Goal: Information Seeking & Learning: Check status

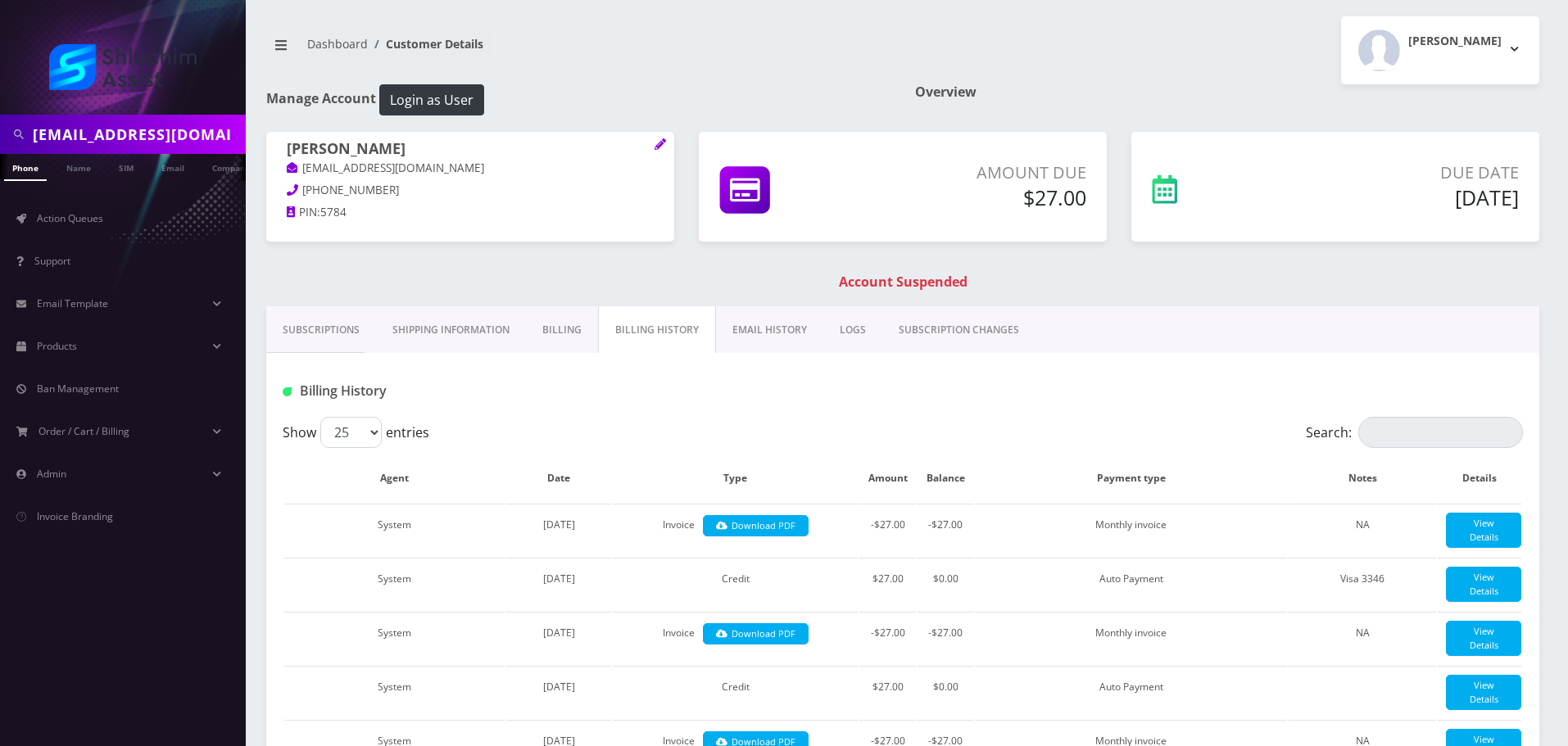
click at [199, 149] on input "dwerbler@gmail.com" at bounding box center [137, 134] width 209 height 32
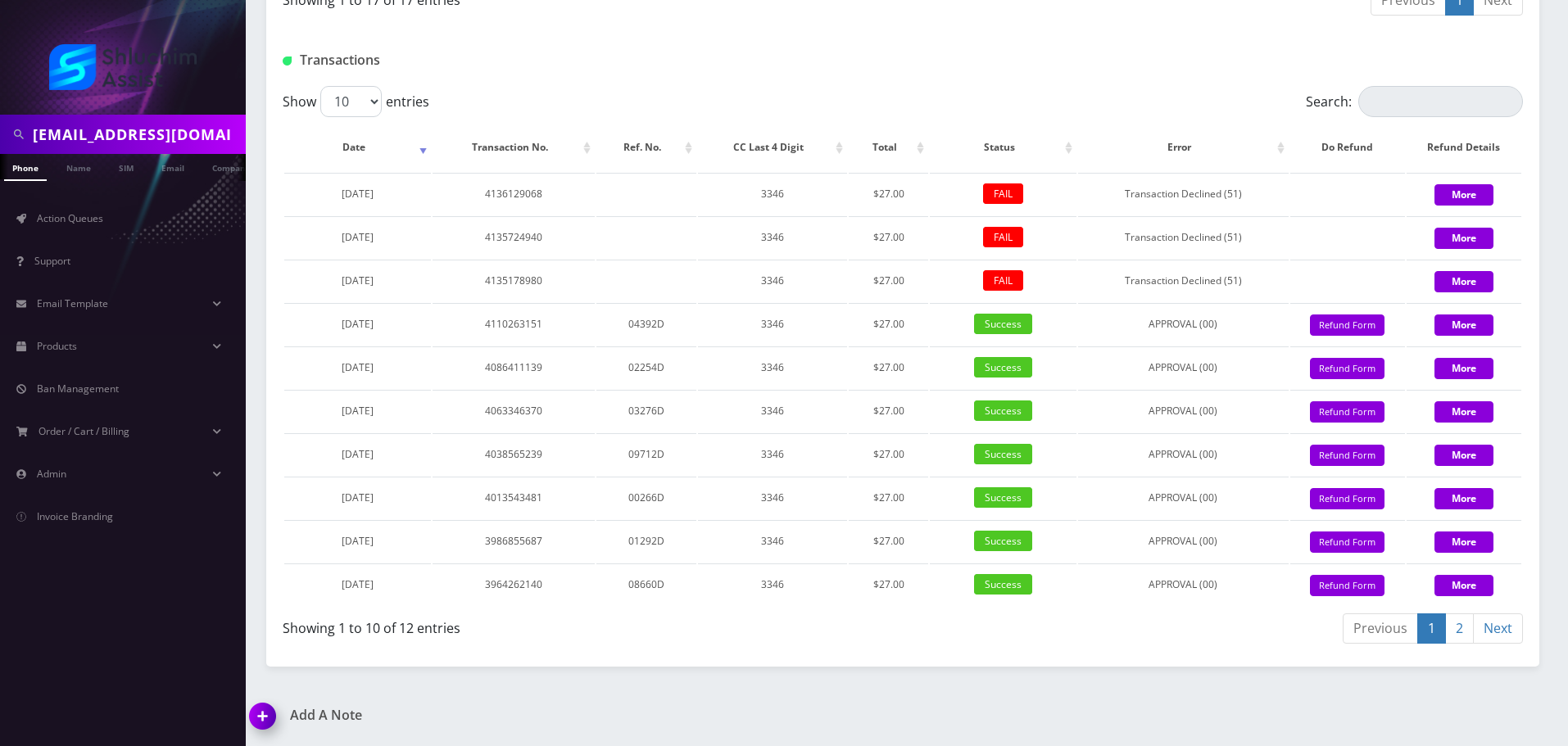
scroll to position [0, 90]
type input "[EMAIL_ADDRESS][DOMAIN_NAME]"
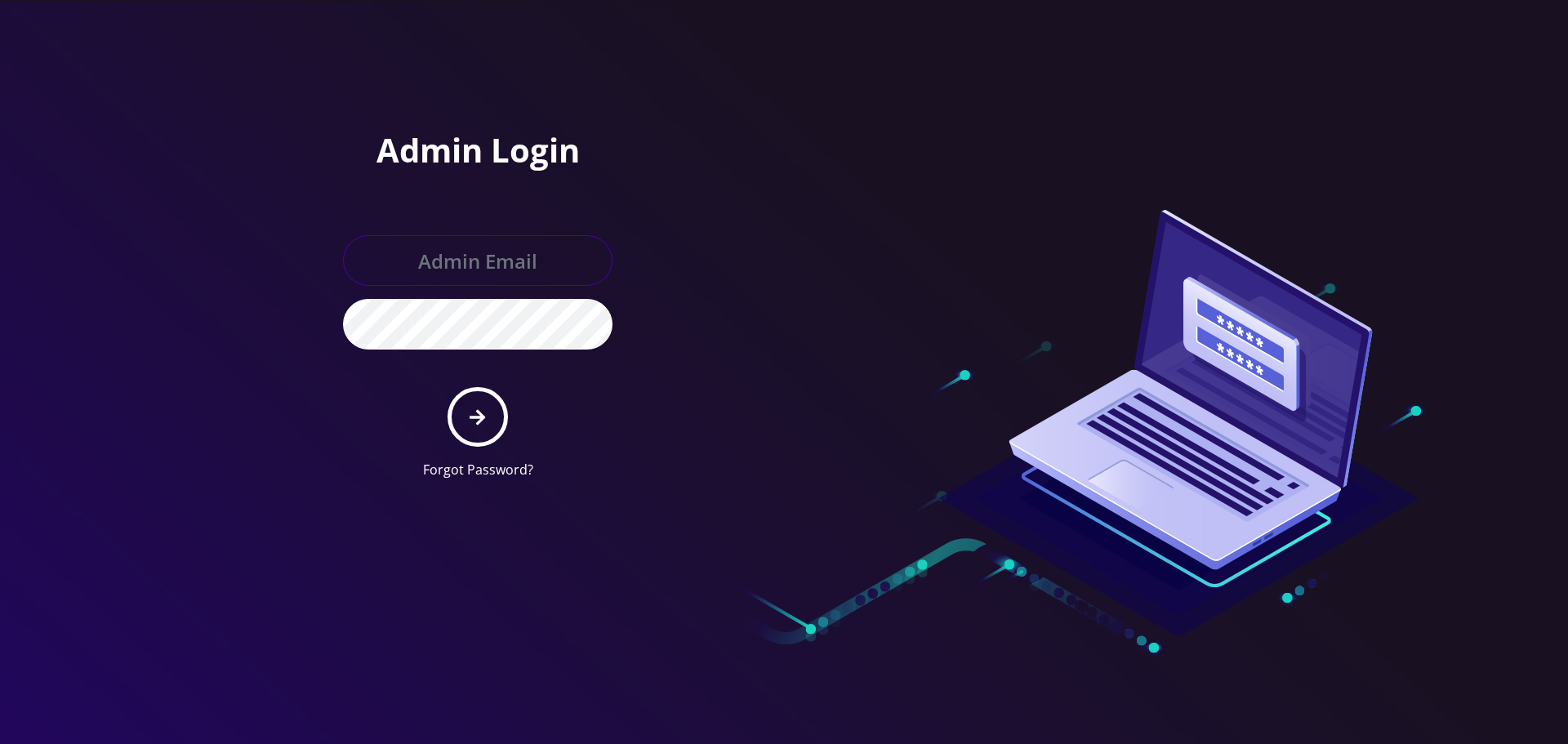
type input "Info@shluchimassist.com"
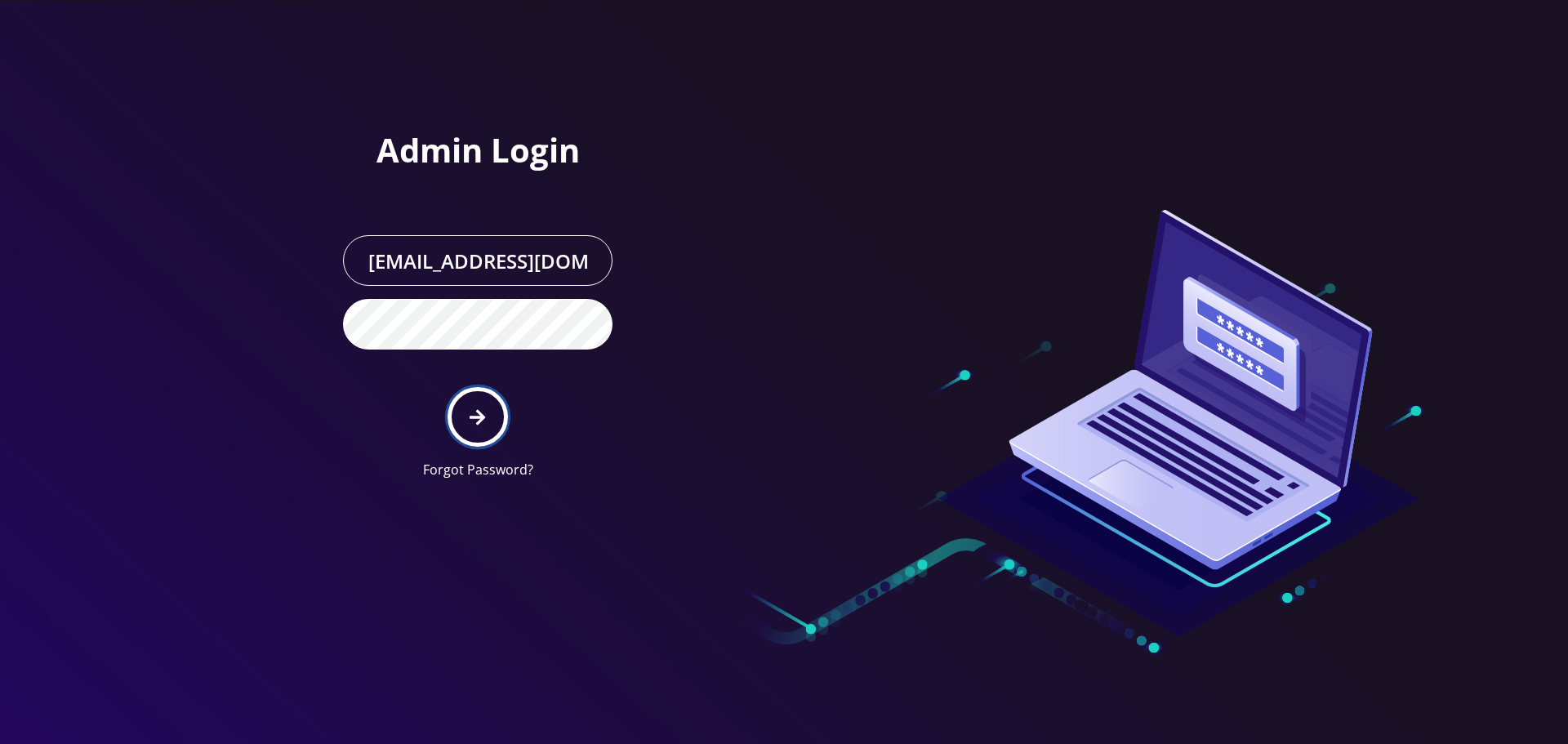
click at [466, 399] on button "submit" at bounding box center [477, 417] width 59 height 59
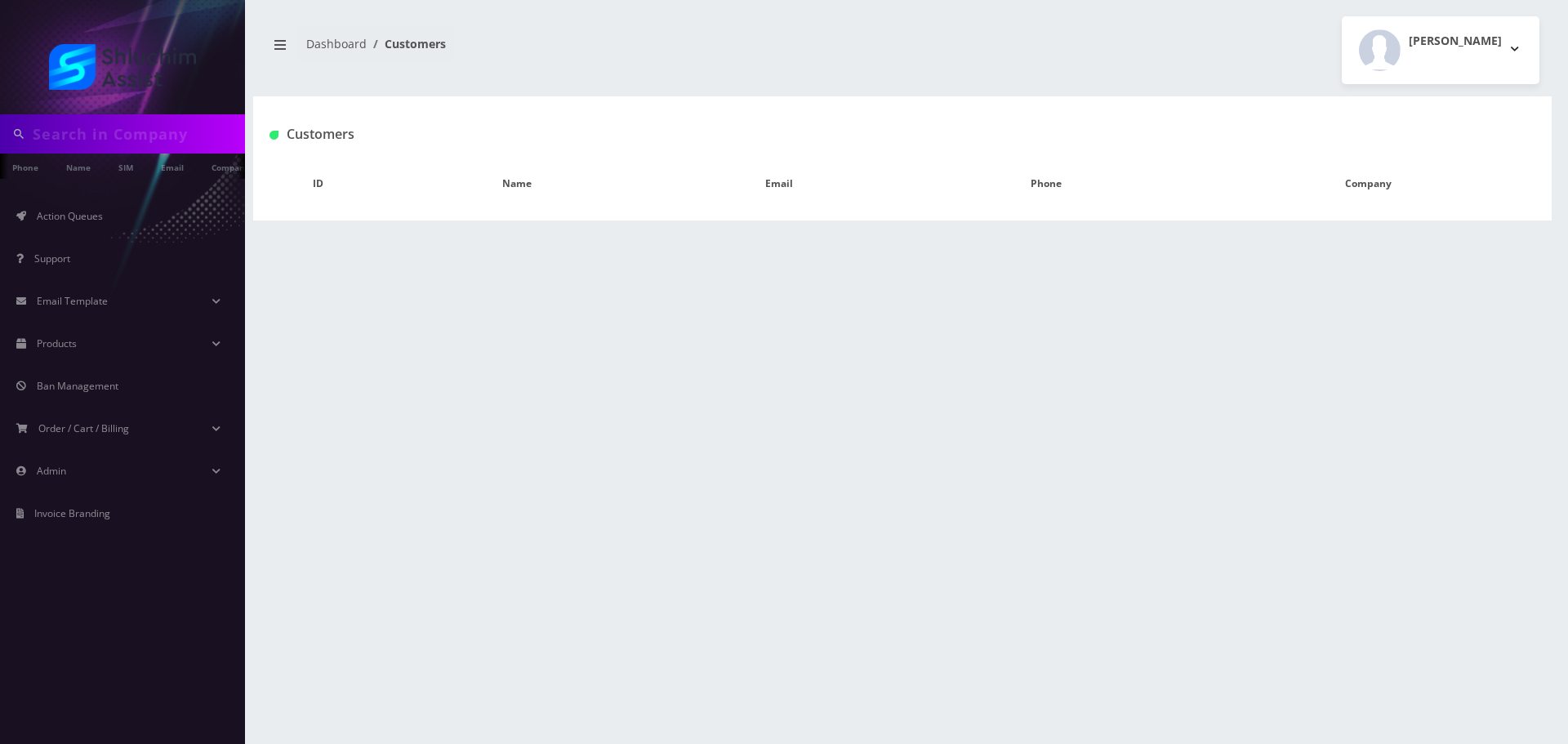
type input "[EMAIL_ADDRESS][DOMAIN_NAME]"
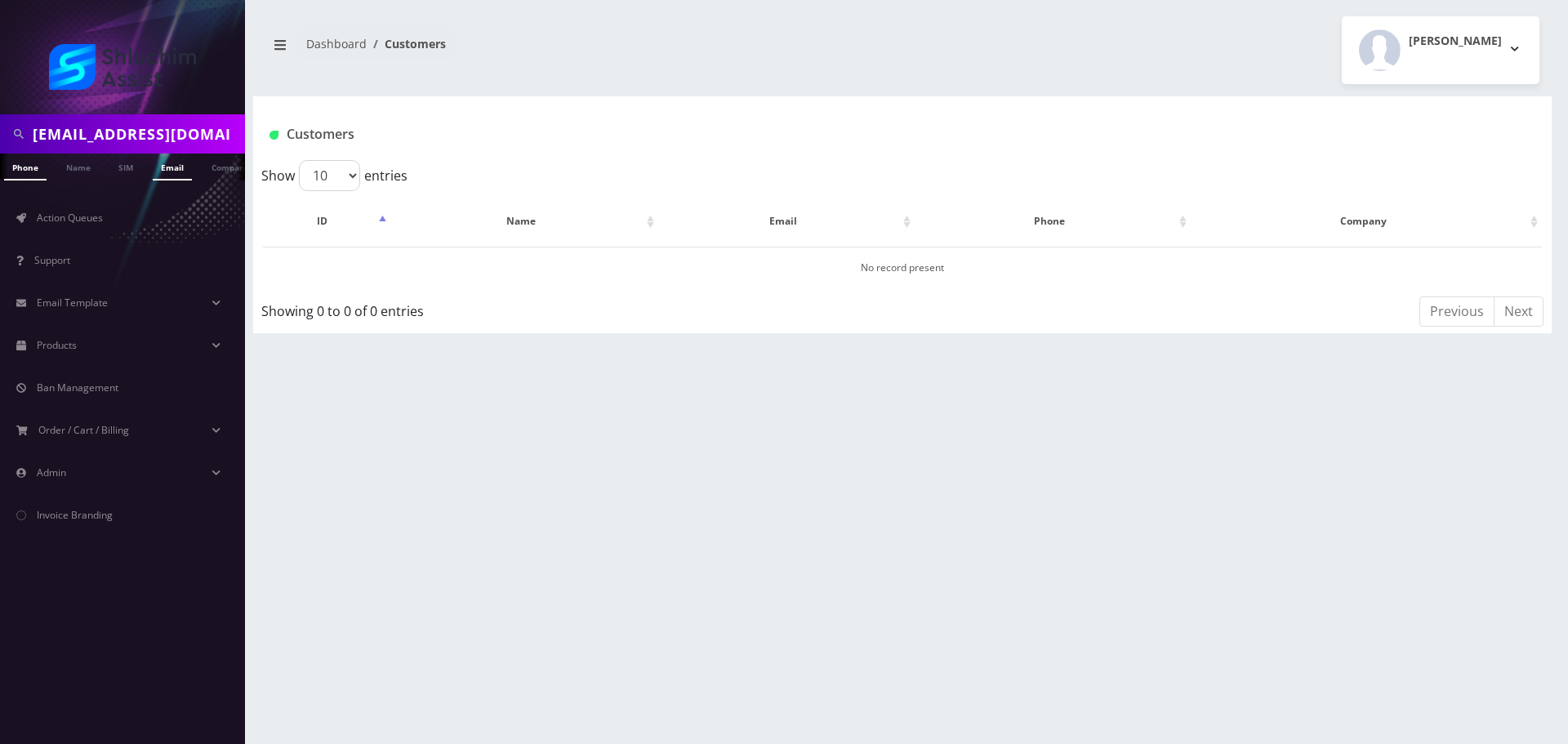
click at [176, 166] on link "Email" at bounding box center [172, 167] width 40 height 27
click at [541, 266] on link "naftoli schmukler" at bounding box center [542, 267] width 76 height 13
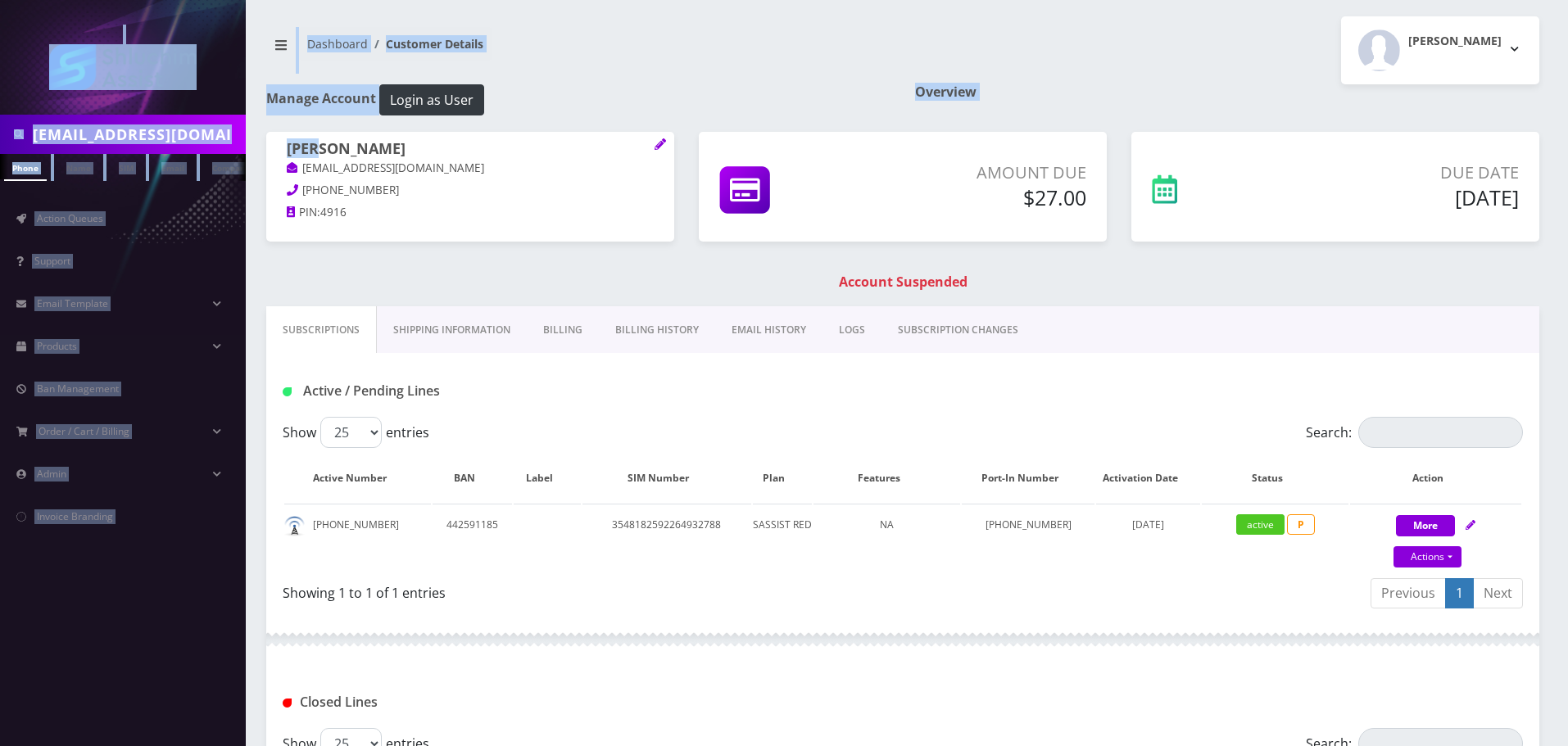
drag, startPoint x: 441, startPoint y: 146, endPoint x: 318, endPoint y: 149, distance: 123.0
click at [318, 149] on body "nschmukler@gmail.com Phone Name SIM Email Company Customer Action Queues Suppor…" at bounding box center [784, 498] width 1568 height 997
click at [318, 149] on h1 "naftoli schmukler" at bounding box center [469, 150] width 367 height 20
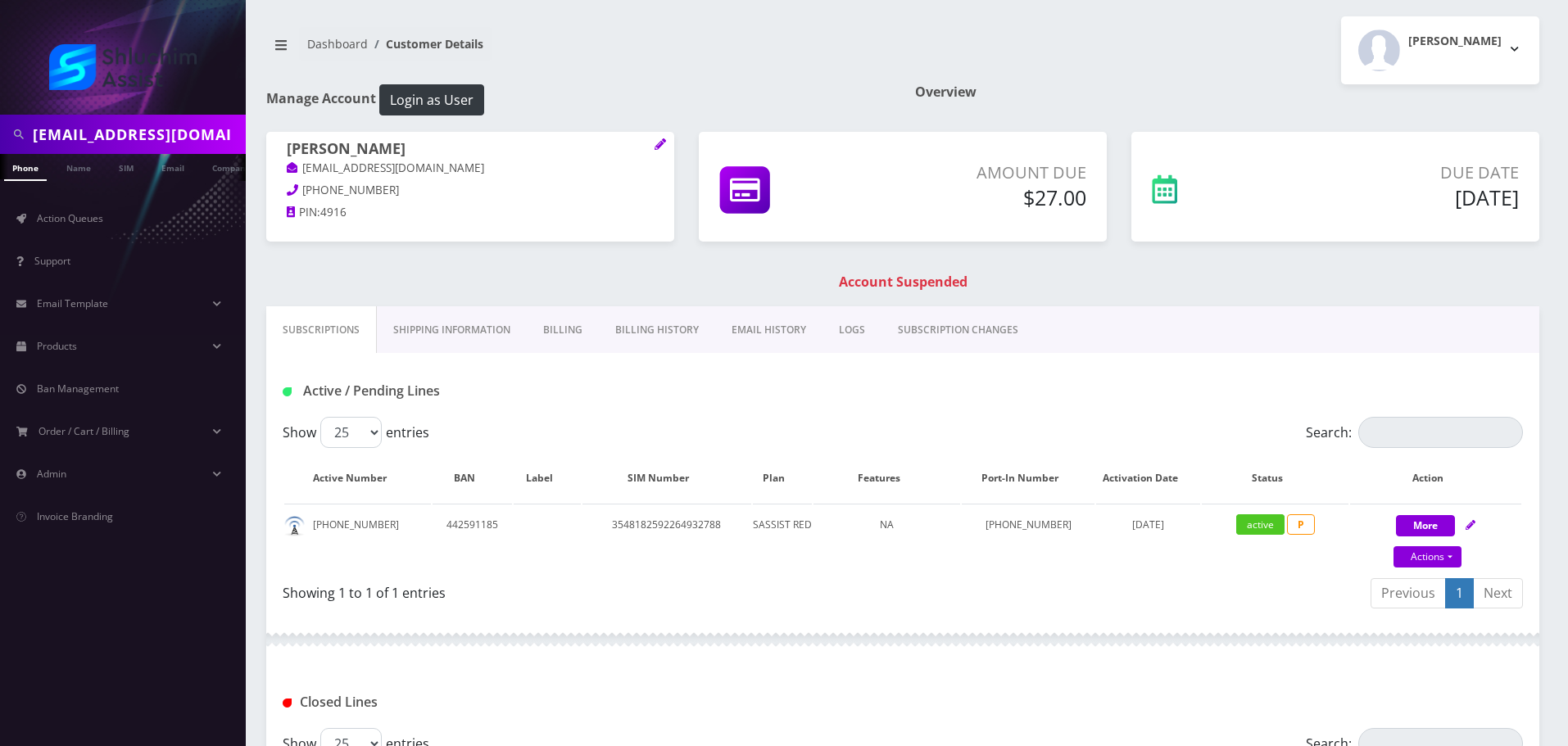
drag, startPoint x: 287, startPoint y: 148, endPoint x: 483, endPoint y: 149, distance: 196.0
click at [483, 149] on h1 "naftoli schmukler" at bounding box center [469, 150] width 367 height 20
copy h1 "naftoli schmukler"
drag, startPoint x: 394, startPoint y: 527, endPoint x: 305, endPoint y: 527, distance: 89.0
click at [305, 527] on td "929-430-9583" at bounding box center [357, 537] width 147 height 67
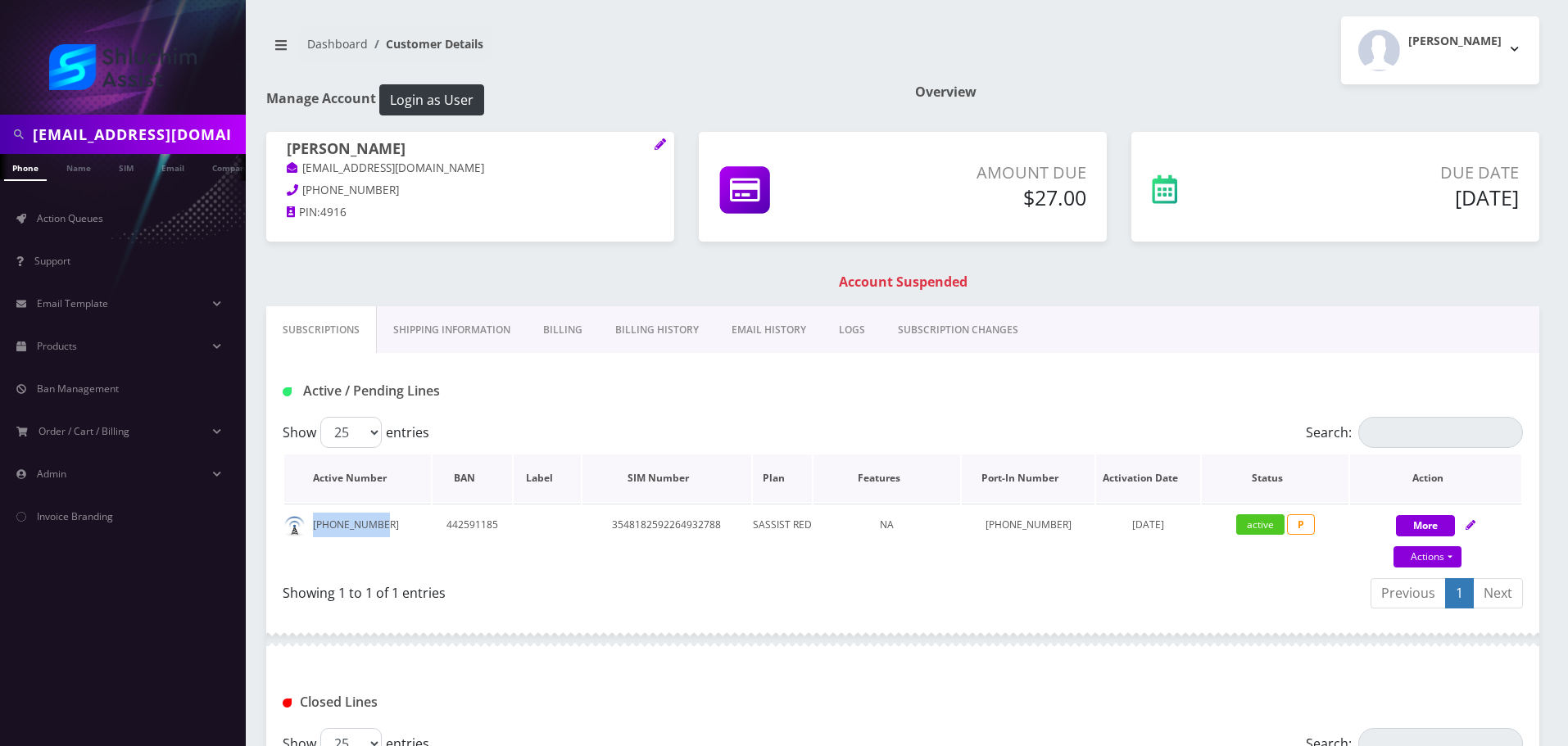
copy td "929-430-9583"
click at [169, 141] on input "nschmukler@gmail.com" at bounding box center [137, 134] width 209 height 32
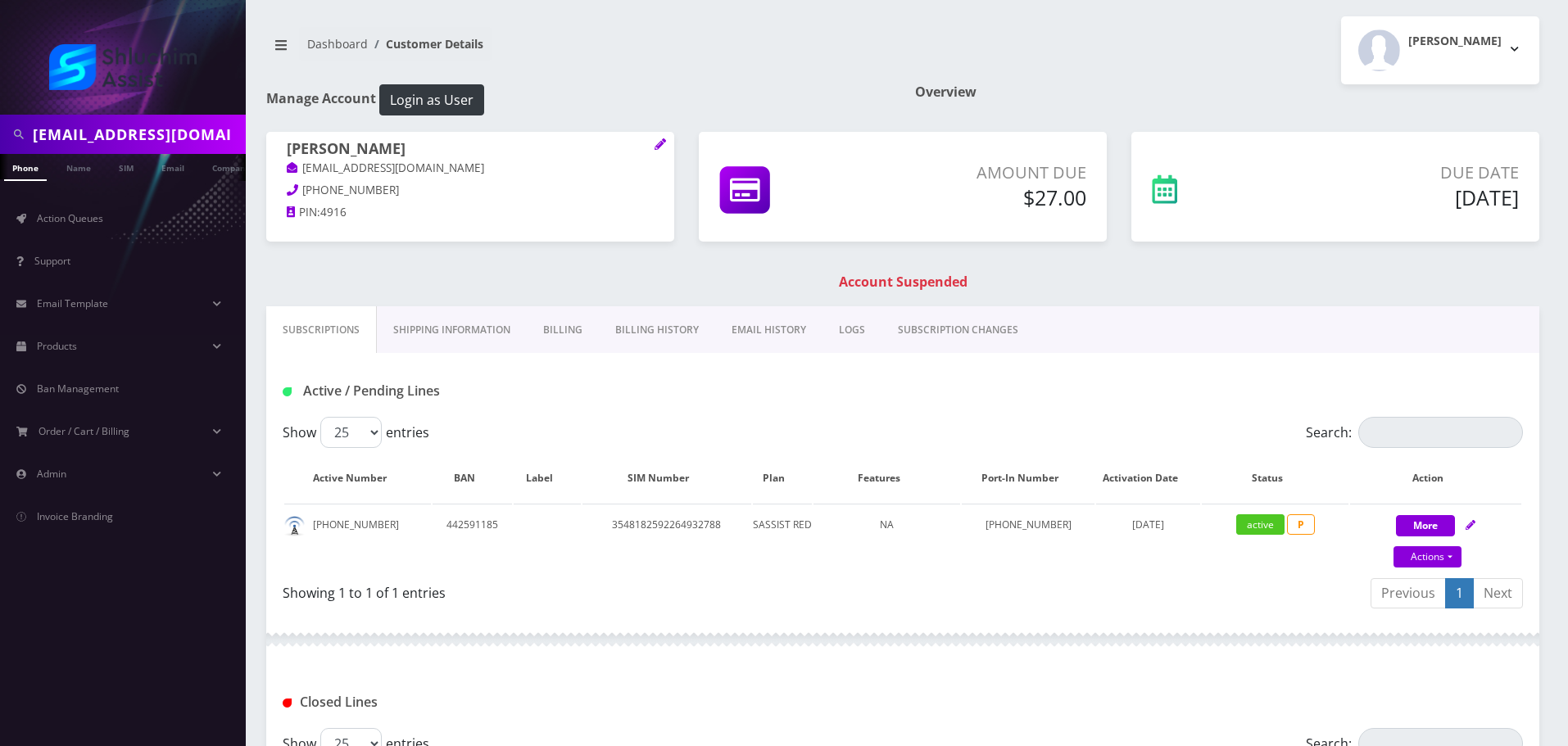
paste input "sheinazimov@gmail.com"
type input "sheinazimov@gmail.com"
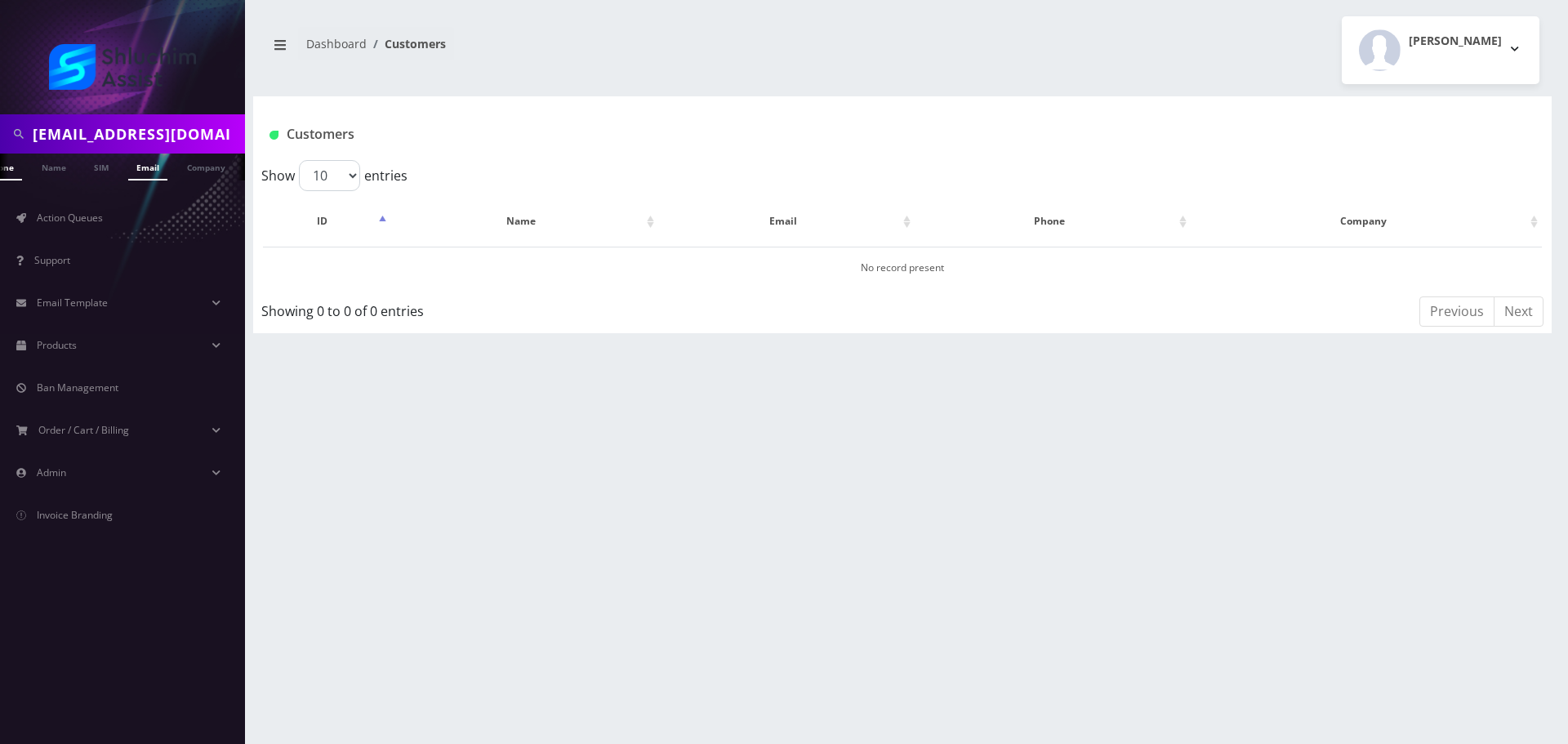
click at [144, 171] on link "Email" at bounding box center [148, 167] width 40 height 27
click at [532, 270] on link "Cheina Zyslin" at bounding box center [517, 267] width 76 height 13
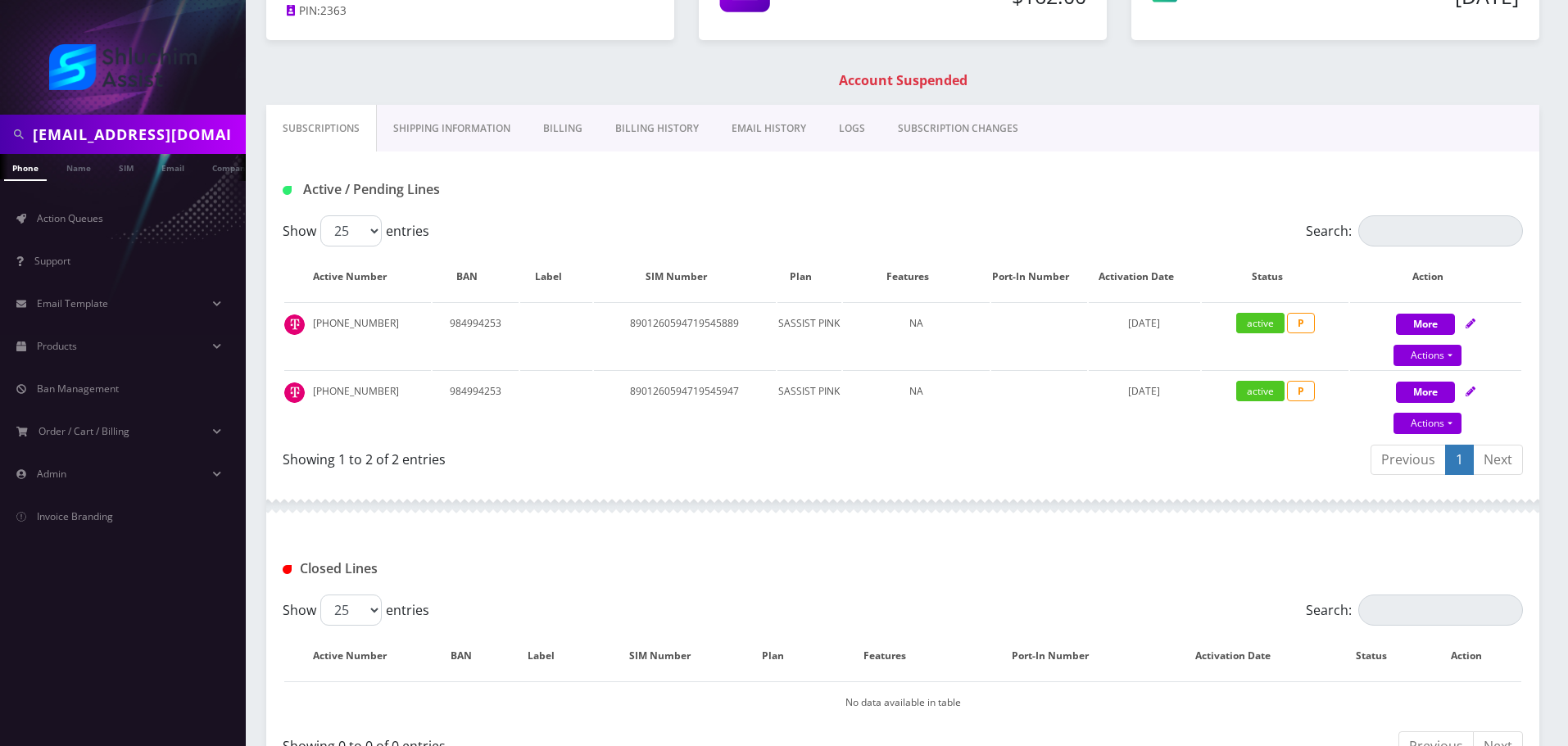
scroll to position [320, 0]
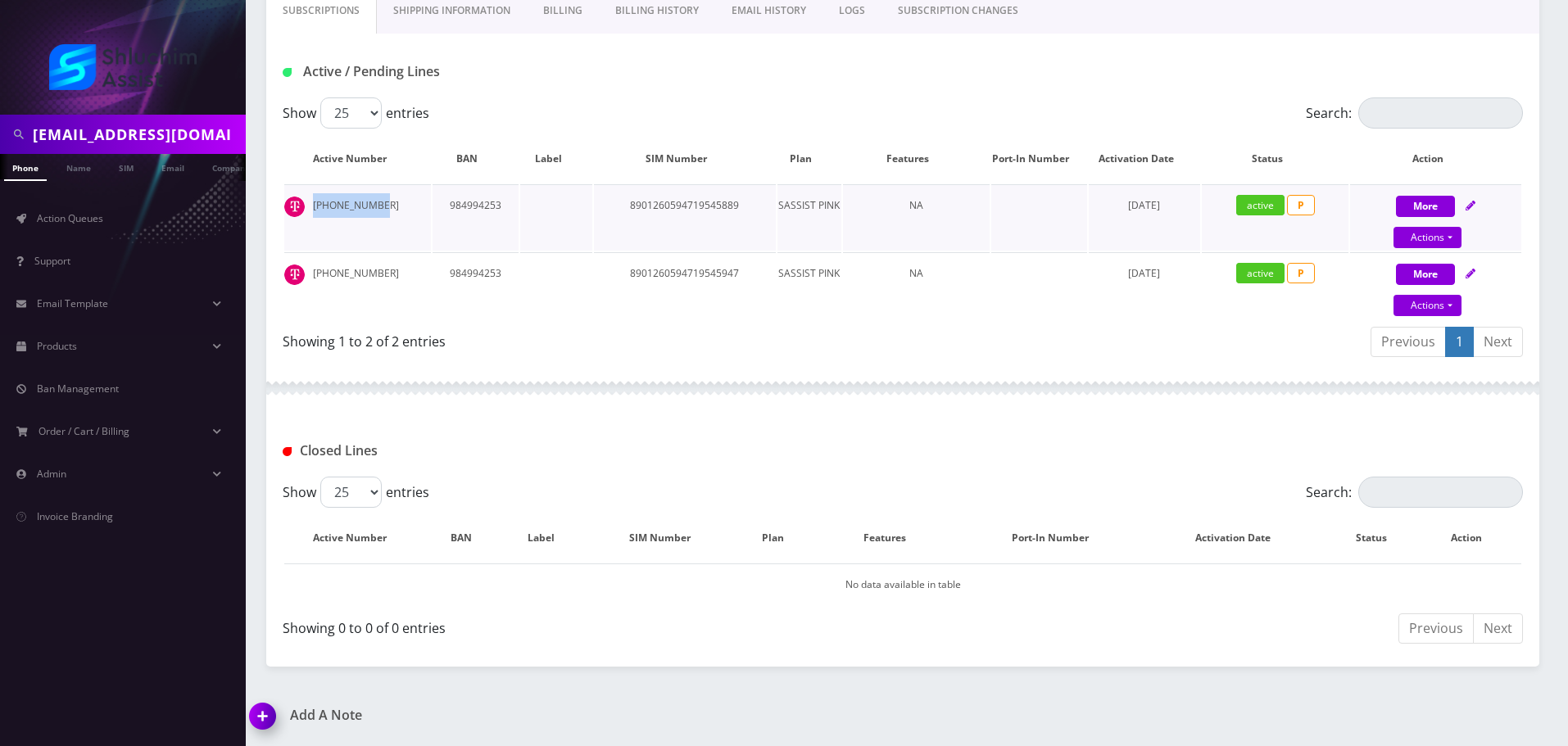
drag, startPoint x: 393, startPoint y: 208, endPoint x: 301, endPoint y: 210, distance: 92.0
click at [301, 210] on td "347-912-3489" at bounding box center [357, 218] width 147 height 67
copy td "347-912-3489"
drag, startPoint x: 387, startPoint y: 269, endPoint x: 311, endPoint y: 269, distance: 76.0
click at [311, 269] on td "347-912-3469" at bounding box center [357, 286] width 147 height 67
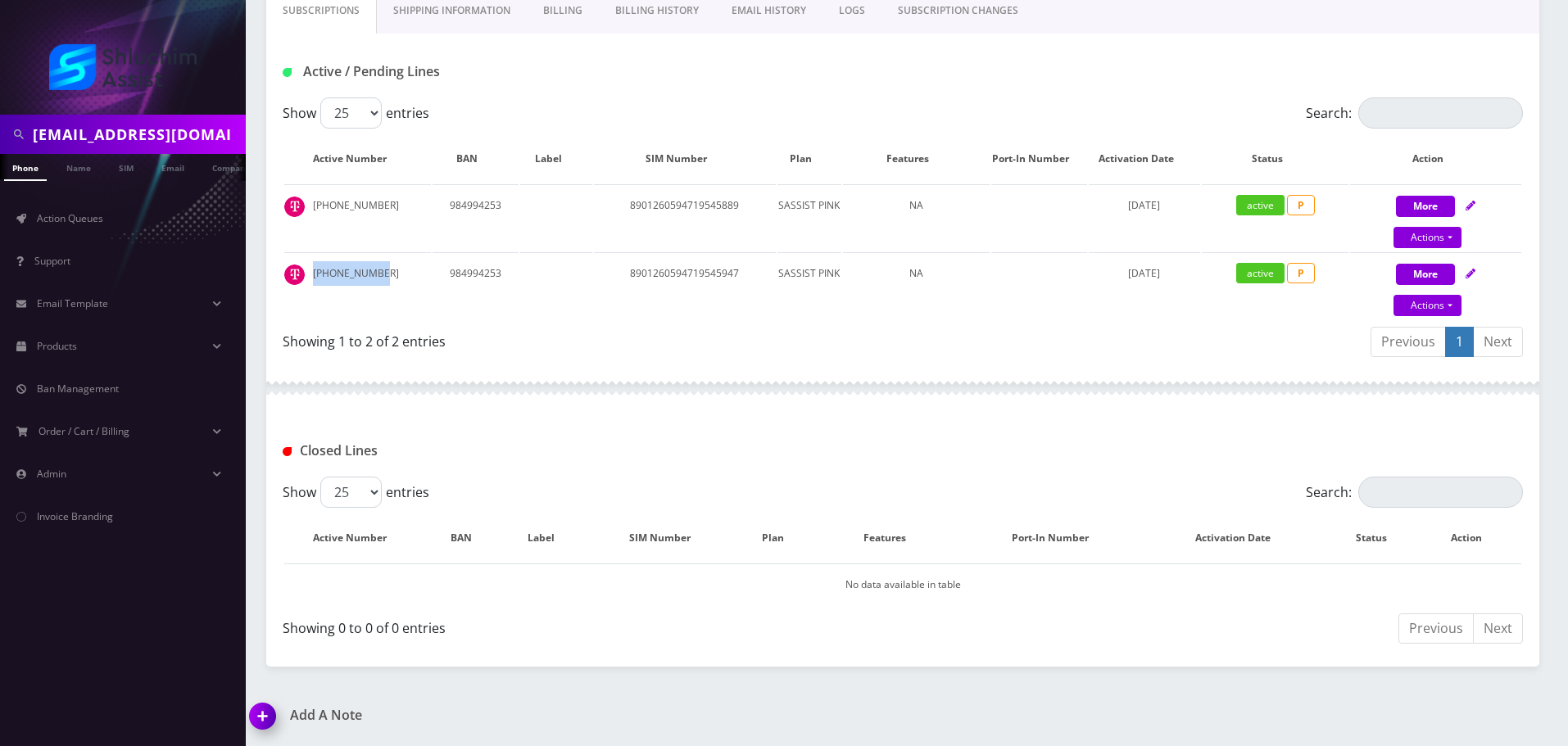
copy td "347-912-3469"
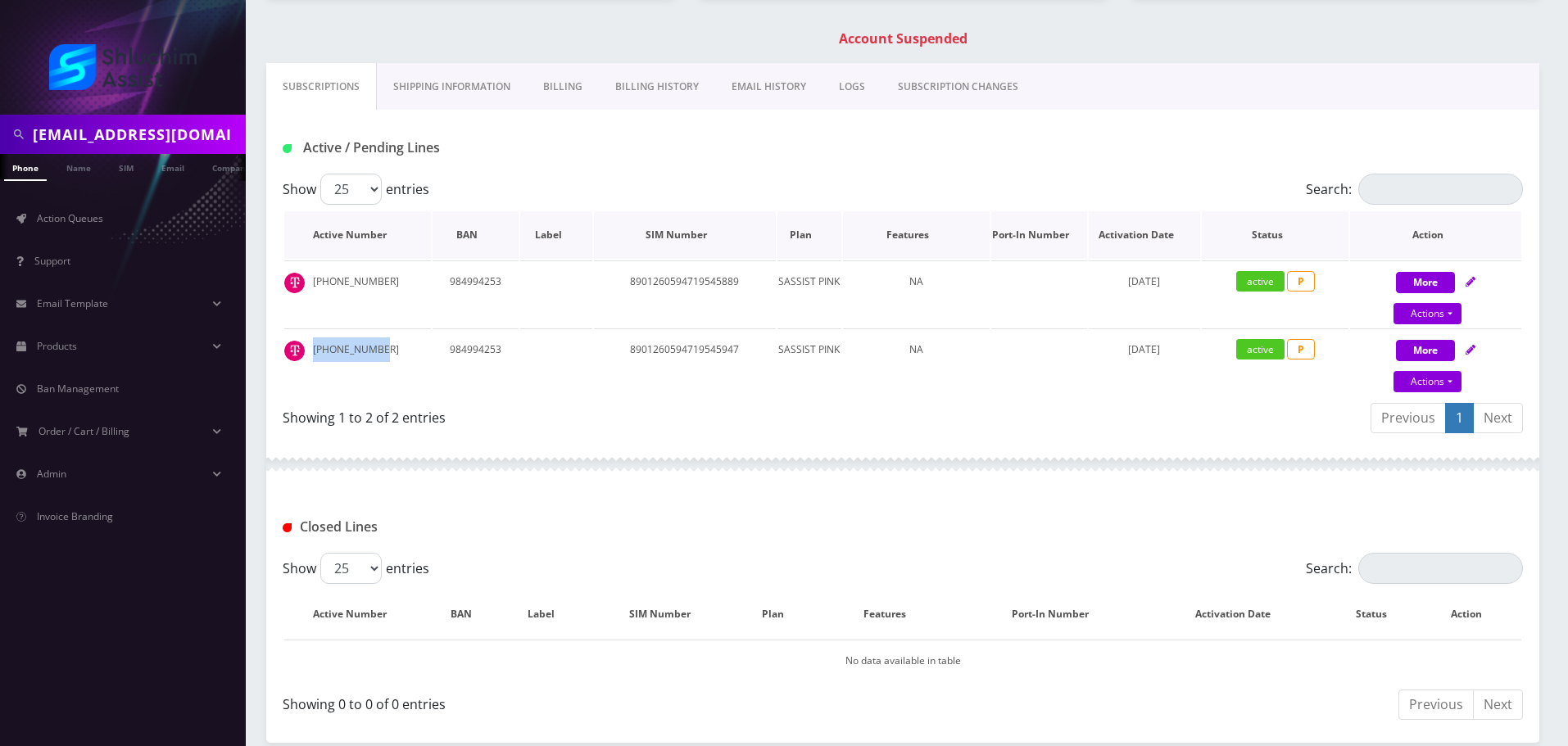
scroll to position [0, 0]
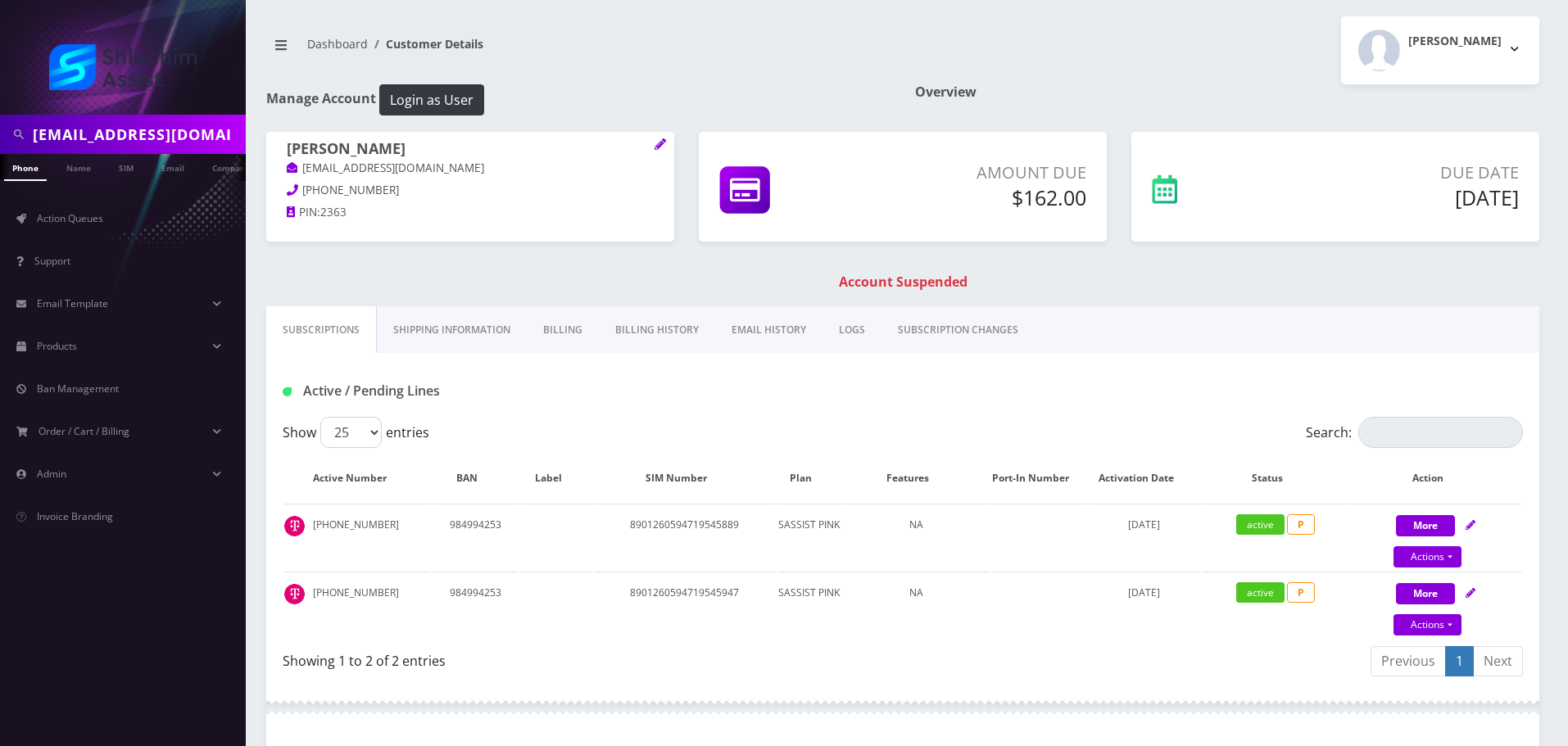
click at [188, 141] on input "sheinazimov@gmail.com" at bounding box center [137, 134] width 209 height 32
paste input "[EMAIL_ADDRESS][DOMAIN_NAME]"
type input "[EMAIL_ADDRESS][DOMAIN_NAME]"
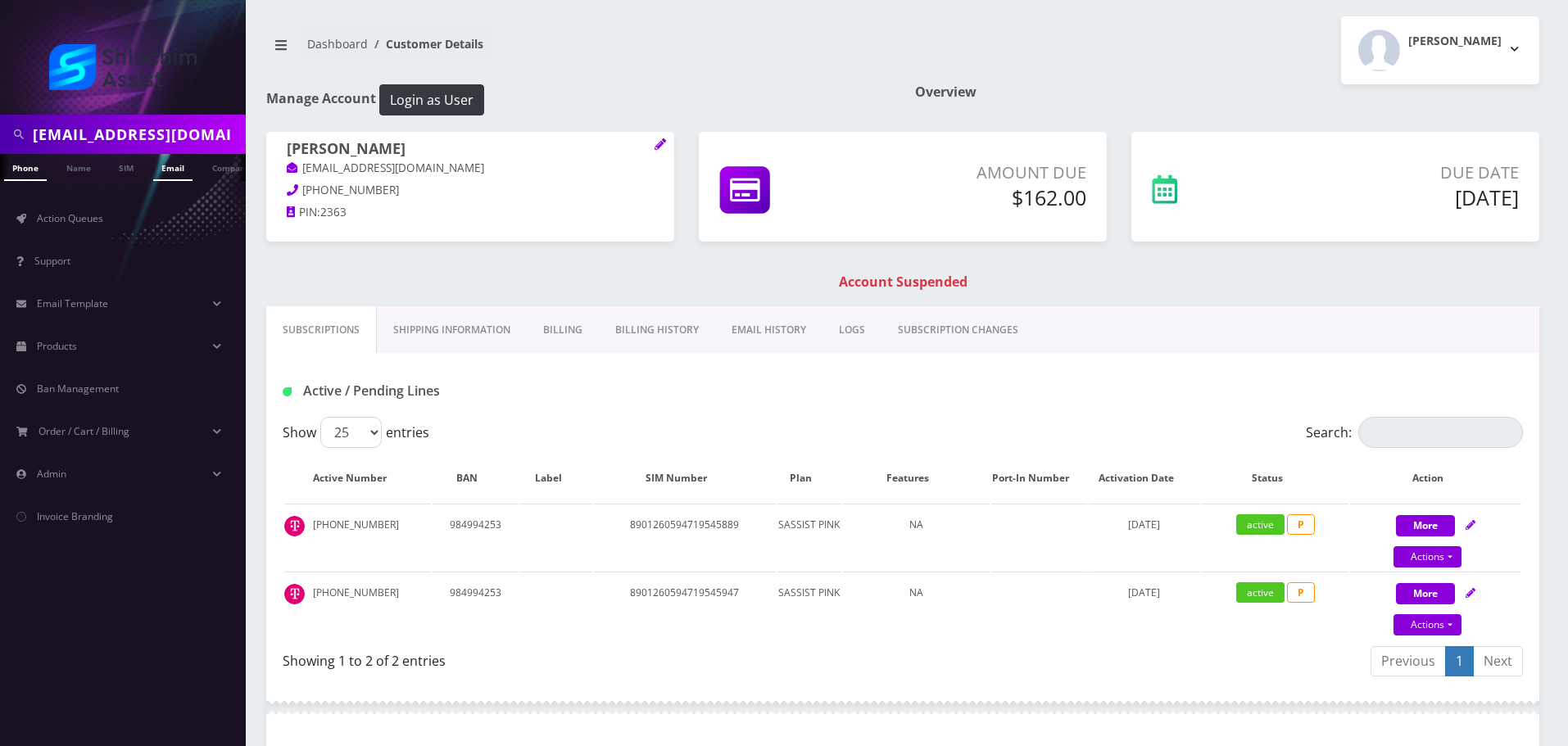
click at [185, 159] on link "Email" at bounding box center [173, 168] width 40 height 27
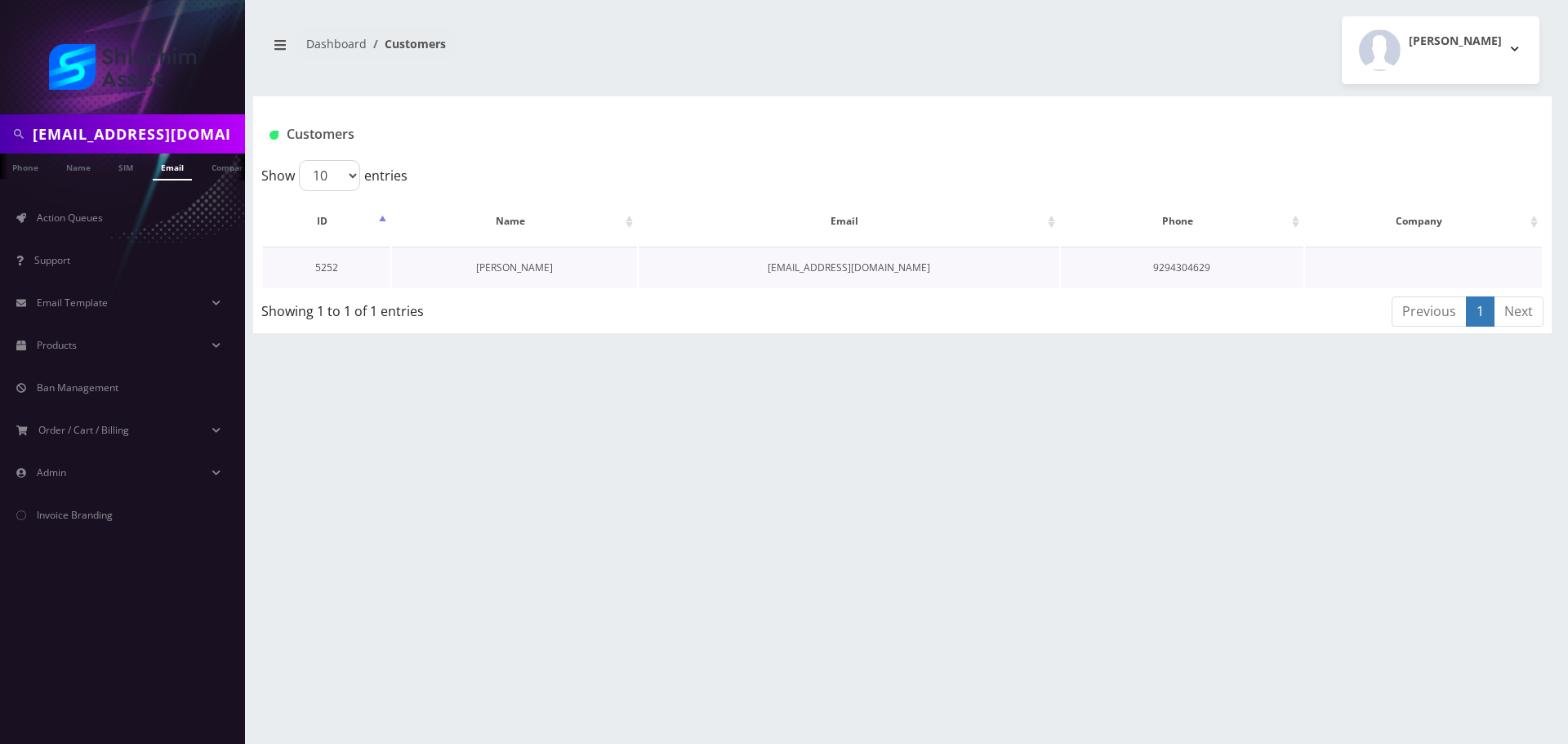
click at [513, 264] on link "[PERSON_NAME]" at bounding box center [514, 267] width 76 height 13
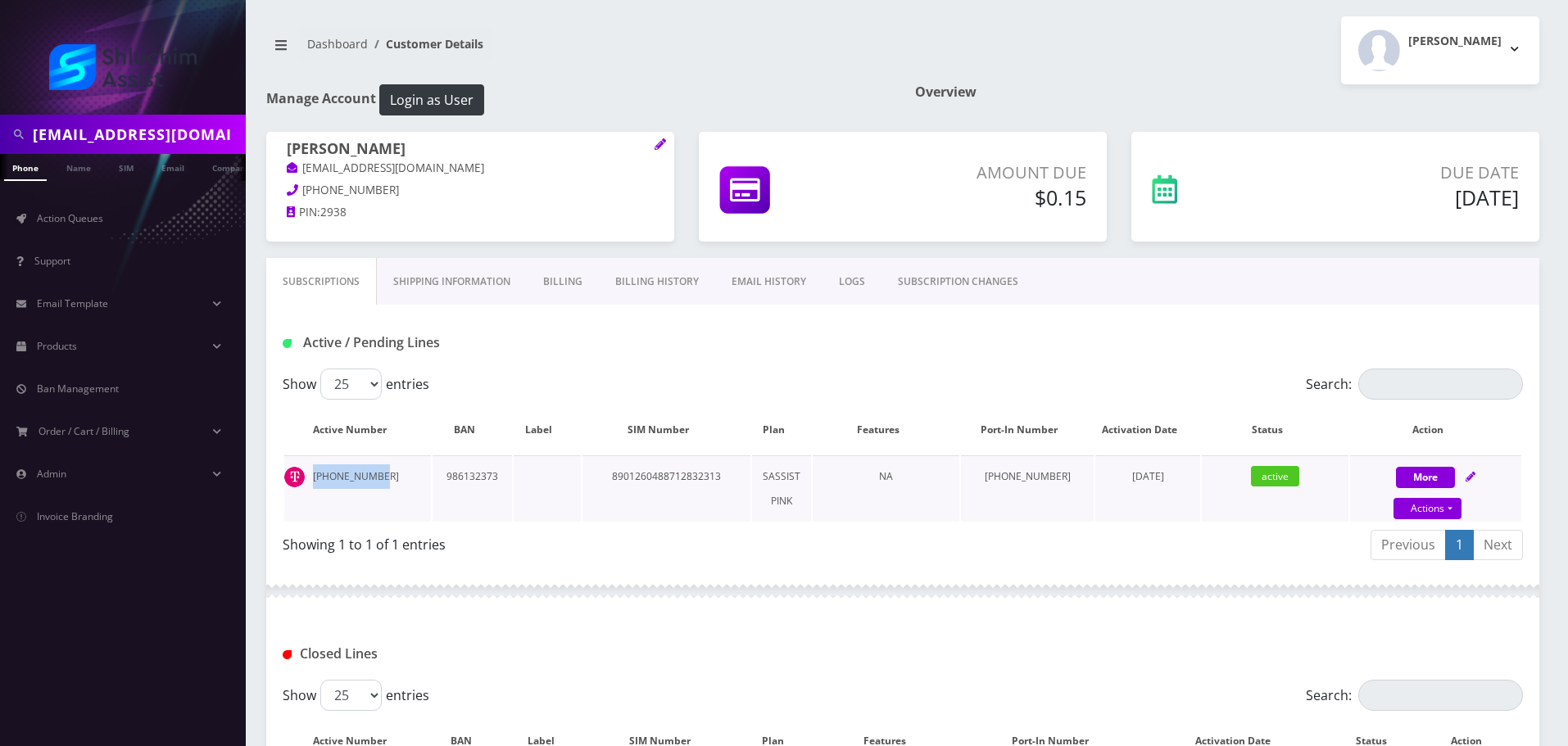
drag, startPoint x: 388, startPoint y: 474, endPoint x: 299, endPoint y: 470, distance: 89.1
click at [299, 470] on td "934-867-8928" at bounding box center [357, 488] width 147 height 67
copy td "934-867-8928"
drag, startPoint x: 388, startPoint y: 150, endPoint x: 282, endPoint y: 151, distance: 106.0
click at [275, 151] on div "Zalman Jaffe jaffezalman@gmail.com 929-430-4629 PIN: 2938" at bounding box center [469, 183] width 408 height 103
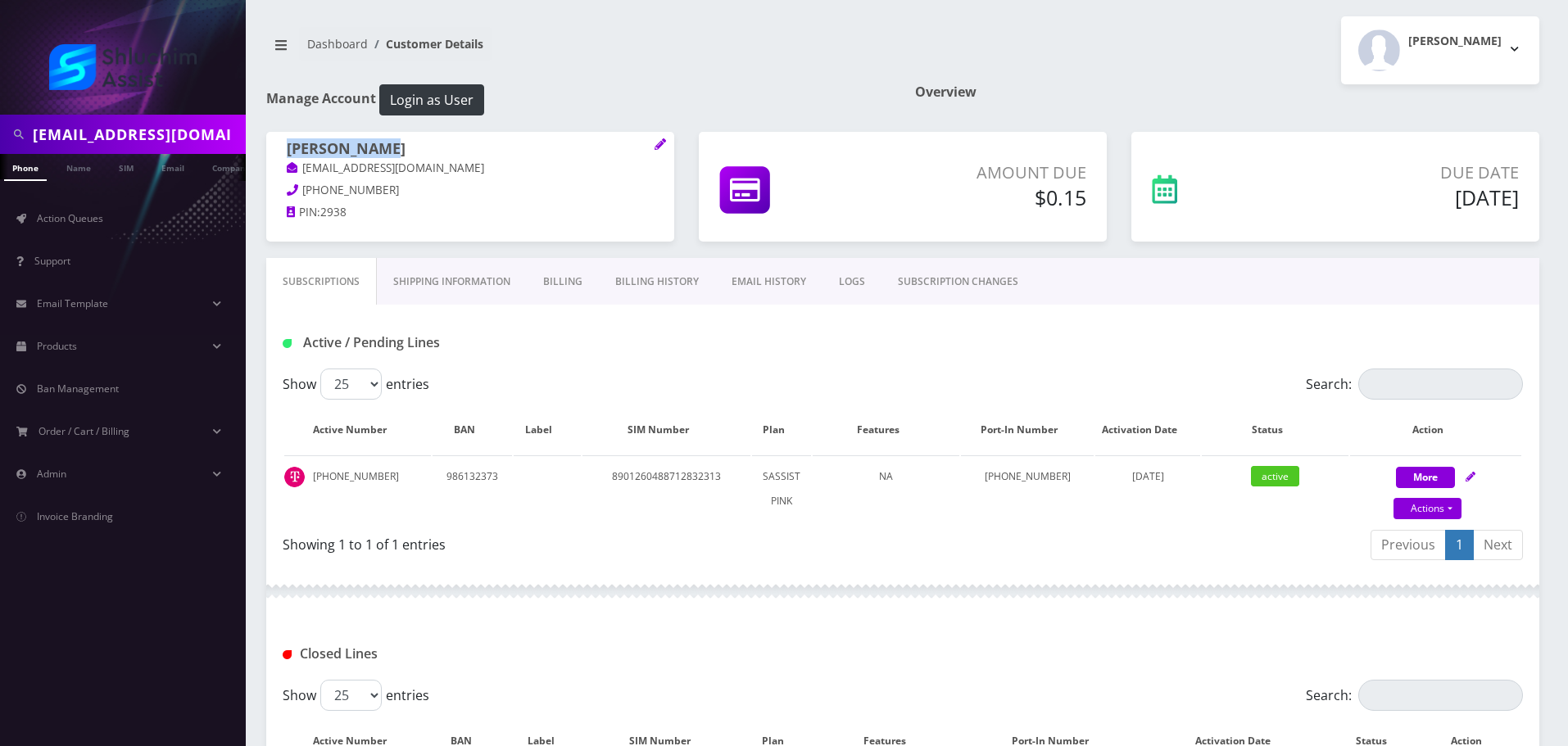
copy h1 "Zalman Jaffe"
click at [187, 130] on input "[EMAIL_ADDRESS][DOMAIN_NAME]" at bounding box center [137, 134] width 209 height 32
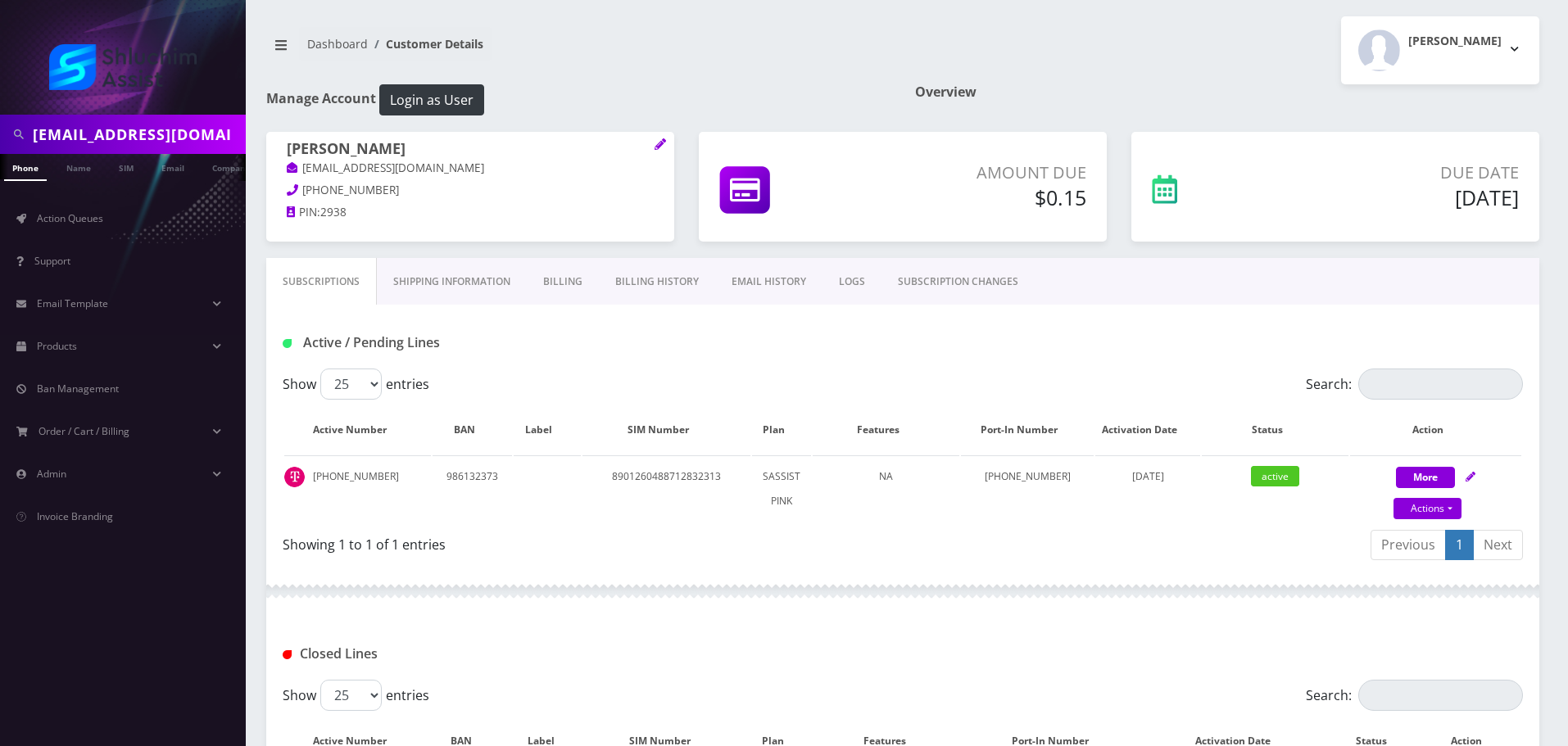
paste input "menachemjake"
type input "[EMAIL_ADDRESS][DOMAIN_NAME]"
click at [171, 175] on link "Email" at bounding box center [173, 168] width 40 height 27
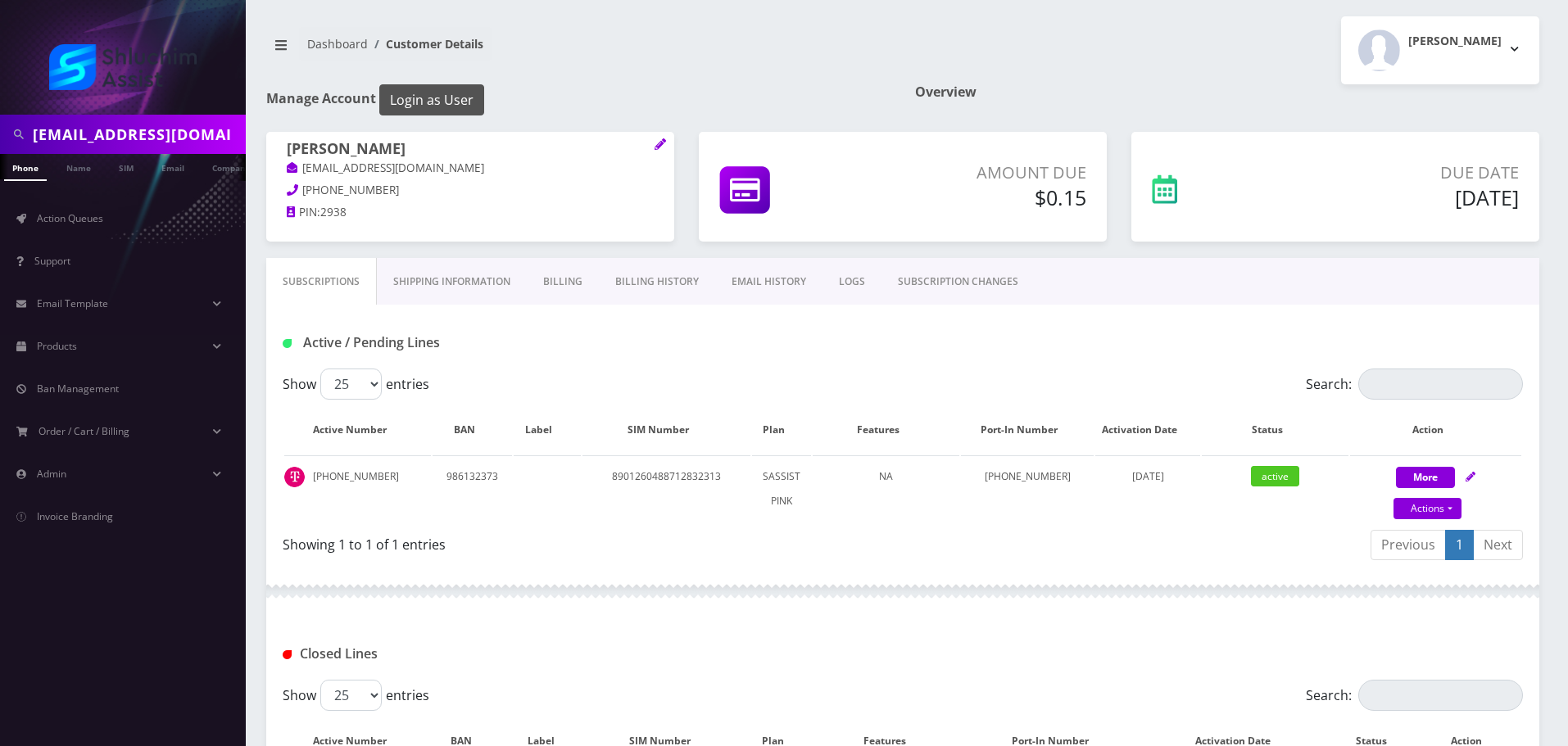
scroll to position [0, 8]
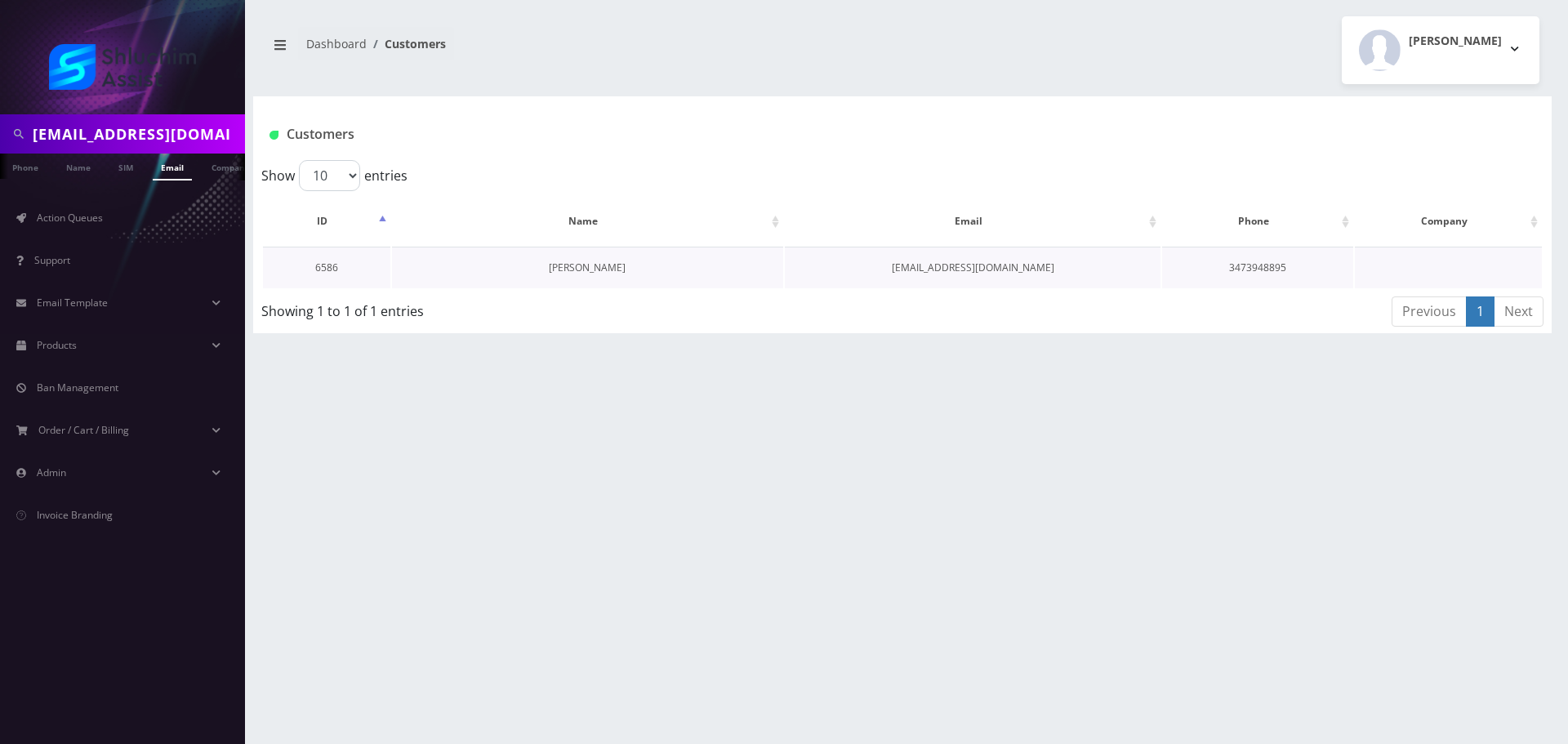
click at [569, 270] on link "[PERSON_NAME]" at bounding box center [586, 267] width 76 height 13
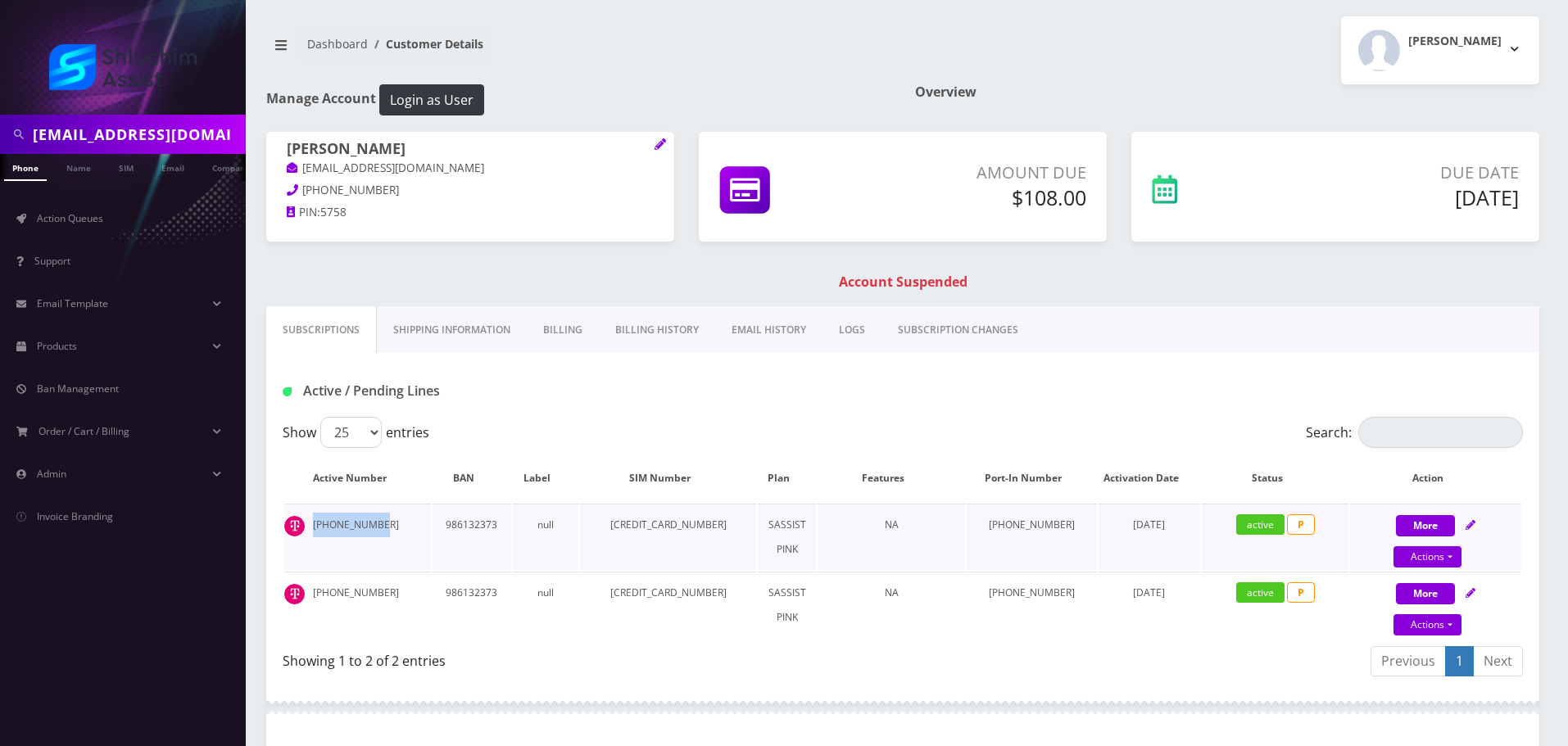
drag, startPoint x: 386, startPoint y: 521, endPoint x: 304, endPoint y: 518, distance: 82.1
click at [304, 518] on td "941-999-7869" at bounding box center [357, 537] width 147 height 67
copy td "941-999-7869"
click at [218, 134] on input "[EMAIL_ADDRESS][DOMAIN_NAME]" at bounding box center [137, 134] width 209 height 32
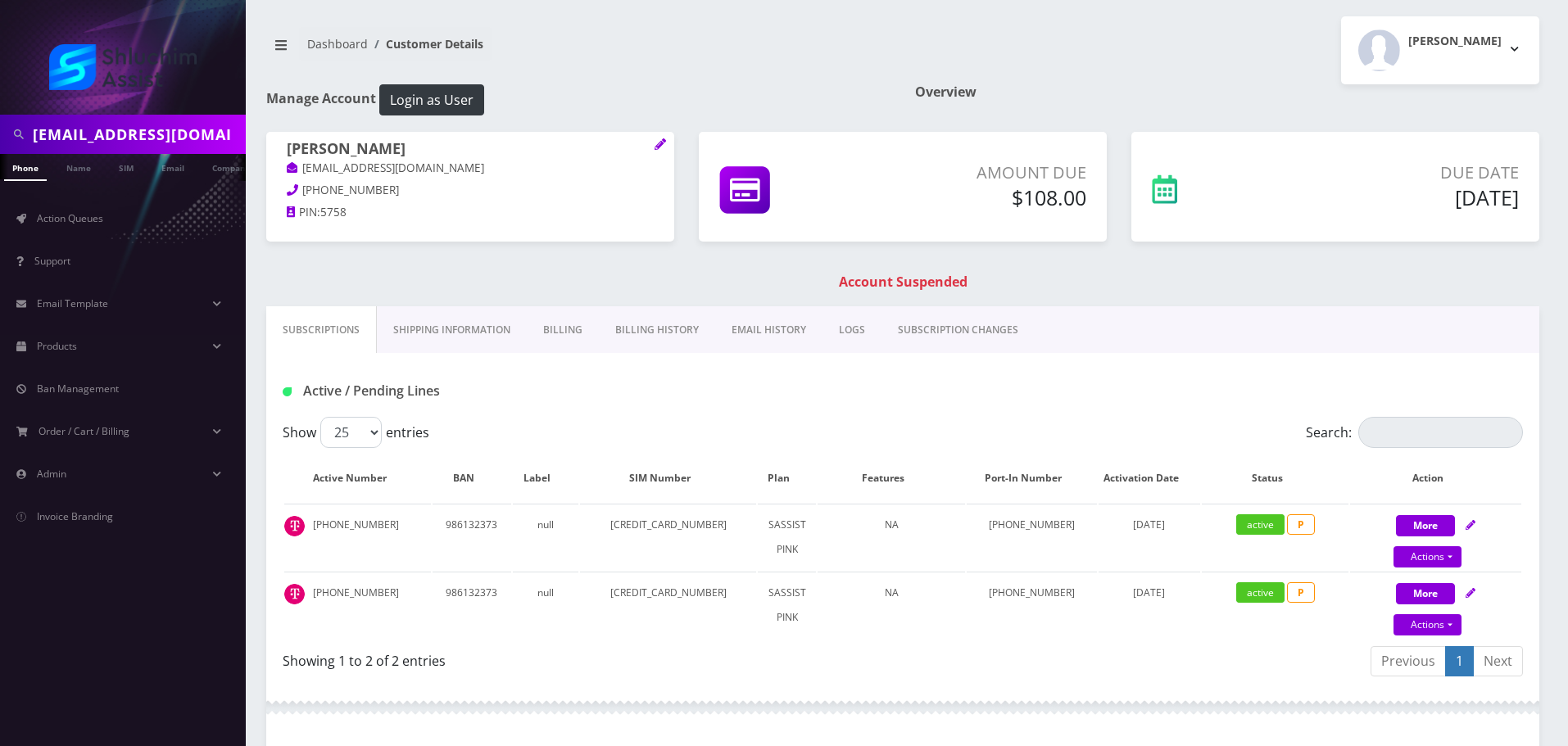
click at [218, 134] on input "menachemjake@gmail.com" at bounding box center [137, 134] width 209 height 32
paste input "jaffezalman"
type input "jaffezalman@gmail.com"
click at [139, 169] on link "Email" at bounding box center [132, 168] width 40 height 27
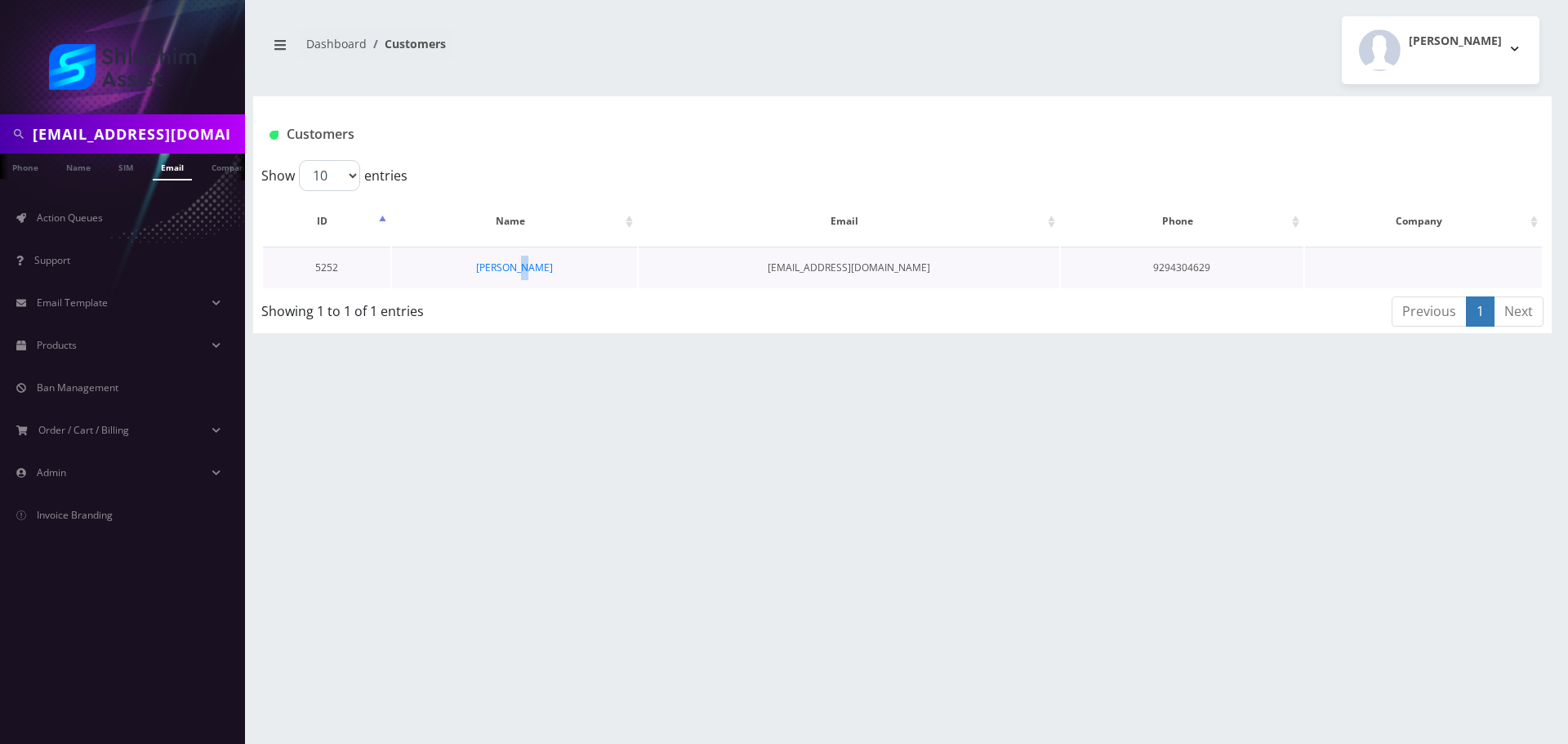
click at [528, 258] on td "[PERSON_NAME]" at bounding box center [514, 268] width 245 height 41
click at [516, 269] on link "[PERSON_NAME]" at bounding box center [514, 267] width 76 height 13
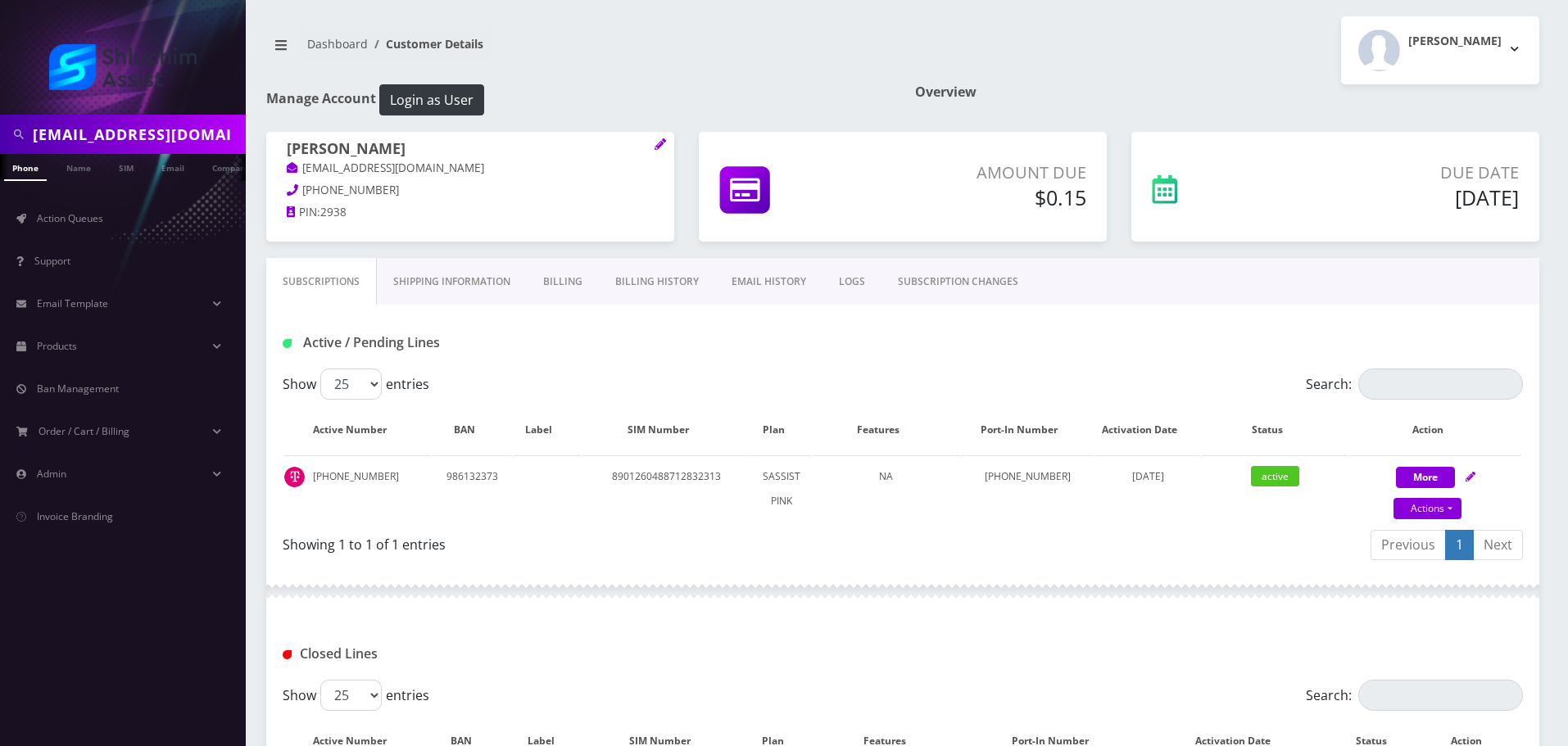
click at [168, 124] on input "[EMAIL_ADDRESS][DOMAIN_NAME]" at bounding box center [137, 134] width 209 height 32
click at [168, 124] on input "jaffezalman@gmail.com" at bounding box center [137, 134] width 209 height 32
paste input "menachemjake"
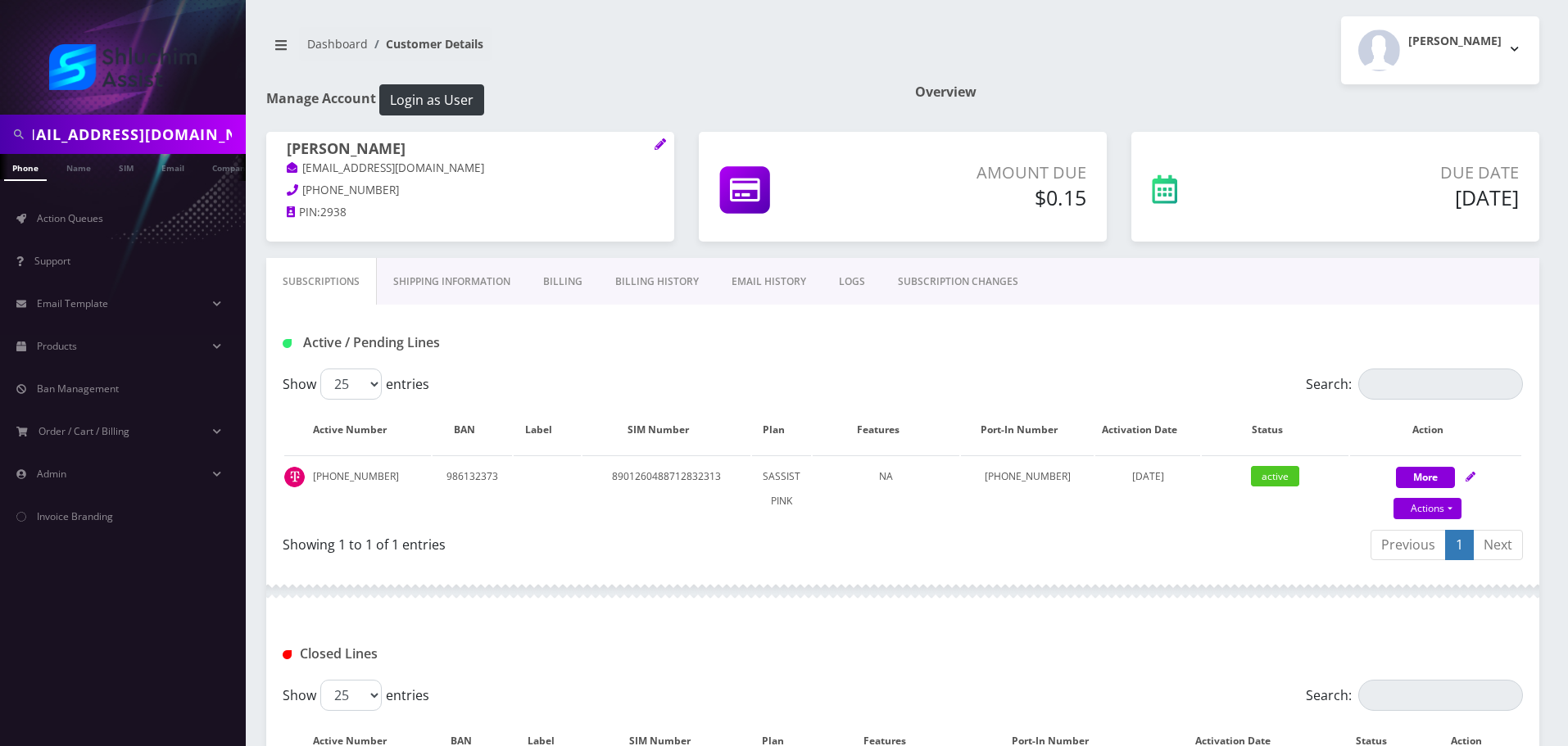
type input "[EMAIL_ADDRESS][DOMAIN_NAME]"
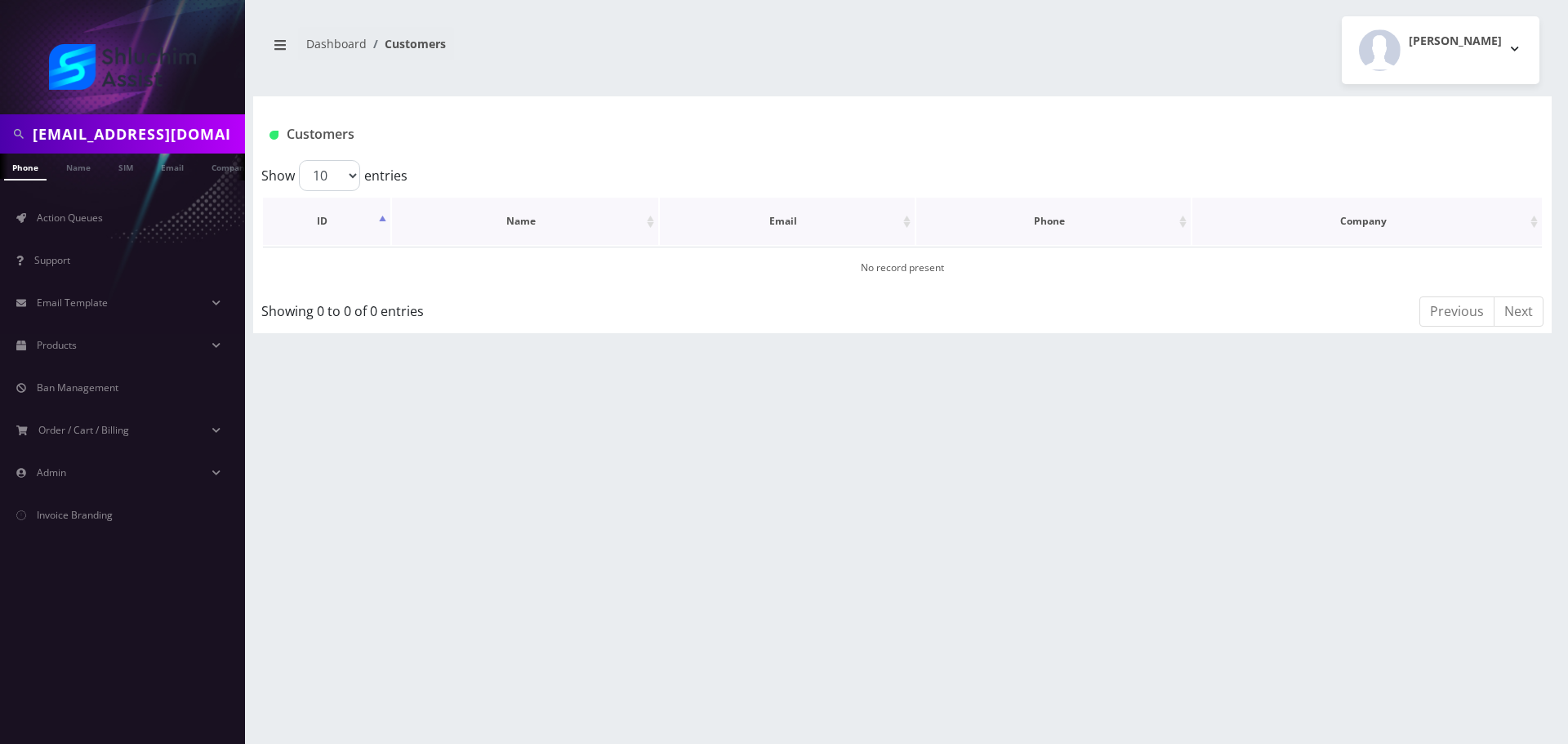
scroll to position [0, 8]
click at [162, 162] on link "Email" at bounding box center [164, 167] width 40 height 27
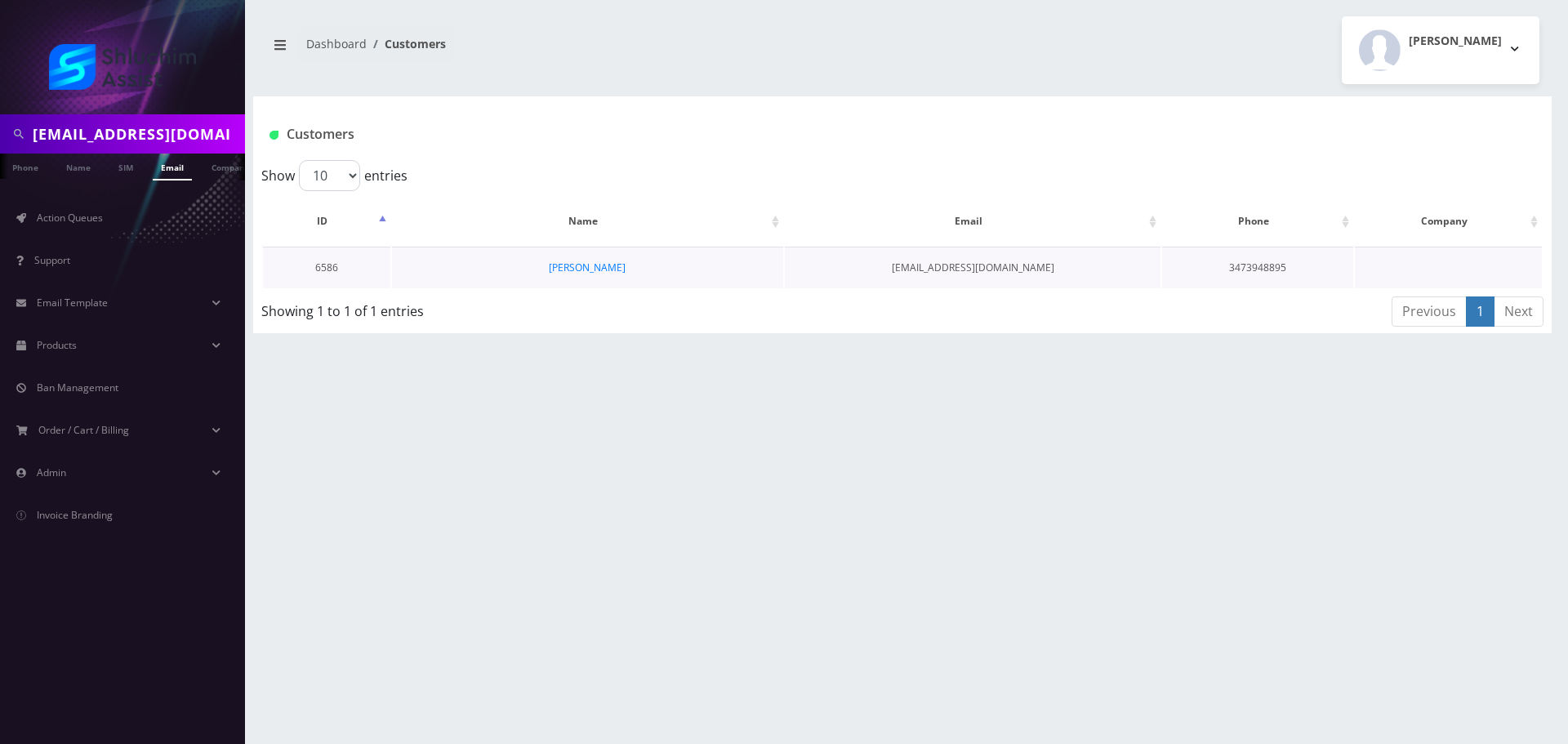
click at [564, 279] on td "[PERSON_NAME]" at bounding box center [586, 268] width 391 height 41
click at [570, 267] on link "[PERSON_NAME]" at bounding box center [586, 267] width 76 height 13
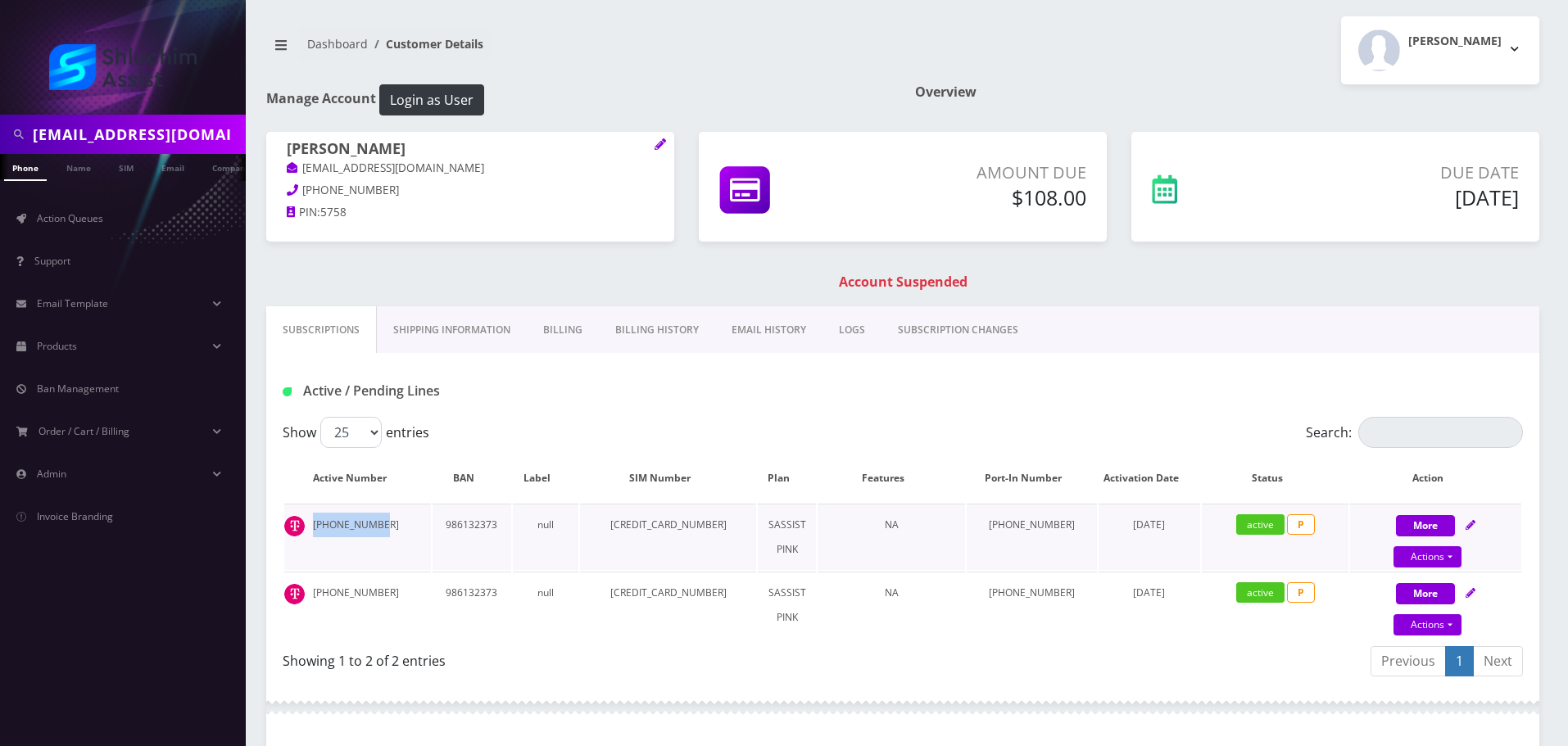
drag, startPoint x: 387, startPoint y: 526, endPoint x: 347, endPoint y: 532, distance: 40.4
click at [301, 525] on td "941-999-7869" at bounding box center [357, 537] width 147 height 67
copy td "941-999-7869"
click at [396, 527] on td "941-999-7869" at bounding box center [357, 537] width 147 height 67
drag, startPoint x: 392, startPoint y: 522, endPoint x: 302, endPoint y: 523, distance: 90.0
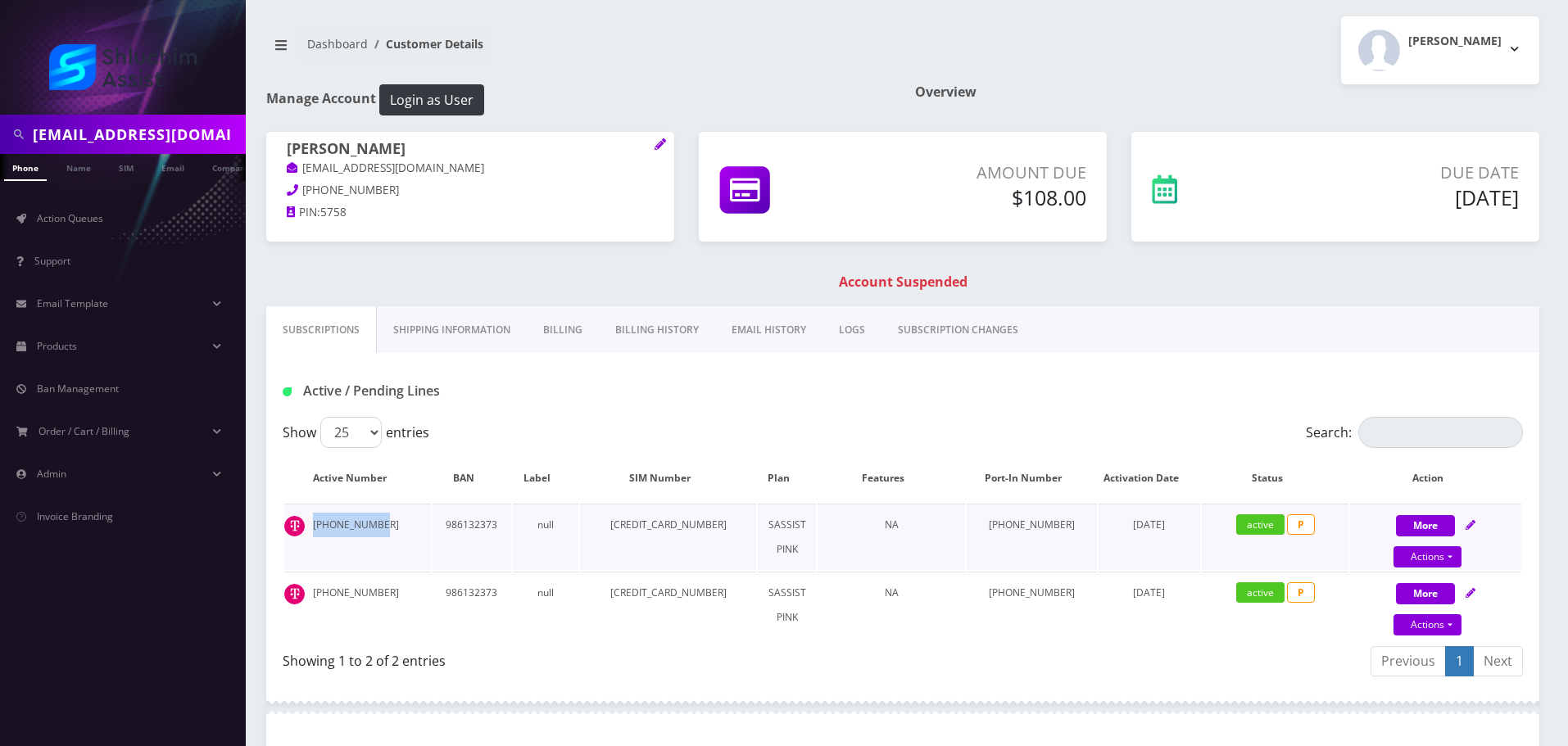
click at [302, 523] on td "941-999-7869" at bounding box center [357, 537] width 147 height 67
copy td "941-999-7869"
drag, startPoint x: 534, startPoint y: 155, endPoint x: 270, endPoint y: 153, distance: 264.0
click at [269, 153] on div "Menachem Mendel Jacobson menachemjake@gmail.com 347-394-8895 PIN: 5758" at bounding box center [469, 183] width 408 height 103
copy h1 "Menachem Mendel Jacobson"
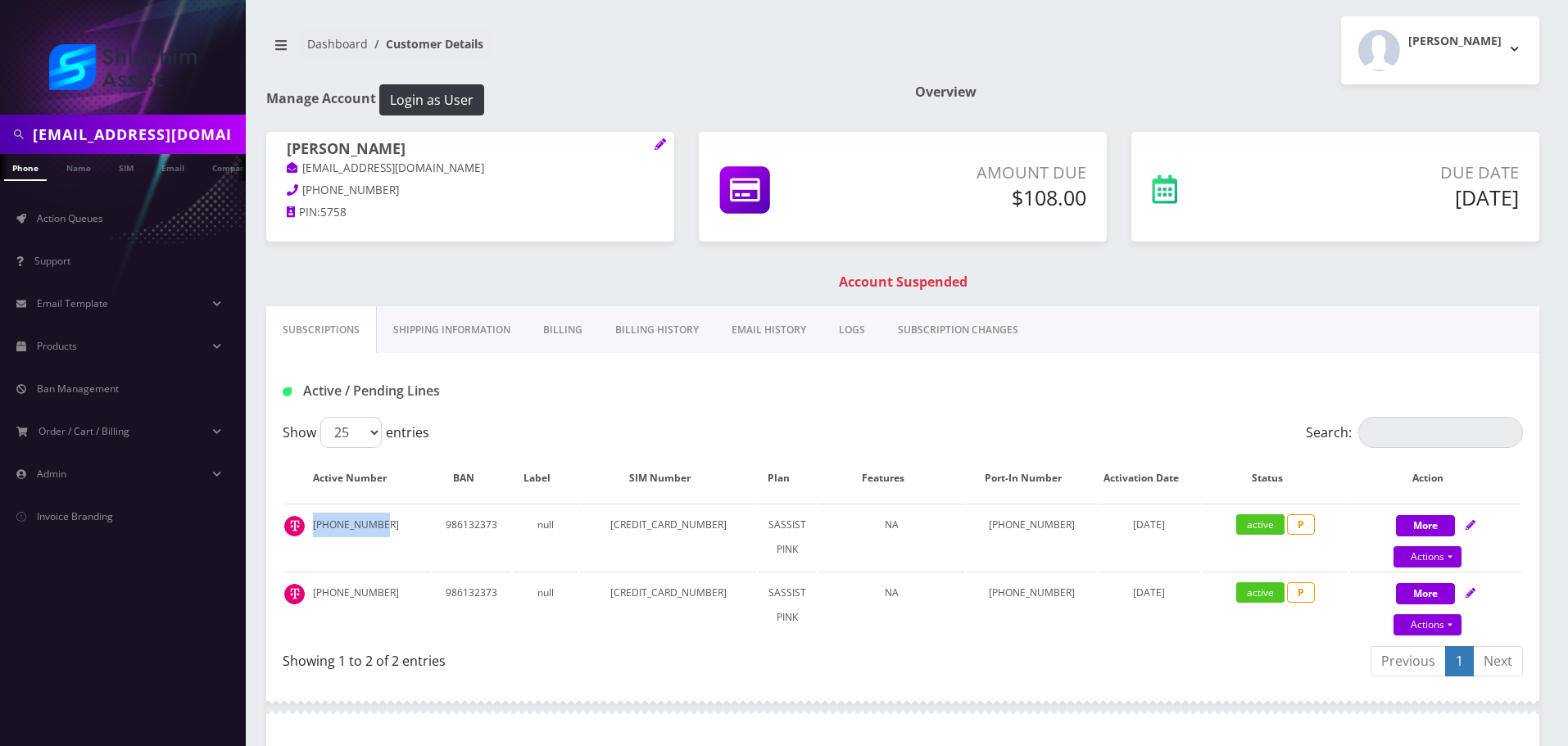
click at [462, 158] on h1 "Menachem Mendel Jacobson" at bounding box center [469, 150] width 367 height 20
drag, startPoint x: 429, startPoint y: 152, endPoint x: 535, endPoint y: 150, distance: 106.0
click at [535, 150] on h1 "Menachem Mendel Jacobson" at bounding box center [469, 150] width 367 height 20
copy h1 "Jacobson"
drag, startPoint x: 387, startPoint y: 588, endPoint x: 313, endPoint y: 590, distance: 74.0
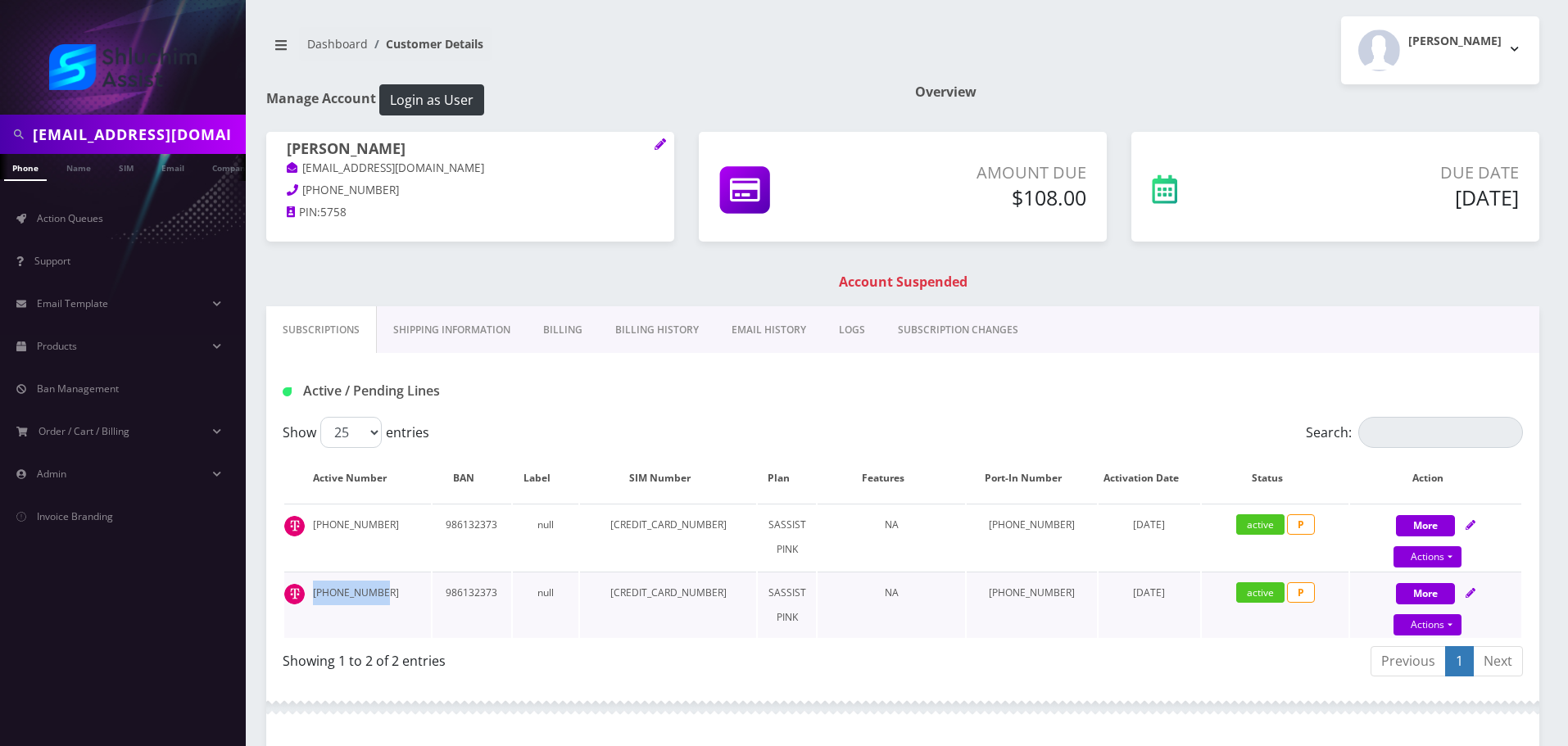
click at [313, 590] on td "941-999-0566" at bounding box center [357, 605] width 147 height 67
copy td "941-999-0566"
drag, startPoint x: 428, startPoint y: 149, endPoint x: 287, endPoint y: 149, distance: 141.0
click at [287, 149] on h1 "Menachem Mendel Jacobson" at bounding box center [469, 150] width 367 height 20
copy h1 "Menachem Mendel"
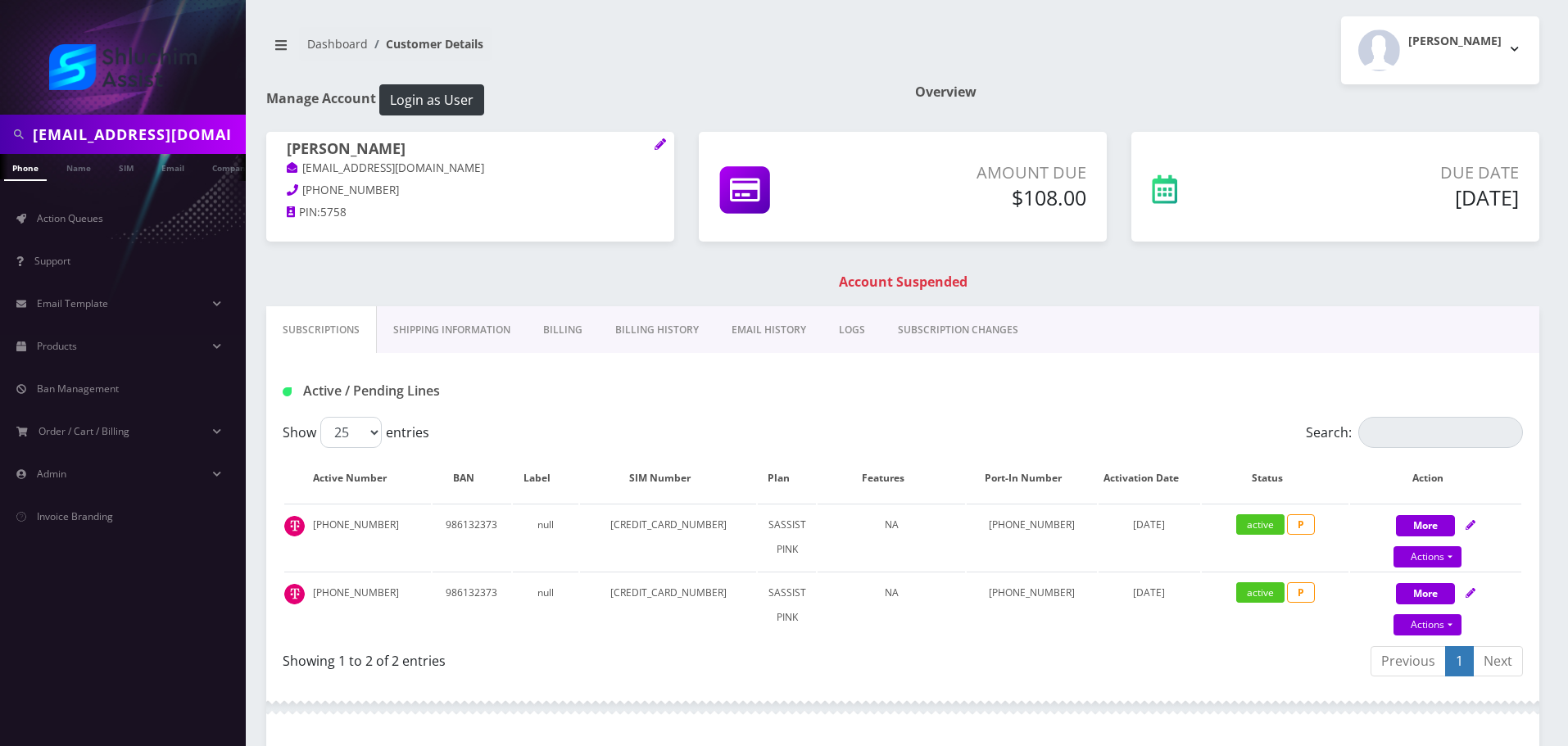
click at [461, 147] on h1 "Menachem Mendel Jacobson" at bounding box center [469, 150] width 367 height 20
copy h1 "Jacobson"
click at [174, 147] on input "menachemjake@gmail.com" at bounding box center [137, 134] width 209 height 32
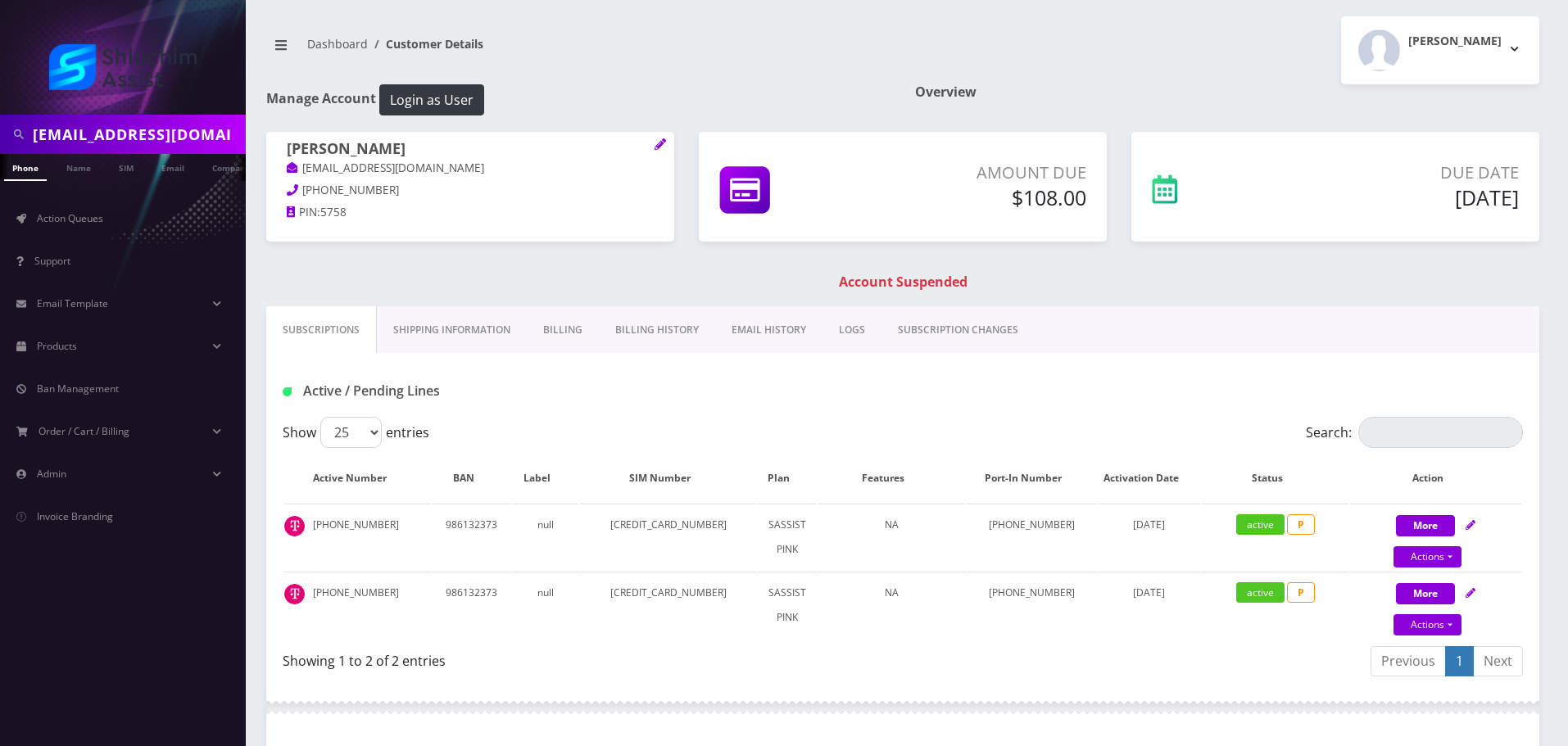
click at [174, 147] on input "menachemjake@gmail.com" at bounding box center [137, 134] width 209 height 32
paste input "jaffezalman"
type input "jaffezalman@gmail.com"
click at [174, 170] on link "Email" at bounding box center [173, 168] width 40 height 27
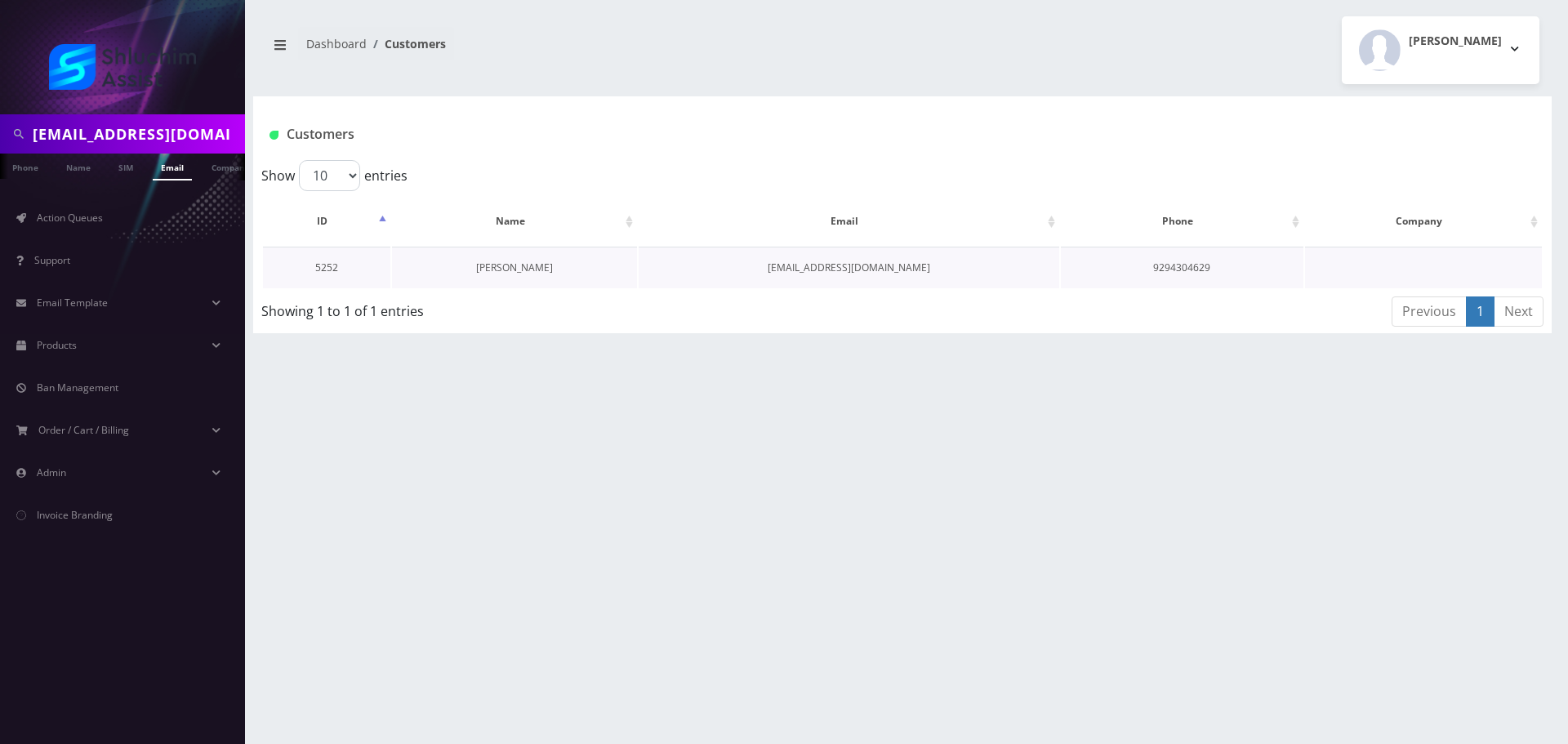
click at [507, 265] on link "[PERSON_NAME]" at bounding box center [514, 267] width 76 height 13
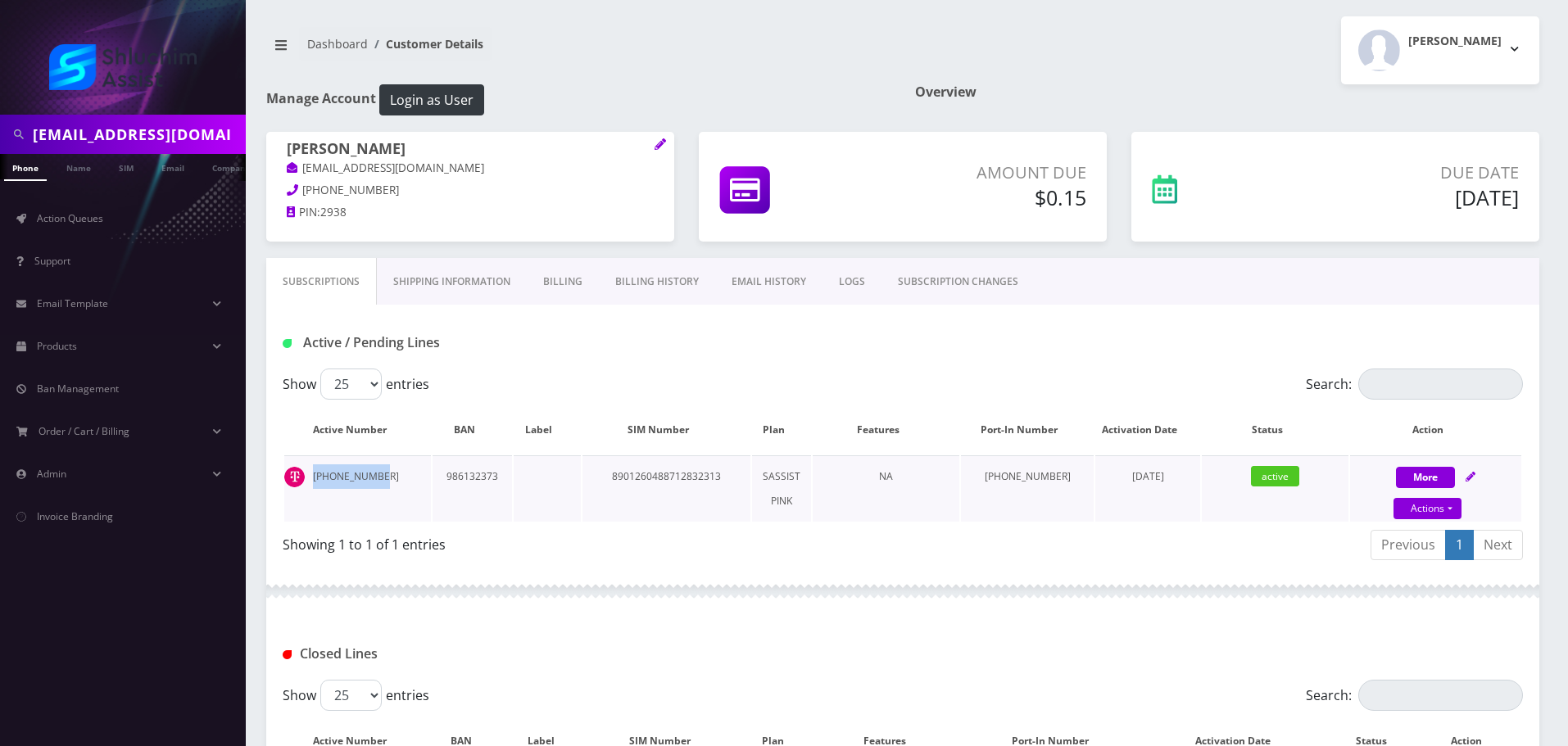
drag, startPoint x: 392, startPoint y: 482, endPoint x: 302, endPoint y: 481, distance: 90.0
click at [302, 481] on td "[PHONE_NUMBER]" at bounding box center [357, 488] width 147 height 67
copy td "934-867-8928"
click at [387, 478] on td "934-867-8928" at bounding box center [357, 488] width 147 height 67
drag, startPoint x: 391, startPoint y: 478, endPoint x: 308, endPoint y: 477, distance: 83.0
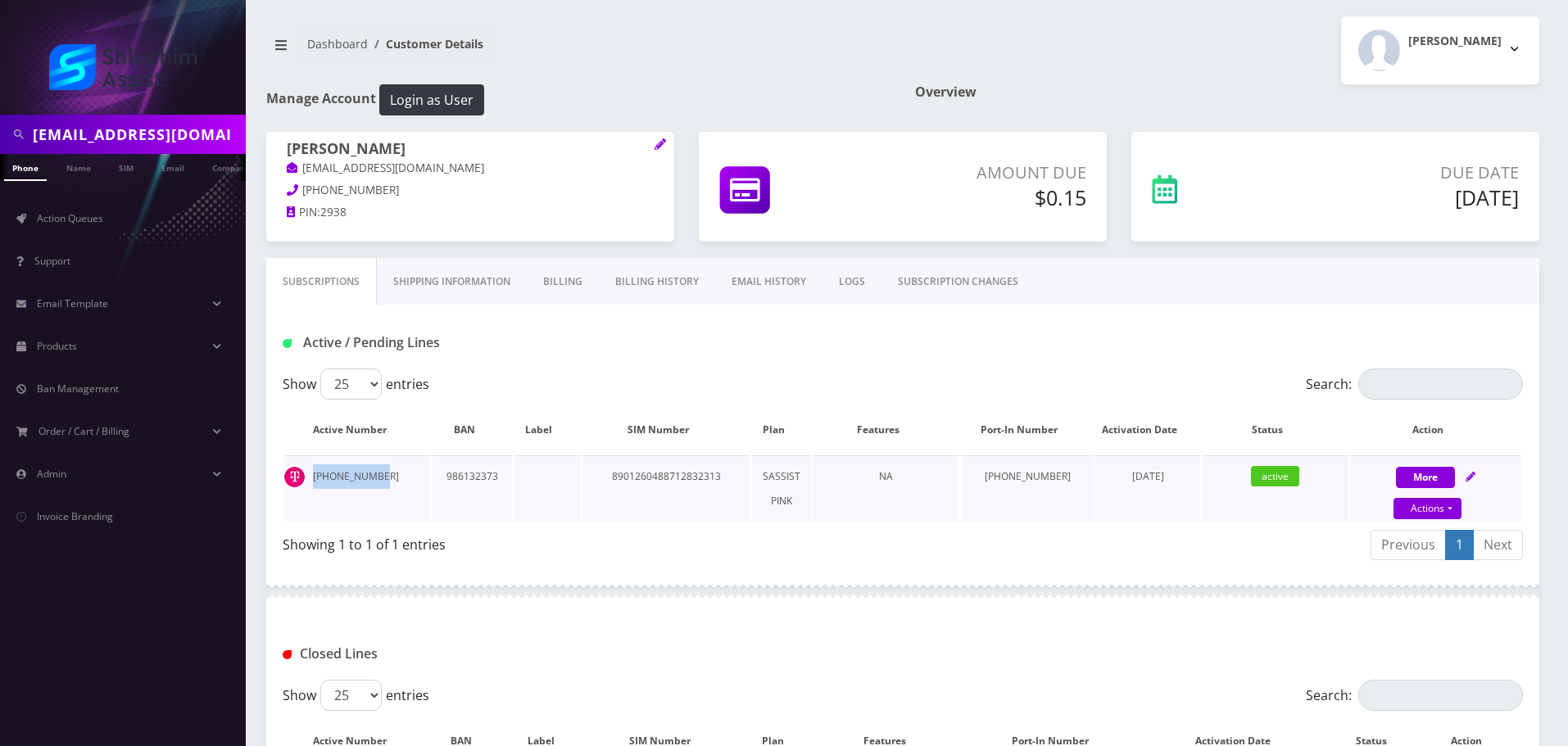
click at [308, 477] on td "934-867-8928" at bounding box center [357, 488] width 147 height 67
copy td "934-867-8928"
drag, startPoint x: 396, startPoint y: 150, endPoint x: 287, endPoint y: 149, distance: 109.0
click at [287, 149] on h1 "Zalman Jaffe" at bounding box center [469, 150] width 367 height 20
copy h1 "Zalman Jaffe"
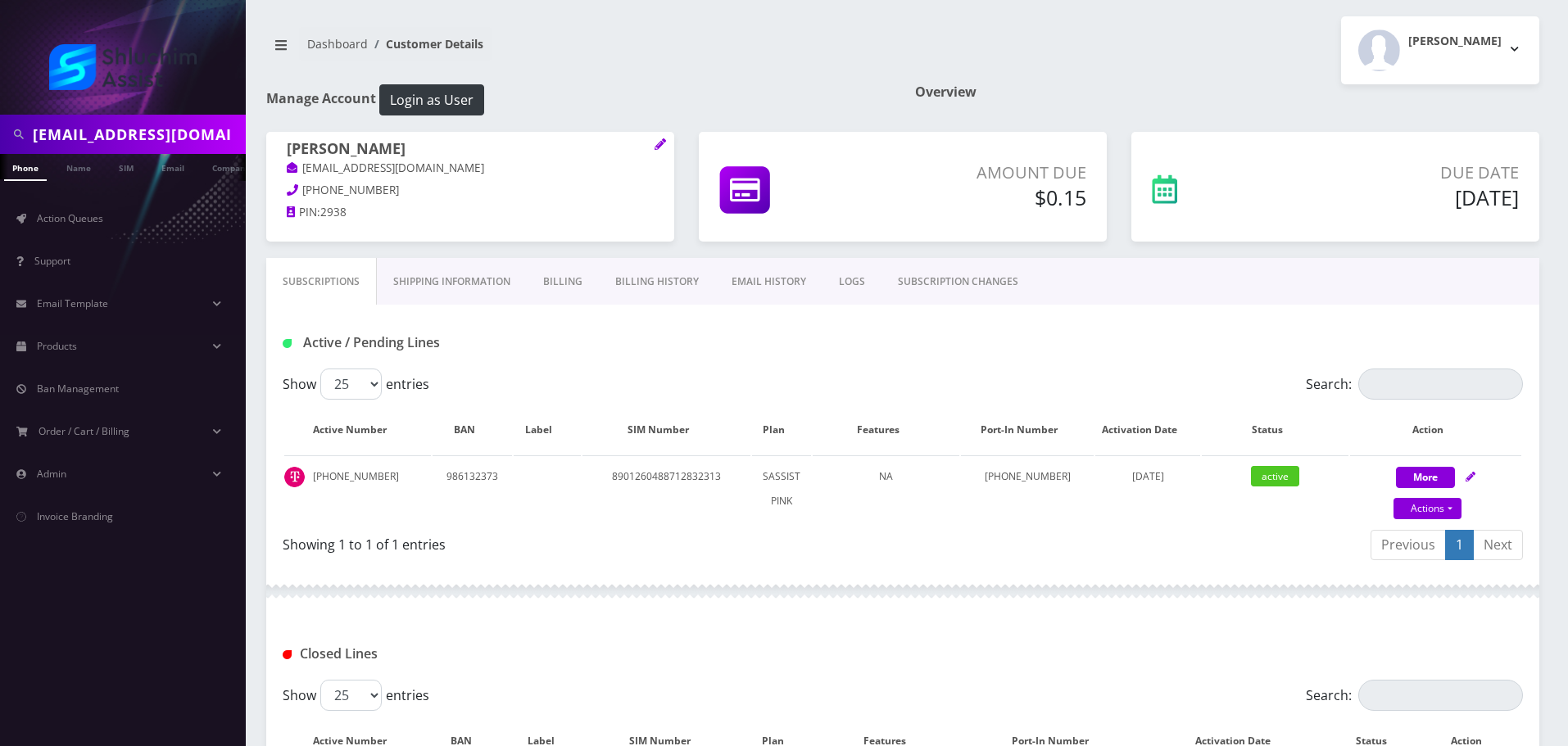
click at [183, 126] on input "jaffezalman@gmail.com" at bounding box center [137, 134] width 209 height 32
paste input "nschmukler"
type input "nschmukler@gmail.com"
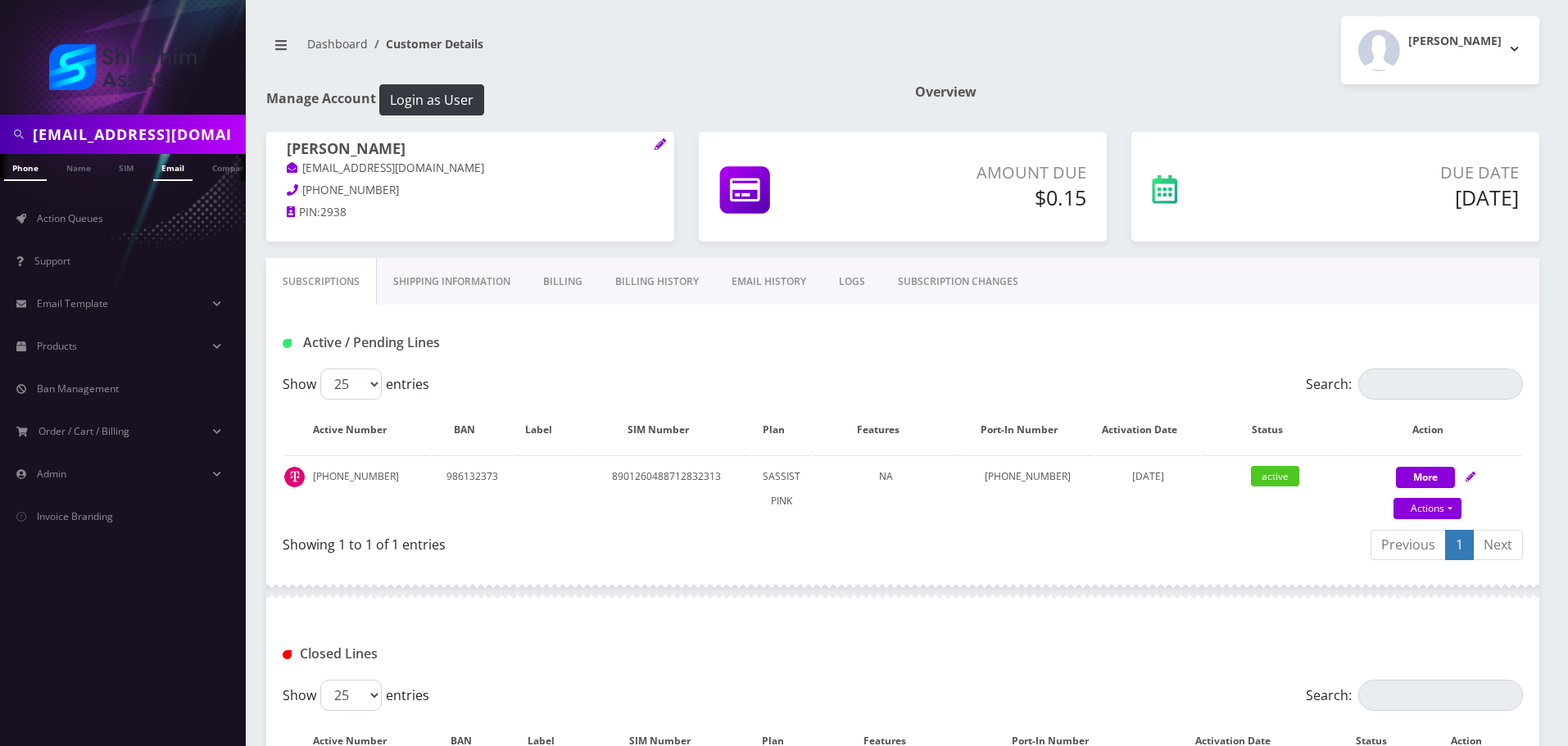
click at [183, 158] on link "Email" at bounding box center [173, 168] width 40 height 27
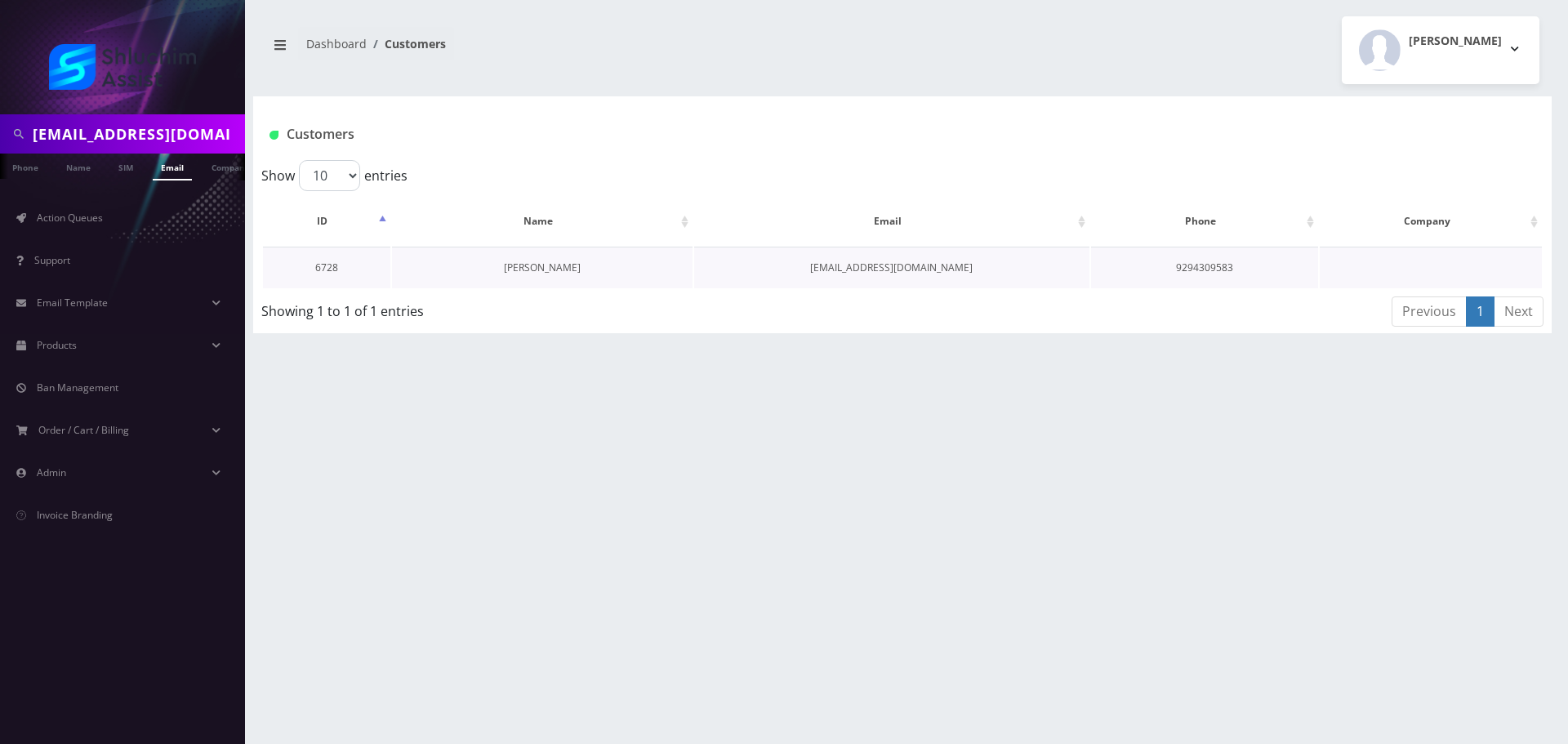
click at [555, 261] on link "[PERSON_NAME]" at bounding box center [542, 267] width 76 height 13
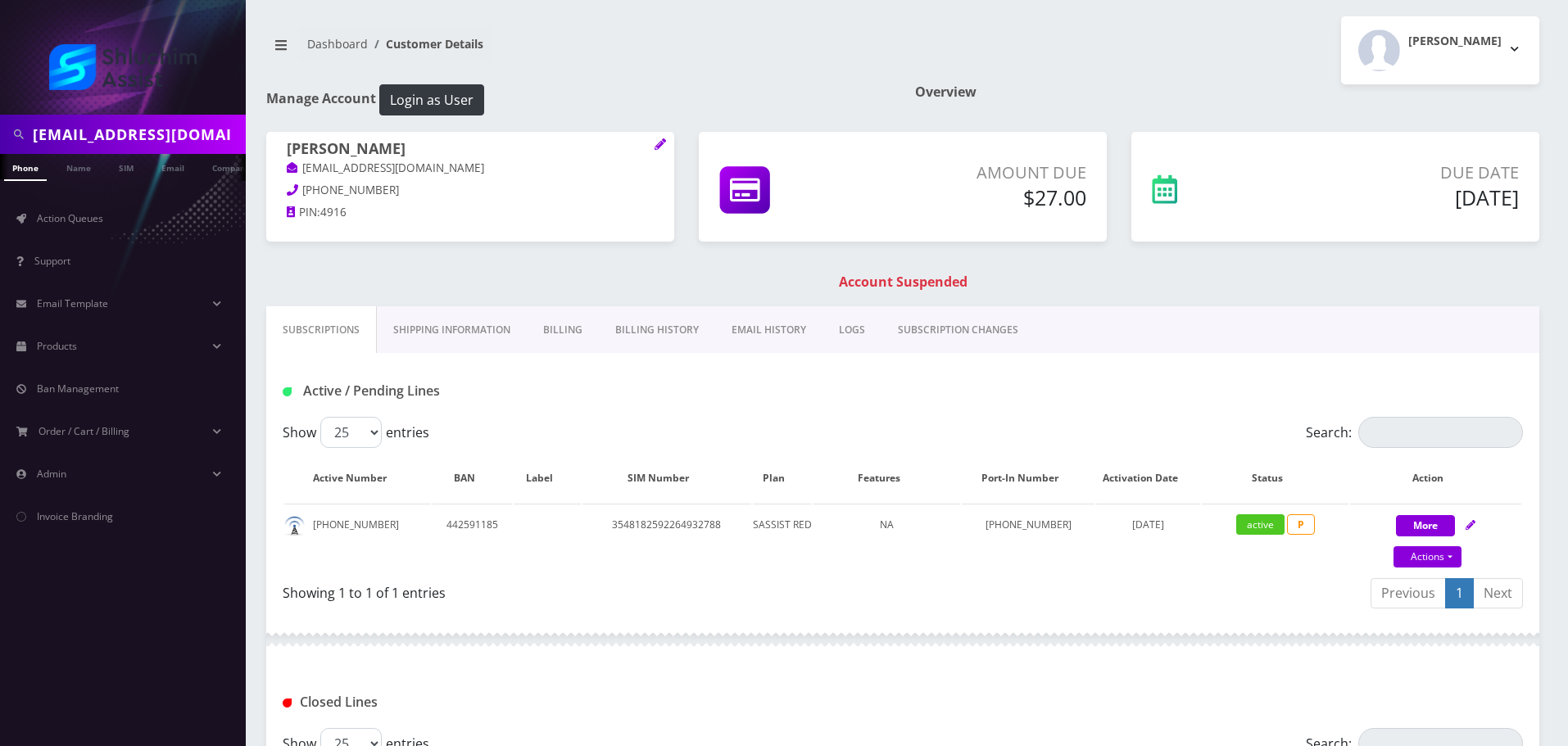
click at [437, 143] on h1 "[PERSON_NAME]" at bounding box center [469, 150] width 367 height 20
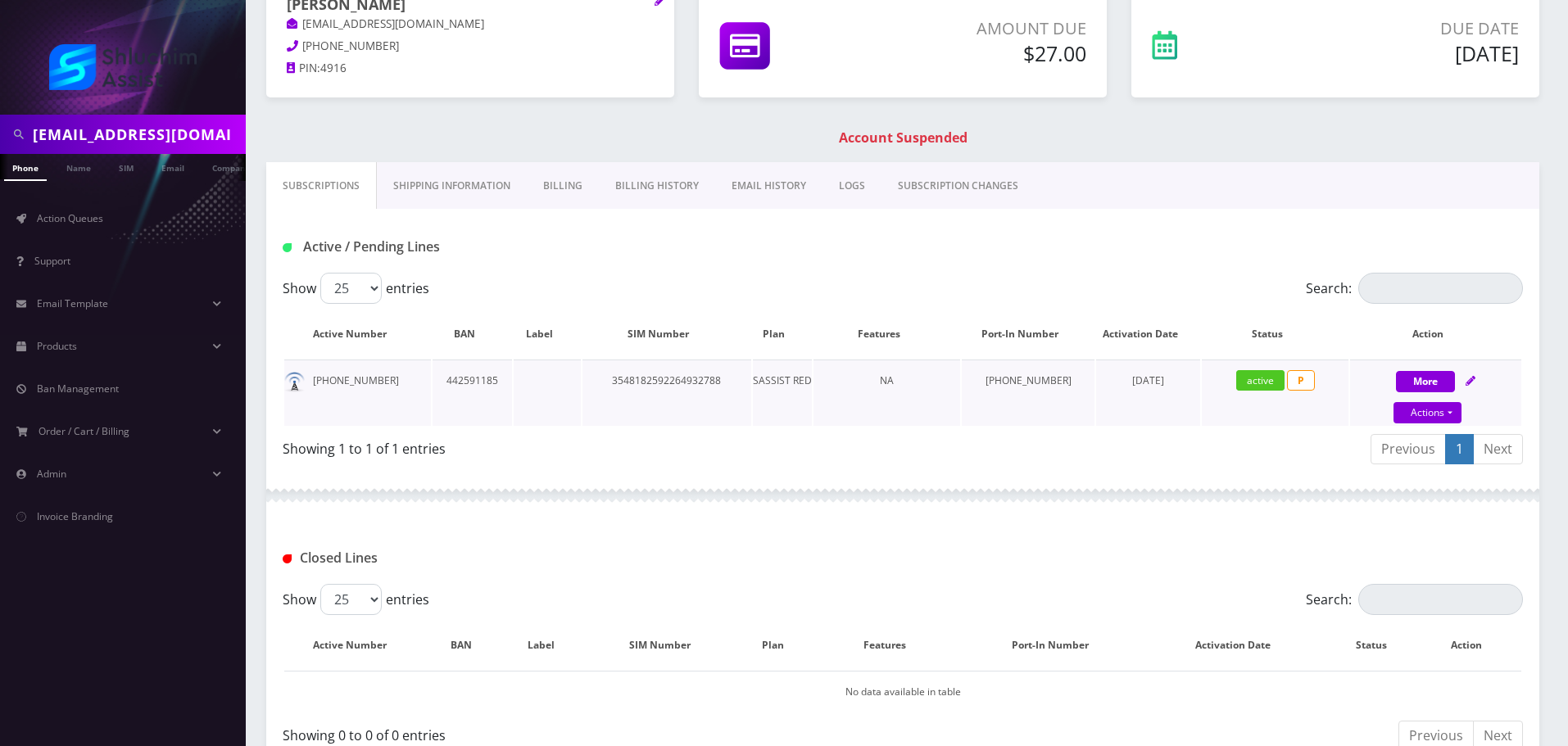
scroll to position [164, 0]
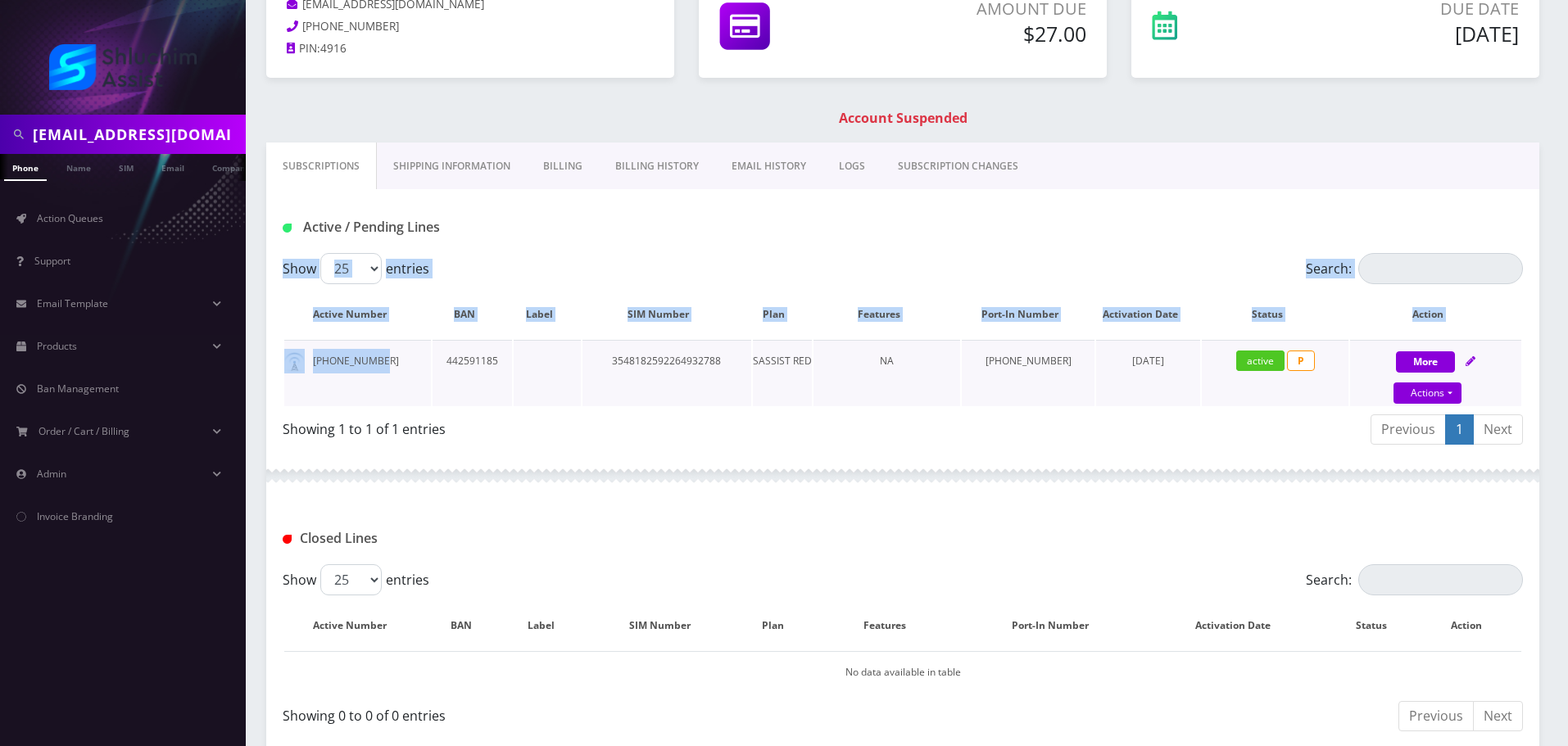
drag, startPoint x: 384, startPoint y: 356, endPoint x: 323, endPoint y: 360, distance: 61.1
click at [278, 356] on div "Show 25 50 100 250 500 entries Search: Active Number BAN Label SIM Number Plan …" at bounding box center [902, 352] width 1273 height 198
copy div "Show 25 50 100 250 500 entries Search: Active Number BAN Label SIM Number Plan …"
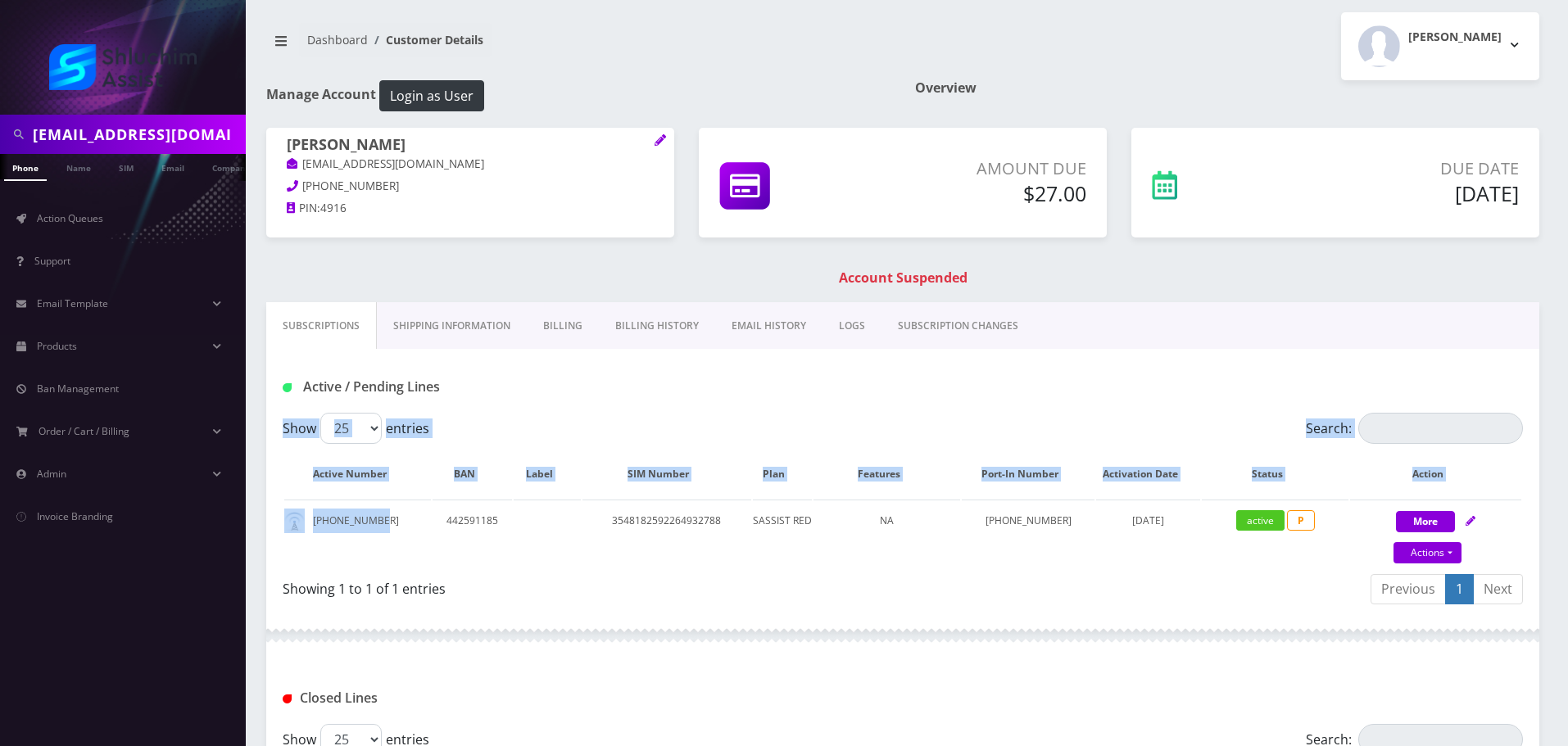
scroll to position [0, 0]
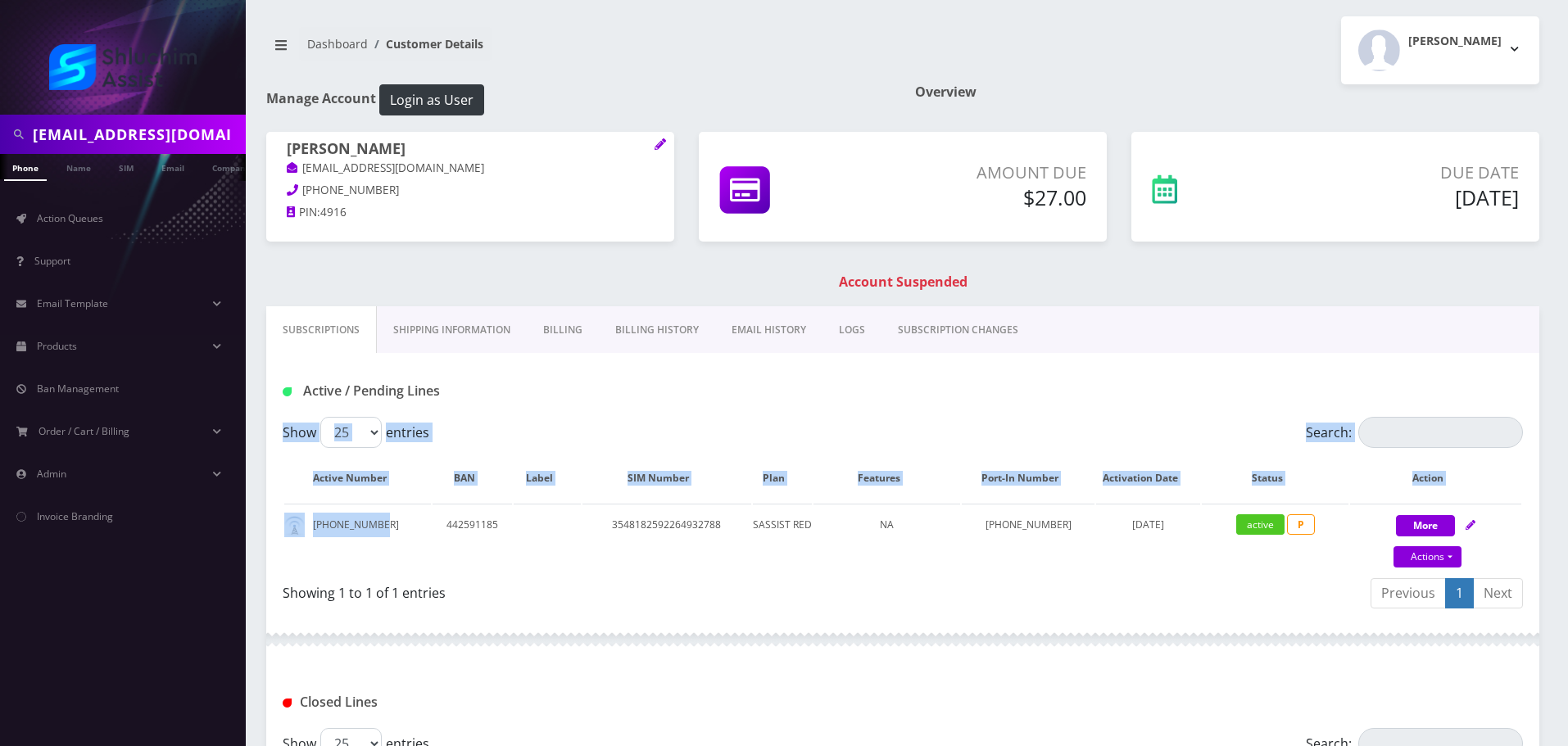
drag, startPoint x: 289, startPoint y: 149, endPoint x: 545, endPoint y: 152, distance: 256.0
click at [545, 152] on h1 "[PERSON_NAME]" at bounding box center [469, 150] width 367 height 20
copy h1 "[PERSON_NAME]"
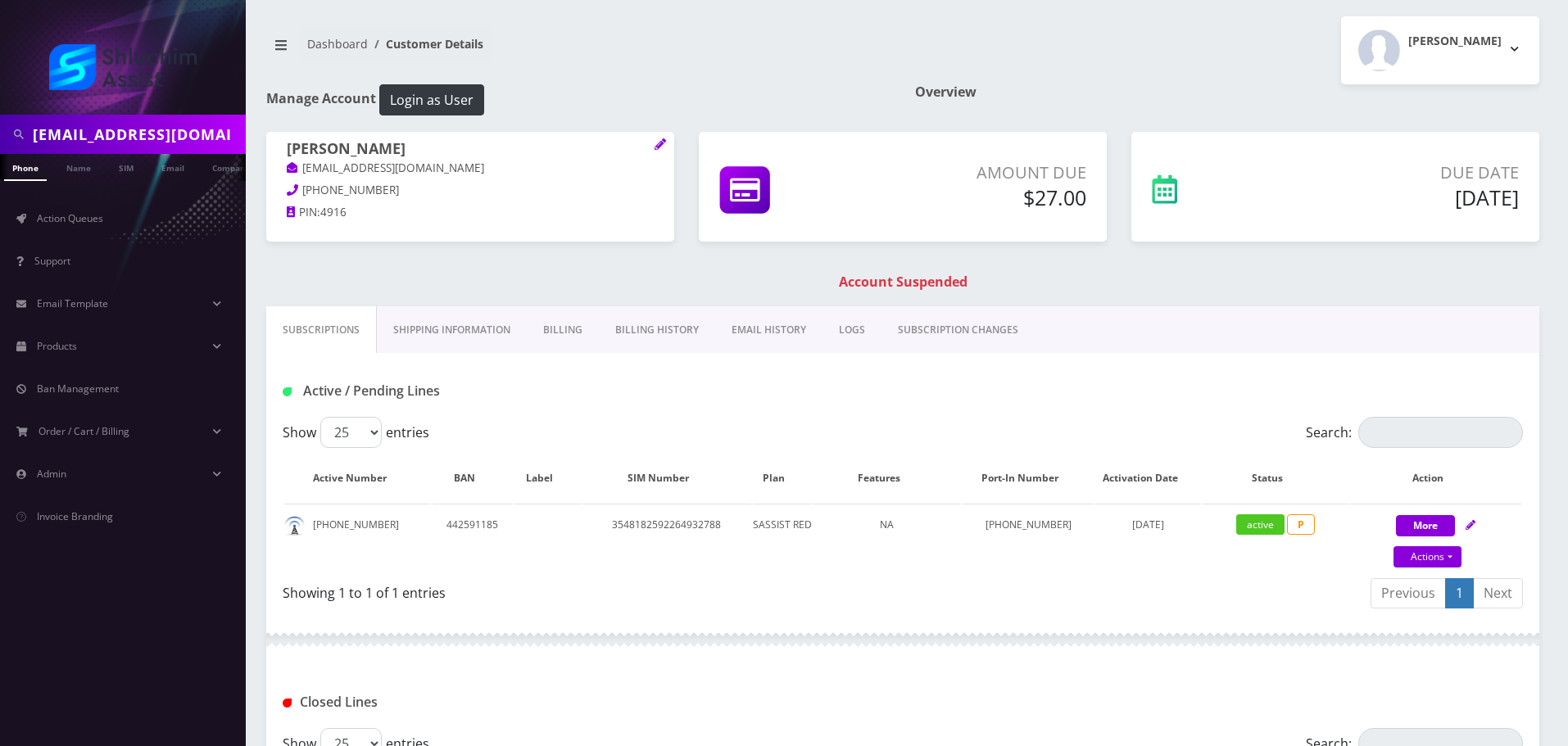
click at [186, 125] on input "[EMAIL_ADDRESS][DOMAIN_NAME]" at bounding box center [137, 134] width 209 height 32
click at [186, 125] on input "nschmukler@gmail.com" at bounding box center [137, 134] width 209 height 32
paste input "mkshusterman"
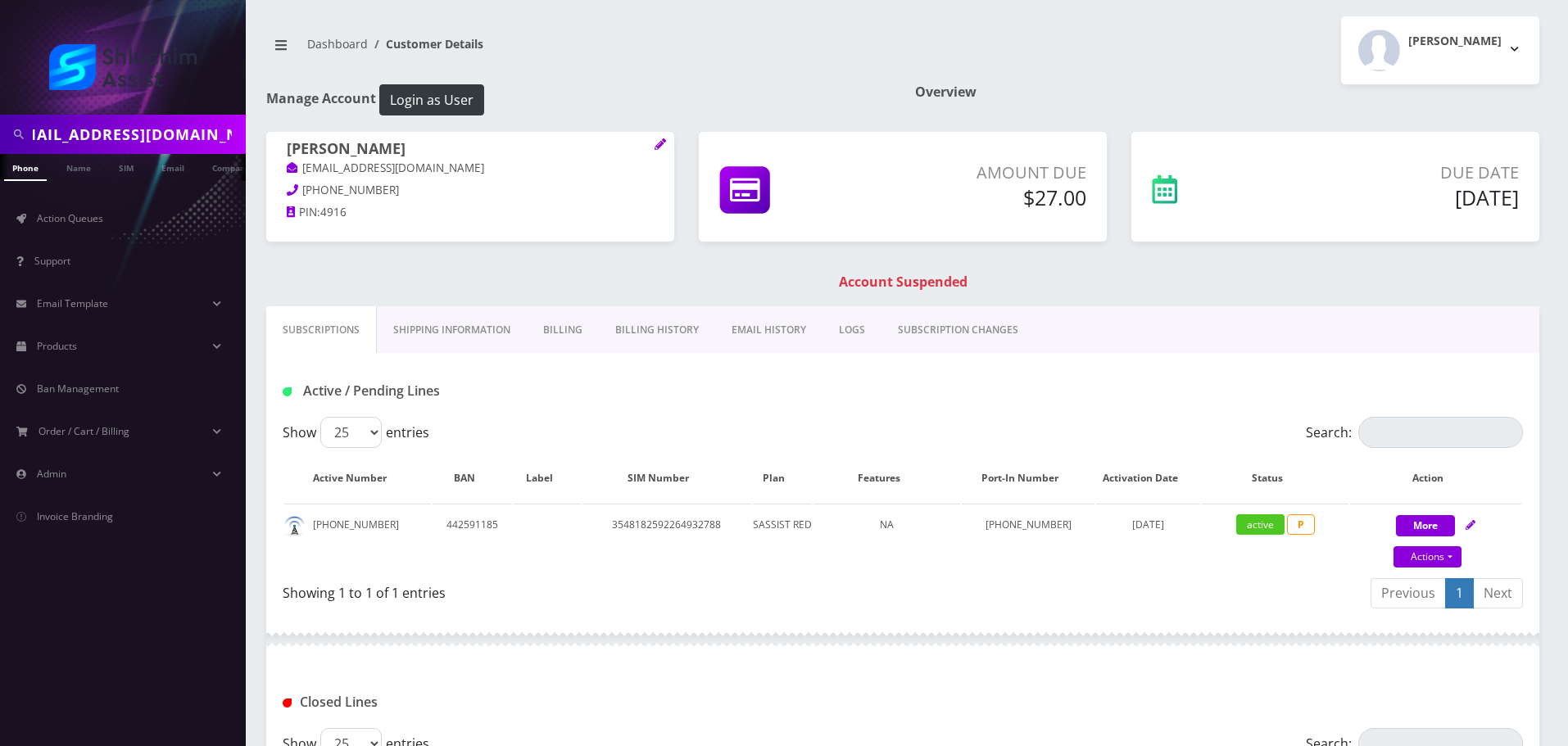
type input "[EMAIL_ADDRESS][DOMAIN_NAME]"
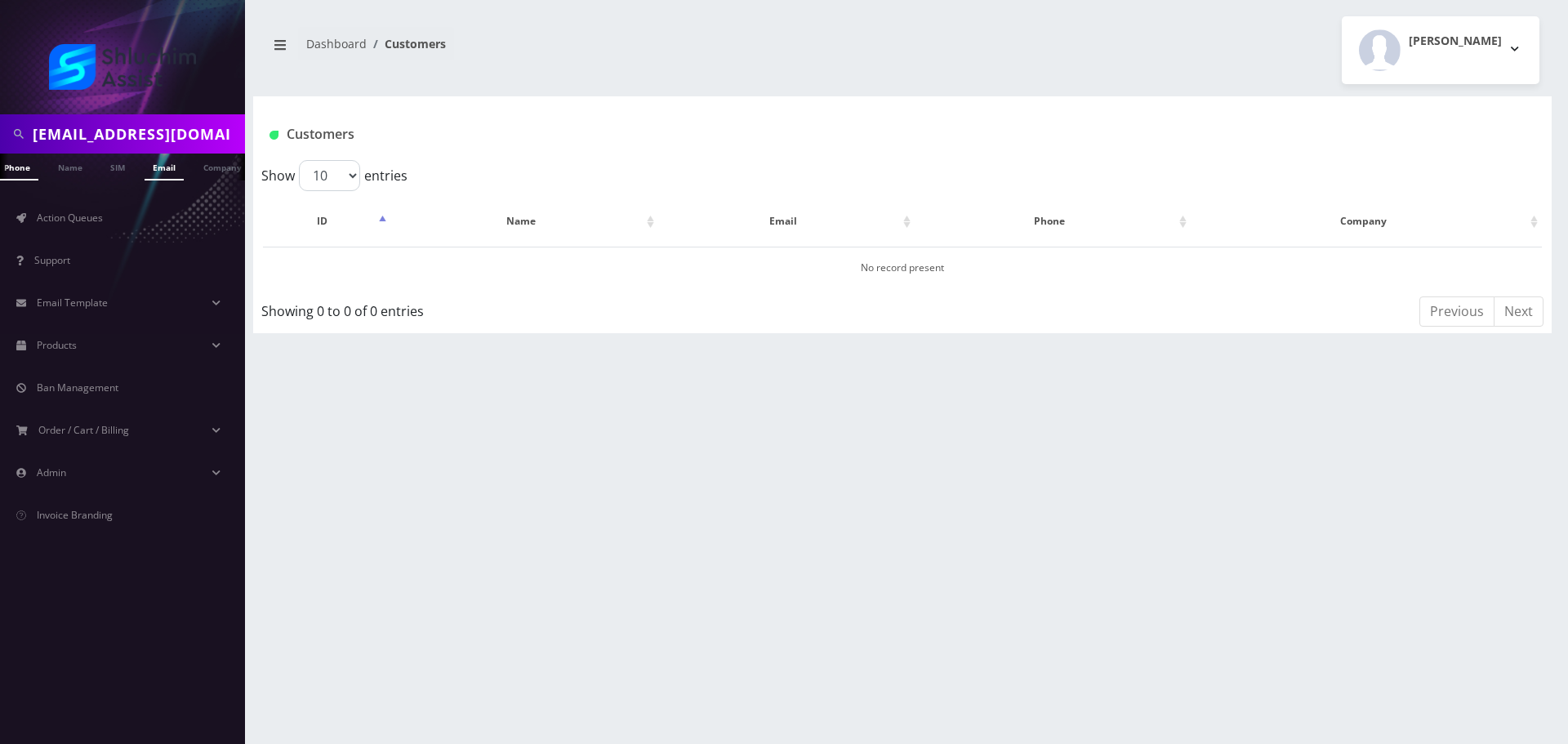
click at [168, 172] on link "Email" at bounding box center [164, 167] width 40 height 27
click at [537, 275] on td "[PERSON_NAME]" at bounding box center [550, 268] width 317 height 41
click at [543, 265] on link "[PERSON_NAME]" at bounding box center [550, 267] width 76 height 13
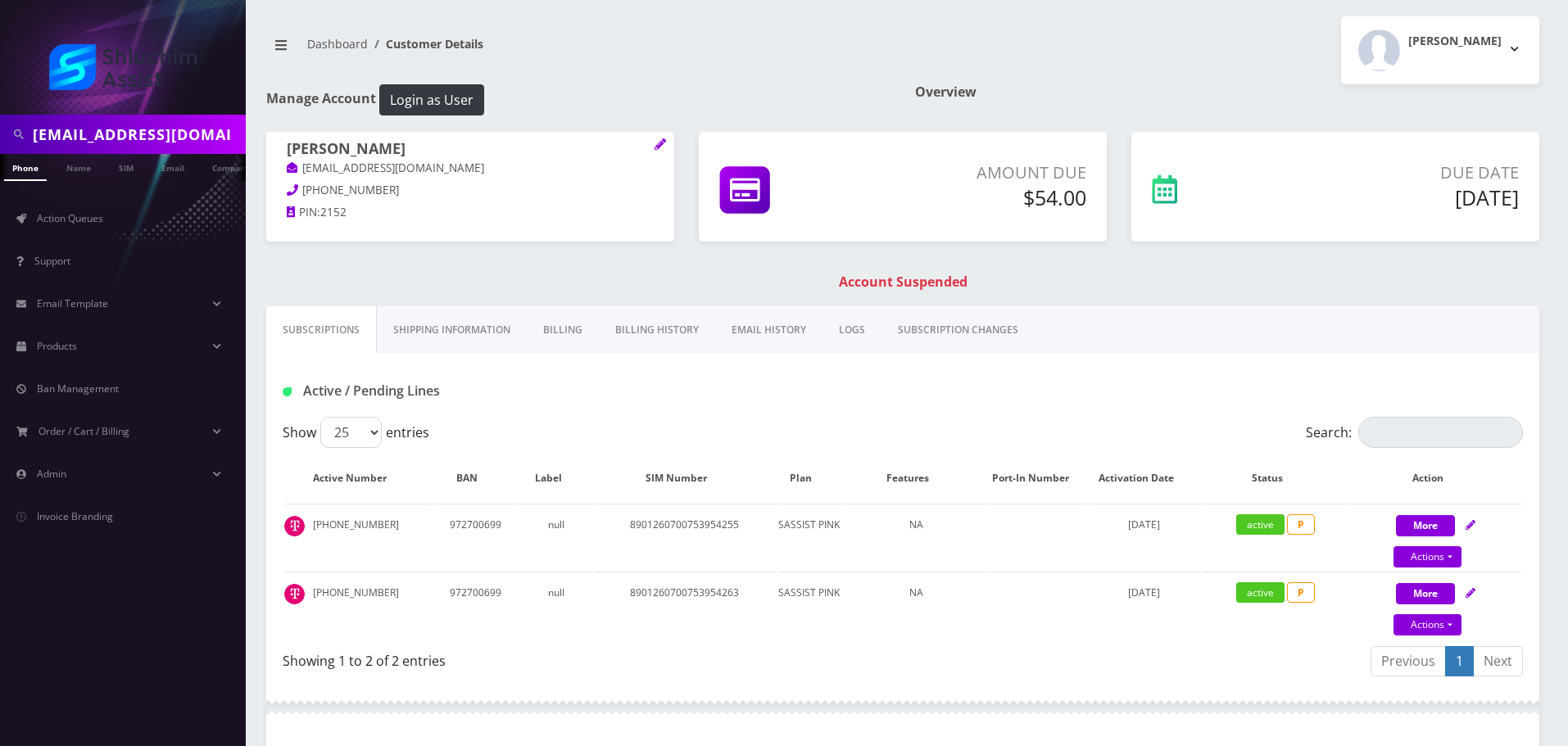
scroll to position [320, 0]
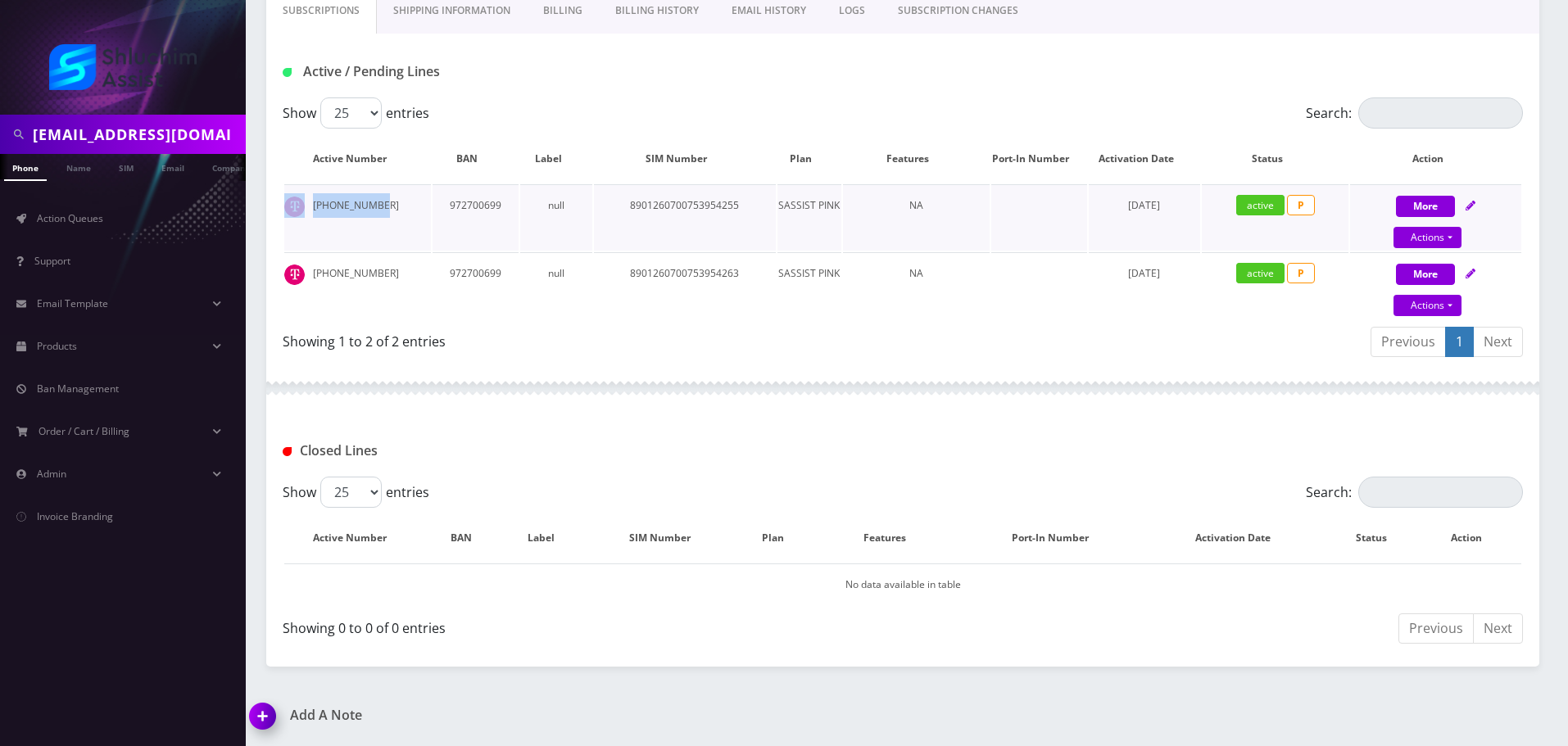
drag, startPoint x: 385, startPoint y: 207, endPoint x: 284, endPoint y: 203, distance: 101.1
click at [284, 203] on td "[PHONE_NUMBER]" at bounding box center [357, 218] width 147 height 67
copy td "[PHONE_NUMBER]"
drag, startPoint x: 397, startPoint y: 274, endPoint x: 293, endPoint y: 275, distance: 104.0
click at [287, 275] on td "[PHONE_NUMBER]" at bounding box center [357, 286] width 147 height 67
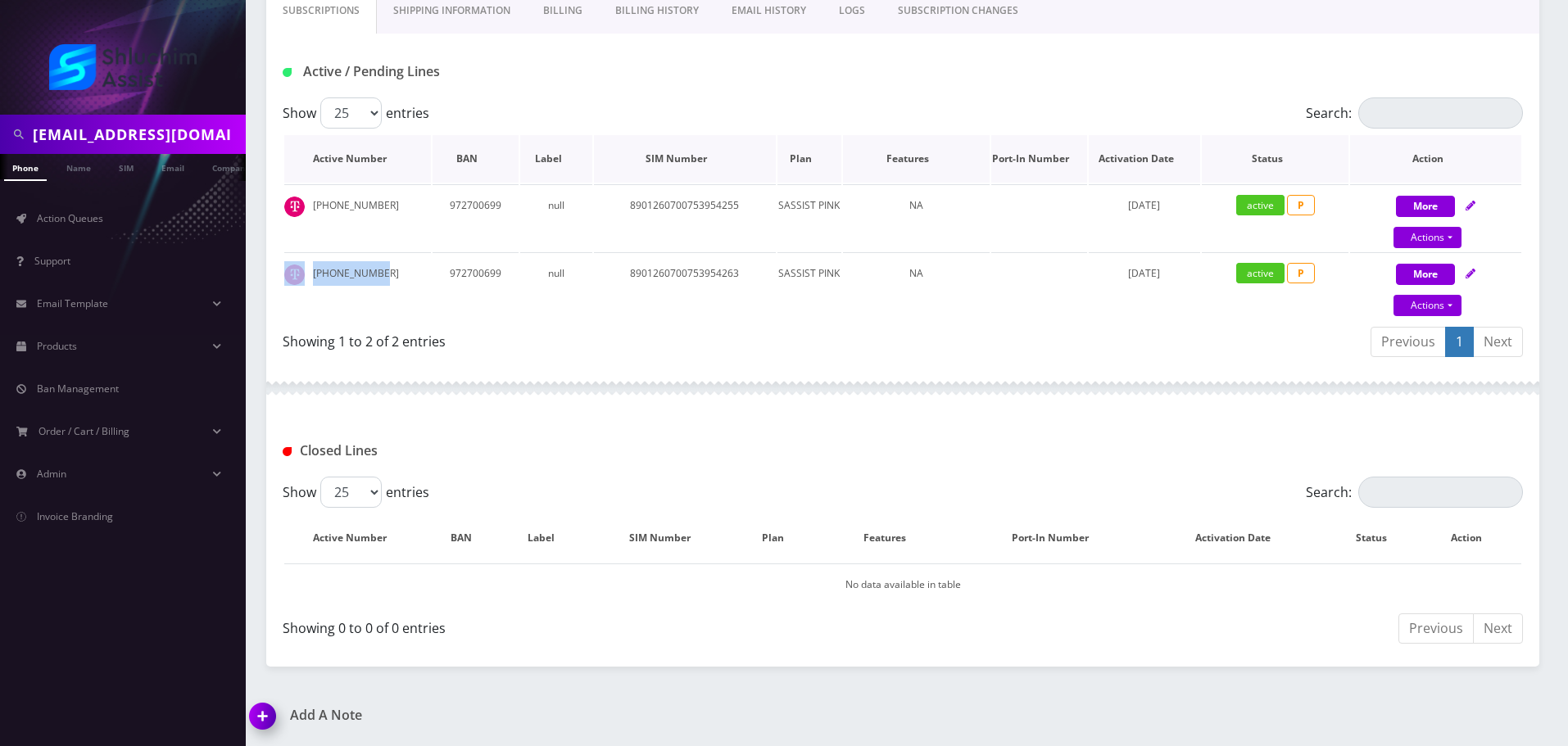
copy td "[PHONE_NUMBER]"
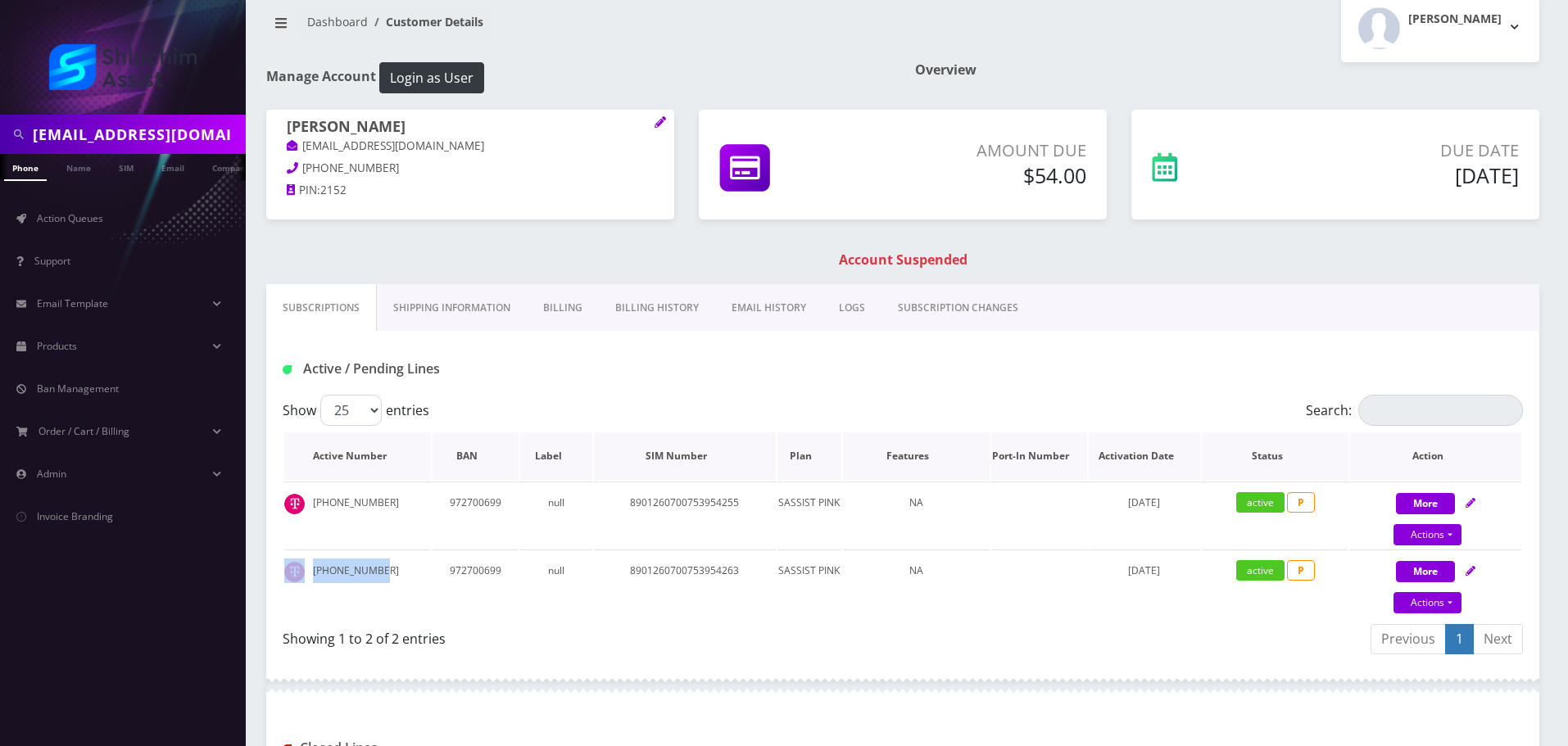
scroll to position [0, 0]
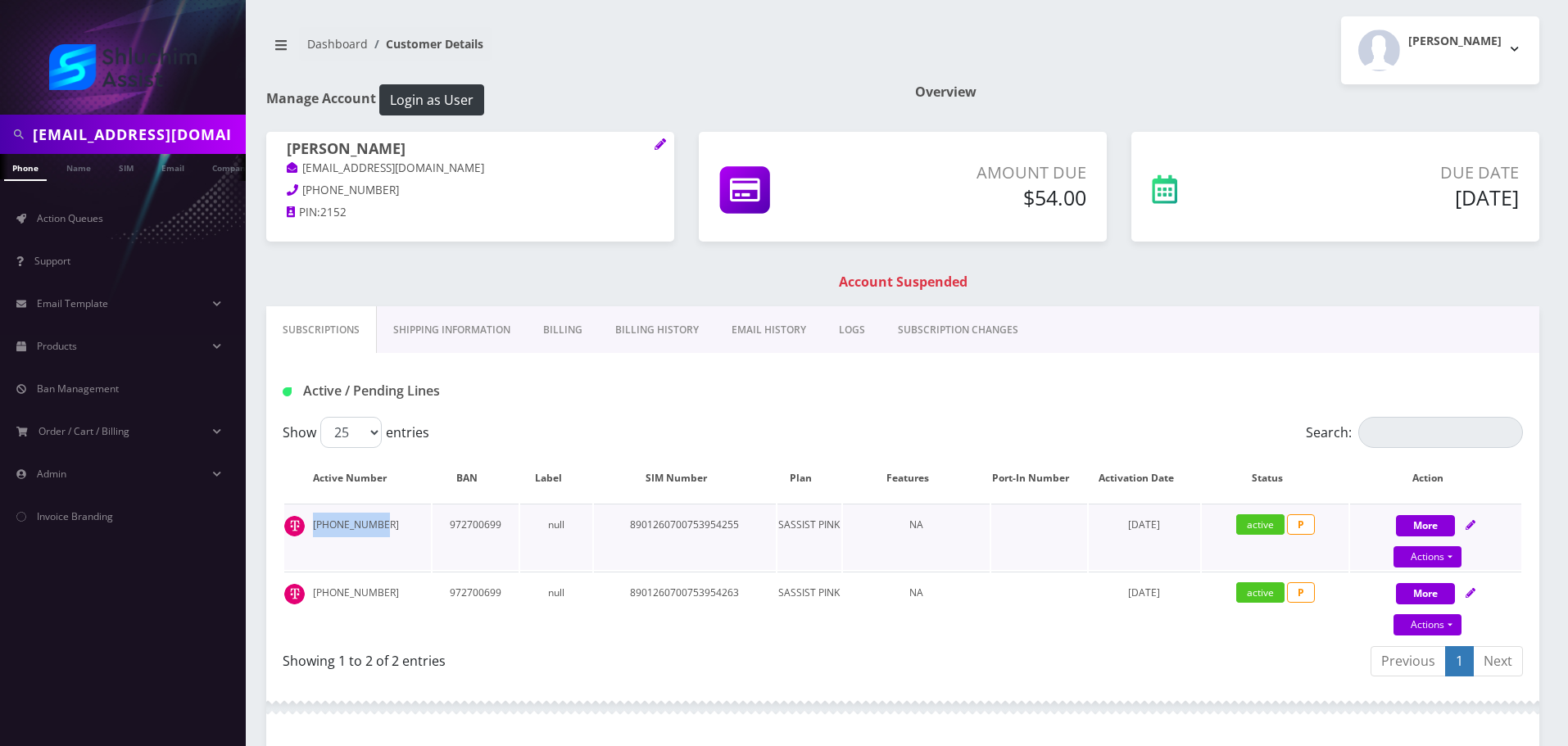
drag, startPoint x: 356, startPoint y: 527, endPoint x: 303, endPoint y: 527, distance: 53.0
click at [303, 527] on td "929-563-8415" at bounding box center [357, 537] width 147 height 67
copy td "929-563-8415"
click at [182, 148] on input "mkshusterman@gmail.com" at bounding box center [137, 134] width 209 height 32
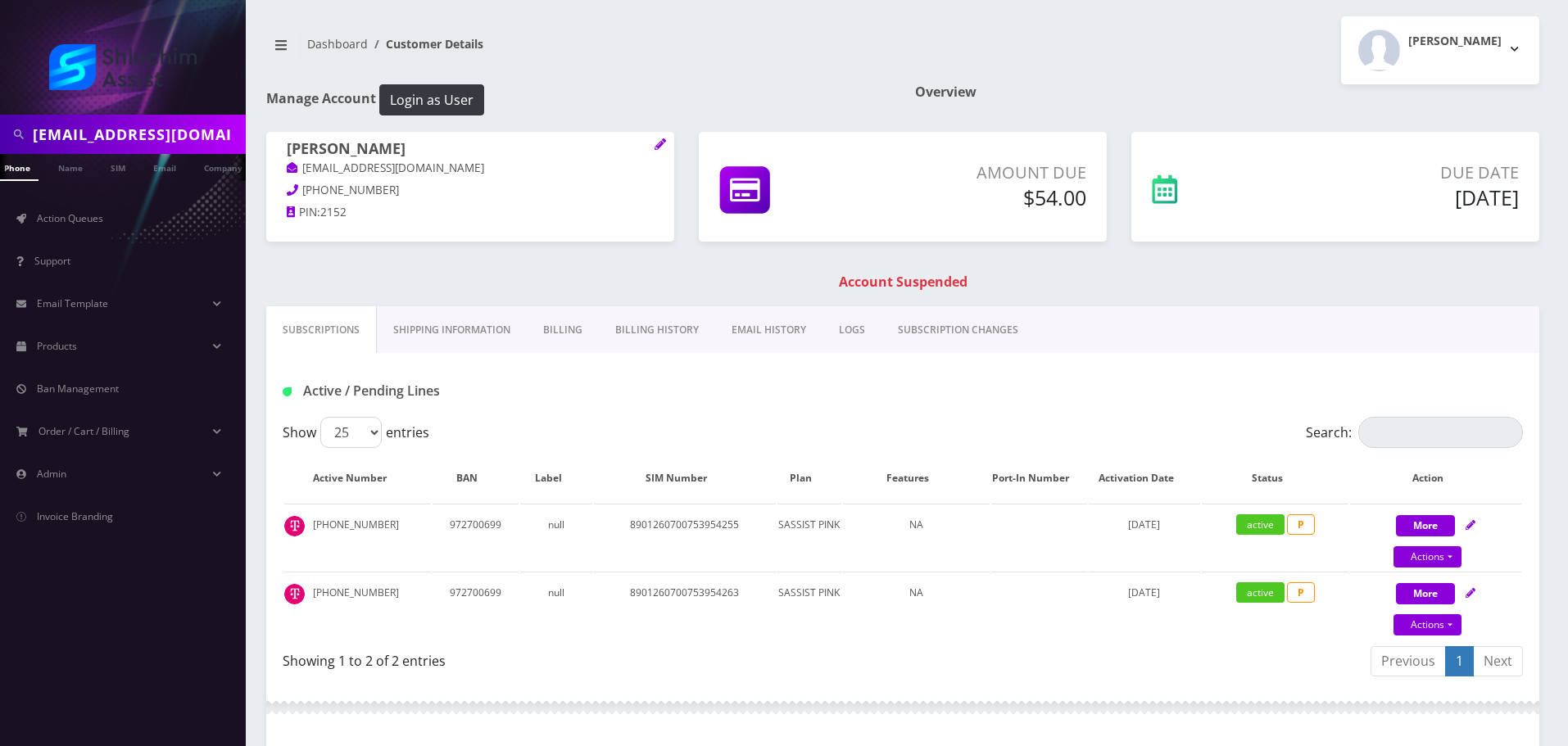
click at [182, 148] on input "mkshusterman@gmail.com" at bounding box center [137, 134] width 209 height 32
paste input "soshamalka"
type input "[EMAIL_ADDRESS][DOMAIN_NAME]"
click at [167, 176] on link "Email" at bounding box center [165, 168] width 40 height 27
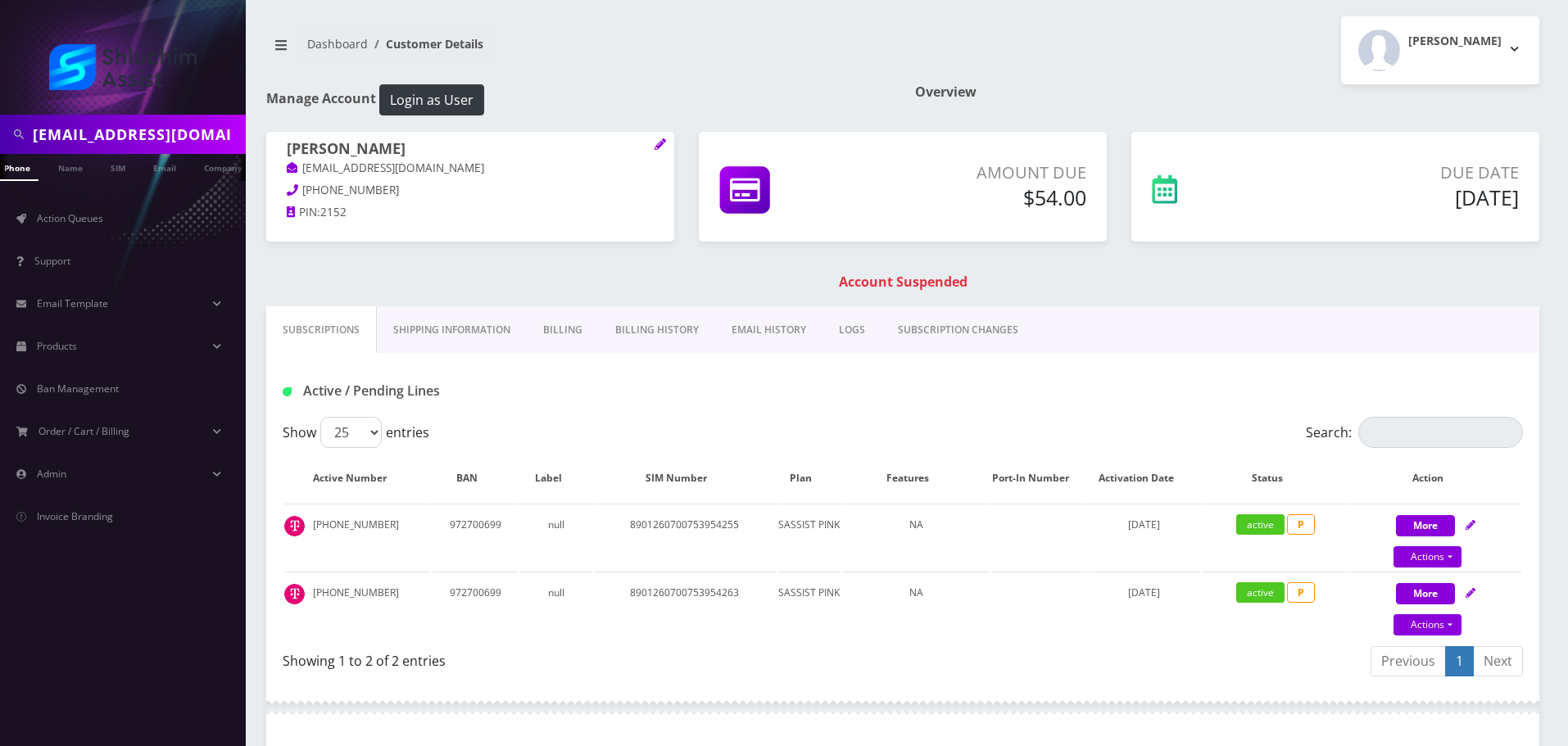
scroll to position [0, 16]
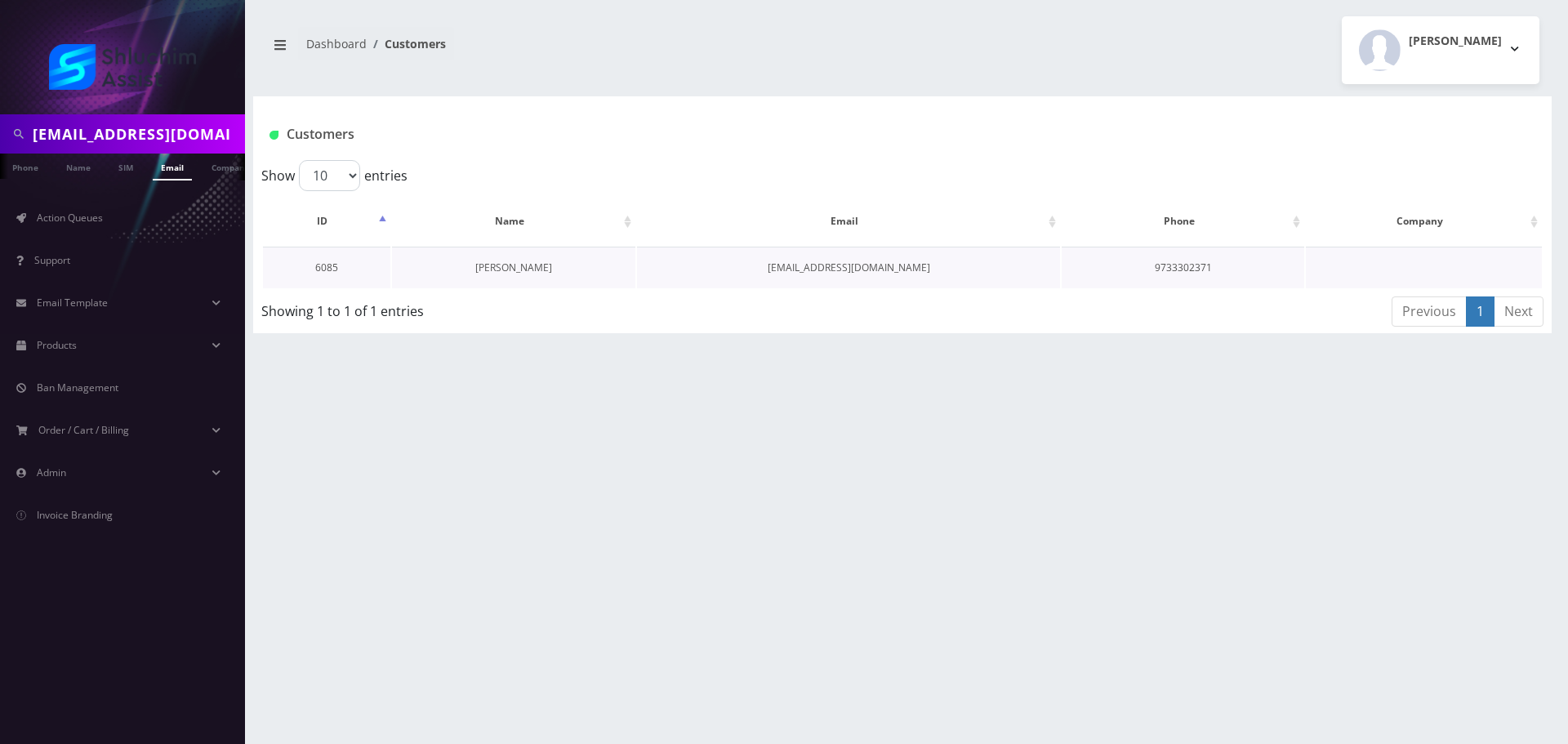
click at [524, 268] on link "[PERSON_NAME]" at bounding box center [513, 267] width 76 height 13
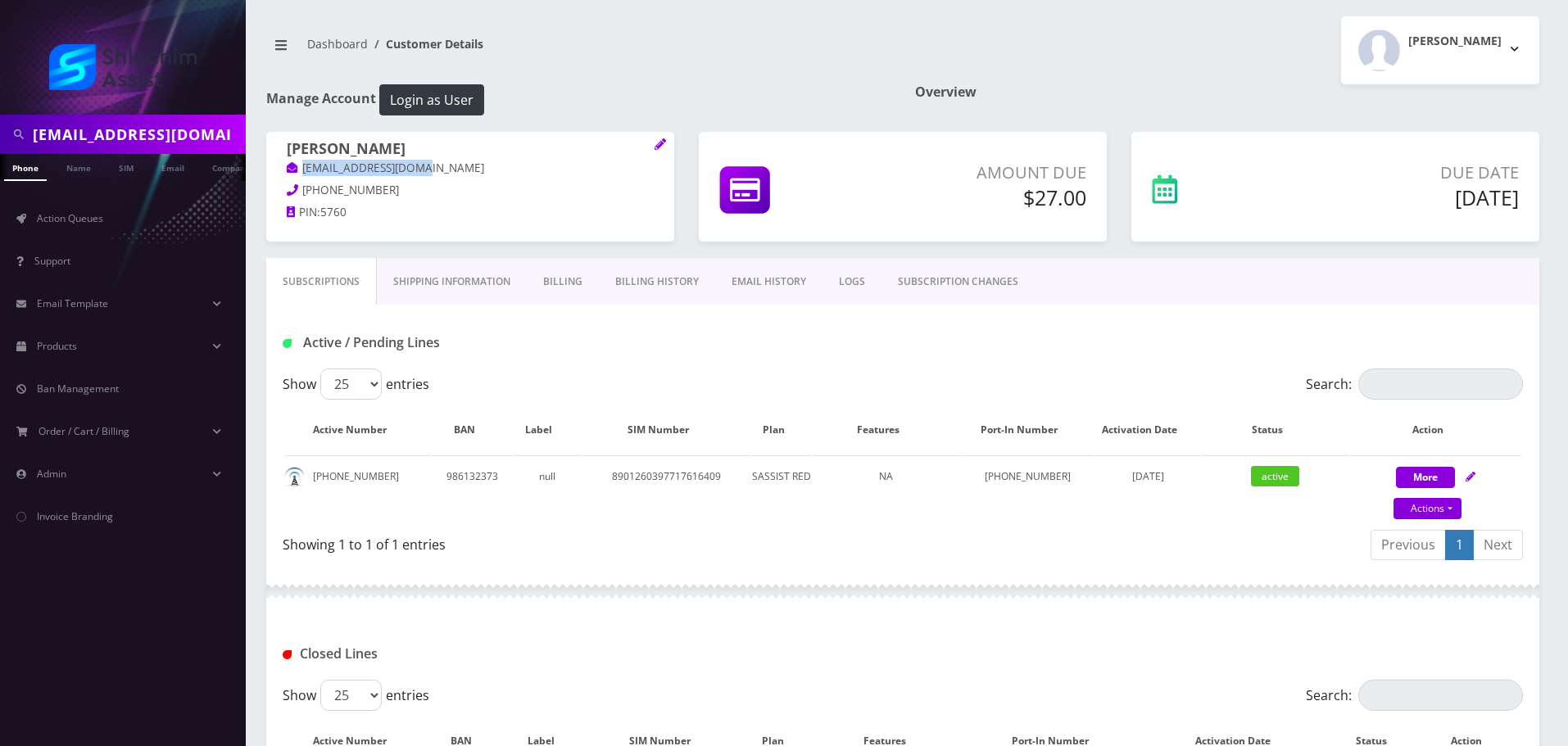
drag, startPoint x: 454, startPoint y: 164, endPoint x: 298, endPoint y: 164, distance: 156.0
click at [298, 164] on p "[EMAIL_ADDRESS][DOMAIN_NAME]" at bounding box center [469, 168] width 367 height 18
drag, startPoint x: 392, startPoint y: 476, endPoint x: 316, endPoint y: 472, distance: 76.1
click at [314, 473] on td "[PHONE_NUMBER]" at bounding box center [357, 488] width 147 height 67
copy td "[PHONE_NUMBER]"
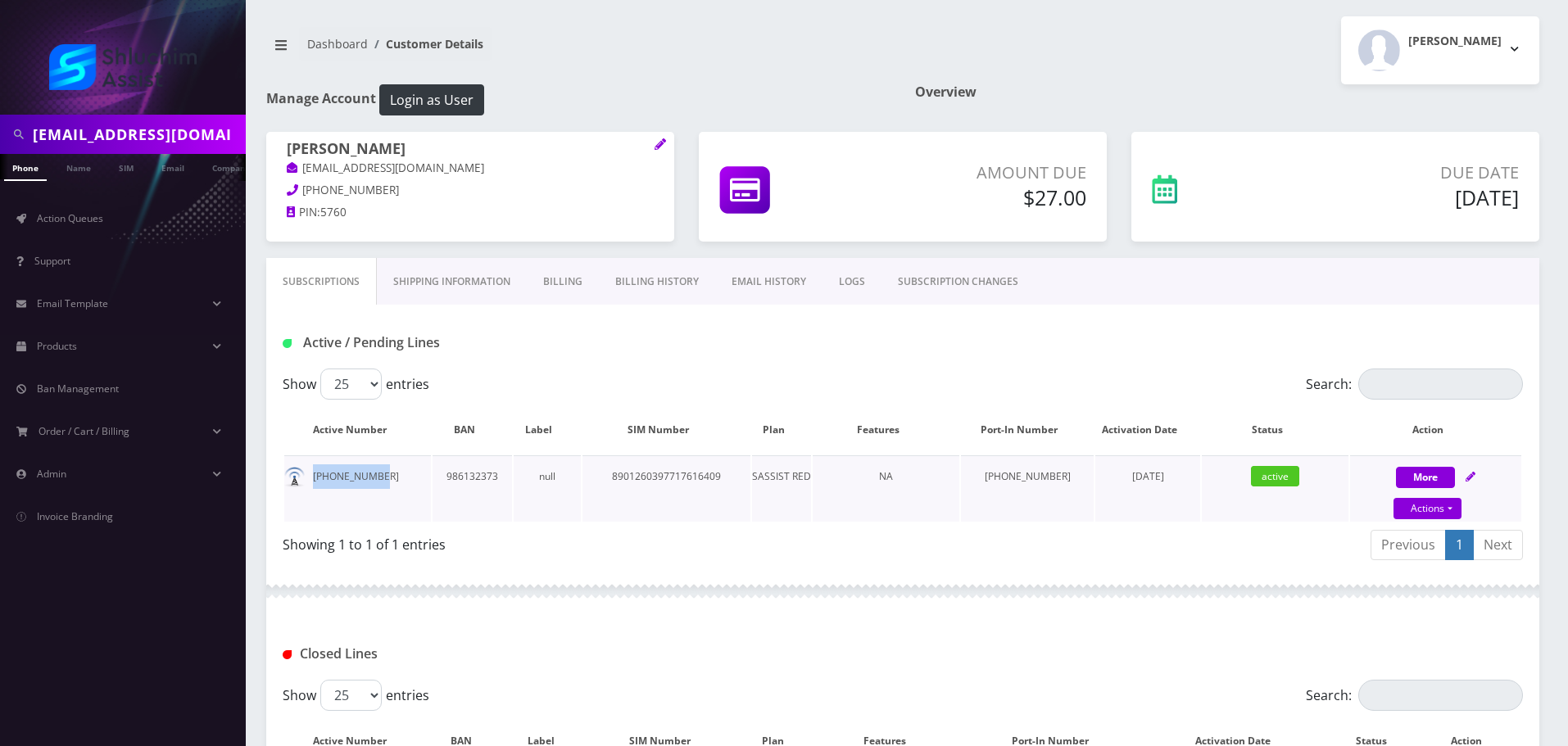
click at [383, 474] on td "[PHONE_NUMBER]" at bounding box center [357, 488] width 147 height 67
drag, startPoint x: 382, startPoint y: 475, endPoint x: 313, endPoint y: 475, distance: 69.0
click at [313, 475] on td "[PHONE_NUMBER]" at bounding box center [357, 488] width 147 height 67
copy td "[PHONE_NUMBER]"
click at [610, 478] on td "8901260397717616409" at bounding box center [666, 488] width 168 height 67
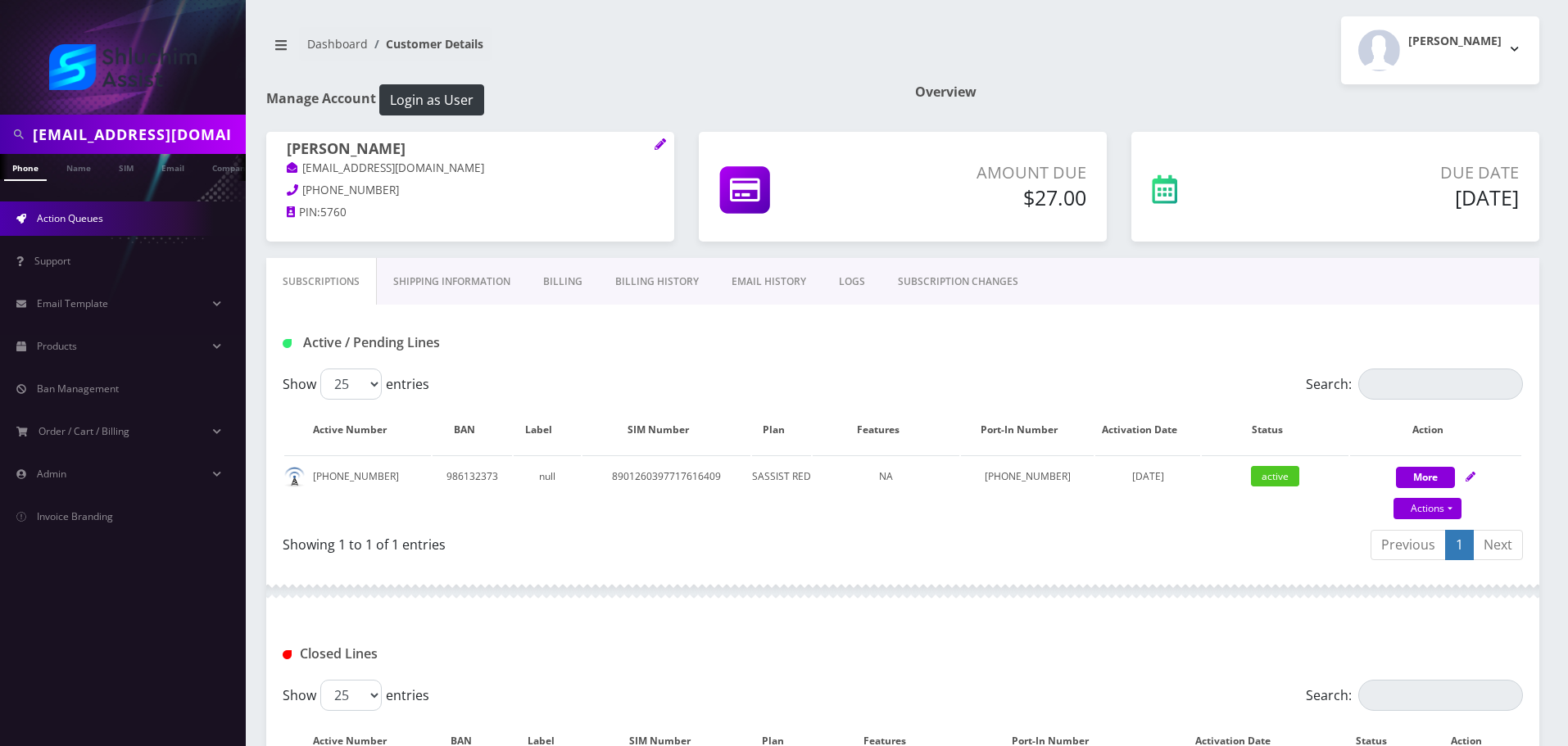
click at [105, 223] on link "Action Queues" at bounding box center [123, 219] width 246 height 34
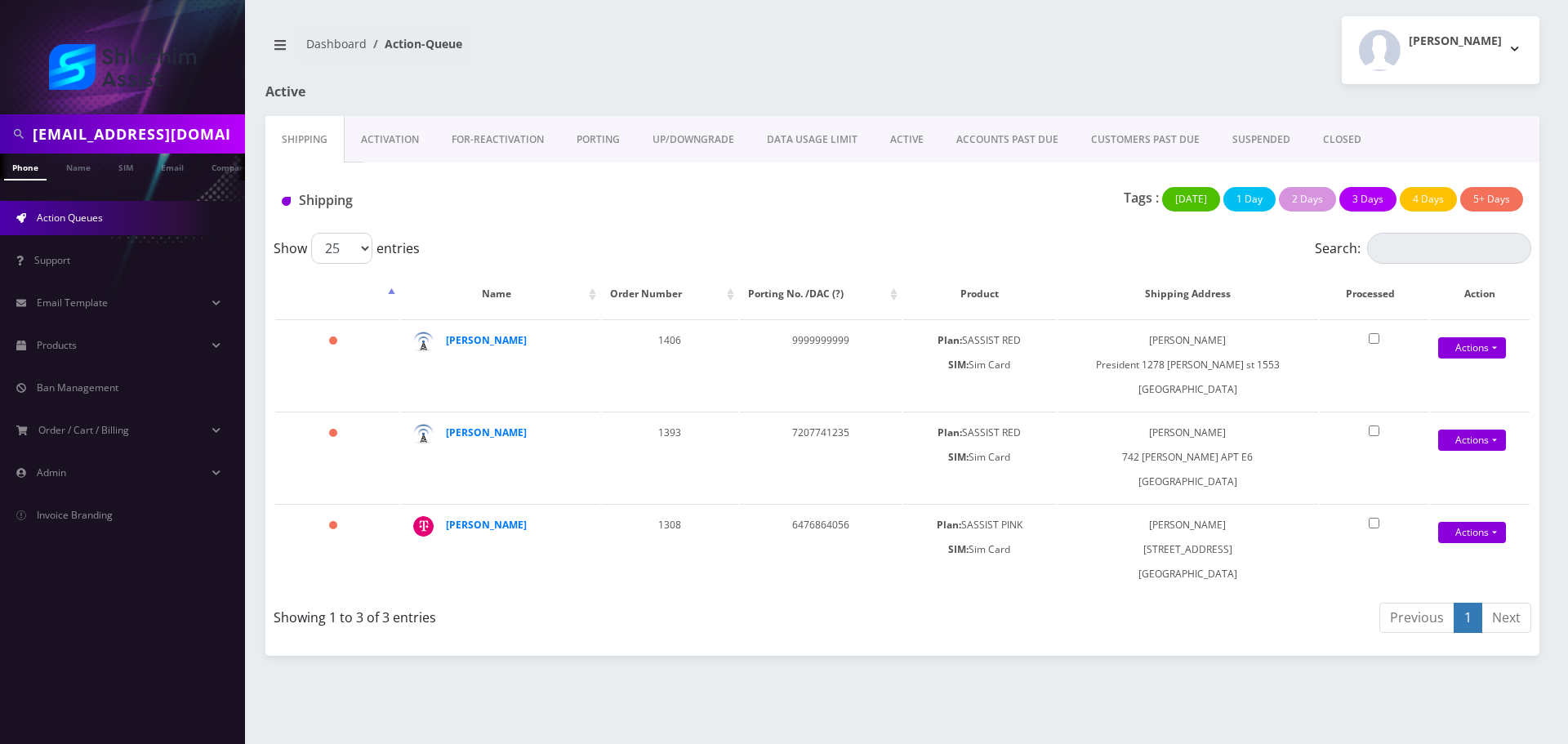
click at [1004, 142] on link "ACCOUNTS PAST DUE" at bounding box center [1007, 139] width 135 height 48
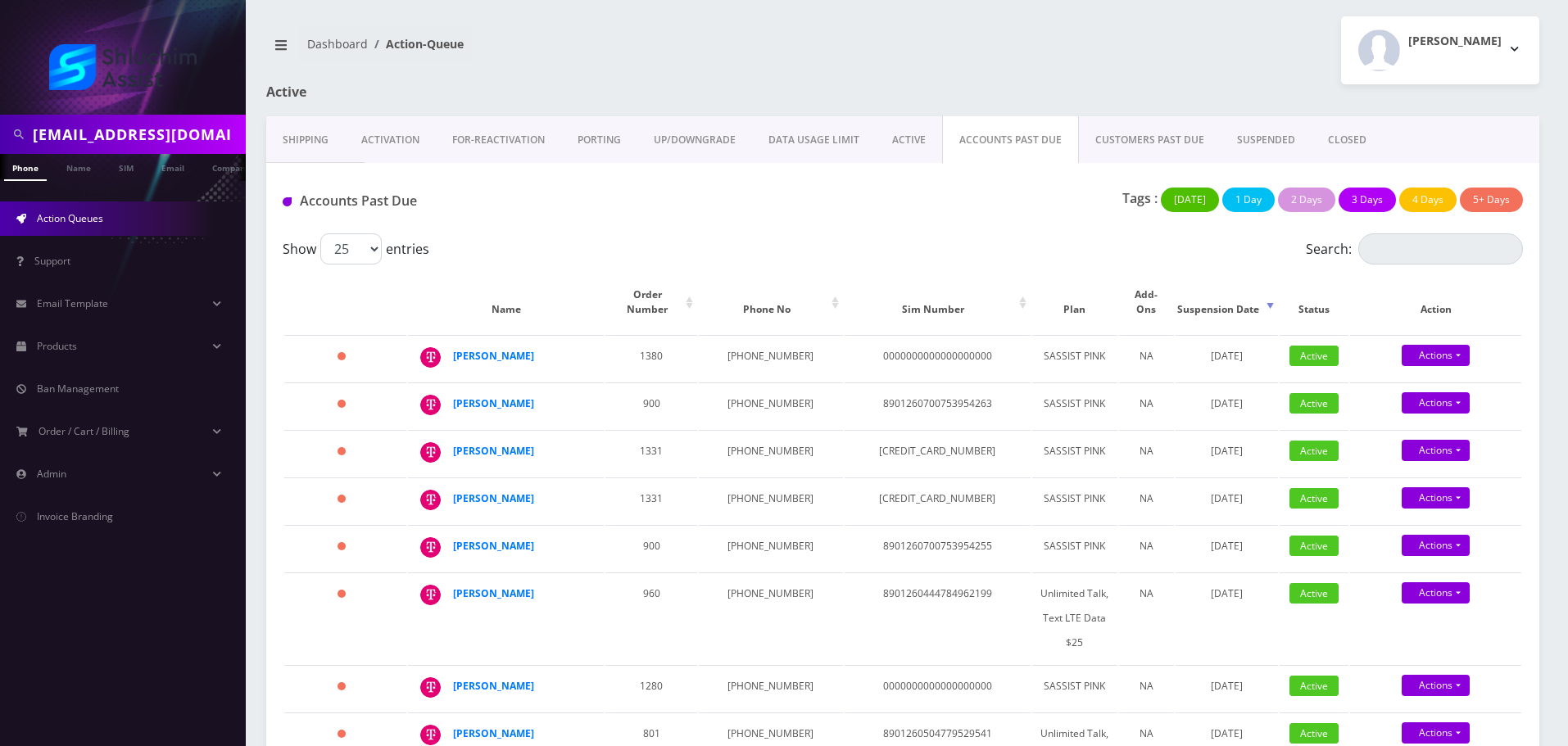
click at [934, 124] on link "ACTIVE" at bounding box center [909, 140] width 67 height 48
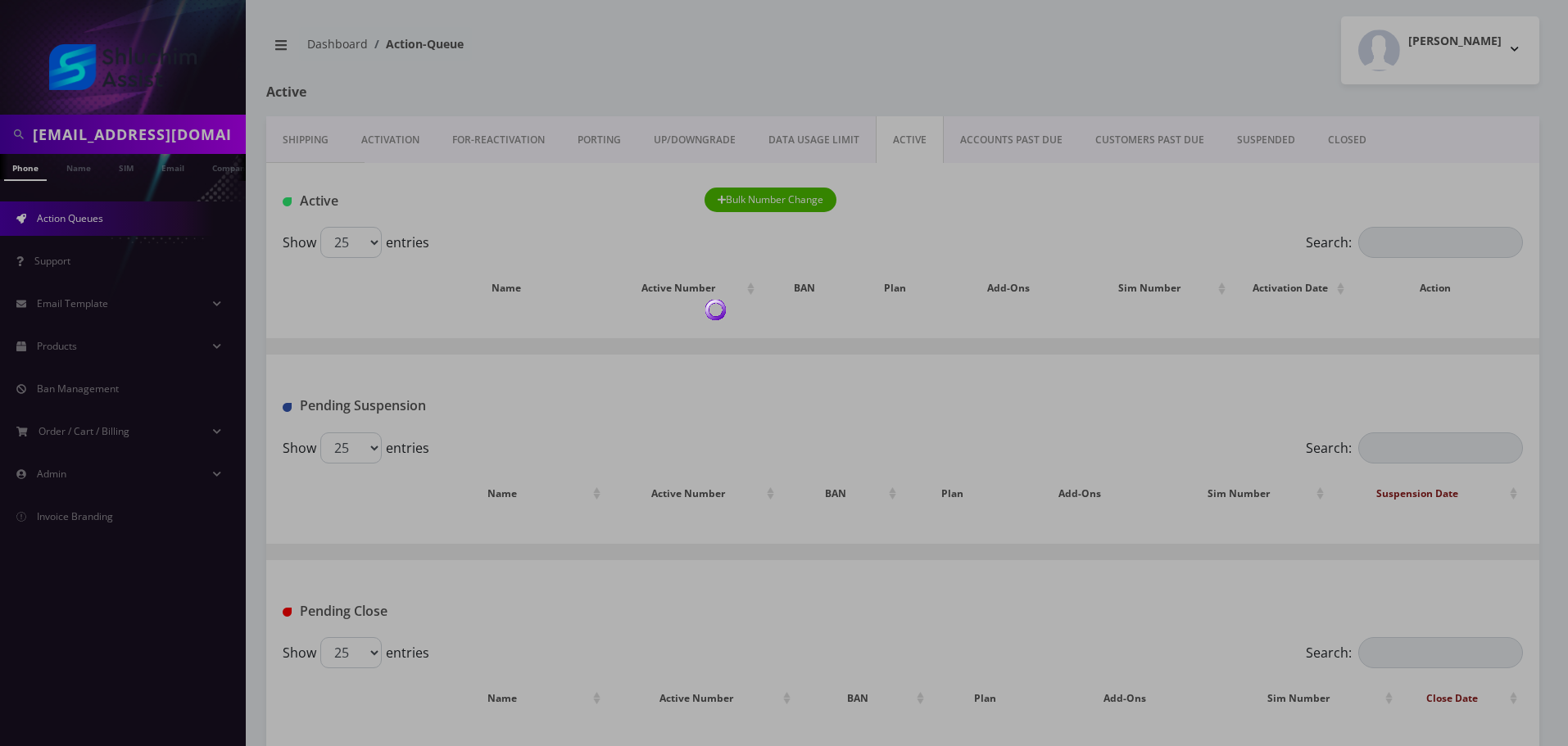
click at [917, 136] on div at bounding box center [784, 373] width 1568 height 746
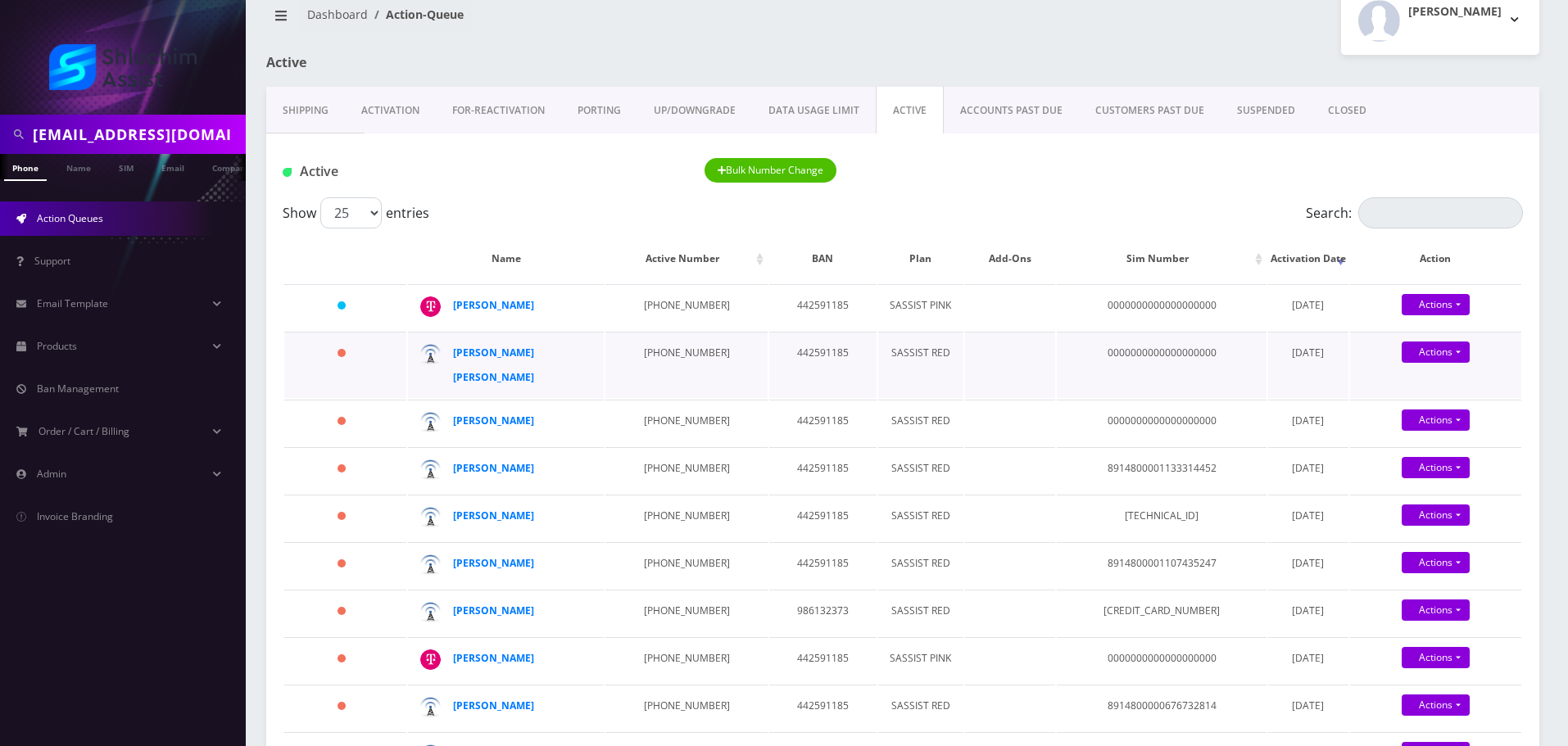
scroll to position [82, 0]
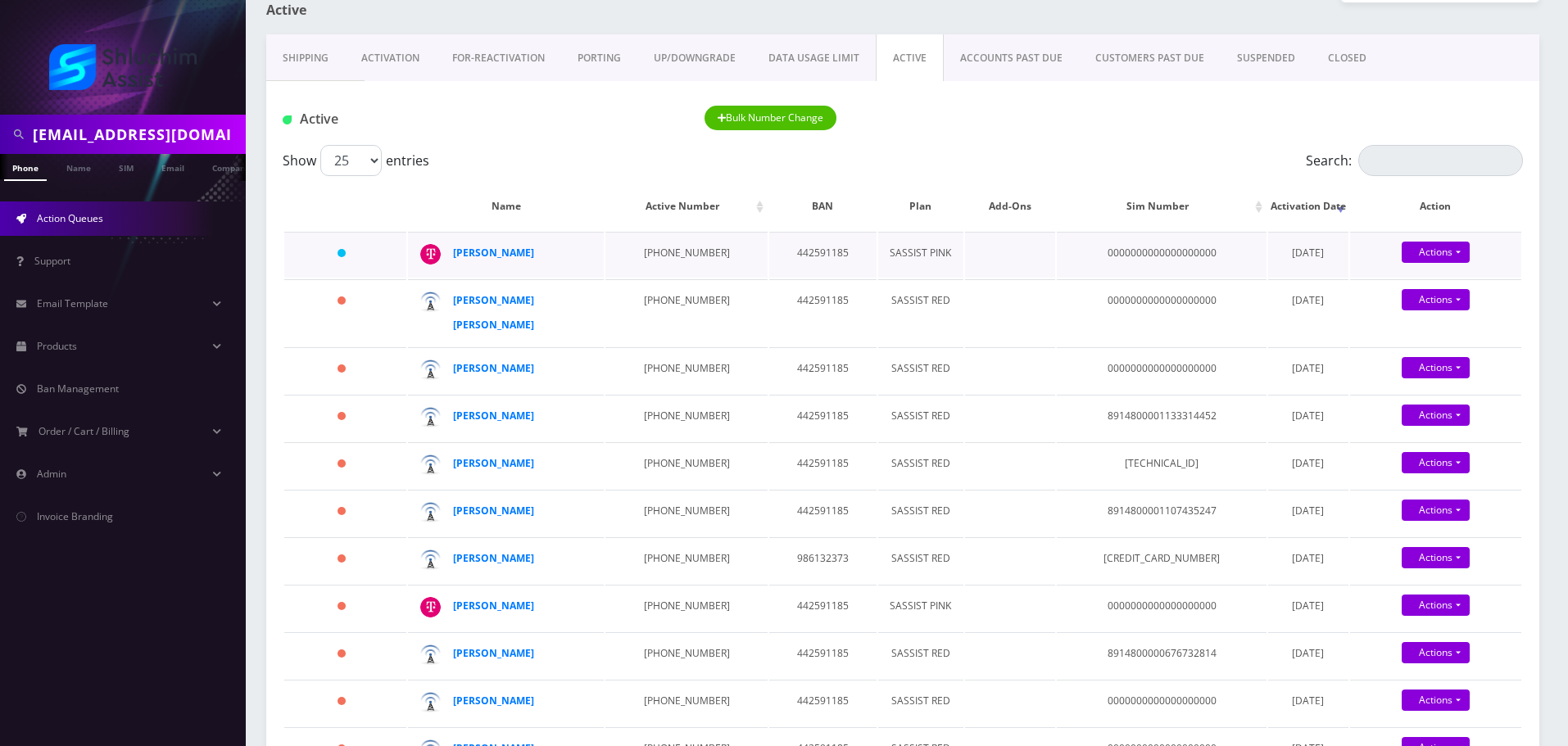
click at [667, 254] on td "248-470-9380" at bounding box center [686, 254] width 161 height 46
copy td "248-470-9380"
click at [788, 331] on td "442591185" at bounding box center [823, 313] width 107 height 67
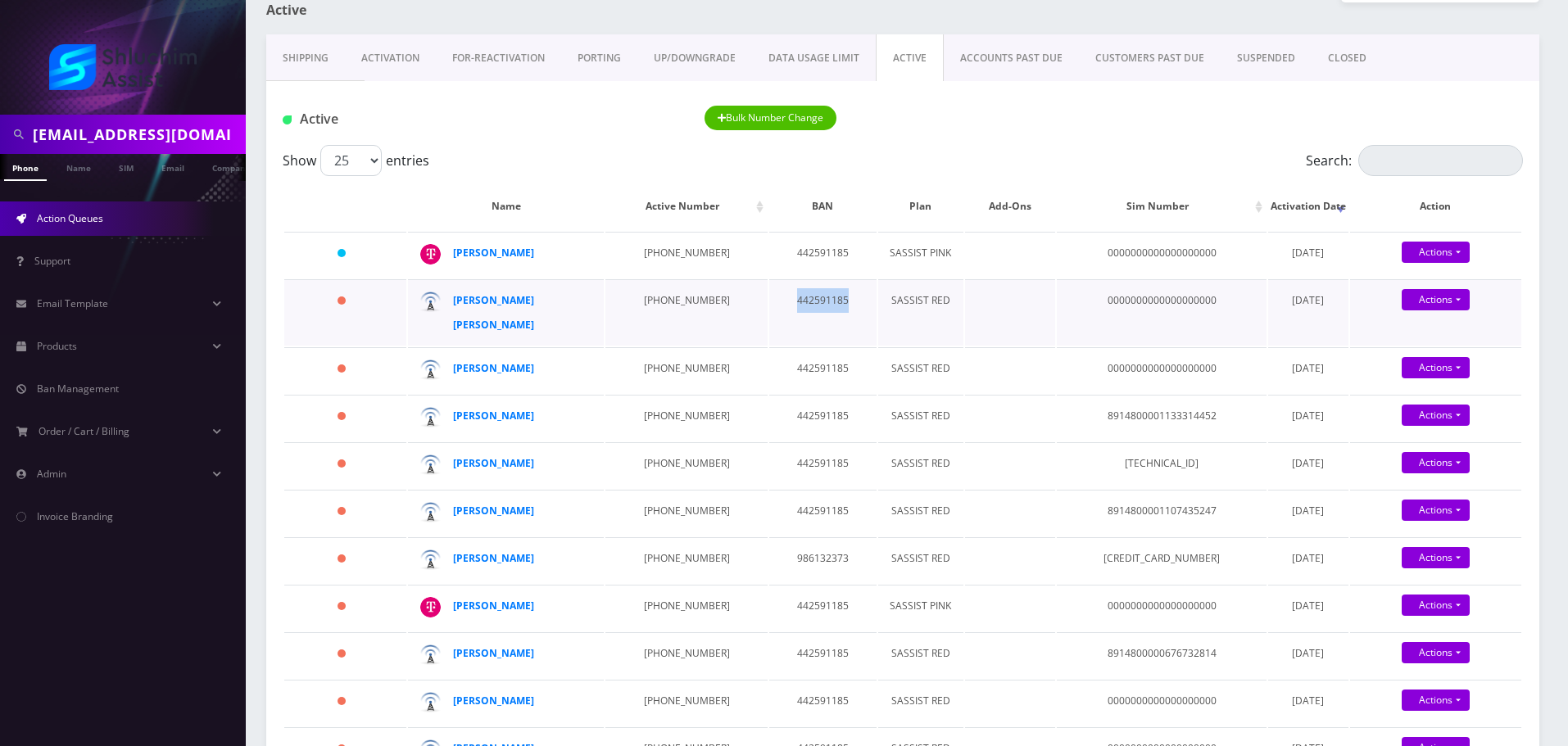
click at [788, 331] on td "442591185" at bounding box center [823, 313] width 107 height 67
copy td "442591185"
click at [784, 325] on td "442591185" at bounding box center [823, 313] width 107 height 67
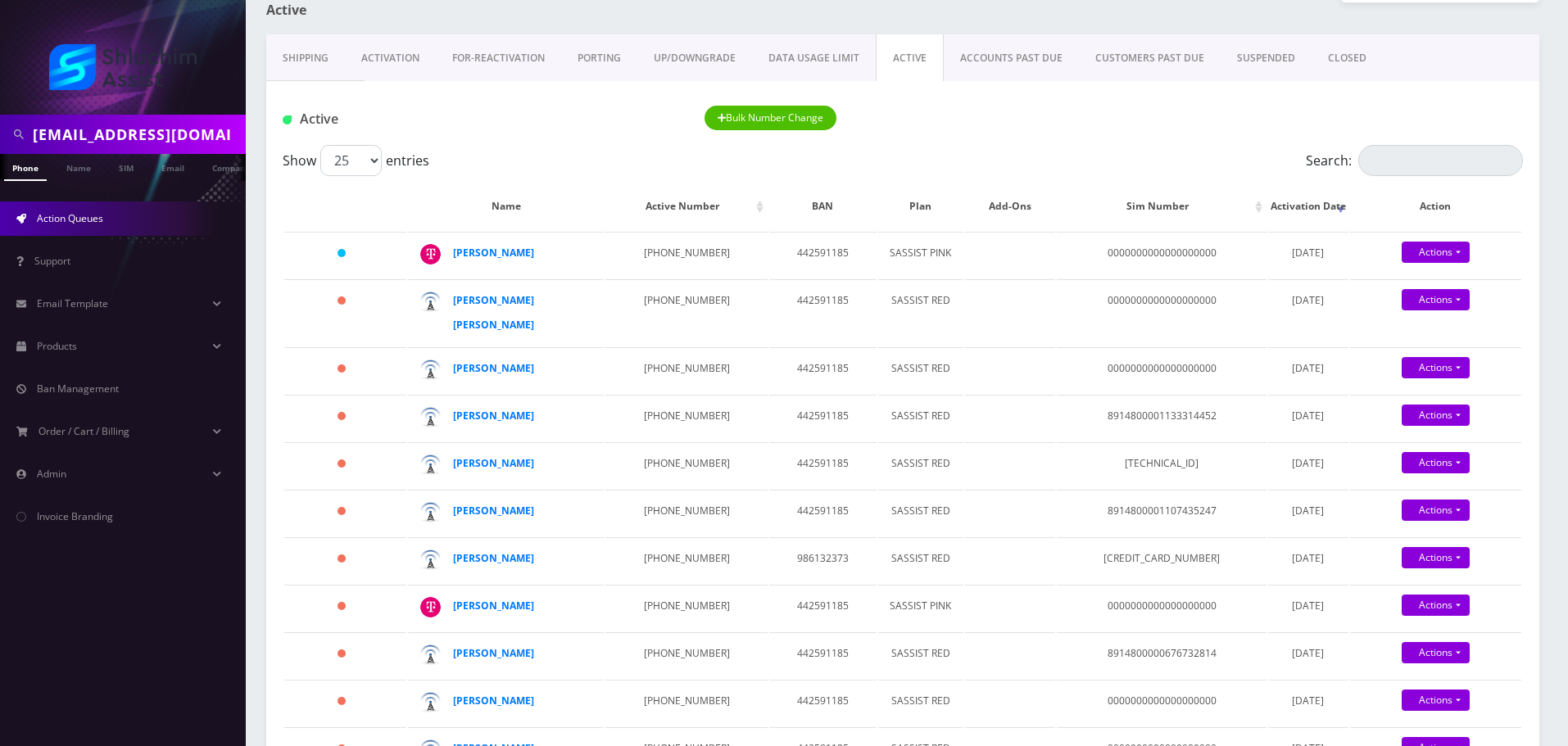
click at [140, 140] on input "soshamalka@gmail.com" at bounding box center [137, 134] width 209 height 32
paste input "442591185"
type input "442591185"
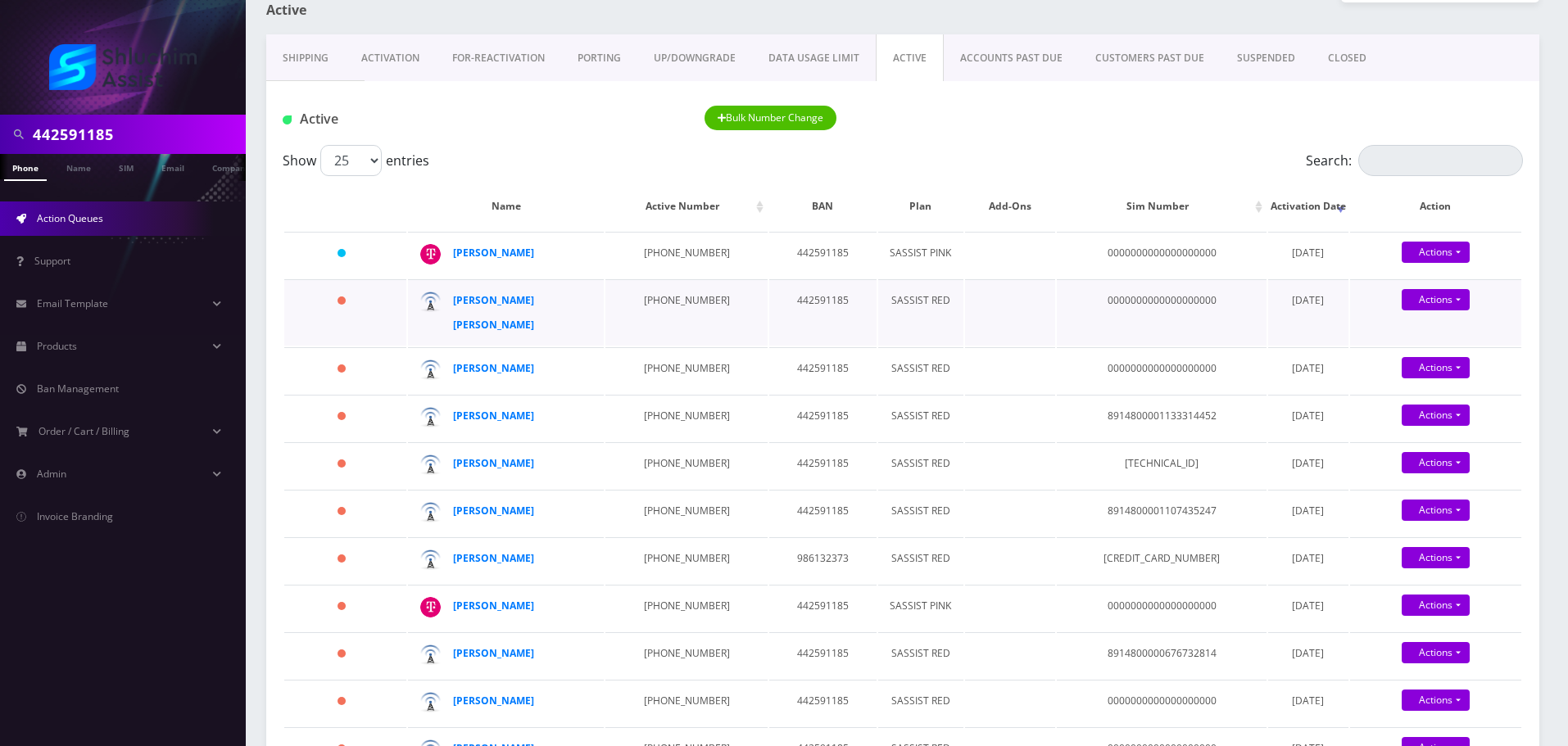
drag, startPoint x: 559, startPoint y: 322, endPoint x: 632, endPoint y: 326, distance: 73.1
click at [632, 326] on tr "90 days Efraim Fishel Oster 929-594-8744 442591185 SASSIST RED 0000000000000000…" at bounding box center [902, 313] width 1237 height 67
click at [650, 327] on td "929-594-8744" at bounding box center [686, 313] width 161 height 67
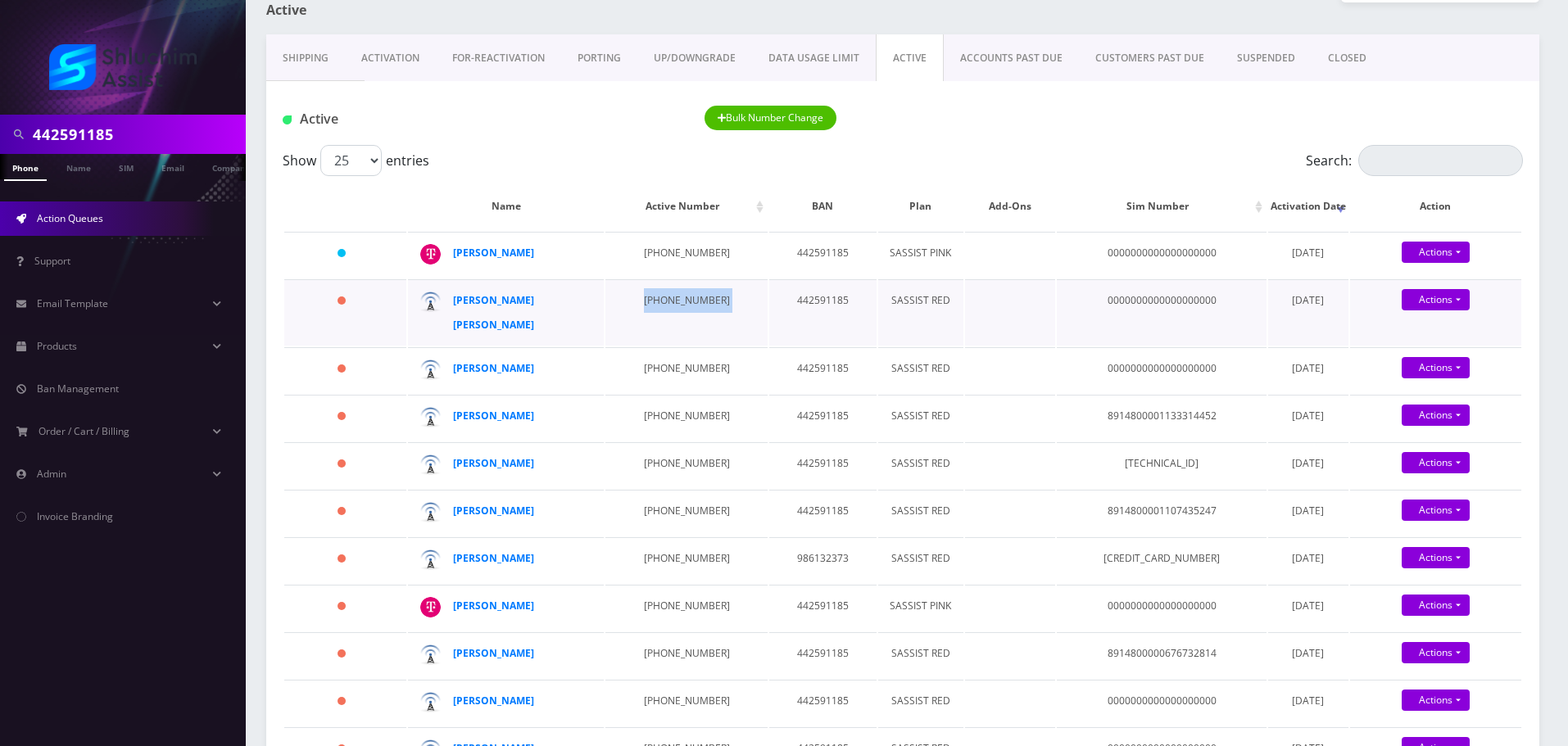
copy td "929-594-8744"
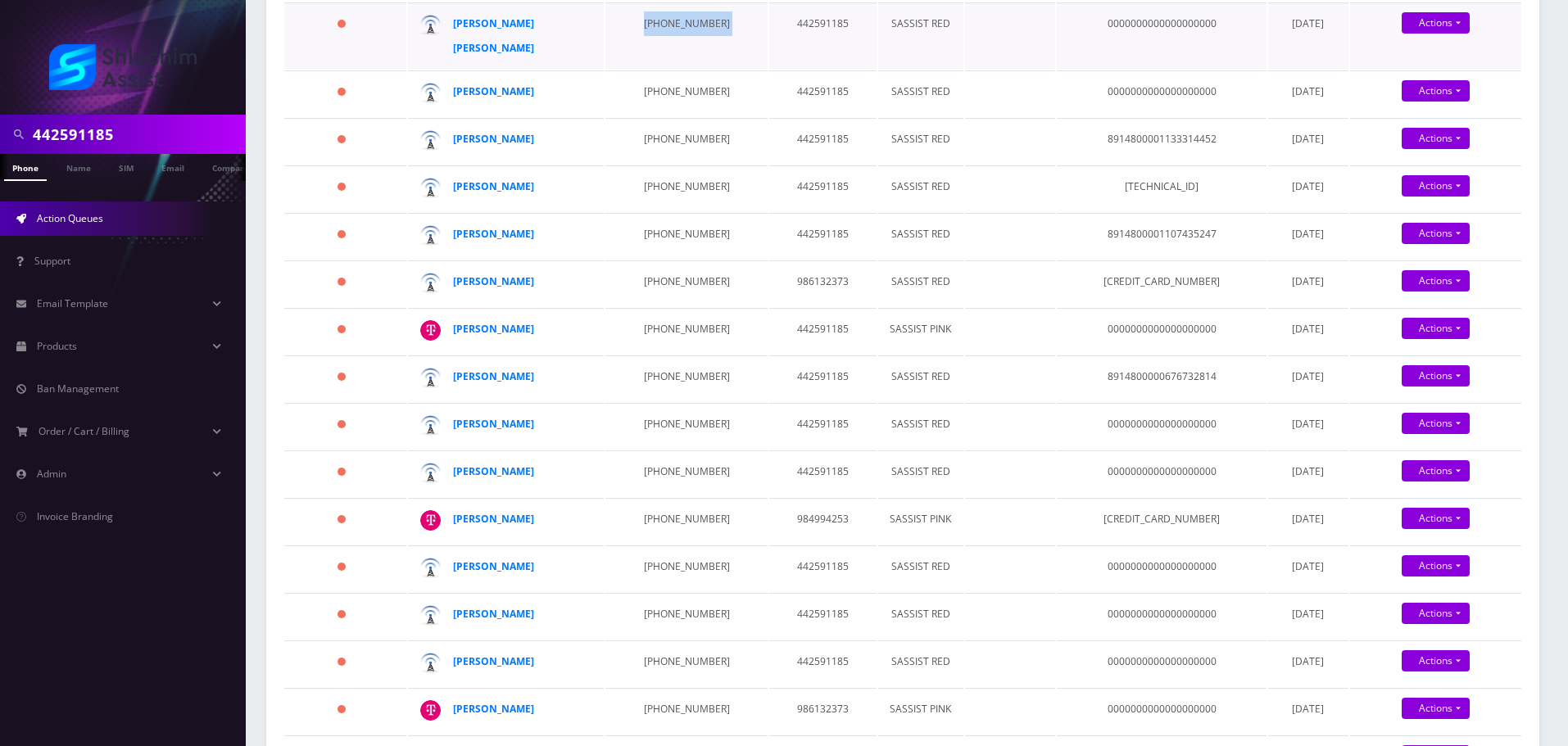
scroll to position [410, 0]
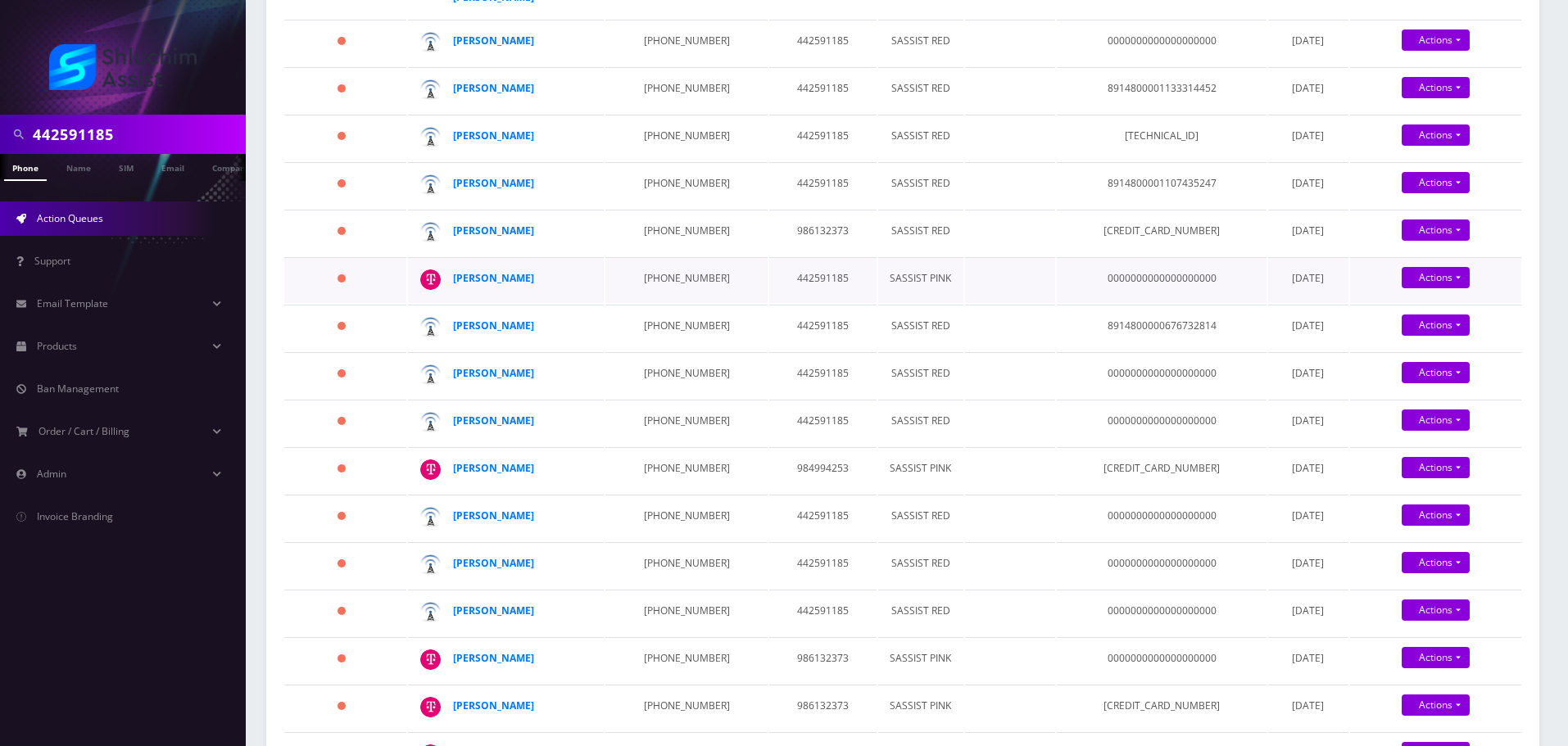
click at [660, 270] on td "347-244-6758" at bounding box center [686, 279] width 161 height 46
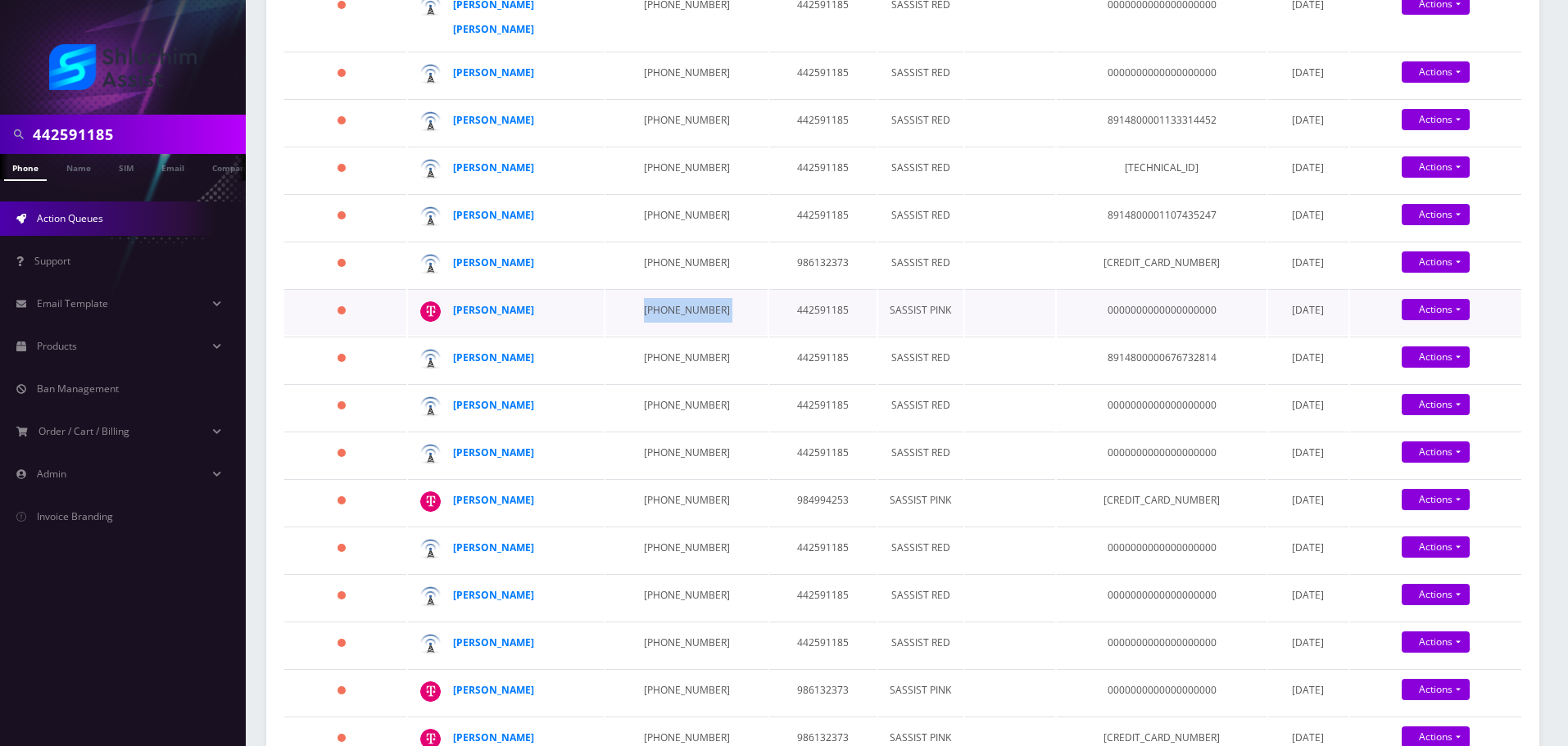
scroll to position [246, 0]
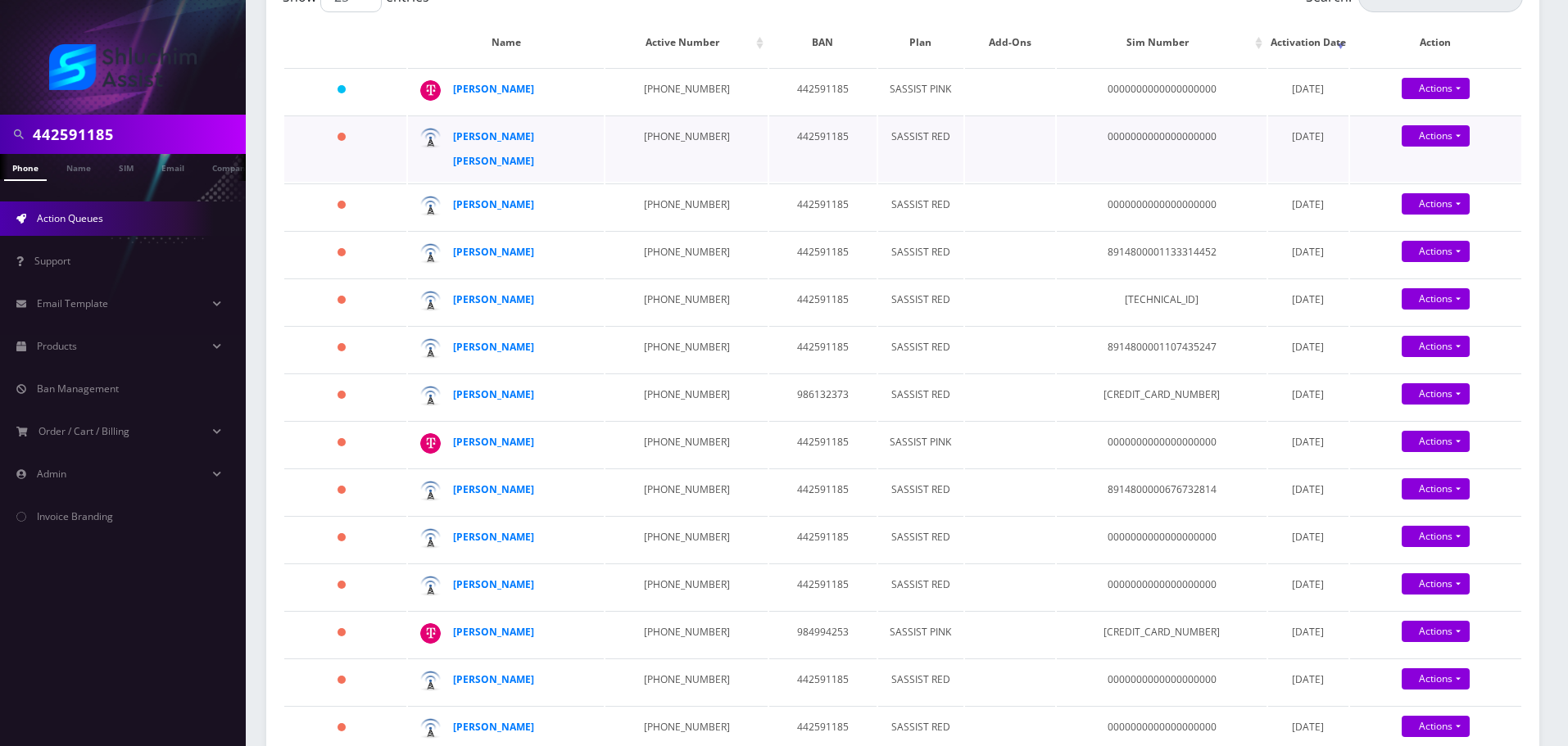
click at [659, 167] on td "929-594-8744" at bounding box center [686, 149] width 161 height 67
copy td "929-594-8744"
click at [668, 160] on td "929-594-8744" at bounding box center [686, 149] width 161 height 67
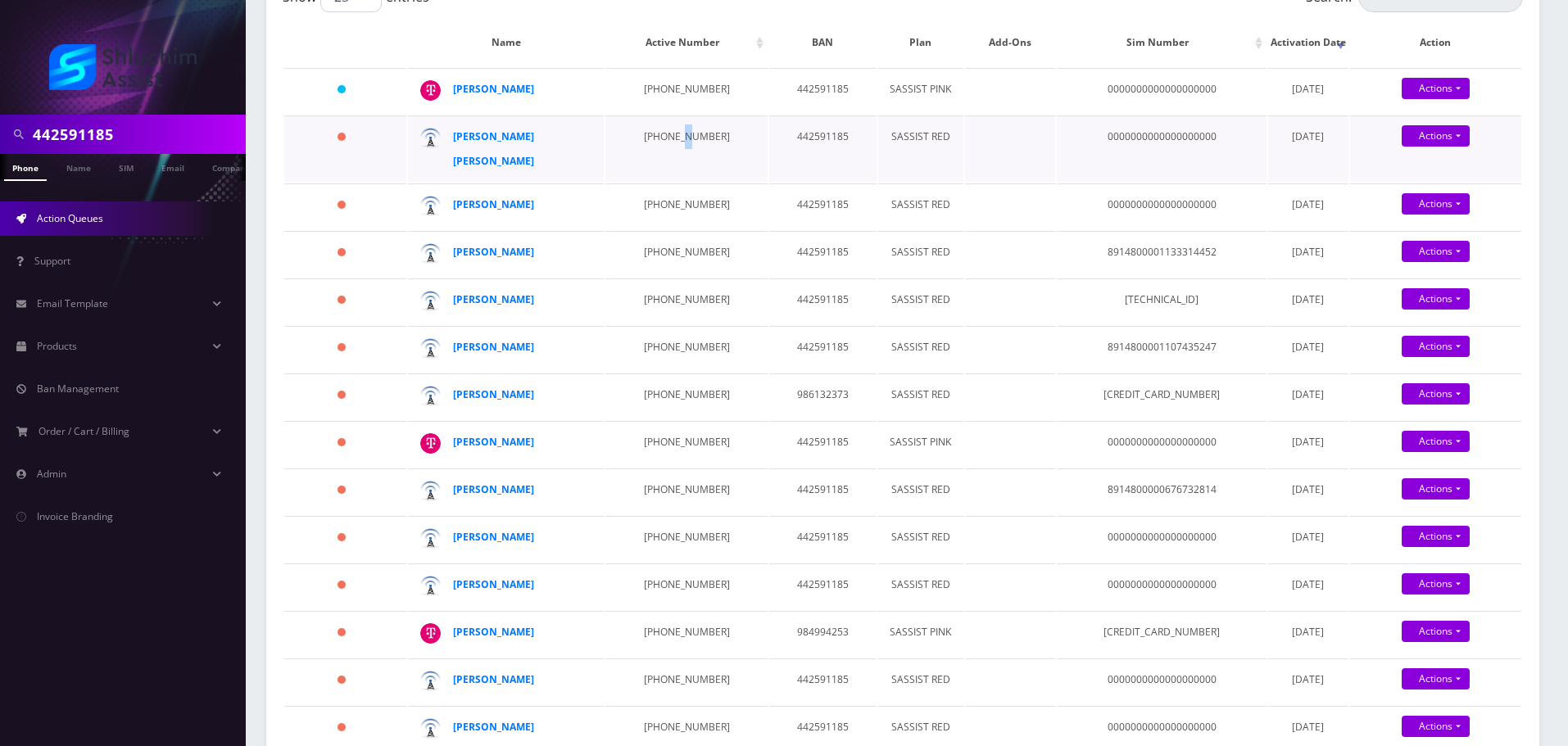
click at [668, 160] on td "929-594-8744" at bounding box center [686, 149] width 161 height 67
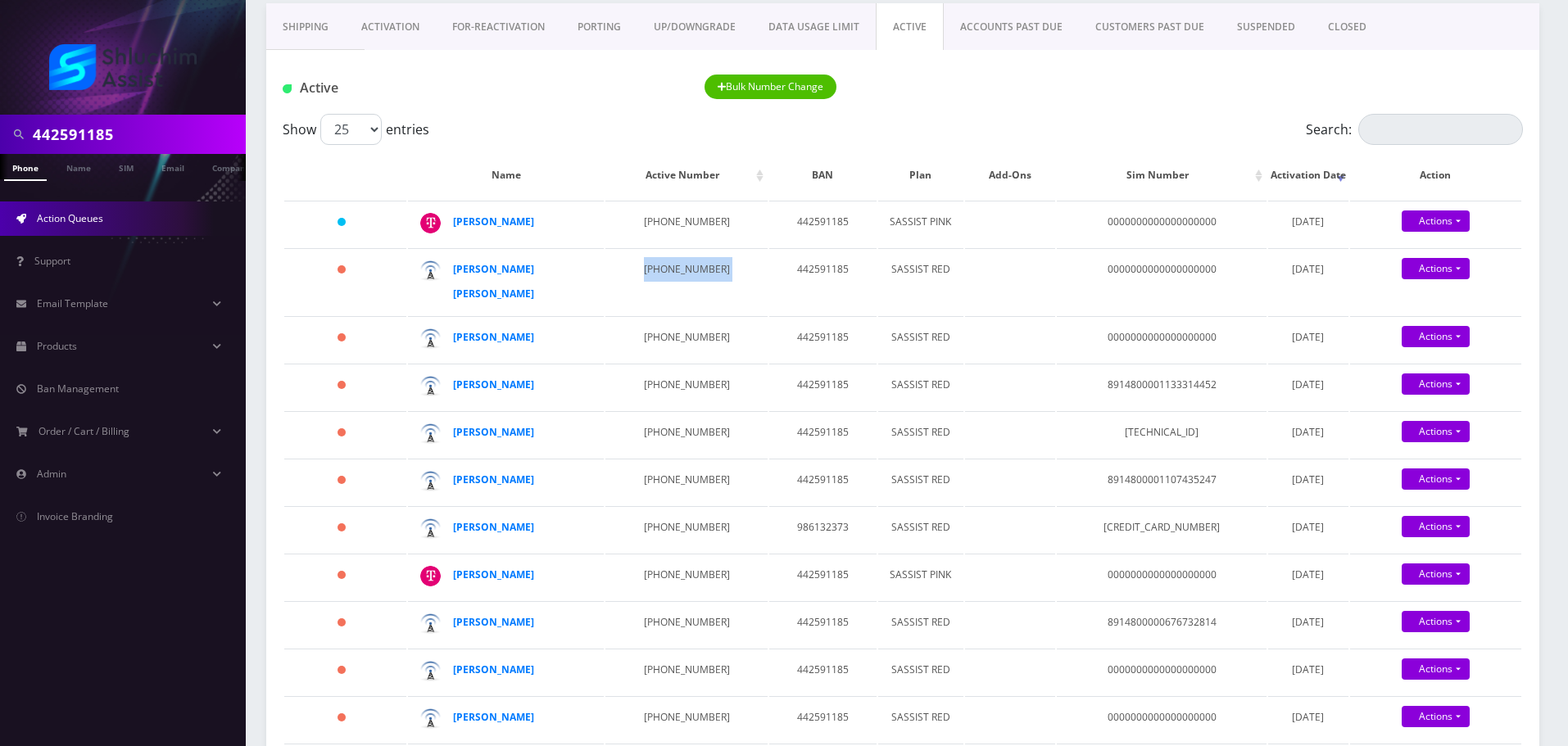
scroll to position [82, 0]
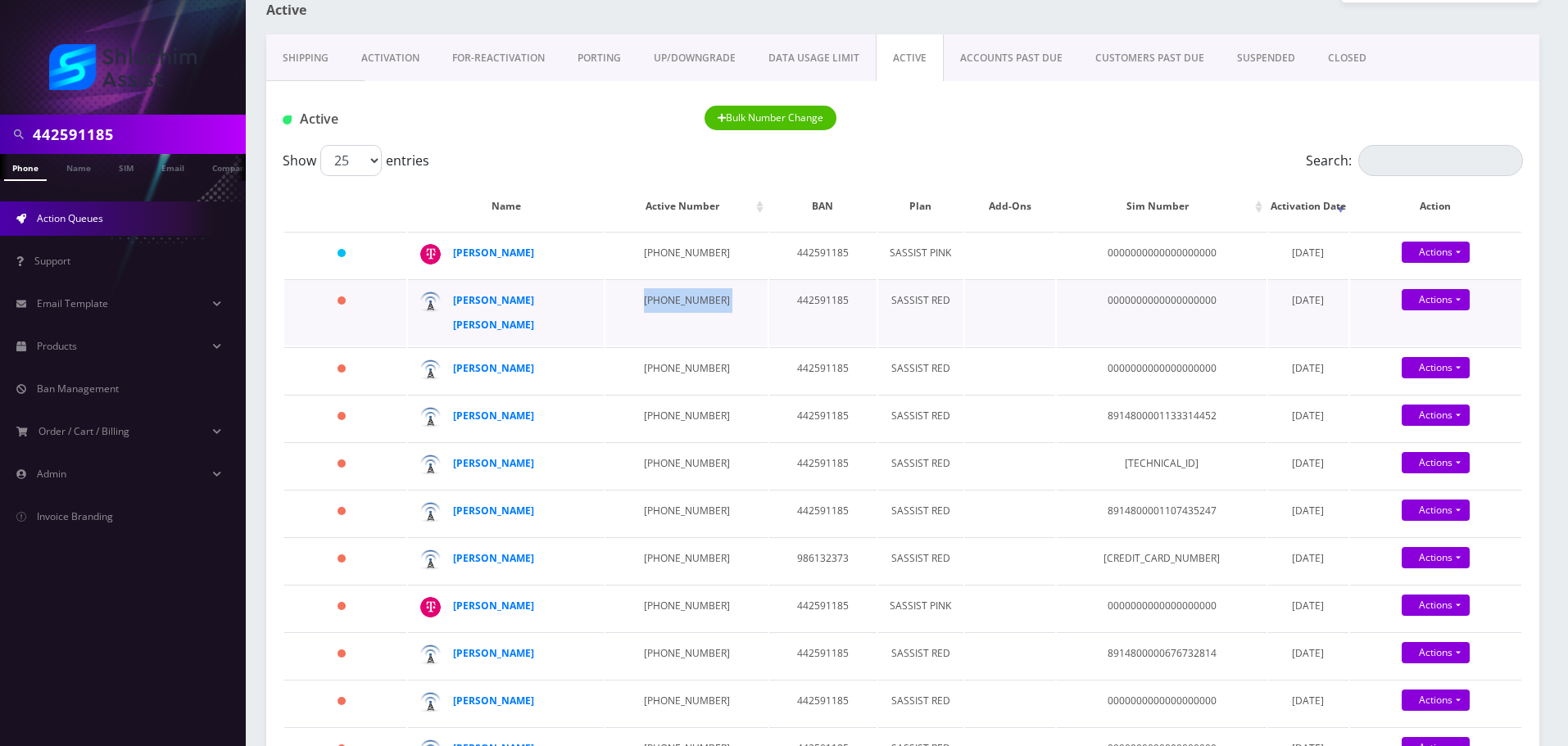
click at [669, 323] on td "929-594-8744" at bounding box center [686, 313] width 161 height 67
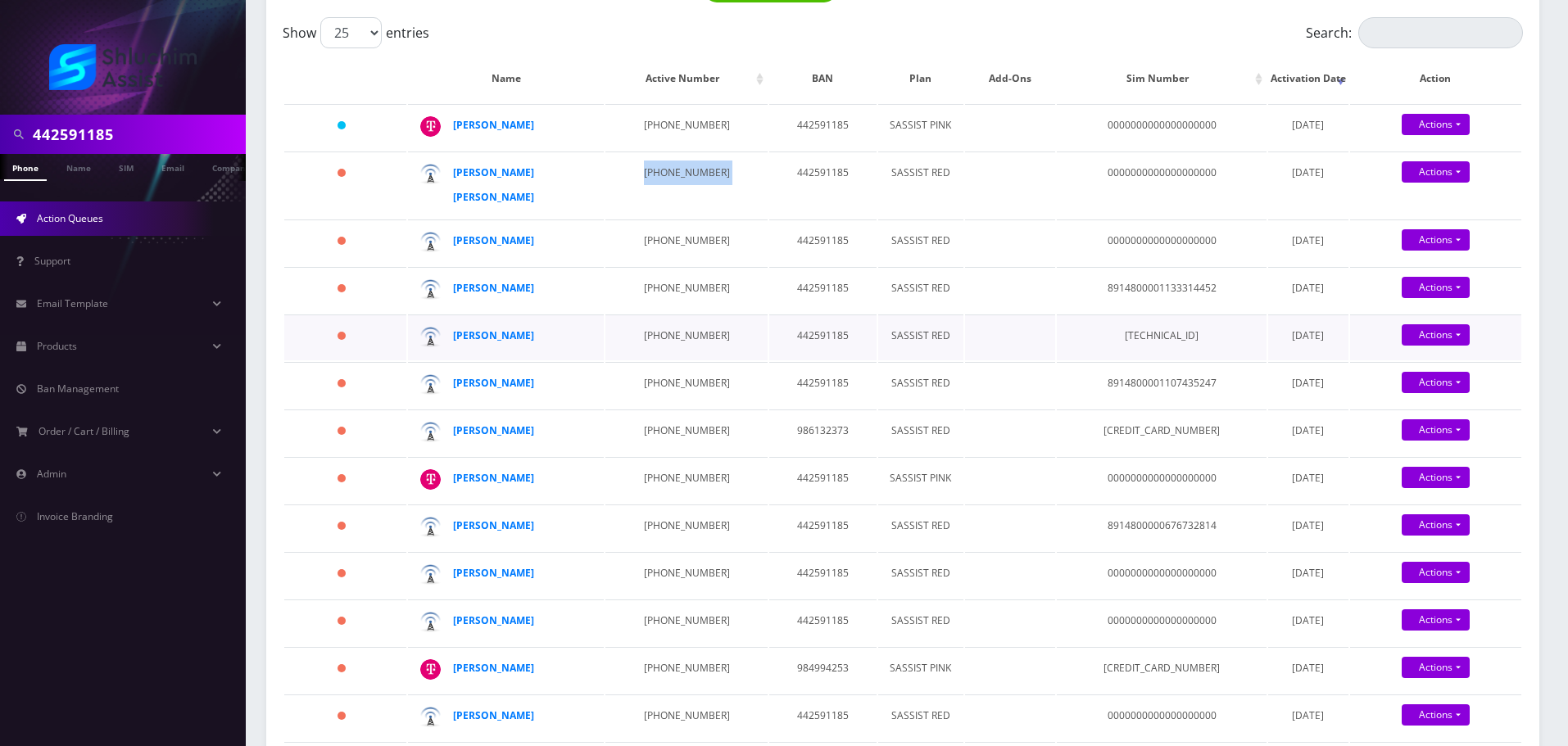
scroll to position [246, 0]
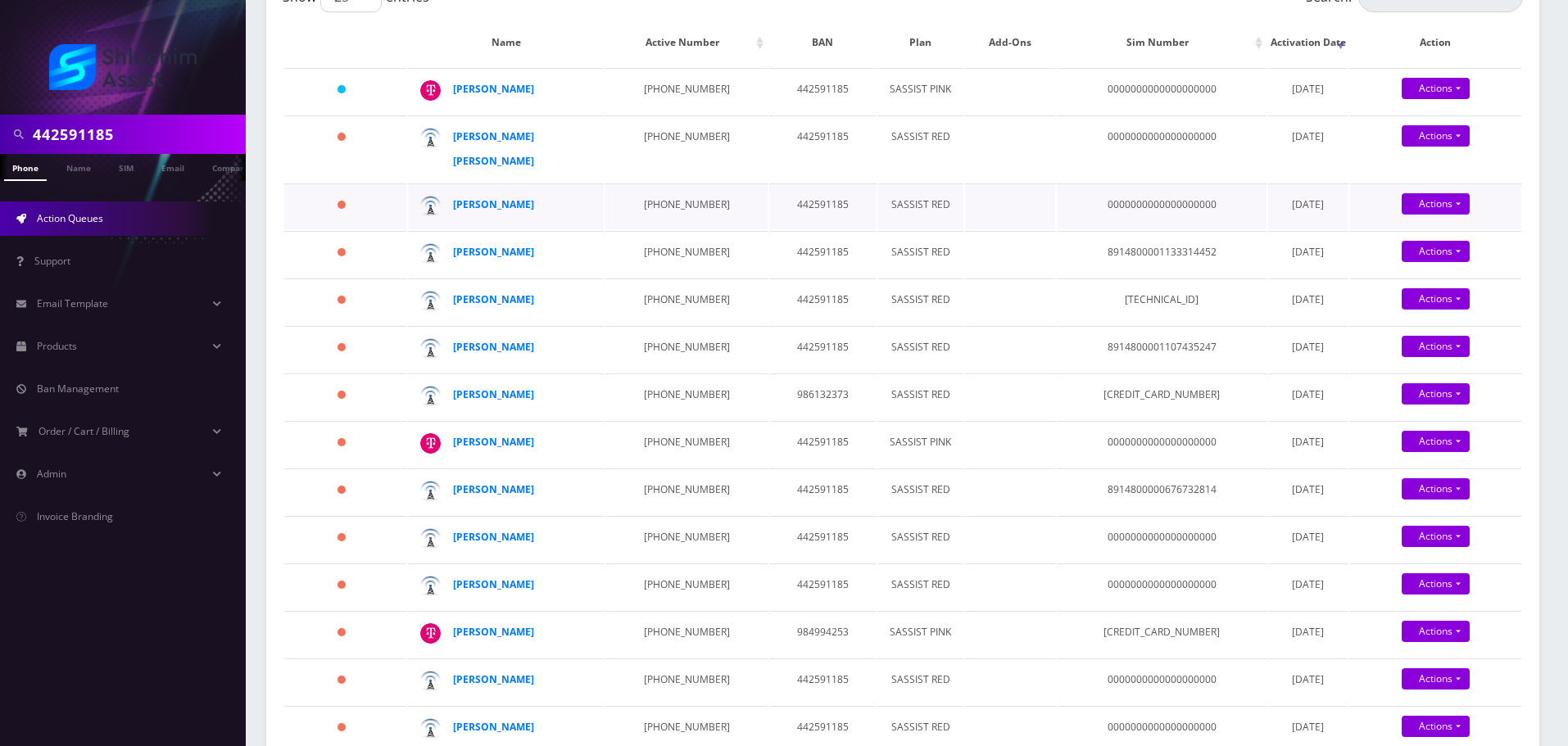
click at [661, 203] on td "347-834-3898" at bounding box center [686, 206] width 161 height 46
copy td "347-834-3898"
click at [643, 266] on td "934-223-9295" at bounding box center [686, 253] width 161 height 46
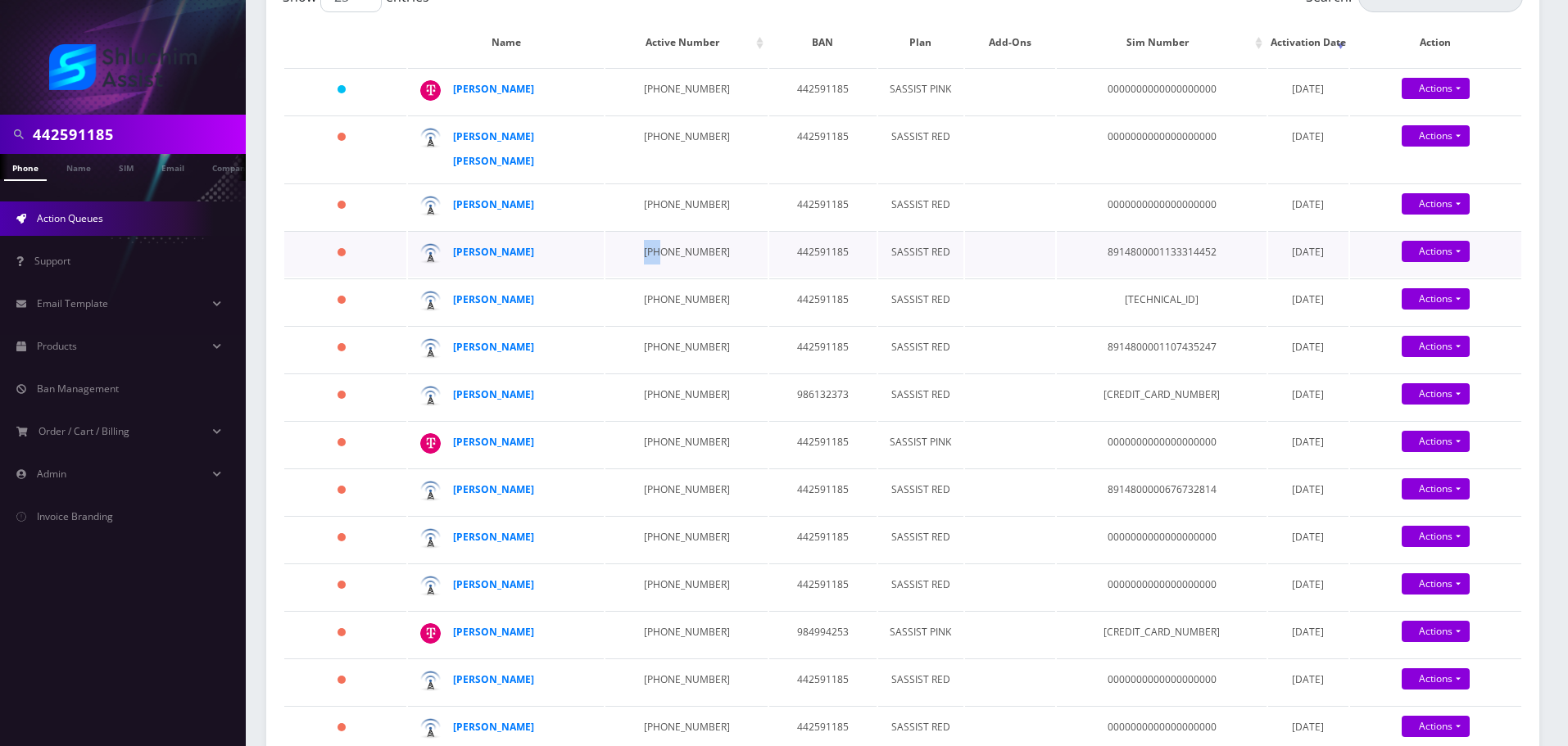
click at [643, 266] on td "934-223-9295" at bounding box center [686, 253] width 161 height 46
copy td "934-223-9295"
click at [670, 296] on td "929-331-8360" at bounding box center [686, 301] width 161 height 46
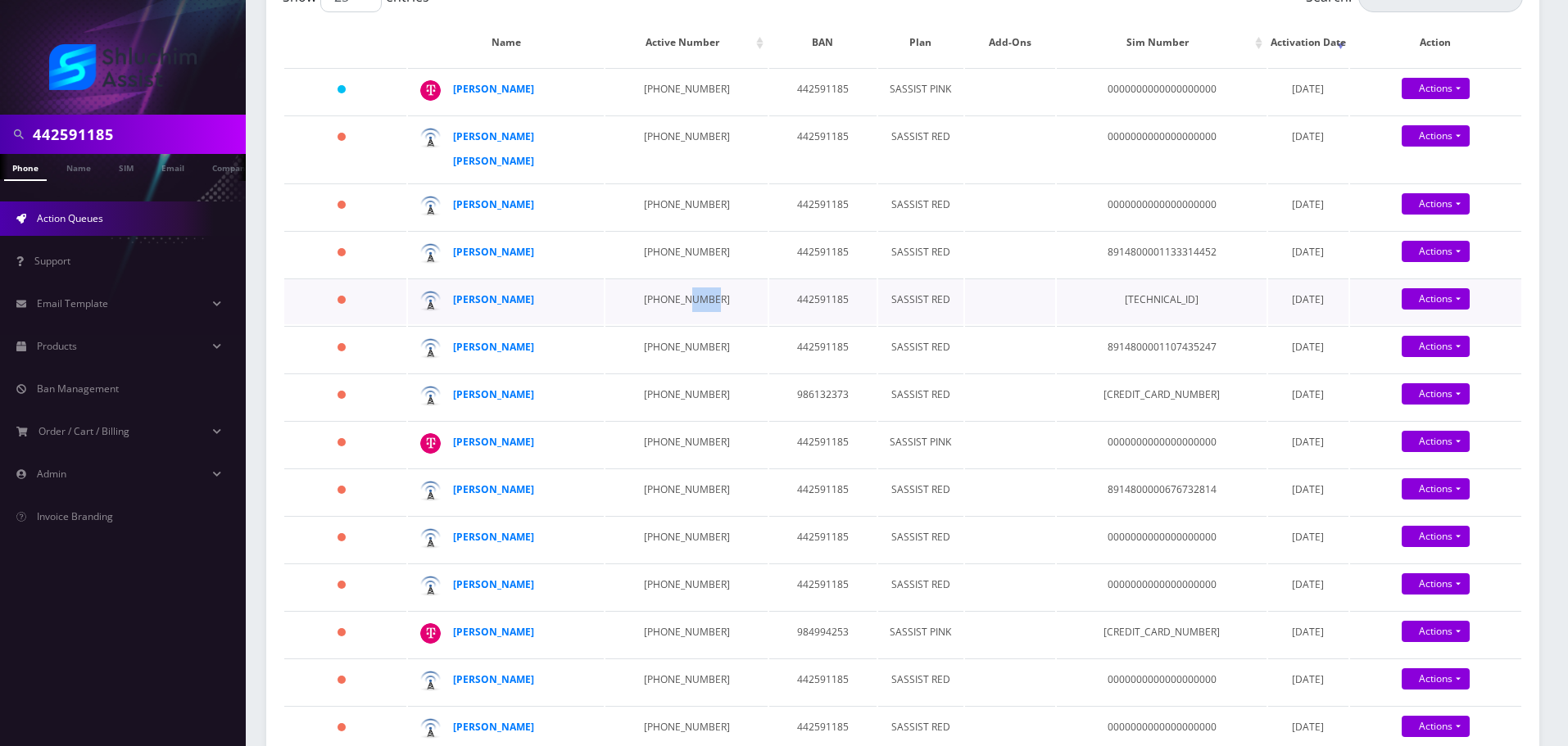
click at [670, 296] on td "929-331-8360" at bounding box center [686, 301] width 161 height 46
copy td "929-331-8360"
click at [676, 361] on td "929-683-5532" at bounding box center [686, 349] width 161 height 46
click at [676, 353] on td "929-683-5532" at bounding box center [686, 349] width 161 height 46
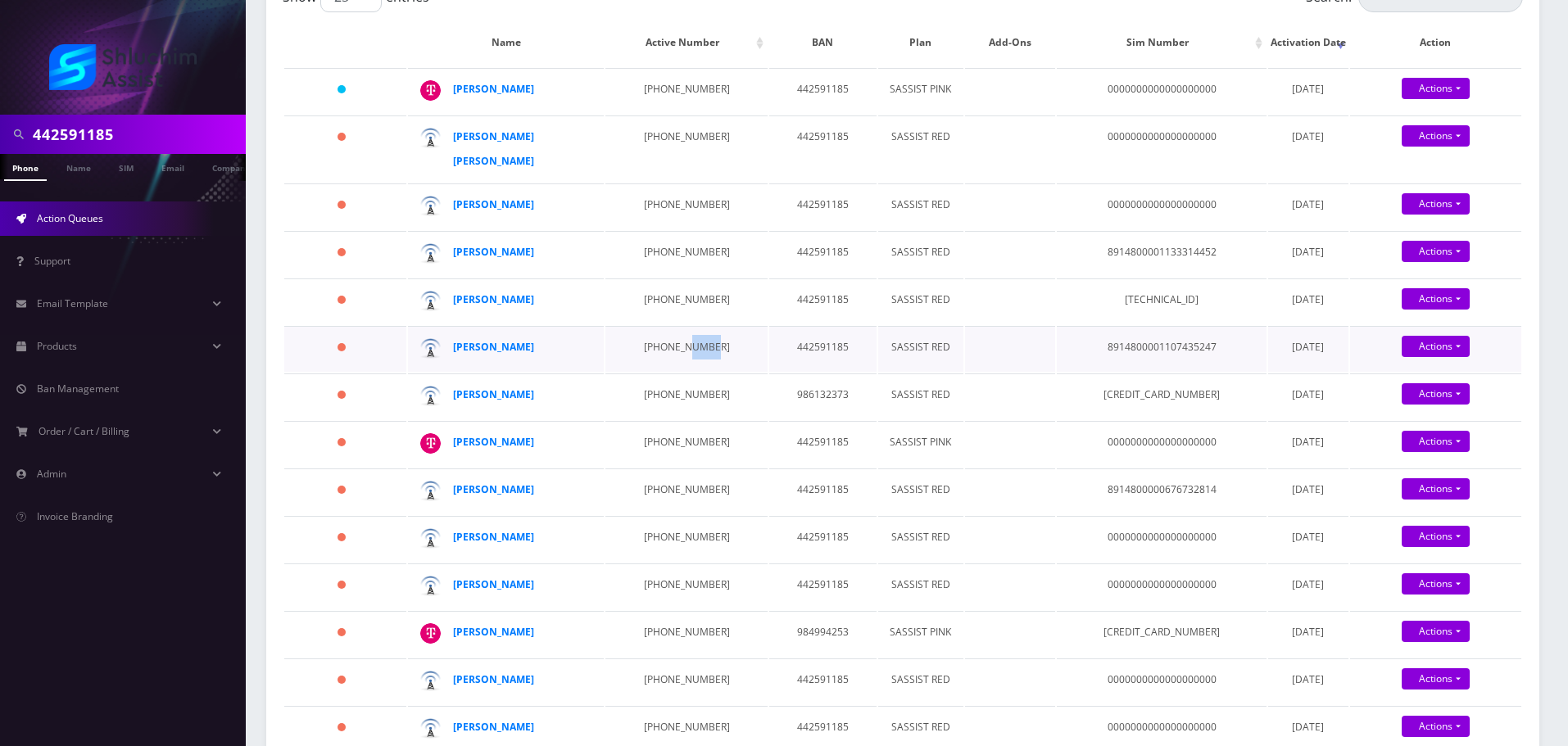
click at [676, 353] on td "929-683-5532" at bounding box center [686, 349] width 161 height 46
copy td "929-683-5532"
click at [653, 397] on td "315-575-2896" at bounding box center [686, 396] width 161 height 46
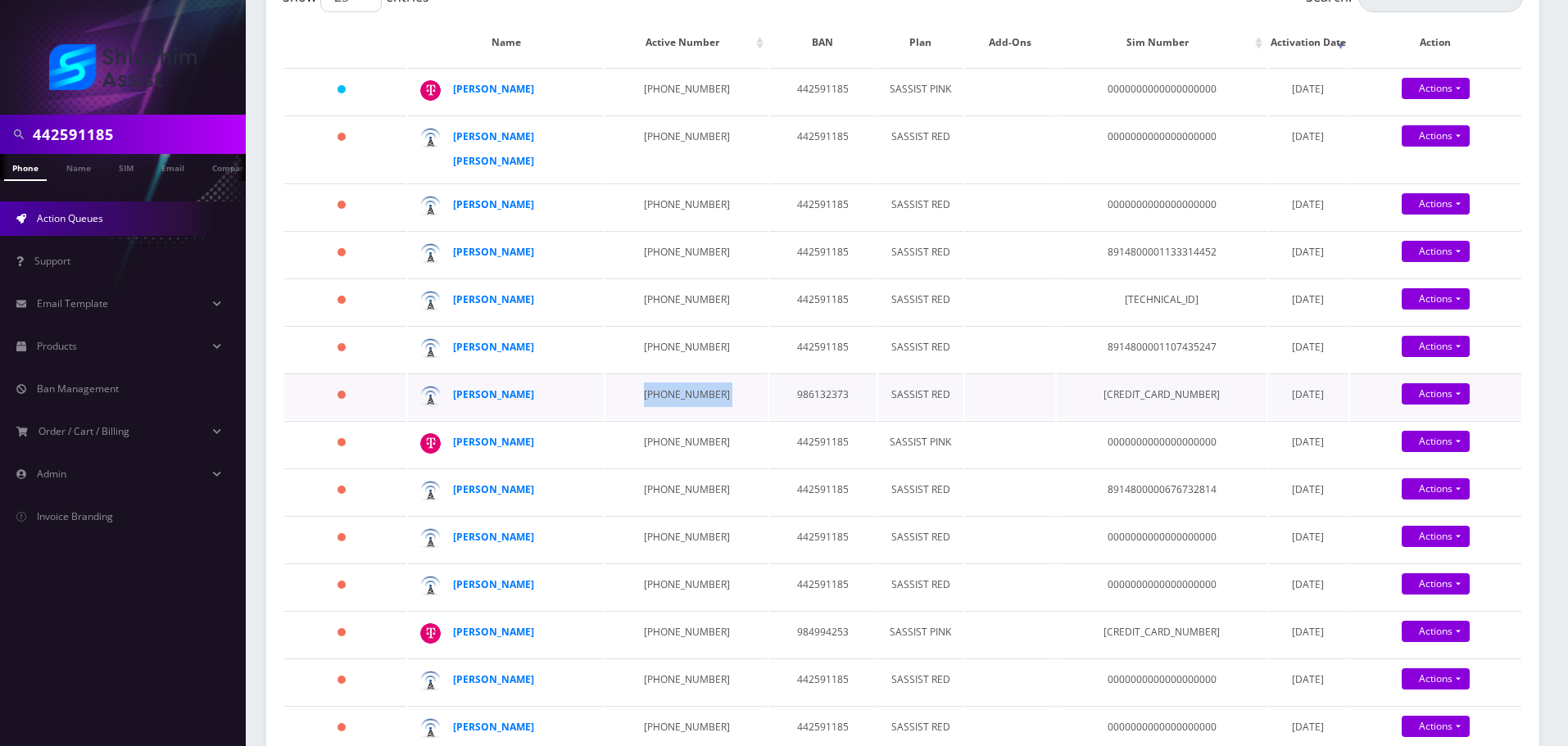
click at [653, 397] on td "315-575-2896" at bounding box center [686, 396] width 161 height 46
copy td "315-575-2896"
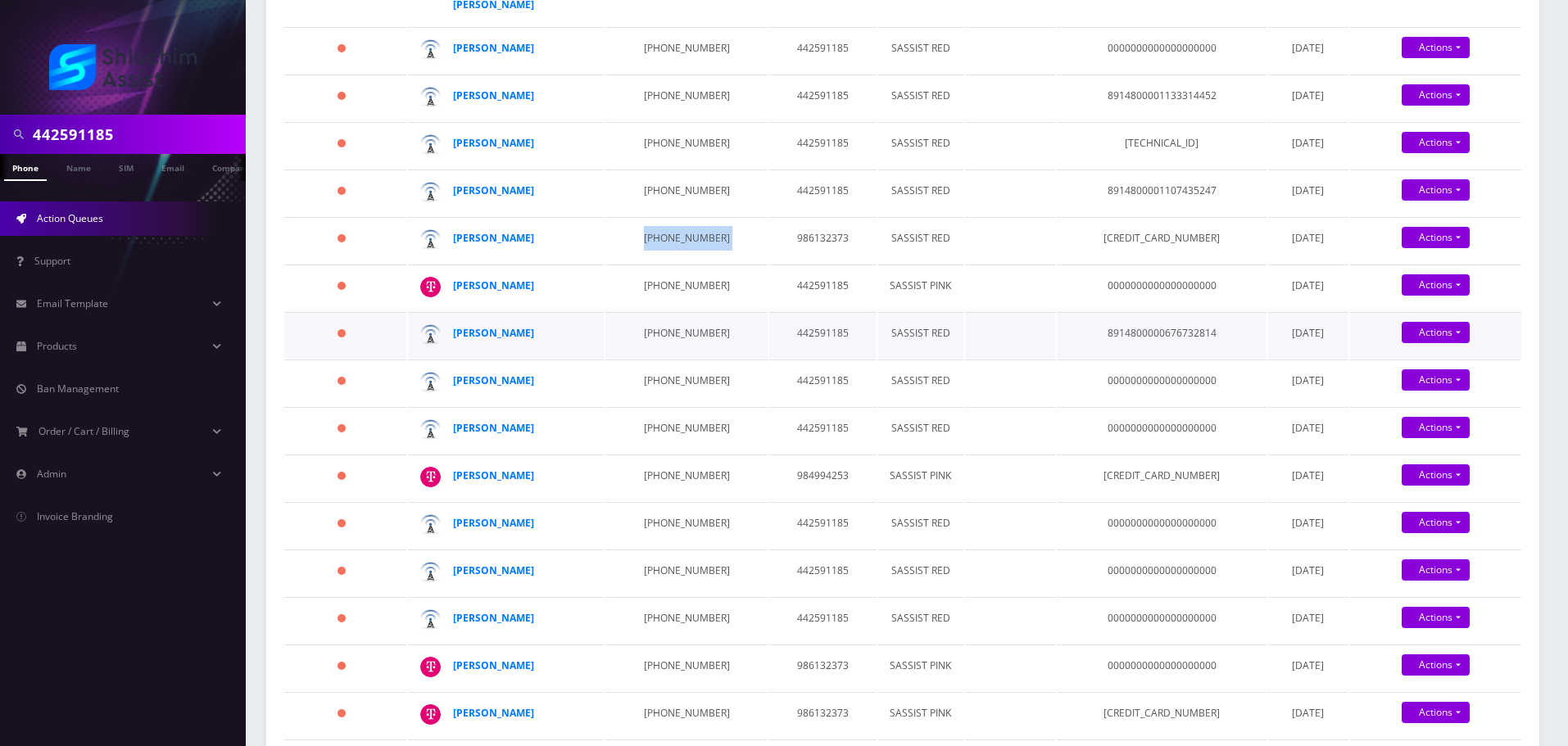
scroll to position [410, 0]
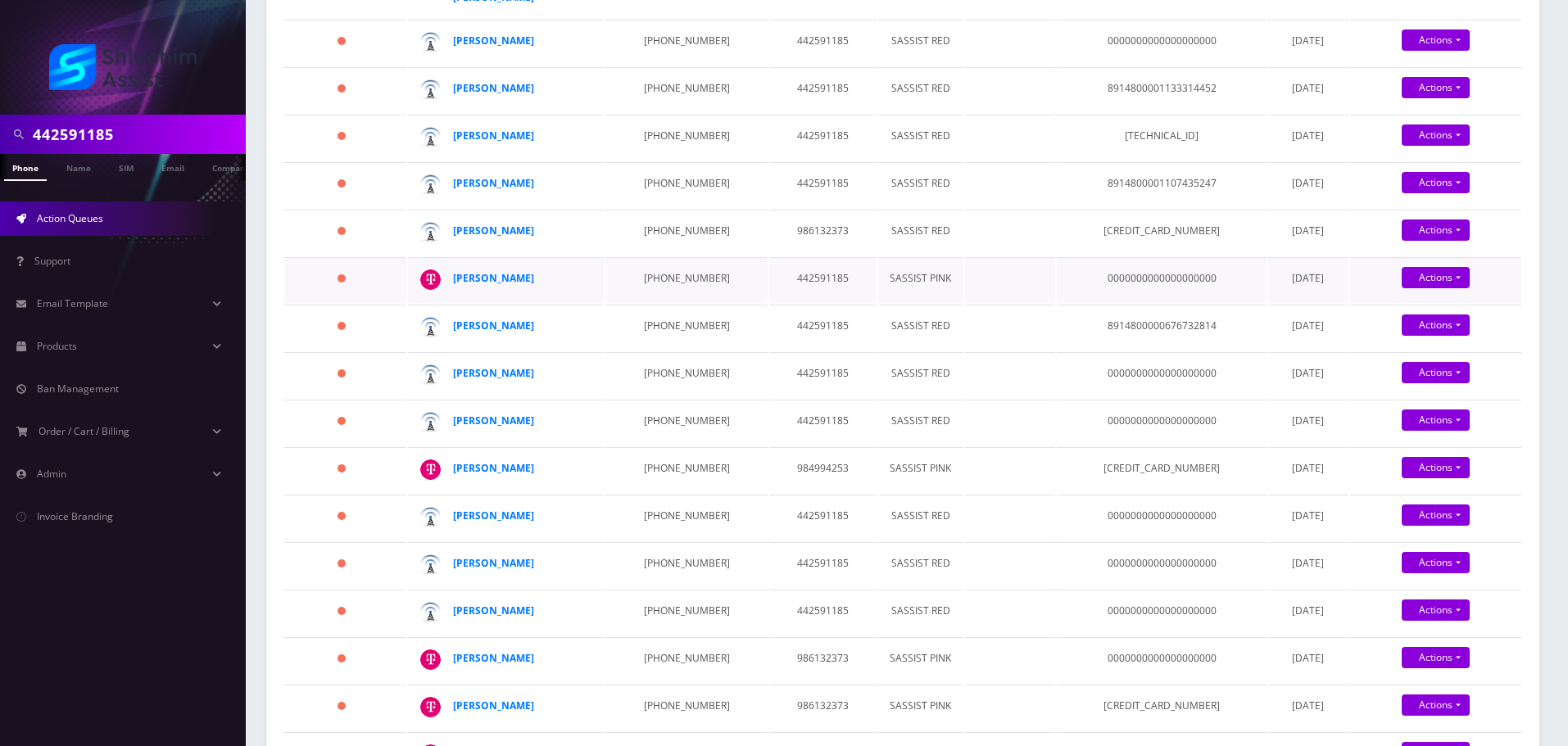
click at [667, 280] on td "347-244-6758" at bounding box center [686, 279] width 161 height 46
copy td "347-244-6758"
click at [647, 329] on td "917-618-5351" at bounding box center [686, 327] width 161 height 46
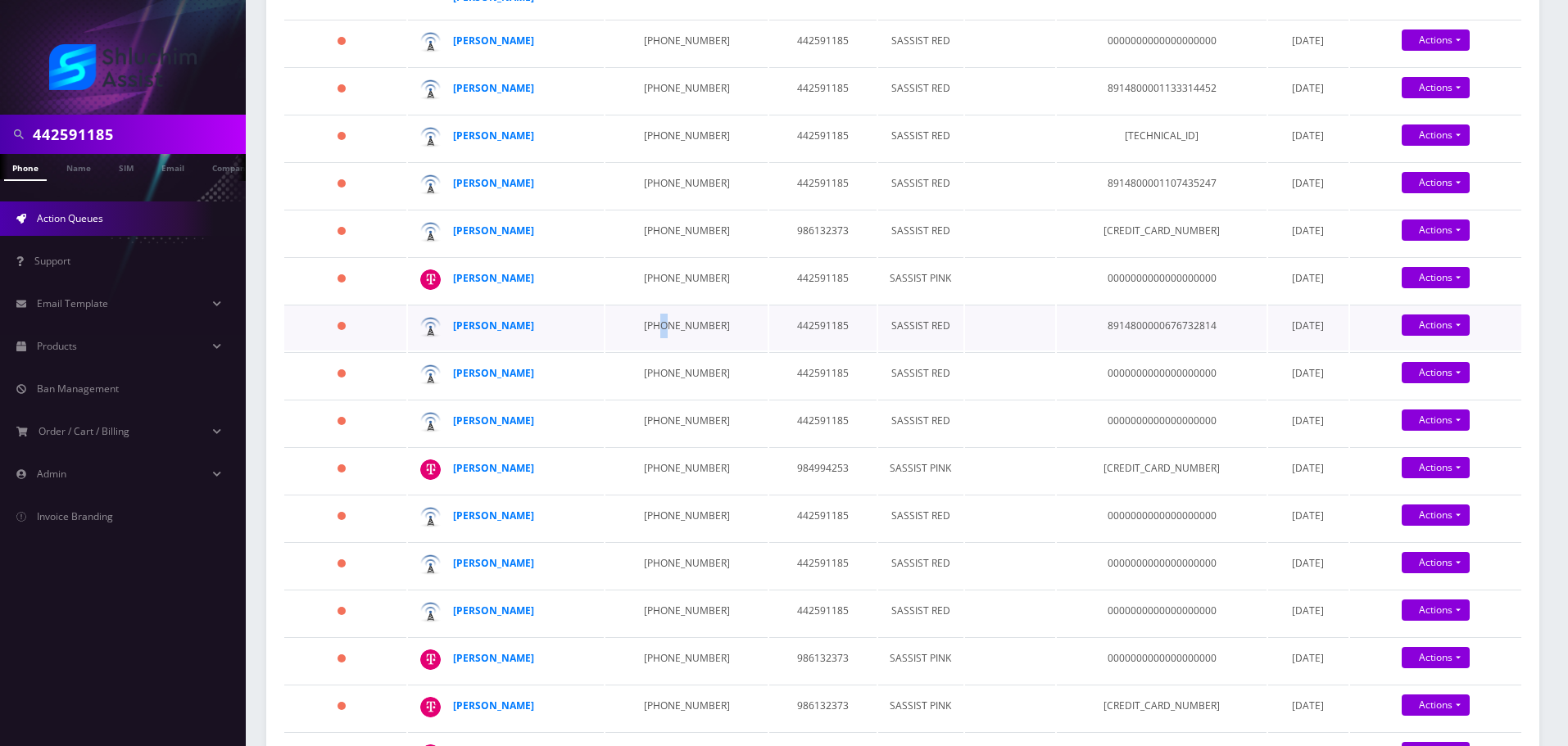
click at [647, 329] on td "917-618-5351" at bounding box center [686, 327] width 161 height 46
click at [674, 383] on td "929-745-8664" at bounding box center [686, 375] width 161 height 46
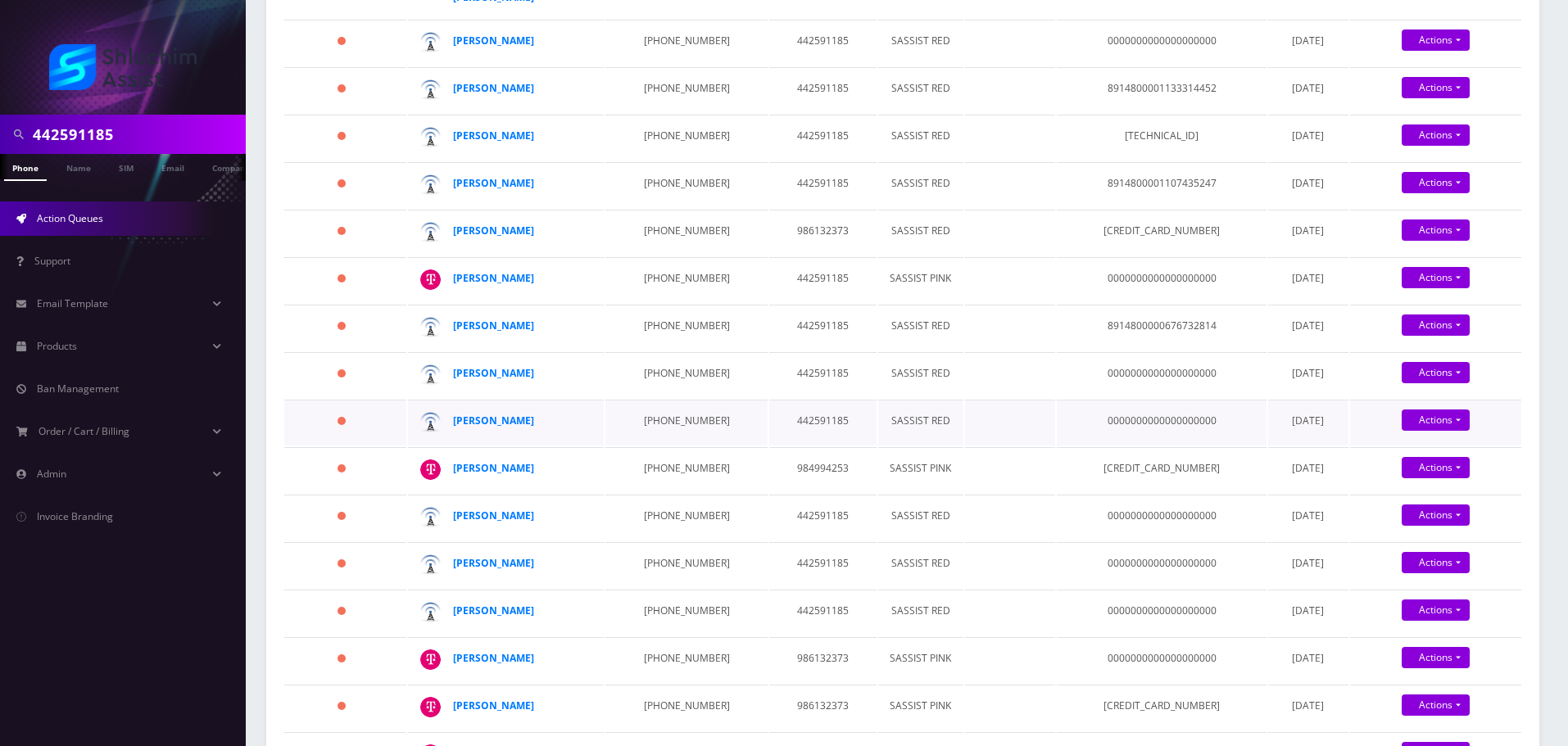
click at [651, 418] on td "929-609-9434" at bounding box center [686, 423] width 161 height 46
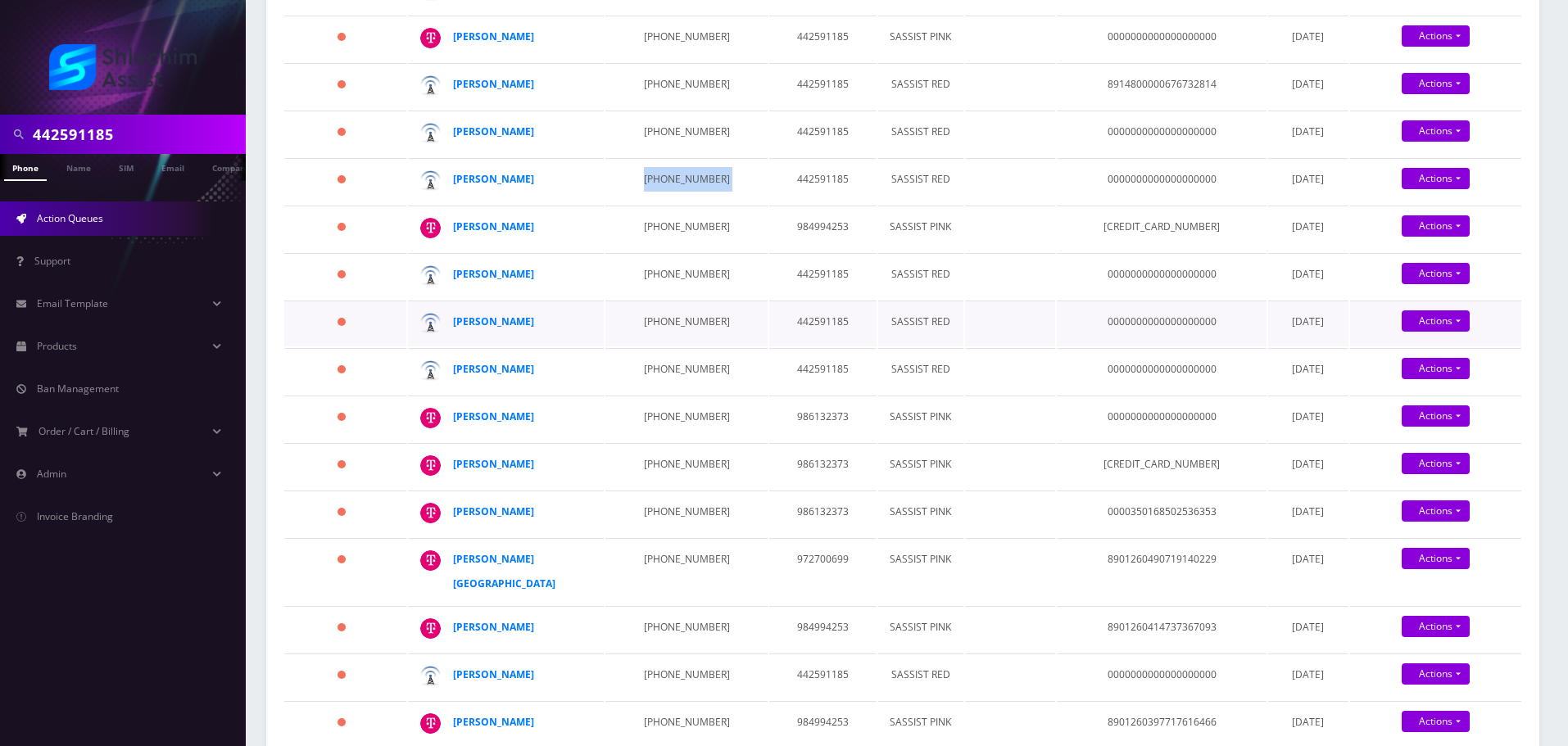
scroll to position [655, 0]
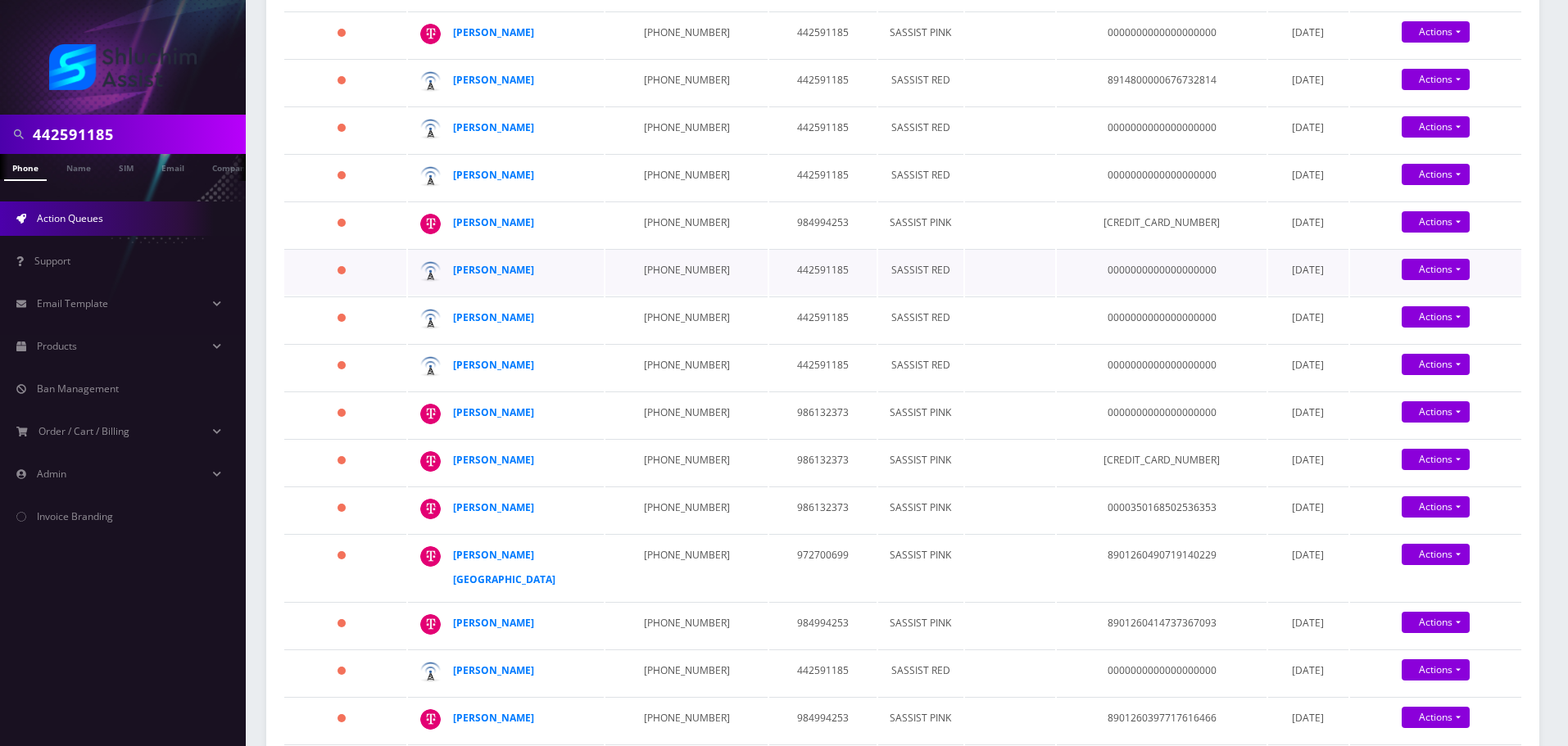
click at [650, 275] on td "929-617-9523" at bounding box center [686, 271] width 161 height 46
click at [678, 318] on td "929-617-1692" at bounding box center [686, 319] width 161 height 46
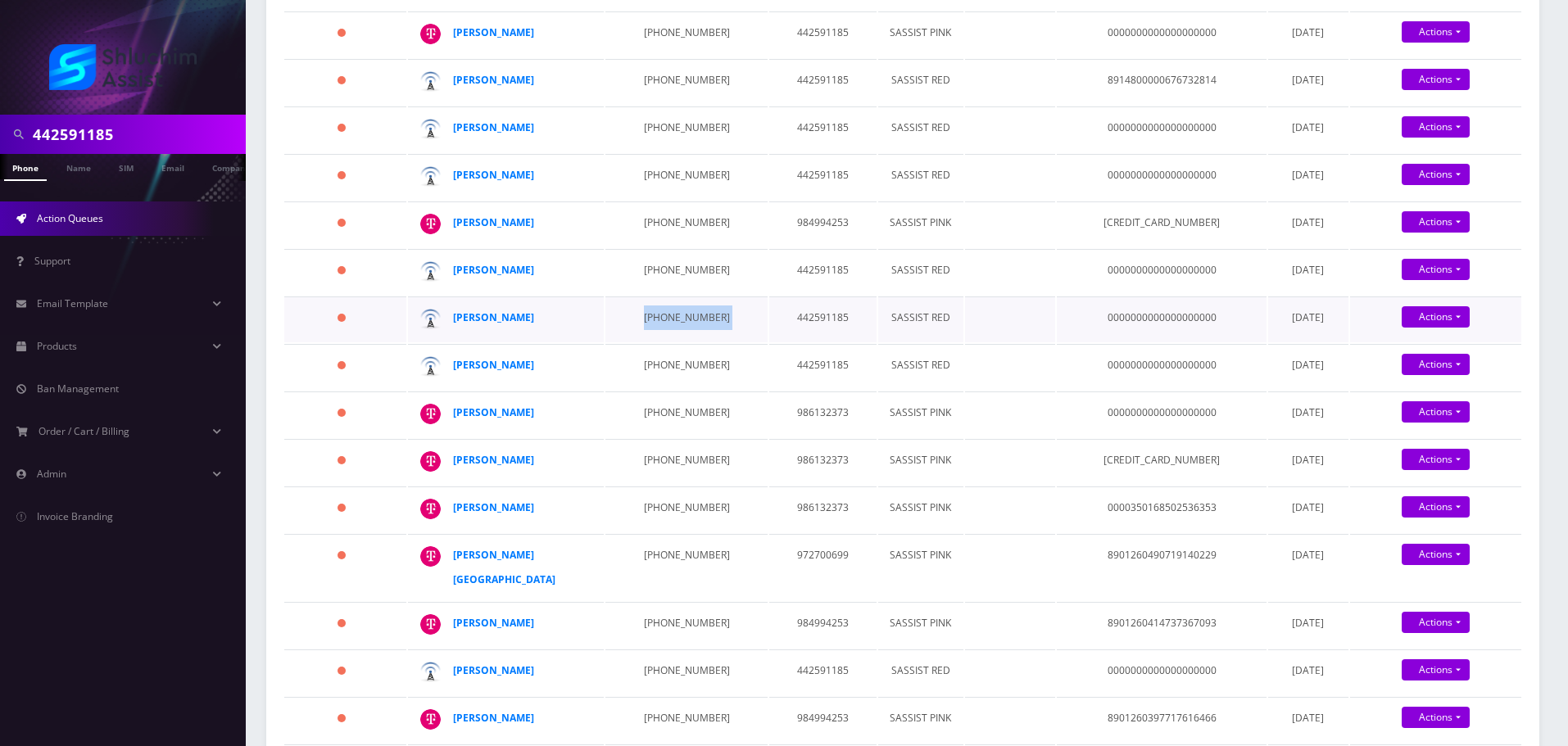
click at [678, 318] on td "929-617-1692" at bounding box center [686, 319] width 161 height 46
click at [666, 364] on td "347-628-1373" at bounding box center [686, 367] width 161 height 46
click at [652, 326] on td "929-617-1692" at bounding box center [686, 319] width 161 height 46
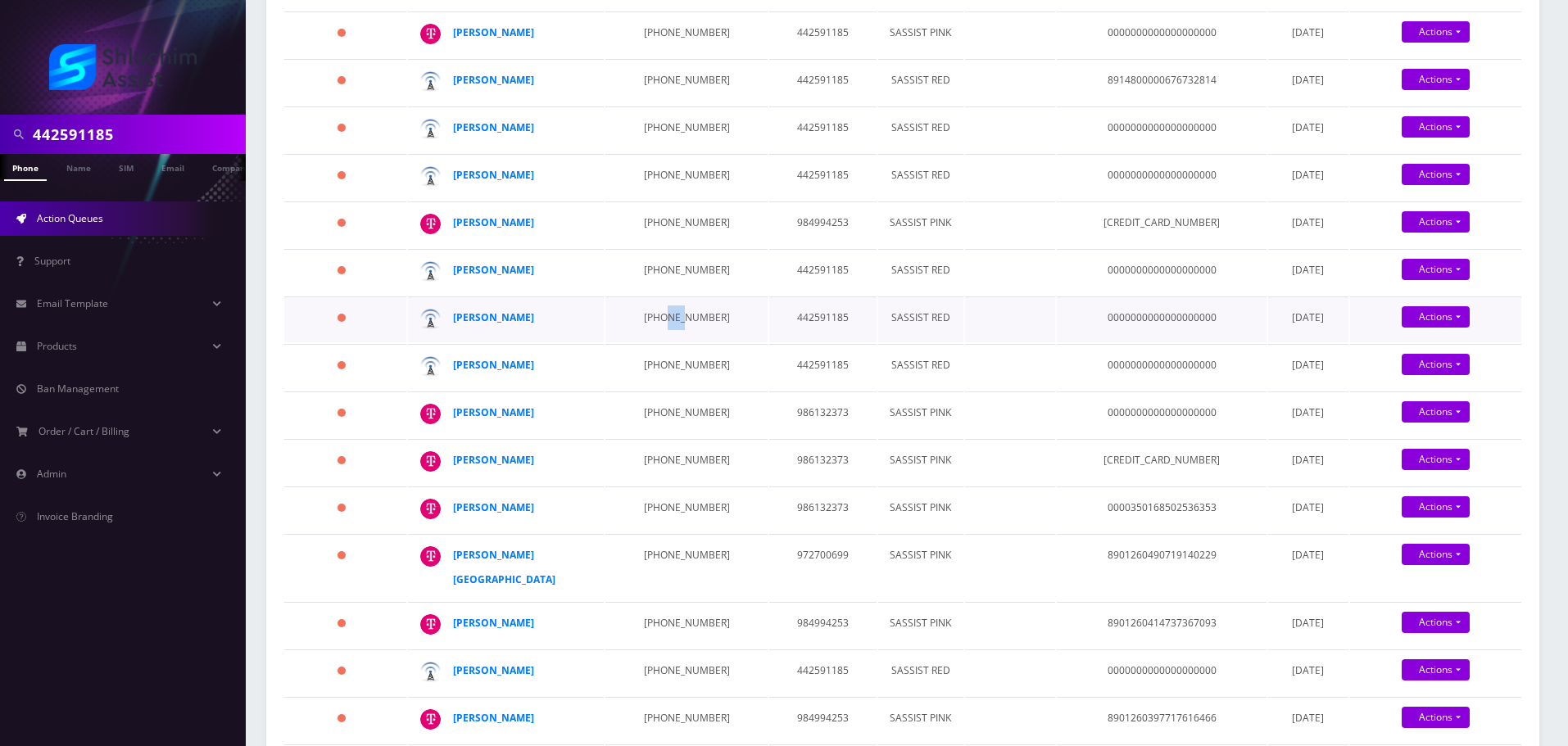
click at [652, 326] on td "929-617-1692" at bounding box center [686, 319] width 161 height 46
click at [686, 368] on td "347-628-1373" at bounding box center [686, 367] width 161 height 46
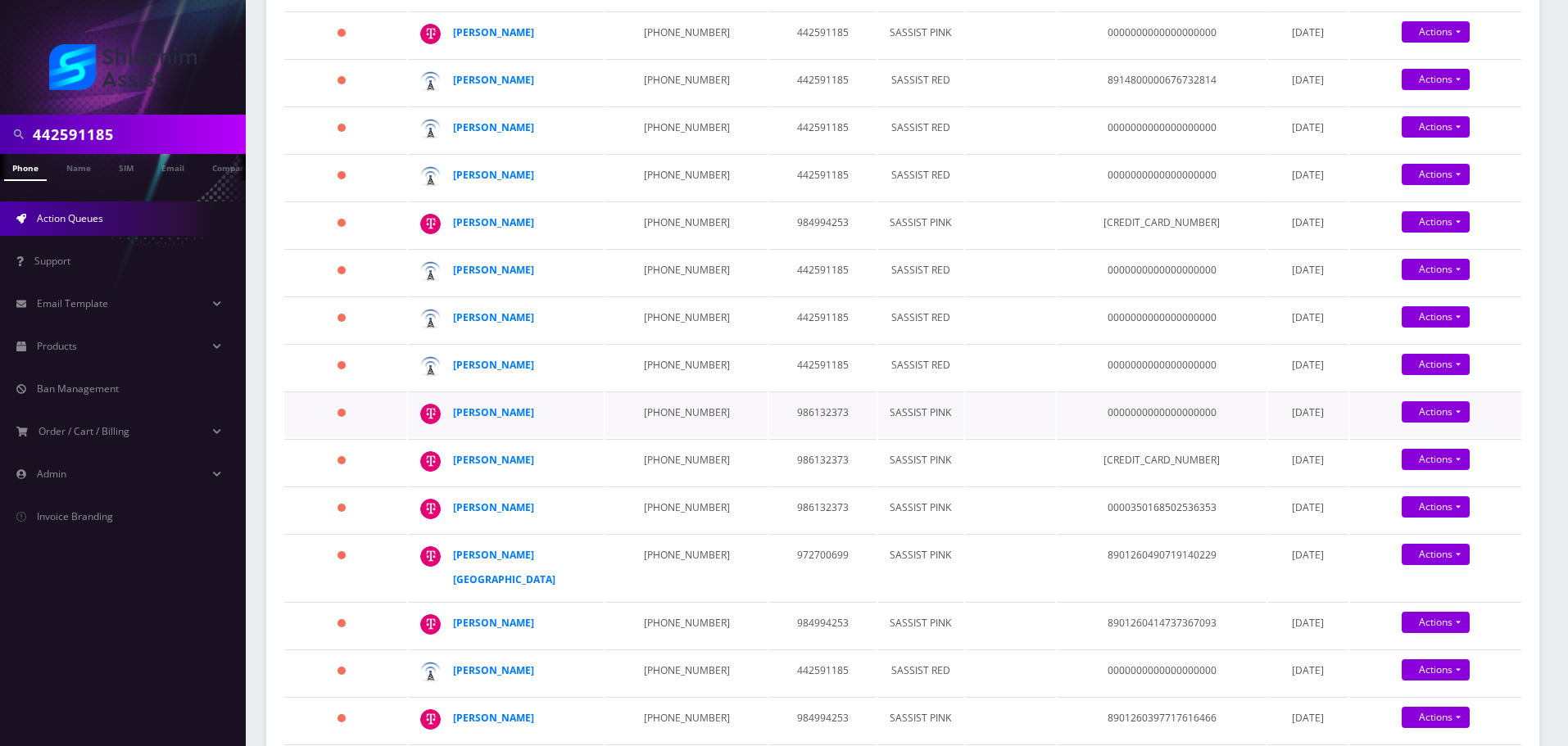
click at [687, 421] on td "312-874-3108" at bounding box center [686, 414] width 161 height 46
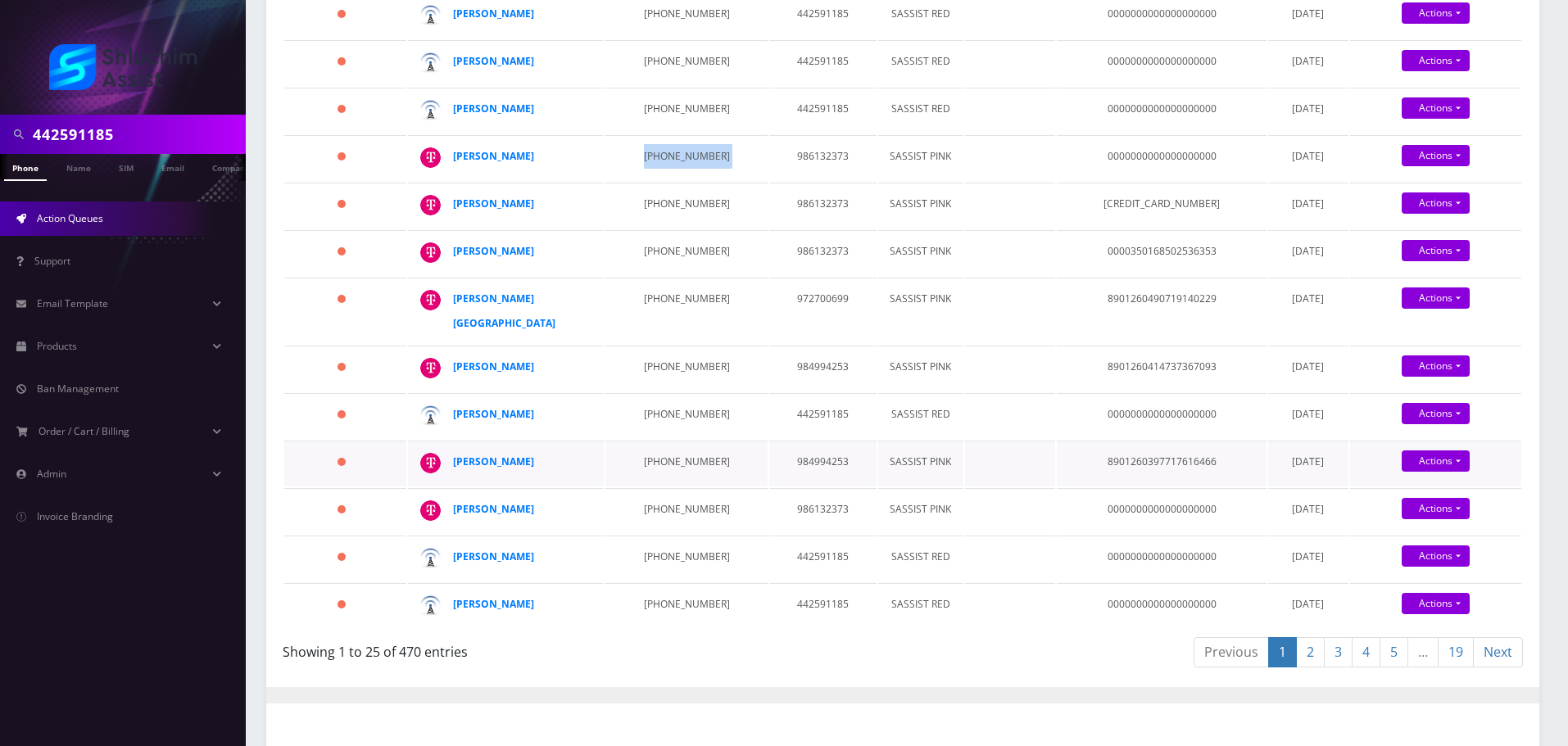
scroll to position [983, 0]
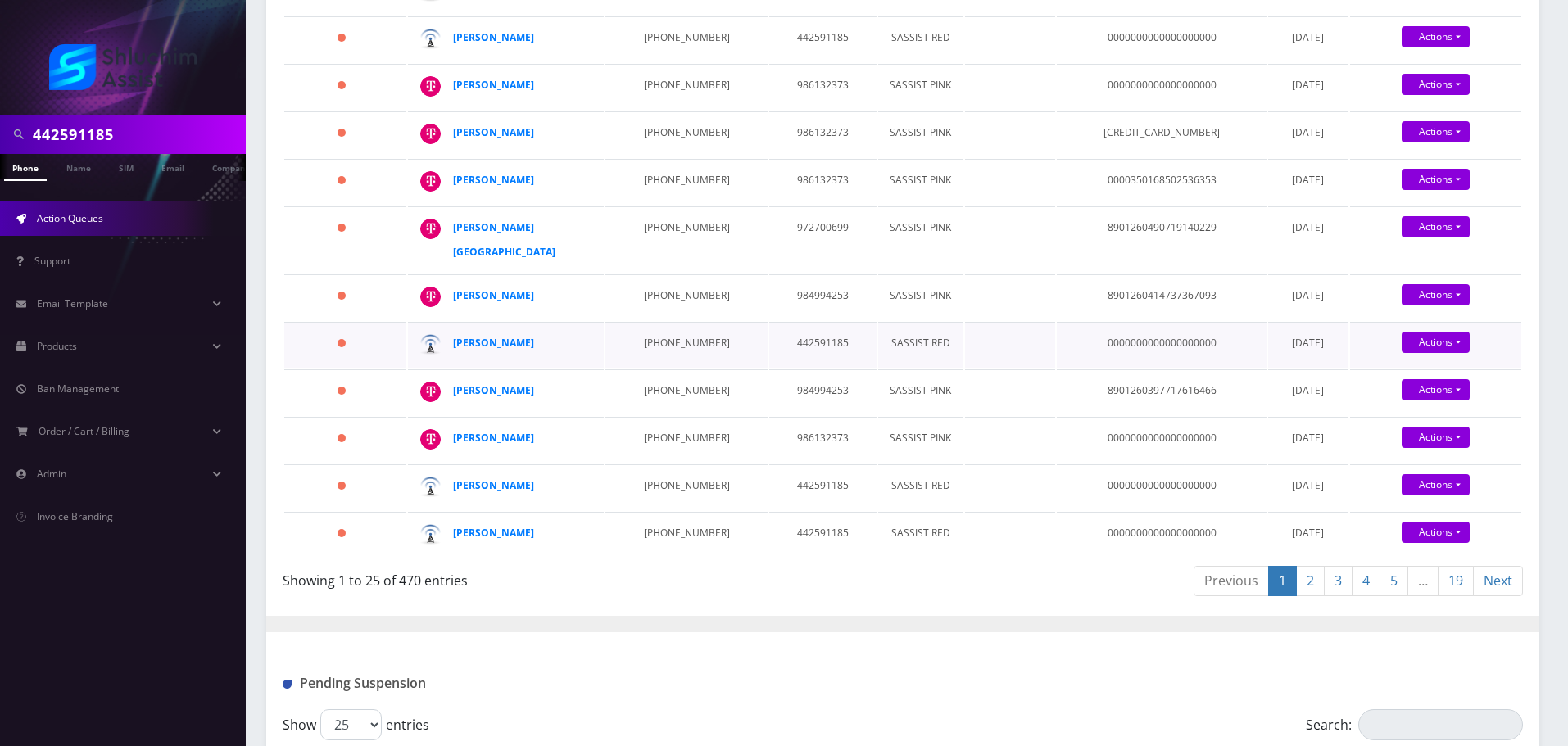
click at [662, 368] on td "929-617-3211" at bounding box center [686, 344] width 161 height 46
click at [654, 357] on td "929-617-3211" at bounding box center [686, 344] width 161 height 46
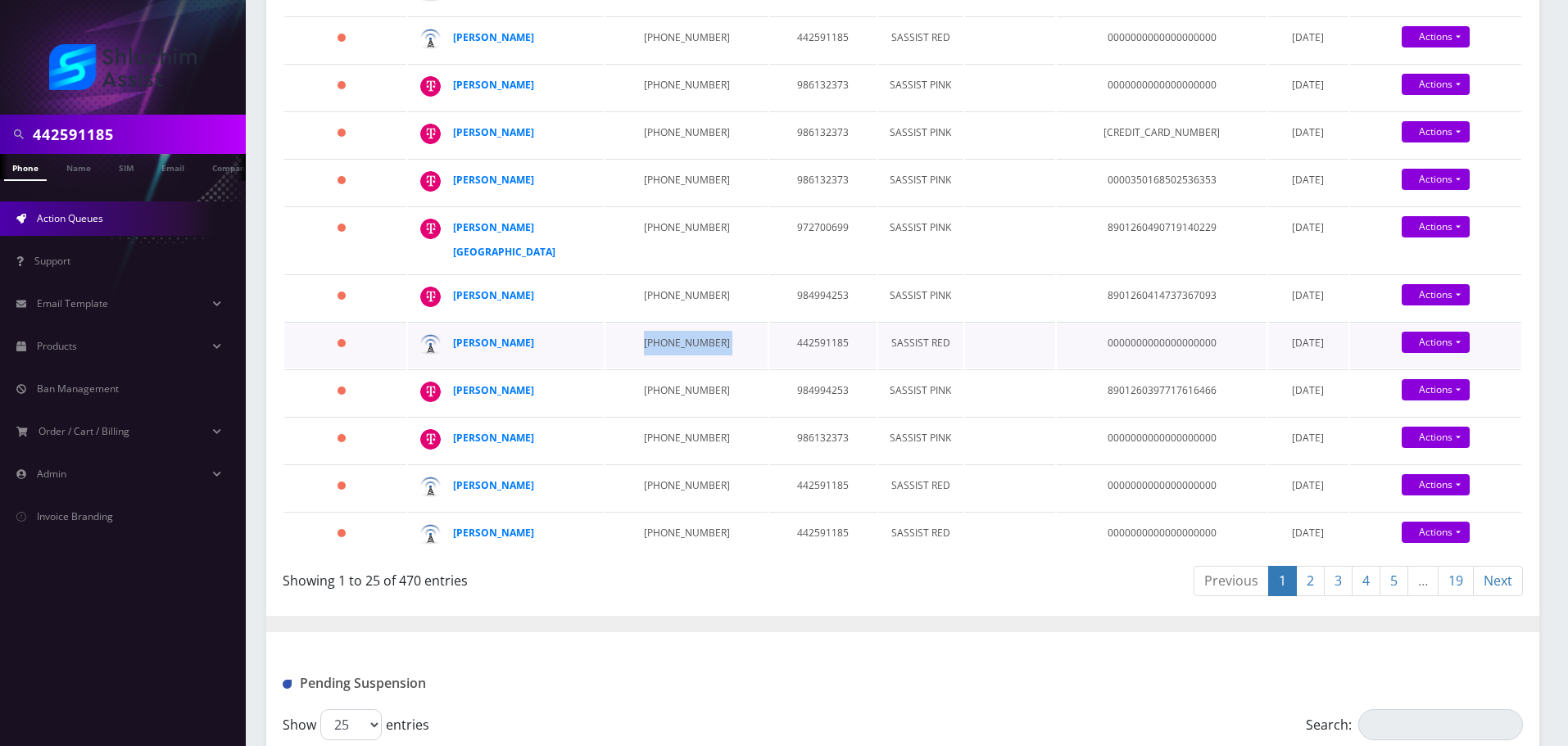
click at [654, 357] on td "929-617-3211" at bounding box center [686, 344] width 161 height 46
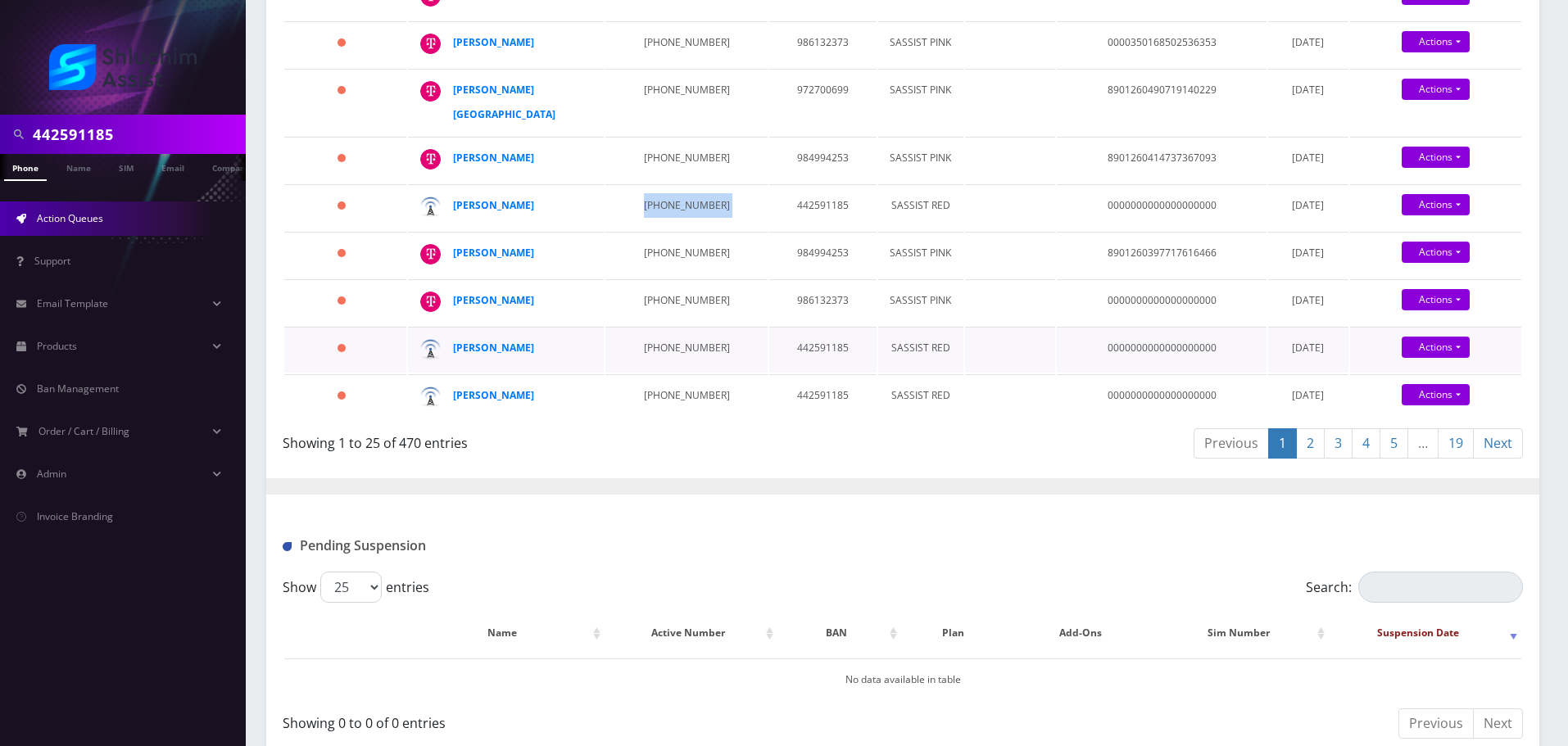
scroll to position [1147, 0]
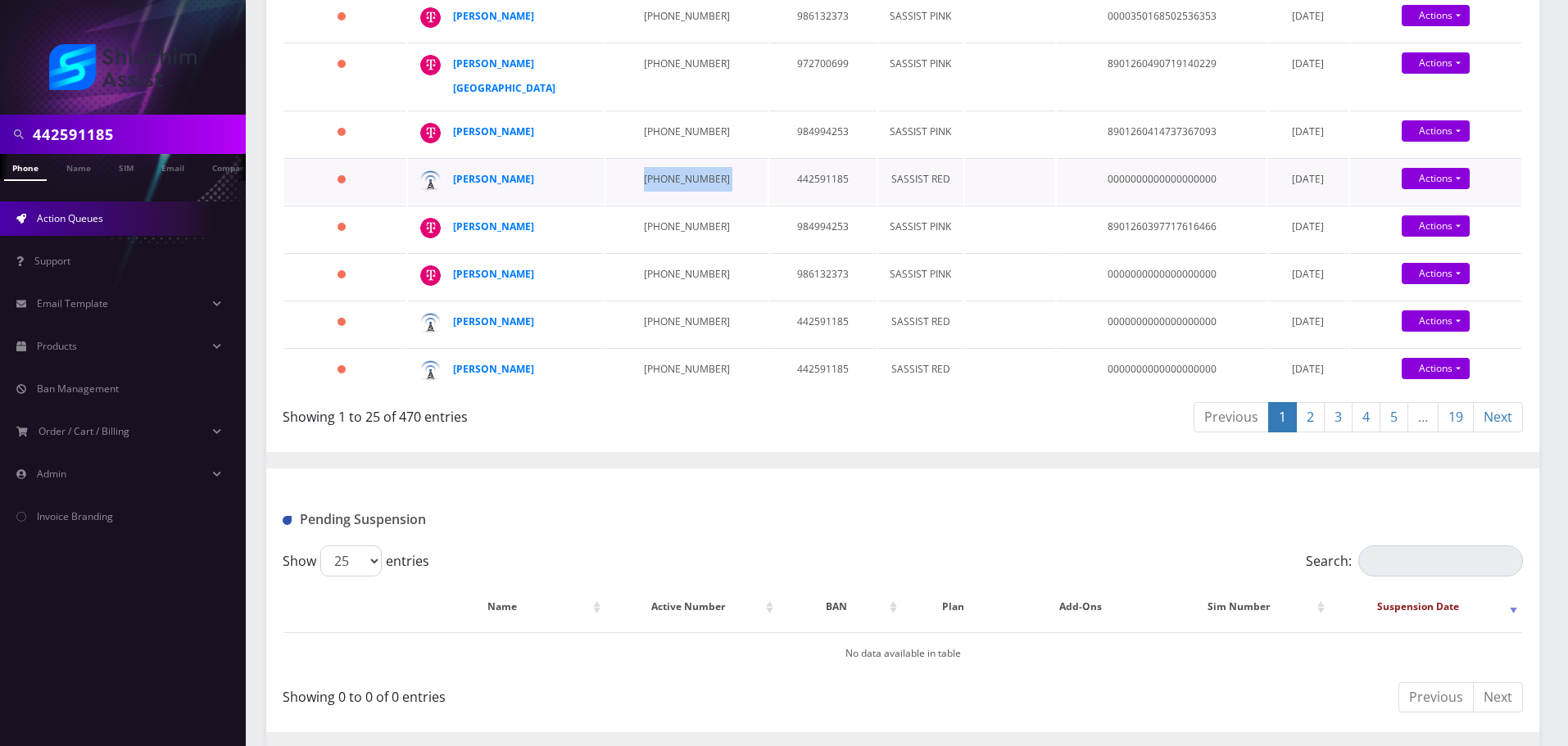
click at [668, 204] on td "929-617-3211" at bounding box center [686, 180] width 161 height 46
click at [671, 347] on td "845-222-2783" at bounding box center [686, 323] width 161 height 46
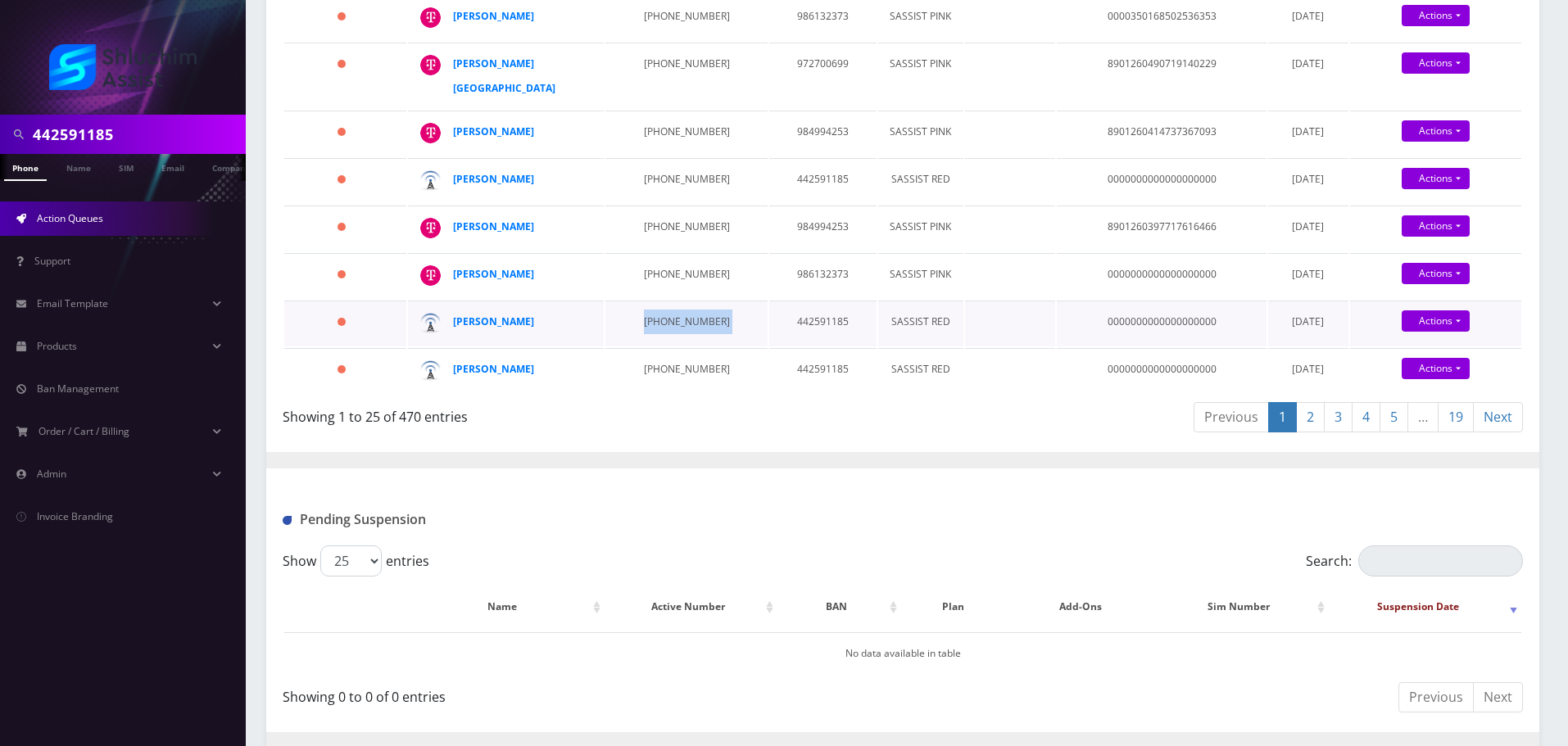
click at [671, 347] on td "845-222-2783" at bounding box center [686, 323] width 161 height 46
click at [652, 394] on td "934-223-9007" at bounding box center [686, 370] width 161 height 46
click at [1308, 432] on link "2" at bounding box center [1310, 417] width 29 height 31
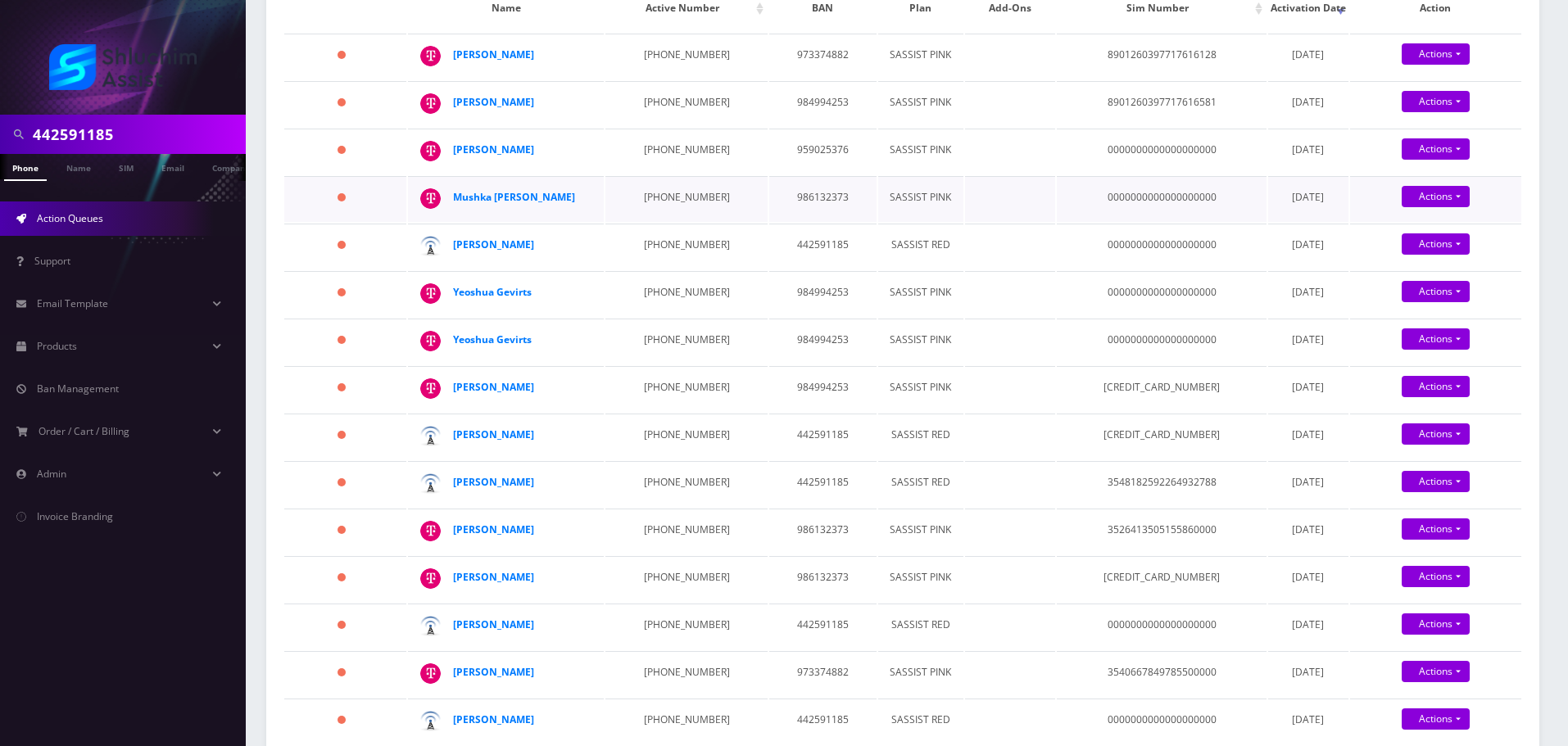
scroll to position [328, 0]
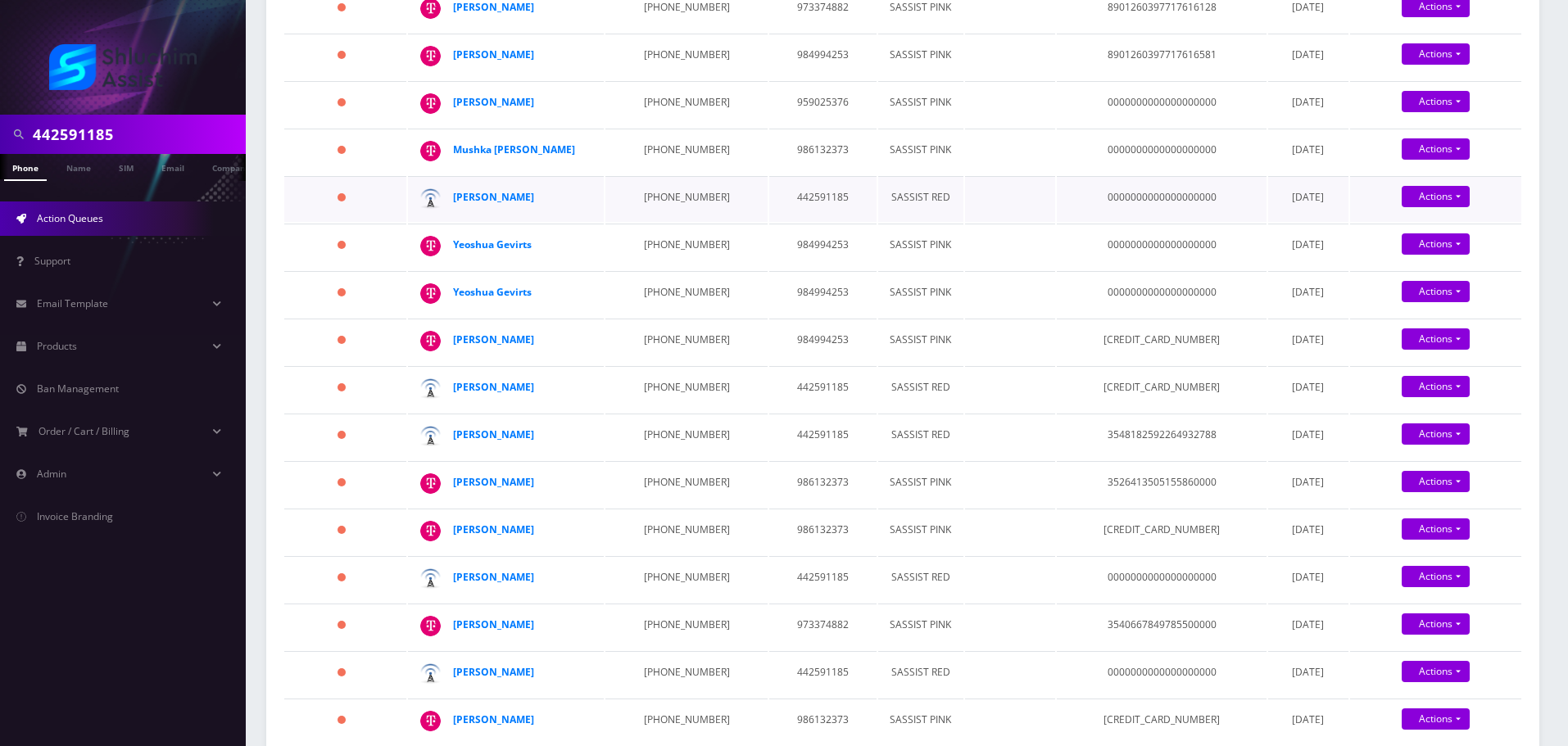
click at [661, 222] on td "929-617-9351" at bounding box center [686, 198] width 161 height 46
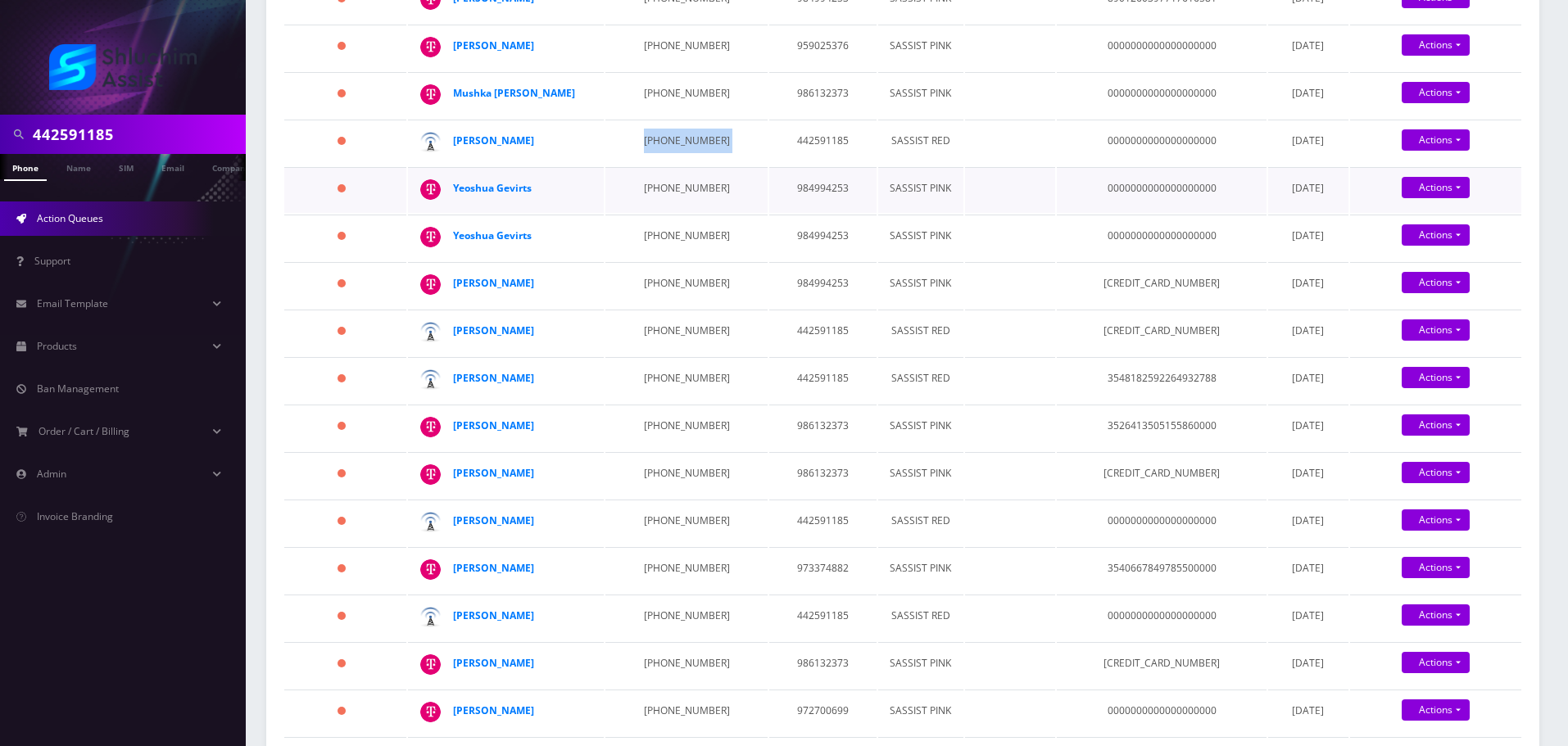
scroll to position [573, 0]
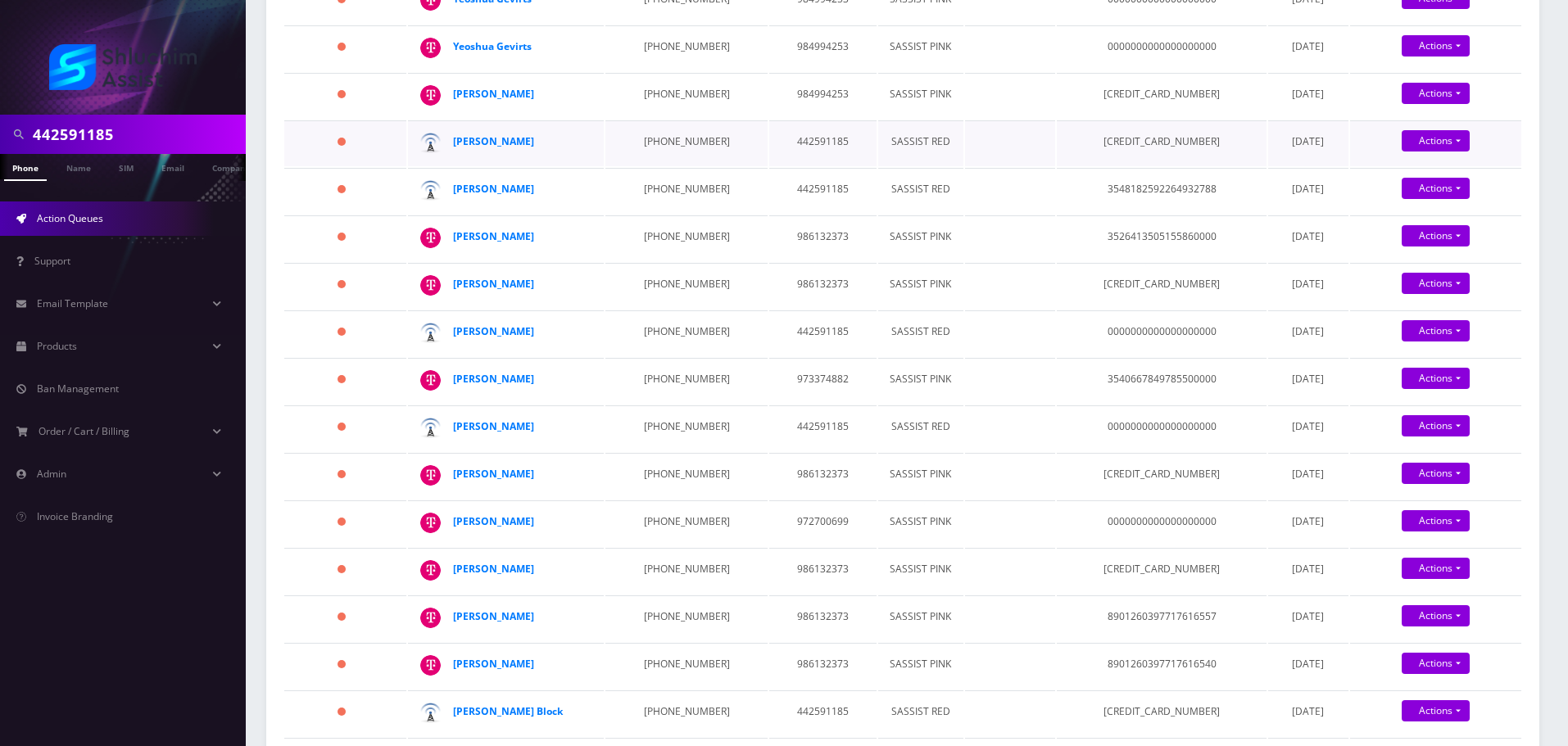
click at [689, 167] on td "347-247-6255" at bounding box center [686, 143] width 161 height 46
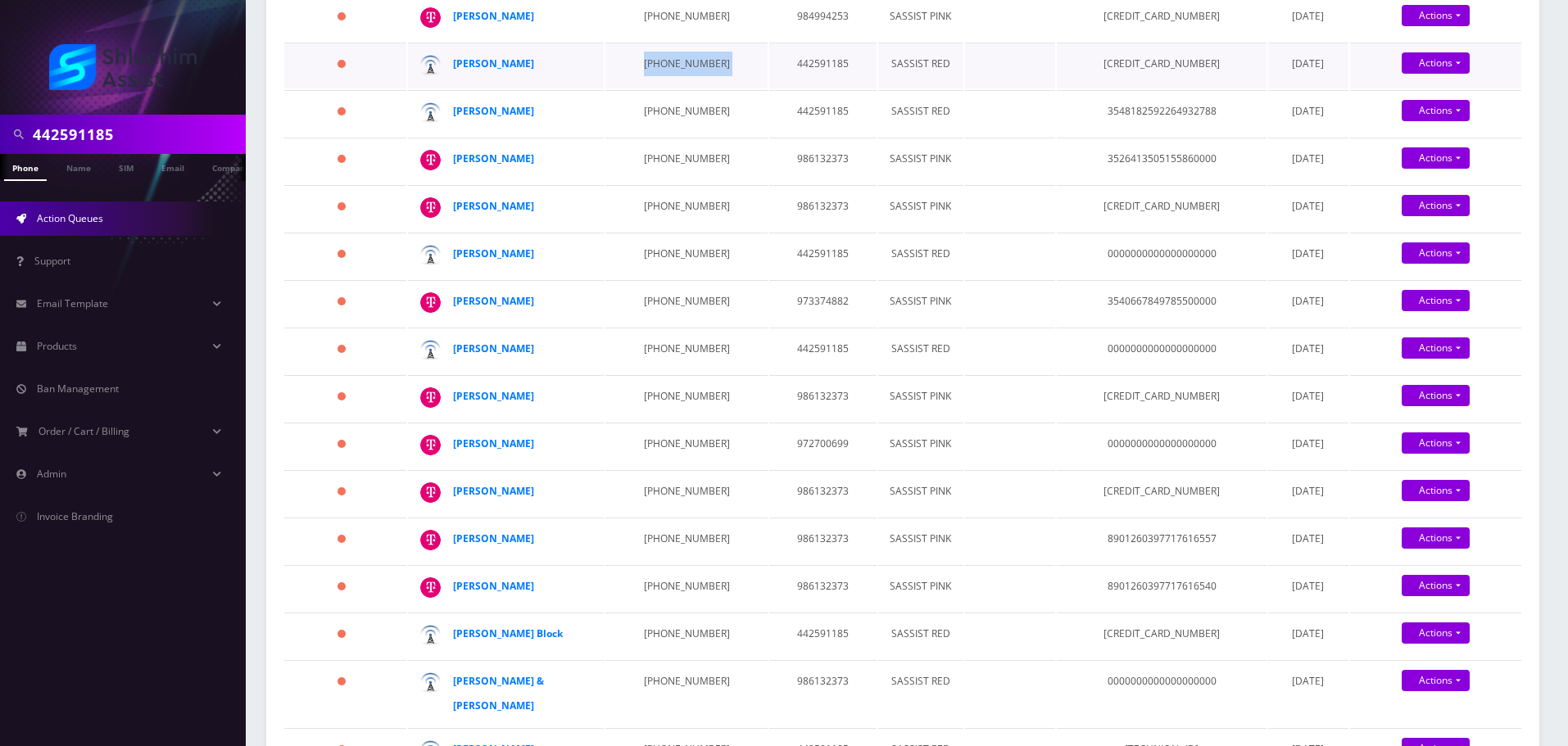
scroll to position [655, 0]
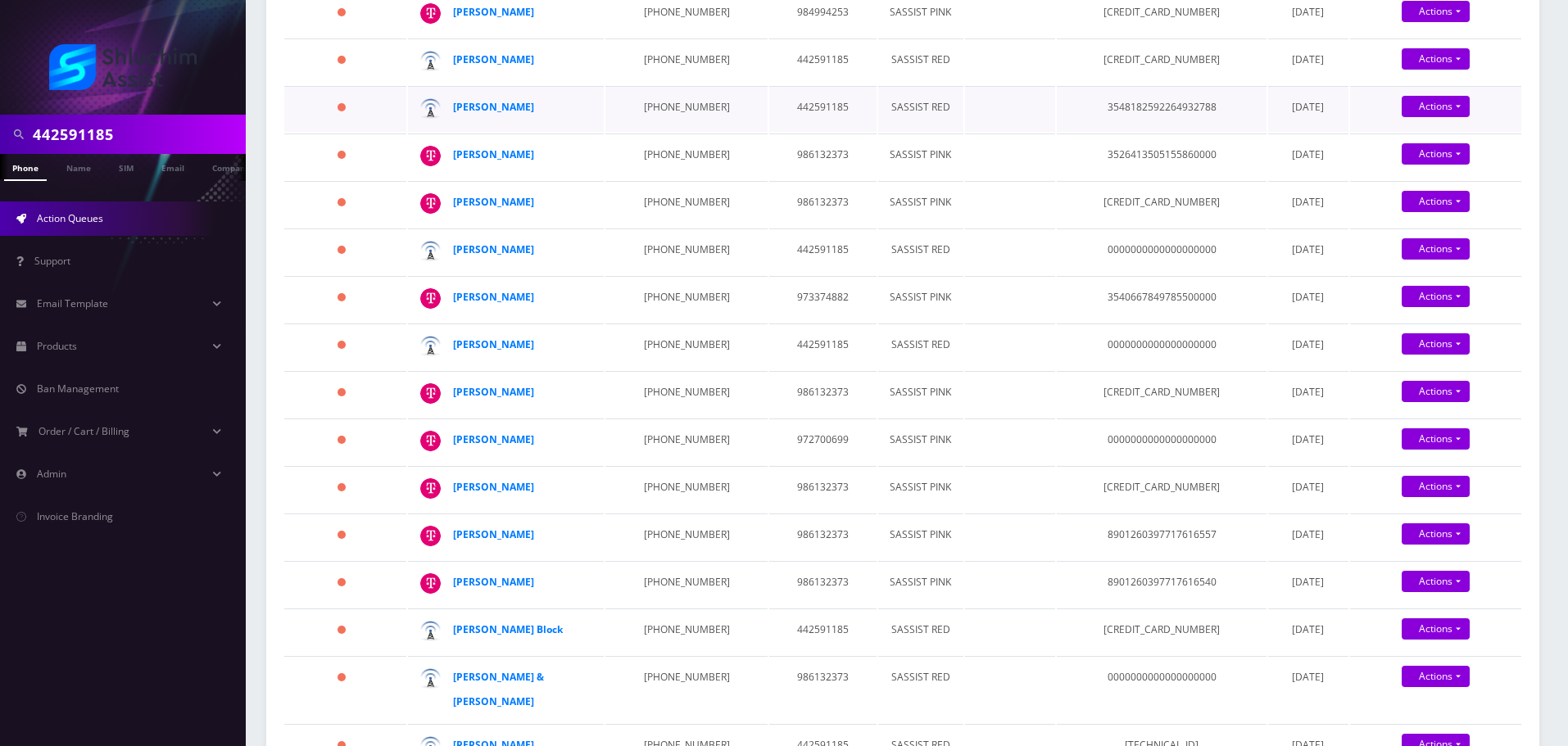
click at [655, 132] on td "929-430-9583" at bounding box center [686, 108] width 161 height 46
click at [662, 275] on td "934-867-8931" at bounding box center [686, 251] width 161 height 46
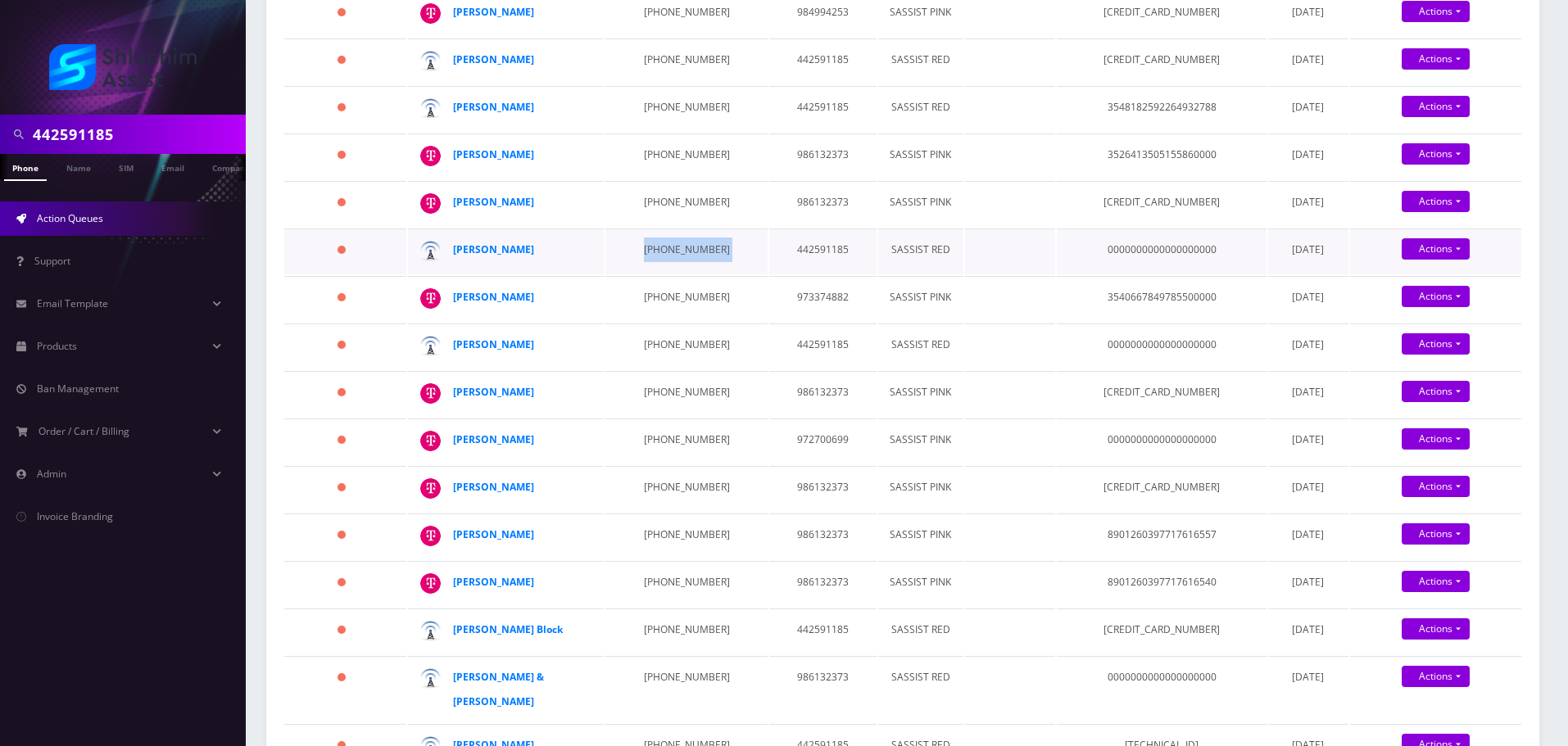
click at [662, 275] on td "934-867-8931" at bounding box center [686, 251] width 161 height 46
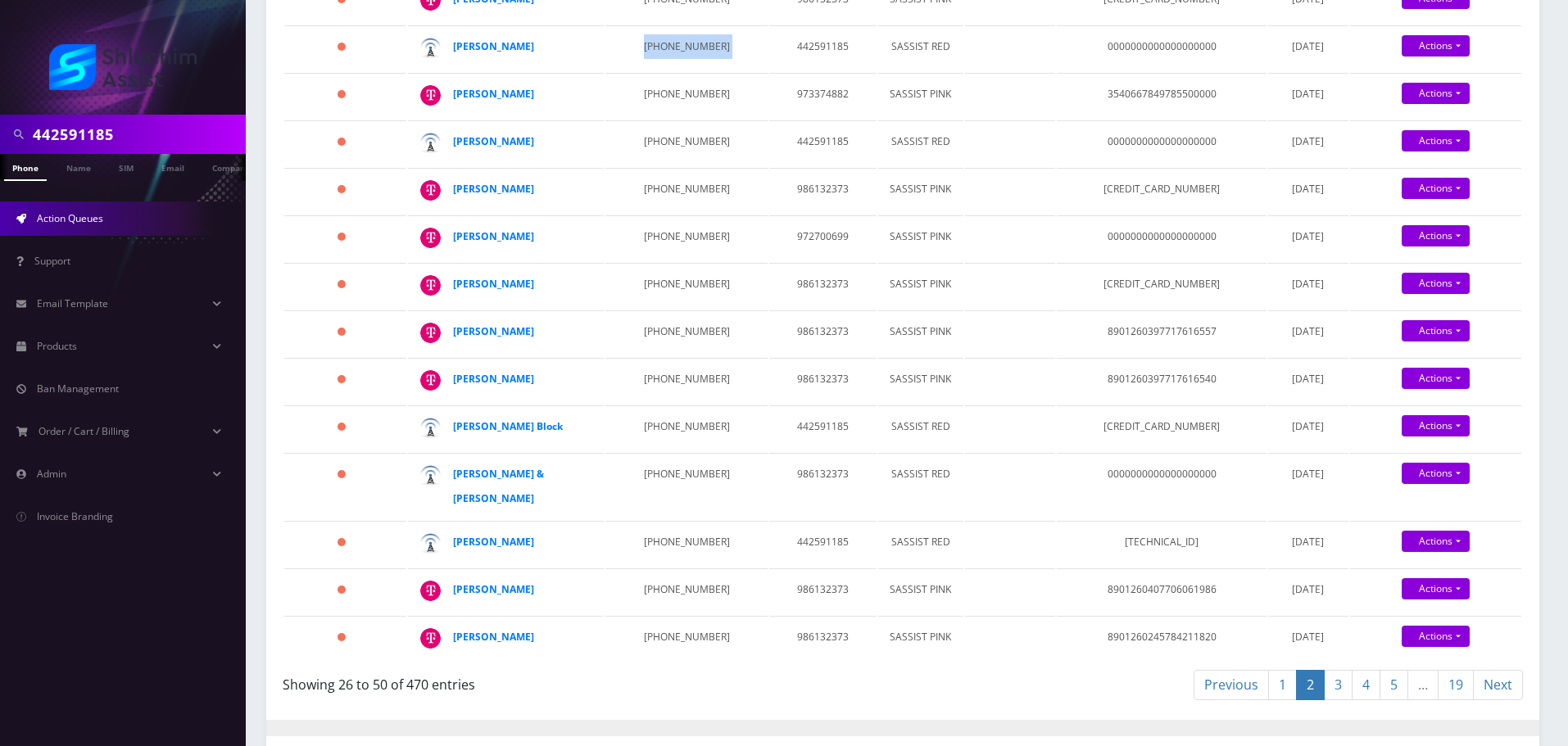
scroll to position [901, 0]
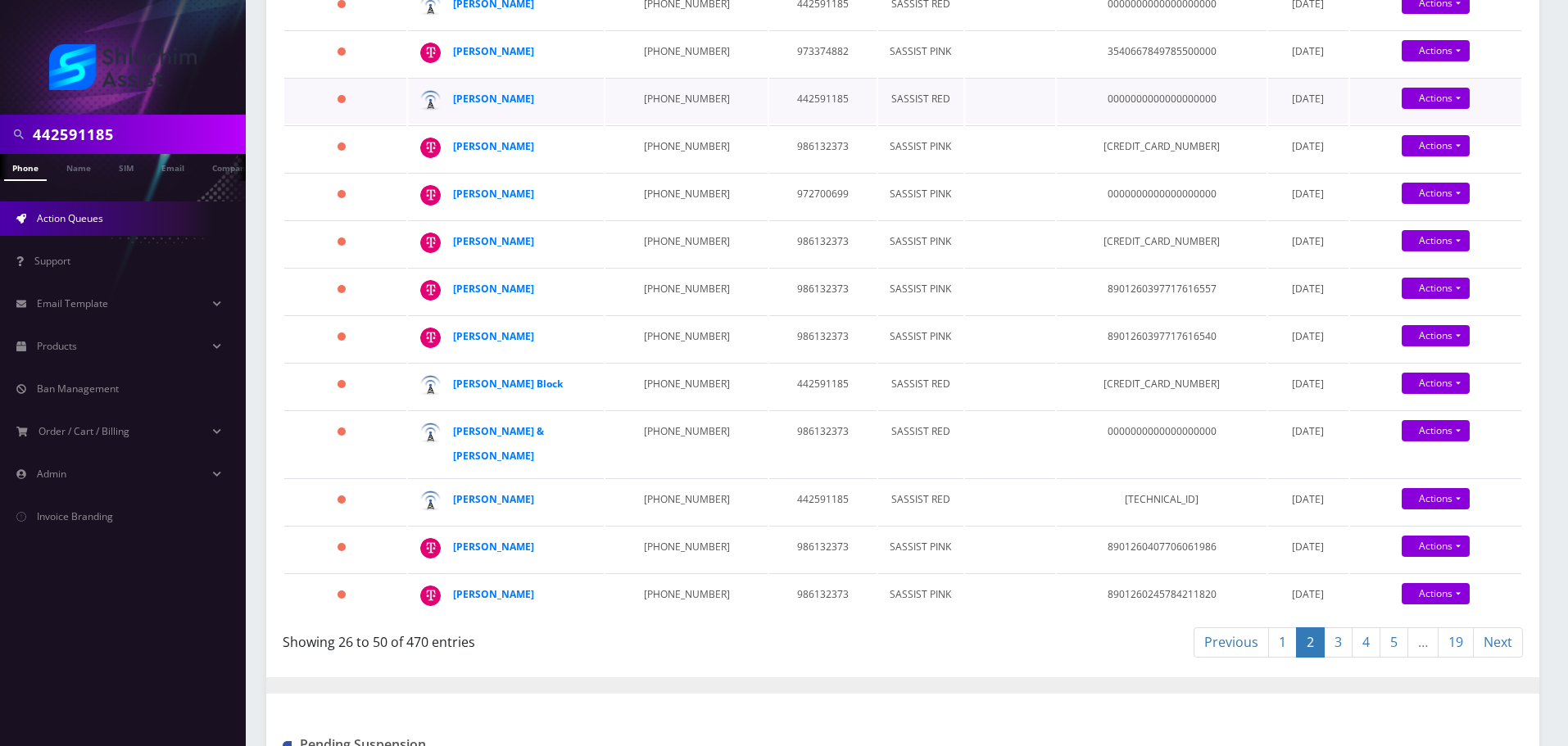
click at [660, 123] on td "934-223-9087" at bounding box center [686, 100] width 161 height 46
click at [635, 171] on td "941-999-7869" at bounding box center [686, 148] width 161 height 46
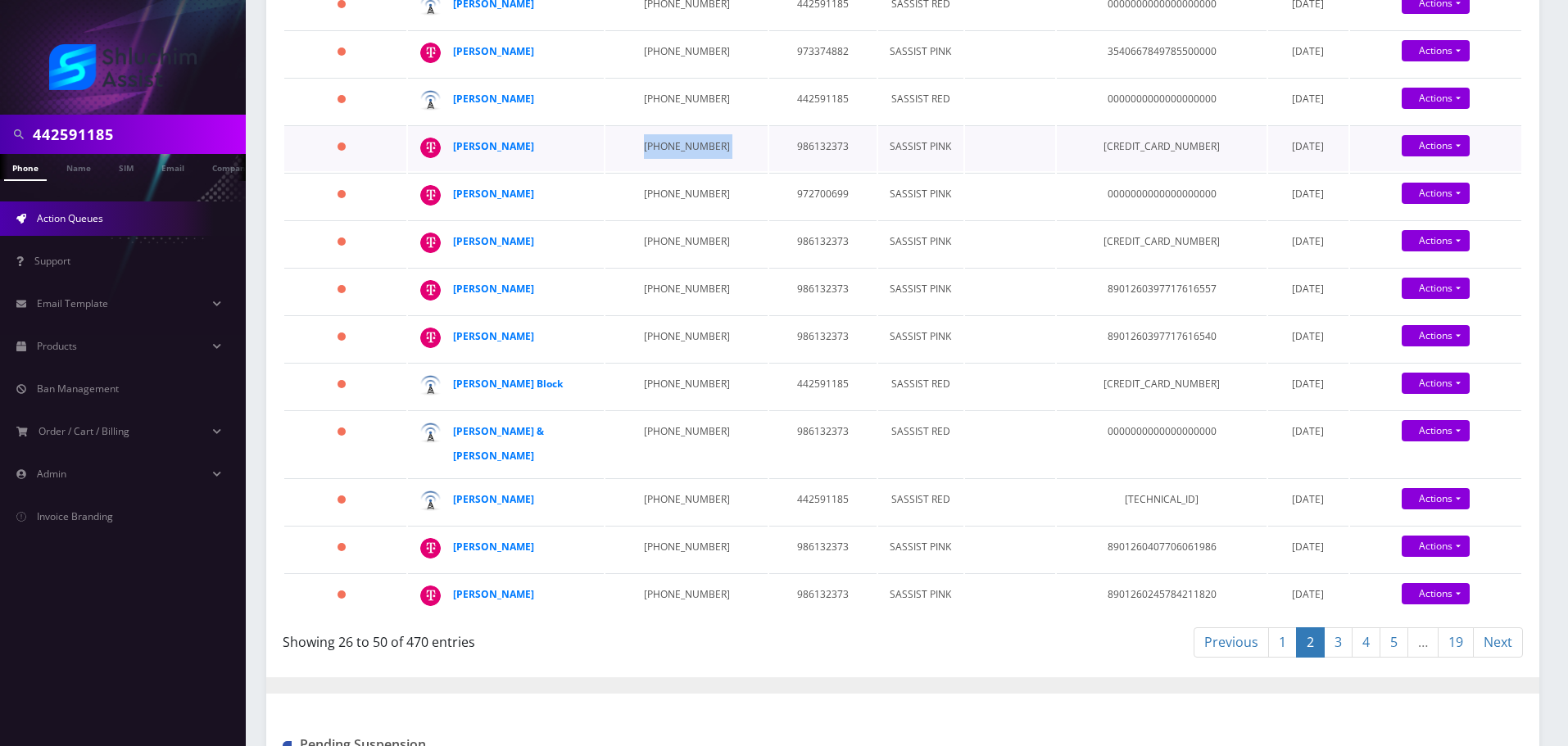
click at [635, 171] on td "941-999-7869" at bounding box center [686, 148] width 161 height 46
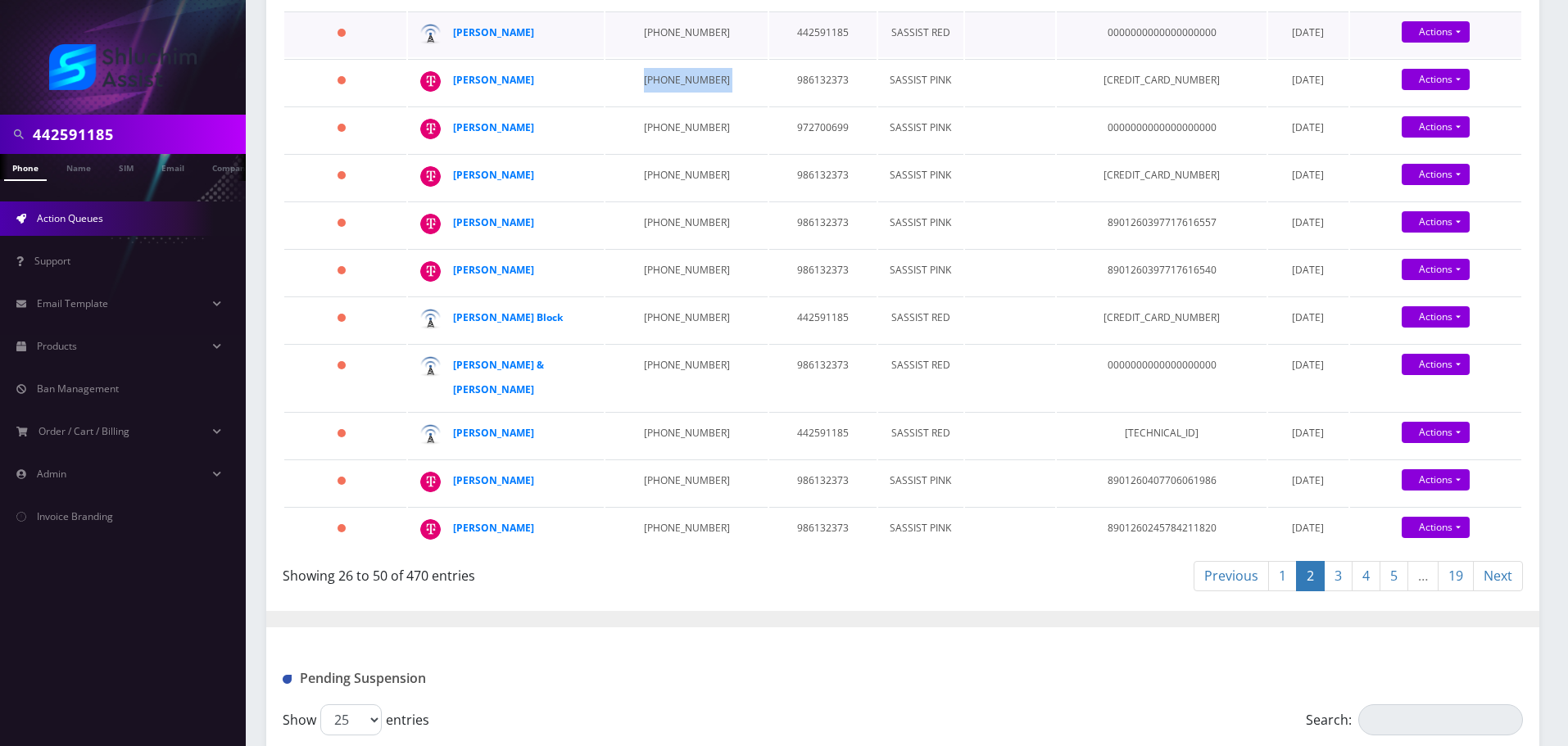
scroll to position [1229, 0]
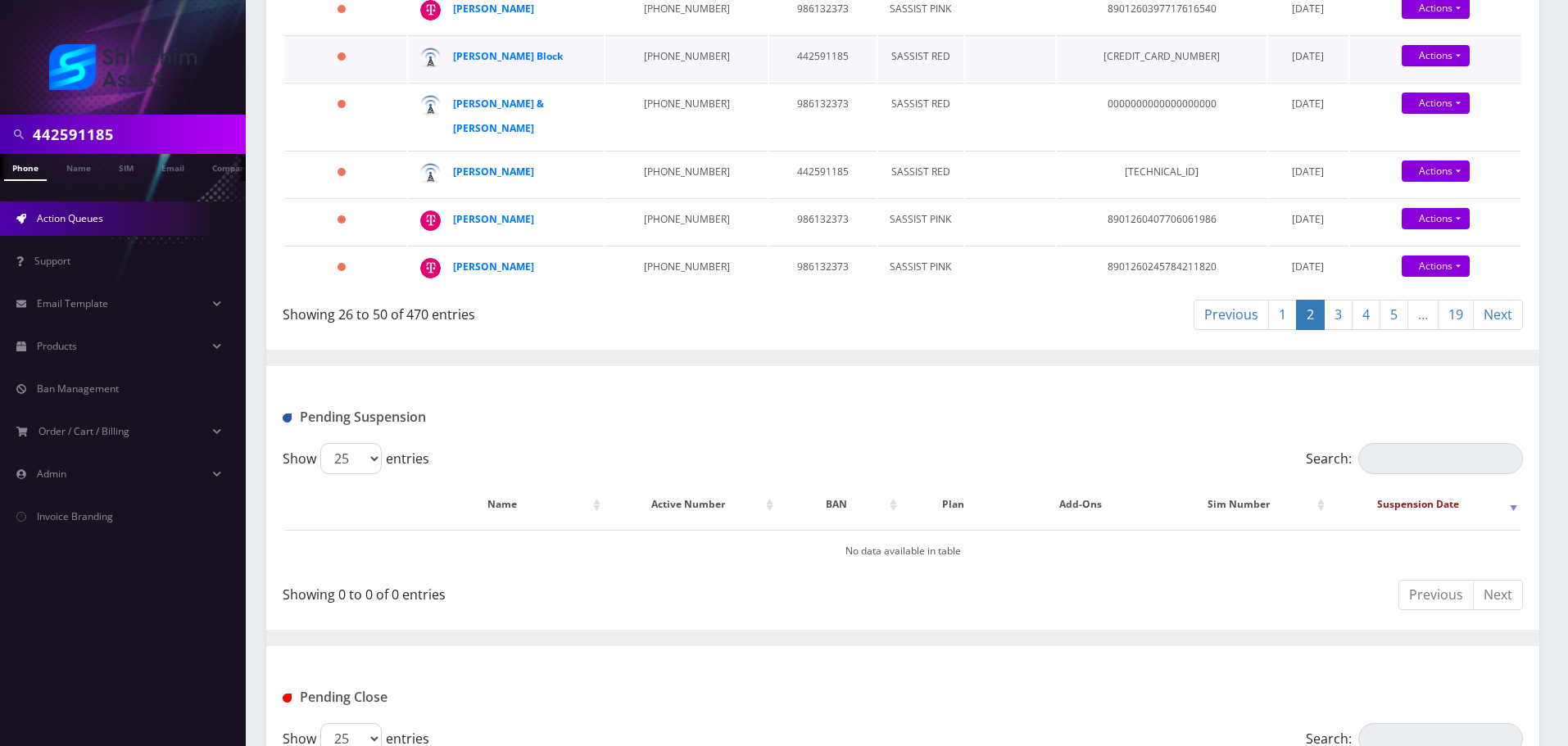
click at [678, 81] on td "929-979-5605" at bounding box center [686, 58] width 161 height 46
click at [634, 149] on td "973-207-0162" at bounding box center [686, 116] width 161 height 67
click at [635, 149] on td "973-207-0162" at bounding box center [686, 116] width 161 height 67
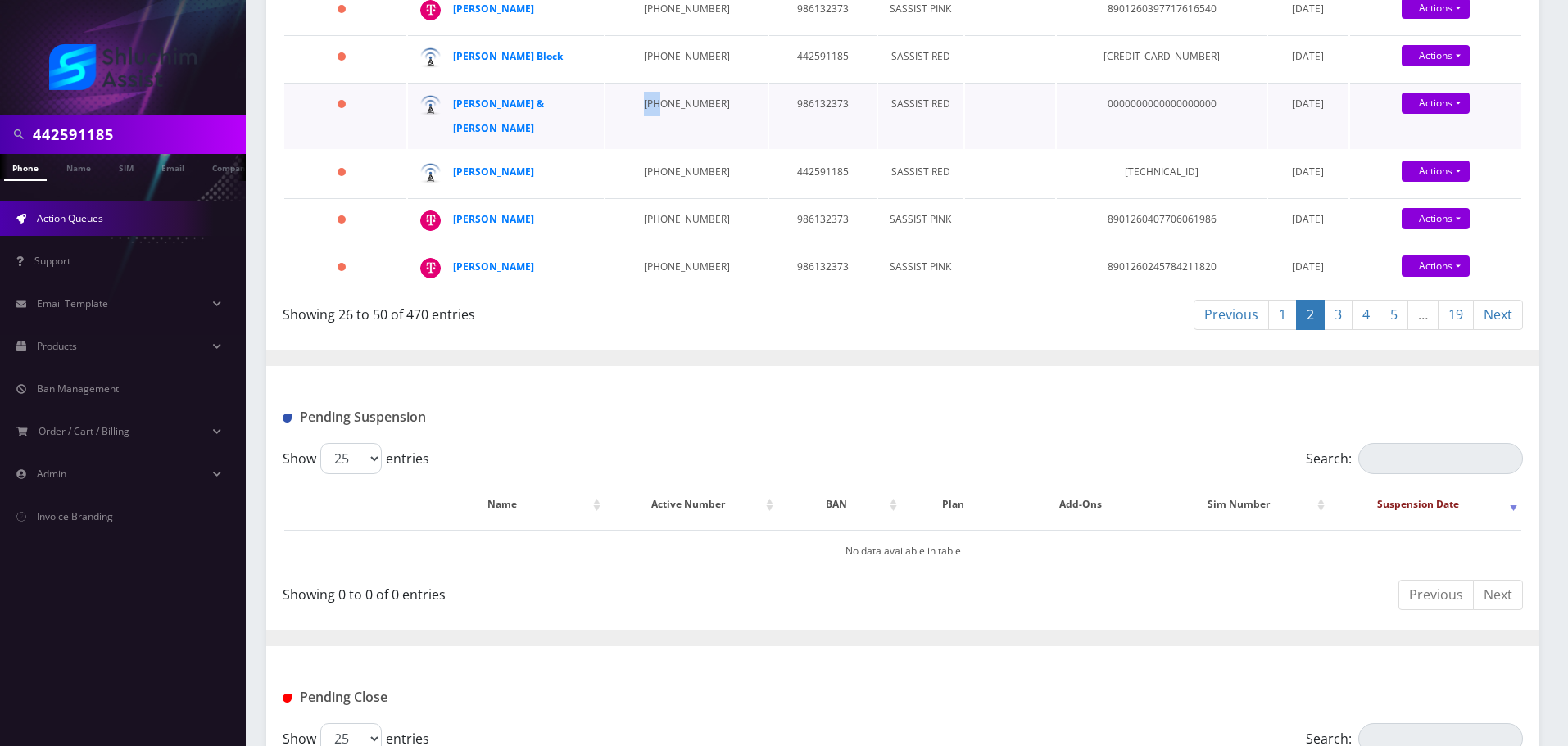
click at [636, 149] on td "973-207-0162" at bounding box center [686, 116] width 161 height 67
click at [668, 149] on td "973-207-0162" at bounding box center [686, 116] width 161 height 67
click at [645, 196] on td "718-404-5298" at bounding box center [686, 173] width 161 height 46
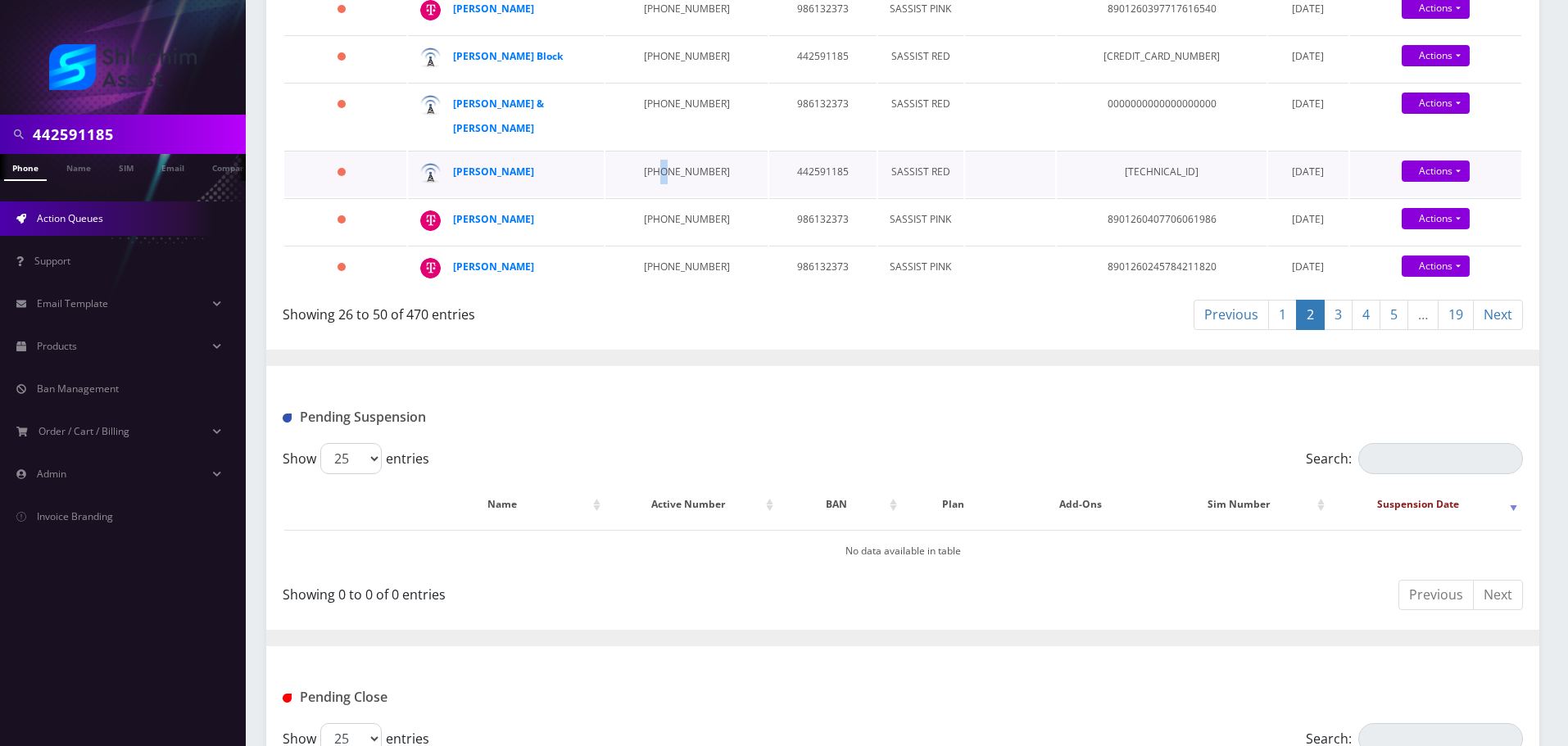
click at [645, 196] on td "718-404-5298" at bounding box center [686, 173] width 161 height 46
click at [1338, 330] on link "3" at bounding box center [1338, 315] width 29 height 31
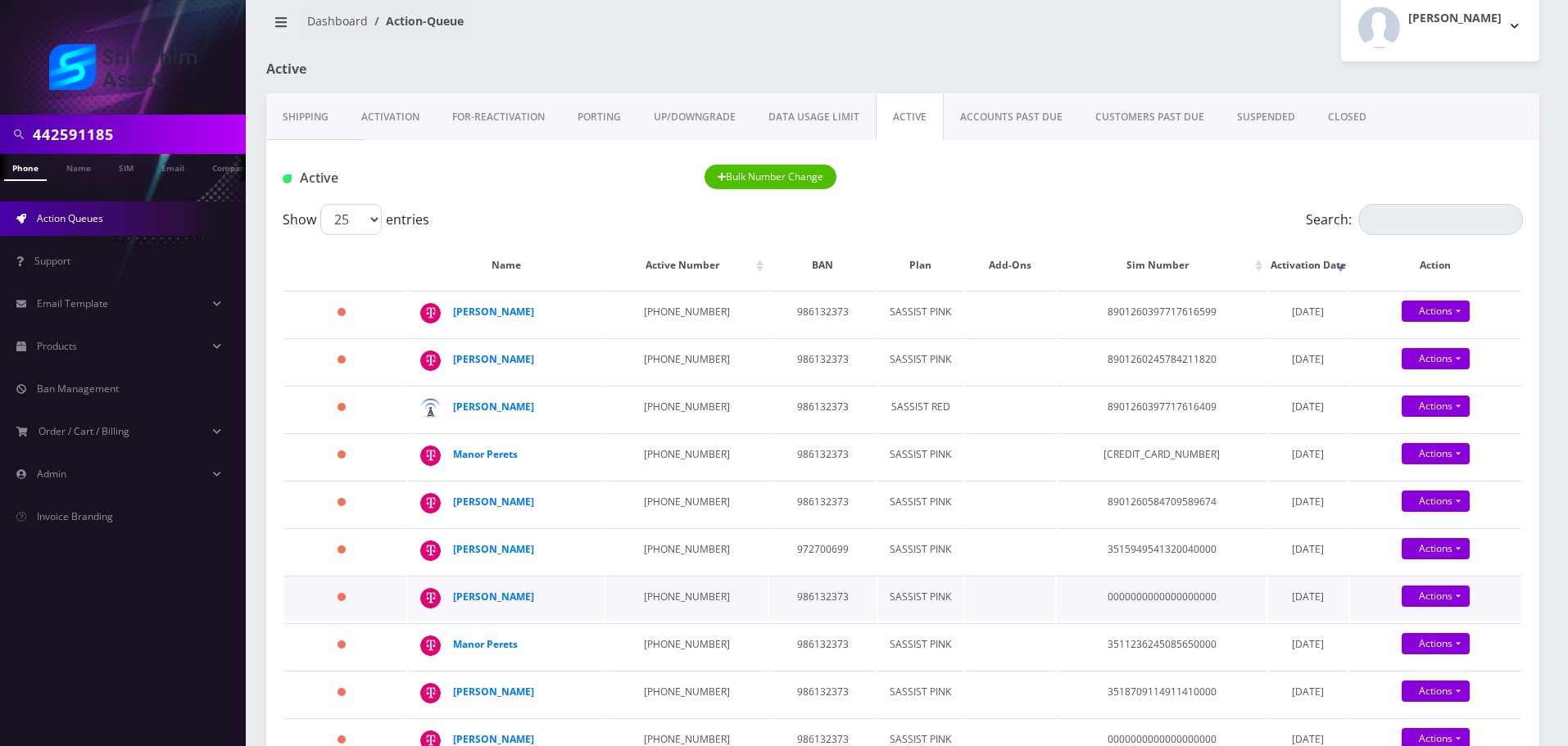
scroll to position [0, 0]
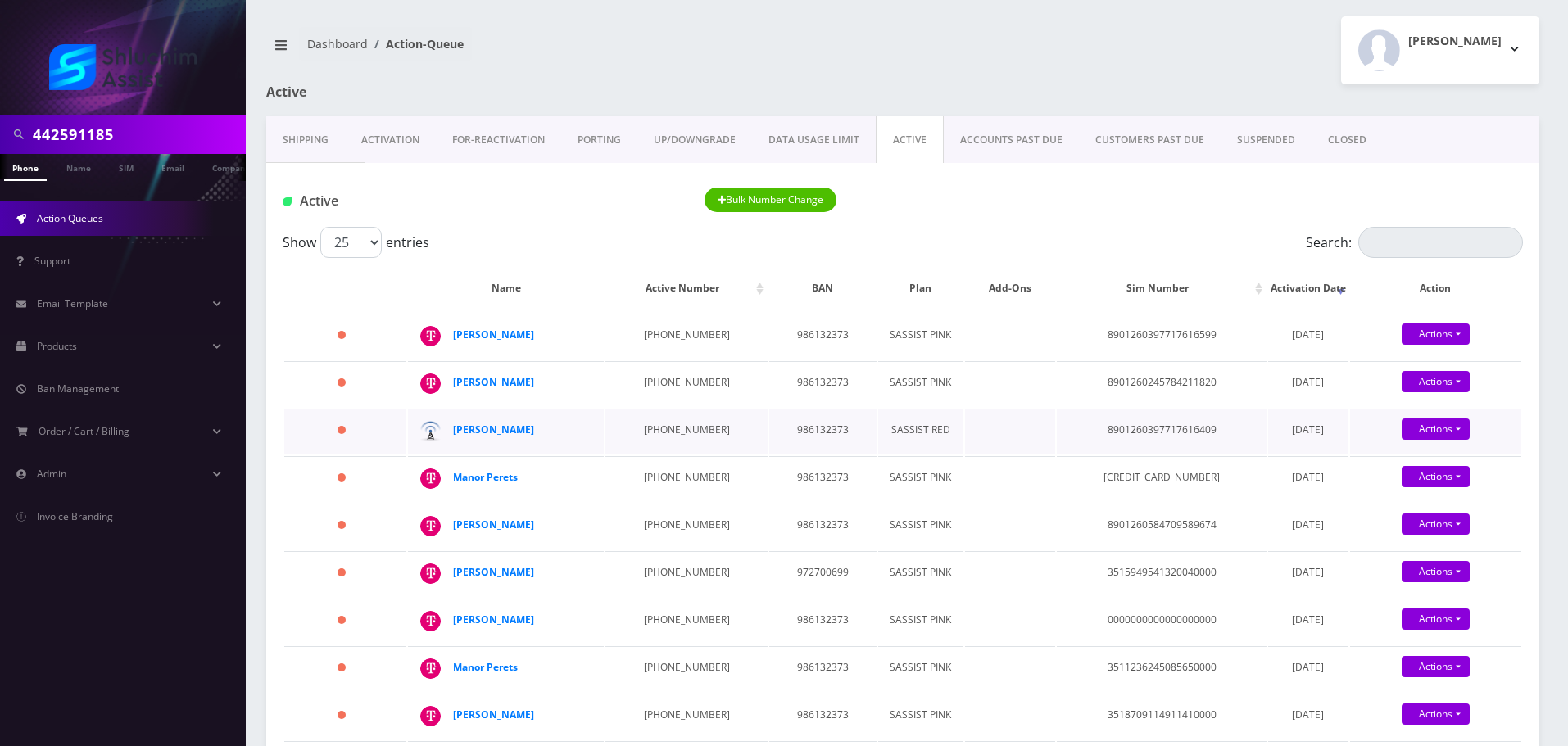
click at [503, 455] on td "Soshi Cohen" at bounding box center [506, 432] width 196 height 46
click at [648, 455] on td "929-979-5614" at bounding box center [686, 432] width 161 height 46
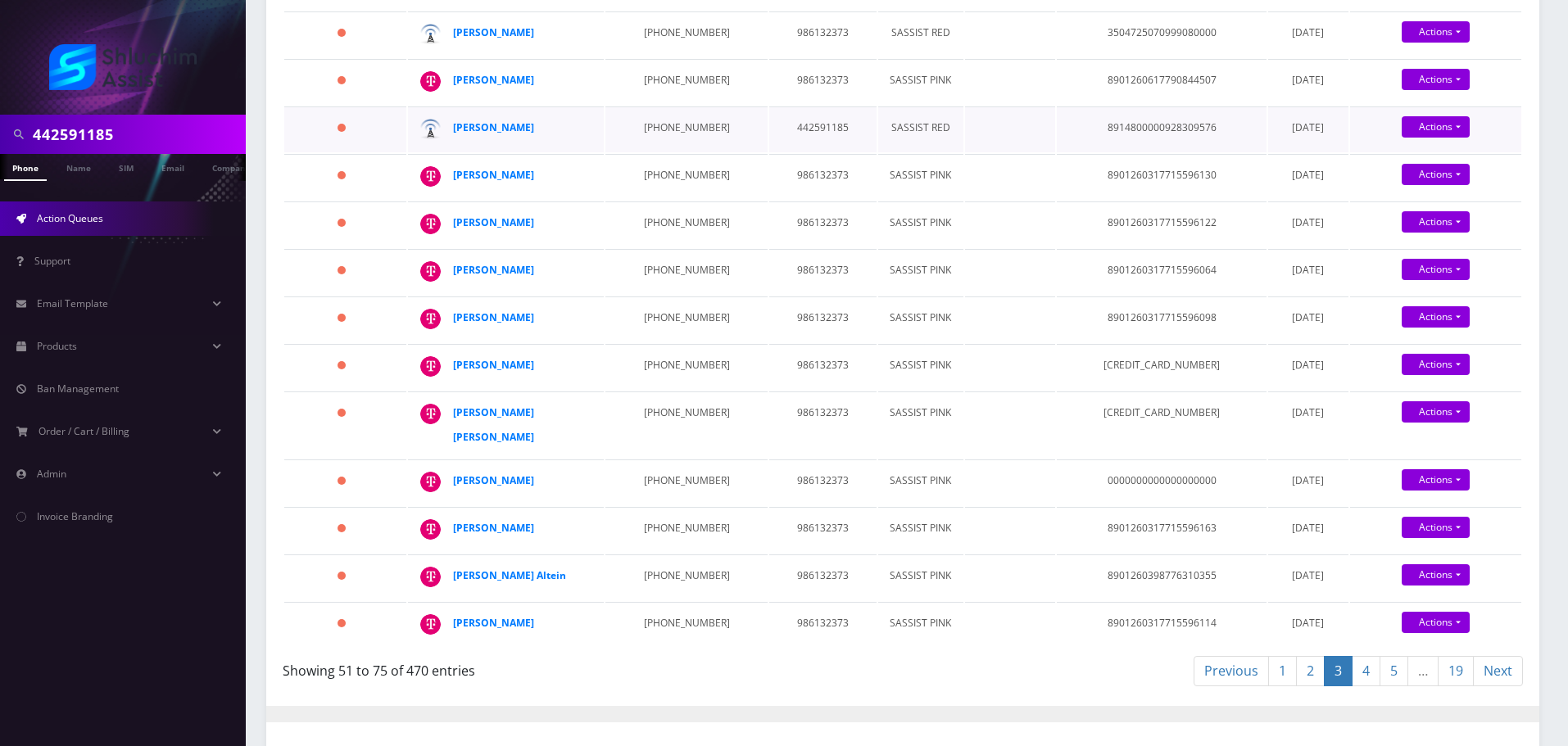
scroll to position [901, 0]
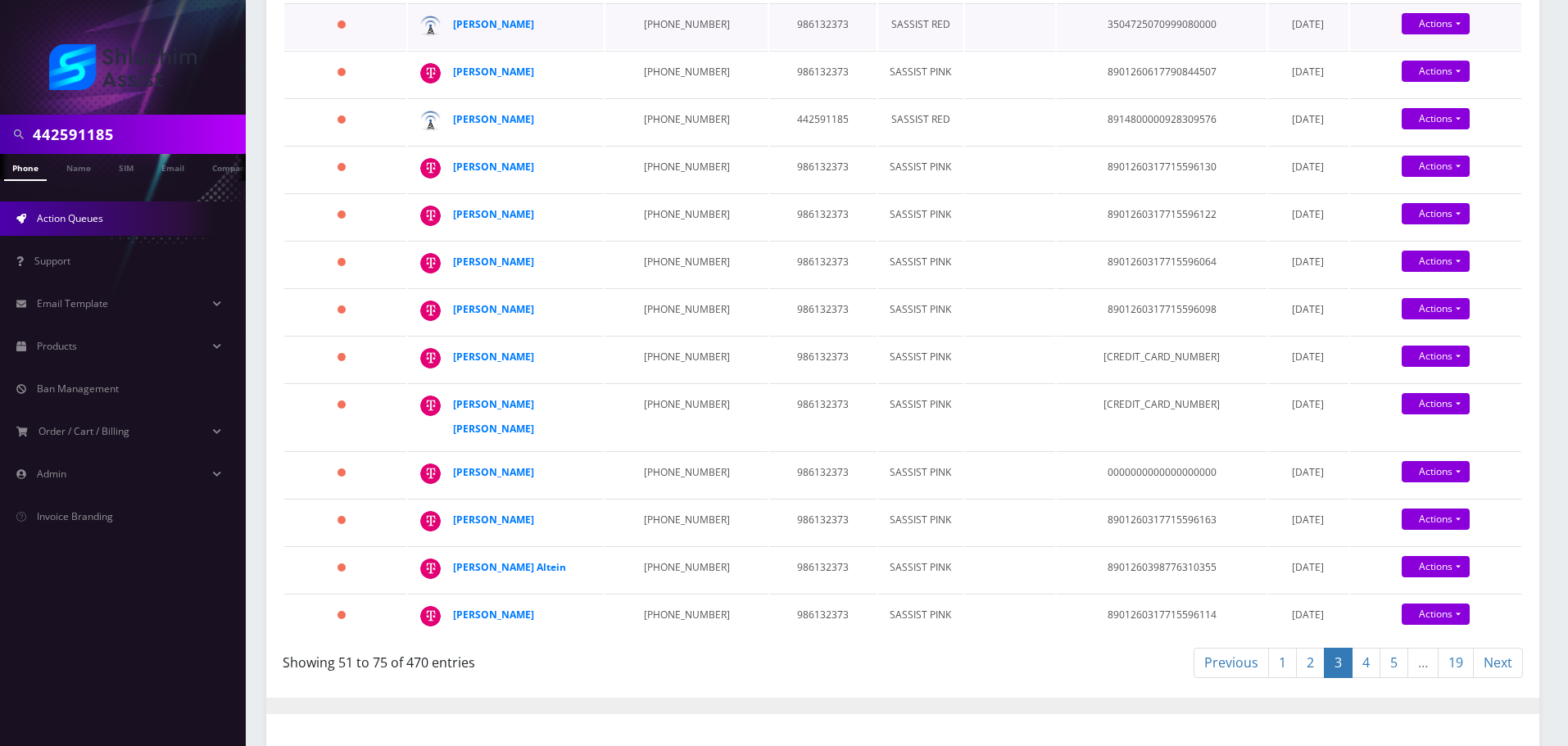
click at [655, 50] on td "516-668-9364" at bounding box center [686, 26] width 161 height 46
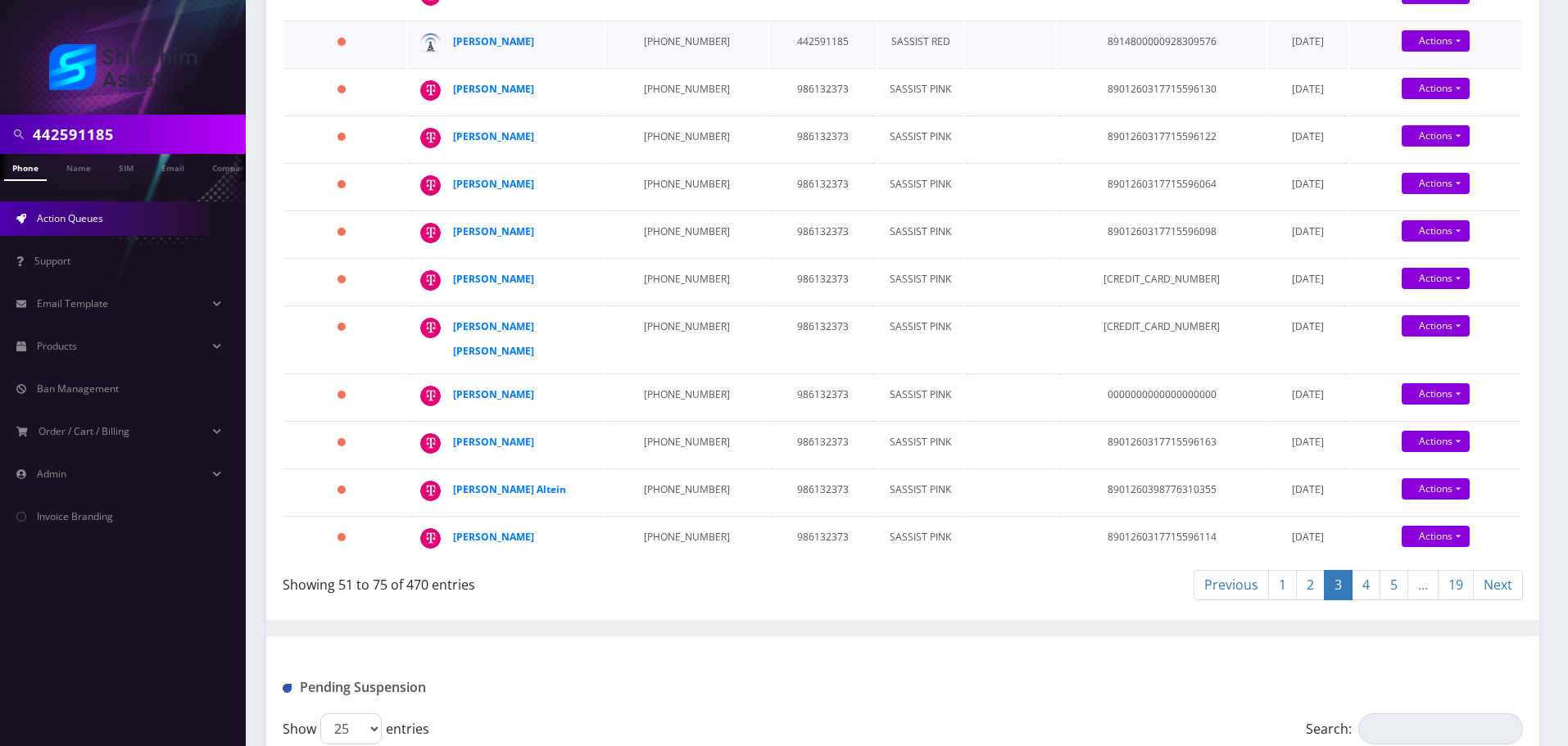
scroll to position [983, 0]
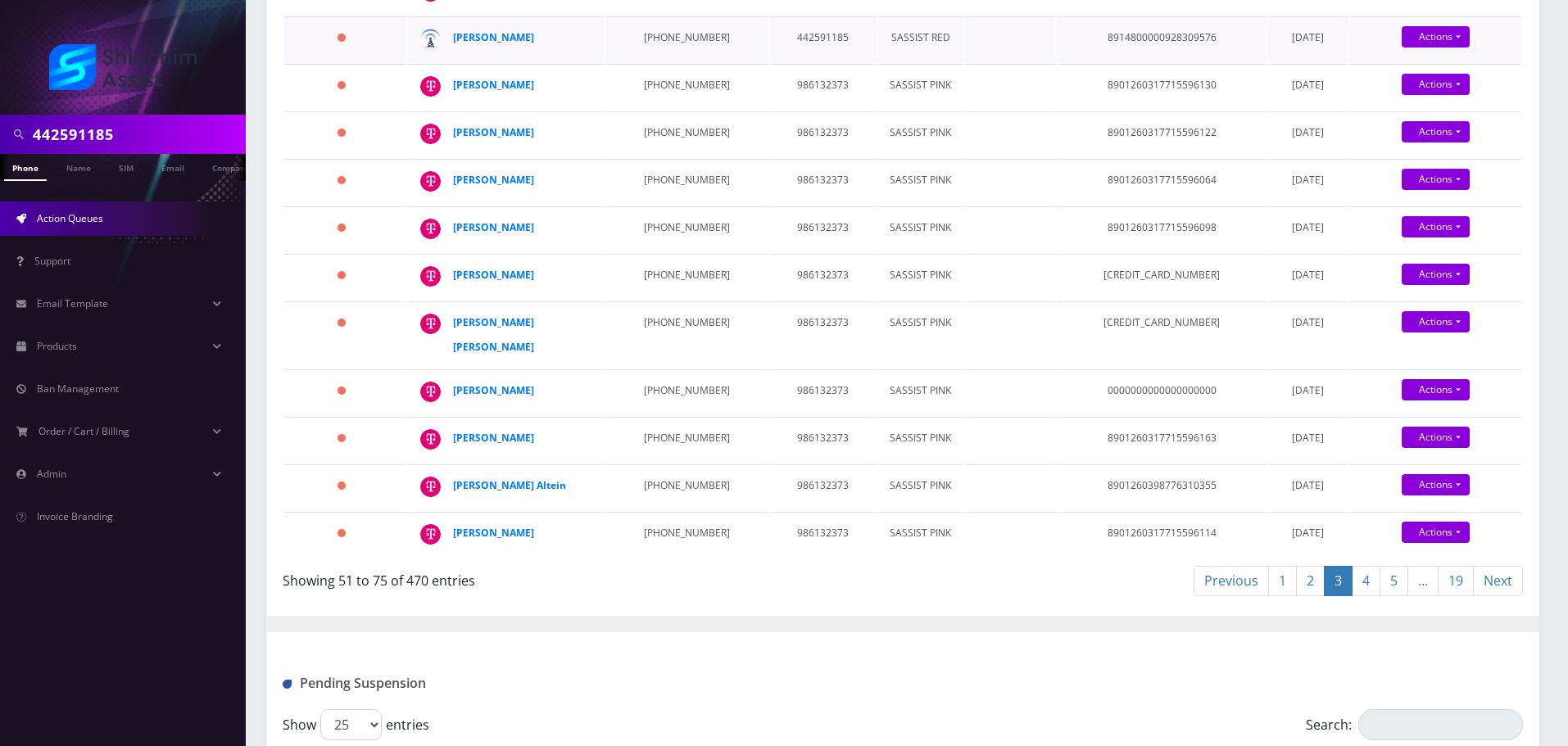
click at [655, 62] on td "229-299-1329" at bounding box center [686, 39] width 161 height 46
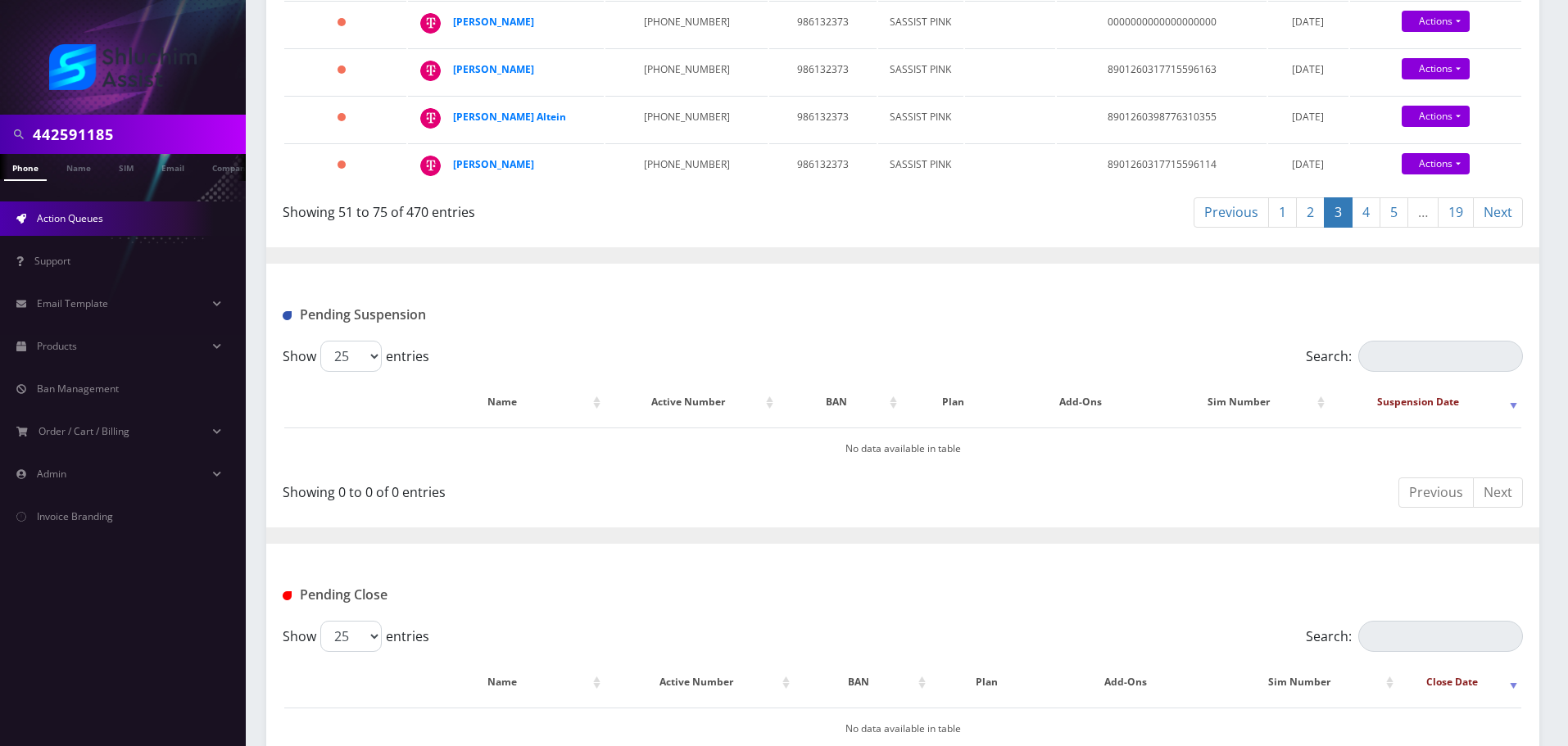
scroll to position [1393, 0]
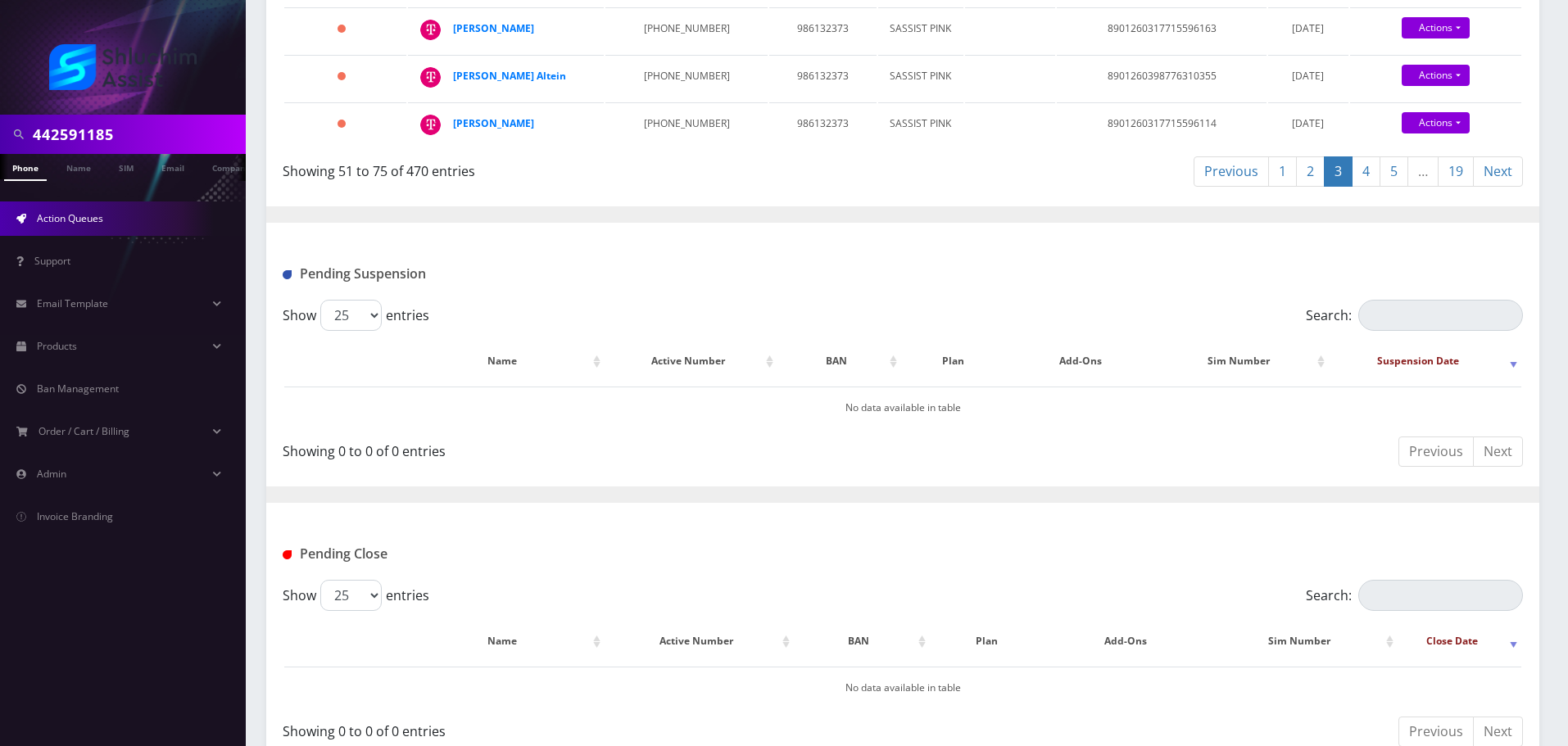
click at [1360, 186] on link "4" at bounding box center [1366, 172] width 29 height 31
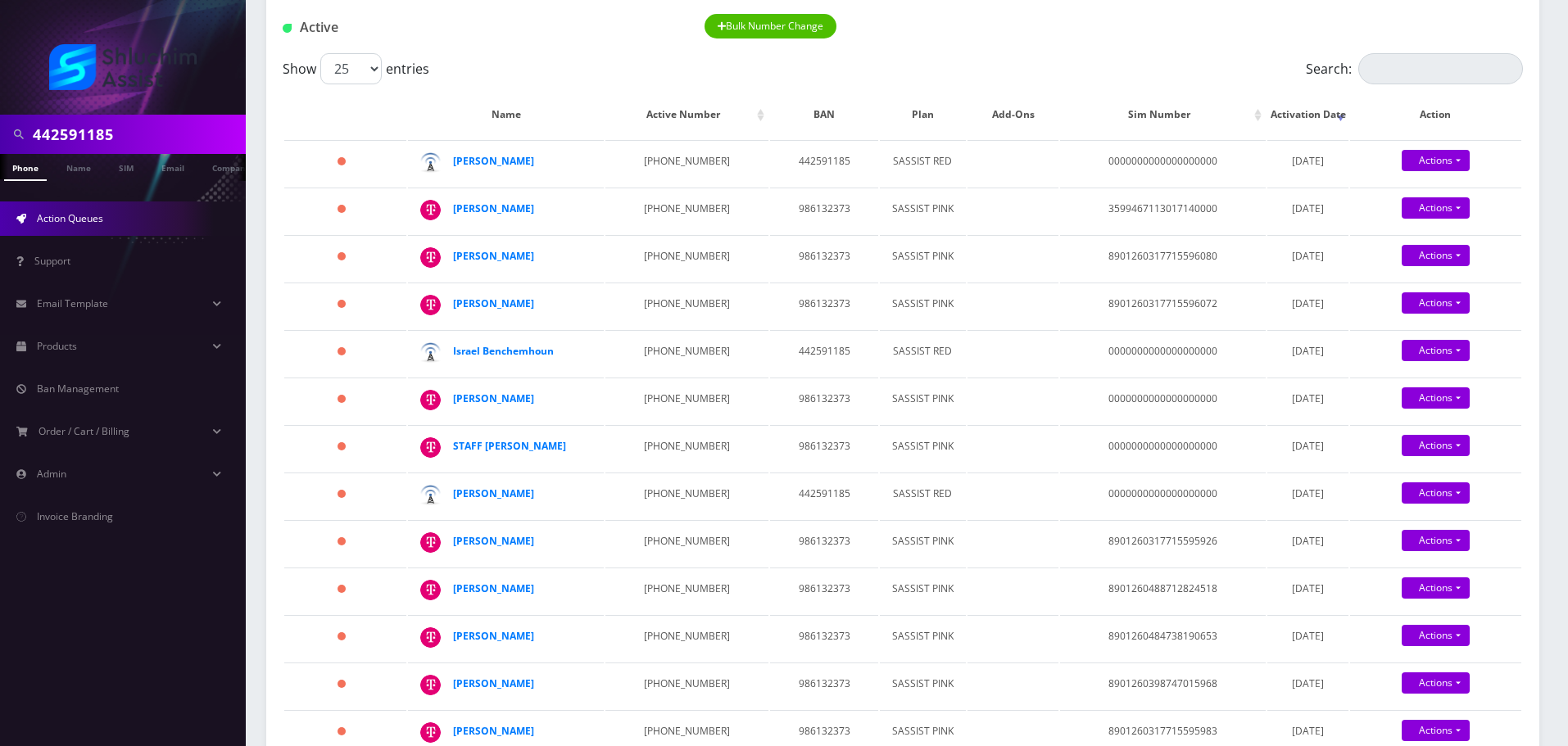
scroll to position [147, 0]
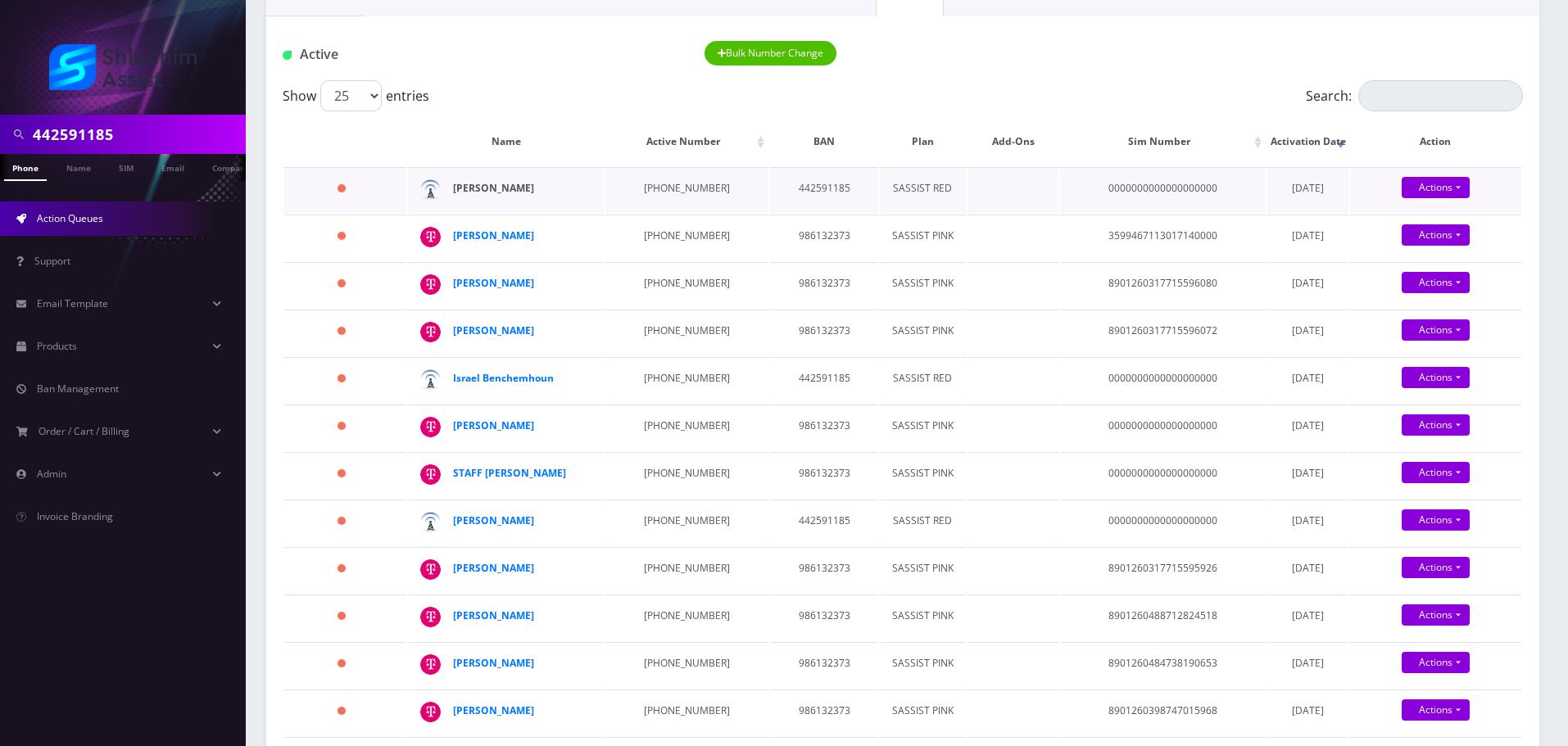
click at [517, 195] on strong "[PERSON_NAME]" at bounding box center [494, 187] width 81 height 14
drag, startPoint x: 627, startPoint y: 186, endPoint x: 689, endPoint y: 186, distance: 62.0
click at [689, 186] on td "[PHONE_NUMBER]" at bounding box center [687, 189] width 163 height 46
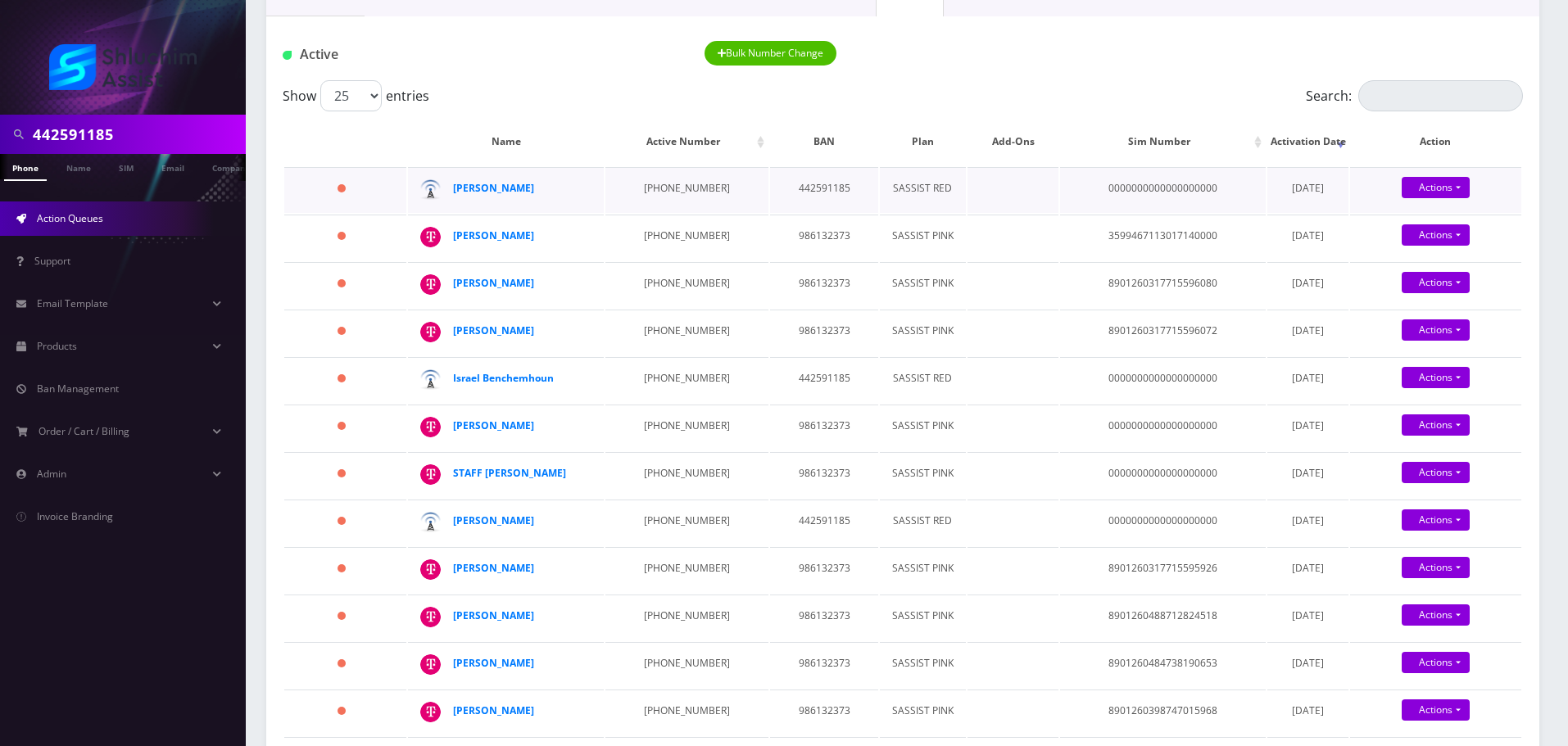
click at [693, 185] on td "[PHONE_NUMBER]" at bounding box center [687, 189] width 163 height 46
click at [677, 186] on td "[PHONE_NUMBER]" at bounding box center [687, 189] width 163 height 46
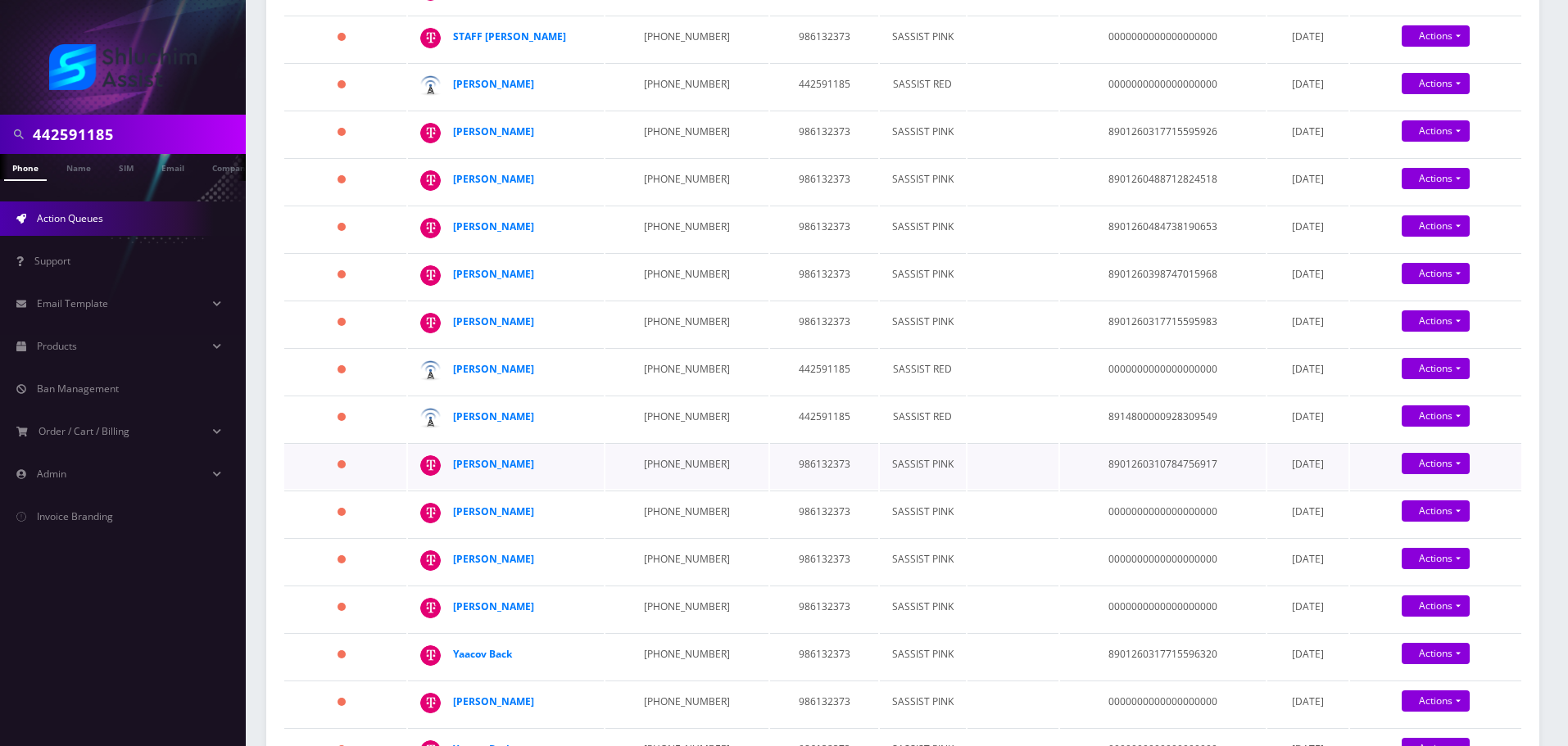
scroll to position [638, 0]
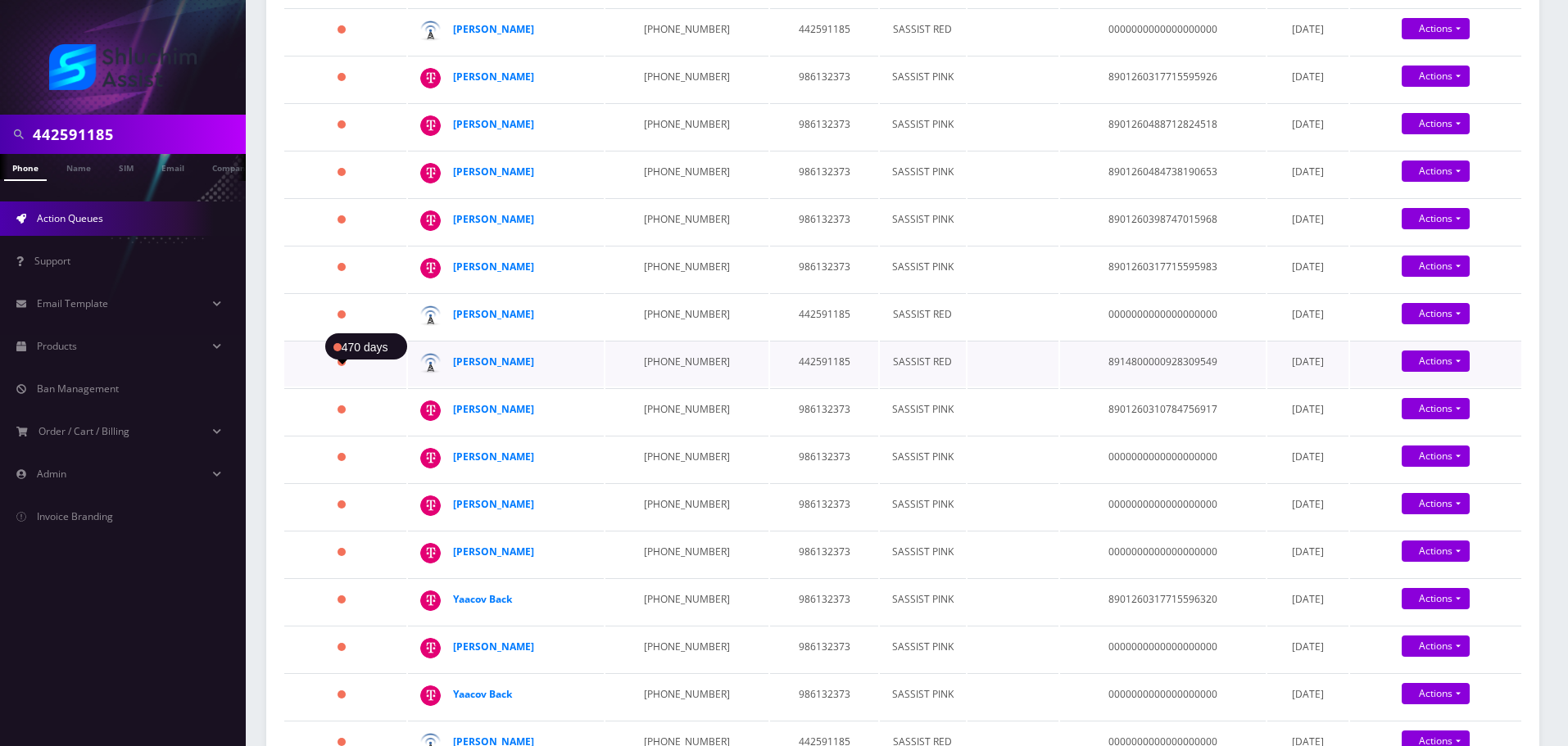
click at [338, 365] on div at bounding box center [343, 361] width 11 height 5
click at [278, 389] on div "Show 25 50 100 250 500 1000 entries Search: Name Active Number BAN Plan Add-Ons…" at bounding box center [902, 248] width 1273 height 1318
click at [271, 390] on div "Show 25 50 100 250 500 1000 entries Search: Name Active Number BAN Plan Add-Ons…" at bounding box center [902, 248] width 1273 height 1318
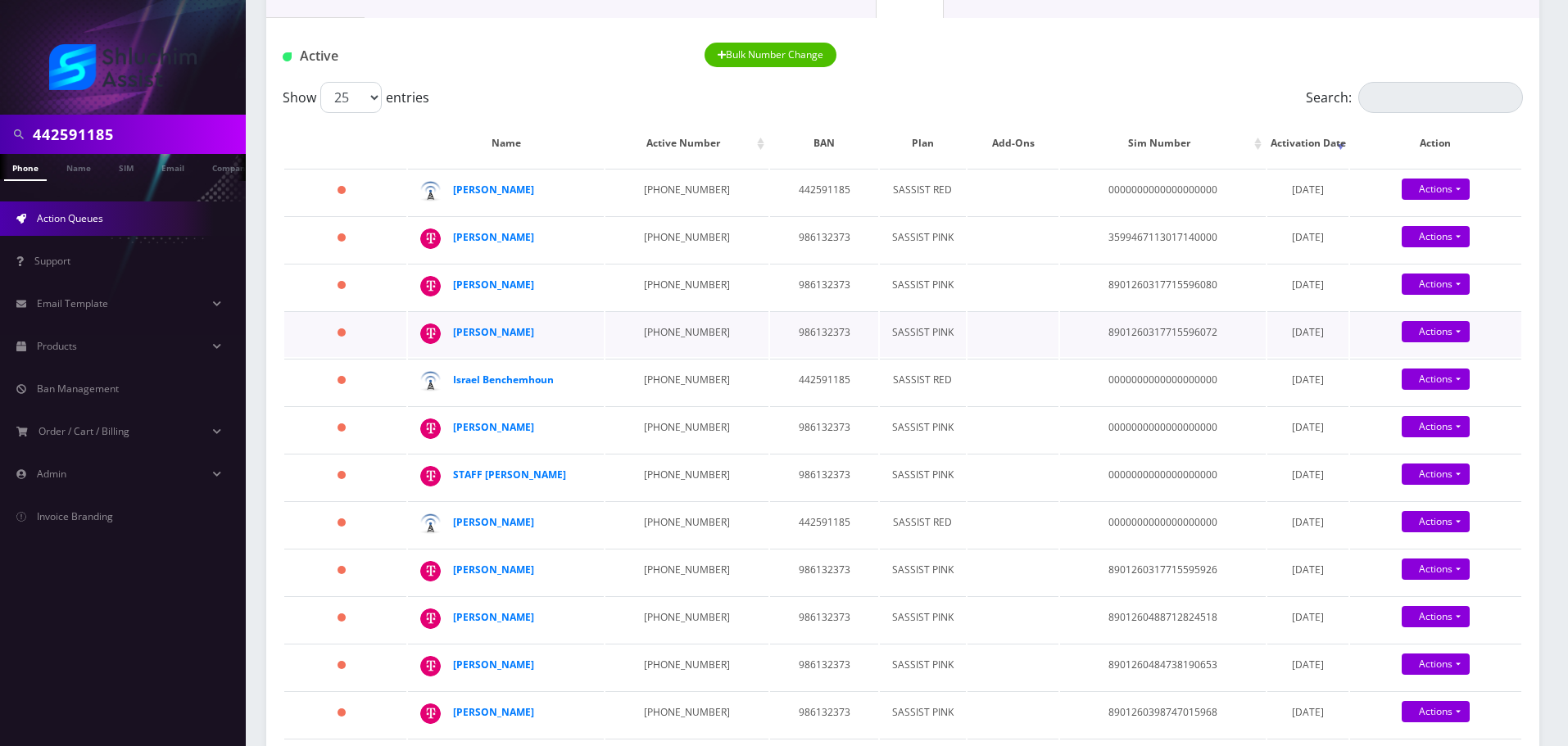
scroll to position [164, 0]
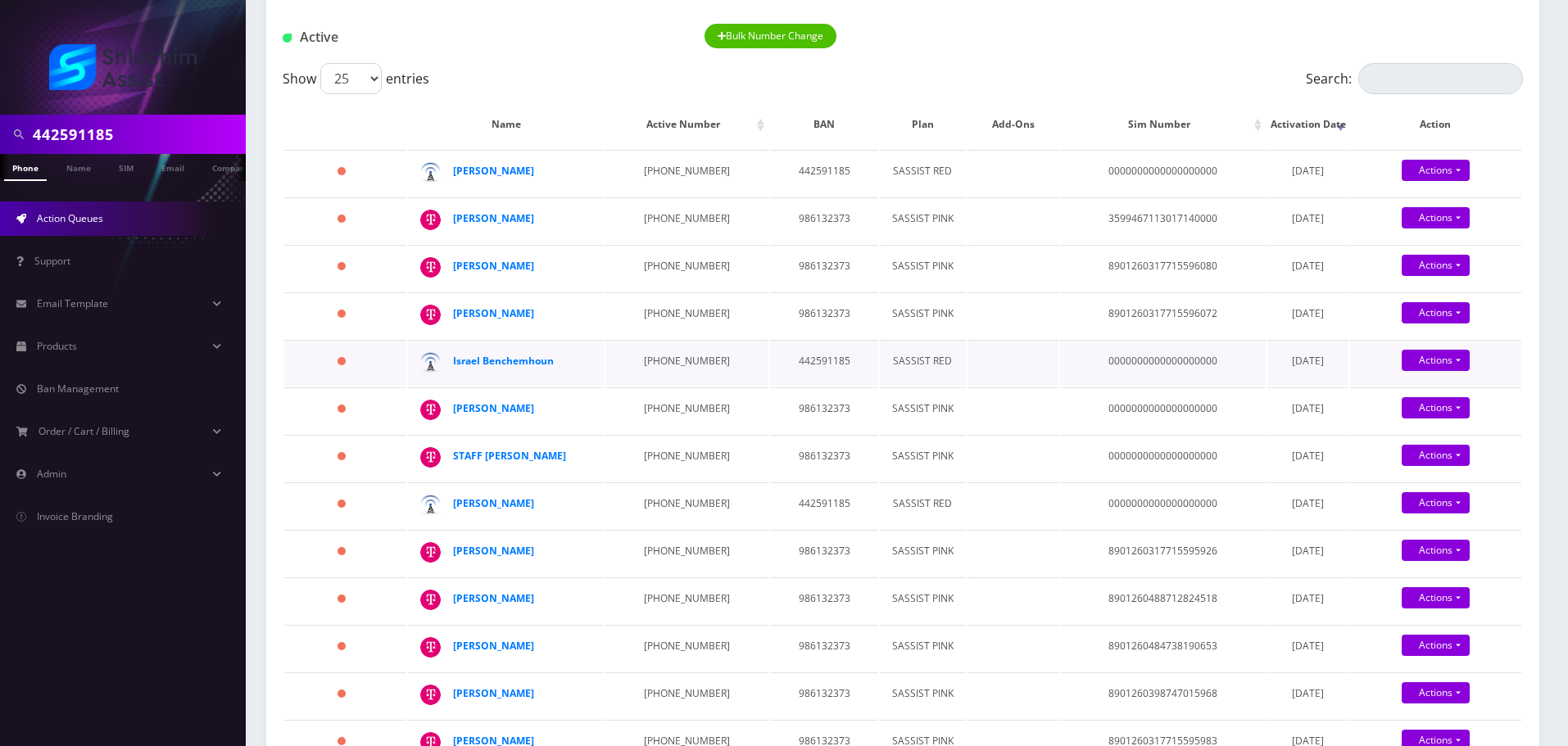
click at [646, 353] on td "347-404-4113" at bounding box center [687, 362] width 163 height 46
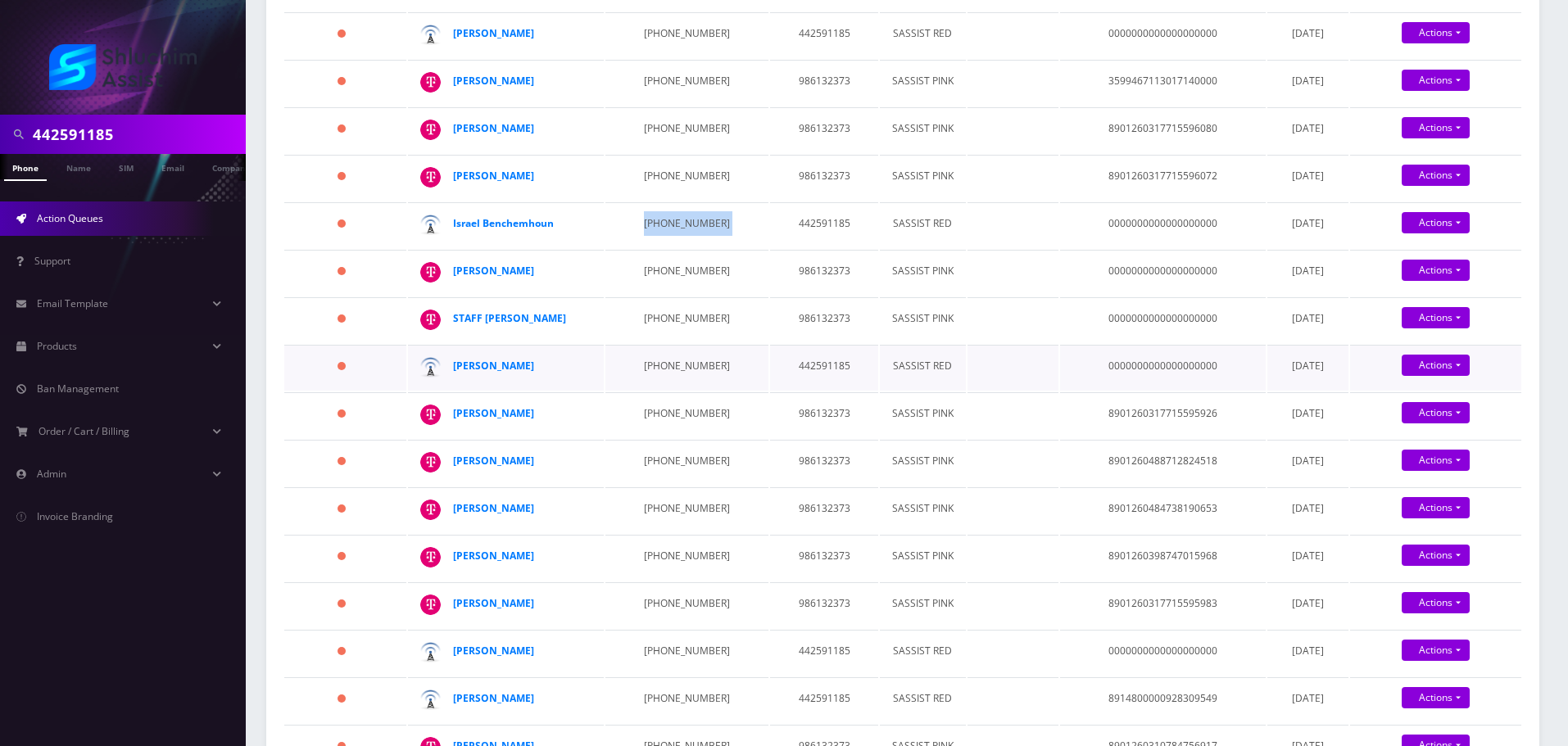
scroll to position [328, 0]
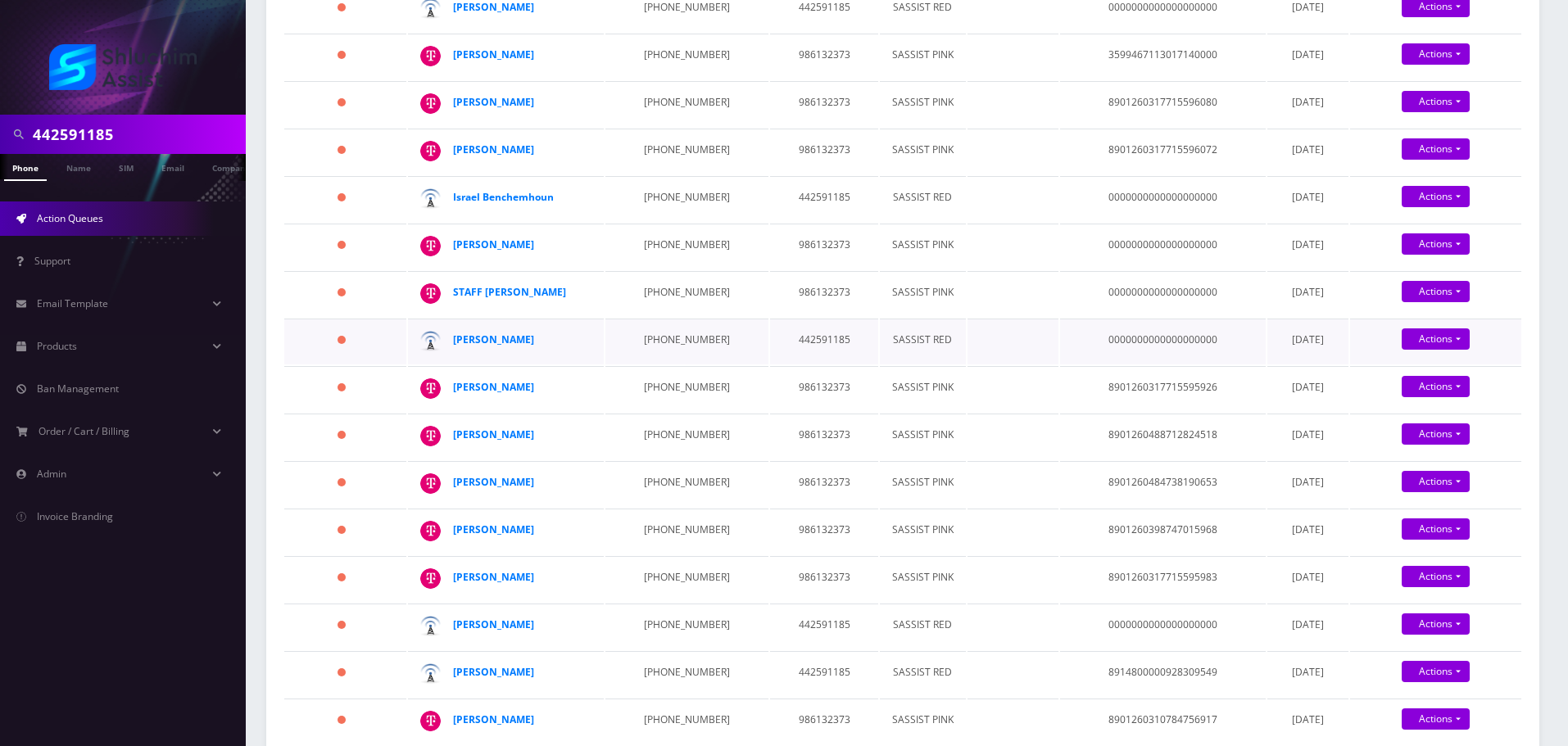
click at [640, 341] on td "929-703-5675" at bounding box center [687, 341] width 163 height 46
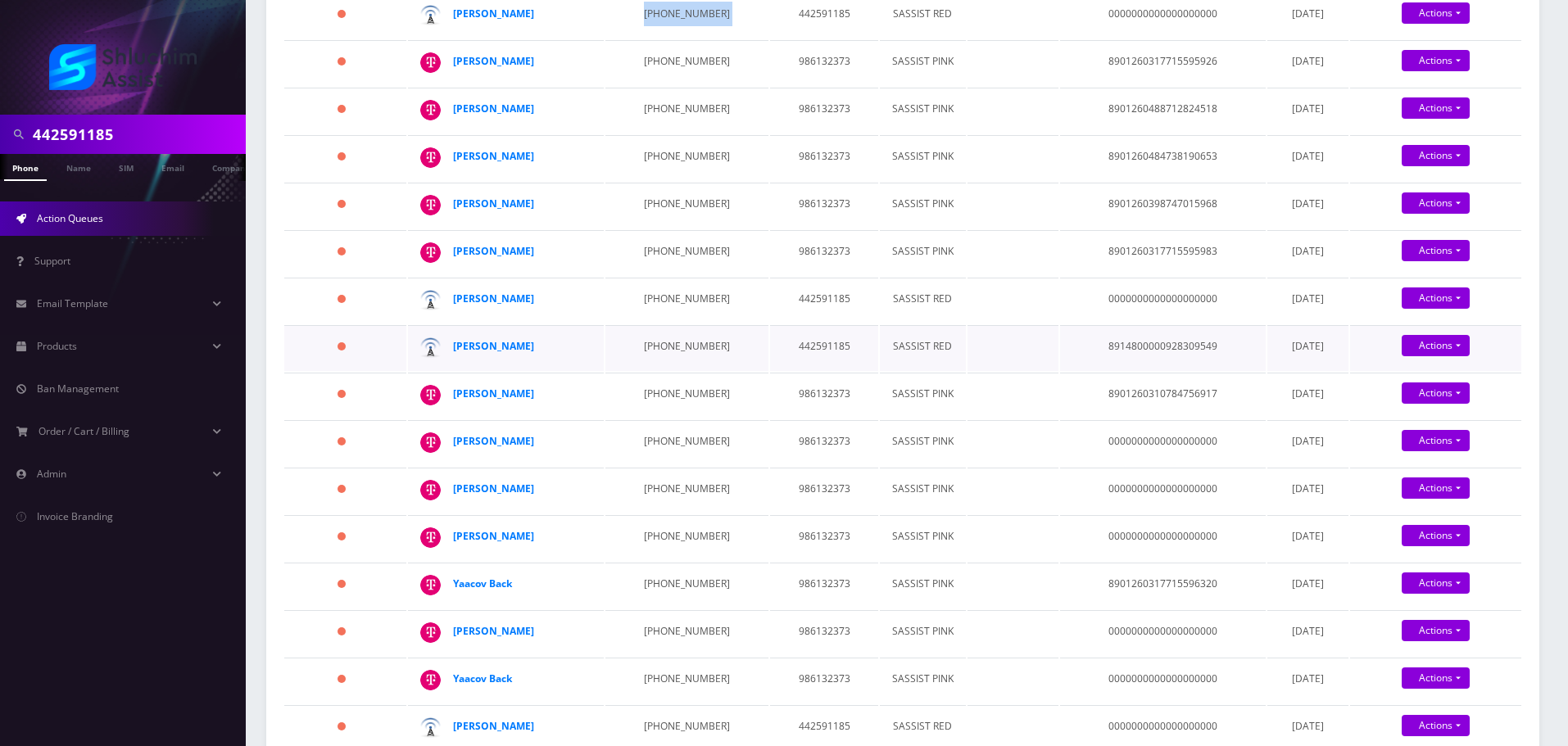
scroll to position [655, 0]
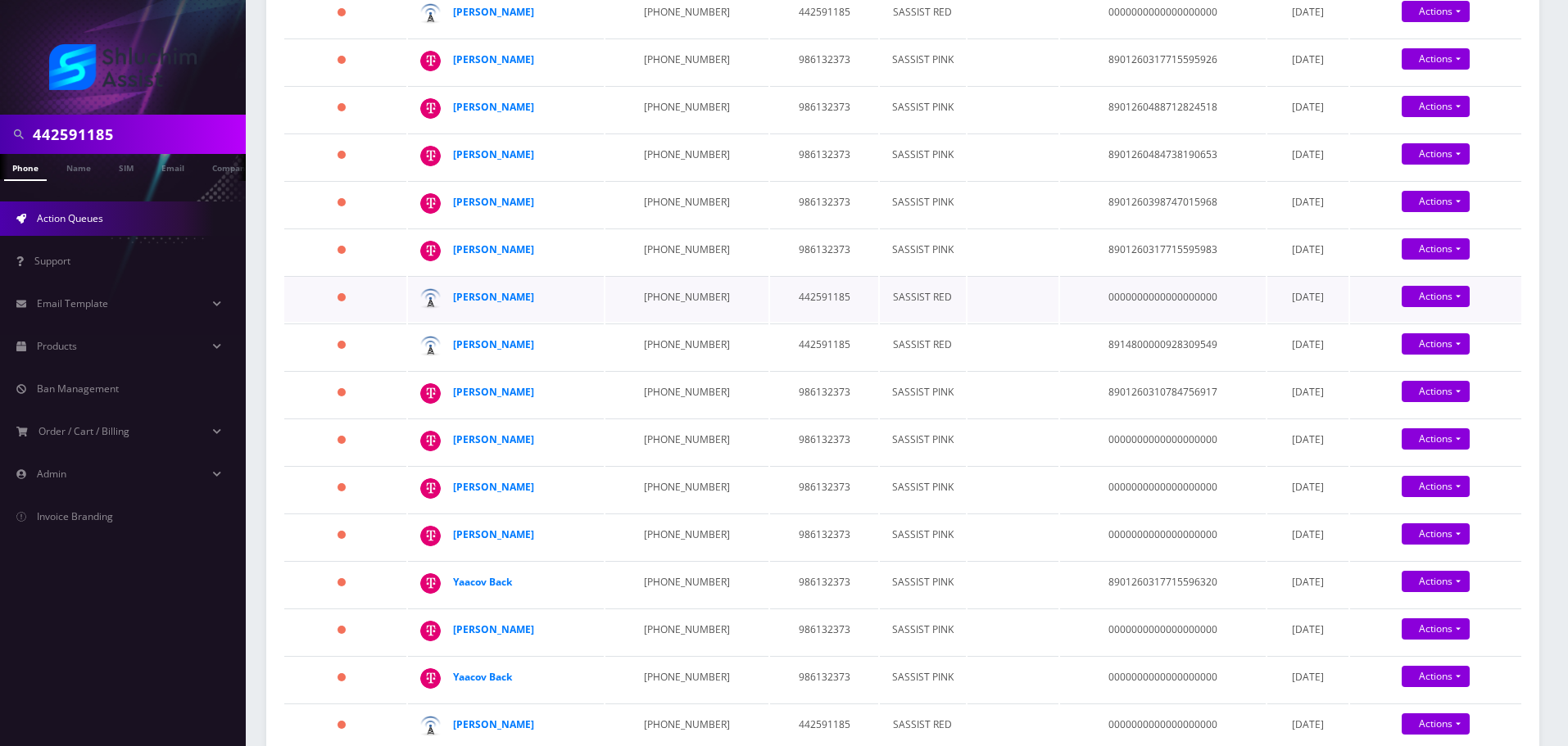
click at [660, 287] on td "934-223-9187" at bounding box center [687, 298] width 163 height 46
click at [671, 335] on td "934-223-9280" at bounding box center [687, 346] width 163 height 46
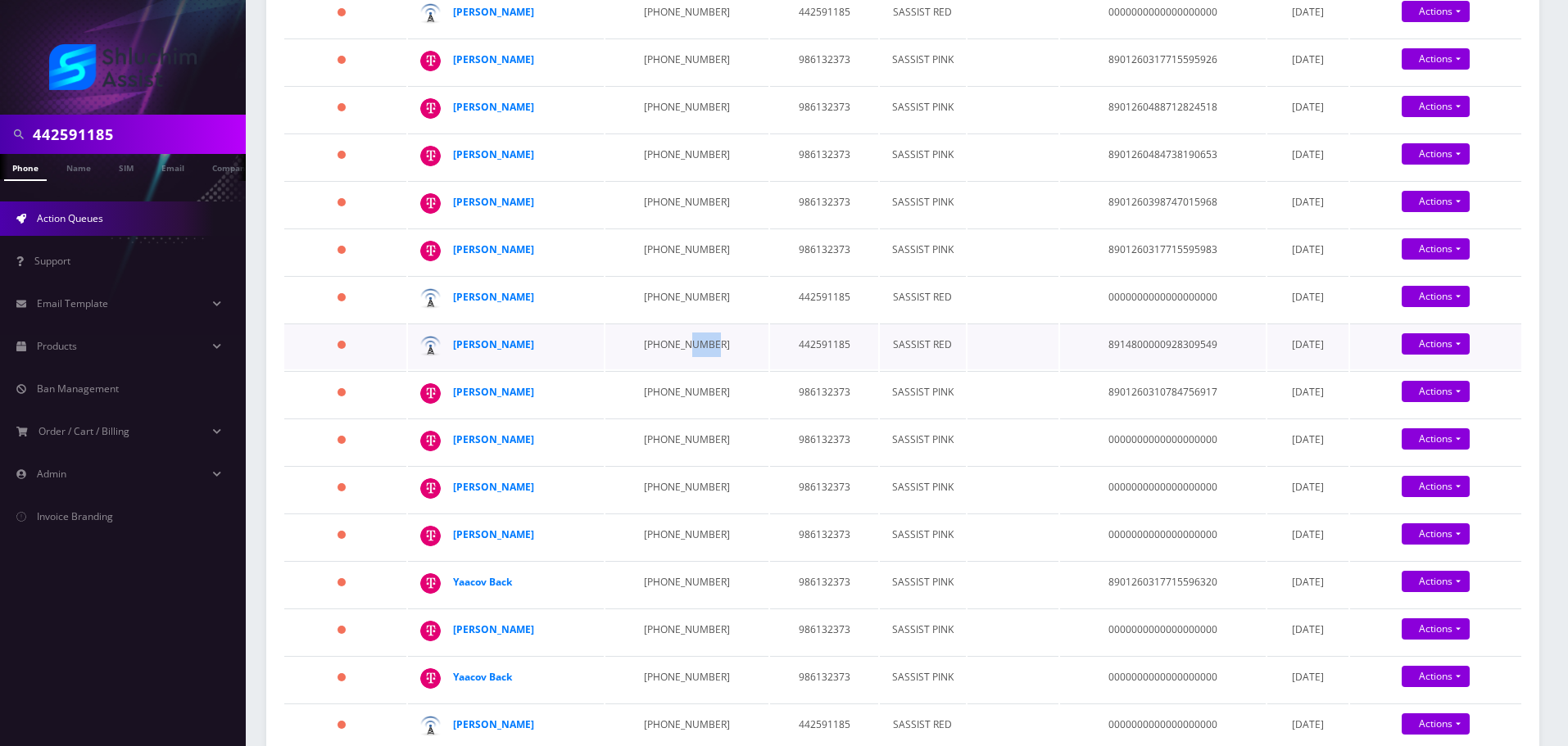
click at [671, 335] on td "934-223-9280" at bounding box center [687, 346] width 163 height 46
click at [674, 352] on td "934-223-9280" at bounding box center [687, 346] width 163 height 46
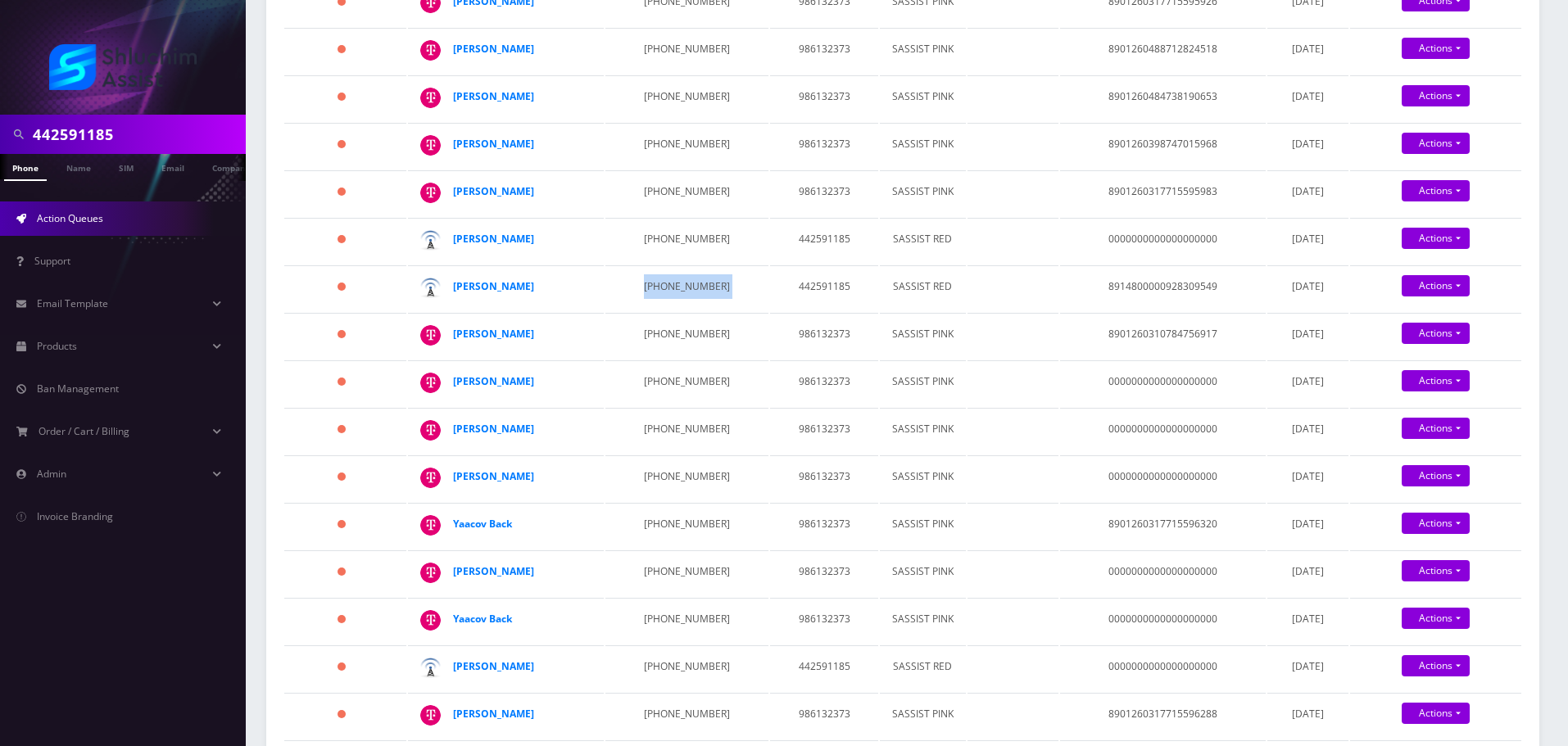
scroll to position [901, 0]
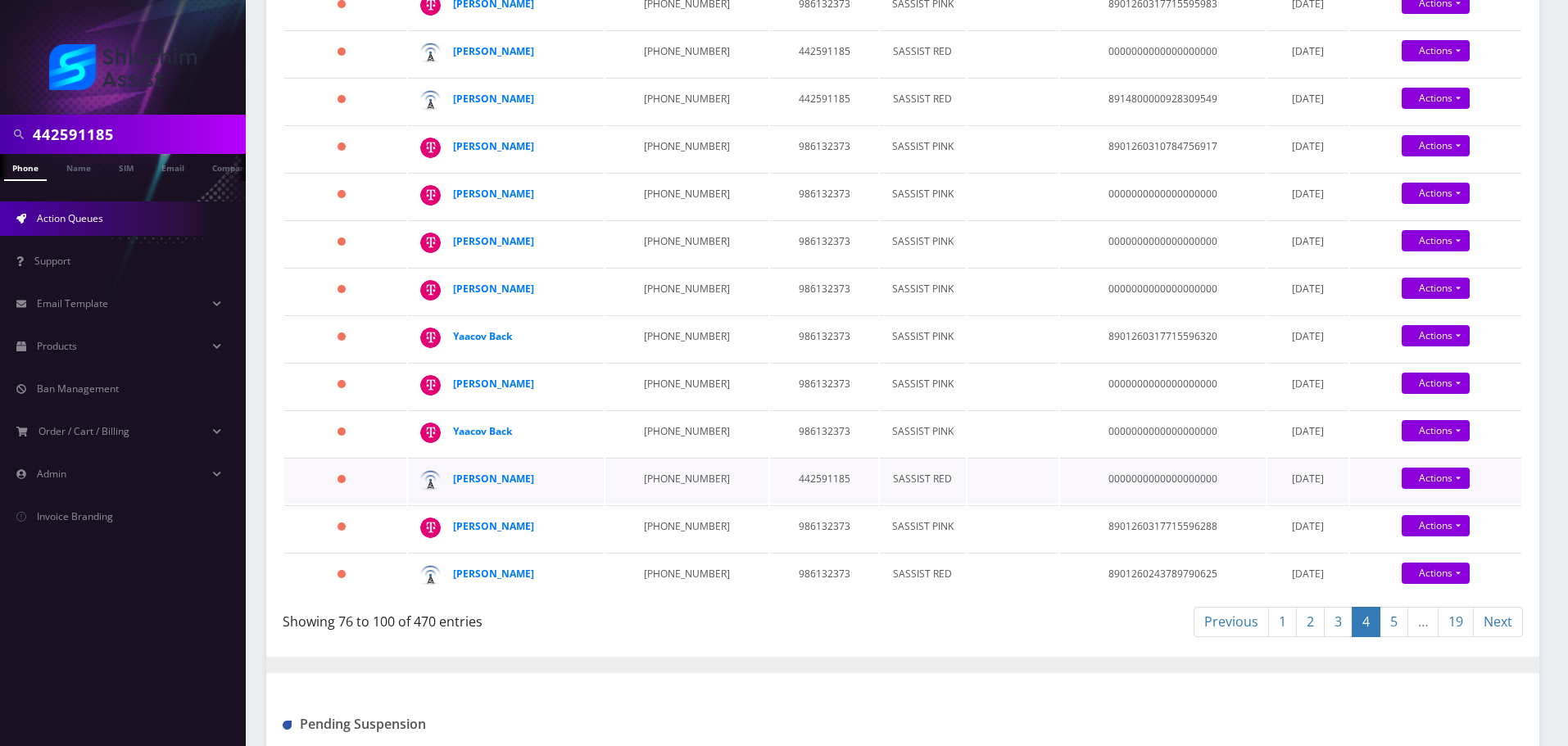
click at [660, 479] on td "786-531-7032" at bounding box center [687, 480] width 163 height 46
click at [671, 577] on td "347-944-3247" at bounding box center [687, 576] width 163 height 46
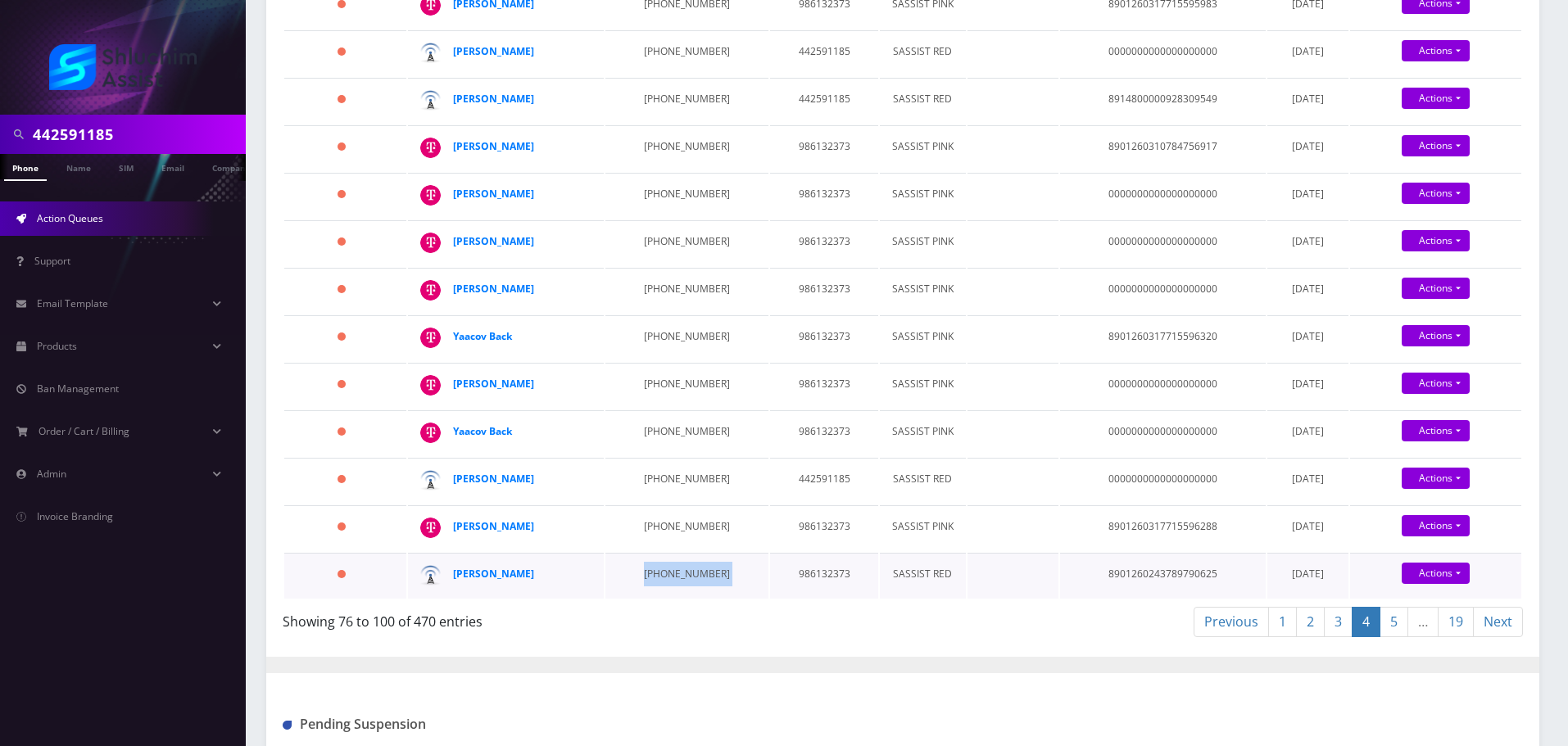
click at [671, 577] on td "347-944-3247" at bounding box center [687, 576] width 163 height 46
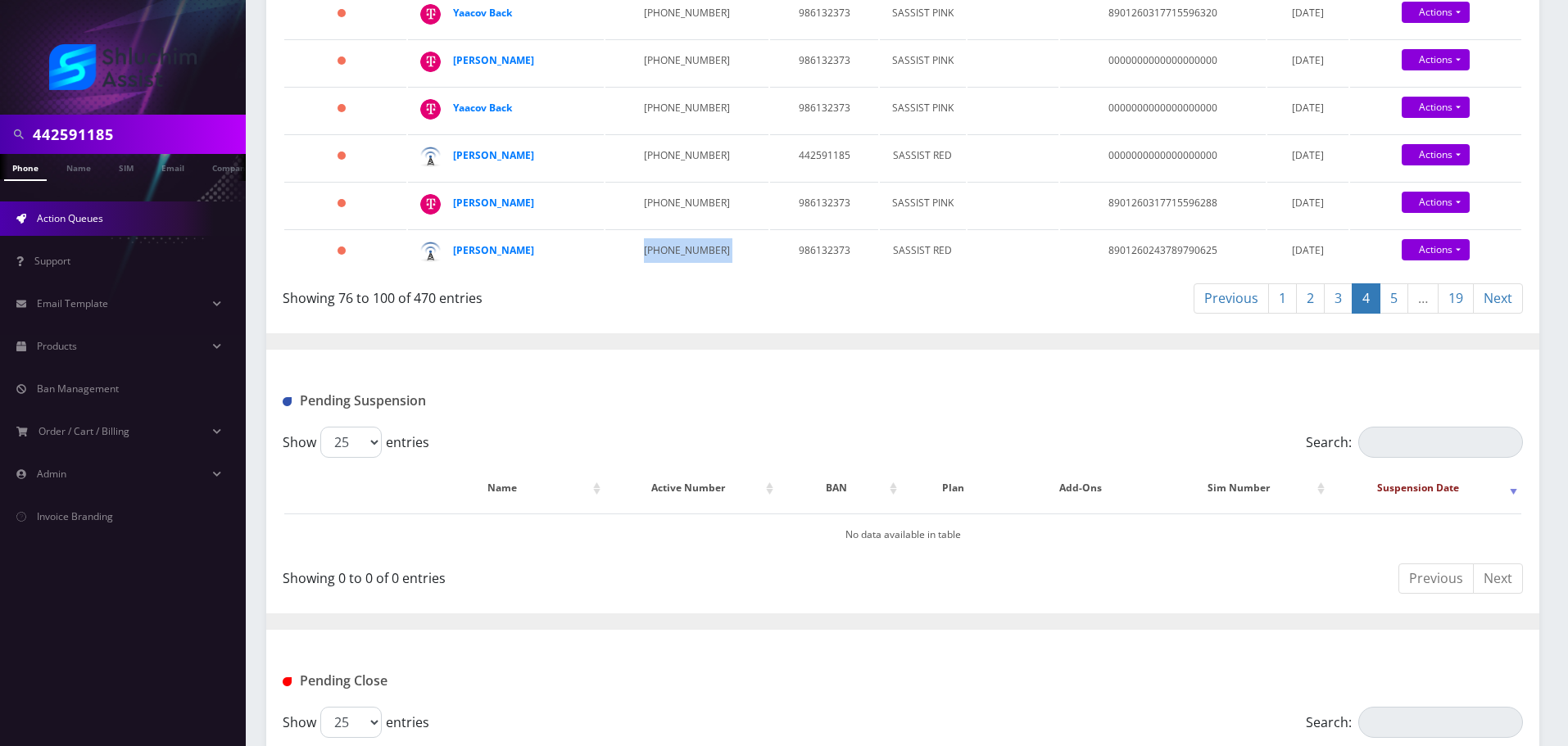
scroll to position [1229, 0]
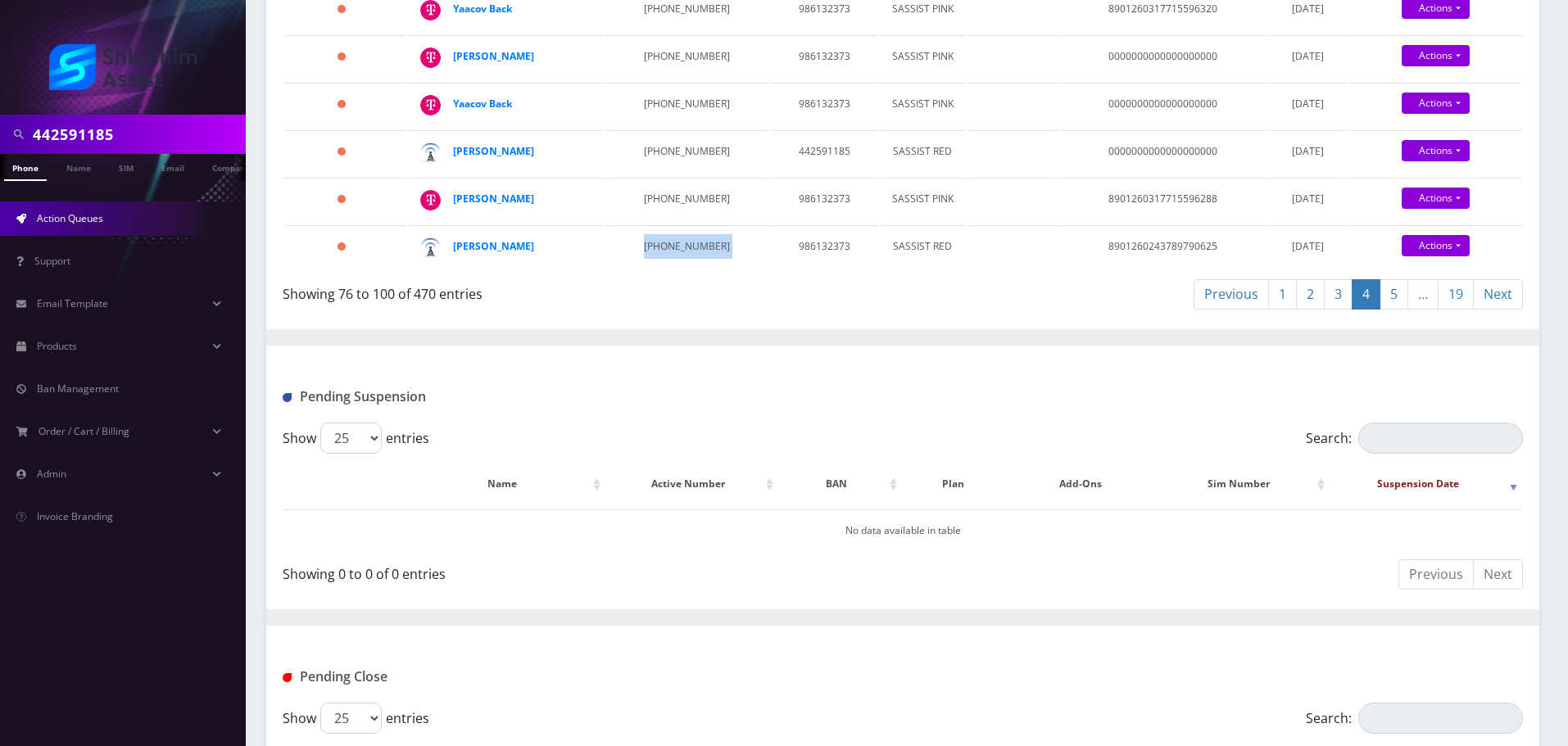
click at [1399, 296] on link "5" at bounding box center [1394, 295] width 29 height 31
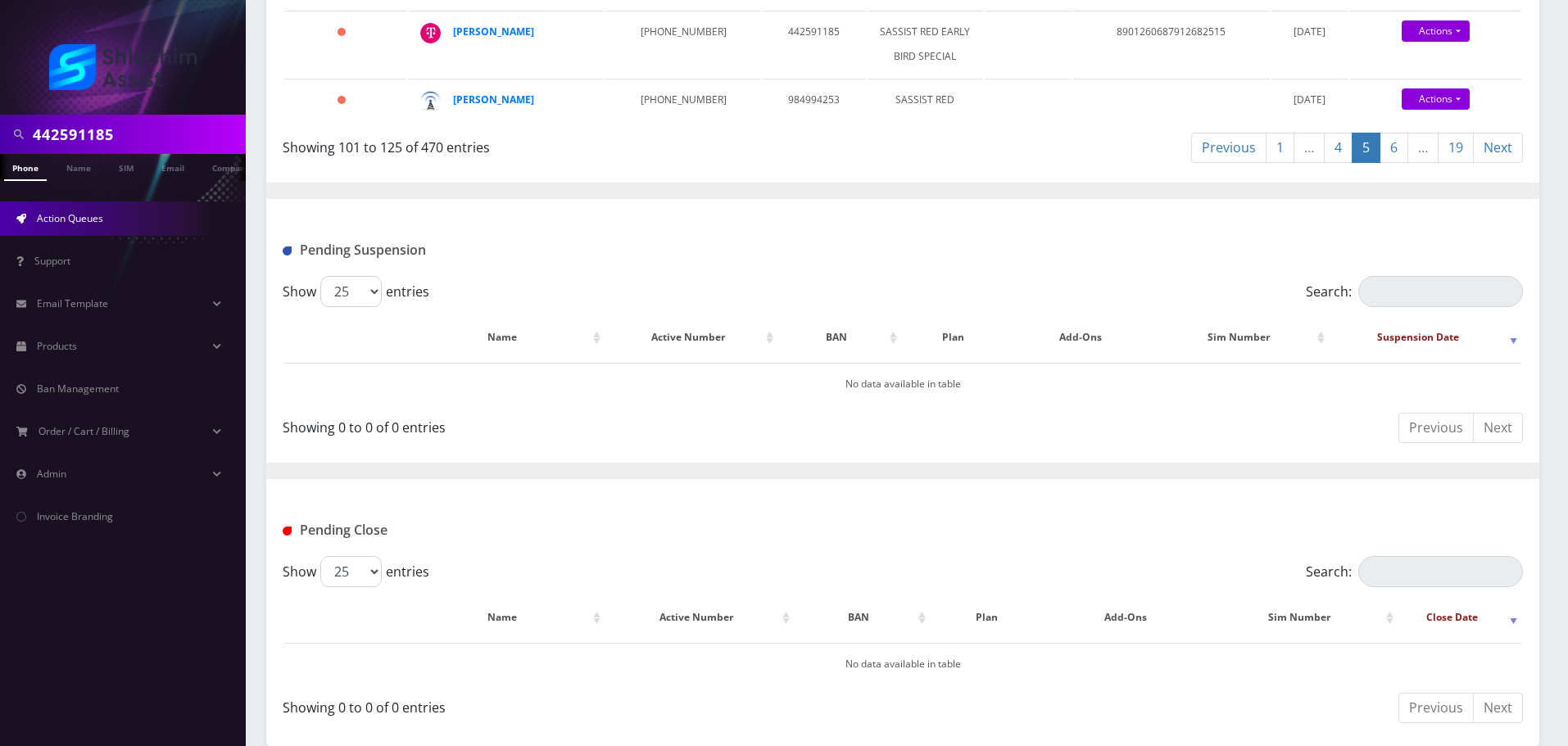
scroll to position [1638, 0]
drag, startPoint x: 692, startPoint y: 220, endPoint x: 601, endPoint y: 219, distance: 91.0
click at [601, 124] on tr "644 days mendel gootblatt 347-756-2654 984994253 SASSIST RED December 04, 2023 …" at bounding box center [902, 101] width 1237 height 46
click at [676, 124] on td "347-756-2654" at bounding box center [683, 101] width 156 height 46
drag, startPoint x: 619, startPoint y: 213, endPoint x: 712, endPoint y: 214, distance: 93.0
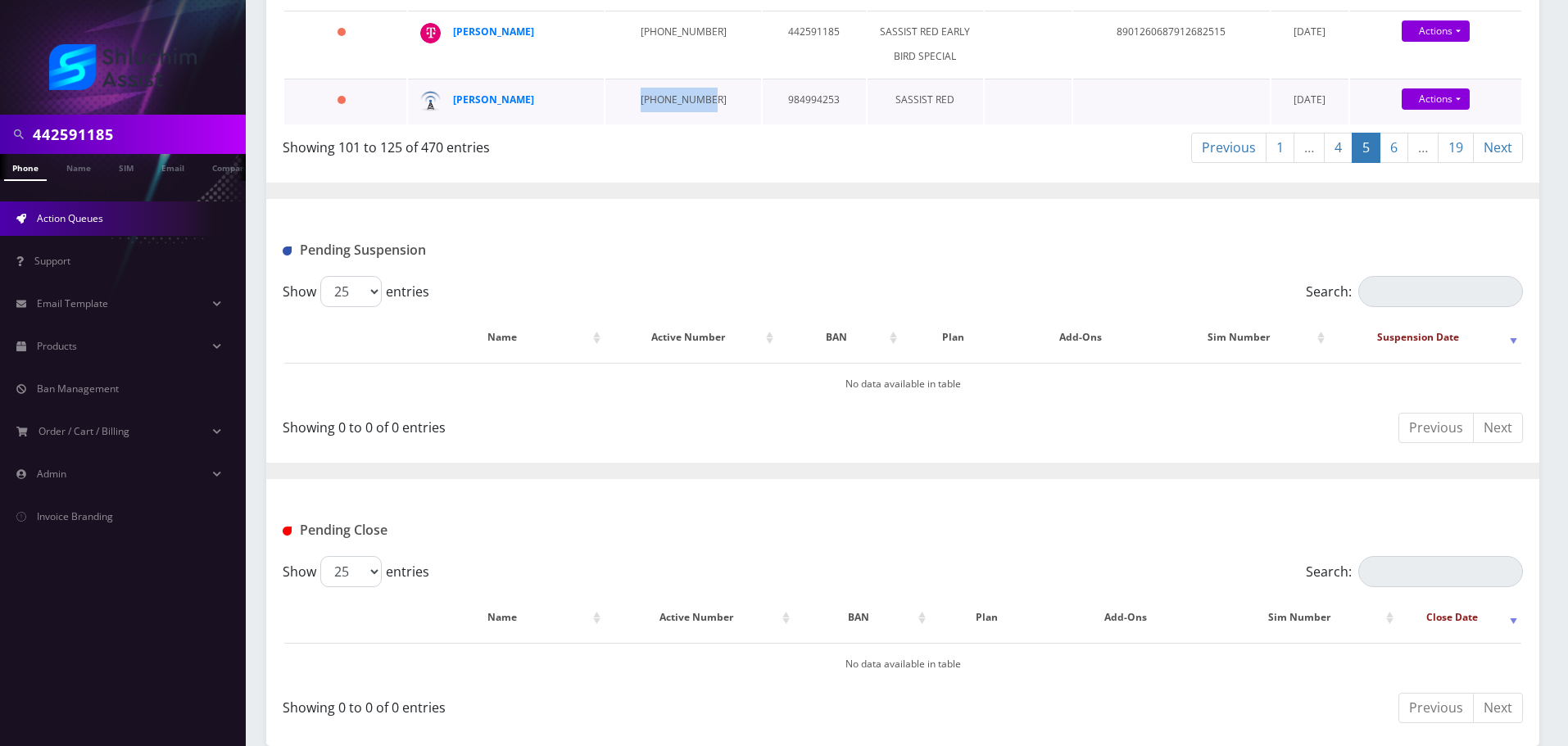
click at [712, 124] on td "347-756-2654" at bounding box center [683, 101] width 156 height 46
click at [1395, 163] on link "6" at bounding box center [1394, 148] width 29 height 31
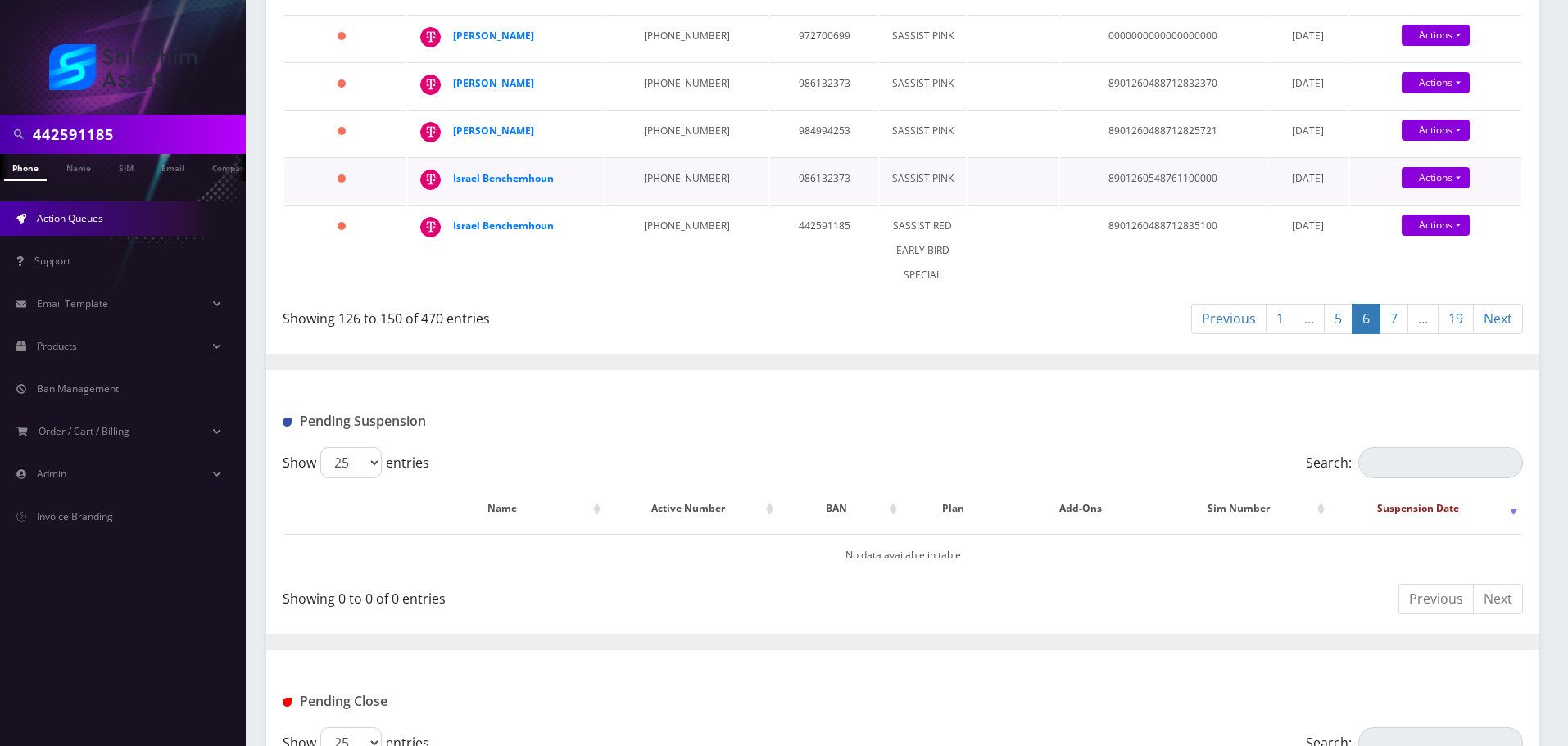
scroll to position [1851, 0]
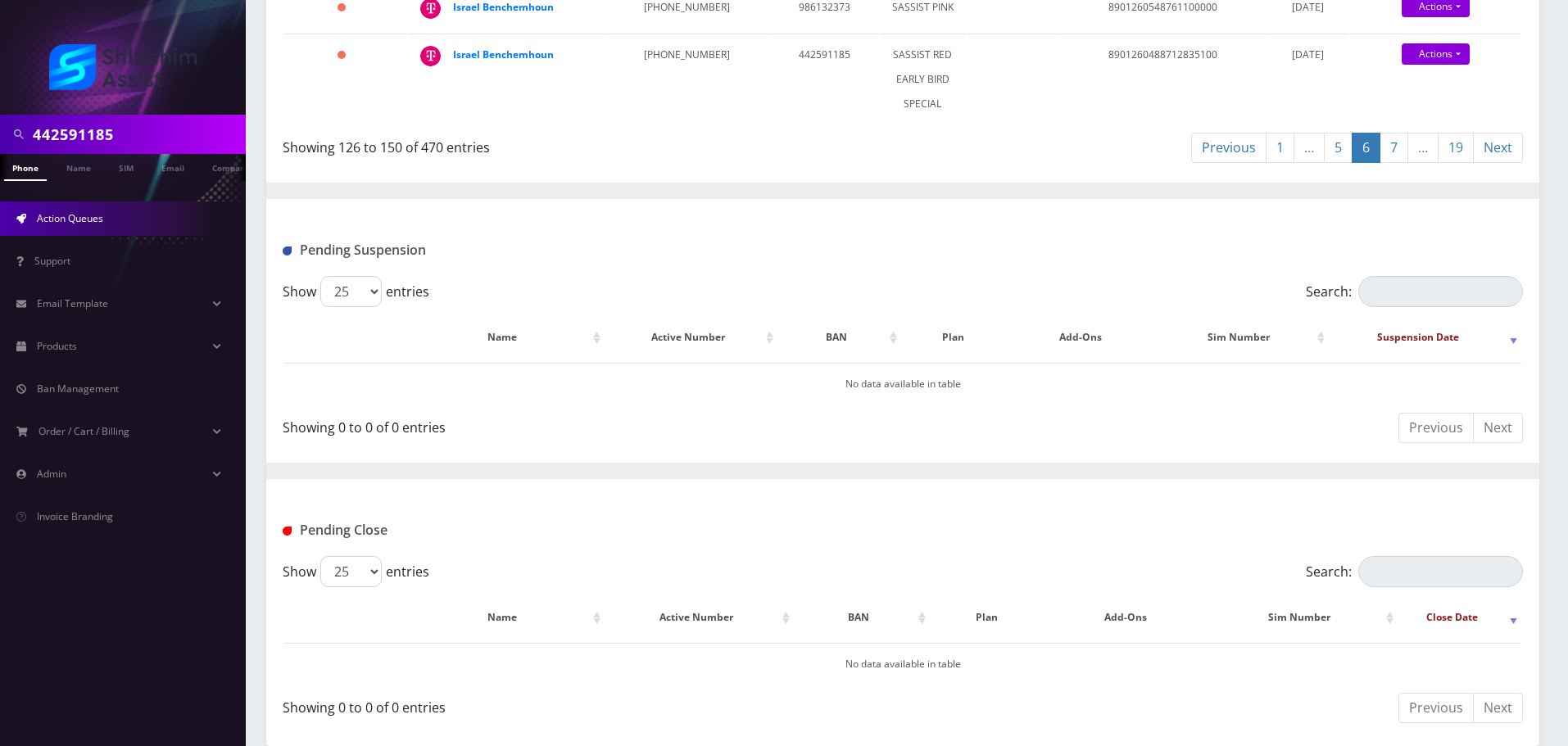
click at [1400, 152] on link "7" at bounding box center [1394, 148] width 29 height 31
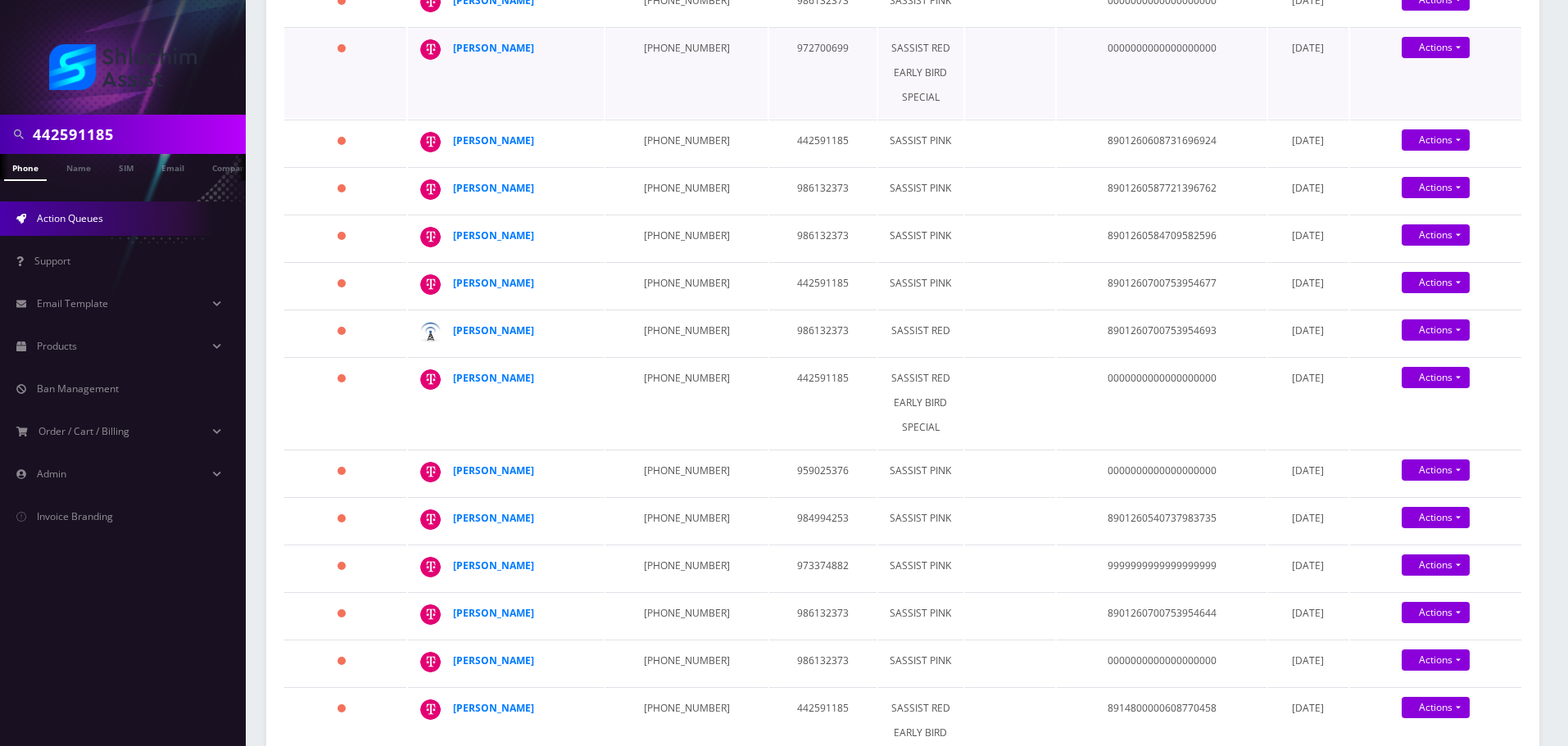
scroll to position [921, 0]
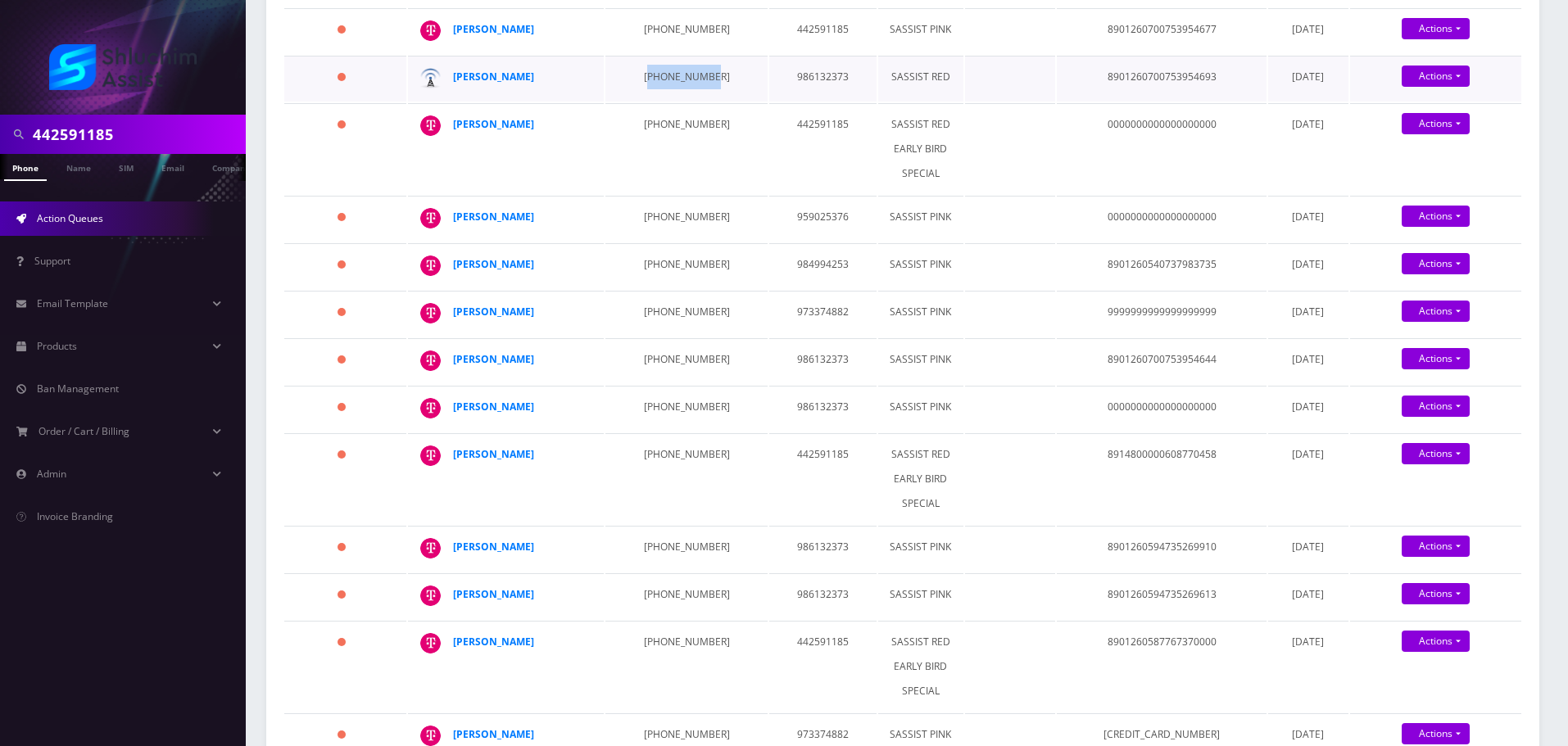
drag, startPoint x: 635, startPoint y: 96, endPoint x: 701, endPoint y: 96, distance: 66.0
click at [701, 96] on td "917-310-8947" at bounding box center [686, 78] width 161 height 46
click at [662, 96] on td "917-310-8947" at bounding box center [686, 78] width 161 height 46
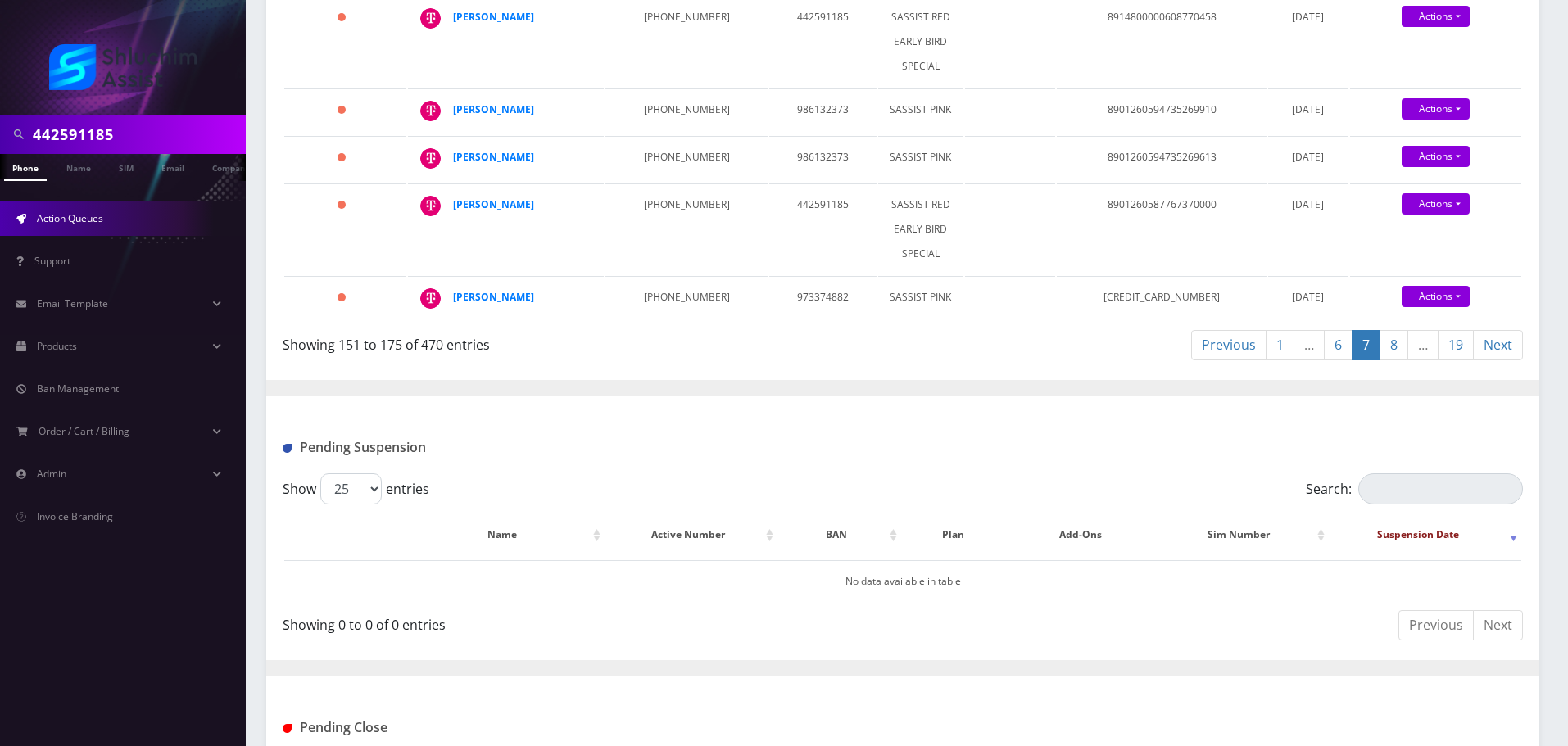
scroll to position [1412, 0]
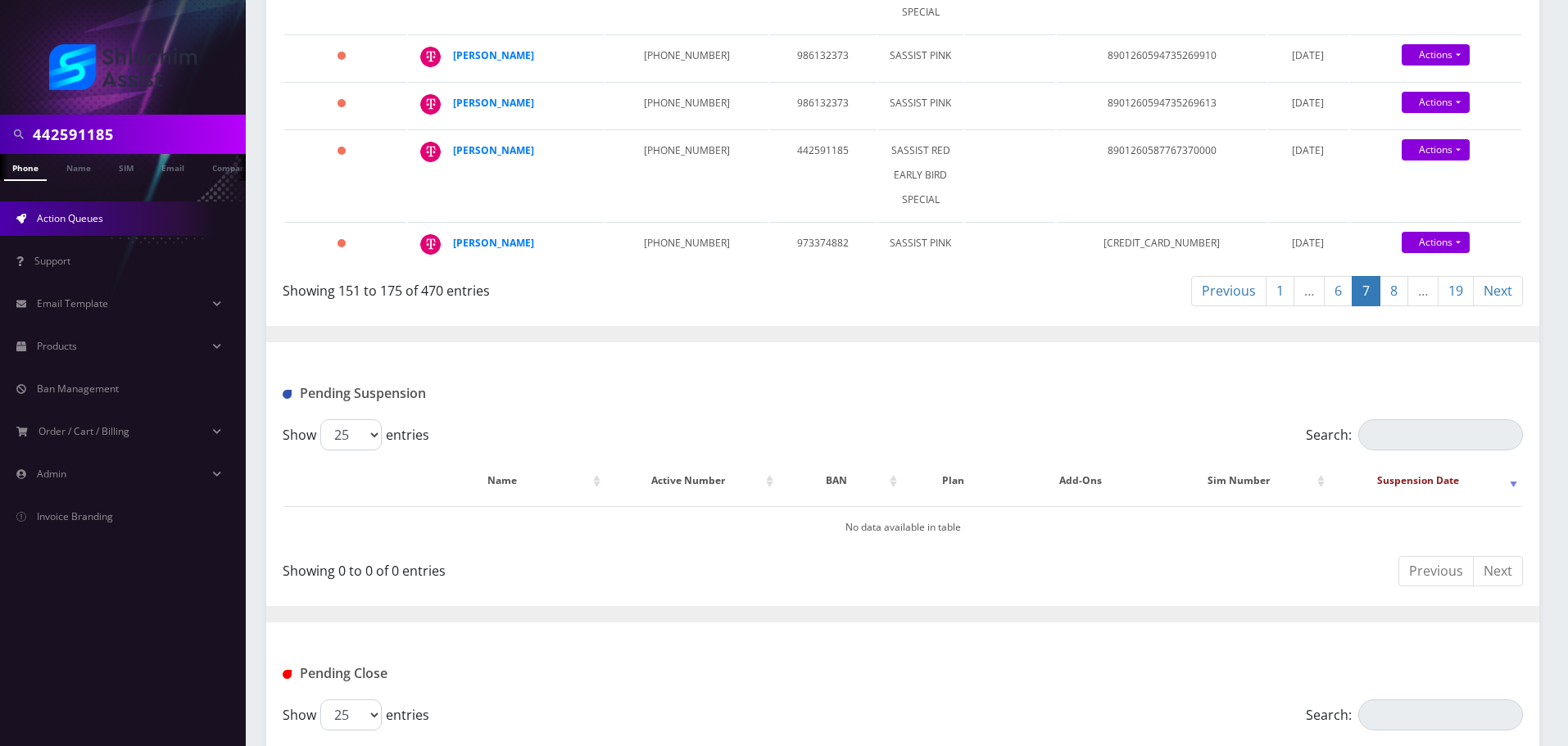
click at [1412, 306] on link "…" at bounding box center [1423, 291] width 32 height 31
click at [1393, 306] on link "8" at bounding box center [1394, 291] width 29 height 31
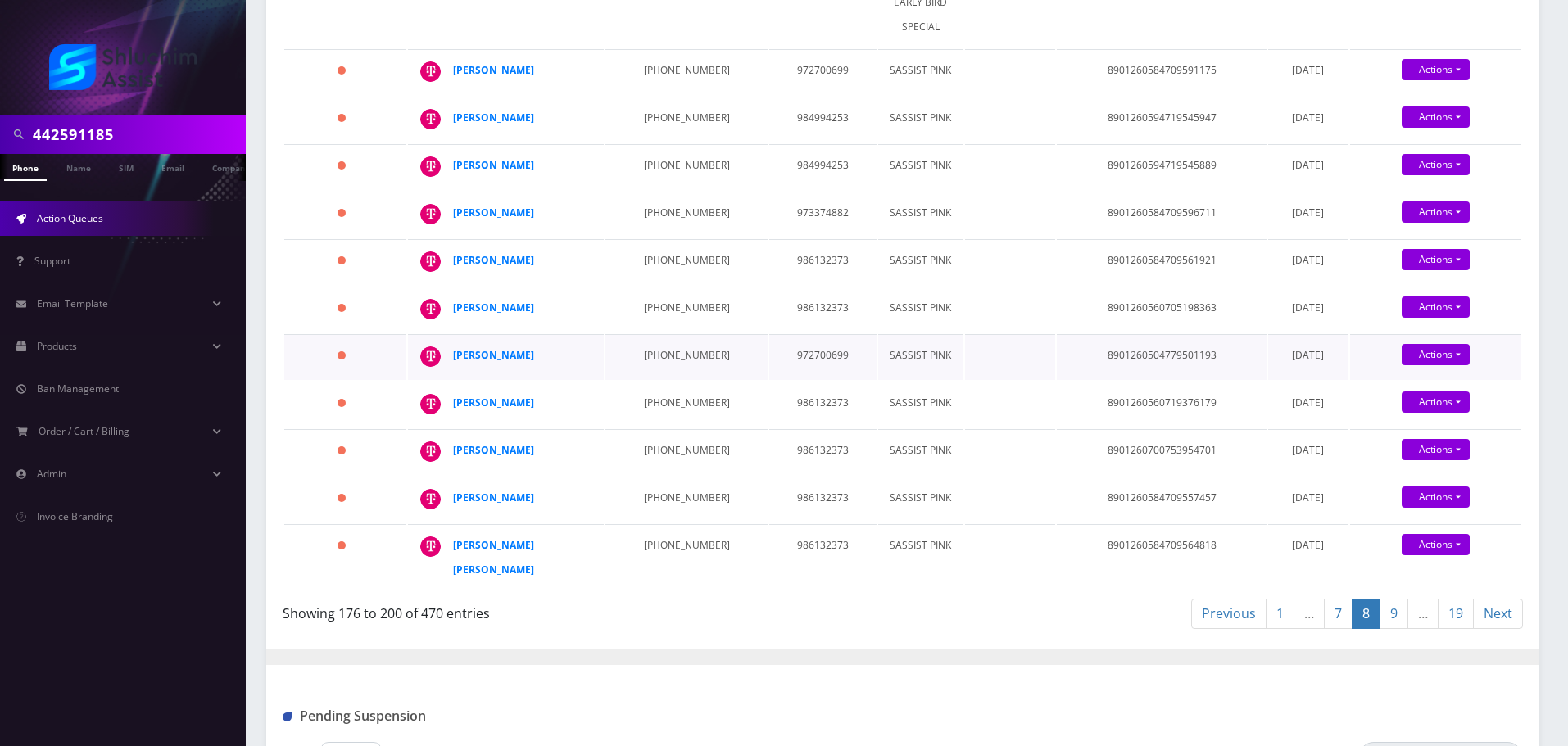
scroll to position [1510, 0]
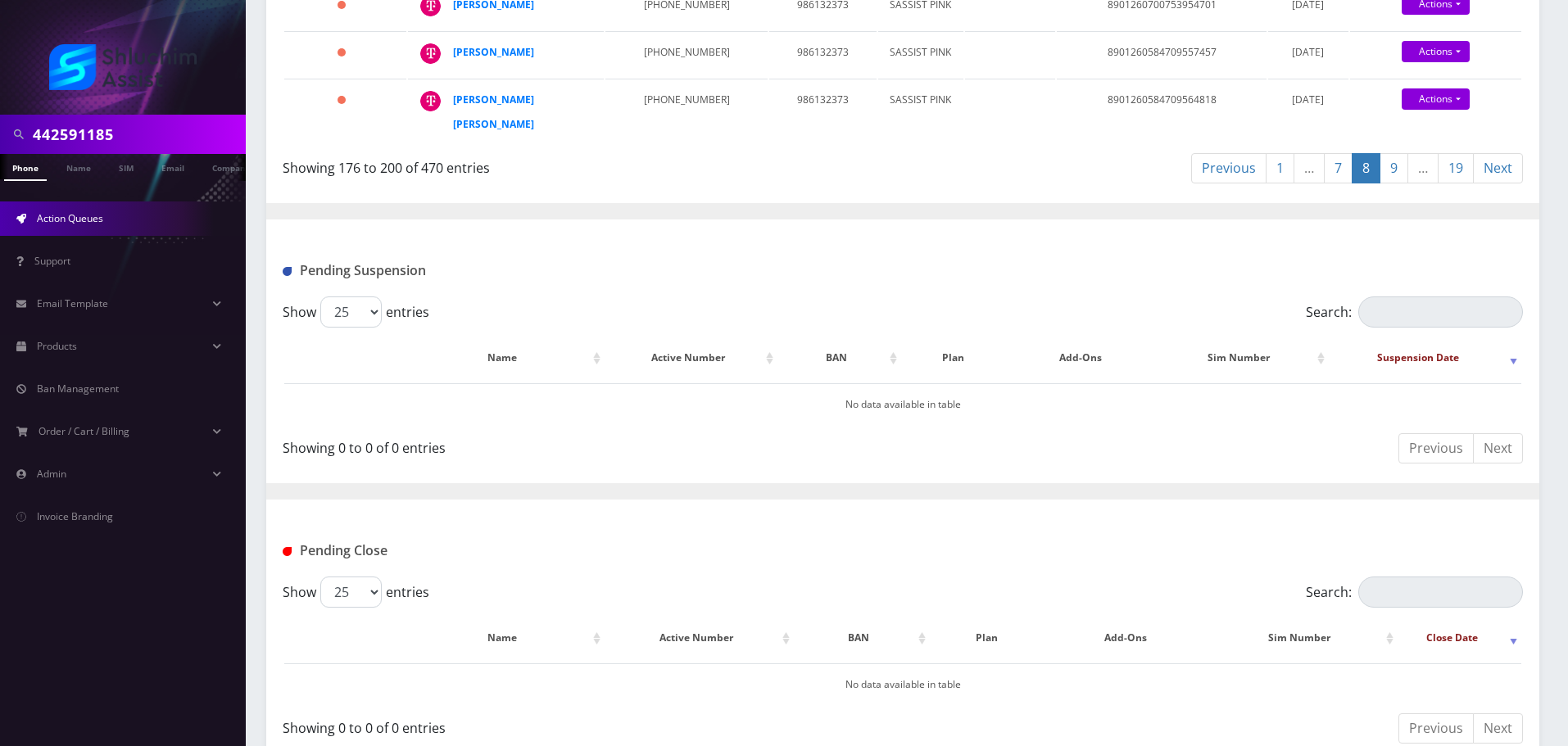
click at [1401, 153] on link "9" at bounding box center [1394, 168] width 29 height 31
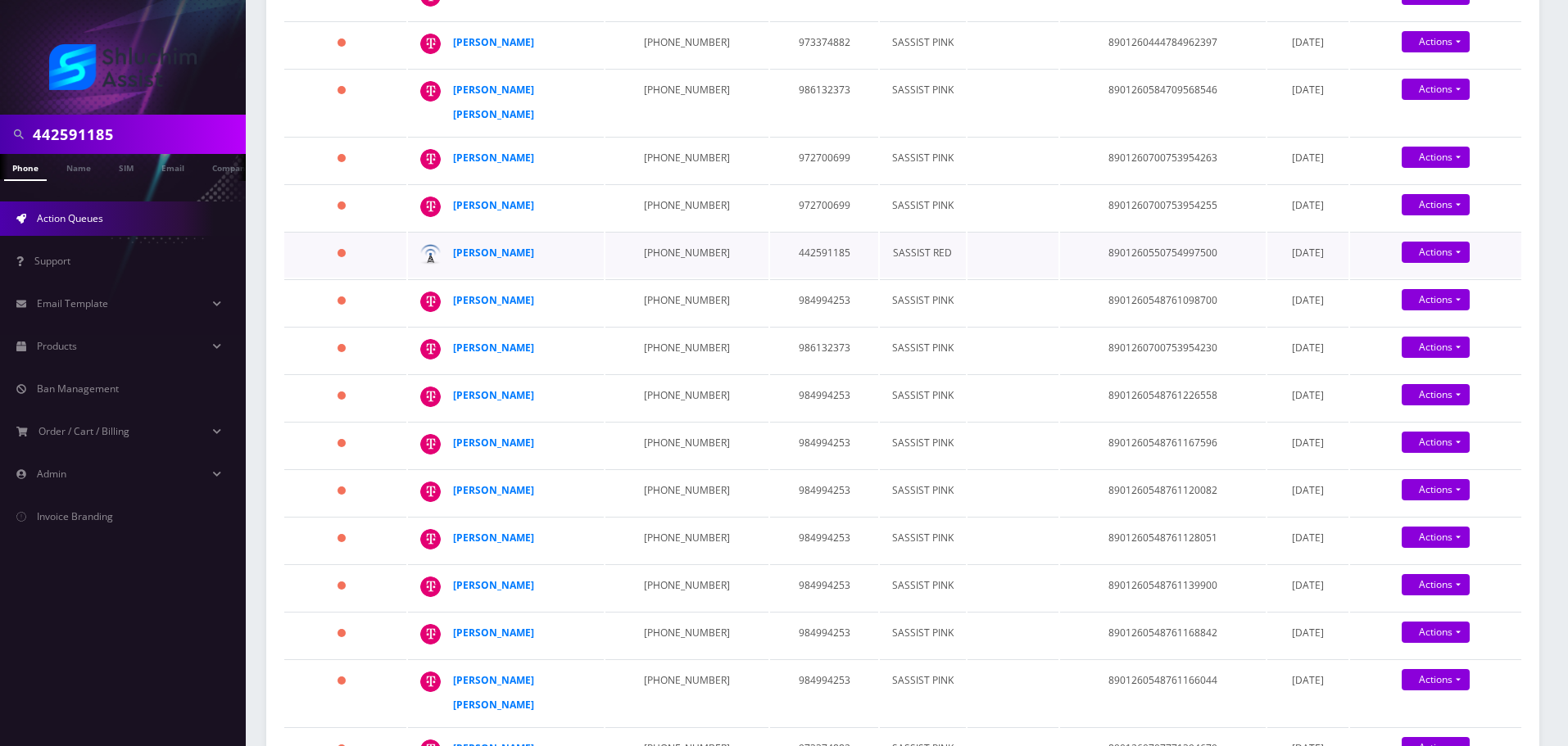
scroll to position [446, 0]
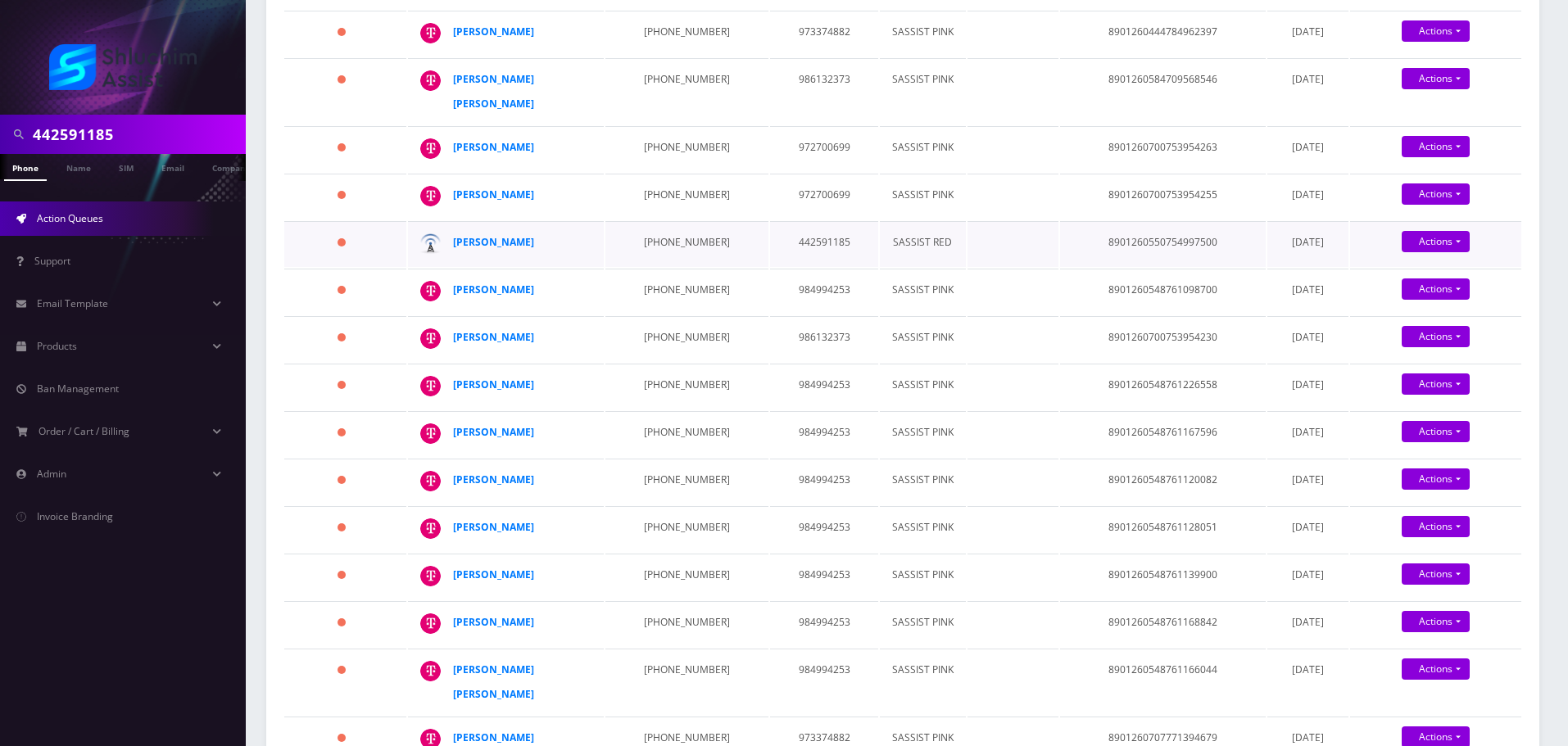
drag, startPoint x: 554, startPoint y: 352, endPoint x: 436, endPoint y: 338, distance: 118.8
click at [588, 230] on div "Gilad Gerschman" at bounding box center [588, 230] width 0 height 0
click at [663, 267] on td "917-251-6637" at bounding box center [687, 243] width 163 height 46
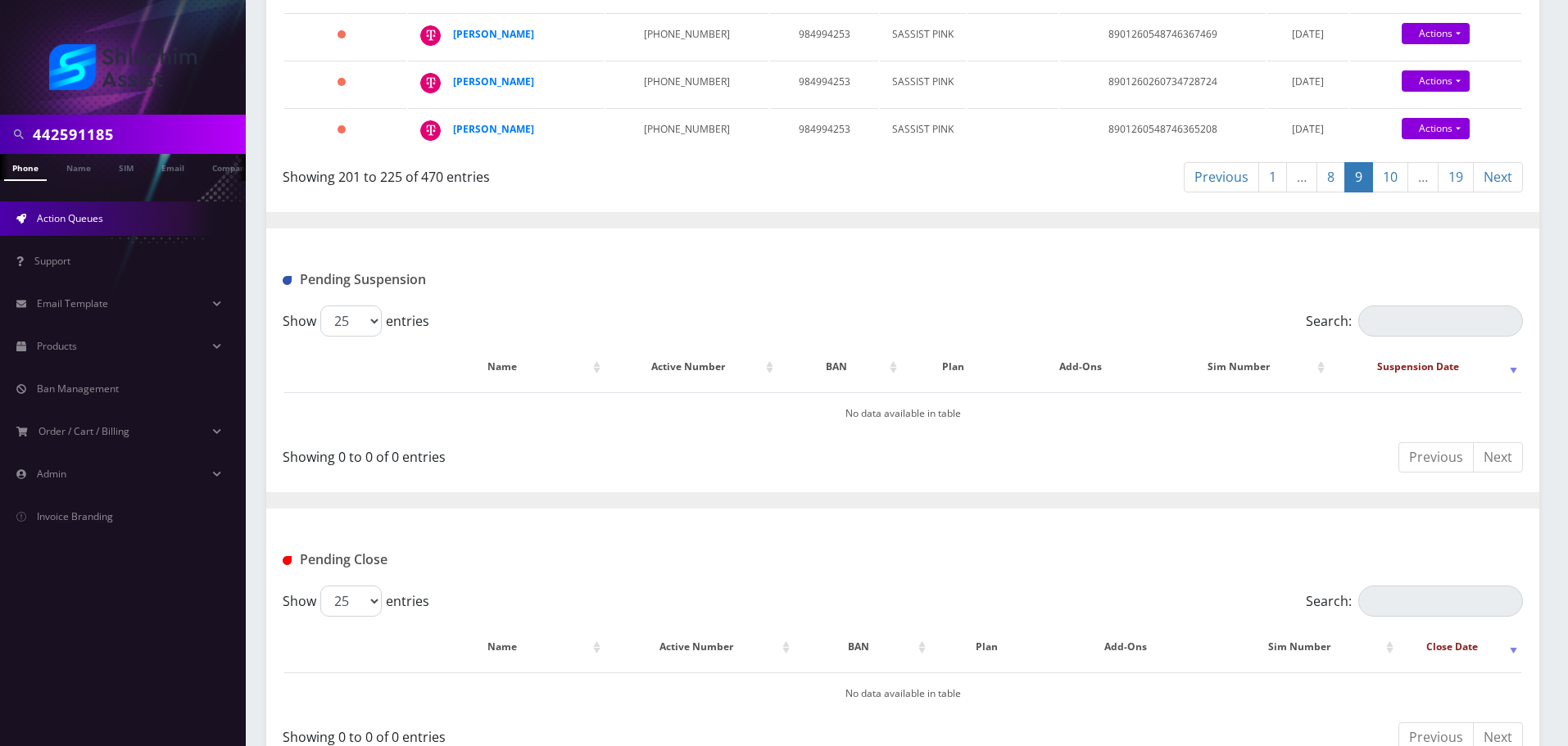
scroll to position [1429, 0]
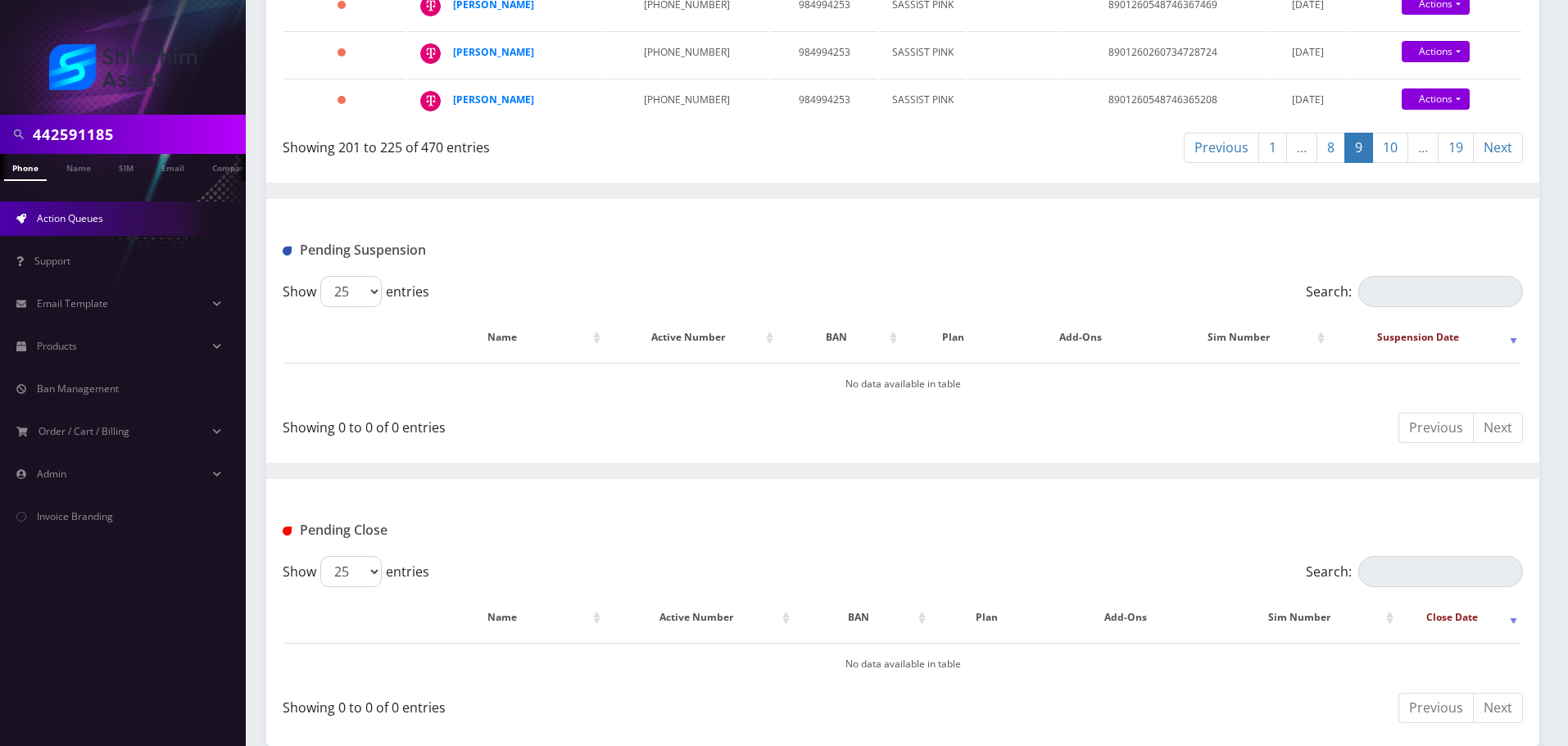
click at [1389, 163] on link "10" at bounding box center [1390, 148] width 36 height 31
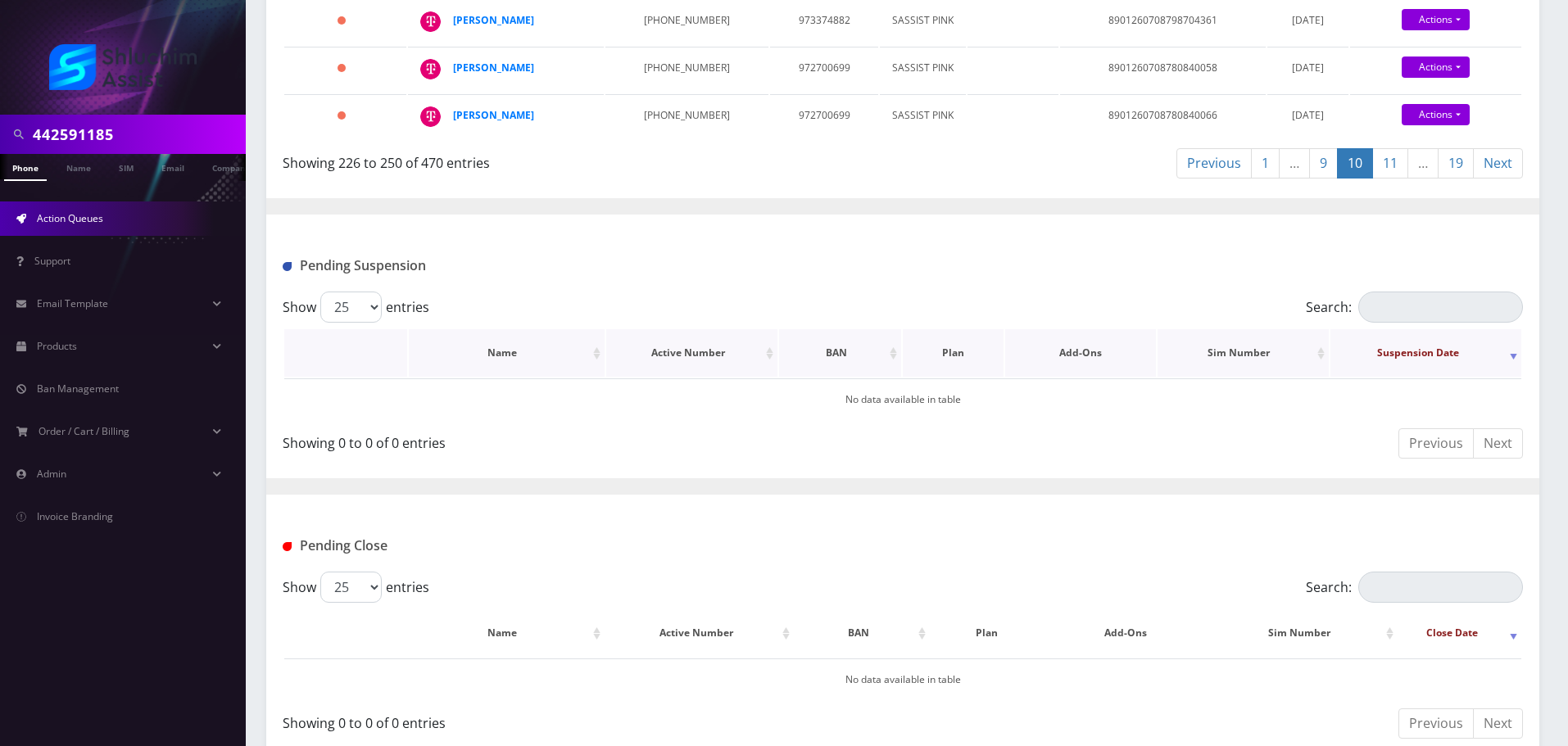
scroll to position [1720, 0]
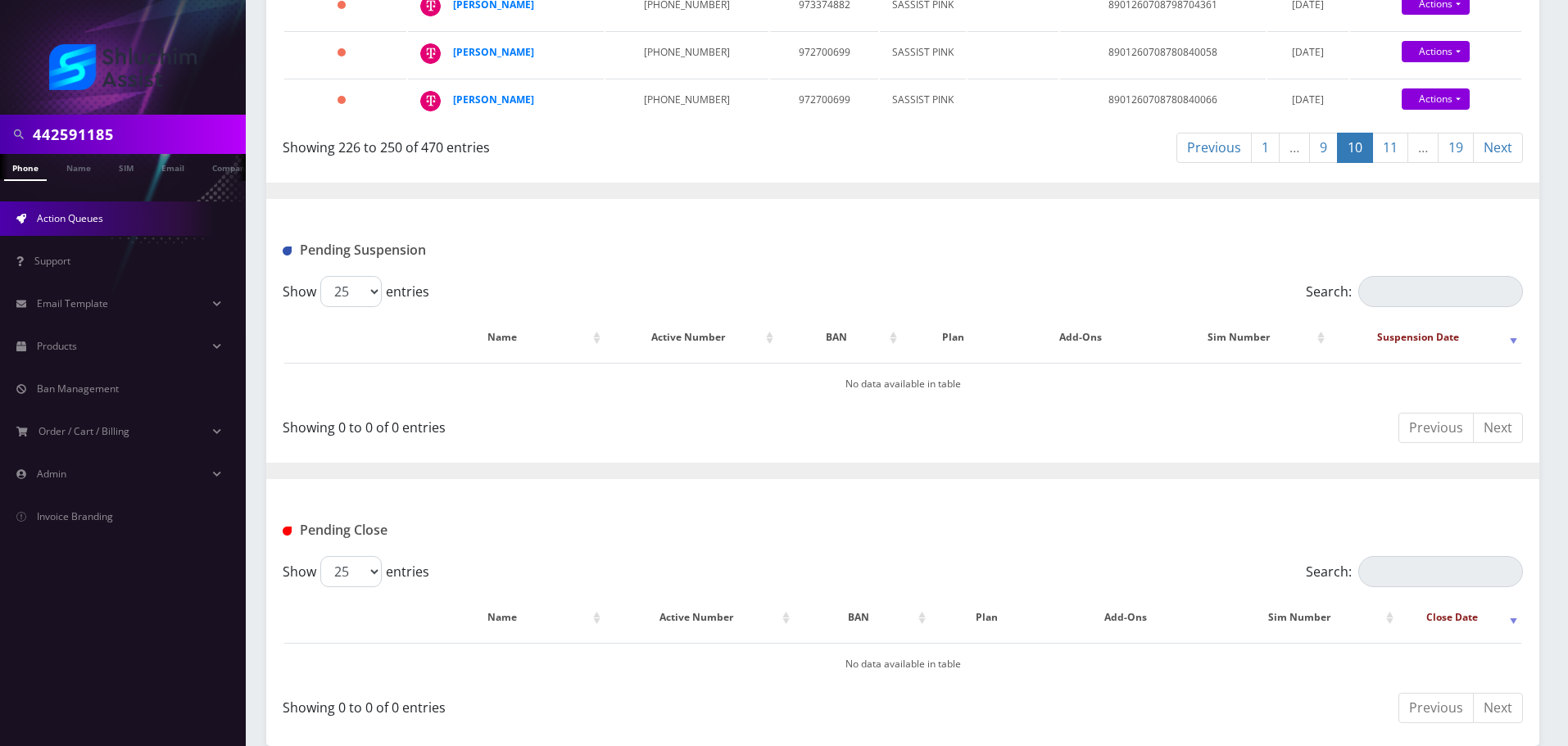
click at [1380, 163] on link "11" at bounding box center [1390, 148] width 36 height 31
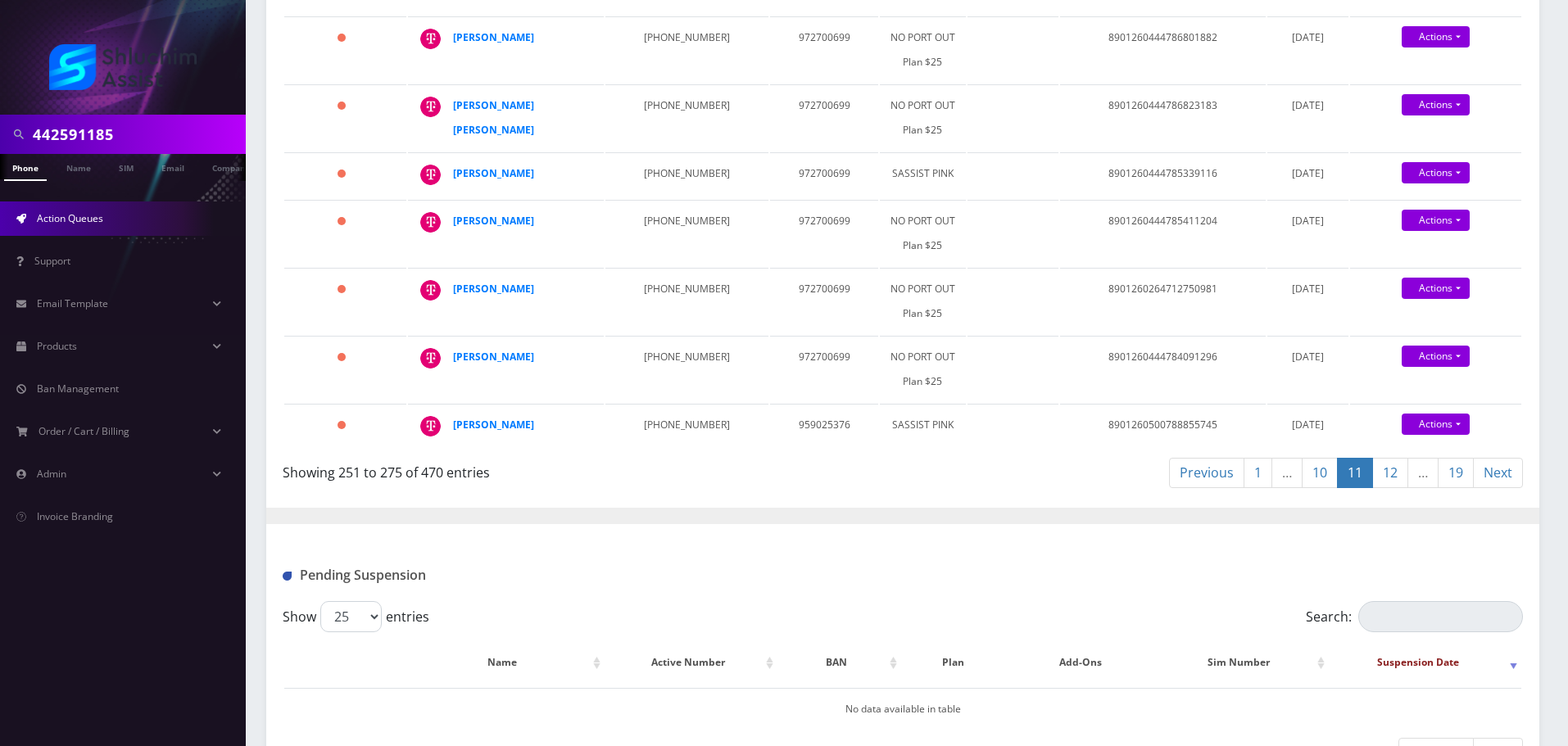
scroll to position [1556, 0]
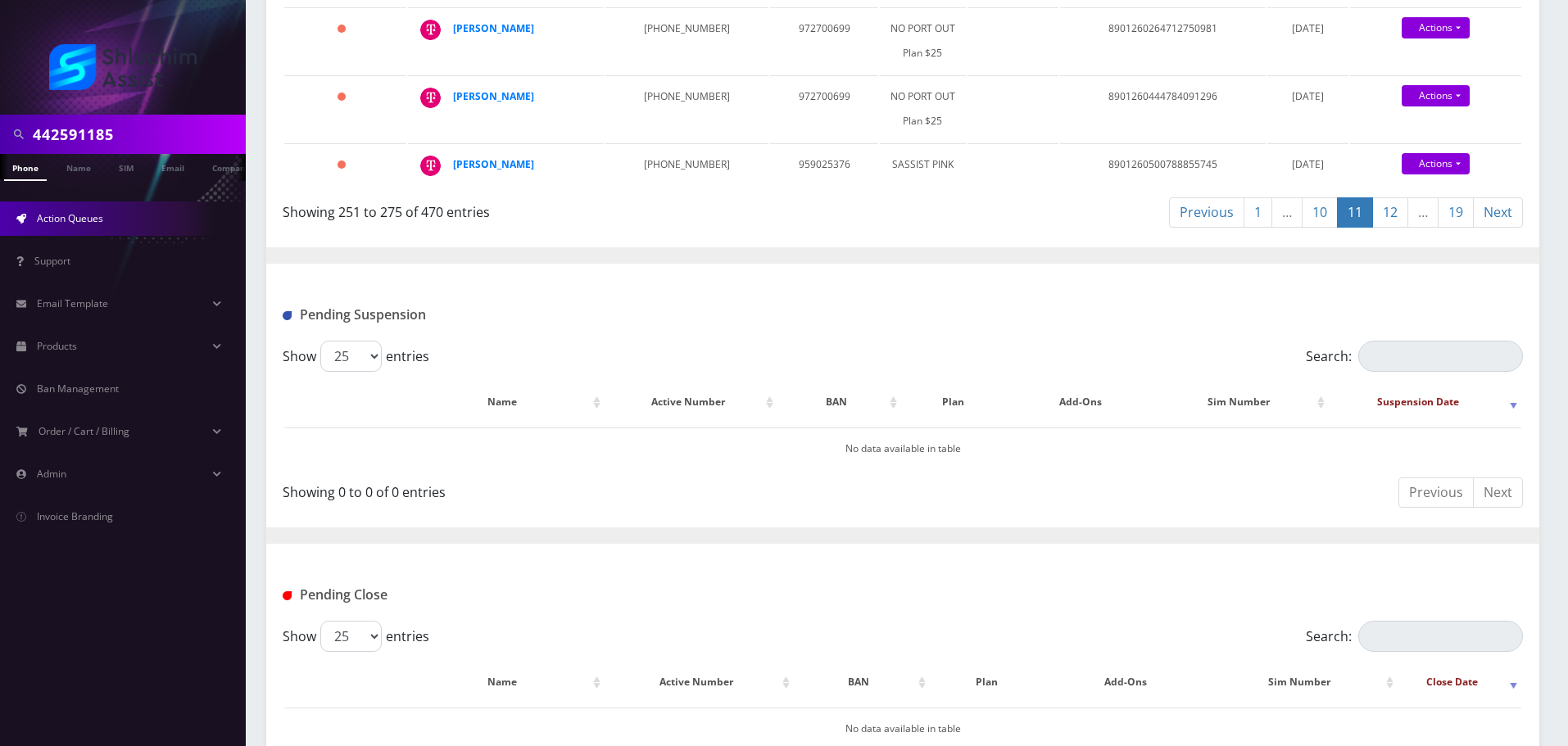
click at [1381, 215] on link "12" at bounding box center [1390, 213] width 36 height 31
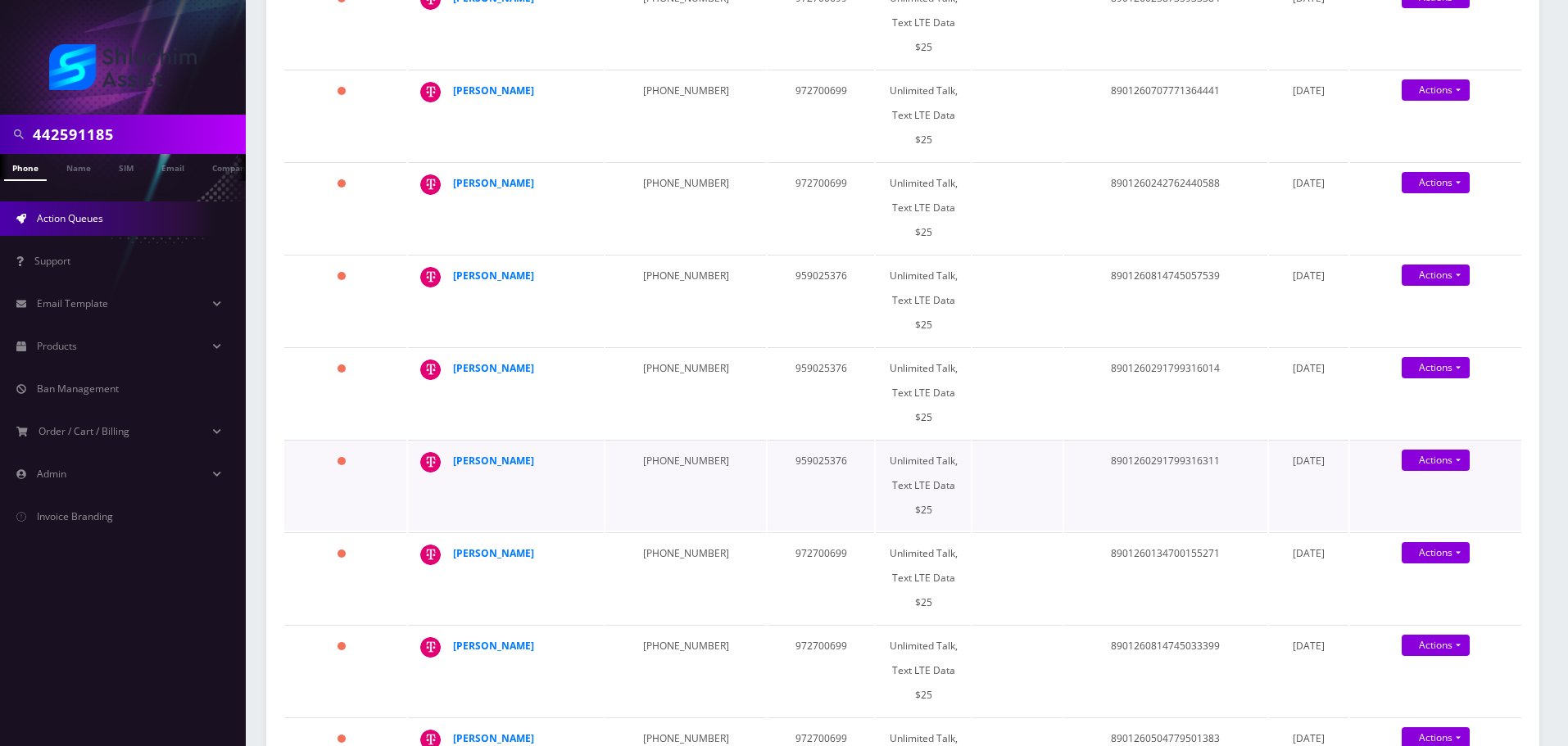
scroll to position [1638, 0]
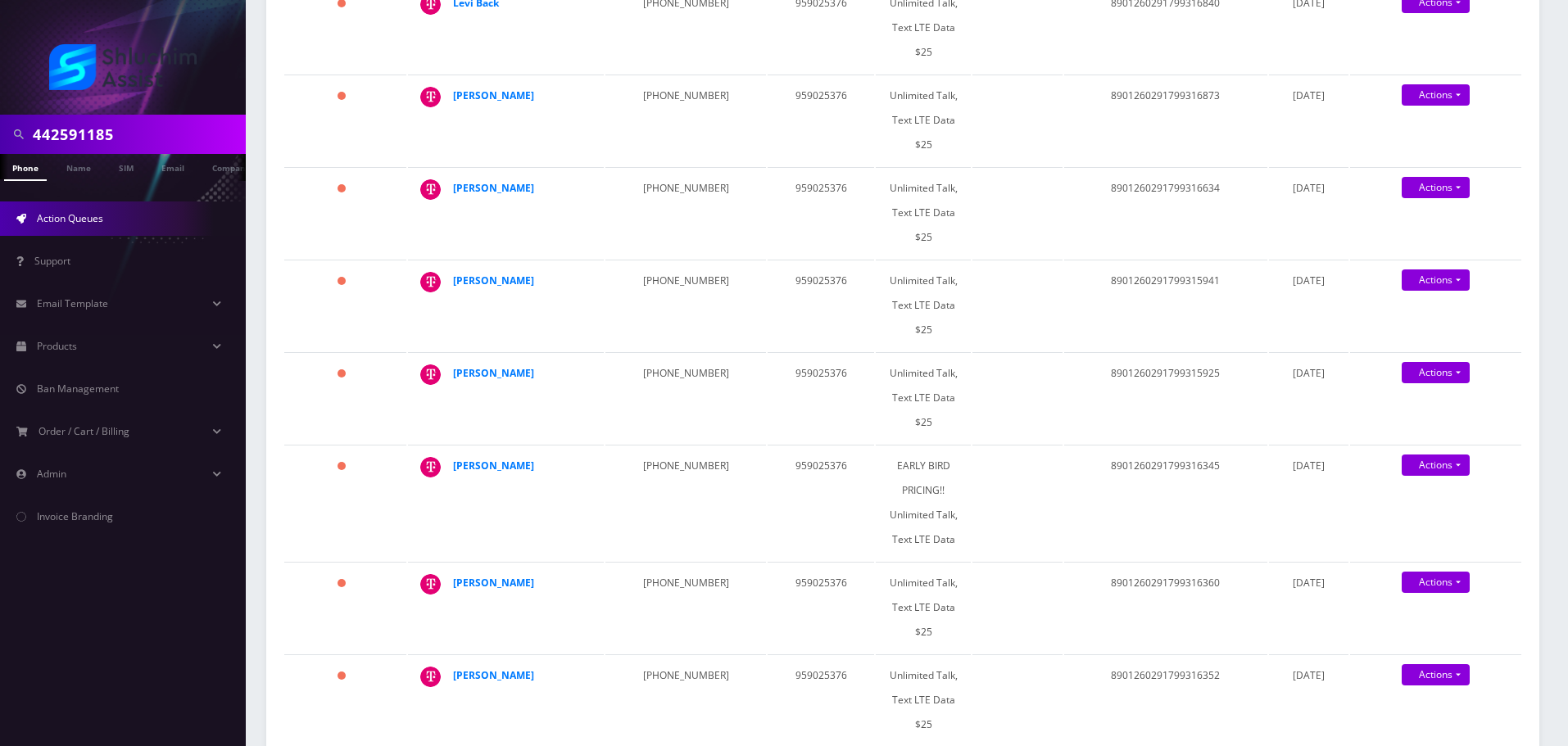
scroll to position [1884, 0]
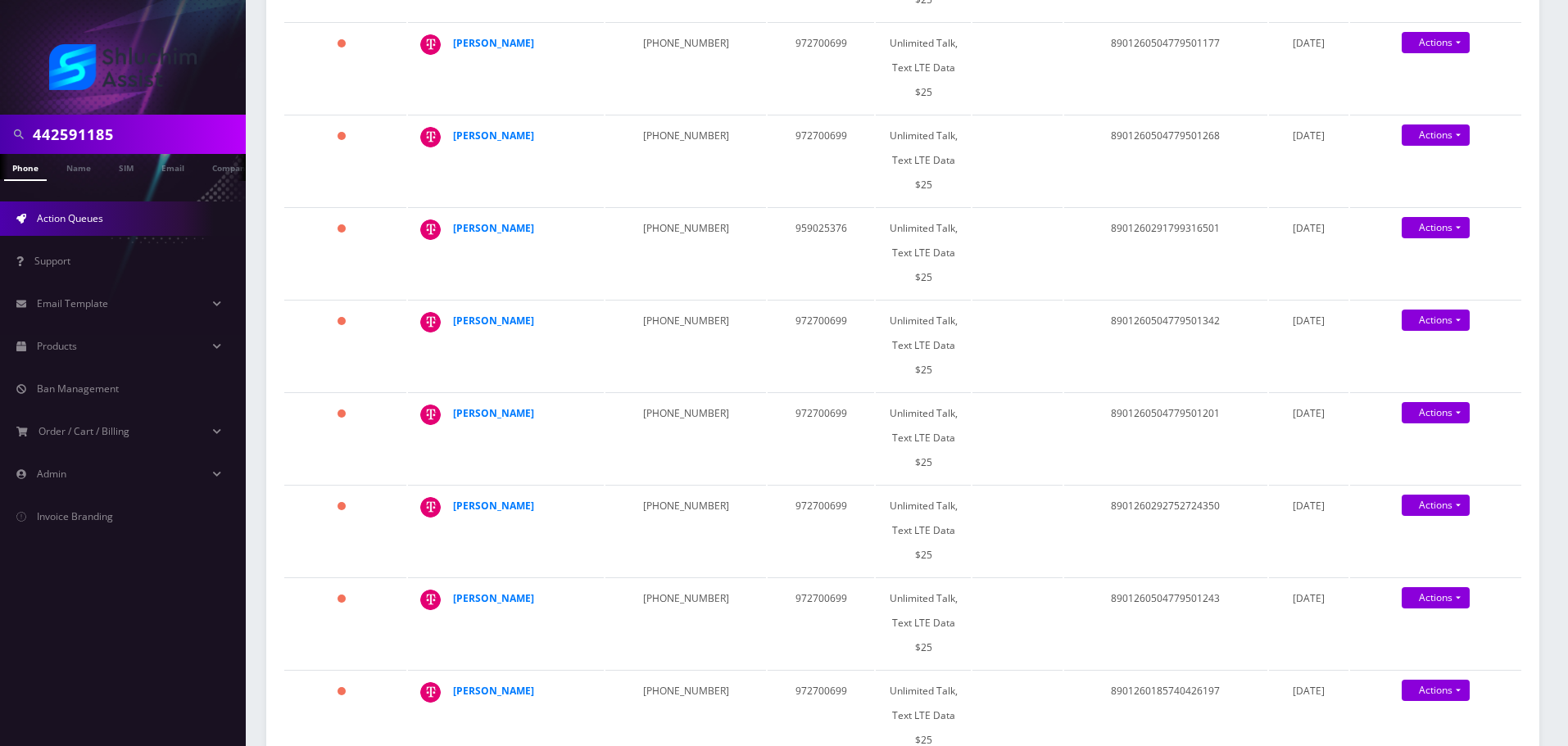
scroll to position [1888, 0]
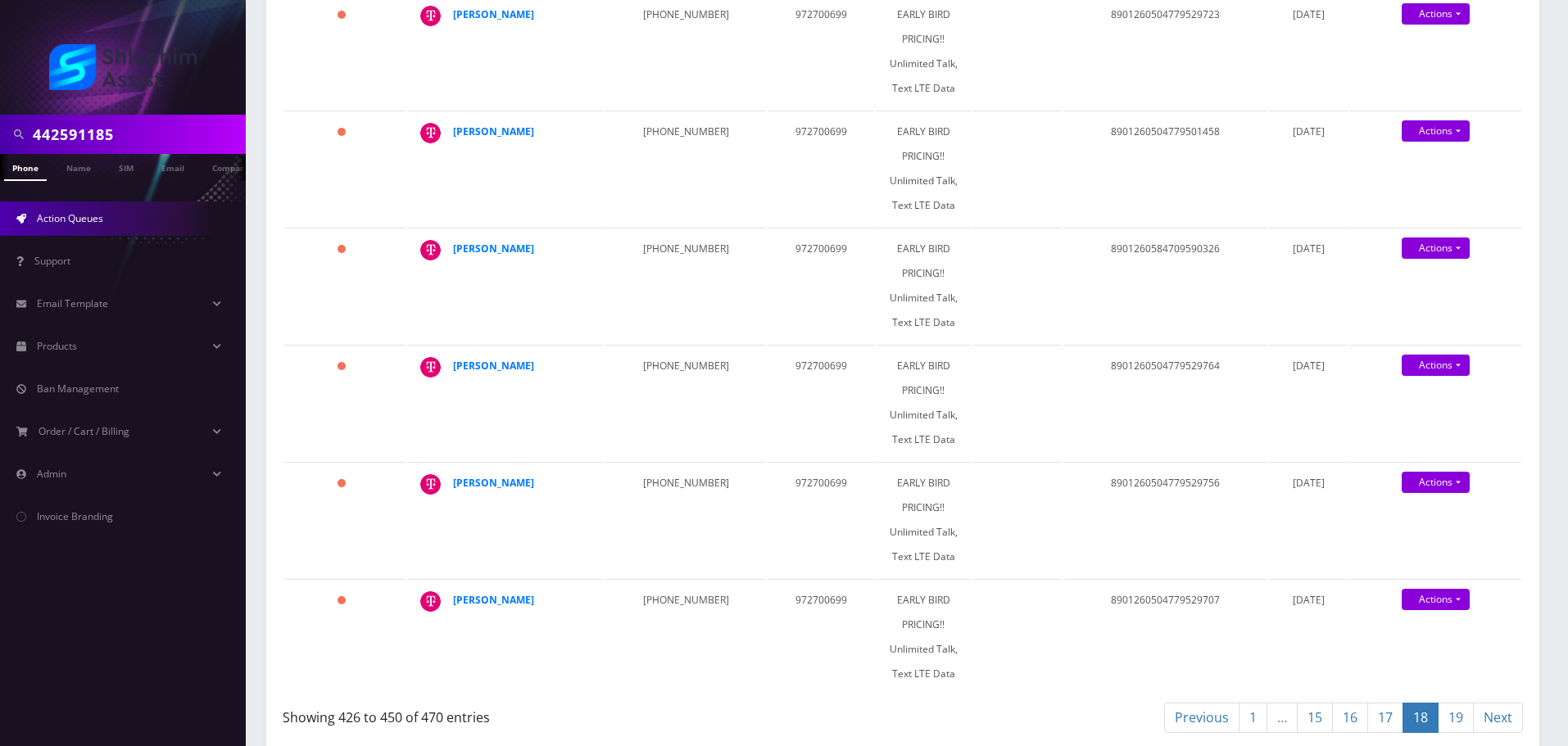
scroll to position [2867, 0]
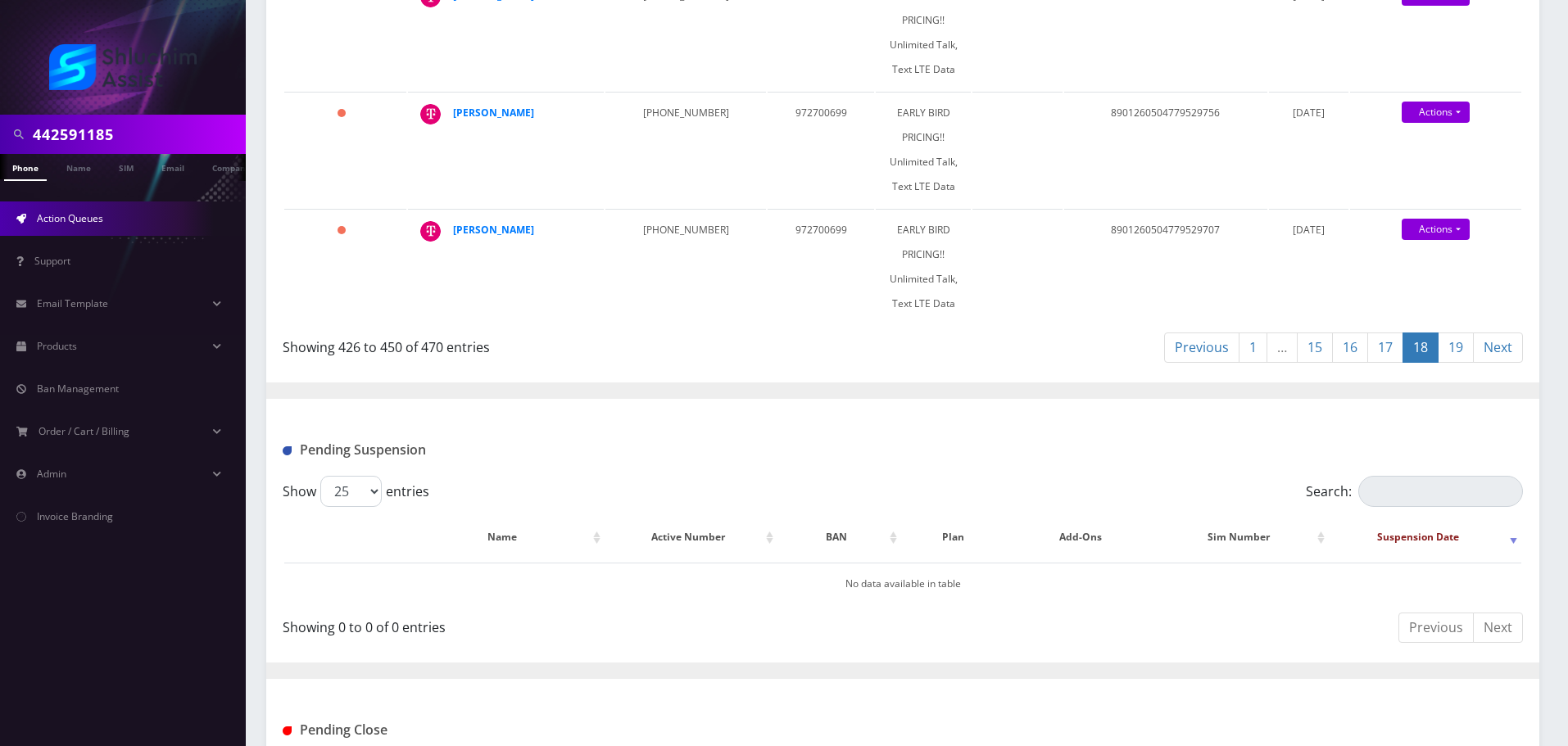
click at [1453, 332] on link "19" at bounding box center [1456, 348] width 36 height 31
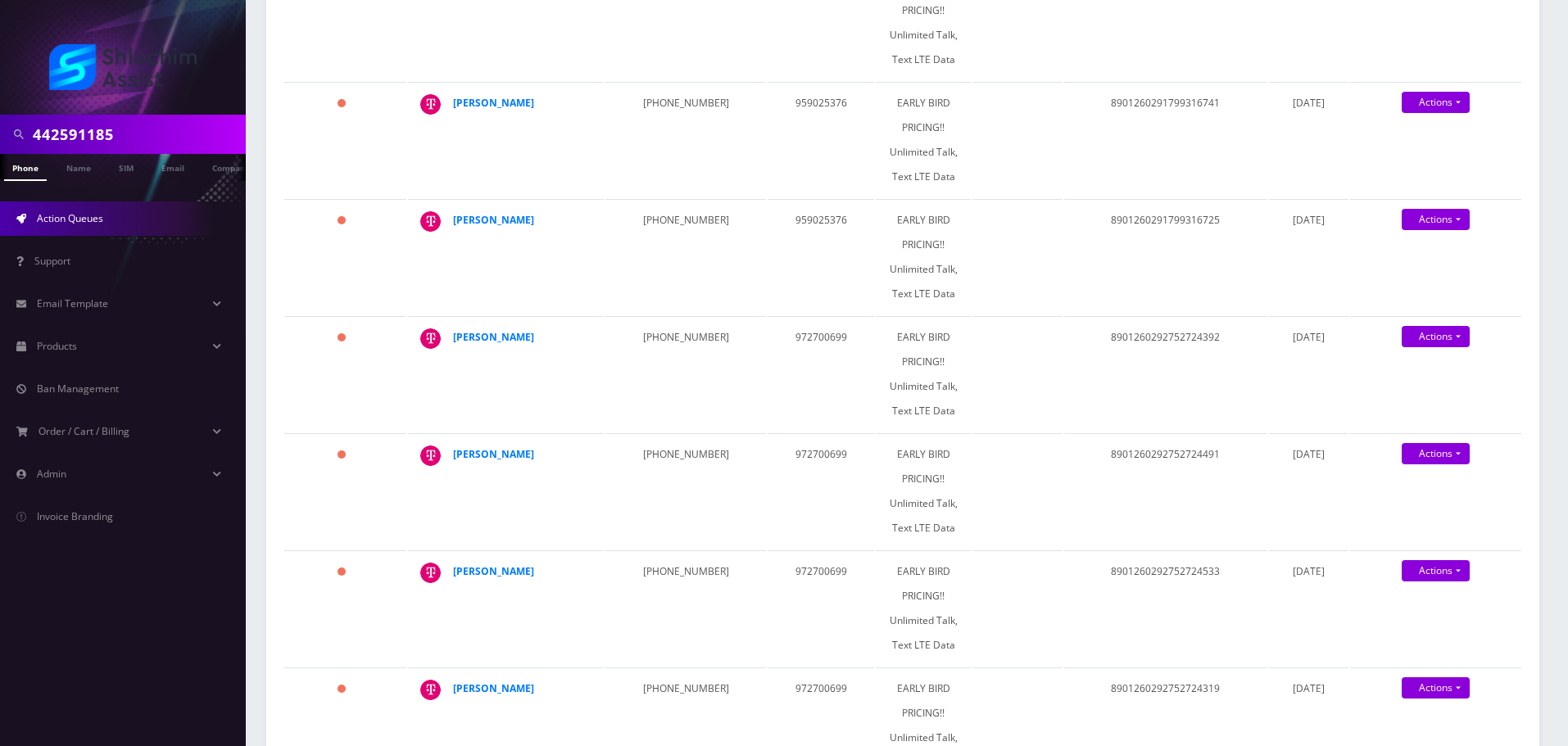
scroll to position [983, 0]
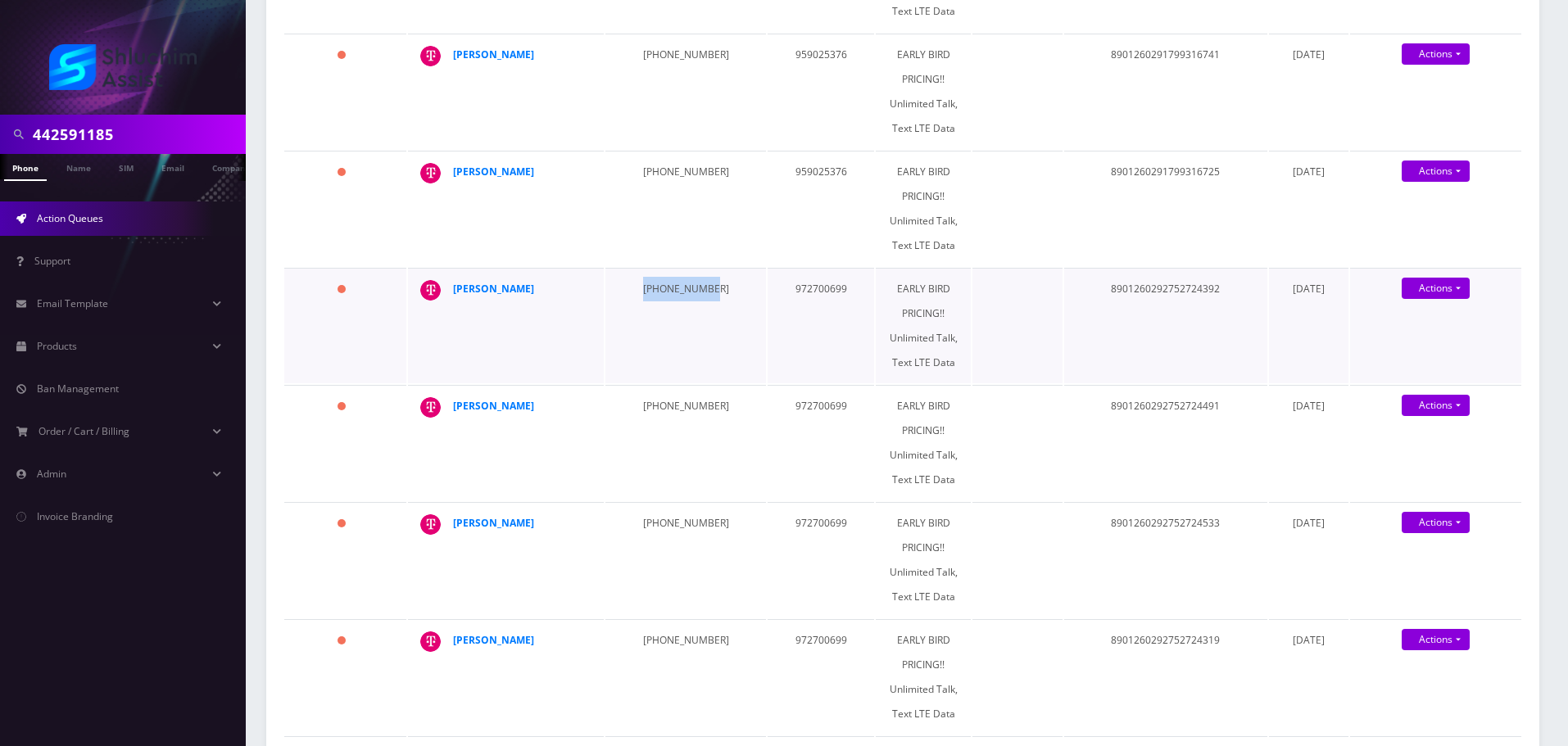
drag, startPoint x: 631, startPoint y: 287, endPoint x: 716, endPoint y: 288, distance: 85.0
click at [716, 288] on td "773-255-2750" at bounding box center [686, 325] width 160 height 115
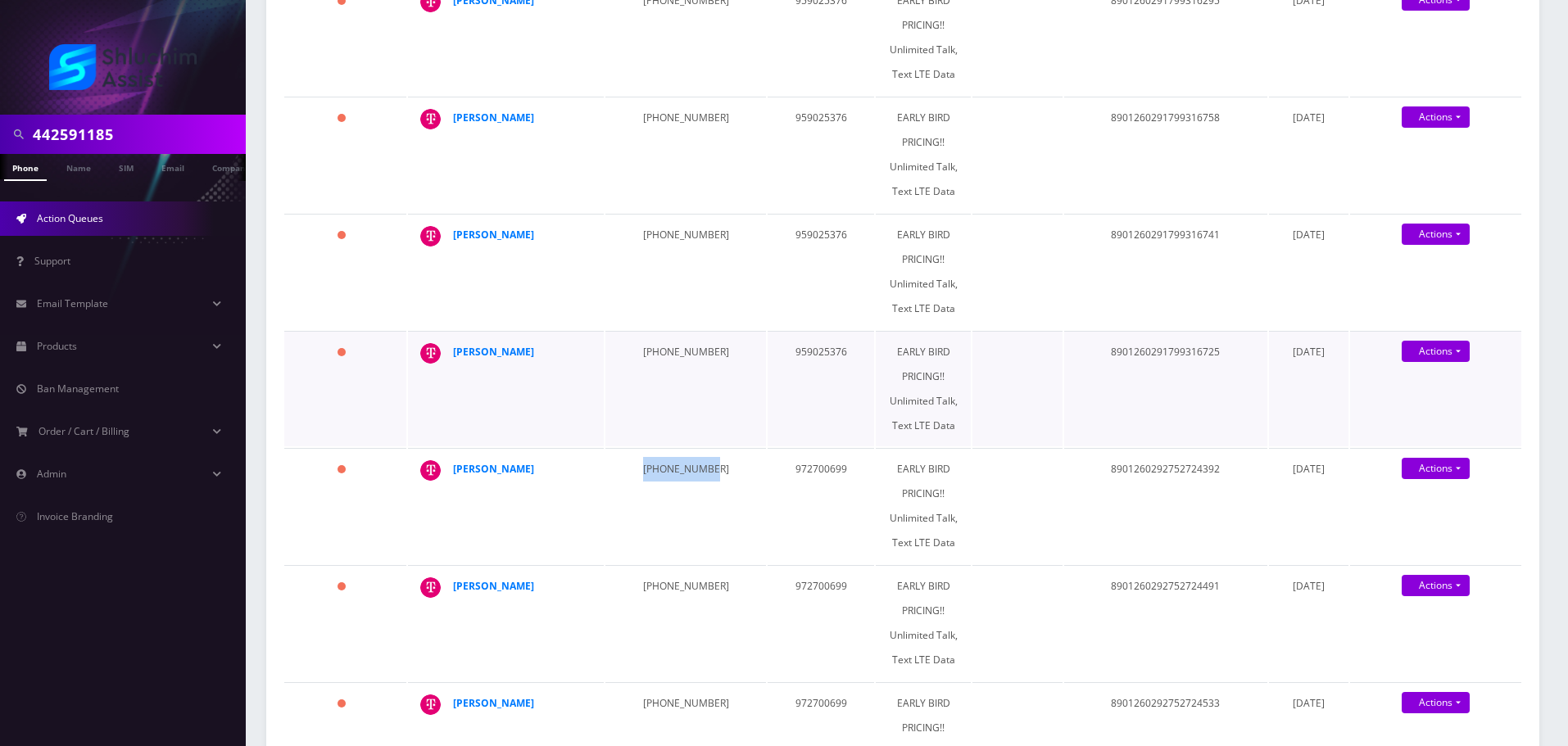
scroll to position [901, 0]
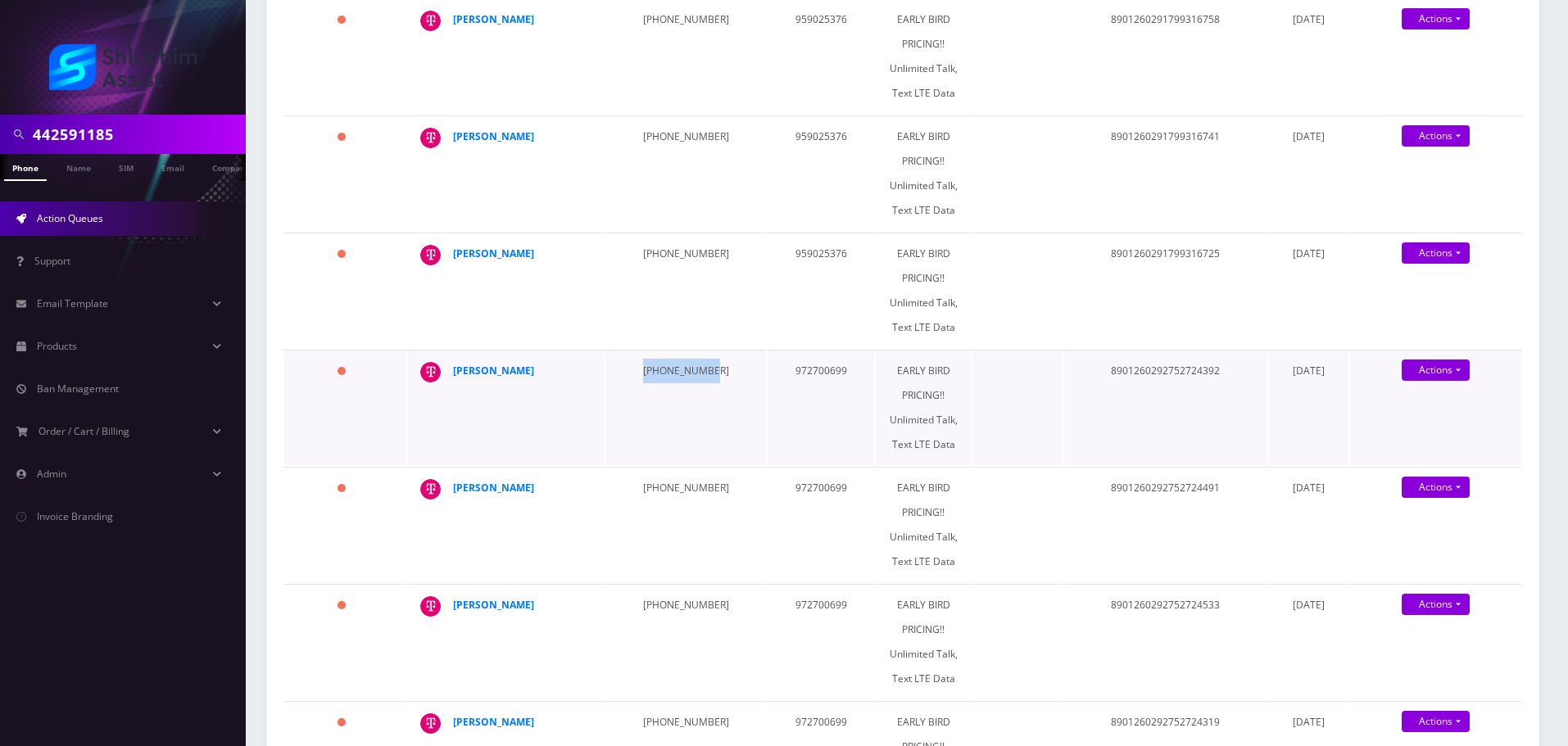
click at [662, 369] on td "773-255-2750" at bounding box center [686, 407] width 160 height 115
drag, startPoint x: 624, startPoint y: 371, endPoint x: 702, endPoint y: 371, distance: 78.0
click at [702, 371] on td "773-255-2750" at bounding box center [686, 407] width 160 height 115
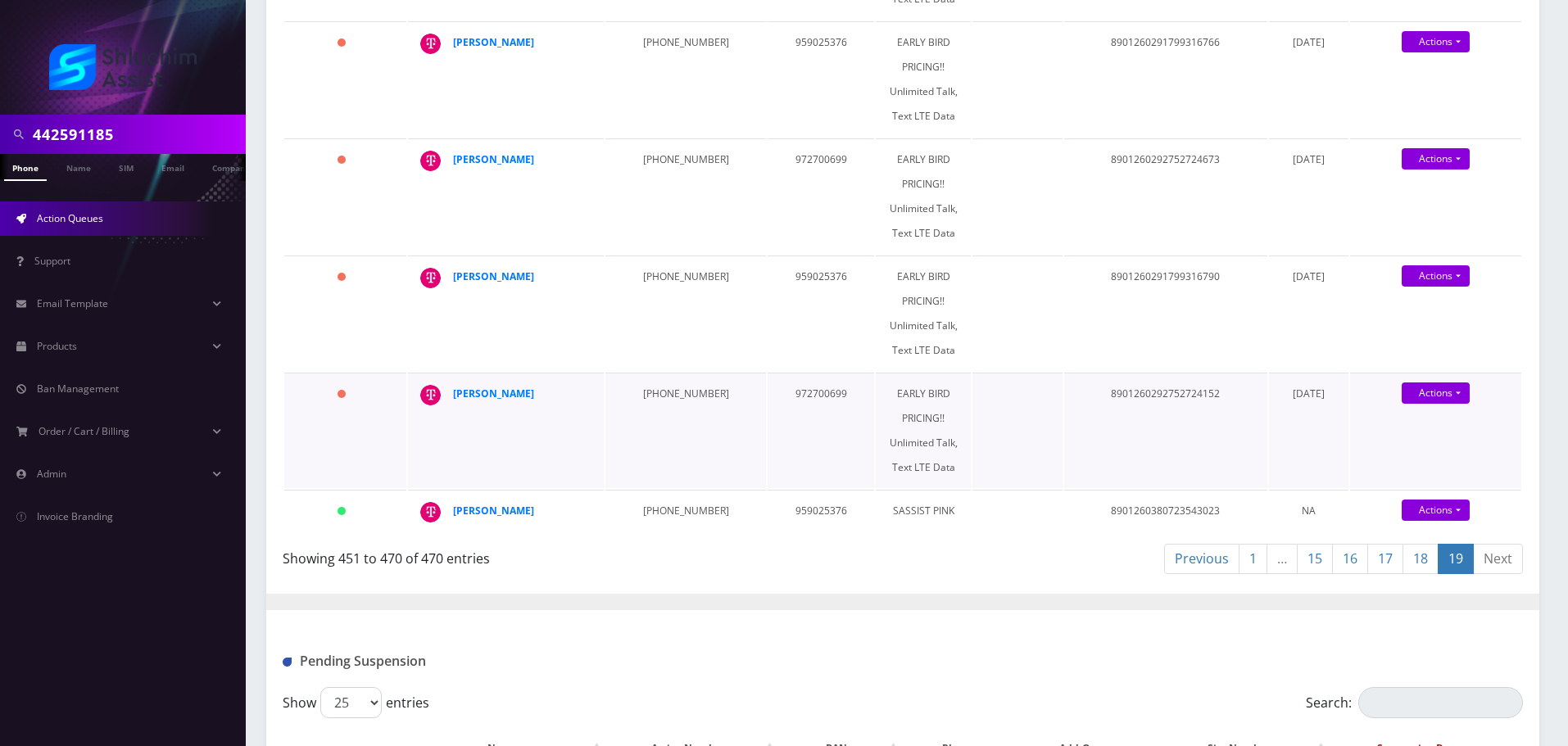
scroll to position [2461, 0]
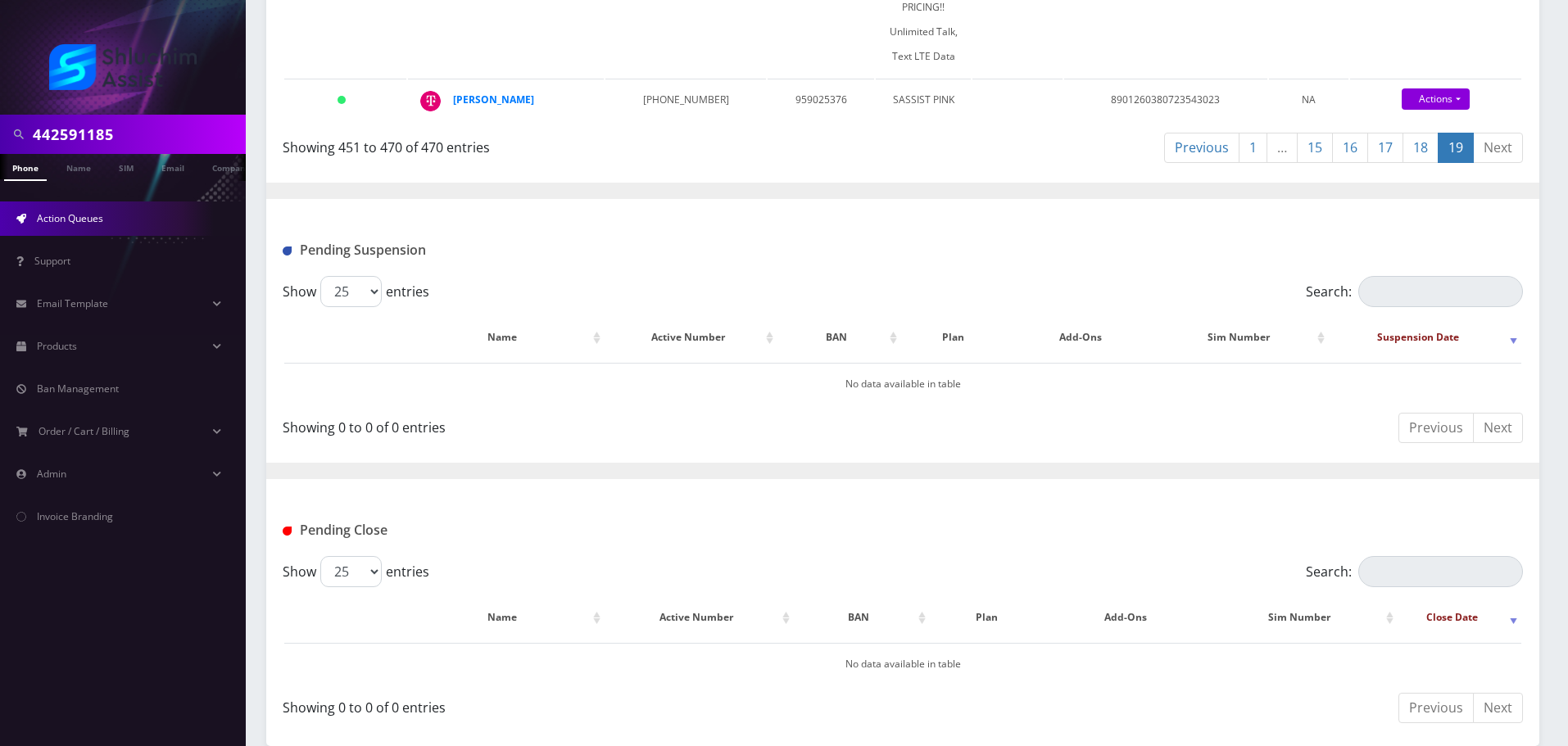
click at [1267, 143] on link "…" at bounding box center [1282, 148] width 32 height 31
click at [1256, 145] on link "1" at bounding box center [1253, 148] width 29 height 31
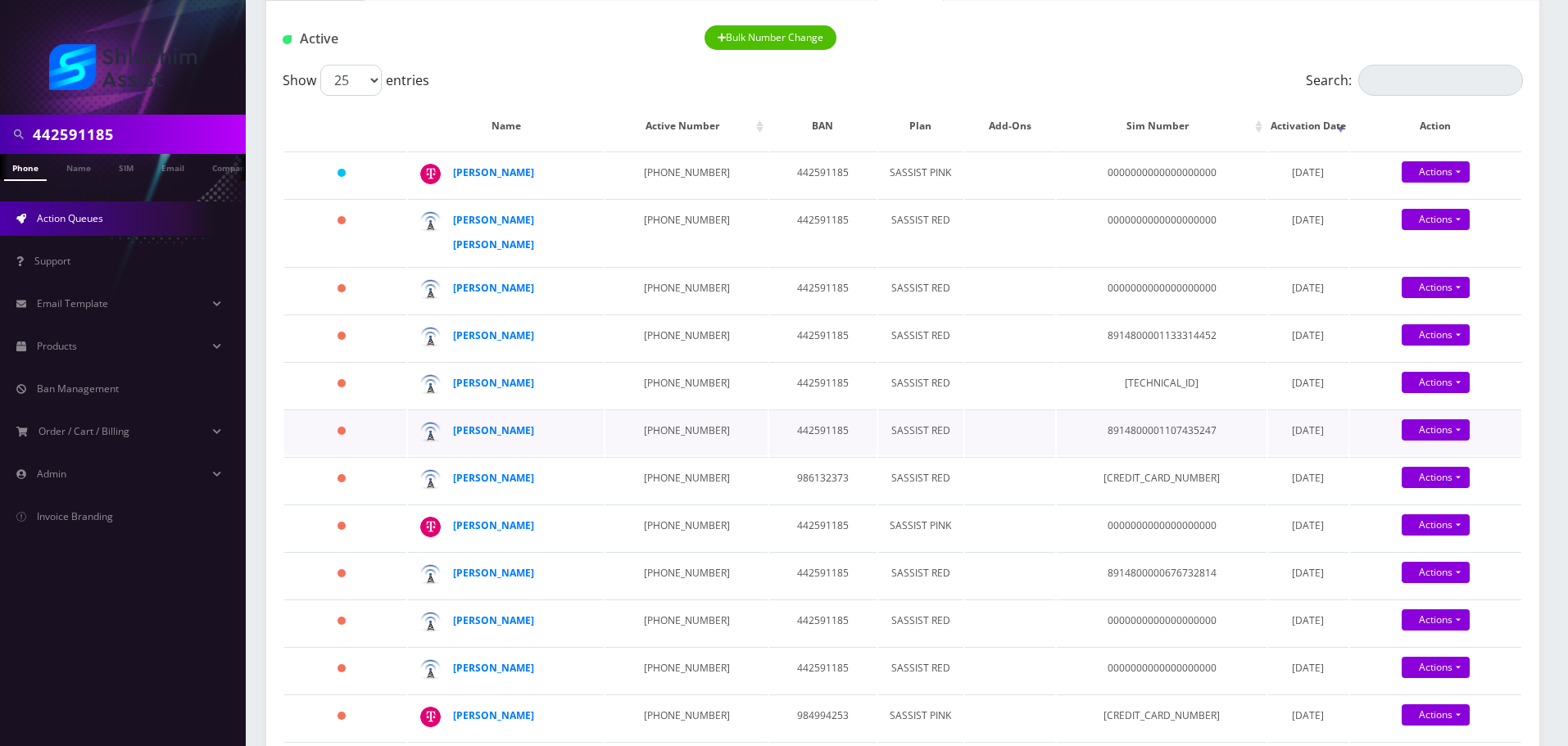
scroll to position [0, 0]
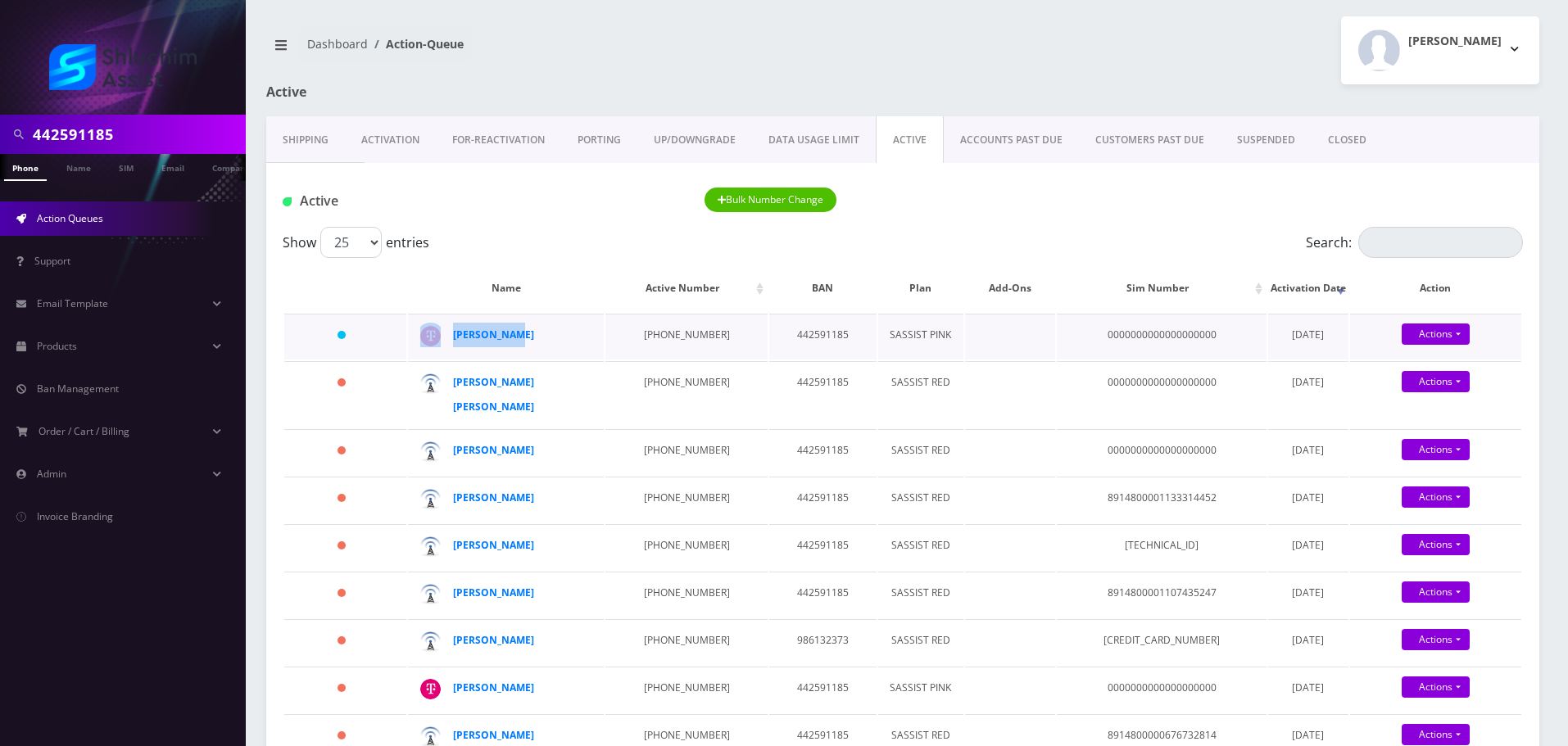
drag, startPoint x: 539, startPoint y: 334, endPoint x: 448, endPoint y: 334, distance: 91.0
click at [448, 334] on td "ari shemtov" at bounding box center [506, 336] width 196 height 46
drag, startPoint x: 632, startPoint y: 335, endPoint x: 706, endPoint y: 332, distance: 74.1
click at [706, 332] on td "248-470-9380" at bounding box center [686, 336] width 161 height 46
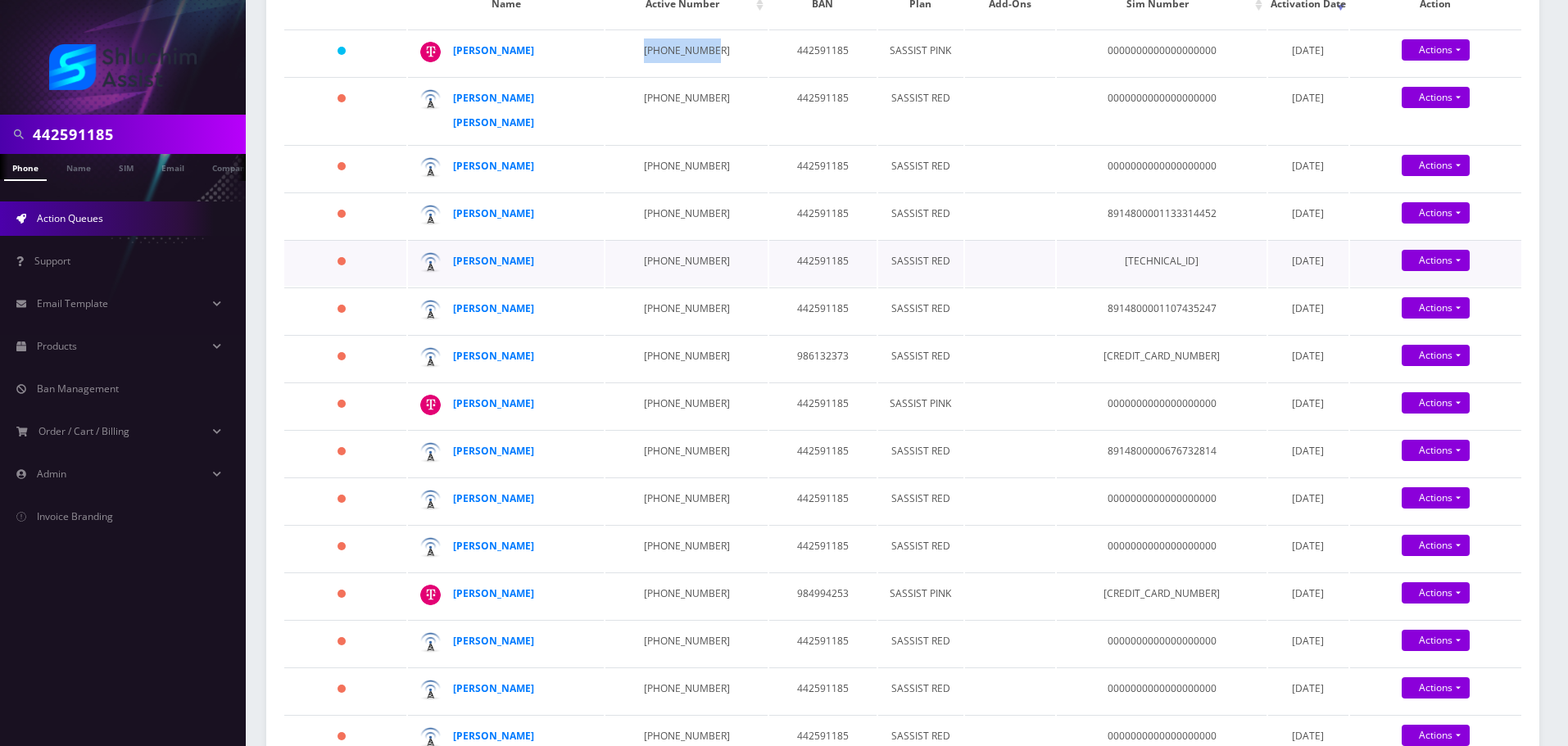
scroll to position [410, 0]
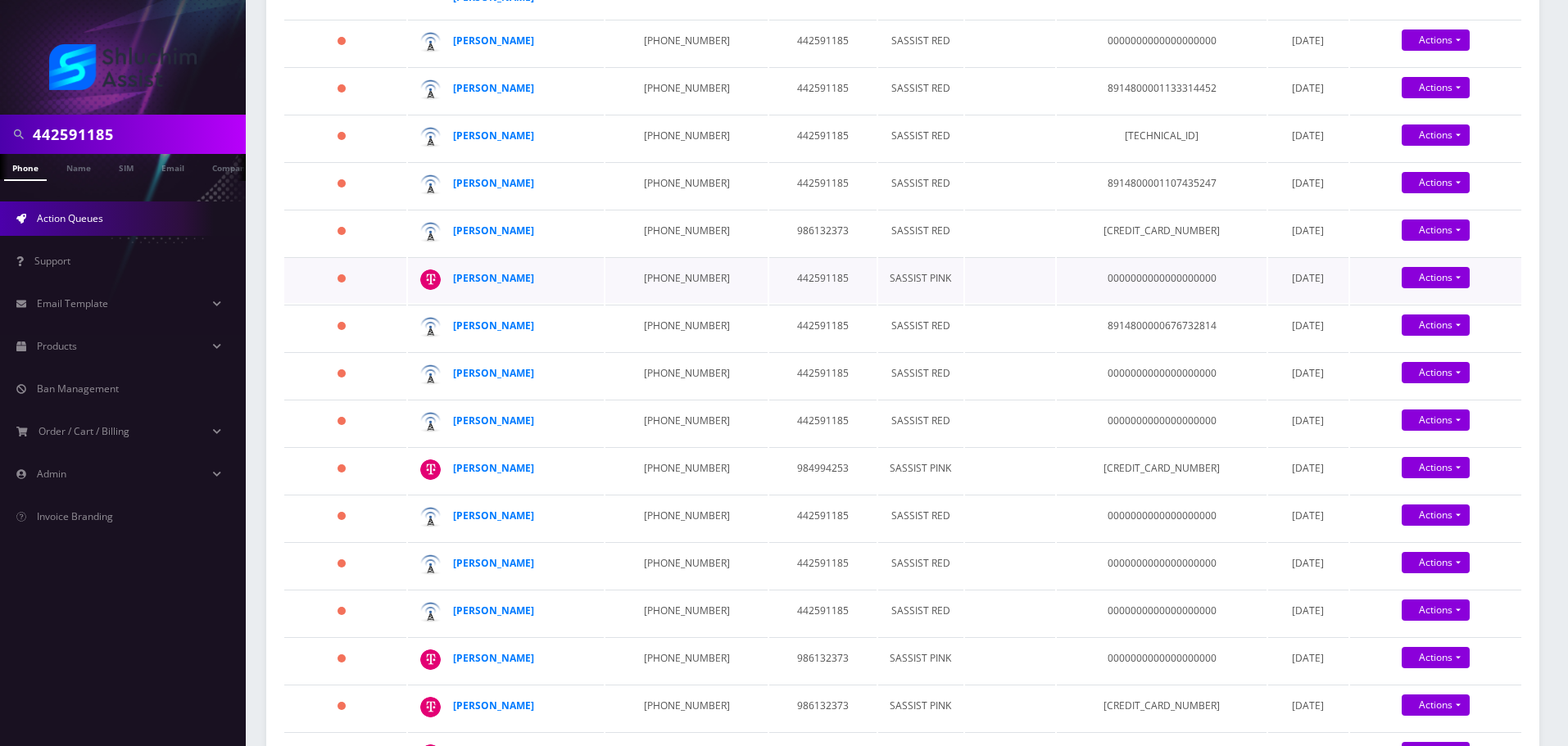
click at [653, 275] on td "347-244-6758" at bounding box center [686, 279] width 161 height 46
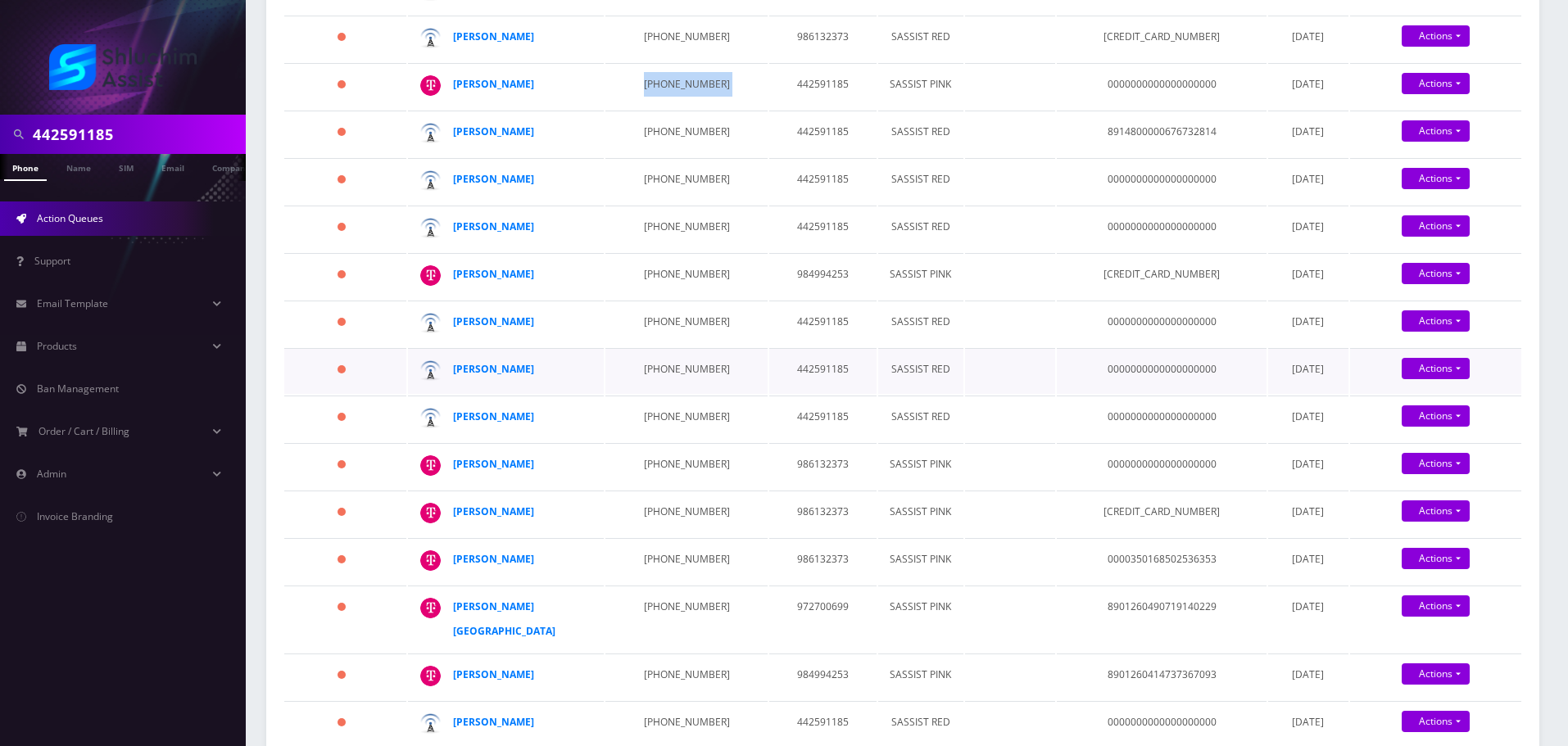
scroll to position [655, 0]
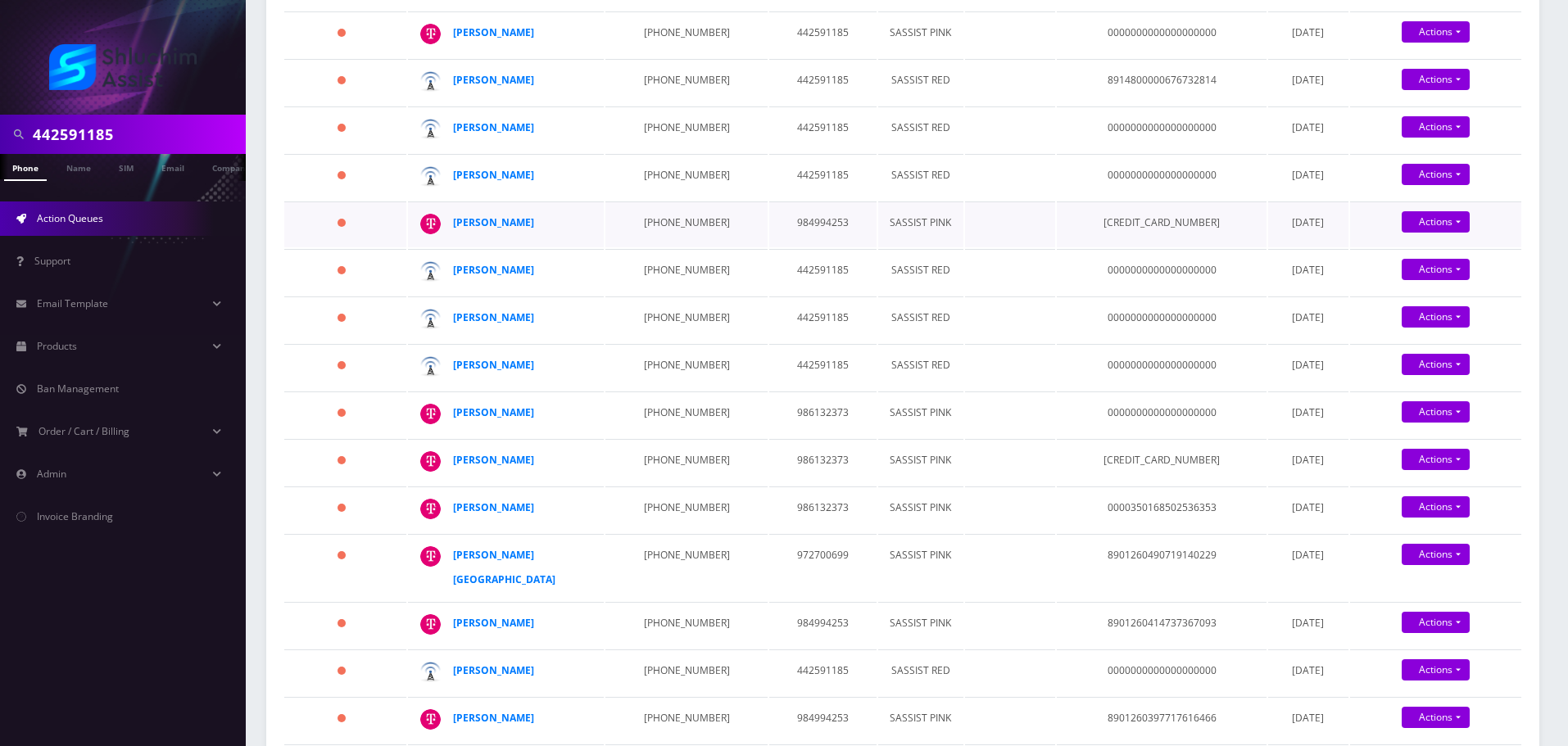
click at [669, 230] on td "347-957-5357" at bounding box center [686, 224] width 161 height 46
click at [663, 417] on td "312-874-3108" at bounding box center [686, 414] width 161 height 46
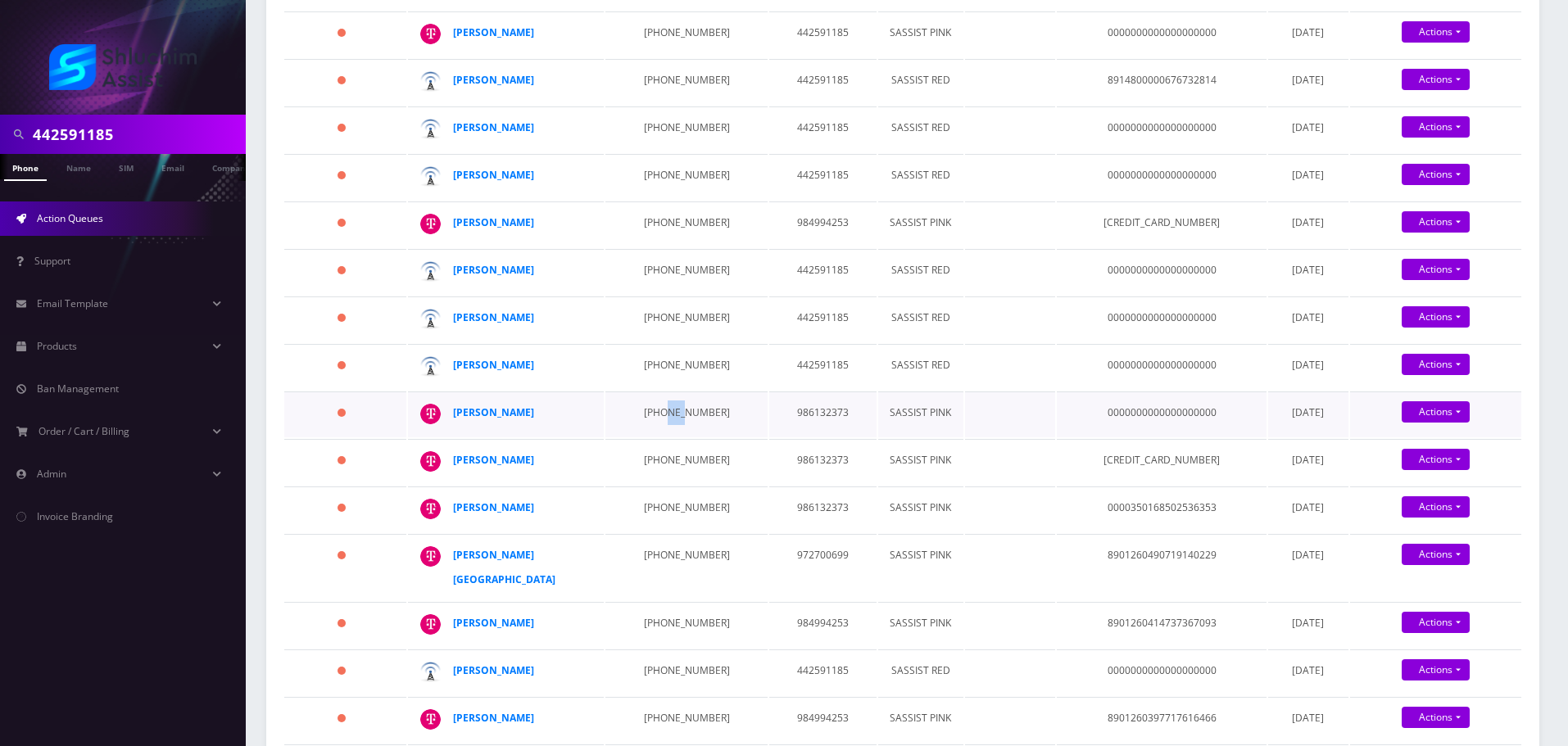
click at [663, 417] on td "312-874-3108" at bounding box center [686, 414] width 161 height 46
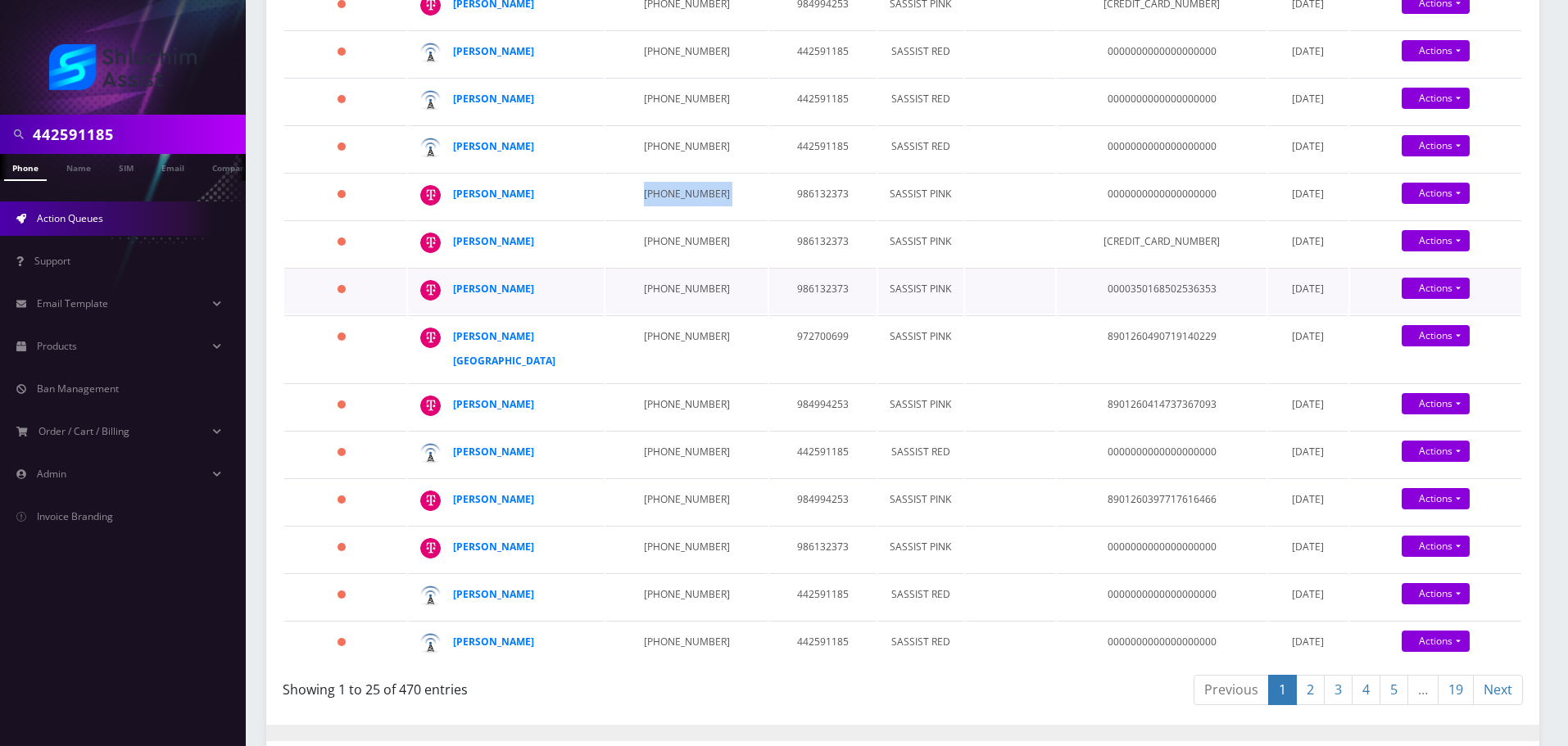
scroll to position [901, 0]
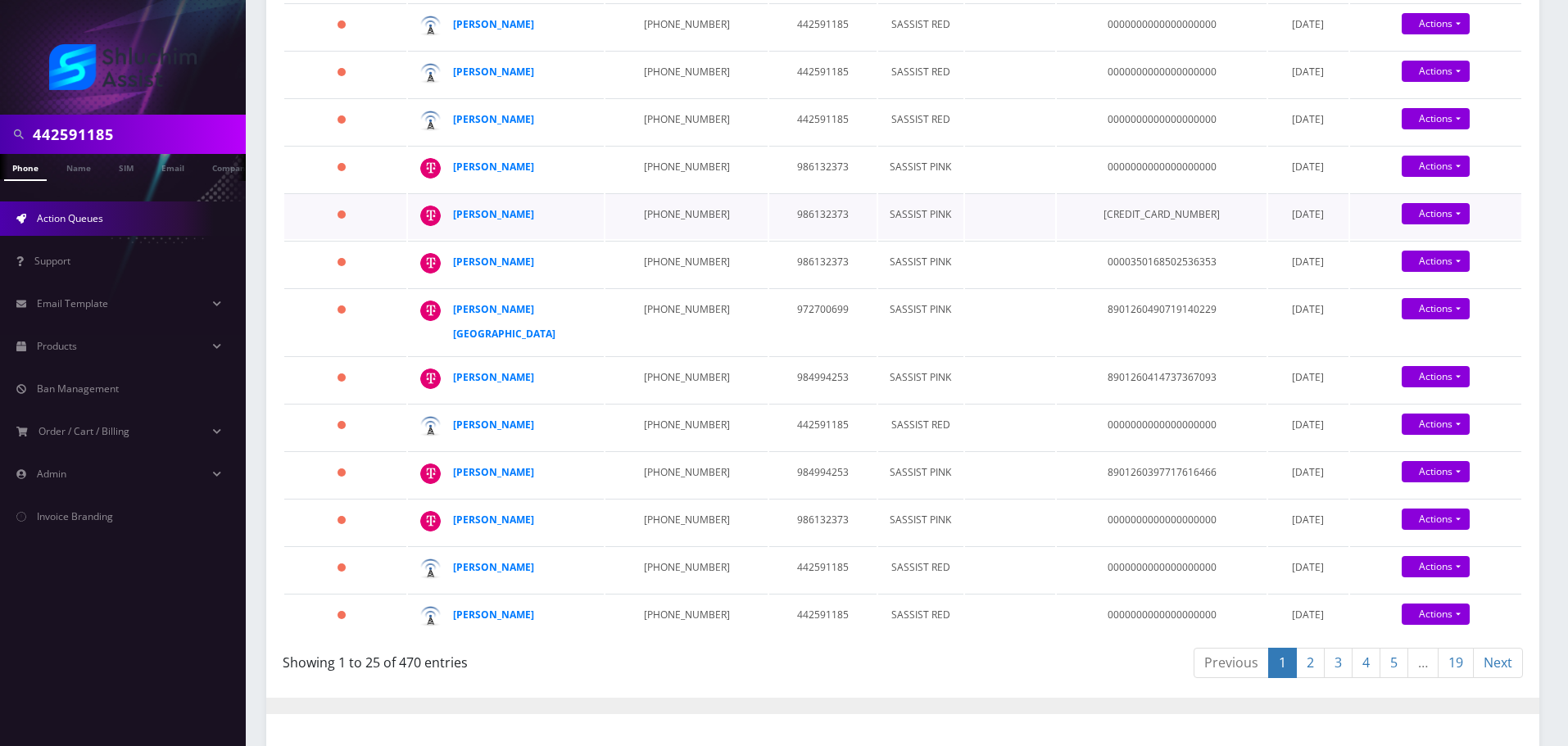
click at [645, 222] on td "929-680-5853" at bounding box center [686, 216] width 161 height 46
click at [662, 268] on td "646-406-3131" at bounding box center [686, 263] width 161 height 46
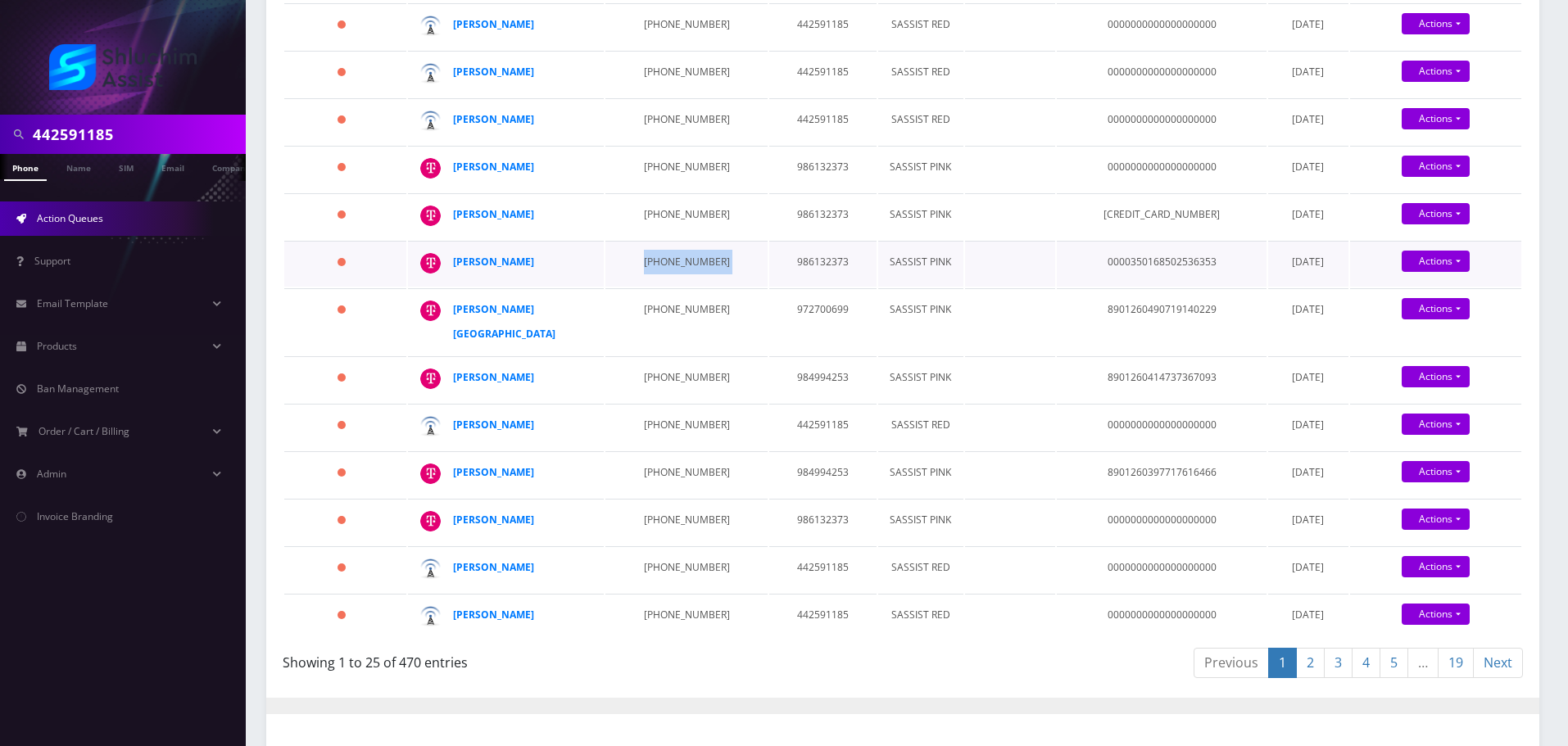
click at [662, 268] on td "646-406-3131" at bounding box center [686, 263] width 161 height 46
click at [665, 309] on td "917-651-1005" at bounding box center [686, 322] width 161 height 67
click at [651, 374] on td "347-805-4427" at bounding box center [686, 378] width 161 height 46
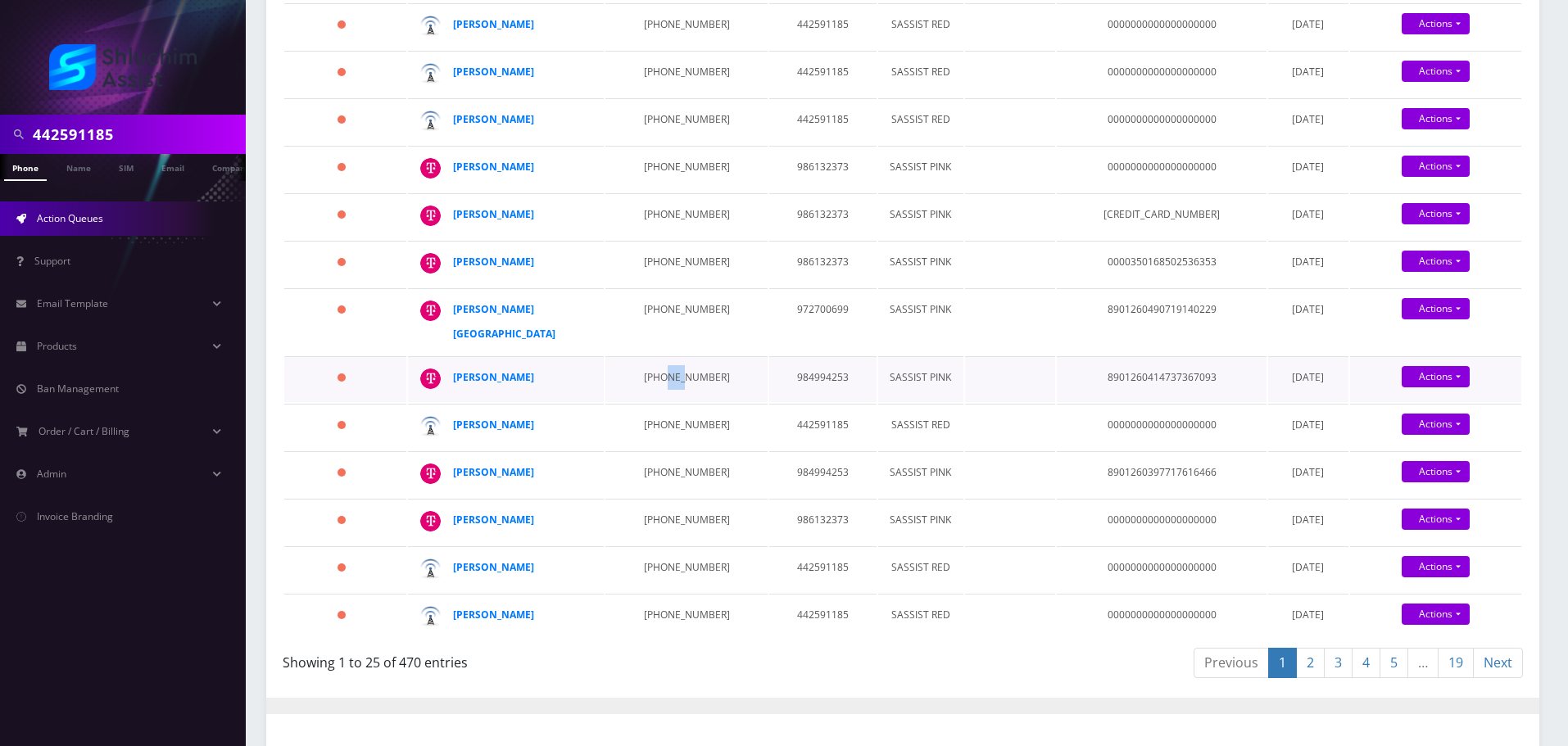
click at [651, 374] on td "347-805-4427" at bounding box center [686, 378] width 161 height 46
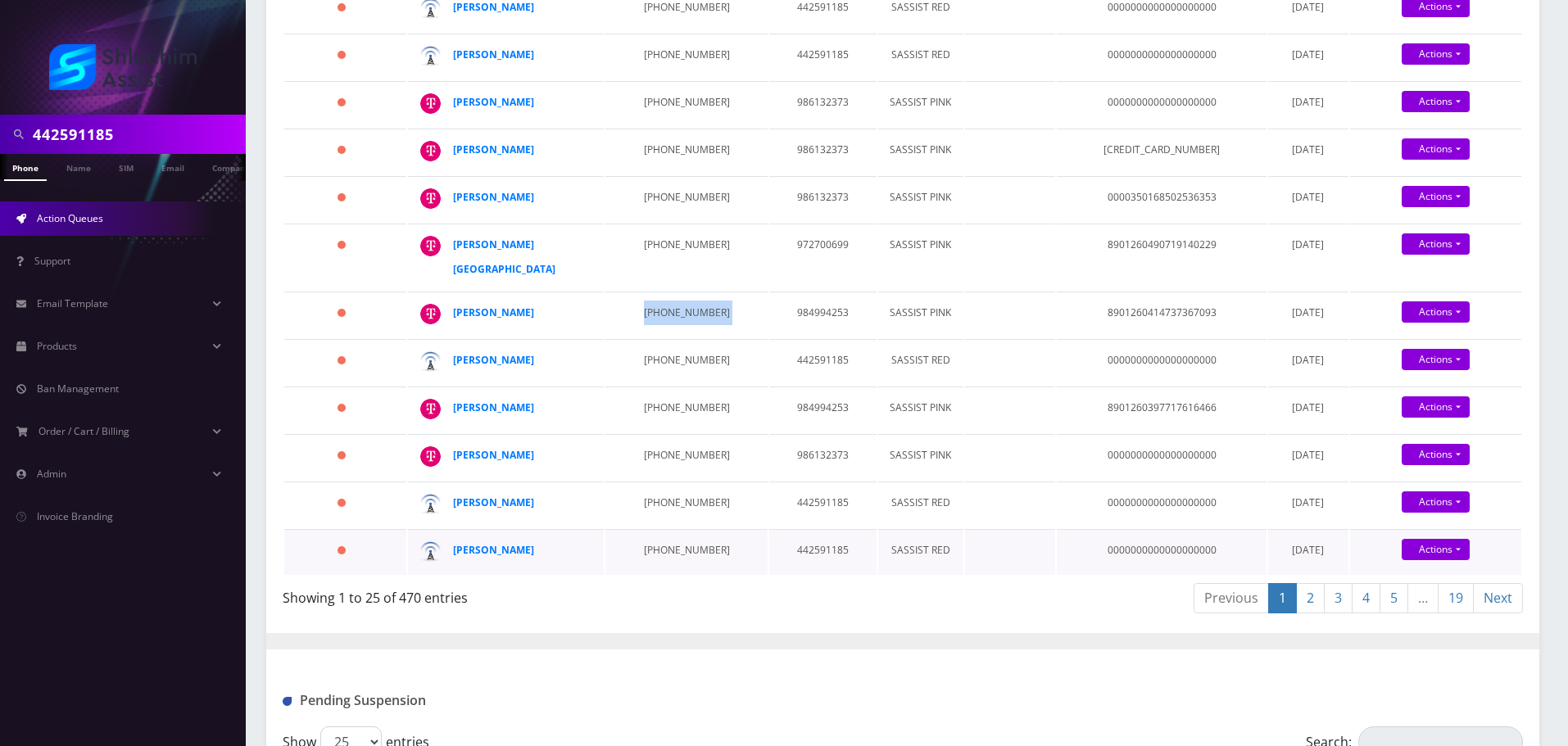
scroll to position [1229, 0]
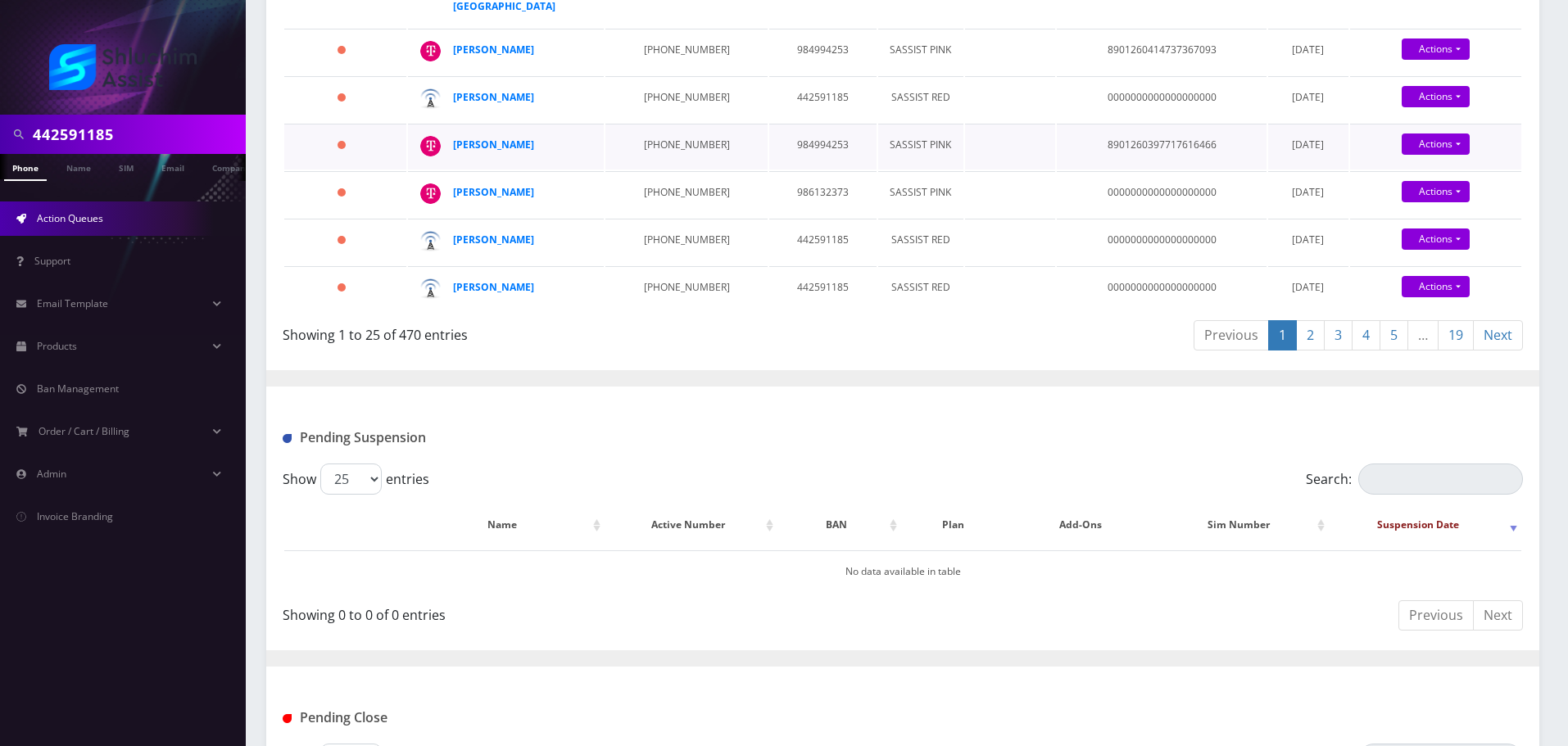
click at [656, 169] on td "929-745-3759" at bounding box center [686, 146] width 161 height 46
click at [661, 217] on td "934-867-8926" at bounding box center [686, 194] width 161 height 46
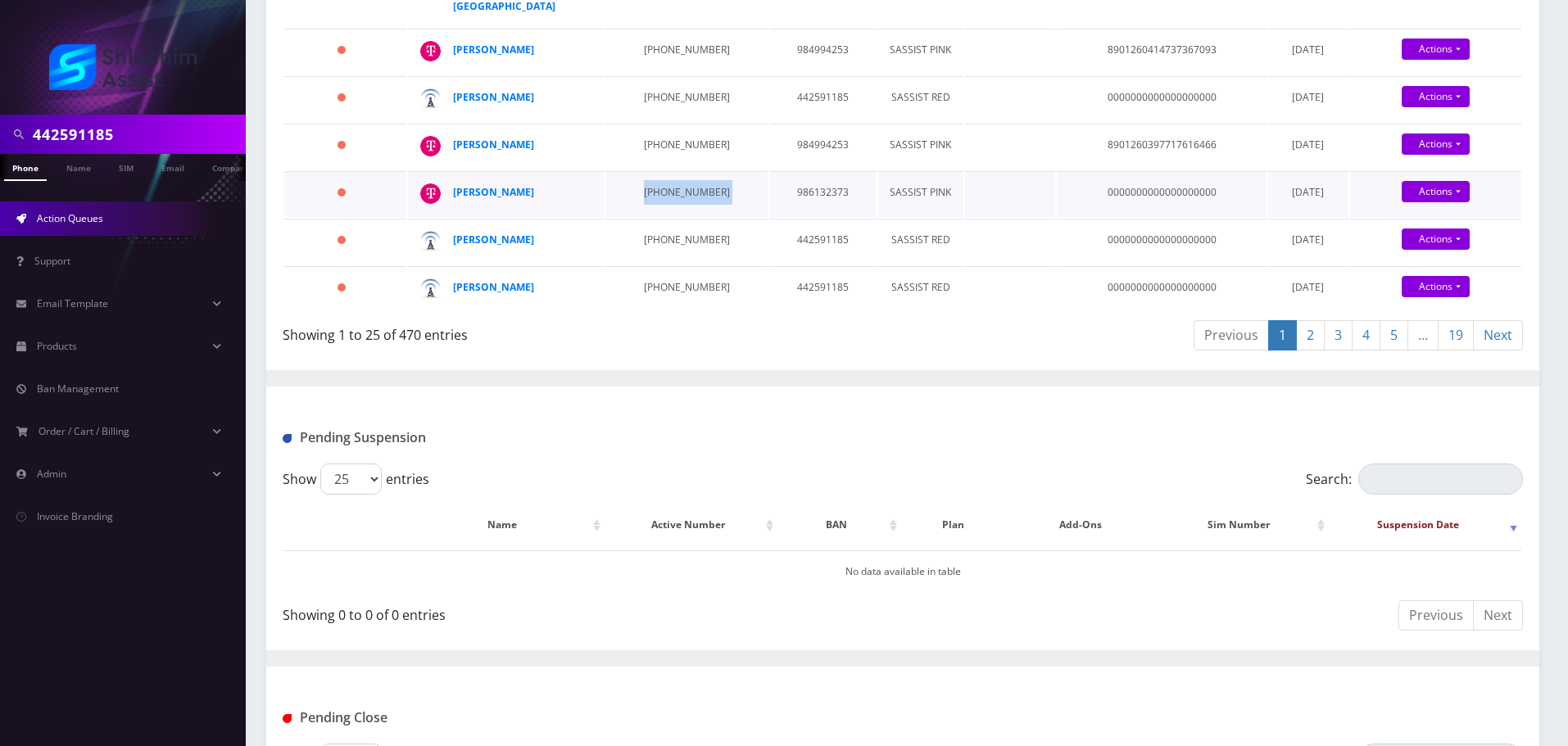
click at [661, 217] on td "934-867-8926" at bounding box center [686, 194] width 161 height 46
click at [1309, 350] on link "2" at bounding box center [1310, 335] width 29 height 31
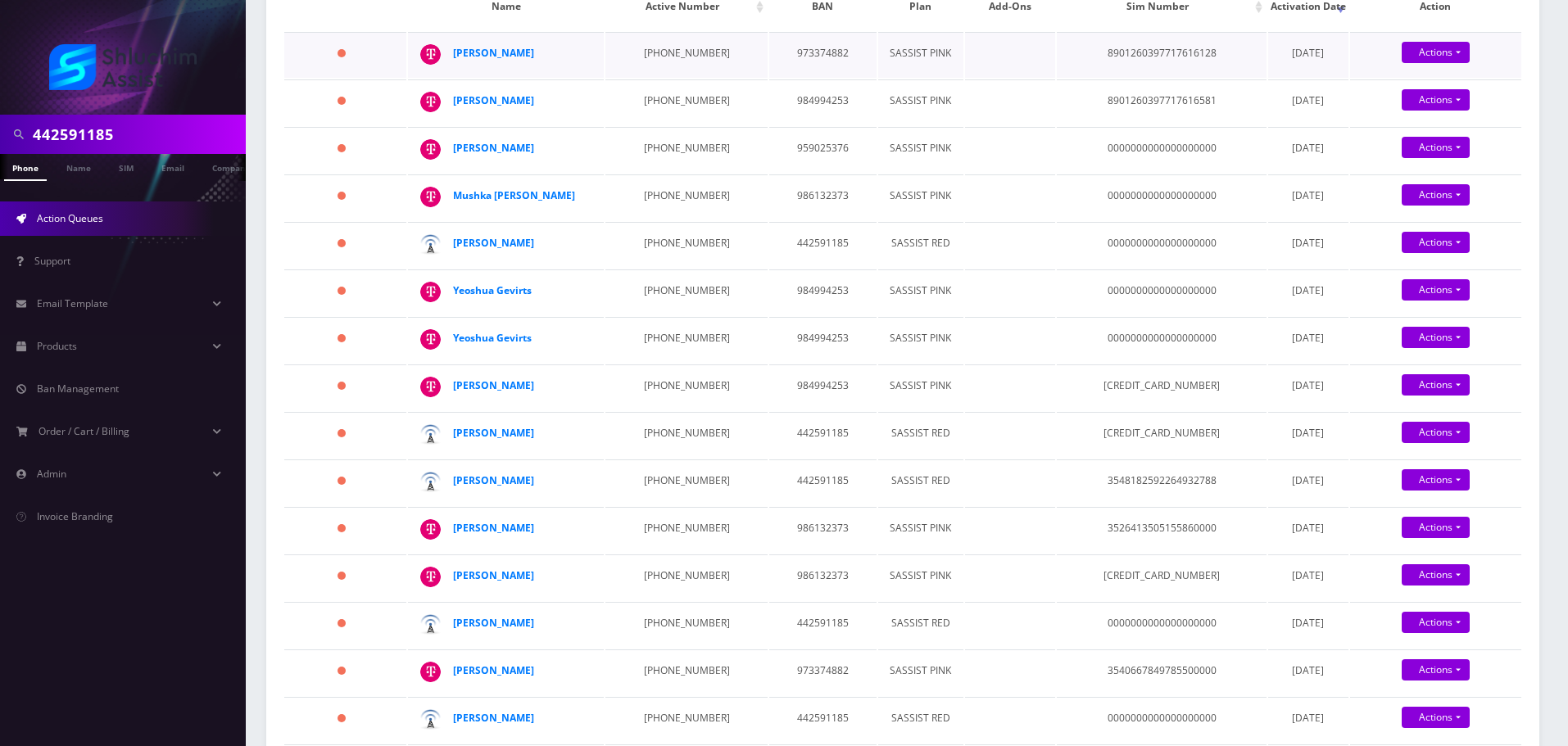
scroll to position [164, 0]
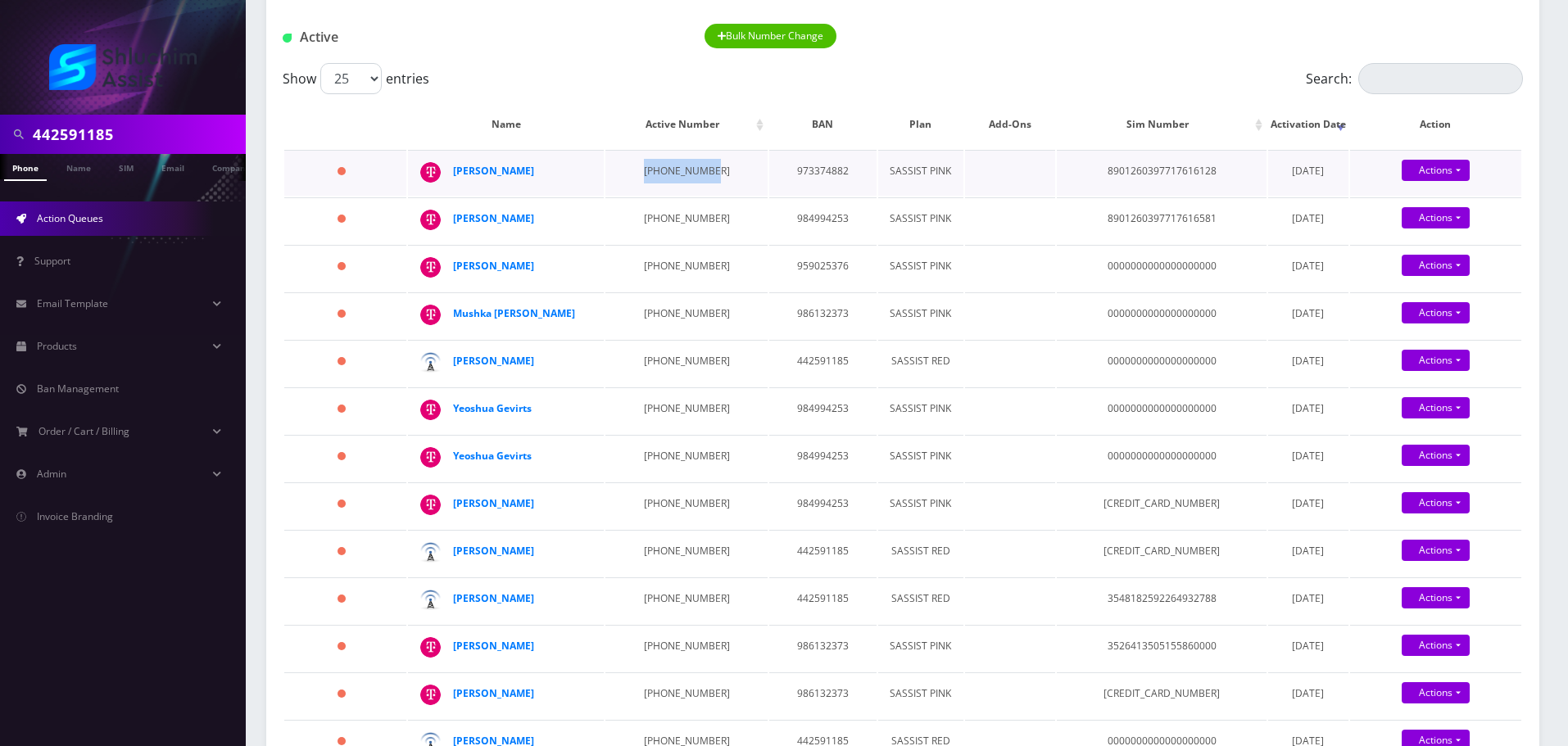
drag, startPoint x: 673, startPoint y: 170, endPoint x: 627, endPoint y: 169, distance: 46.0
click at [627, 169] on td "646-932-5025" at bounding box center [686, 172] width 161 height 46
click at [651, 235] on td "646-858-9055" at bounding box center [686, 220] width 161 height 46
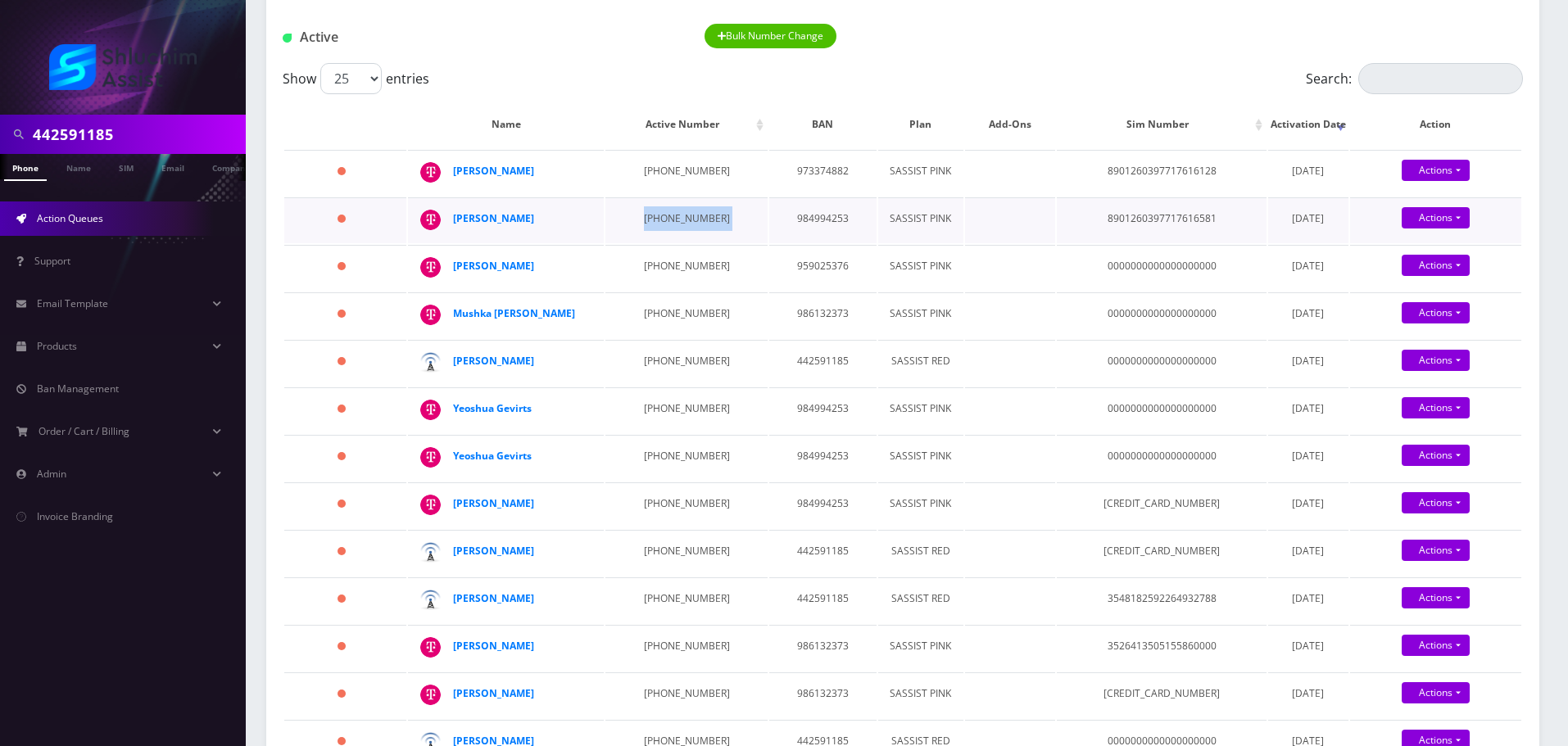
click at [700, 243] on td "646-858-9055" at bounding box center [686, 220] width 161 height 46
drag, startPoint x: 705, startPoint y: 238, endPoint x: 633, endPoint y: 241, distance: 72.1
click at [633, 241] on td "646-858-9055" at bounding box center [686, 220] width 161 height 46
drag, startPoint x: 696, startPoint y: 168, endPoint x: 624, endPoint y: 168, distance: 72.0
click at [624, 168] on td "646-932-5025" at bounding box center [686, 172] width 161 height 46
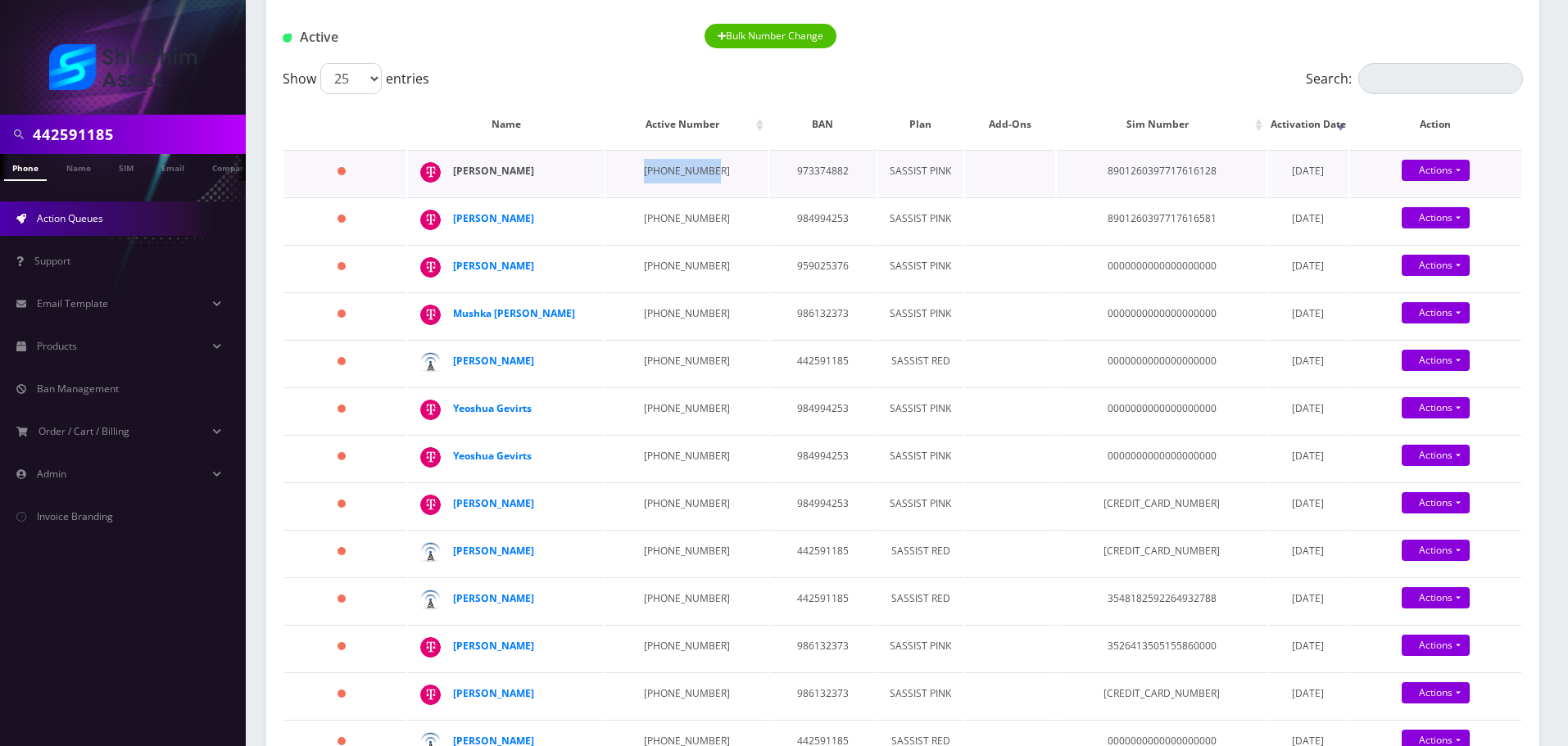
drag, startPoint x: 546, startPoint y: 173, endPoint x: 455, endPoint y: 173, distance: 91.0
click at [455, 173] on div "Dinah Tabacinik" at bounding box center [515, 170] width 125 height 24
drag, startPoint x: 544, startPoint y: 247, endPoint x: 604, endPoint y: 238, distance: 60.7
click at [604, 238] on td "Rivka Gordon" at bounding box center [506, 220] width 196 height 46
drag, startPoint x: 616, startPoint y: 238, endPoint x: 700, endPoint y: 241, distance: 84.1
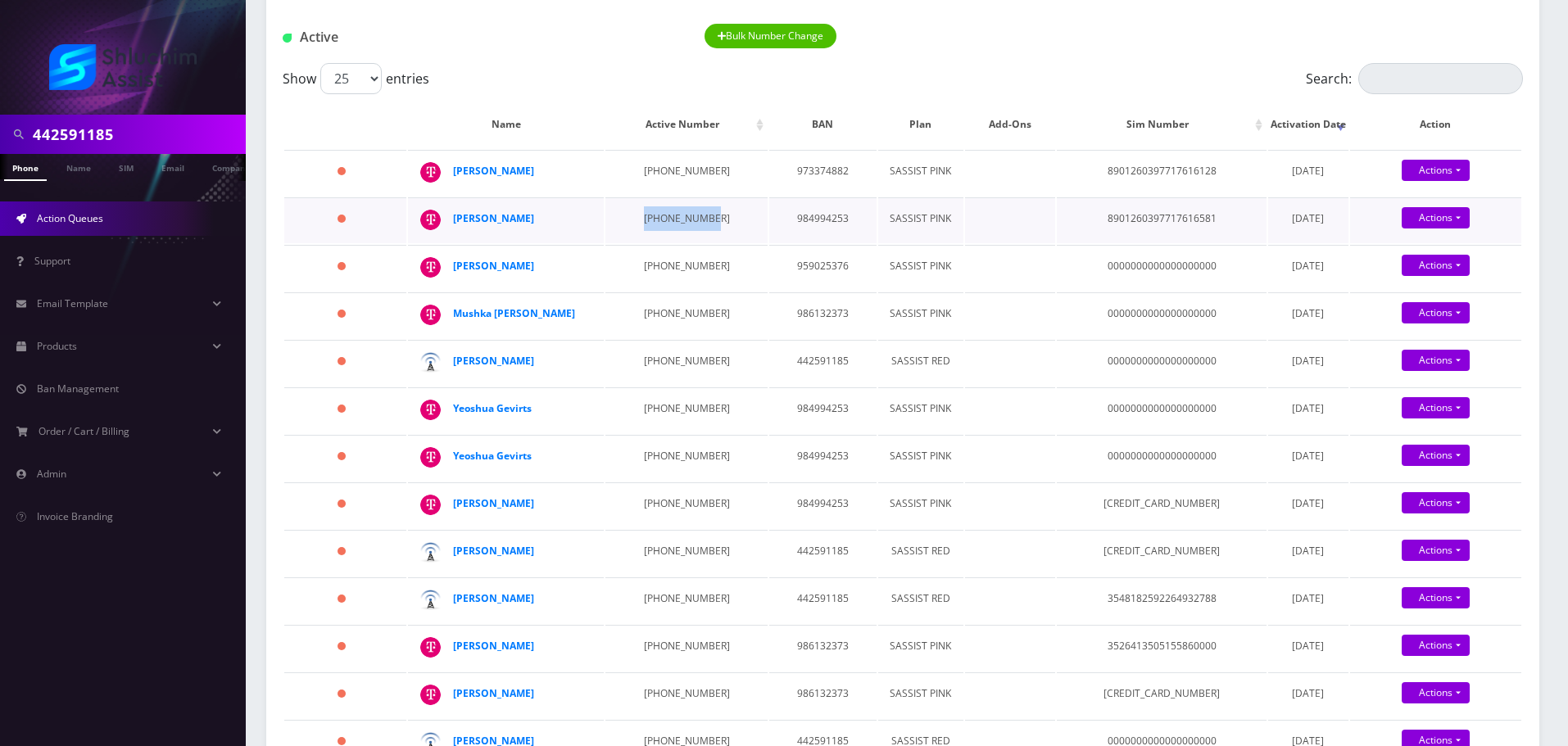
click at [700, 241] on td "646-858-9055" at bounding box center [686, 220] width 161 height 46
click at [695, 243] on td "646-858-9055" at bounding box center [686, 220] width 161 height 46
drag, startPoint x: 707, startPoint y: 239, endPoint x: 623, endPoint y: 239, distance: 84.0
click at [623, 239] on td "646-858-9055" at bounding box center [686, 220] width 161 height 46
click at [698, 232] on td "646-858-9055" at bounding box center [686, 220] width 161 height 46
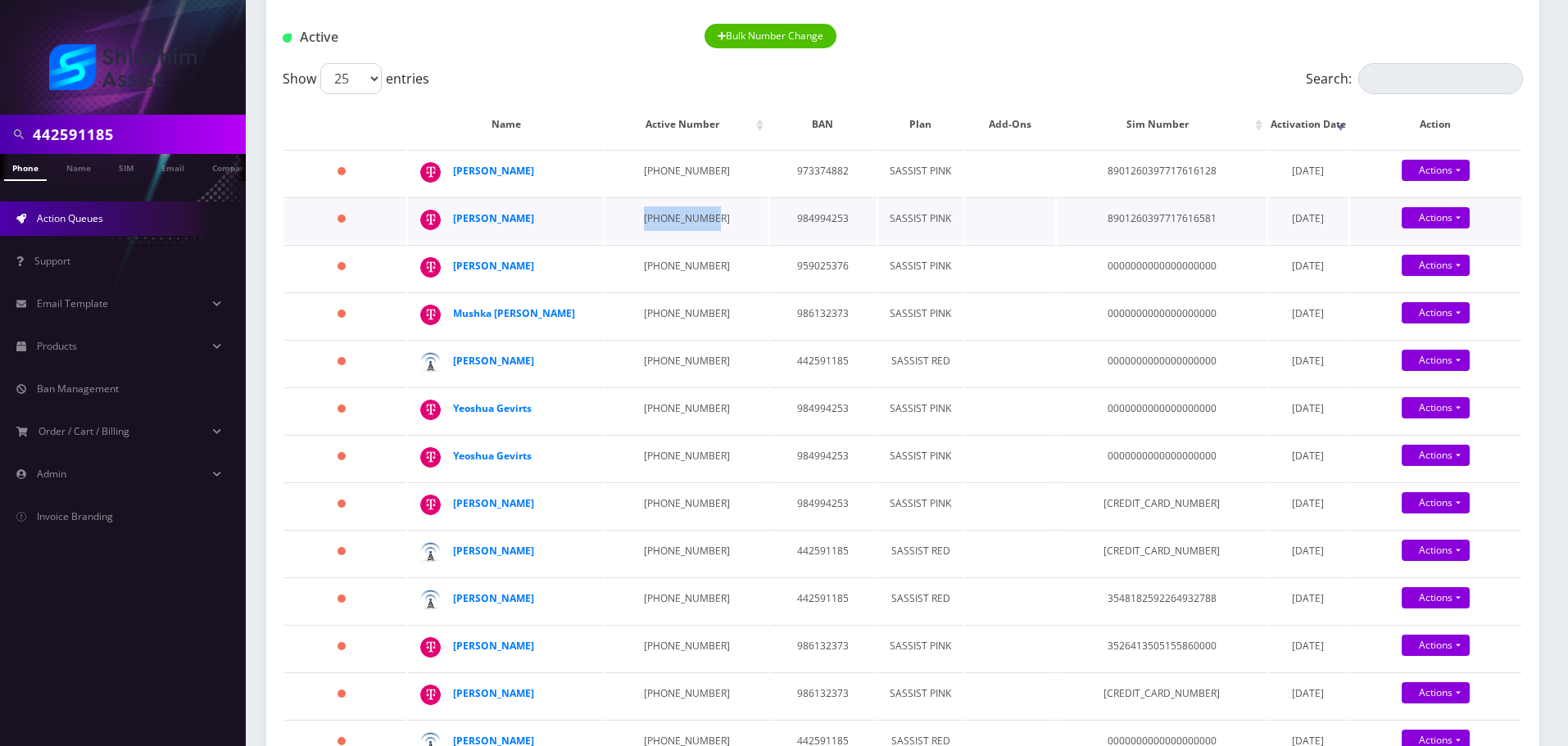
drag, startPoint x: 707, startPoint y: 239, endPoint x: 624, endPoint y: 235, distance: 83.1
click at [624, 235] on td "646-858-9055" at bounding box center [686, 220] width 161 height 46
click at [707, 231] on td "646-858-9055" at bounding box center [686, 220] width 161 height 46
drag, startPoint x: 697, startPoint y: 232, endPoint x: 627, endPoint y: 232, distance: 70.0
click at [627, 232] on td "646-858-9055" at bounding box center [686, 220] width 161 height 46
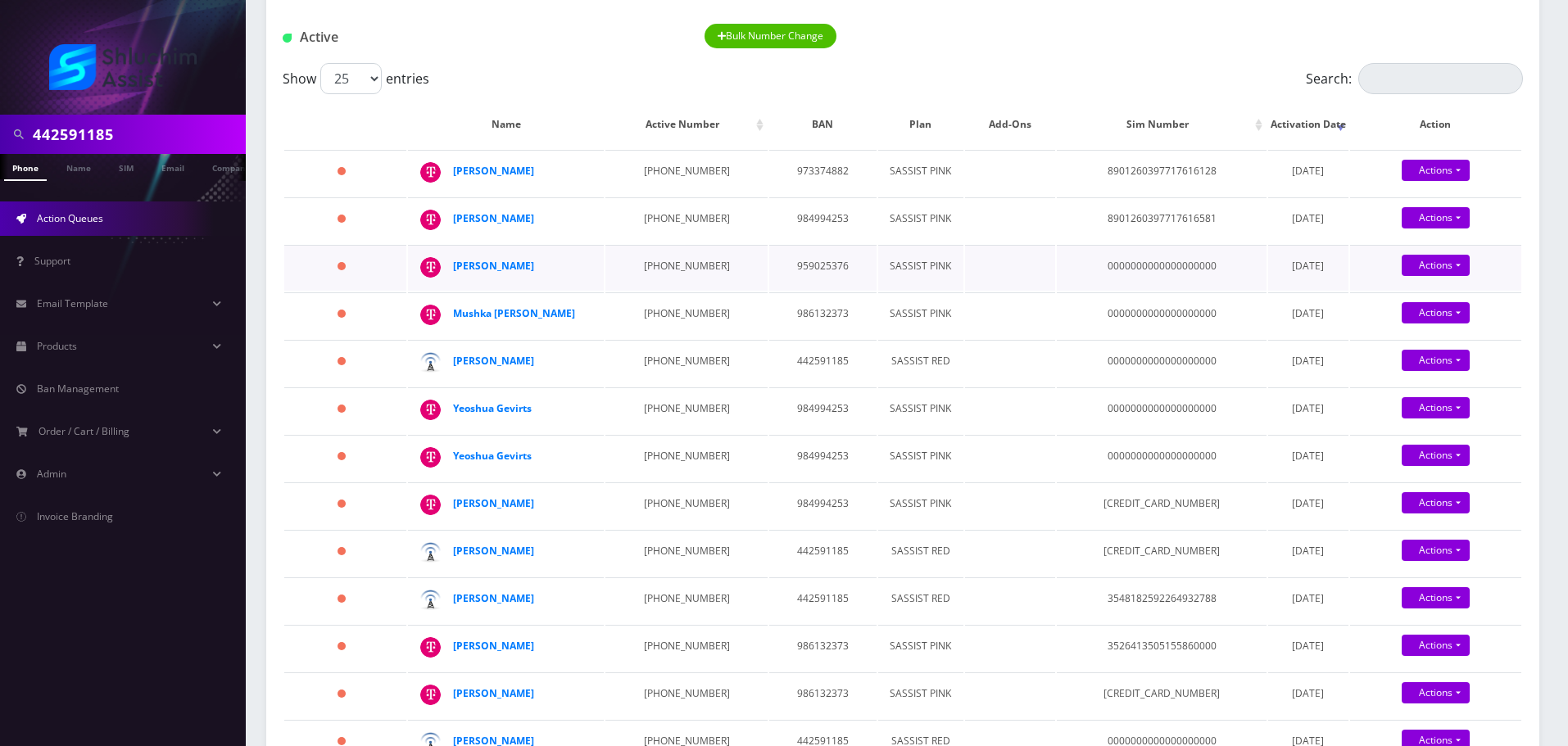
click at [673, 291] on td "510-216-8873" at bounding box center [686, 268] width 161 height 46
drag, startPoint x: 552, startPoint y: 308, endPoint x: 449, endPoint y: 308, distance: 103.0
click at [449, 291] on td "Sabrina Sztabzyb" at bounding box center [506, 268] width 196 height 46
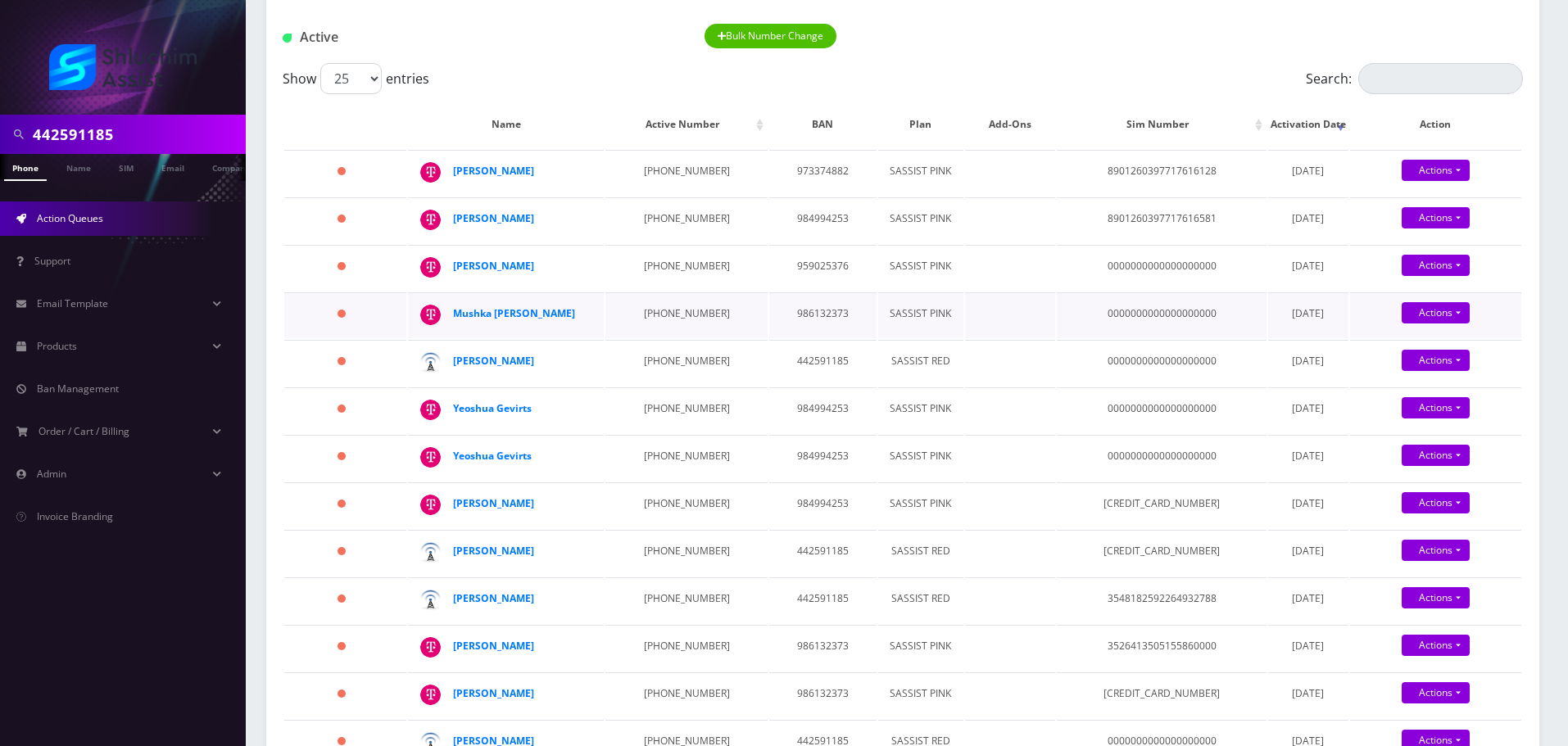
click at [661, 338] on td "347-519-1292" at bounding box center [686, 315] width 161 height 46
click at [671, 386] on td "929-617-9351" at bounding box center [686, 362] width 161 height 46
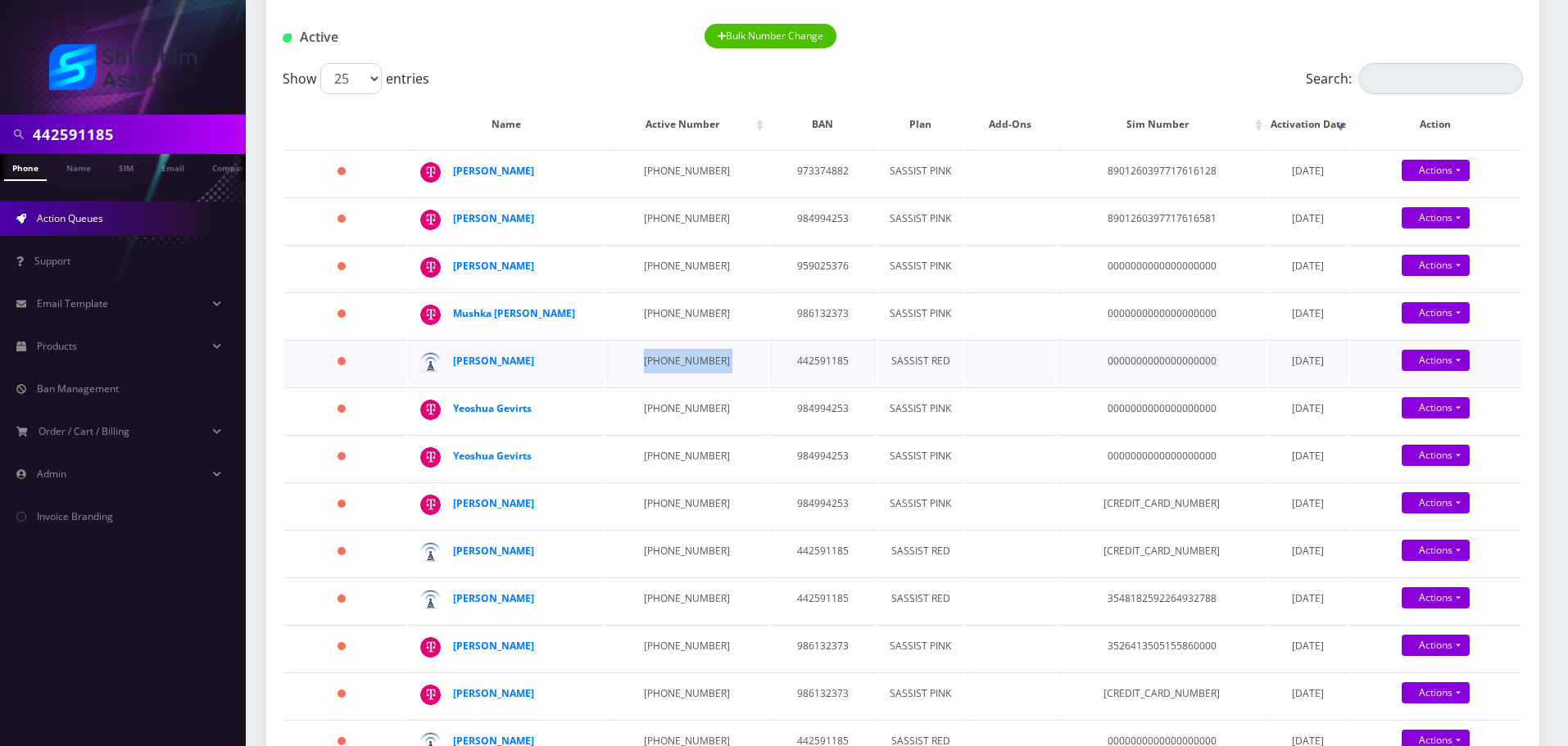
click at [671, 386] on td "929-617-9351" at bounding box center [686, 362] width 161 height 46
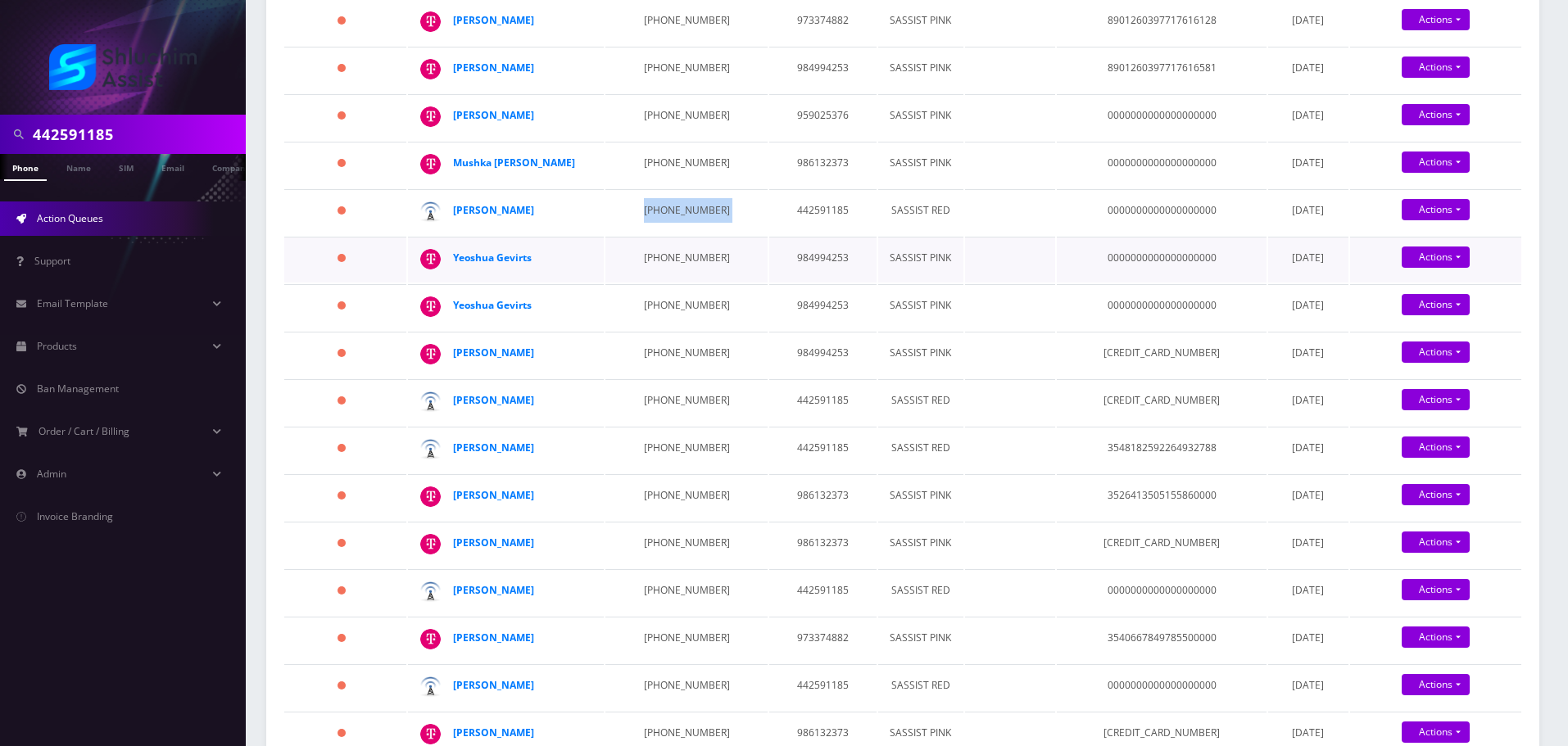
scroll to position [328, 0]
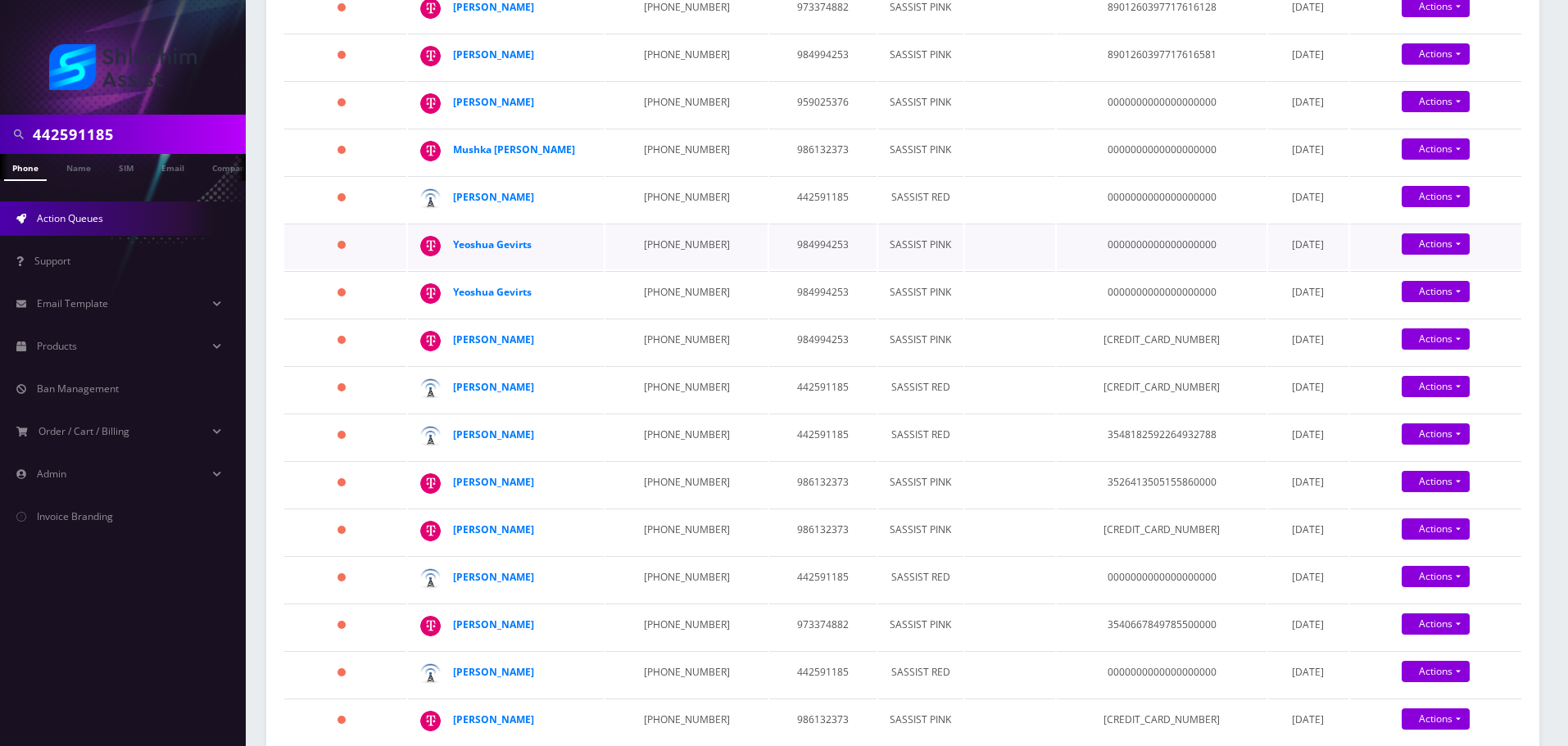
click at [647, 269] on td "347-888-5751" at bounding box center [686, 246] width 161 height 46
click at [653, 317] on td "229-299-7980" at bounding box center [686, 294] width 161 height 46
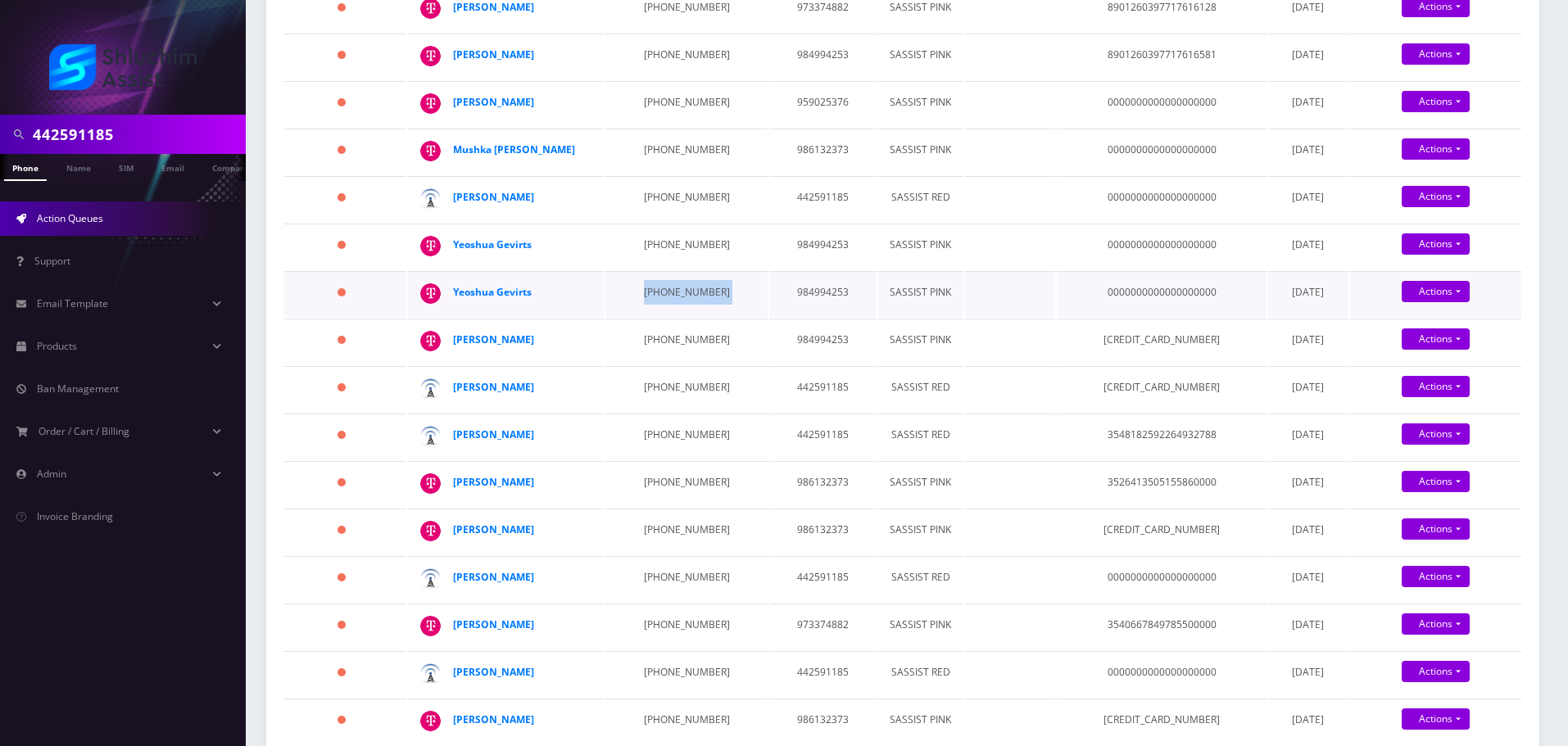
click at [653, 317] on td "229-299-7980" at bounding box center [686, 294] width 161 height 46
click at [670, 365] on td "256-749-4073" at bounding box center [686, 341] width 161 height 46
click at [670, 412] on td "347-247-6255" at bounding box center [686, 388] width 161 height 46
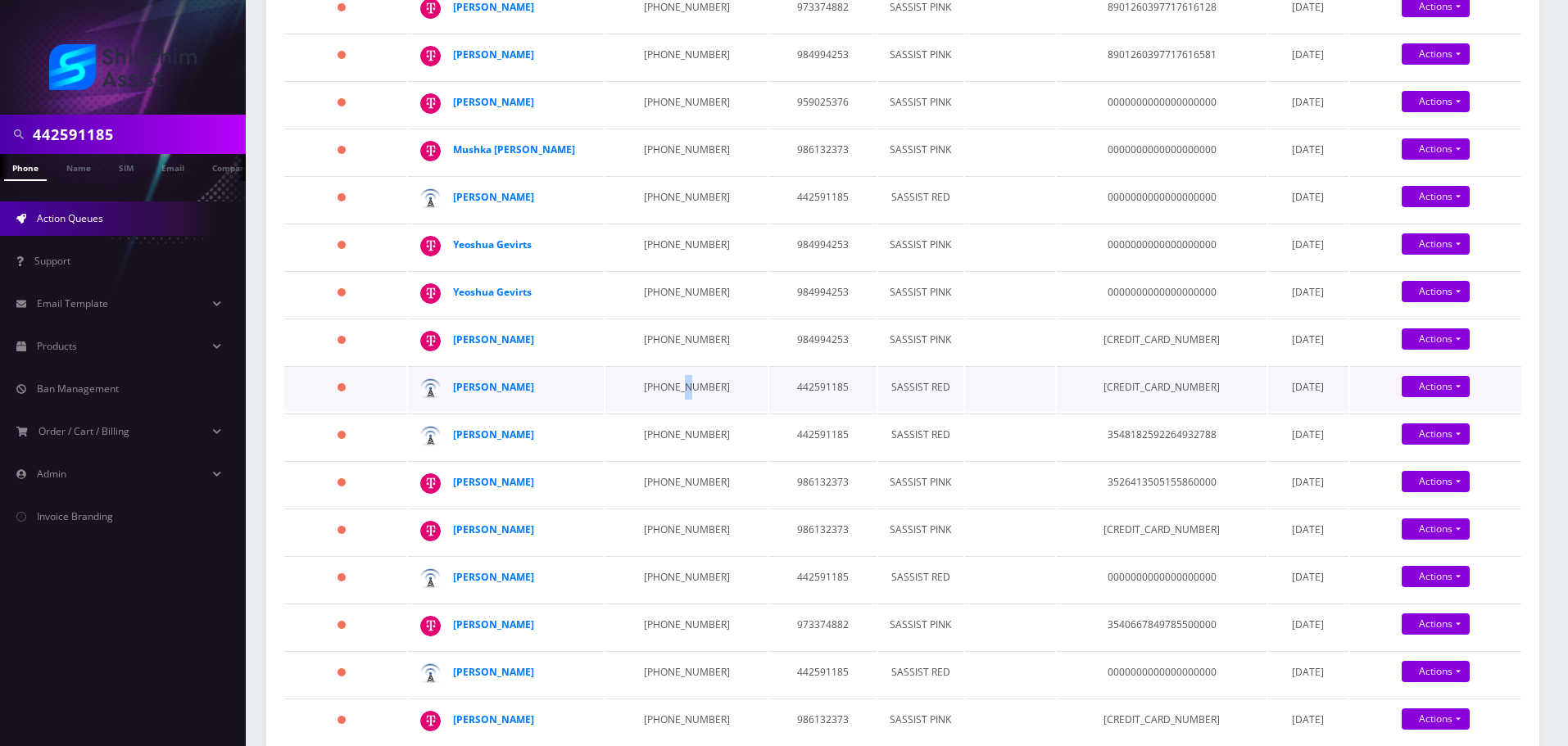
click at [670, 412] on td "347-247-6255" at bounding box center [686, 388] width 161 height 46
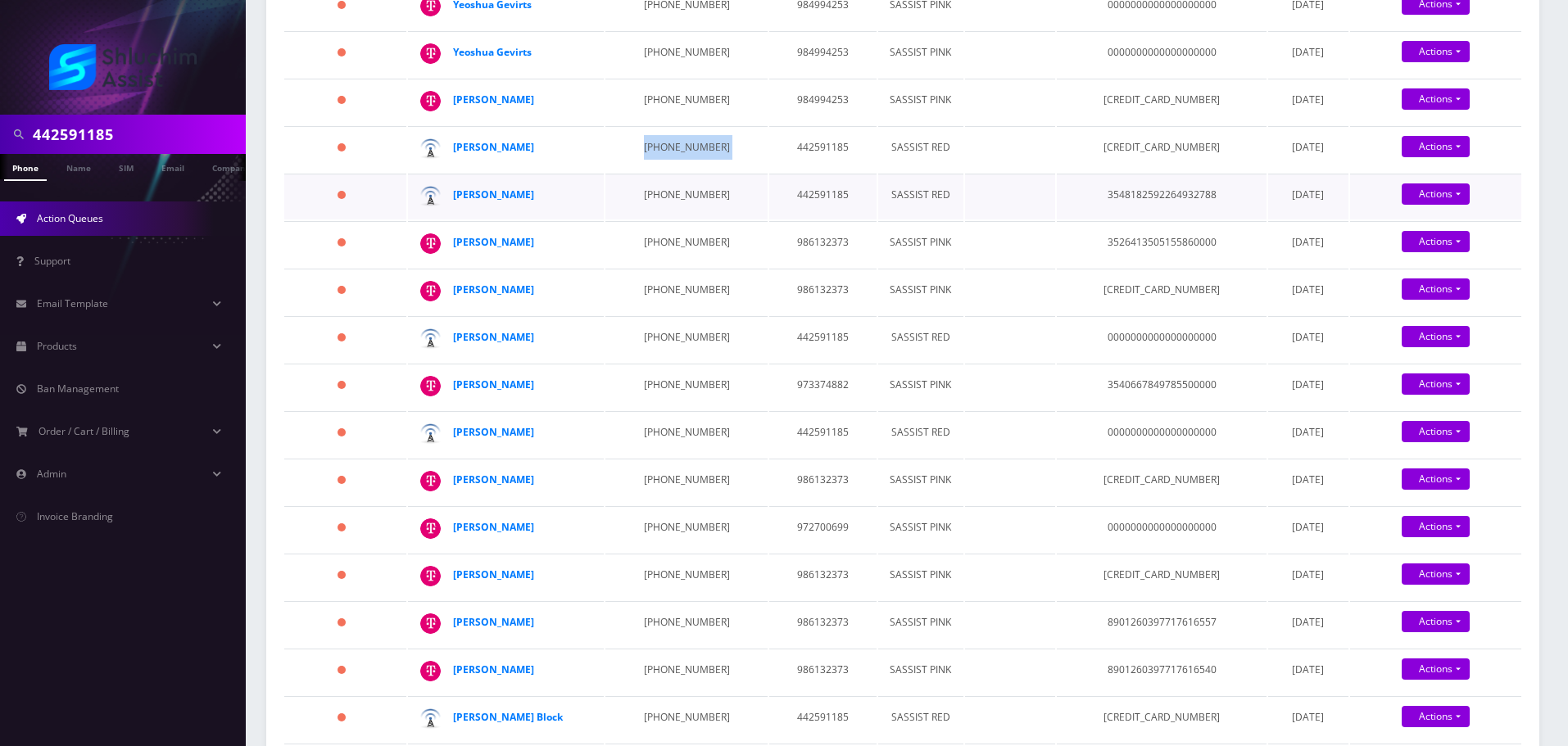
scroll to position [573, 0]
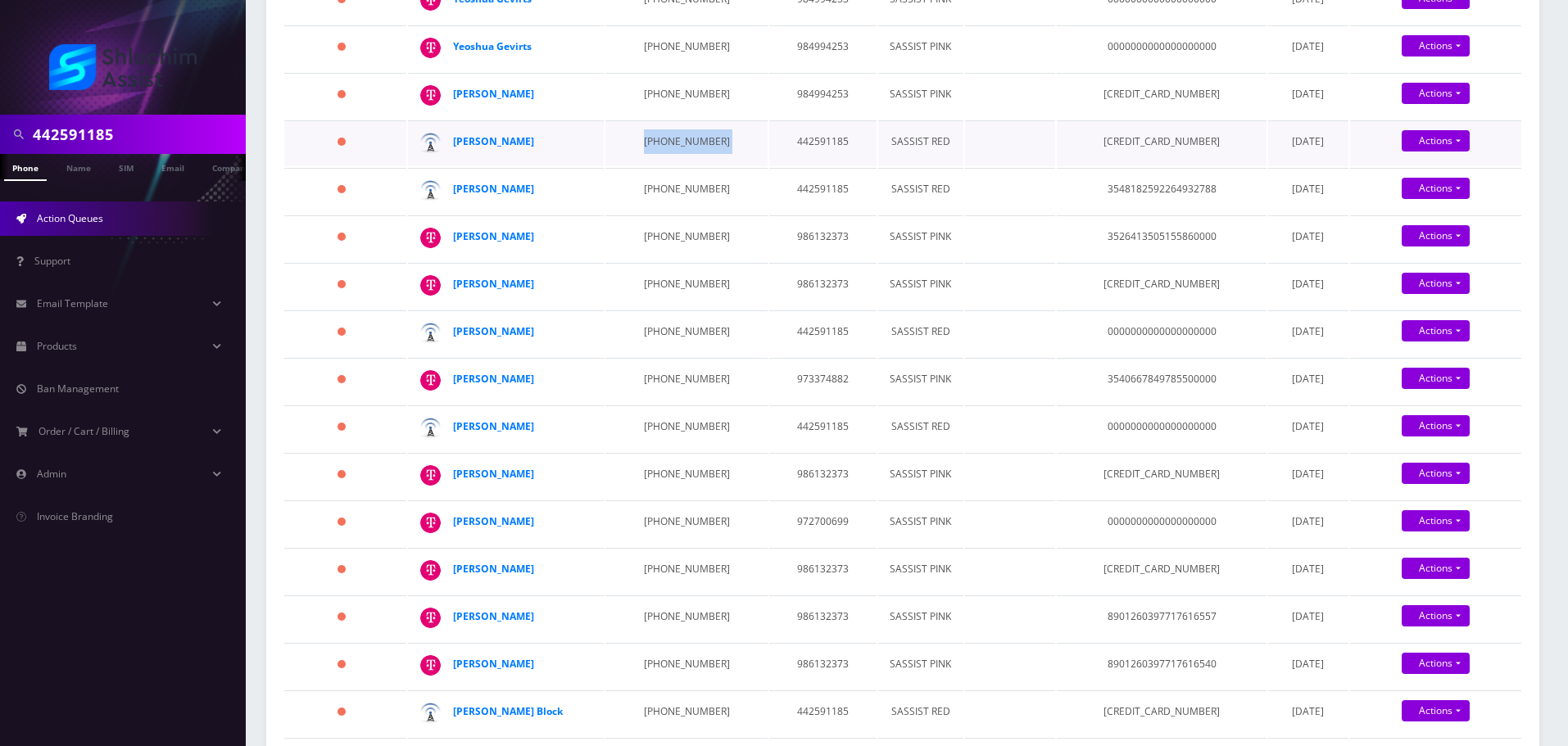
click at [663, 167] on td "347-247-6255" at bounding box center [686, 143] width 161 height 46
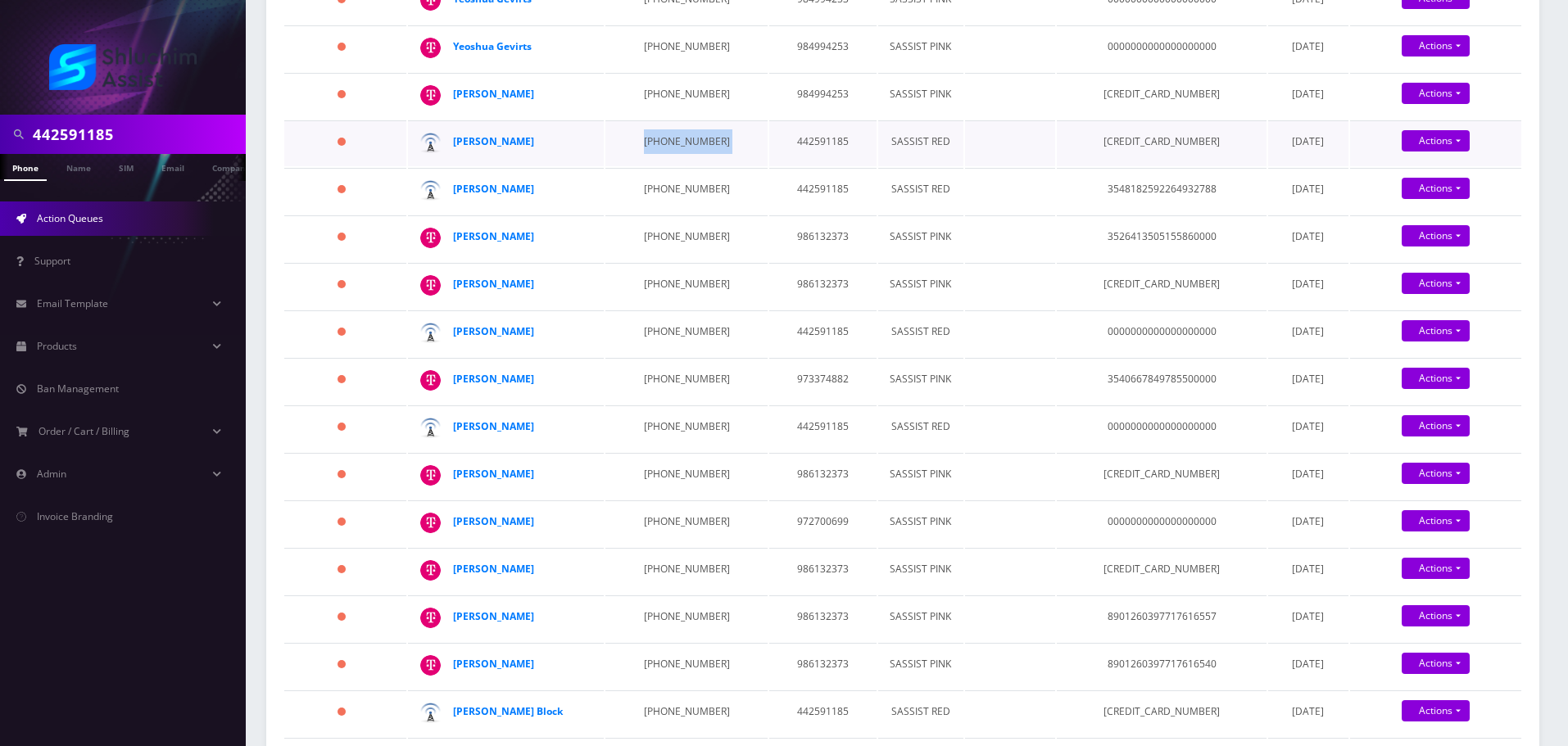
click at [663, 167] on td "347-247-6255" at bounding box center [686, 143] width 161 height 46
click at [671, 214] on td "929-430-9583" at bounding box center [686, 190] width 161 height 46
click at [671, 261] on td "929-344-2090" at bounding box center [686, 238] width 161 height 46
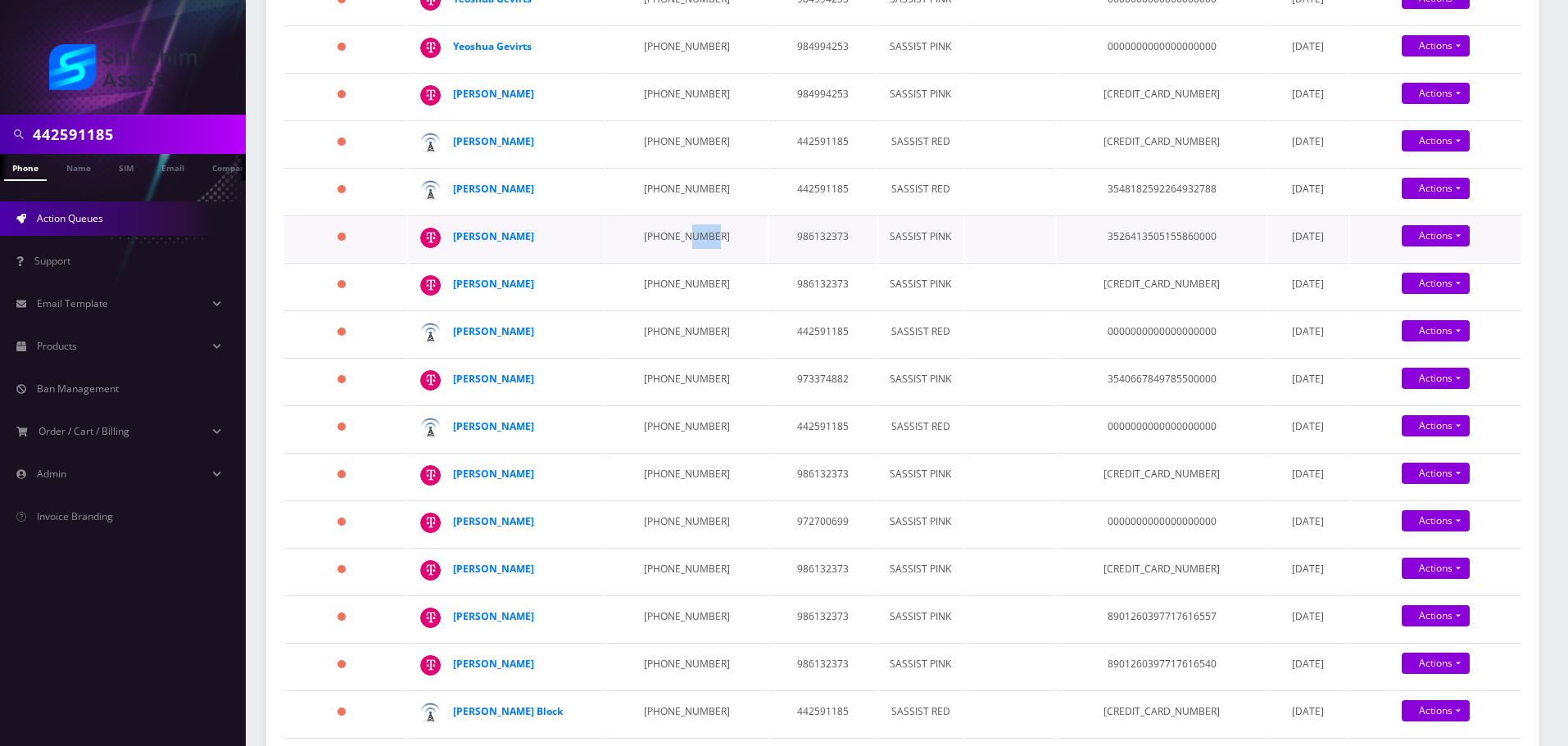
click at [671, 261] on td "929-344-2090" at bounding box center [686, 238] width 161 height 46
click at [655, 309] on td "646-824-2129" at bounding box center [686, 286] width 161 height 46
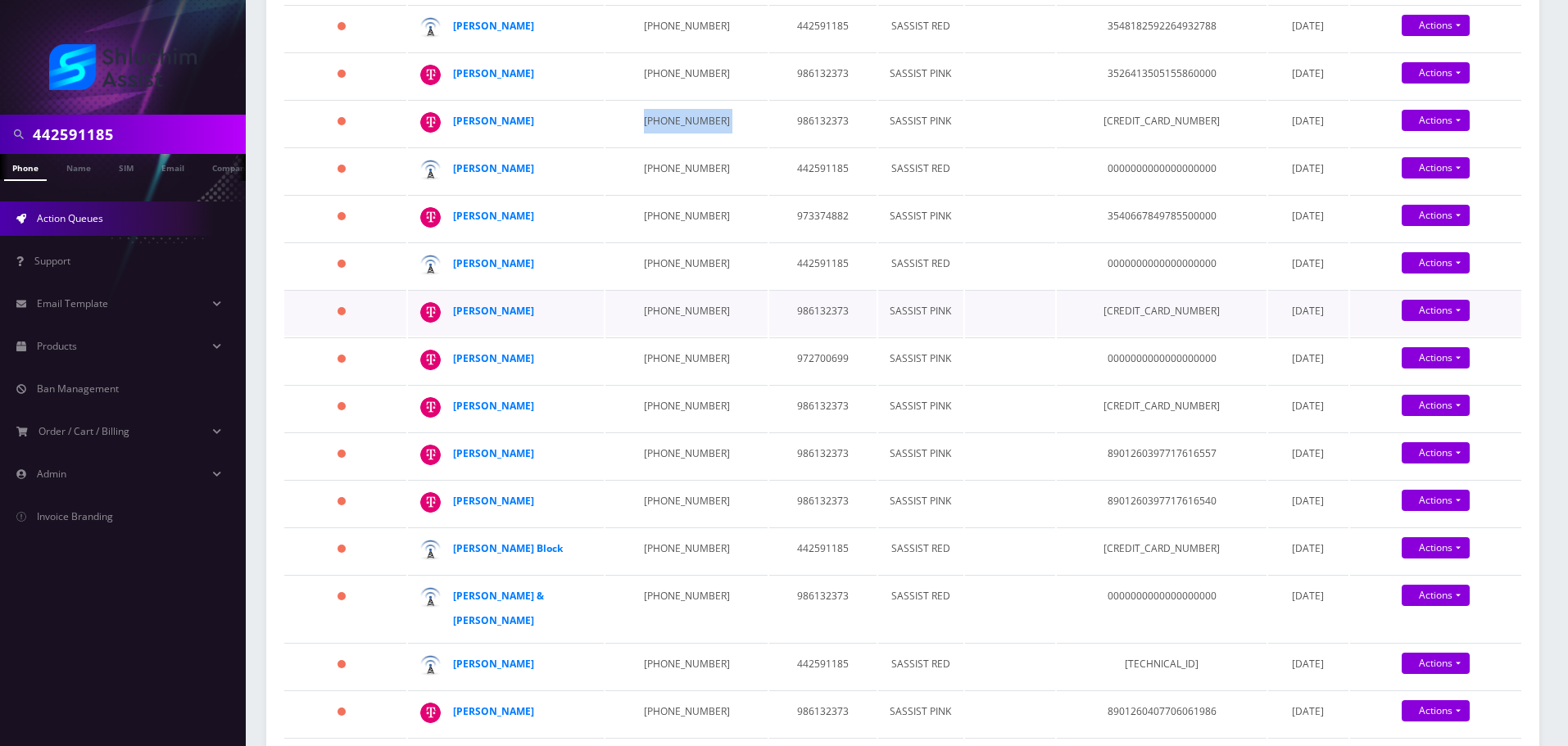
scroll to position [819, 0]
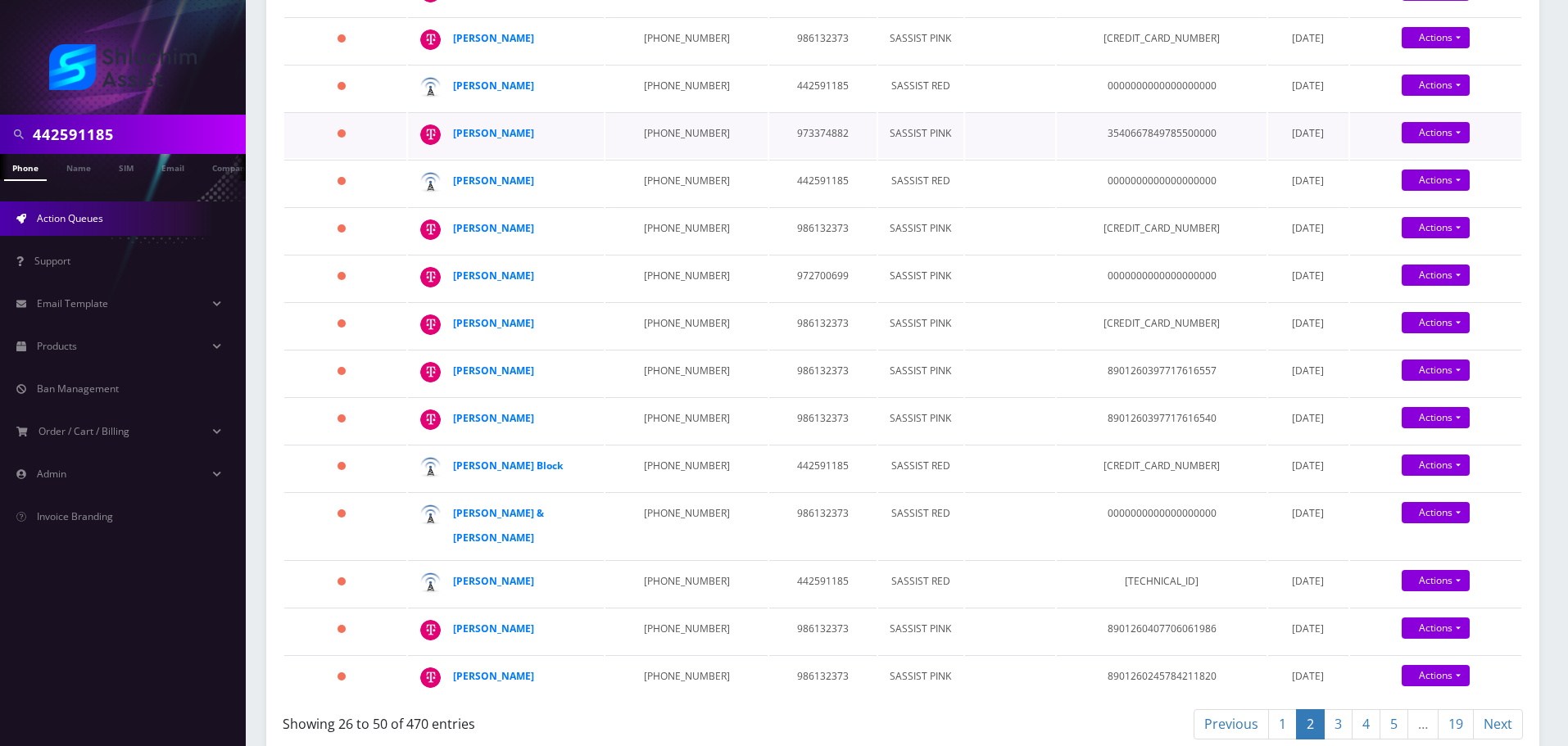
click at [651, 158] on td "347-683-5590" at bounding box center [686, 135] width 161 height 46
click at [635, 253] on td "941-999-7869" at bounding box center [686, 230] width 161 height 46
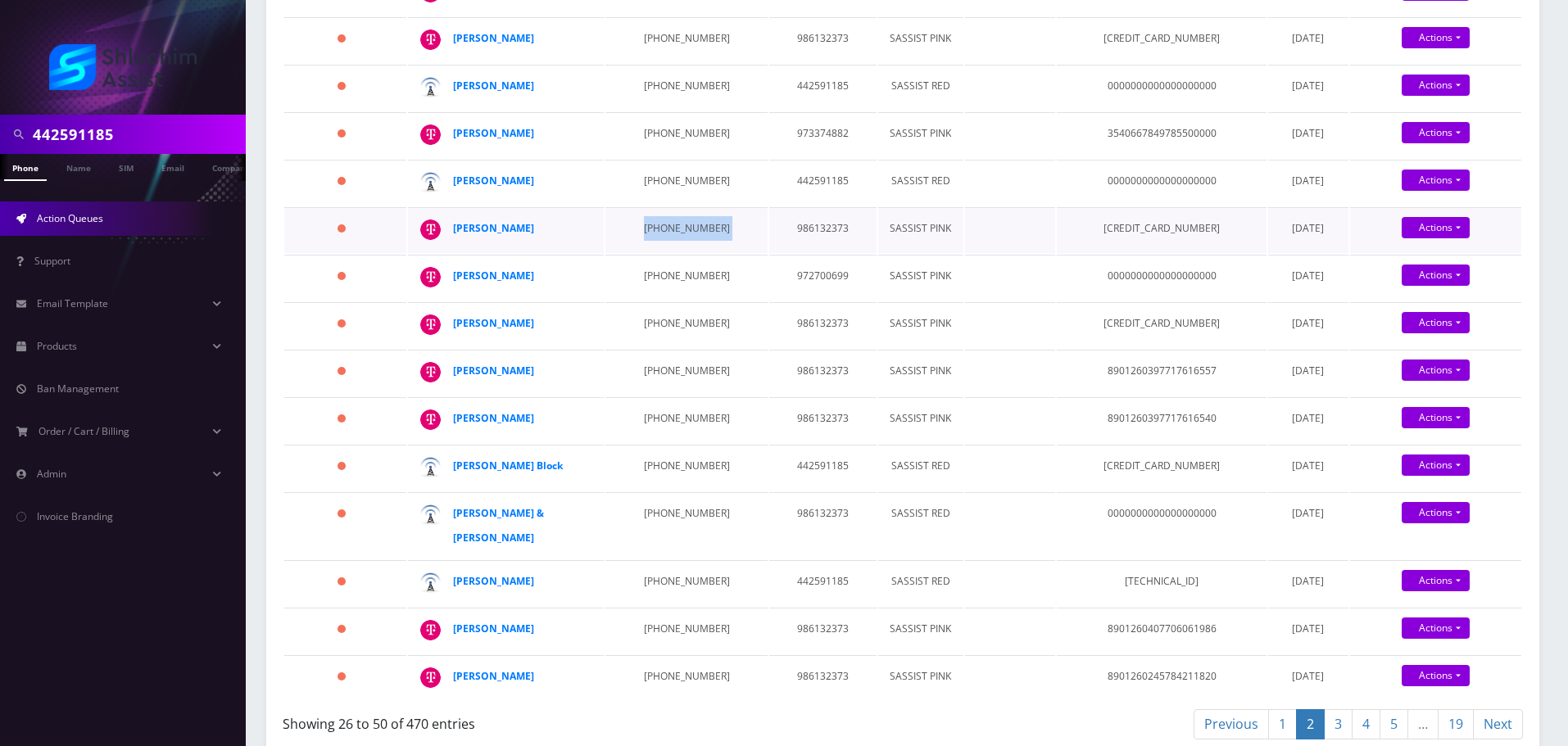
click at [635, 253] on td "941-999-7869" at bounding box center [686, 230] width 161 height 46
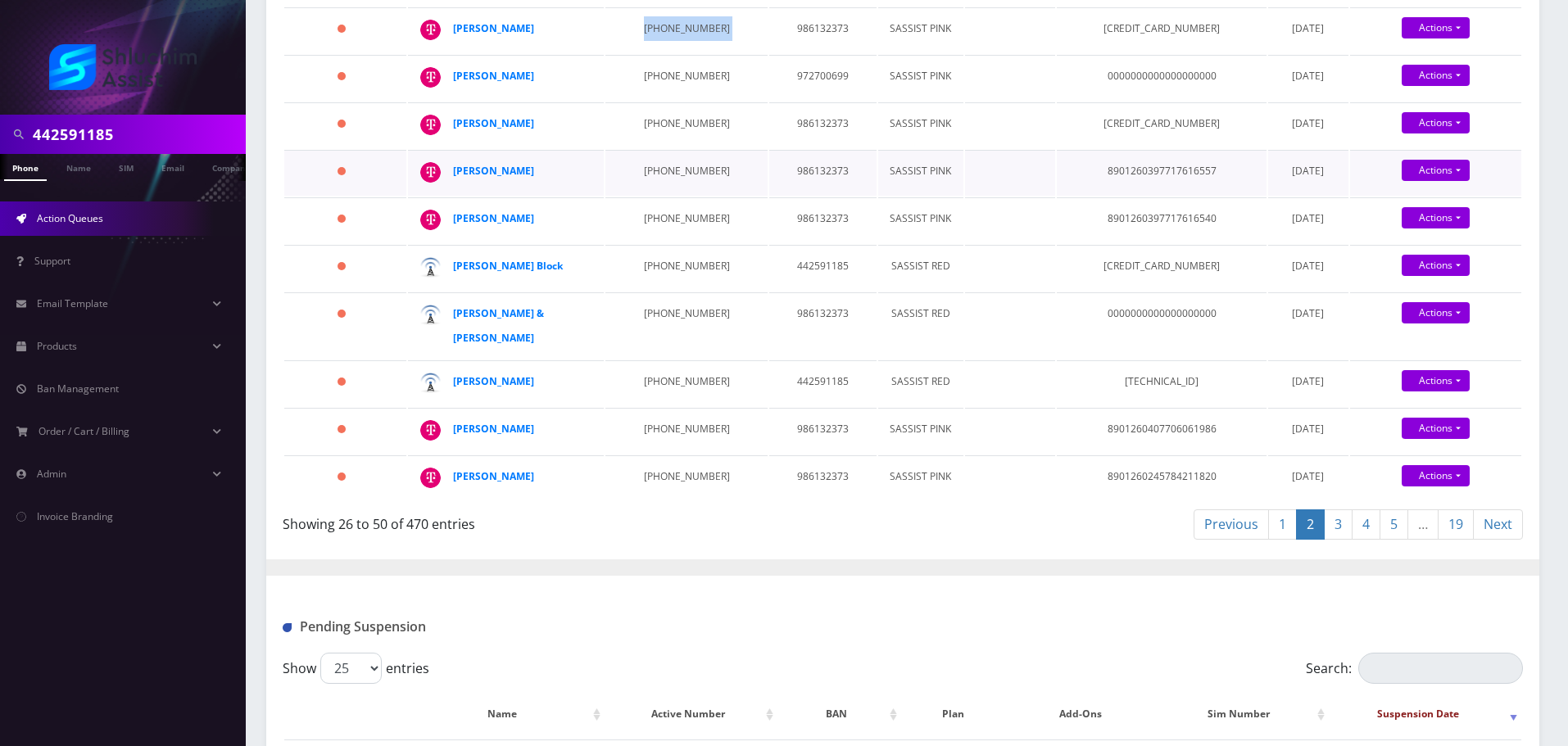
scroll to position [1065, 0]
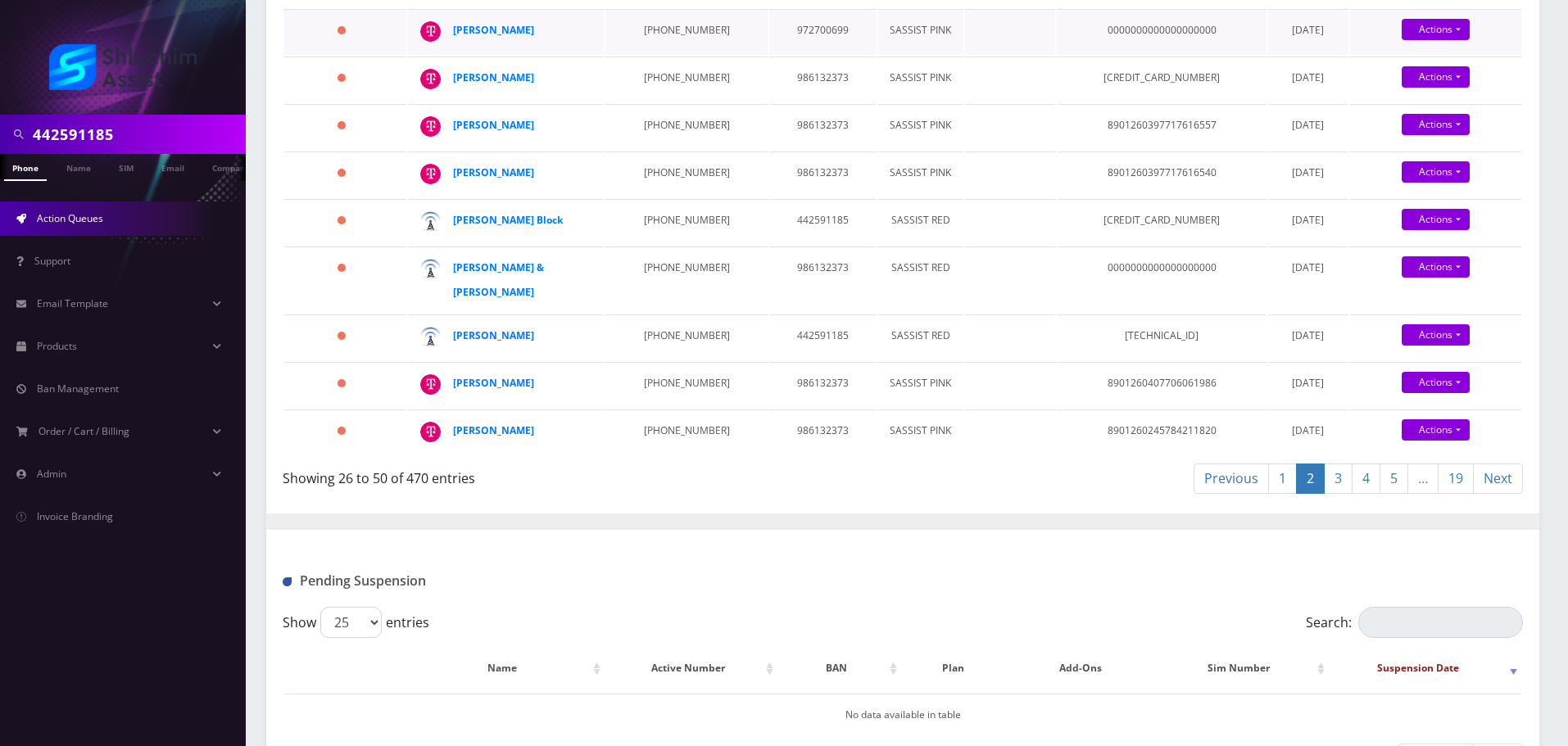
click at [652, 55] on td "929-570-8637" at bounding box center [686, 32] width 161 height 46
click at [641, 103] on td "941-999-0566" at bounding box center [686, 79] width 161 height 46
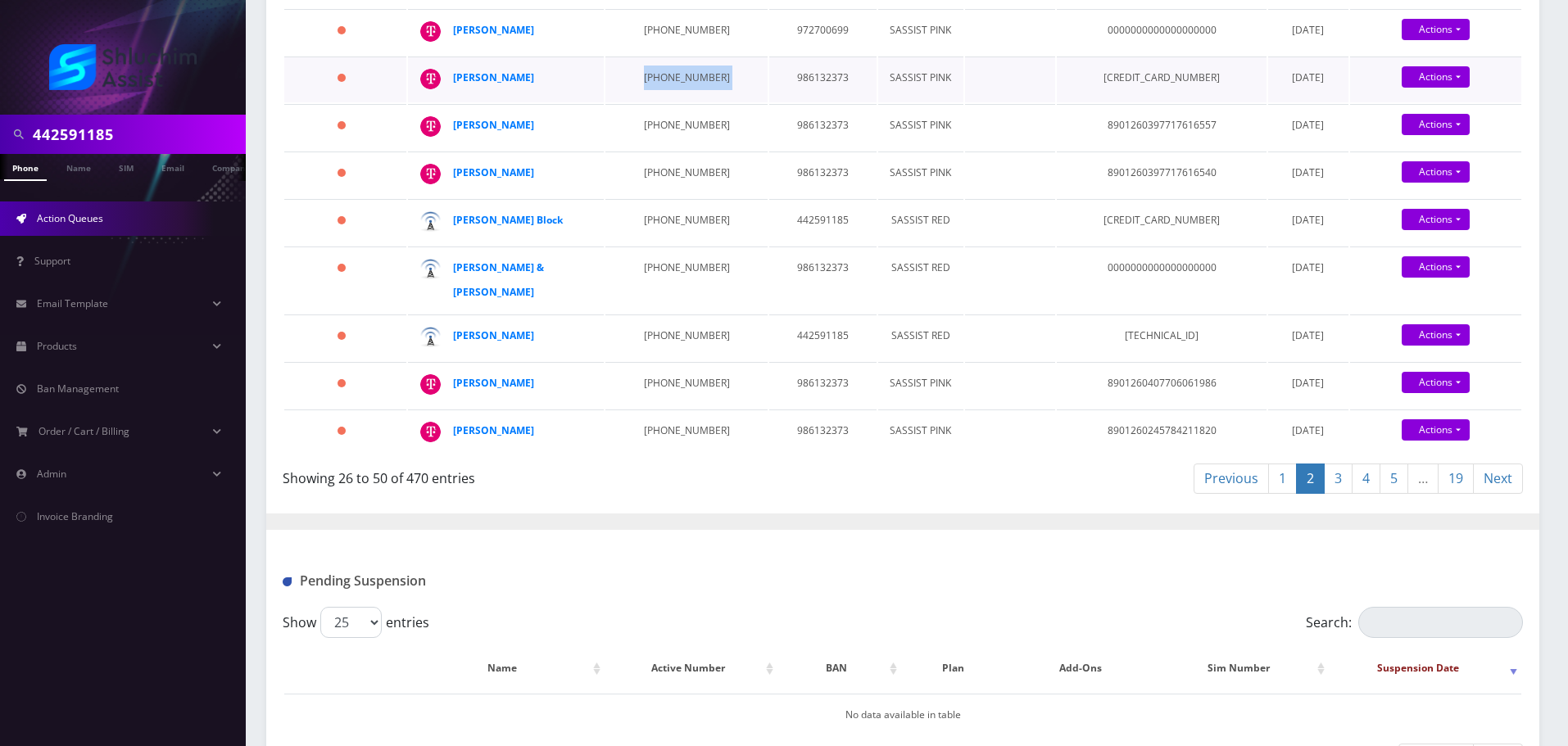
click at [641, 103] on td "941-999-0566" at bounding box center [686, 79] width 161 height 46
click at [652, 150] on td "934-867-8906" at bounding box center [686, 126] width 161 height 46
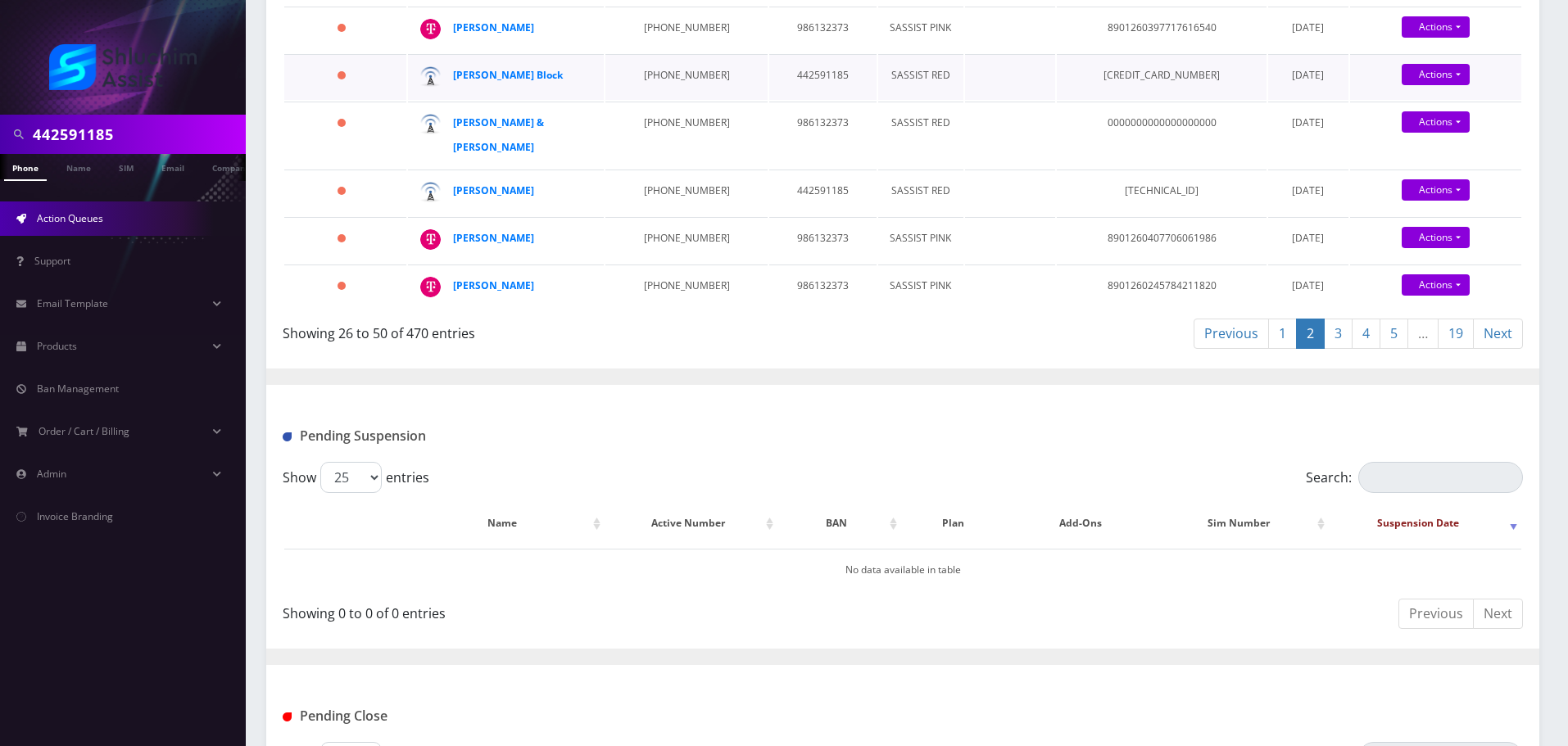
scroll to position [1229, 0]
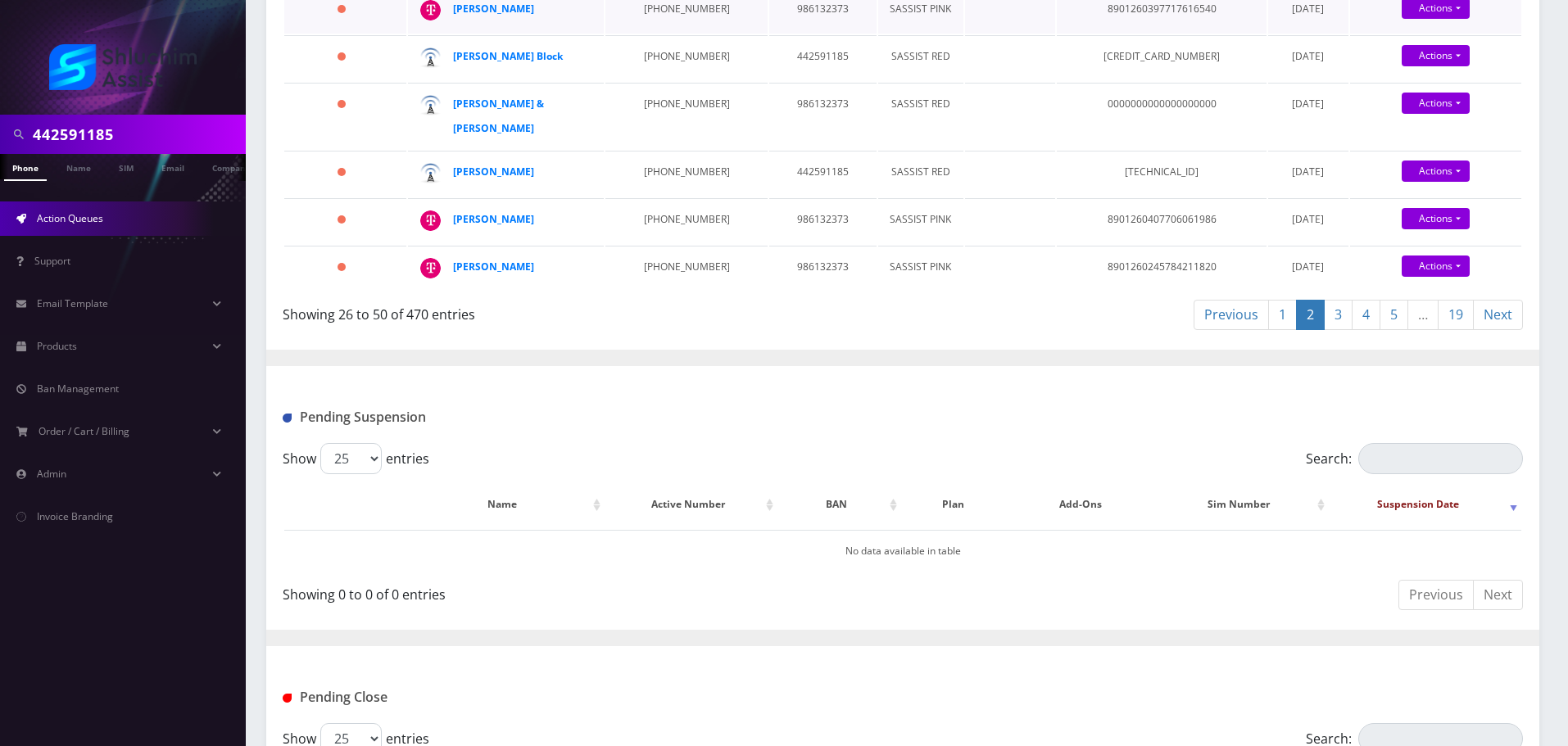
click at [662, 33] on td "934-867-8938" at bounding box center [686, 10] width 161 height 46
click at [660, 244] on td "646-684-5089" at bounding box center [686, 221] width 161 height 46
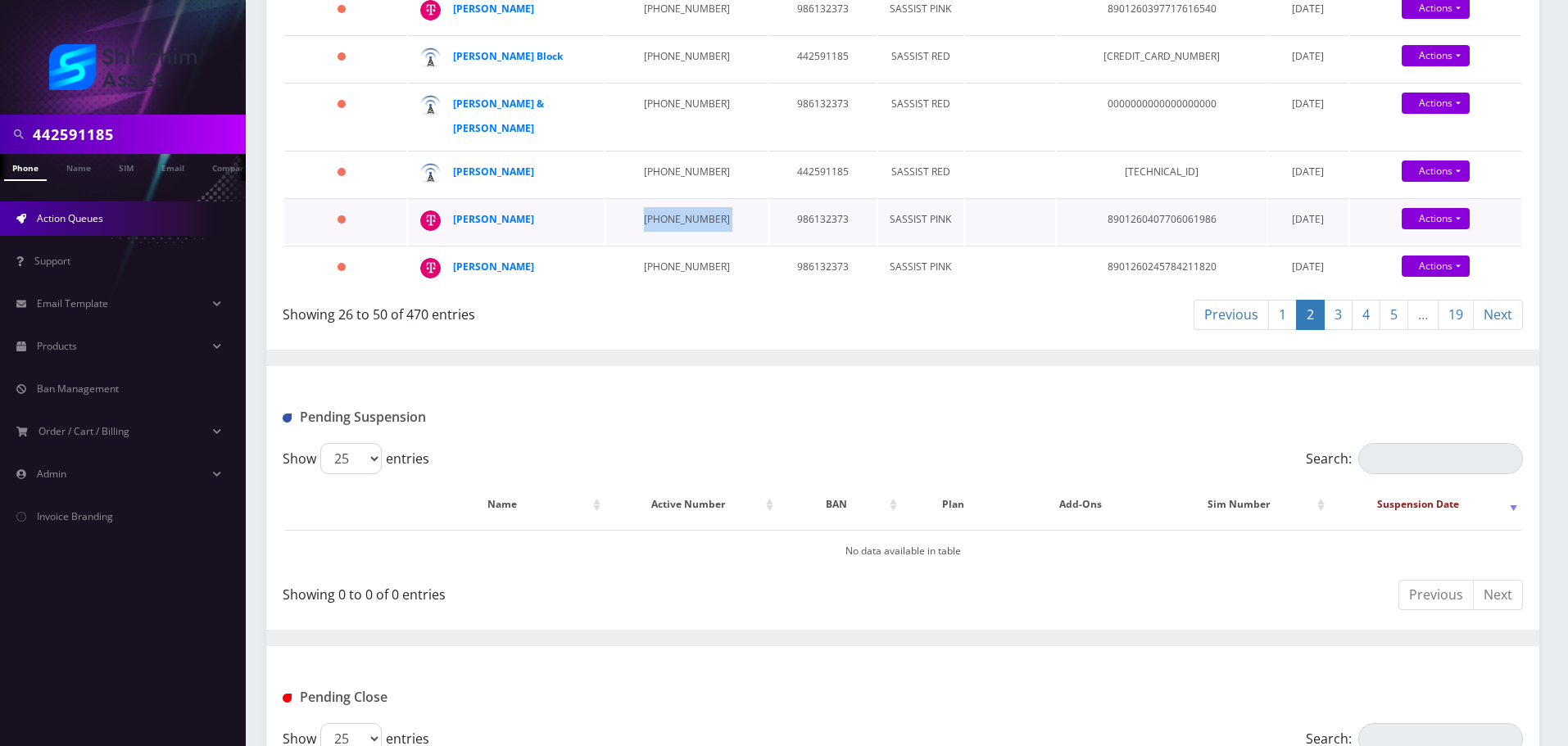
click at [660, 244] on td "646-684-5089" at bounding box center [686, 221] width 161 height 46
click at [661, 292] on td "412-209-5205" at bounding box center [686, 268] width 161 height 46
click at [1342, 330] on link "3" at bounding box center [1338, 315] width 29 height 31
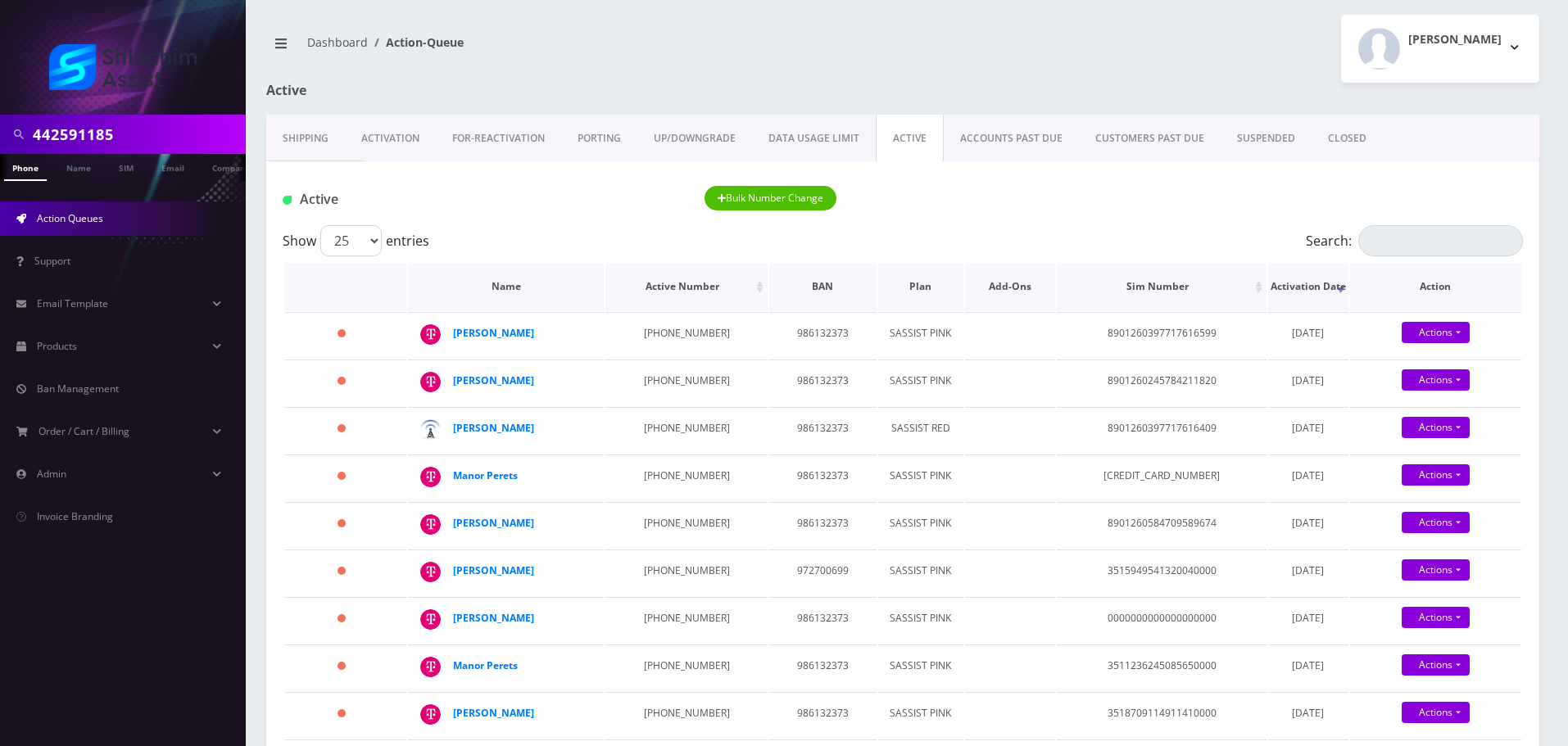
scroll to position [0, 0]
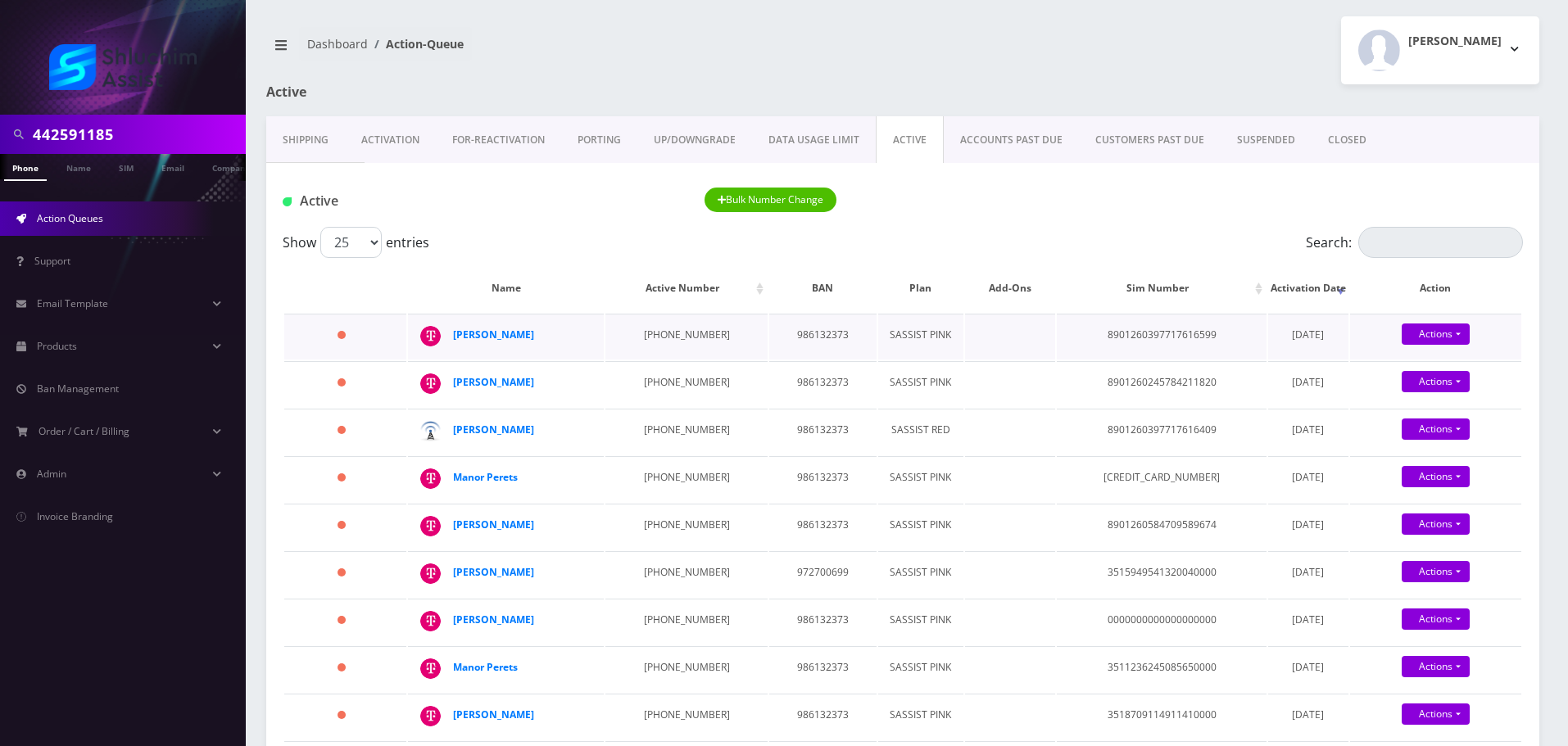
click at [675, 344] on td "646-852-5563" at bounding box center [686, 336] width 161 height 46
click at [655, 388] on td "412-209-5205" at bounding box center [686, 384] width 161 height 46
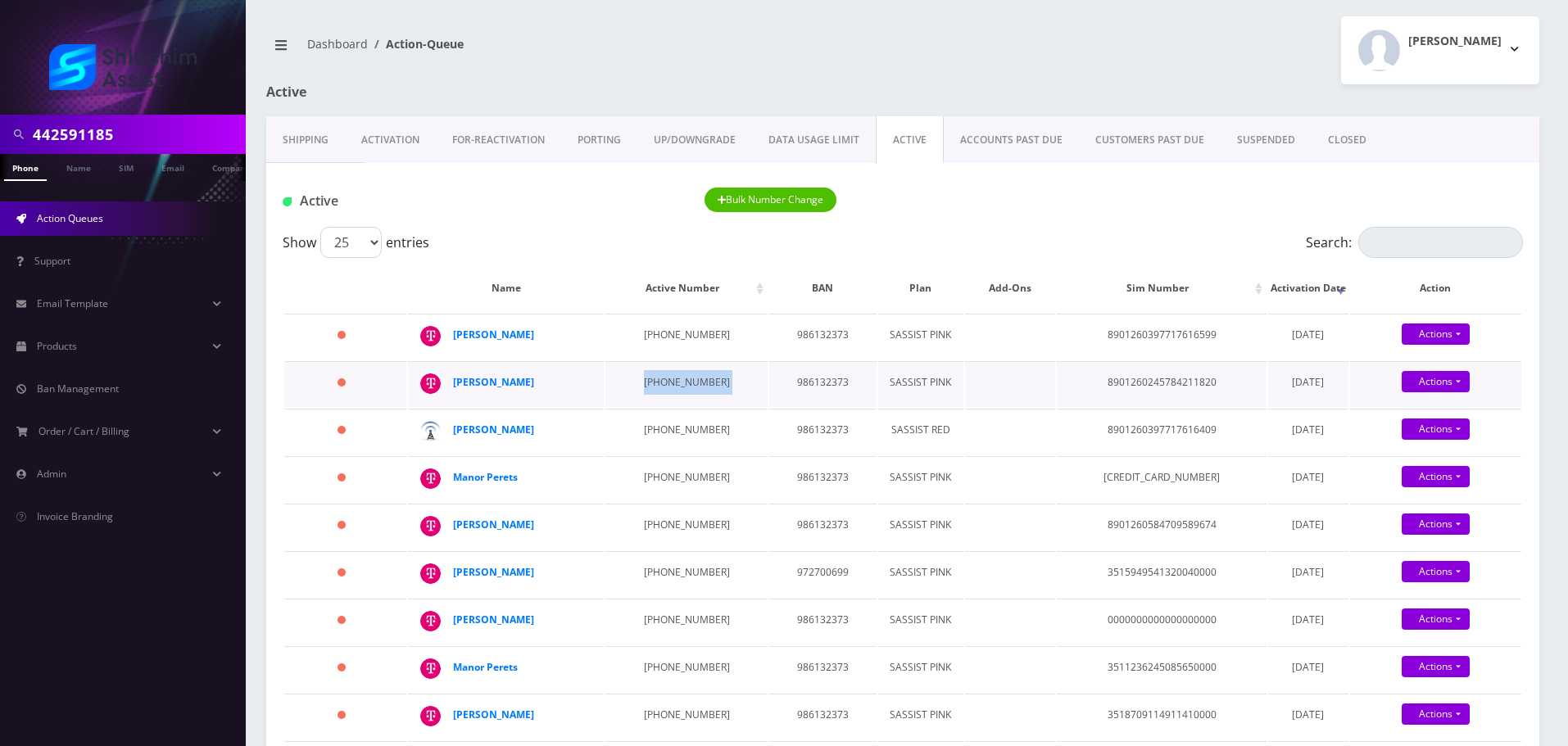
click at [655, 388] on td "412-209-5205" at bounding box center [686, 384] width 161 height 46
click at [662, 455] on td "929-979-5614" at bounding box center [686, 432] width 161 height 46
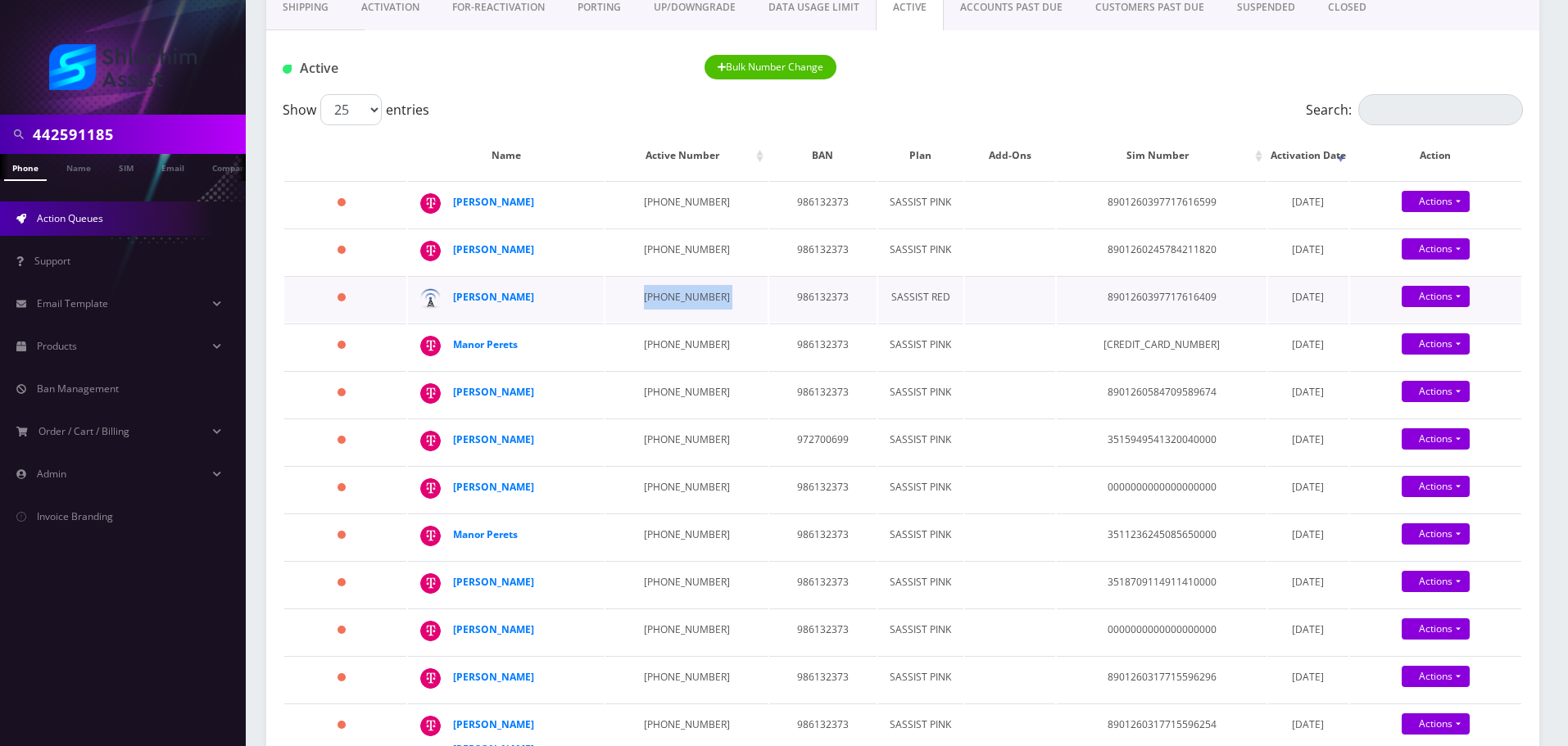
scroll to position [164, 0]
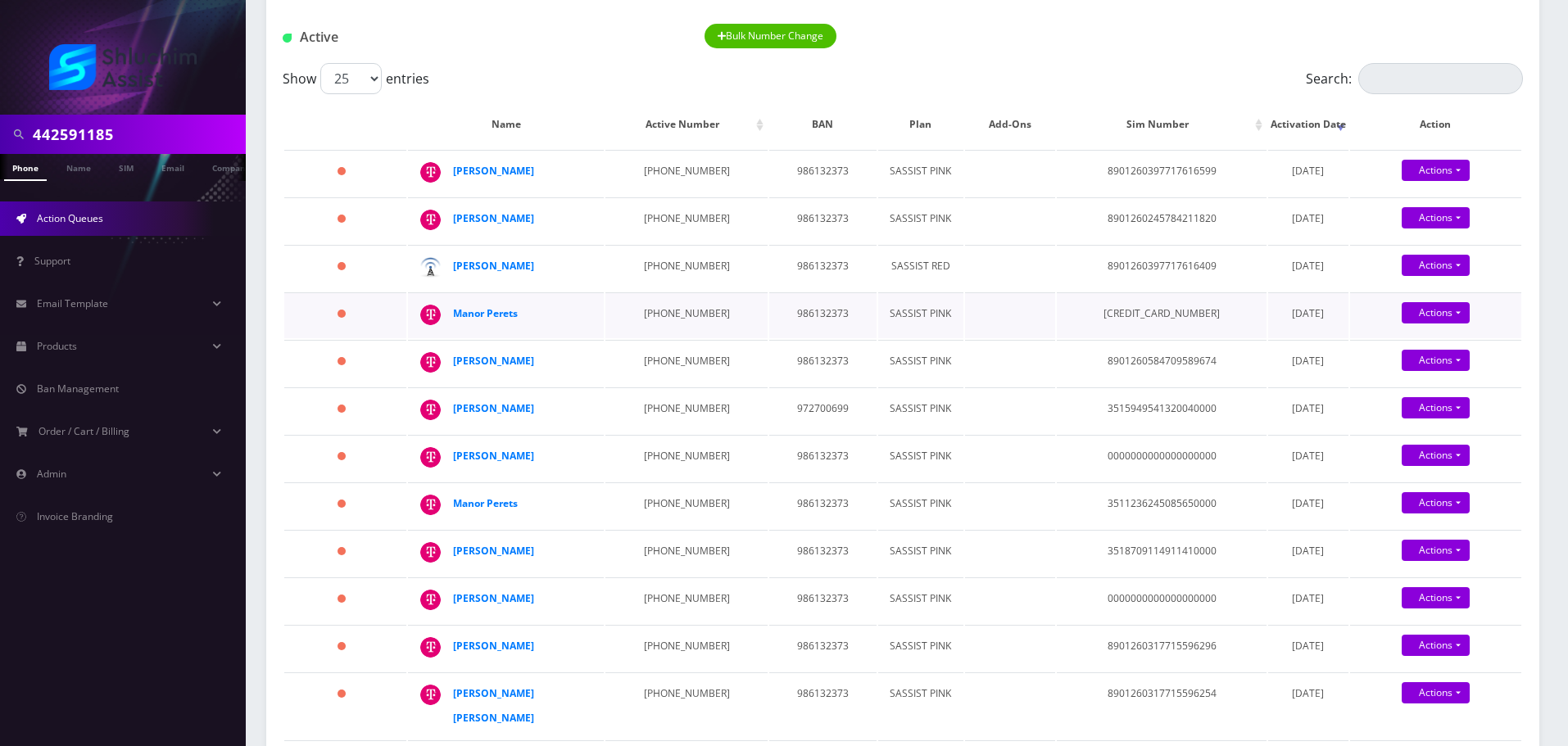
click at [664, 338] on td "770-990-2498" at bounding box center [686, 315] width 161 height 46
click at [655, 386] on td "646-851-3739" at bounding box center [686, 362] width 161 height 46
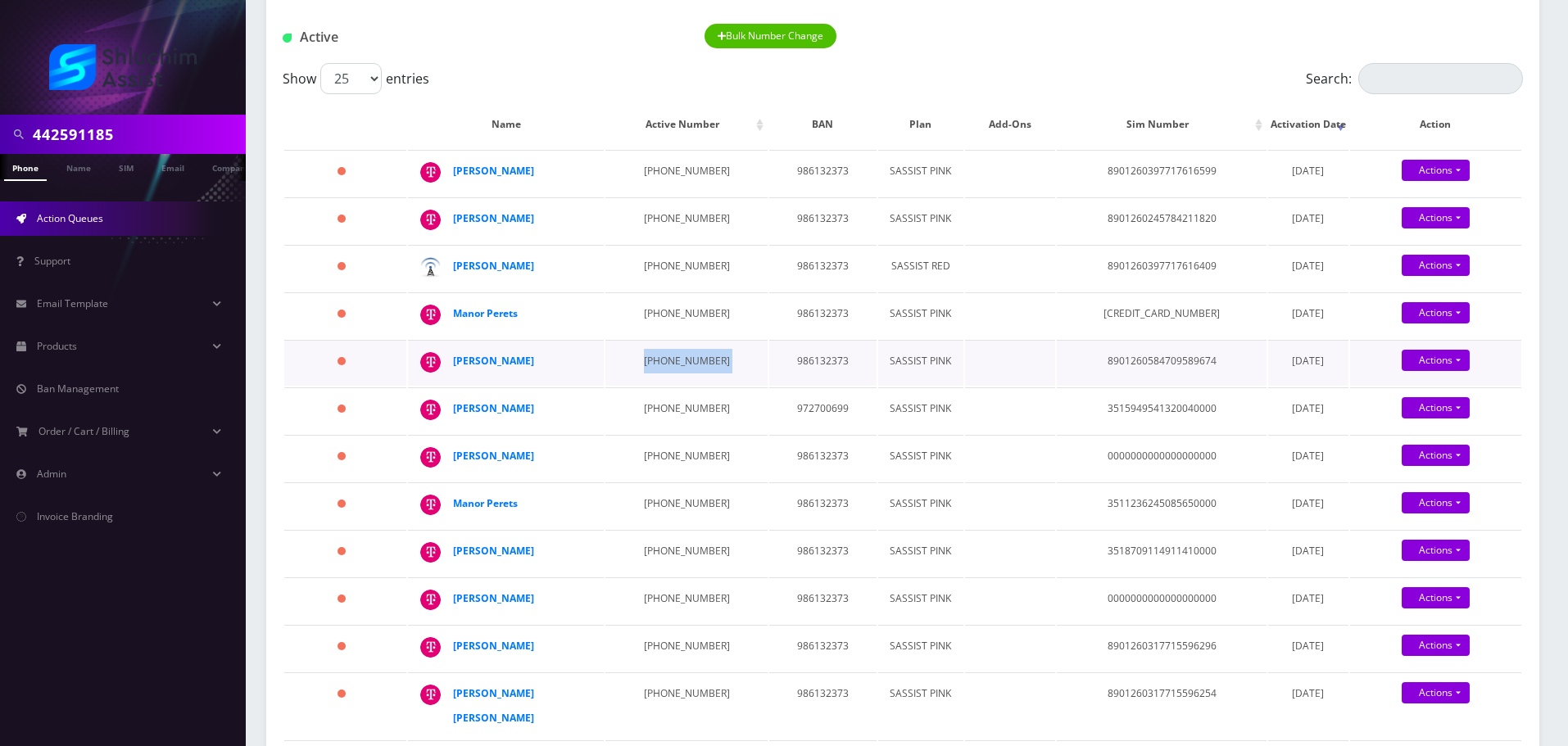
click at [655, 386] on td "646-851-3739" at bounding box center [686, 362] width 161 height 46
click at [655, 433] on td "754-274-0990" at bounding box center [686, 410] width 161 height 46
click at [656, 433] on td "754-274-0990" at bounding box center [686, 410] width 161 height 46
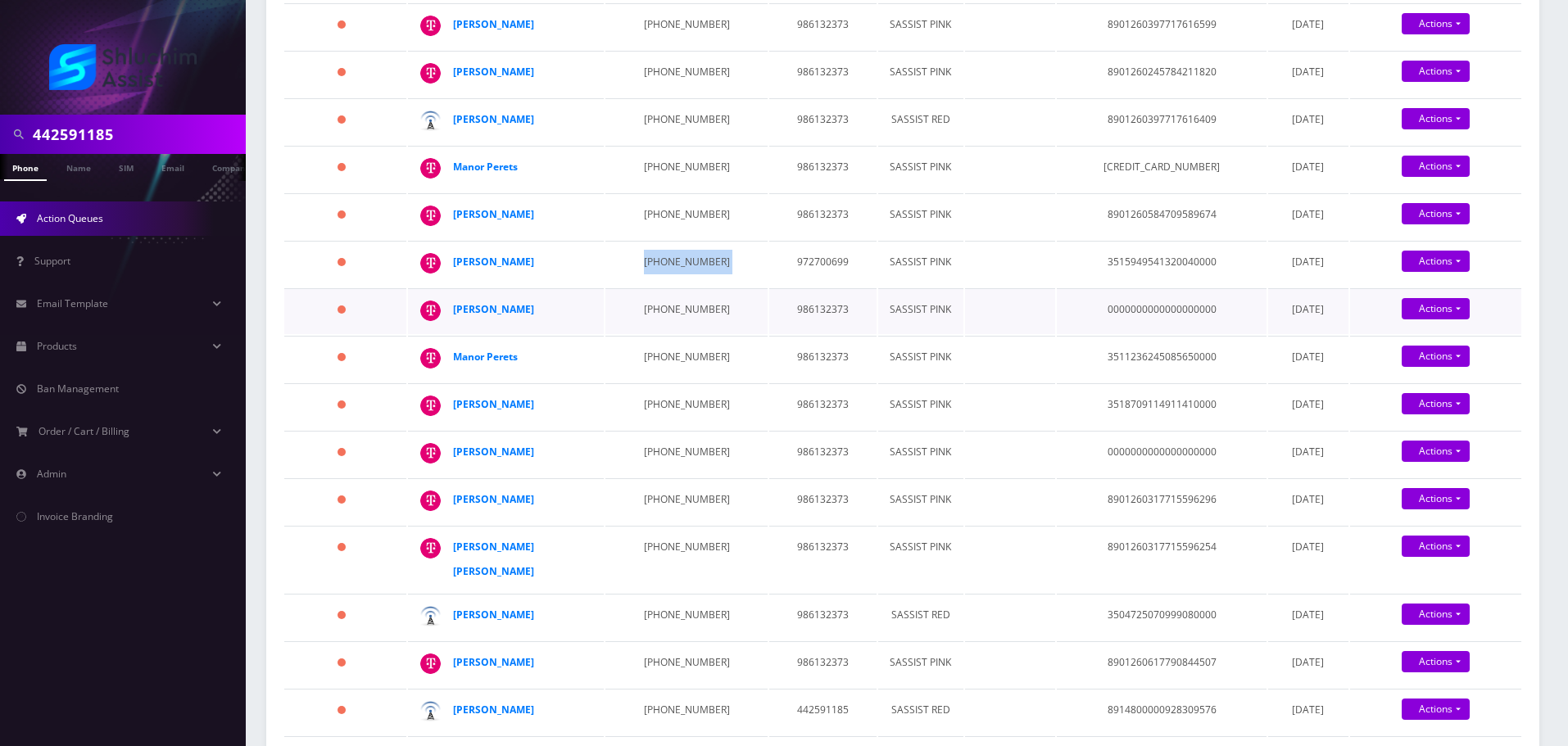
scroll to position [328, 0]
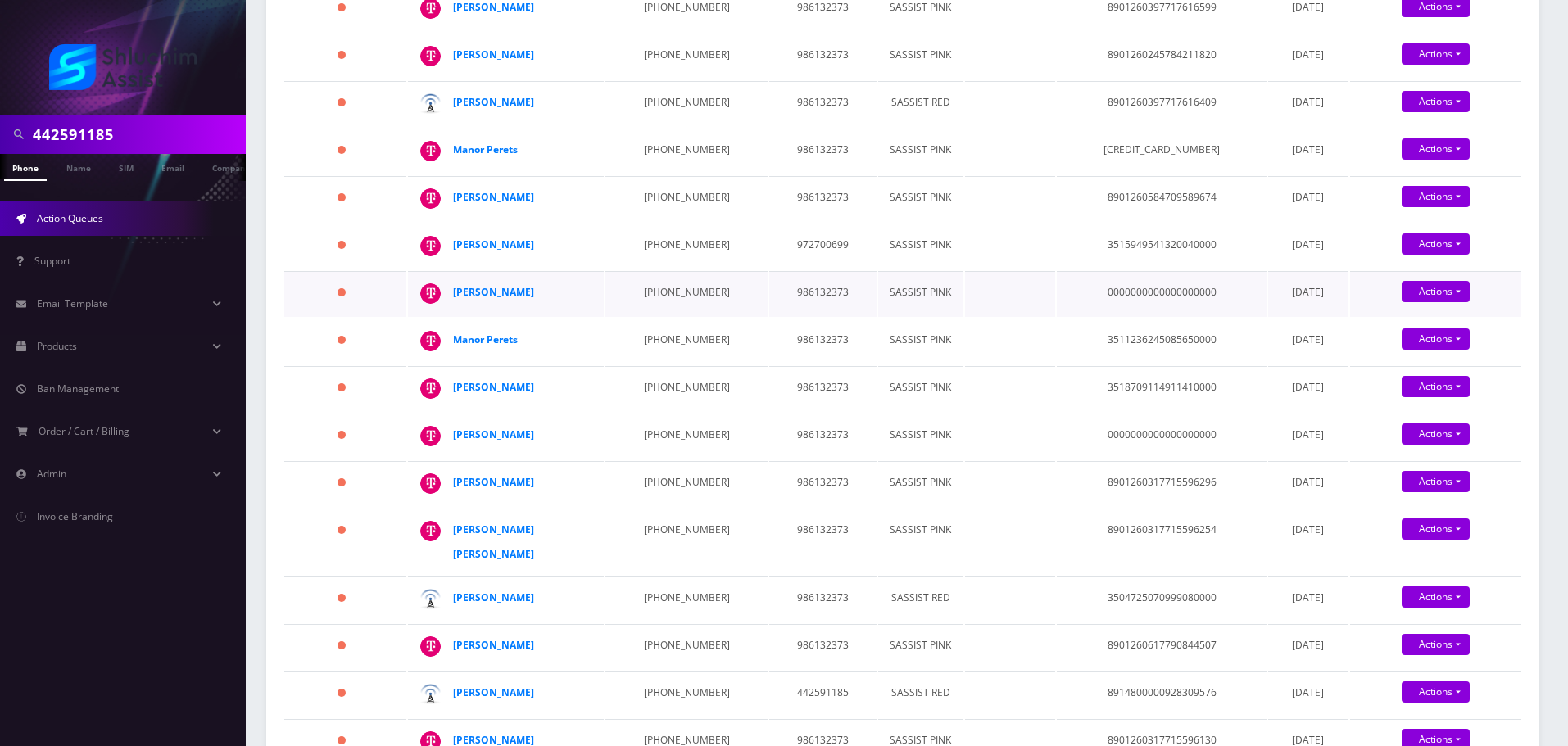
click at [650, 317] on td "646-842-8479" at bounding box center [686, 294] width 161 height 46
click at [652, 317] on td "646-842-8479" at bounding box center [686, 294] width 161 height 46
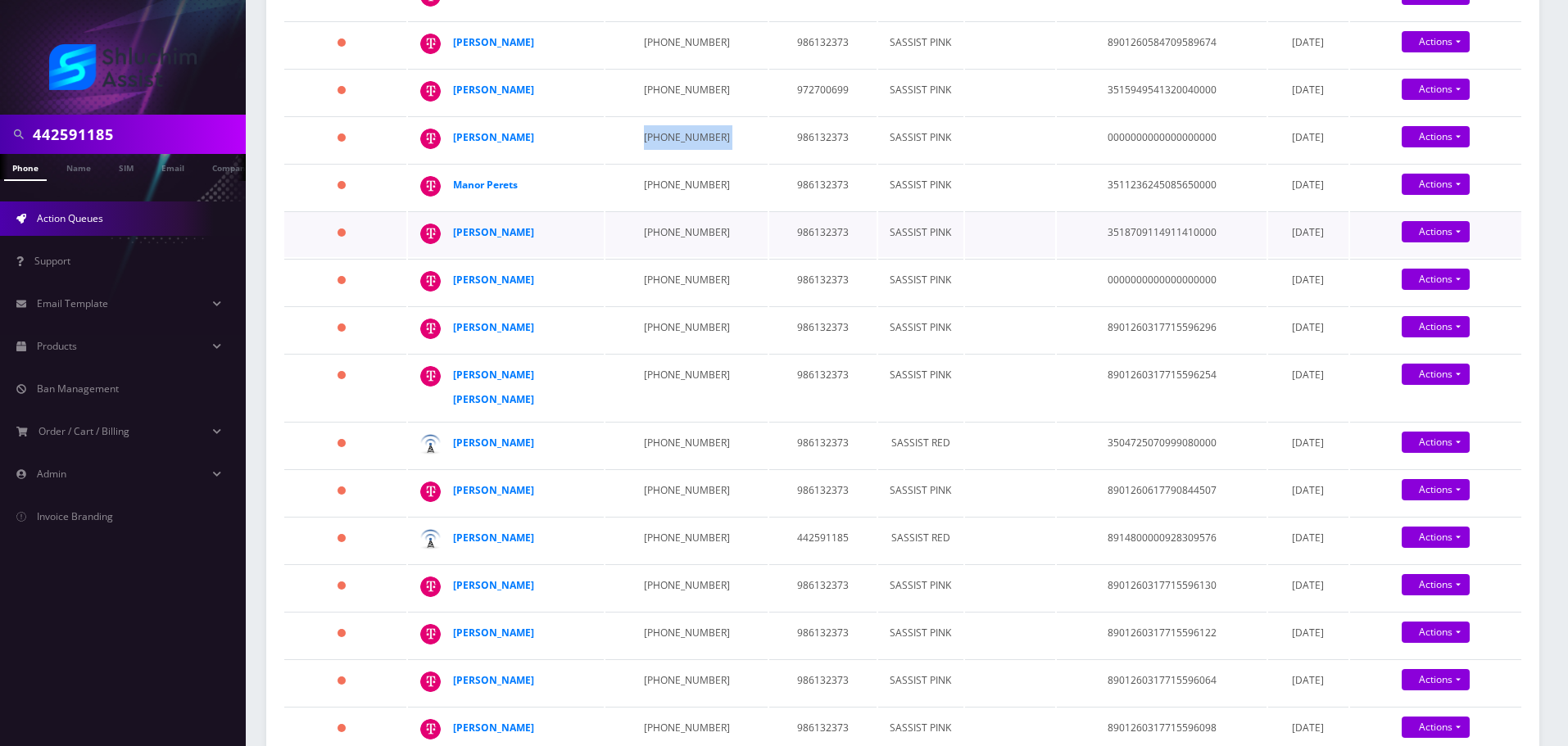
scroll to position [491, 0]
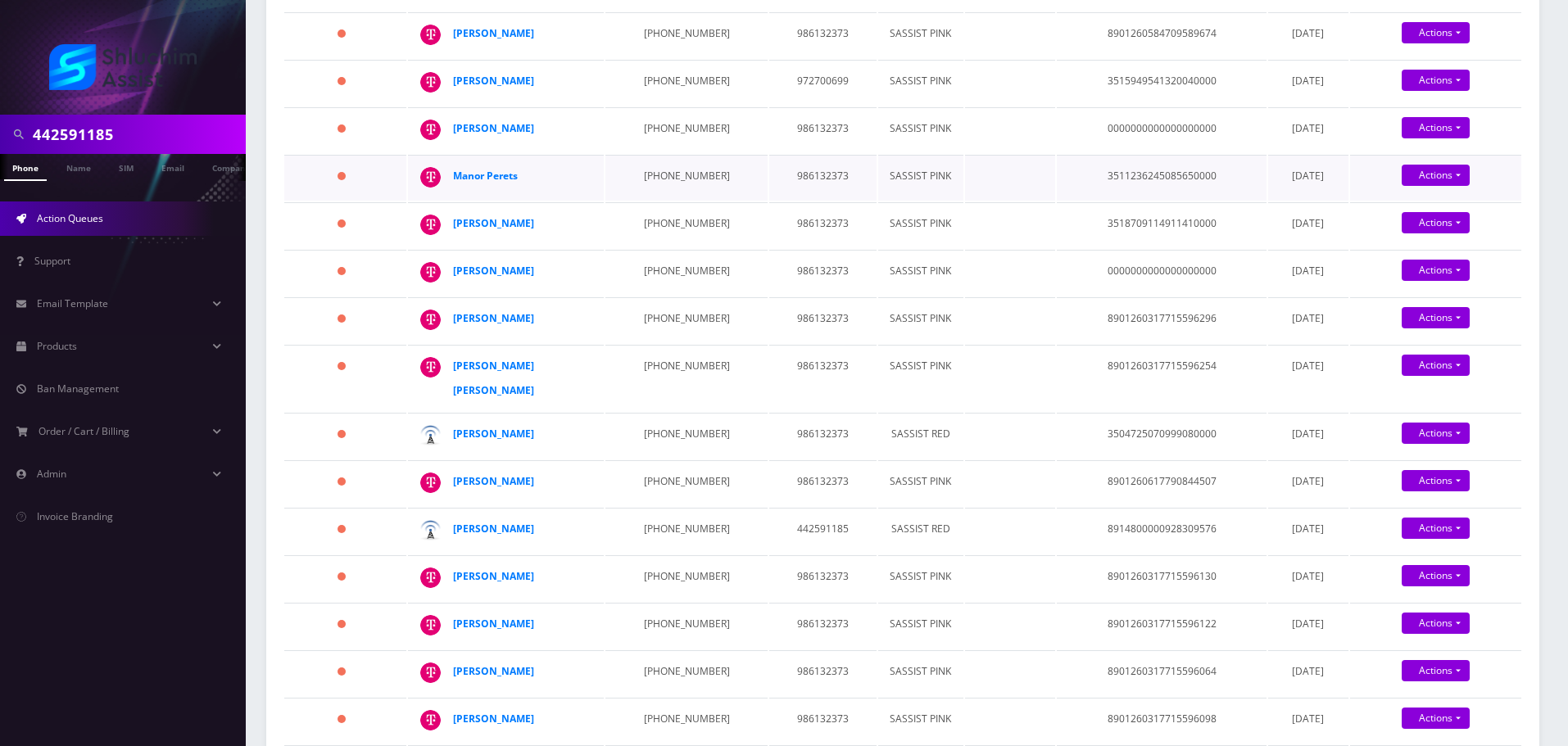
click at [652, 201] on td "212-767-9101" at bounding box center [686, 177] width 161 height 46
click at [650, 248] on td "646-842-9131" at bounding box center [686, 225] width 161 height 46
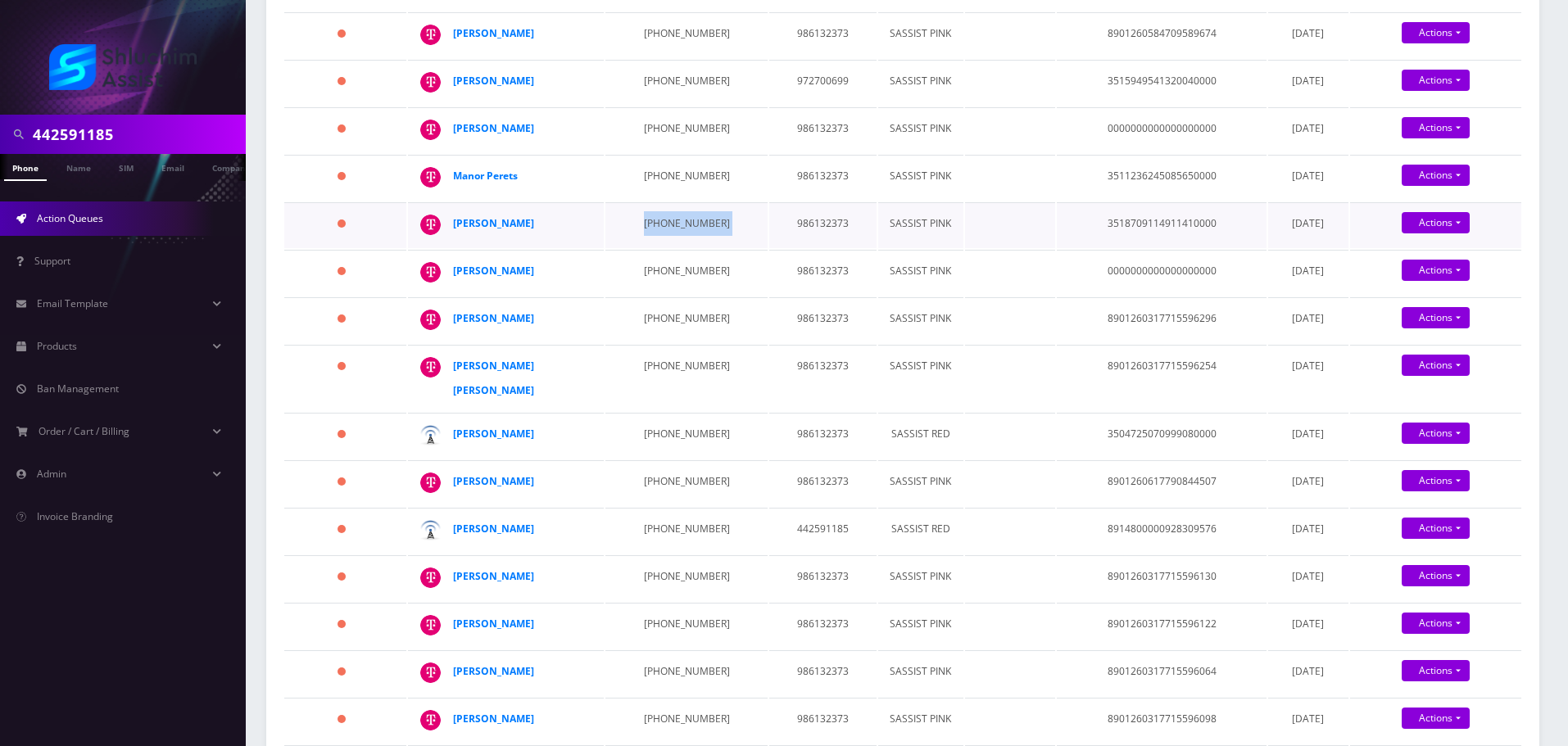
click at [650, 248] on td "646-842-9131" at bounding box center [686, 225] width 161 height 46
click at [680, 296] on td "332-234-4548" at bounding box center [686, 272] width 161 height 46
click at [679, 296] on td "332-234-4548" at bounding box center [686, 272] width 161 height 46
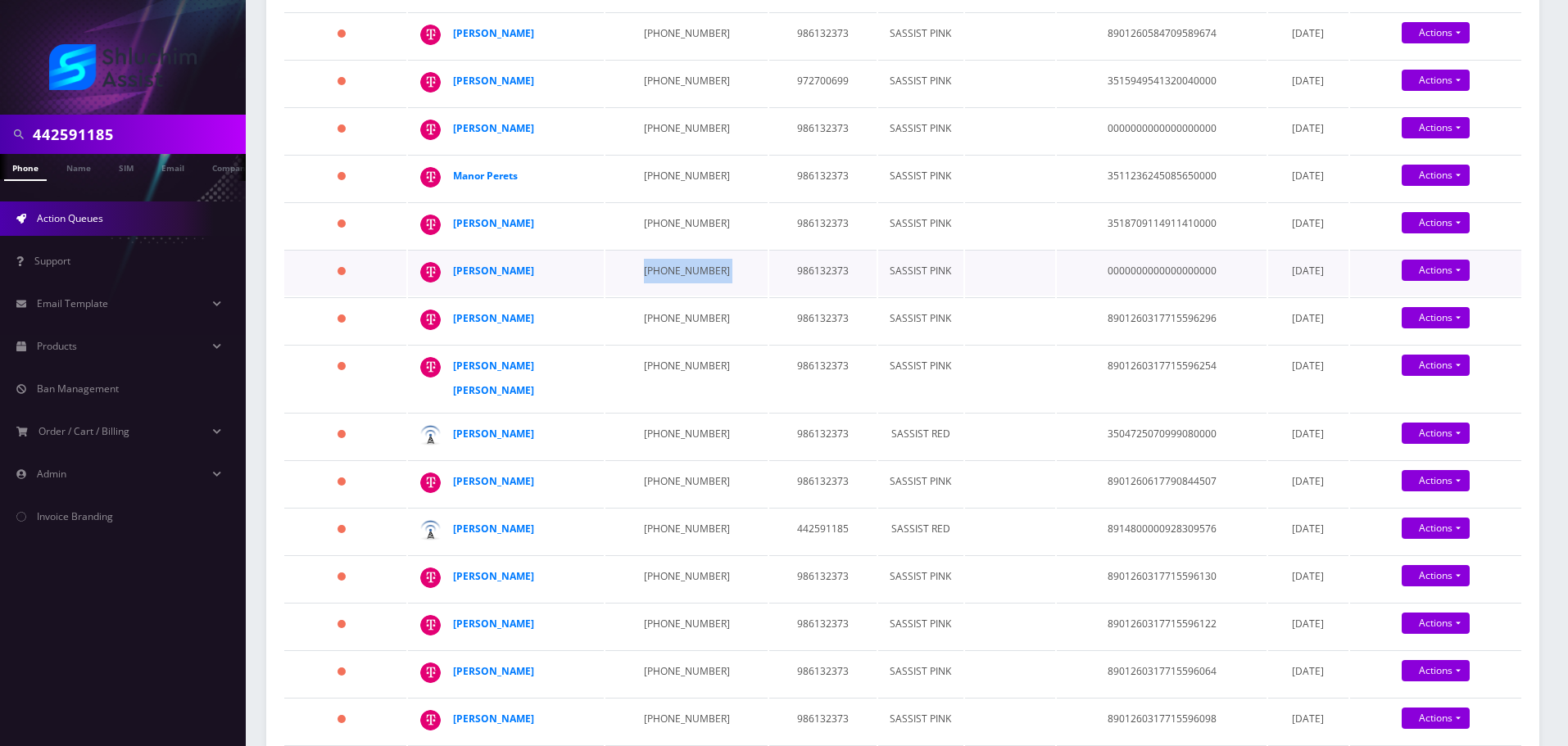
click at [679, 296] on td "332-234-4548" at bounding box center [686, 272] width 161 height 46
click at [668, 343] on td "646-851-3151" at bounding box center [686, 320] width 161 height 46
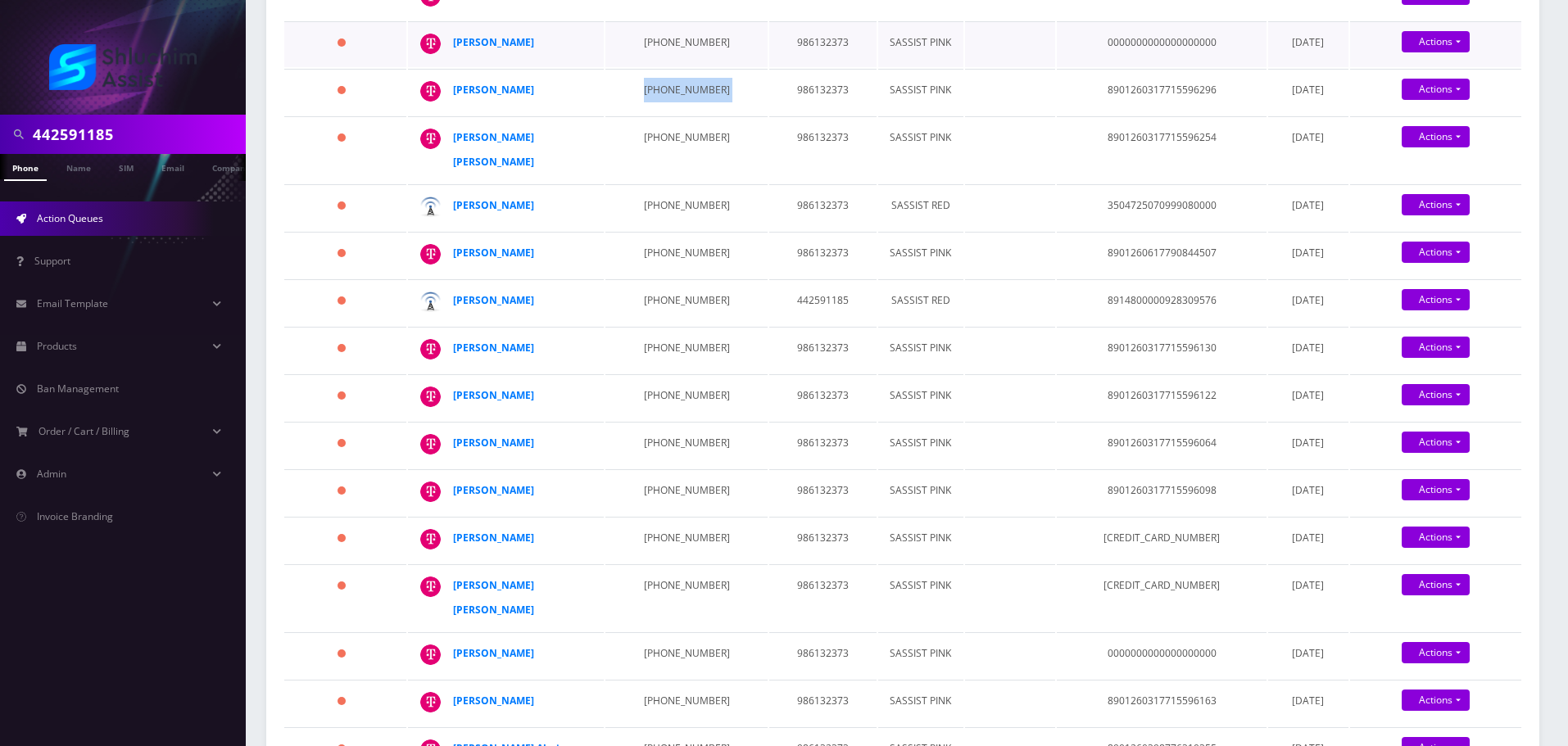
scroll to position [737, 0]
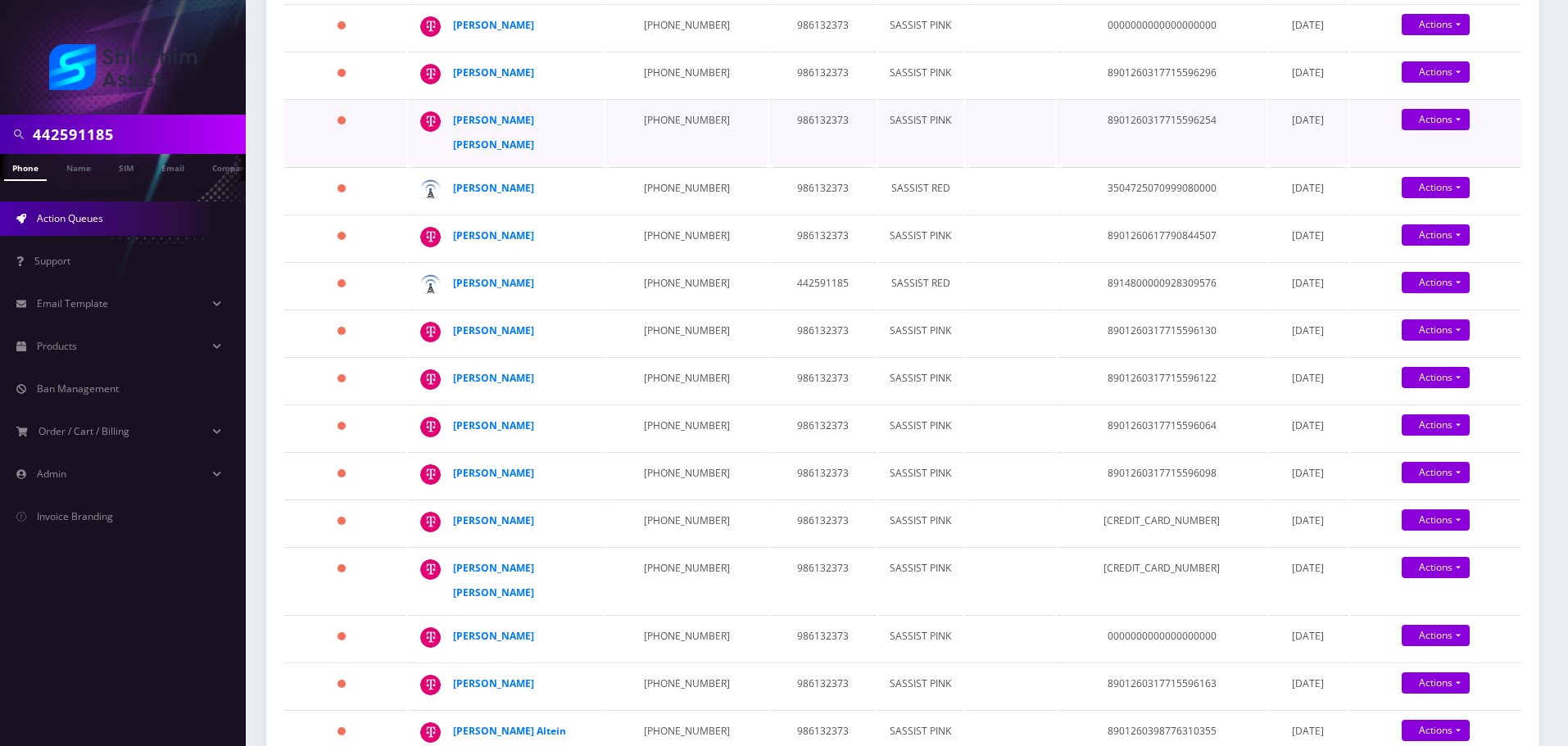
click at [643, 166] on td "646-842-8039" at bounding box center [686, 132] width 161 height 67
click at [667, 166] on td "646-842-8039" at bounding box center [686, 132] width 161 height 67
click at [652, 260] on td "929-405-8690" at bounding box center [686, 237] width 161 height 46
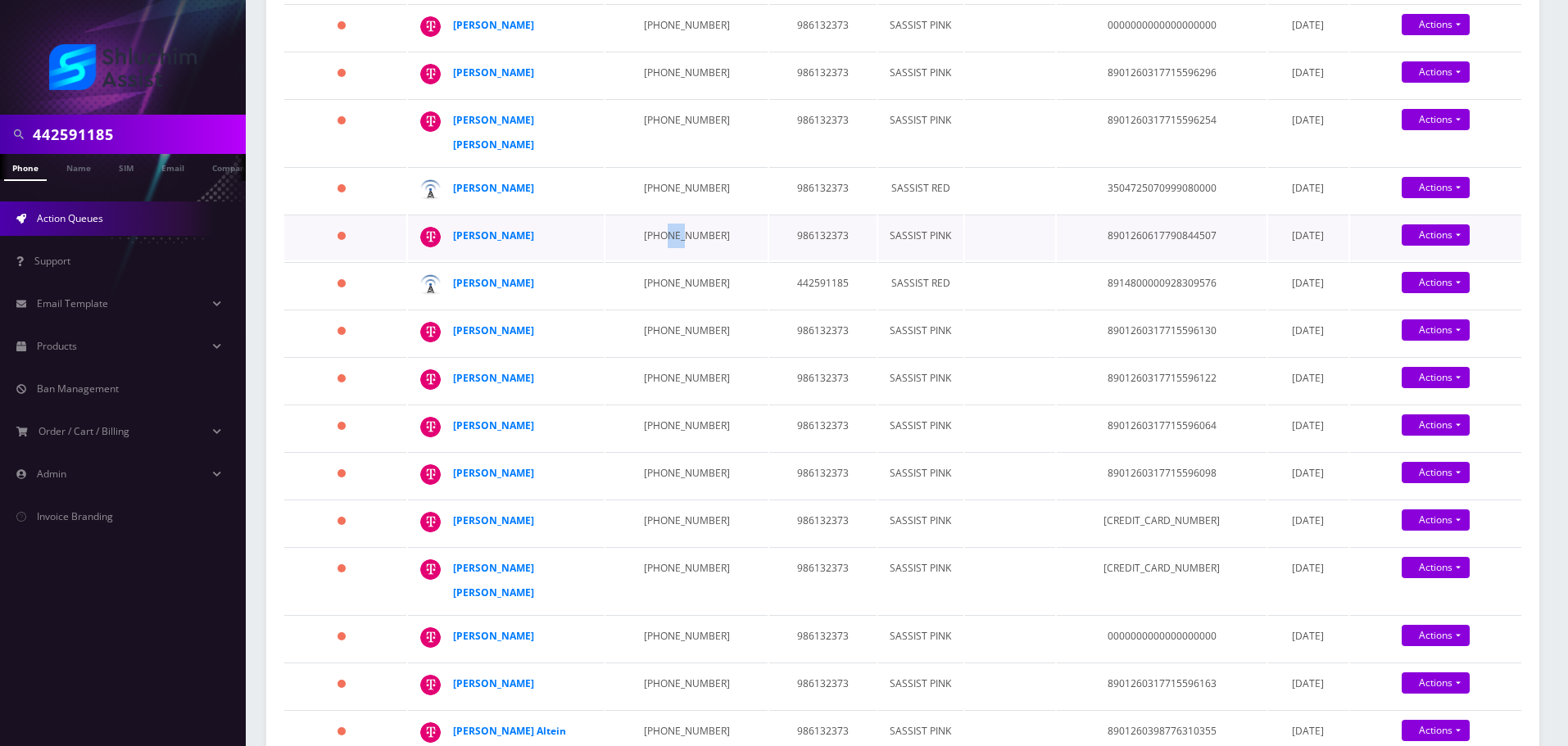
click at [652, 260] on td "929-405-8690" at bounding box center [686, 237] width 161 height 46
click at [653, 356] on td "646-835-9903" at bounding box center [686, 332] width 161 height 46
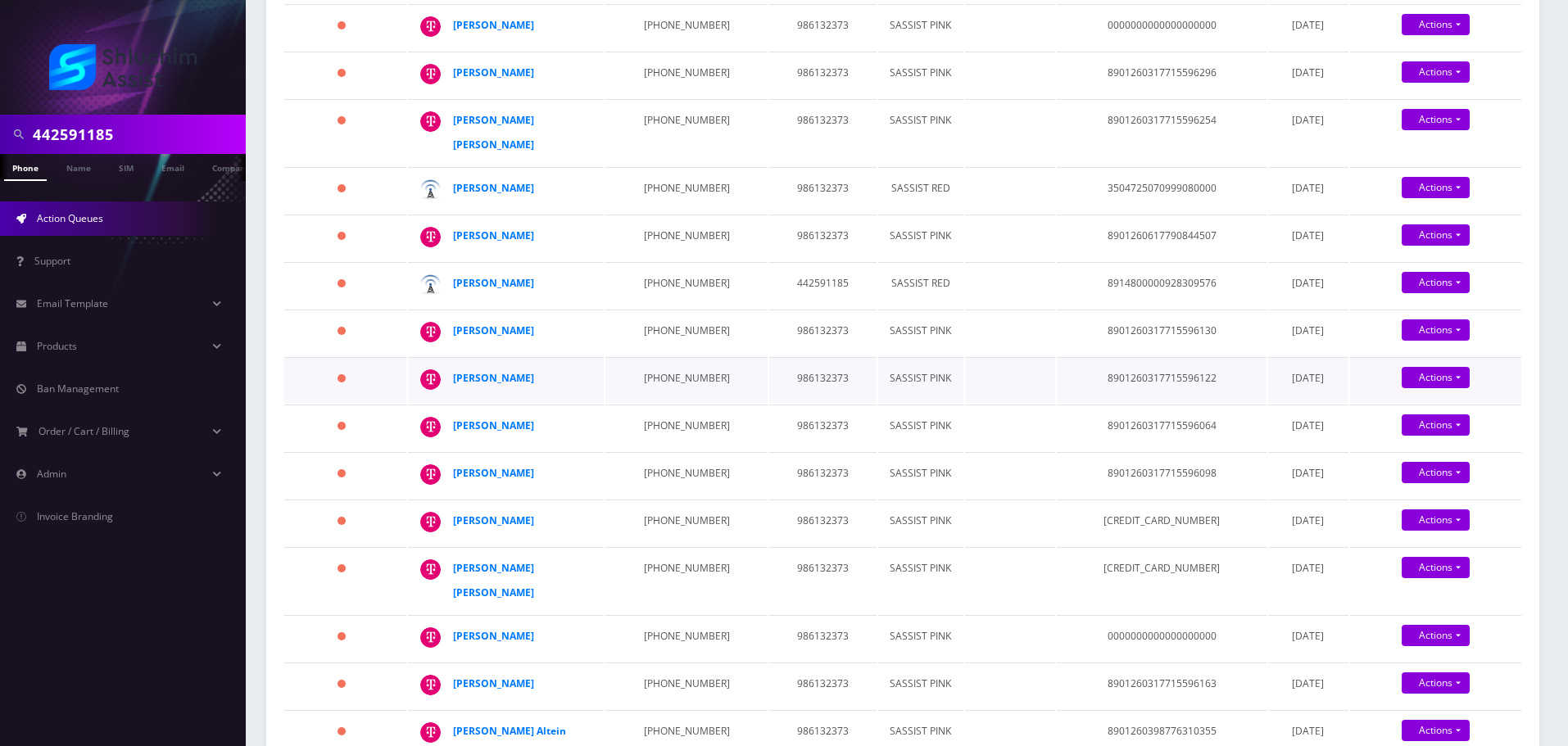
click at [645, 403] on td "347-798-4687" at bounding box center [686, 379] width 161 height 46
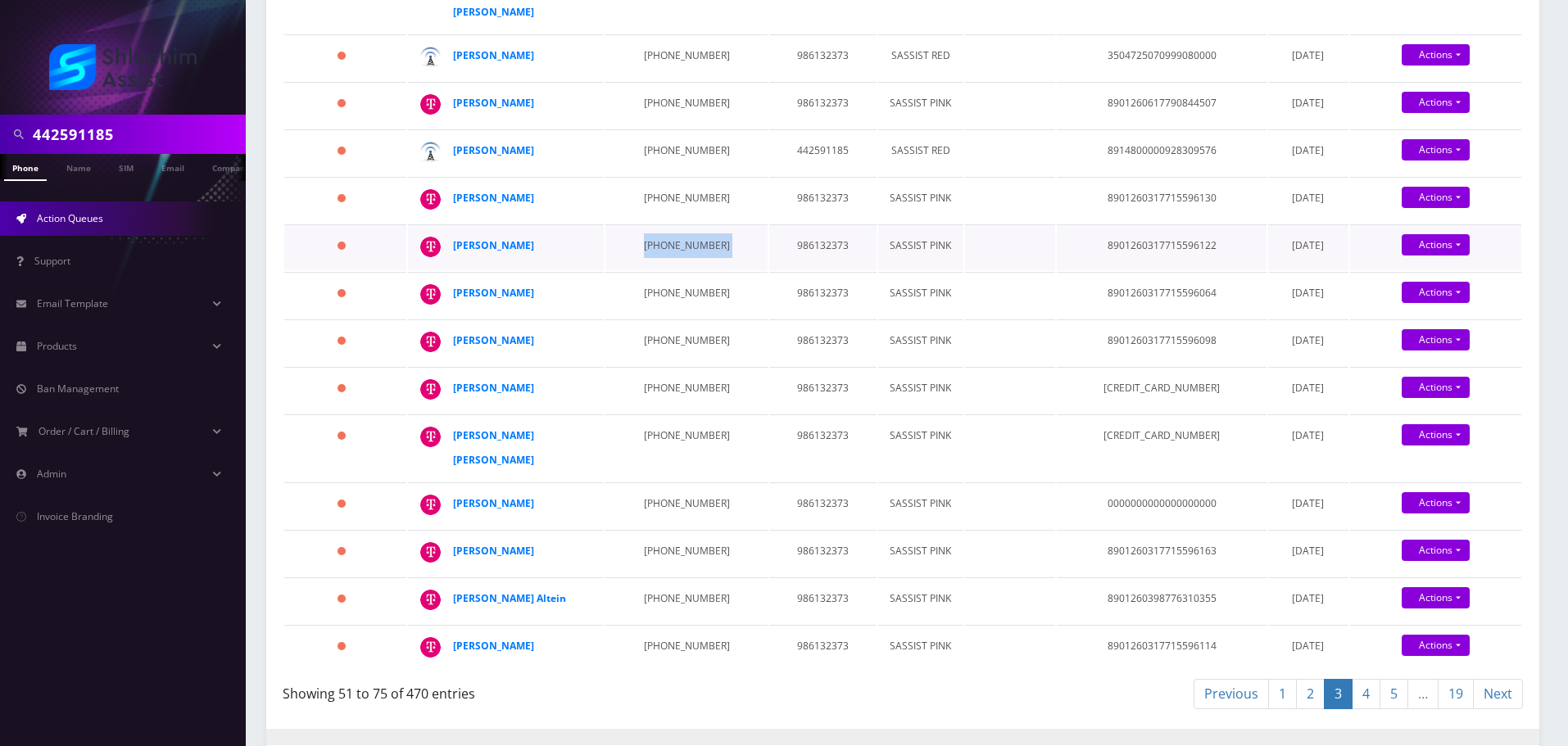
scroll to position [901, 0]
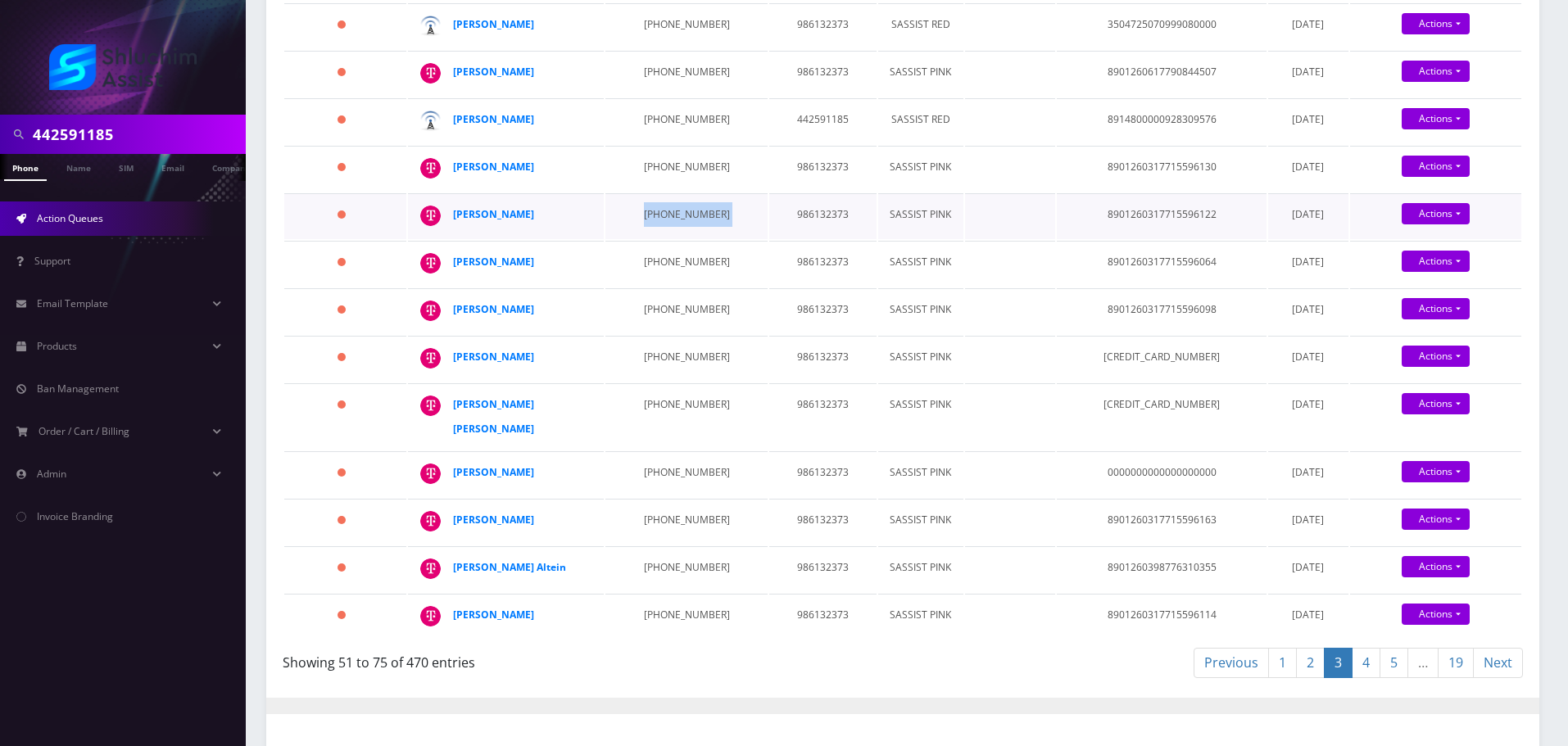
click at [658, 239] on td "347-798-4687" at bounding box center [686, 216] width 161 height 46
click at [657, 287] on td "646-829-6731" at bounding box center [686, 263] width 161 height 46
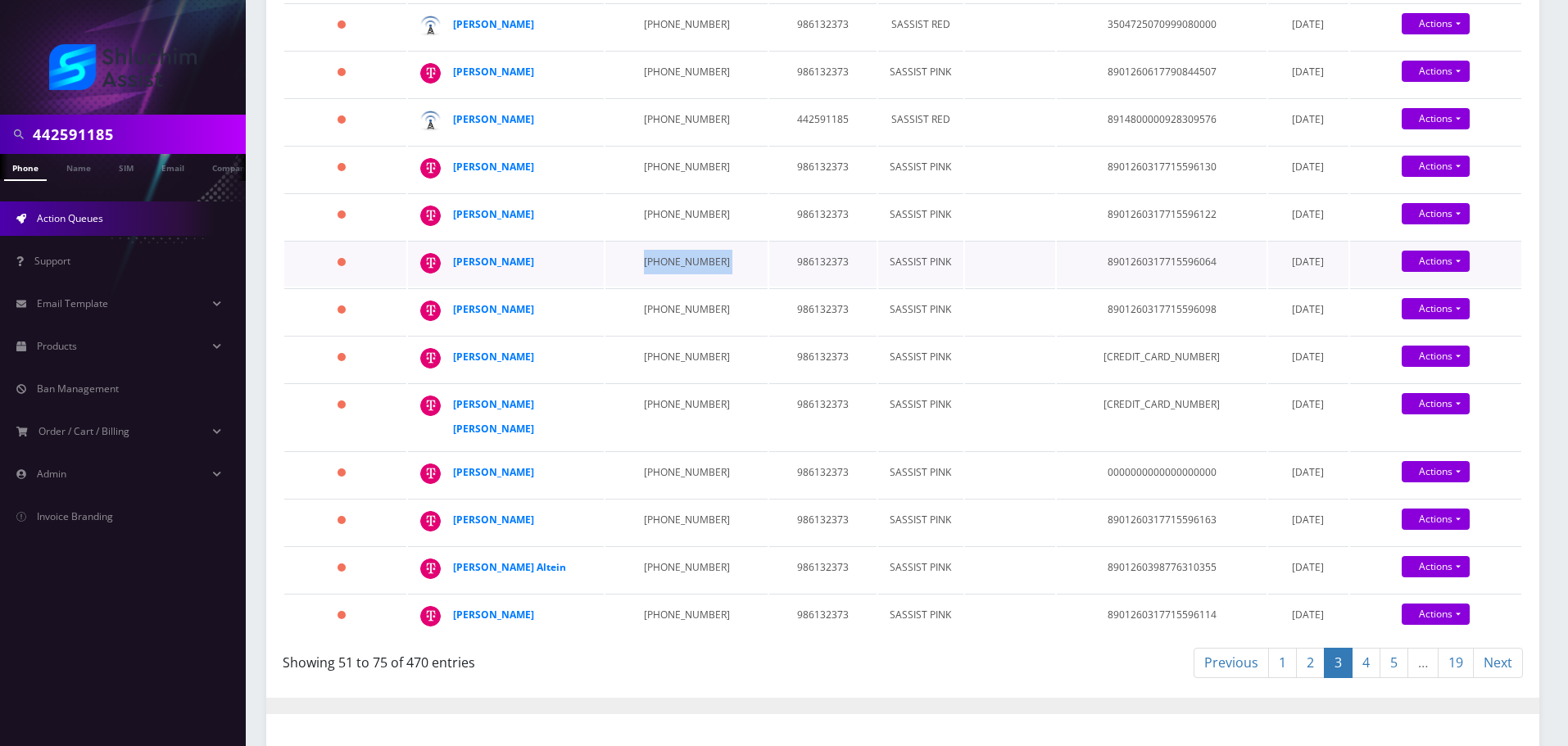
click at [657, 287] on td "646-829-6731" at bounding box center [686, 263] width 161 height 46
click at [683, 334] on td "646-829-6687" at bounding box center [686, 311] width 161 height 46
click at [680, 334] on td "646-829-6687" at bounding box center [686, 311] width 161 height 46
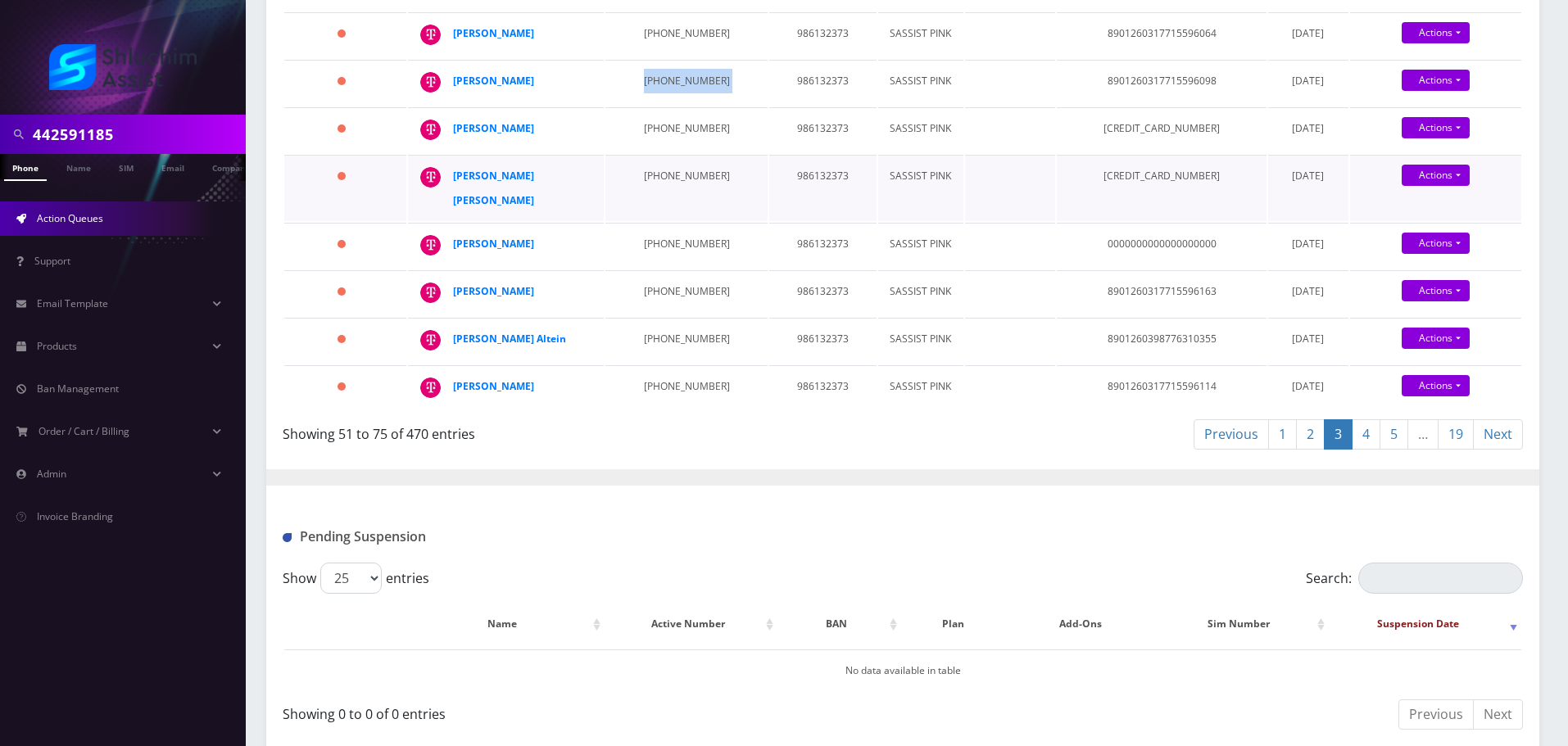
scroll to position [1147, 0]
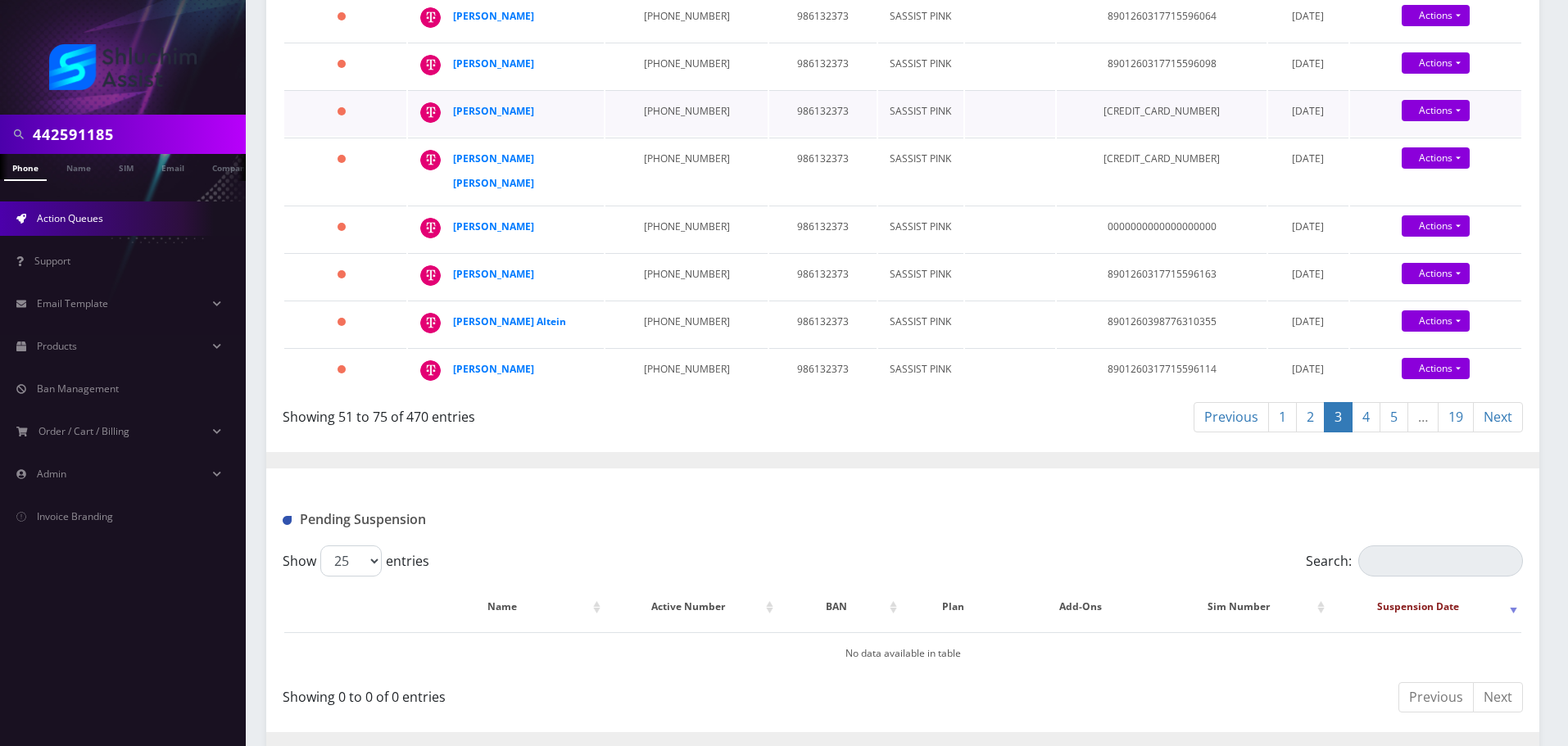
click at [662, 136] on td "646-826-9923" at bounding box center [686, 113] width 161 height 46
click at [650, 204] on td "646-824-9397" at bounding box center [686, 171] width 161 height 67
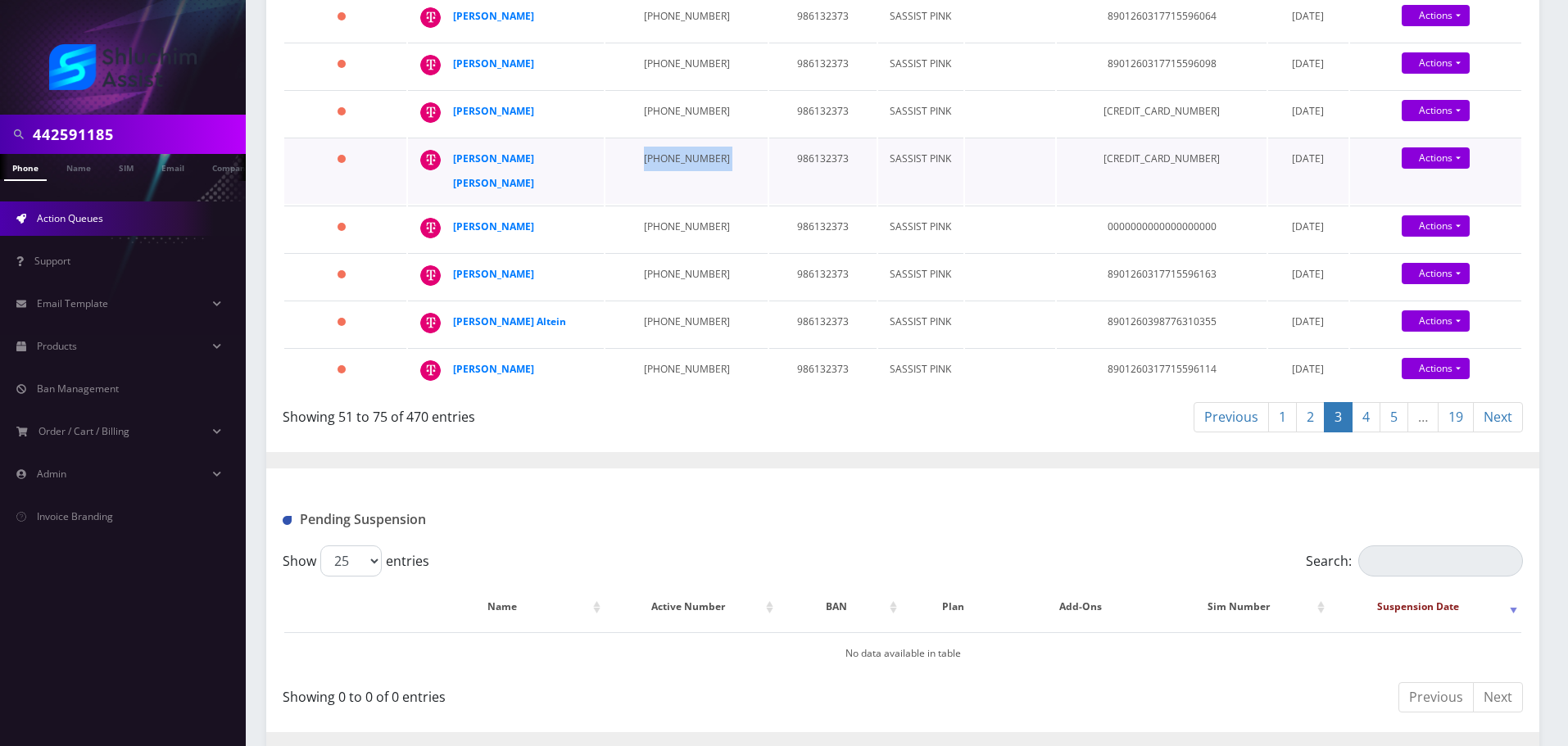
click at [650, 204] on td "646-824-9397" at bounding box center [686, 171] width 161 height 67
click at [655, 251] on td "562-888-3770" at bounding box center [686, 228] width 161 height 46
click at [654, 251] on td "562-888-3770" at bounding box center [686, 228] width 161 height 46
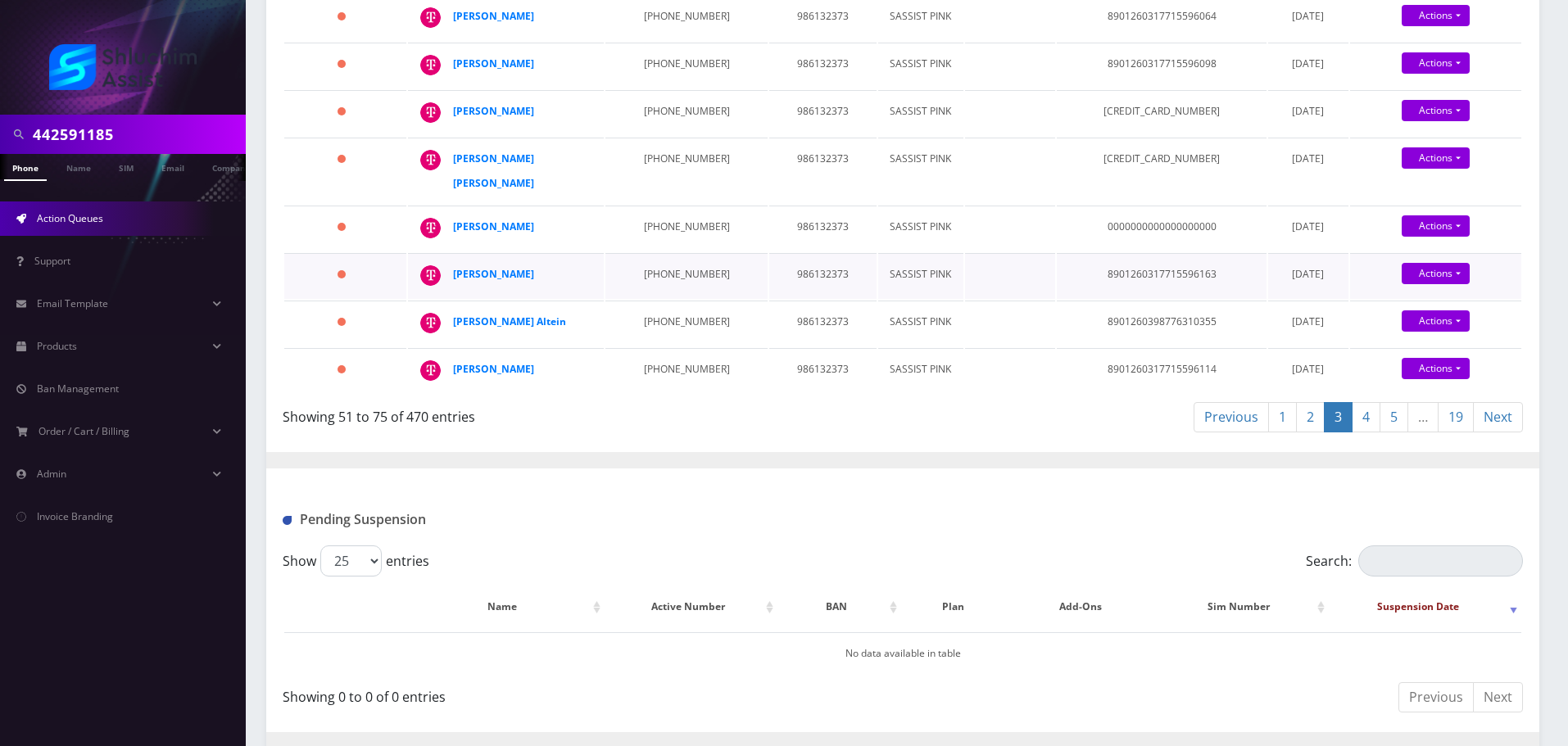
click at [670, 299] on td "646-824-3179" at bounding box center [686, 276] width 161 height 46
click at [656, 347] on td "602-877-2359" at bounding box center [686, 323] width 161 height 46
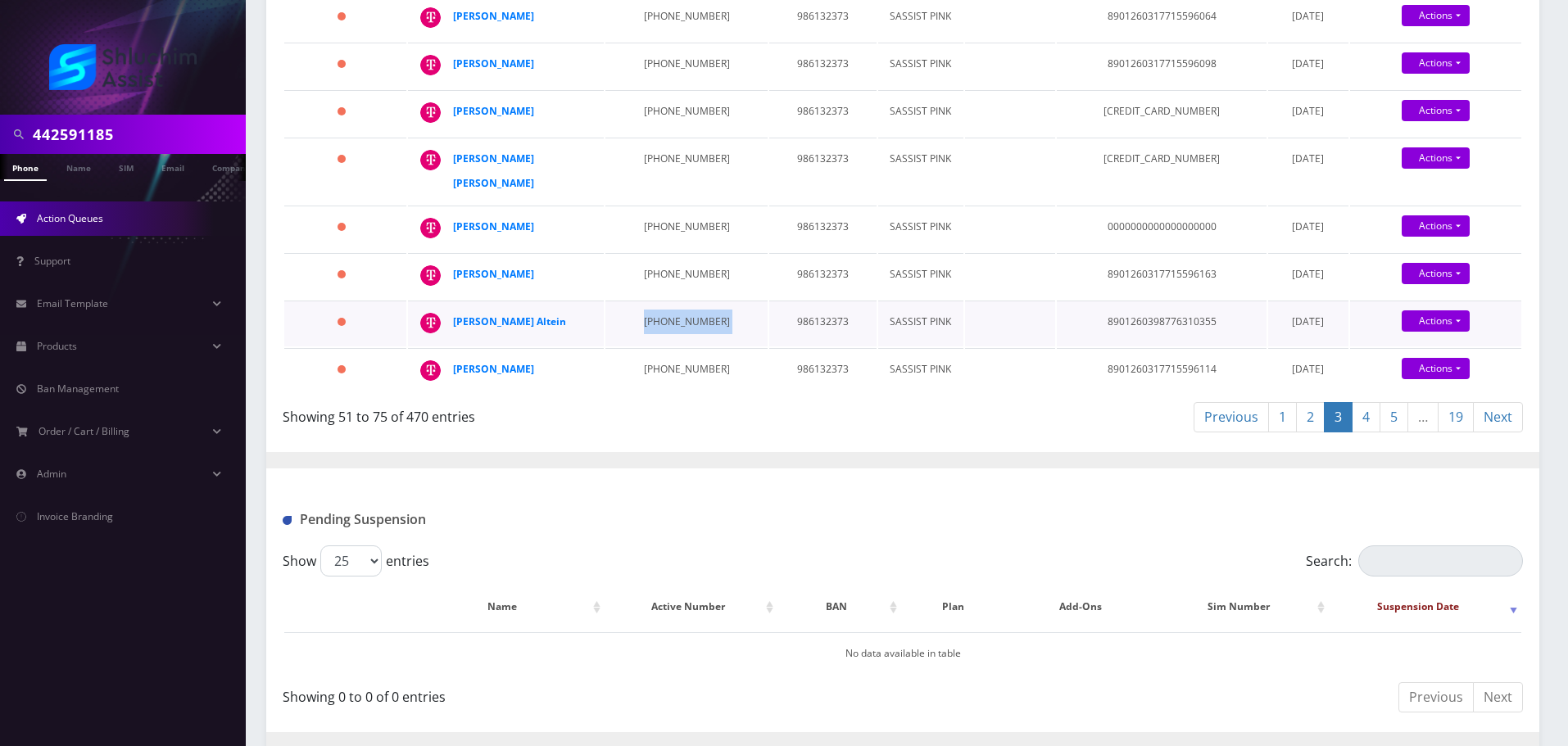
click at [656, 347] on td "602-877-2359" at bounding box center [686, 323] width 161 height 46
click at [642, 394] on td "646-785-3547" at bounding box center [686, 370] width 161 height 46
click at [1366, 432] on link "4" at bounding box center [1366, 417] width 29 height 31
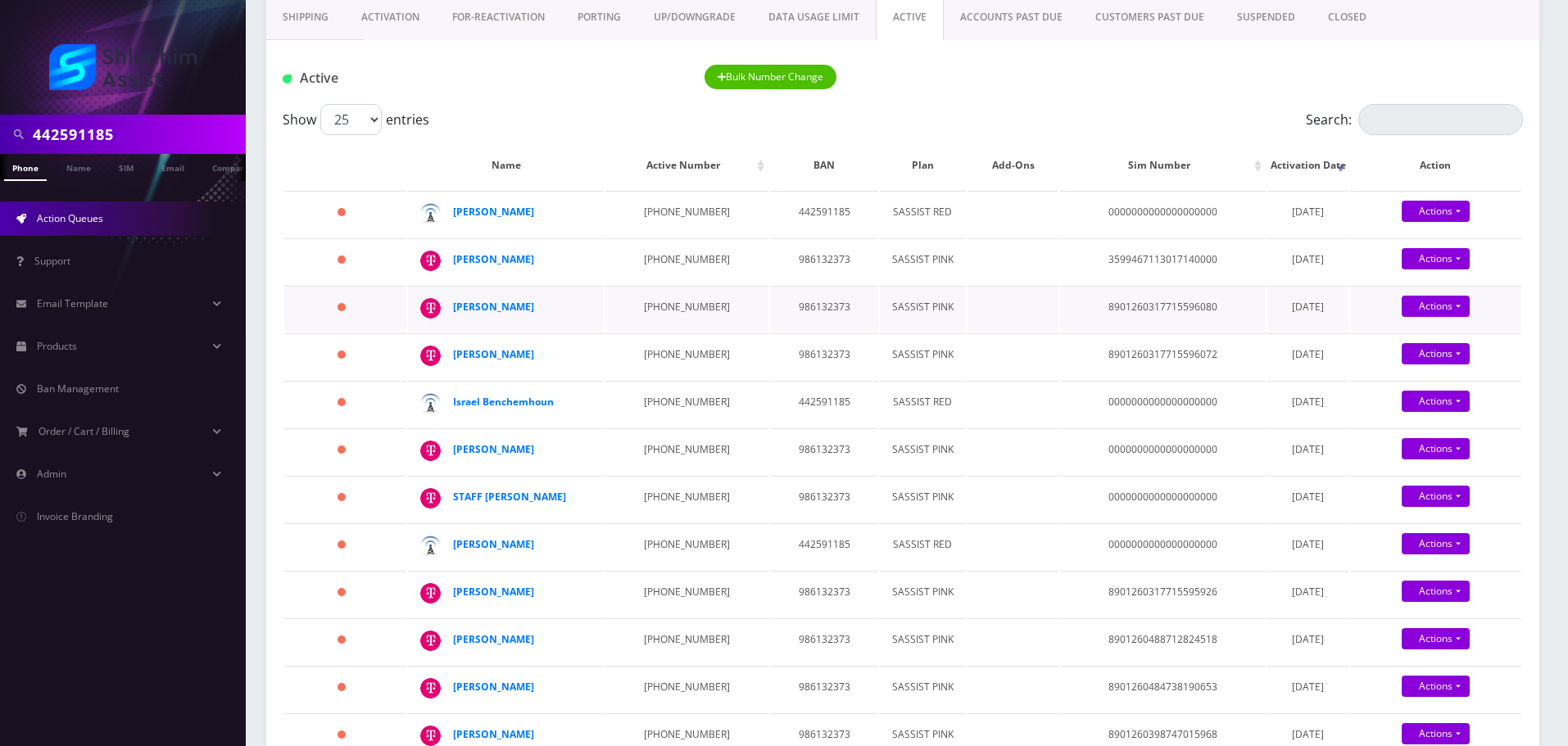
scroll to position [164, 0]
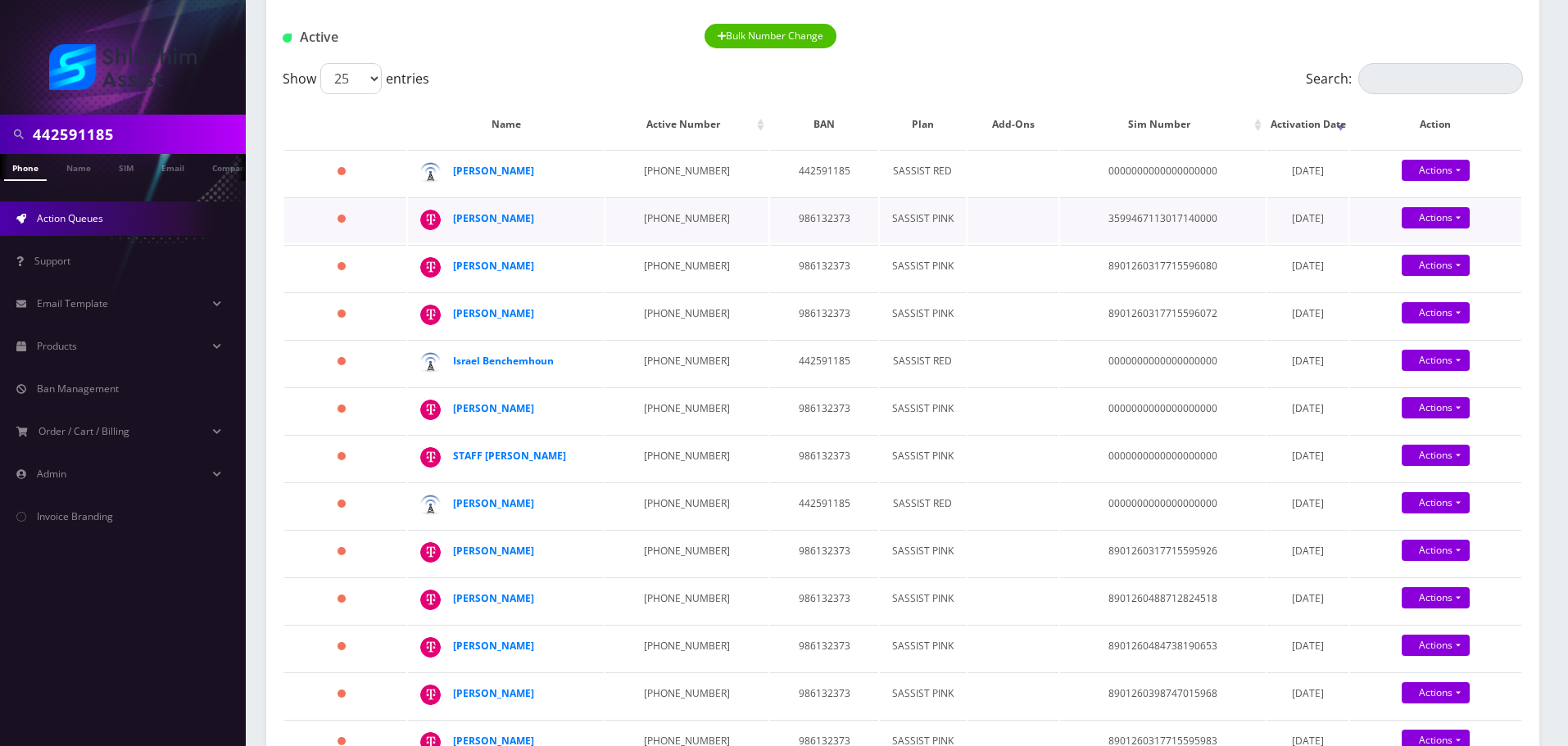
click at [668, 210] on td "770-298-3723" at bounding box center [687, 220] width 163 height 46
click at [653, 267] on td "646-750-7267" at bounding box center [687, 268] width 163 height 46
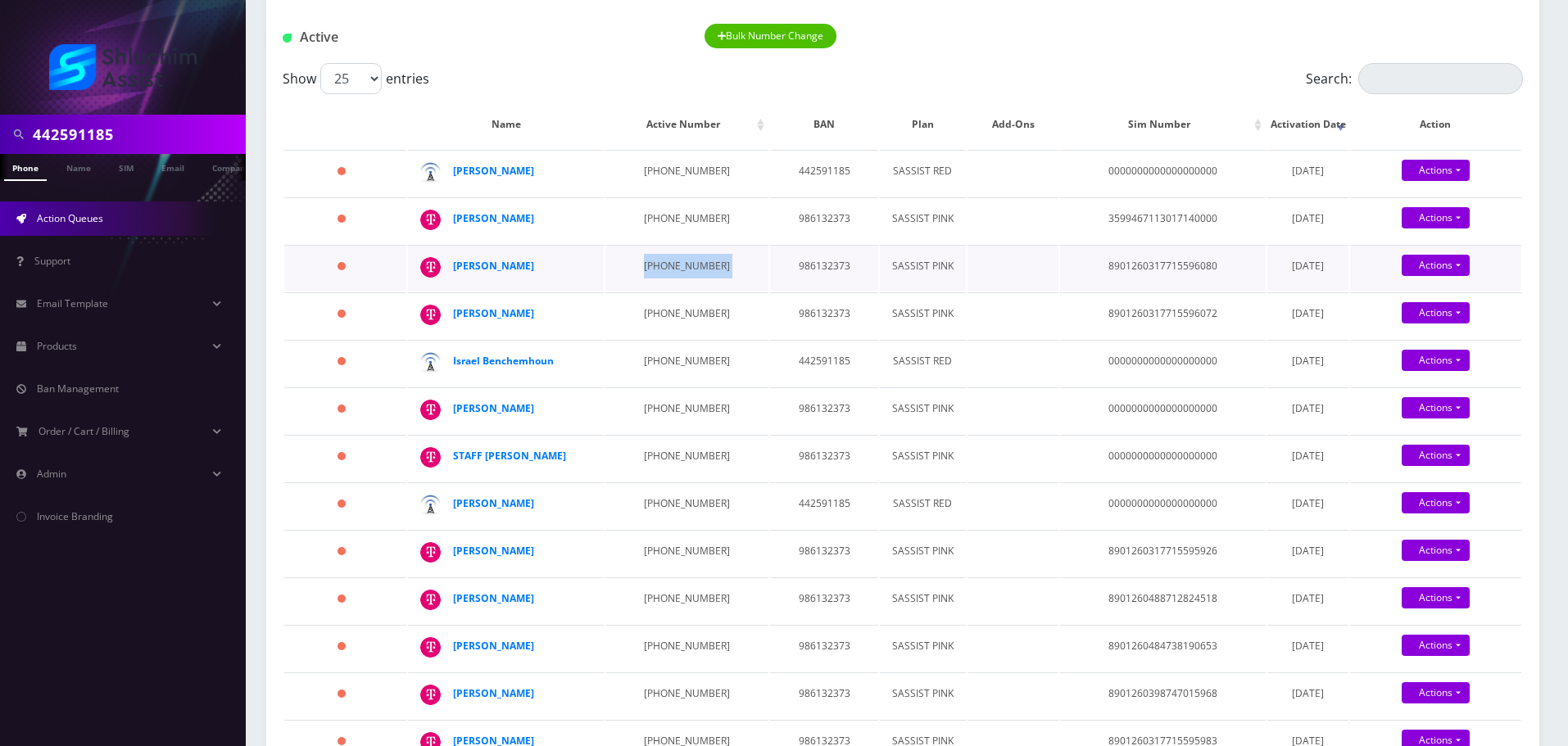
click at [653, 267] on td "646-750-7267" at bounding box center [687, 268] width 163 height 46
click at [634, 315] on td "646-749-4813" at bounding box center [687, 315] width 163 height 46
click at [647, 353] on td "347-404-4113" at bounding box center [687, 362] width 163 height 46
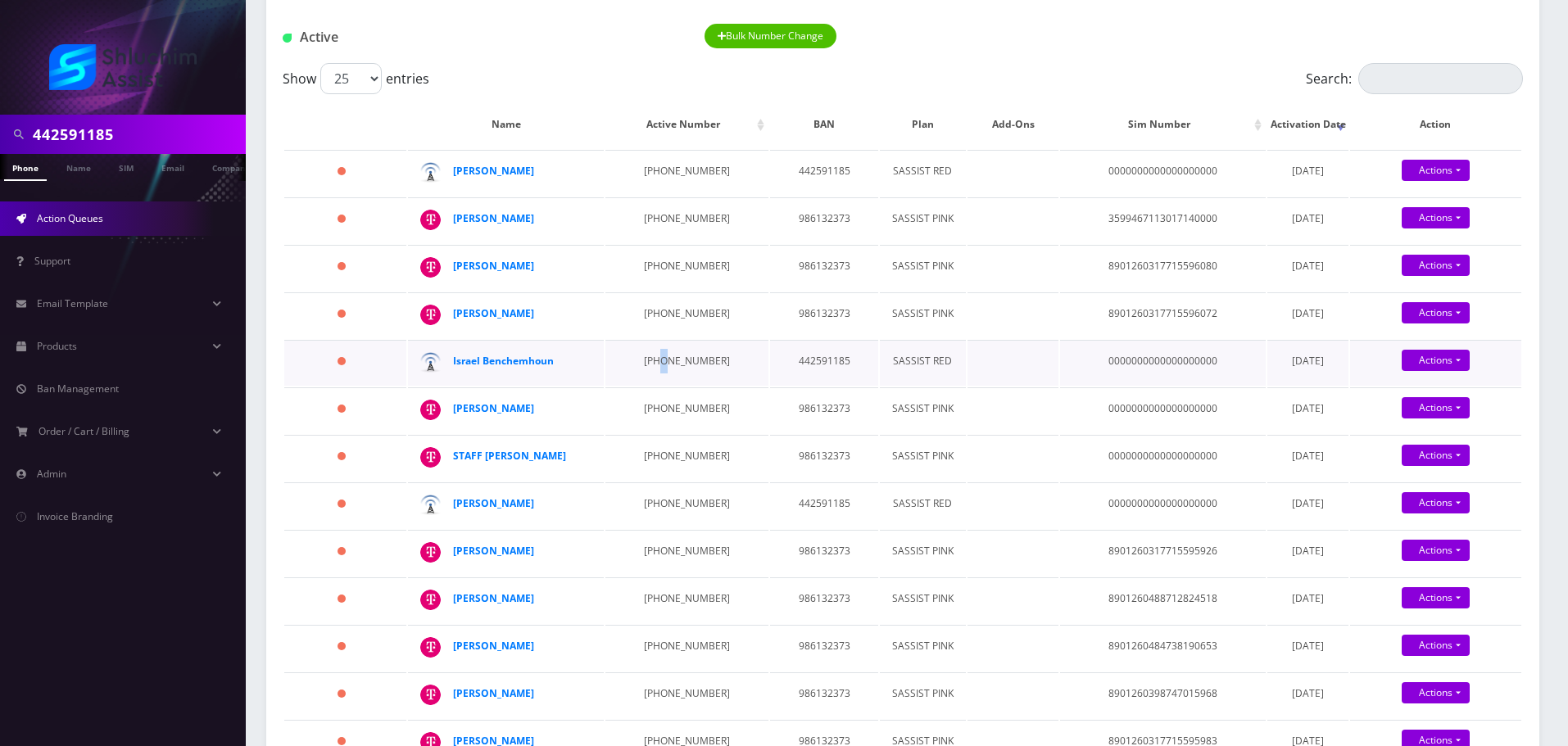
click at [647, 353] on td "347-404-4113" at bounding box center [687, 362] width 163 height 46
click at [660, 404] on td "347-770-2262" at bounding box center [687, 410] width 163 height 46
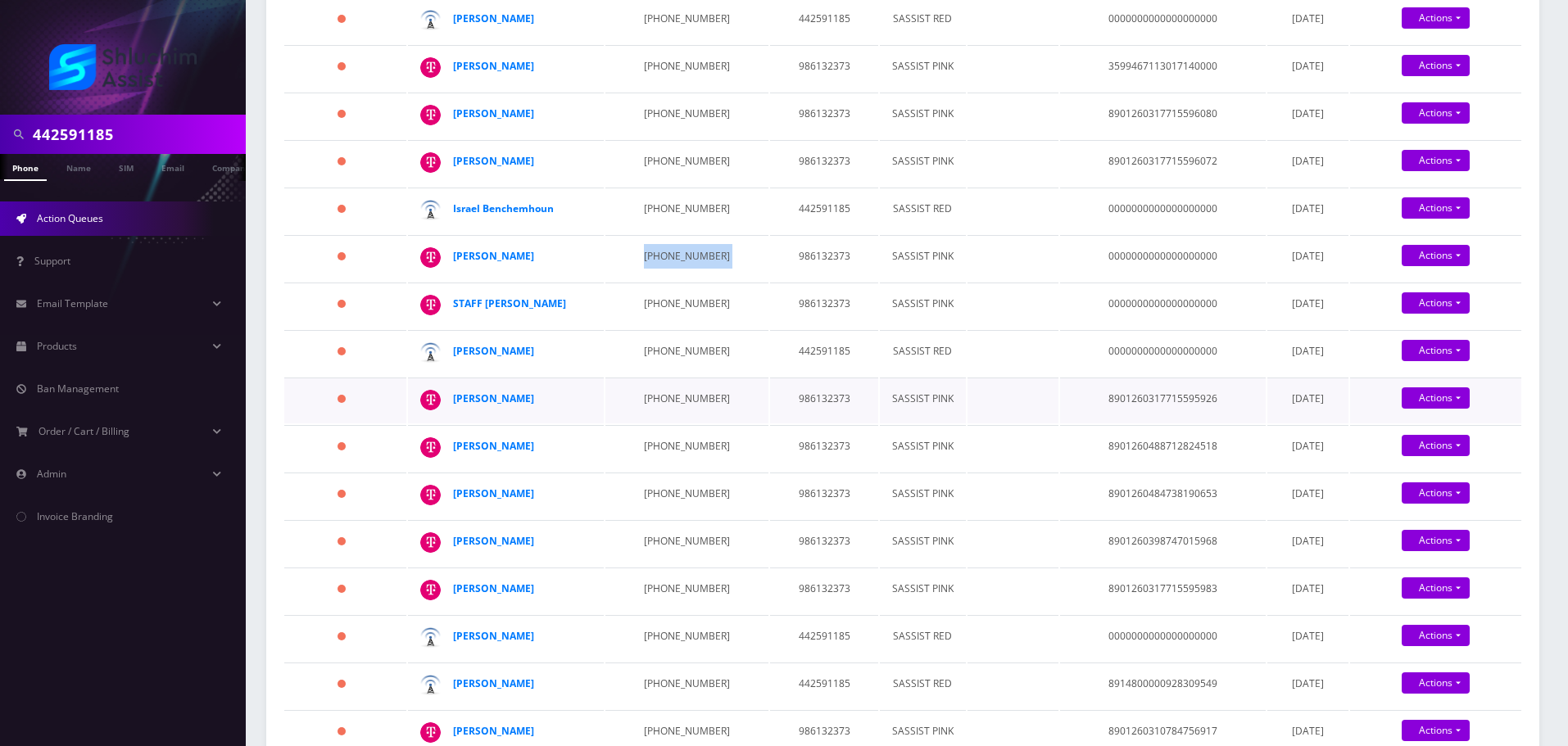
scroll to position [328, 0]
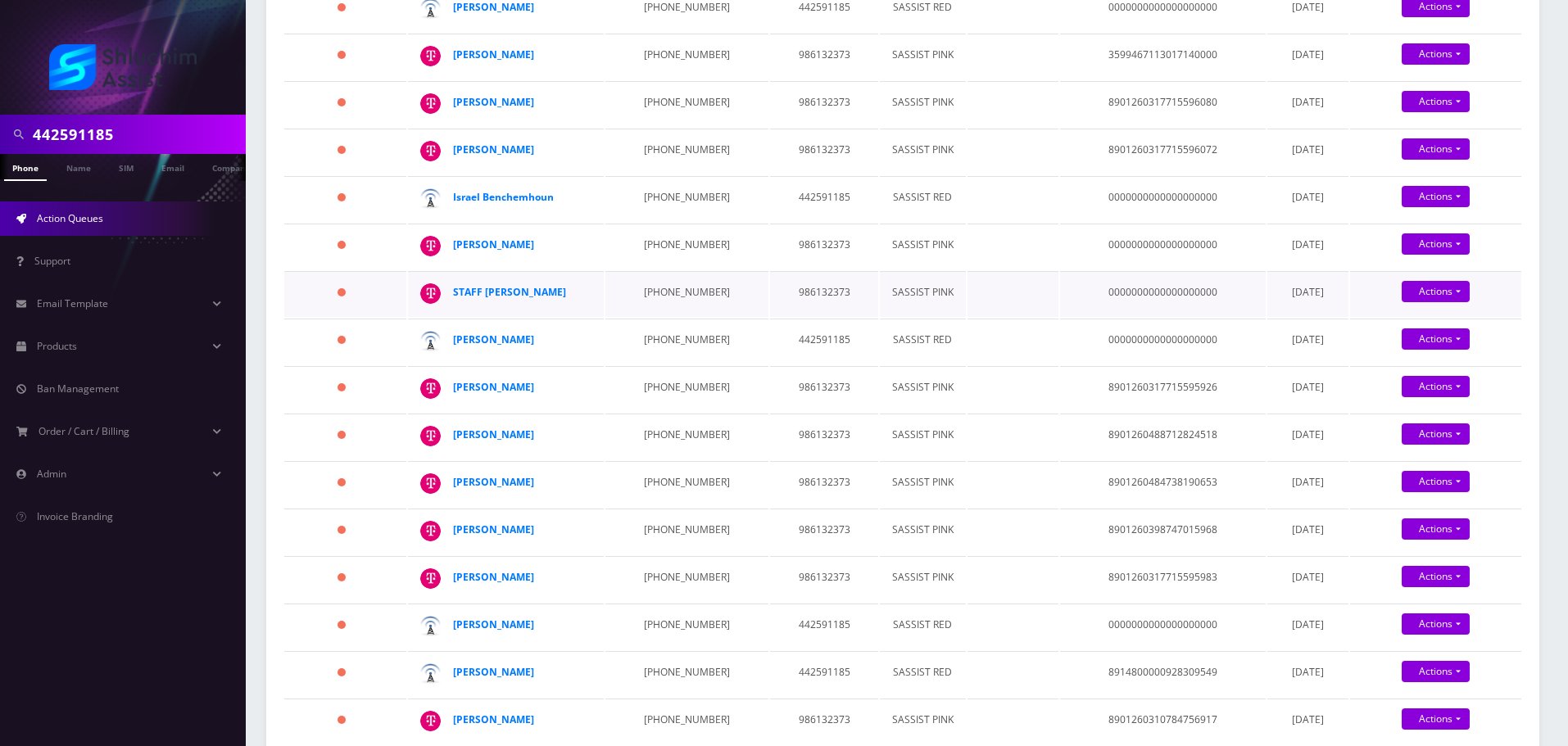
click at [654, 290] on td "862-579-6443" at bounding box center [687, 294] width 163 height 46
click at [664, 344] on td "929-703-5675" at bounding box center [687, 341] width 163 height 46
click at [660, 387] on td "646-683-8537" at bounding box center [687, 388] width 163 height 46
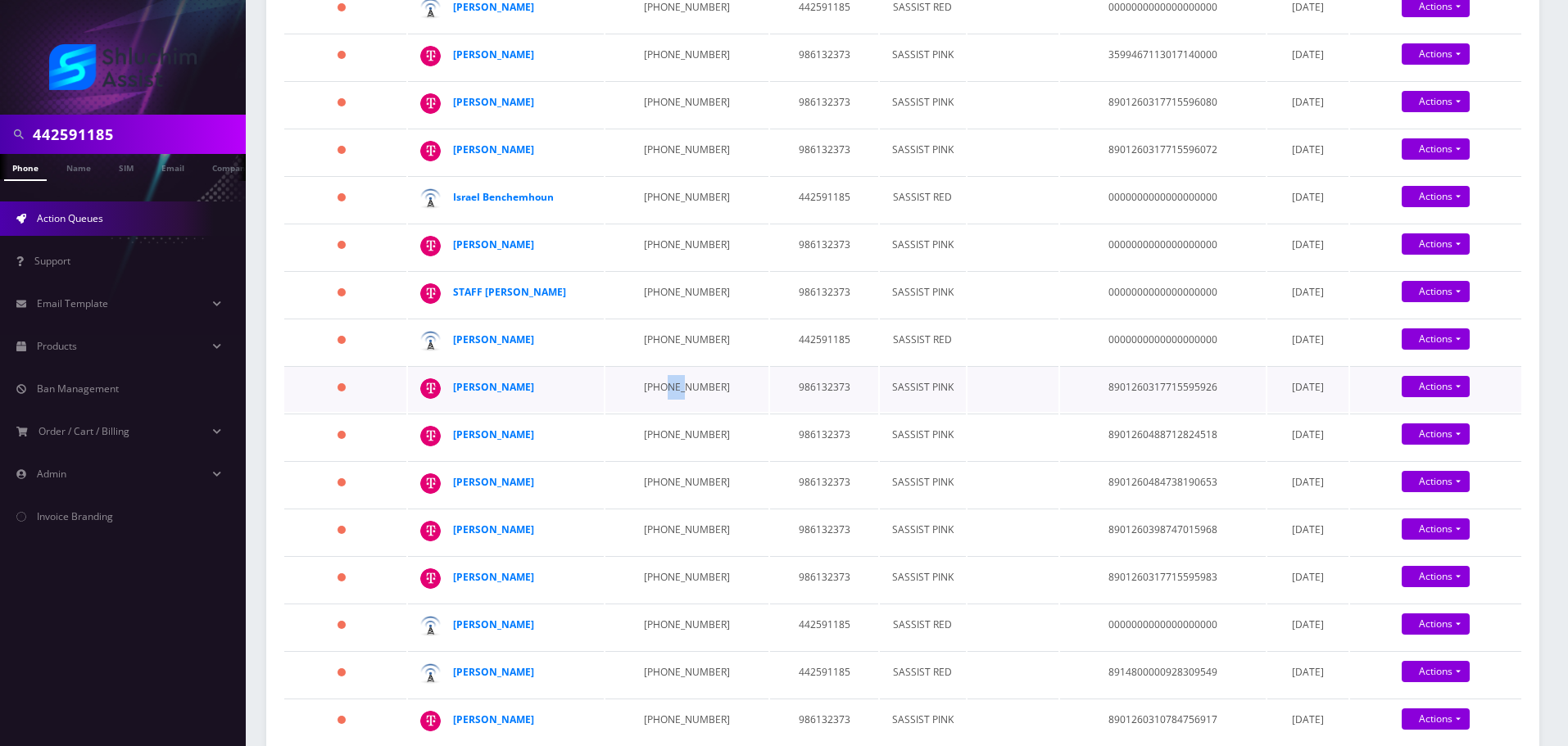
click at [660, 387] on td "646-683-8537" at bounding box center [687, 388] width 163 height 46
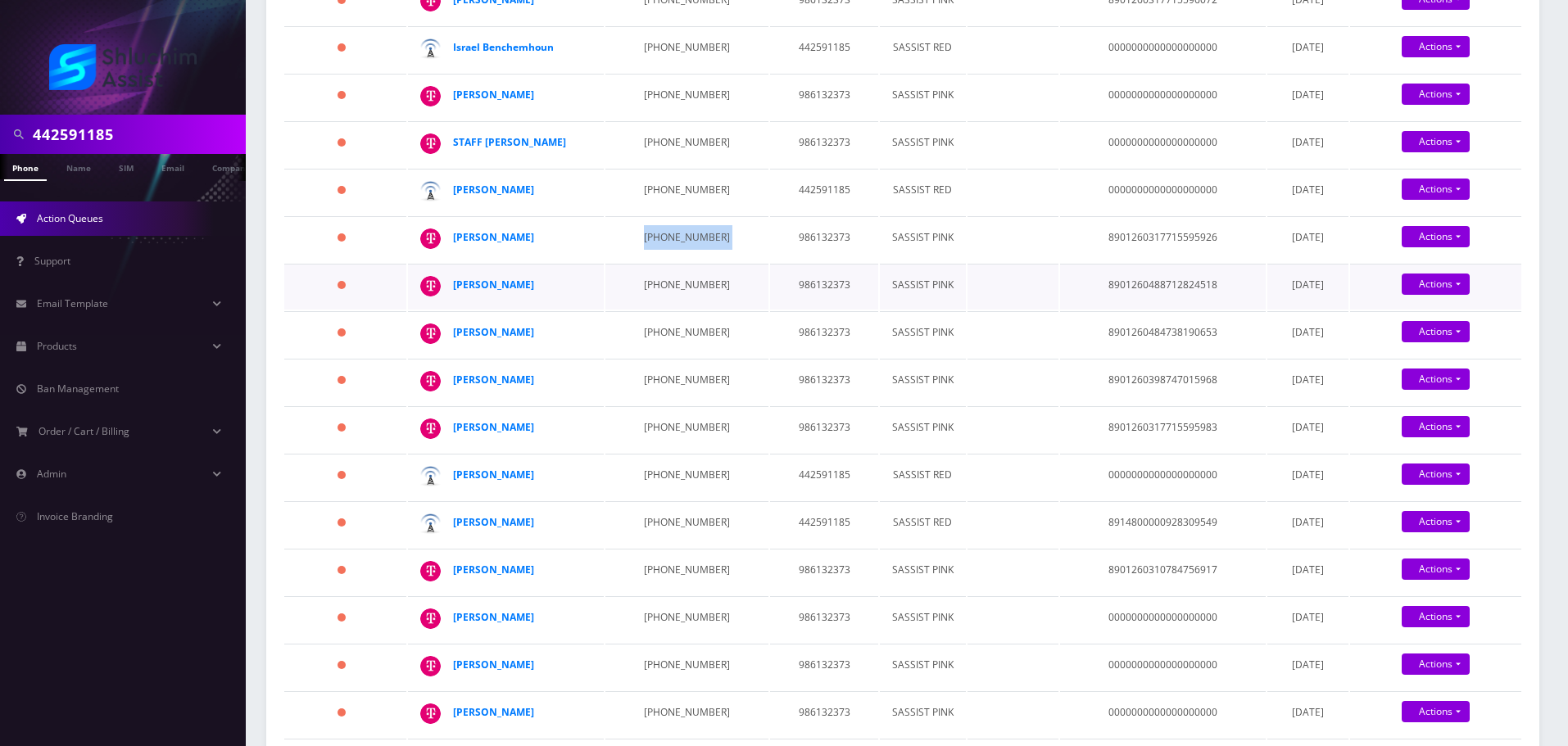
scroll to position [491, 0]
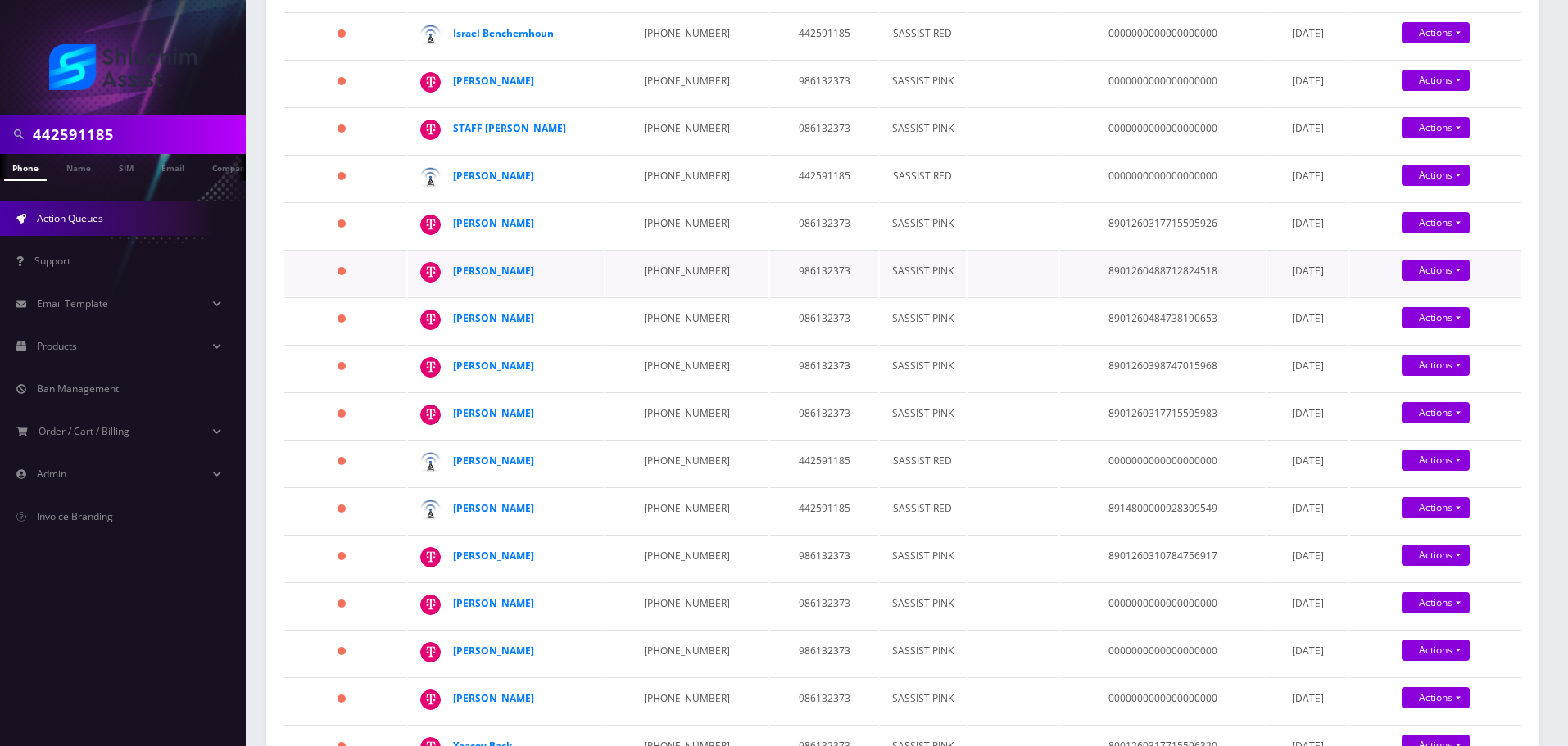
click at [639, 266] on td "929-676-7440" at bounding box center [687, 272] width 163 height 46
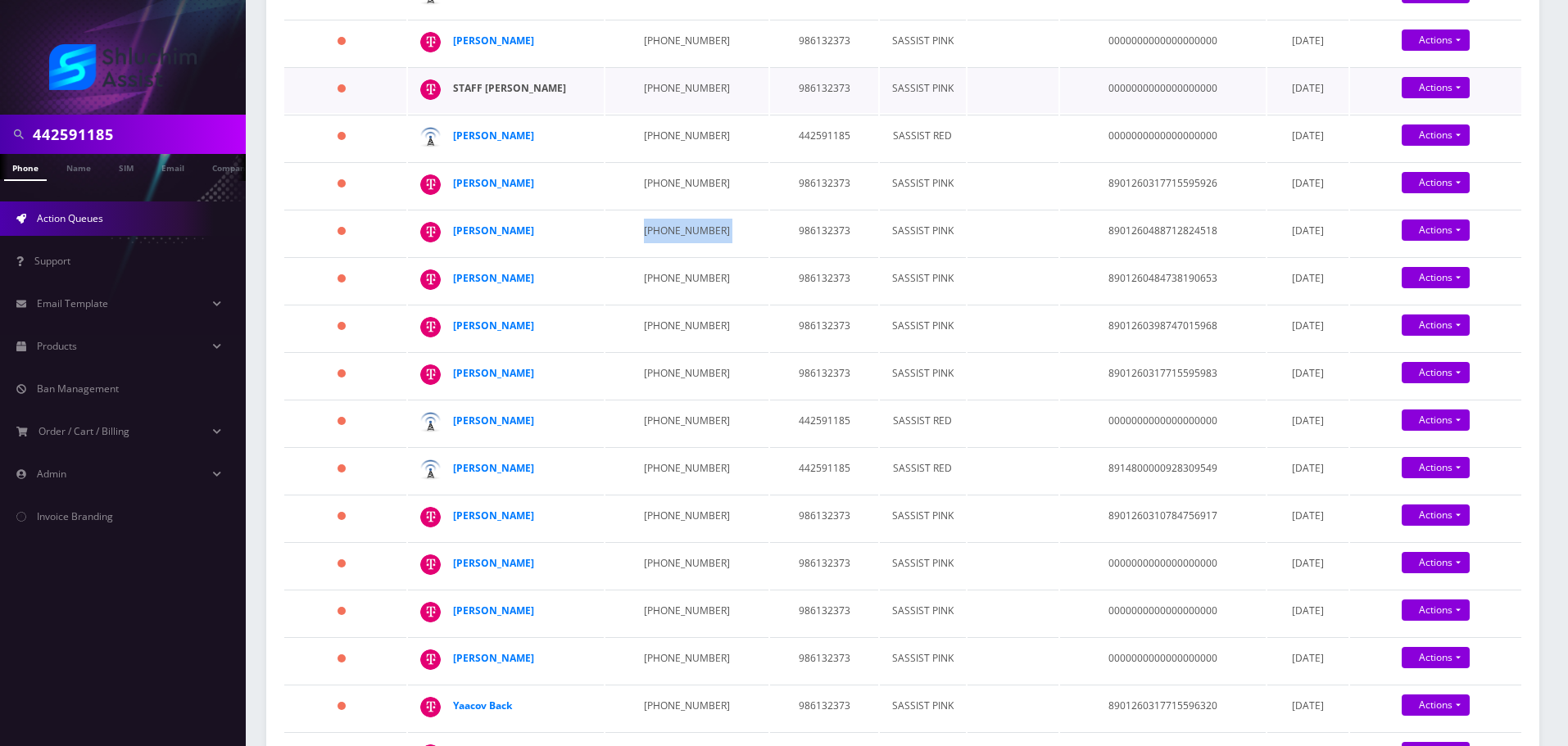
scroll to position [655, 0]
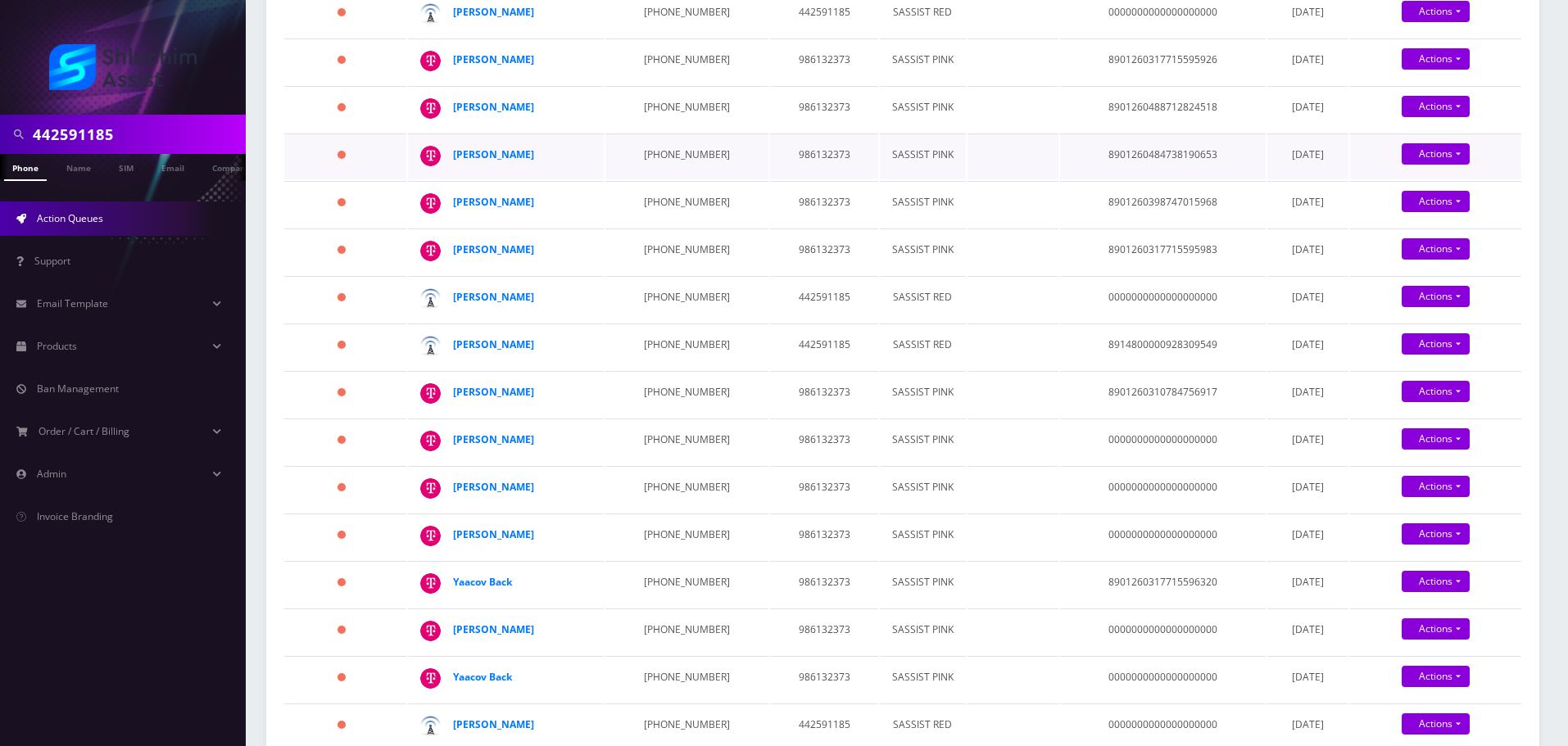
click at [650, 149] on td "347-381-9508" at bounding box center [687, 156] width 163 height 46
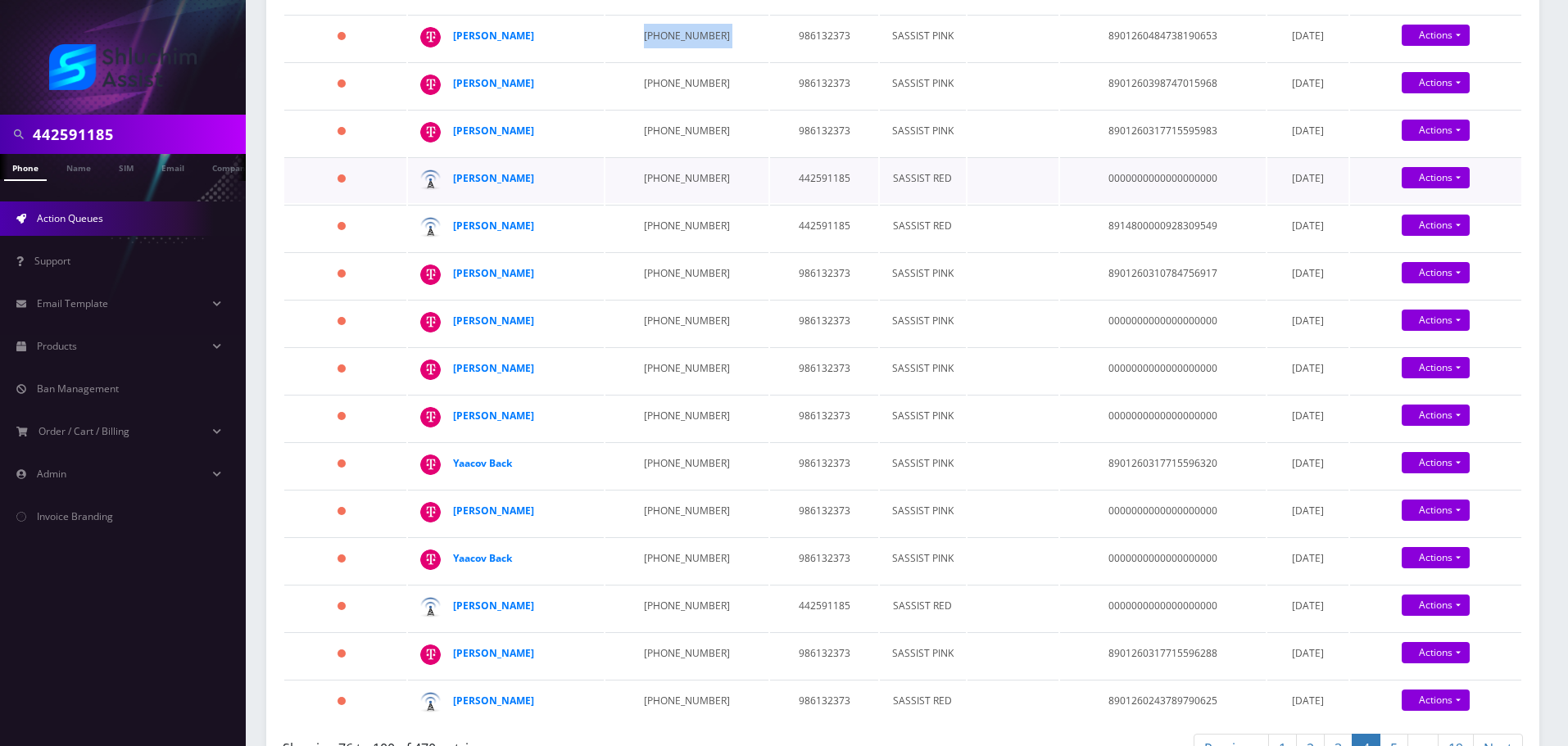
scroll to position [819, 0]
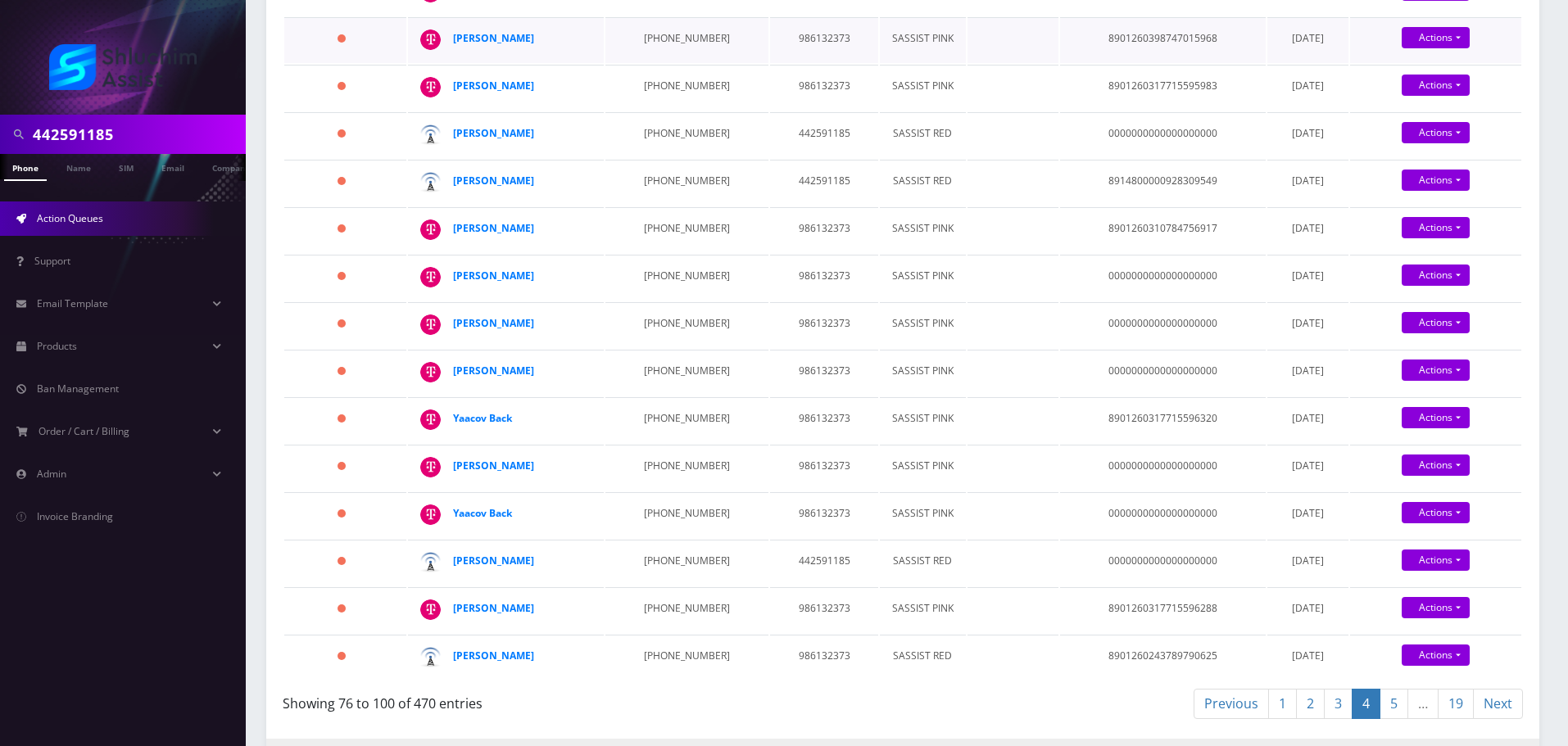
click at [644, 49] on td "347-652-3405" at bounding box center [687, 40] width 163 height 46
click at [675, 94] on td "646-905-6714" at bounding box center [687, 87] width 163 height 46
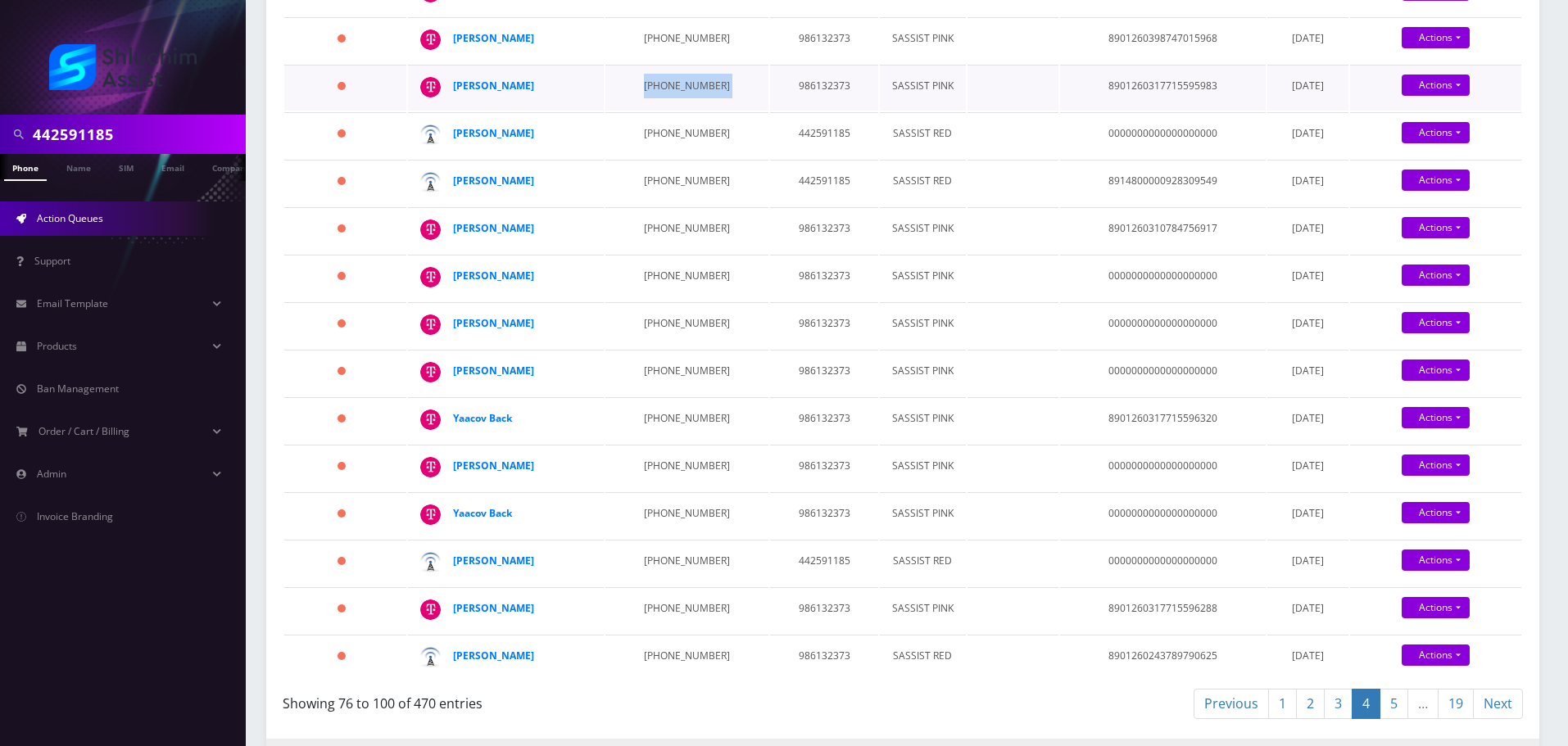
click at [675, 94] on td "646-905-6714" at bounding box center [687, 87] width 163 height 46
click at [661, 230] on td "646-403-5783" at bounding box center [687, 230] width 163 height 46
click at [647, 258] on td "646-991-5133" at bounding box center [687, 277] width 163 height 46
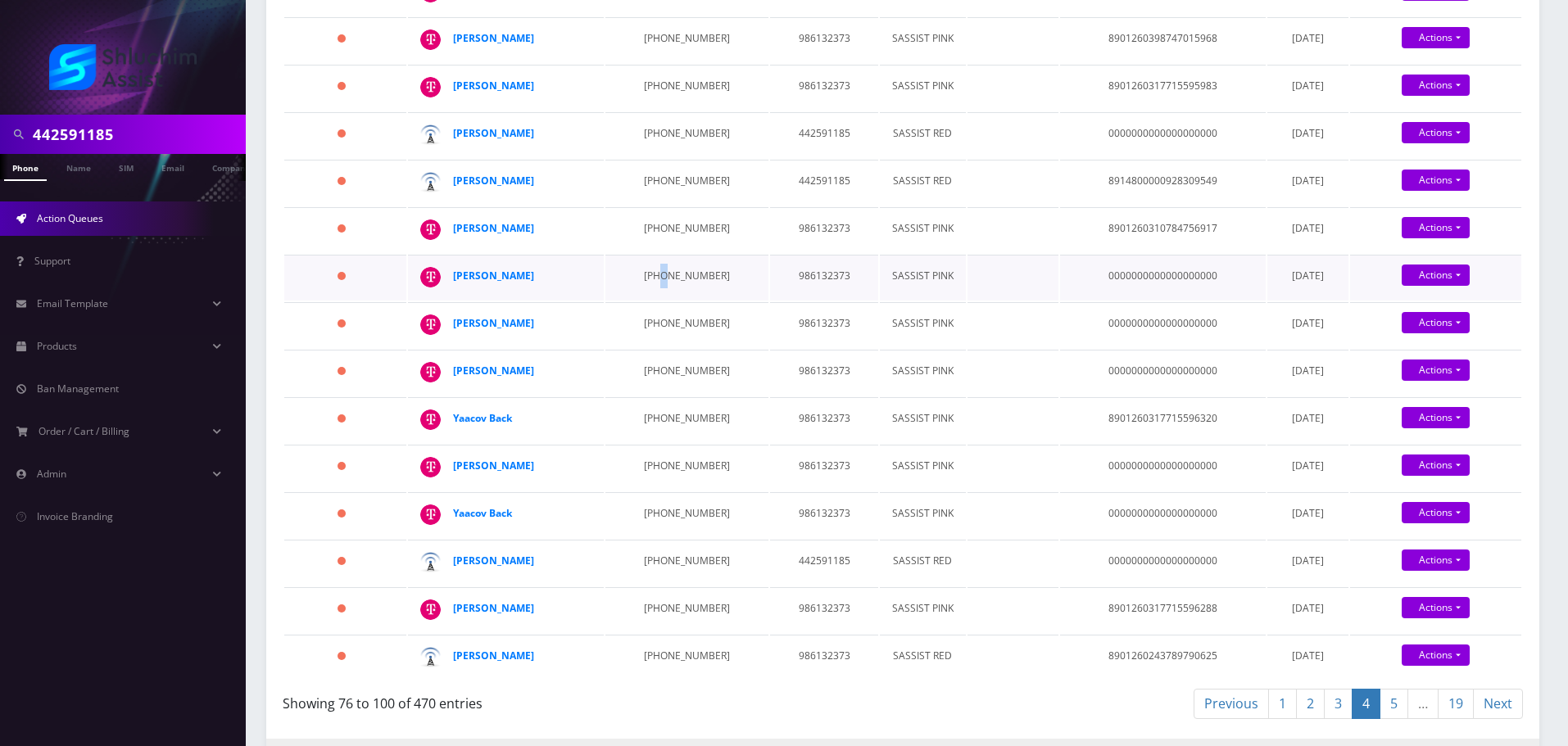
click at [647, 258] on td "646-991-5133" at bounding box center [687, 277] width 163 height 46
click at [652, 276] on td "646-991-5133" at bounding box center [687, 277] width 163 height 46
click at [641, 327] on td "646-392-4429" at bounding box center [687, 324] width 163 height 46
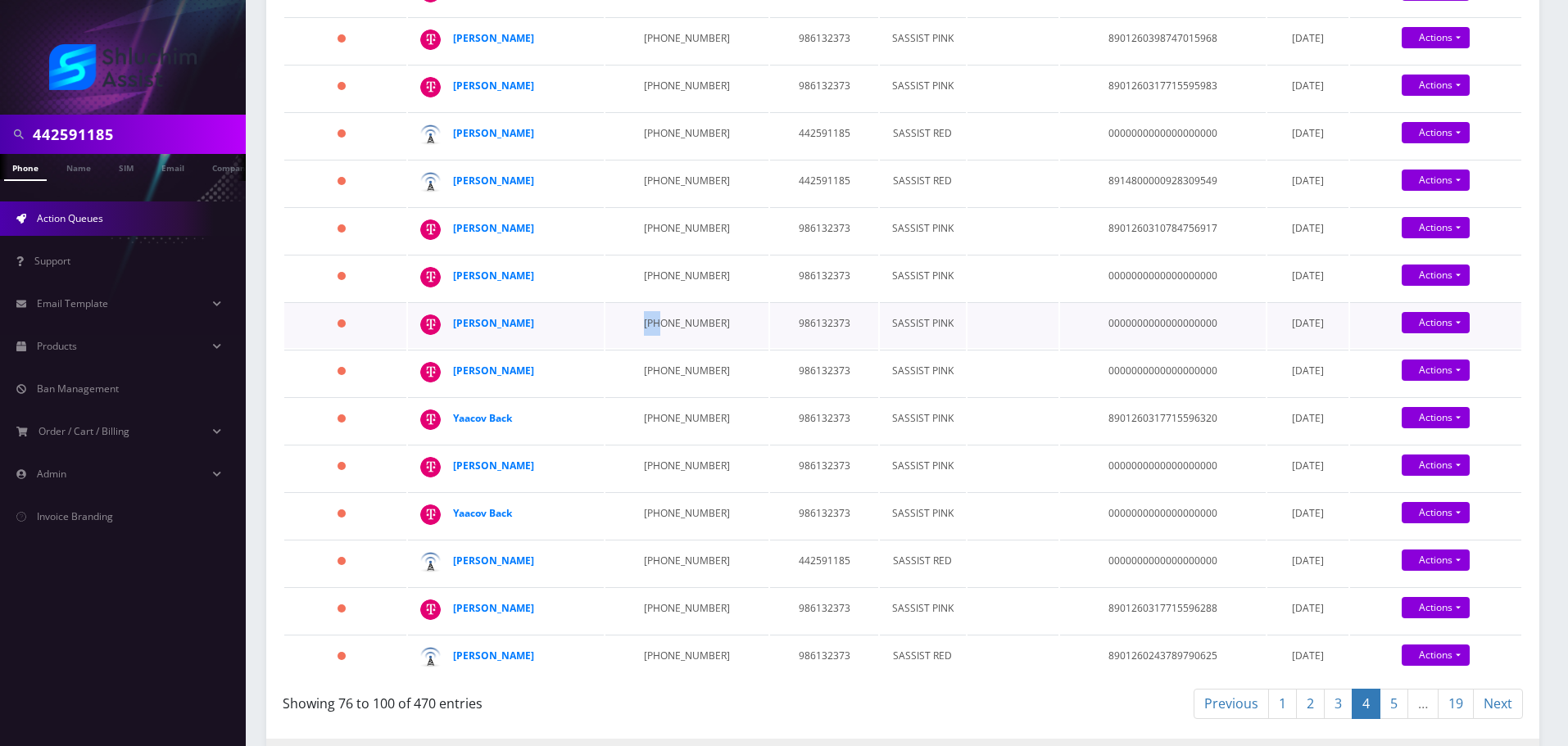
click at [641, 327] on td "646-392-4429" at bounding box center [687, 324] width 163 height 46
click at [651, 368] on td "646-392-6121" at bounding box center [687, 372] width 163 height 46
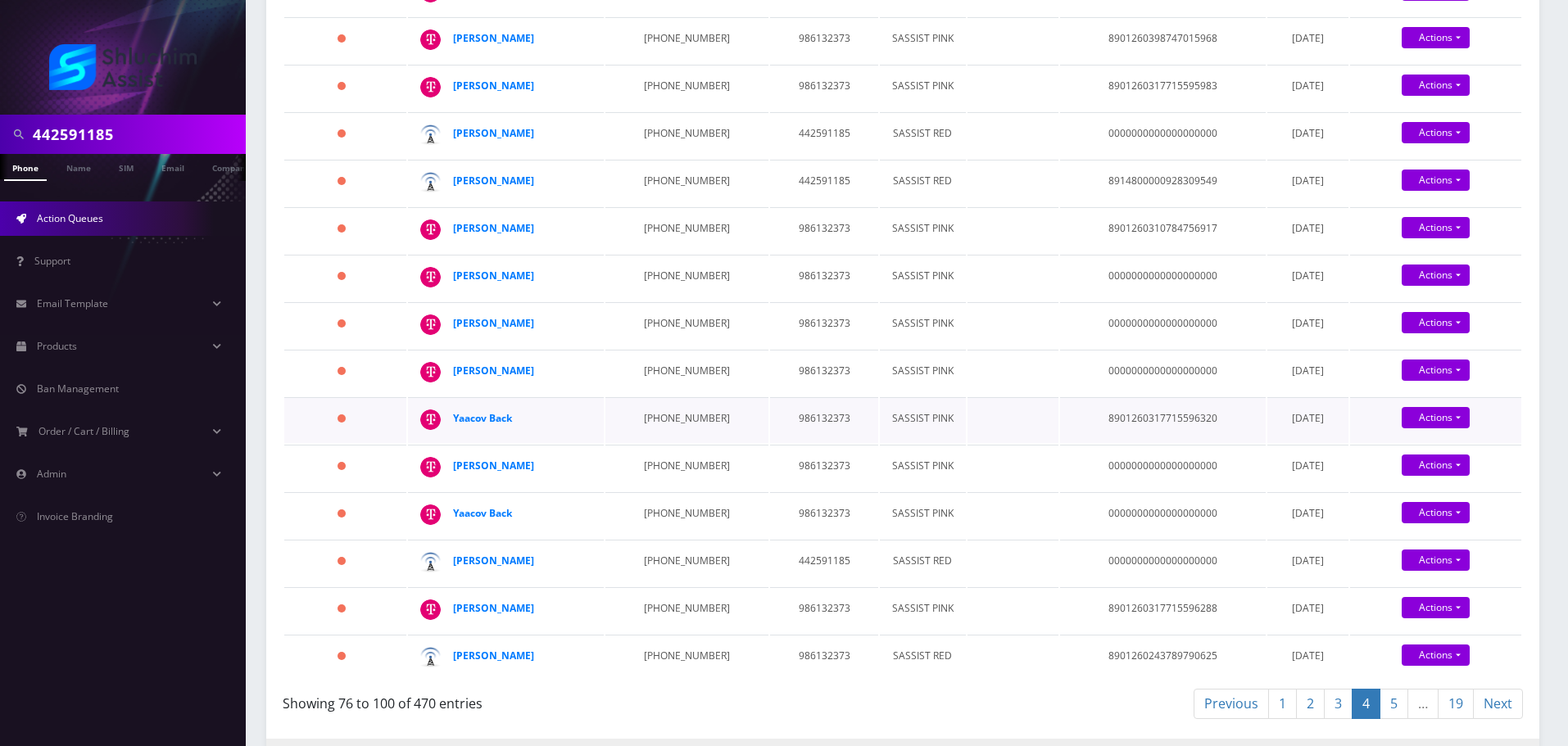
click at [632, 402] on td "646-379-3737" at bounding box center [687, 420] width 163 height 46
click at [632, 403] on td "646-379-3737" at bounding box center [687, 420] width 163 height 46
click at [644, 409] on td "646-379-3737" at bounding box center [687, 420] width 163 height 46
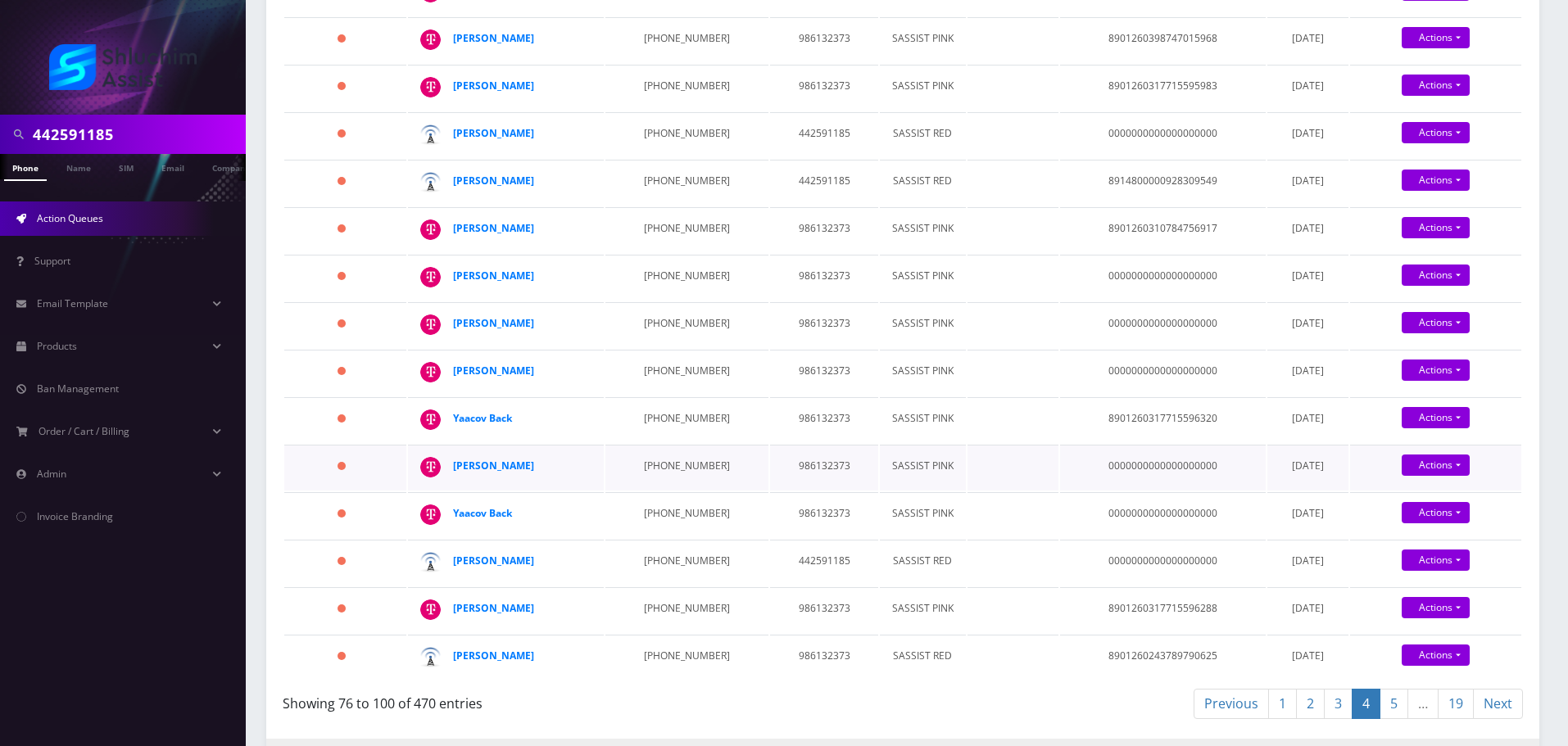
click at [656, 461] on td "646-384-2997" at bounding box center [687, 468] width 163 height 46
click at [657, 504] on td "347-770-4897" at bounding box center [687, 514] width 163 height 46
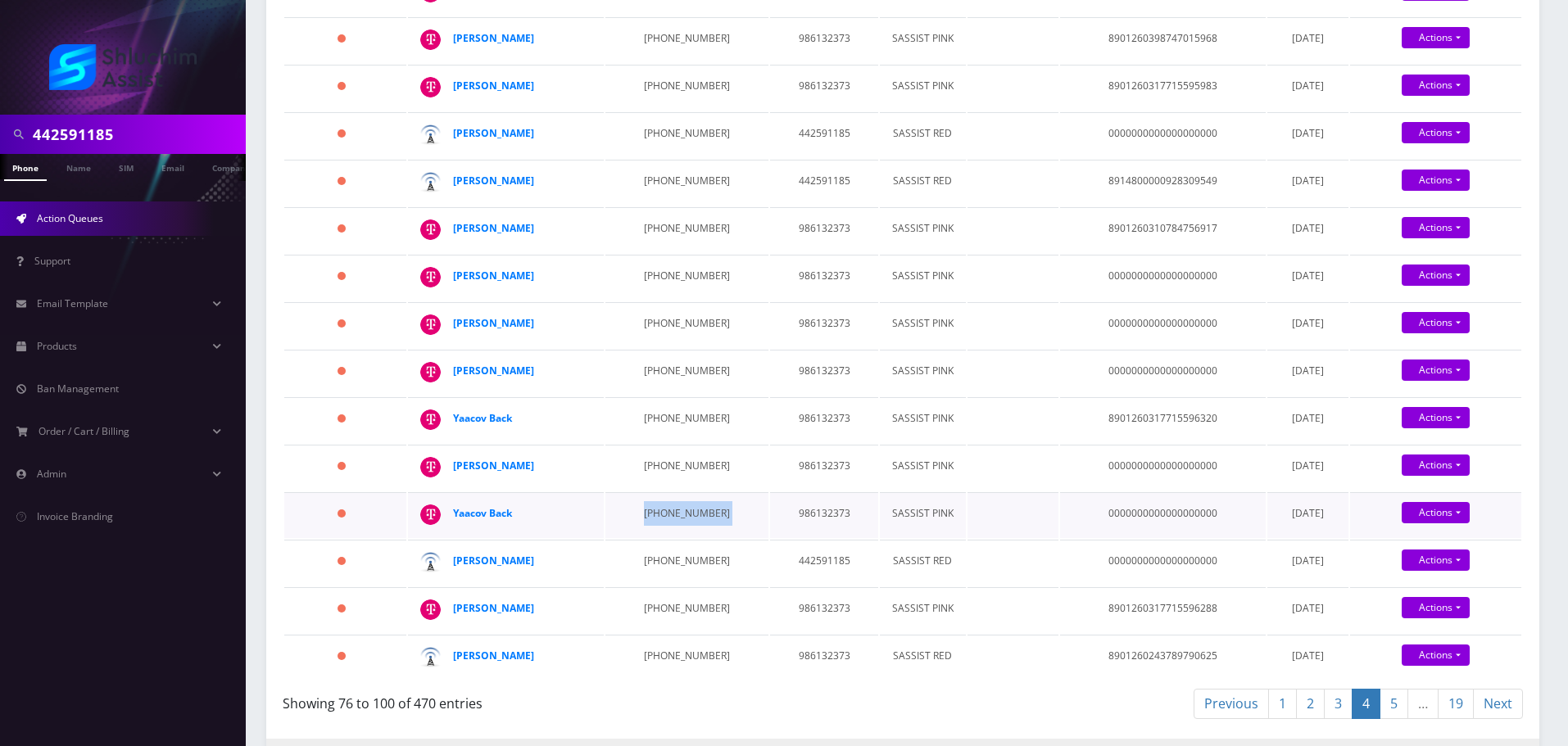
click at [657, 504] on td "347-770-4897" at bounding box center [687, 514] width 163 height 46
click at [652, 545] on td "786-531-7032" at bounding box center [687, 562] width 163 height 46
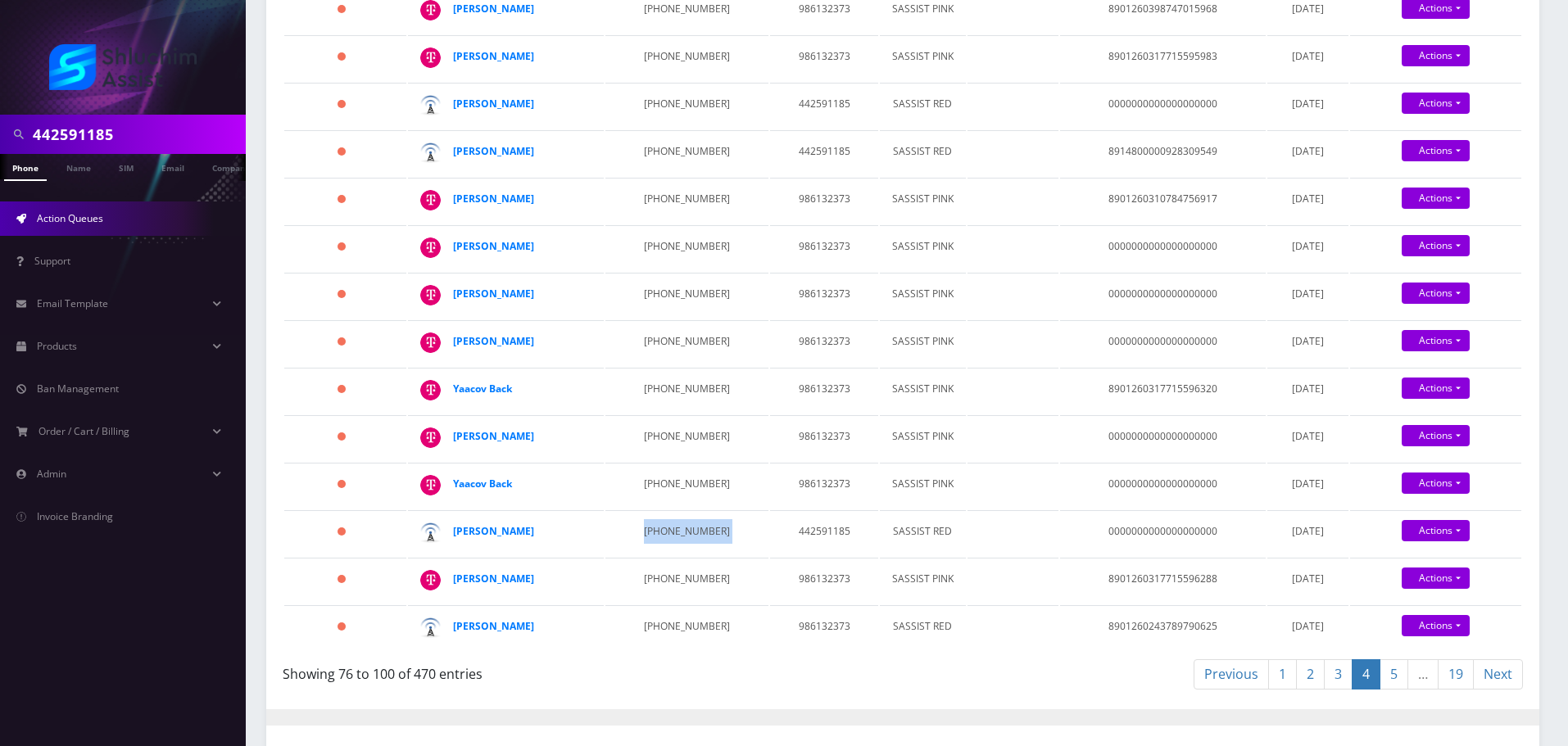
scroll to position [983, 0]
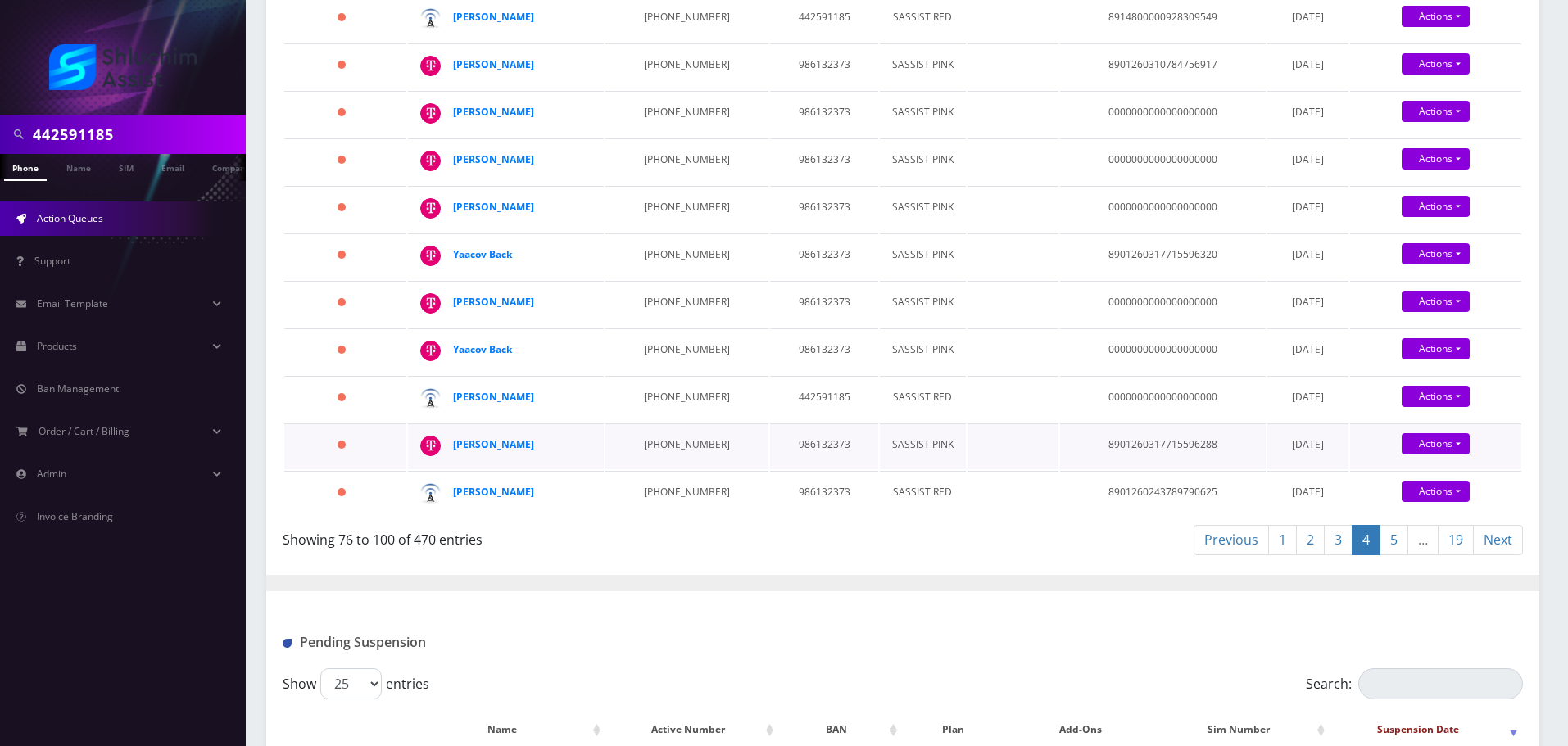
click at [642, 437] on td "646-361-2703" at bounding box center [687, 446] width 163 height 46
click at [1391, 540] on link "5" at bounding box center [1394, 541] width 29 height 31
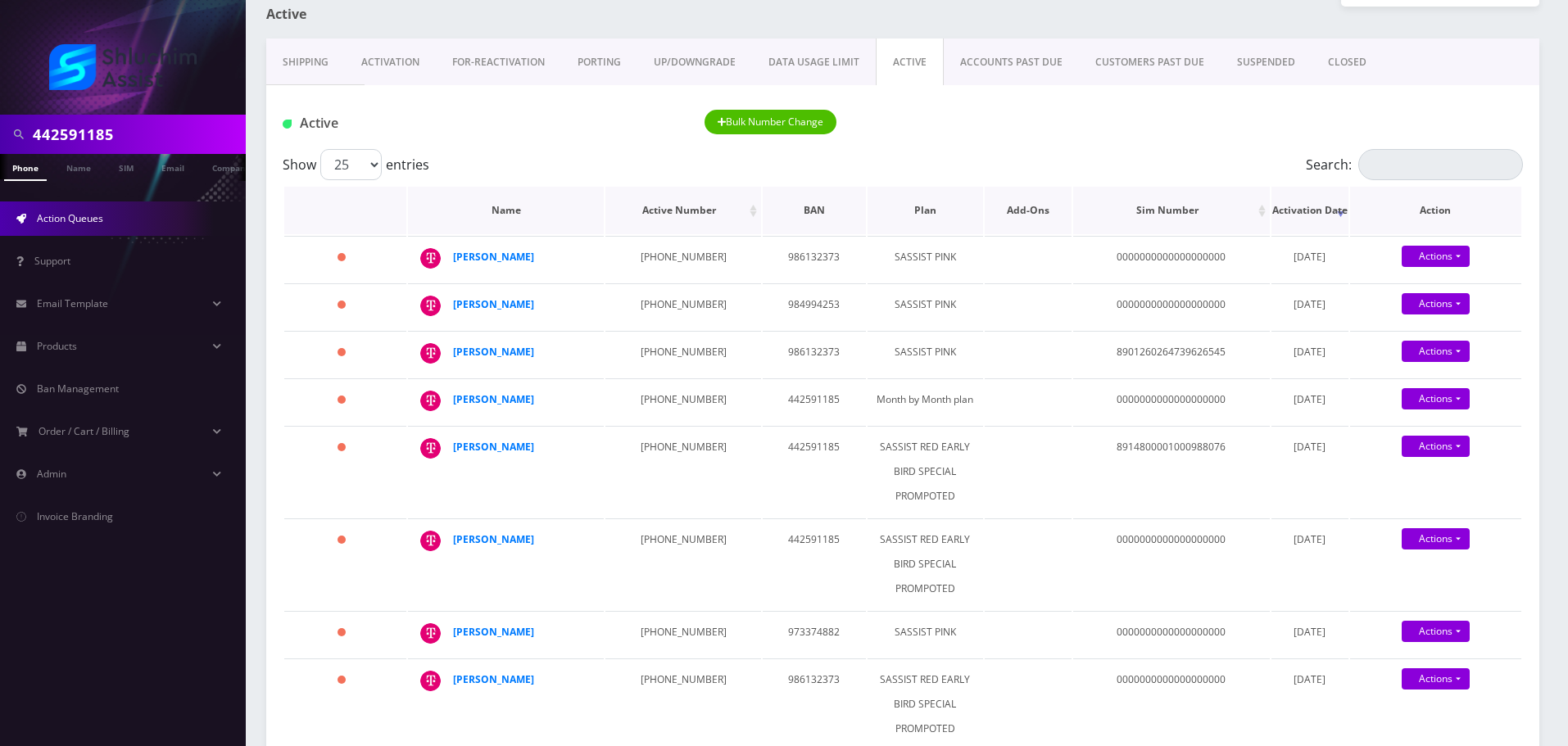
scroll to position [77, 0]
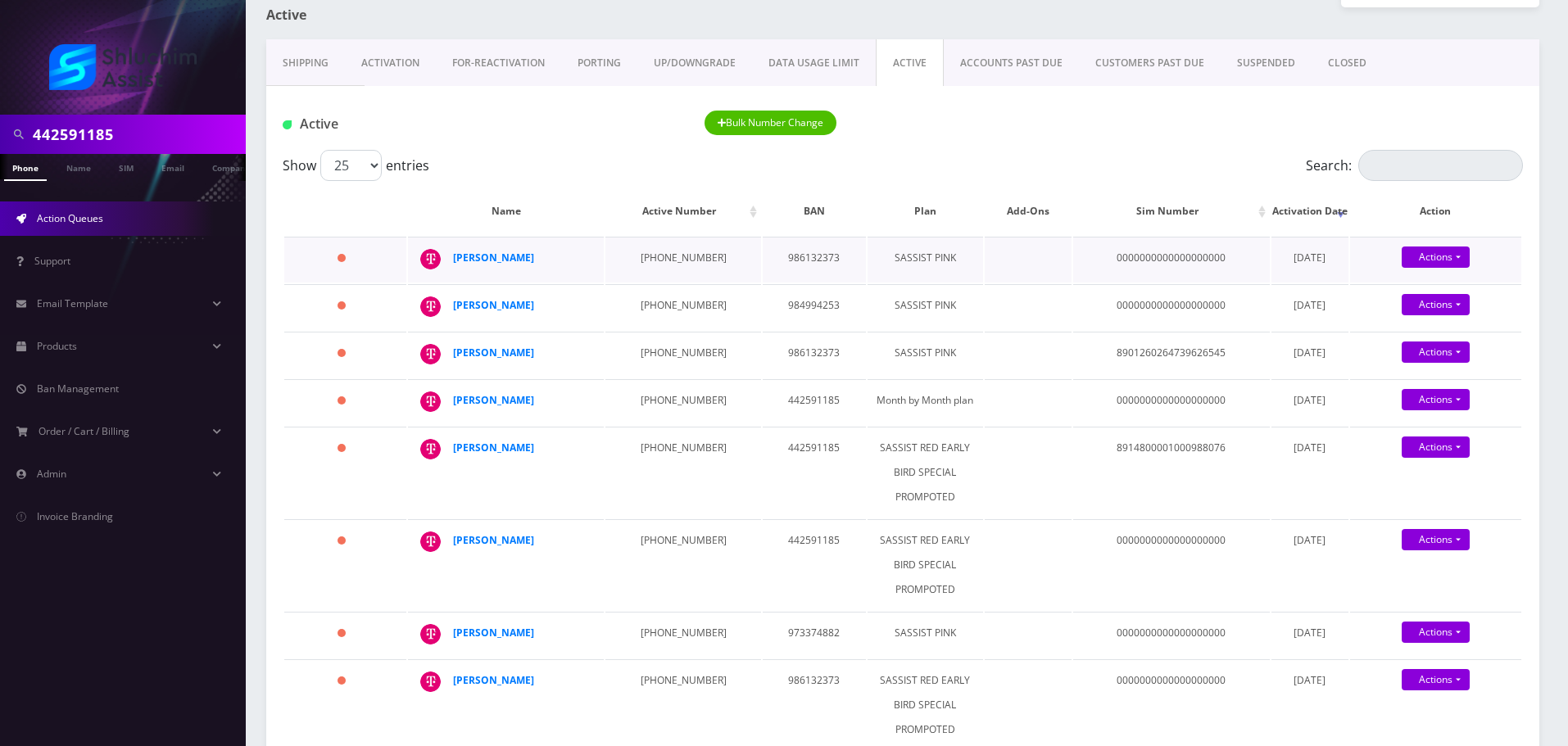
click at [664, 258] on td "929-680-5849" at bounding box center [683, 259] width 156 height 46
click at [664, 317] on td "934-234-3786" at bounding box center [683, 306] width 156 height 46
click at [662, 315] on td "934-234-3786" at bounding box center [683, 306] width 156 height 46
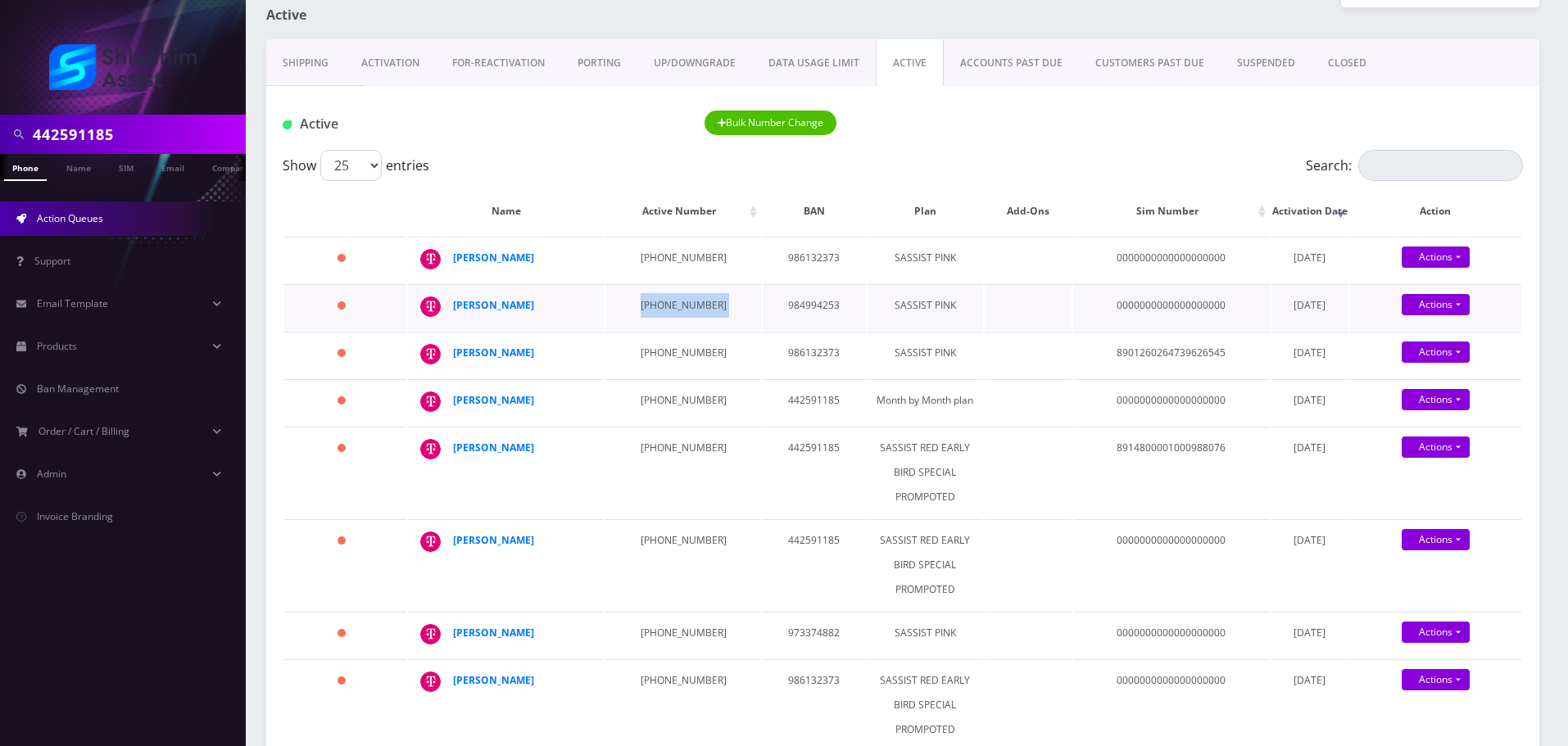
click at [662, 315] on td "934-234-3786" at bounding box center [683, 306] width 156 height 46
click at [651, 359] on td "845-624-9470" at bounding box center [683, 354] width 156 height 46
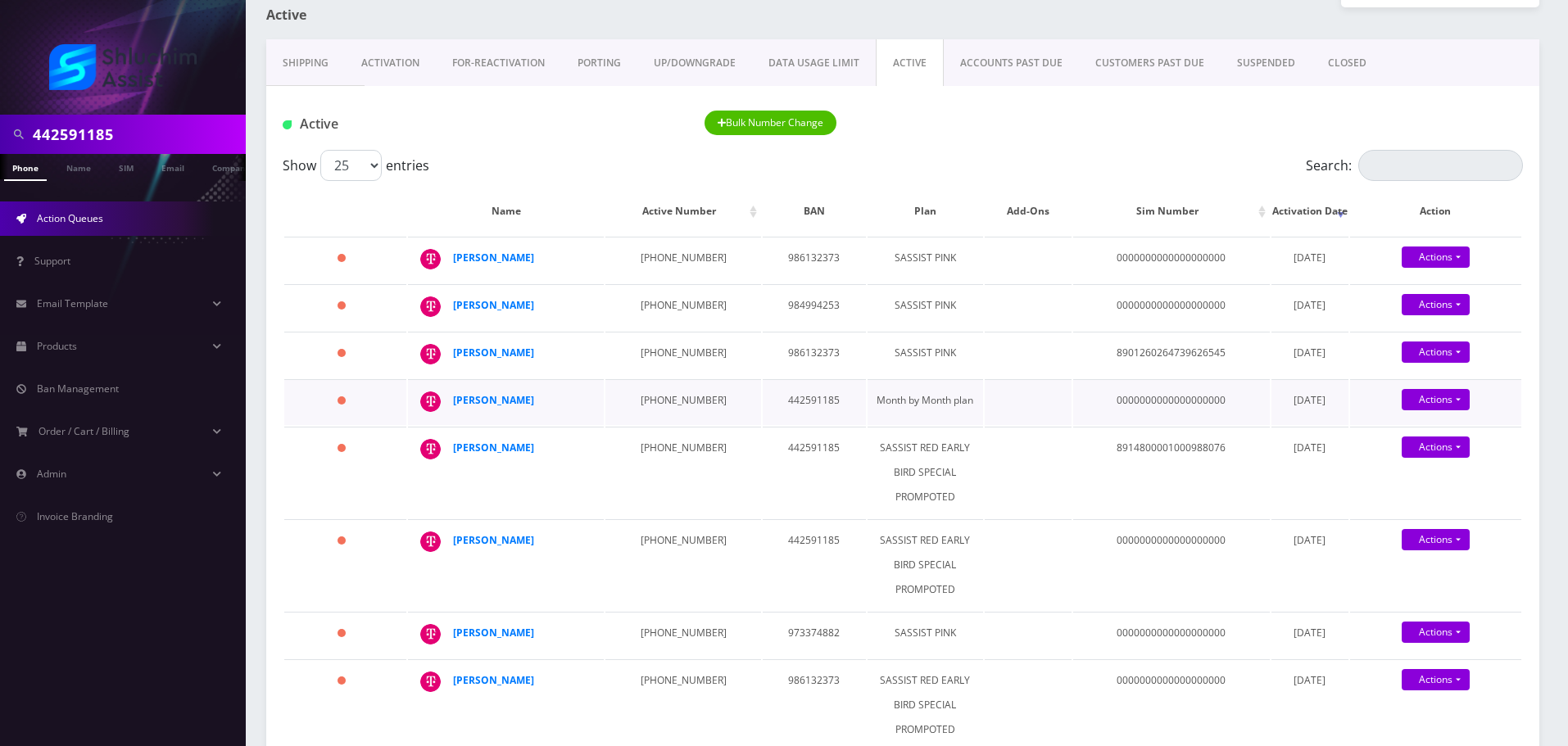
click at [654, 392] on td "440-732-6136" at bounding box center [683, 402] width 156 height 46
click at [642, 441] on td "929-625-6771" at bounding box center [683, 472] width 156 height 91
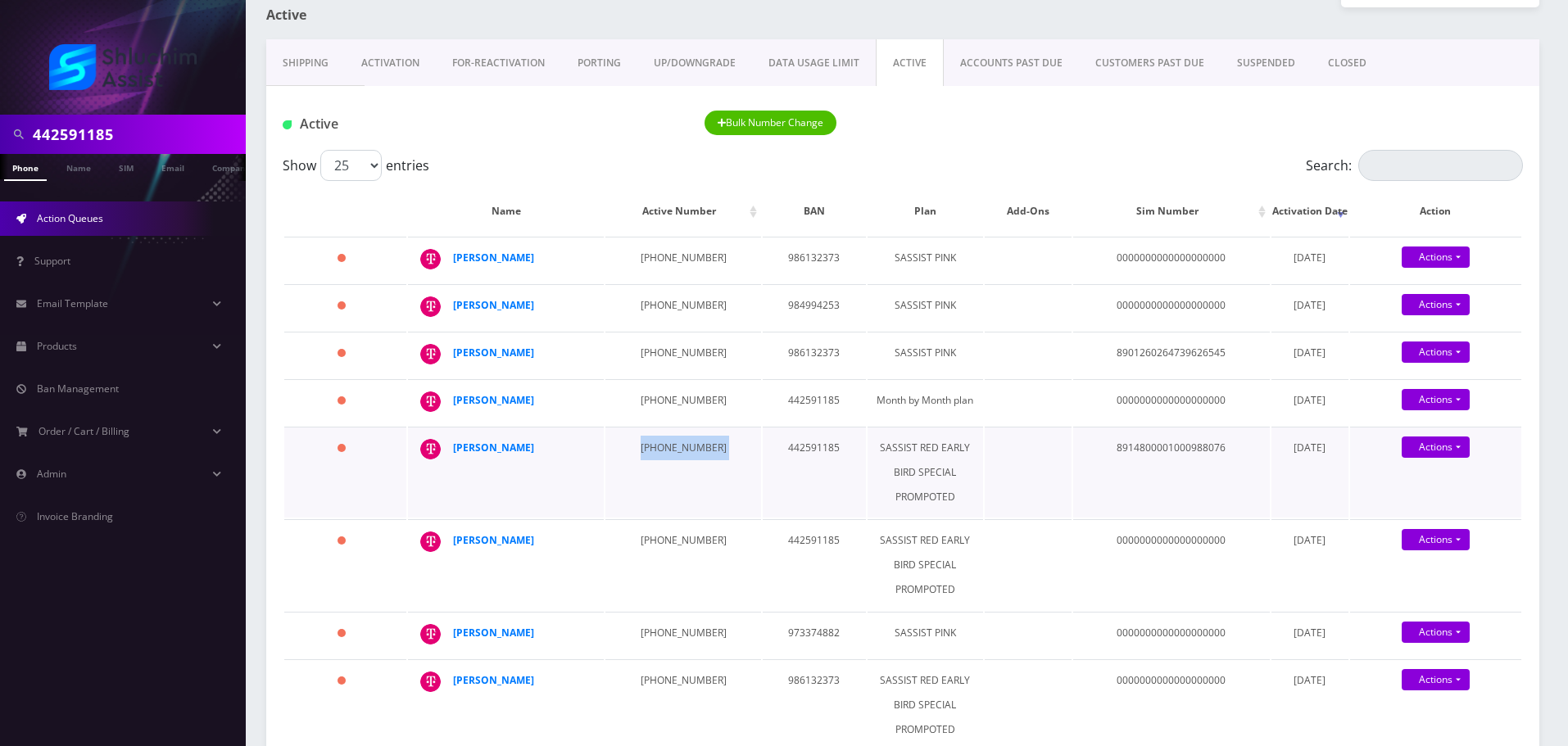
click at [642, 441] on td "929-625-6771" at bounding box center [683, 472] width 156 height 91
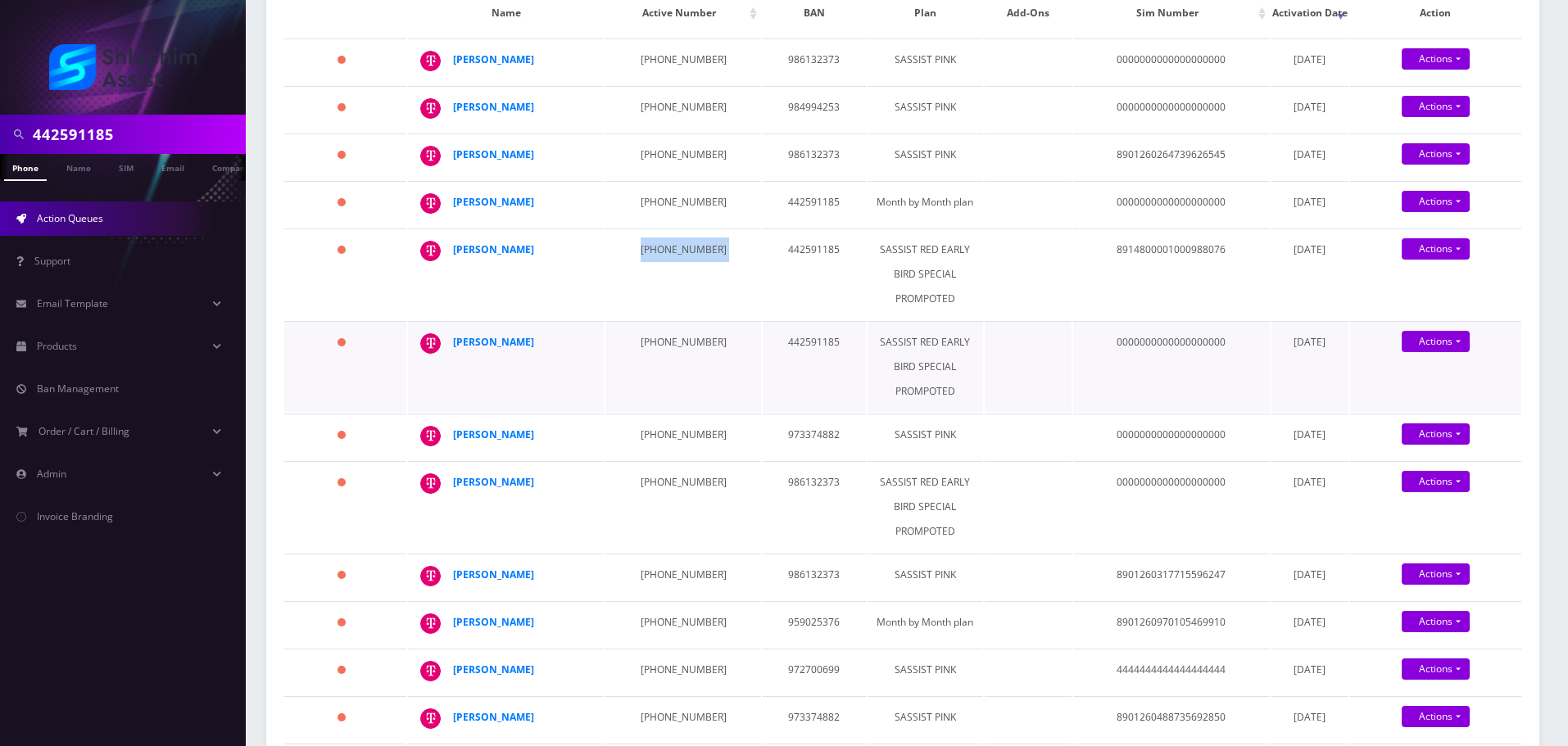
scroll to position [323, 0]
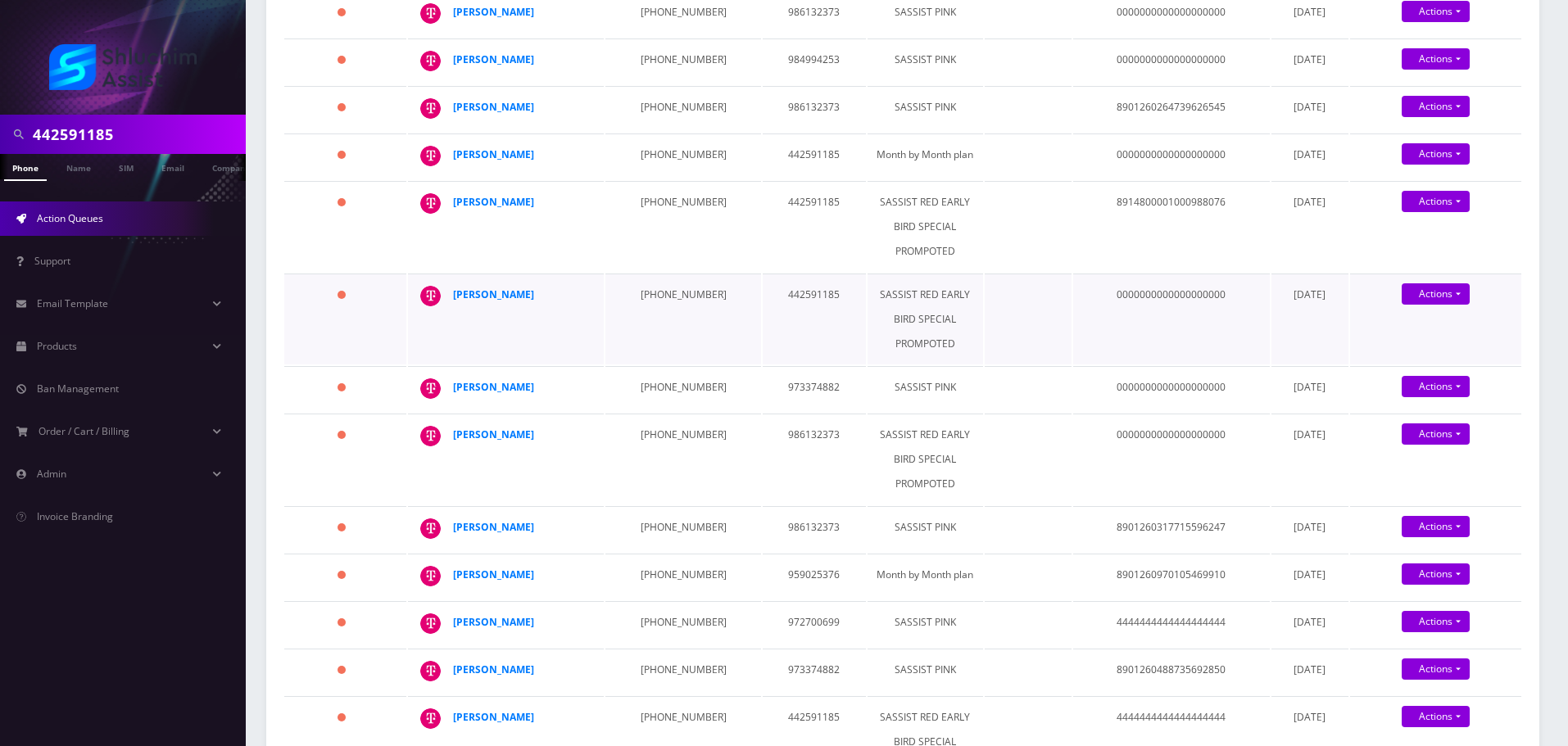
click at [661, 315] on td "917-482-5566" at bounding box center [683, 319] width 156 height 91
drag, startPoint x: 663, startPoint y: 366, endPoint x: 665, endPoint y: 383, distance: 17.1
click at [663, 367] on td "323-698-2678" at bounding box center [683, 388] width 156 height 46
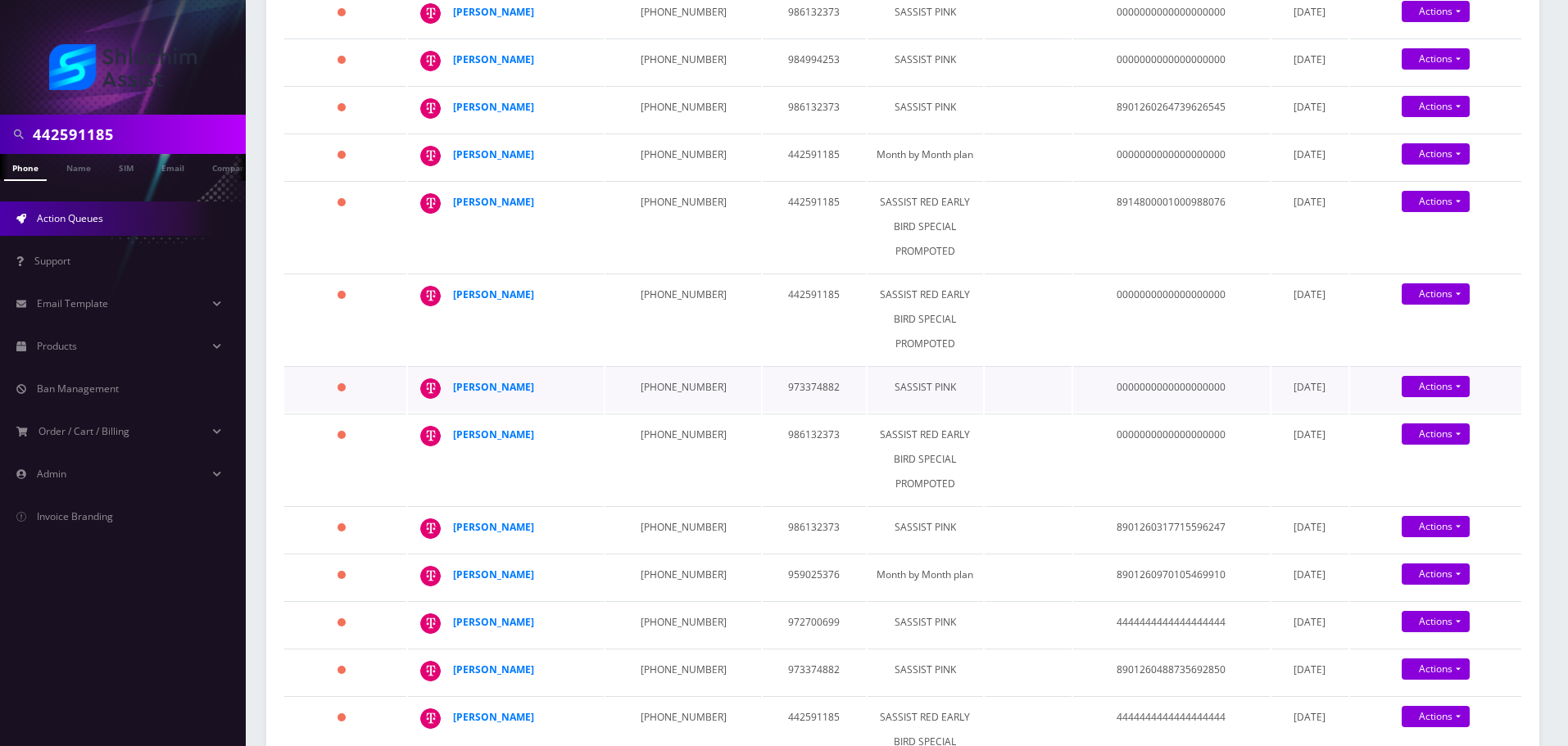
click at [665, 383] on td "323-698-2678" at bounding box center [683, 388] width 156 height 46
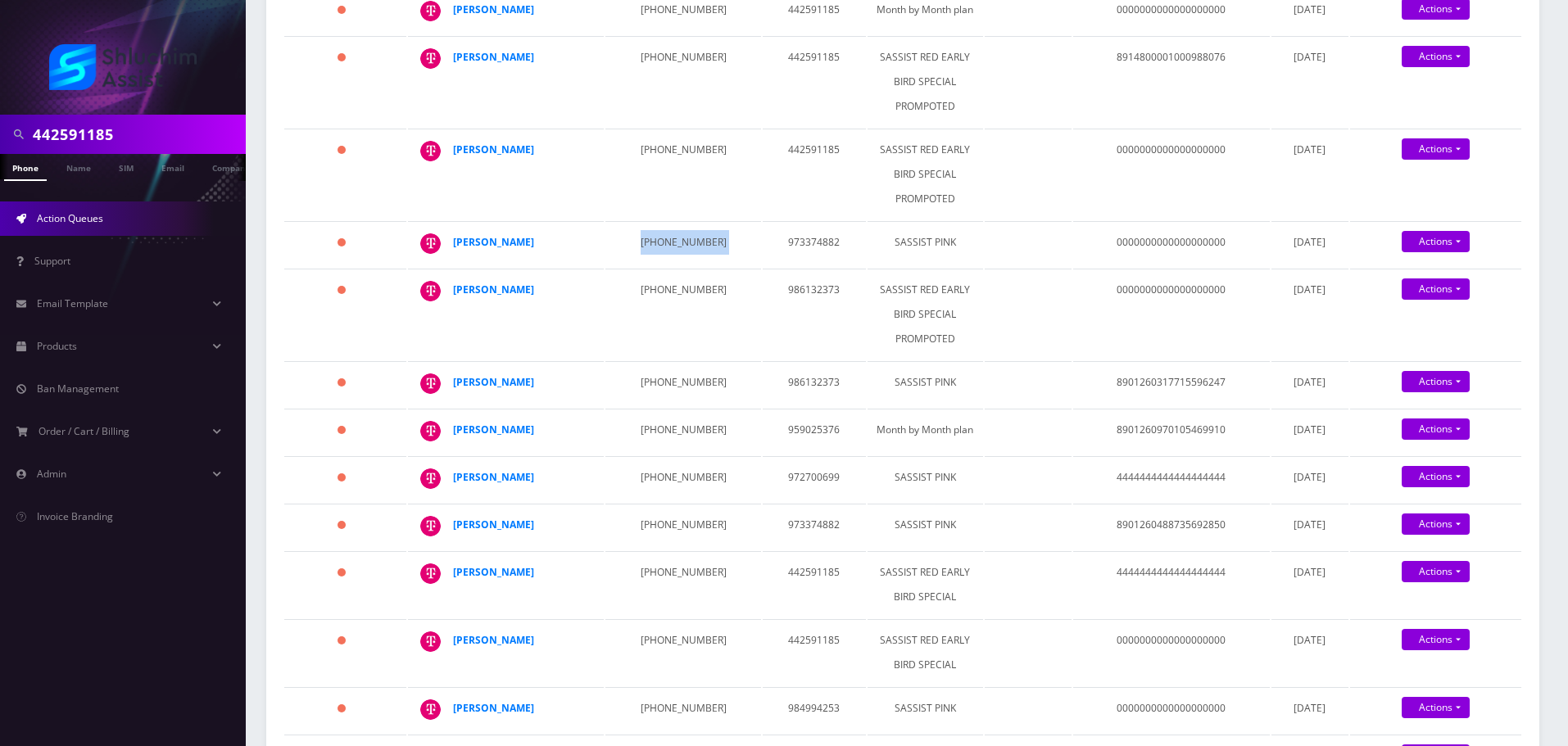
scroll to position [487, 0]
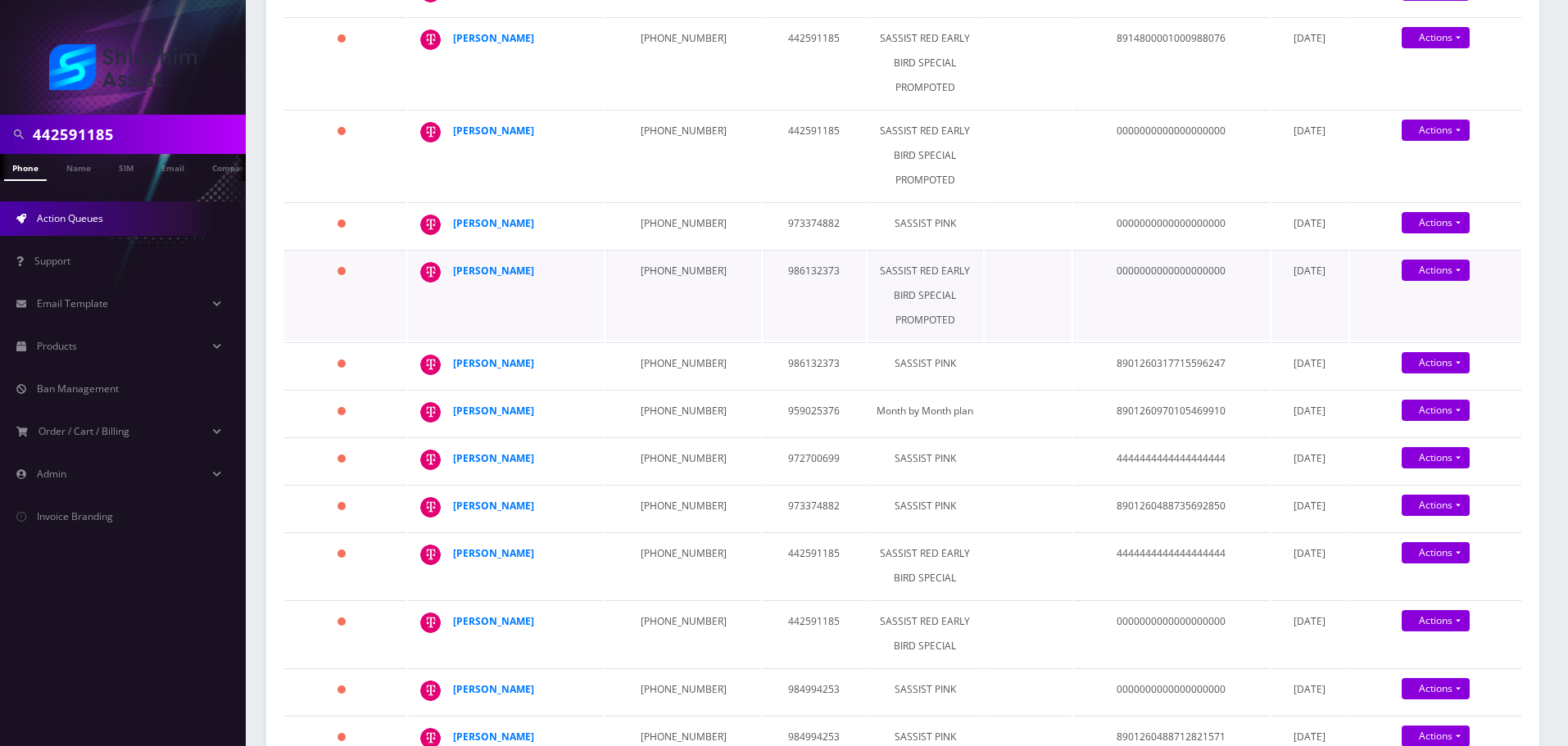
click at [634, 257] on td "929-979-5613" at bounding box center [683, 295] width 156 height 91
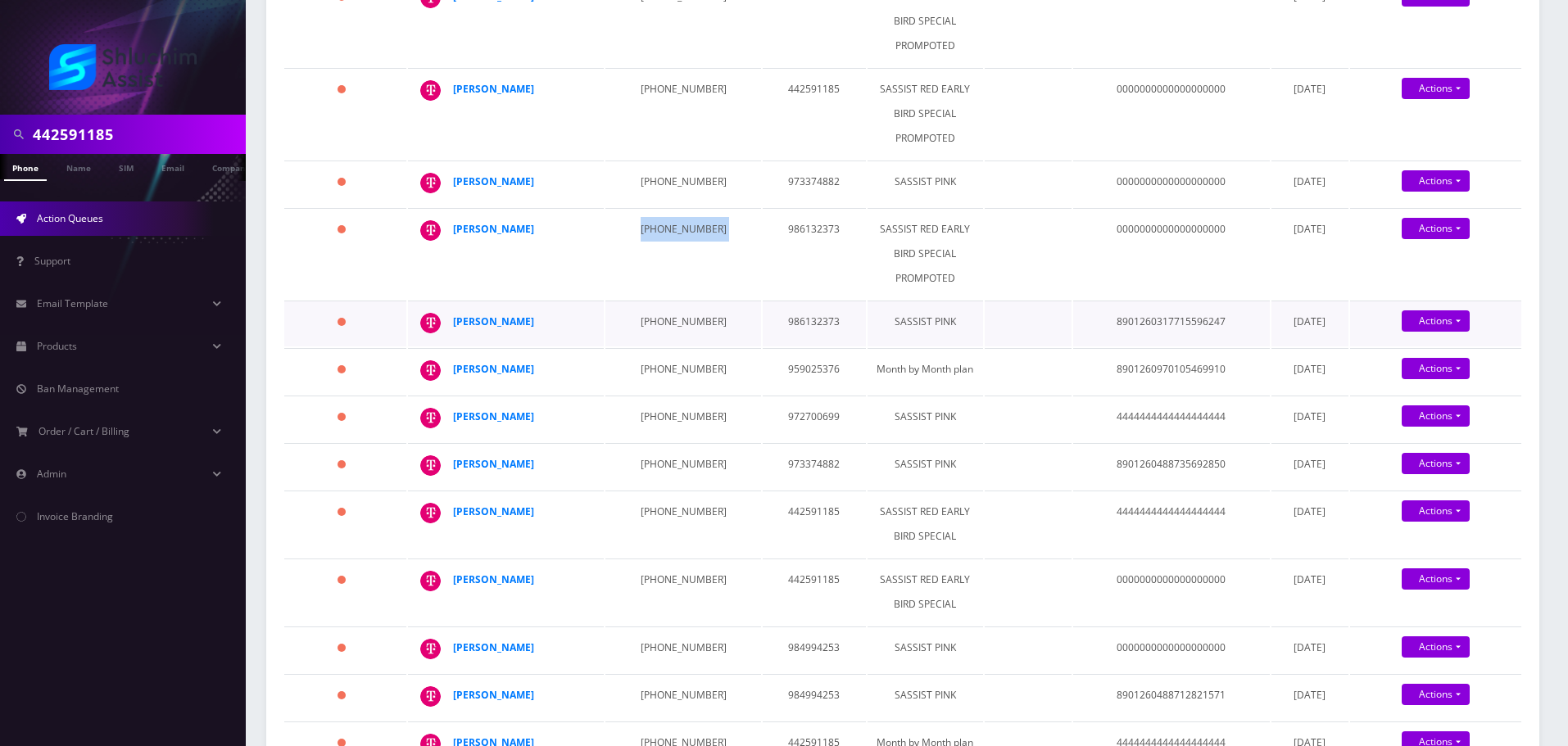
scroll to position [650, 0]
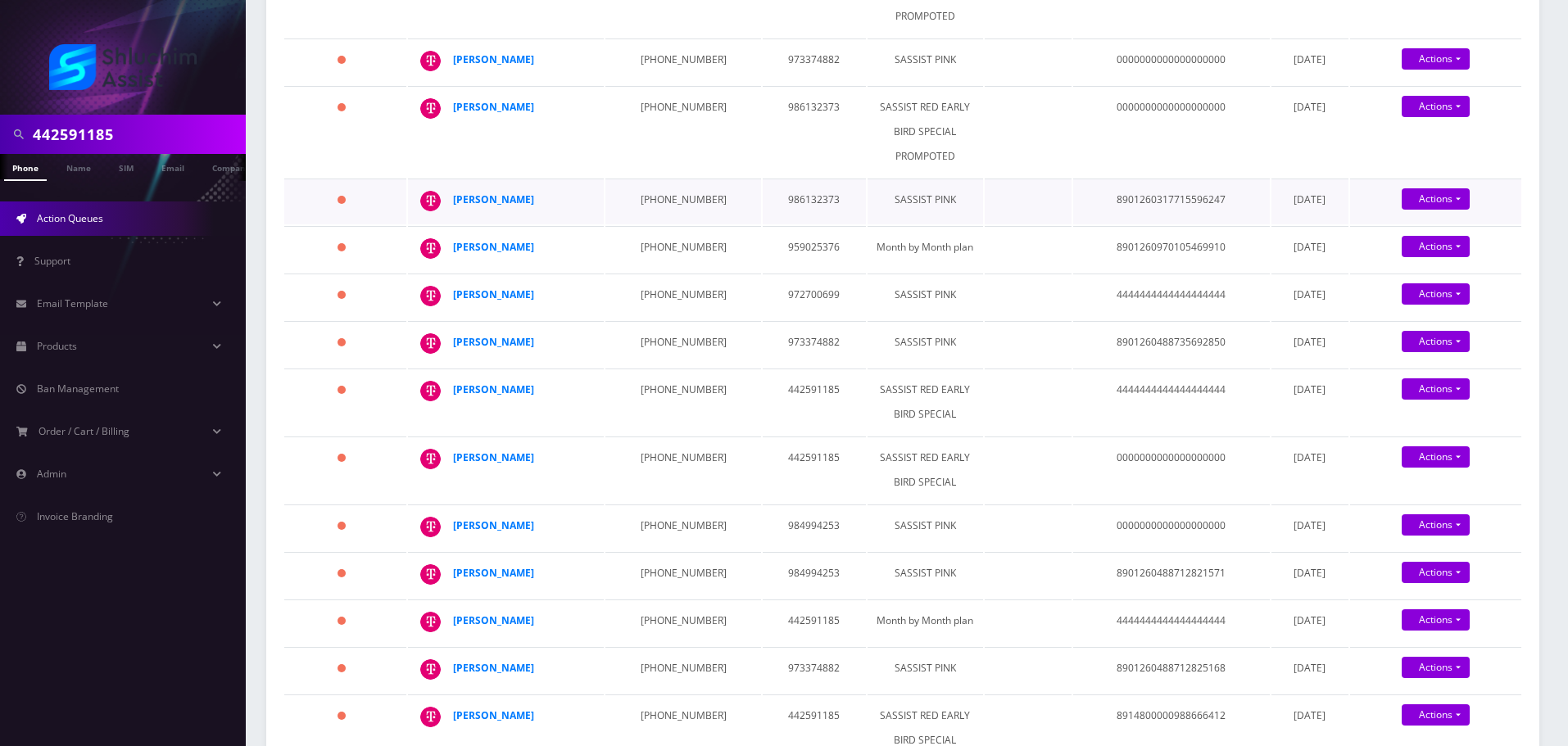
click at [656, 205] on td "929-979-5618" at bounding box center [683, 201] width 156 height 46
click at [647, 266] on td "323-202-0595" at bounding box center [683, 249] width 156 height 46
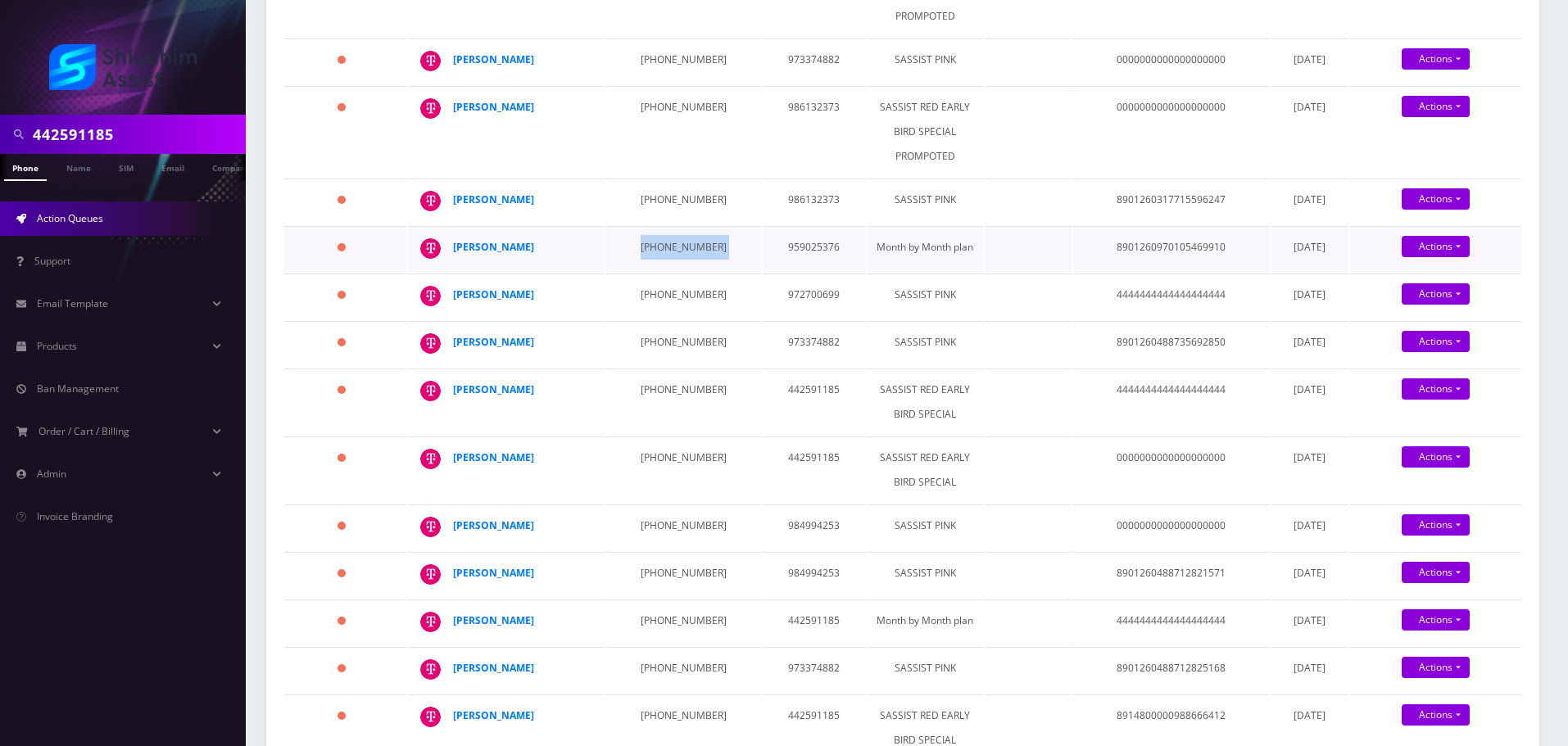
click at [647, 266] on td "323-202-0595" at bounding box center [683, 249] width 156 height 46
click at [658, 310] on td "631-612-4468" at bounding box center [683, 296] width 156 height 46
click at [658, 309] on td "631-612-4468" at bounding box center [683, 296] width 156 height 46
click at [682, 347] on td "347-451-4304" at bounding box center [683, 343] width 156 height 46
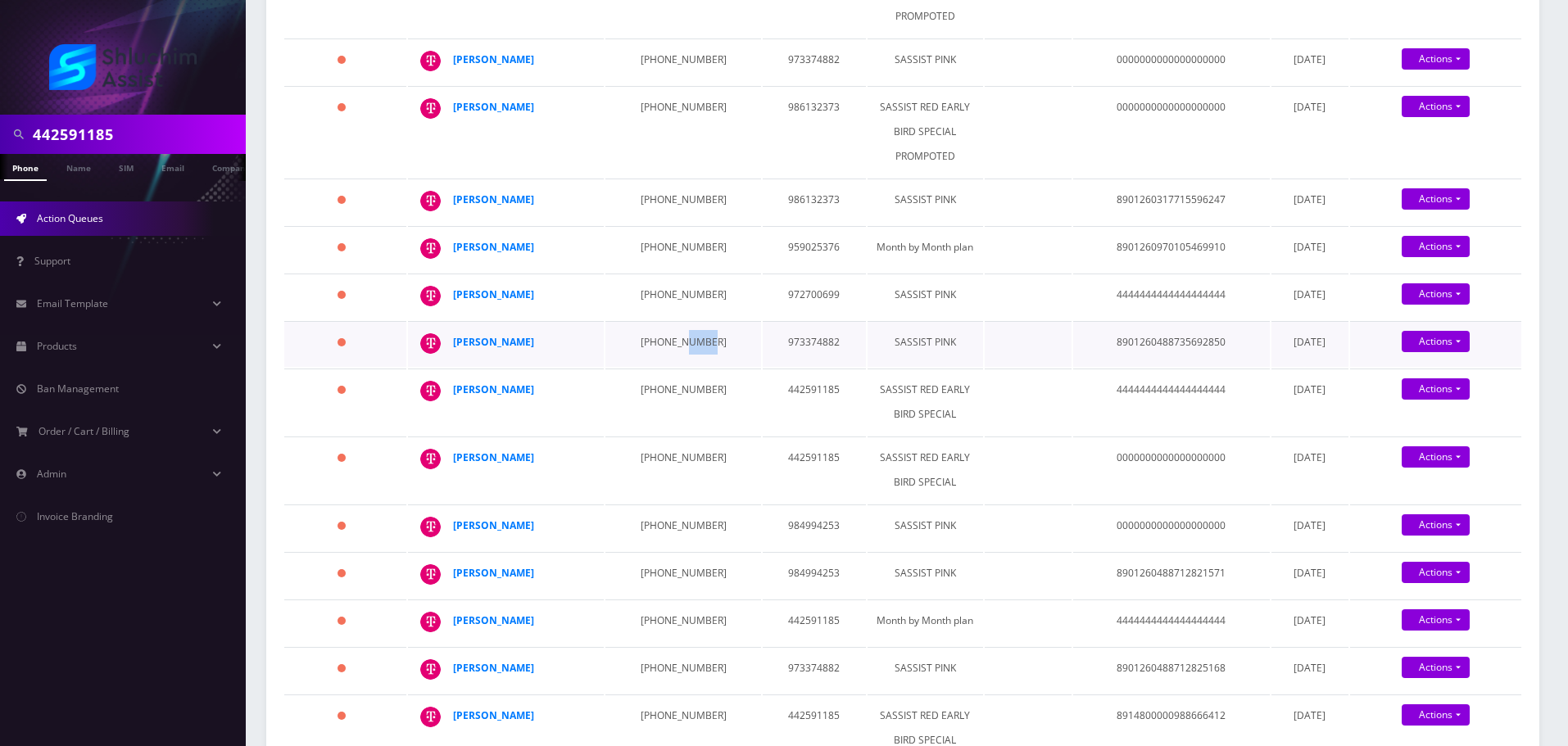
click at [682, 347] on td "347-451-4304" at bounding box center [683, 343] width 156 height 46
click at [670, 384] on td "929-444-1700" at bounding box center [683, 402] width 156 height 67
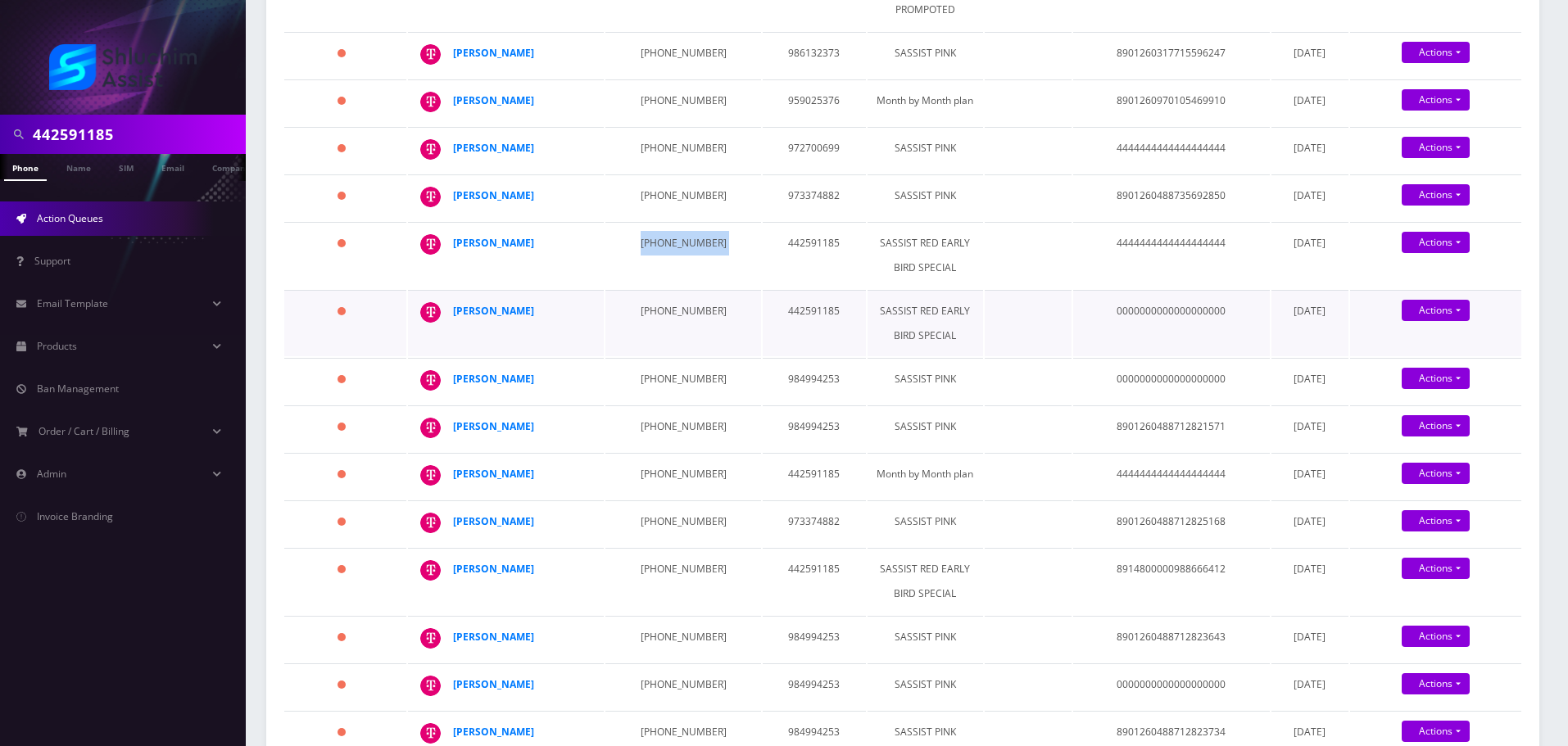
scroll to position [814, 0]
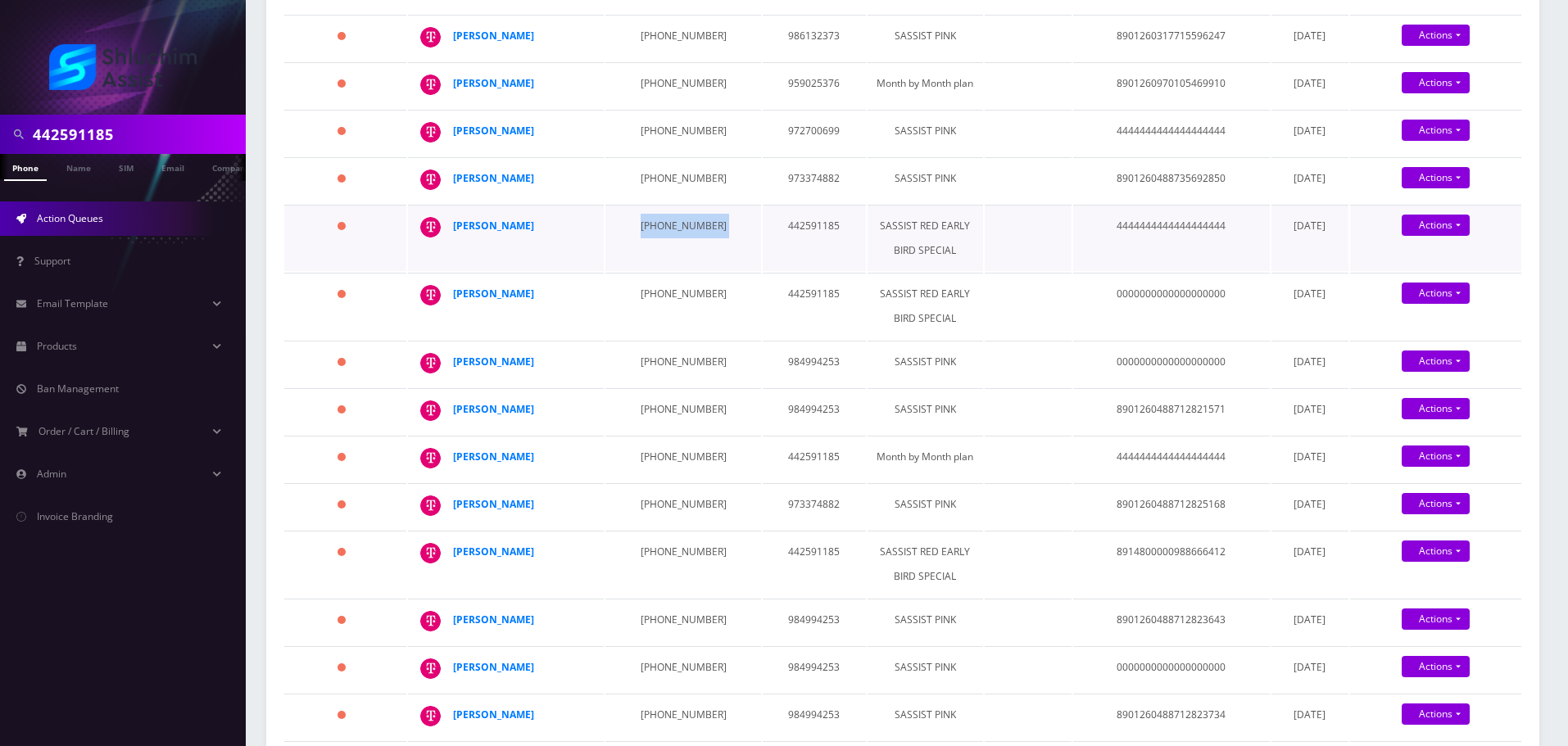
click at [664, 271] on td "929-444-1700" at bounding box center [683, 238] width 156 height 67
click at [661, 293] on td "315-745-8273" at bounding box center [683, 306] width 156 height 67
click at [652, 372] on td "929-420-2036" at bounding box center [683, 363] width 156 height 46
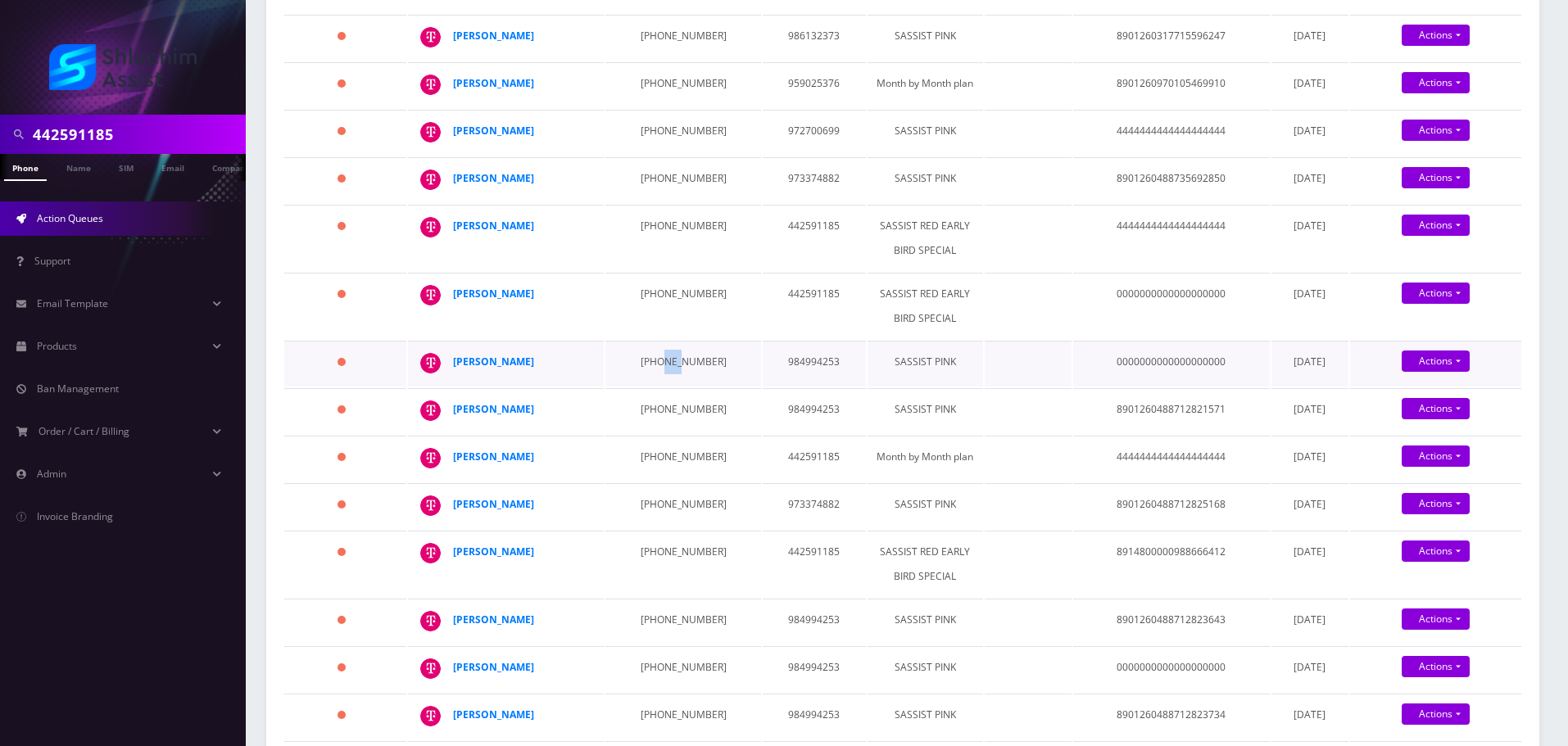
click at [652, 372] on td "929-420-2036" at bounding box center [683, 363] width 156 height 46
click at [653, 422] on td "929-290-9630" at bounding box center [683, 411] width 156 height 46
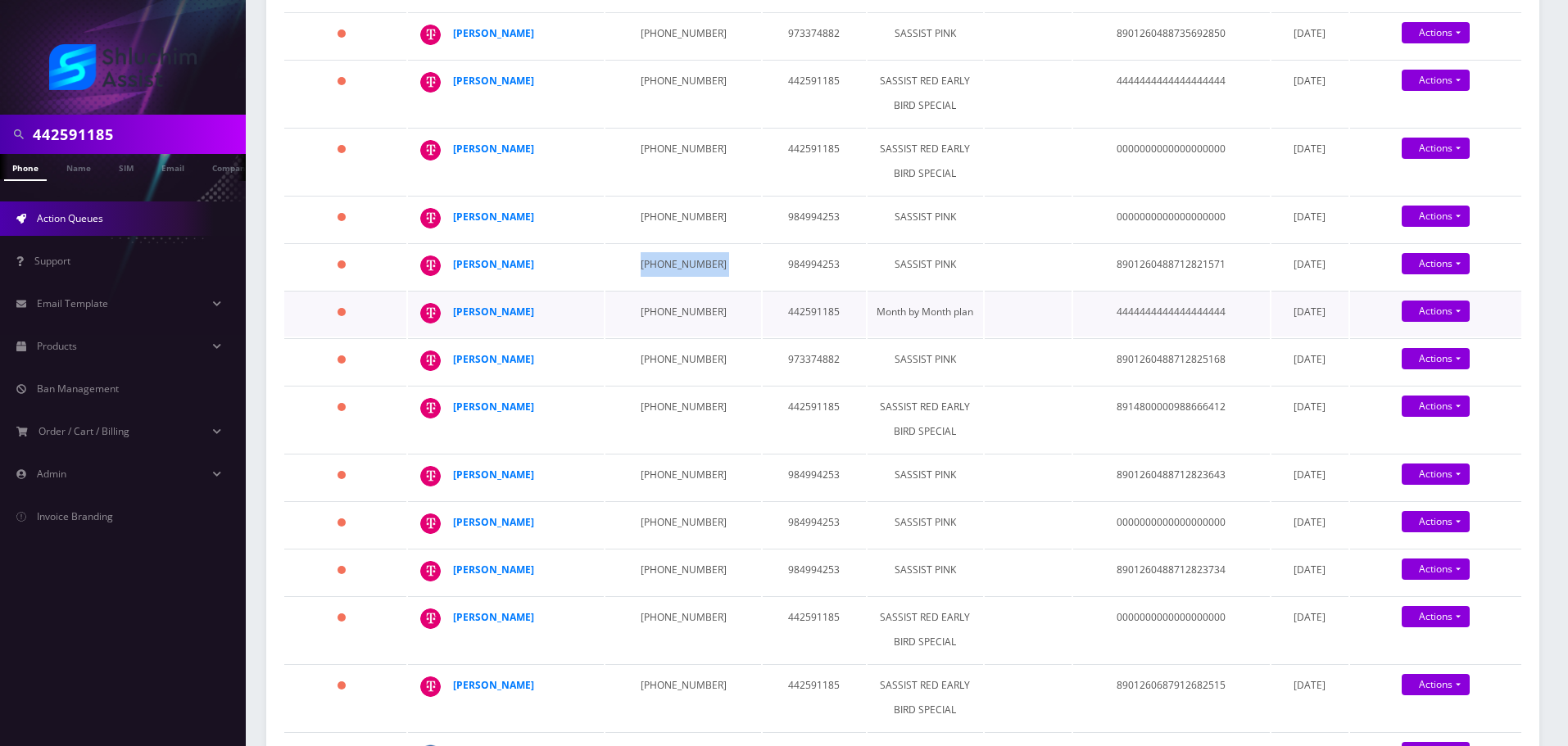
scroll to position [978, 0]
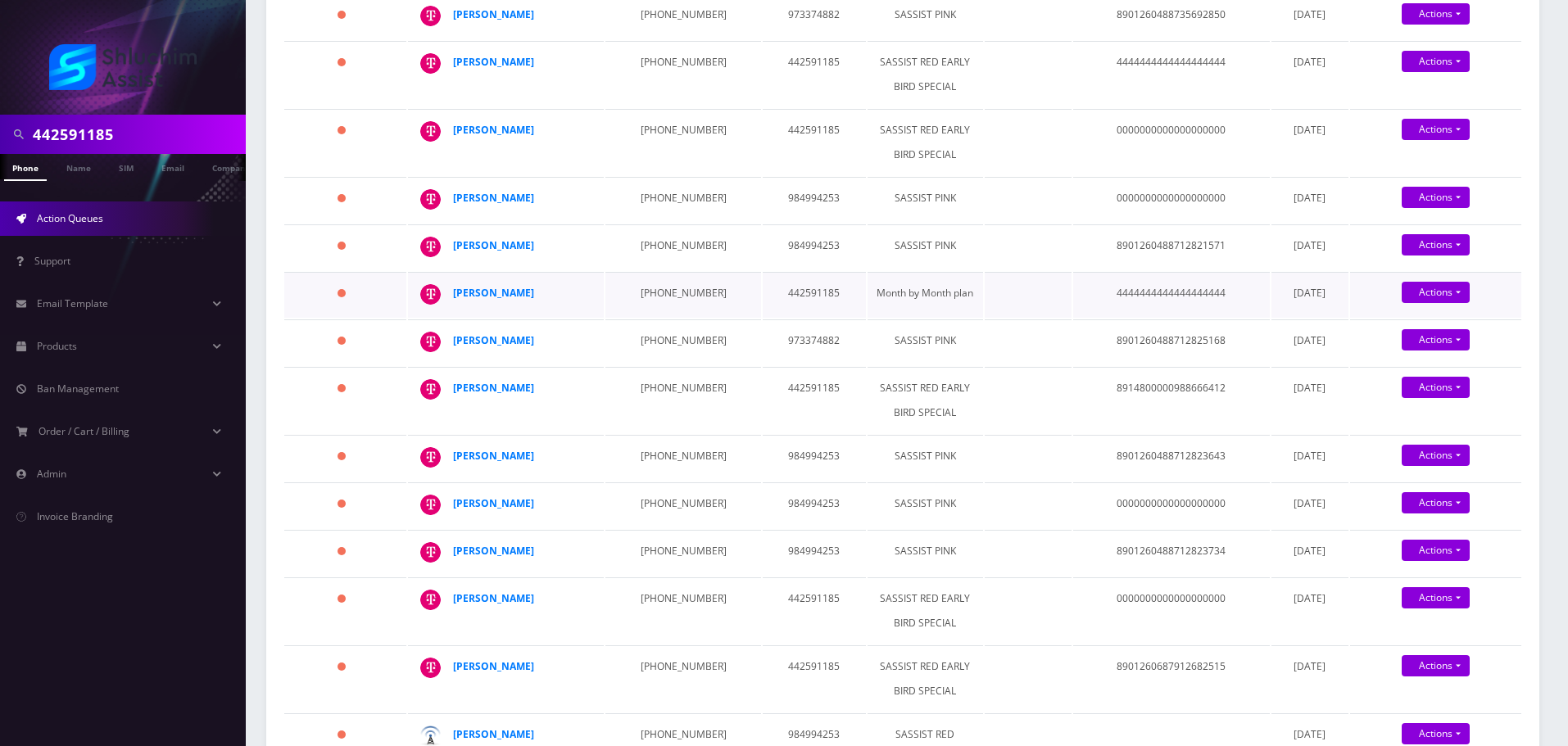
click at [652, 318] on td "934-223-9254" at bounding box center [683, 295] width 156 height 46
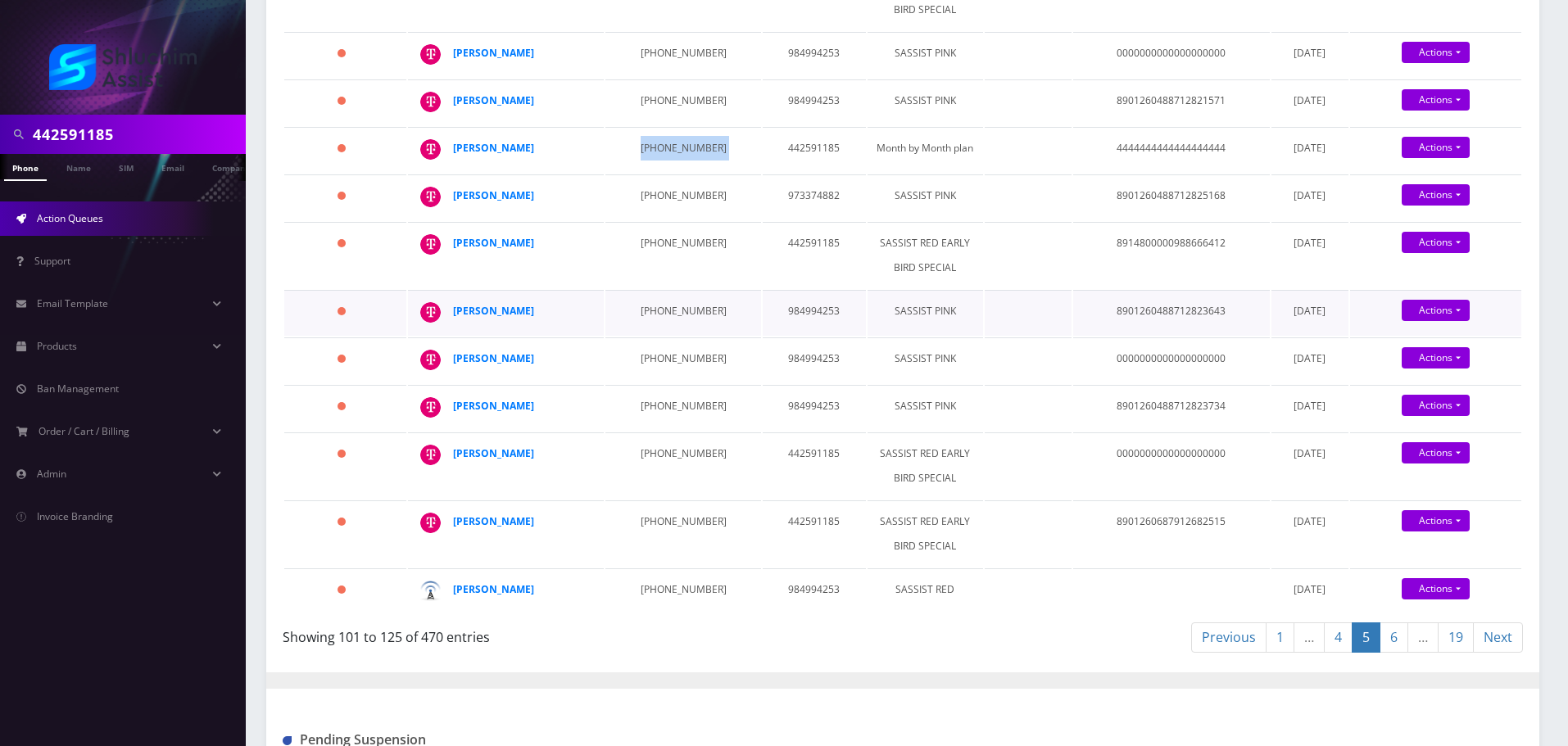
scroll to position [1142, 0]
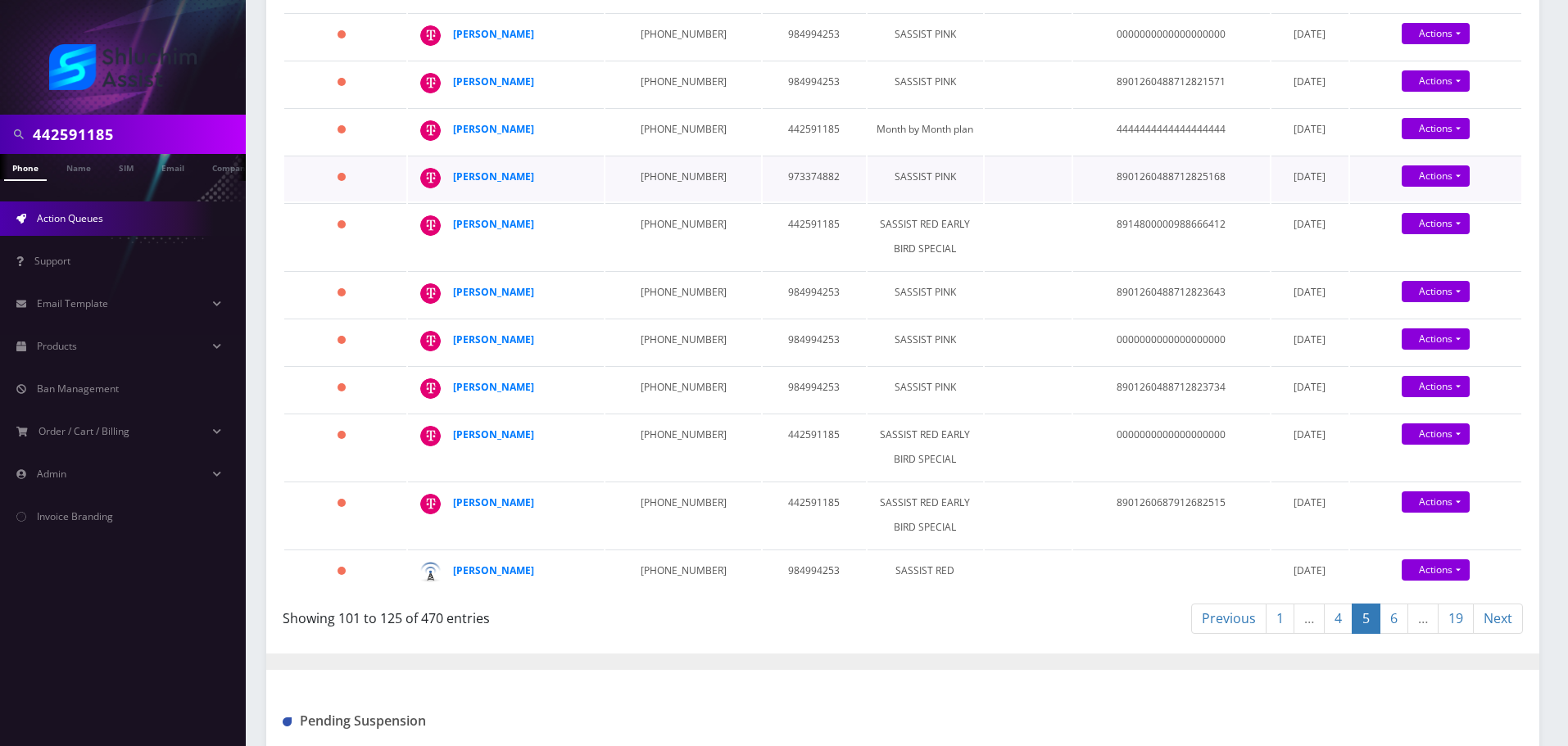
click at [660, 202] on td "934-223-9293" at bounding box center [683, 178] width 156 height 46
click at [661, 202] on td "934-223-9293" at bounding box center [683, 178] width 156 height 46
click at [649, 269] on td "347-390-2849" at bounding box center [683, 236] width 156 height 67
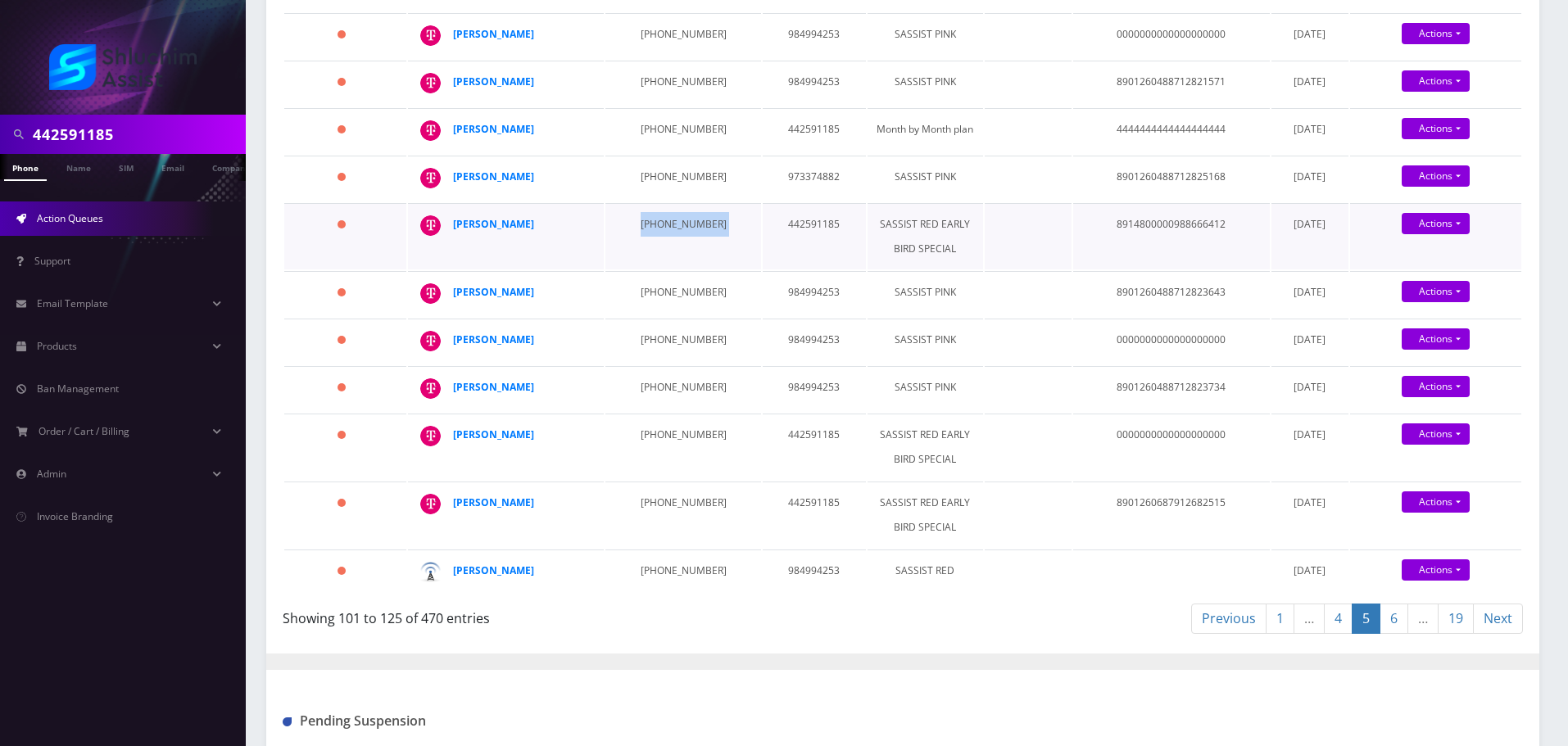
click at [649, 269] on td "347-390-2849" at bounding box center [683, 236] width 156 height 67
click at [637, 317] on td "347-489-9574" at bounding box center [683, 294] width 156 height 46
click at [648, 317] on td "347-489-9574" at bounding box center [683, 294] width 156 height 46
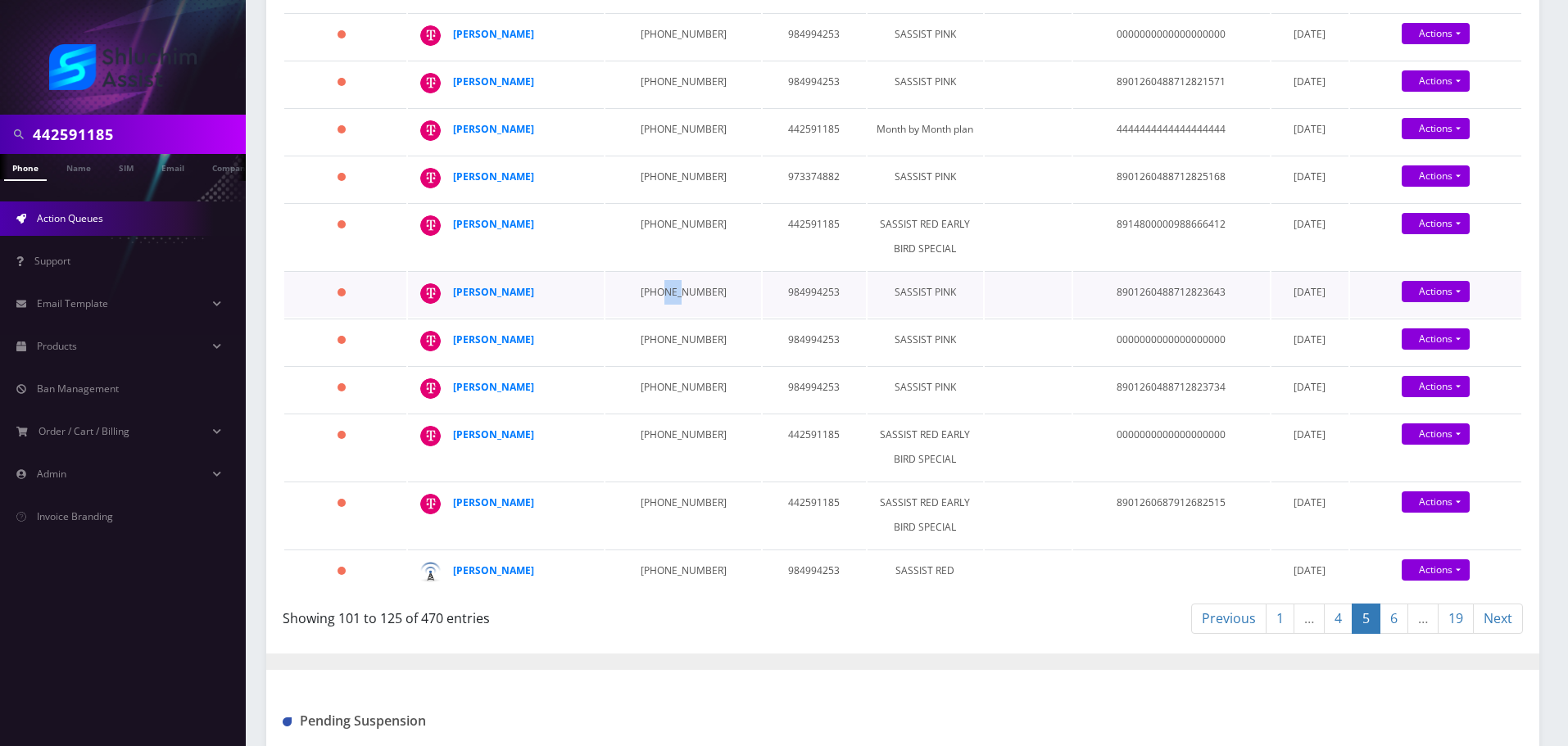
click at [648, 317] on td "347-489-9574" at bounding box center [683, 294] width 156 height 46
click at [661, 365] on td "917-405-3799" at bounding box center [683, 341] width 156 height 46
drag, startPoint x: 661, startPoint y: 438, endPoint x: 653, endPoint y: 426, distance: 14.4
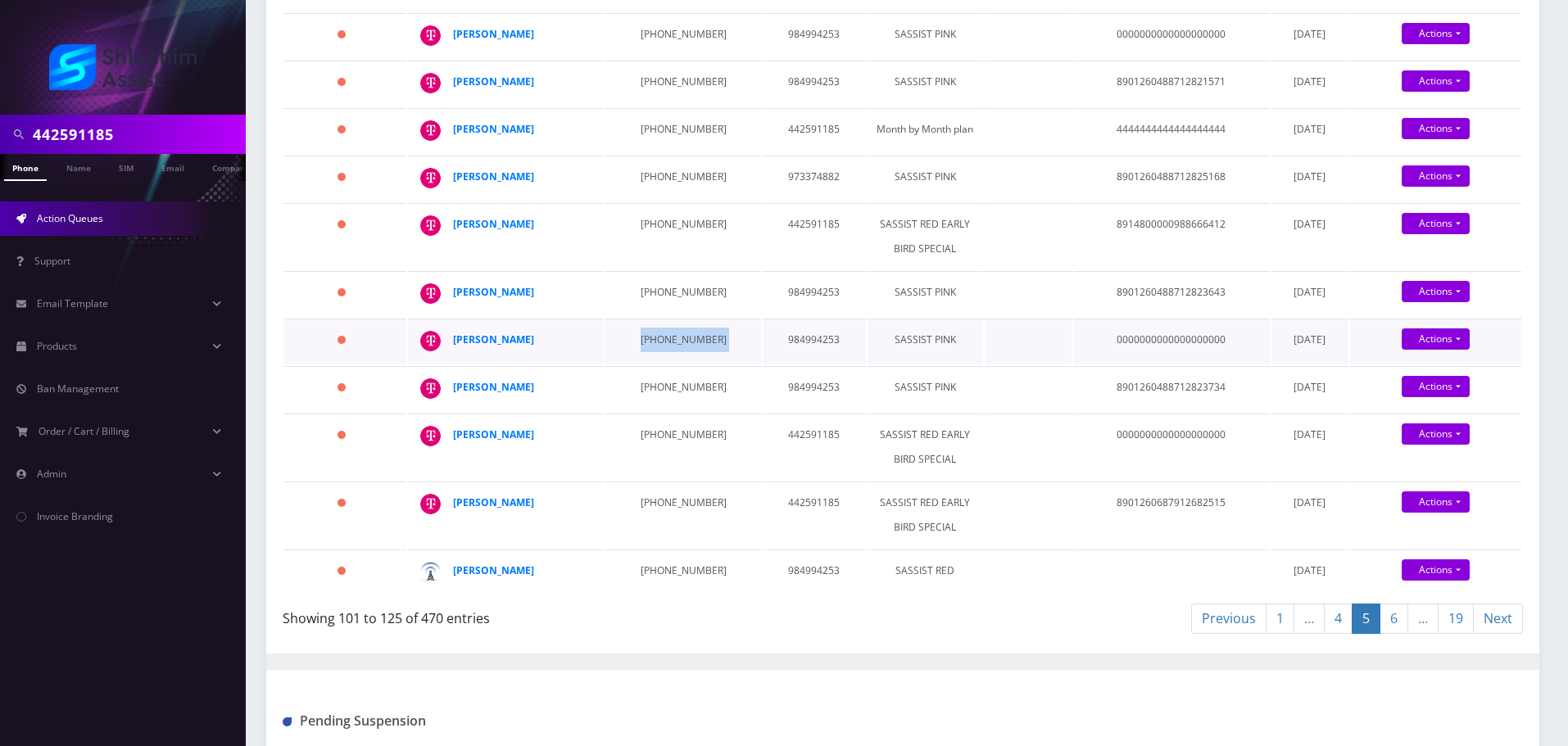
click at [661, 365] on td "917-405-3799" at bounding box center [683, 341] width 156 height 46
click at [658, 412] on td "718-877-9104" at bounding box center [683, 388] width 156 height 46
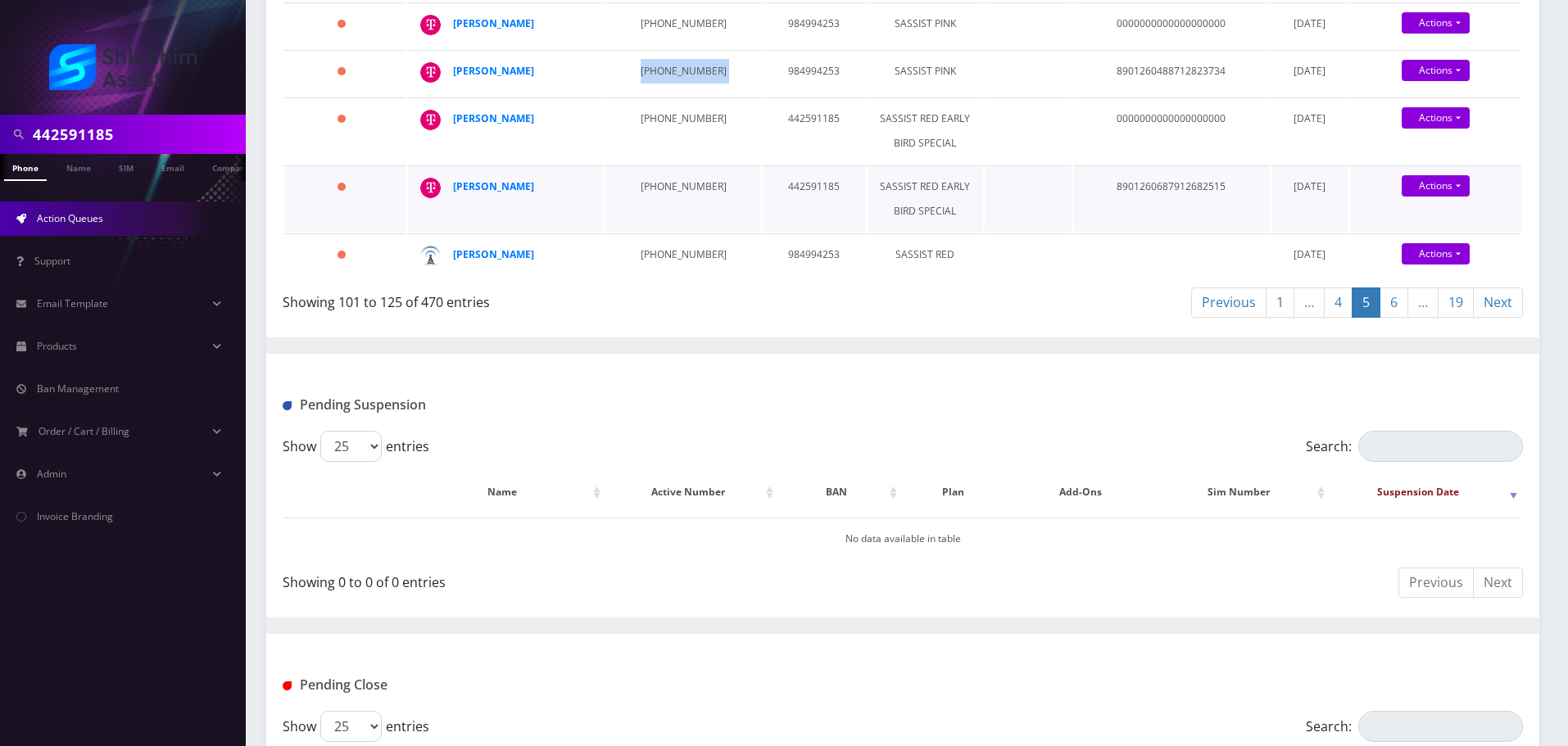
scroll to position [1469, 0]
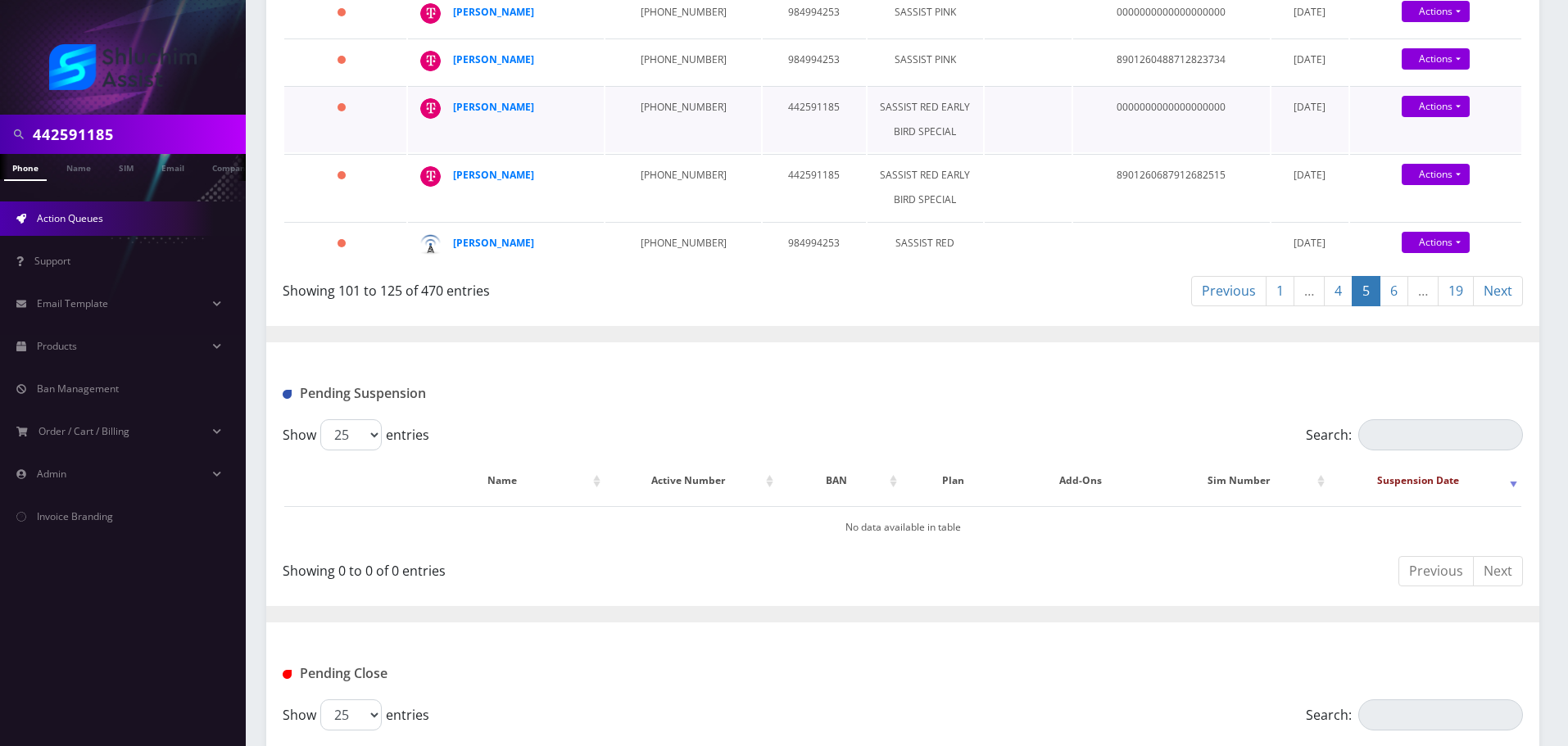
click at [644, 152] on td "347-638-5323" at bounding box center [683, 119] width 156 height 67
click at [658, 221] on td "347-834-6776" at bounding box center [683, 187] width 156 height 67
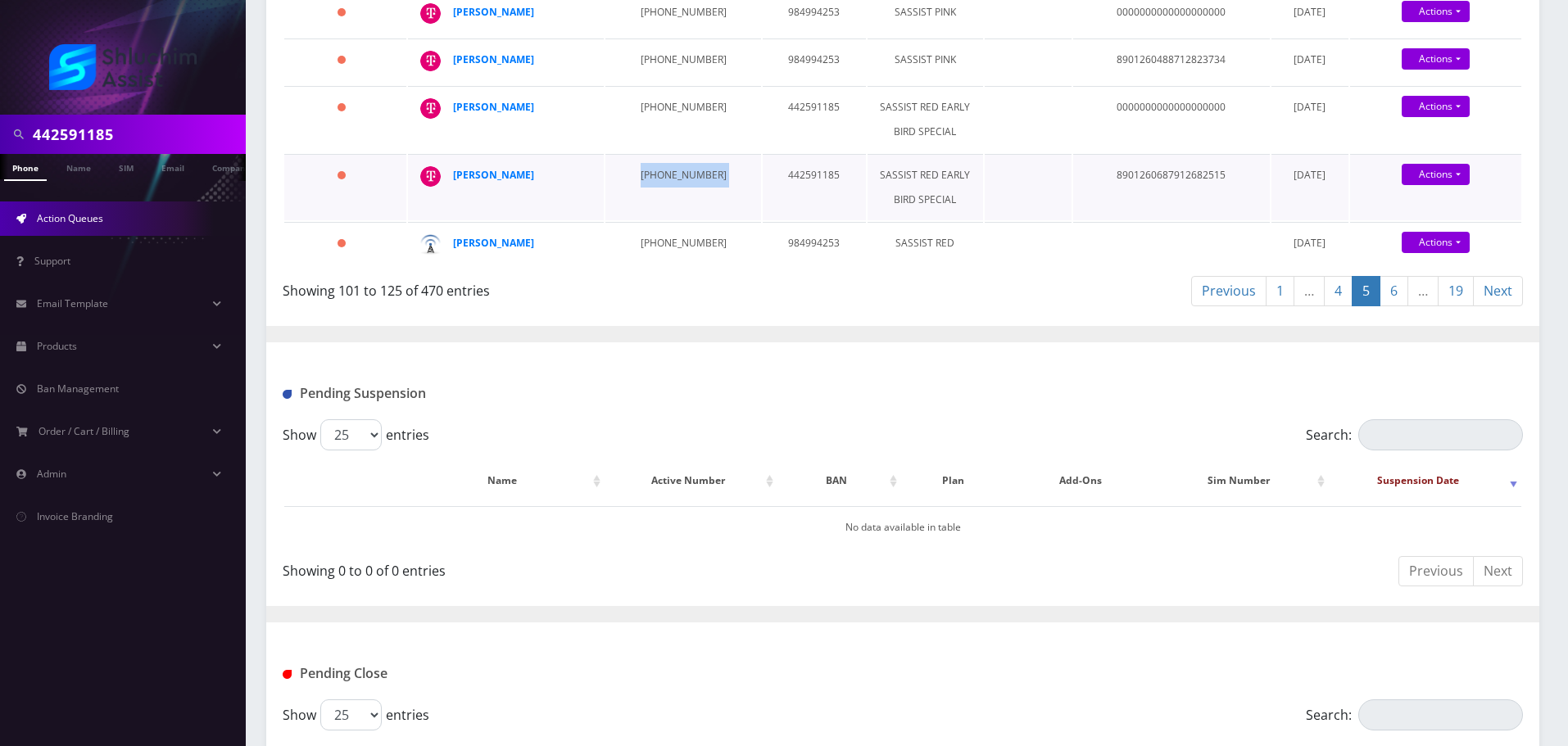
click at [658, 221] on td "347-834-6776" at bounding box center [683, 187] width 156 height 67
click at [1389, 306] on link "6" at bounding box center [1394, 291] width 29 height 31
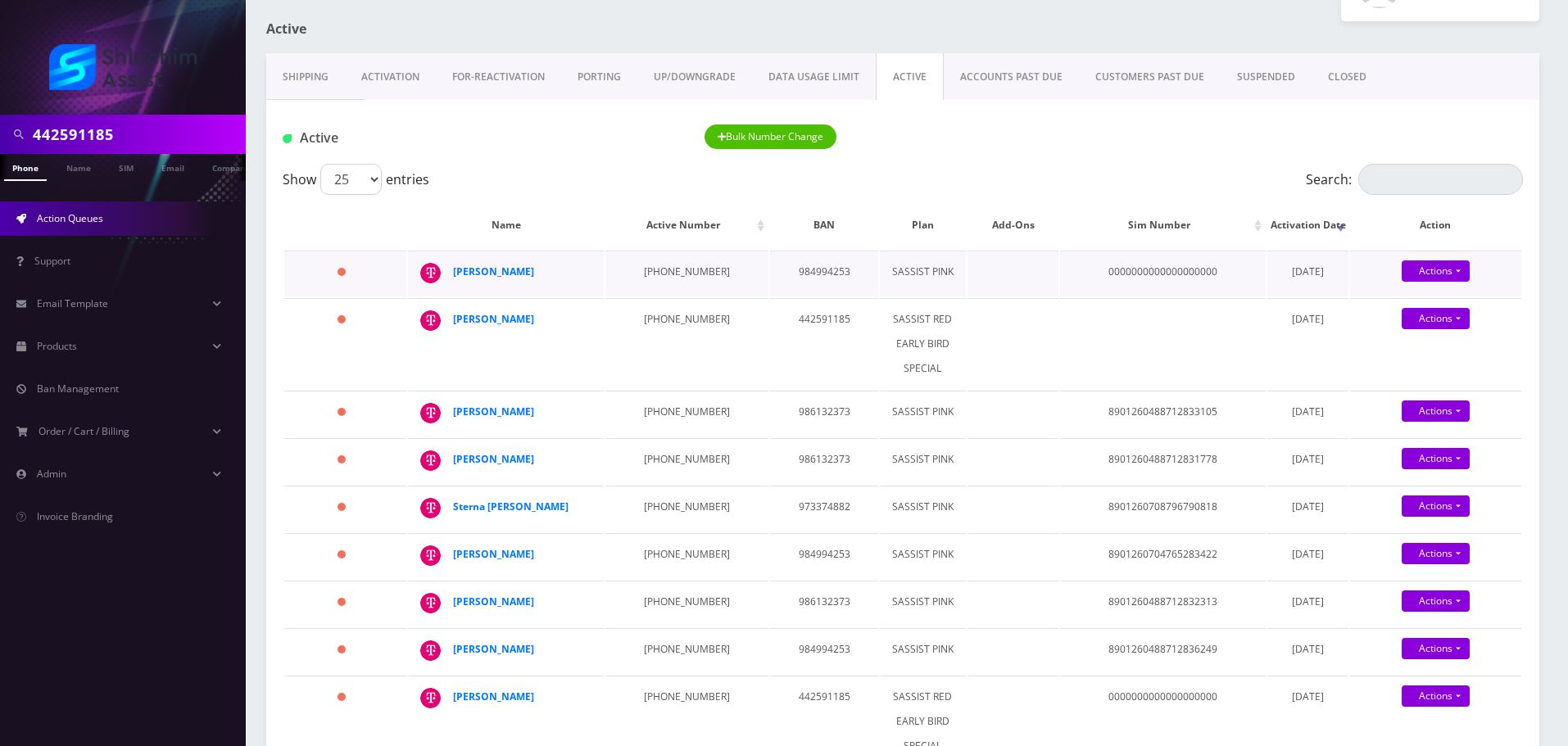
scroll to position [82, 0]
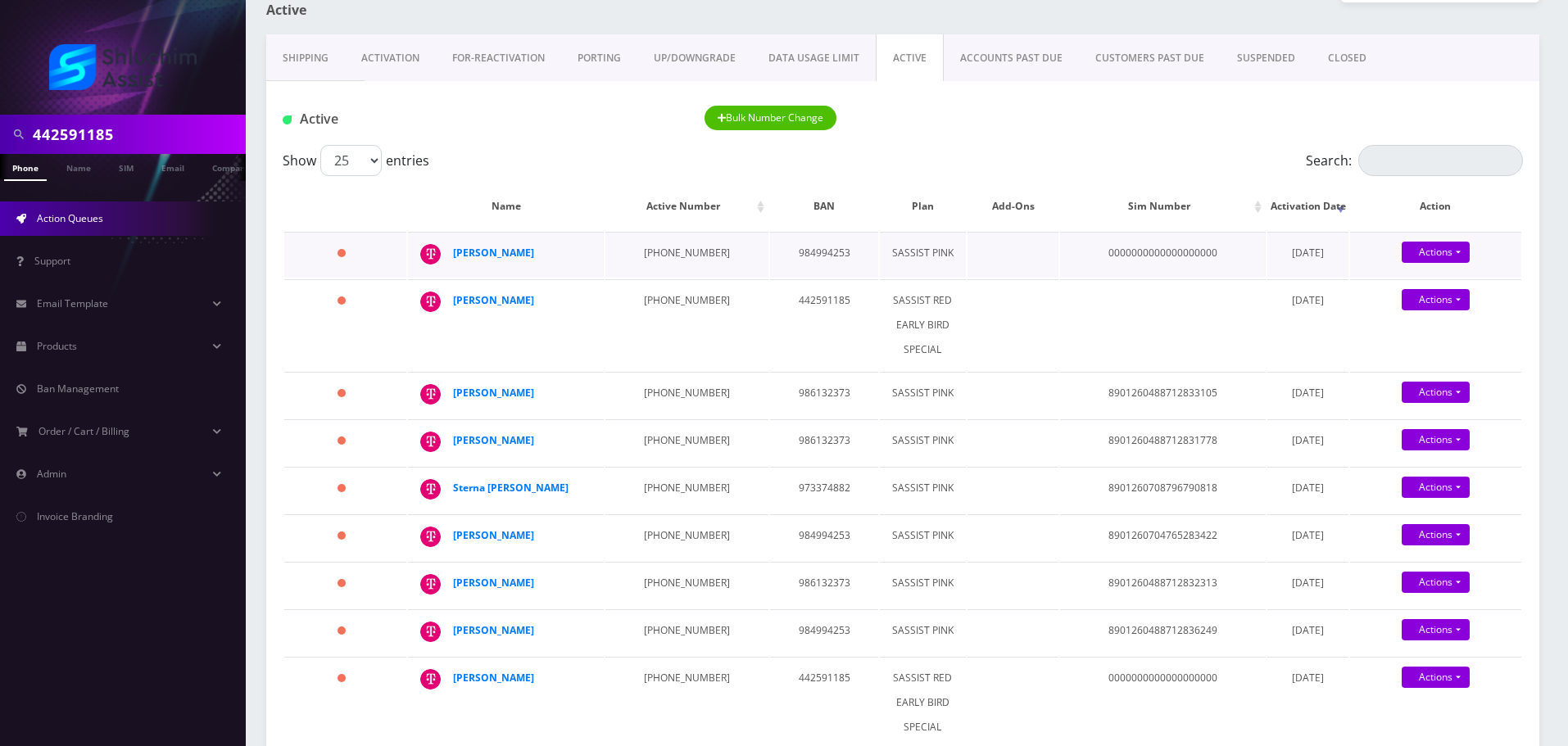
click at [545, 260] on div "Yosef Simmonds" at bounding box center [515, 252] width 125 height 24
click at [704, 255] on td "272-447-7306" at bounding box center [687, 254] width 163 height 46
click at [662, 337] on td "818-743-3396" at bounding box center [687, 324] width 163 height 91
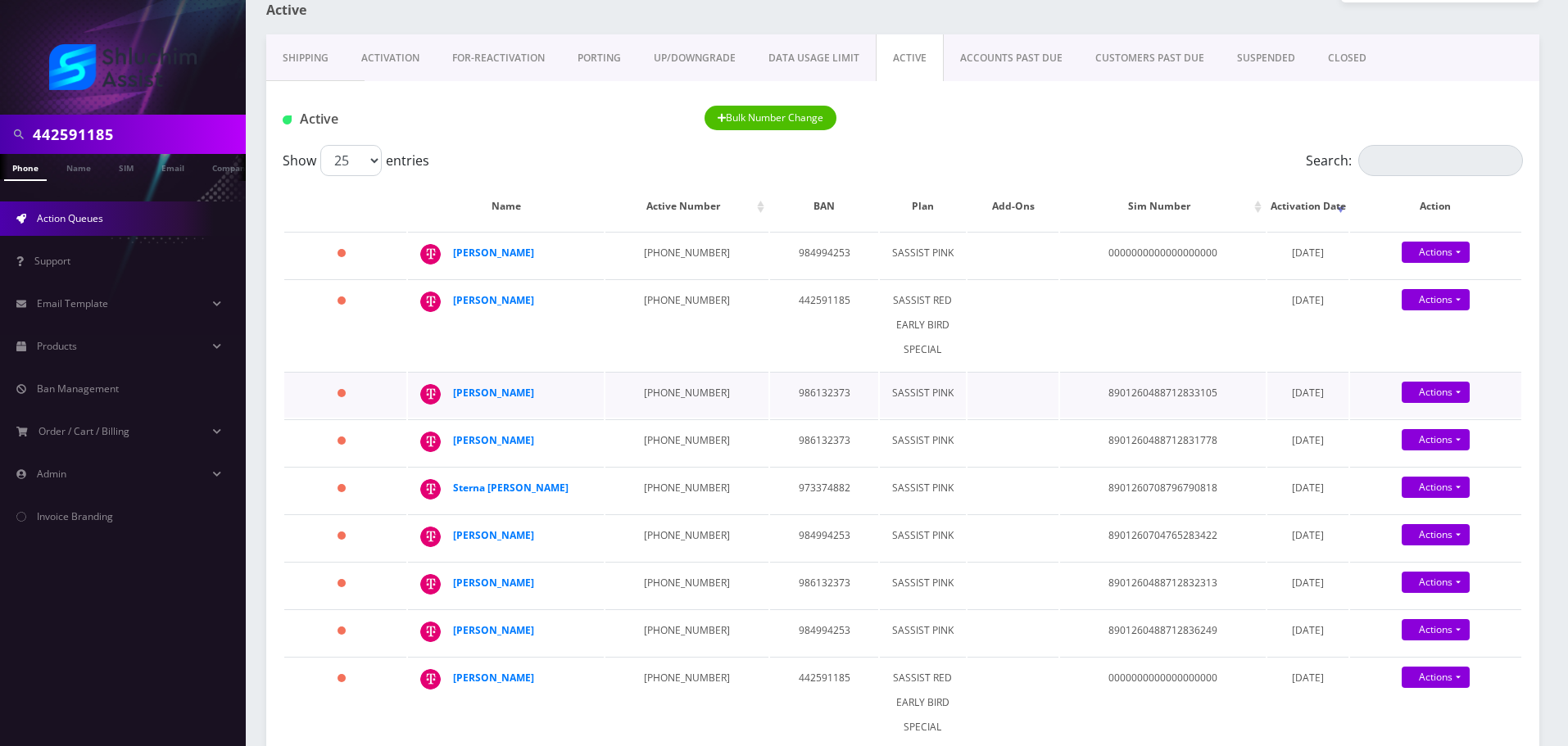
click at [669, 404] on td "934-867-8933" at bounding box center [687, 395] width 163 height 46
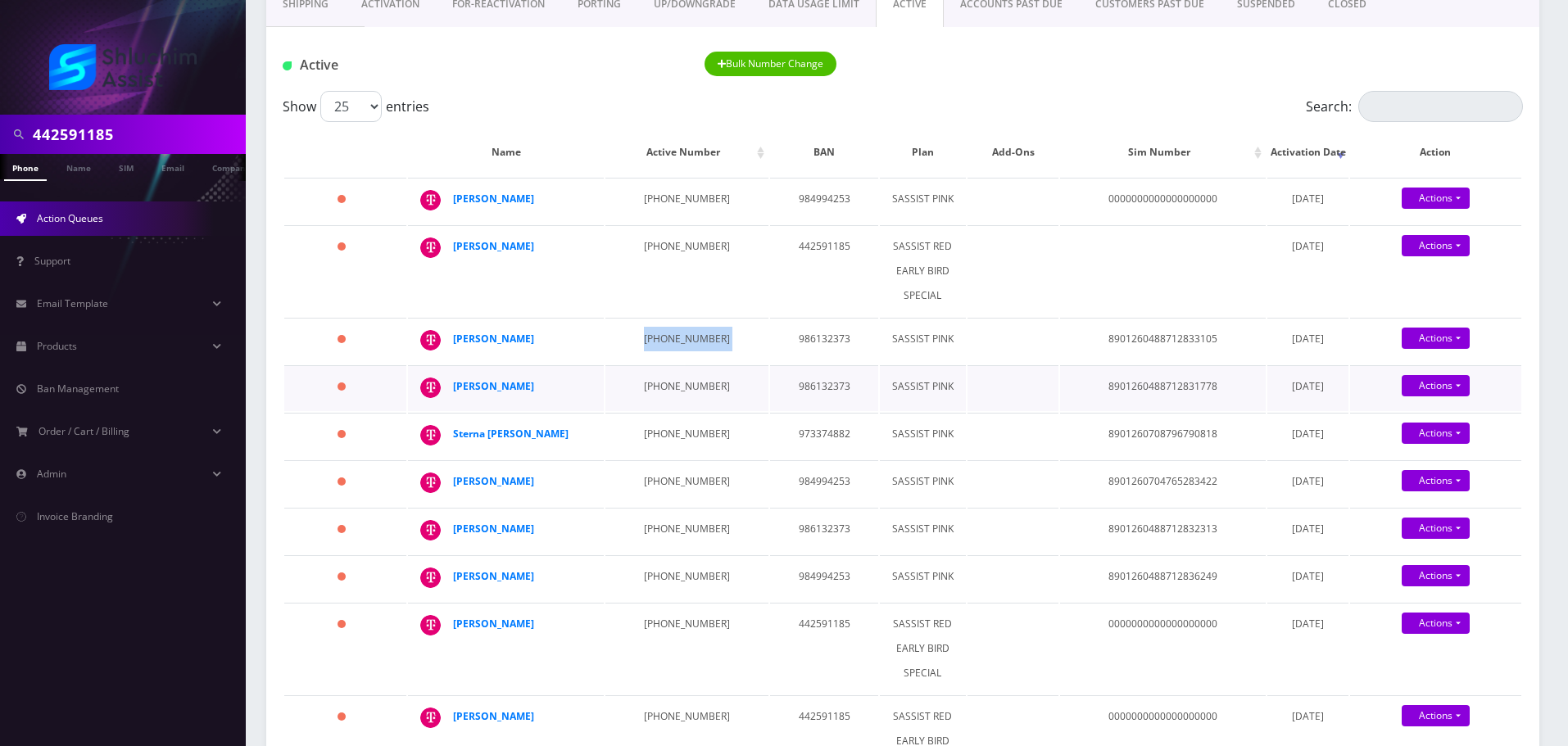
scroll to position [328, 0]
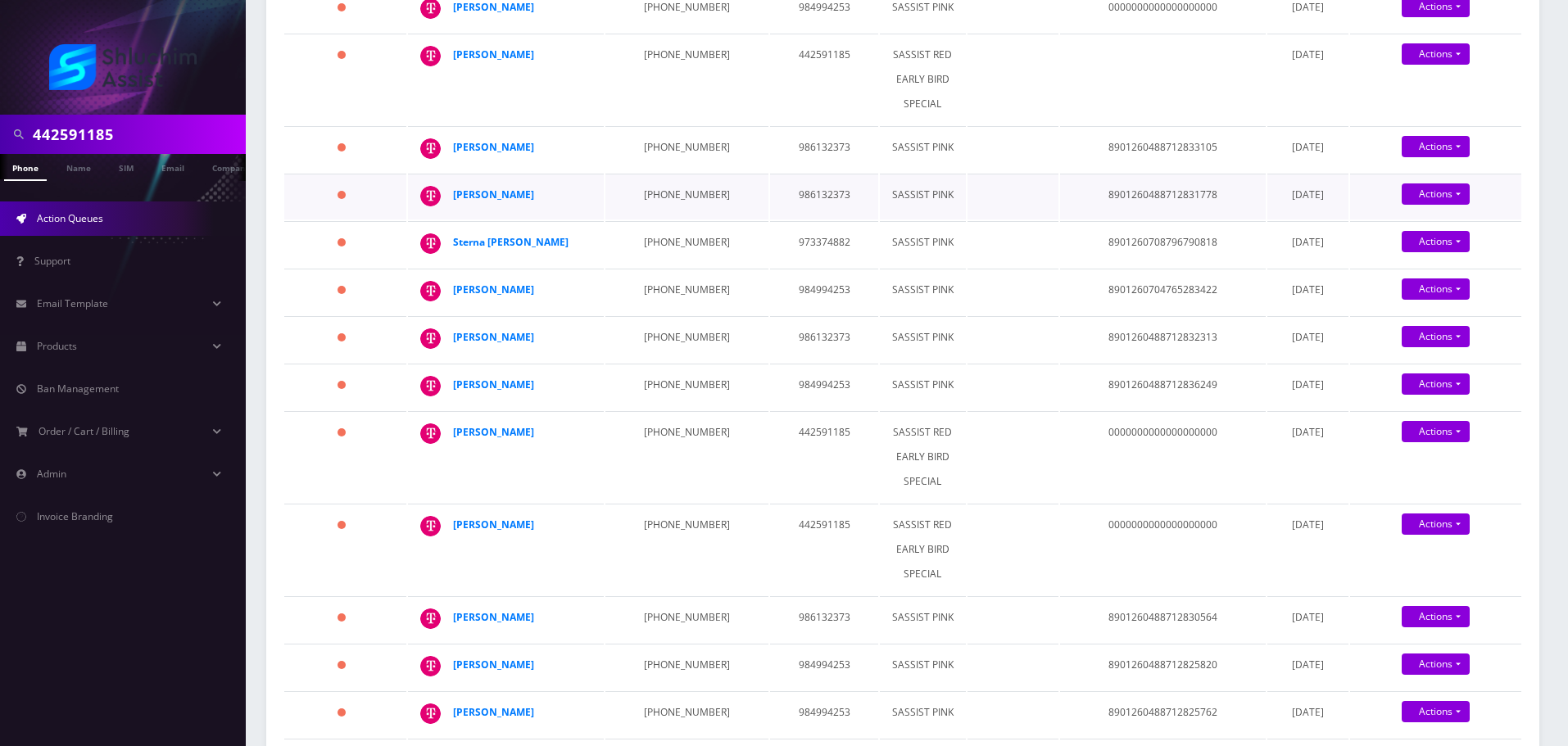
click at [647, 220] on td "934-867-9781" at bounding box center [687, 196] width 163 height 46
click at [643, 267] on td "206-851-6769" at bounding box center [687, 243] width 163 height 46
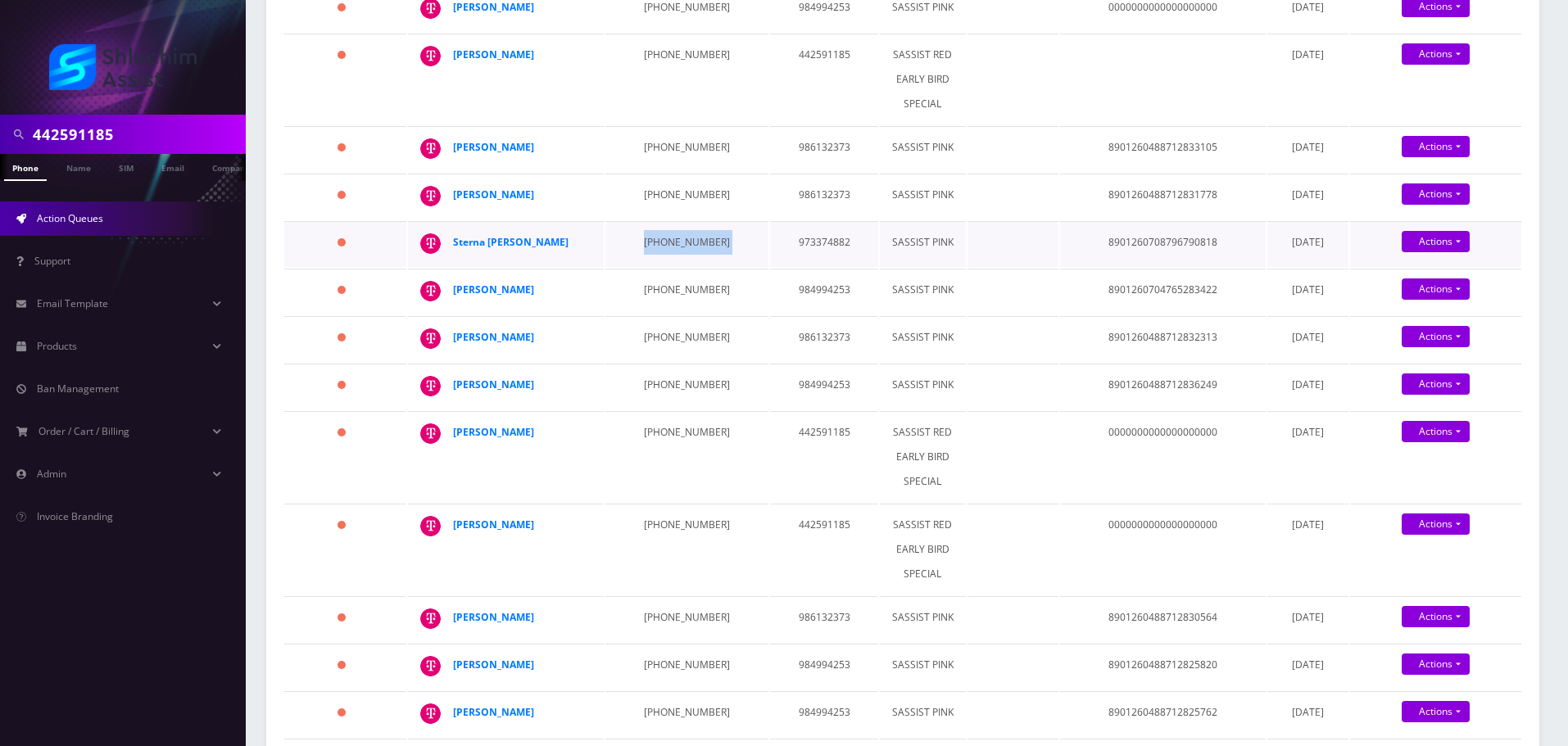
click at [643, 267] on td "206-851-6769" at bounding box center [687, 243] width 163 height 46
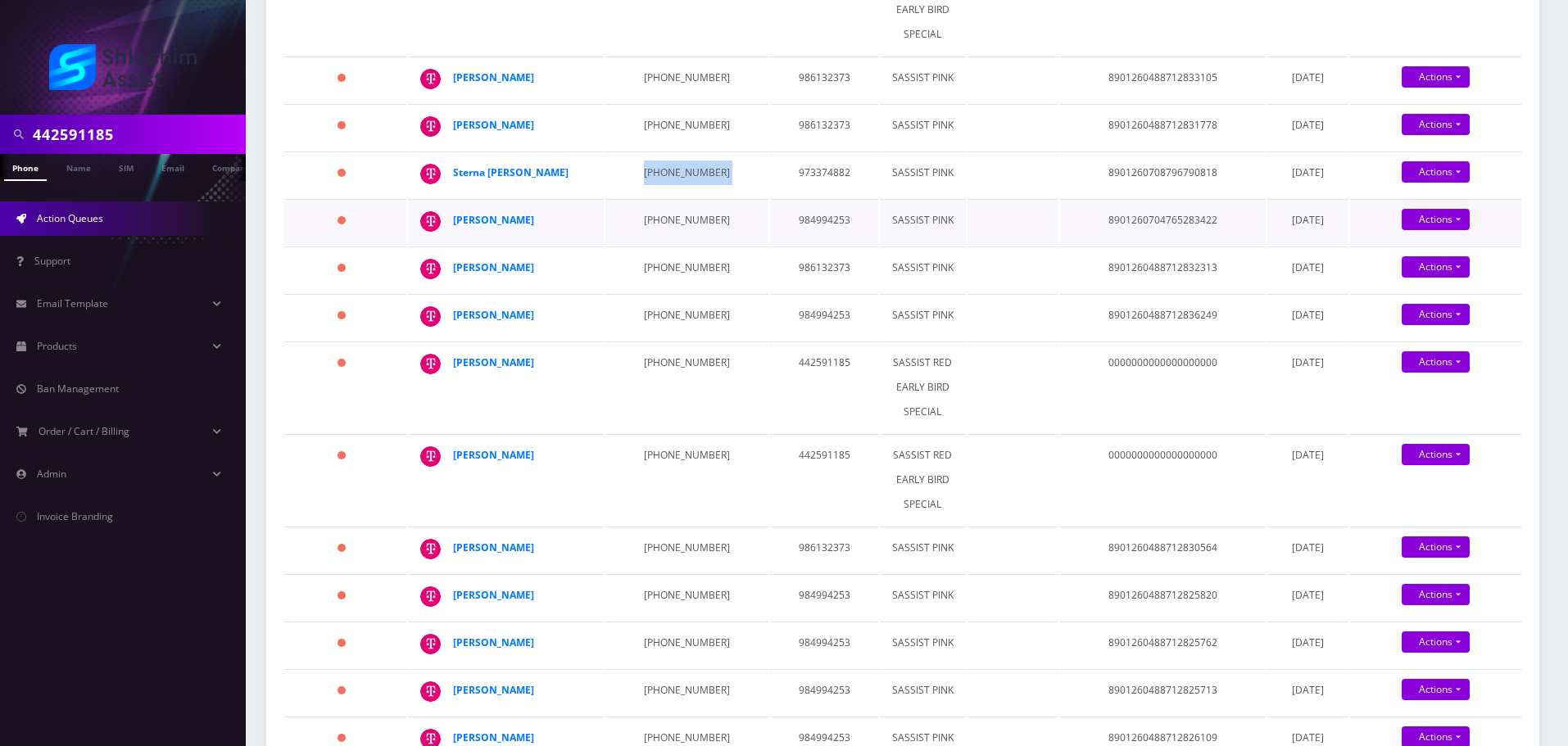
scroll to position [491, 0]
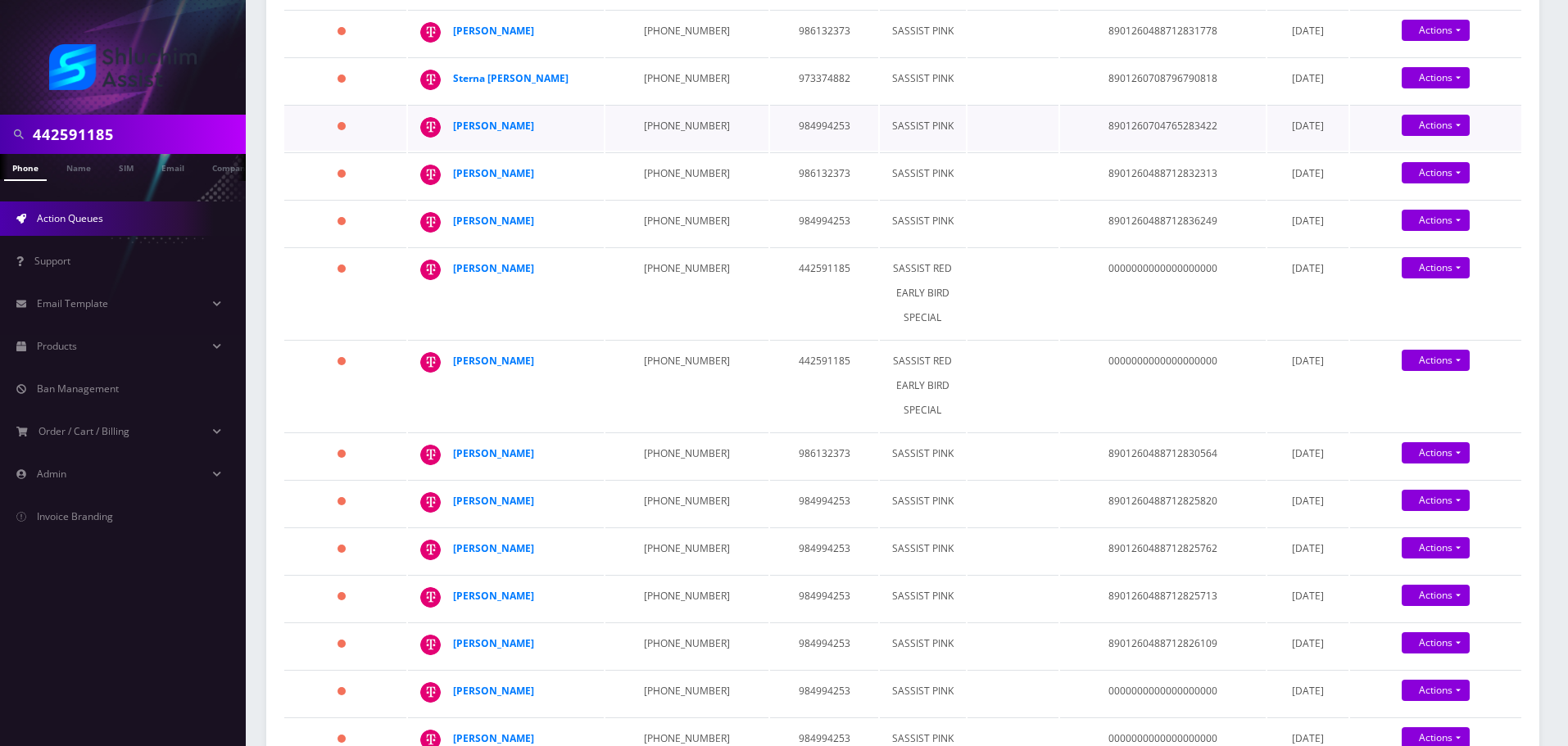
click at [630, 150] on td "929-583-7599" at bounding box center [687, 127] width 163 height 46
click at [644, 198] on td "934-867-8928" at bounding box center [687, 175] width 163 height 46
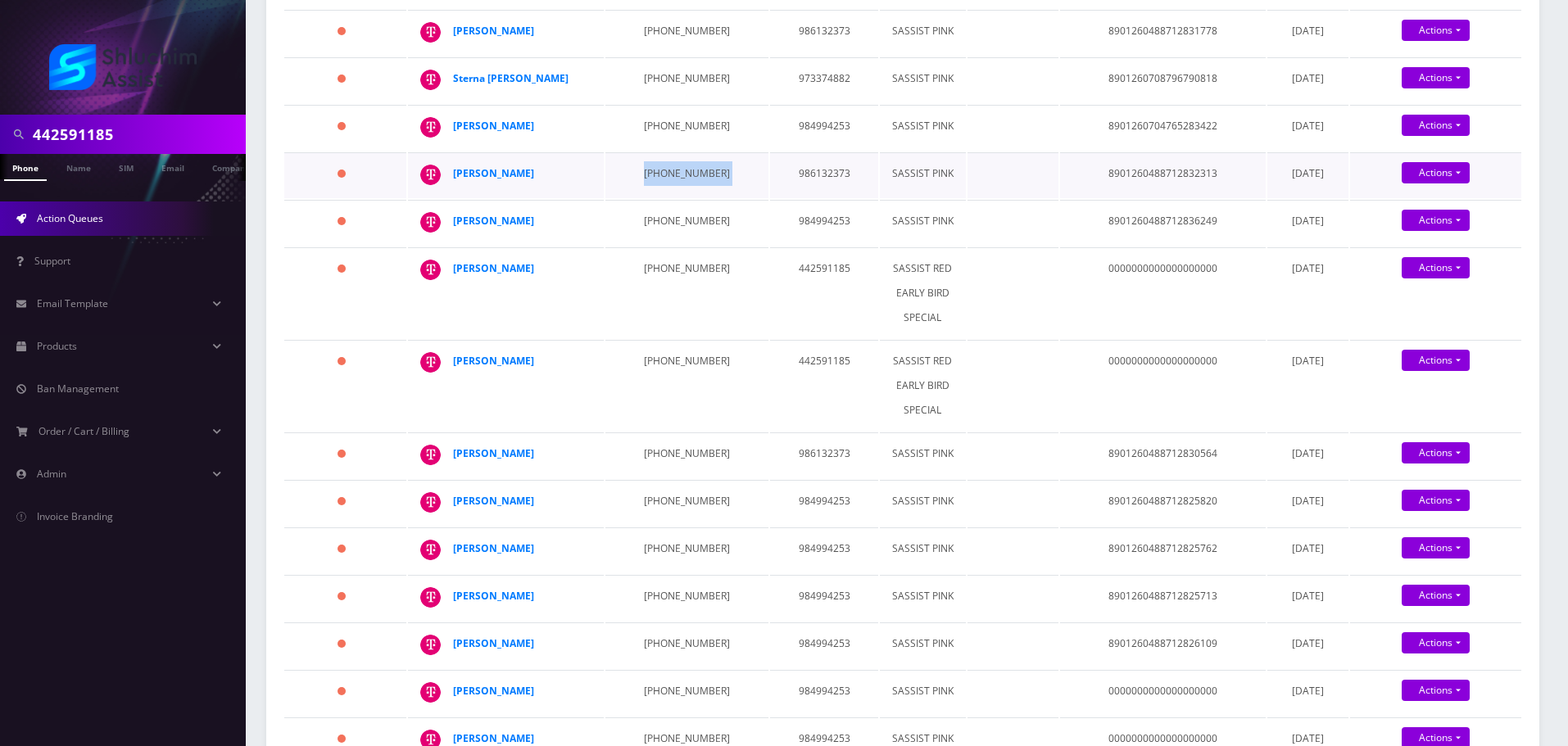
click at [644, 198] on td "934-867-8928" at bounding box center [687, 175] width 163 height 46
click at [671, 246] on td "443-326-2916" at bounding box center [687, 223] width 163 height 46
click at [663, 338] on td "718-541-4015" at bounding box center [687, 293] width 163 height 91
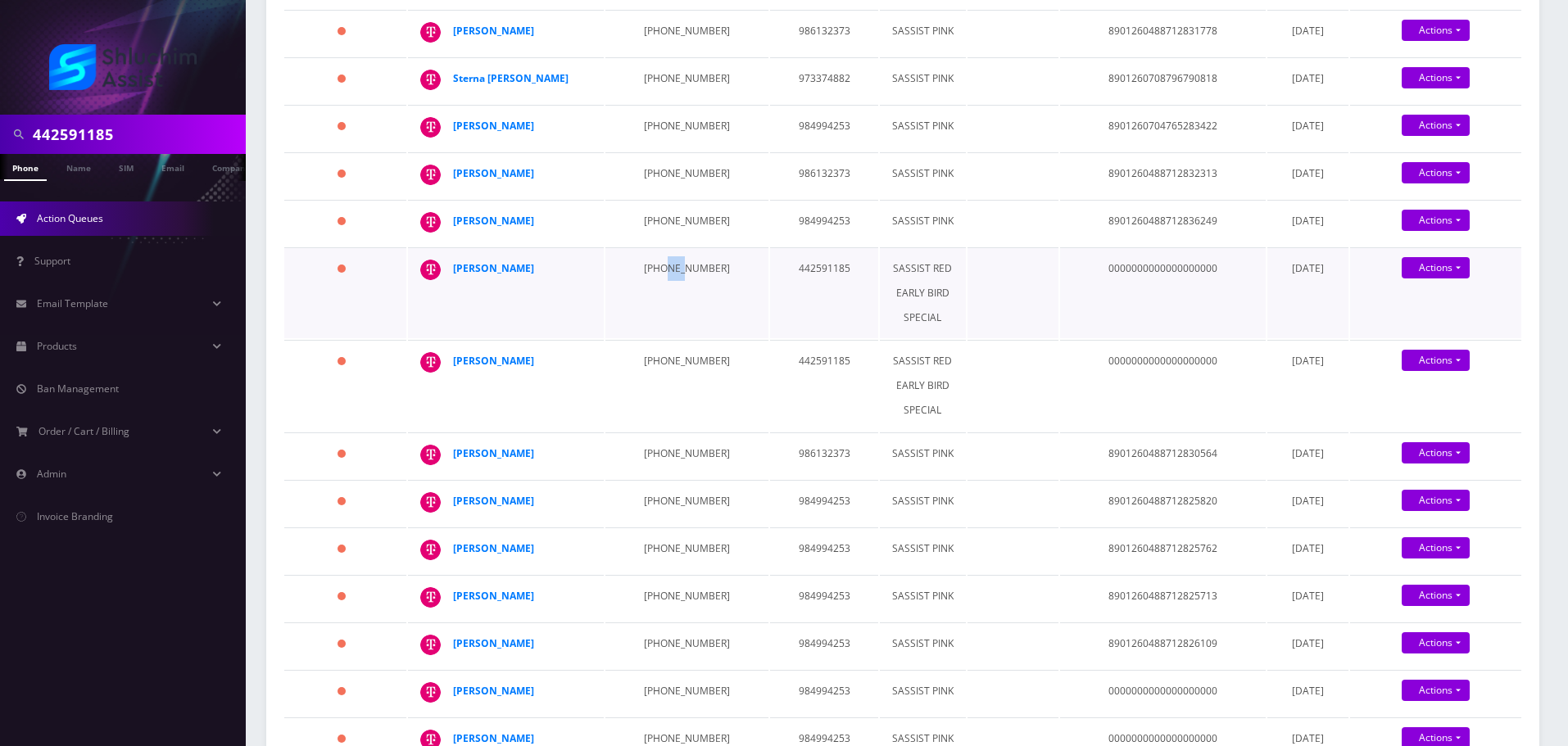
click at [663, 338] on td "718-541-4015" at bounding box center [687, 293] width 163 height 91
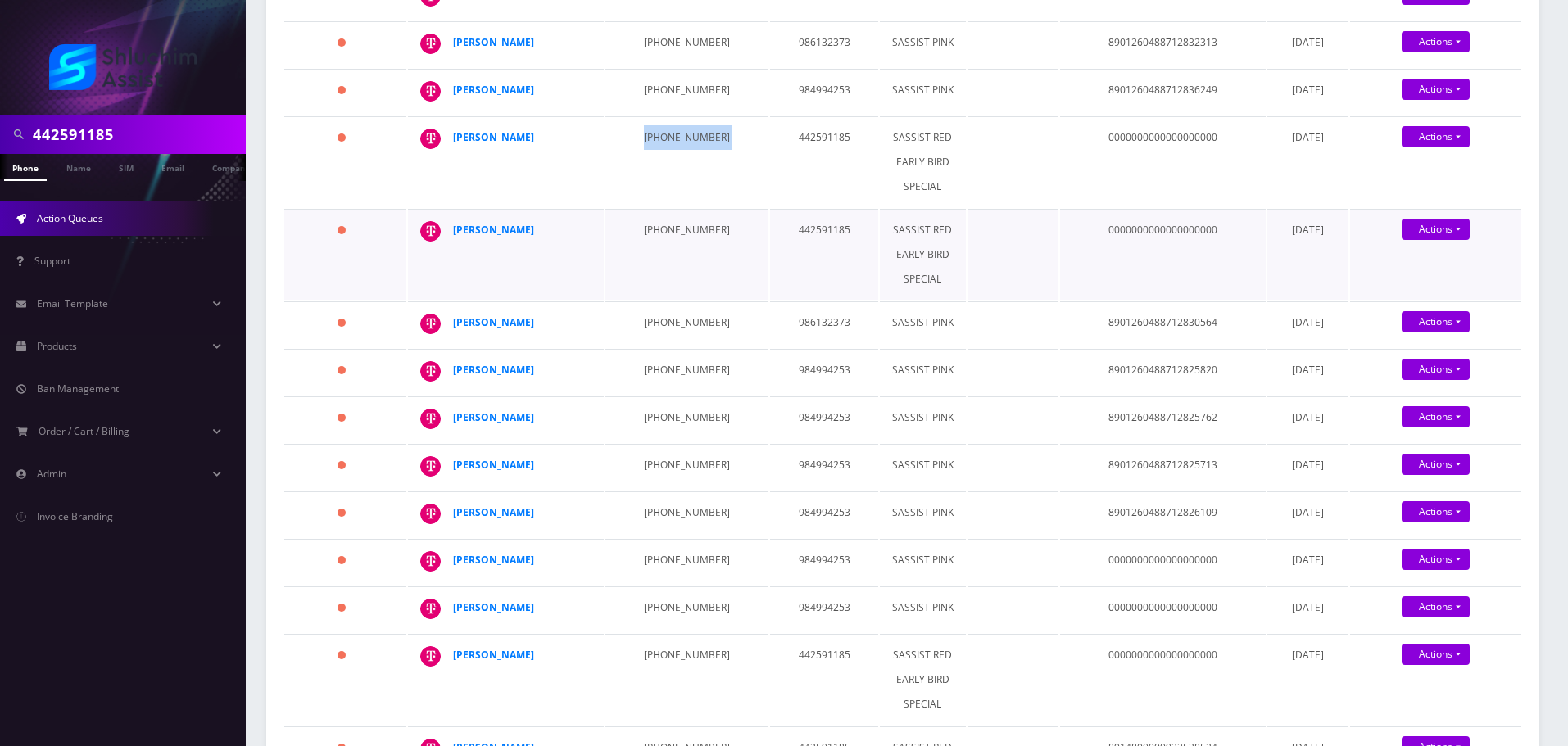
scroll to position [655, 0]
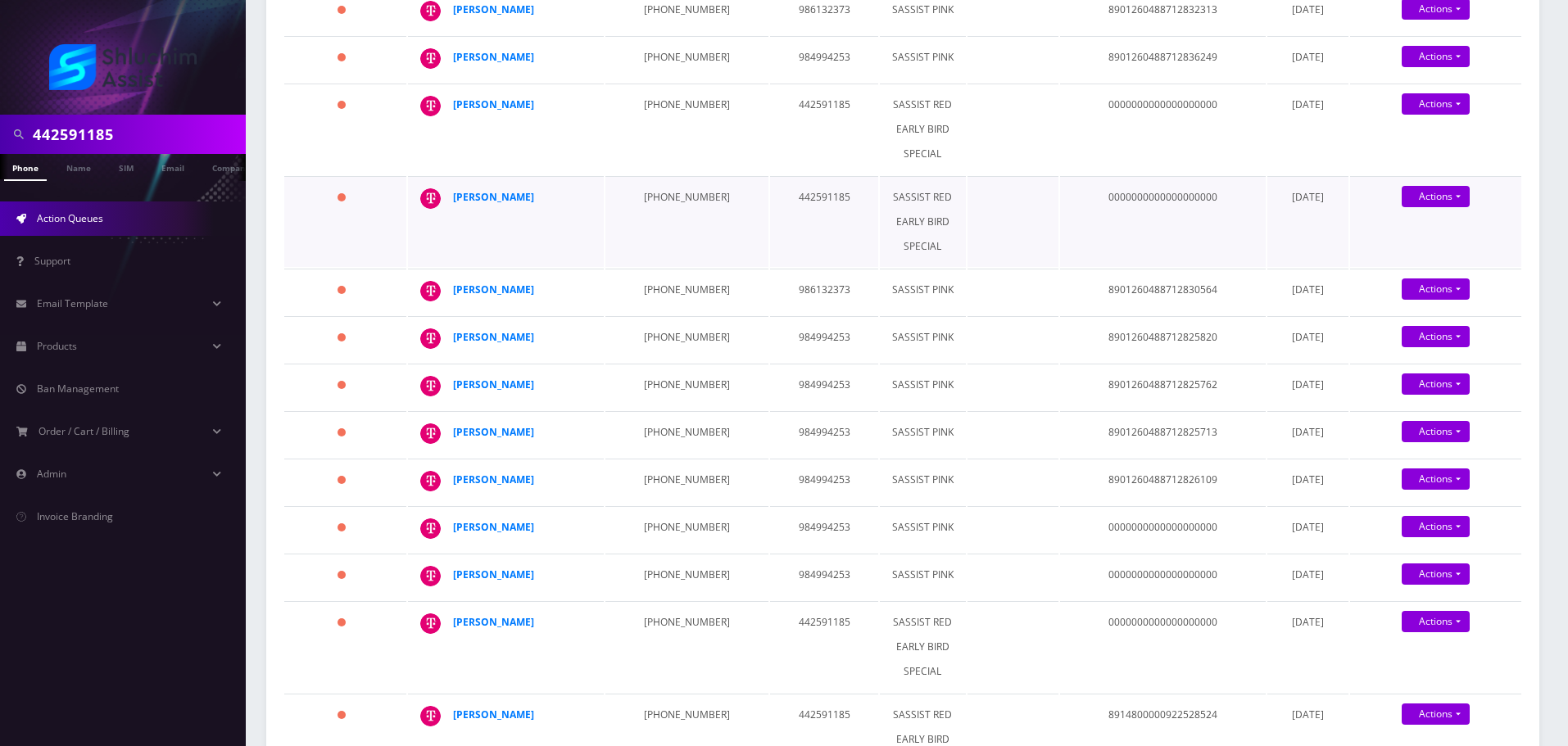
click at [636, 267] on td "347-519-0558" at bounding box center [687, 221] width 163 height 91
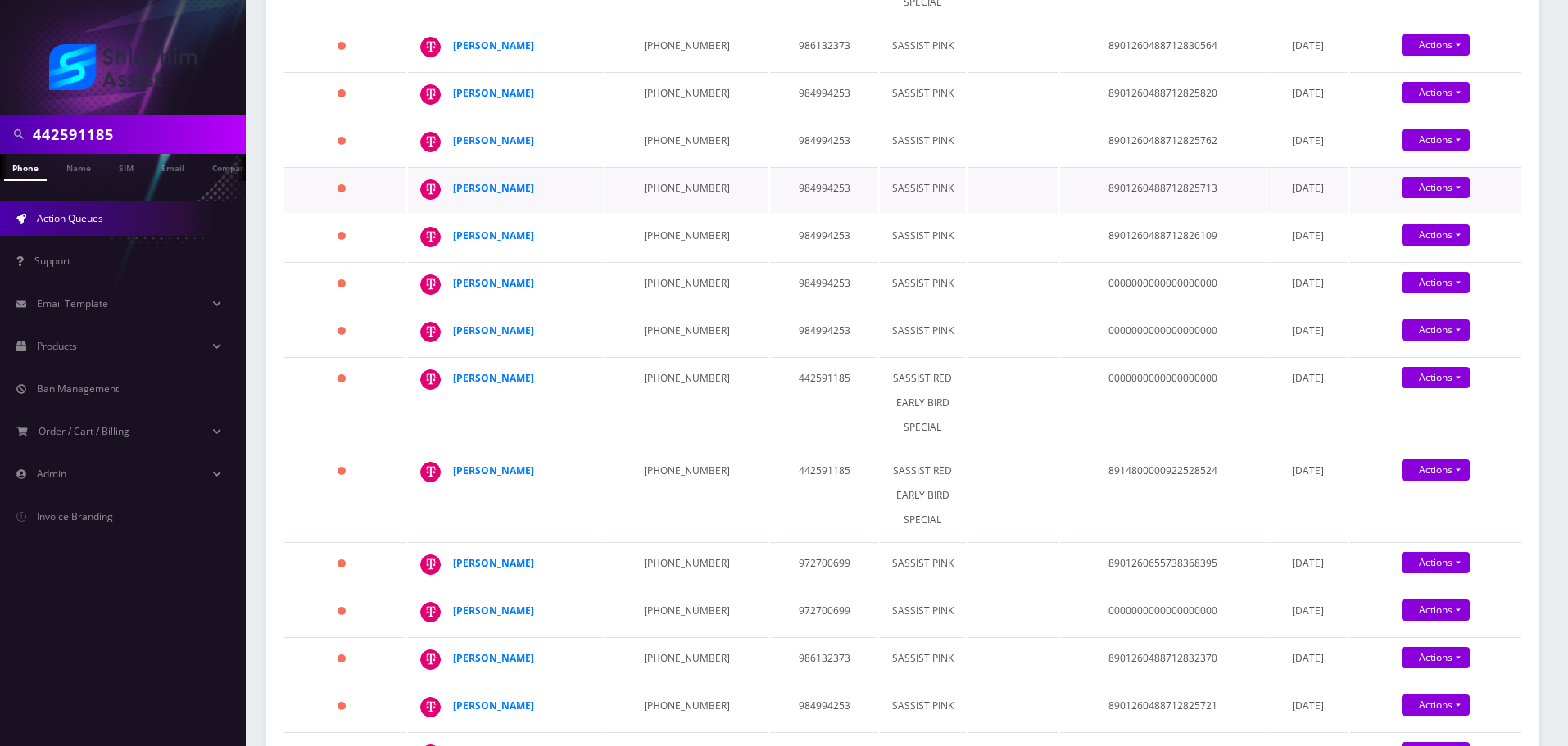
scroll to position [901, 0]
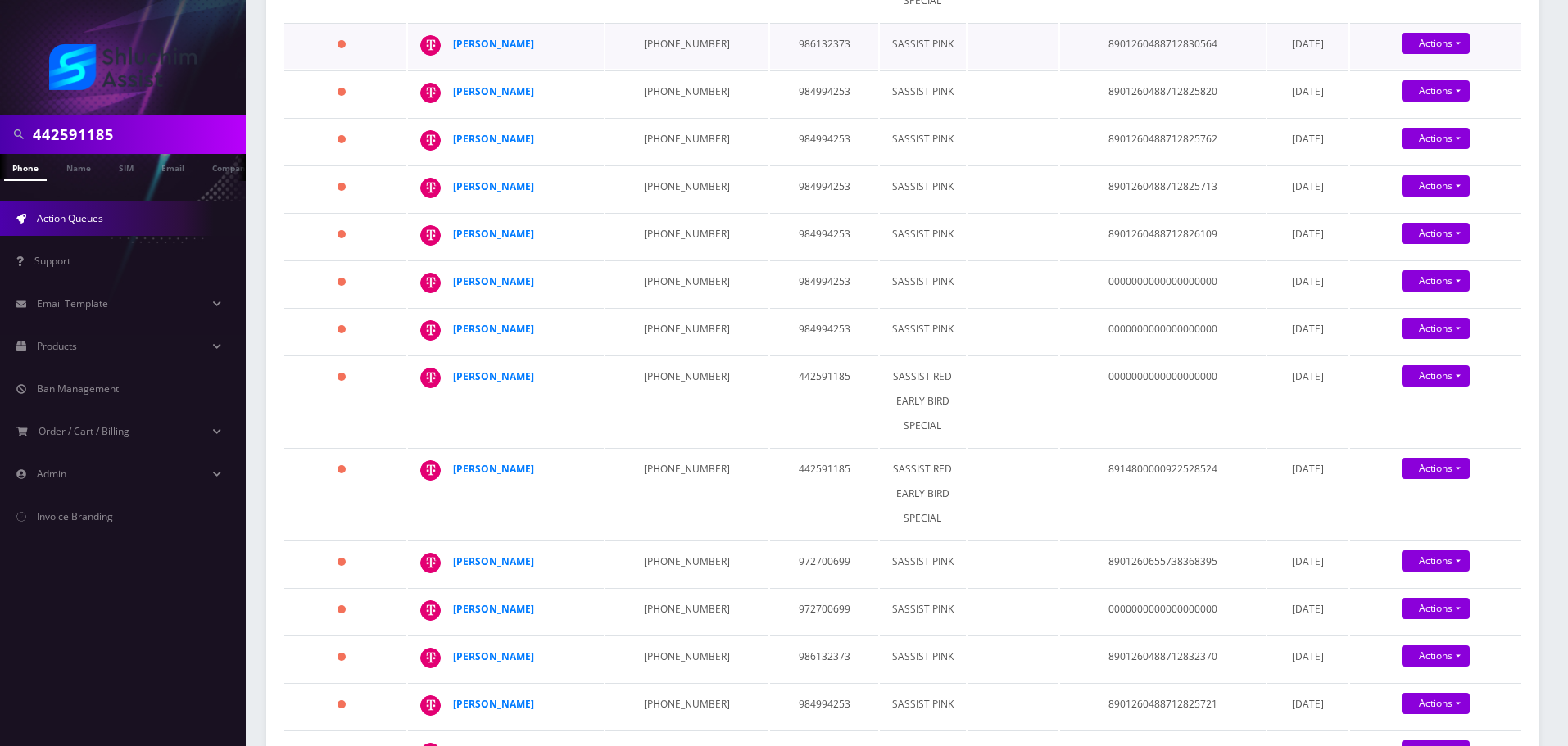
click at [654, 68] on td "646-703-3193" at bounding box center [687, 45] width 163 height 46
click at [657, 116] on td "347-888-6395" at bounding box center [687, 93] width 163 height 46
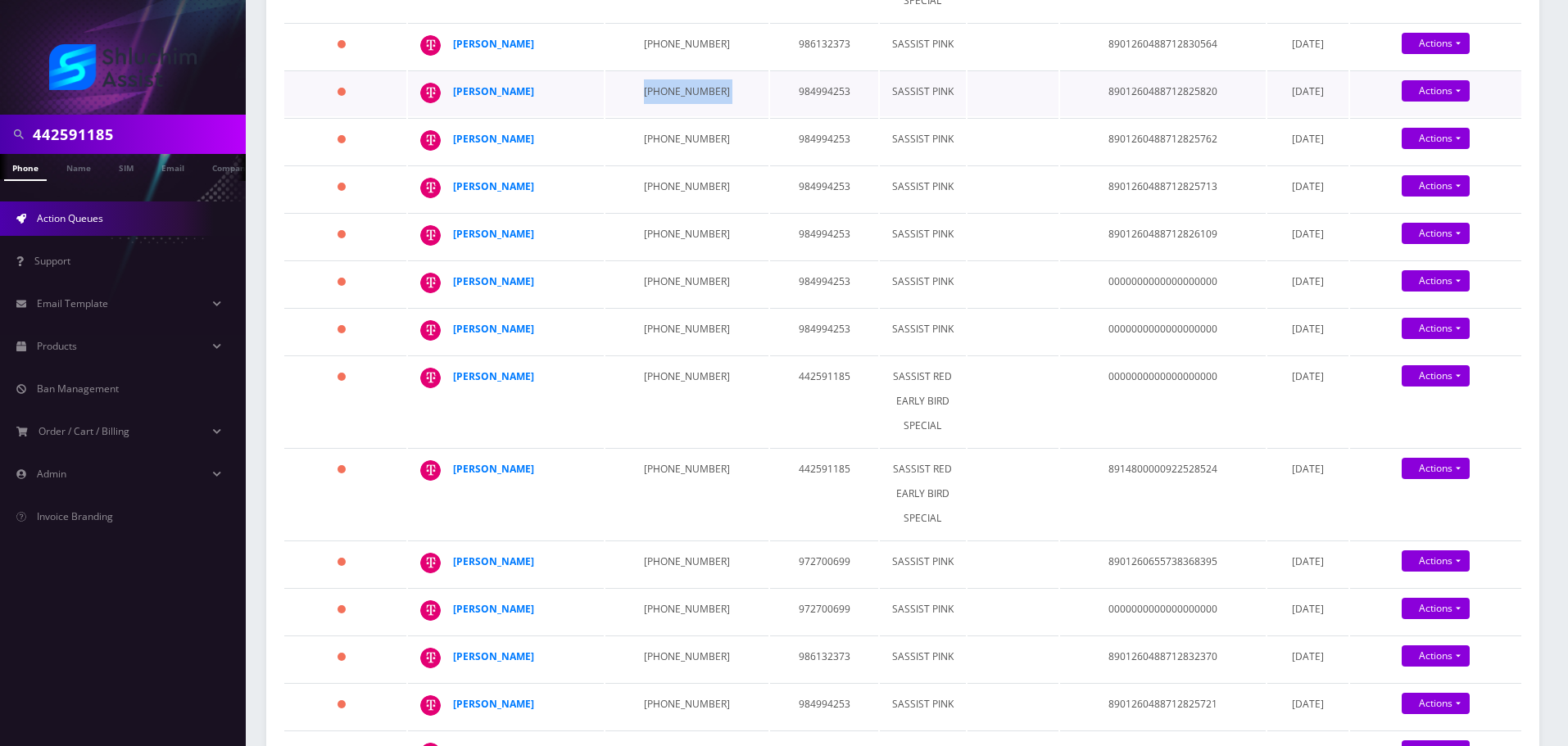
click at [657, 116] on td "347-888-6395" at bounding box center [687, 93] width 163 height 46
click at [651, 164] on td "229-299-1265" at bounding box center [687, 141] width 163 height 46
click at [642, 212] on td "229-462-5584" at bounding box center [687, 188] width 163 height 46
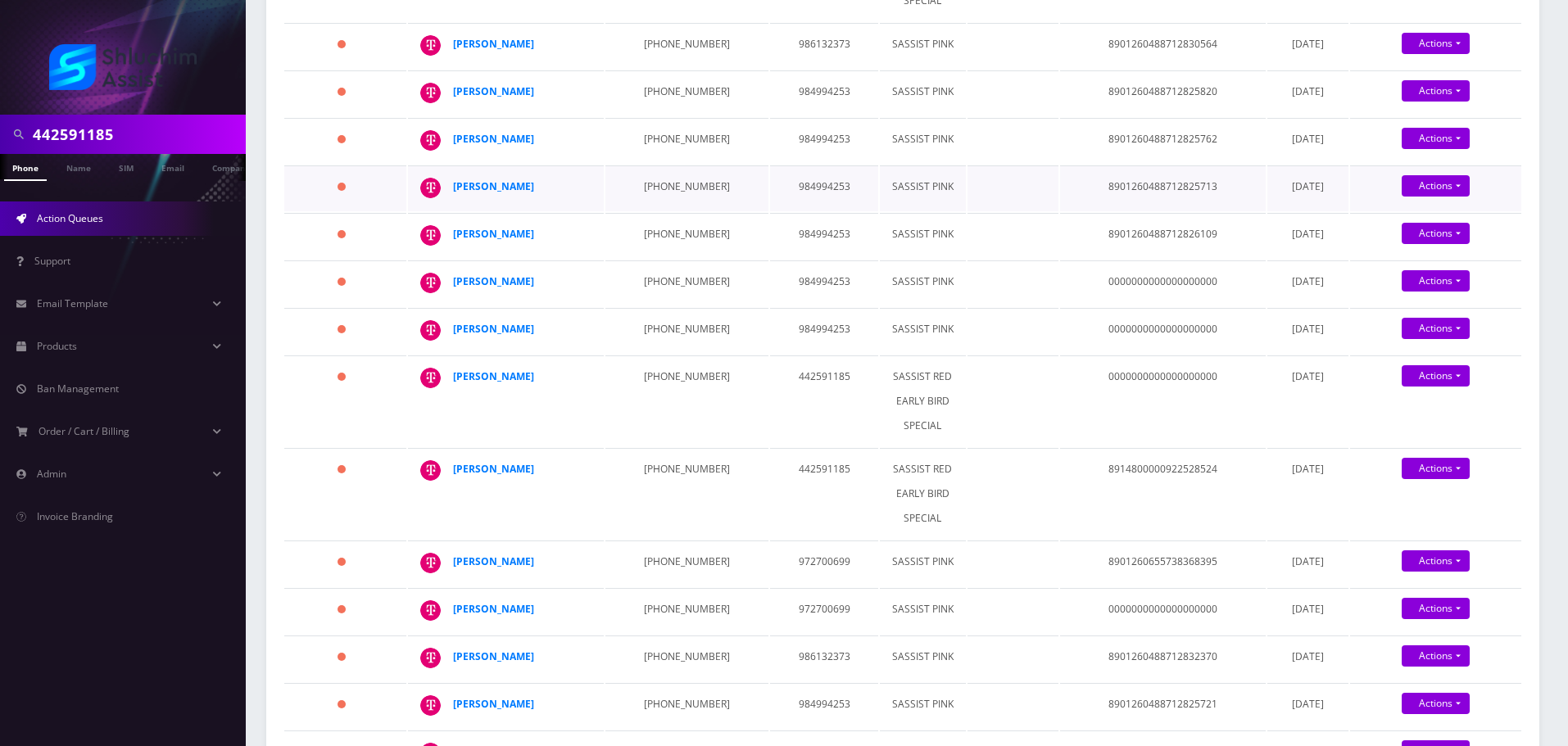
click at [642, 212] on td "229-462-5584" at bounding box center [687, 188] width 163 height 46
click at [653, 212] on td "229-462-5584" at bounding box center [687, 188] width 163 height 46
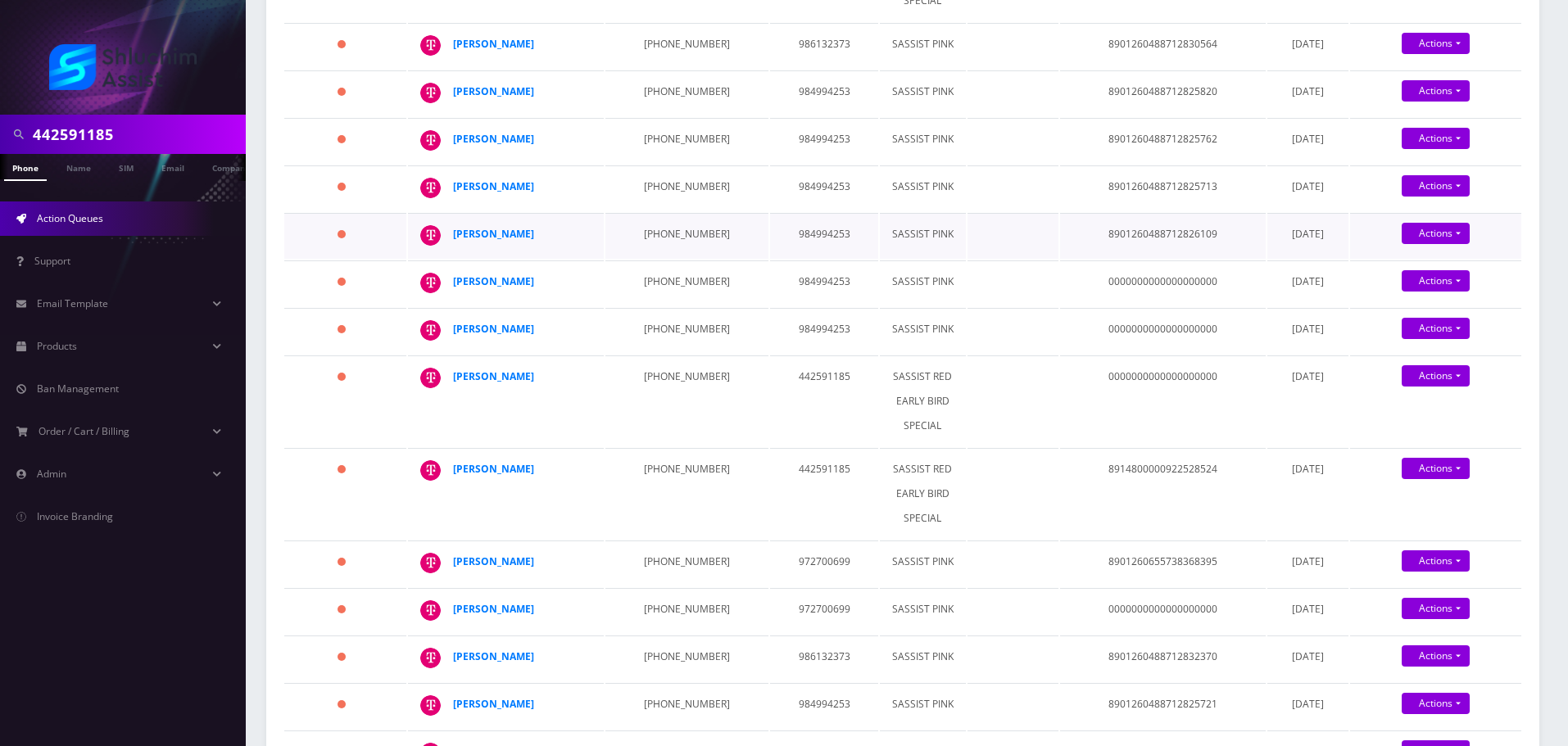
click at [644, 259] on td "229-462-9075" at bounding box center [687, 235] width 163 height 46
click at [643, 306] on td "323-836-4506" at bounding box center [687, 283] width 163 height 46
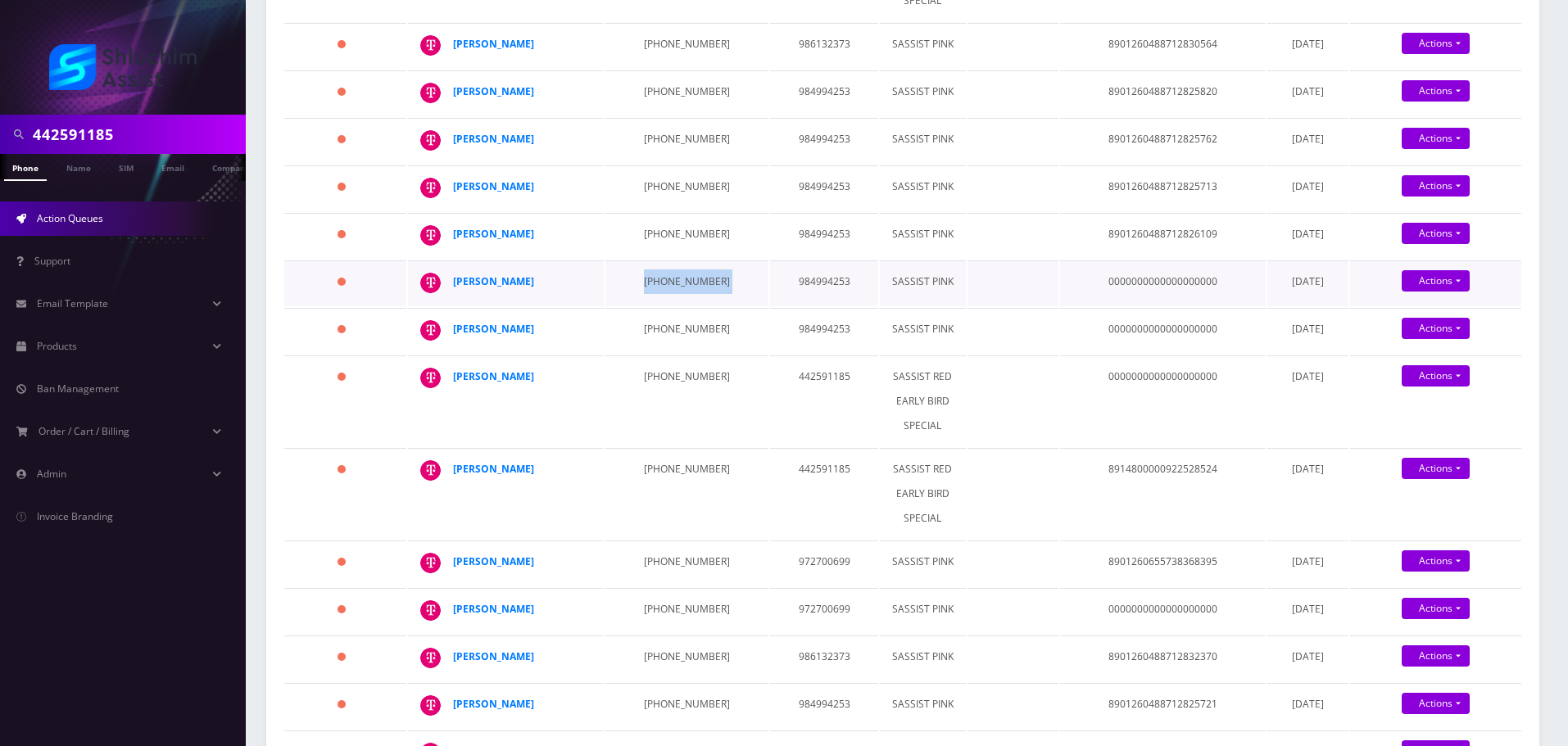
click at [643, 306] on td "323-836-4506" at bounding box center [687, 283] width 163 height 46
click at [651, 354] on td "229-299-2251" at bounding box center [687, 331] width 163 height 46
click at [653, 354] on td "229-299-2251" at bounding box center [687, 331] width 163 height 46
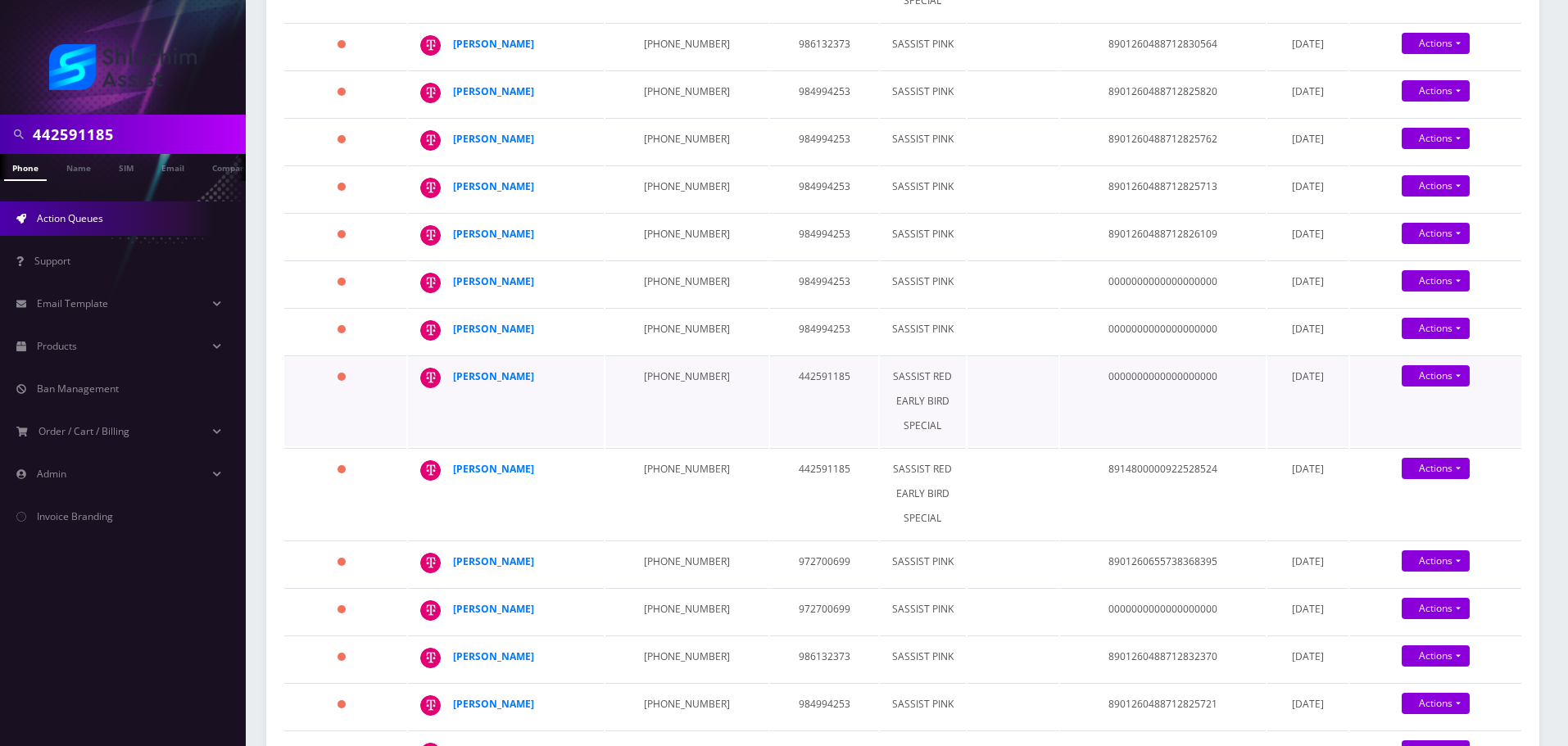
click at [641, 446] on td "773-562-0104" at bounding box center [687, 401] width 163 height 91
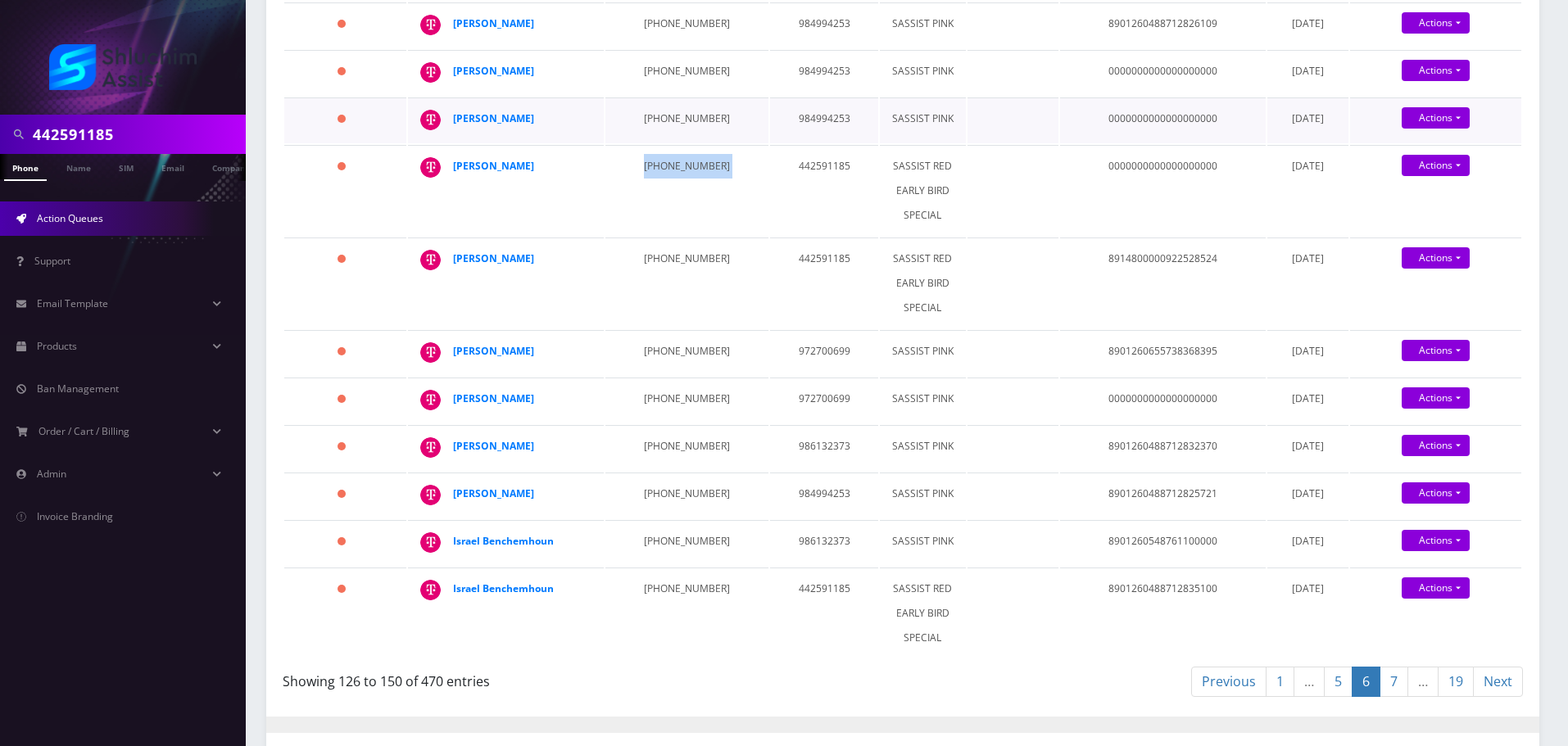
scroll to position [1147, 0]
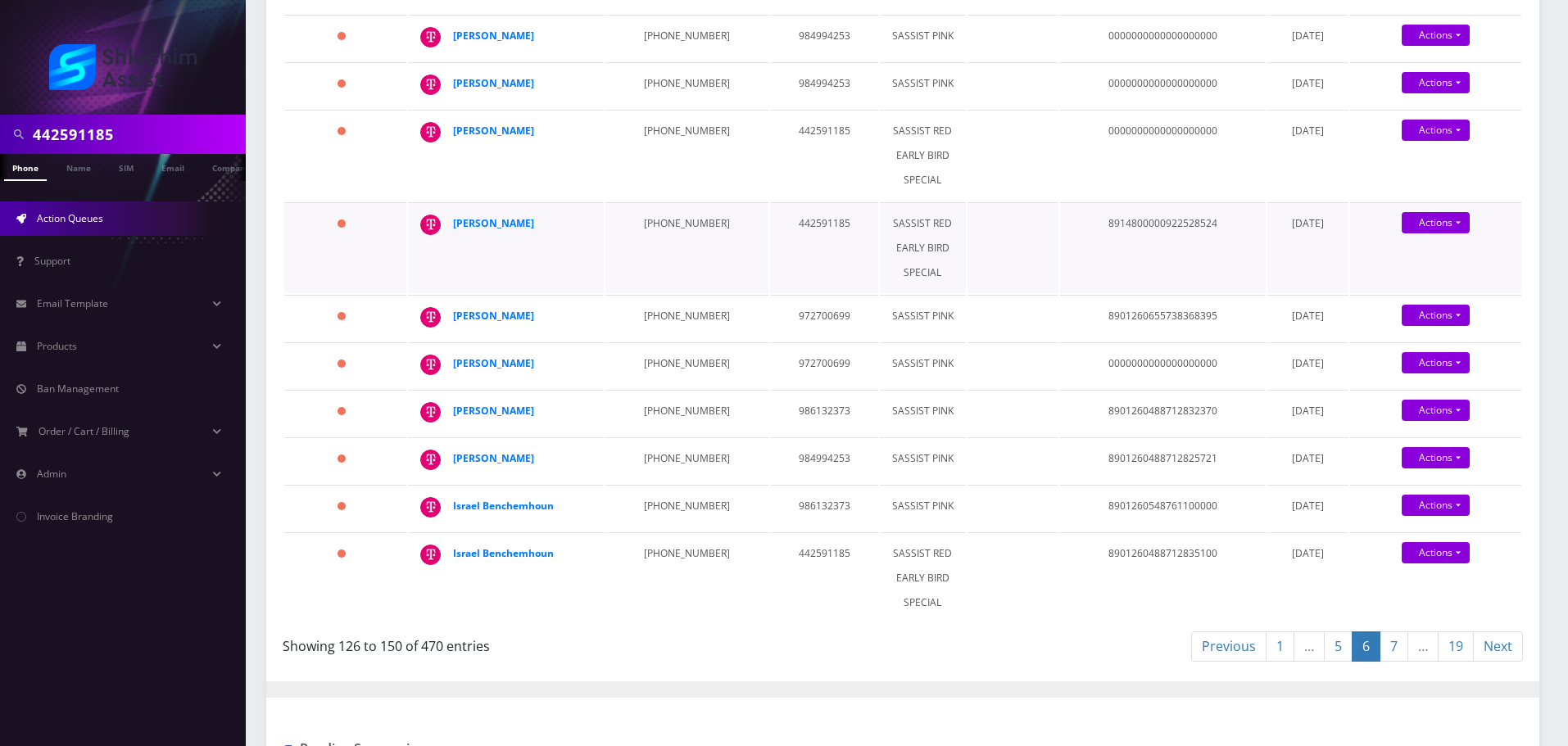
click at [651, 293] on td "312-805-7961" at bounding box center [687, 248] width 163 height 91
click at [653, 108] on td "229-299-2251" at bounding box center [687, 85] width 163 height 46
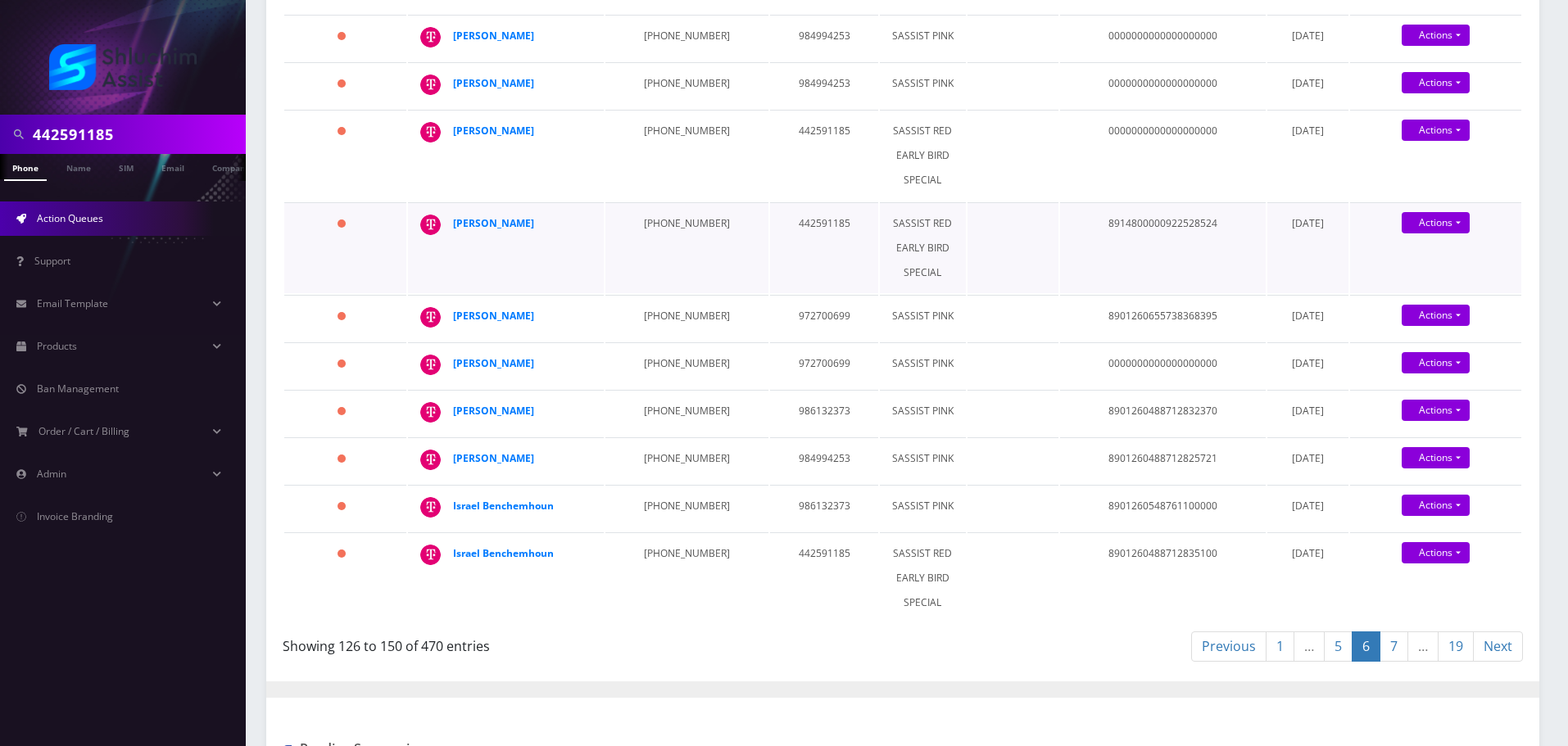
click at [653, 293] on td "312-805-7961" at bounding box center [687, 248] width 163 height 91
click at [638, 341] on td "929-688-0486" at bounding box center [687, 317] width 163 height 46
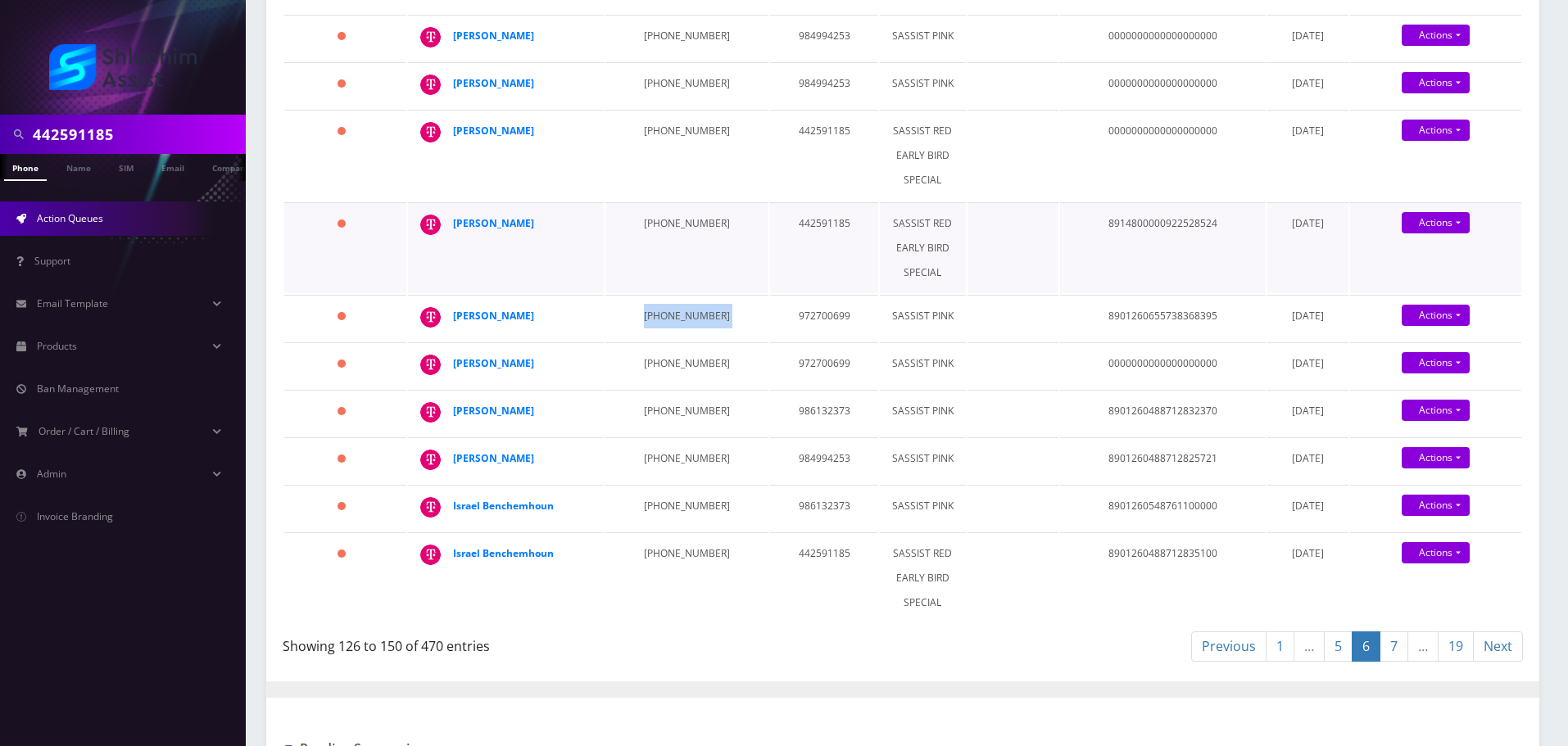
drag, startPoint x: 638, startPoint y: 418, endPoint x: 628, endPoint y: 373, distance: 46.1
click at [638, 341] on td "929-688-0486" at bounding box center [687, 317] width 163 height 46
click at [656, 388] on td "929-218-8519" at bounding box center [687, 365] width 163 height 46
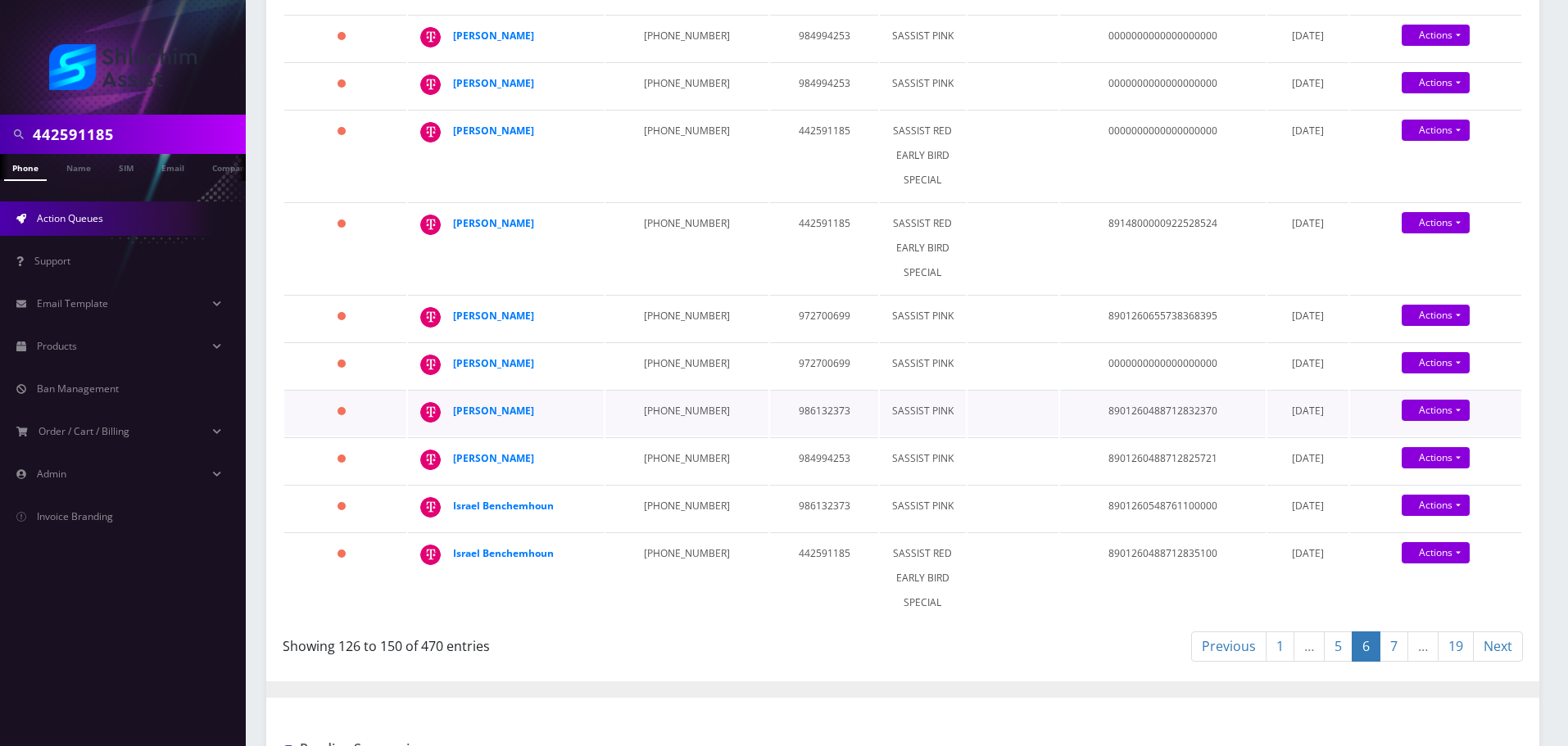
click at [646, 436] on td "929-628-4006" at bounding box center [687, 413] width 163 height 46
click at [660, 483] on td "229-389-6290" at bounding box center [687, 459] width 163 height 46
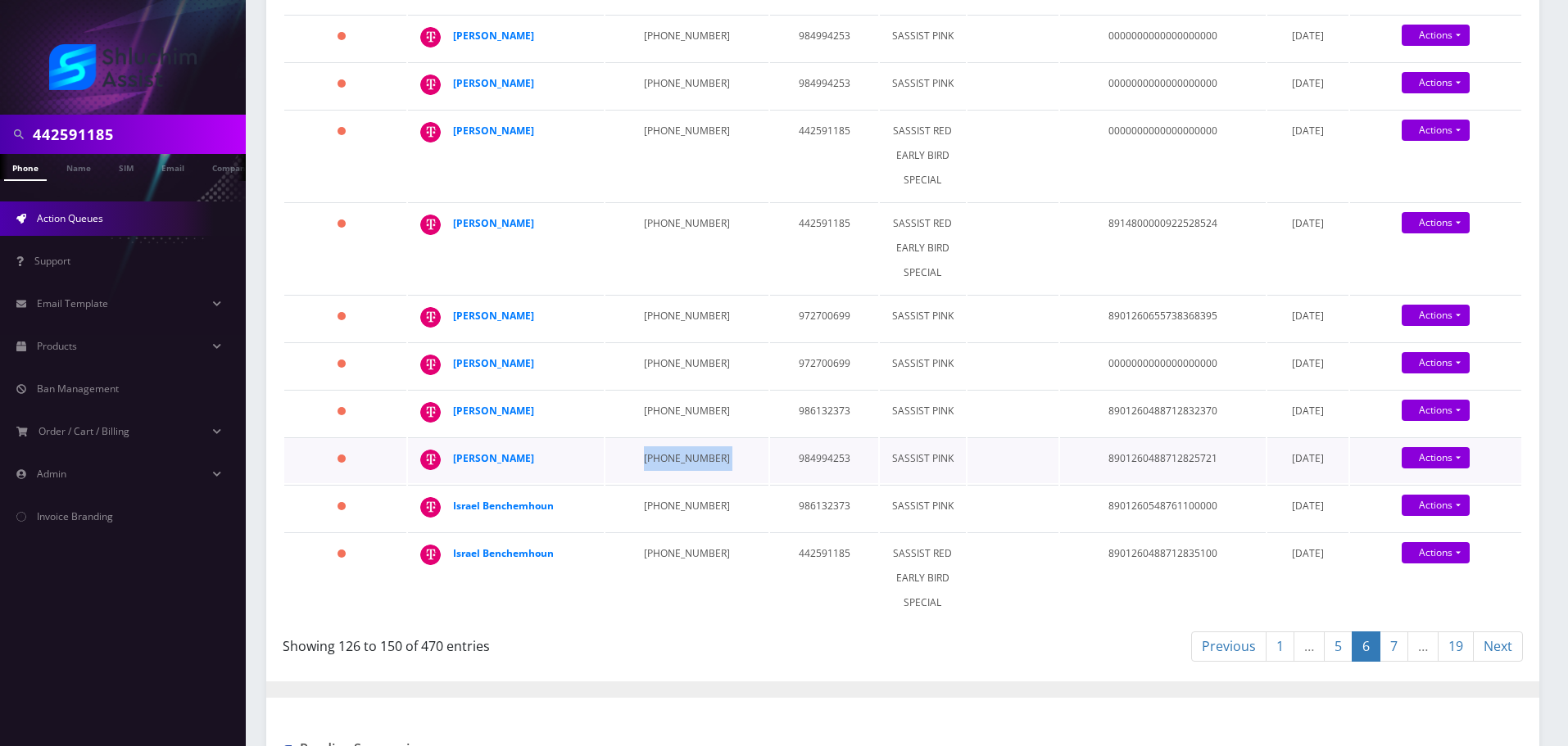
click at [660, 483] on td "229-389-6290" at bounding box center [687, 459] width 163 height 46
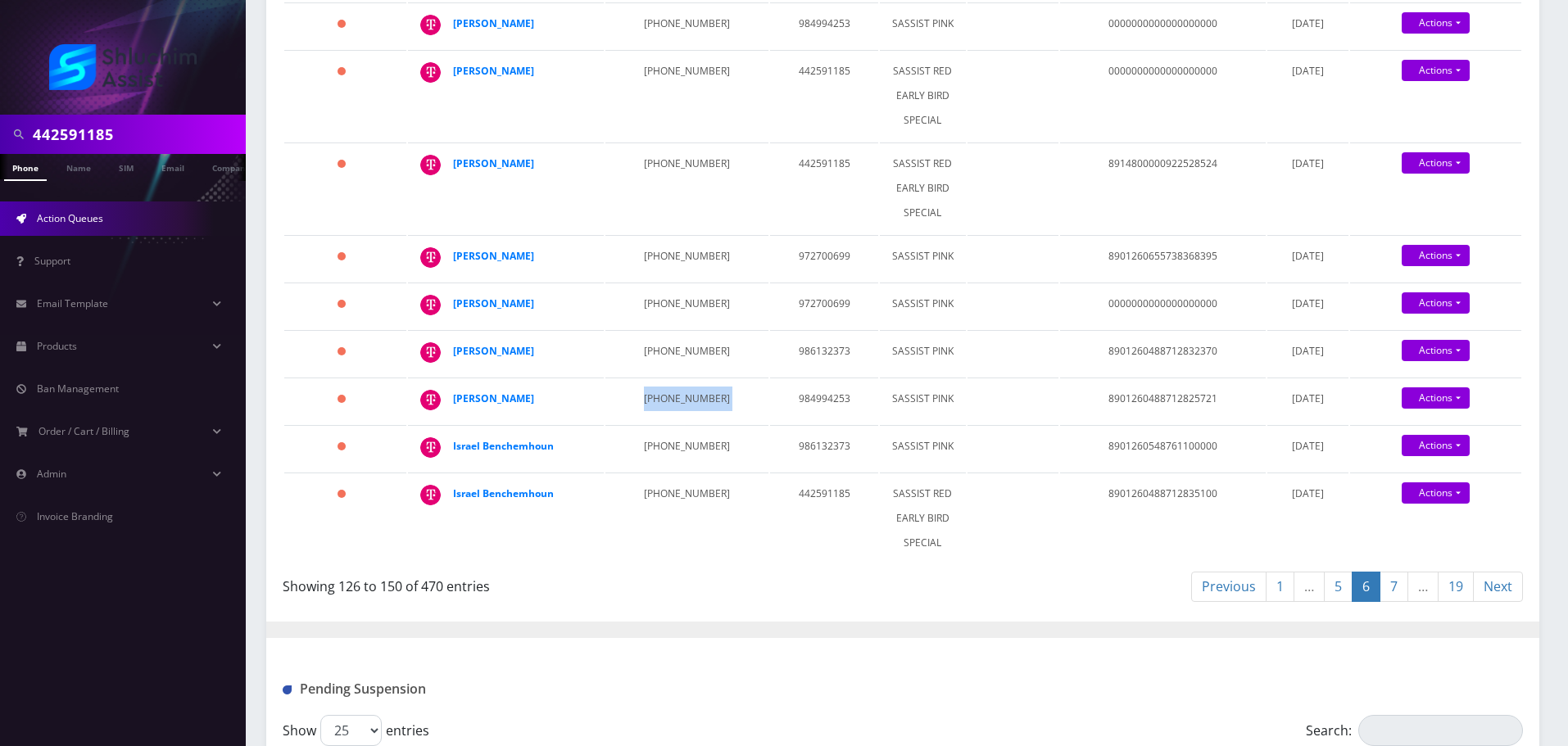
scroll to position [1393, 0]
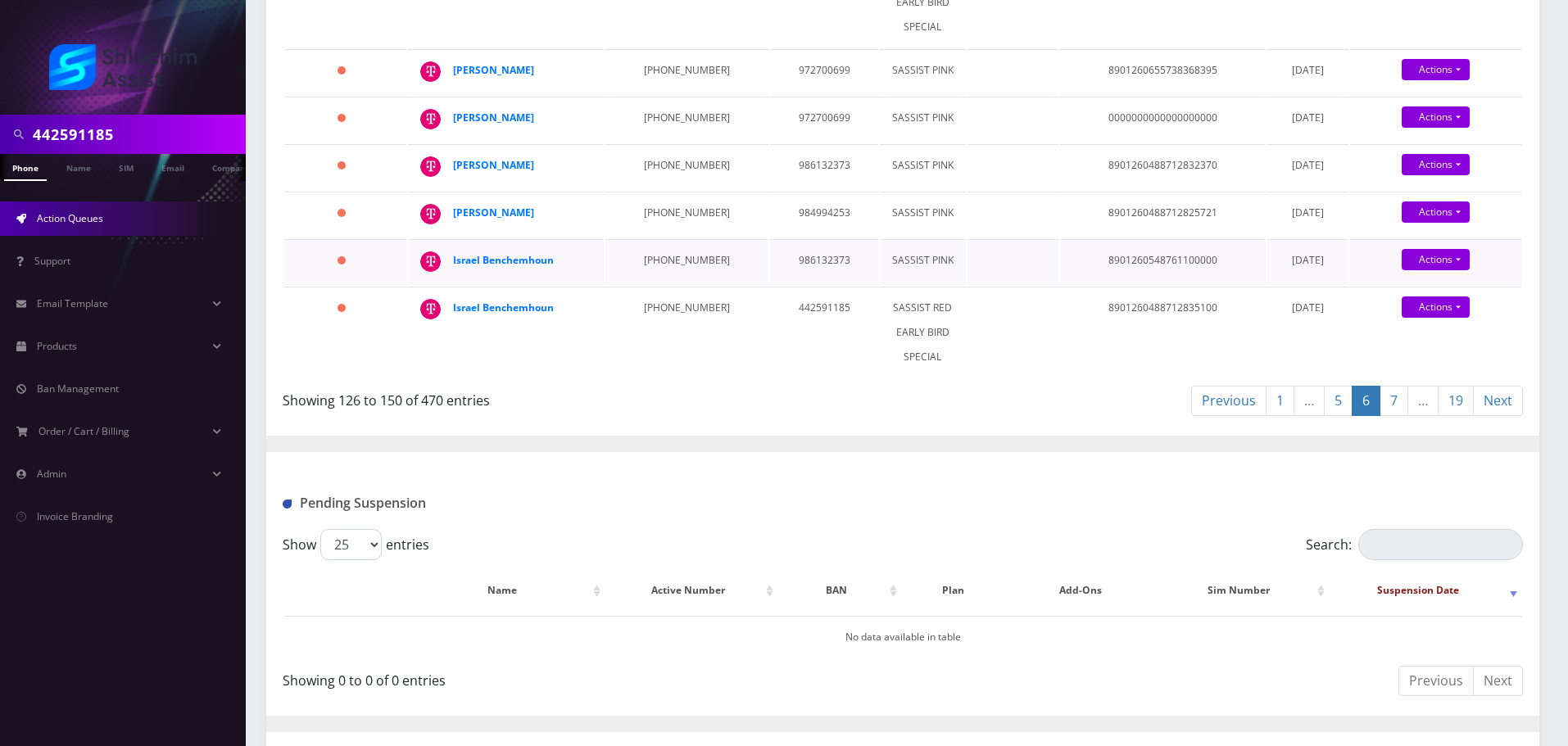
click at [643, 285] on td "929-662-8890" at bounding box center [687, 261] width 163 height 46
click at [668, 285] on td "929-662-8890" at bounding box center [687, 261] width 163 height 46
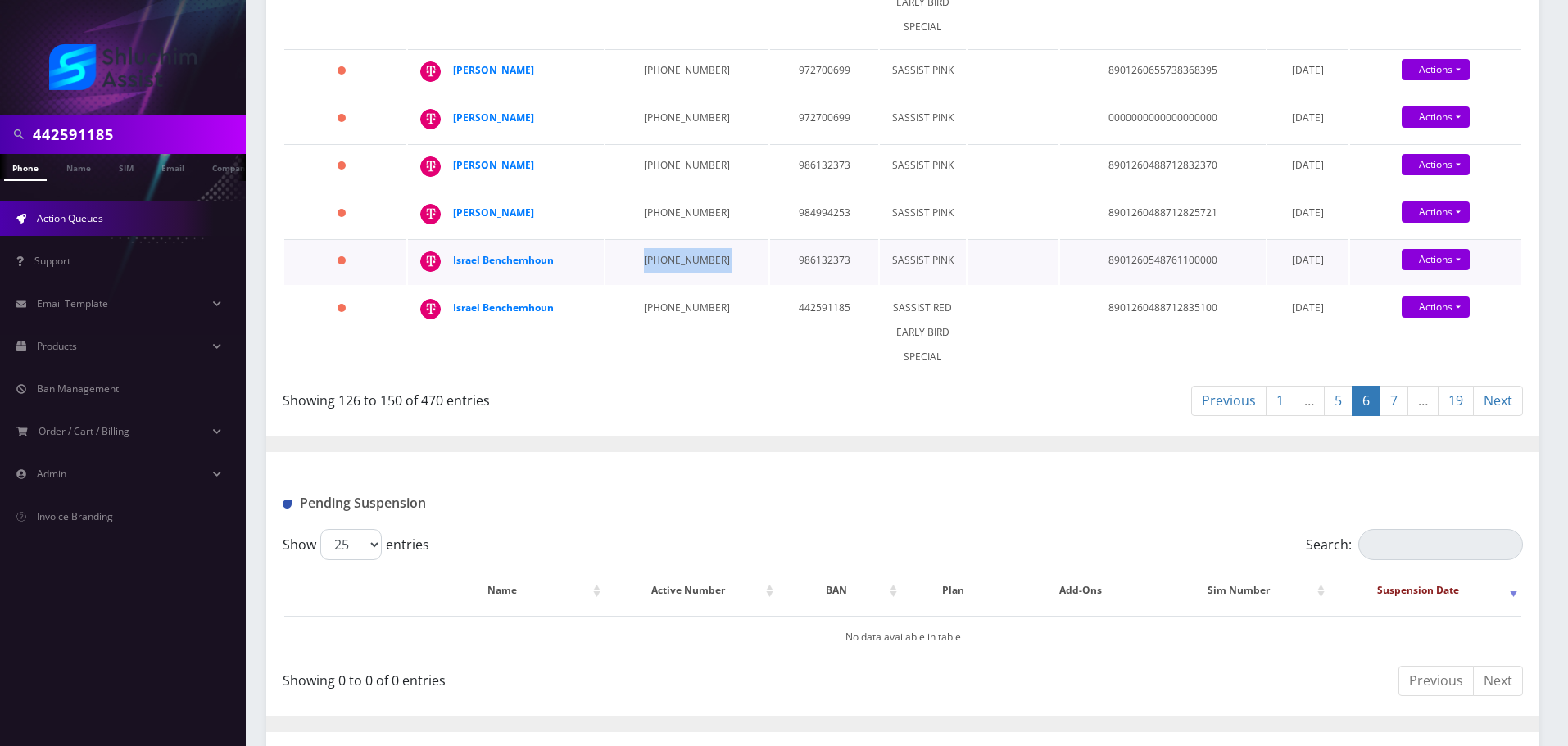
click at [668, 285] on td "929-662-8890" at bounding box center [687, 261] width 163 height 46
click at [662, 378] on td "347-834-1393" at bounding box center [687, 332] width 163 height 91
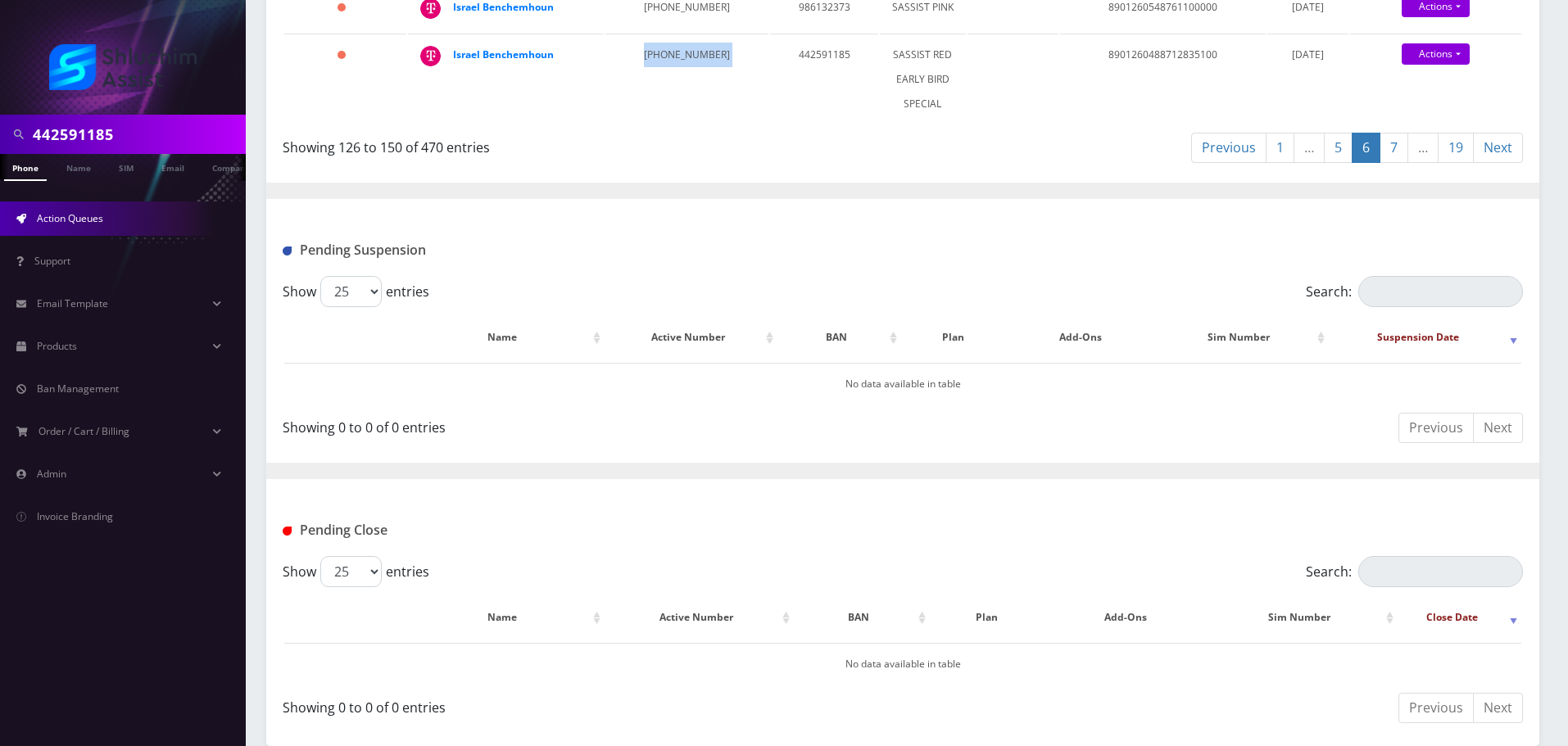
scroll to position [1720, 0]
click at [1394, 163] on link "7" at bounding box center [1394, 148] width 29 height 31
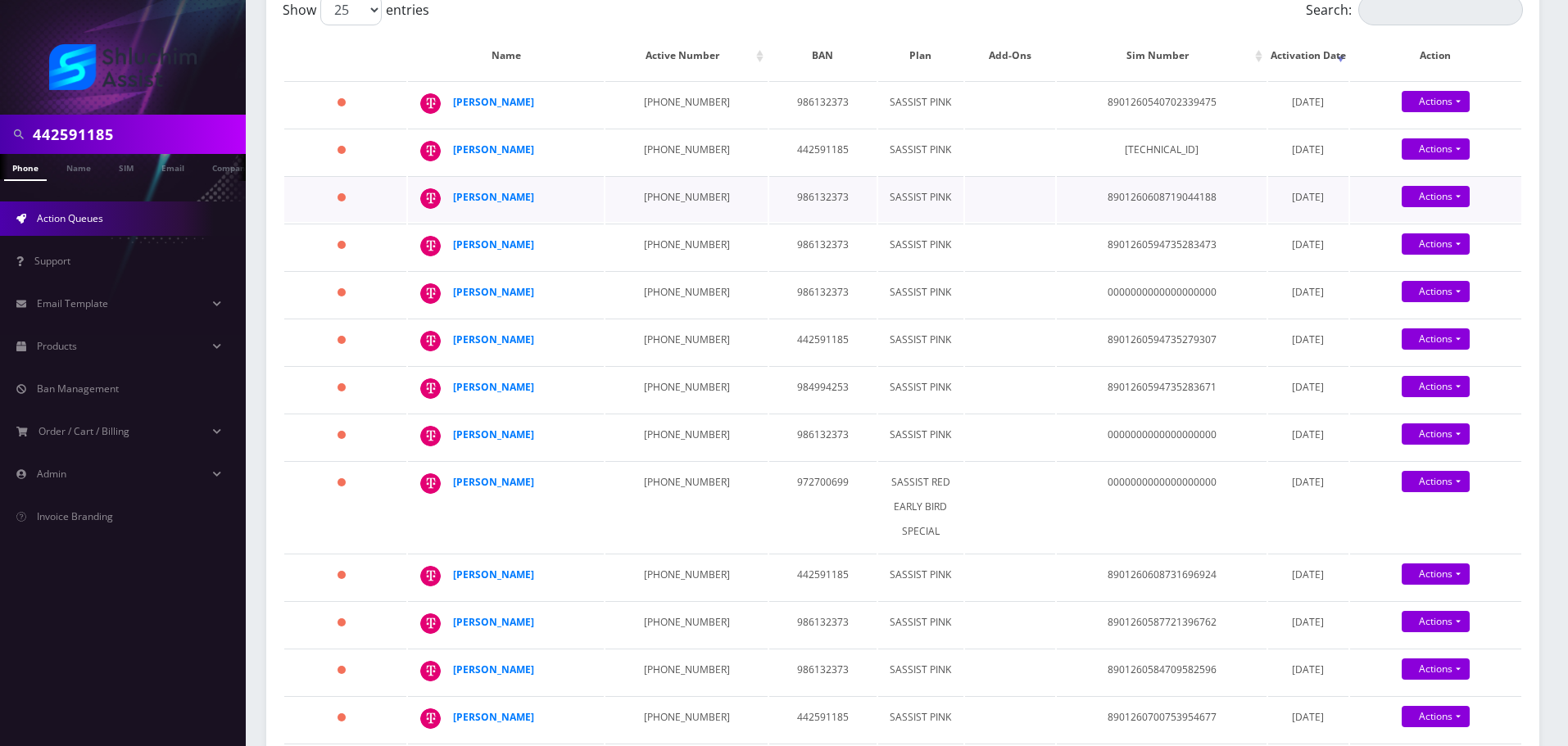
scroll to position [246, 0]
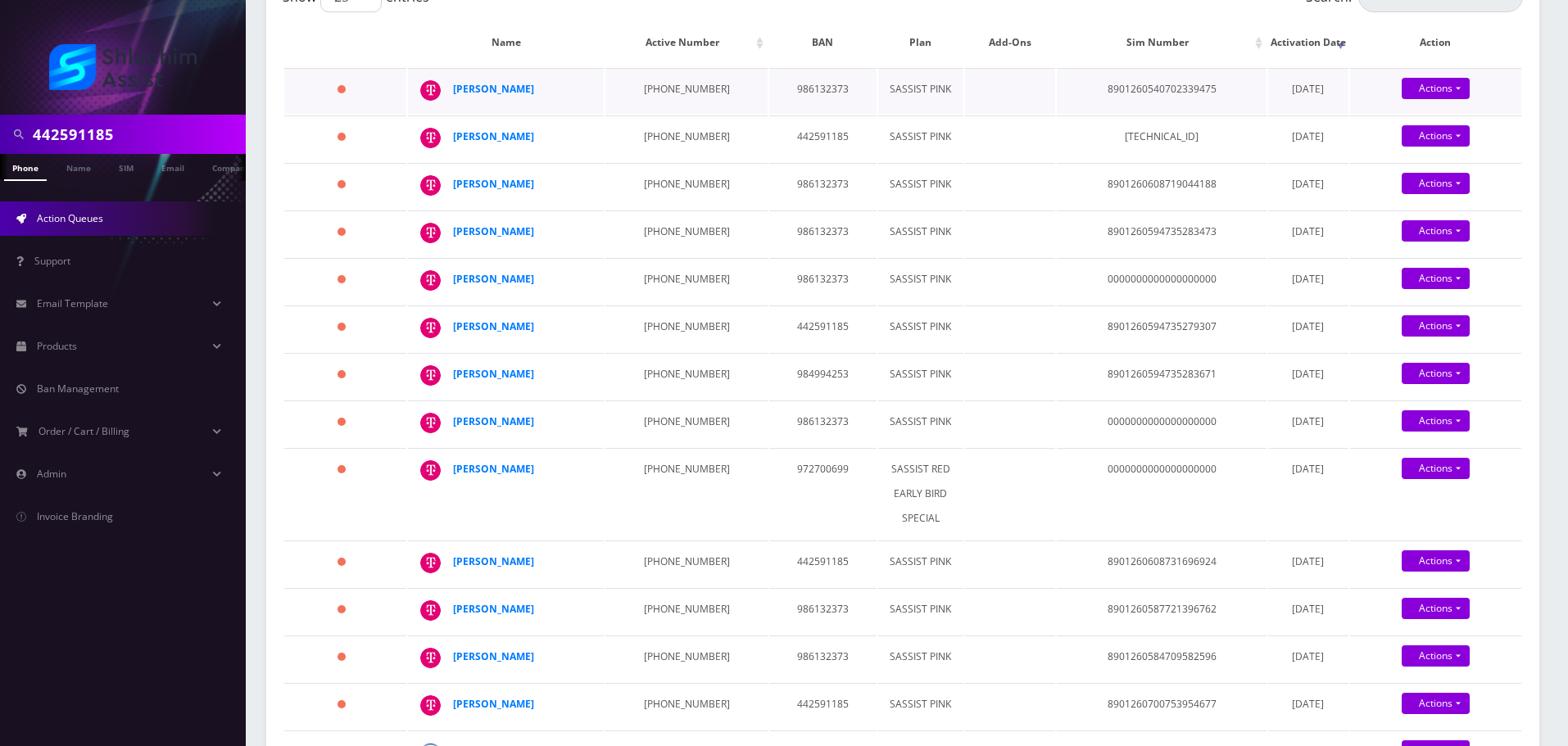
click at [648, 85] on td "929-690-6374" at bounding box center [686, 90] width 161 height 46
drag, startPoint x: 648, startPoint y: 85, endPoint x: 638, endPoint y: 78, distance: 12.2
click at [648, 86] on td "929-690-6374" at bounding box center [686, 90] width 161 height 46
click at [654, 140] on td "347-812-2220" at bounding box center [686, 138] width 161 height 46
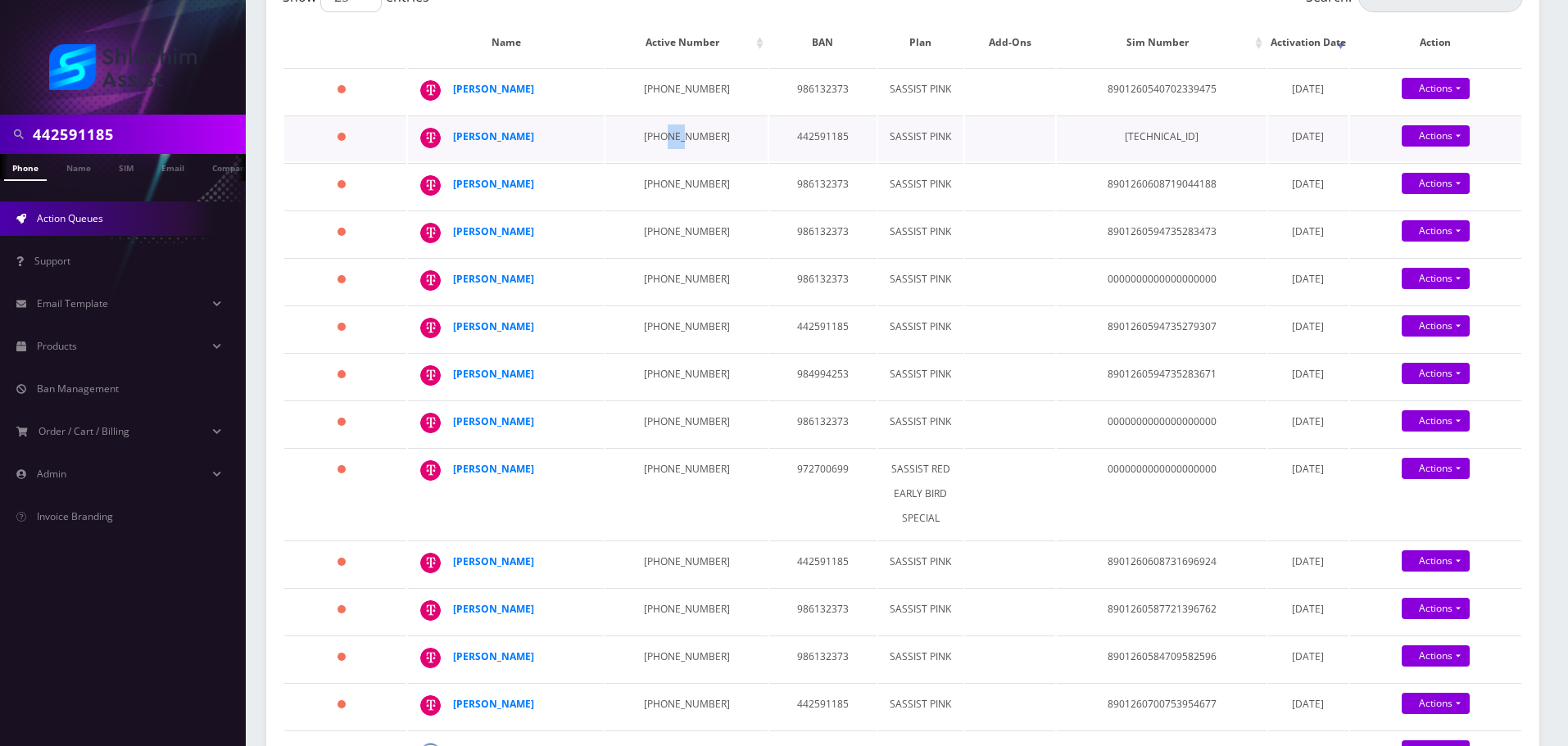
click at [654, 140] on td "347-812-2220" at bounding box center [686, 138] width 161 height 46
click at [687, 202] on td "959-929-8253" at bounding box center [686, 186] width 161 height 46
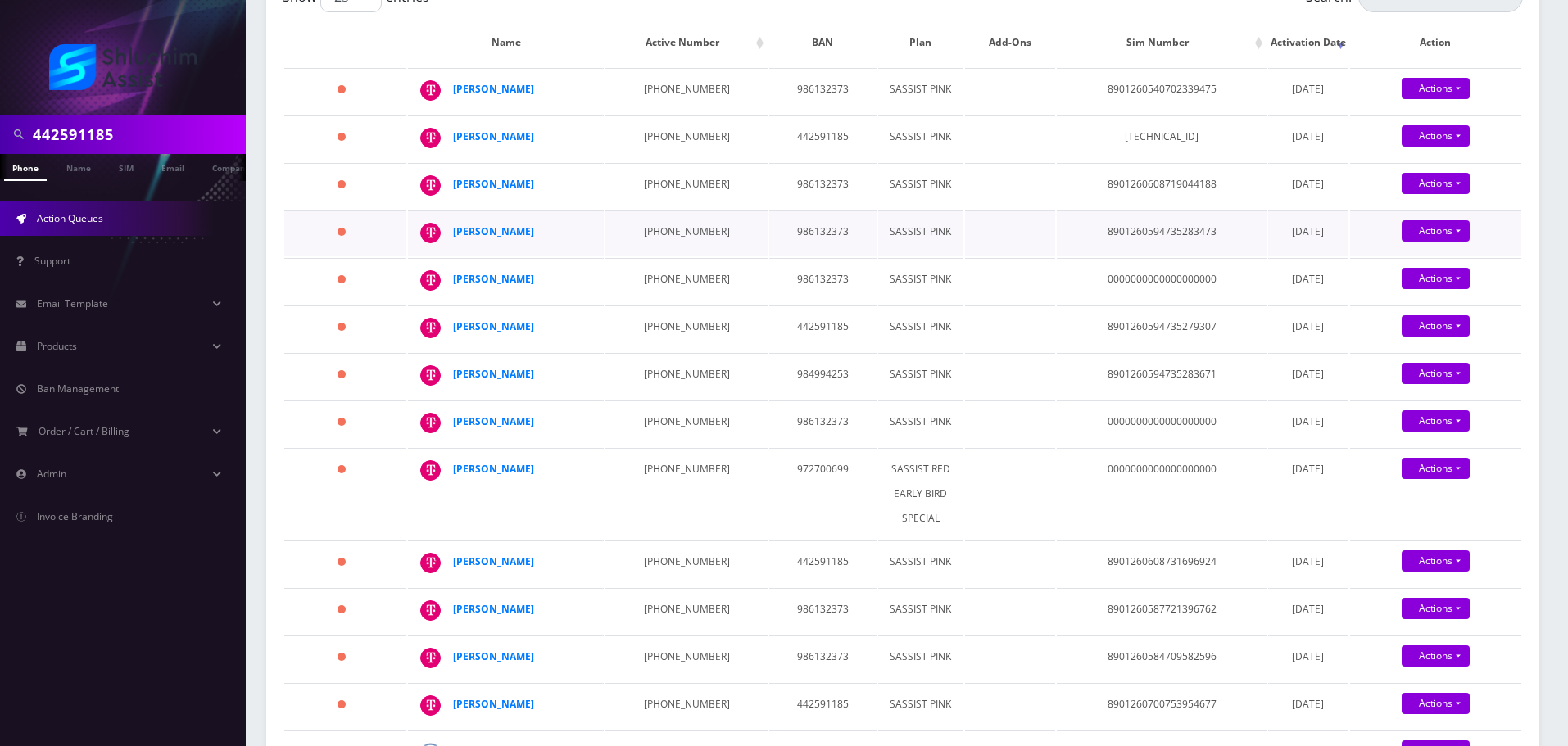
click at [642, 257] on td "929-690-6370" at bounding box center [686, 233] width 161 height 46
click at [663, 304] on td "929-690-6369" at bounding box center [686, 280] width 161 height 46
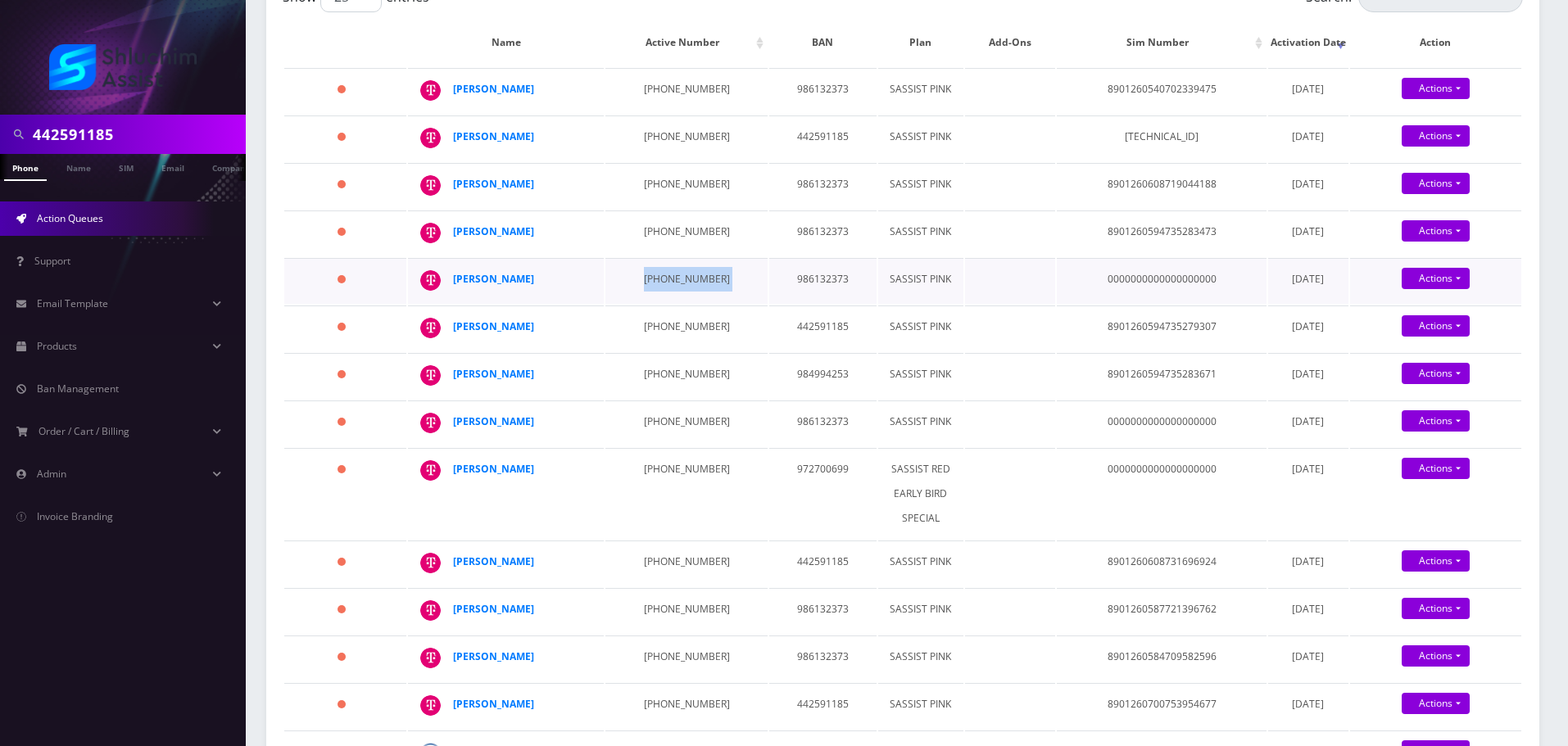
click at [663, 304] on td "929-690-6369" at bounding box center [686, 280] width 161 height 46
click at [654, 344] on td "929-690-6368" at bounding box center [686, 328] width 161 height 46
click at [685, 399] on td "347-888-5983" at bounding box center [686, 376] width 161 height 46
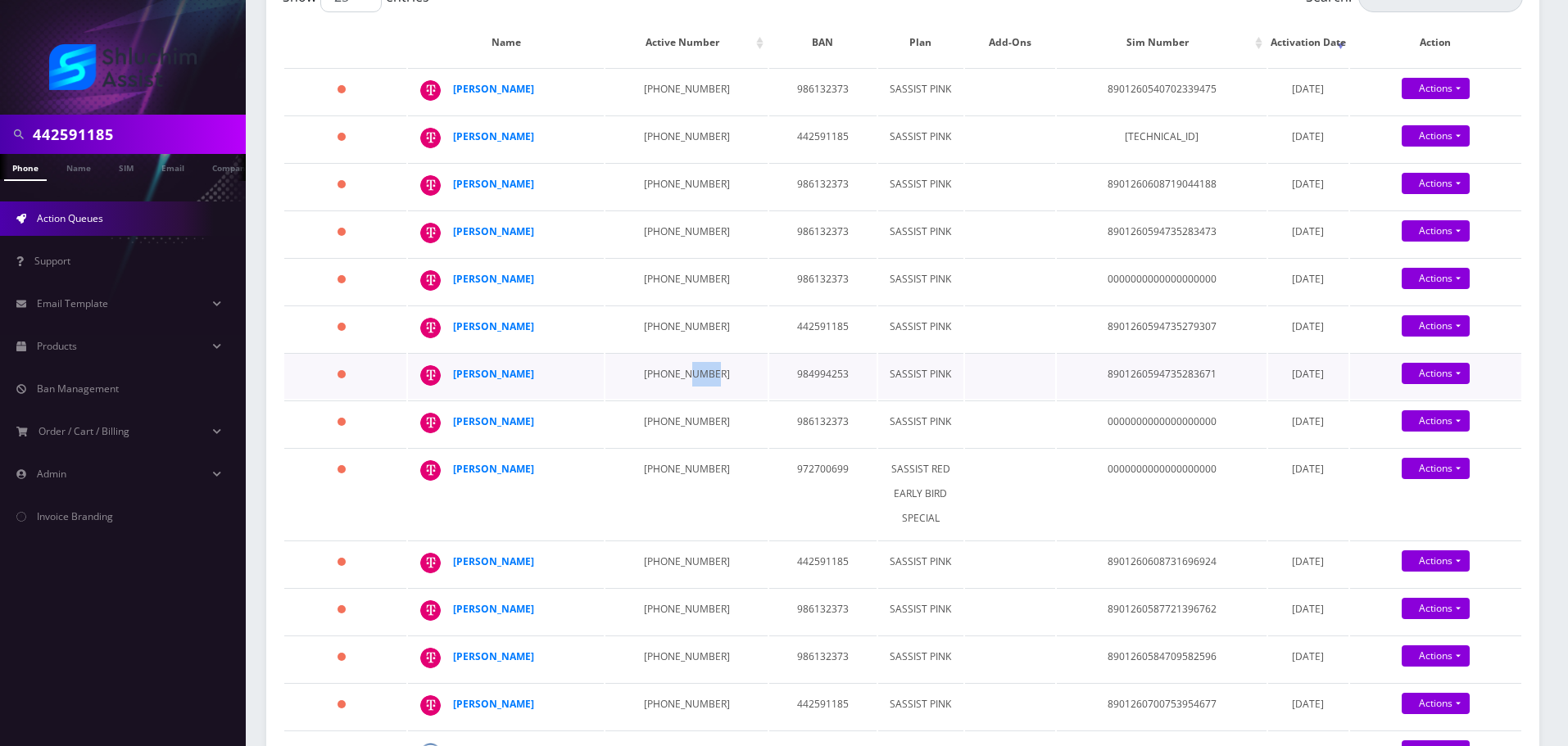
click at [685, 399] on td "347-888-5983" at bounding box center [686, 376] width 161 height 46
click at [683, 434] on td "929-683-5539" at bounding box center [686, 423] width 161 height 46
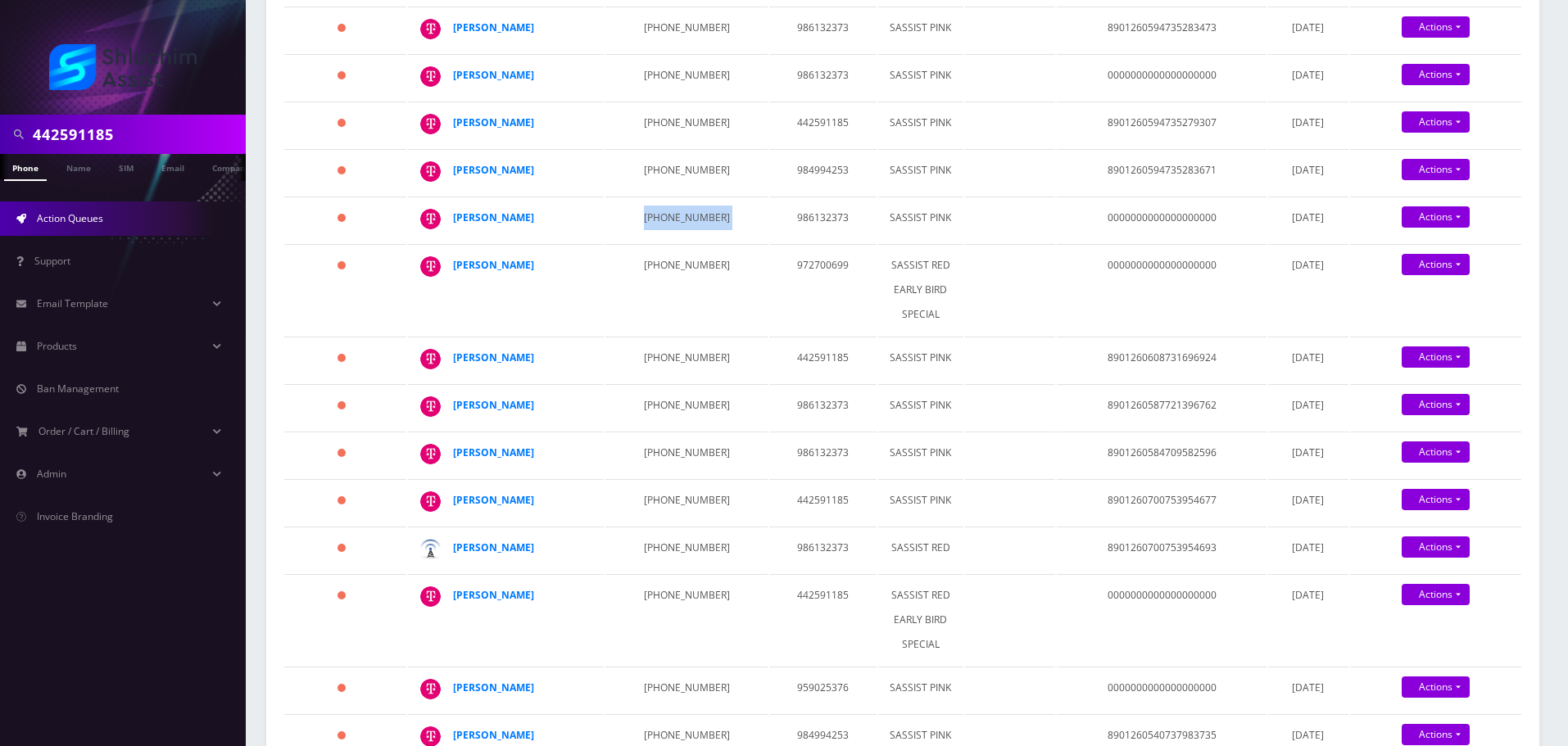
scroll to position [491, 0]
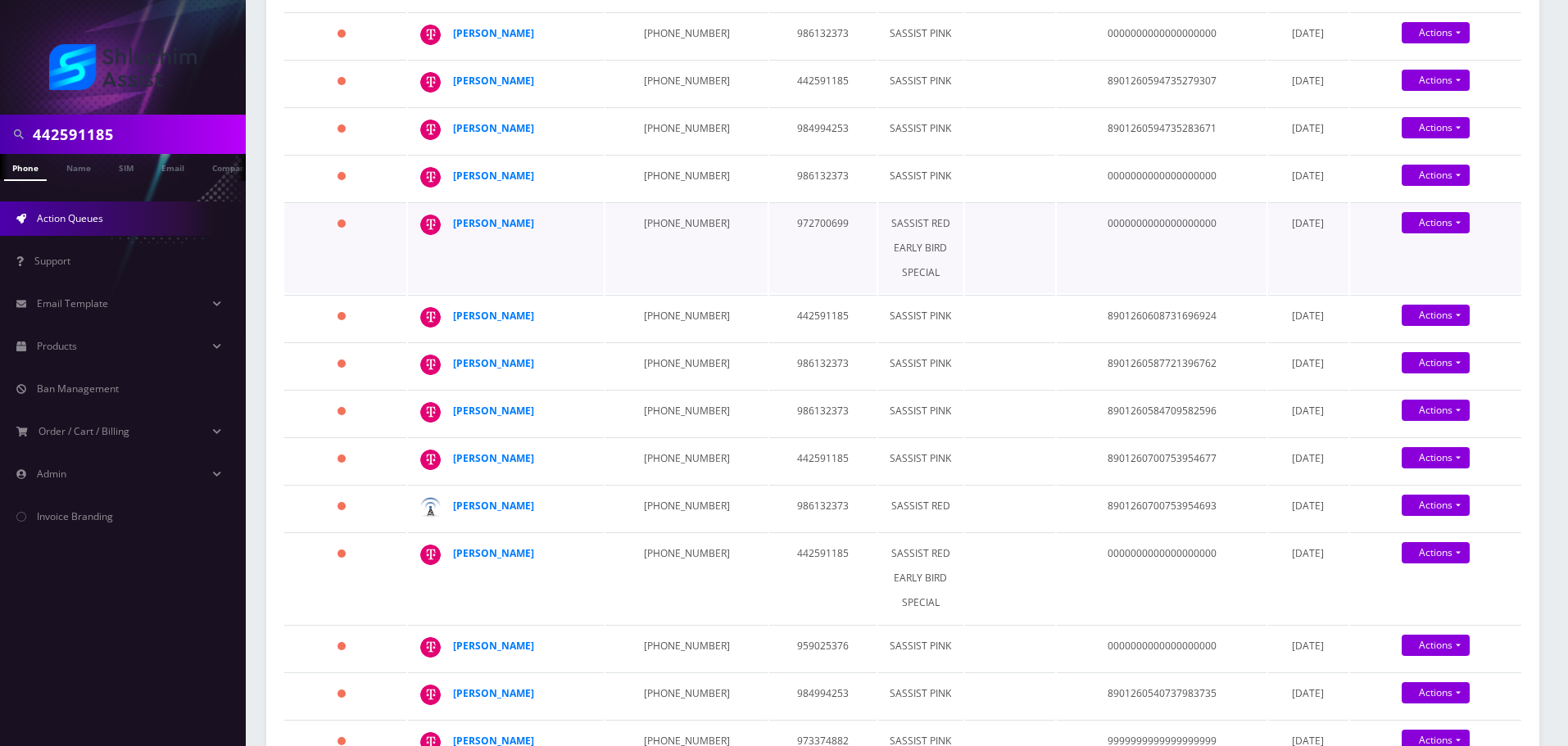
click at [656, 241] on td "718-885-7891" at bounding box center [686, 248] width 161 height 91
click at [652, 251] on td "718-885-7891" at bounding box center [686, 248] width 161 height 91
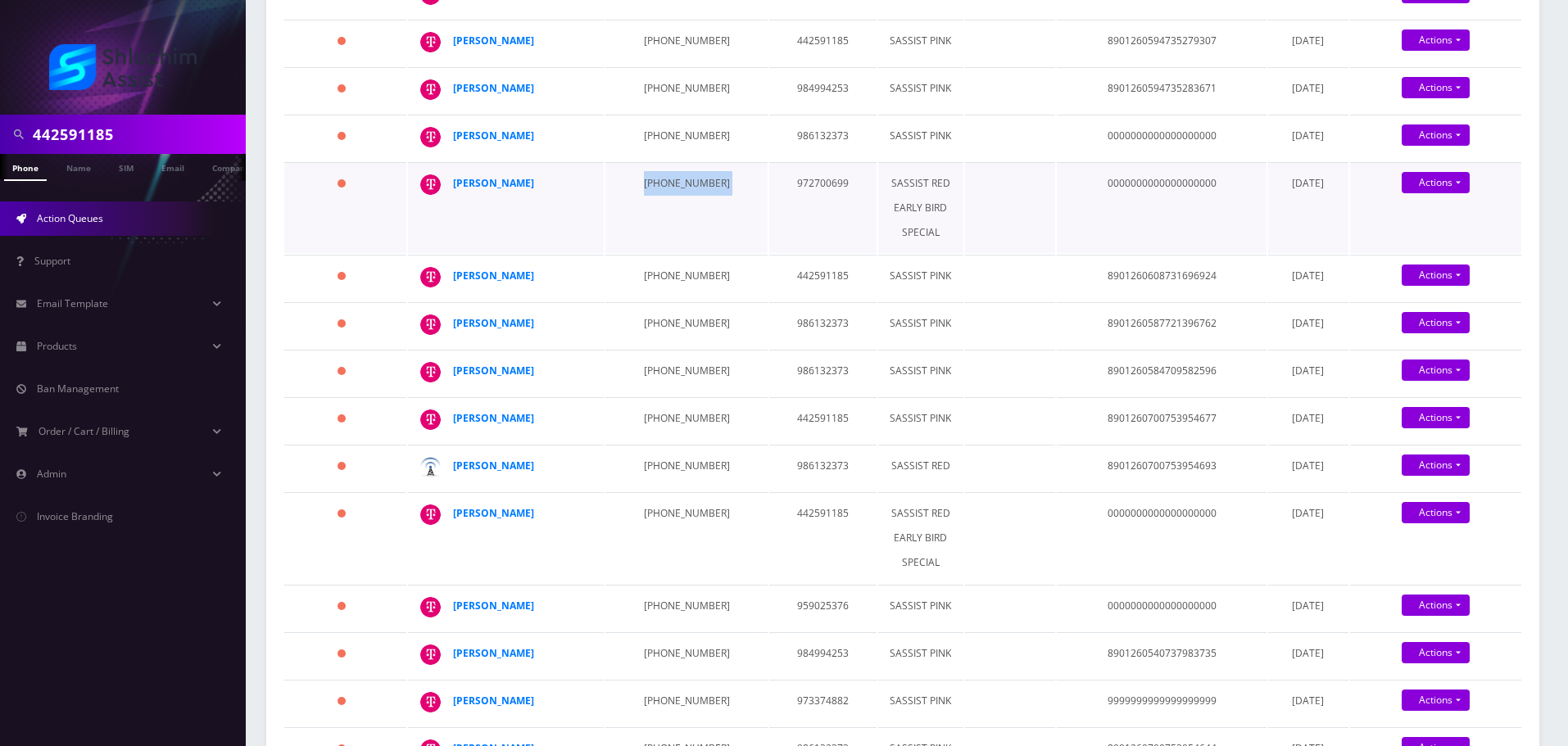
scroll to position [655, 0]
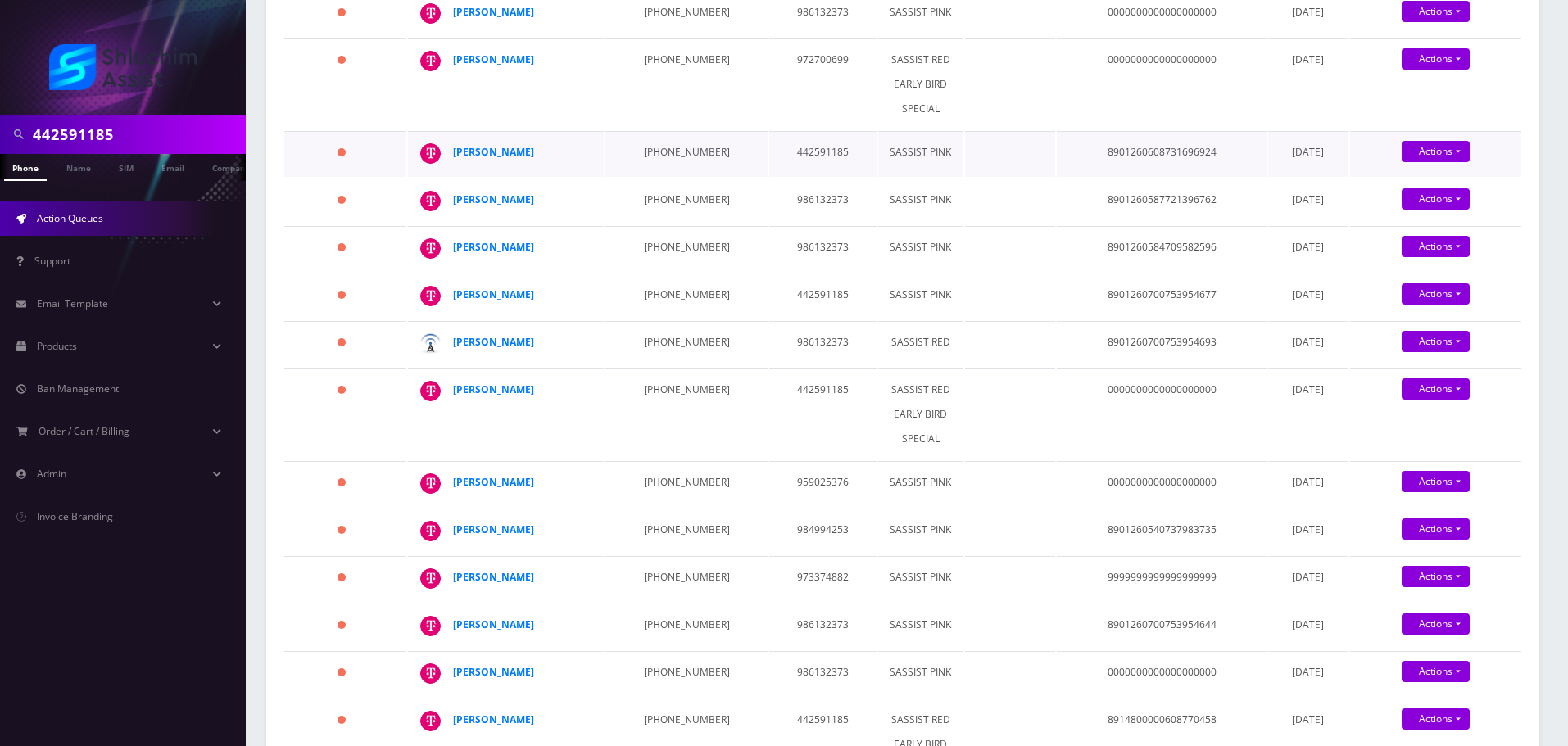
click at [638, 171] on td "347-957-5577" at bounding box center [686, 153] width 161 height 46
click at [671, 221] on td "347-603-6718" at bounding box center [686, 201] width 161 height 46
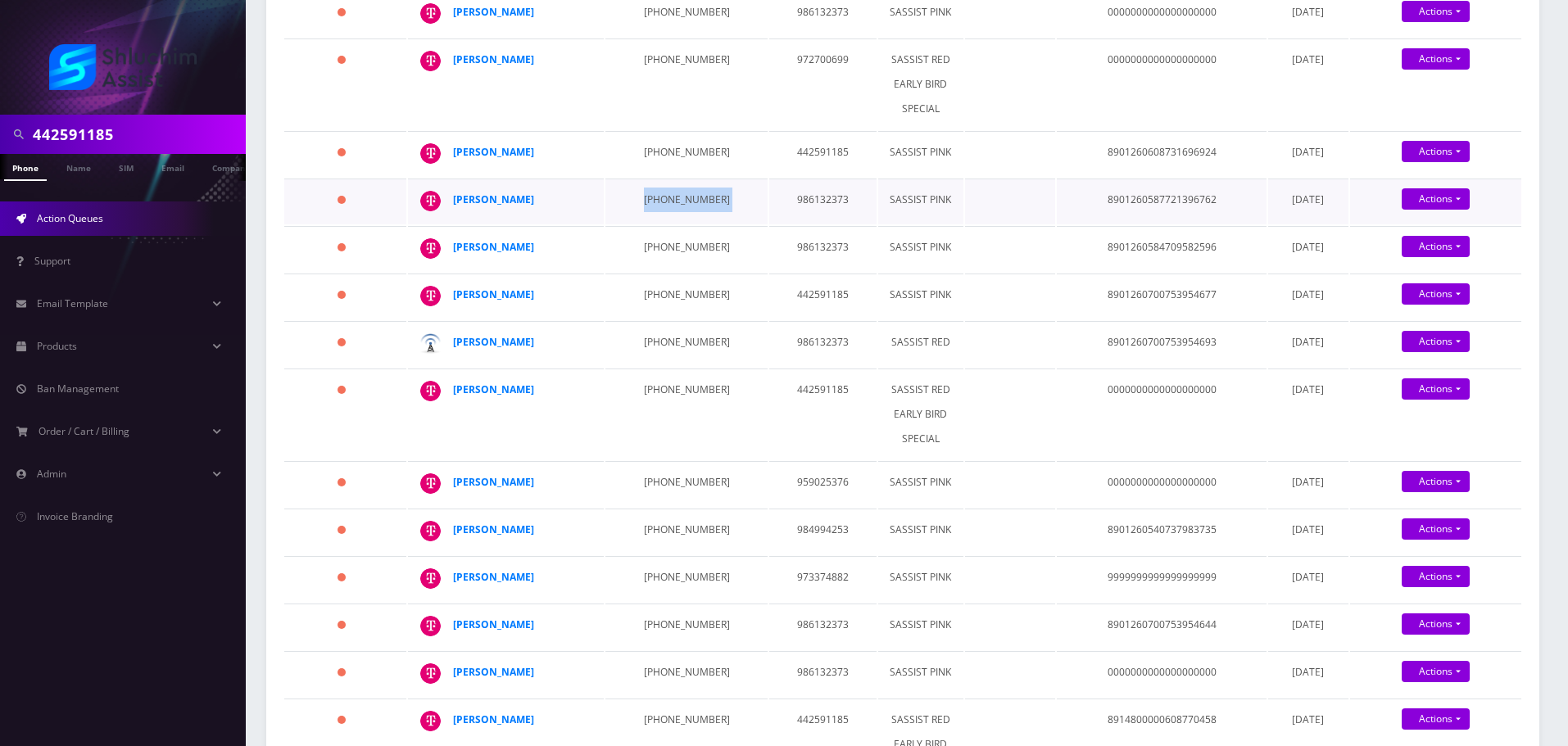
click at [671, 221] on td "347-603-6718" at bounding box center [686, 201] width 161 height 46
click at [634, 269] on td "929-513-2973" at bounding box center [686, 249] width 161 height 46
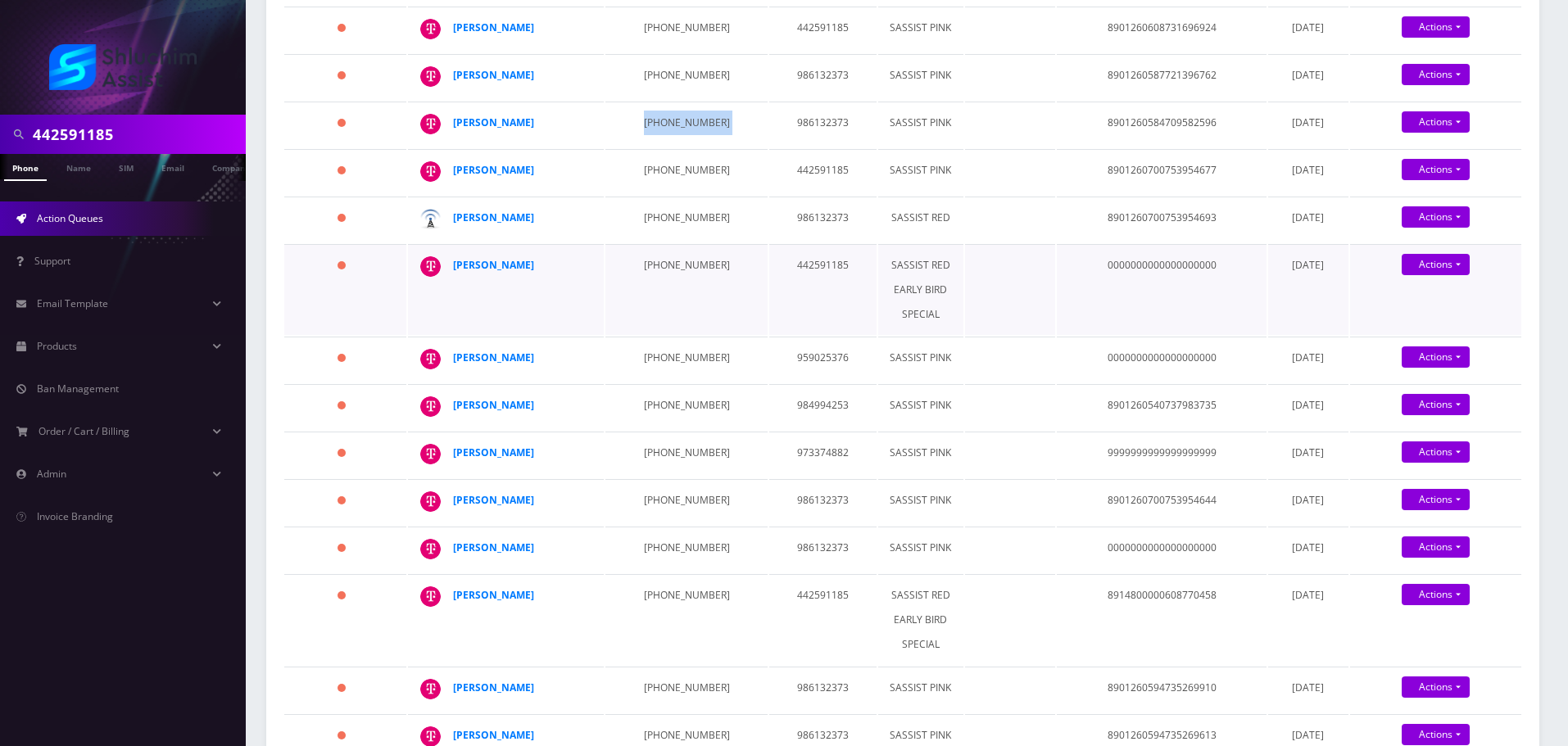
scroll to position [819, 0]
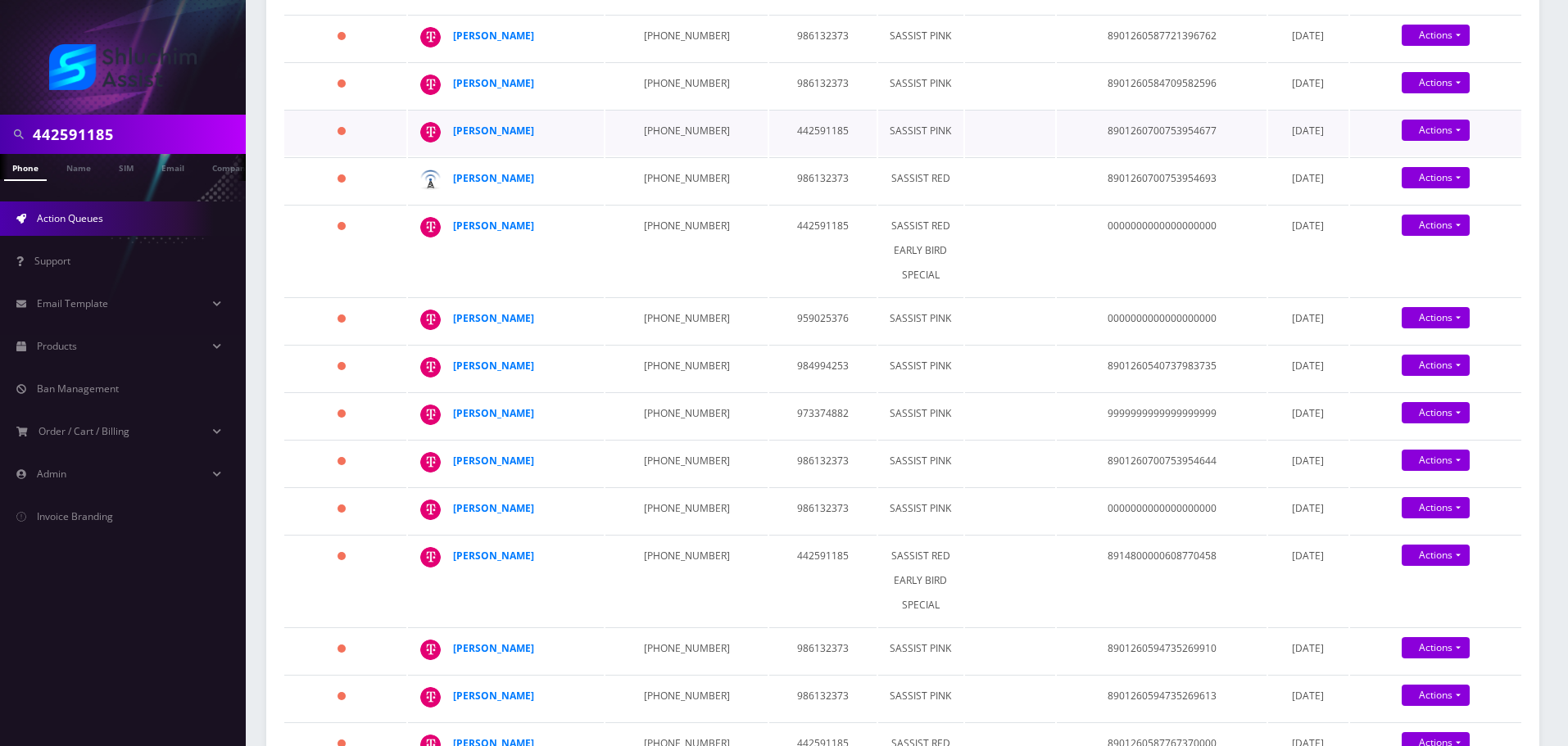
click at [654, 156] on td "347-407-5662" at bounding box center [686, 132] width 161 height 46
click at [659, 145] on td "347-407-5662" at bounding box center [686, 132] width 161 height 46
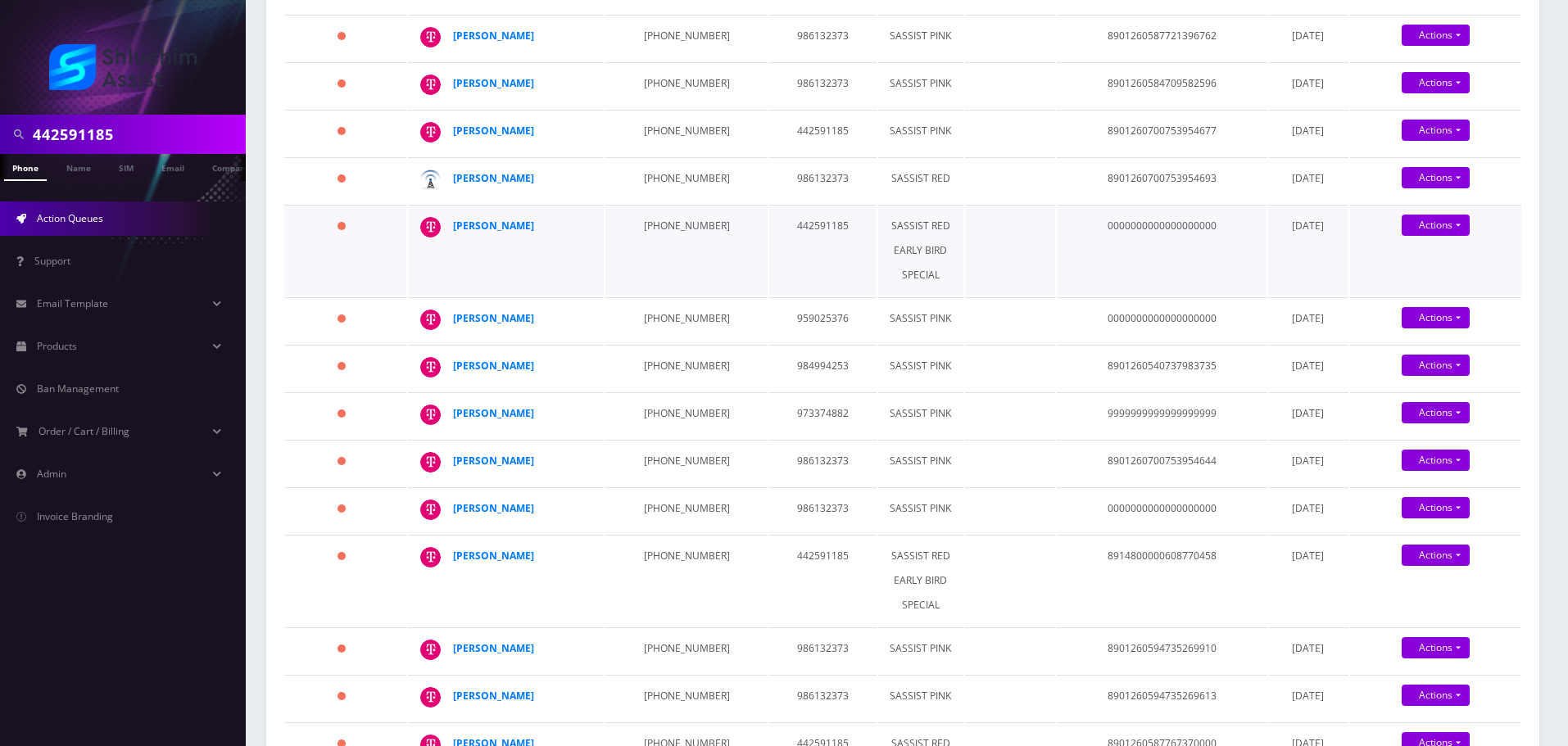
click at [656, 253] on td "213-785-4297" at bounding box center [686, 250] width 161 height 91
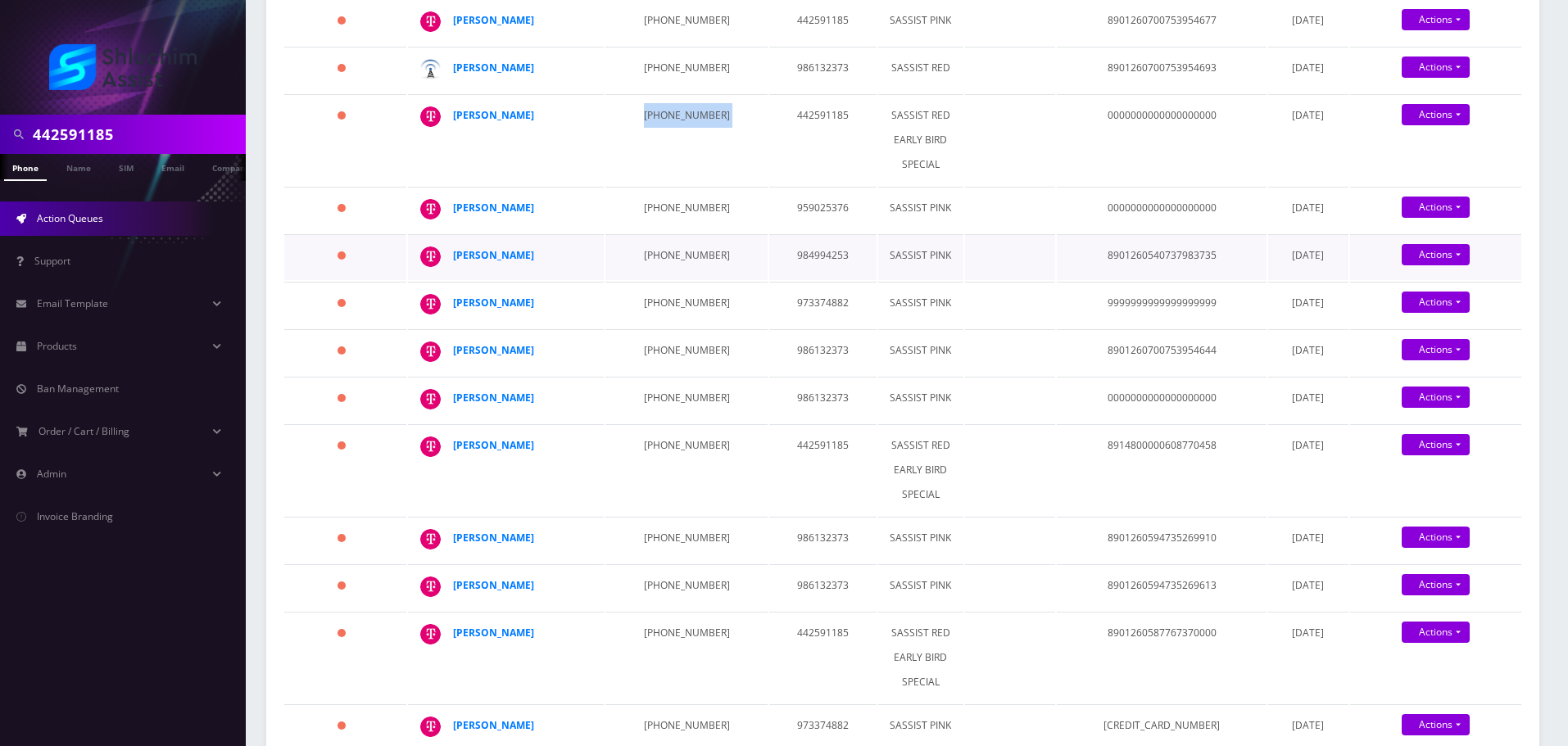
scroll to position [983, 0]
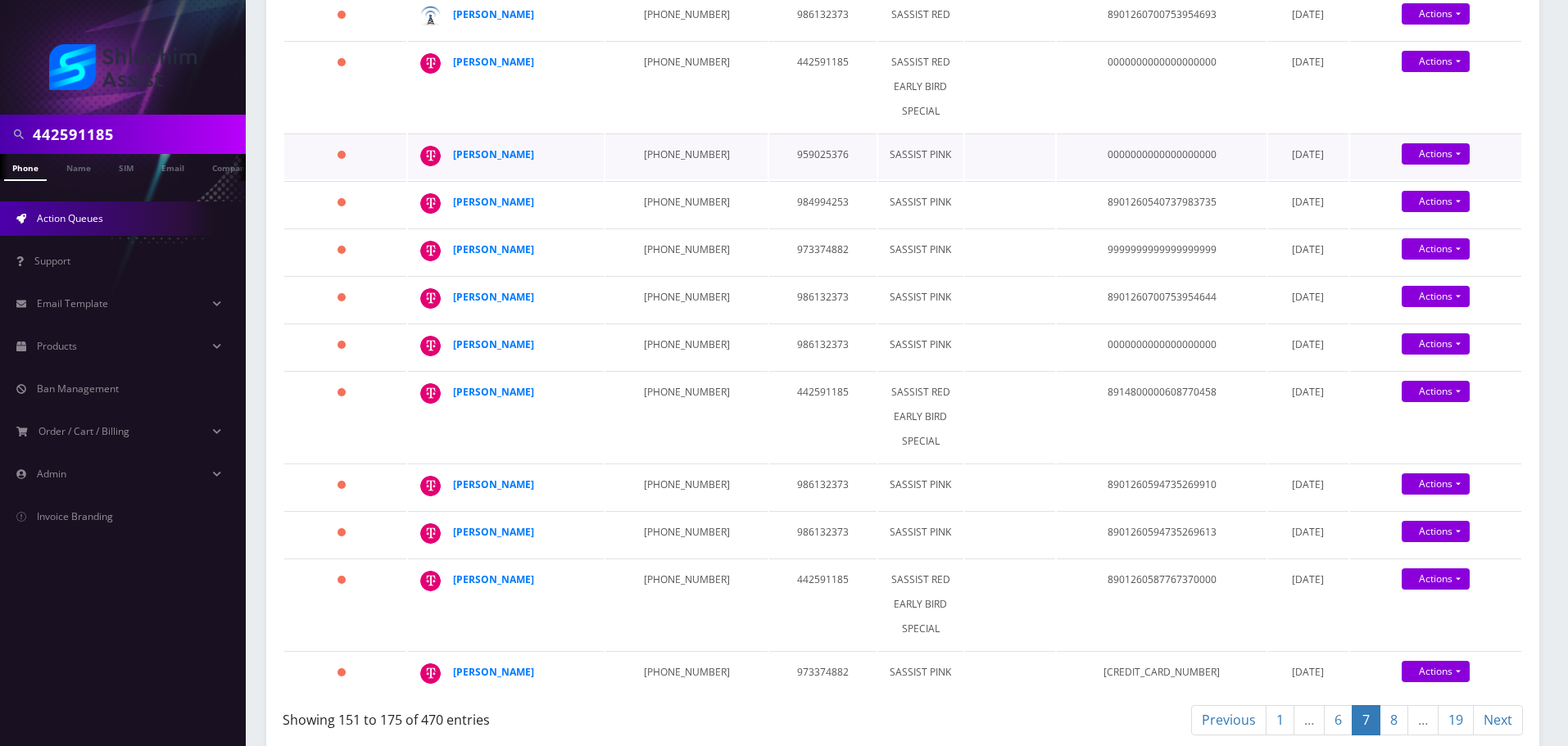
click at [660, 179] on td "845-459-9879" at bounding box center [686, 156] width 161 height 46
click at [635, 221] on td "917-539-7893" at bounding box center [686, 204] width 161 height 46
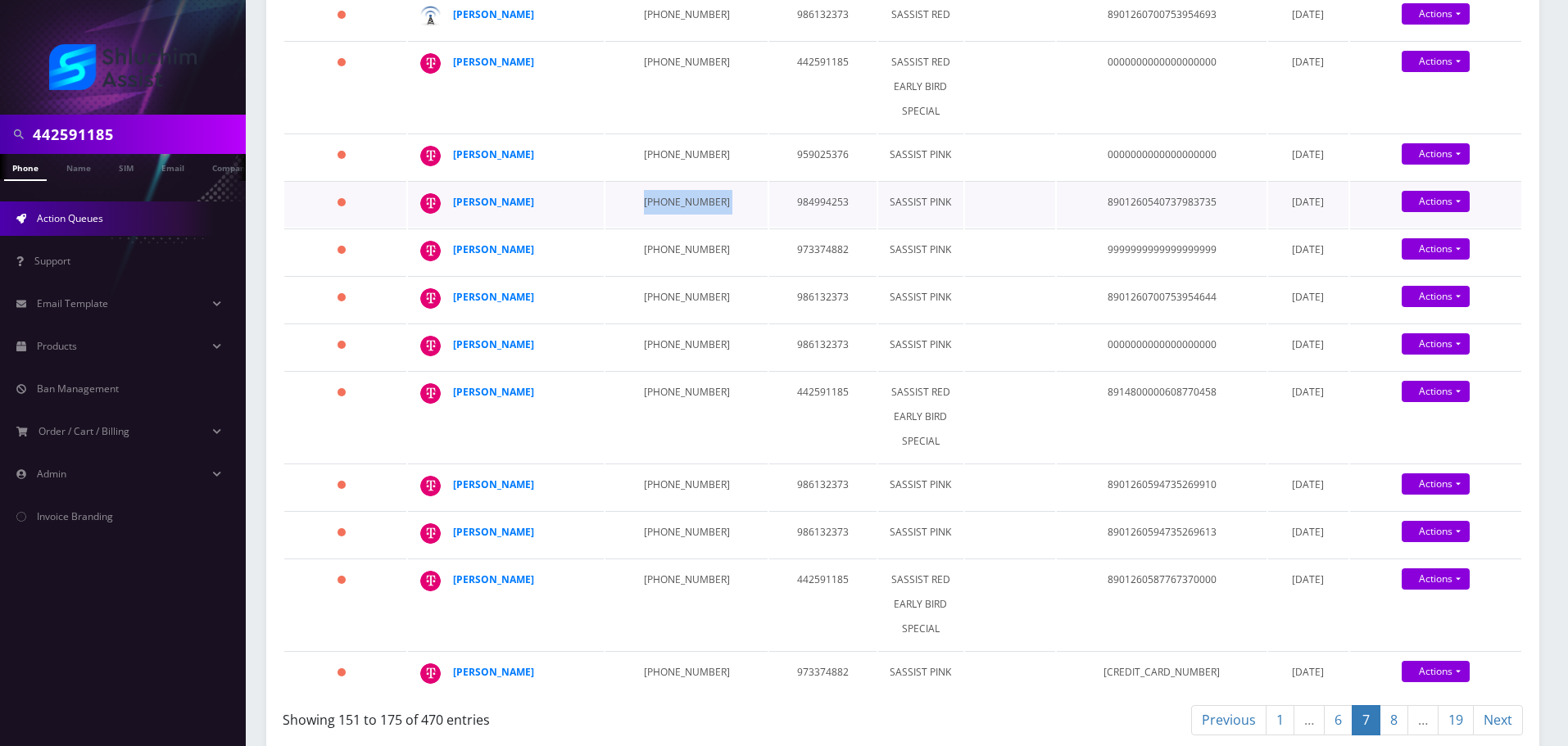
click at [635, 221] on td "917-539-7893" at bounding box center [686, 204] width 161 height 46
click at [659, 275] on td "646-420-7566" at bounding box center [686, 251] width 161 height 46
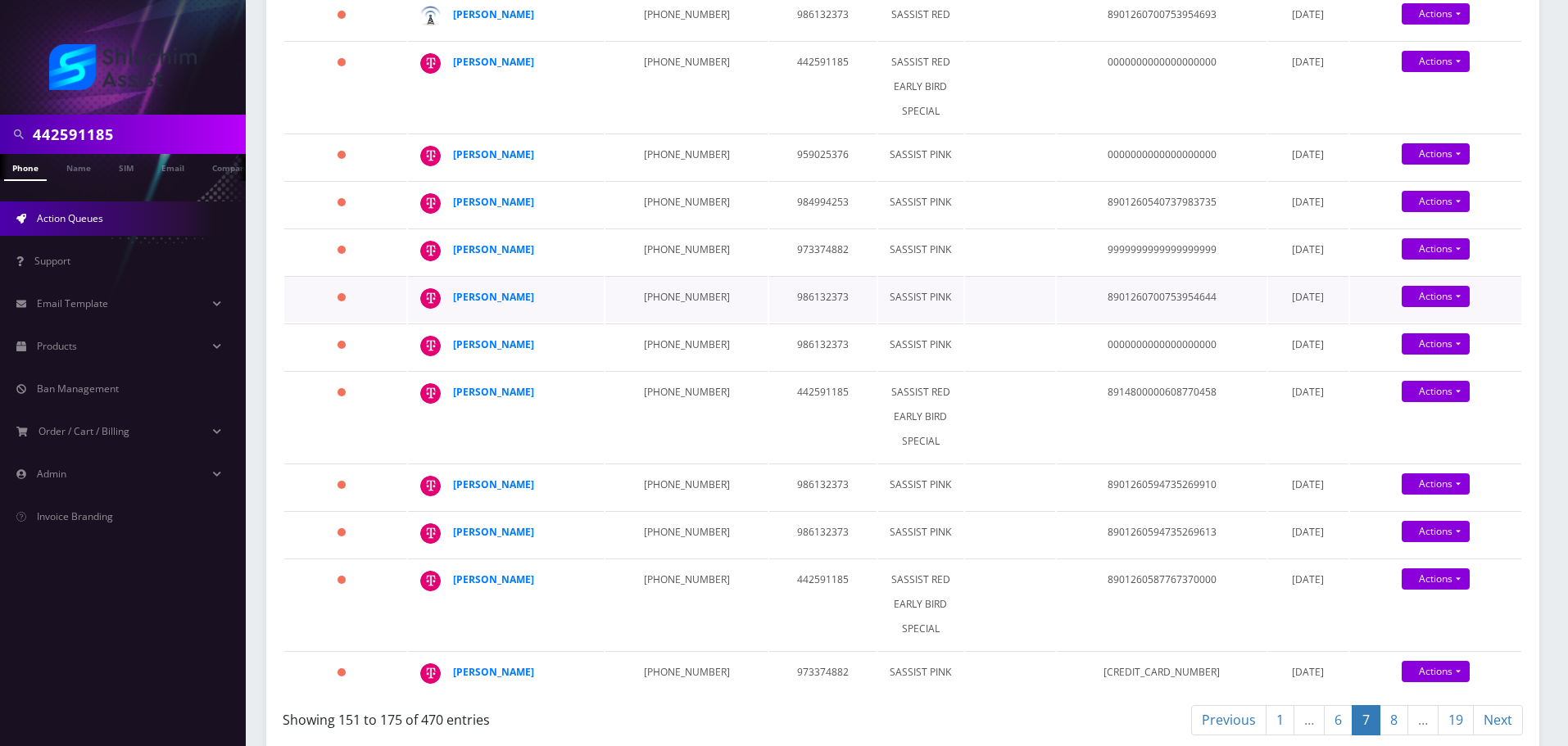
click at [684, 320] on td "929-680-5852" at bounding box center [686, 298] width 161 height 46
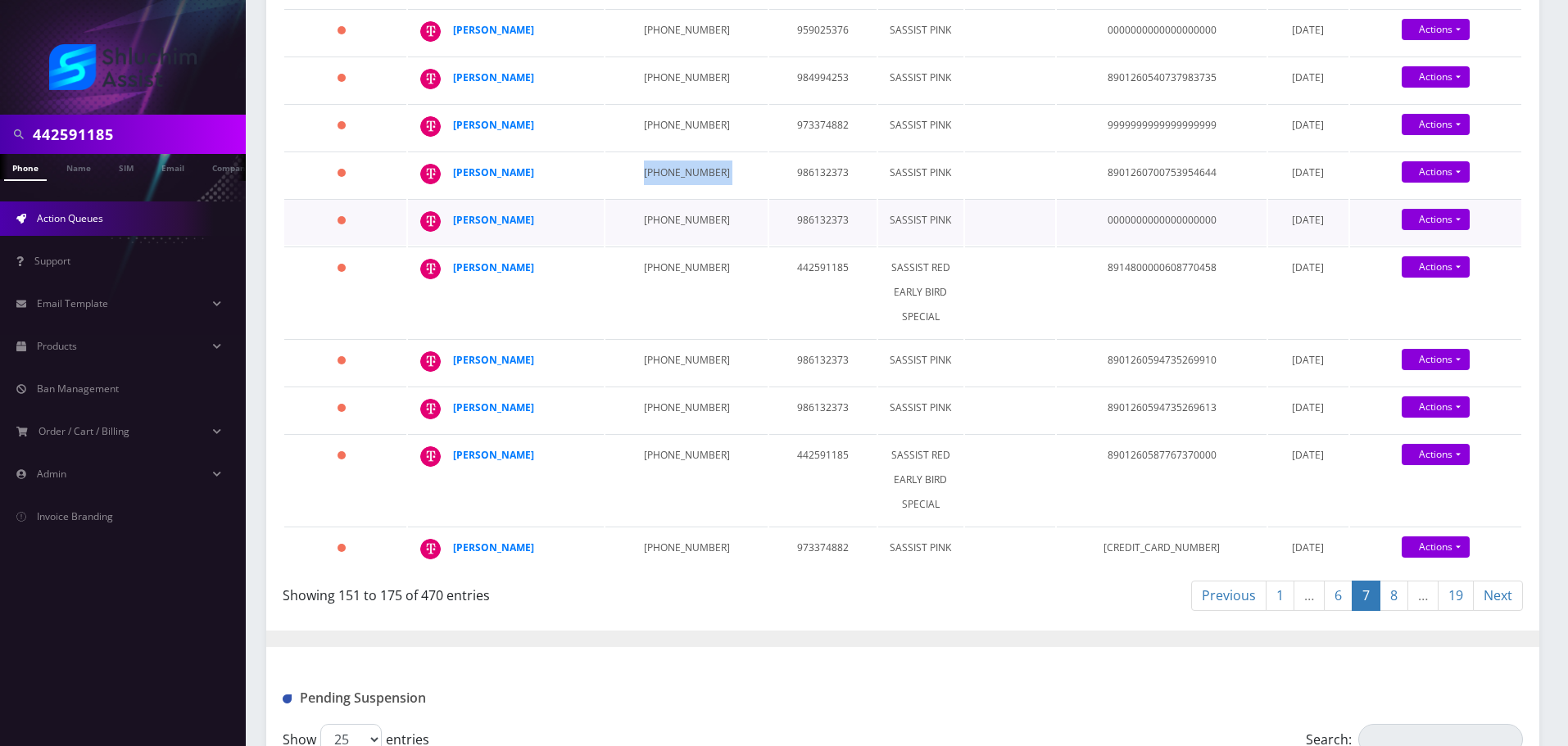
scroll to position [1147, 0]
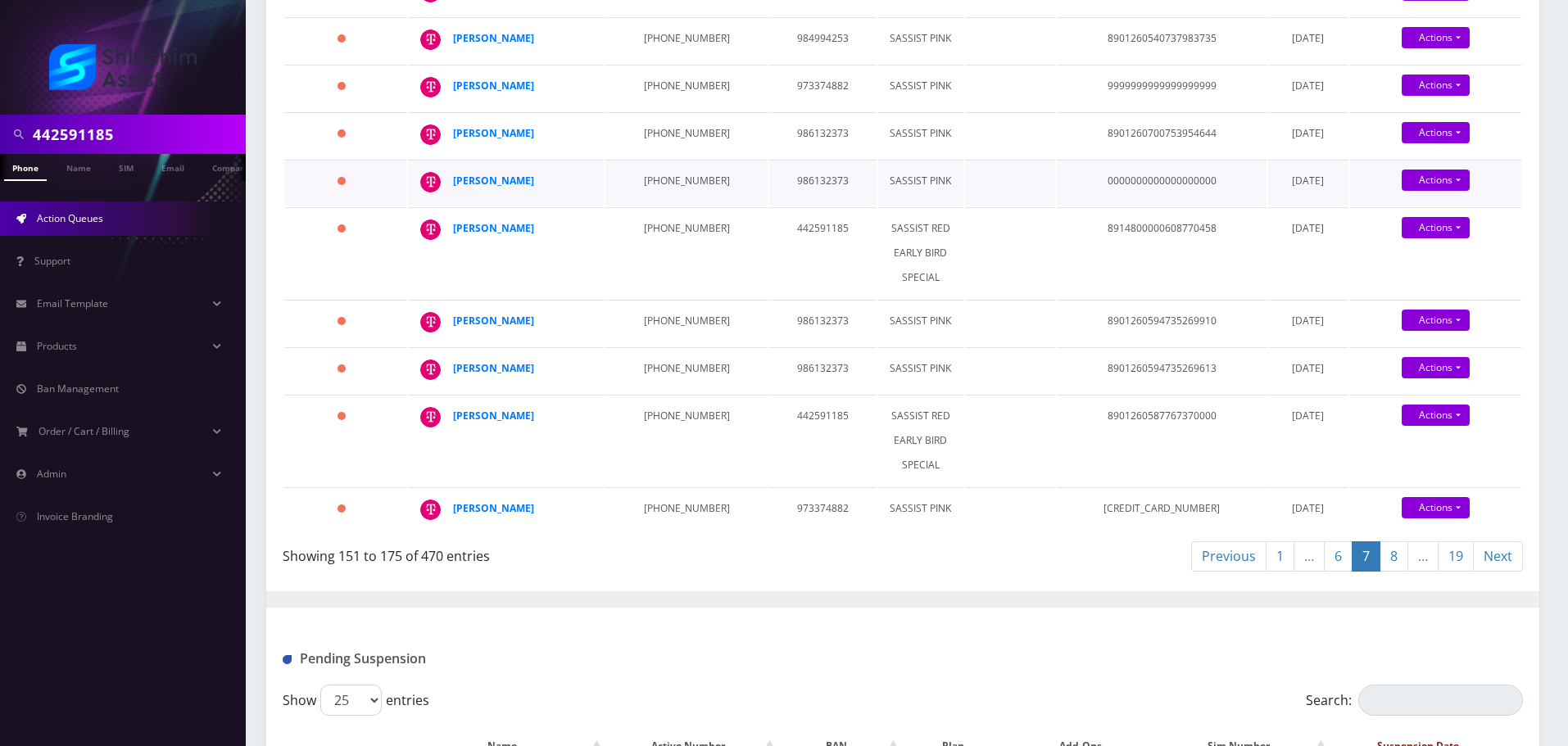
click at [654, 192] on td "929-680-5850" at bounding box center [686, 182] width 161 height 46
click at [682, 251] on td "323-819-6972" at bounding box center [686, 252] width 161 height 91
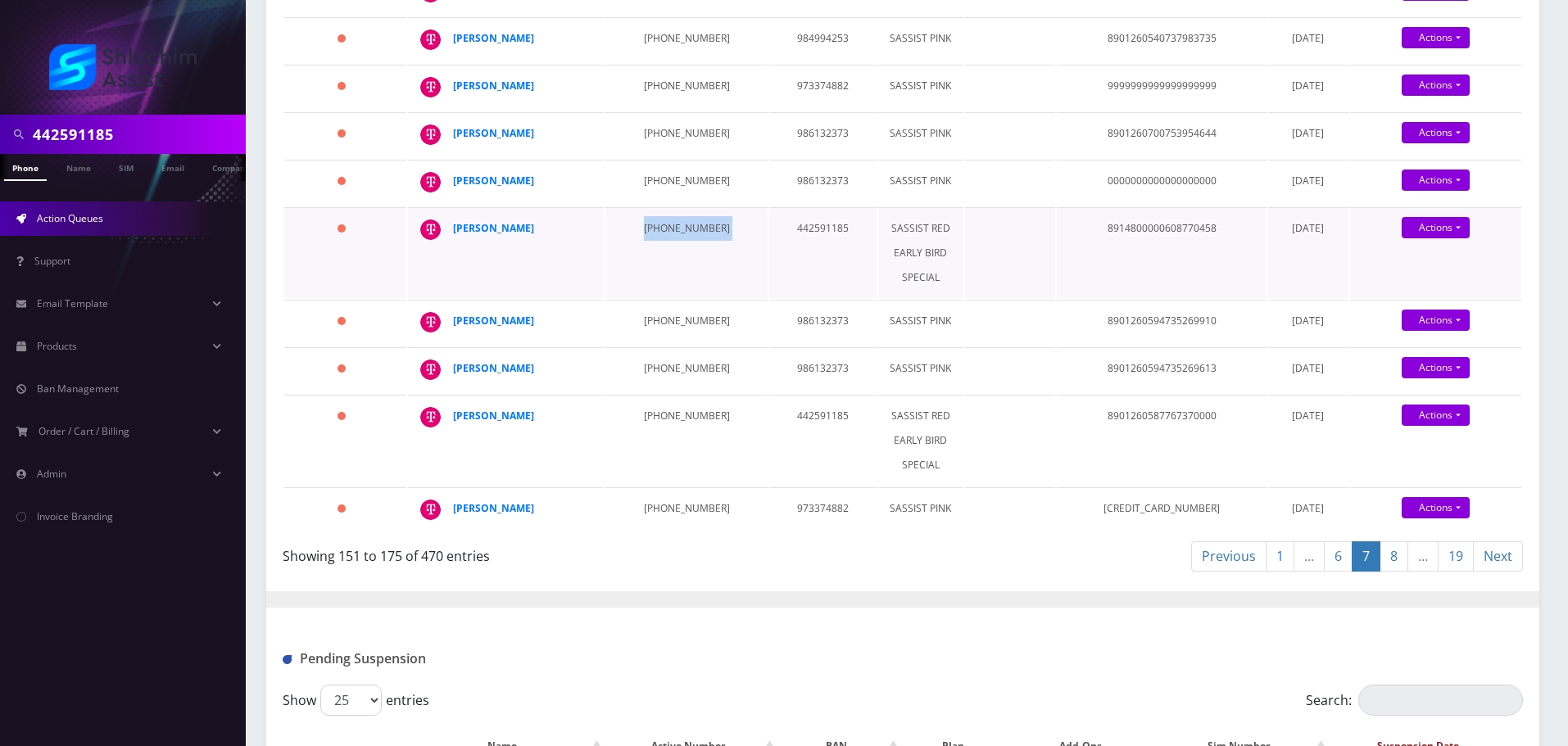
click at [682, 251] on td "323-819-6972" at bounding box center [686, 252] width 161 height 91
click at [652, 298] on td "323-819-6972" at bounding box center [686, 252] width 161 height 91
click at [652, 341] on td "718-404-3190" at bounding box center [686, 323] width 161 height 46
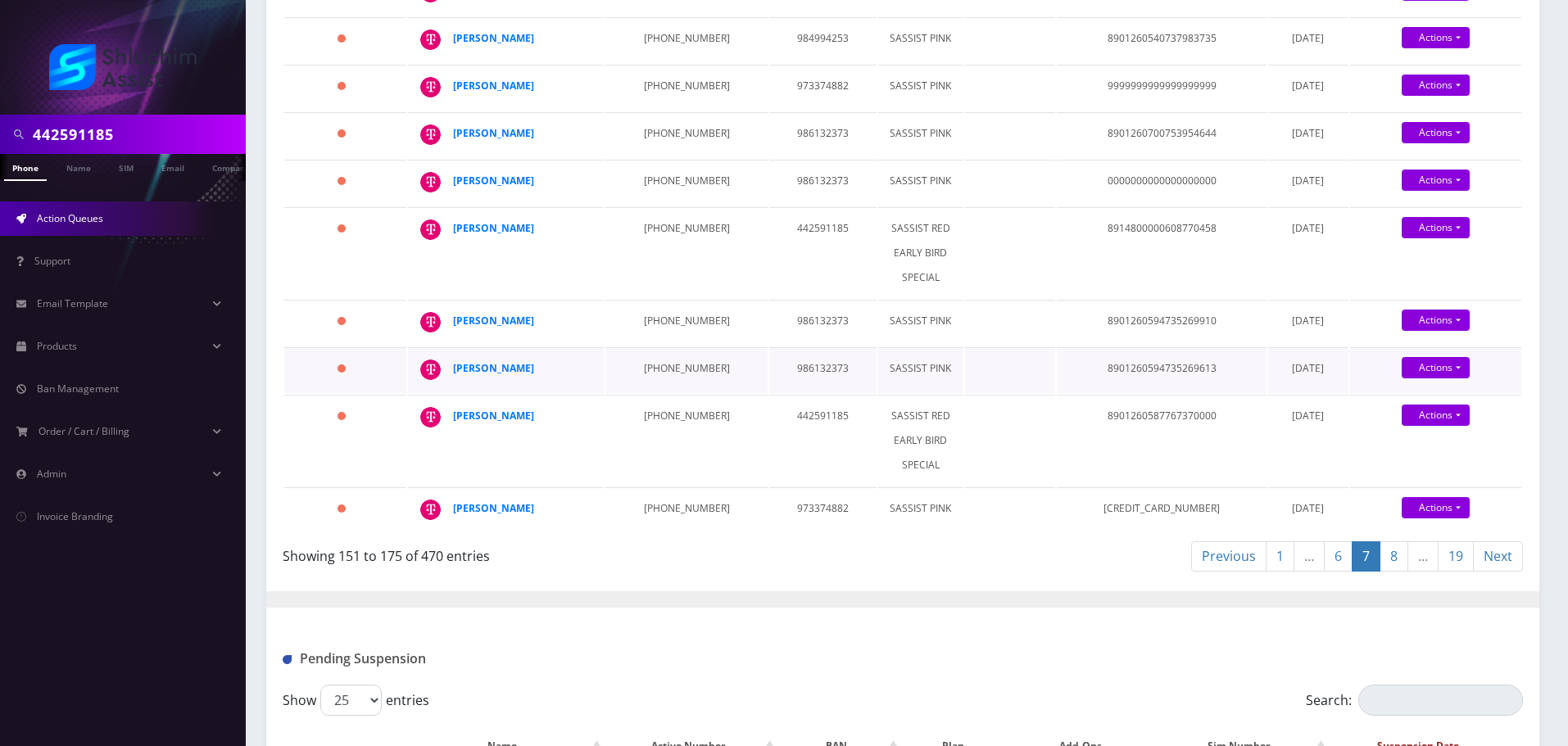
click at [656, 387] on td "929-265-1490" at bounding box center [686, 369] width 161 height 46
click at [650, 436] on td "347-277-0302" at bounding box center [686, 440] width 161 height 91
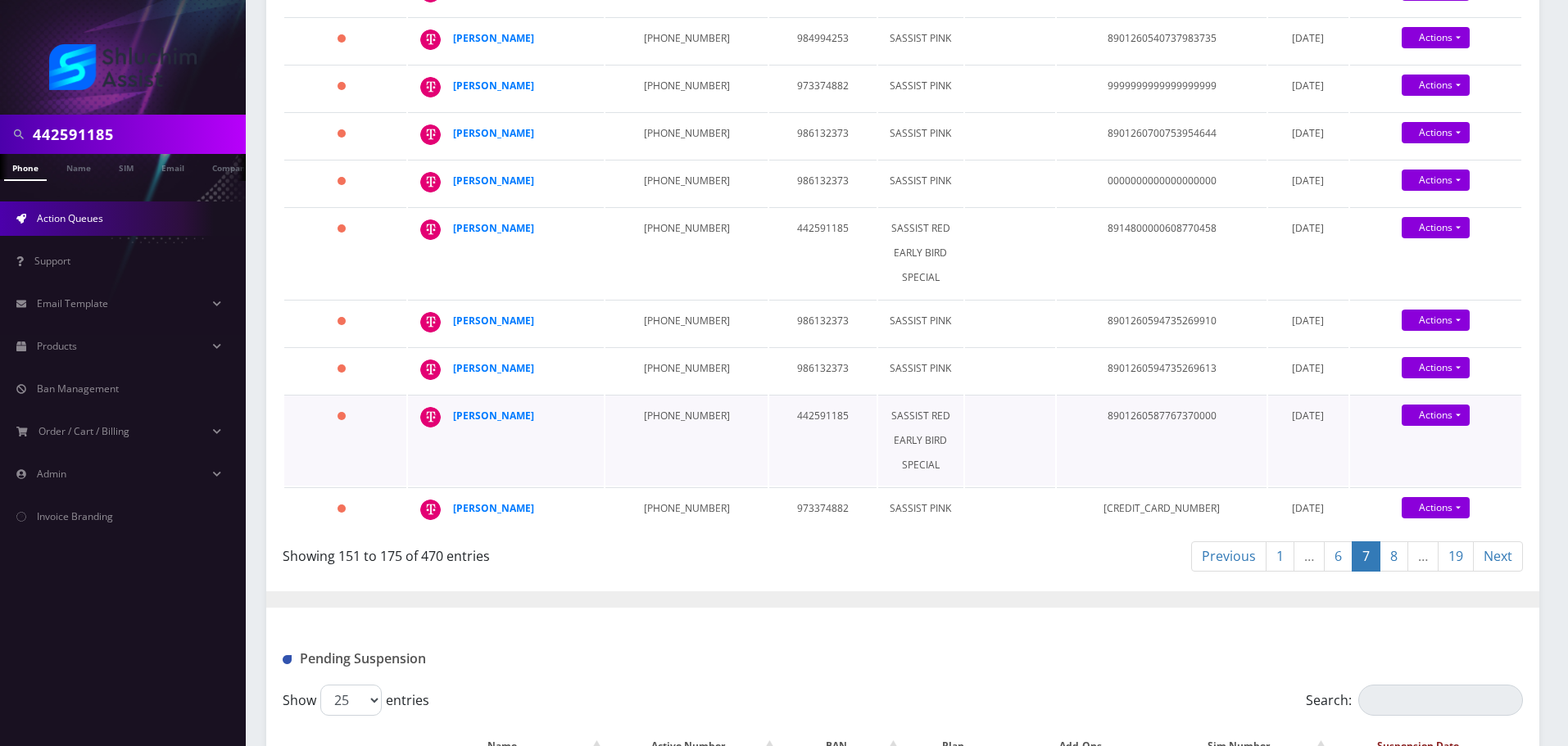
click at [643, 430] on td "347-277-0302" at bounding box center [686, 440] width 161 height 91
click at [643, 432] on td "347-277-0302" at bounding box center [686, 440] width 161 height 91
click at [643, 519] on td "561-990-9964" at bounding box center [686, 510] width 161 height 46
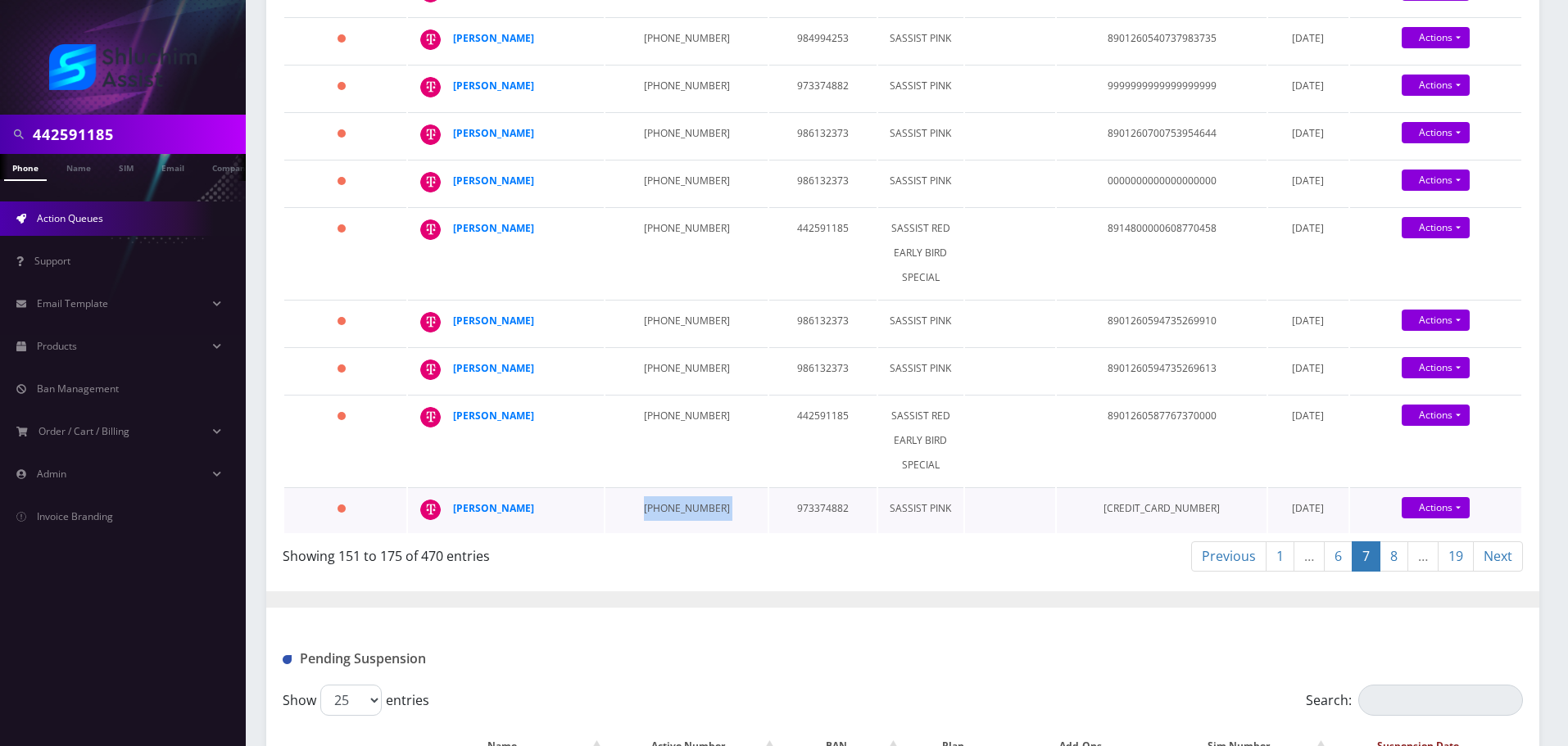
click at [643, 519] on td "561-990-9964" at bounding box center [686, 510] width 161 height 46
click at [1399, 572] on link "8" at bounding box center [1394, 557] width 29 height 31
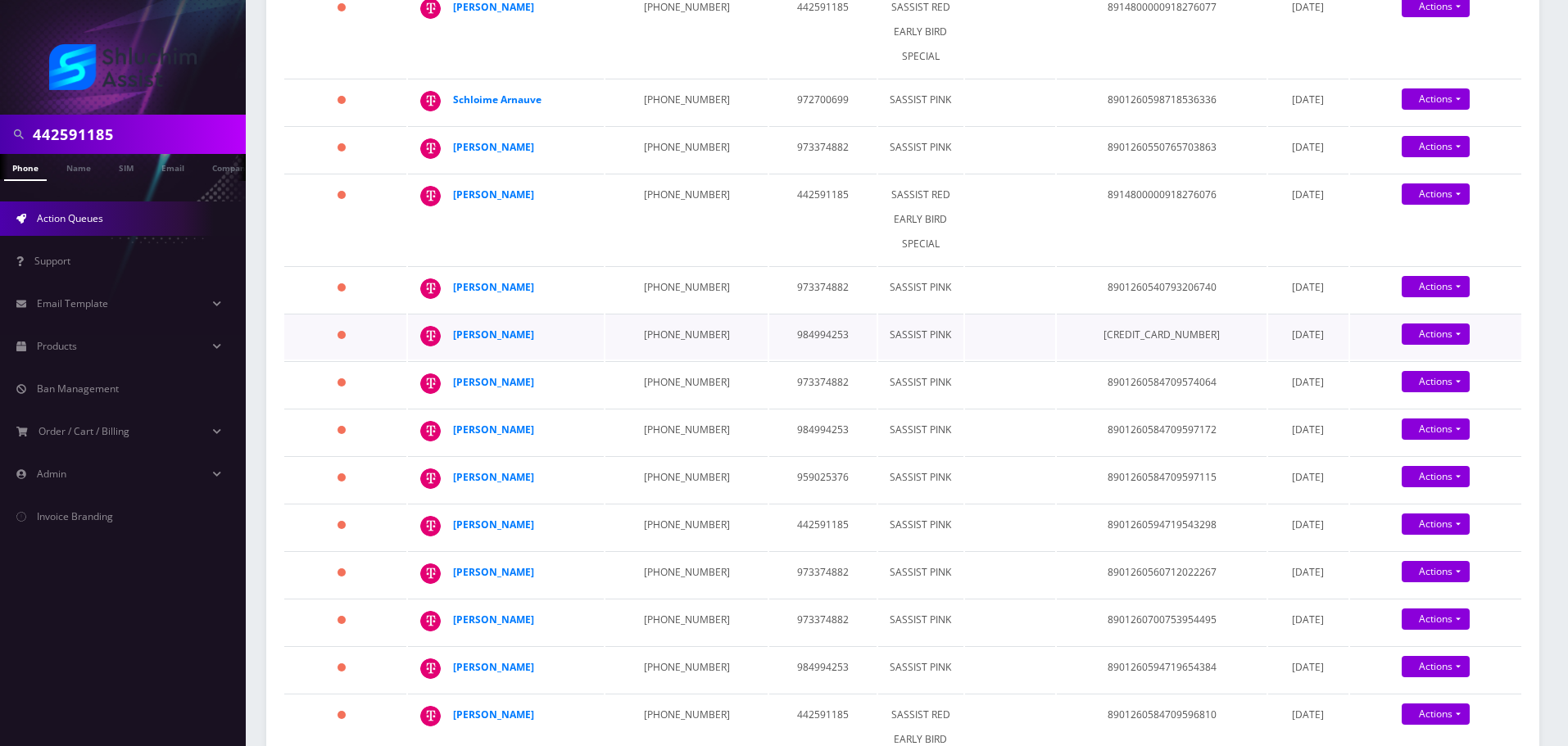
scroll to position [0, 0]
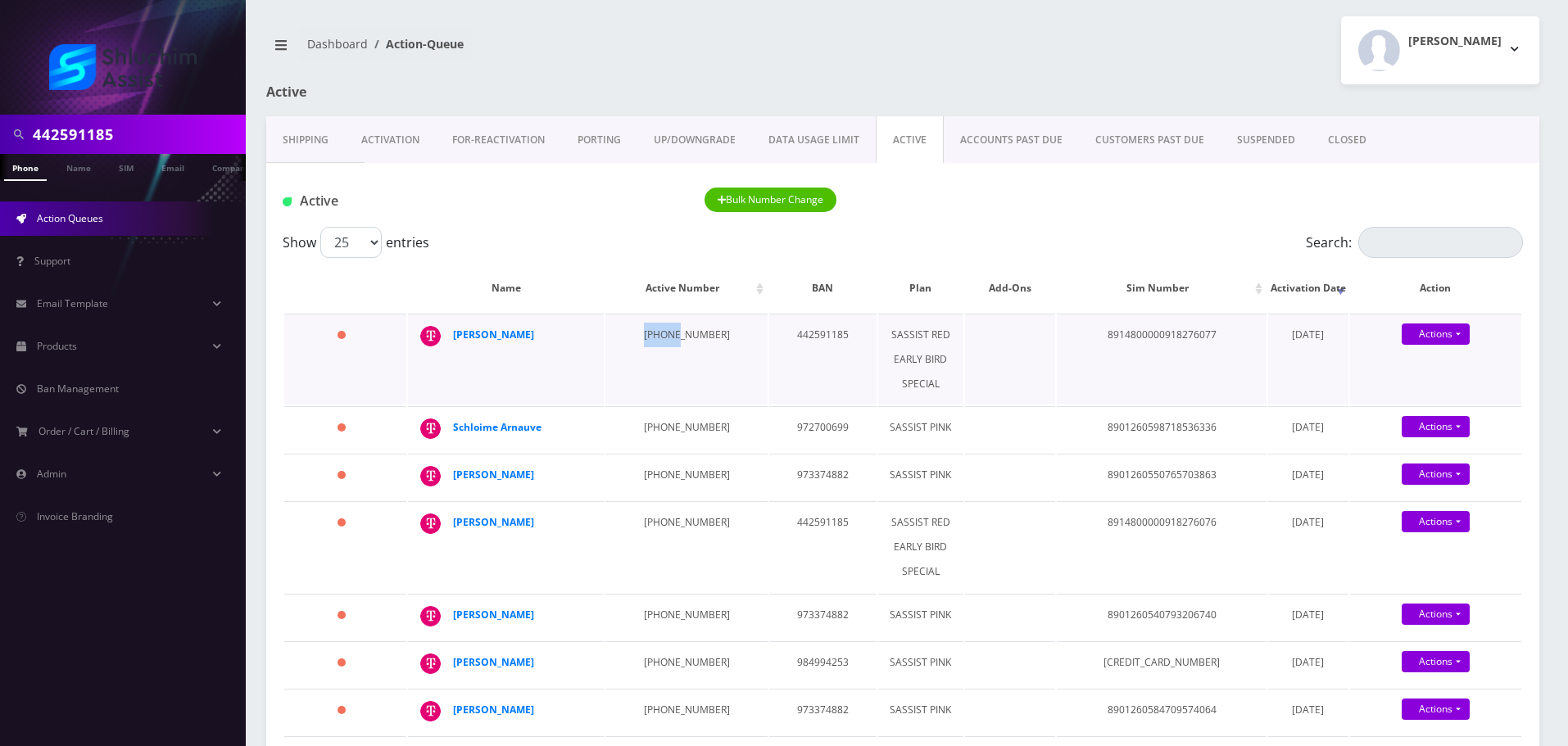
drag, startPoint x: 562, startPoint y: 338, endPoint x: 663, endPoint y: 344, distance: 101.2
click at [663, 344] on tr "892 days Mendel Liberow 845-798-9206 442591185 SASSIST RED EARLY BIRD SPECIAL 8…" at bounding box center [902, 359] width 1237 height 91
click at [663, 344] on td "845-798-9206" at bounding box center [686, 359] width 161 height 91
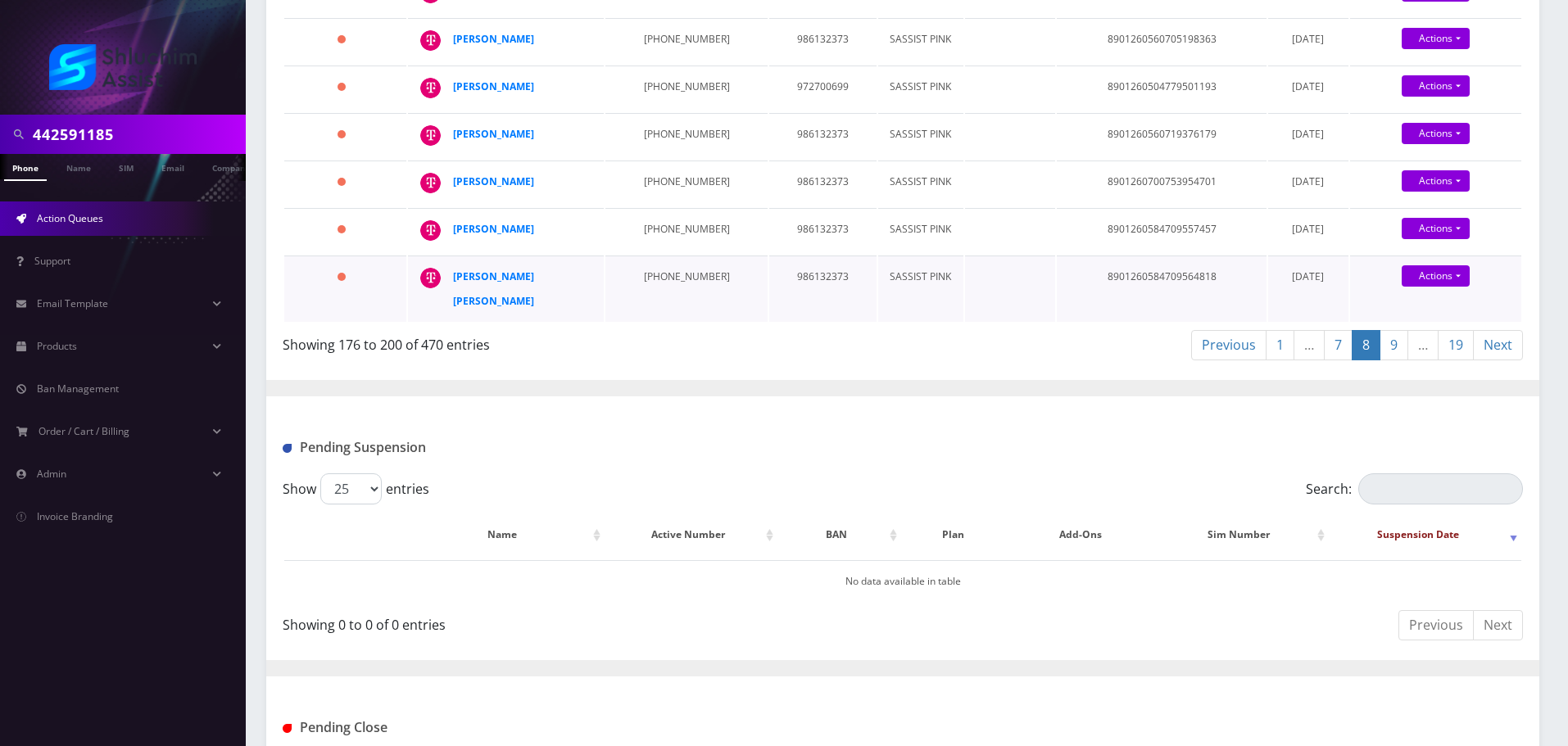
scroll to position [1510, 0]
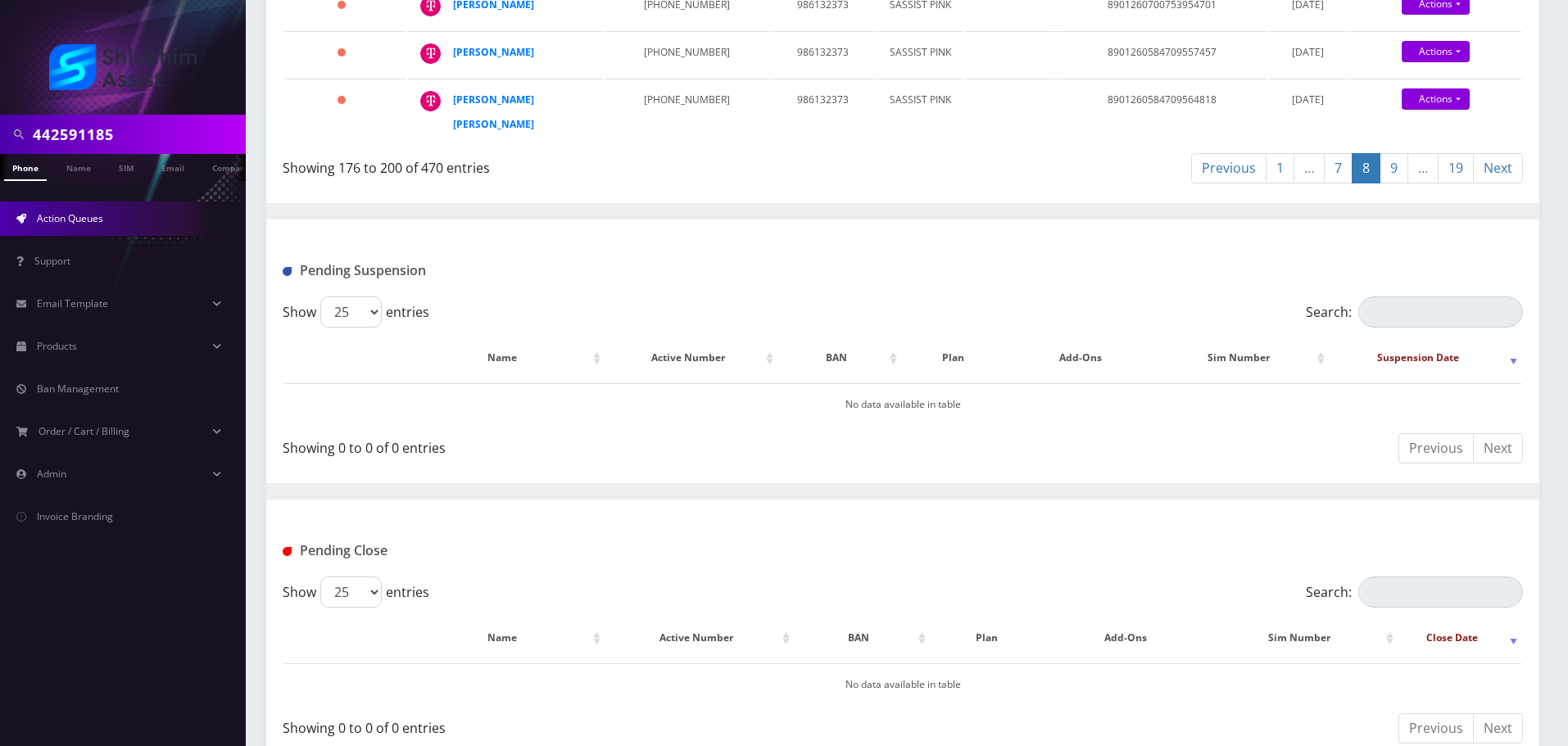
click at [1272, 154] on link "1" at bounding box center [1281, 168] width 29 height 31
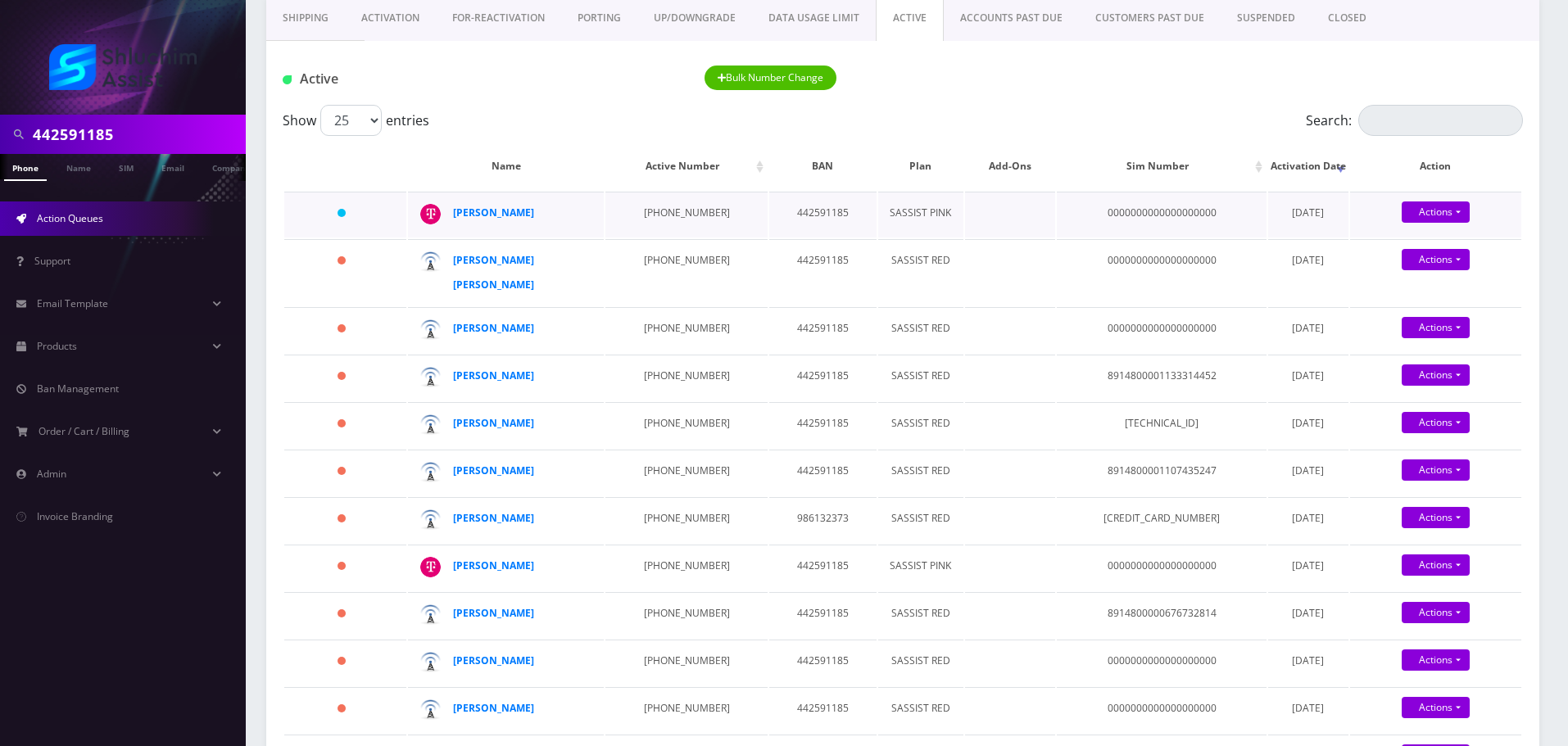
scroll to position [118, 0]
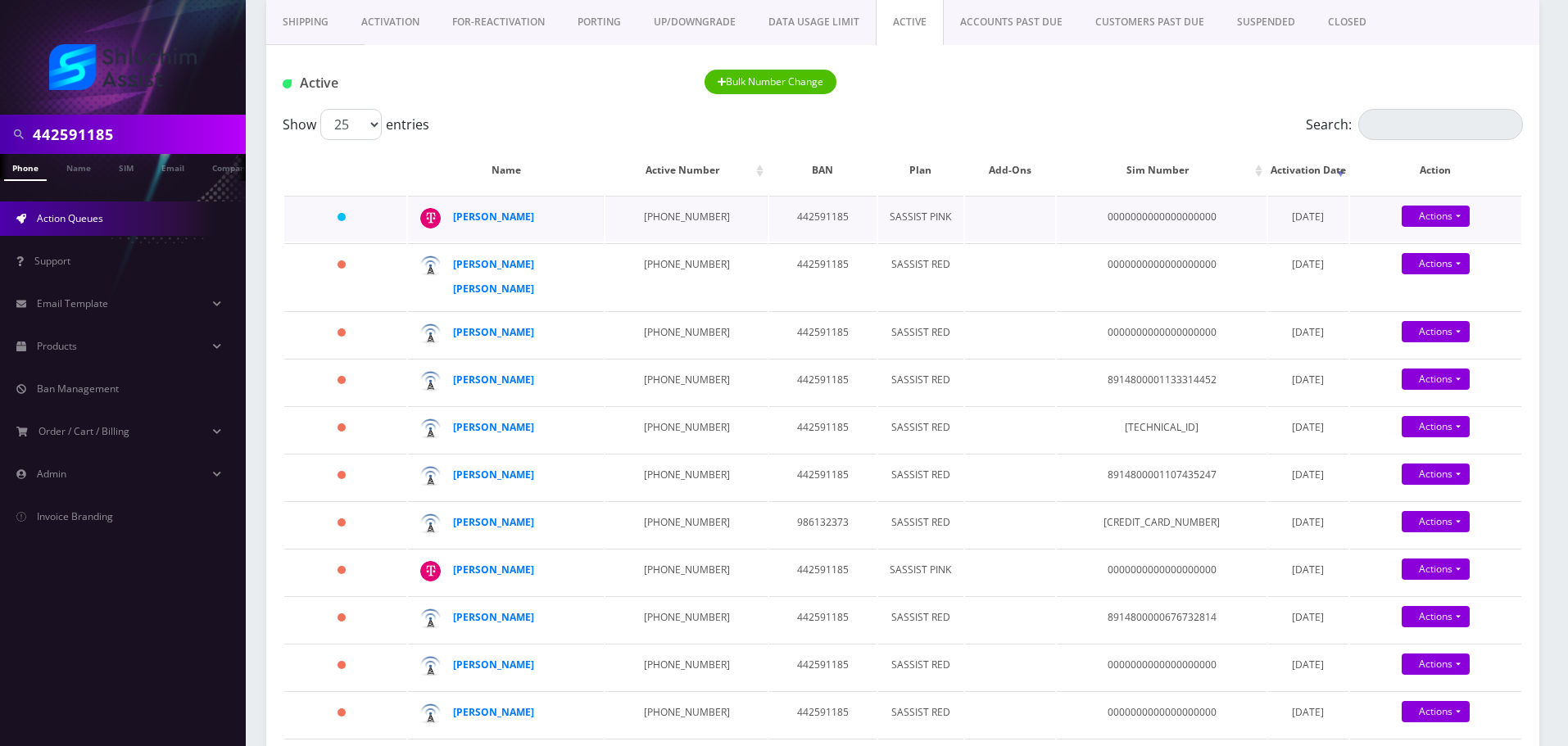
click at [696, 214] on td "248-470-9380" at bounding box center [686, 218] width 161 height 46
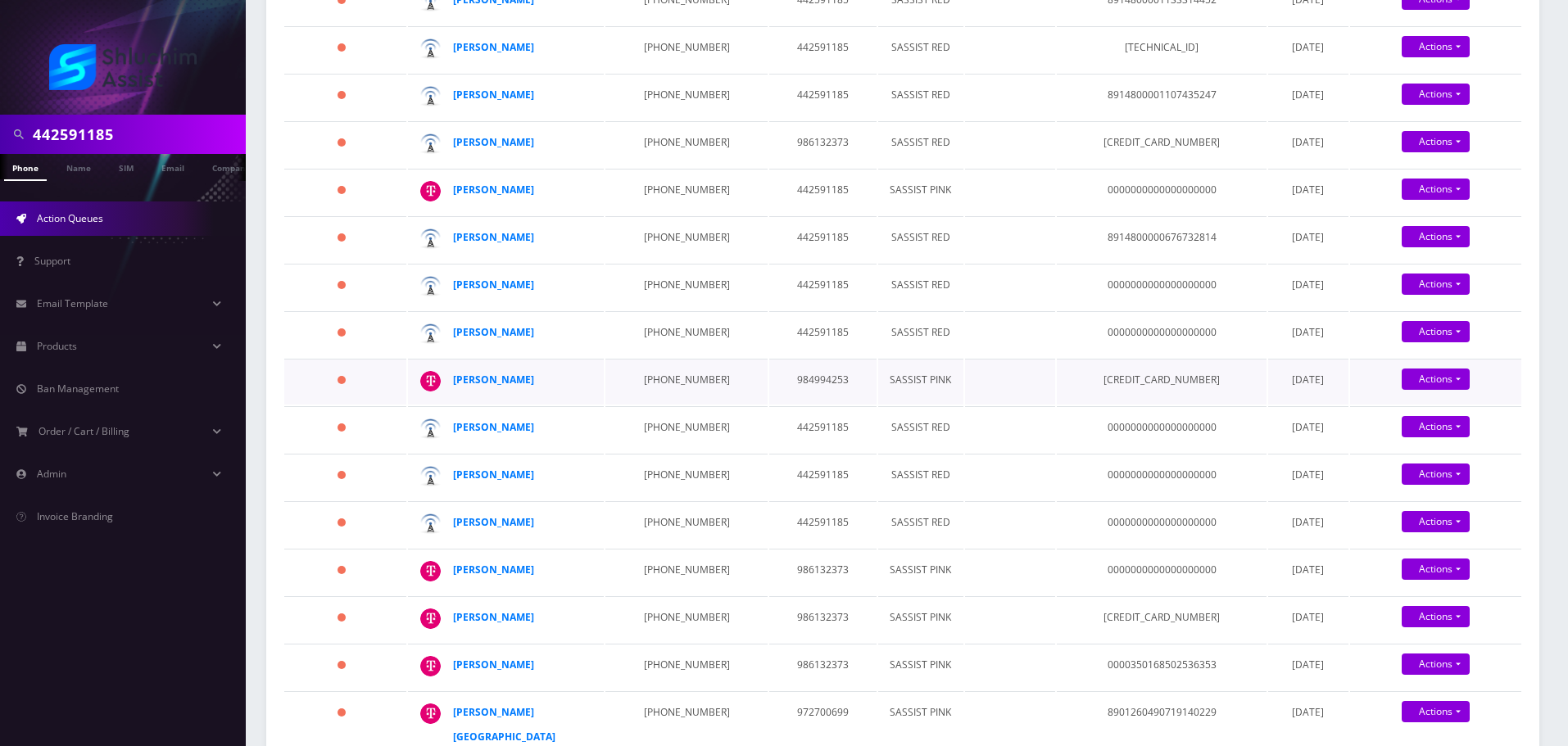
scroll to position [527, 0]
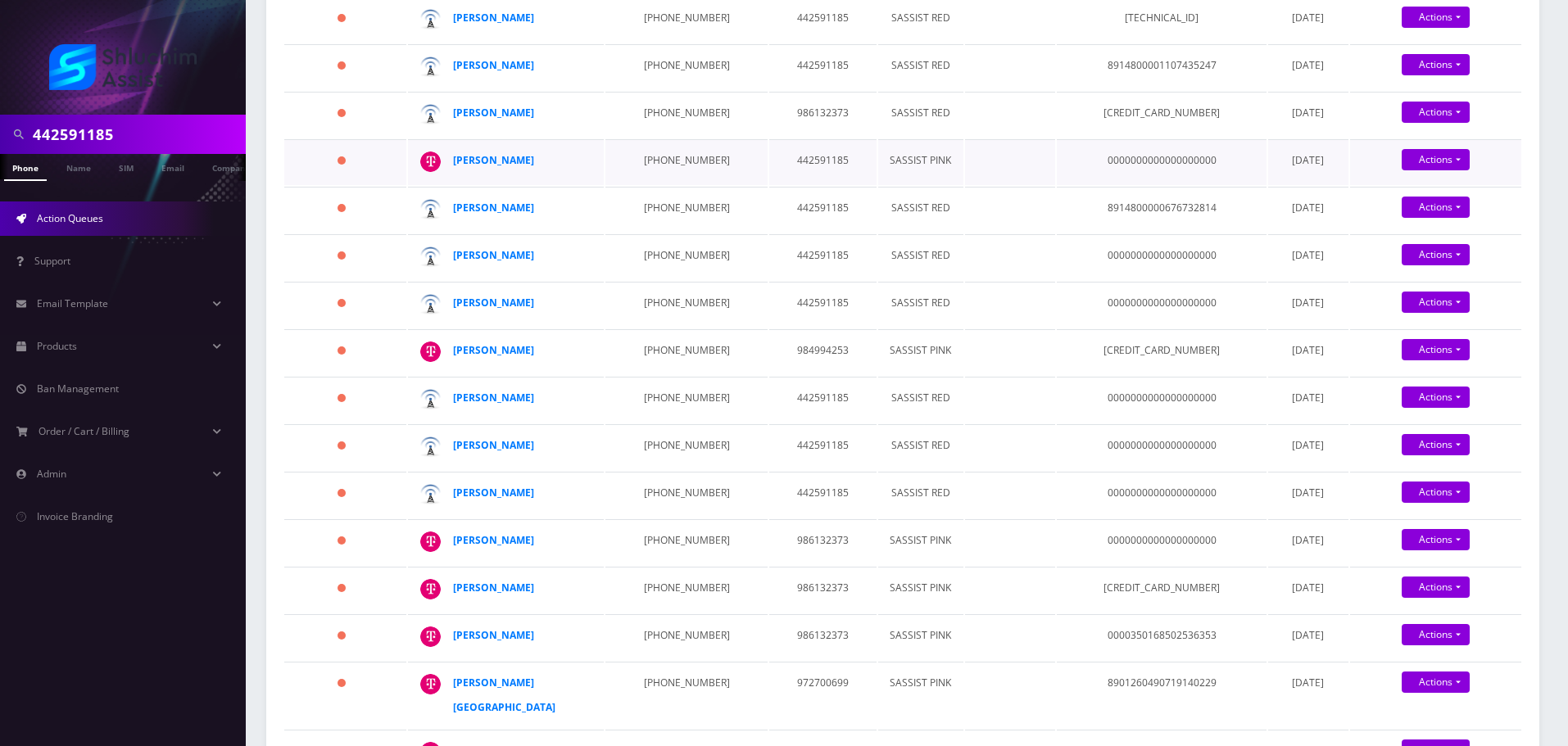
click at [661, 167] on td "347-244-6758" at bounding box center [686, 162] width 161 height 46
click at [661, 210] on td "917-618-5351" at bounding box center [686, 209] width 161 height 46
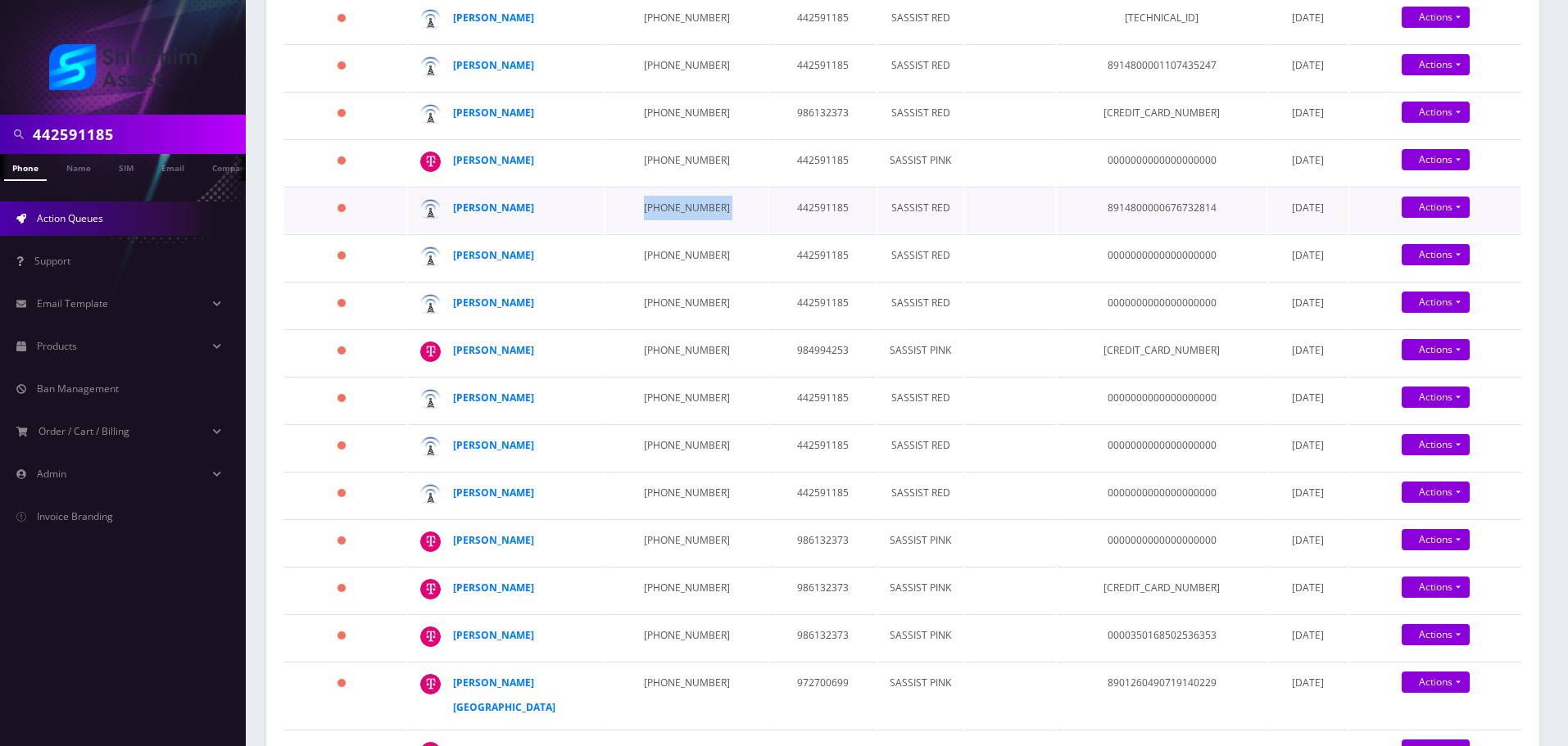
click at [661, 210] on td "917-618-5351" at bounding box center [686, 209] width 161 height 46
click at [659, 346] on td "347-957-5357" at bounding box center [686, 351] width 161 height 46
click at [642, 162] on td "347-244-6758" at bounding box center [686, 162] width 161 height 46
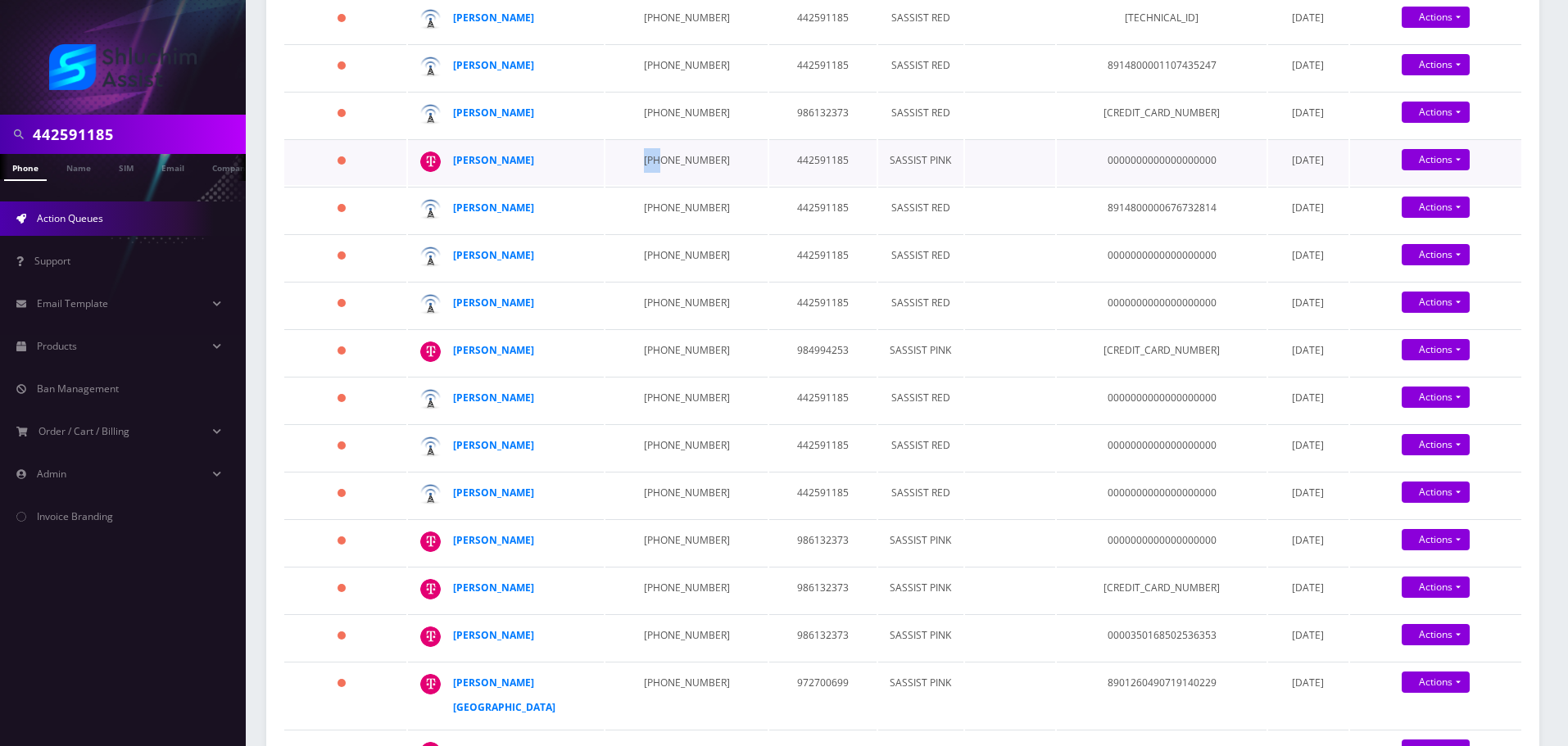
click at [642, 162] on td "347-244-6758" at bounding box center [686, 162] width 161 height 46
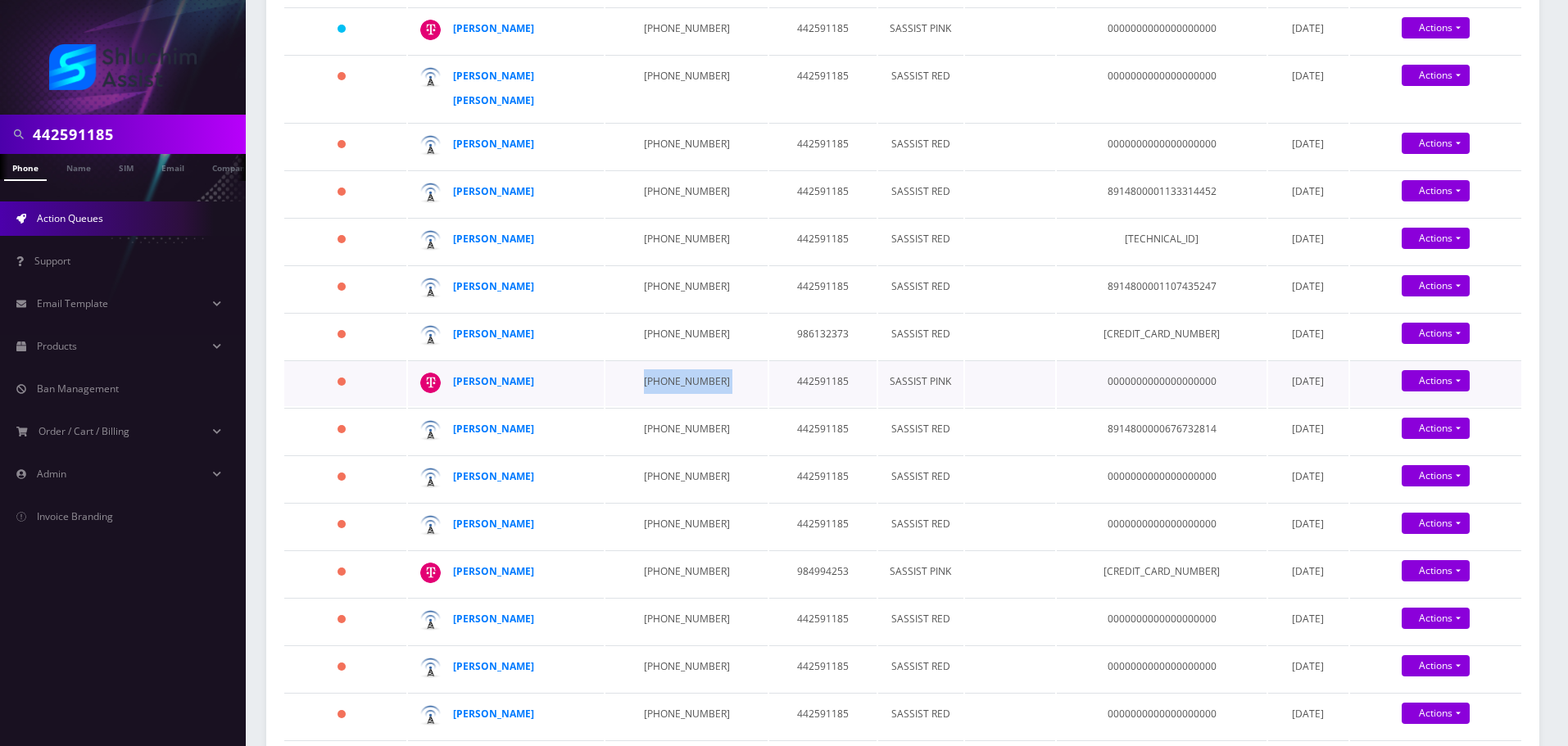
scroll to position [200, 0]
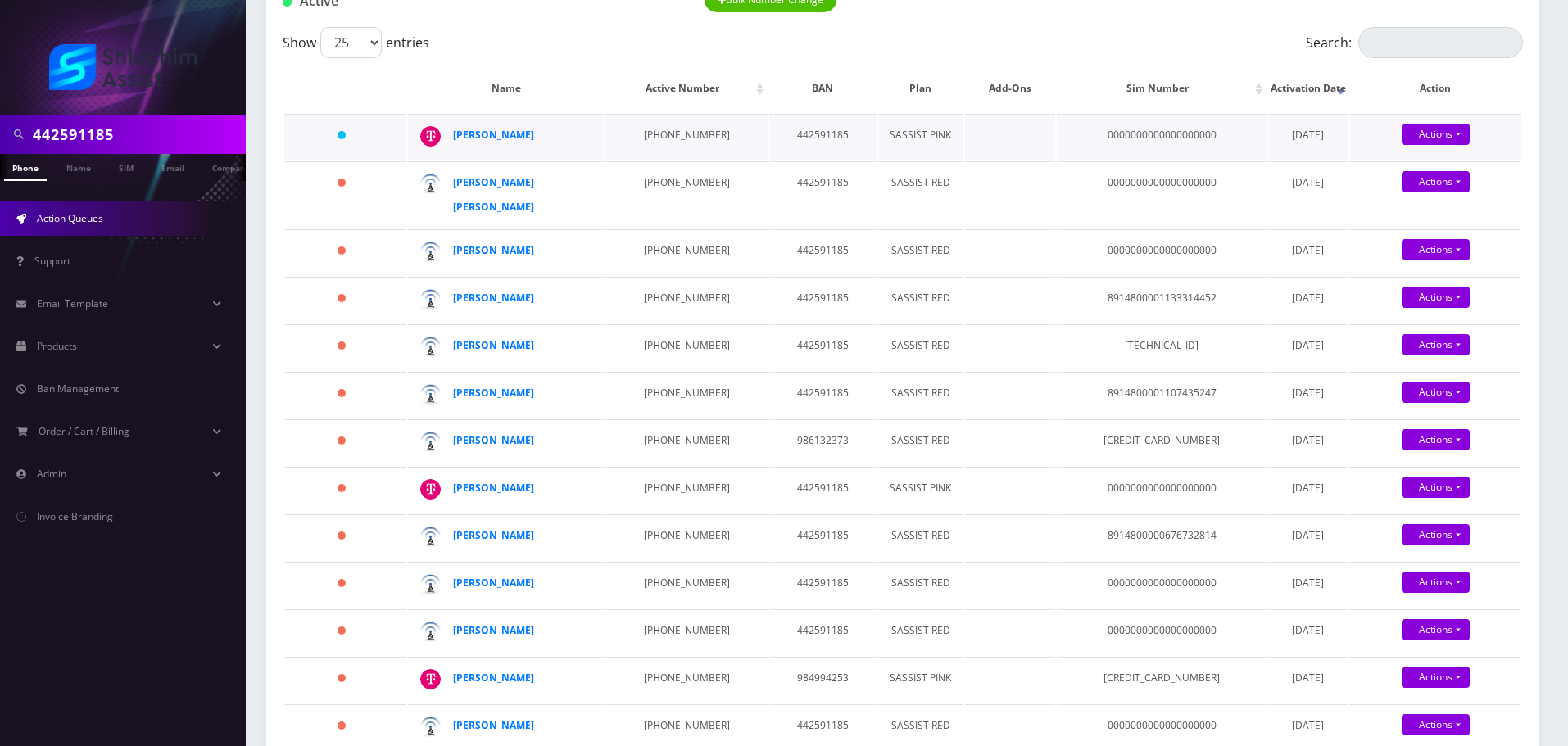
click at [653, 141] on td "248-470-9380" at bounding box center [686, 136] width 161 height 46
click at [656, 202] on td "929-594-8744" at bounding box center [686, 195] width 161 height 67
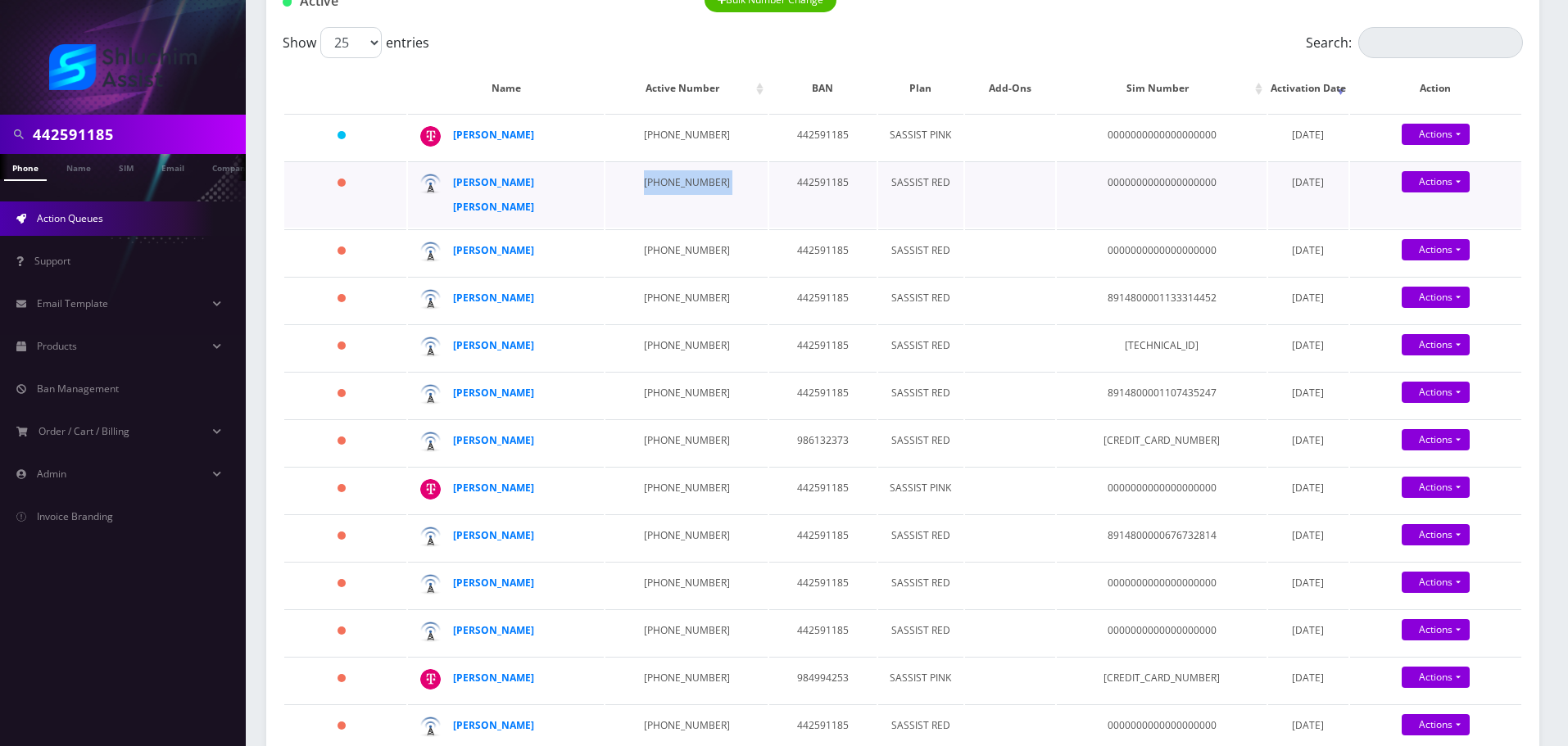
click at [656, 202] on td "929-594-8744" at bounding box center [686, 195] width 161 height 67
click at [653, 205] on td "929-594-8744" at bounding box center [686, 195] width 161 height 67
click at [655, 251] on td "347-834-3898" at bounding box center [686, 252] width 161 height 46
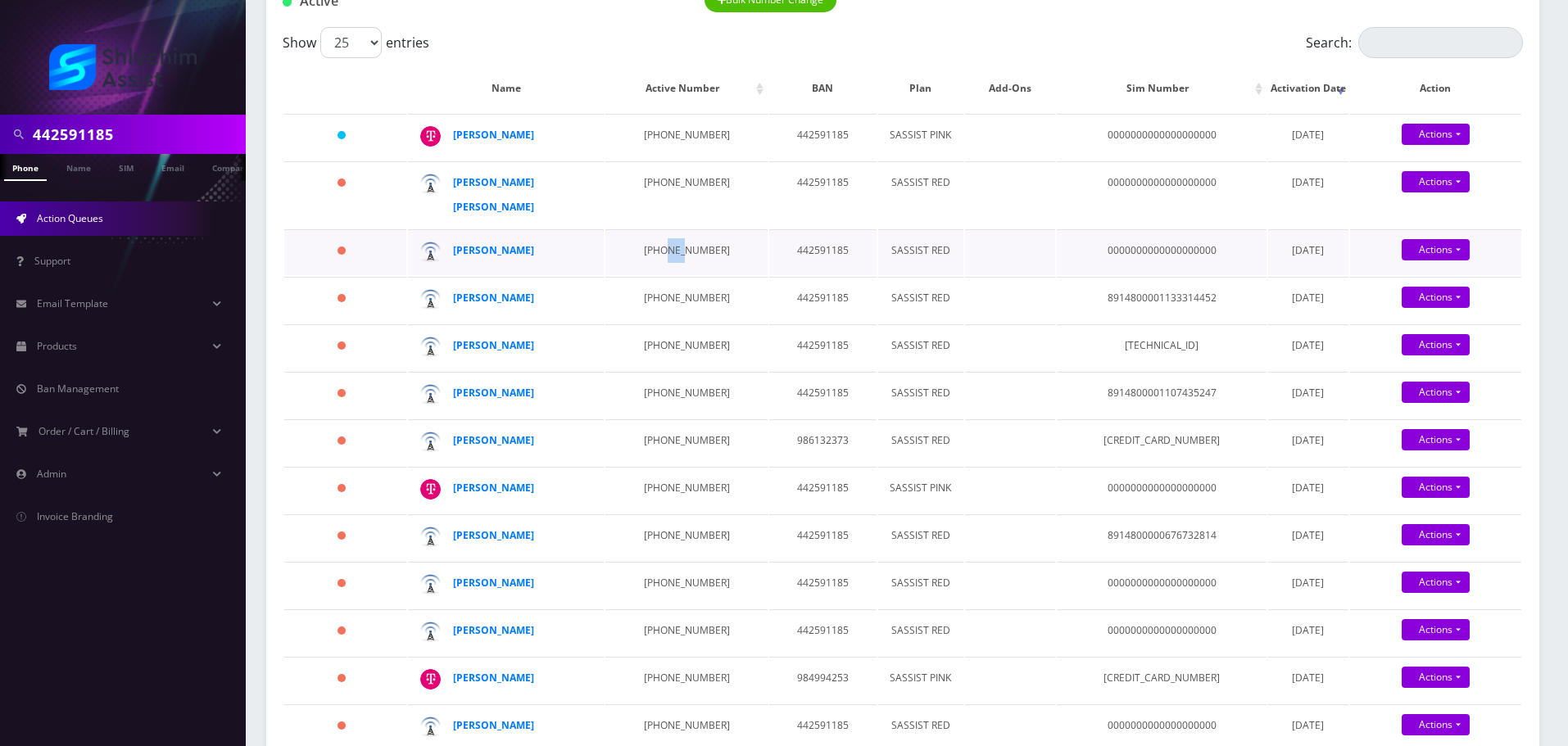
click at [655, 251] on td "347-834-3898" at bounding box center [686, 252] width 161 height 46
click at [644, 292] on td "934-223-9295" at bounding box center [686, 299] width 161 height 46
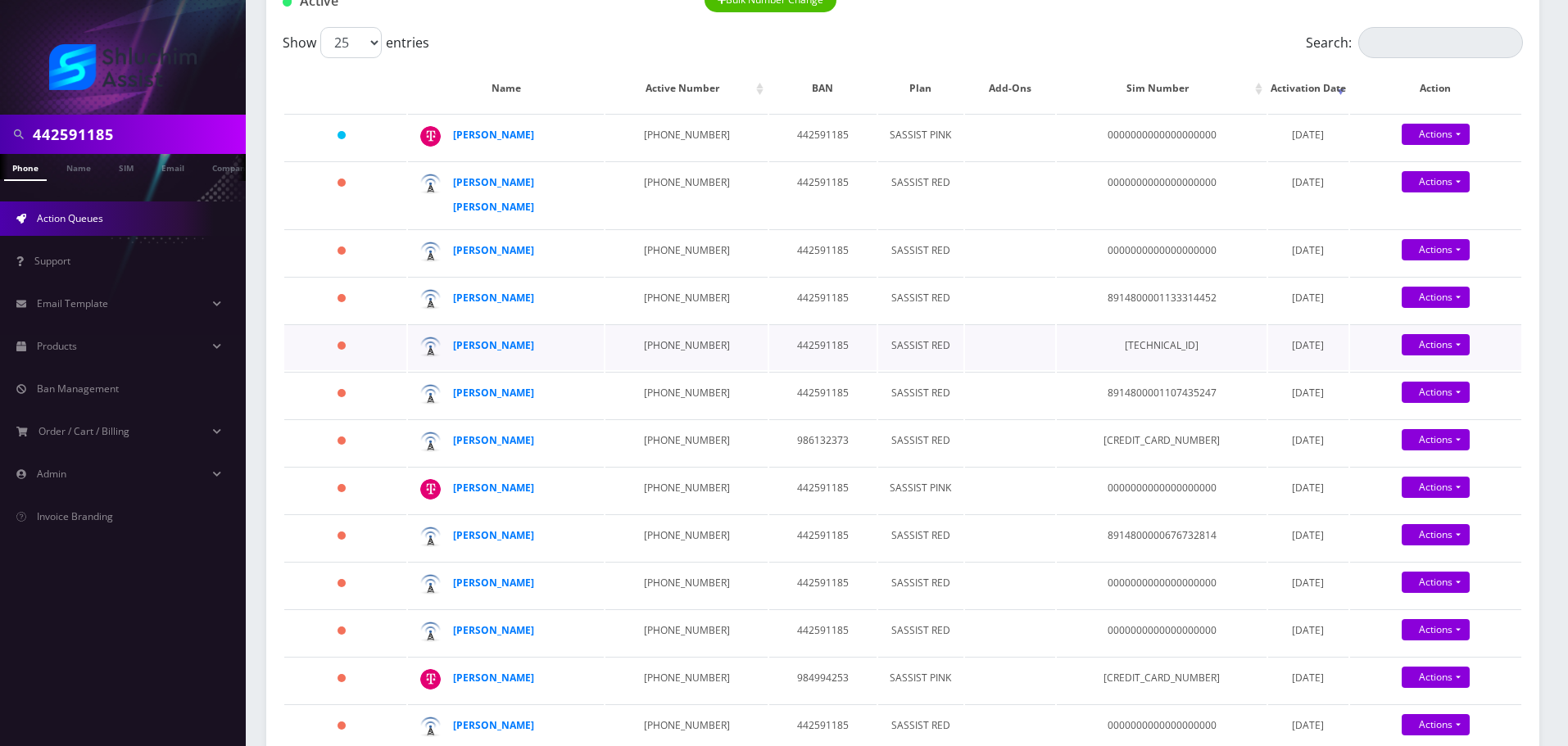
click at [656, 339] on td "929-331-8360" at bounding box center [686, 347] width 161 height 46
click at [654, 377] on td "929-683-5532" at bounding box center [686, 395] width 161 height 46
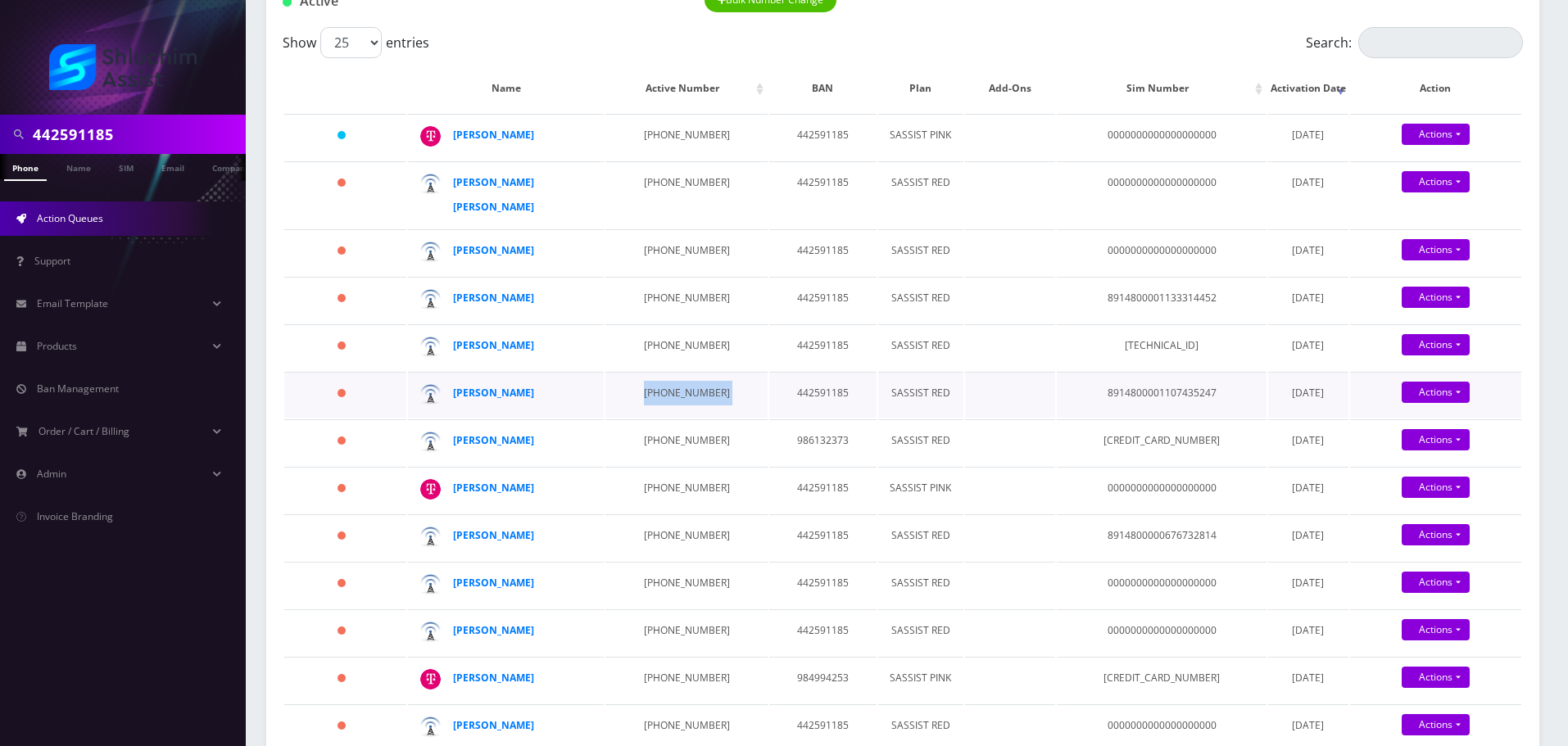
click at [654, 377] on td "929-683-5532" at bounding box center [686, 395] width 161 height 46
click at [675, 433] on td "315-575-2896" at bounding box center [686, 441] width 161 height 46
click at [661, 444] on td "315-575-2896" at bounding box center [686, 441] width 161 height 46
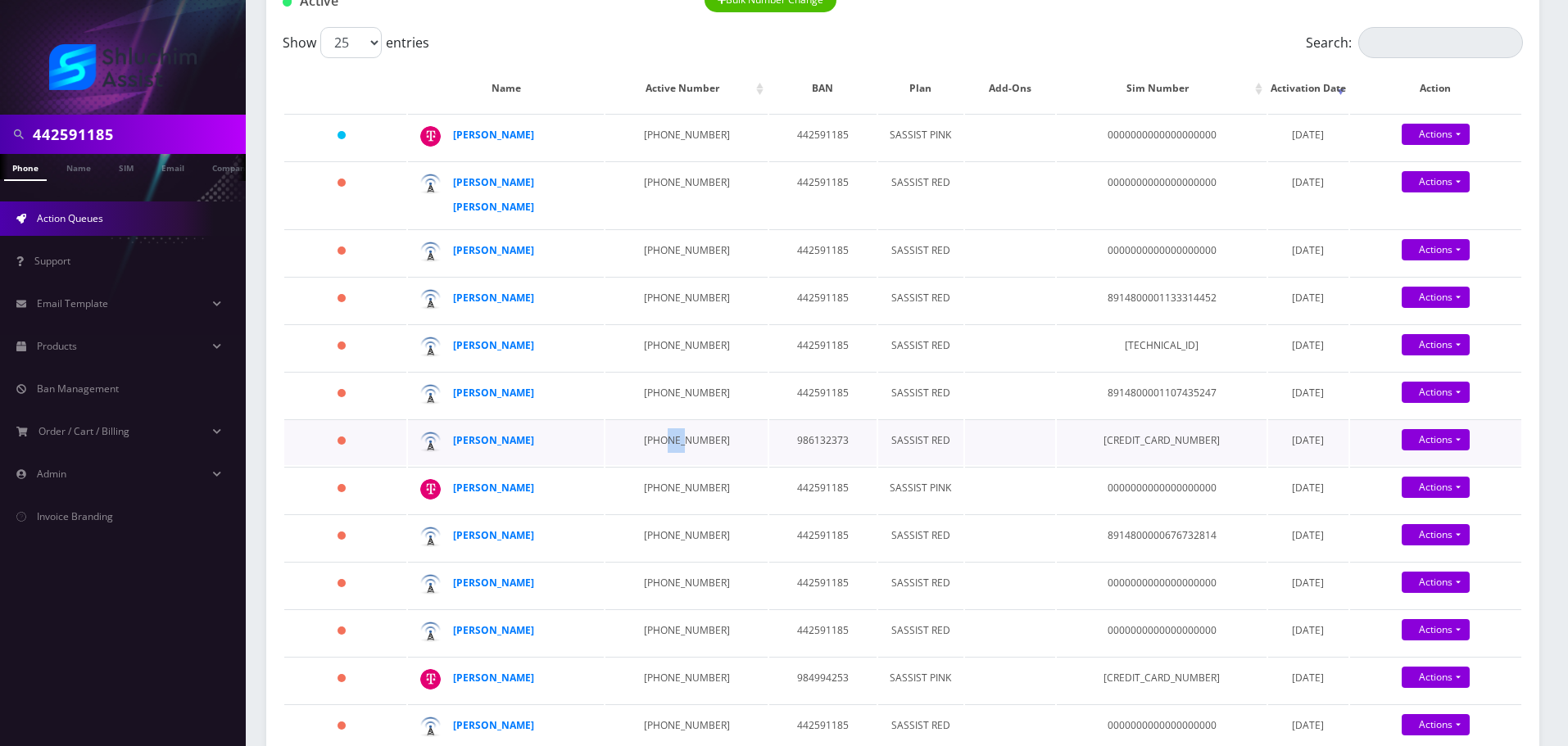
click at [661, 444] on td "315-575-2896" at bounding box center [686, 441] width 161 height 46
click at [648, 477] on td "347-244-6758" at bounding box center [686, 489] width 161 height 46
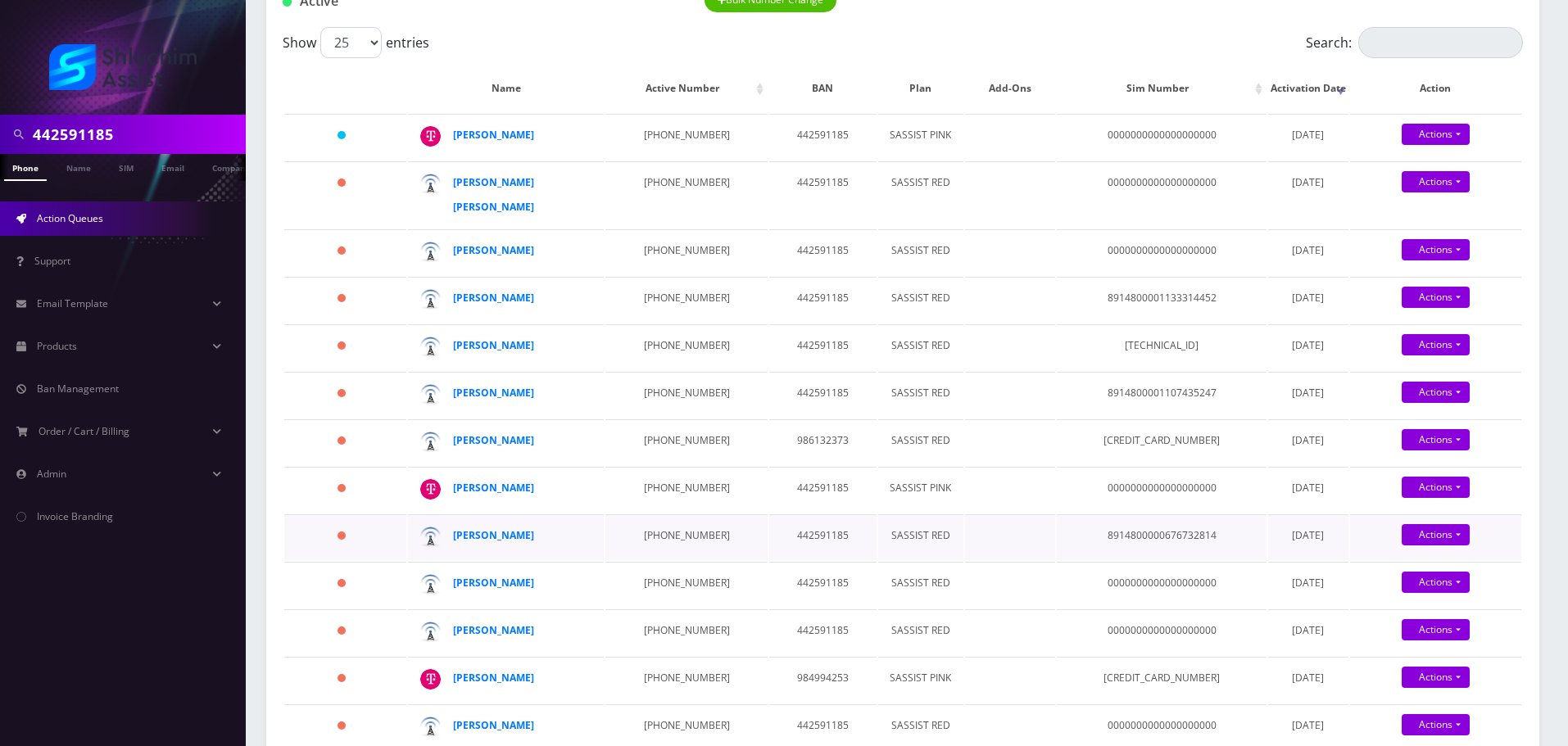
click at [652, 528] on td "917-618-5351" at bounding box center [686, 537] width 161 height 46
click at [670, 572] on td "929-745-8664" at bounding box center [686, 585] width 161 height 46
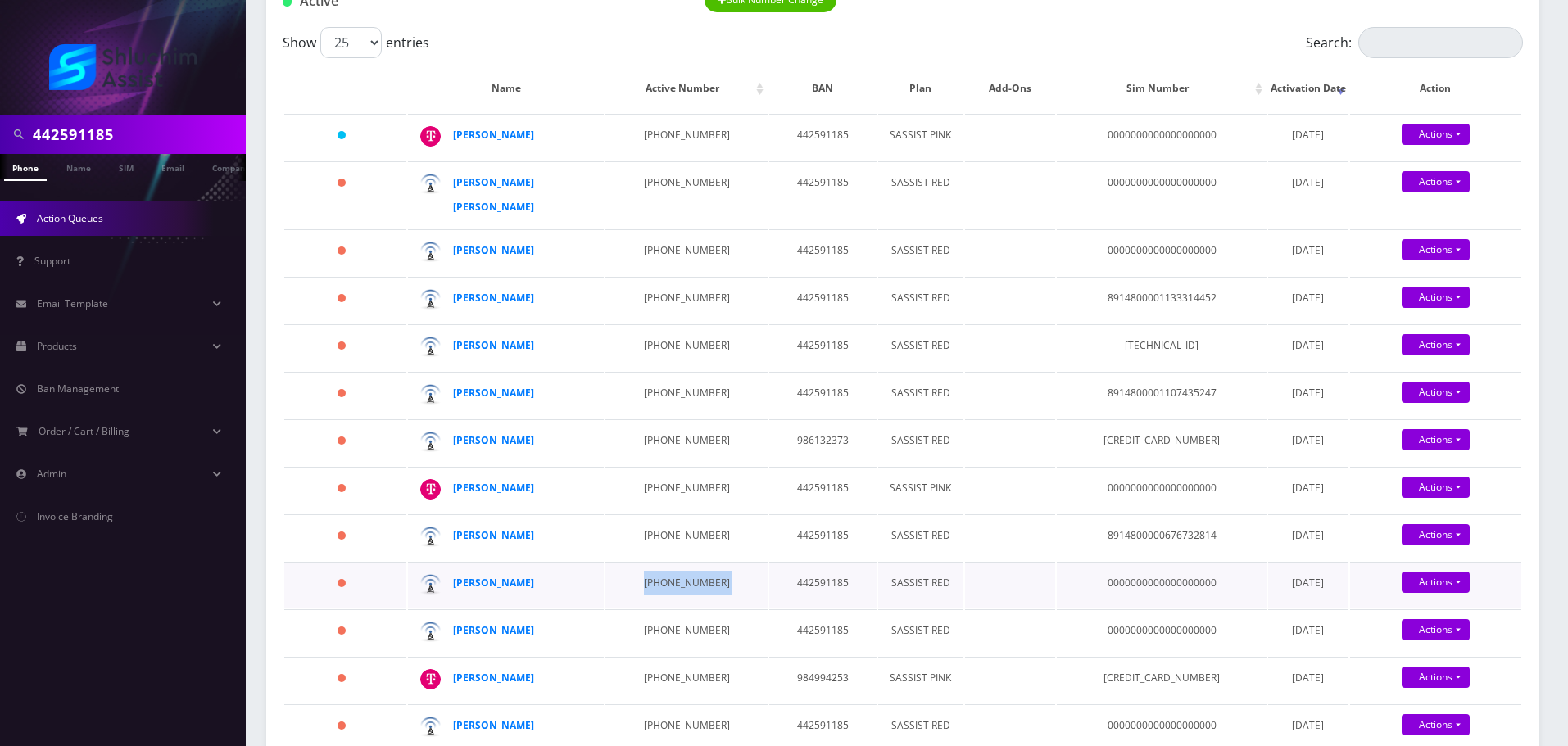
click at [670, 572] on td "929-745-8664" at bounding box center [686, 585] width 161 height 46
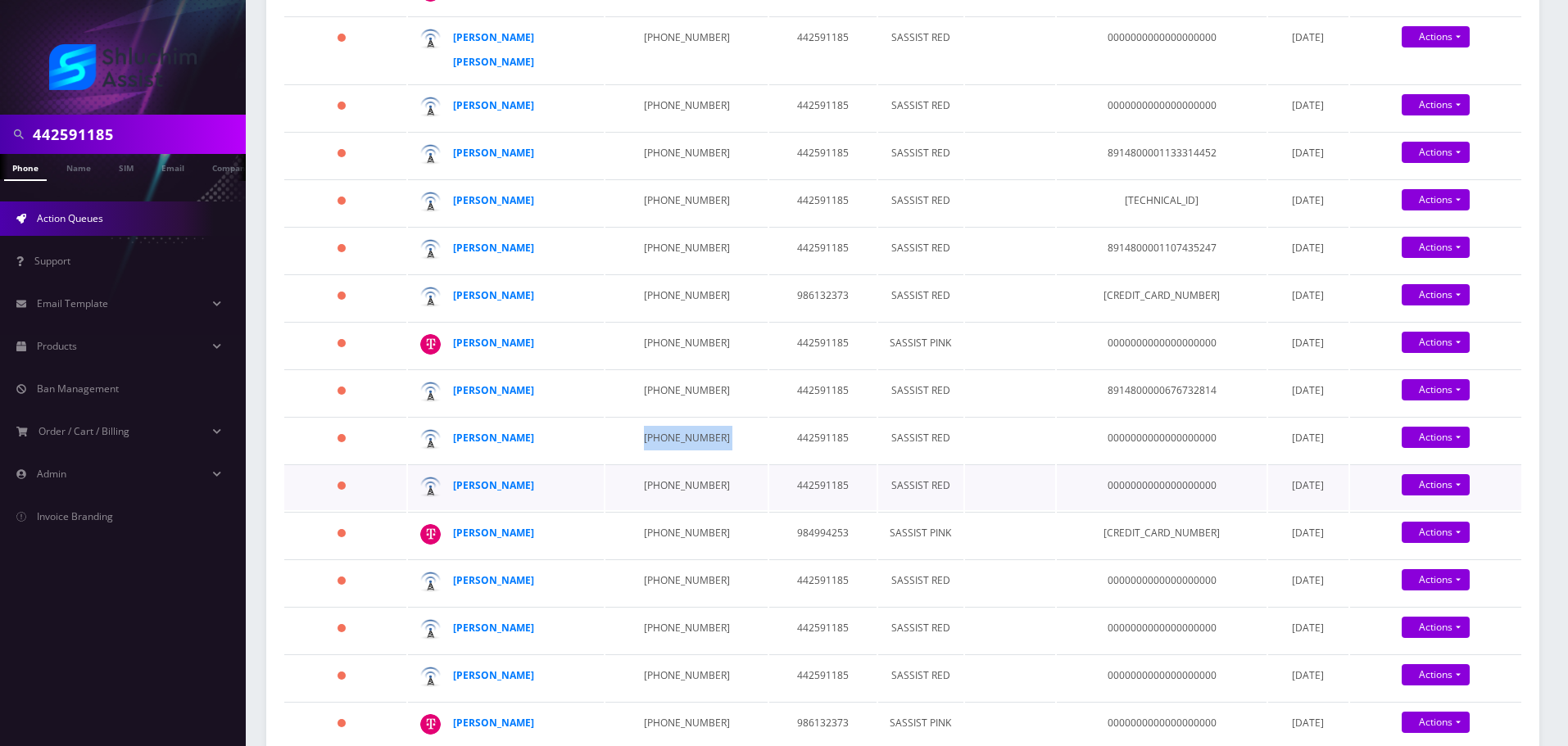
scroll to position [364, 0]
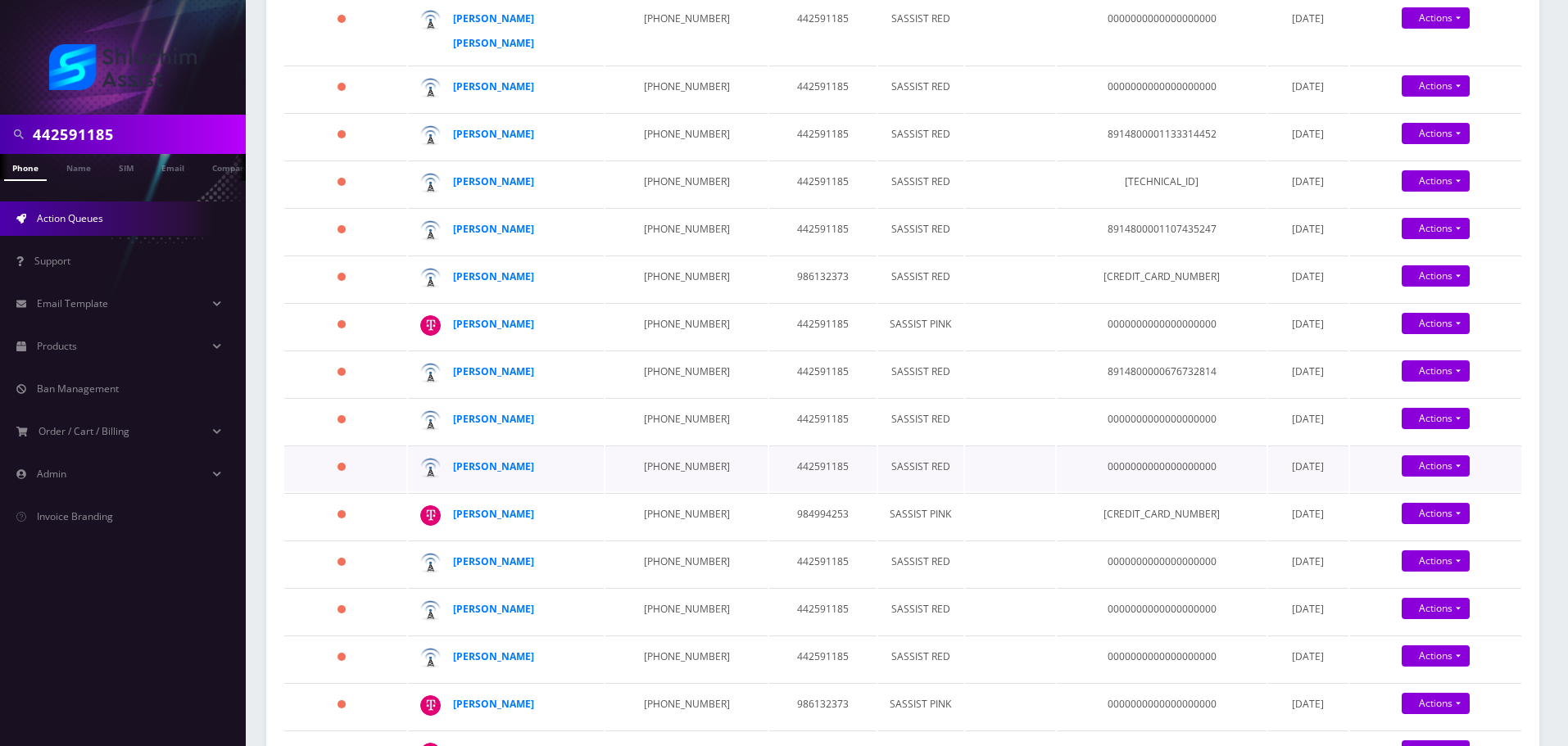
click at [661, 475] on td "929-609-9434" at bounding box center [686, 469] width 161 height 46
click at [671, 507] on td "347-957-5357" at bounding box center [686, 515] width 161 height 46
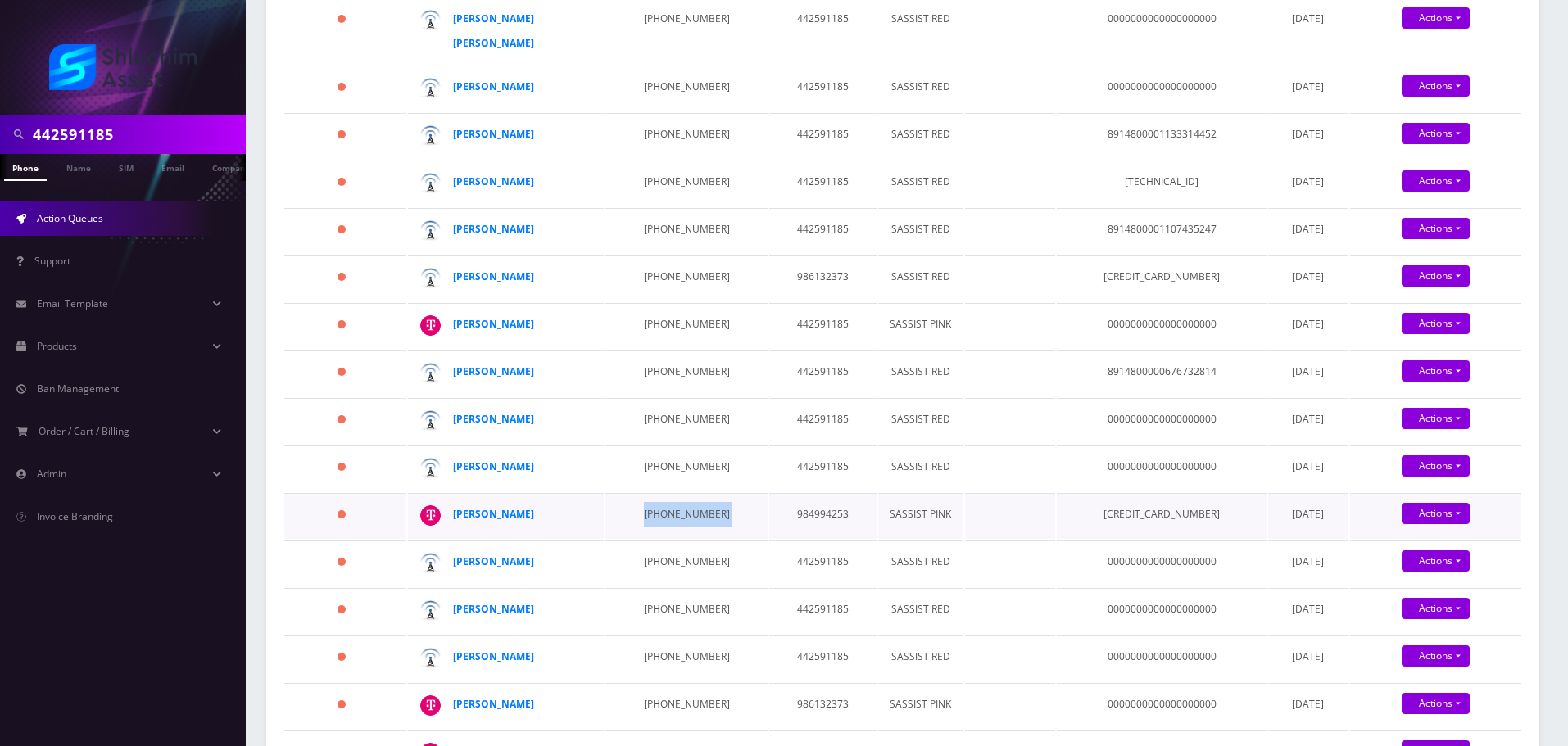
click at [671, 507] on td "347-957-5357" at bounding box center [686, 515] width 161 height 46
click at [650, 481] on td "929-609-9434" at bounding box center [686, 469] width 161 height 46
click at [662, 502] on td "347-957-5357" at bounding box center [686, 515] width 161 height 46
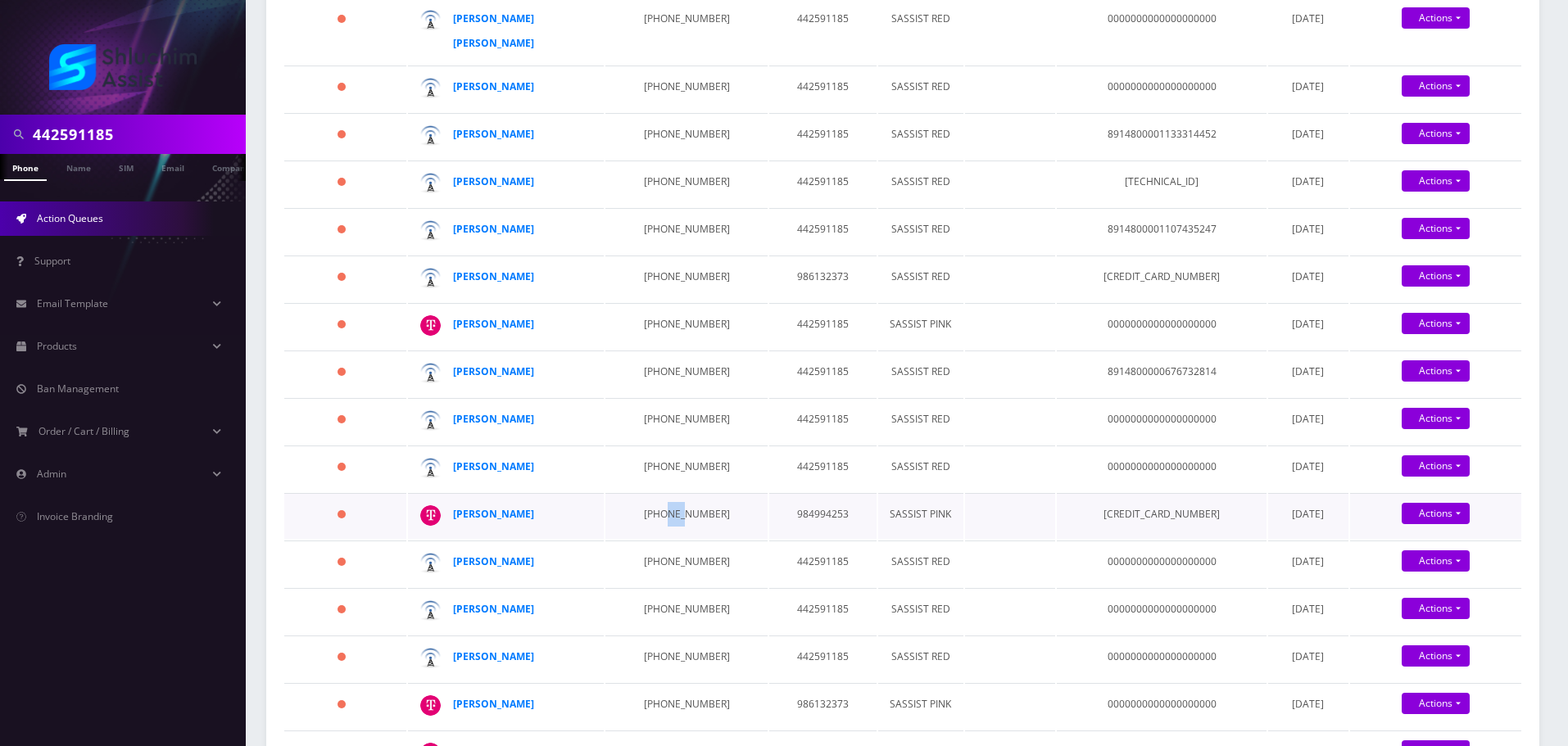
click at [662, 502] on td "347-957-5357" at bounding box center [686, 515] width 161 height 46
drag, startPoint x: 551, startPoint y: 508, endPoint x: 437, endPoint y: 511, distance: 114.0
click at [588, 502] on div "Sima Leinkram" at bounding box center [588, 502] width 0 height 0
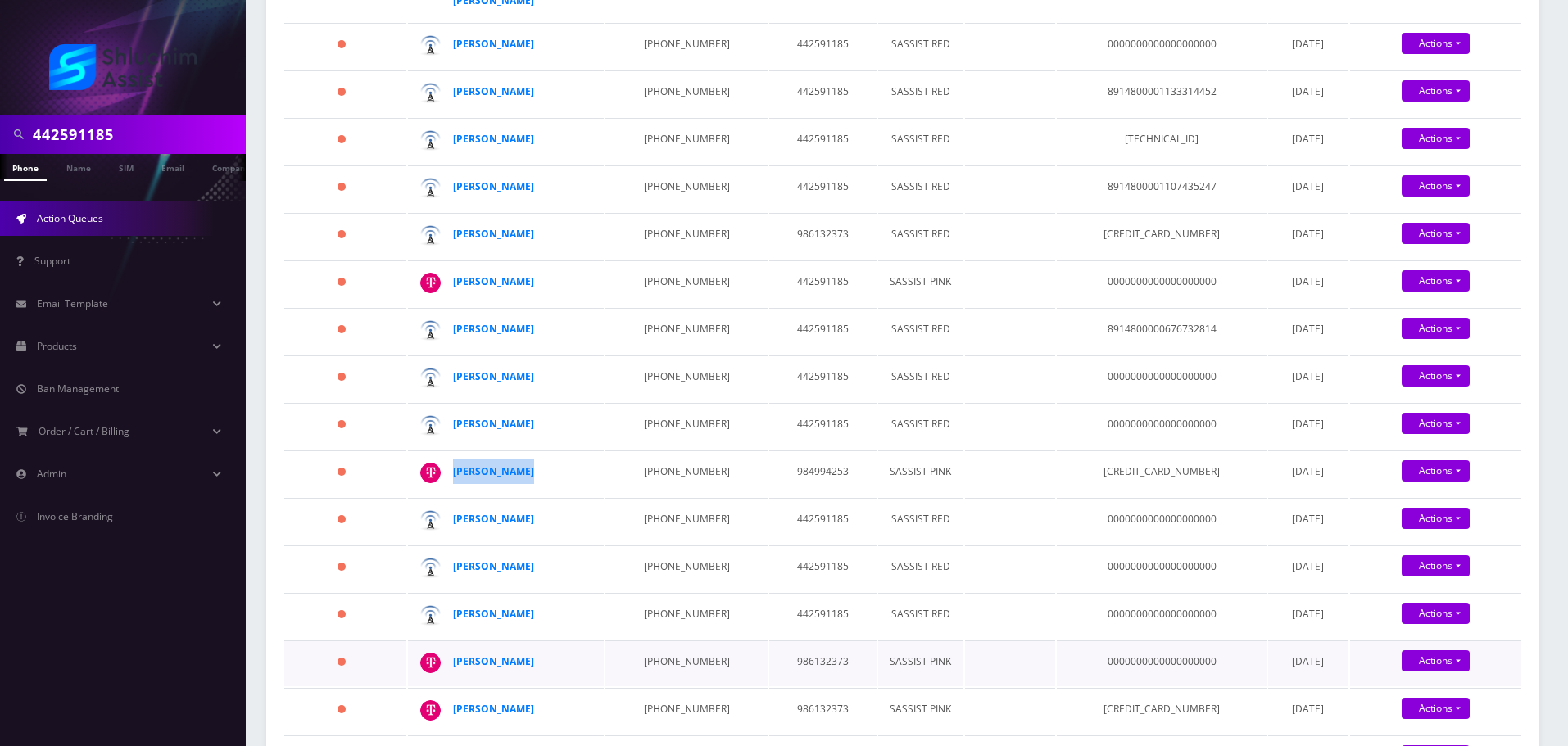
scroll to position [609, 0]
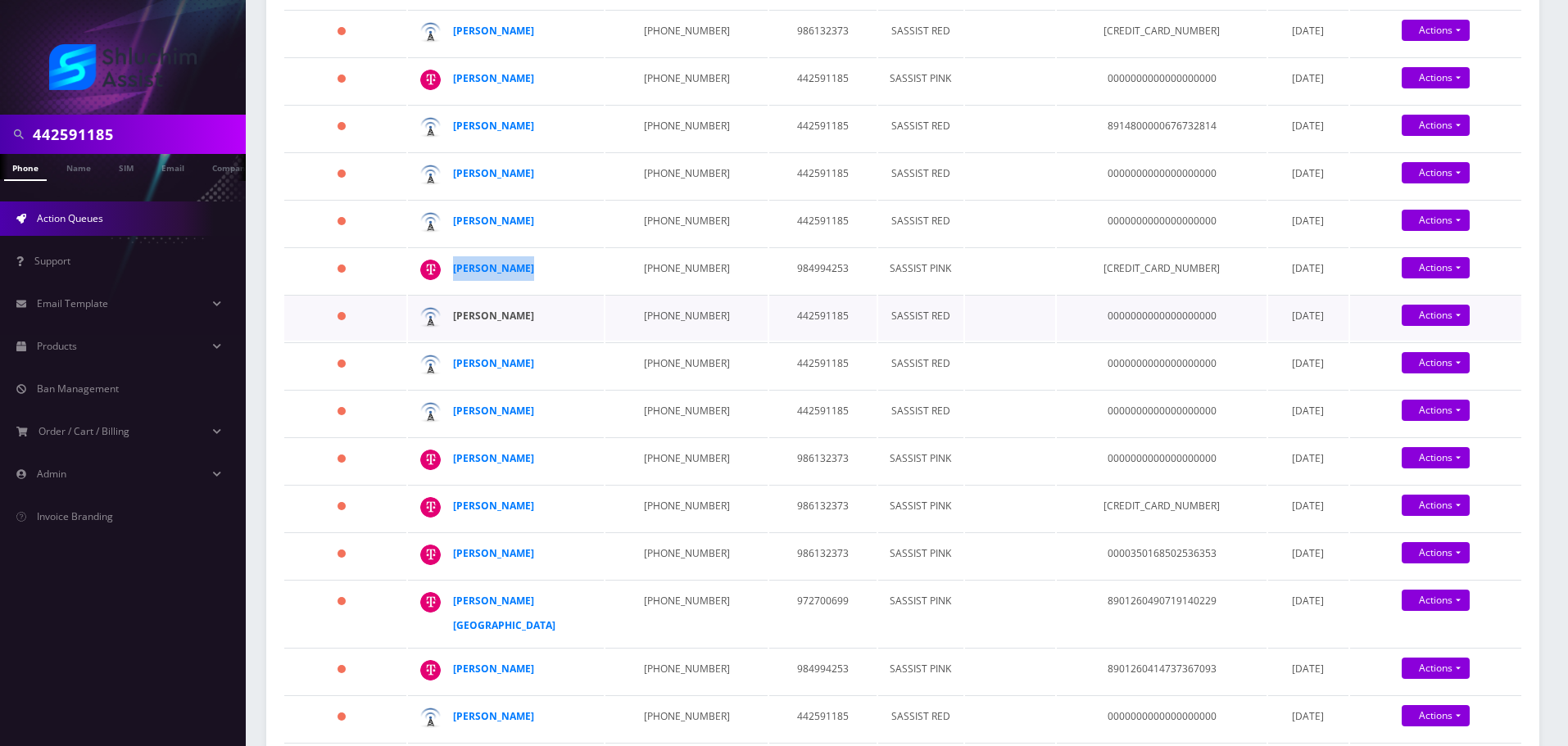
drag, startPoint x: 561, startPoint y: 322, endPoint x: 466, endPoint y: 320, distance: 95.0
click at [465, 320] on div "Yehuda Matusof" at bounding box center [515, 315] width 125 height 24
click at [466, 320] on strong "Yehuda Matusof" at bounding box center [494, 315] width 81 height 14
drag, startPoint x: 633, startPoint y: 315, endPoint x: 725, endPoint y: 314, distance: 92.0
click at [725, 314] on tr "217 days Yehuda Matusof 929-617-9523 442591185 SASSIST RED 0000000000000000000 …" at bounding box center [902, 317] width 1237 height 46
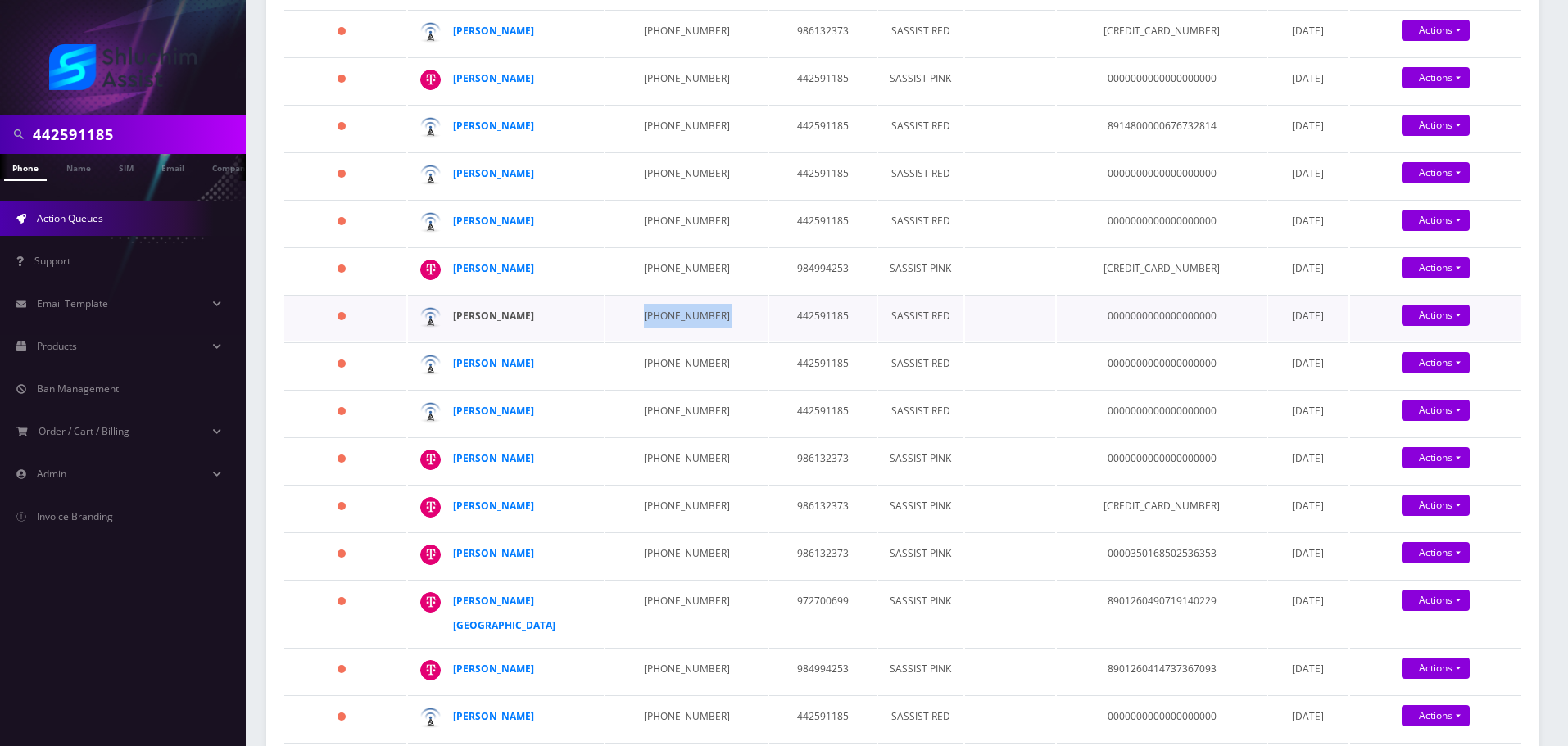
drag, startPoint x: 578, startPoint y: 311, endPoint x: 455, endPoint y: 311, distance: 123.0
click at [455, 311] on div "Yehuda Matusof" at bounding box center [515, 315] width 125 height 24
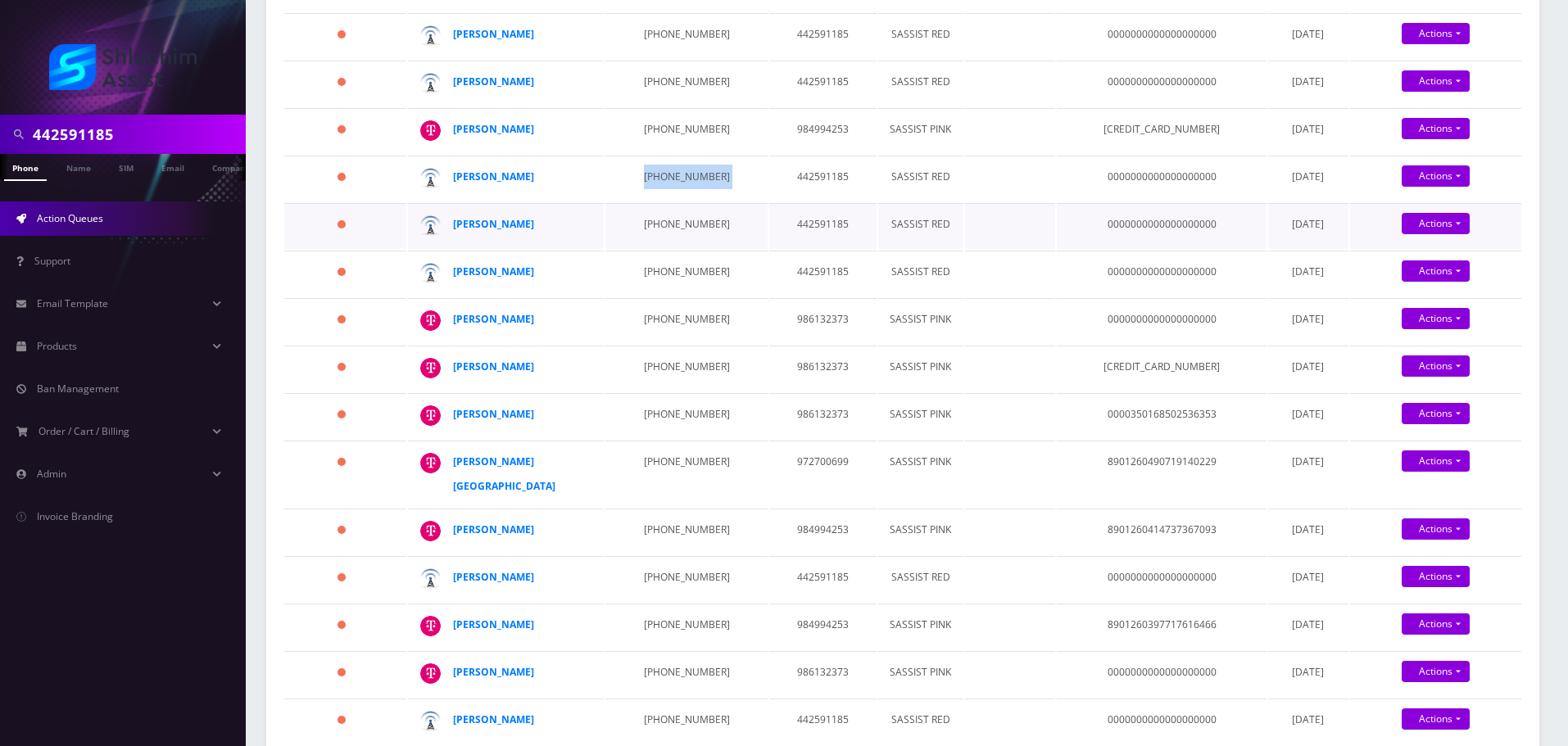
scroll to position [773, 0]
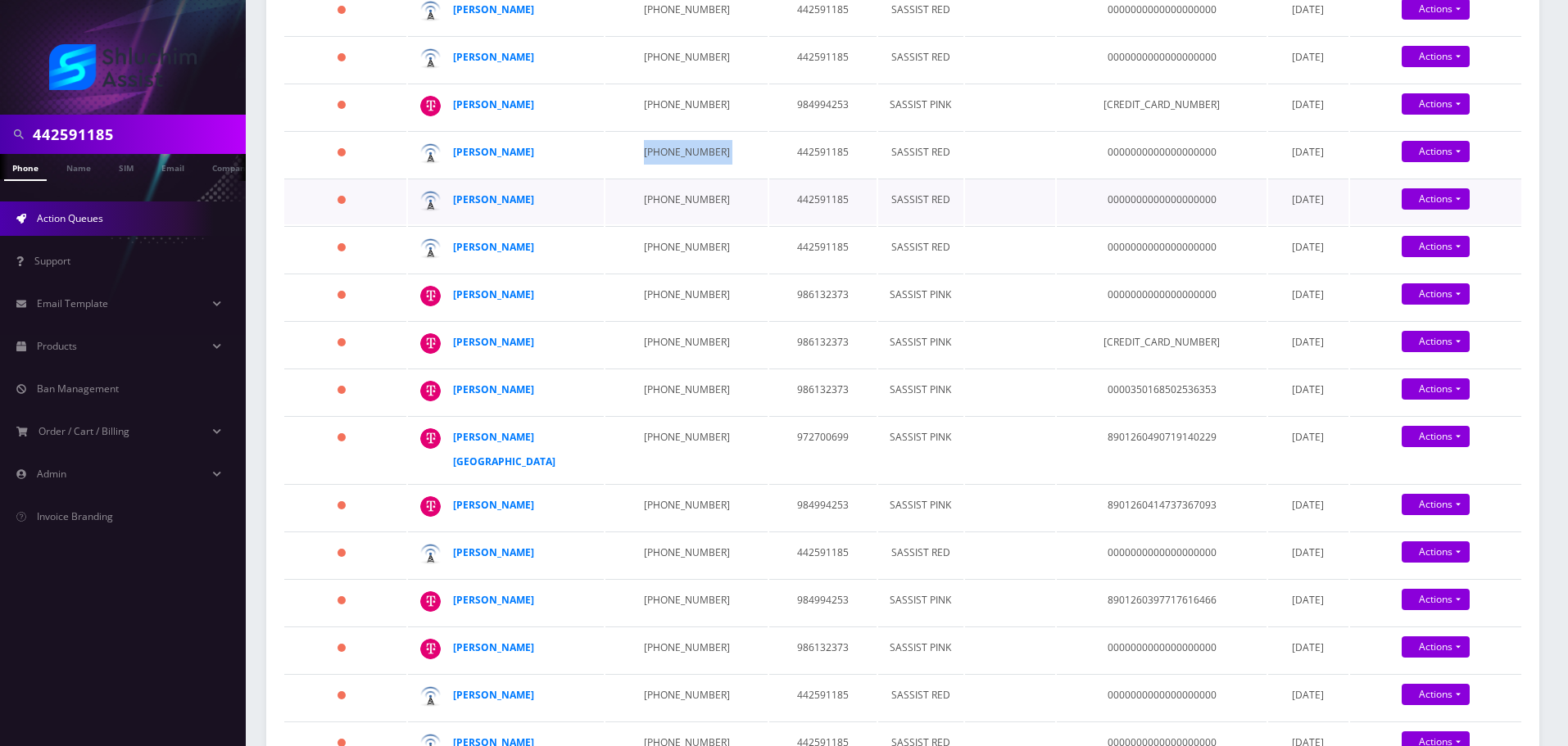
click at [564, 188] on td "Mendel Liberow" at bounding box center [506, 201] width 196 height 46
click at [565, 195] on div "Mendel Liberow" at bounding box center [515, 199] width 125 height 24
drag, startPoint x: 580, startPoint y: 200, endPoint x: 471, endPoint y: 198, distance: 109.0
click at [469, 198] on td "Mendel Liberow" at bounding box center [506, 201] width 196 height 46
click at [577, 198] on div "Mendel Liberow" at bounding box center [515, 199] width 125 height 24
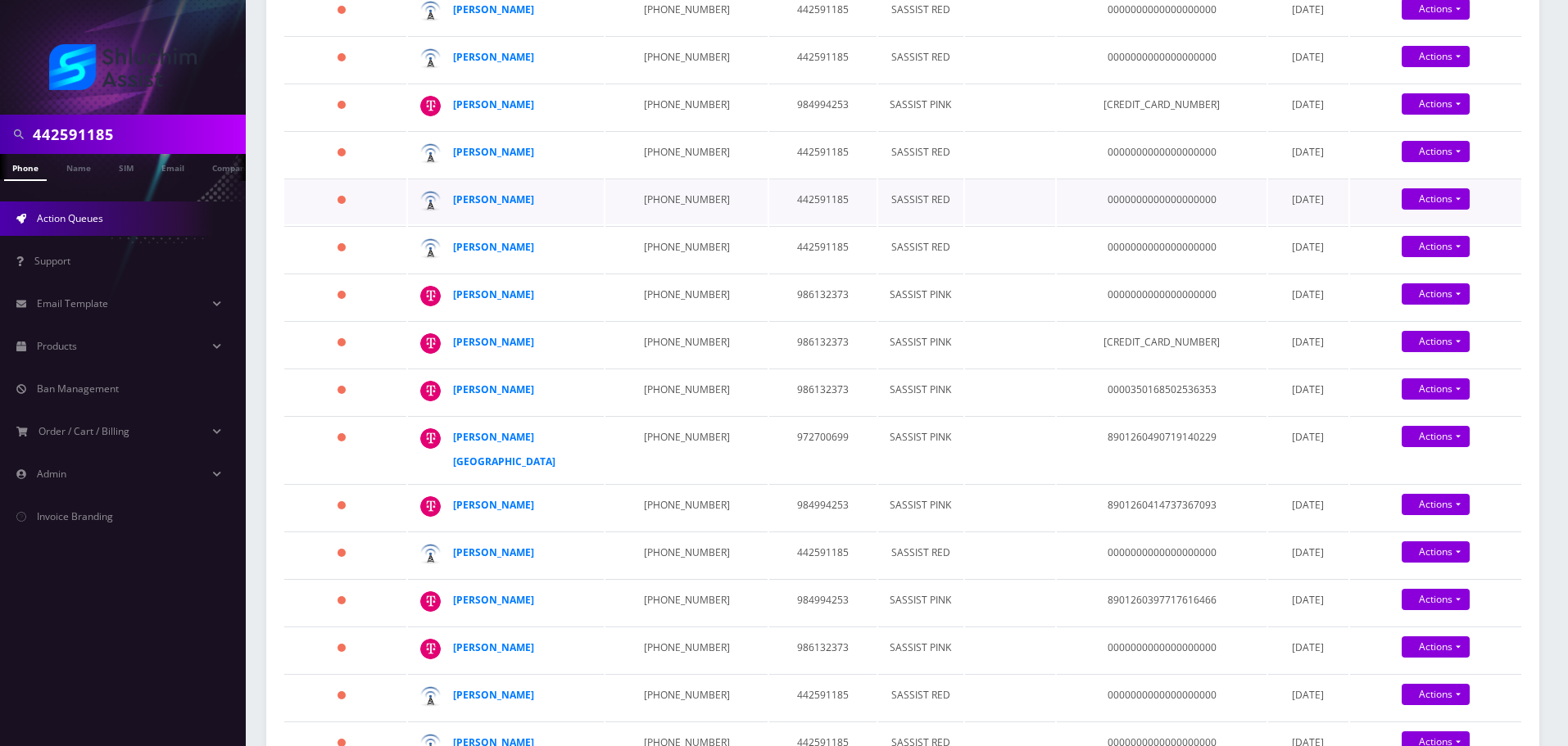
drag, startPoint x: 587, startPoint y: 198, endPoint x: 595, endPoint y: 197, distance: 8.1
click at [595, 197] on td "Mendel Liberow" at bounding box center [506, 201] width 196 height 46
drag, startPoint x: 632, startPoint y: 196, endPoint x: 698, endPoint y: 196, distance: 66.0
click at [698, 196] on td "929-617-1692" at bounding box center [686, 201] width 161 height 46
click at [640, 202] on td "929-617-1692" at bounding box center [686, 201] width 161 height 46
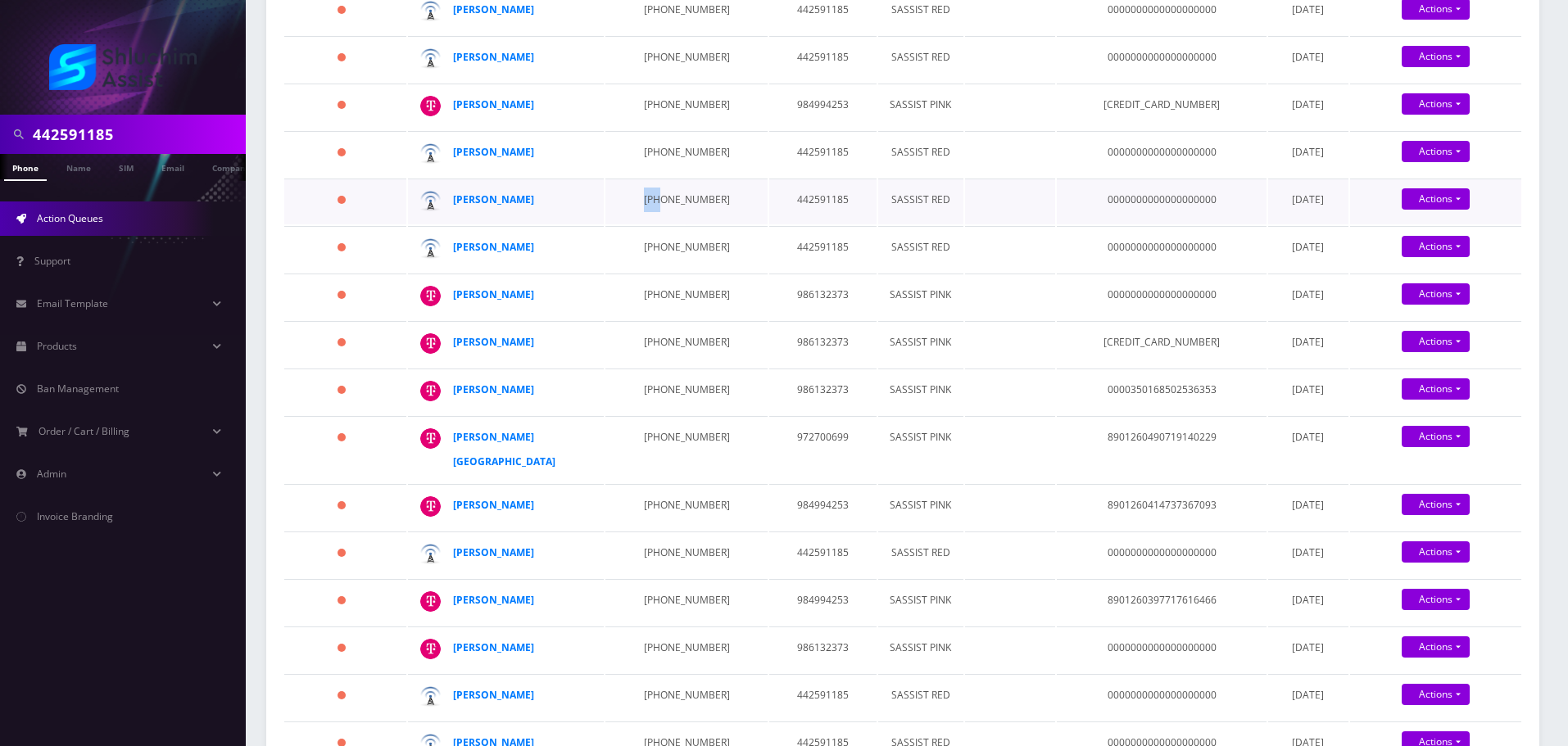
click at [640, 202] on td "929-617-1692" at bounding box center [686, 201] width 161 height 46
click at [644, 204] on td "929-617-1692" at bounding box center [686, 201] width 161 height 46
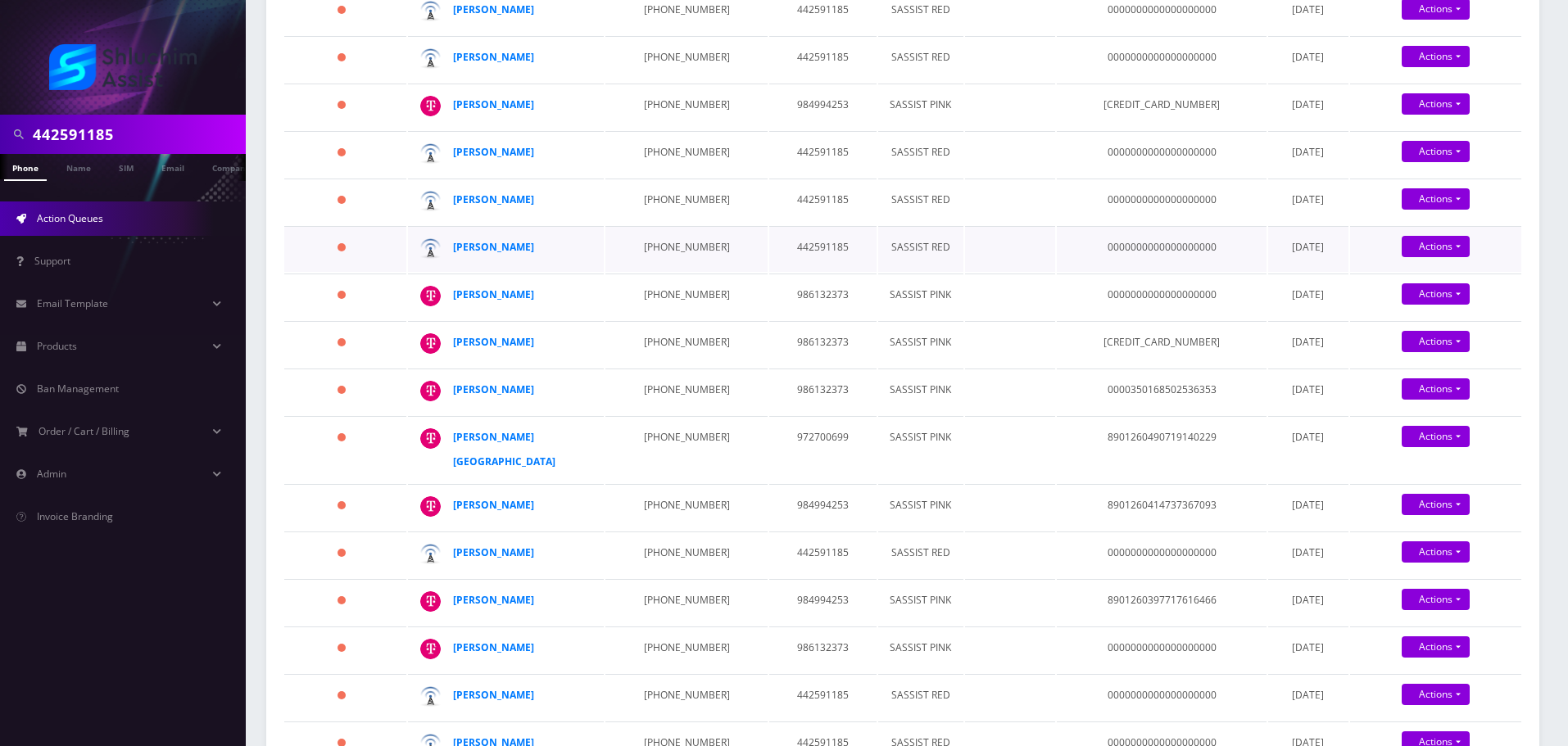
click at [679, 251] on td "347-628-1373" at bounding box center [686, 249] width 161 height 46
click at [679, 250] on td "347-628-1373" at bounding box center [686, 249] width 161 height 46
click at [657, 249] on td "347-628-1373" at bounding box center [686, 249] width 161 height 46
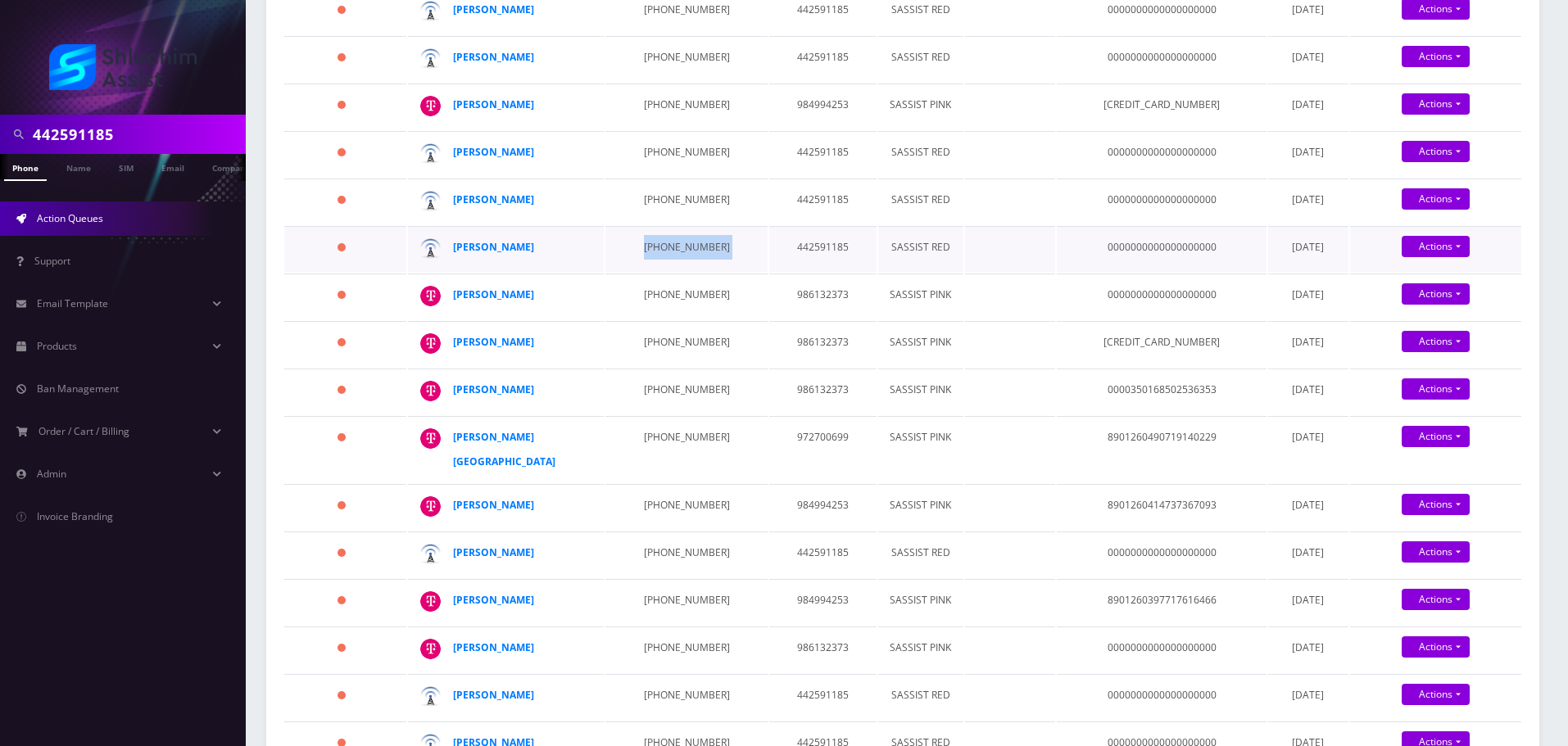
click at [657, 249] on td "347-628-1373" at bounding box center [686, 249] width 161 height 46
click at [663, 295] on td "312-874-3108" at bounding box center [686, 296] width 161 height 46
click at [670, 257] on td "347-628-1373" at bounding box center [686, 249] width 161 height 46
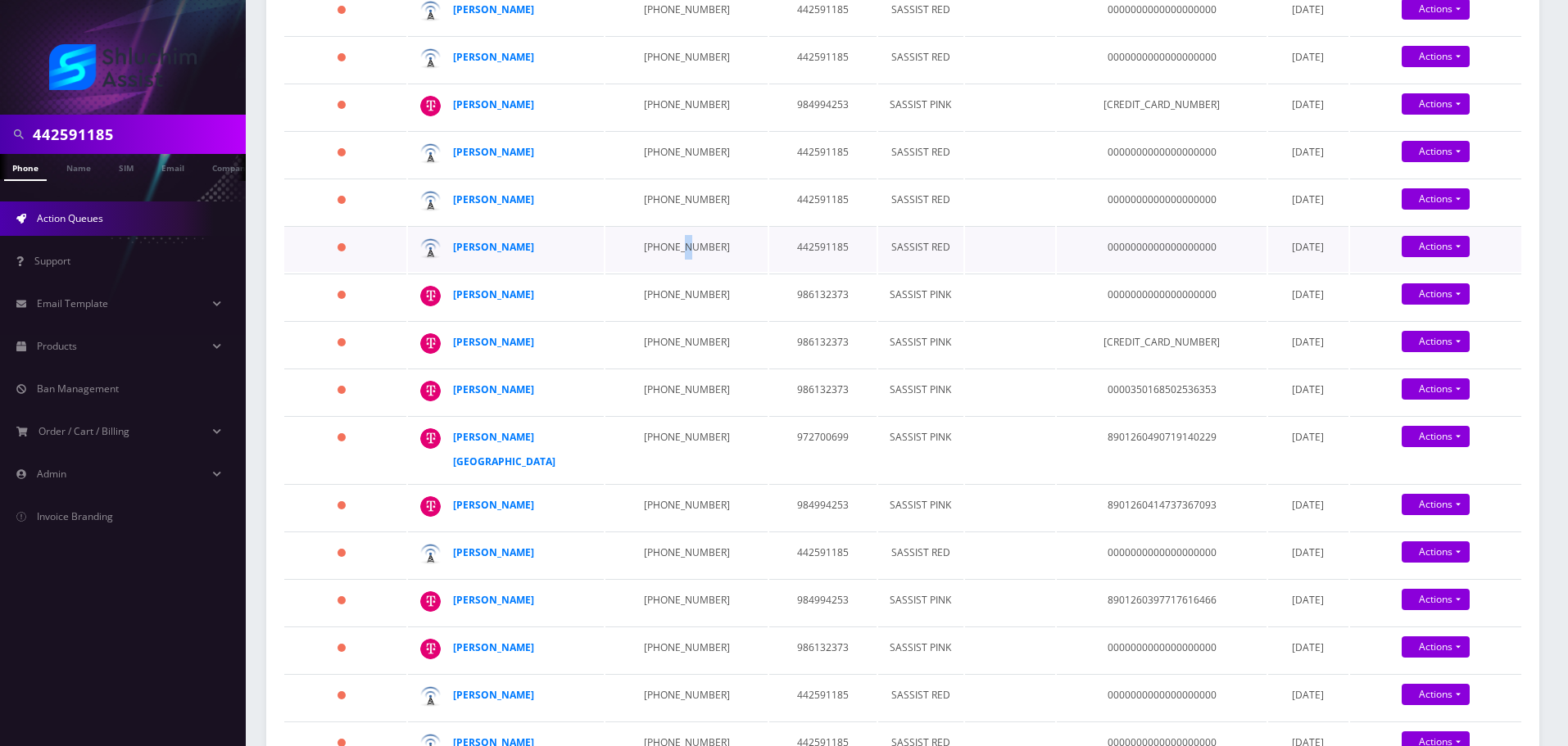
click at [670, 257] on td "347-628-1373" at bounding box center [686, 249] width 161 height 46
click at [669, 257] on td "347-628-1373" at bounding box center [686, 249] width 161 height 46
click at [656, 295] on td "312-874-3108" at bounding box center [686, 296] width 161 height 46
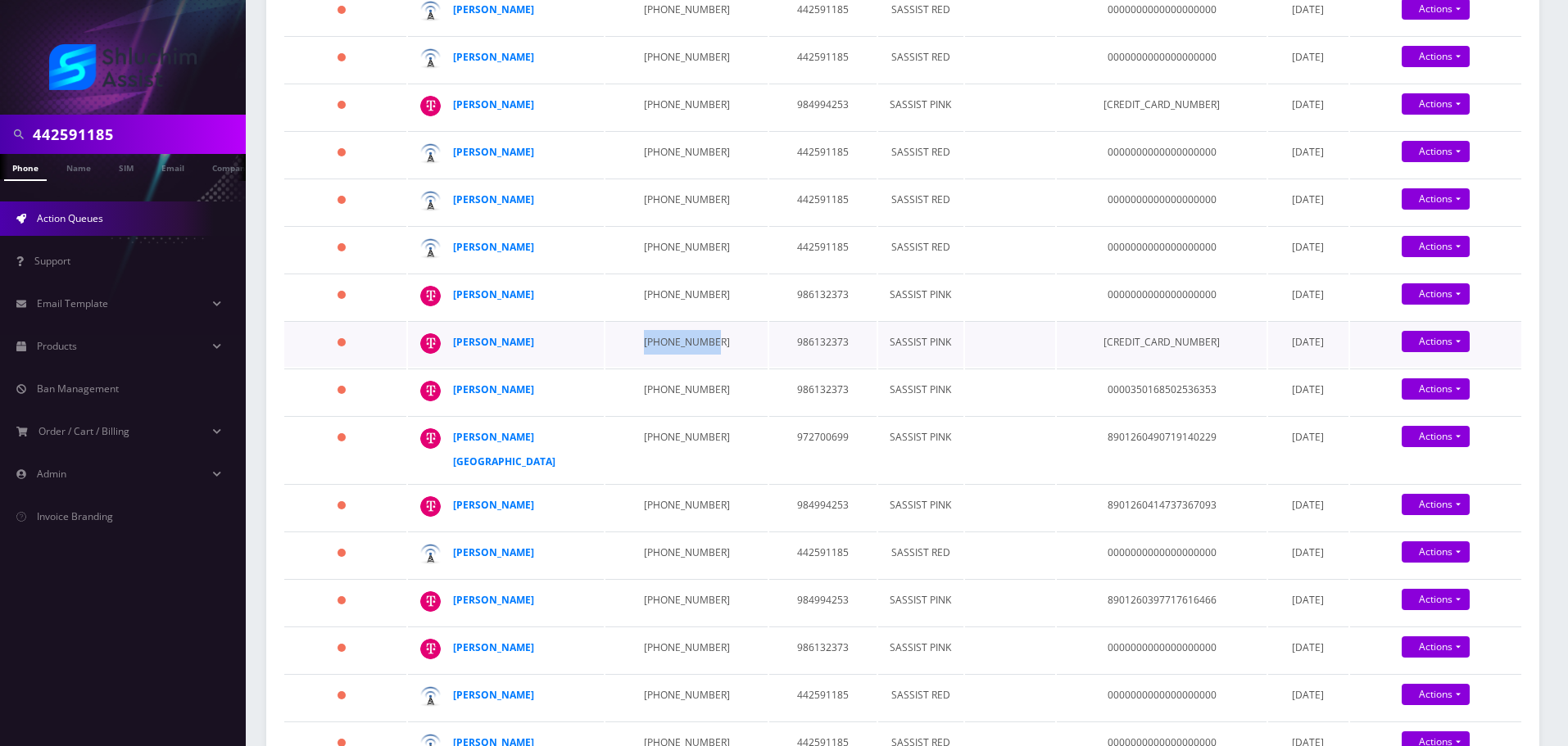
drag, startPoint x: 709, startPoint y: 345, endPoint x: 634, endPoint y: 345, distance: 75.0
click at [634, 345] on td "929-680-5853" at bounding box center [686, 343] width 161 height 46
drag, startPoint x: 537, startPoint y: 341, endPoint x: 455, endPoint y: 346, distance: 82.2
click at [455, 346] on div "Chana Reicher" at bounding box center [515, 341] width 125 height 24
click at [545, 379] on div "Yisroel Traxler" at bounding box center [515, 389] width 125 height 24
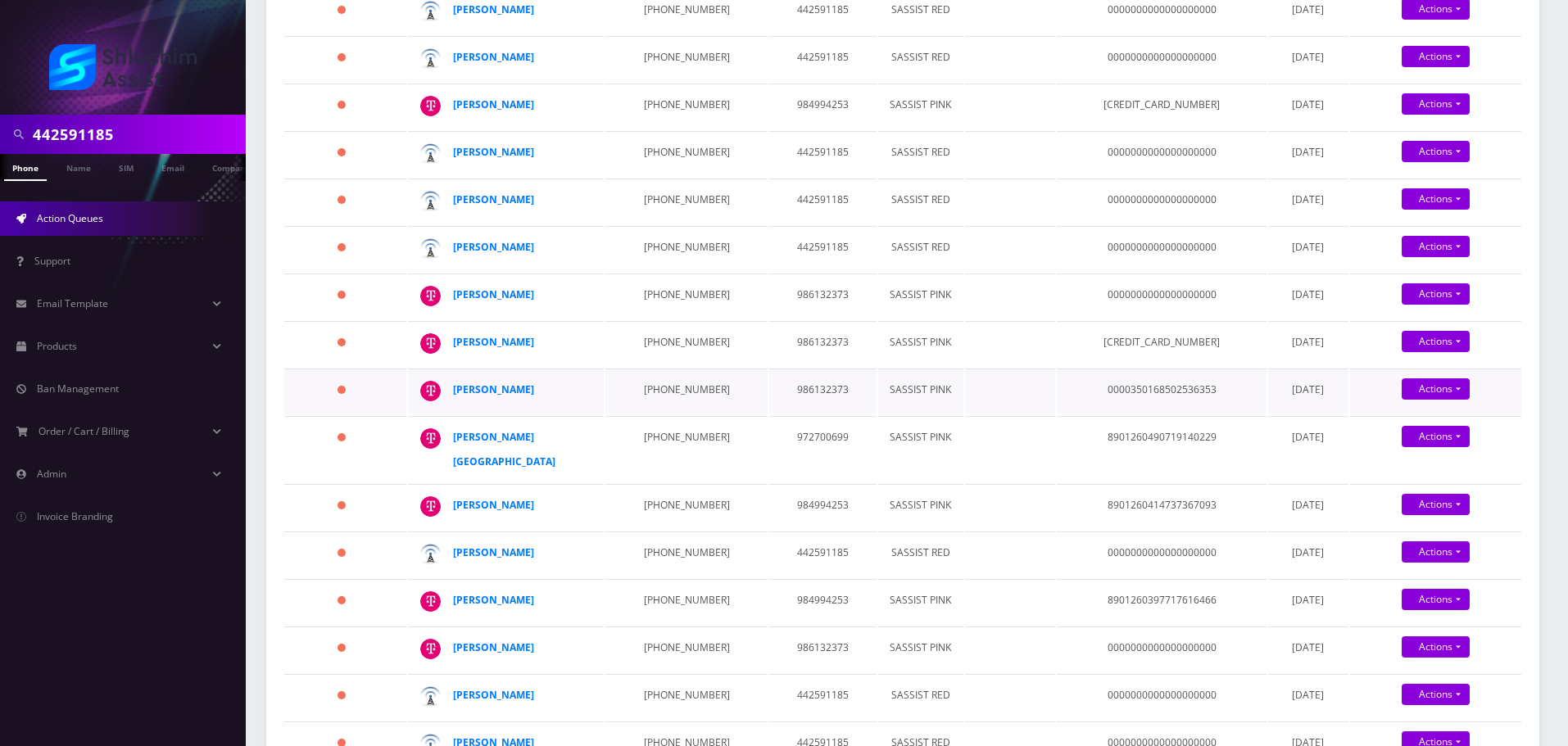
click at [634, 379] on td "646-406-3131" at bounding box center [686, 391] width 161 height 46
click at [667, 431] on td "917-651-1005" at bounding box center [686, 450] width 161 height 67
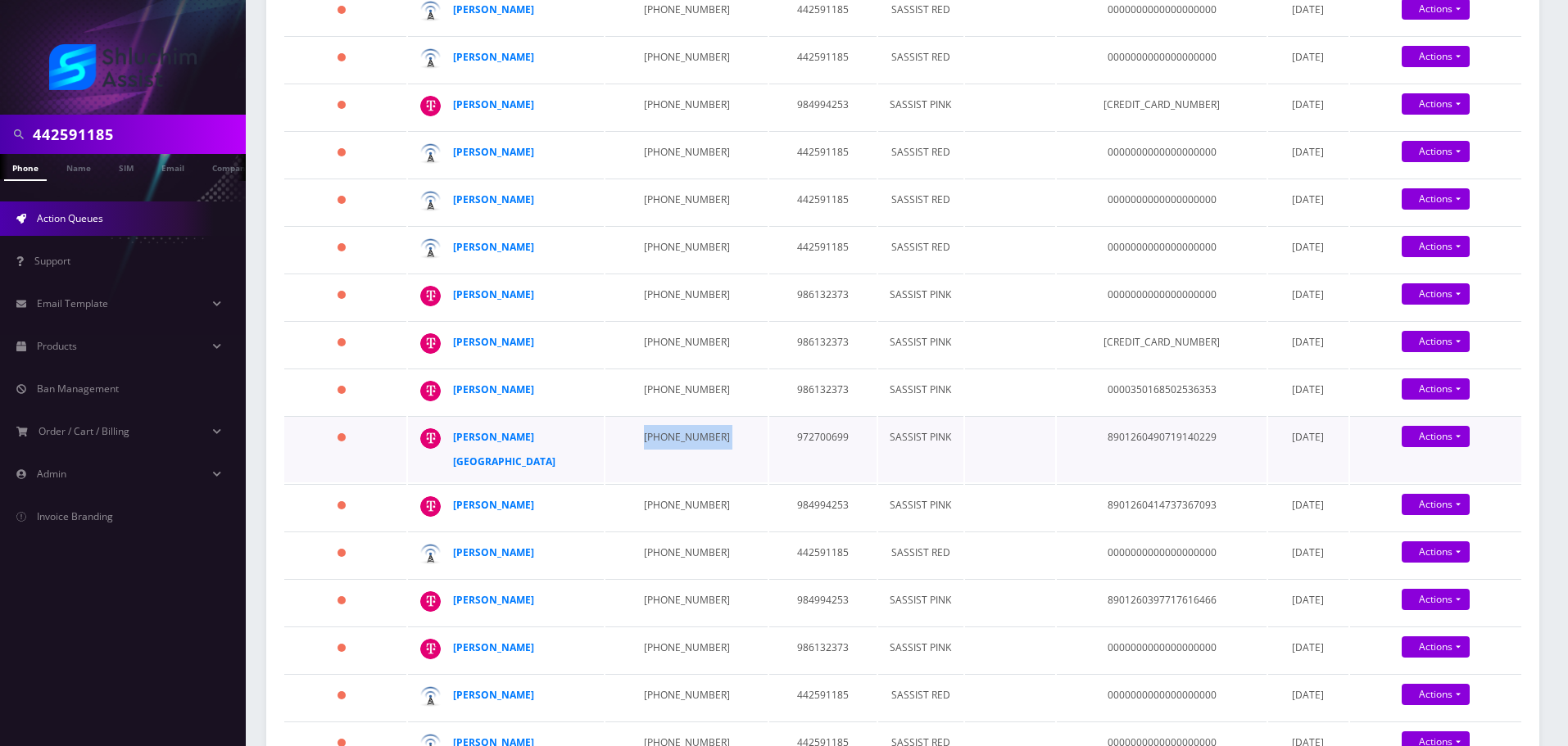
click at [667, 431] on td "917-651-1005" at bounding box center [686, 450] width 161 height 67
click at [679, 379] on td "646-406-3131" at bounding box center [686, 391] width 161 height 46
click at [679, 444] on td "917-651-1005" at bounding box center [686, 450] width 161 height 67
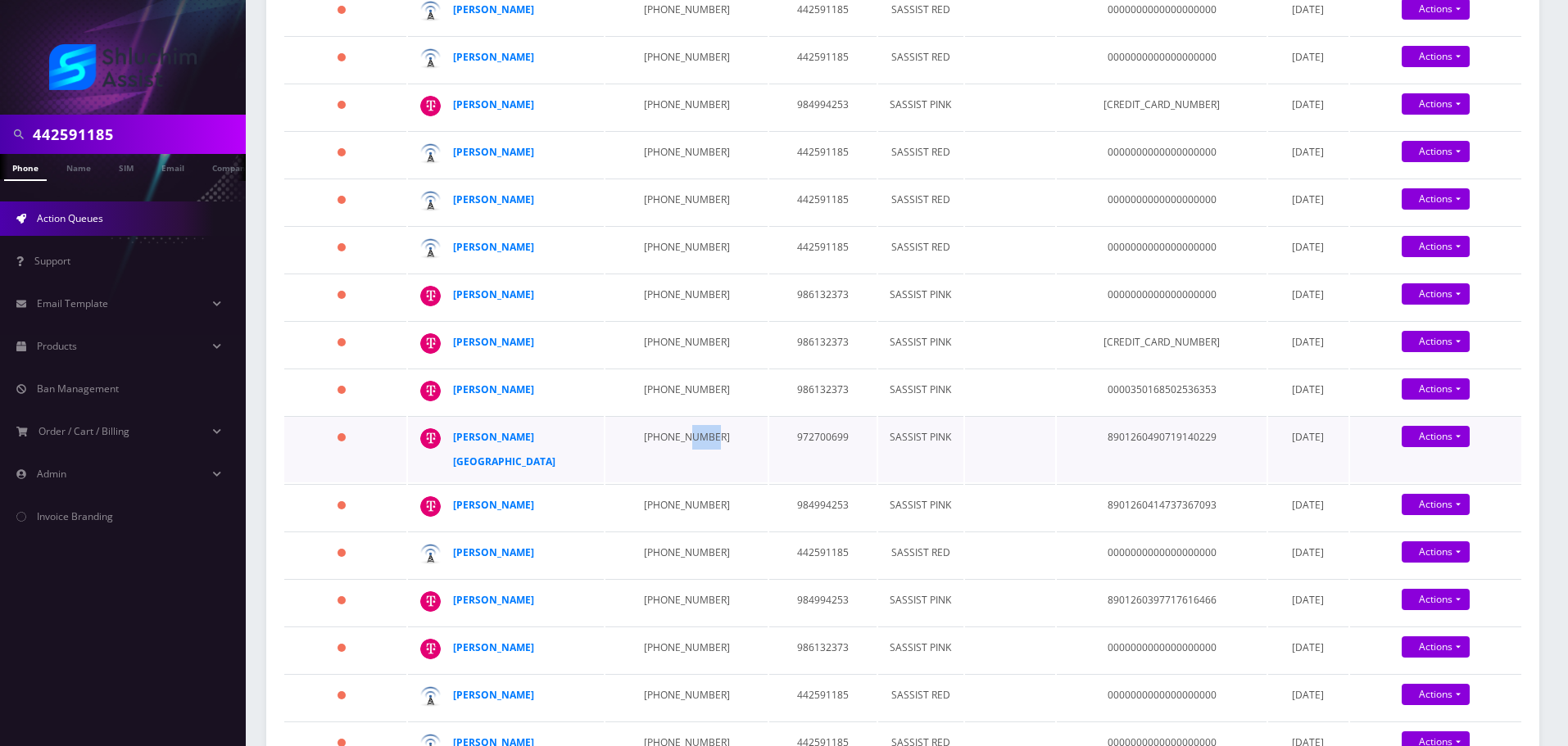
click at [679, 444] on td "917-651-1005" at bounding box center [686, 450] width 161 height 67
drag, startPoint x: 565, startPoint y: 388, endPoint x: 453, endPoint y: 388, distance: 112.0
click at [453, 388] on div "Yisroel Traxler" at bounding box center [515, 389] width 125 height 24
click at [555, 386] on div "Yisroel Traxler" at bounding box center [515, 389] width 125 height 24
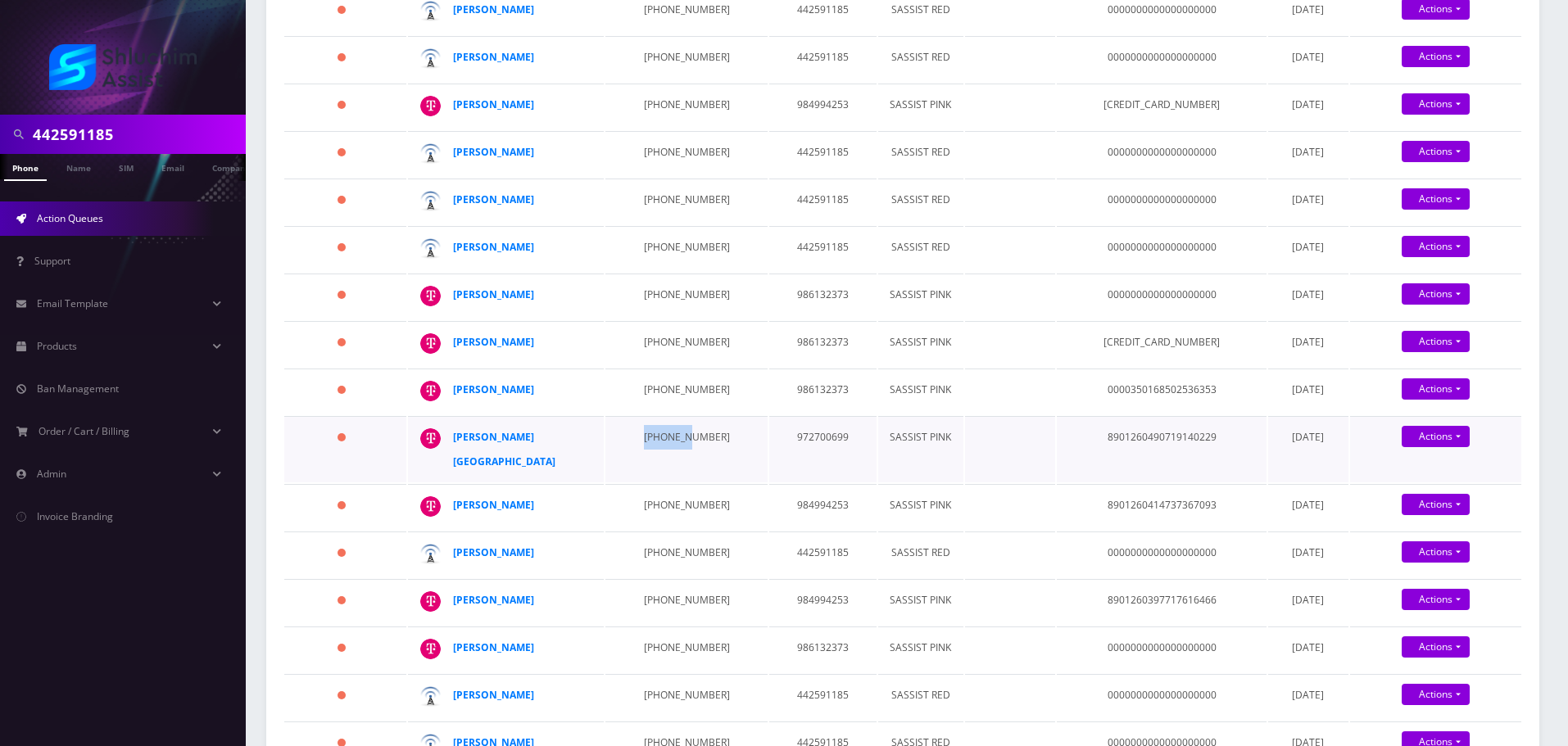
drag, startPoint x: 561, startPoint y: 439, endPoint x: 674, endPoint y: 443, distance: 113.1
click at [674, 443] on tr "252 days Schneur Gansburg 917-651-1005 972700699 SASSIST PINK 89012604907191402…" at bounding box center [902, 450] width 1237 height 67
click at [624, 441] on td "917-651-1005" at bounding box center [686, 450] width 161 height 67
drag, startPoint x: 618, startPoint y: 441, endPoint x: 722, endPoint y: 441, distance: 104.0
click at [722, 441] on tr "252 days Schneur Gansburg 917-651-1005 972700699 SASSIST PINK 89012604907191402…" at bounding box center [902, 450] width 1237 height 67
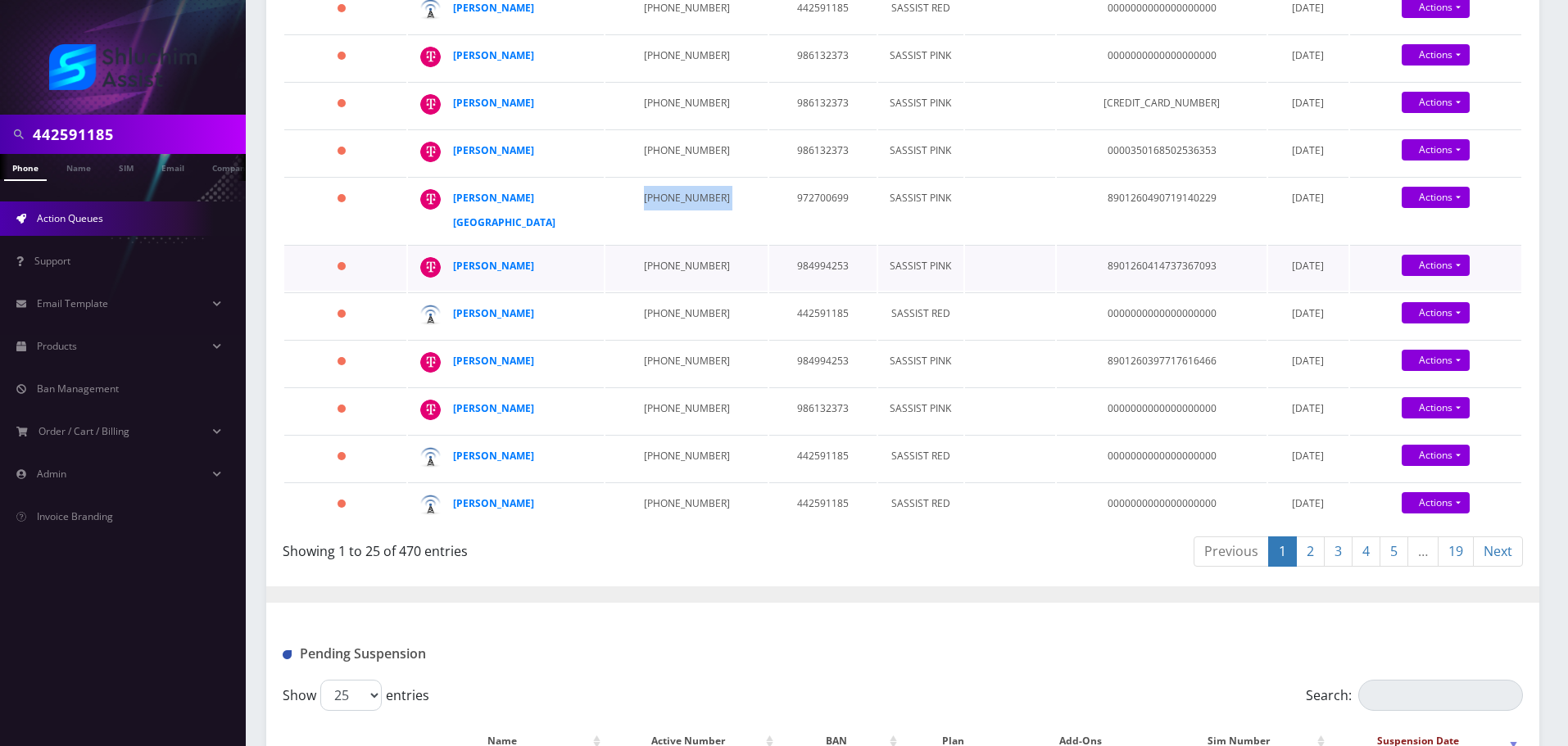
scroll to position [1019, 0]
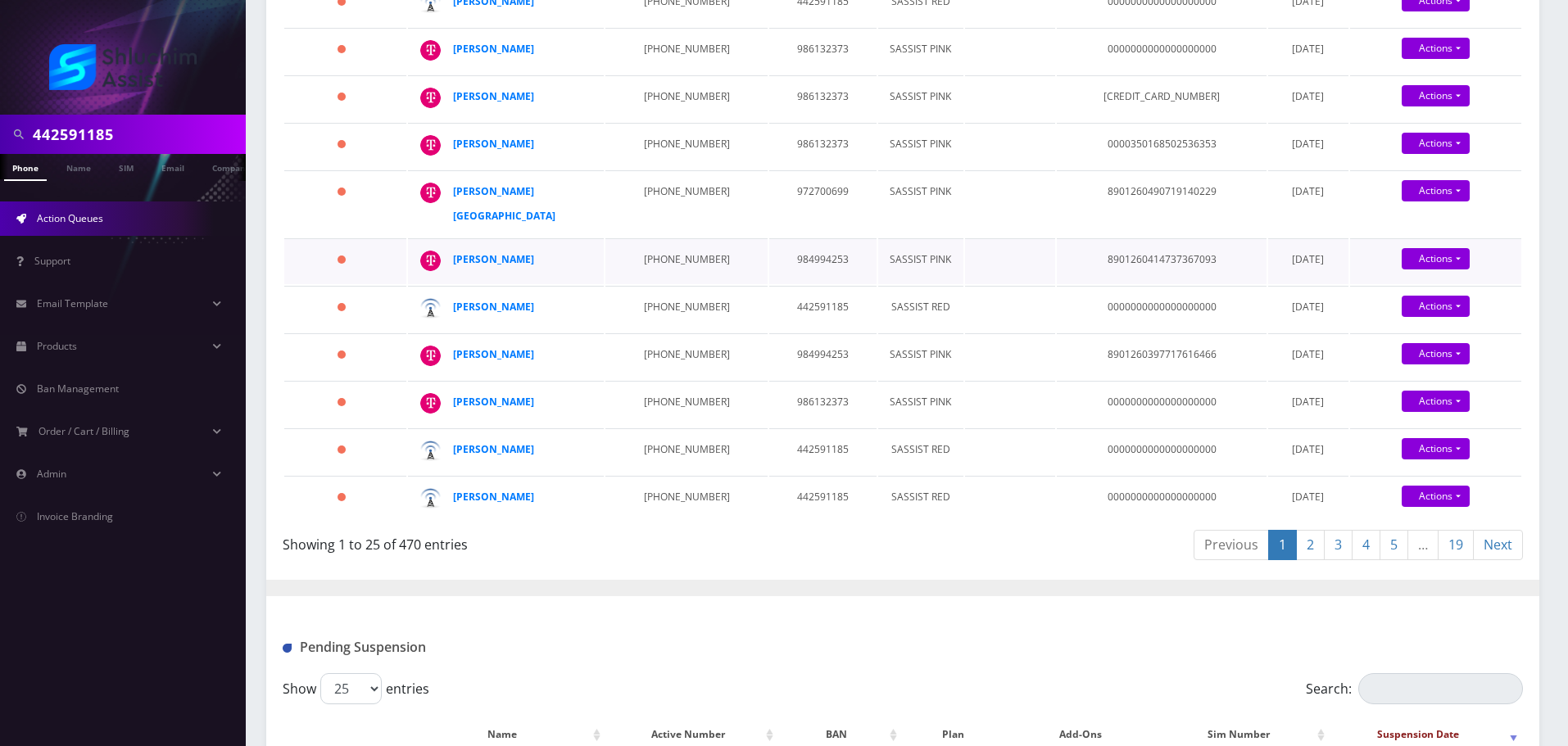
click at [657, 256] on td "347-805-4427" at bounding box center [686, 261] width 161 height 46
drag, startPoint x: 556, startPoint y: 260, endPoint x: 446, endPoint y: 259, distance: 110.0
click at [446, 259] on td "Yosef Eizicovics" at bounding box center [506, 261] width 196 height 46
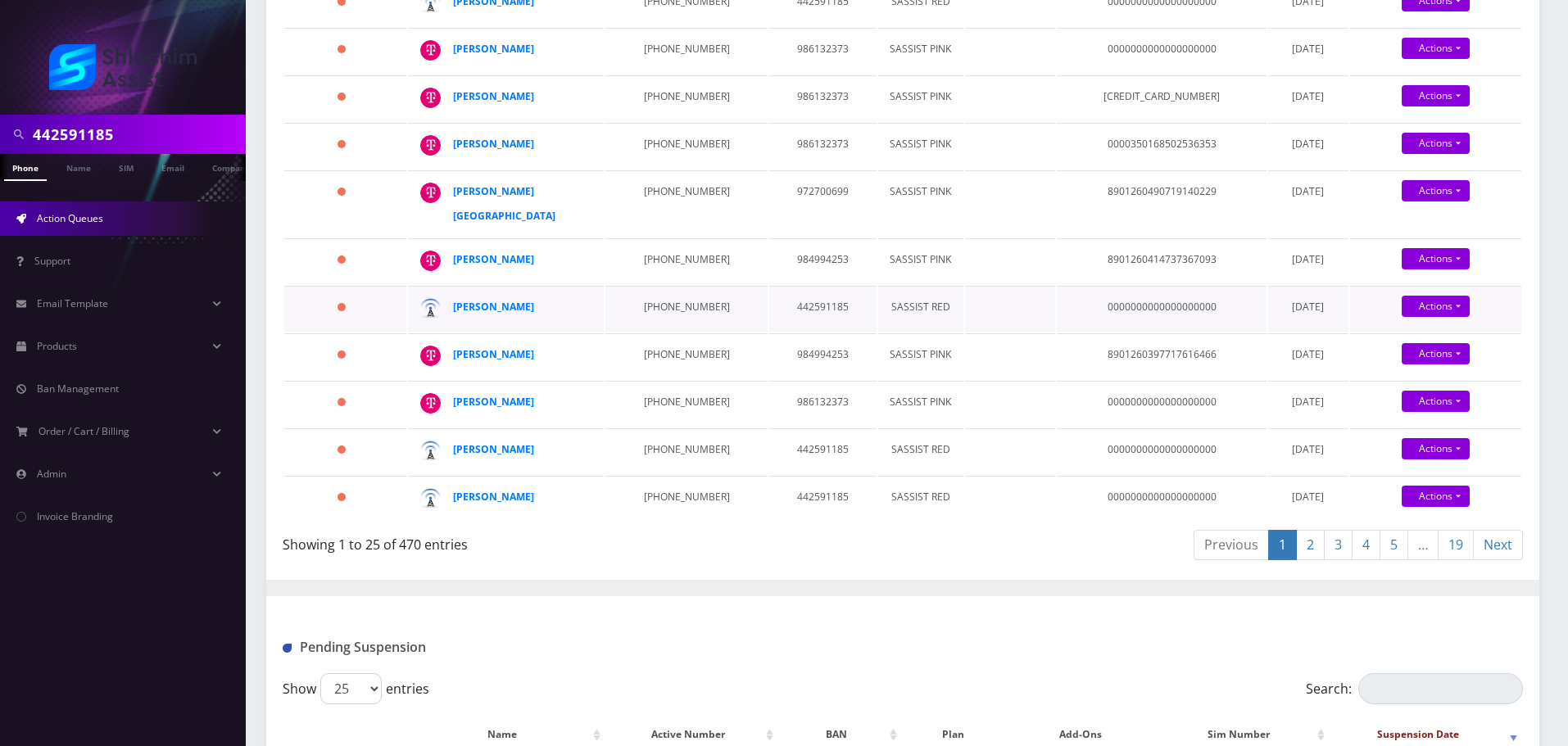
click at [666, 325] on td "929-617-3211" at bounding box center [686, 308] width 161 height 46
click at [662, 377] on td "929-745-3759" at bounding box center [686, 356] width 161 height 46
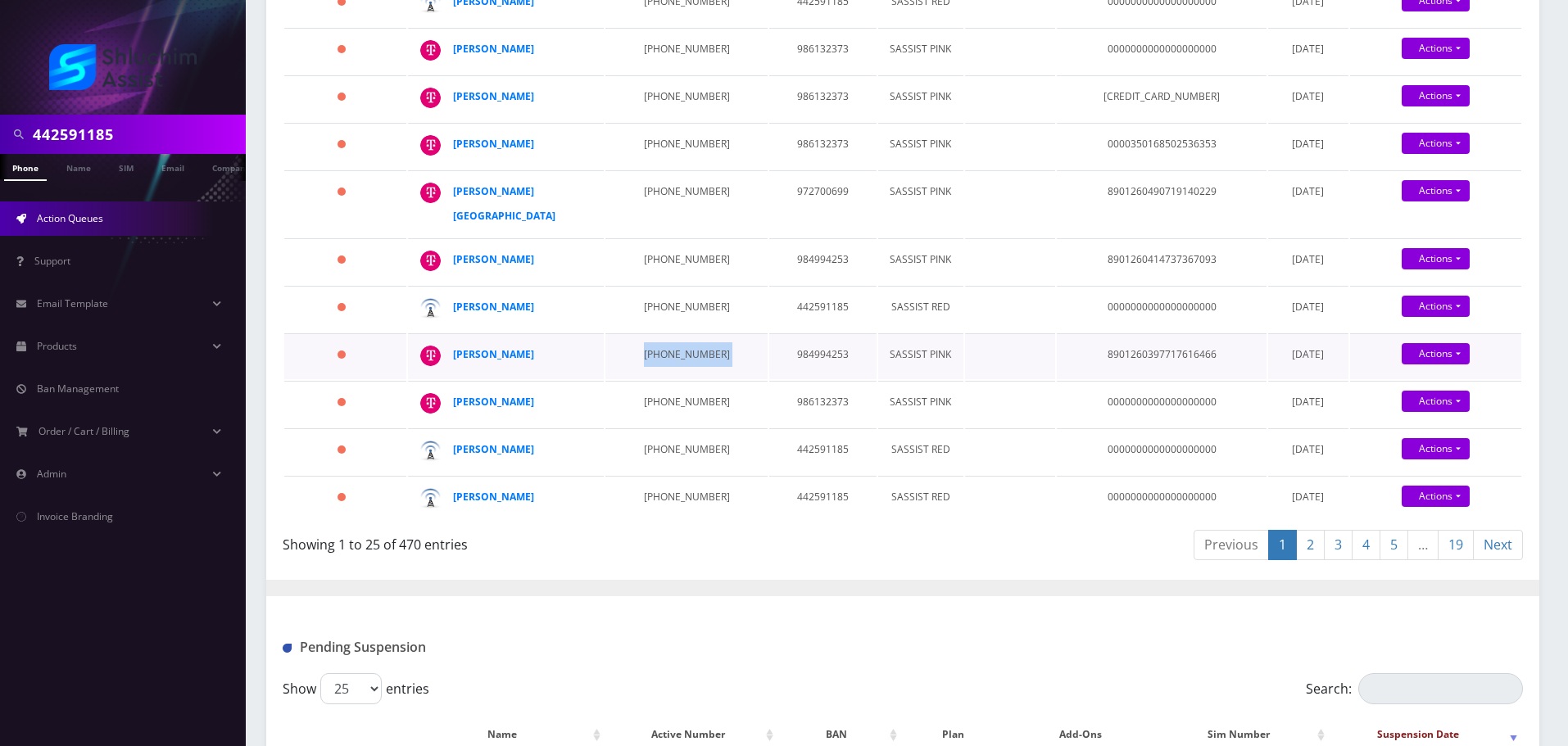
click at [662, 377] on td "929-745-3759" at bounding box center [686, 356] width 161 height 46
click at [656, 427] on td "934-867-8926" at bounding box center [686, 404] width 161 height 46
drag, startPoint x: 549, startPoint y: 464, endPoint x: 511, endPoint y: 464, distance: 38.0
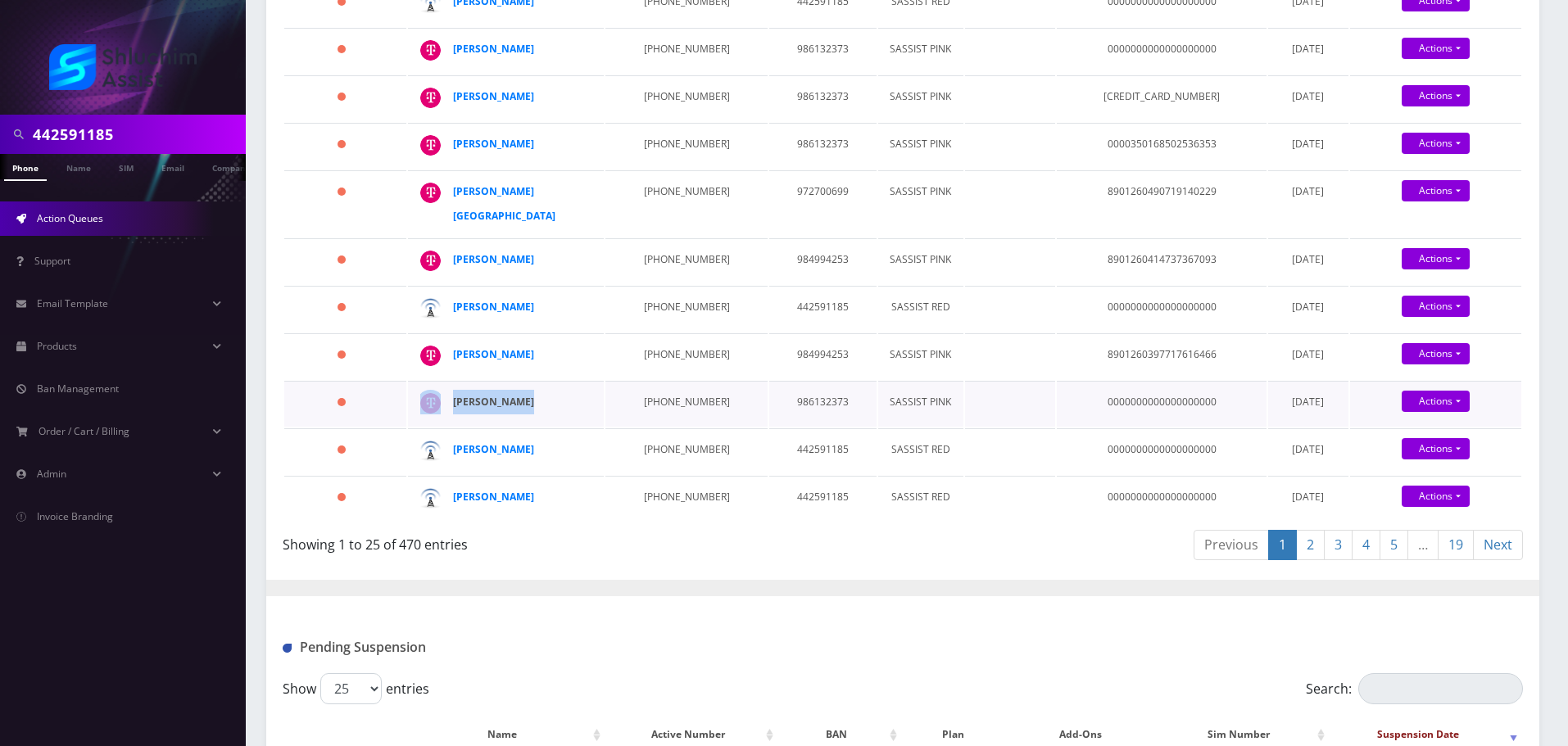
click at [452, 427] on td "Nasanel Cohen" at bounding box center [506, 404] width 196 height 46
drag, startPoint x: 554, startPoint y: 536, endPoint x: 449, endPoint y: 534, distance: 105.0
click at [449, 474] on td "Shneur Backman" at bounding box center [506, 450] width 196 height 46
click at [675, 474] on td "845-222-2783" at bounding box center [686, 450] width 161 height 46
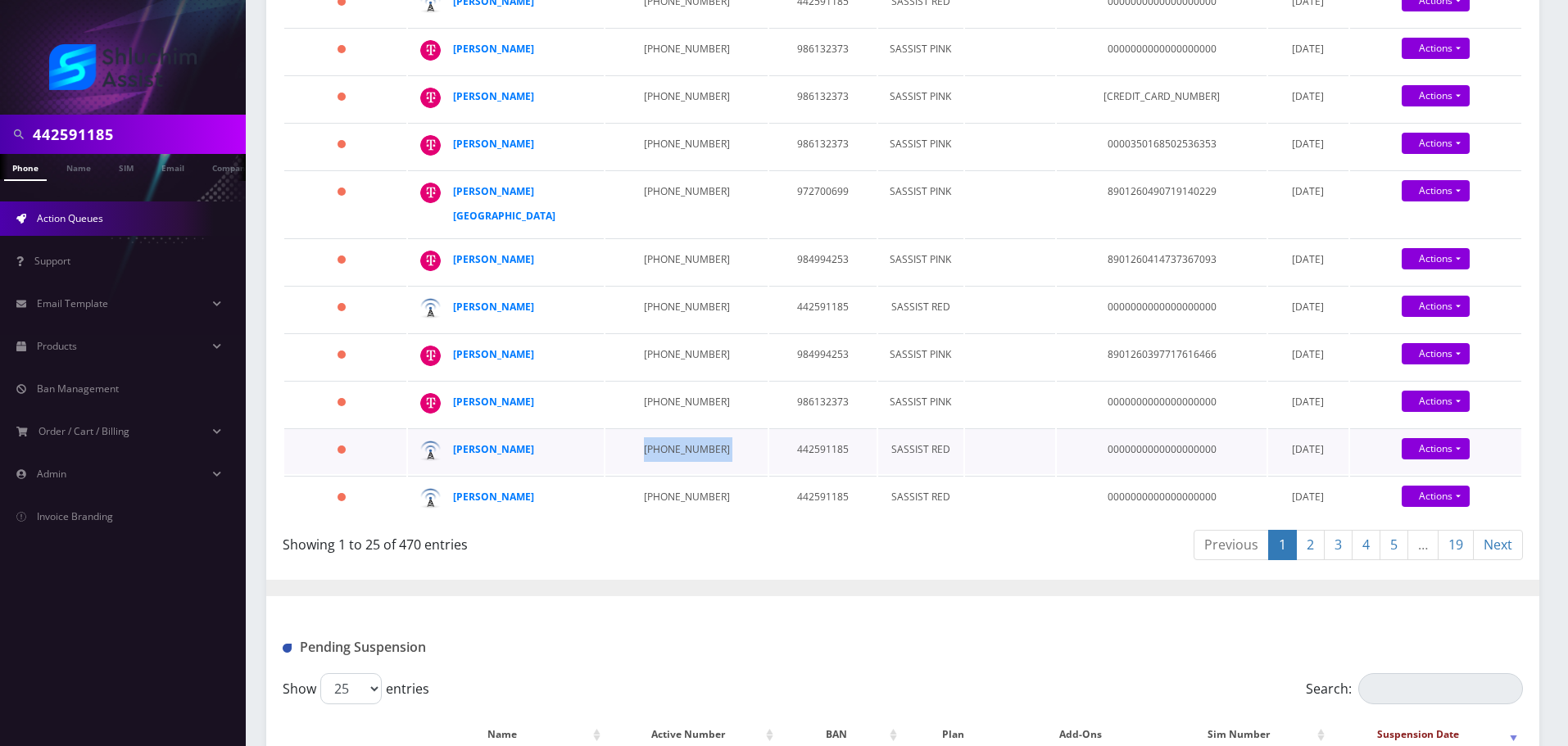
click at [675, 474] on td "845-222-2783" at bounding box center [686, 450] width 161 height 46
click at [669, 522] on td "934-223-9007" at bounding box center [686, 498] width 161 height 46
click at [680, 522] on td "934-223-9007" at bounding box center [686, 498] width 161 height 46
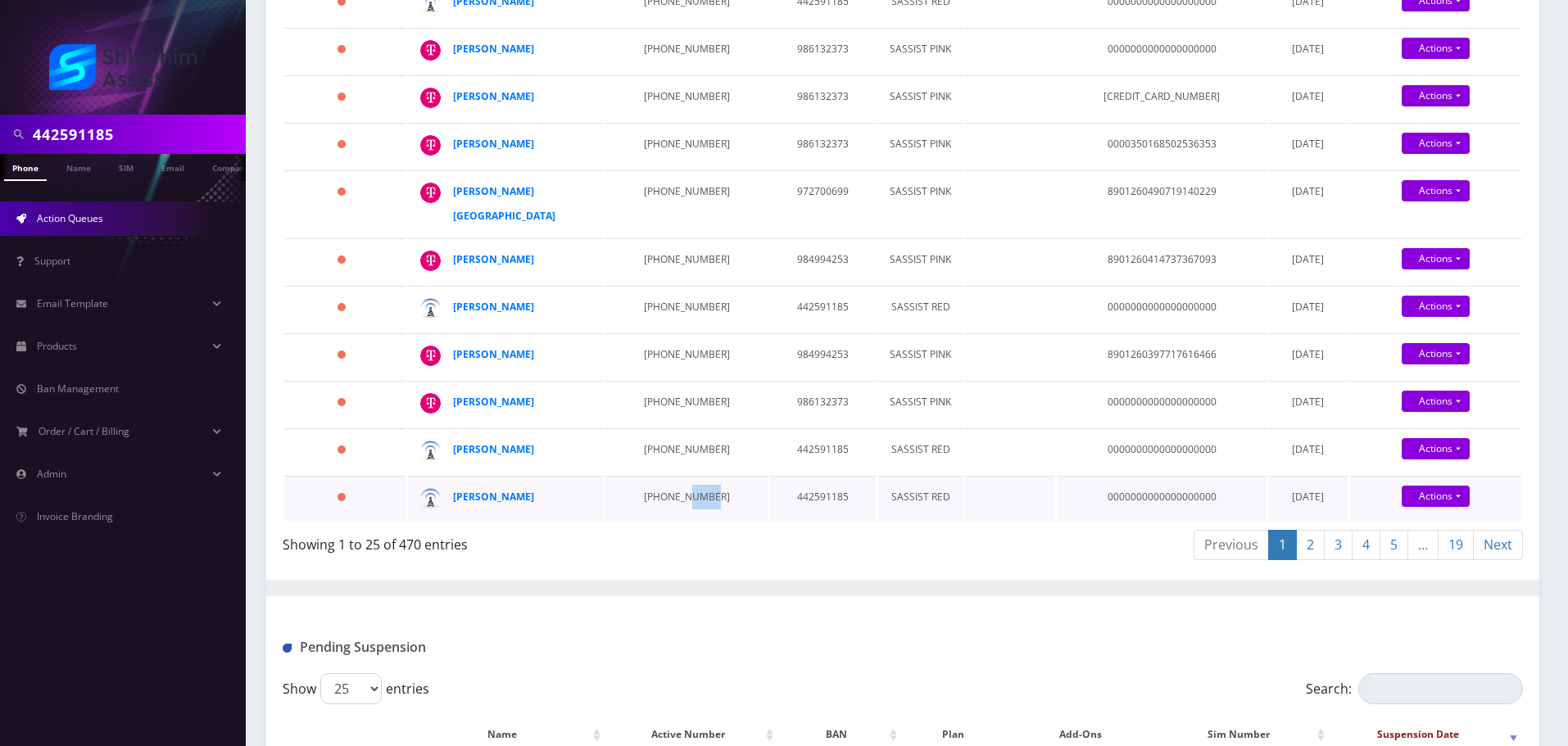
click at [680, 522] on td "934-223-9007" at bounding box center [686, 498] width 161 height 46
click at [1326, 560] on link "3" at bounding box center [1338, 545] width 29 height 31
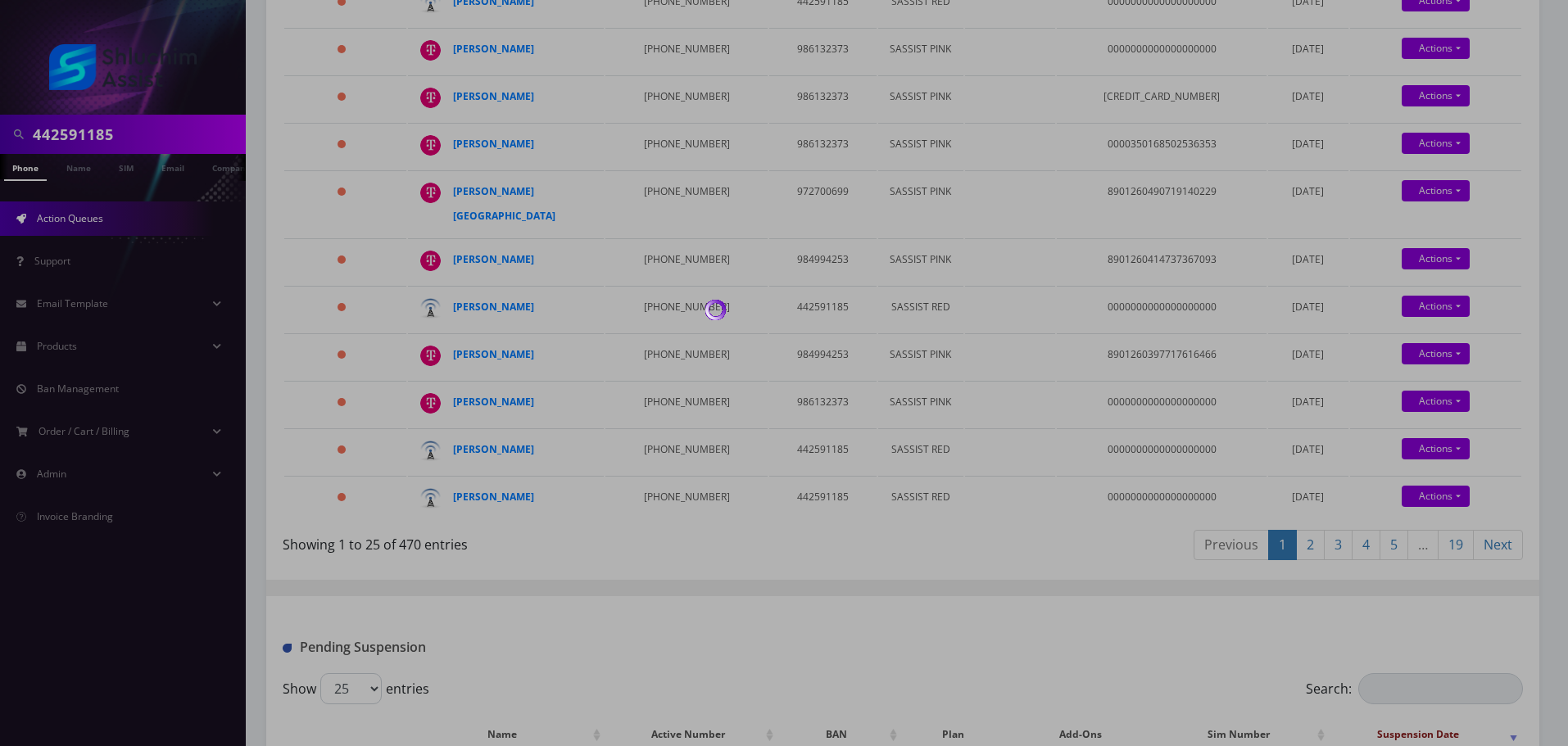
click at [1315, 677] on div at bounding box center [784, 373] width 1568 height 746
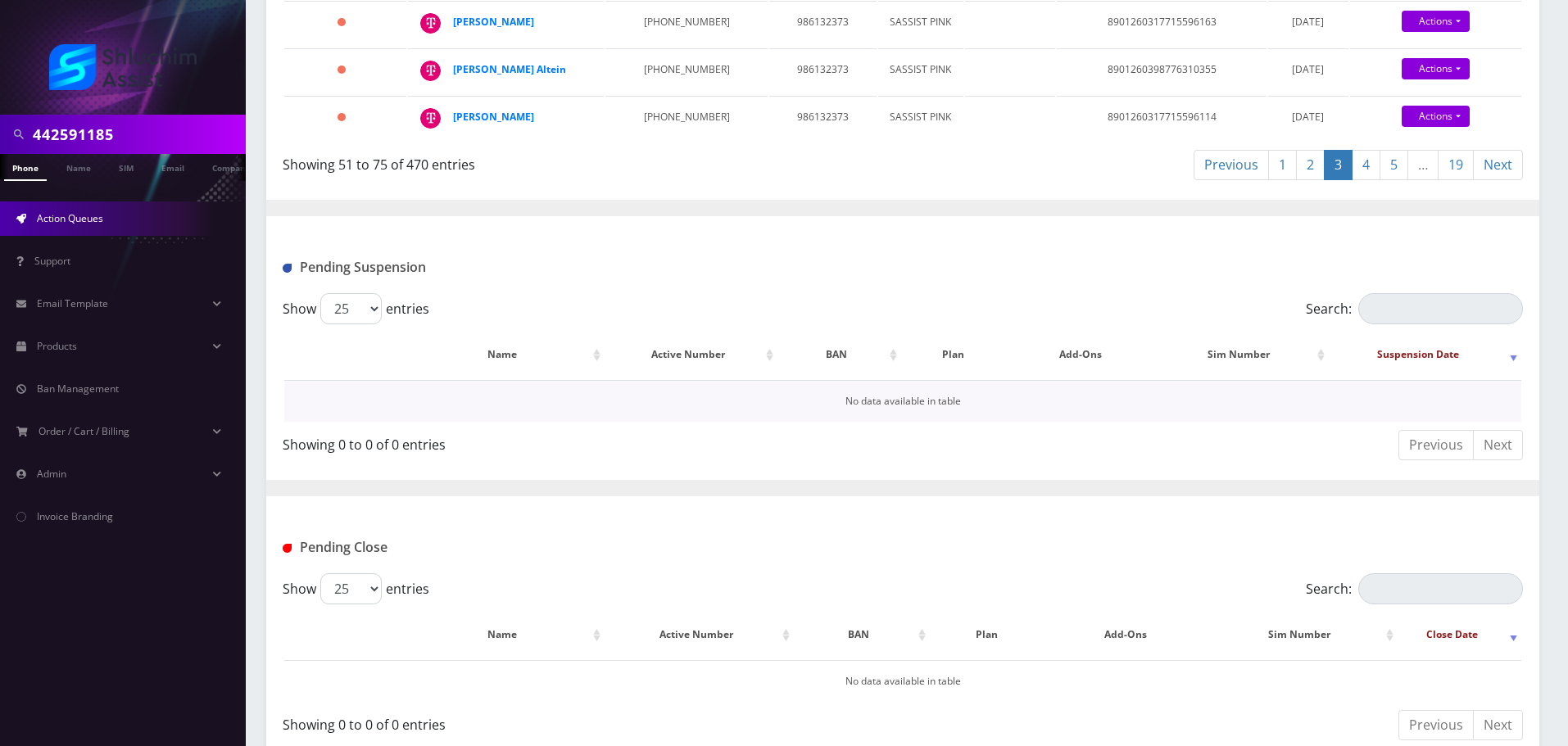
scroll to position [1429, 0]
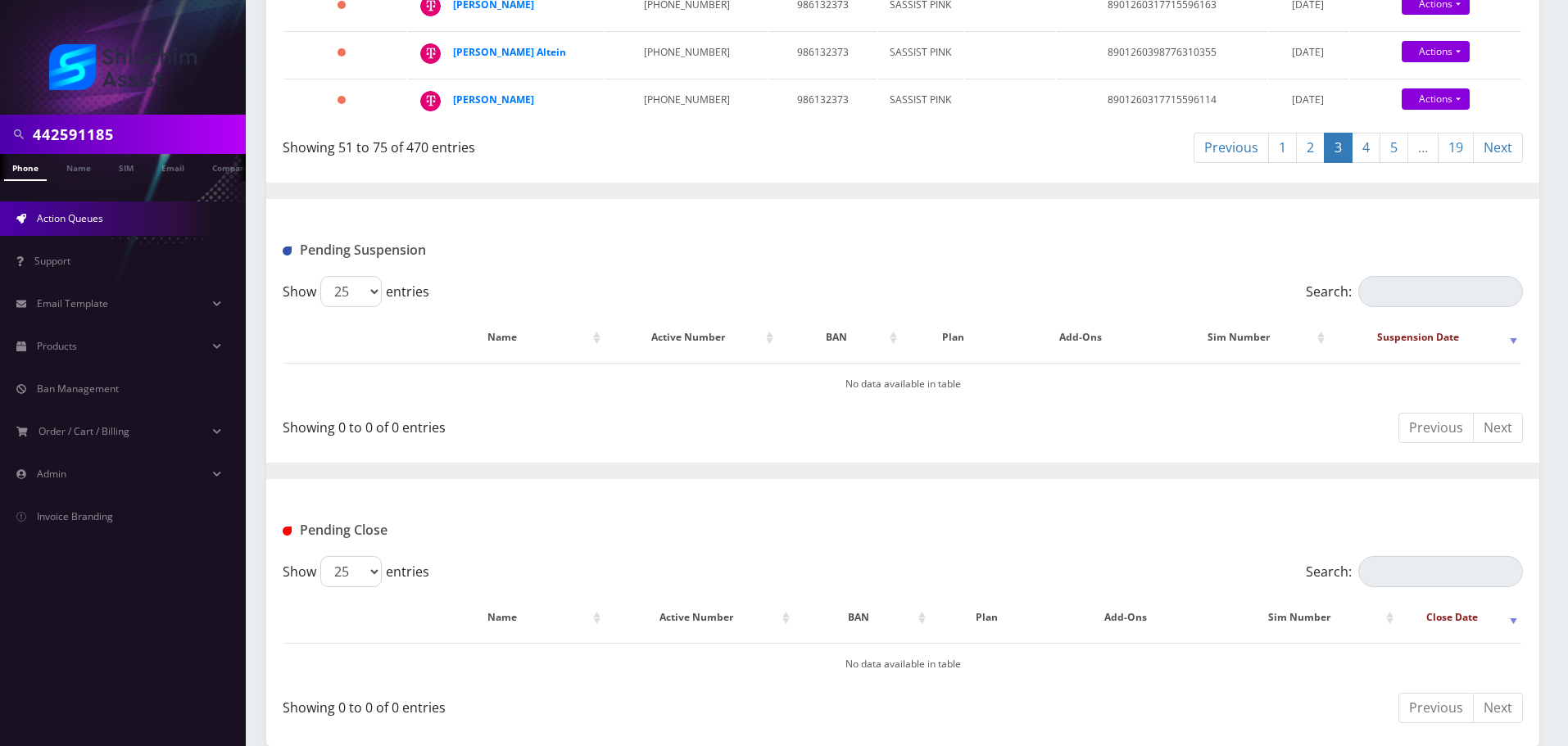
click at [1308, 163] on link "2" at bounding box center [1310, 148] width 29 height 31
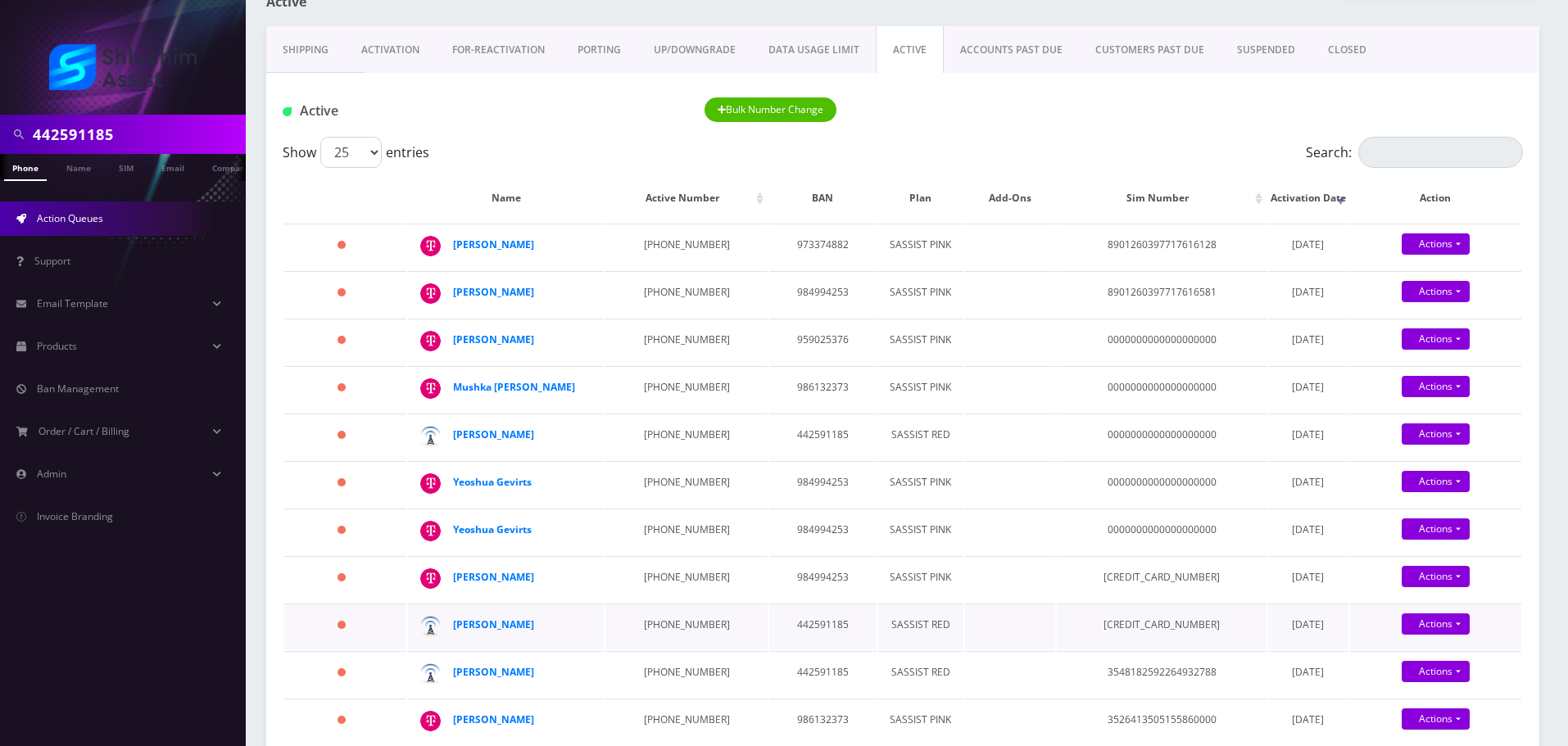
scroll to position [36, 0]
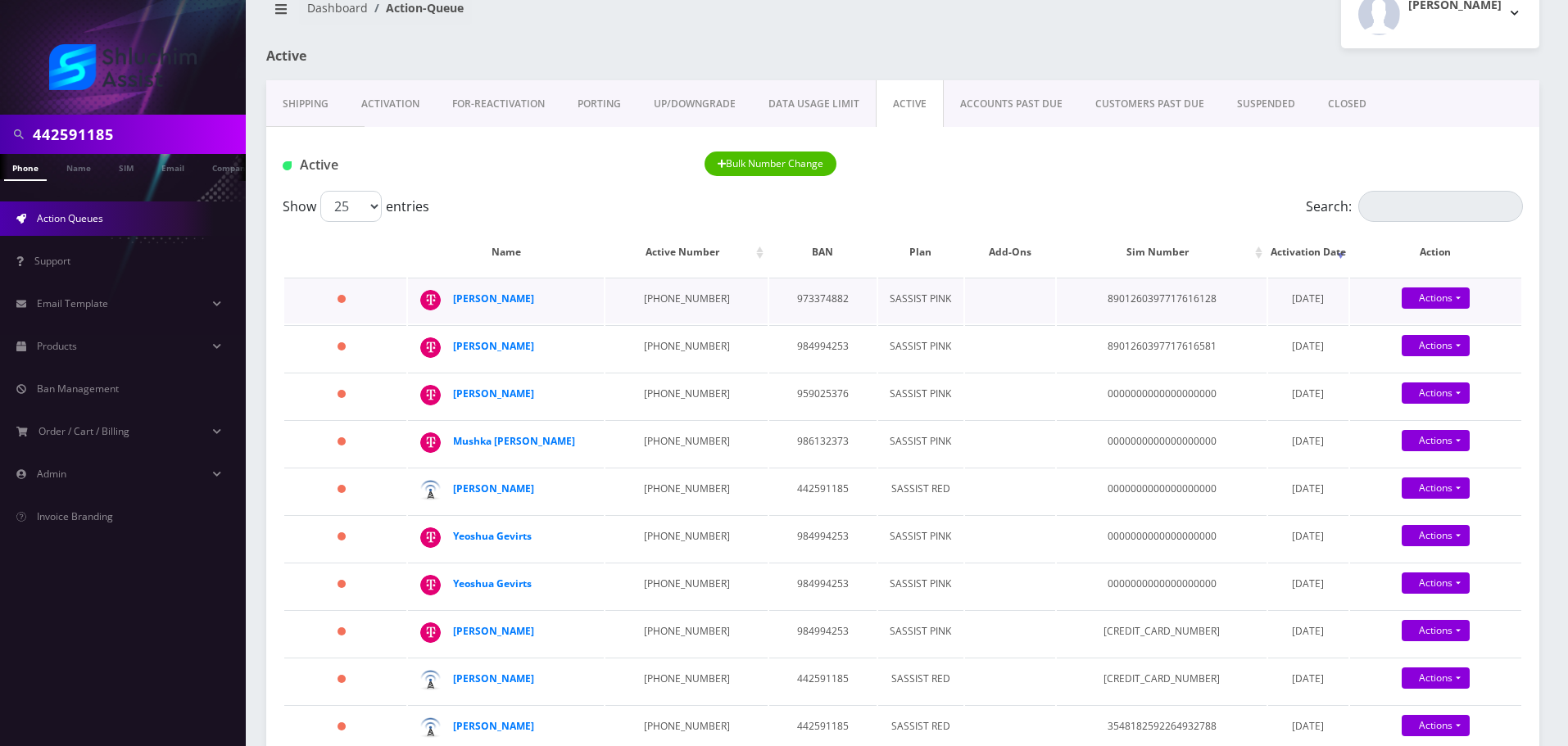
click at [668, 301] on td "646-932-5025" at bounding box center [686, 300] width 161 height 46
click at [639, 311] on td "646-932-5025" at bounding box center [686, 300] width 161 height 46
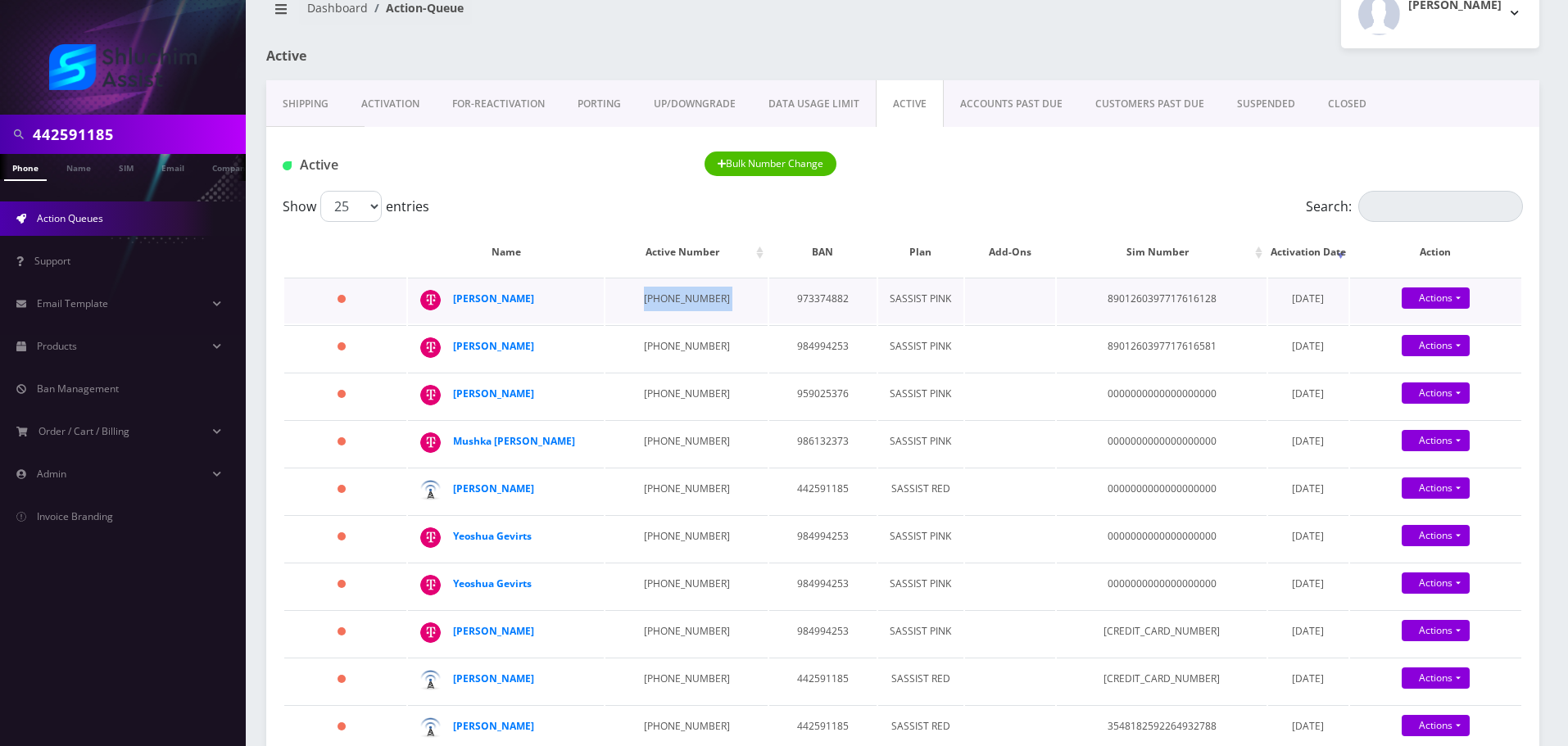
click at [639, 311] on td "646-932-5025" at bounding box center [686, 300] width 161 height 46
click at [670, 309] on td "646-932-5025" at bounding box center [686, 300] width 161 height 46
click at [658, 371] on td "646-858-9055" at bounding box center [686, 348] width 161 height 46
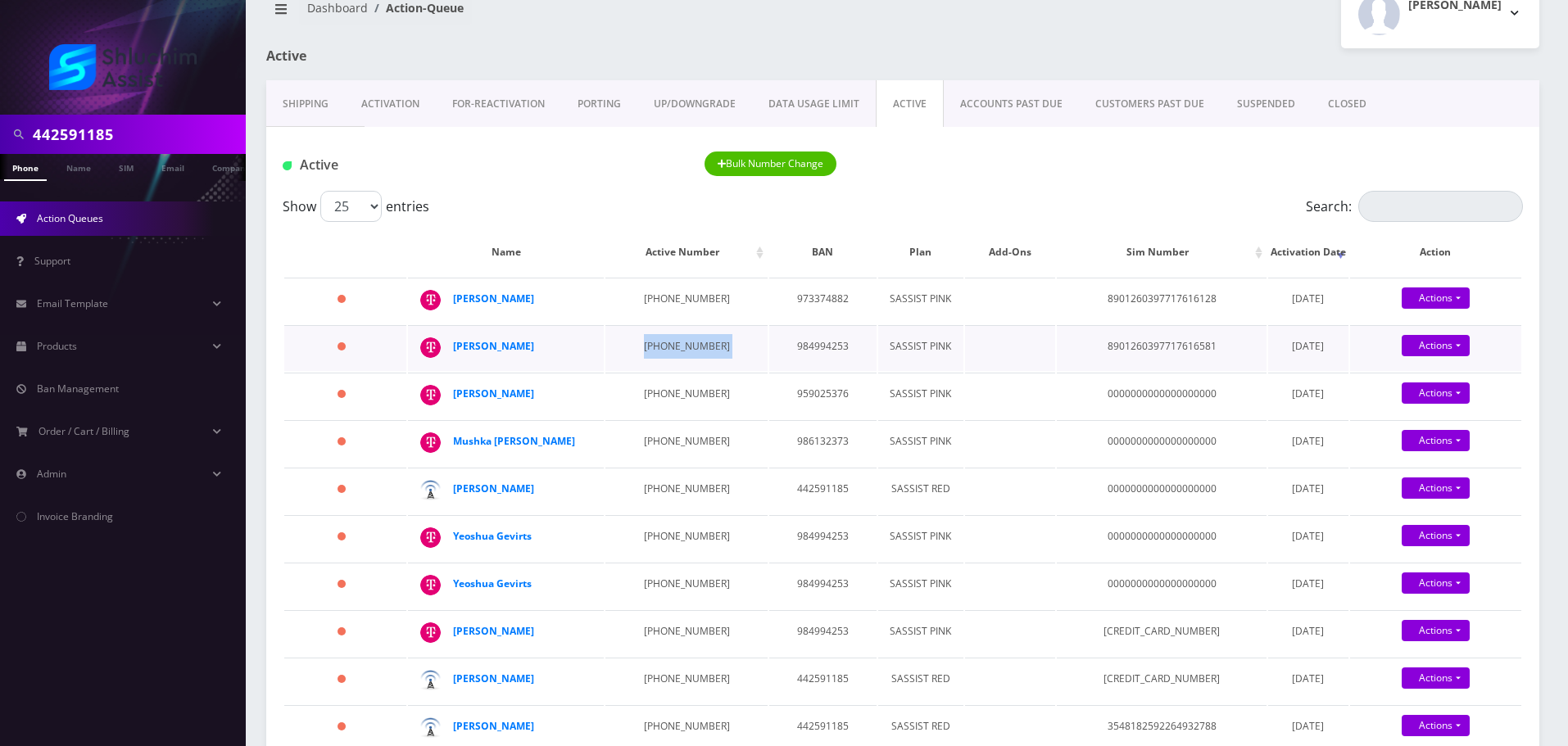
click at [658, 371] on td "646-858-9055" at bounding box center [686, 348] width 161 height 46
click at [697, 371] on td "646-858-9055" at bounding box center [686, 348] width 161 height 46
click at [704, 368] on td "646-858-9055" at bounding box center [686, 348] width 161 height 46
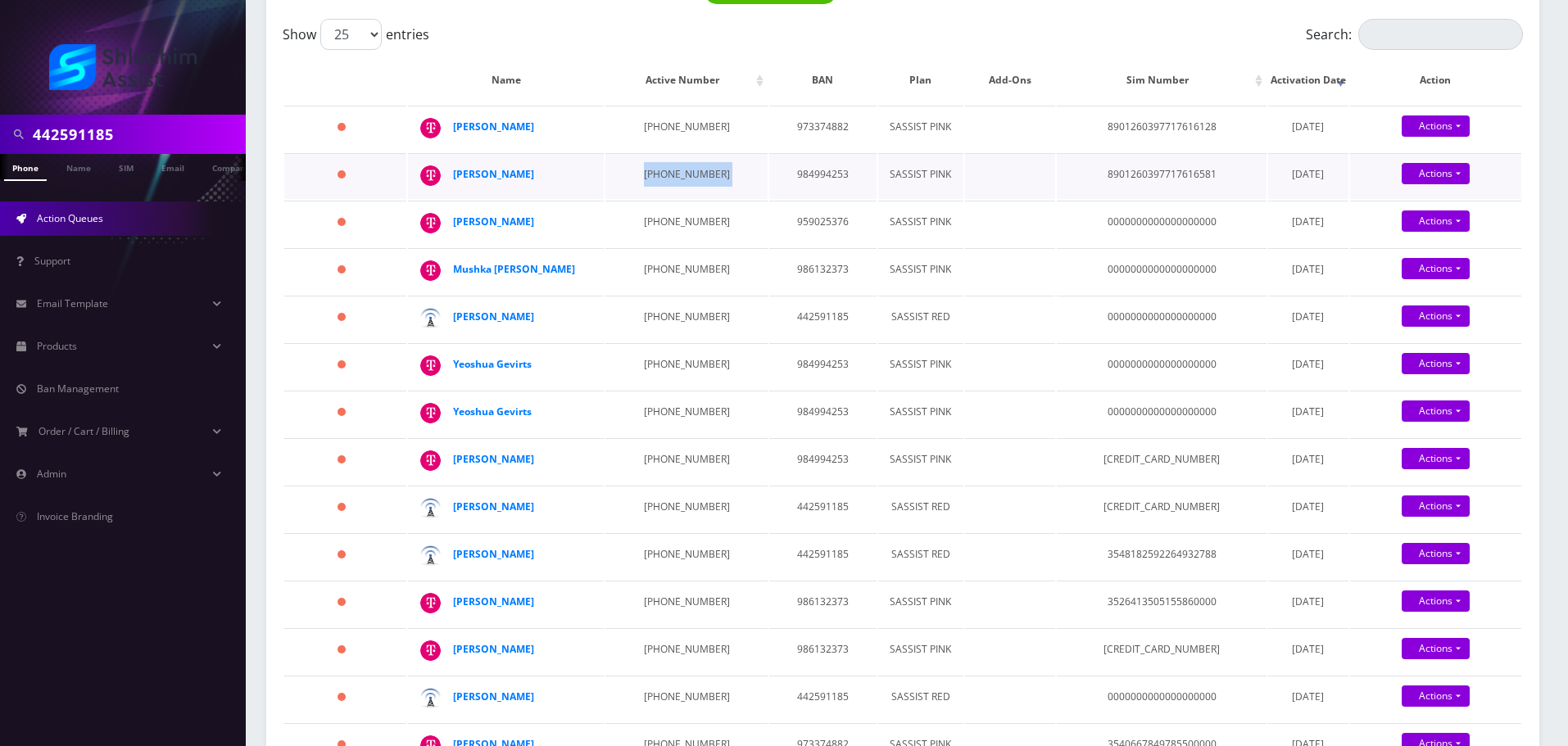
scroll to position [187, 0]
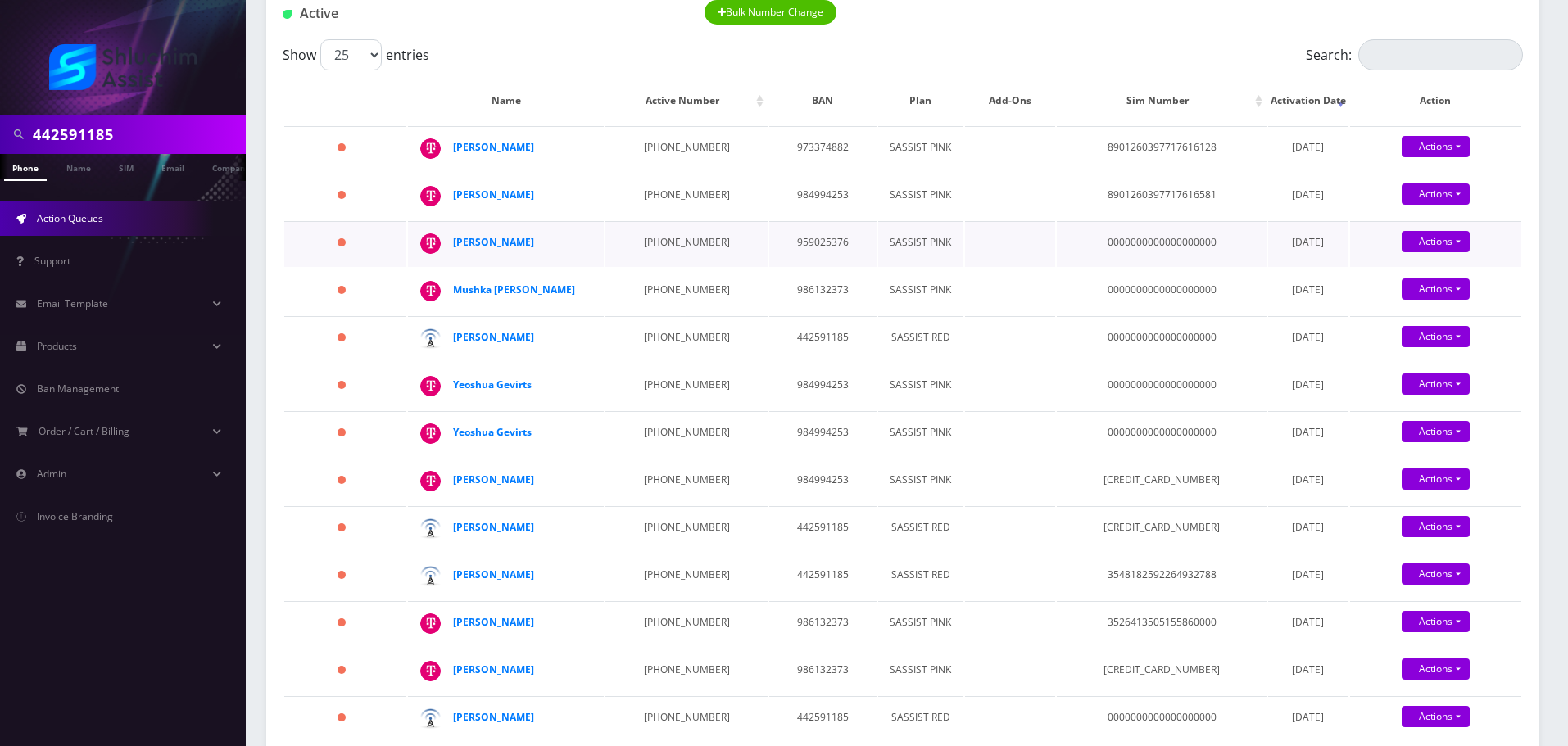
click at [669, 267] on td "510-216-8873" at bounding box center [686, 243] width 161 height 46
click at [655, 314] on td "347-519-1292" at bounding box center [686, 291] width 161 height 46
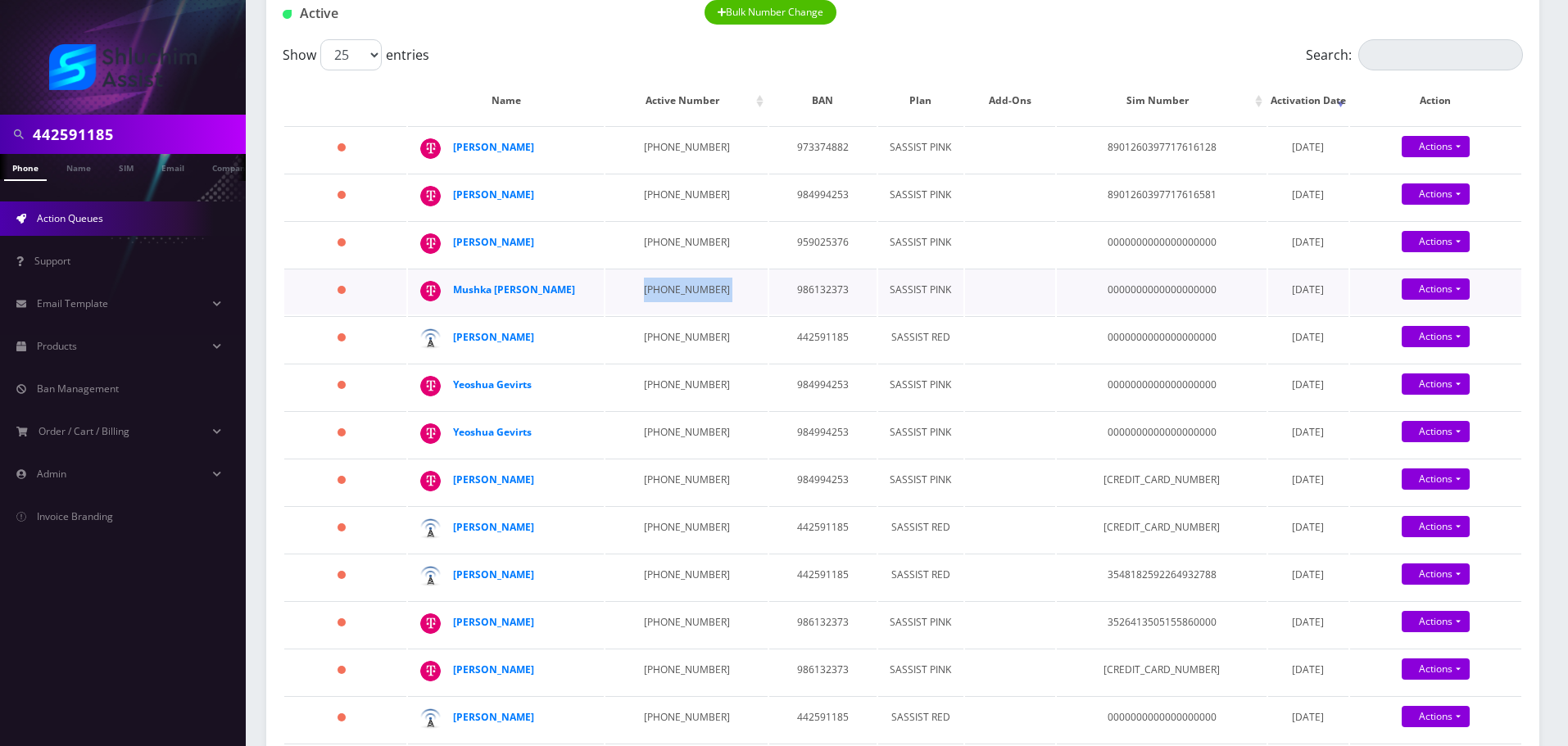
click at [655, 314] on td "347-519-1292" at bounding box center [686, 291] width 161 height 46
click at [657, 362] on td "929-617-9351" at bounding box center [686, 339] width 161 height 46
drag, startPoint x: 702, startPoint y: 488, endPoint x: 626, endPoint y: 486, distance: 76.0
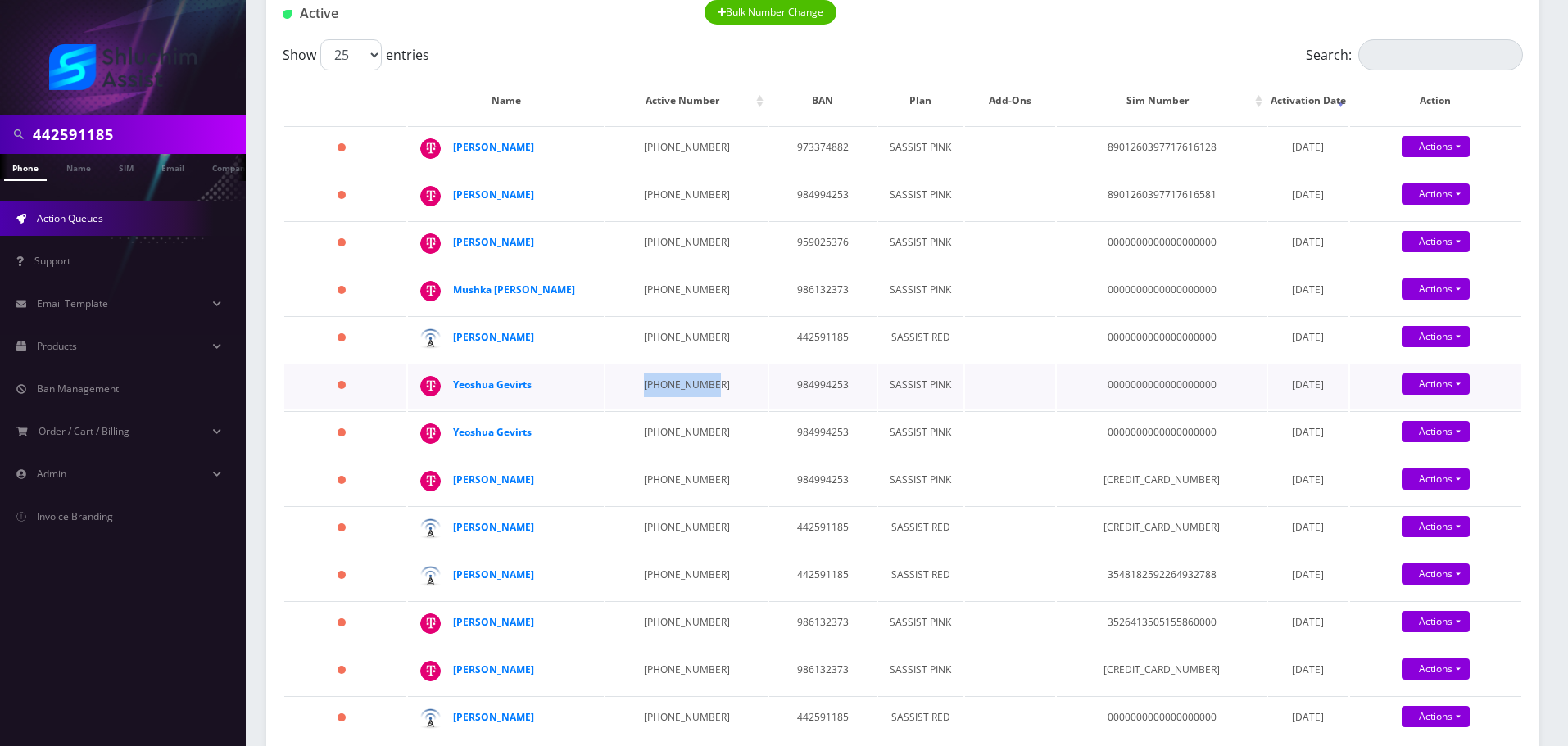
click at [626, 410] on td "347-888-5751" at bounding box center [686, 387] width 161 height 46
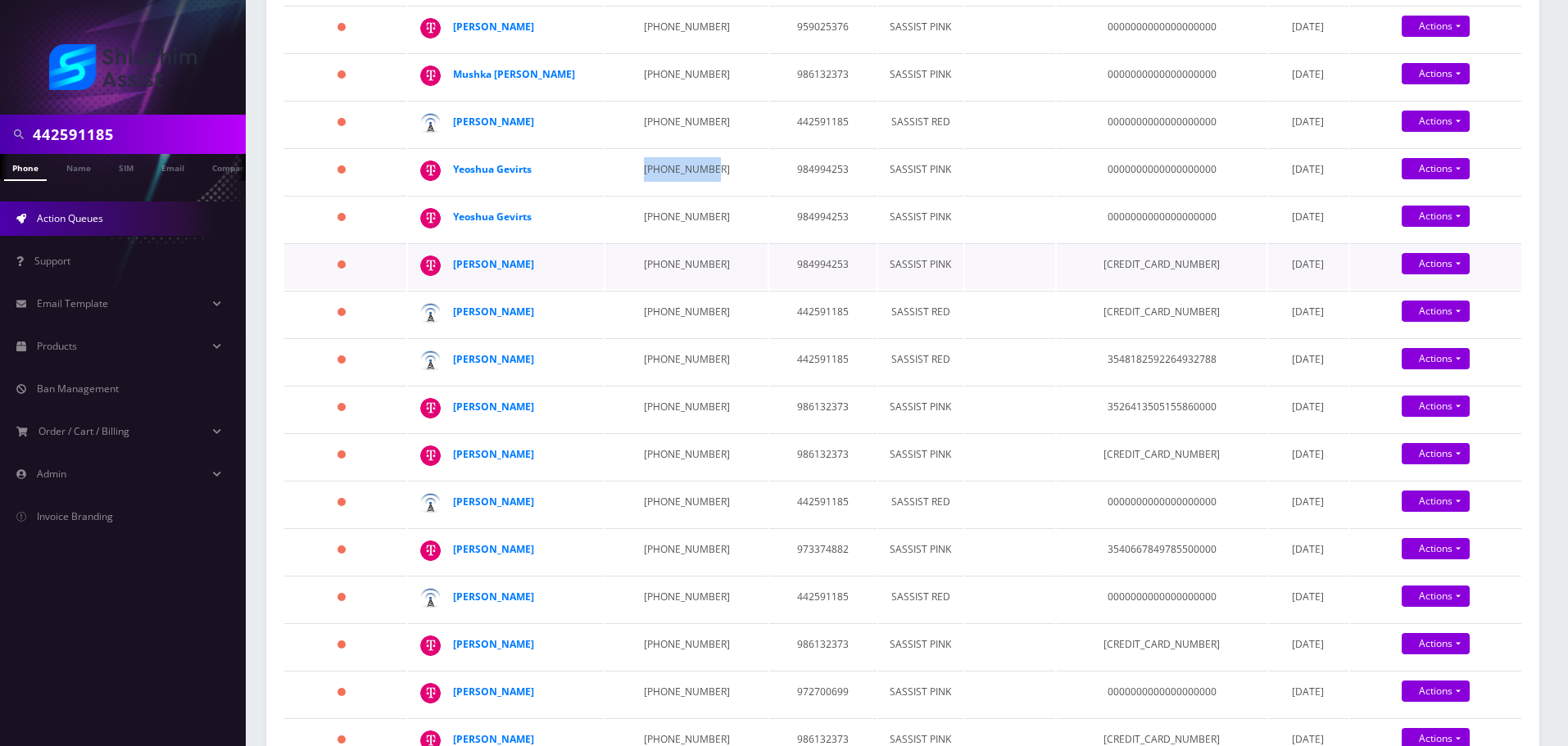
scroll to position [433, 0]
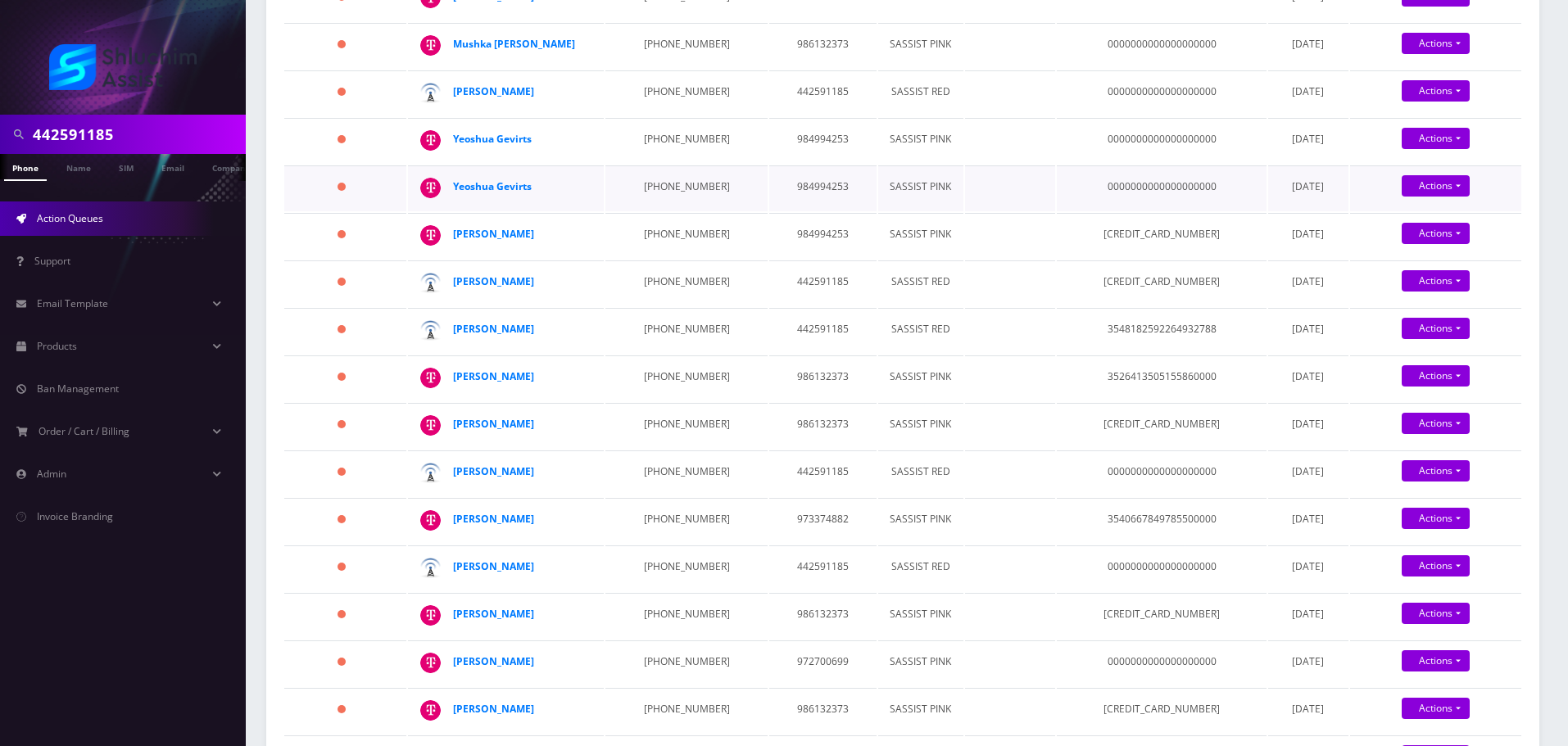
click at [661, 212] on td "229-299-7980" at bounding box center [686, 188] width 161 height 46
click at [677, 259] on td "256-749-4073" at bounding box center [686, 235] width 161 height 46
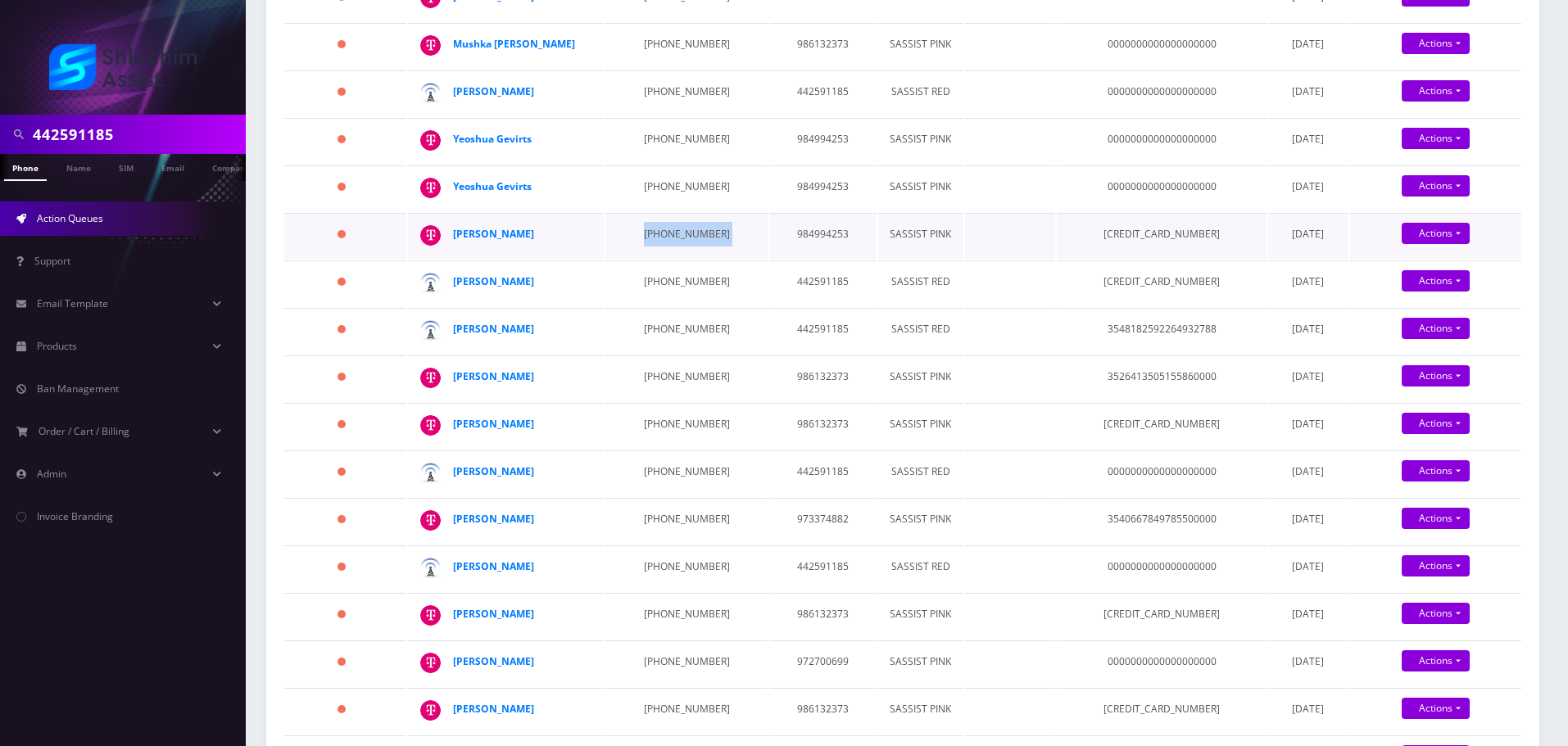
click at [677, 259] on td "256-749-4073" at bounding box center [686, 235] width 161 height 46
click at [679, 306] on td "347-247-6255" at bounding box center [686, 283] width 161 height 46
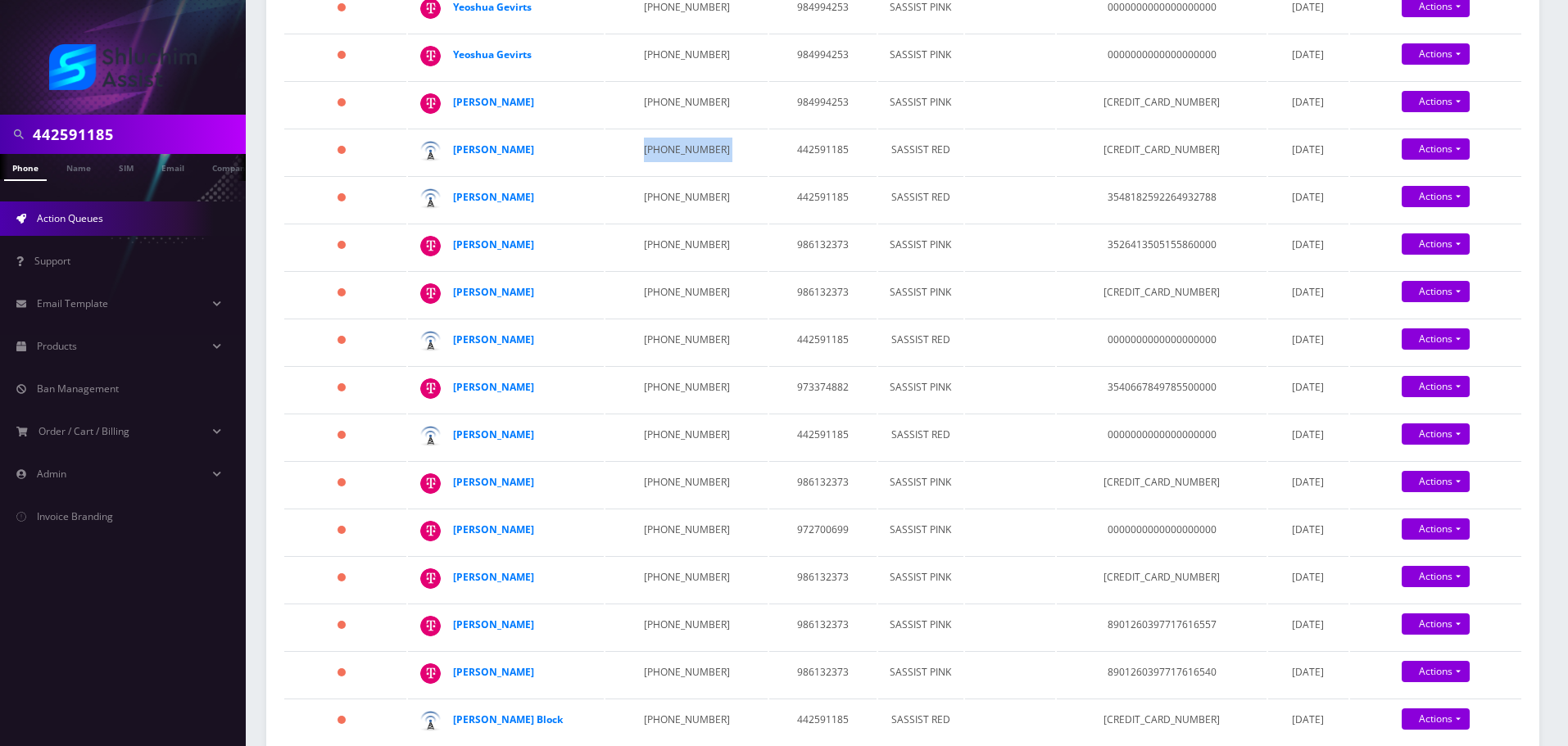
scroll to position [597, 0]
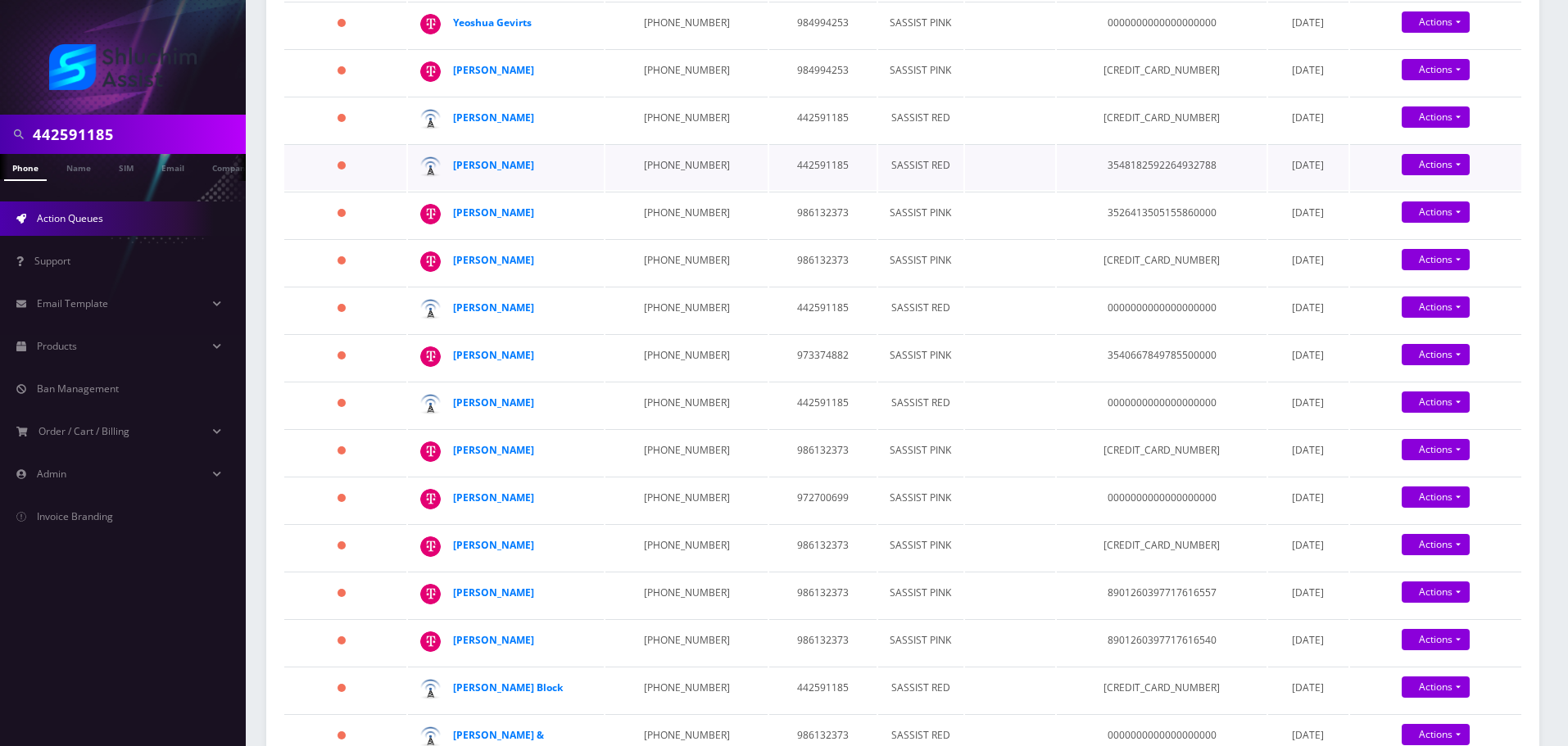
click at [644, 190] on td "929-430-9583" at bounding box center [686, 167] width 161 height 46
click at [653, 238] on td "929-344-2090" at bounding box center [686, 214] width 161 height 46
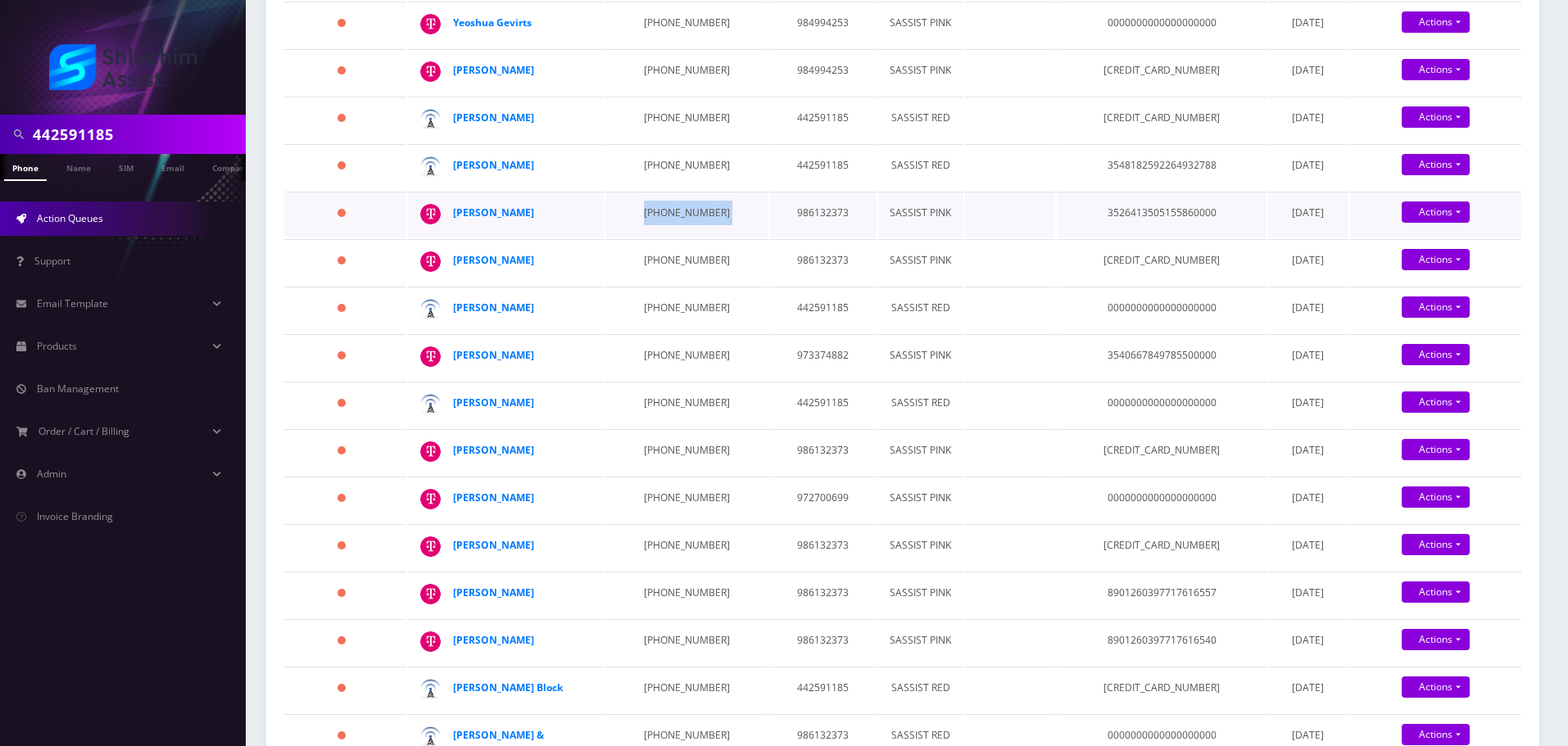
click at [653, 238] on td "929-344-2090" at bounding box center [686, 214] width 161 height 46
click at [645, 190] on td "929-430-9583" at bounding box center [686, 167] width 161 height 46
click at [665, 238] on td "929-344-2090" at bounding box center [686, 214] width 161 height 46
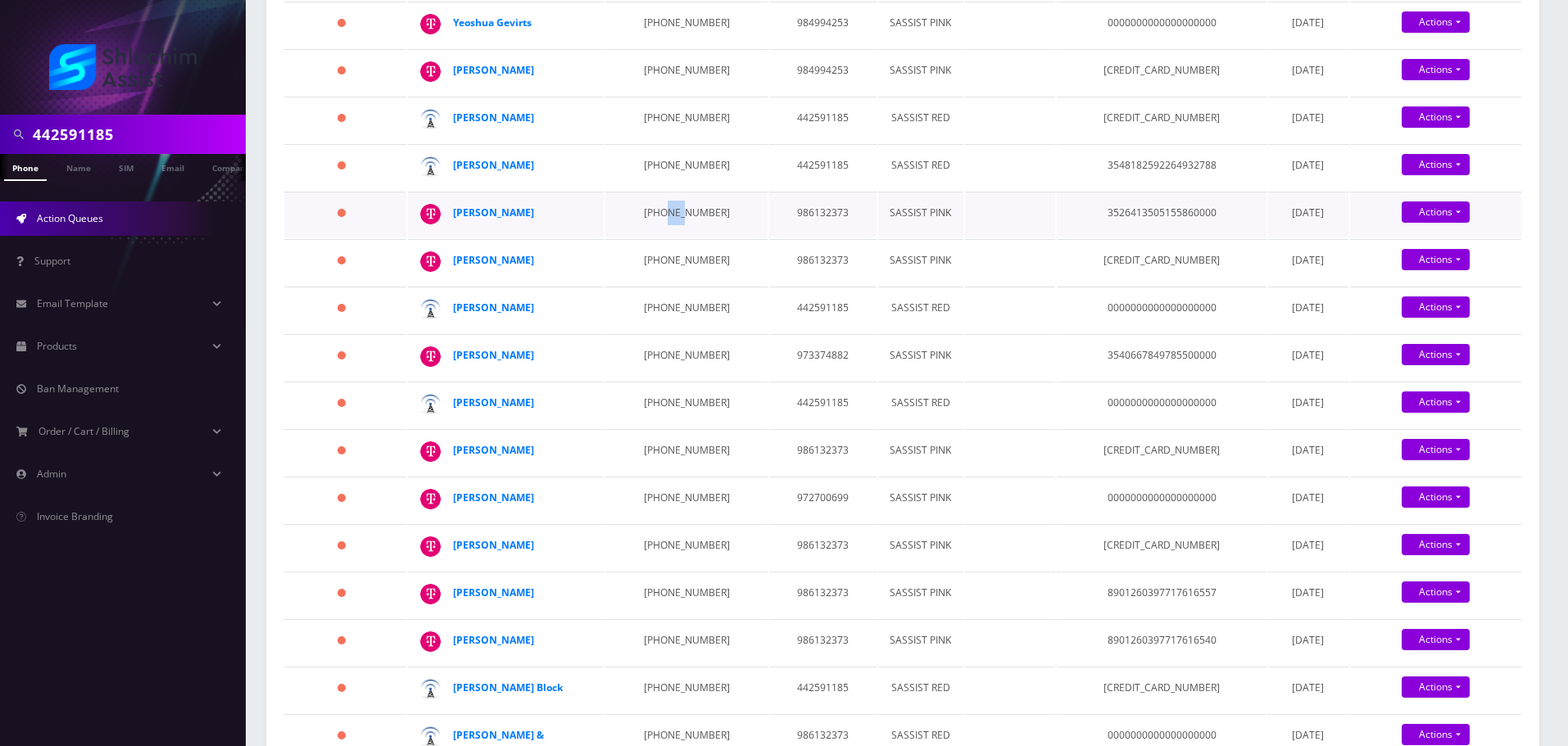
click at [665, 238] on td "929-344-2090" at bounding box center [686, 214] width 161 height 46
drag, startPoint x: 518, startPoint y: 410, endPoint x: 443, endPoint y: 410, distance: 75.0
click at [443, 238] on td "Levi Naki" at bounding box center [506, 214] width 196 height 46
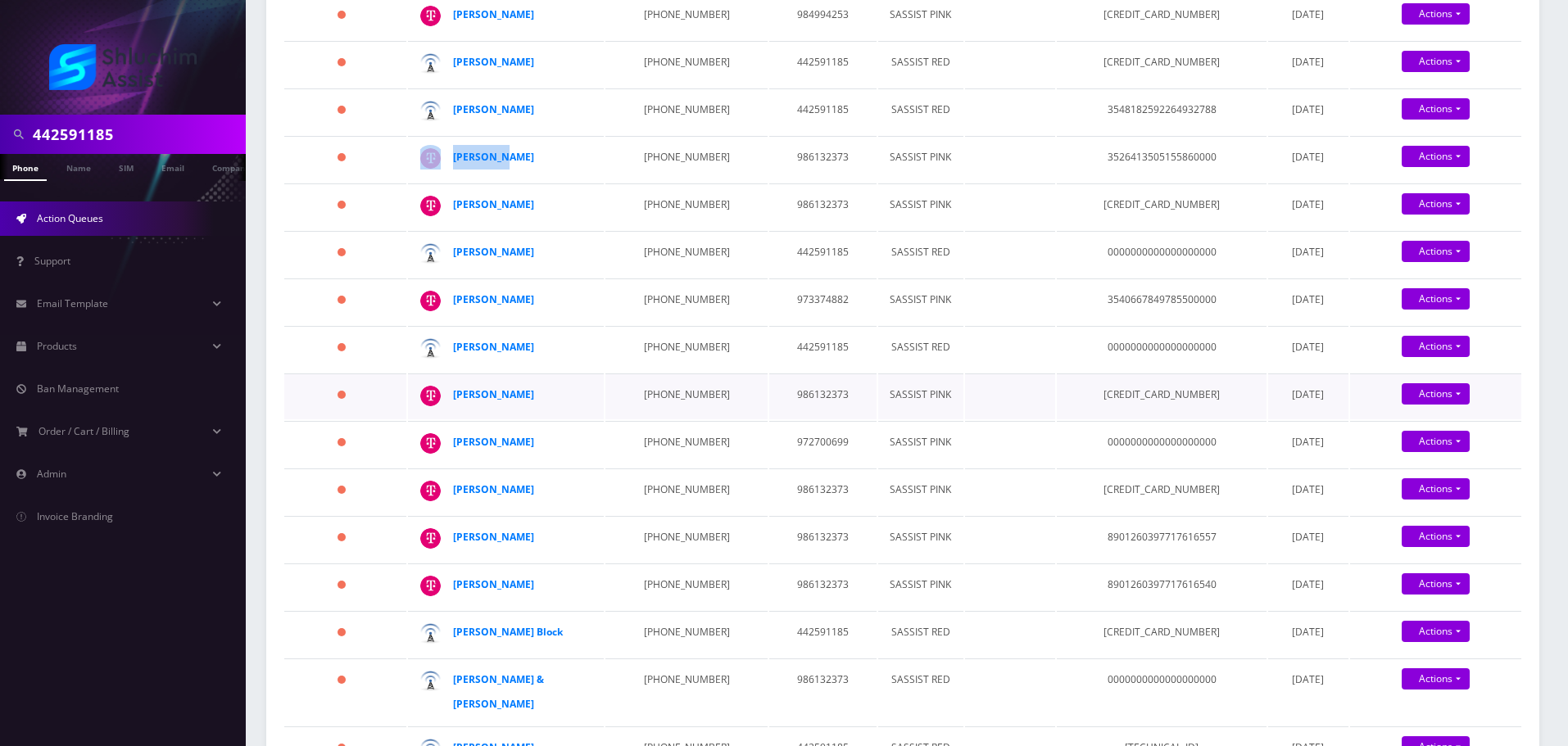
scroll to position [924, 0]
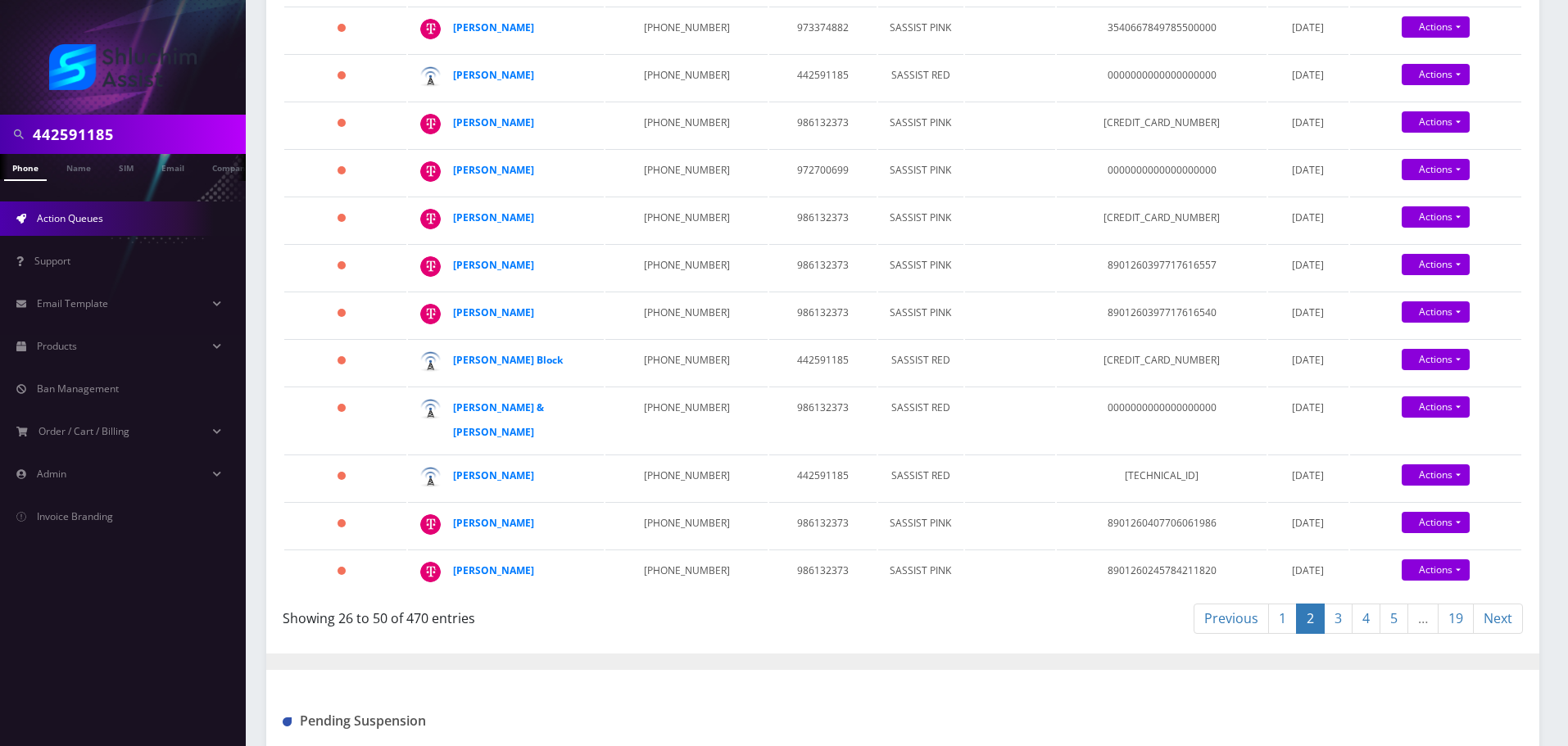
drag, startPoint x: 554, startPoint y: 159, endPoint x: 647, endPoint y: 159, distance: 93.0
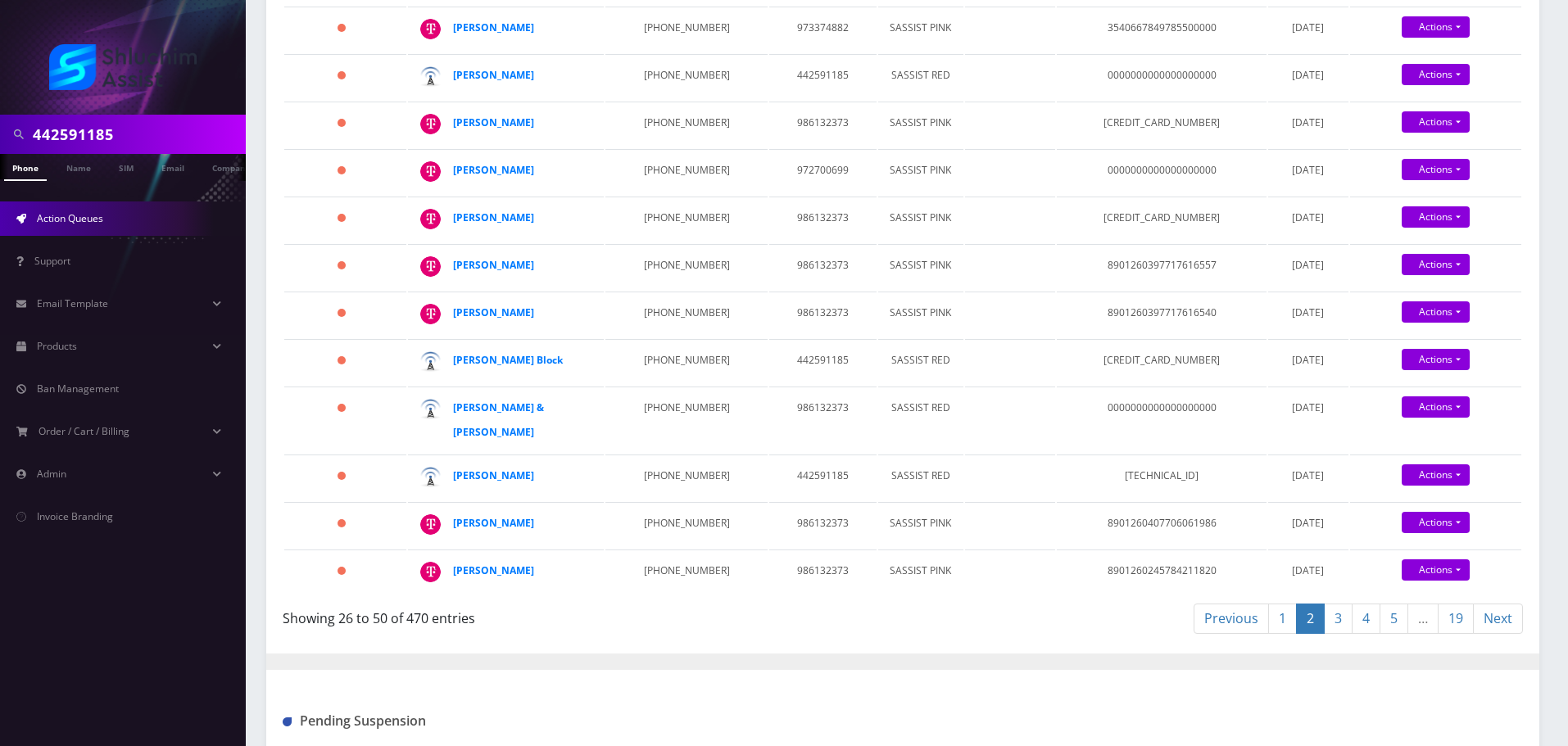
drag, startPoint x: 521, startPoint y: 158, endPoint x: 475, endPoint y: 159, distance: 46.0
drag, startPoint x: 572, startPoint y: 208, endPoint x: 659, endPoint y: 205, distance: 87.1
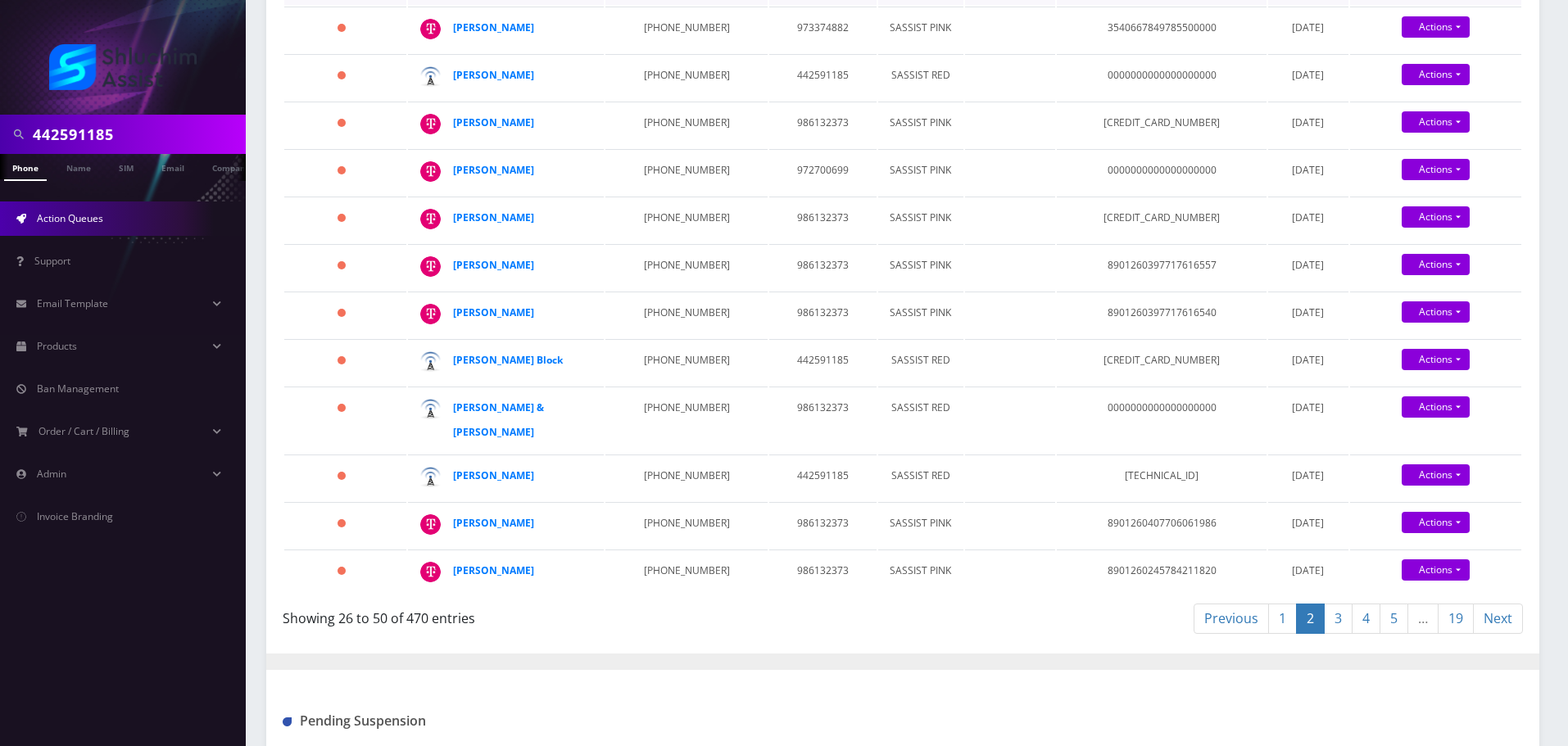
click at [642, 52] on td "347-683-5590" at bounding box center [686, 29] width 161 height 46
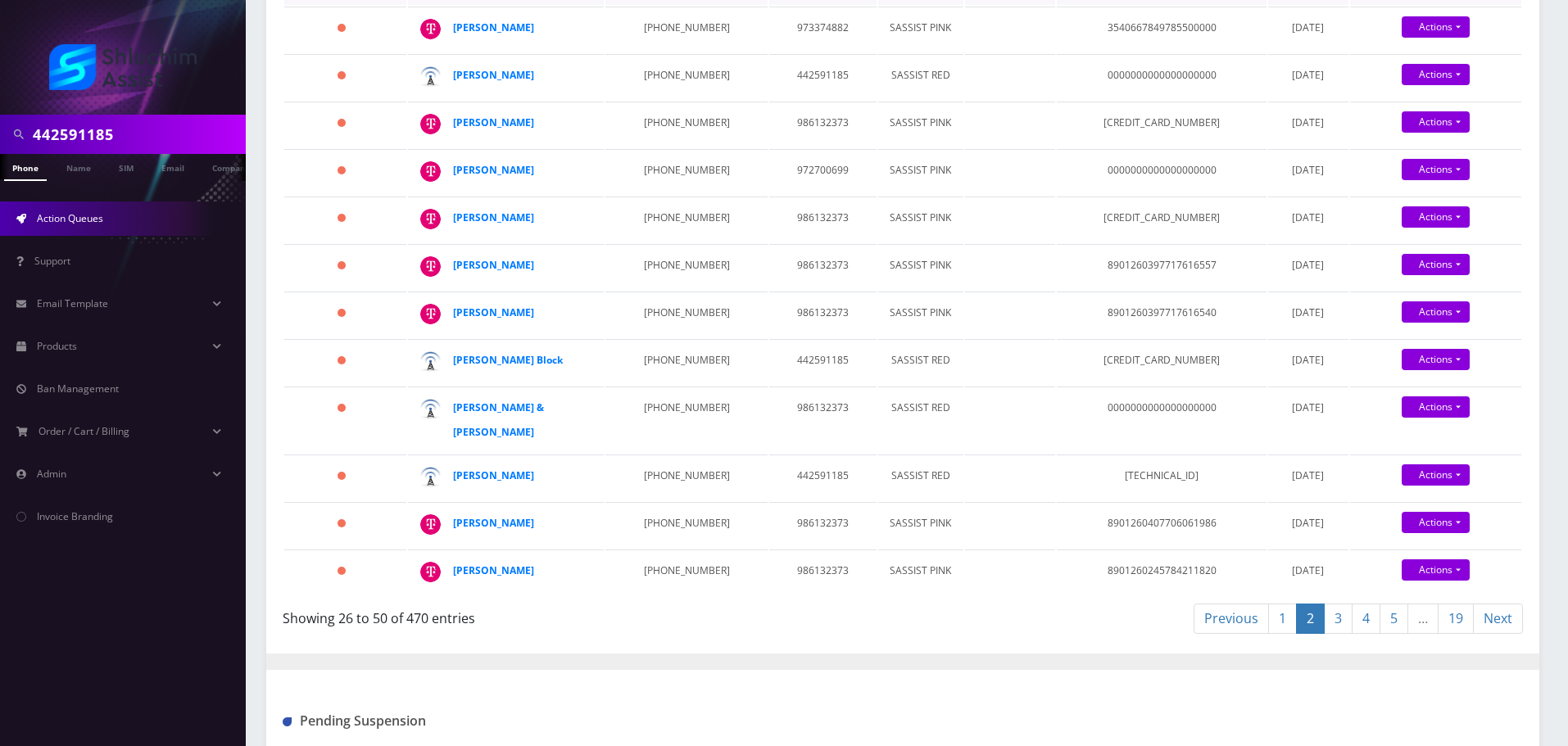
click at [654, 52] on td "347-683-5590" at bounding box center [686, 29] width 161 height 46
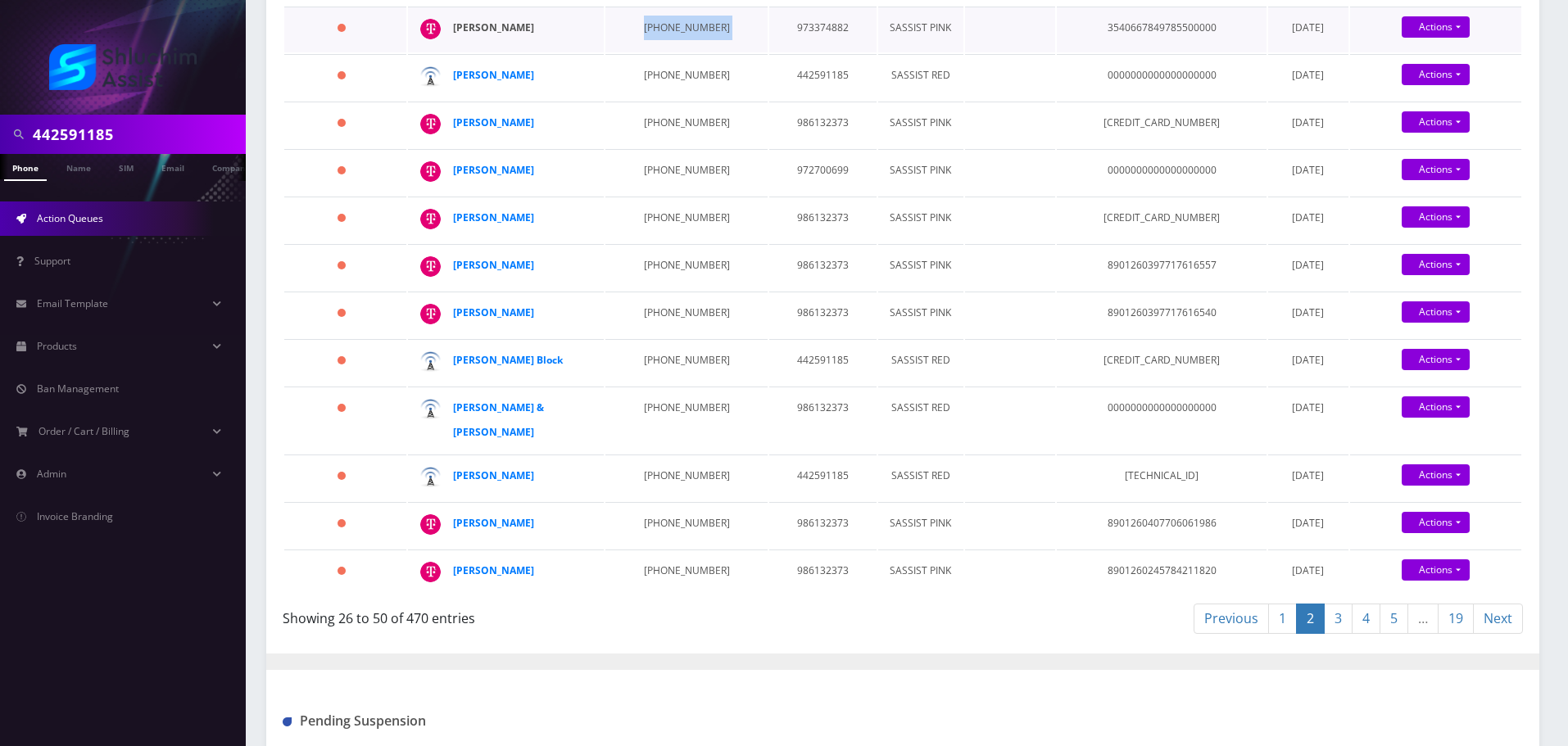
drag, startPoint x: 566, startPoint y: 251, endPoint x: 455, endPoint y: 251, distance: 111.0
click at [455, 41] on div "Moshe Kornfeld" at bounding box center [515, 27] width 125 height 24
click at [674, 100] on td "934-223-9087" at bounding box center [686, 77] width 161 height 46
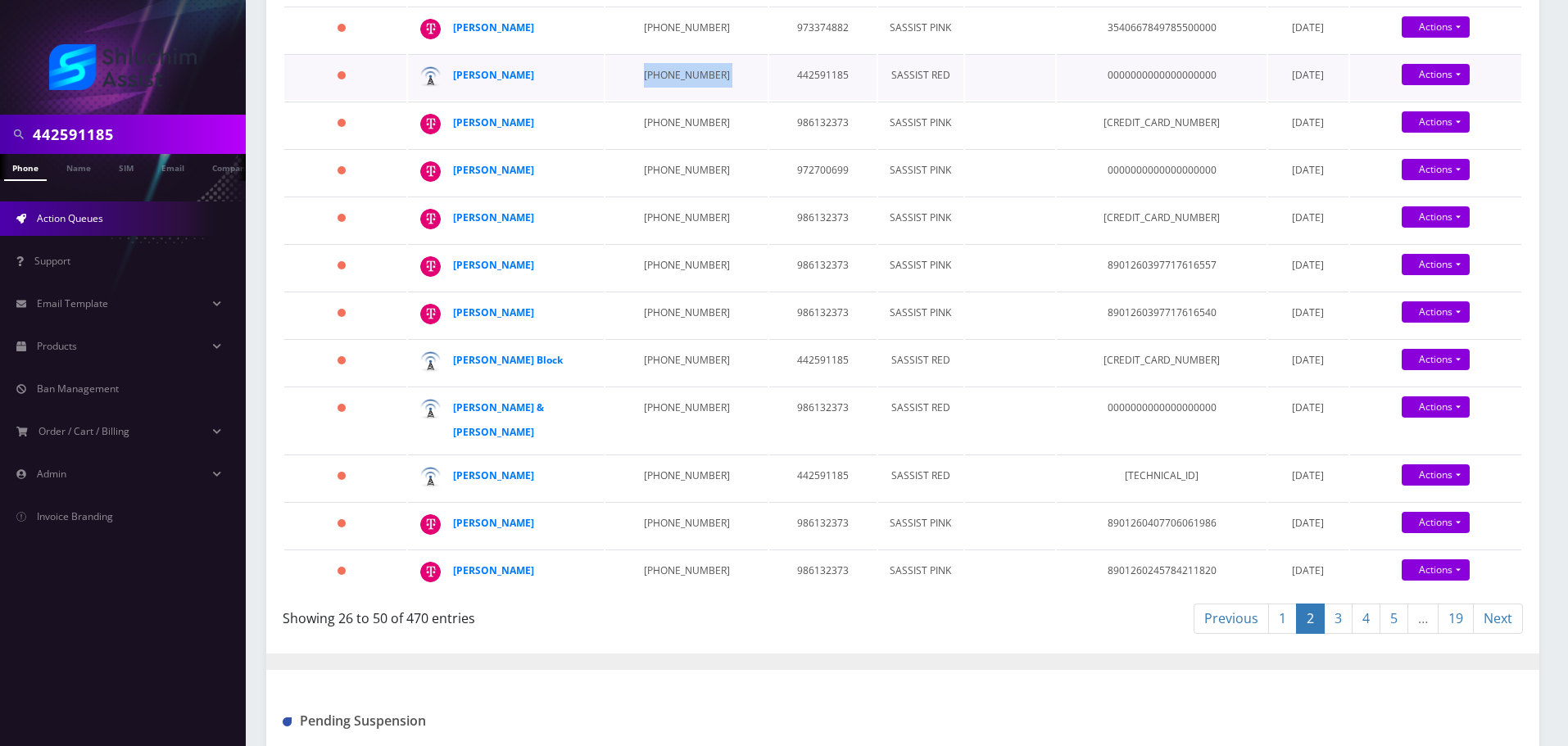
click at [652, 100] on td "934-223-9087" at bounding box center [686, 77] width 161 height 46
drag, startPoint x: 701, startPoint y: 345, endPoint x: 633, endPoint y: 345, distance: 68.0
click at [633, 148] on td "941-999-7869" at bounding box center [686, 124] width 161 height 46
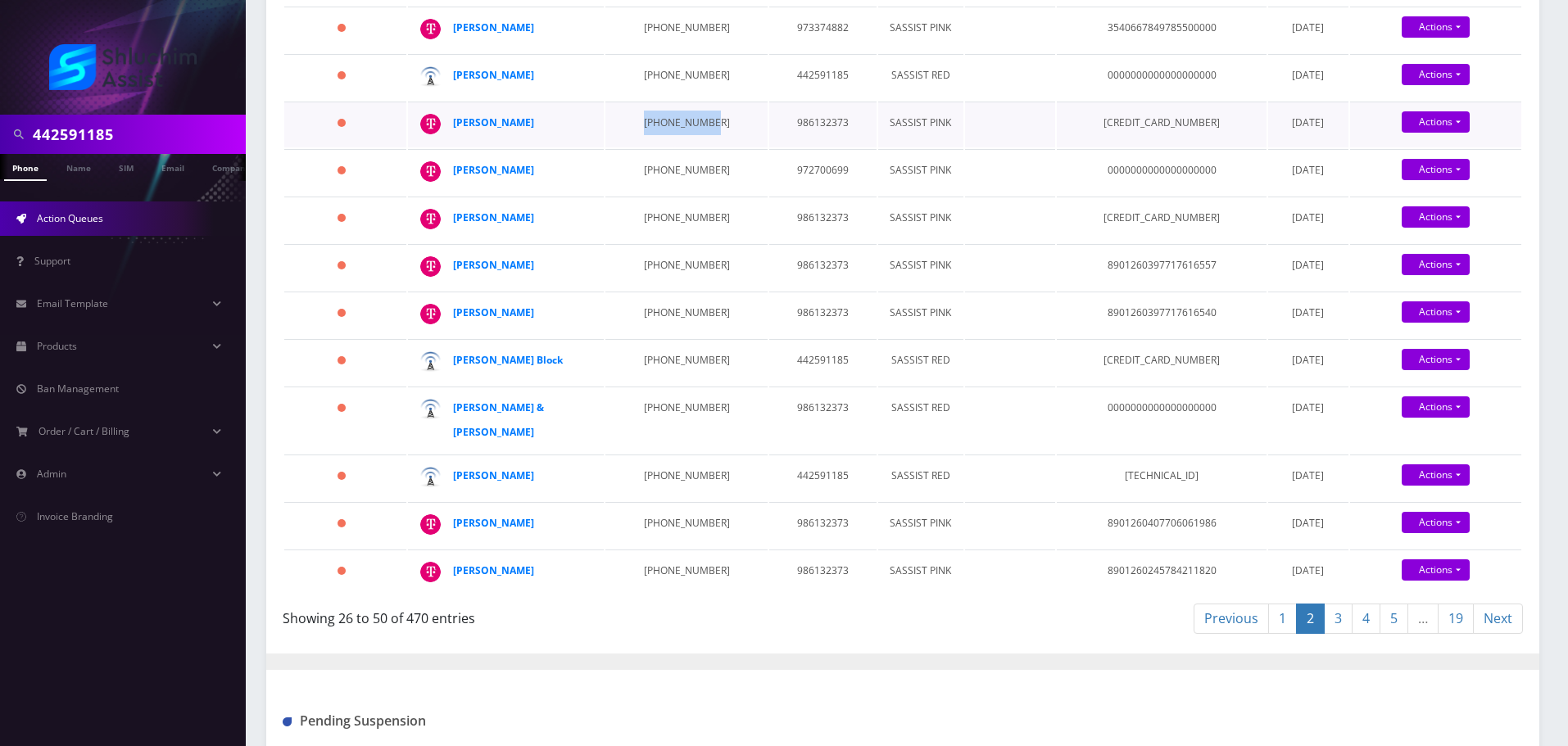
drag, startPoint x: 529, startPoint y: 374, endPoint x: 451, endPoint y: 346, distance: 82.9
click at [451, 148] on td "Menachem Mendel Jacobson" at bounding box center [506, 124] width 196 height 46
click at [657, 195] on td "929-570-8637" at bounding box center [686, 171] width 161 height 46
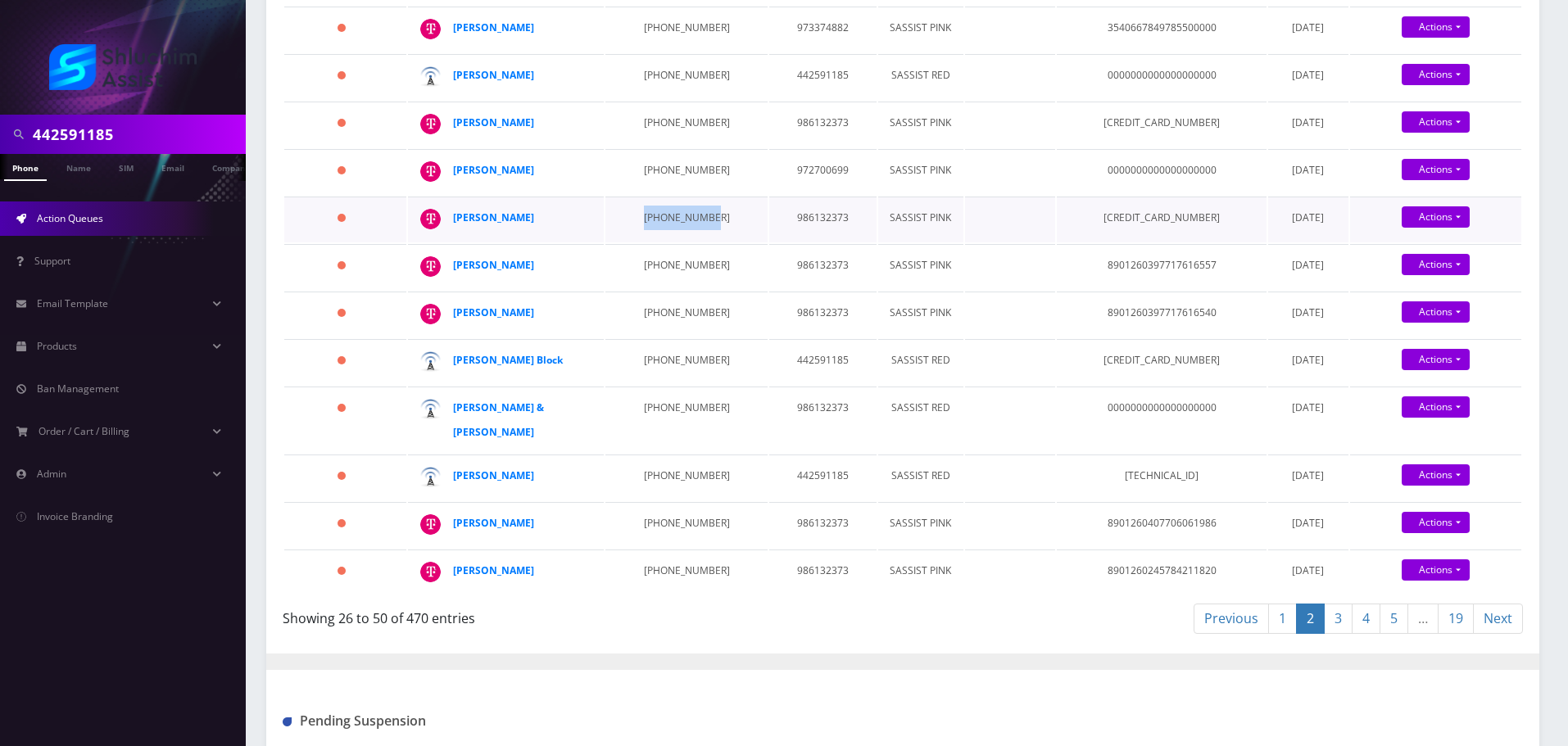
drag, startPoint x: 702, startPoint y: 464, endPoint x: 629, endPoint y: 464, distance: 73.0
click at [629, 242] on td "941-999-0566" at bounding box center [686, 219] width 161 height 46
click at [665, 290] on td "934-867-8906" at bounding box center [686, 267] width 161 height 46
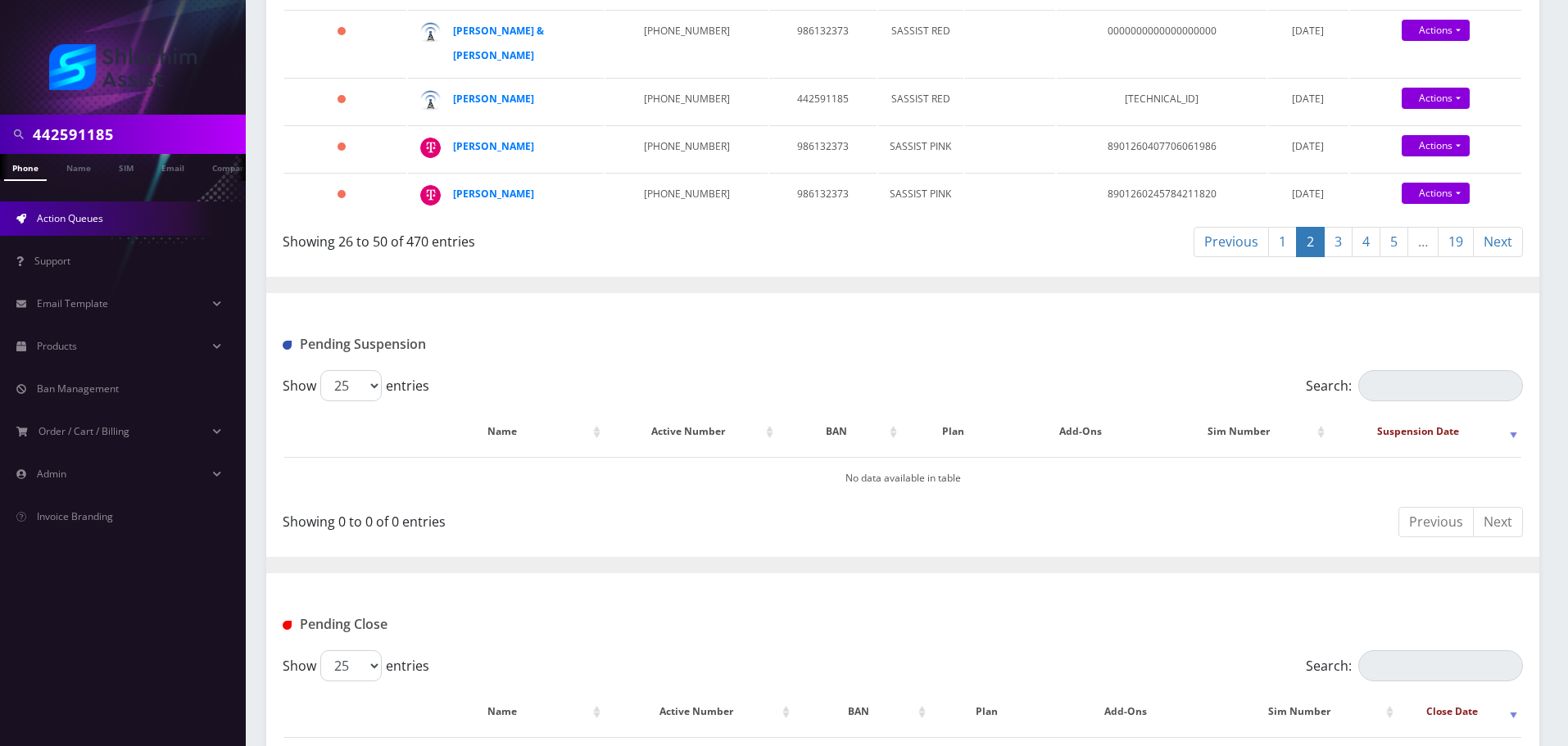
scroll to position [1252, 0]
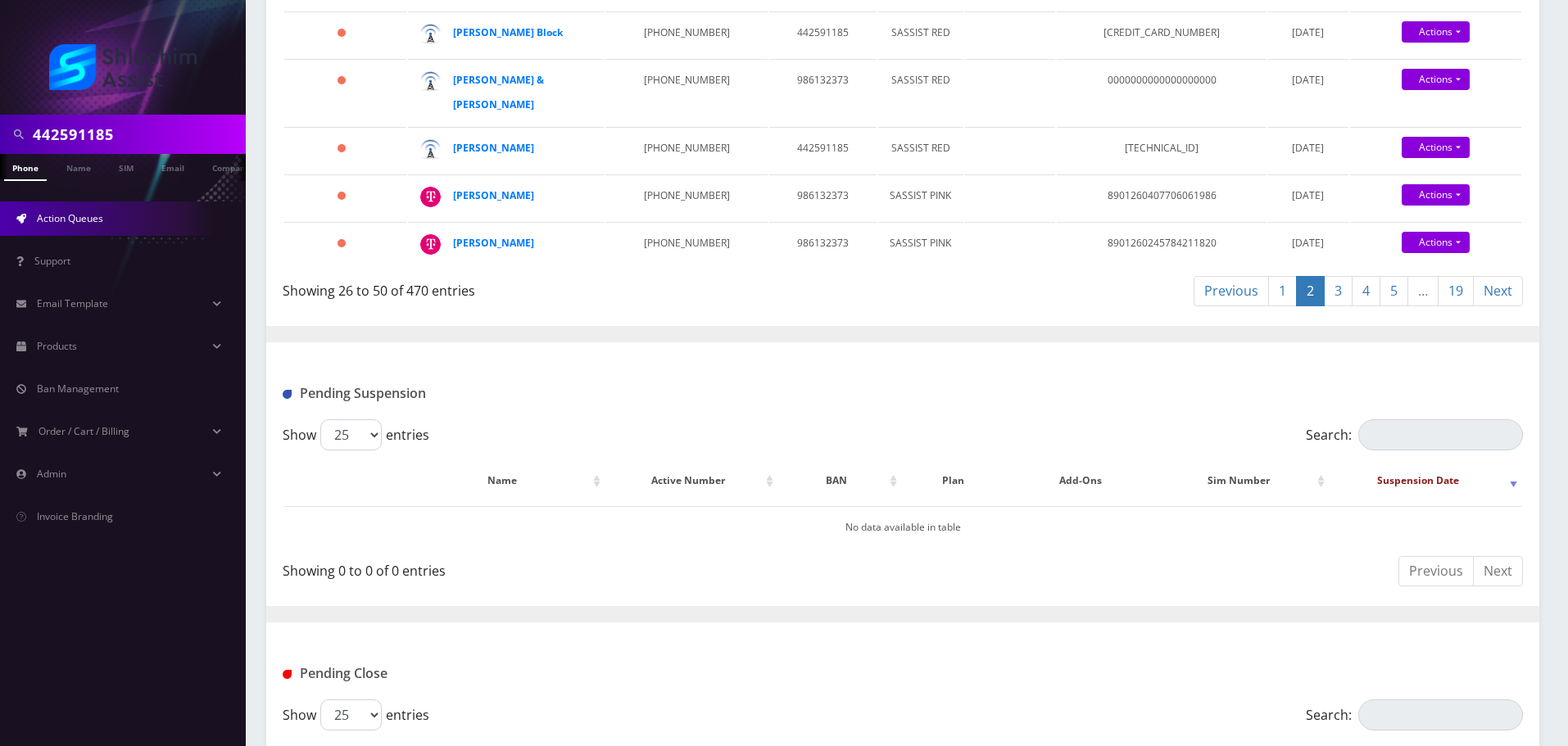
drag, startPoint x: 558, startPoint y: 205, endPoint x: 453, endPoint y: 205, distance: 105.0
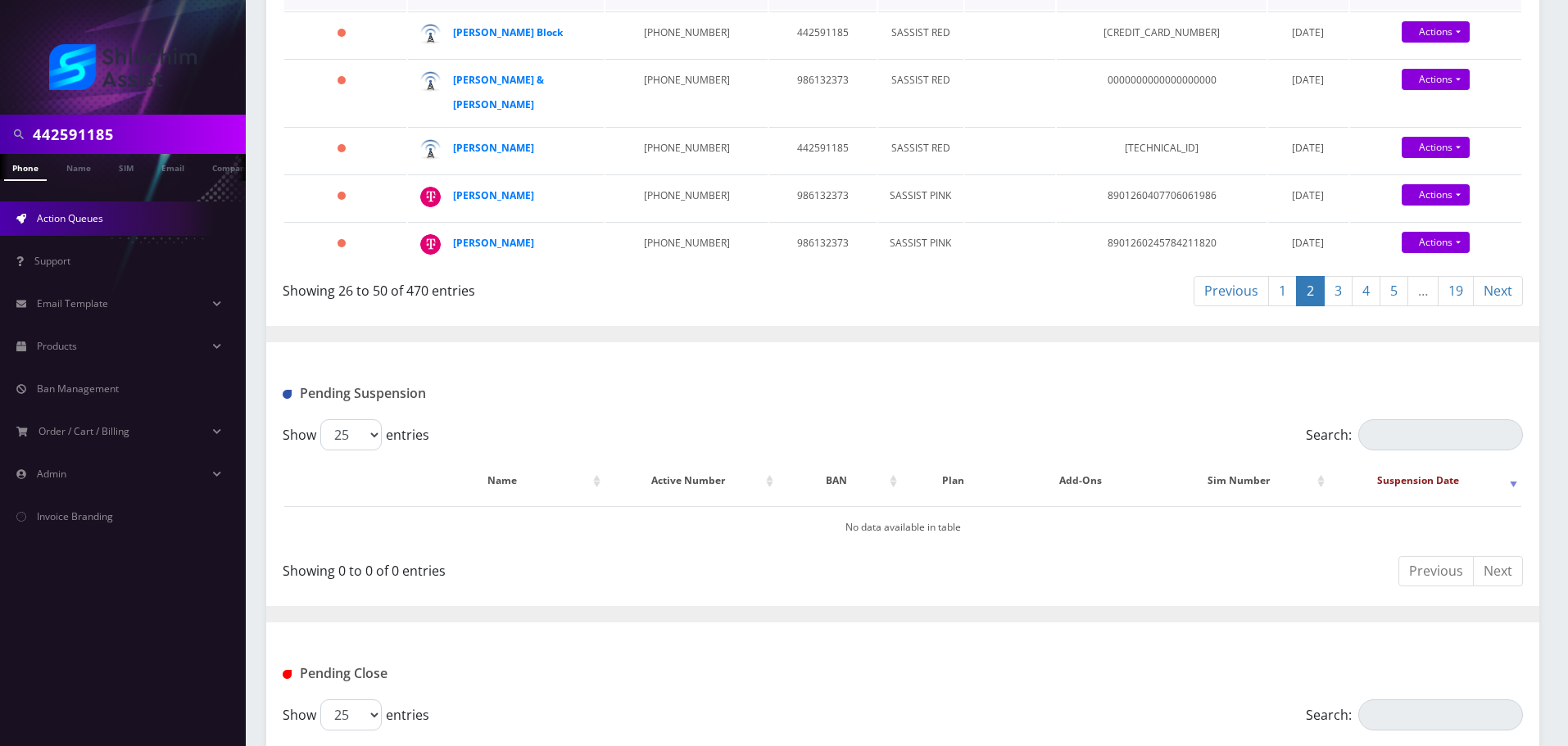
drag, startPoint x: 554, startPoint y: 252, endPoint x: 455, endPoint y: 251, distance: 99.0
click at [674, 58] on td "929-979-5605" at bounding box center [686, 34] width 161 height 46
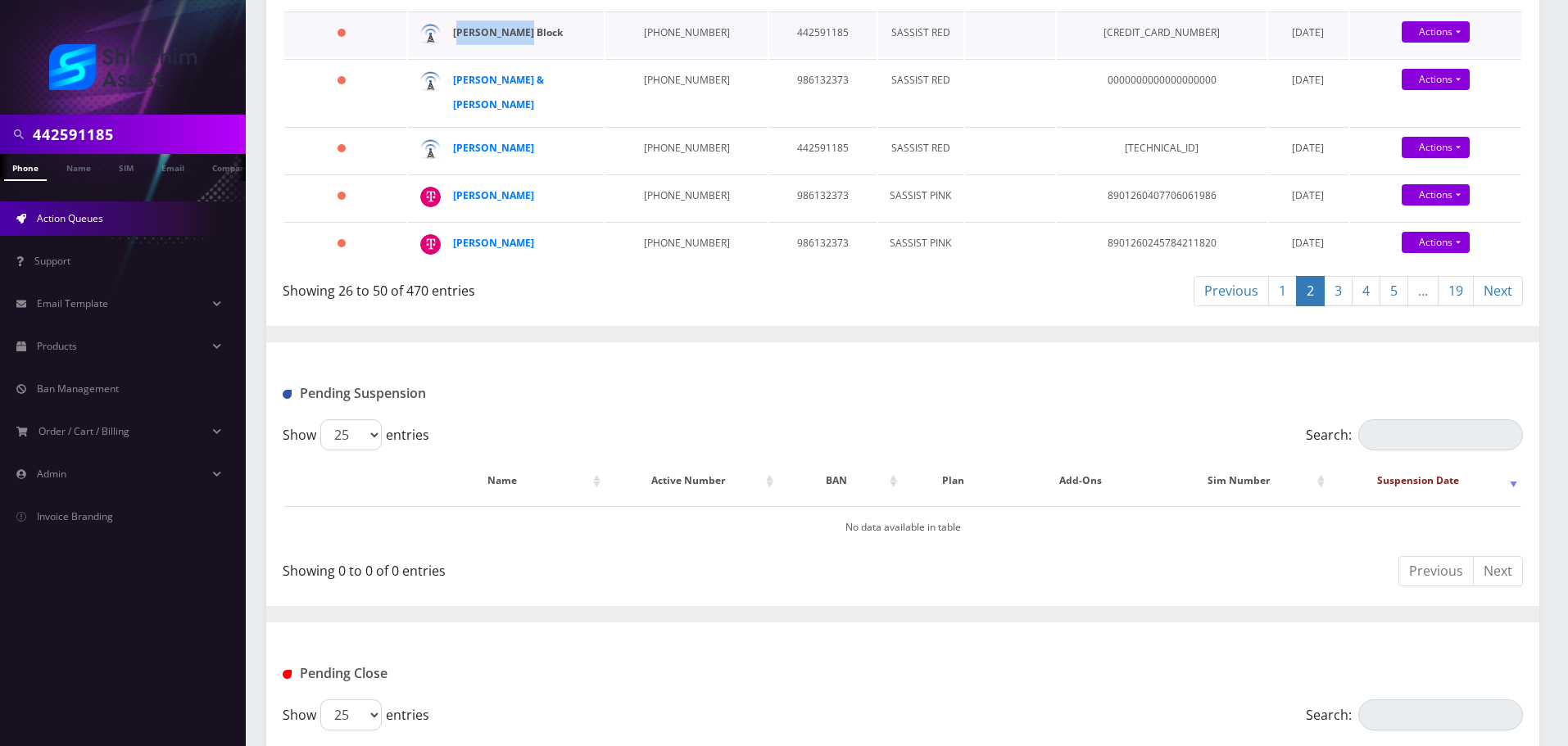
drag, startPoint x: 551, startPoint y: 302, endPoint x: 459, endPoint y: 296, distance: 92.2
click at [459, 45] on div "Avrohom Block" at bounding box center [515, 32] width 125 height 24
click at [535, 45] on div "Avrohom Block" at bounding box center [515, 32] width 125 height 24
click at [553, 45] on div "Avrohom Block" at bounding box center [515, 32] width 125 height 24
drag, startPoint x: 565, startPoint y: 299, endPoint x: 455, endPoint y: 298, distance: 110.0
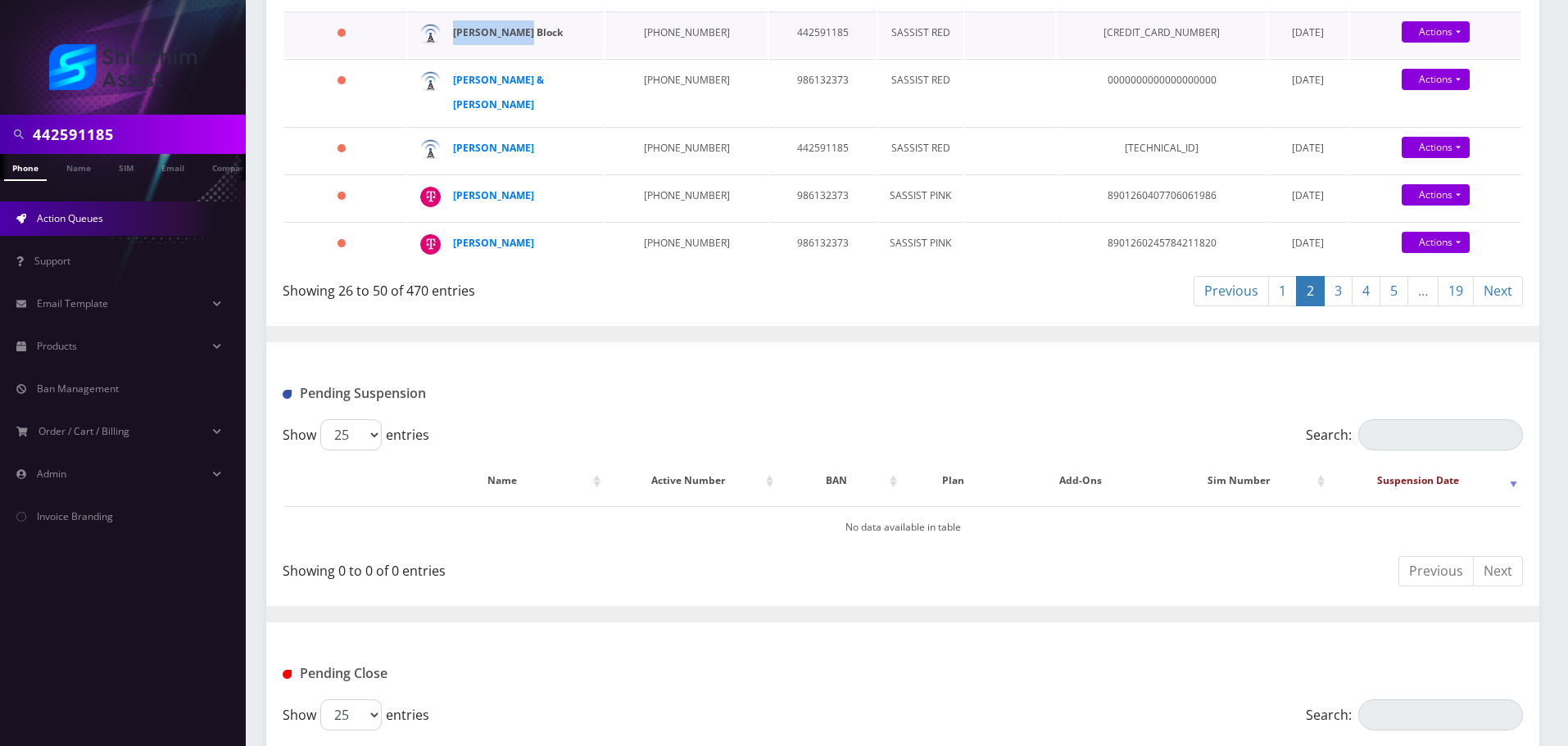
click at [455, 45] on div "Avrohom Block" at bounding box center [515, 32] width 125 height 24
click at [545, 45] on div "Avrohom Block" at bounding box center [515, 32] width 125 height 24
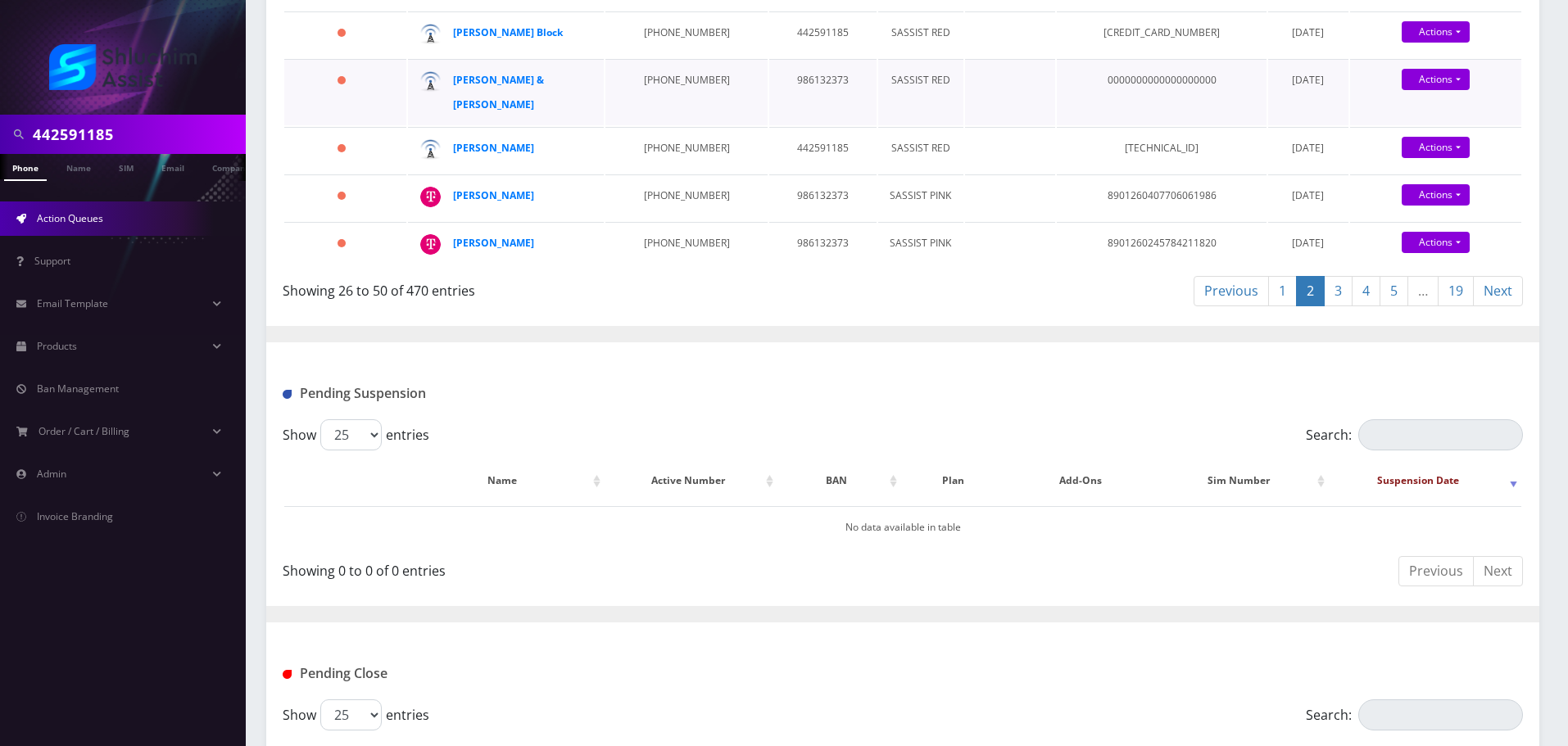
click at [662, 125] on td "973-207-0162" at bounding box center [686, 92] width 161 height 67
drag, startPoint x: 572, startPoint y: 365, endPoint x: 458, endPoint y: 364, distance: 114.0
click at [458, 117] on div "Mendy & Fraida Zeitlin" at bounding box center [515, 92] width 125 height 50
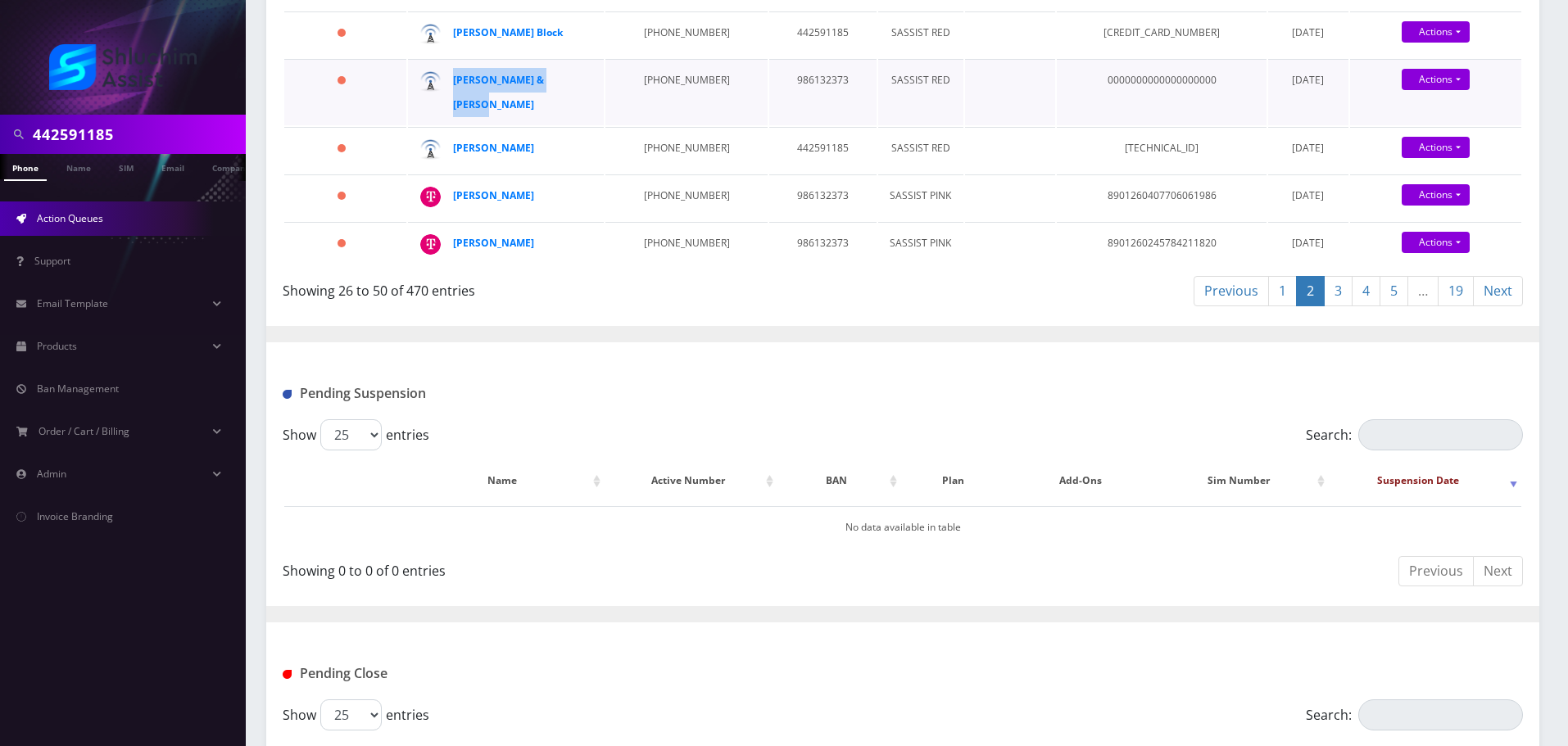
click at [575, 117] on div "Mendy & Fraida Zeitlin" at bounding box center [515, 92] width 125 height 50
drag, startPoint x: 581, startPoint y: 367, endPoint x: 592, endPoint y: 368, distance: 11.0
click at [592, 125] on td "Mendy & Fraida Zeitlin" at bounding box center [506, 92] width 196 height 67
click at [581, 125] on td "Mendy & Fraida Zeitlin" at bounding box center [506, 92] width 196 height 67
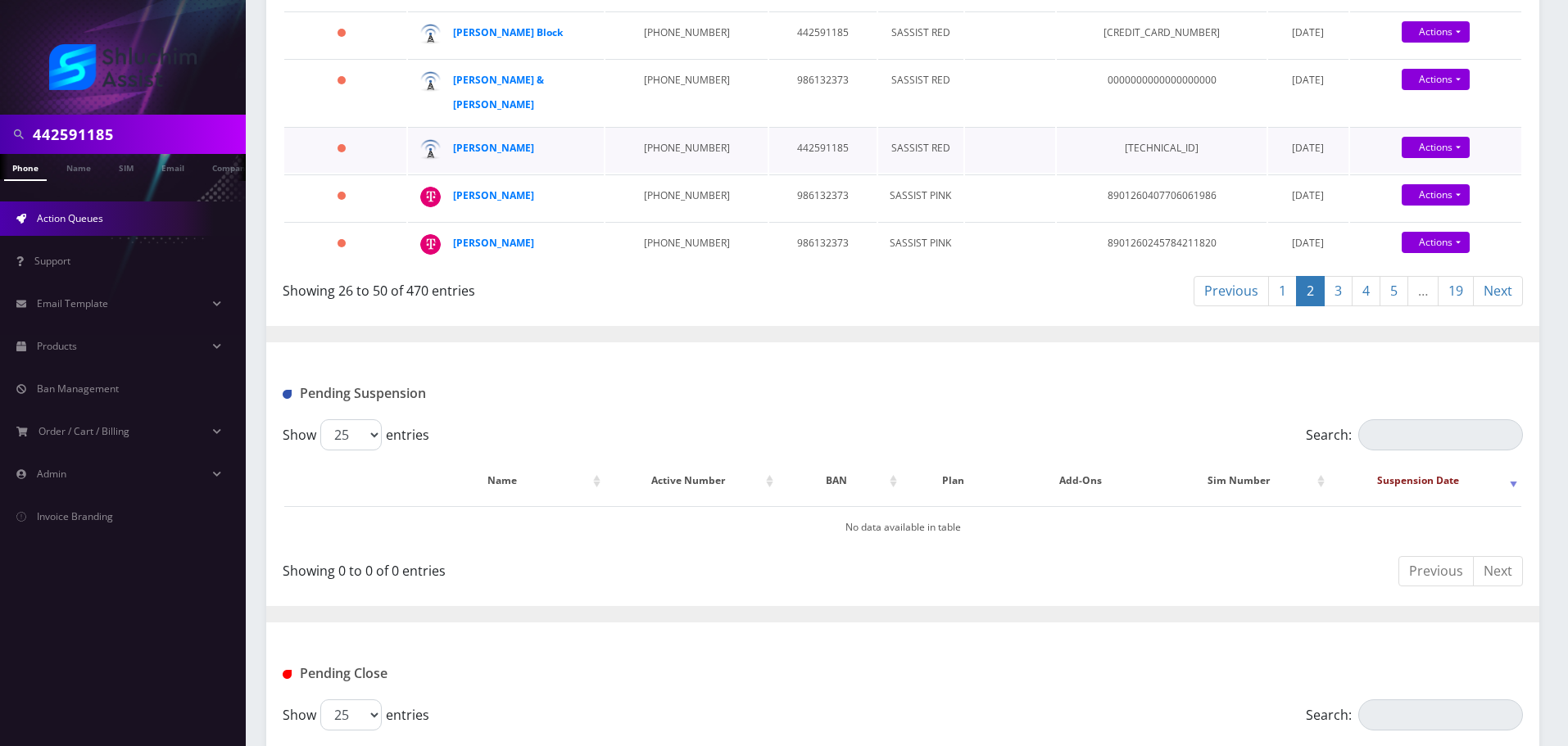
drag, startPoint x: 567, startPoint y: 439, endPoint x: 616, endPoint y: 437, distance: 49.0
click at [616, 173] on tr "346 days Mendel Hildeshaim 718-404-5298 442591185 SASSIST RED 89148000010598181…" at bounding box center [902, 150] width 1237 height 46
click at [677, 173] on td "718-404-5298" at bounding box center [686, 150] width 161 height 46
click at [678, 173] on td "718-404-5298" at bounding box center [686, 150] width 161 height 46
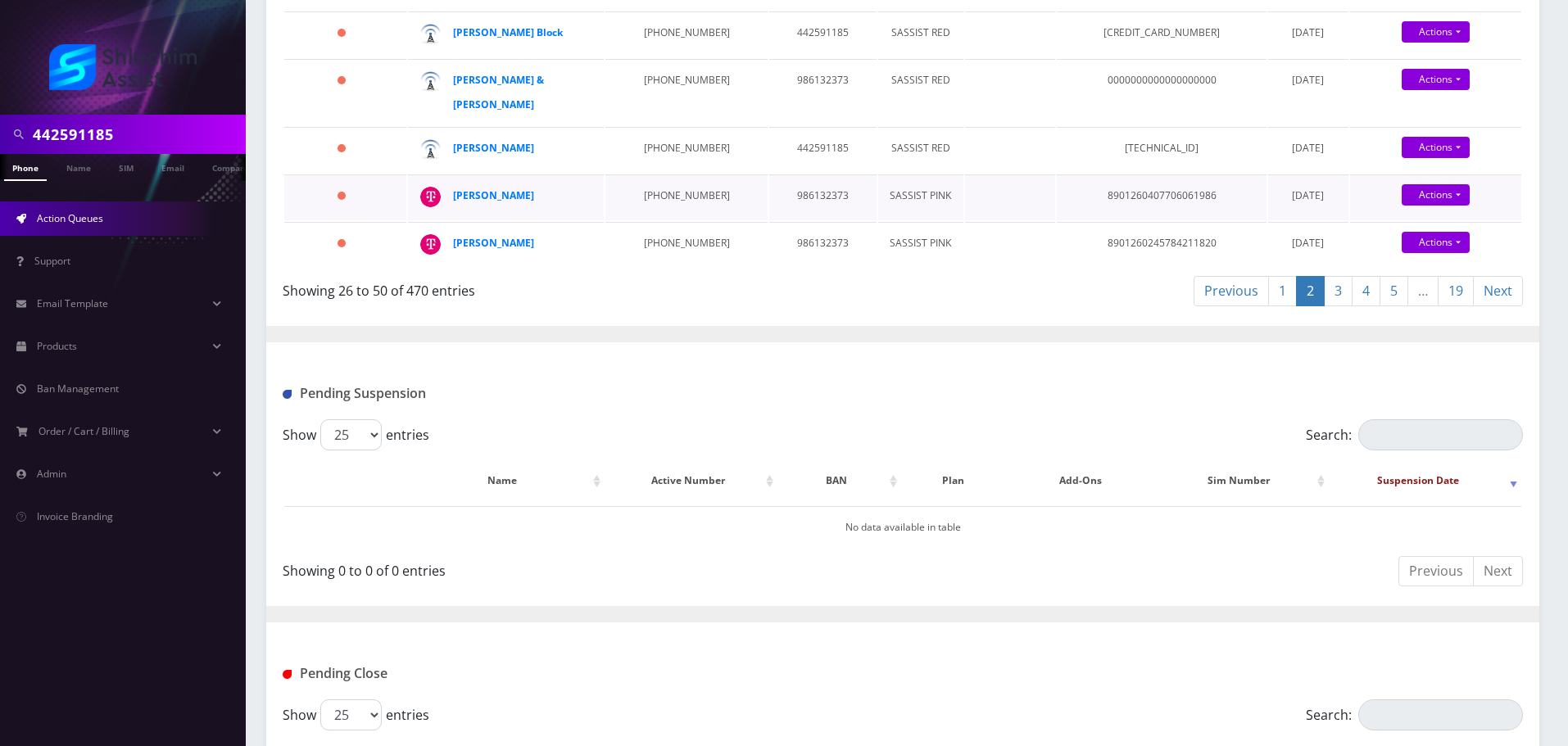
click at [692, 221] on td "646-684-5089" at bounding box center [686, 197] width 161 height 46
drag, startPoint x: 536, startPoint y: 503, endPoint x: 448, endPoint y: 498, distance: 88.1
click at [446, 221] on td "joszef nógrádi" at bounding box center [506, 197] width 196 height 46
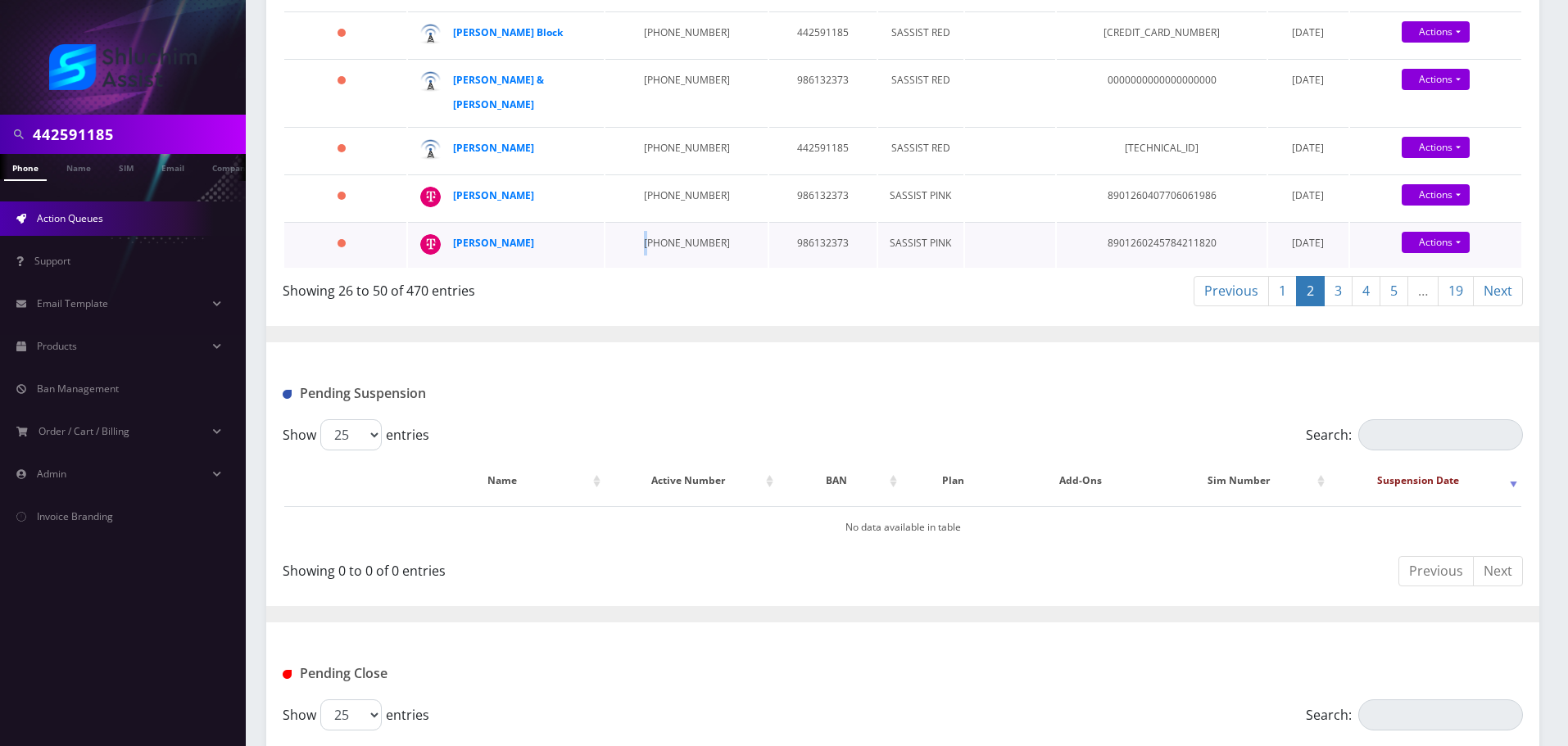
drag, startPoint x: 562, startPoint y: 576, endPoint x: 639, endPoint y: 568, distance: 77.4
click at [639, 268] on tr "349 days Sholom Feigelstock 412-209-5205 986132373 SASSIST PINK 890126024578421…" at bounding box center [902, 244] width 1237 height 46
click at [639, 268] on td "412-209-5205" at bounding box center [686, 244] width 161 height 46
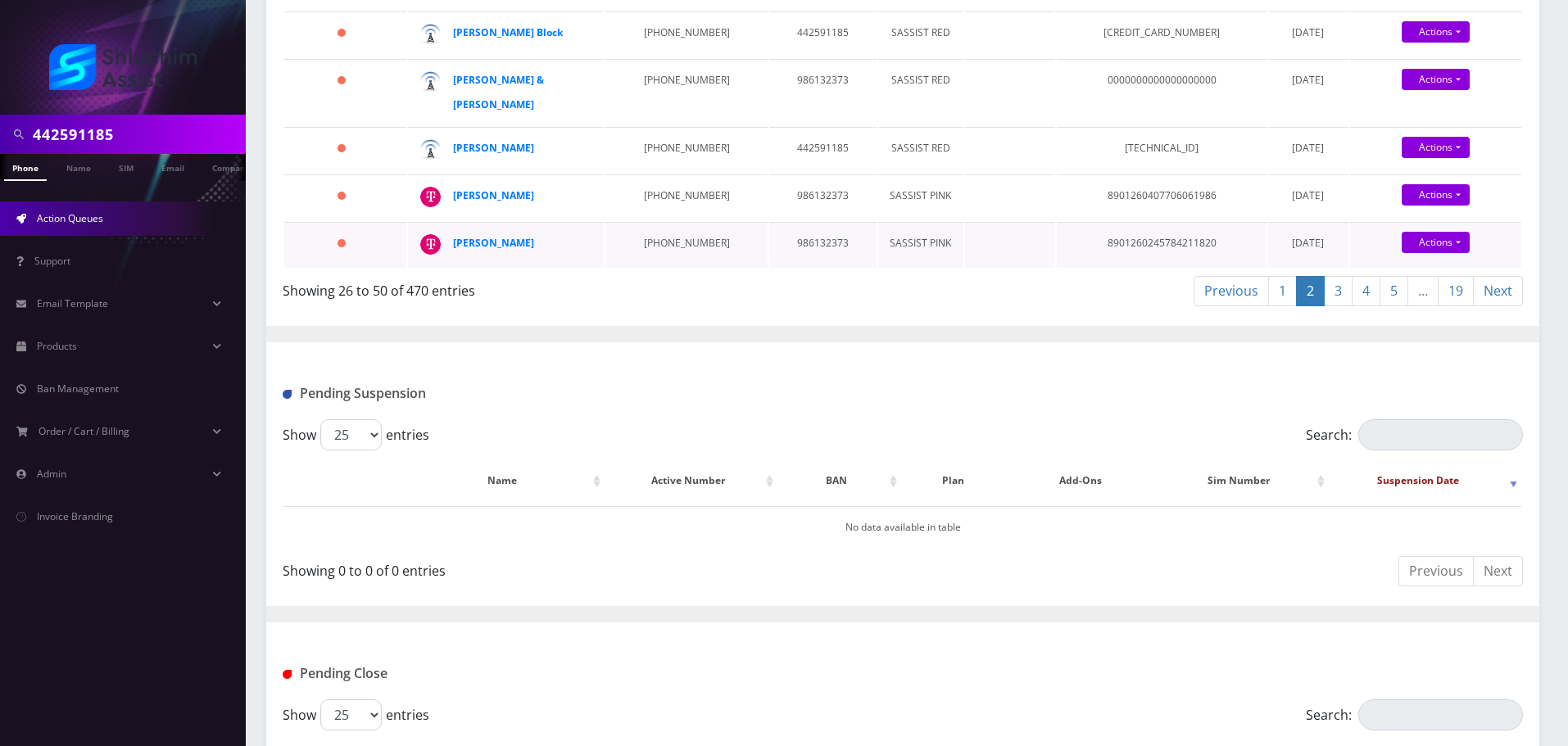
click at [787, 268] on td "986132373" at bounding box center [823, 244] width 107 height 46
drag, startPoint x: 570, startPoint y: 573, endPoint x: 451, endPoint y: 572, distance: 119.0
click at [451, 268] on td "Sholom Feigelstock" at bounding box center [506, 244] width 196 height 46
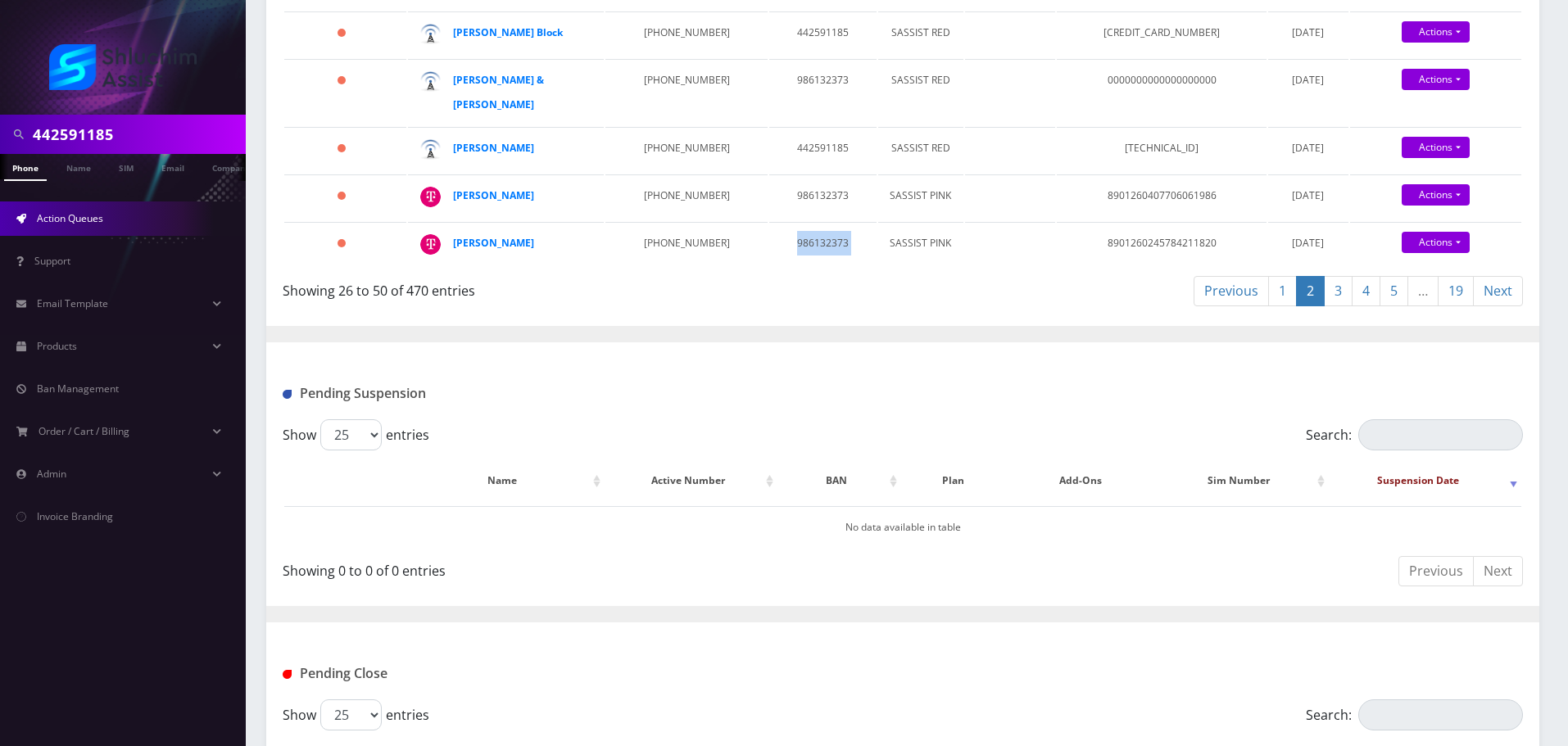
click at [1331, 306] on link "3" at bounding box center [1338, 291] width 29 height 31
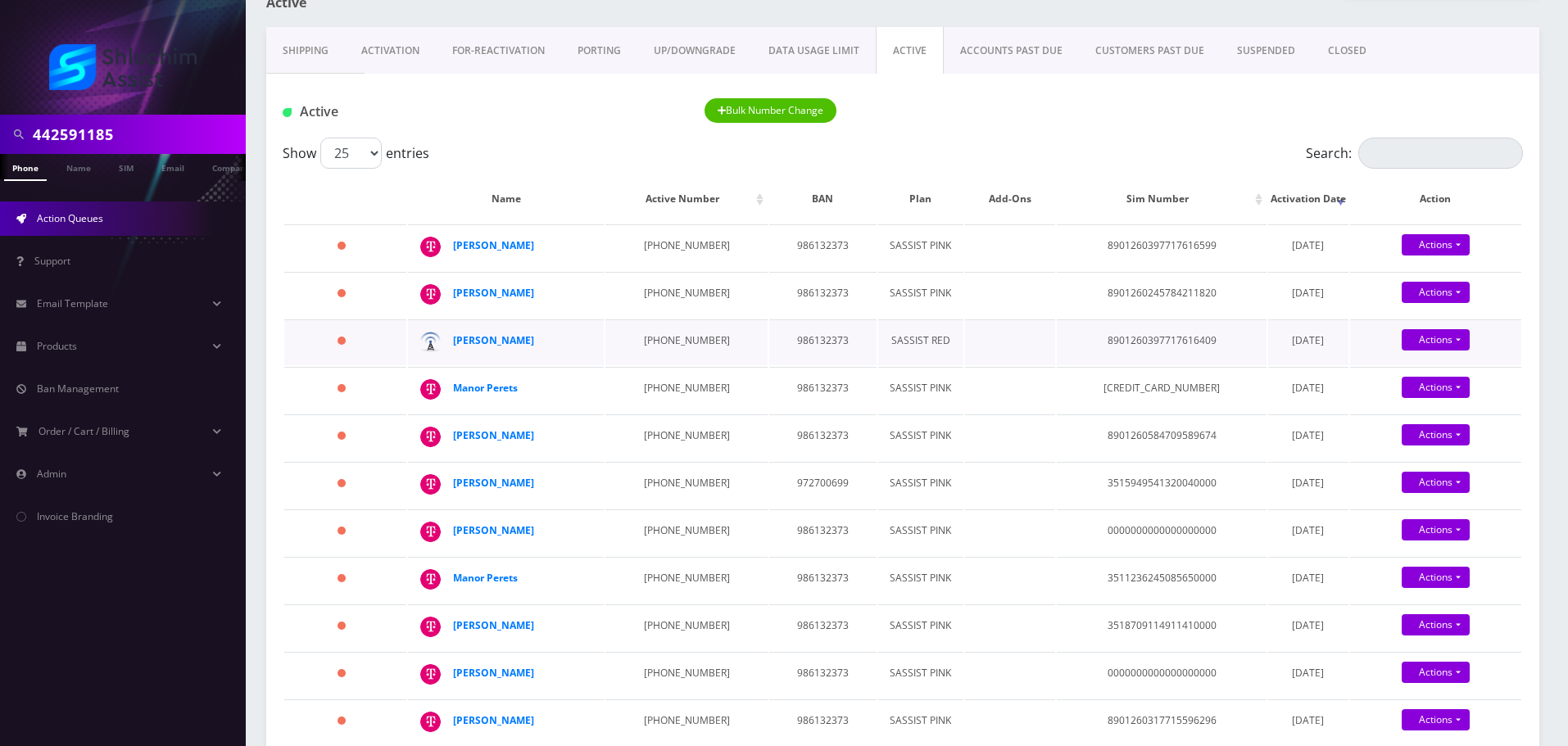
scroll to position [164, 0]
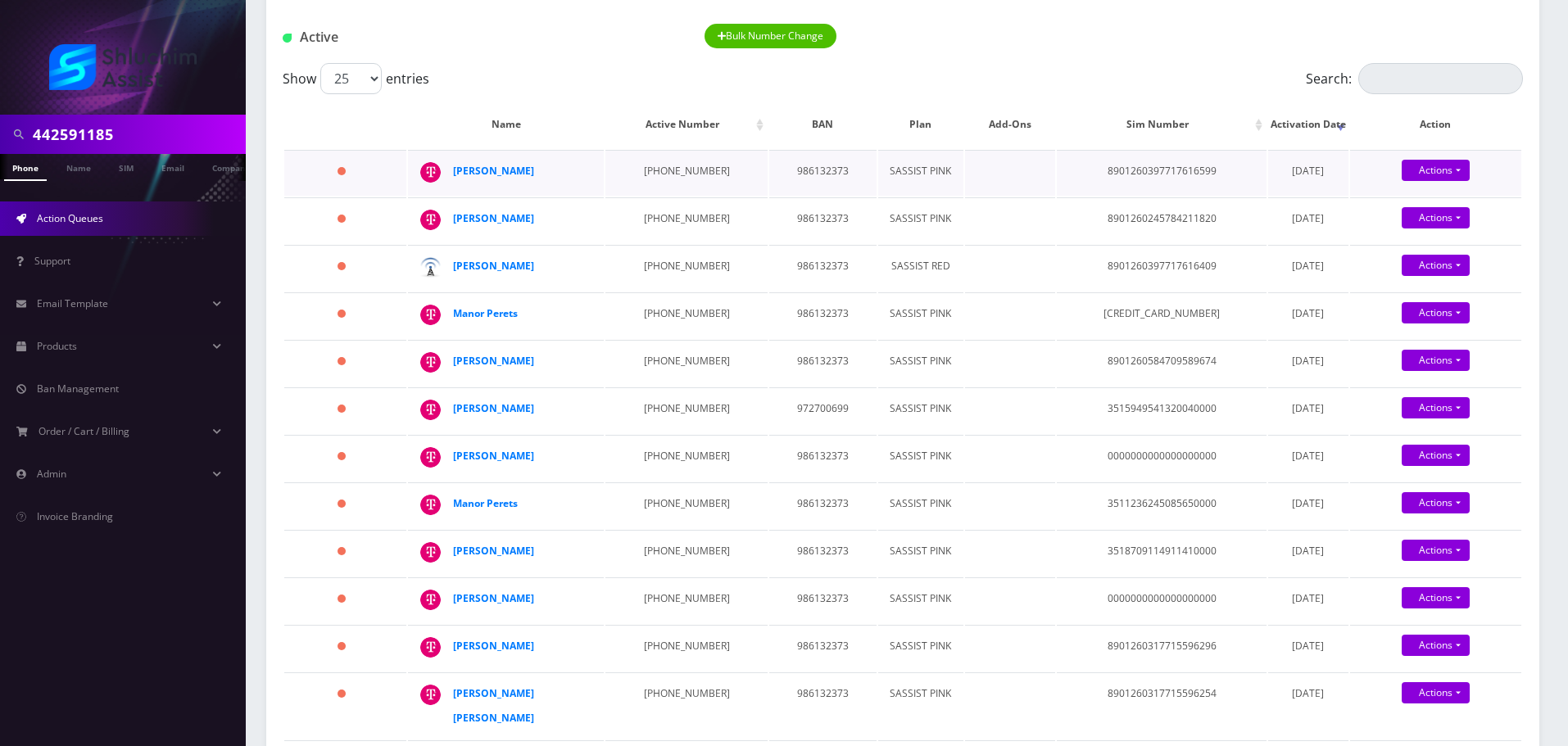
click at [681, 172] on td "646-852-5563" at bounding box center [686, 172] width 161 height 46
drag, startPoint x: 708, startPoint y: 240, endPoint x: 633, endPoint y: 240, distance: 75.0
click at [625, 239] on td "412-209-5205" at bounding box center [686, 220] width 161 height 46
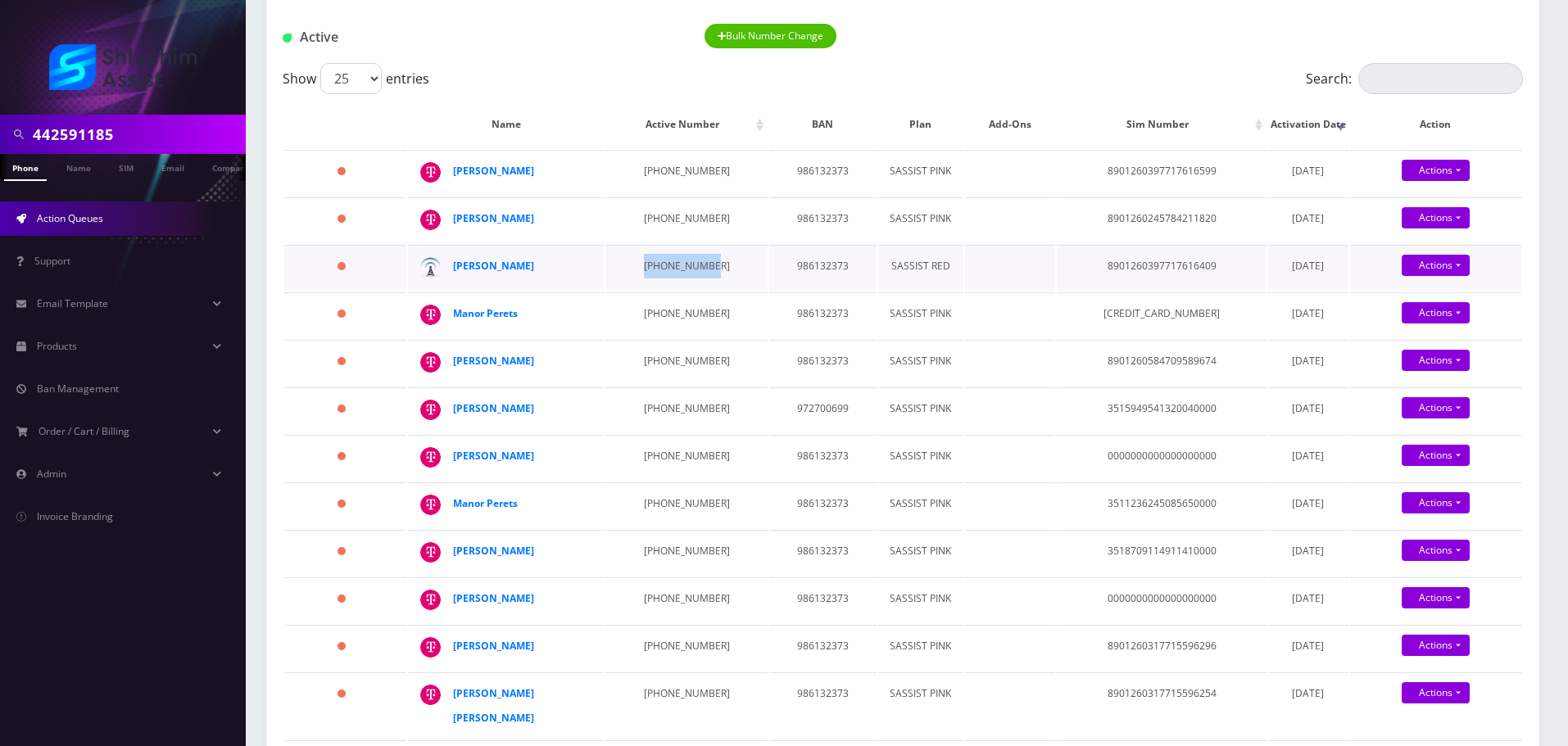
drag, startPoint x: 704, startPoint y: 305, endPoint x: 633, endPoint y: 305, distance: 71.0
click at [633, 291] on td "929-979-5614" at bounding box center [686, 268] width 161 height 46
click at [661, 291] on td "929-979-5614" at bounding box center [686, 268] width 161 height 46
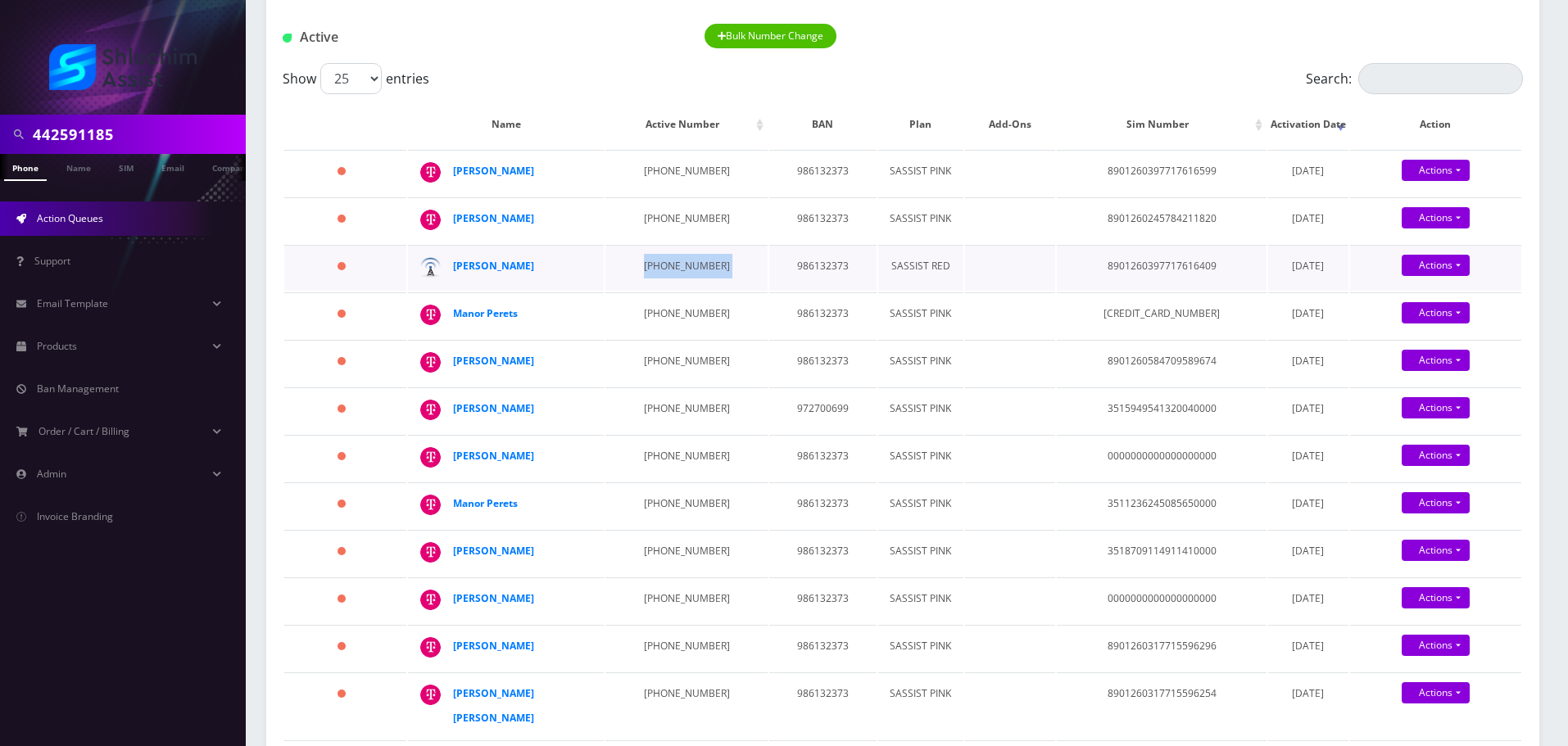
click at [678, 291] on td "929-979-5614" at bounding box center [686, 268] width 161 height 46
click at [686, 338] on td "770-990-2498" at bounding box center [686, 315] width 161 height 46
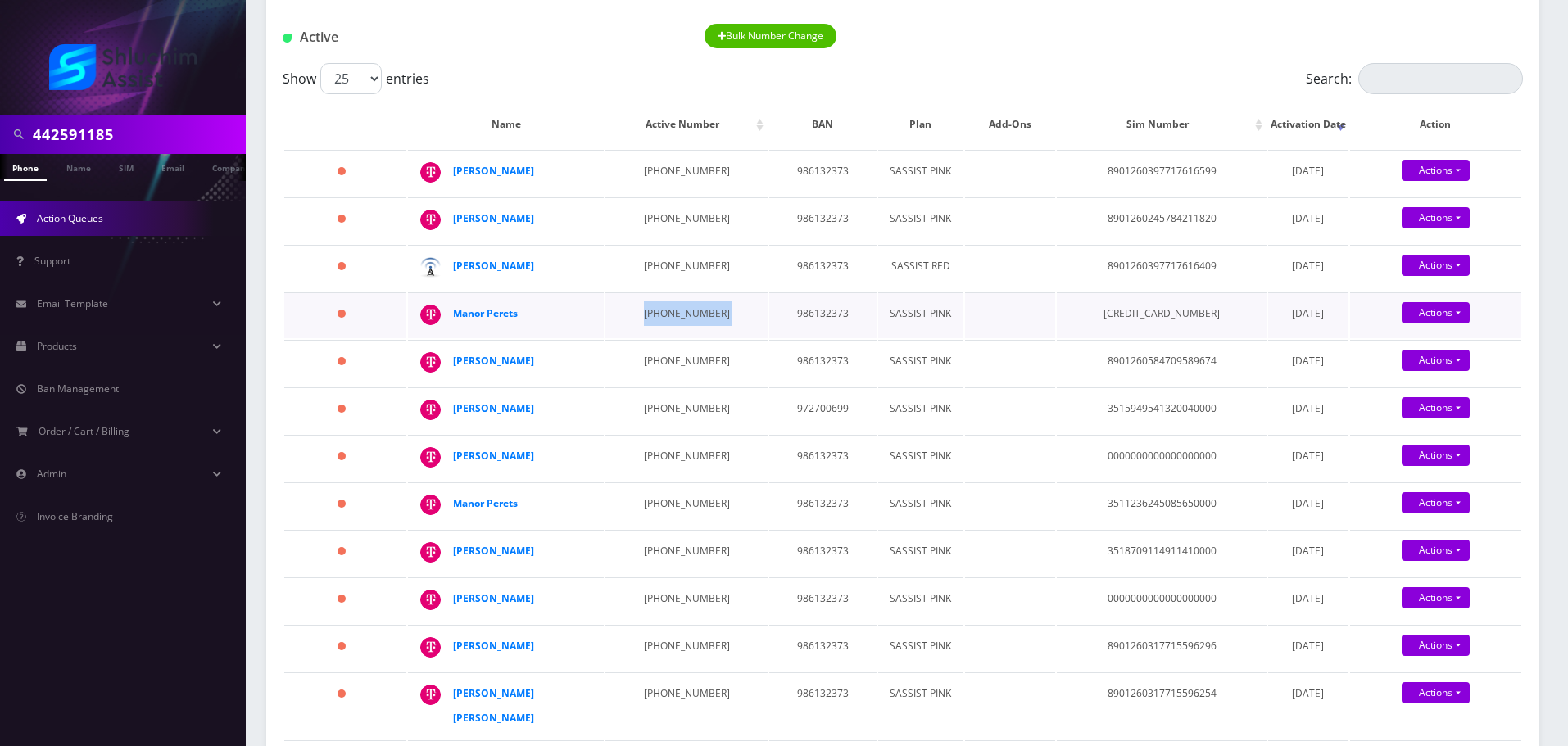
click at [686, 338] on td "770-990-2498" at bounding box center [686, 315] width 161 height 46
drag, startPoint x: 547, startPoint y: 374, endPoint x: 456, endPoint y: 372, distance: 91.0
click at [456, 326] on div "Manor Perets" at bounding box center [515, 314] width 125 height 24
click at [660, 386] on td "646-851-3739" at bounding box center [686, 362] width 161 height 46
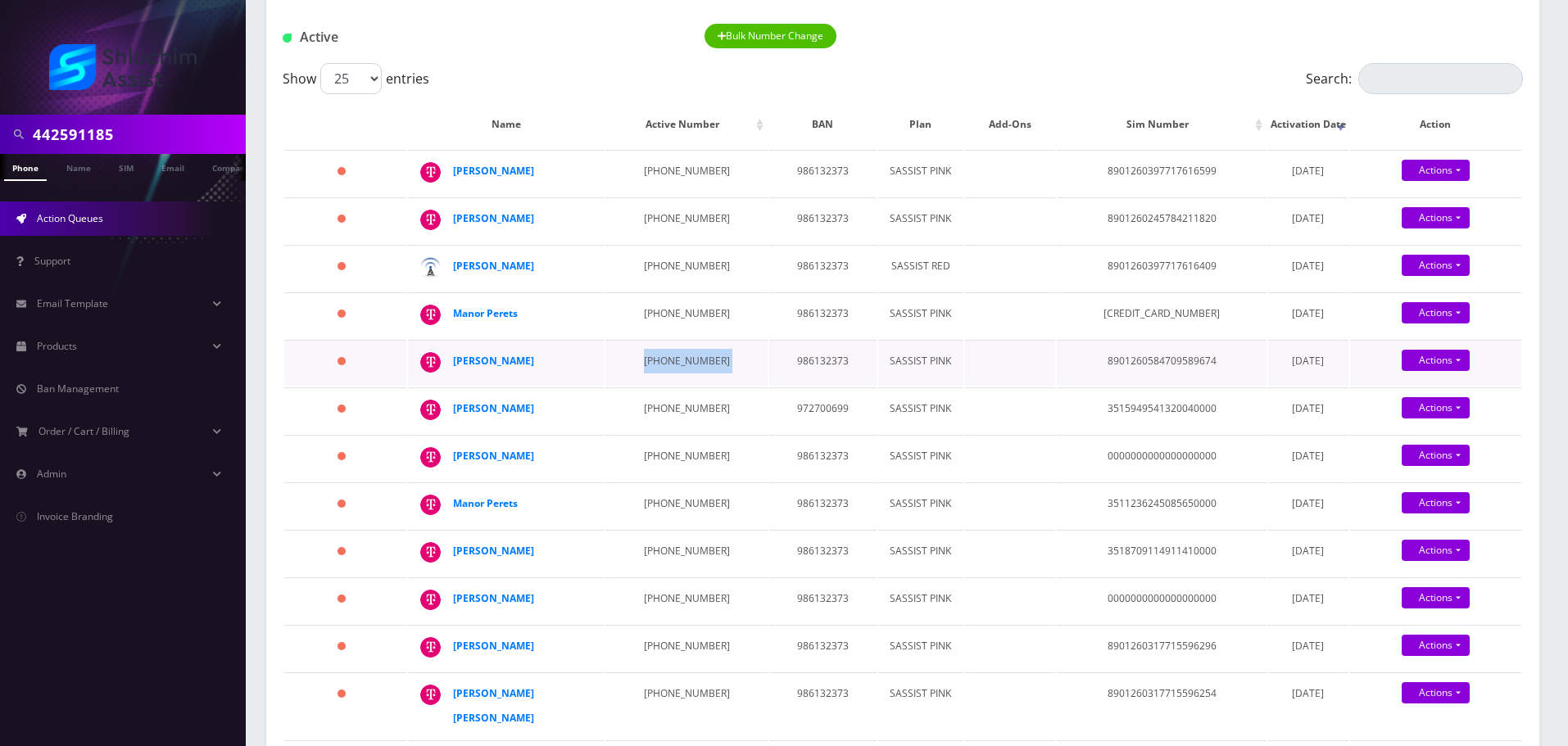
click at [660, 386] on td "646-851-3739" at bounding box center [686, 362] width 161 height 46
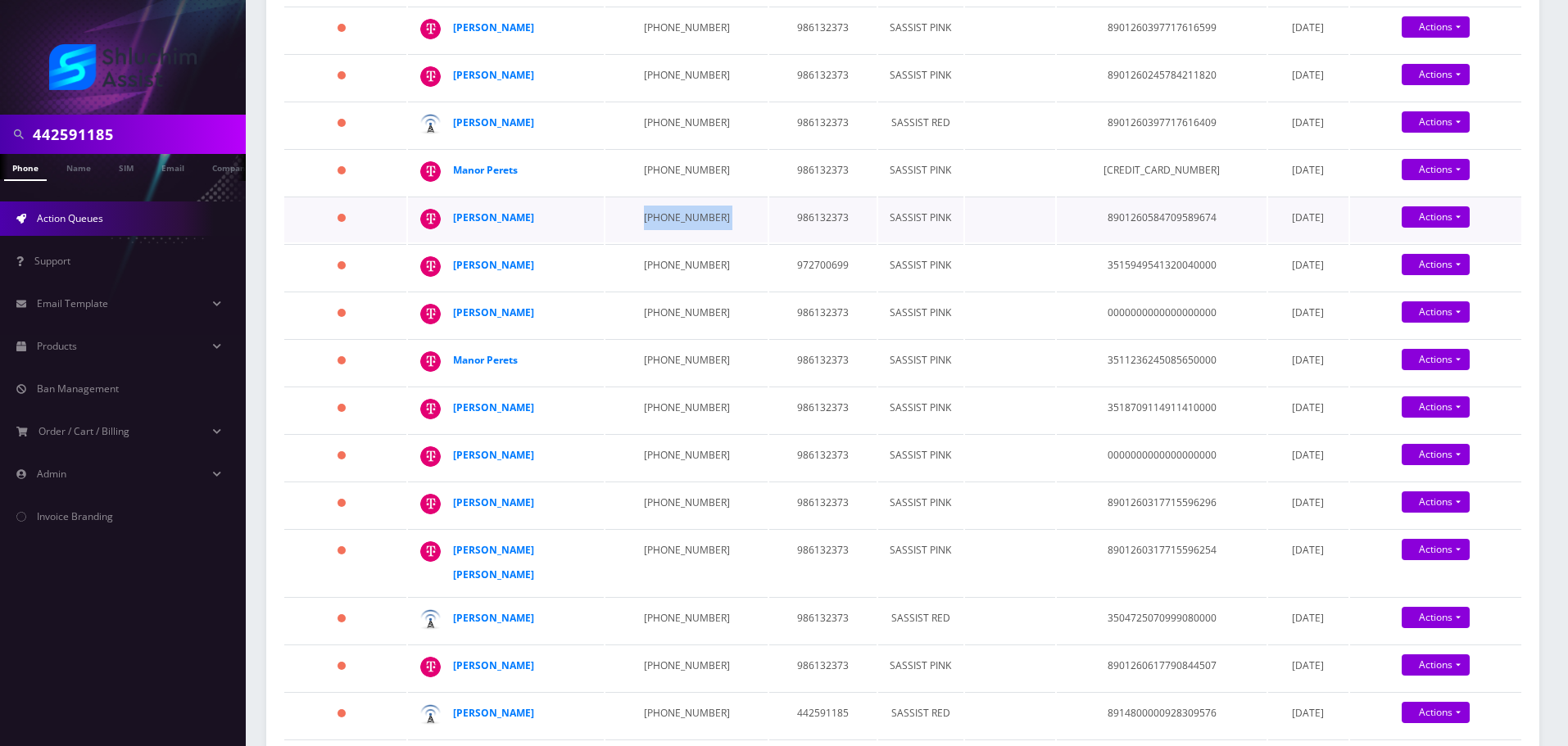
scroll to position [328, 0]
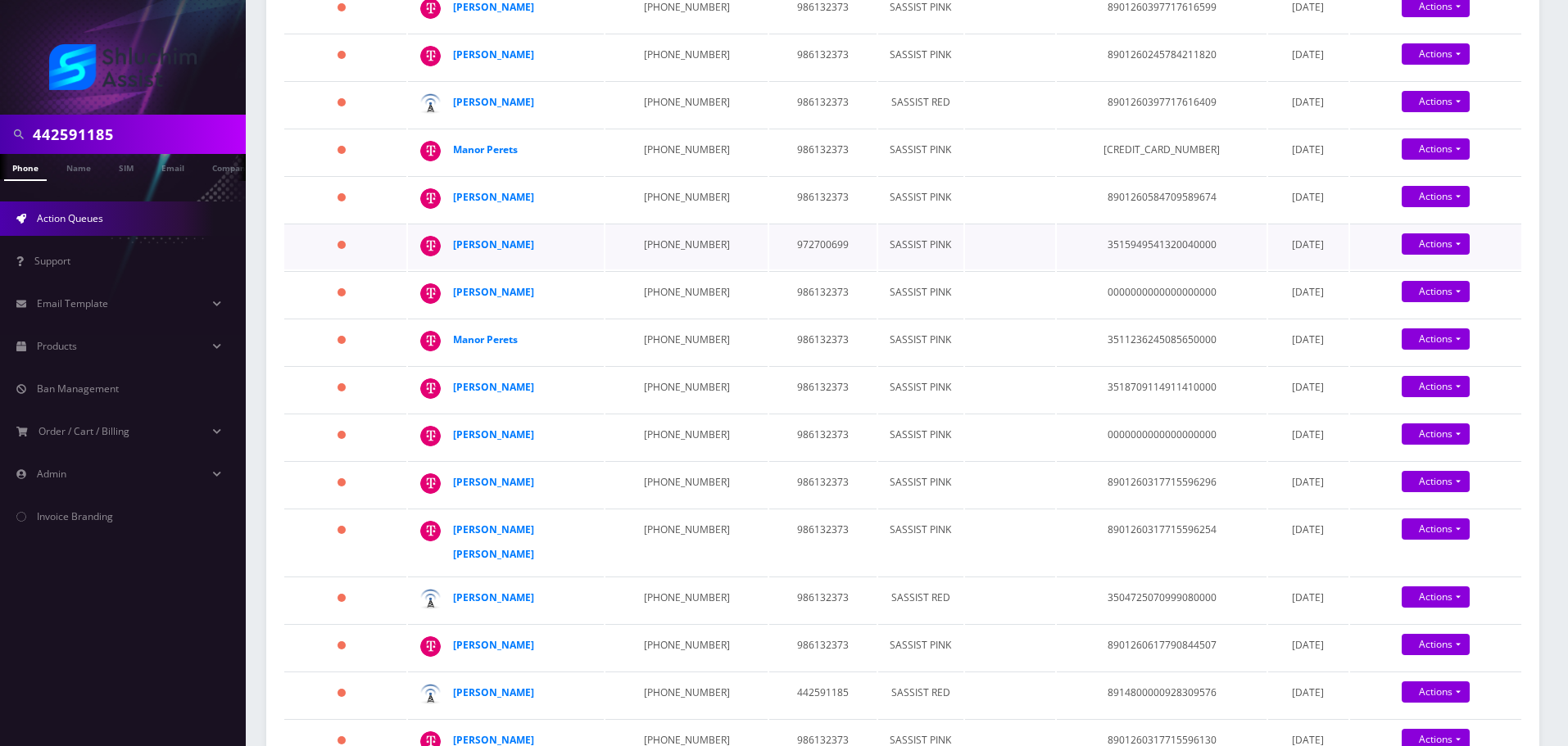
click at [655, 269] on td "754-274-0990" at bounding box center [686, 246] width 161 height 46
drag, startPoint x: 552, startPoint y: 347, endPoint x: 460, endPoint y: 347, distance: 92.0
click at [460, 257] on div "Menucha Deutch" at bounding box center [515, 244] width 125 height 24
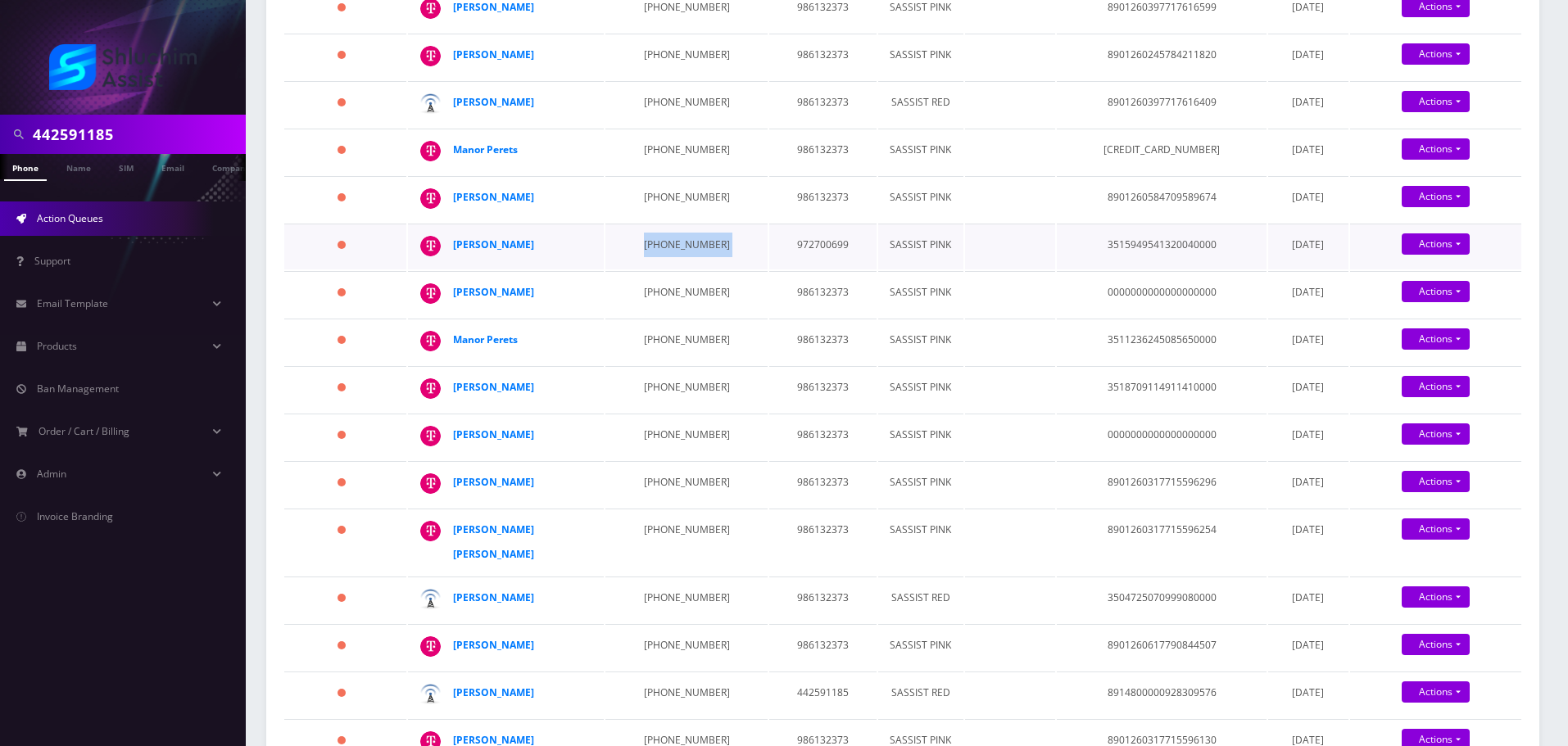
click at [572, 257] on div "Menucha Deutch" at bounding box center [515, 244] width 125 height 24
drag, startPoint x: 575, startPoint y: 349, endPoint x: 455, endPoint y: 349, distance: 120.0
click at [455, 257] on div "Menucha Deutch" at bounding box center [515, 244] width 125 height 24
drag, startPoint x: 546, startPoint y: 415, endPoint x: 473, endPoint y: 415, distance: 73.0
click at [456, 305] on div "Rochie Shemtov" at bounding box center [515, 292] width 125 height 24
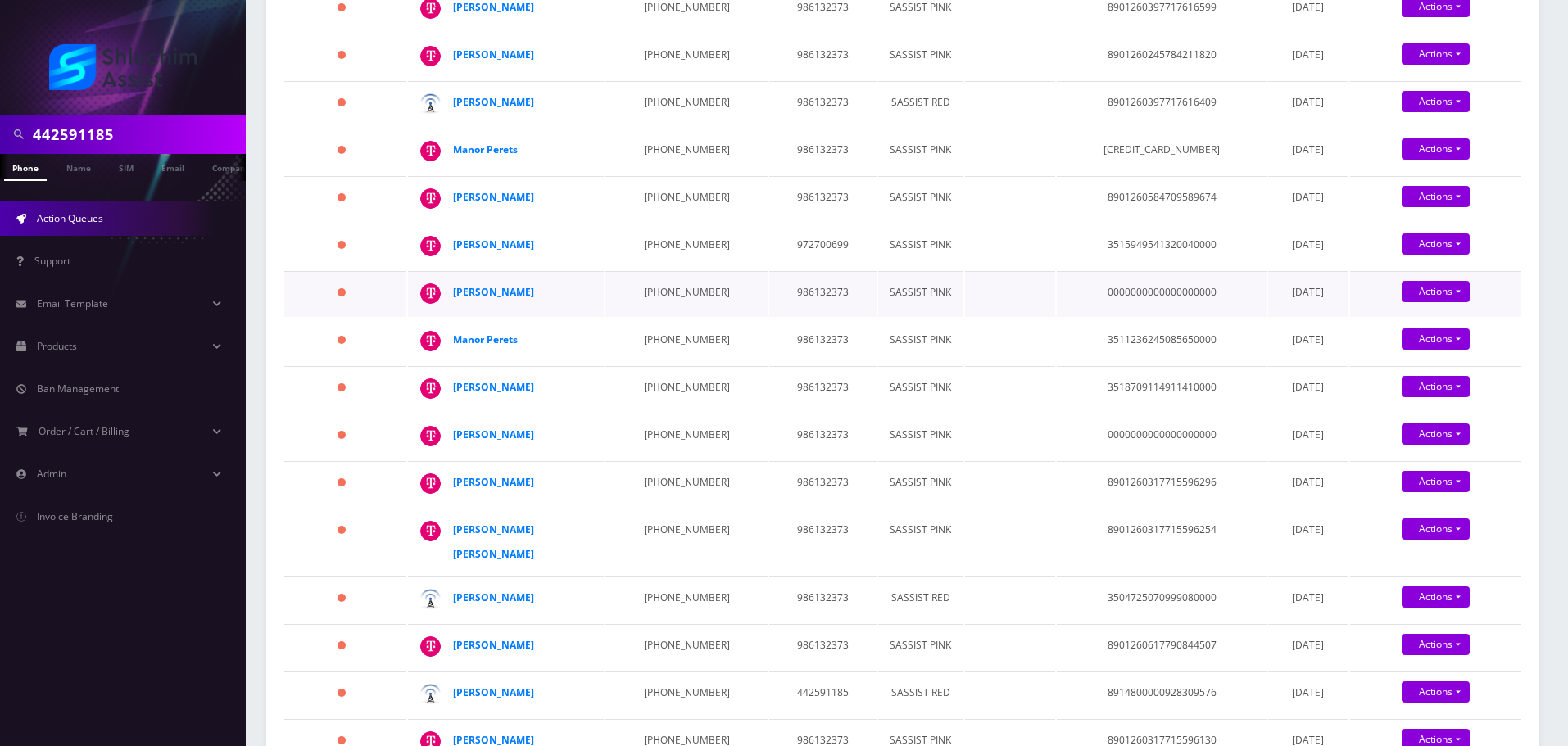
click at [770, 317] on td "986132373" at bounding box center [823, 294] width 107 height 46
click at [671, 317] on td "646-842-8479" at bounding box center [686, 294] width 161 height 46
drag, startPoint x: 558, startPoint y: 422, endPoint x: 455, endPoint y: 422, distance: 103.0
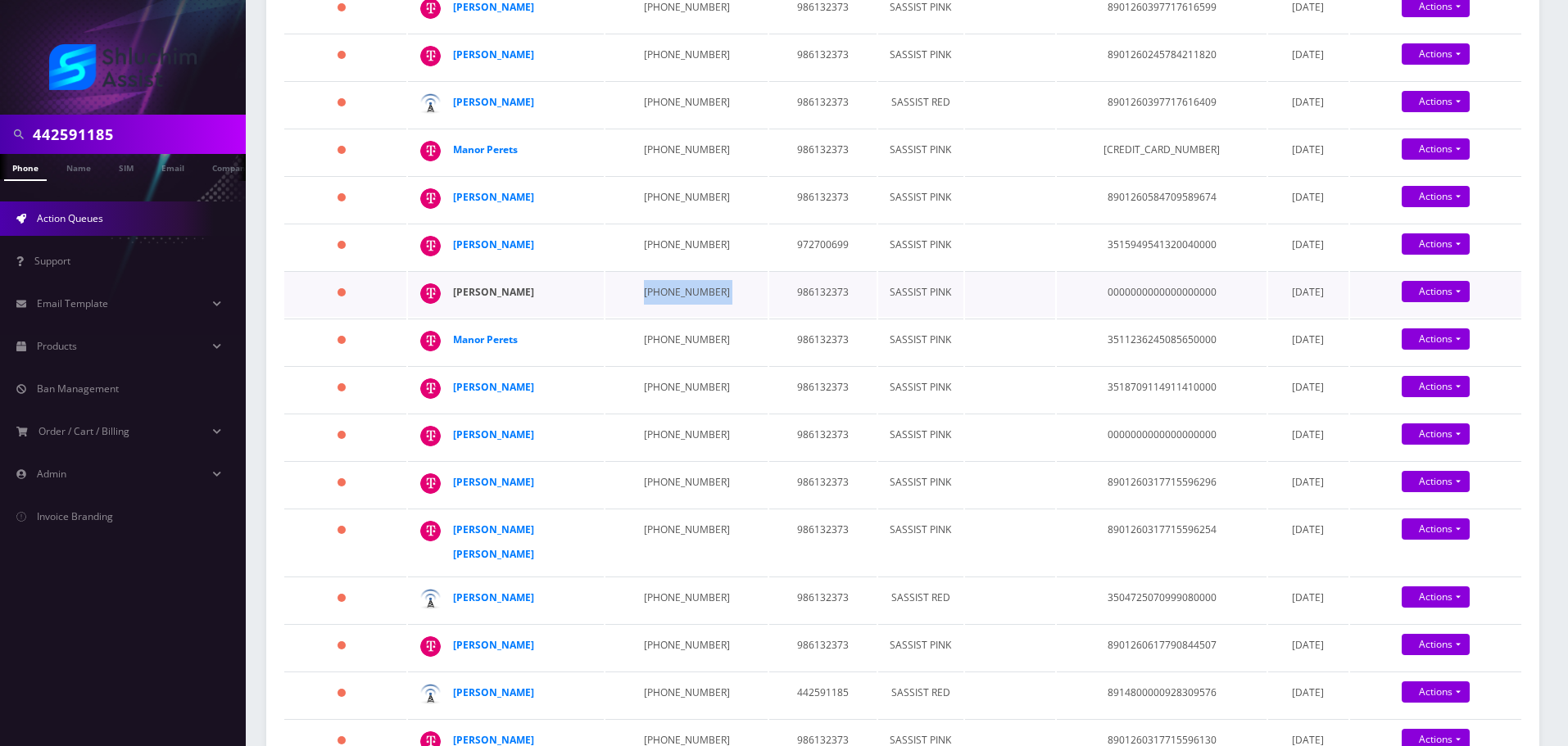
click at [455, 305] on div "Rochie Shemtov" at bounding box center [515, 292] width 125 height 24
click at [573, 305] on div "Rochie Shemtov" at bounding box center [515, 292] width 125 height 24
click at [671, 317] on td "646-842-8479" at bounding box center [686, 294] width 161 height 46
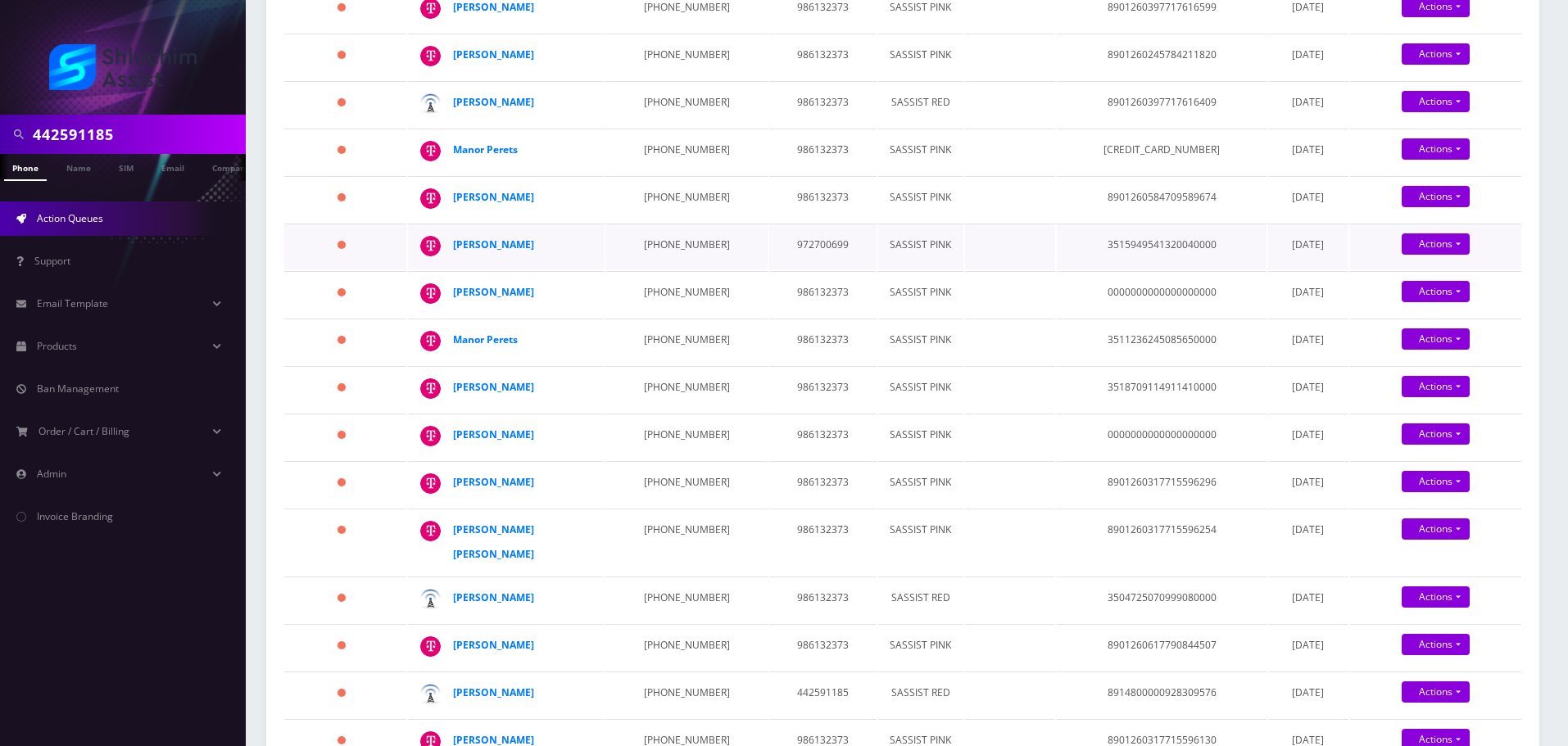
click at [670, 269] on td "754-274-0990" at bounding box center [686, 246] width 161 height 46
click at [658, 317] on td "646-842-8479" at bounding box center [686, 294] width 161 height 46
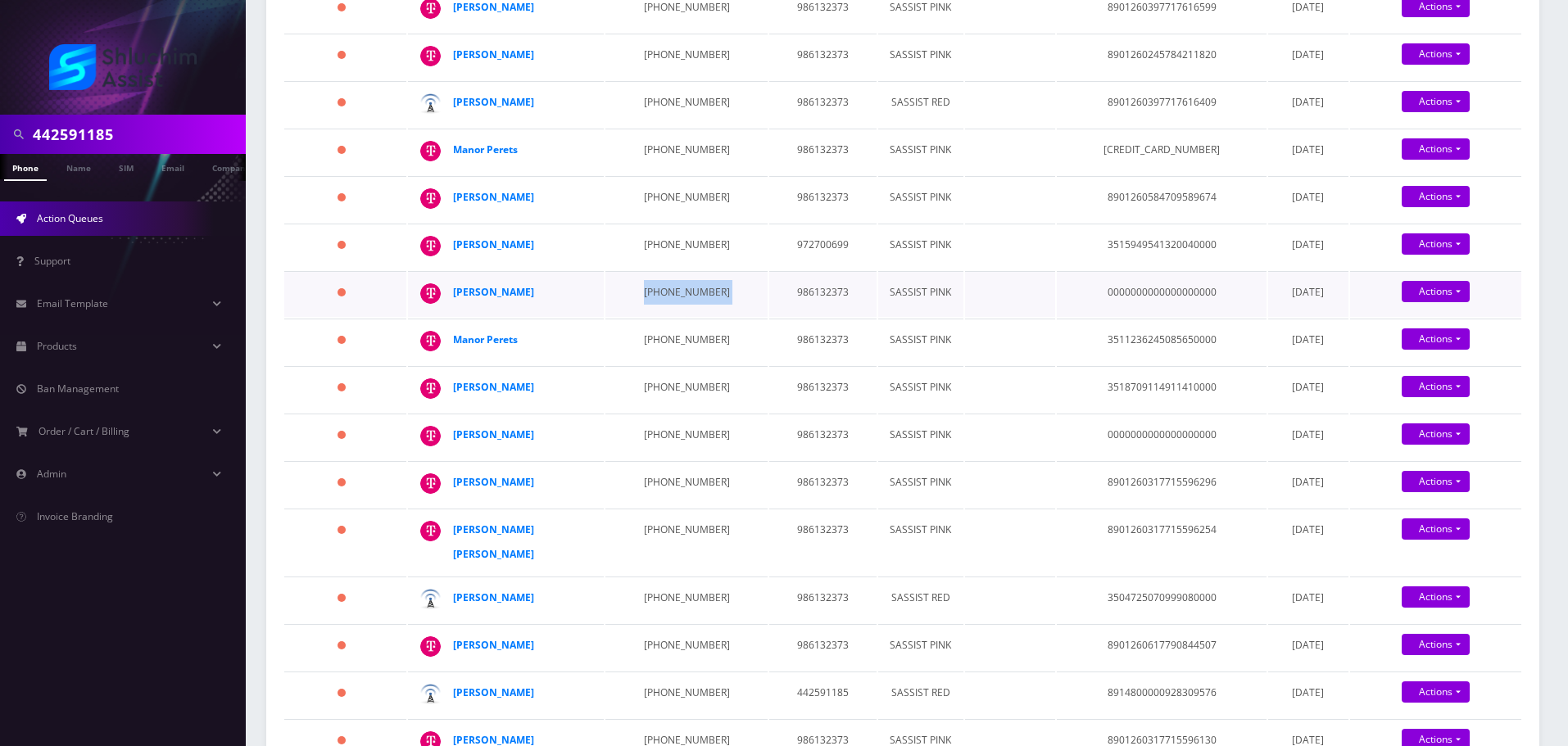
click at [658, 317] on td "646-842-8479" at bounding box center [686, 294] width 161 height 46
drag, startPoint x: 546, startPoint y: 412, endPoint x: 456, endPoint y: 413, distance: 90.0
click at [456, 305] on div "Rochie Shemtov" at bounding box center [515, 292] width 125 height 24
click at [650, 365] on td "212-767-9101" at bounding box center [686, 341] width 161 height 46
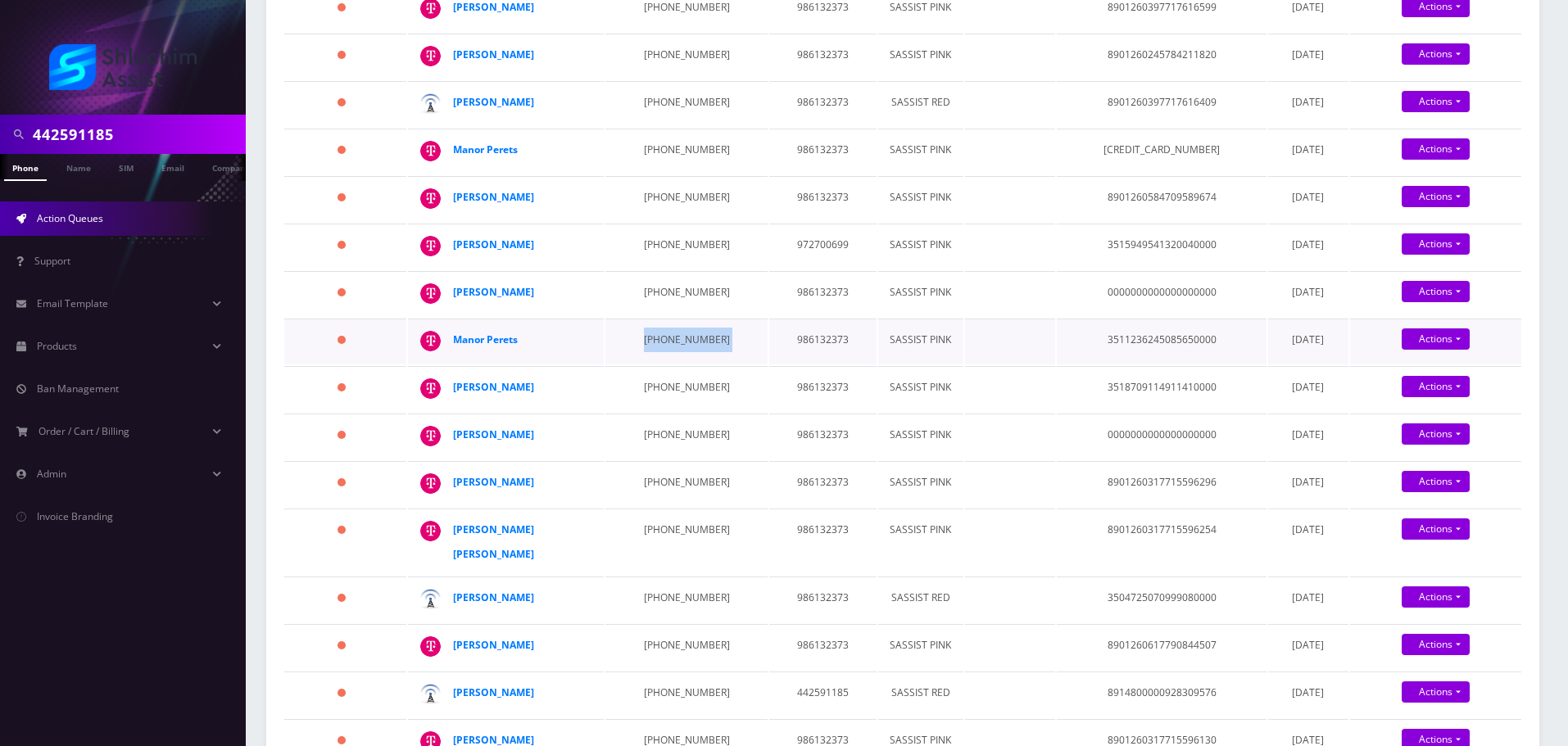
click at [650, 365] on td "212-767-9101" at bounding box center [686, 341] width 161 height 46
drag, startPoint x: 698, startPoint y: 550, endPoint x: 634, endPoint y: 553, distance: 64.1
click at [634, 412] on td "646-842-9131" at bounding box center [686, 388] width 161 height 46
drag, startPoint x: 538, startPoint y: 550, endPoint x: 490, endPoint y: 552, distance: 48.0
click at [445, 412] on td "Zev Cyprys" at bounding box center [506, 388] width 196 height 46
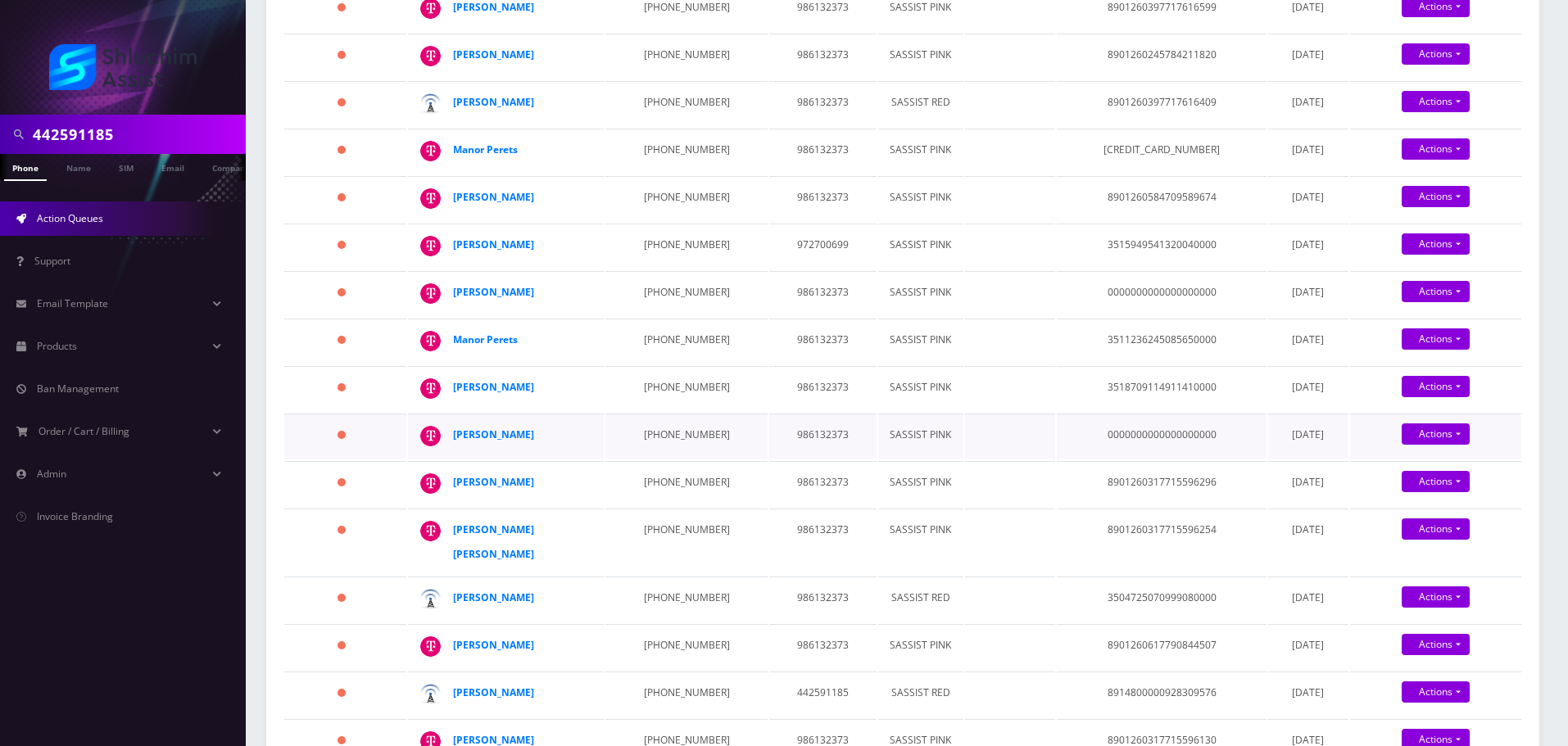
click at [656, 459] on td "332-234-4548" at bounding box center [686, 436] width 161 height 46
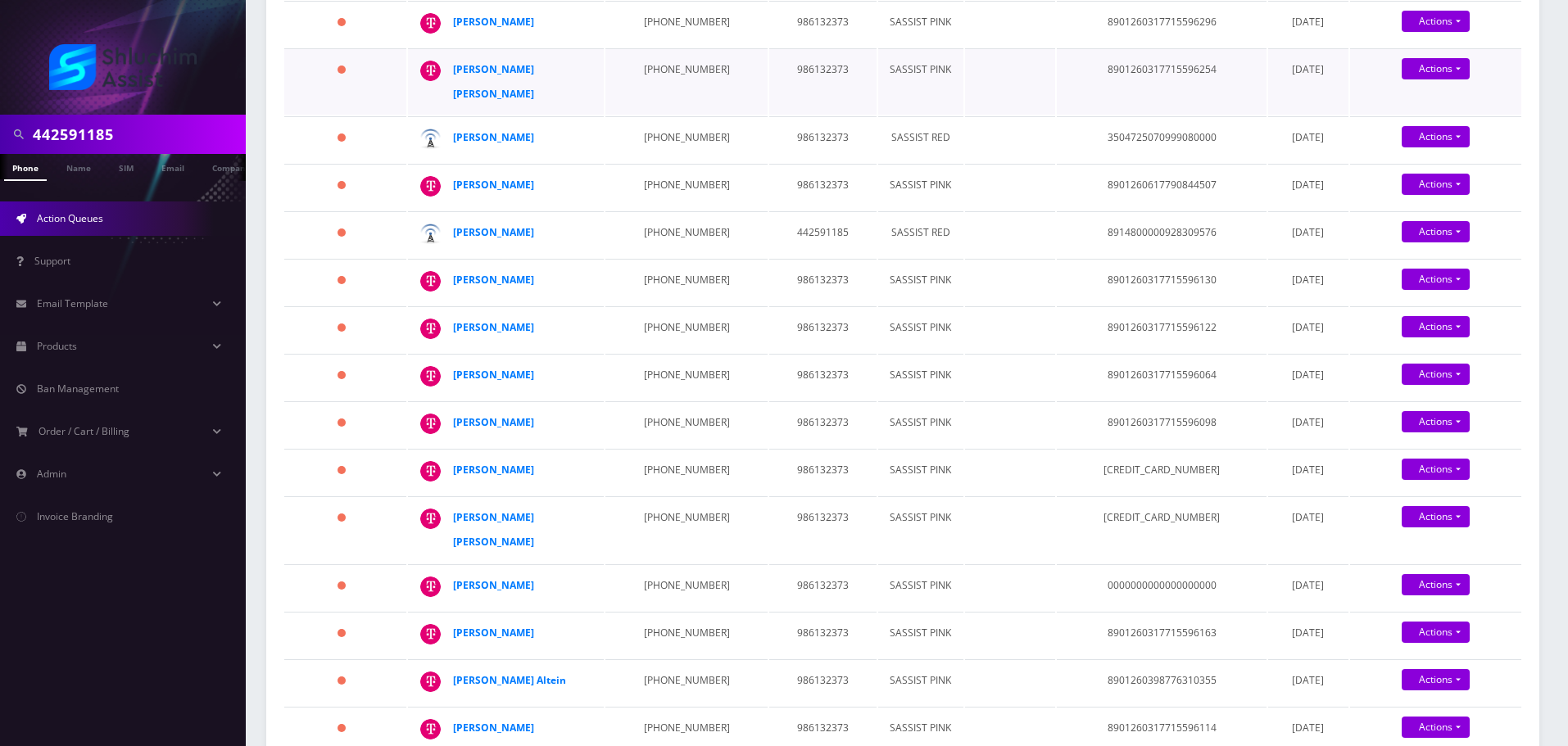
scroll to position [819, 0]
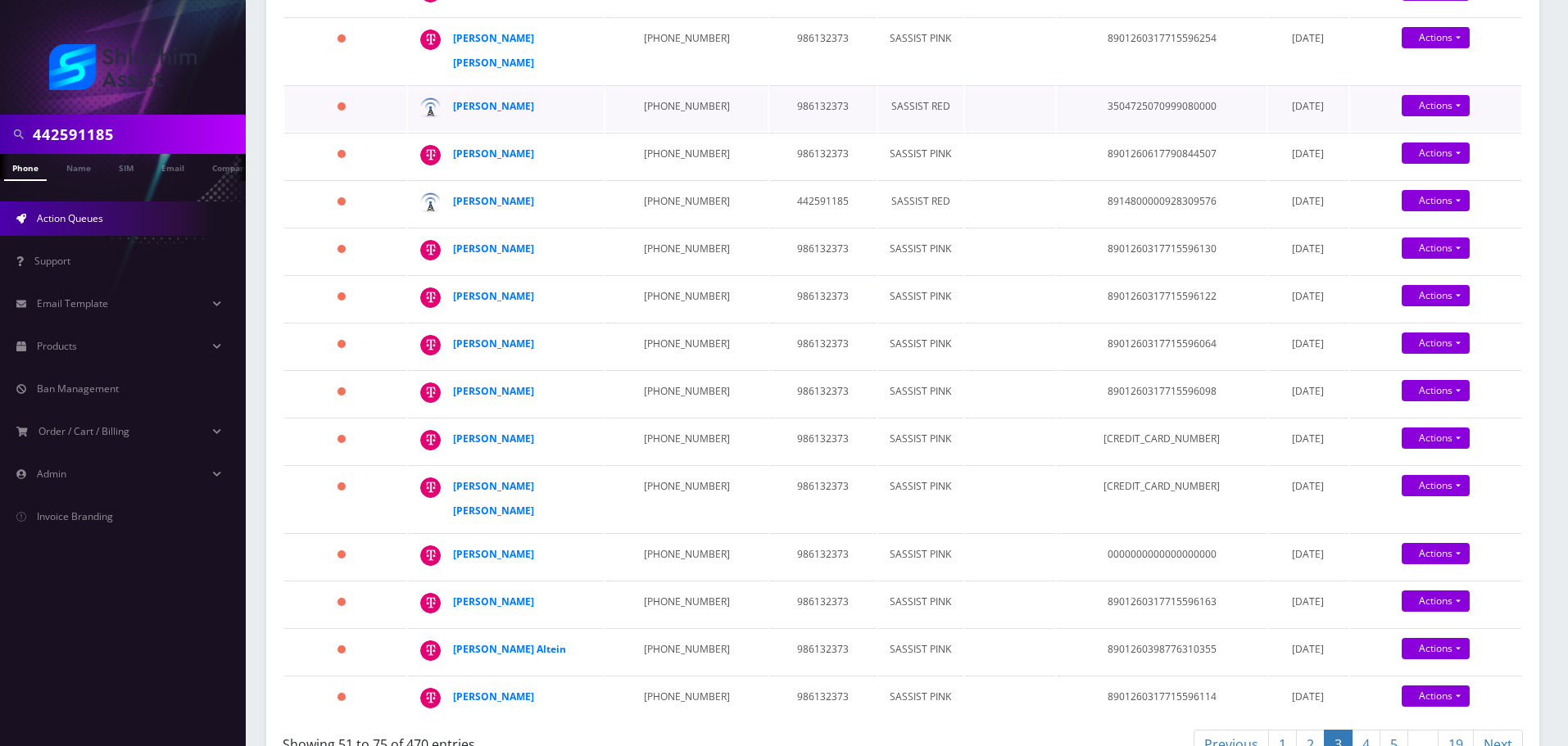
click at [770, 131] on td "986132373" at bounding box center [823, 108] width 107 height 46
drag, startPoint x: 698, startPoint y: 200, endPoint x: 630, endPoint y: 200, distance: 68.0
click at [651, 84] on td "646-842-8039" at bounding box center [686, 50] width 161 height 67
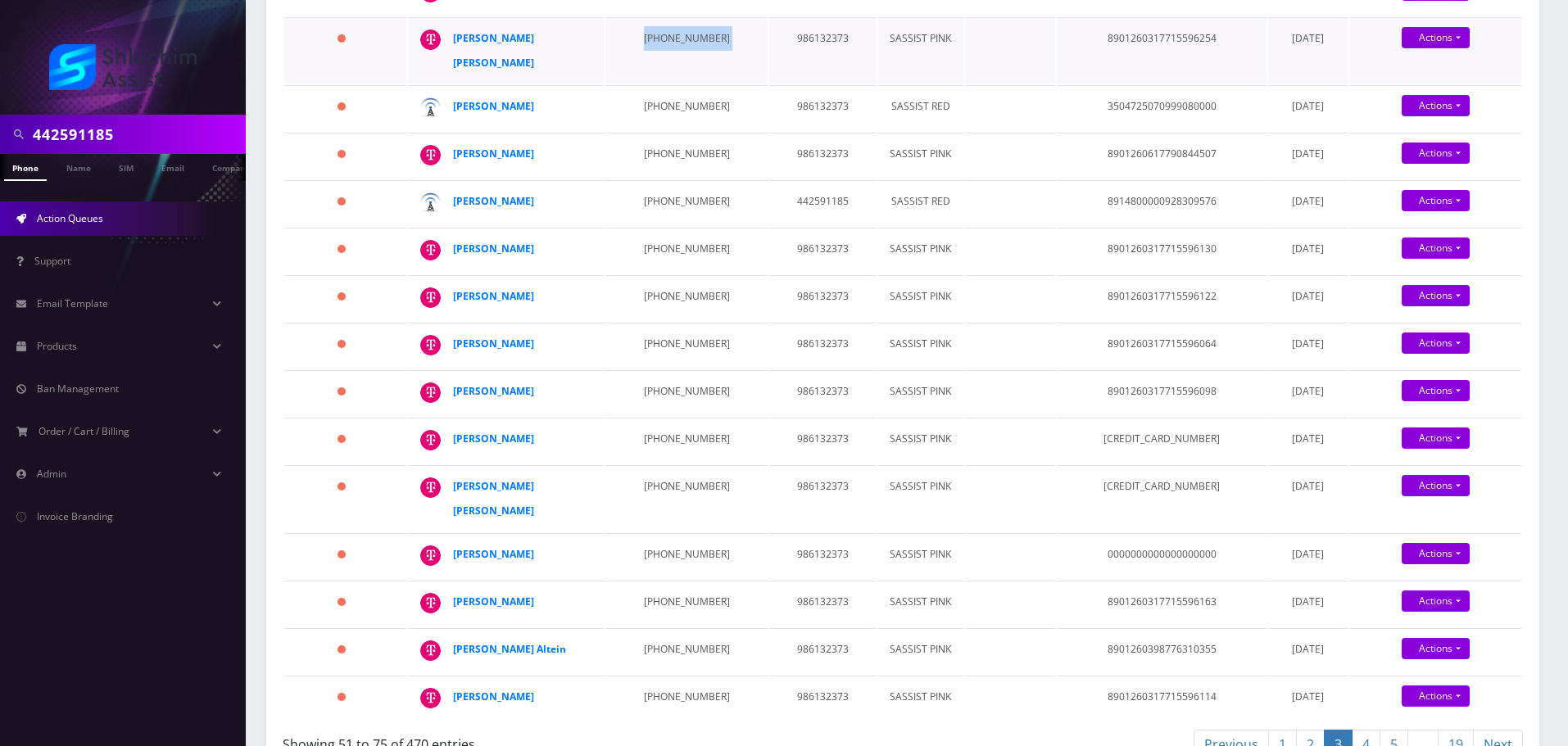
click at [651, 84] on td "646-842-8039" at bounding box center [686, 50] width 161 height 67
click at [662, 131] on td "516-668-9364" at bounding box center [686, 108] width 161 height 46
drag, startPoint x: 554, startPoint y: 331, endPoint x: 458, endPoint y: 333, distance: 96.0
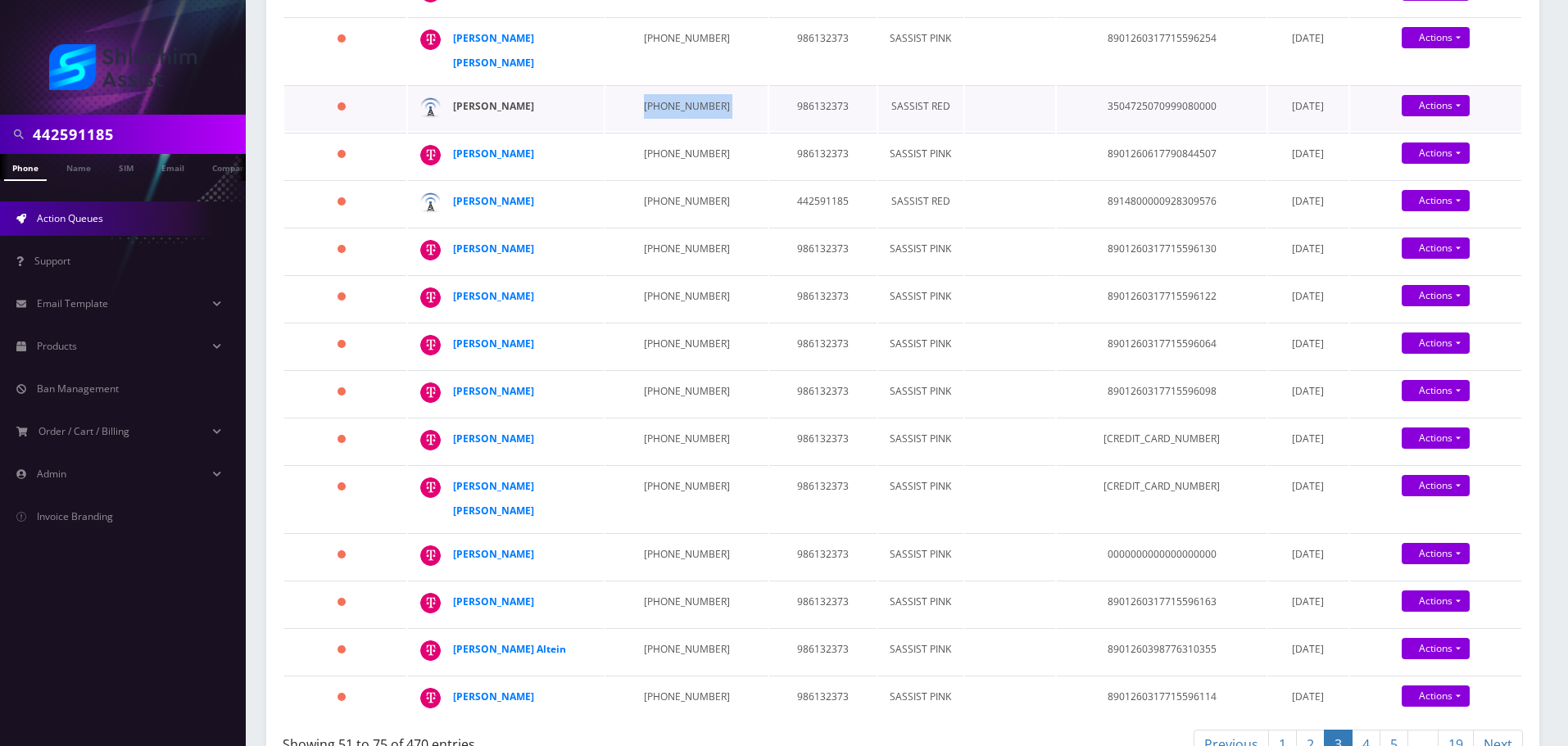
click at [458, 119] on div "Menachem Kaplan" at bounding box center [515, 106] width 125 height 24
drag, startPoint x: 700, startPoint y: 380, endPoint x: 626, endPoint y: 379, distance: 74.0
click at [626, 178] on td "929-405-8690" at bounding box center [686, 155] width 161 height 46
drag, startPoint x: 537, startPoint y: 378, endPoint x: 446, endPoint y: 379, distance: 91.0
click at [446, 178] on td "Yoisef Feldman" at bounding box center [506, 155] width 196 height 46
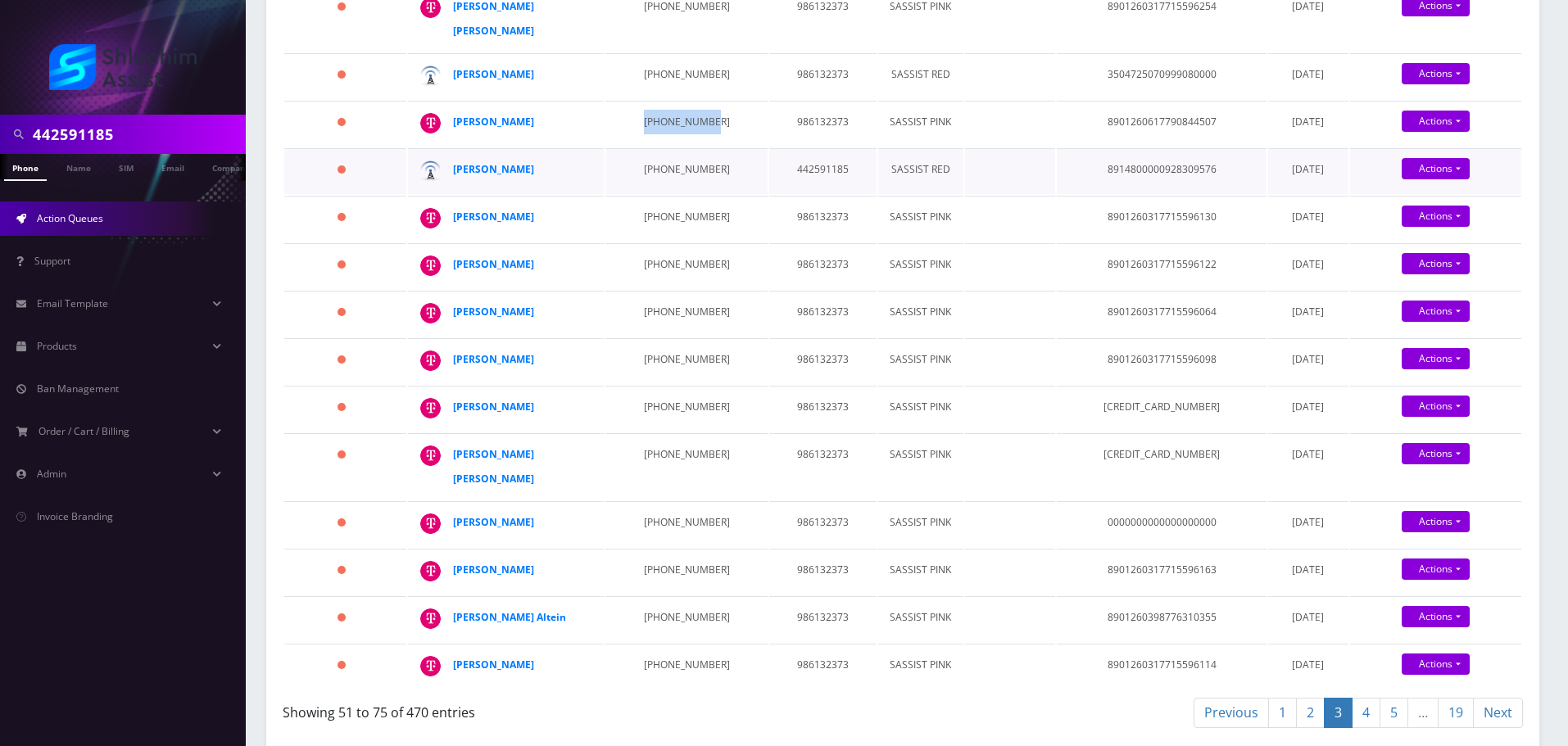
scroll to position [983, 0]
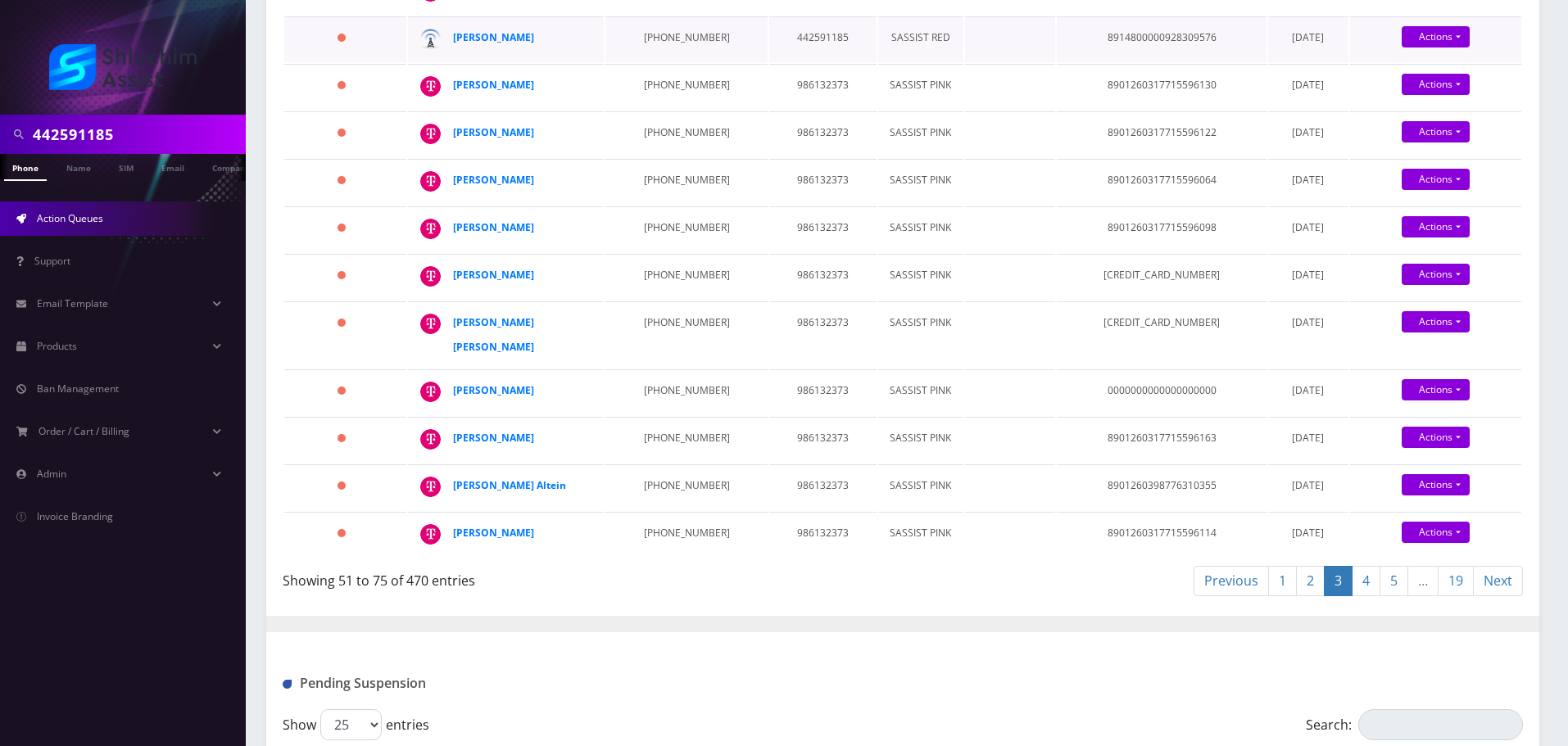
drag, startPoint x: 488, startPoint y: 262, endPoint x: 620, endPoint y: 261, distance: 132.0
click at [618, 62] on tr "376 days Mendy Wagner 229-299-1329 442591185 SASSIST RED 8914800000928309576 Au…" at bounding box center [902, 39] width 1237 height 46
drag, startPoint x: 707, startPoint y: 261, endPoint x: 633, endPoint y: 260, distance: 74.0
click at [633, 62] on td "229-299-1329" at bounding box center [686, 39] width 161 height 46
drag, startPoint x: 549, startPoint y: 263, endPoint x: 545, endPoint y: 254, distance: 9.8
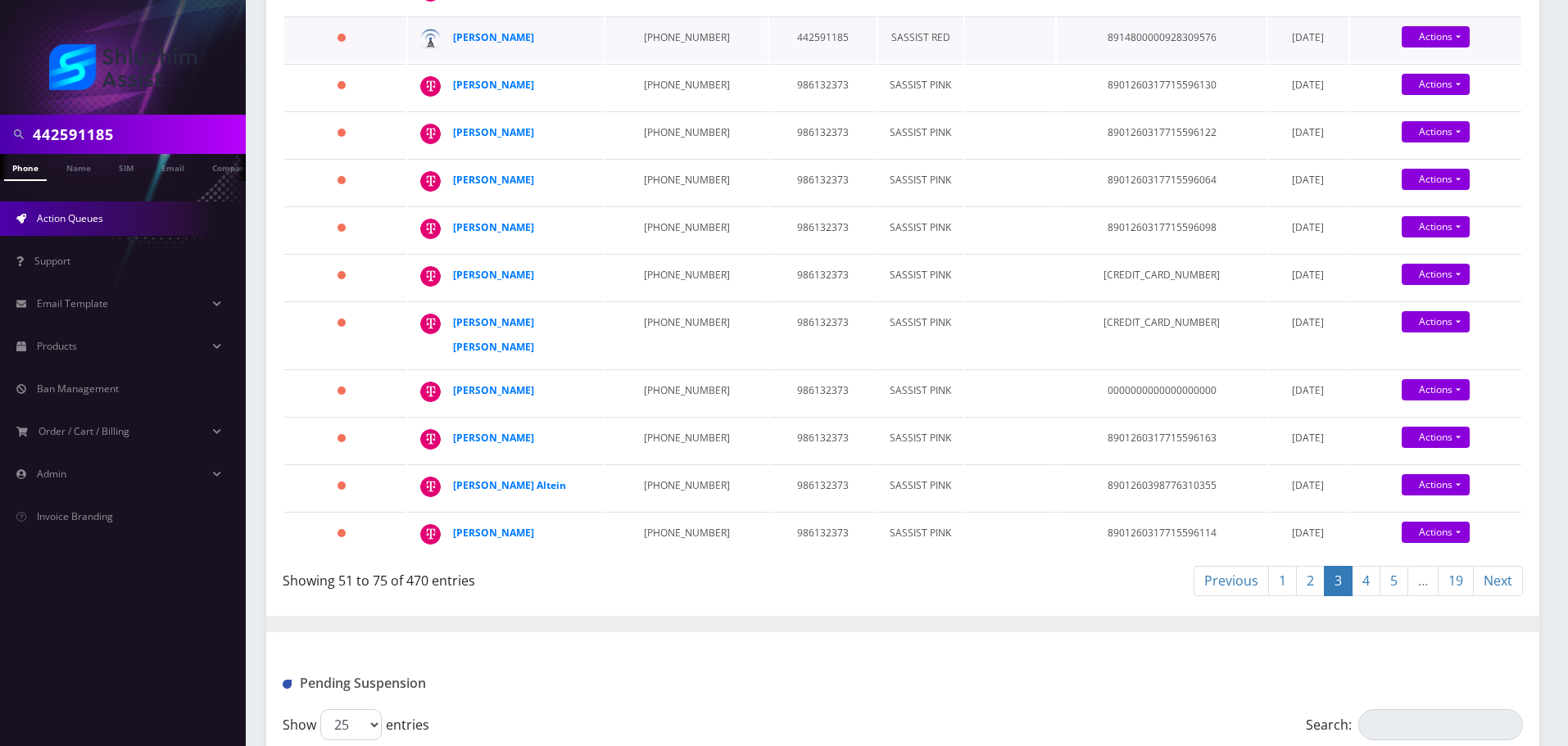
click at [545, 50] on div "Mendy Wagner" at bounding box center [515, 37] width 125 height 24
click at [666, 62] on td "229-299-1329" at bounding box center [686, 39] width 161 height 46
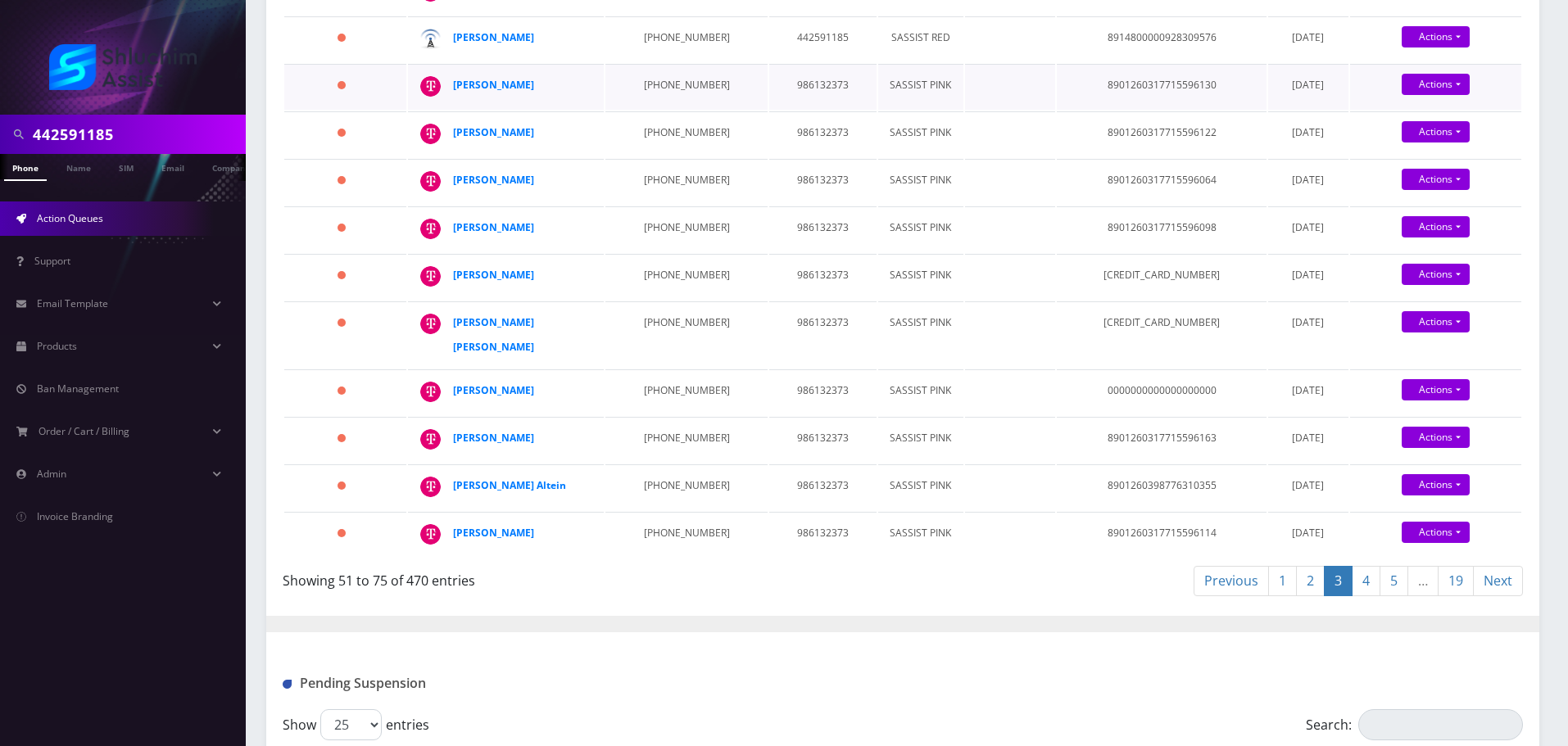
click at [653, 110] on td "646-835-9903" at bounding box center [686, 86] width 161 height 46
click at [666, 110] on td "646-835-9903" at bounding box center [686, 86] width 161 height 46
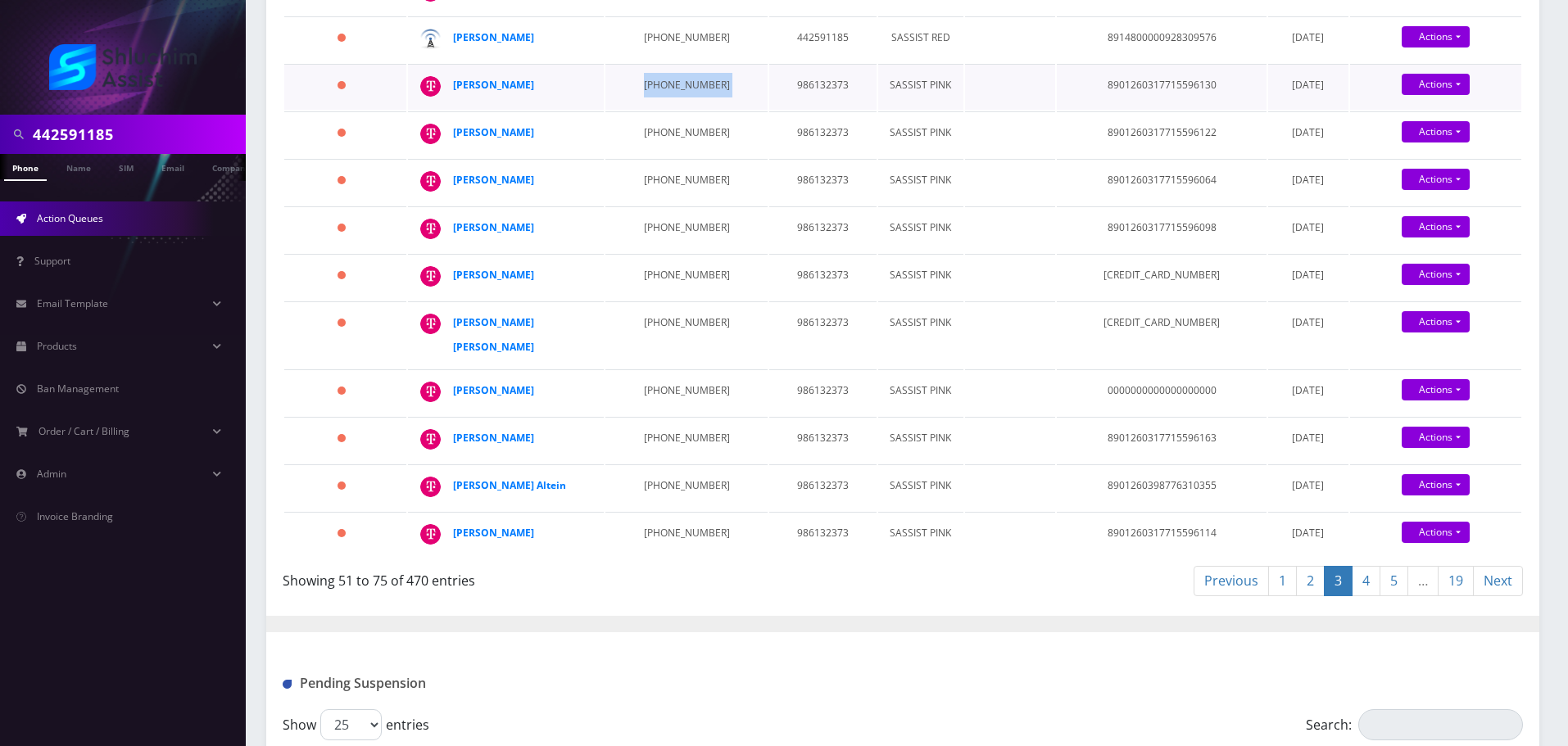
click at [666, 110] on td "646-835-9903" at bounding box center [686, 86] width 161 height 46
drag, startPoint x: 553, startPoint y: 309, endPoint x: 512, endPoint y: 320, distance: 42.4
click at [588, 73] on div "Yossi Shanowitz" at bounding box center [588, 73] width 0 height 0
click at [645, 158] on td "347-798-4687" at bounding box center [686, 134] width 161 height 46
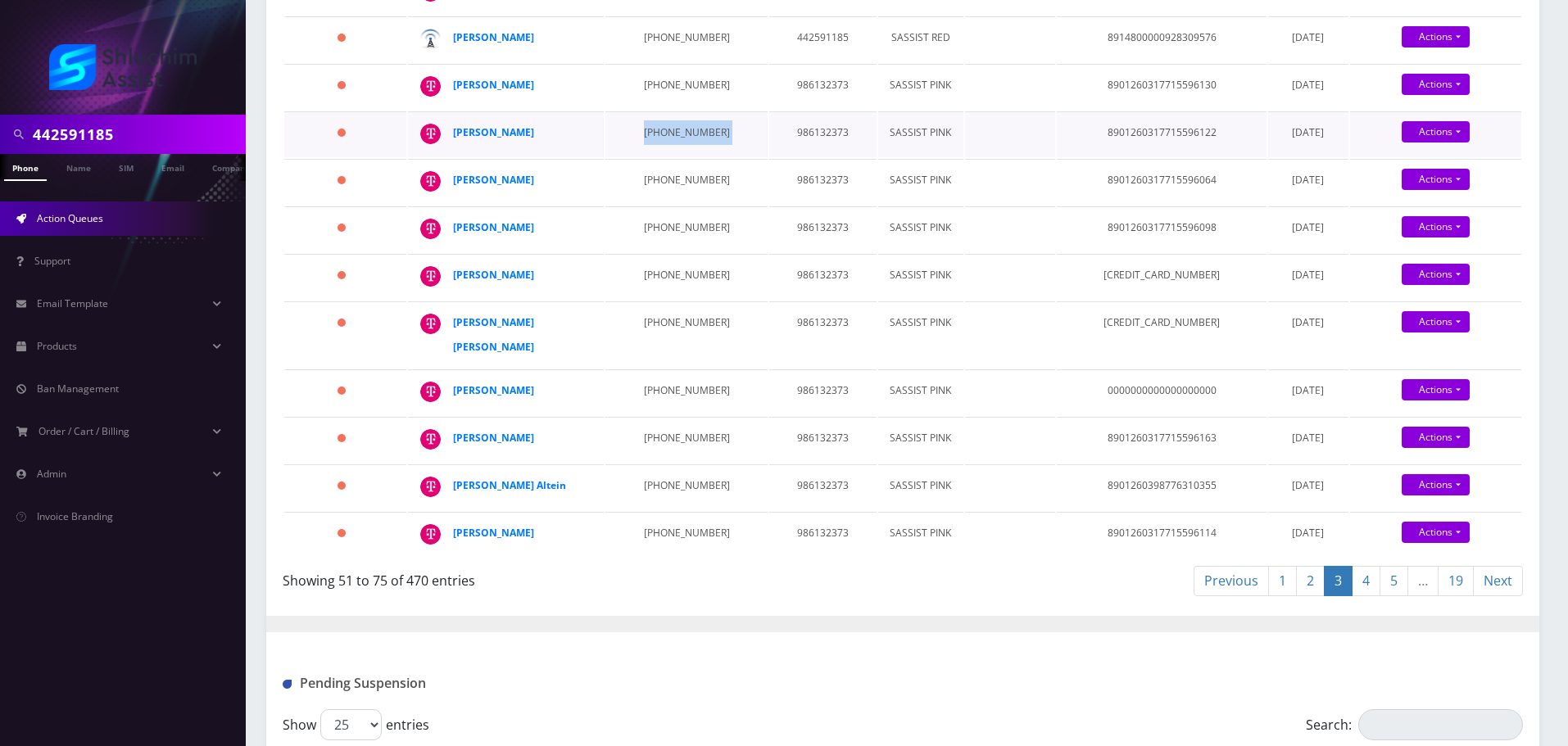
click at [645, 158] on td "347-798-4687" at bounding box center [686, 134] width 161 height 46
click at [672, 158] on td "347-798-4687" at bounding box center [686, 134] width 161 height 46
click at [676, 205] on td "646-829-6731" at bounding box center [686, 181] width 161 height 46
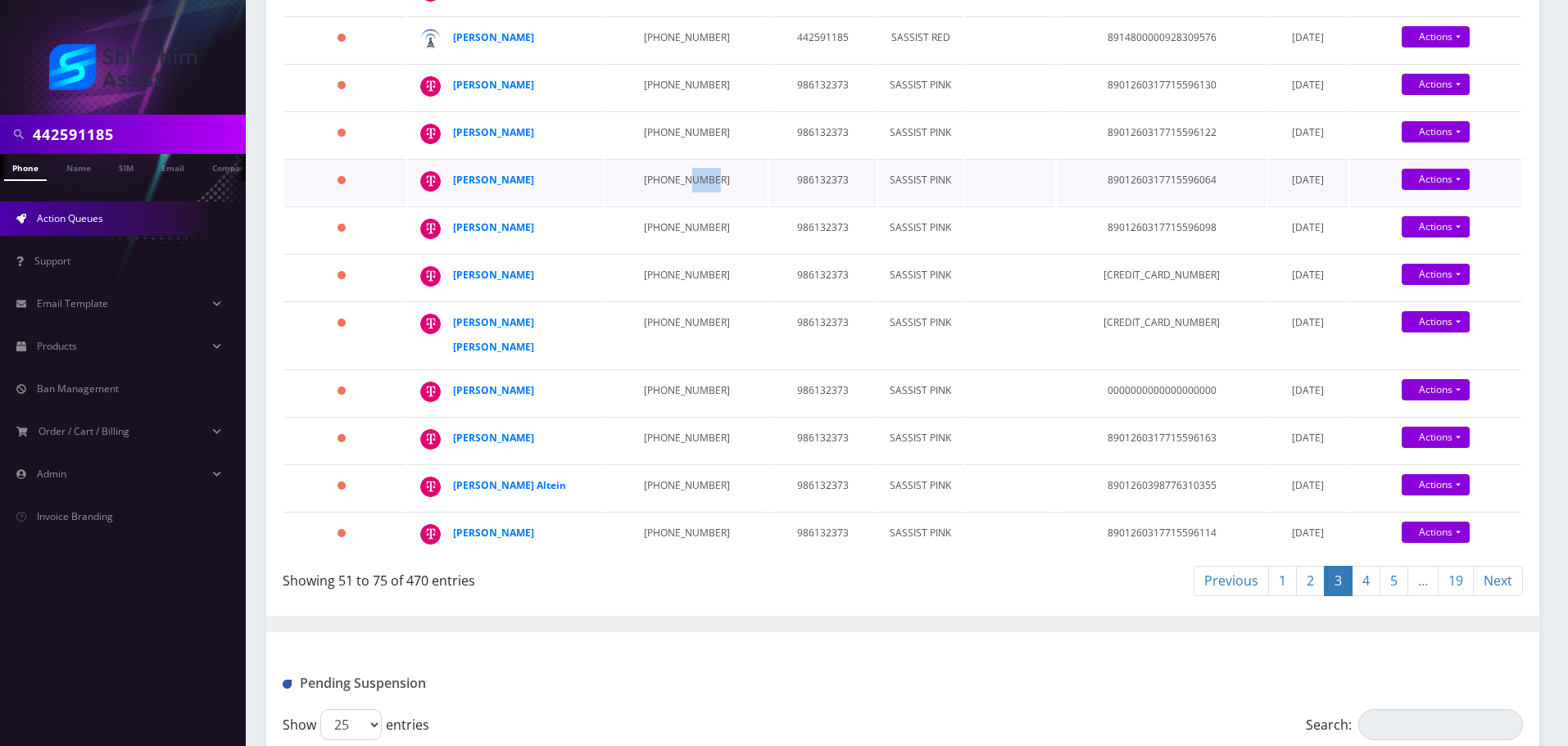
click at [676, 205] on td "646-829-6731" at bounding box center [686, 181] width 161 height 46
drag, startPoint x: 575, startPoint y: 409, endPoint x: 455, endPoint y: 410, distance: 120.0
click at [455, 193] on div "Levi Silberstein" at bounding box center [515, 179] width 125 height 24
click at [637, 252] on td "646-829-6687" at bounding box center [686, 229] width 161 height 46
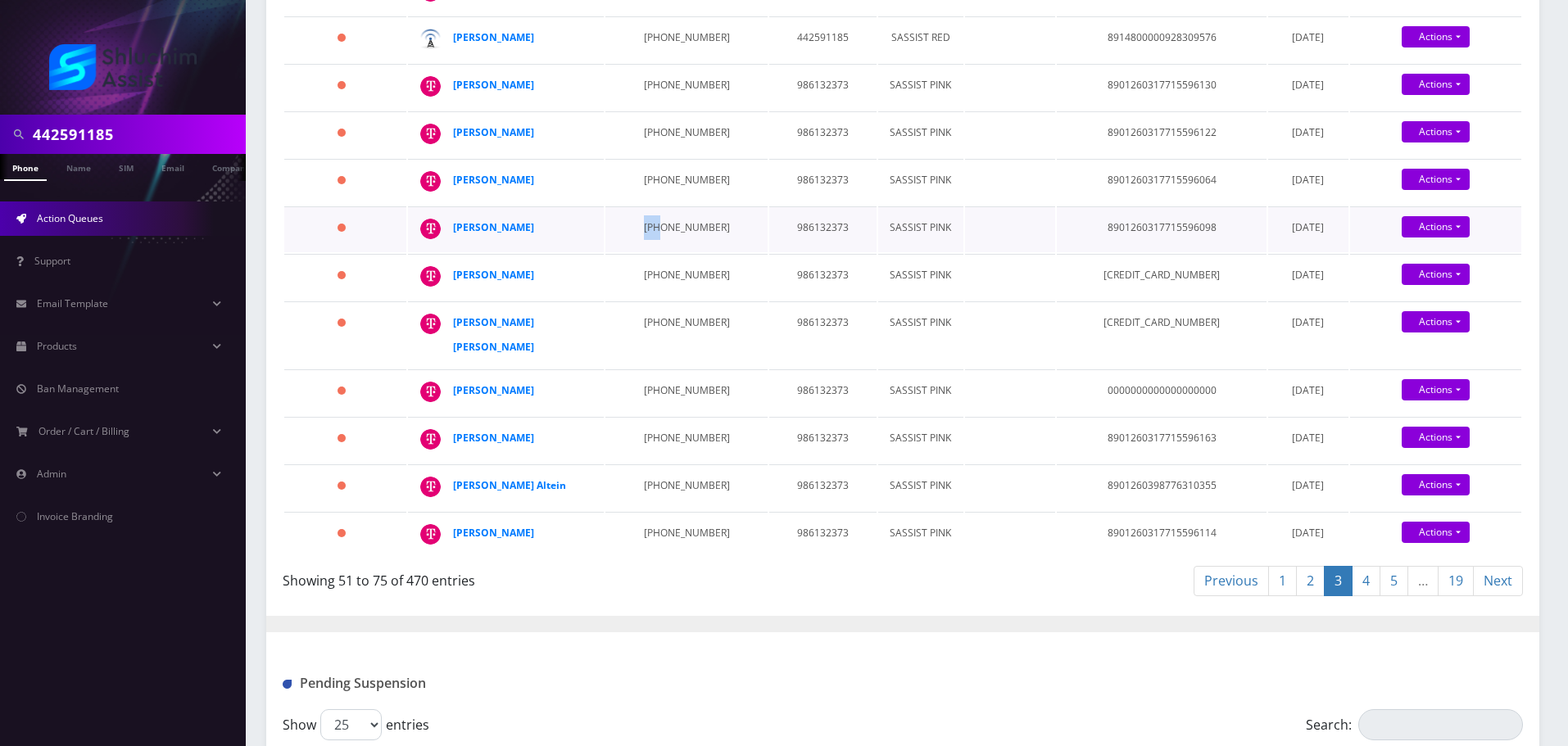
click at [637, 252] on td "646-829-6687" at bounding box center [686, 229] width 161 height 46
click at [675, 205] on td "646-829-6731" at bounding box center [686, 181] width 161 height 46
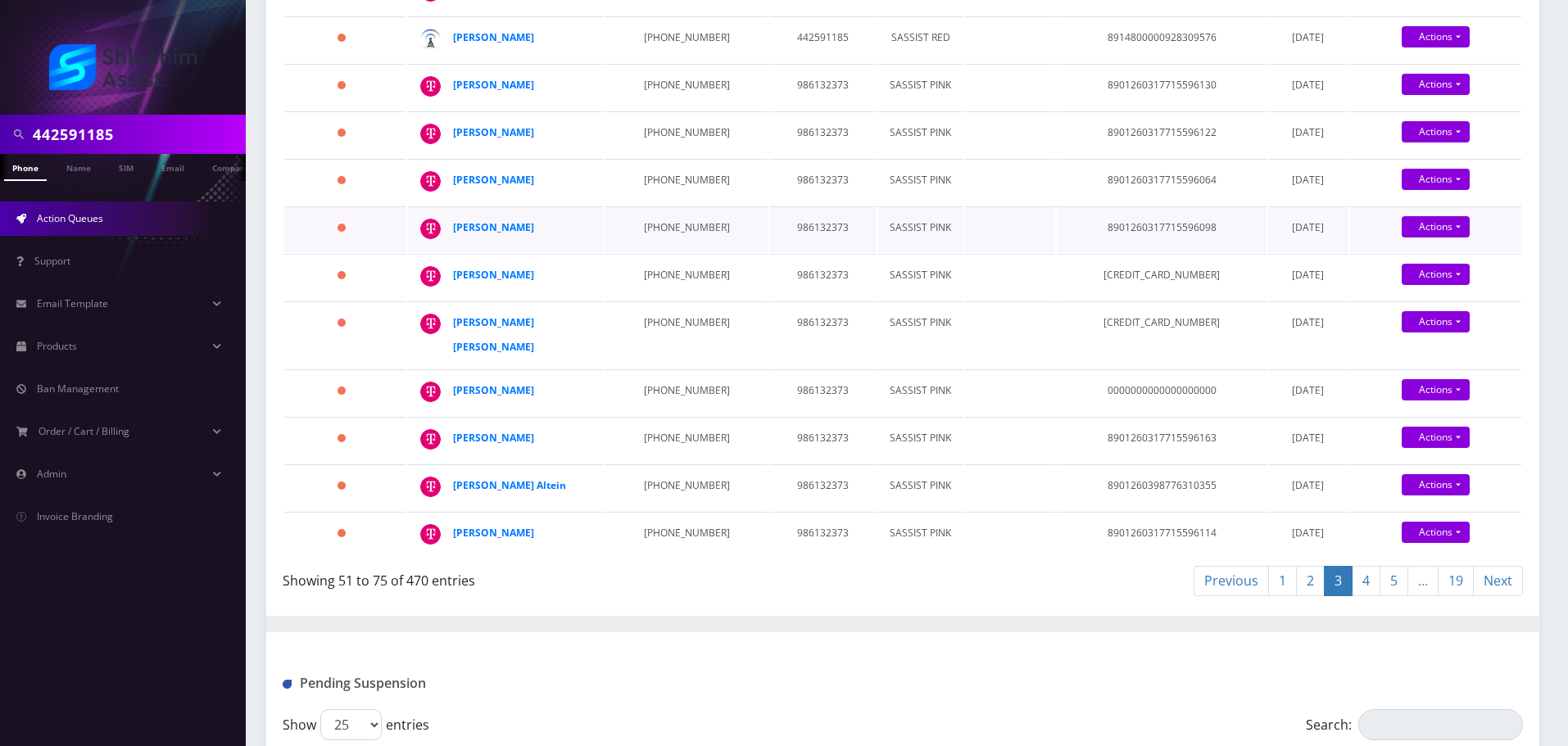
click at [663, 252] on td "646-829-6687" at bounding box center [686, 229] width 161 height 46
click at [660, 252] on td "646-829-6687" at bounding box center [686, 229] width 161 height 46
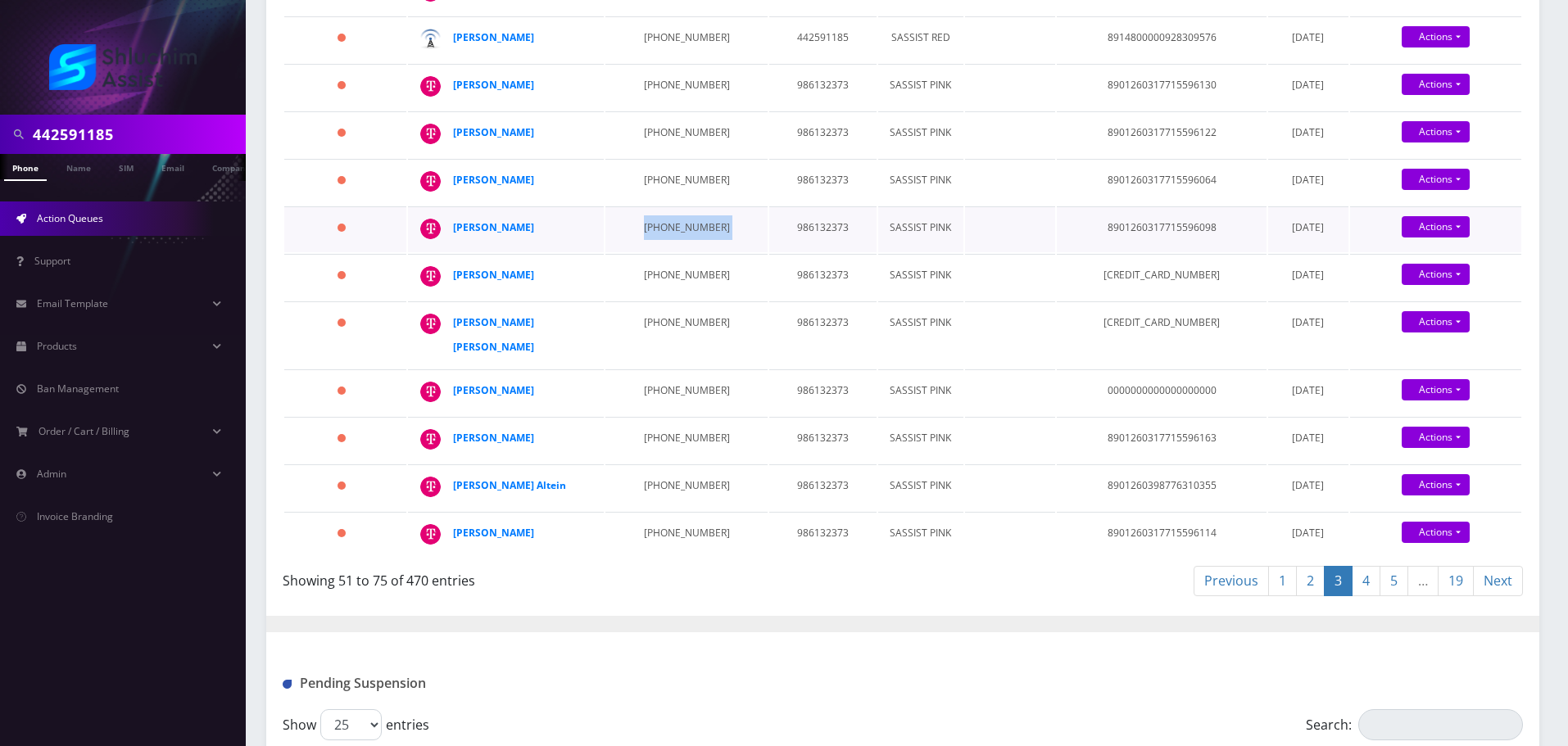
click at [660, 252] on td "646-829-6687" at bounding box center [686, 229] width 161 height 46
drag, startPoint x: 545, startPoint y: 452, endPoint x: 455, endPoint y: 459, distance: 90.3
click at [455, 240] on div "Levi Silberstein" at bounding box center [515, 227] width 125 height 24
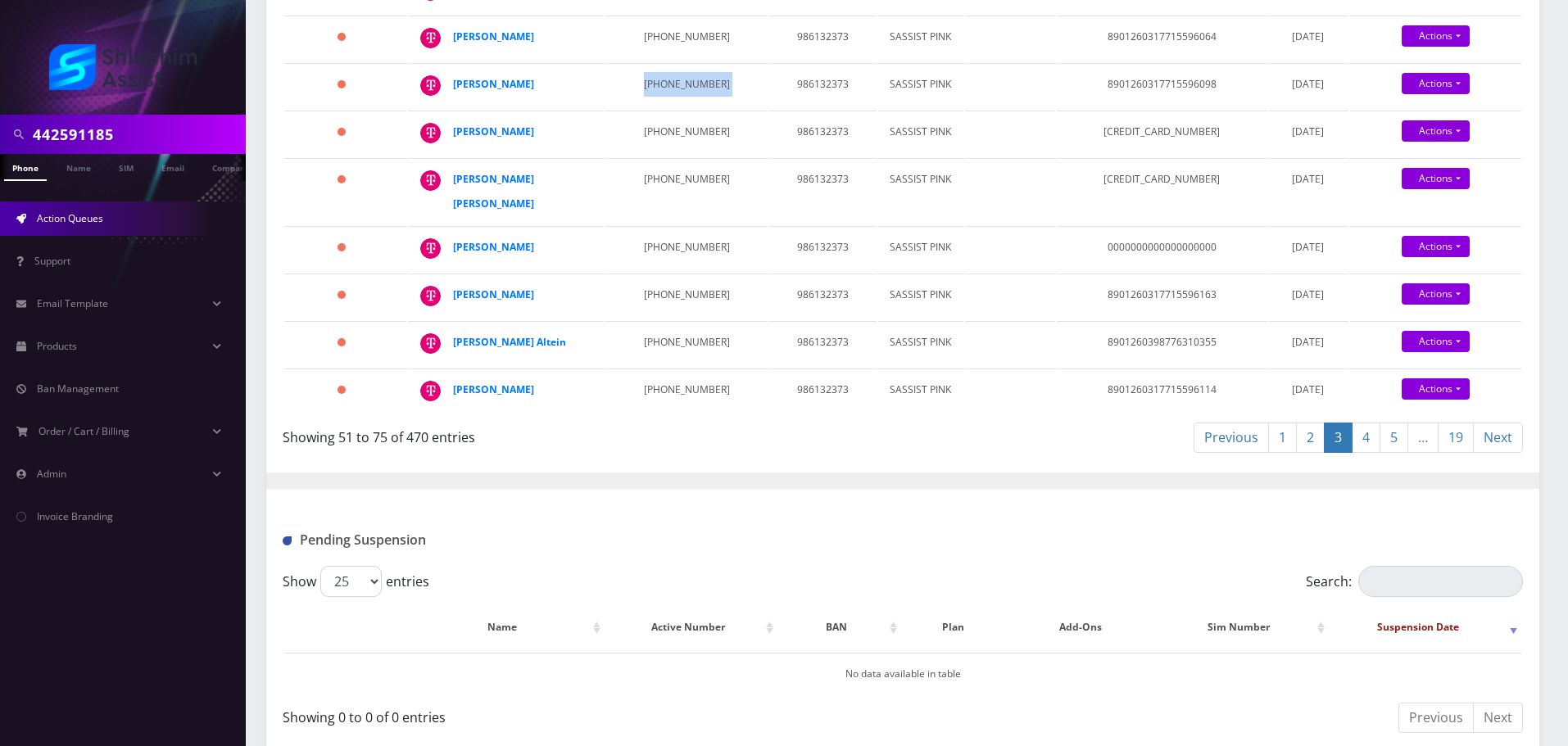
scroll to position [1229, 0]
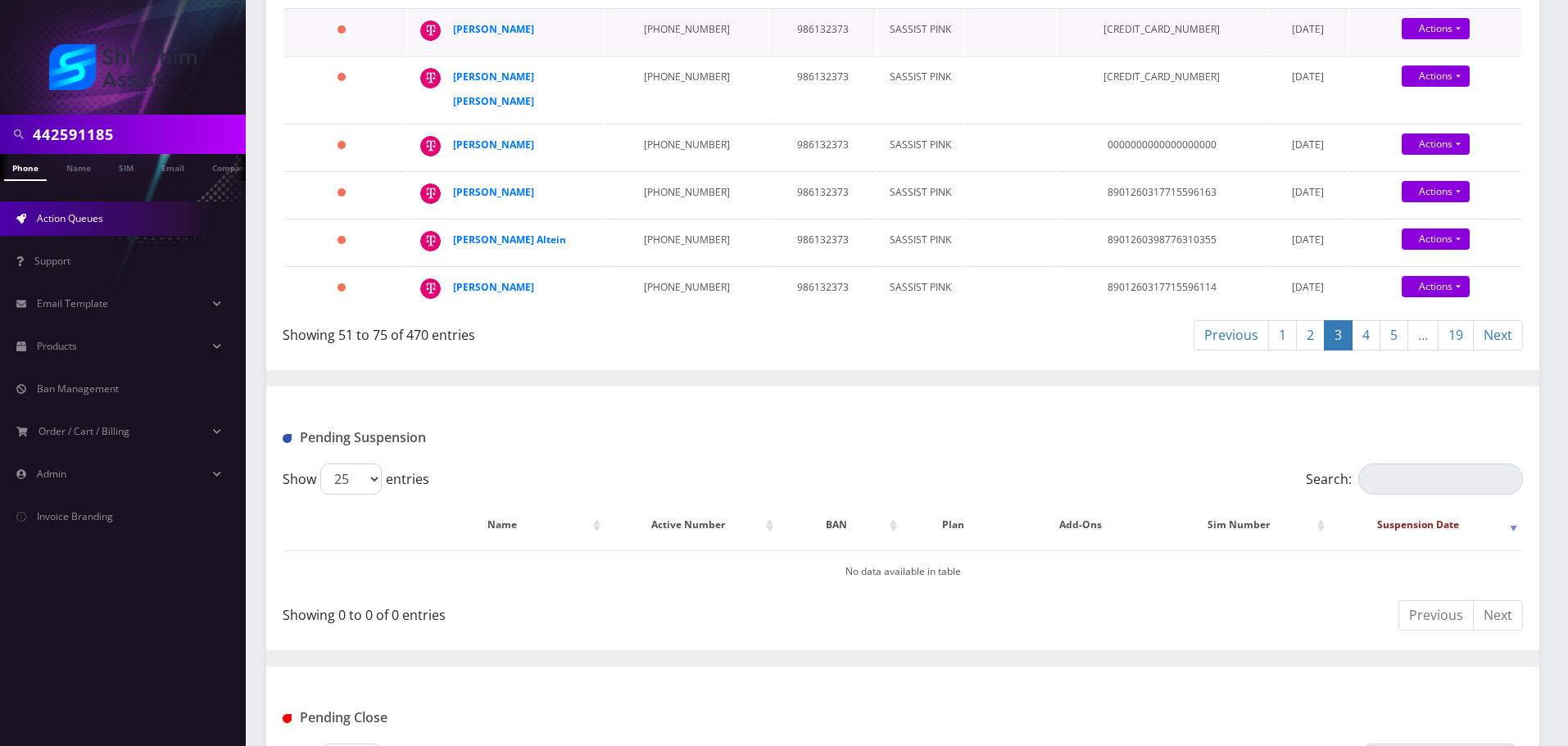
click at [675, 54] on td "646-826-9923" at bounding box center [686, 31] width 161 height 46
click at [668, 54] on td "646-826-9923" at bounding box center [686, 31] width 161 height 46
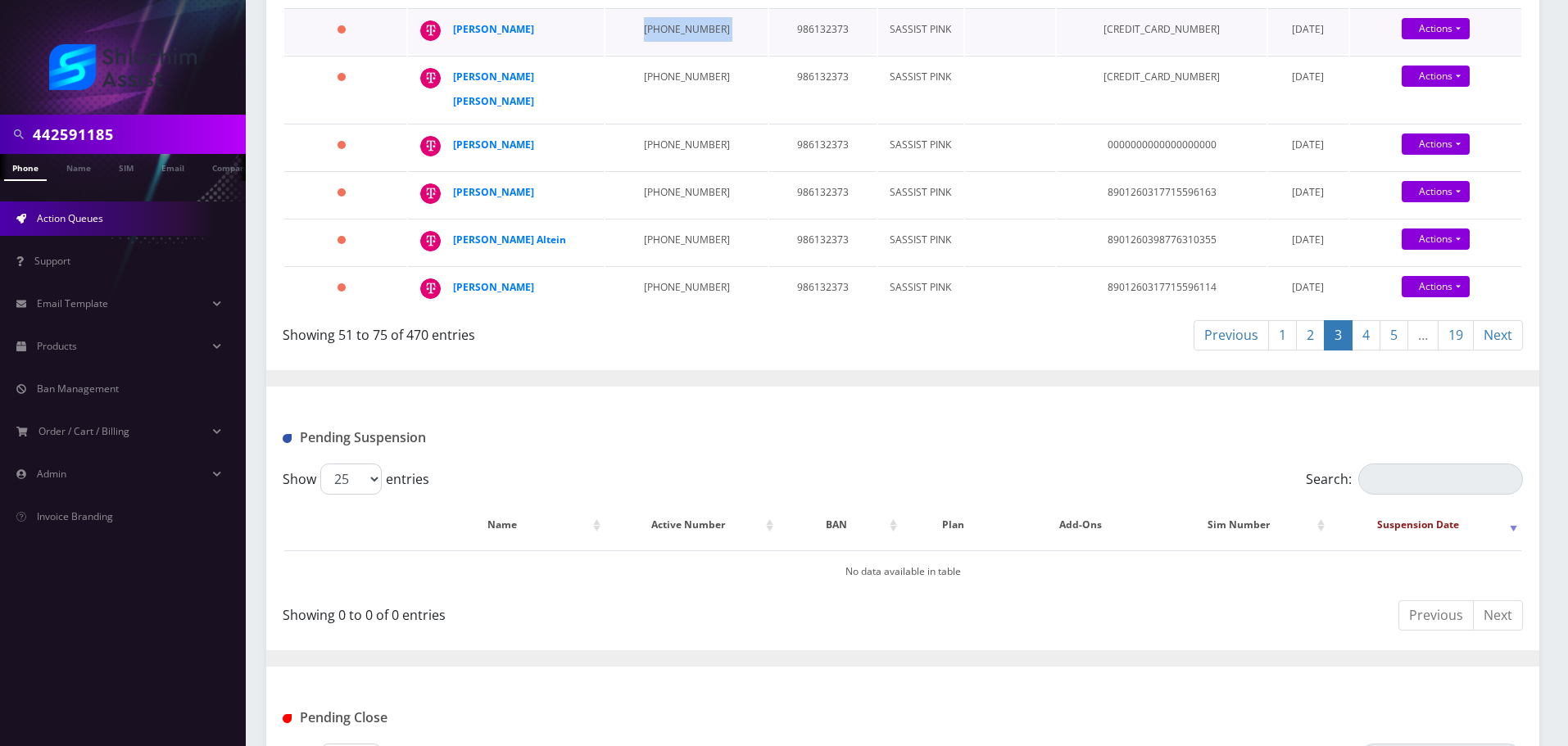
click at [668, 54] on td "646-826-9923" at bounding box center [686, 31] width 161 height 46
click at [640, 122] on td "646-824-9397" at bounding box center [686, 89] width 161 height 67
click at [659, 169] on td "562-888-3770" at bounding box center [686, 146] width 161 height 46
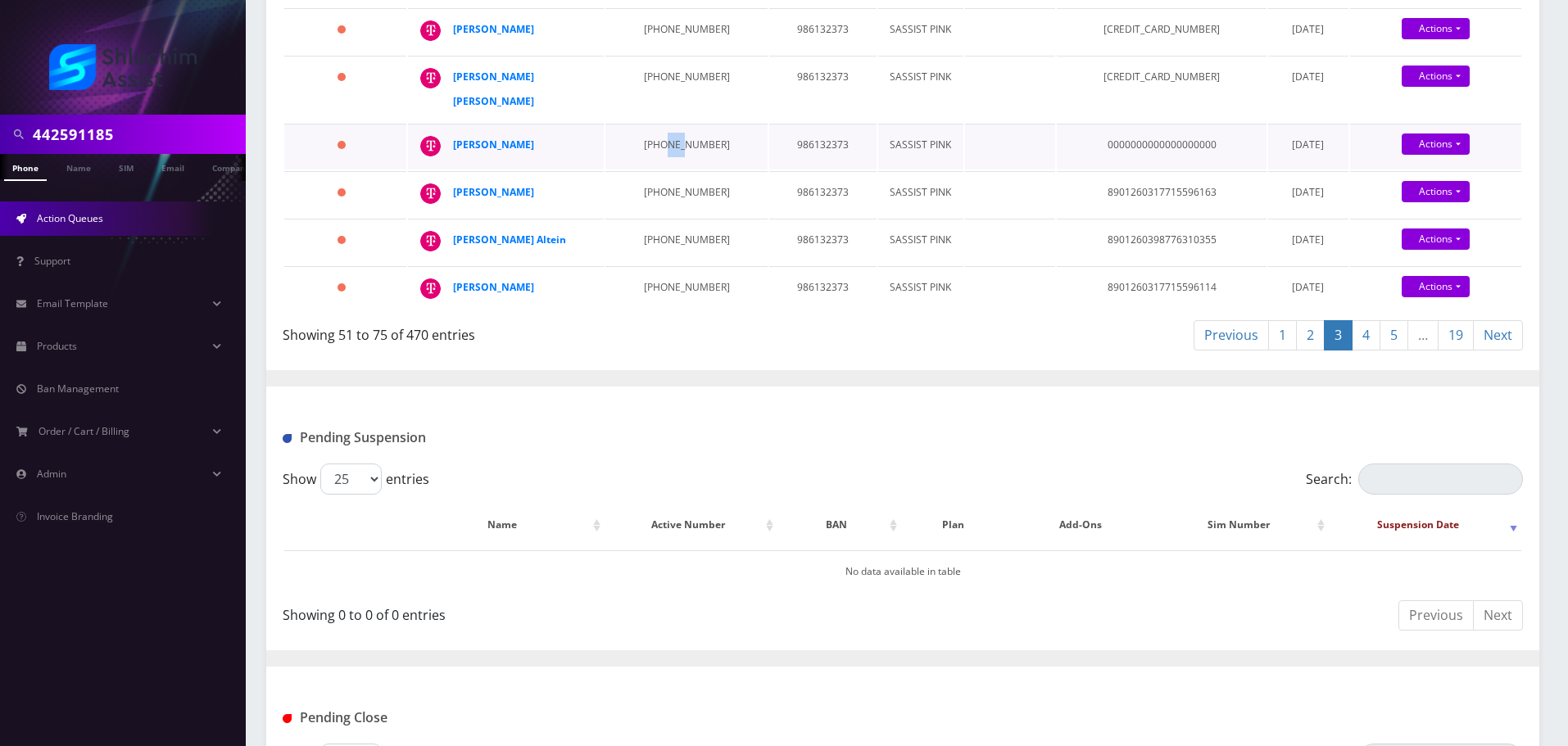
click at [659, 169] on td "562-888-3770" at bounding box center [686, 146] width 161 height 46
drag, startPoint x: 563, startPoint y: 348, endPoint x: 458, endPoint y: 348, distance: 105.0
click at [458, 158] on div "MENACHEM MARK" at bounding box center [515, 144] width 125 height 24
click at [688, 217] on td "646-824-3179" at bounding box center [686, 194] width 161 height 46
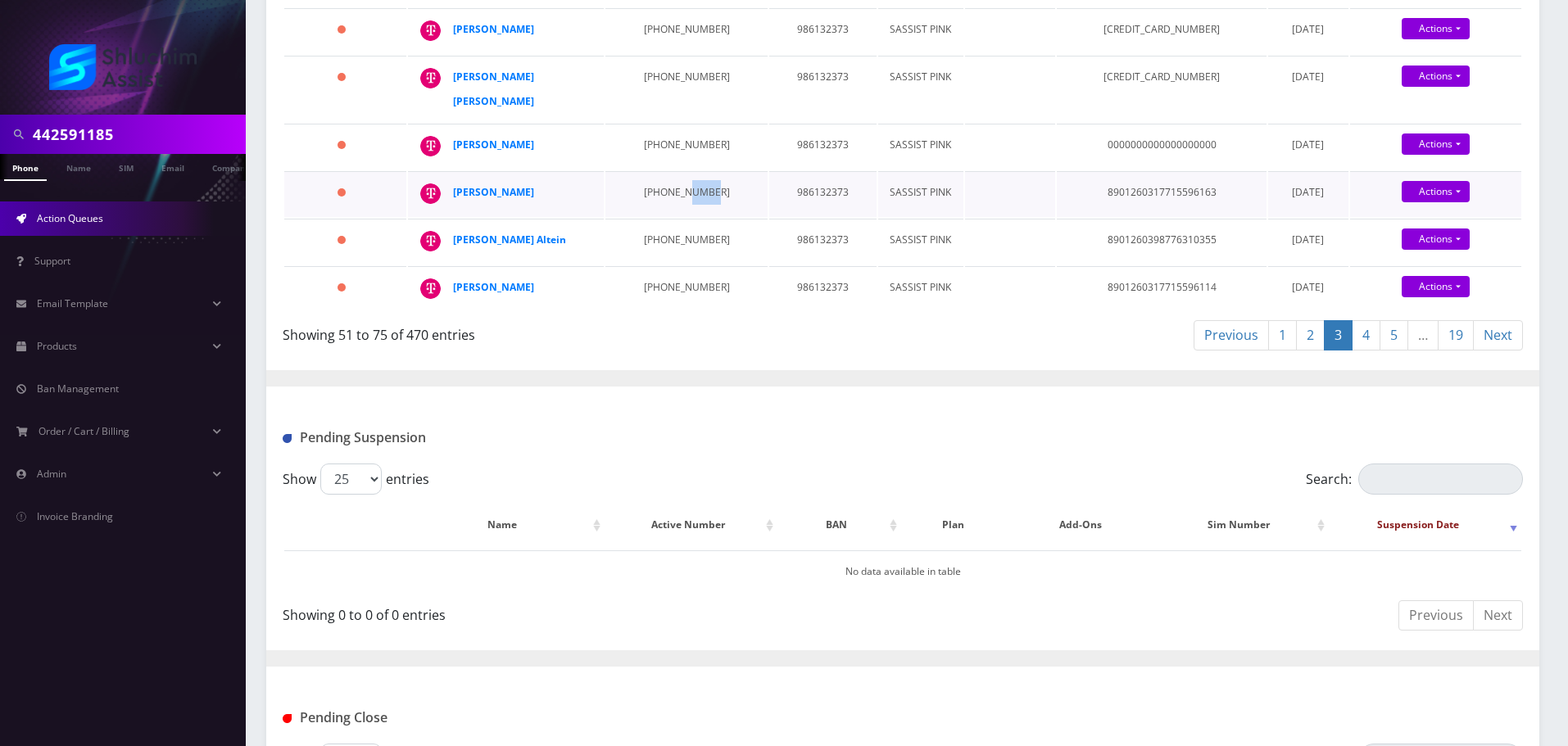
click at [688, 217] on td "646-824-3179" at bounding box center [686, 194] width 161 height 46
drag, startPoint x: 559, startPoint y: 398, endPoint x: 458, endPoint y: 396, distance: 101.0
click at [458, 205] on div "Menucha Stiefel" at bounding box center [515, 192] width 125 height 24
click at [668, 265] on td "602-877-2359" at bounding box center [686, 241] width 161 height 46
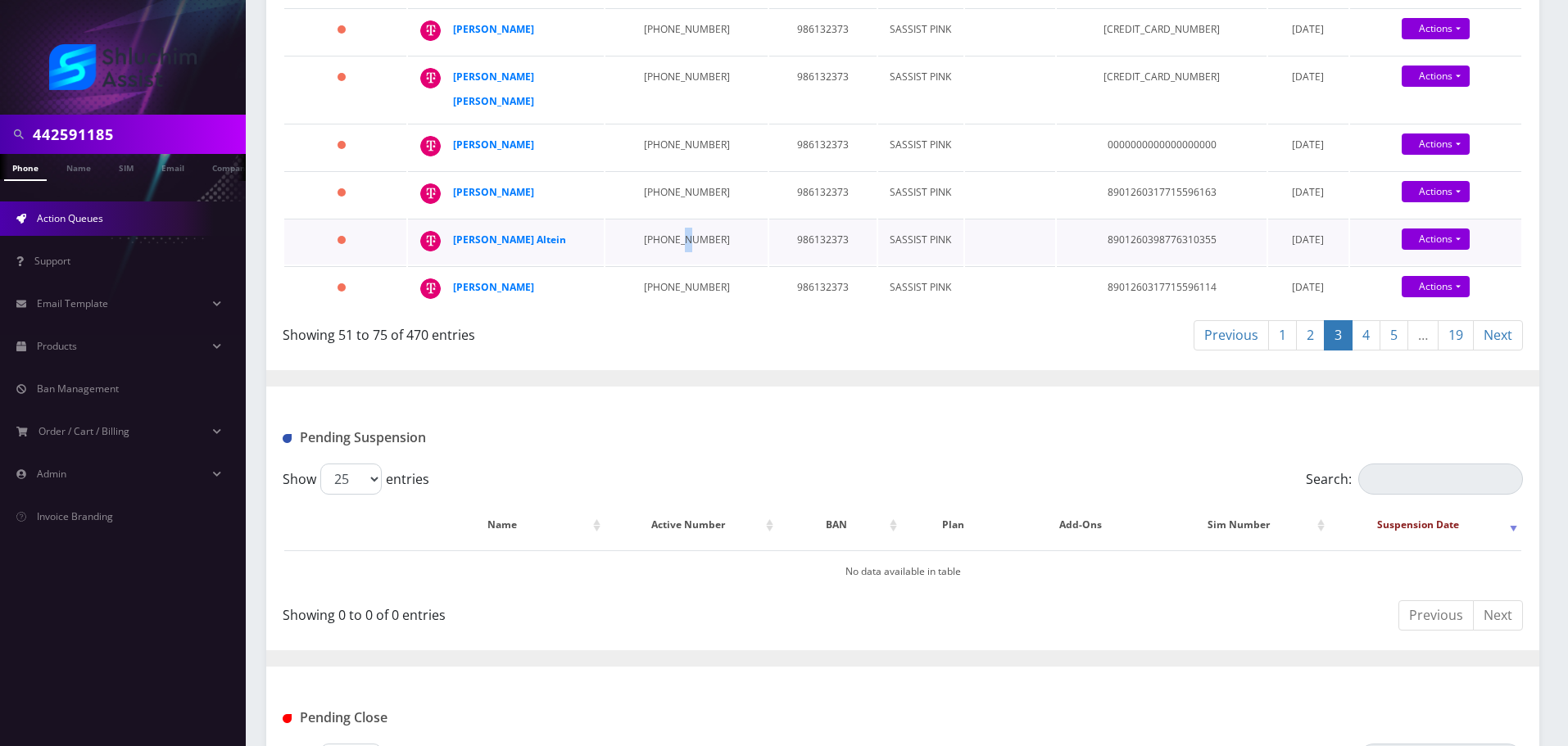
click at [668, 265] on td "602-877-2359" at bounding box center [686, 241] width 161 height 46
click at [779, 265] on td "986132373" at bounding box center [823, 241] width 107 height 46
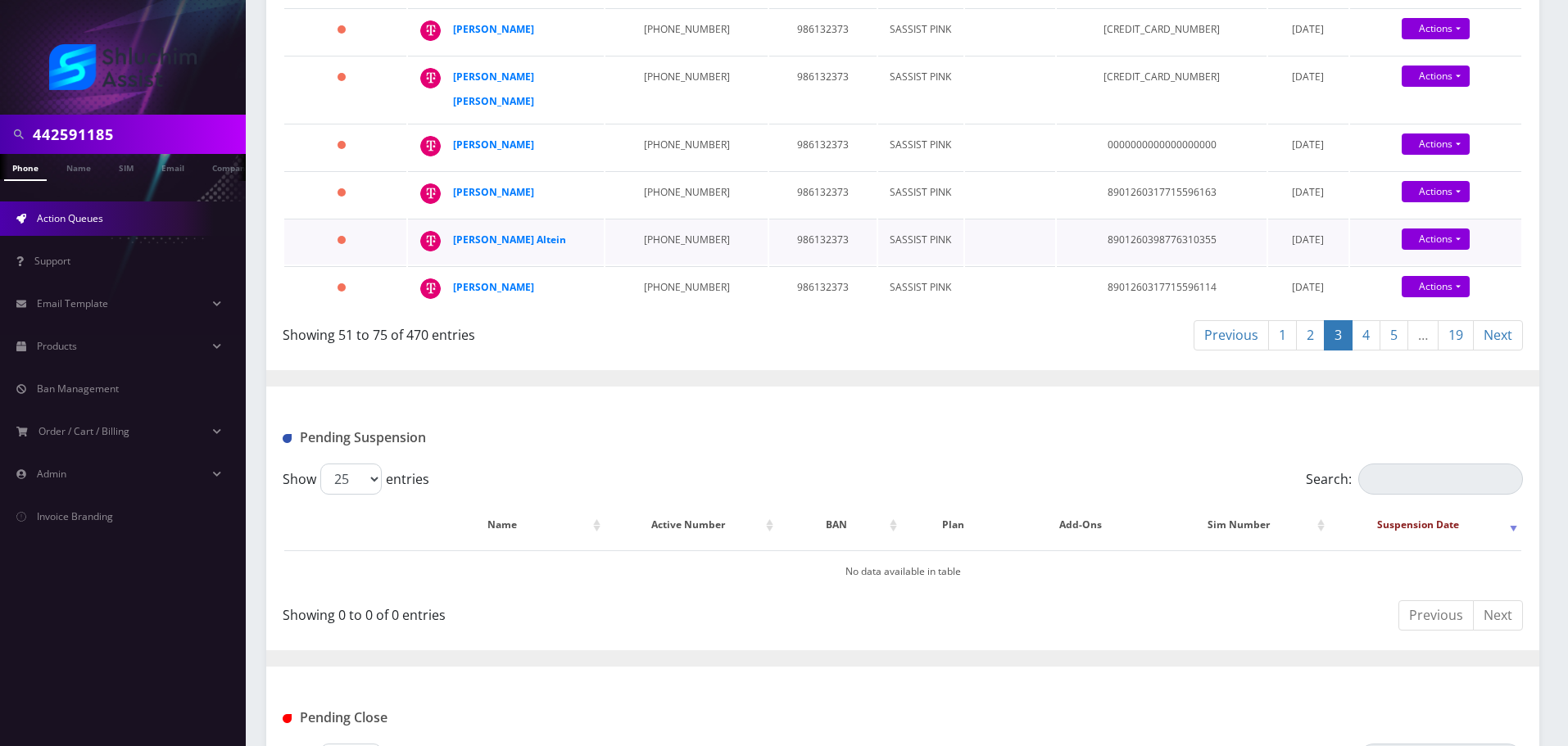
click at [560, 252] on div "Chaya mushka Altein" at bounding box center [515, 240] width 125 height 24
drag, startPoint x: 570, startPoint y: 443, endPoint x: 457, endPoint y: 444, distance: 113.0
click at [457, 252] on div "Chaya mushka Altein" at bounding box center [515, 240] width 125 height 24
drag, startPoint x: 704, startPoint y: 487, endPoint x: 622, endPoint y: 486, distance: 82.0
click at [622, 312] on td "646-785-3547" at bounding box center [686, 288] width 161 height 46
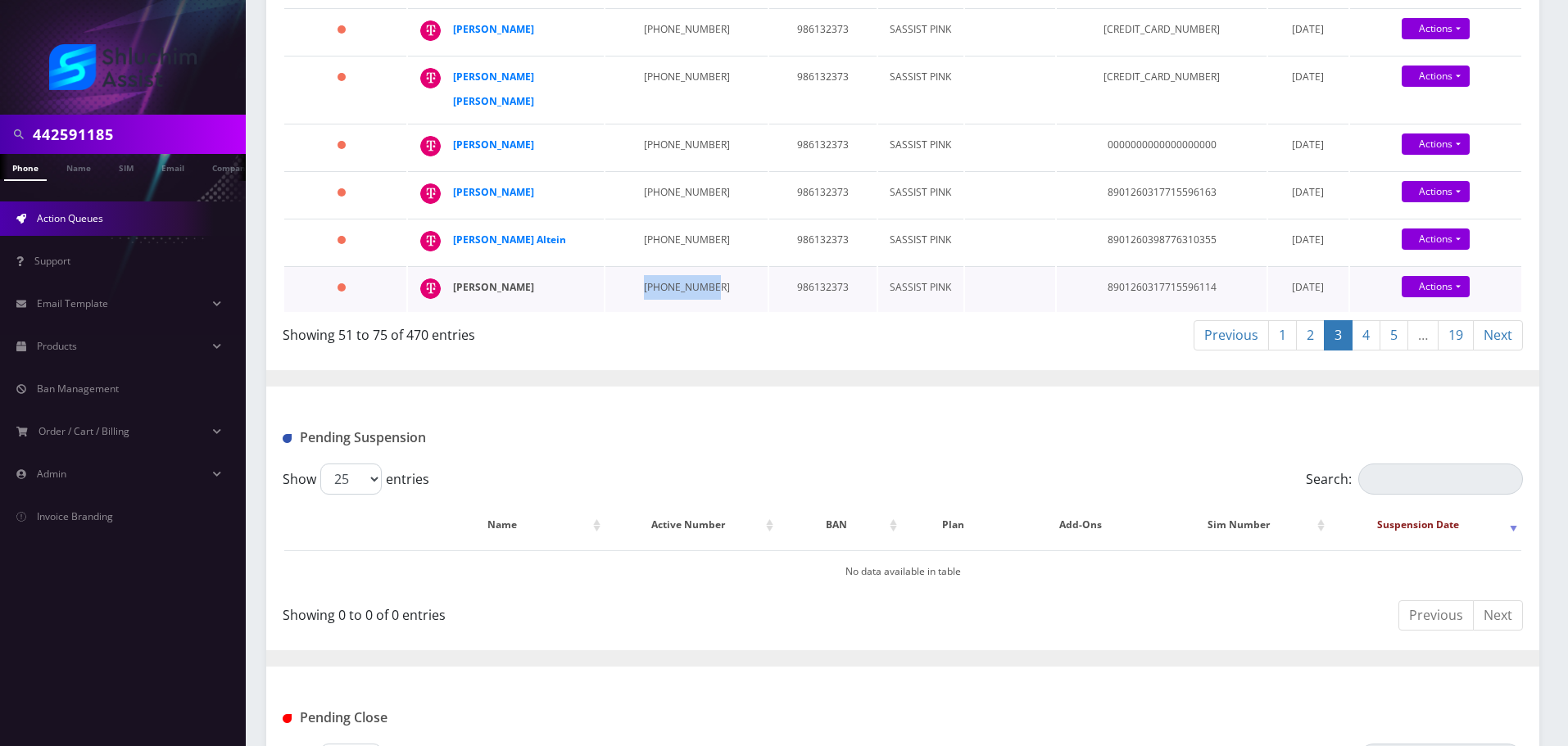
drag, startPoint x: 561, startPoint y: 490, endPoint x: 453, endPoint y: 491, distance: 108.0
click at [453, 300] on div "Zelda kuperman" at bounding box center [515, 287] width 125 height 24
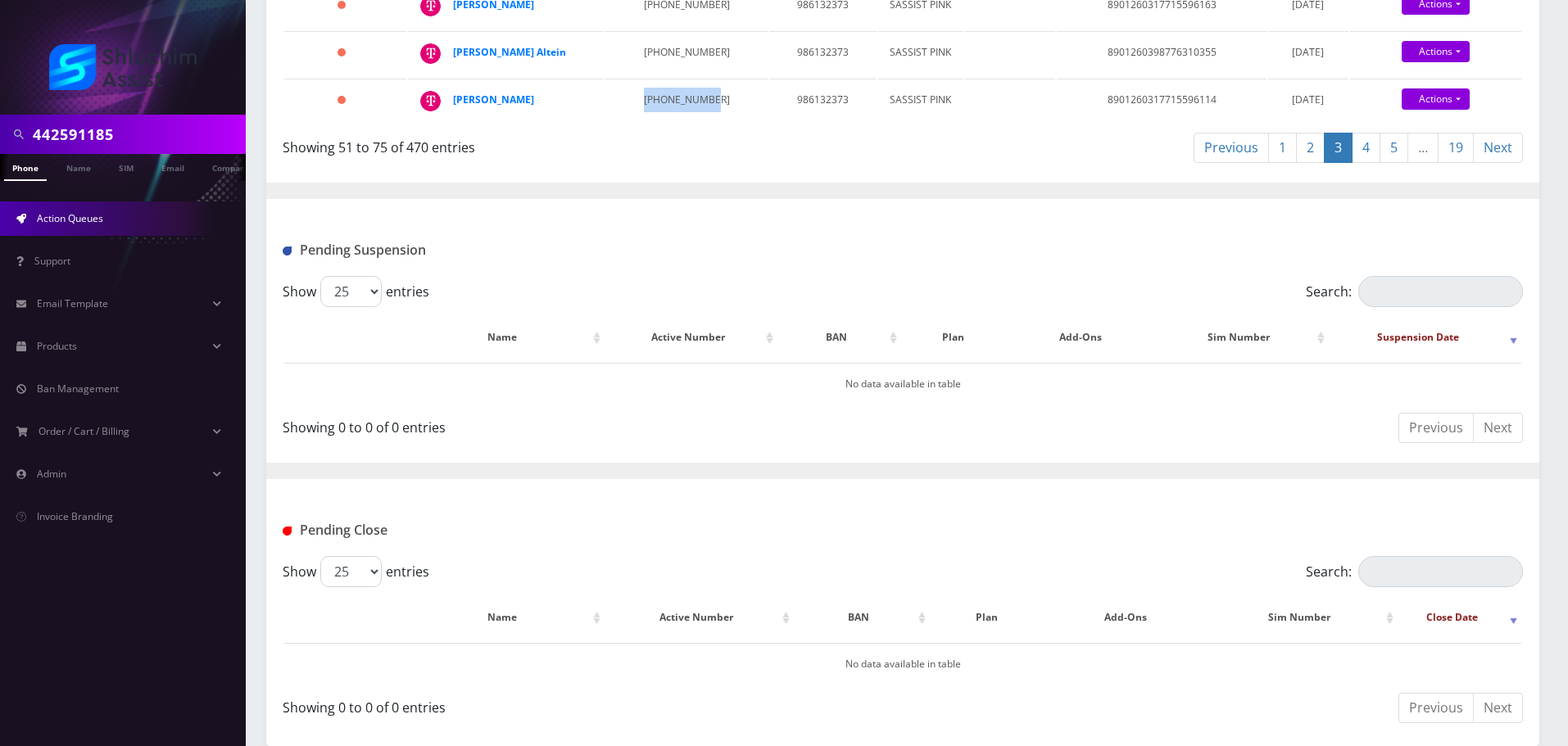
scroll to position [1556, 0]
click at [1364, 163] on link "4" at bounding box center [1366, 148] width 29 height 31
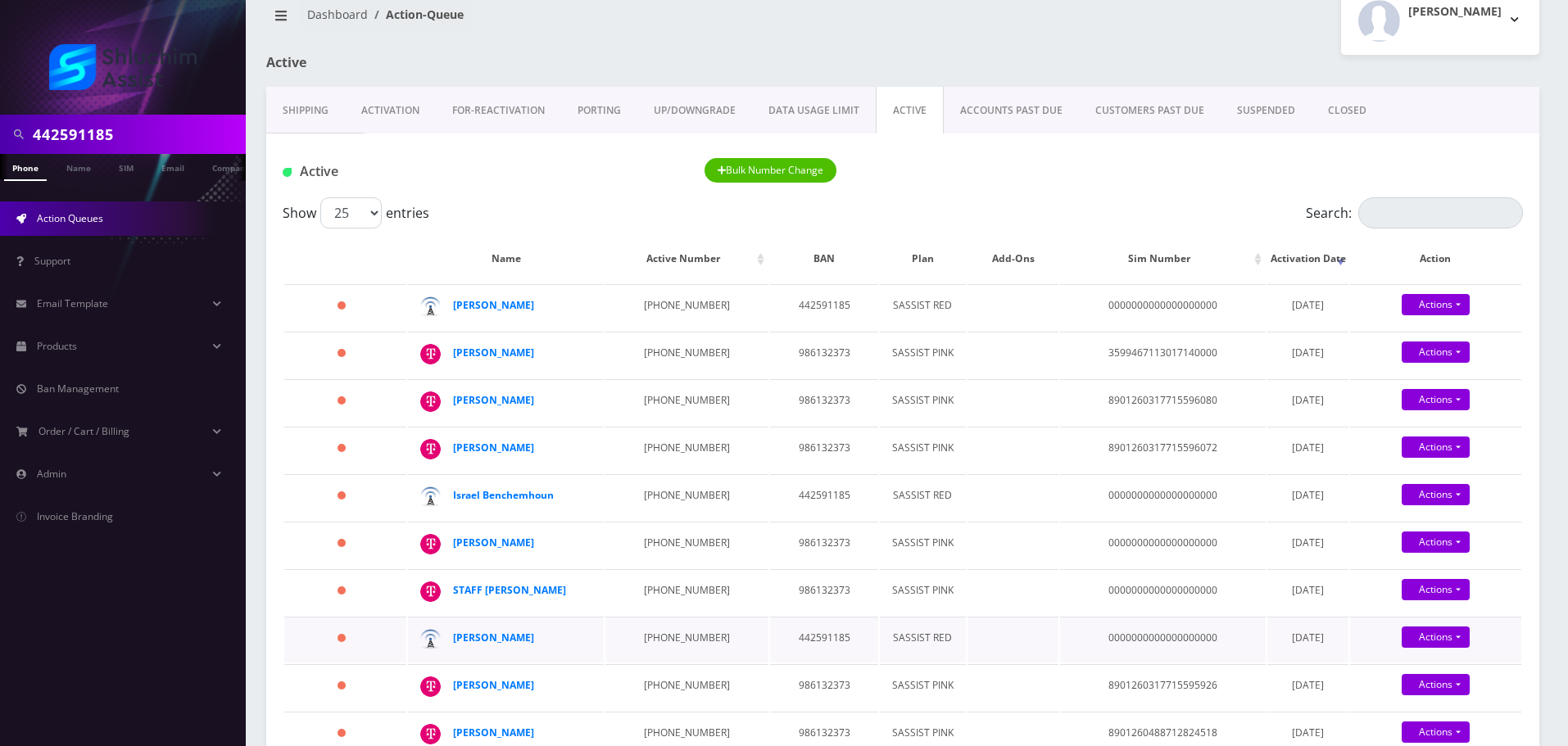
scroll to position [0, 0]
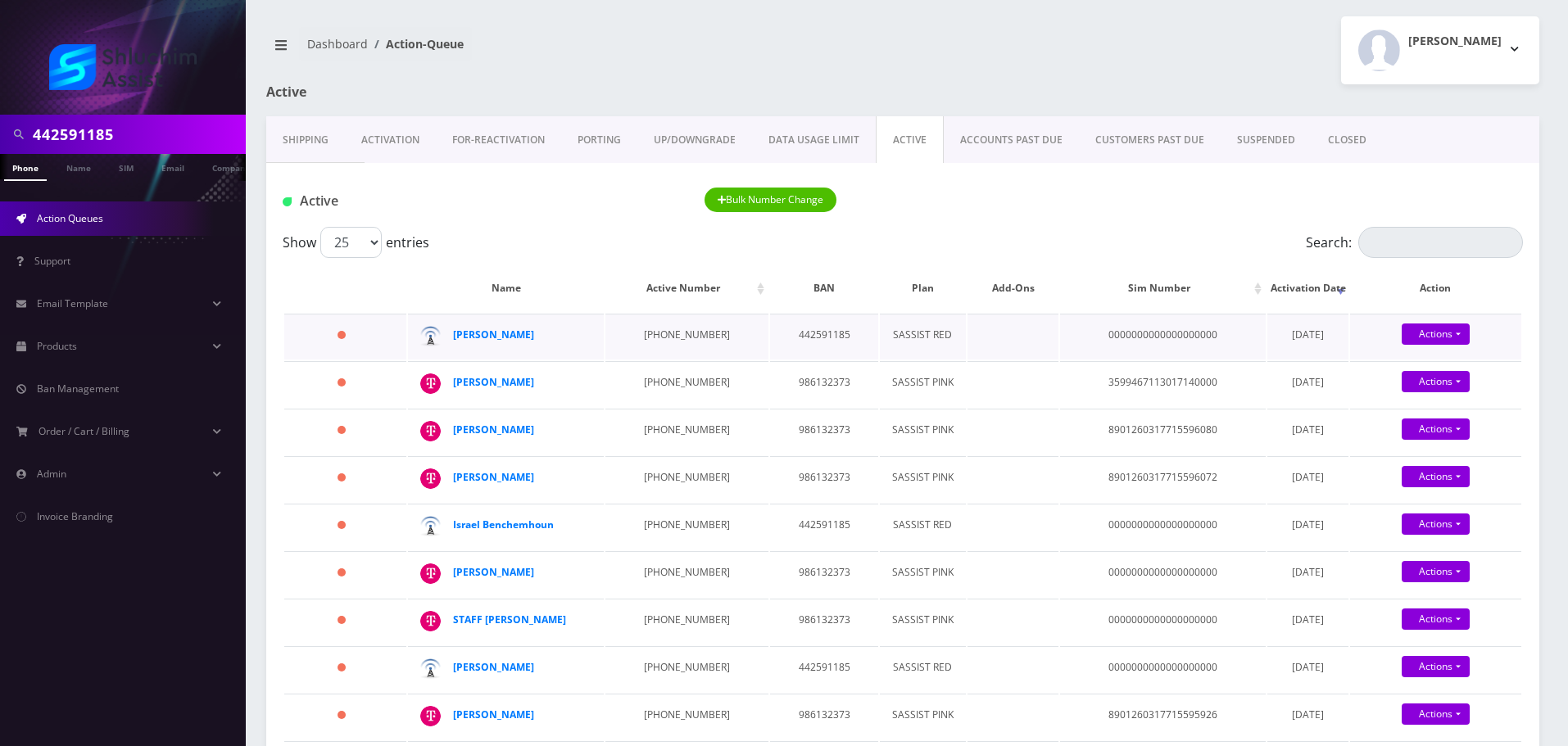
click at [661, 332] on td "[PHONE_NUMBER]" at bounding box center [687, 336] width 163 height 46
click at [620, 324] on td "[PHONE_NUMBER]" at bounding box center [687, 336] width 163 height 46
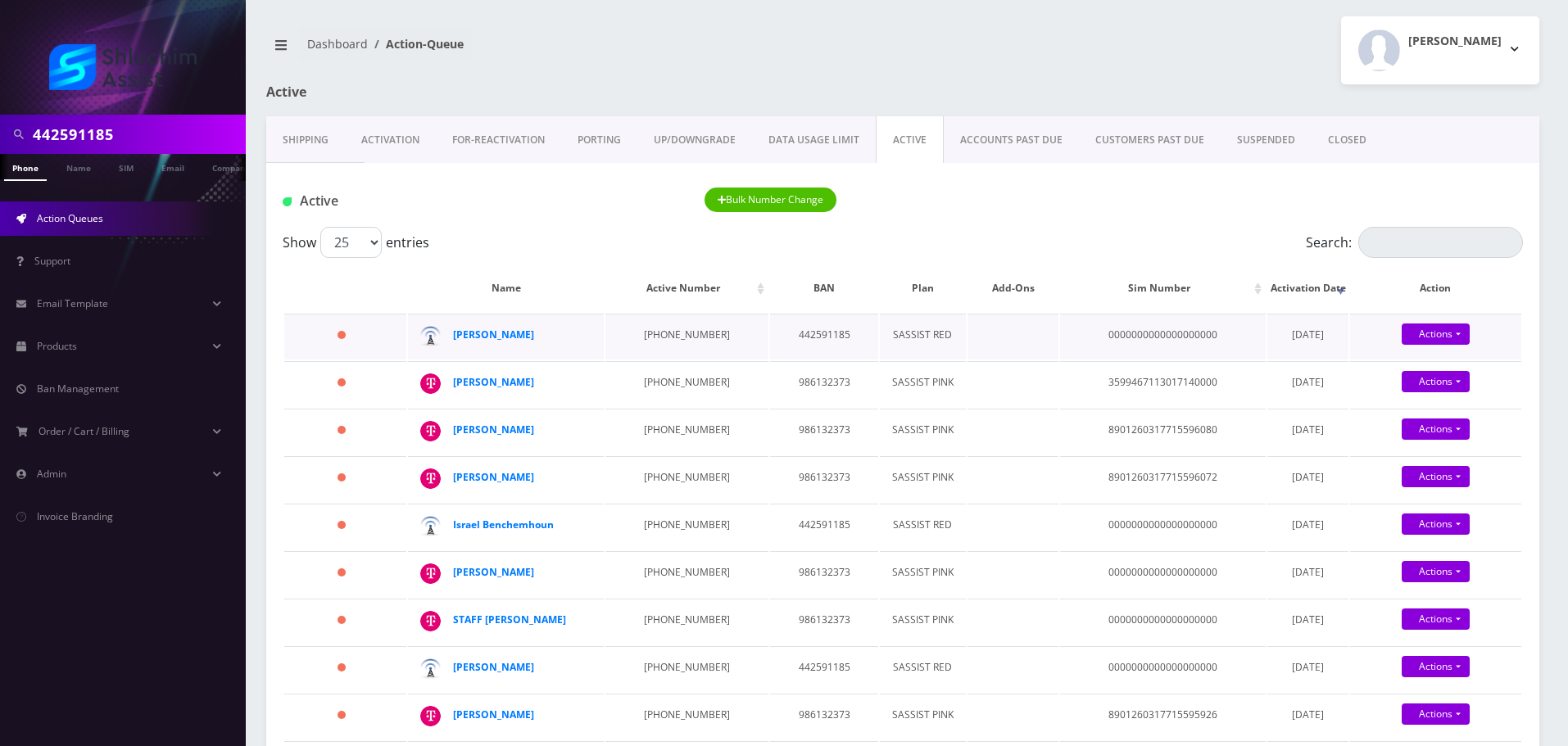
click at [656, 329] on td "[PHONE_NUMBER]" at bounding box center [687, 336] width 163 height 46
click at [670, 381] on td "770-298-3723" at bounding box center [687, 384] width 163 height 46
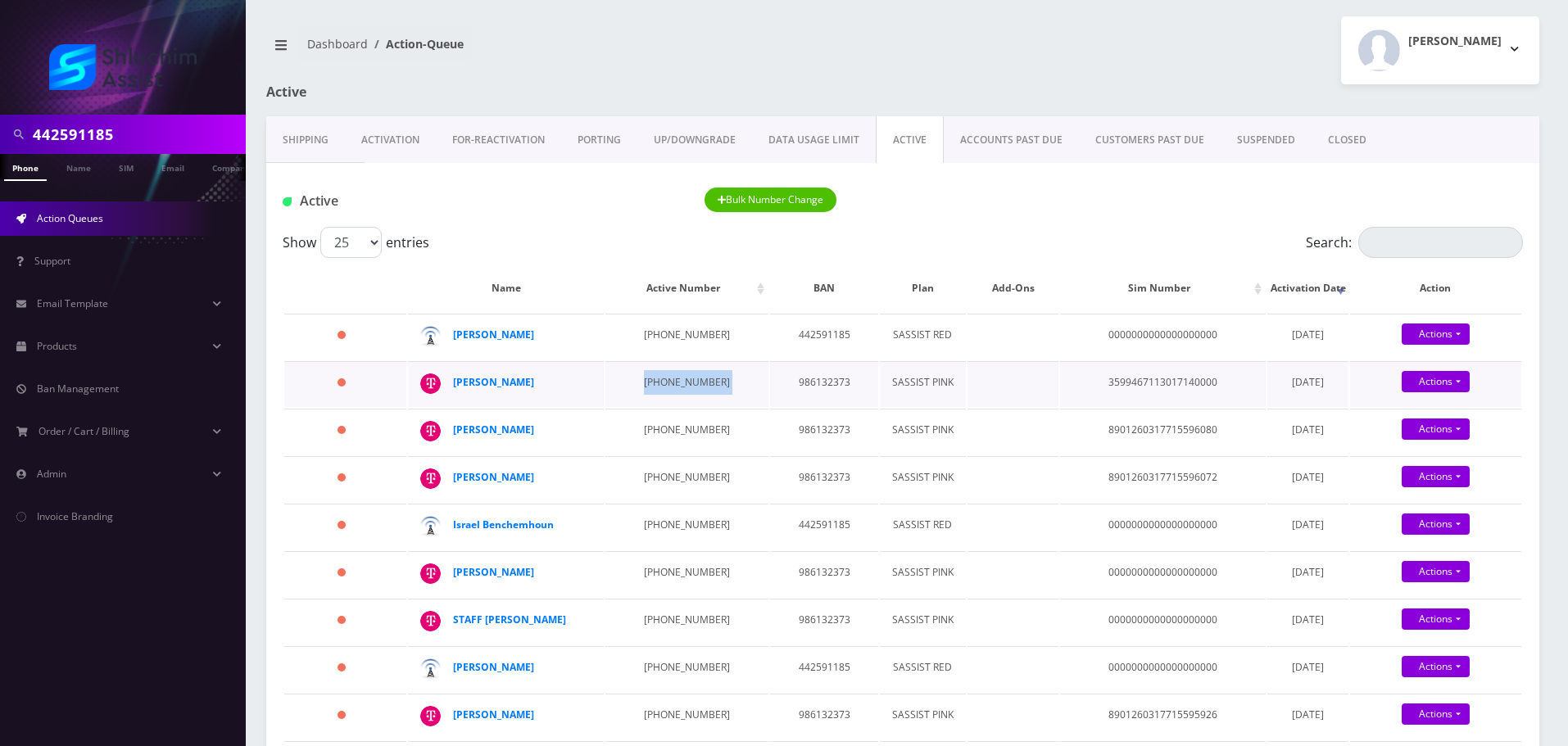
click at [670, 381] on td "770-298-3723" at bounding box center [687, 384] width 163 height 46
click at [679, 423] on td "646-750-7267" at bounding box center [687, 432] width 163 height 46
drag, startPoint x: 563, startPoint y: 429, endPoint x: 458, endPoint y: 429, distance: 105.0
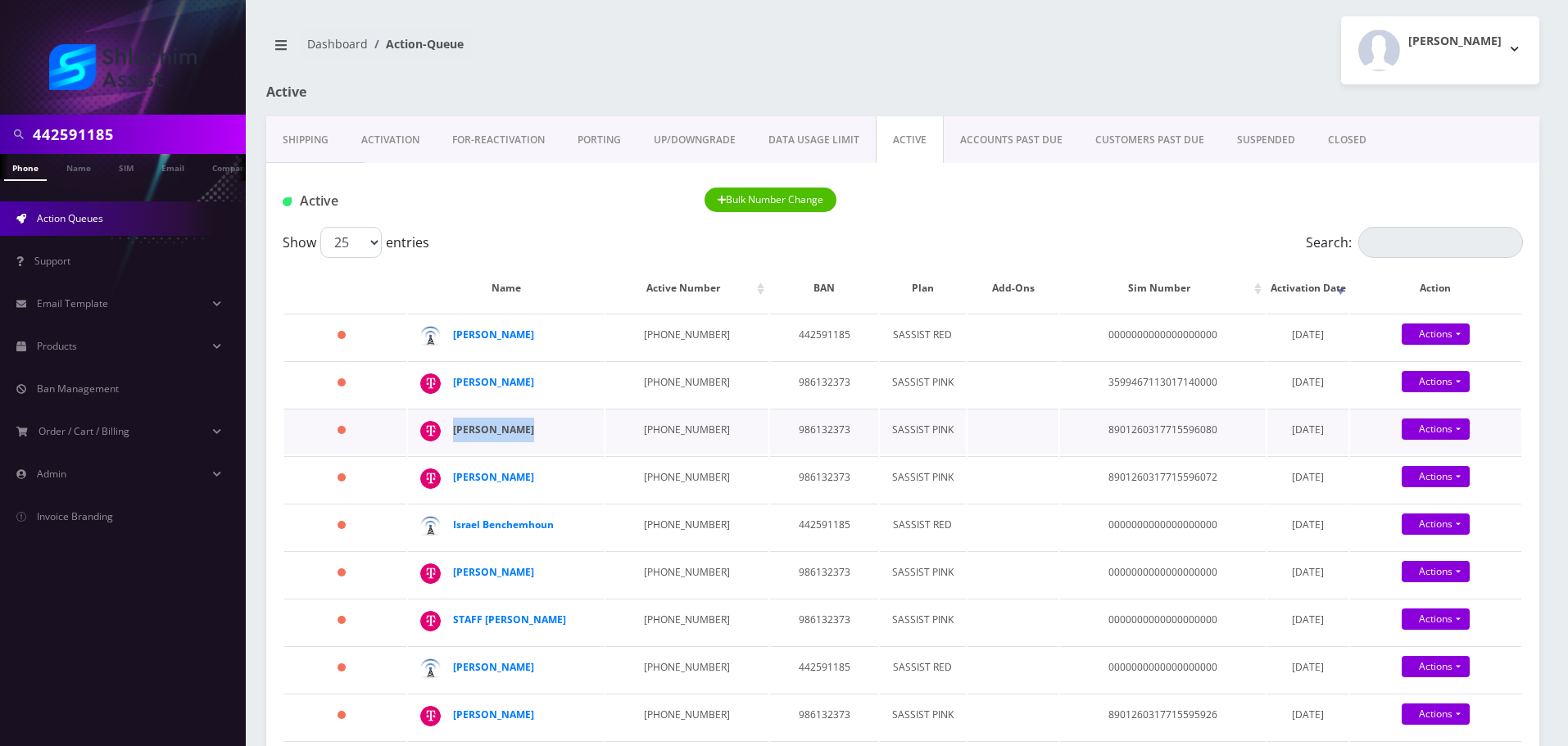
click at [458, 429] on div "Menachem Katz" at bounding box center [515, 430] width 125 height 24
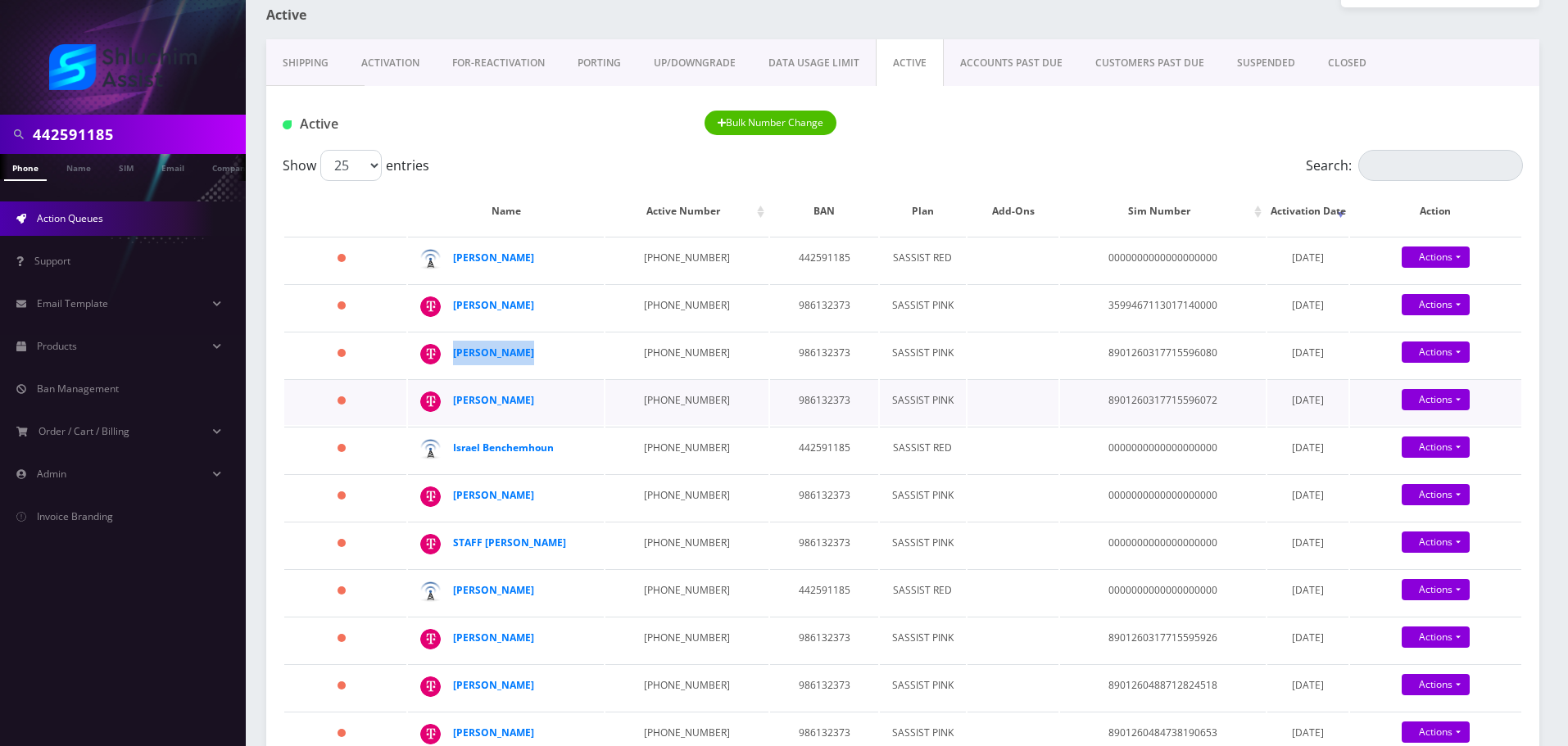
scroll to position [82, 0]
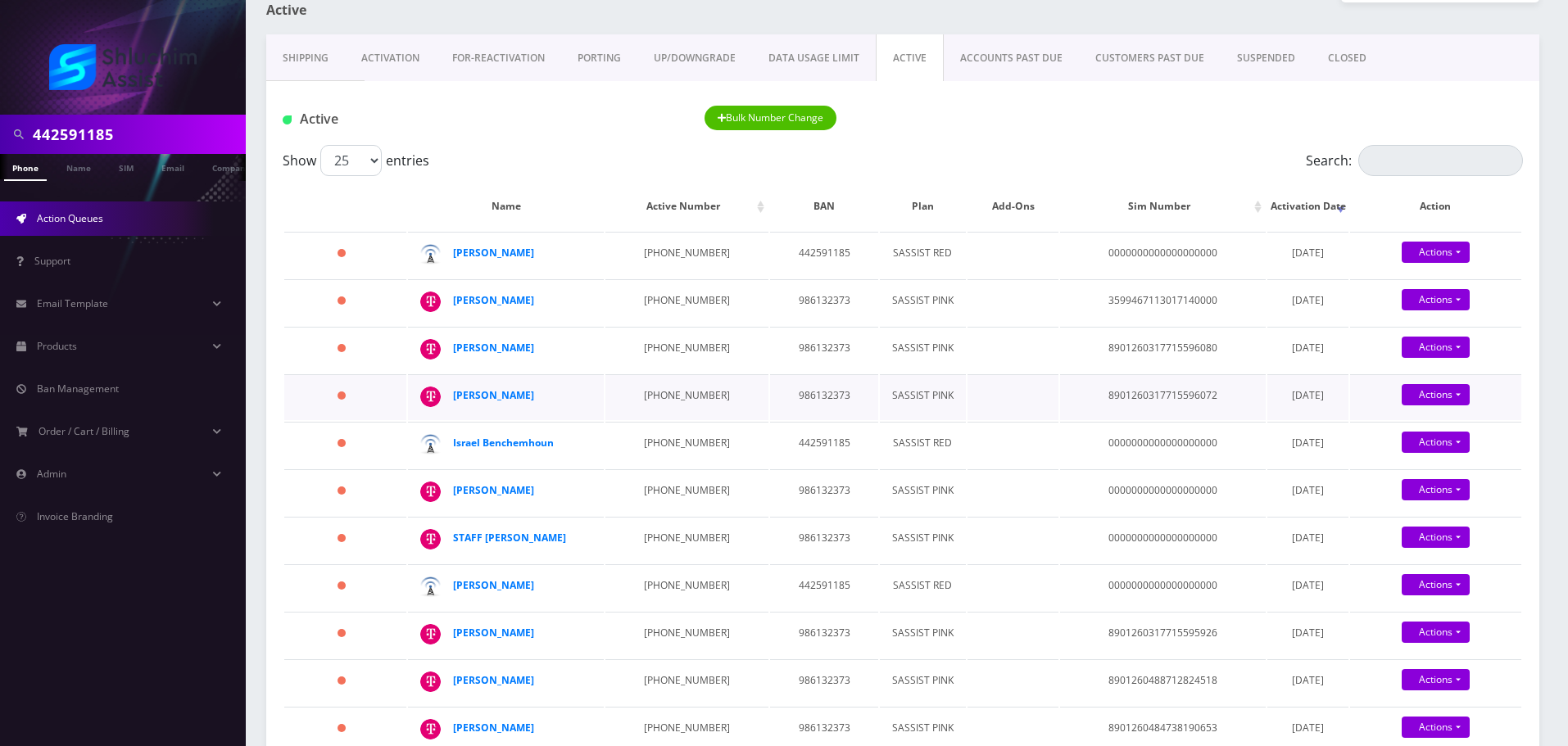
click at [655, 390] on td "646-749-4813" at bounding box center [687, 396] width 163 height 46
drag, startPoint x: 559, startPoint y: 396, endPoint x: 456, endPoint y: 397, distance: 103.0
click at [456, 397] on div "Menachem Katz" at bounding box center [515, 395] width 125 height 24
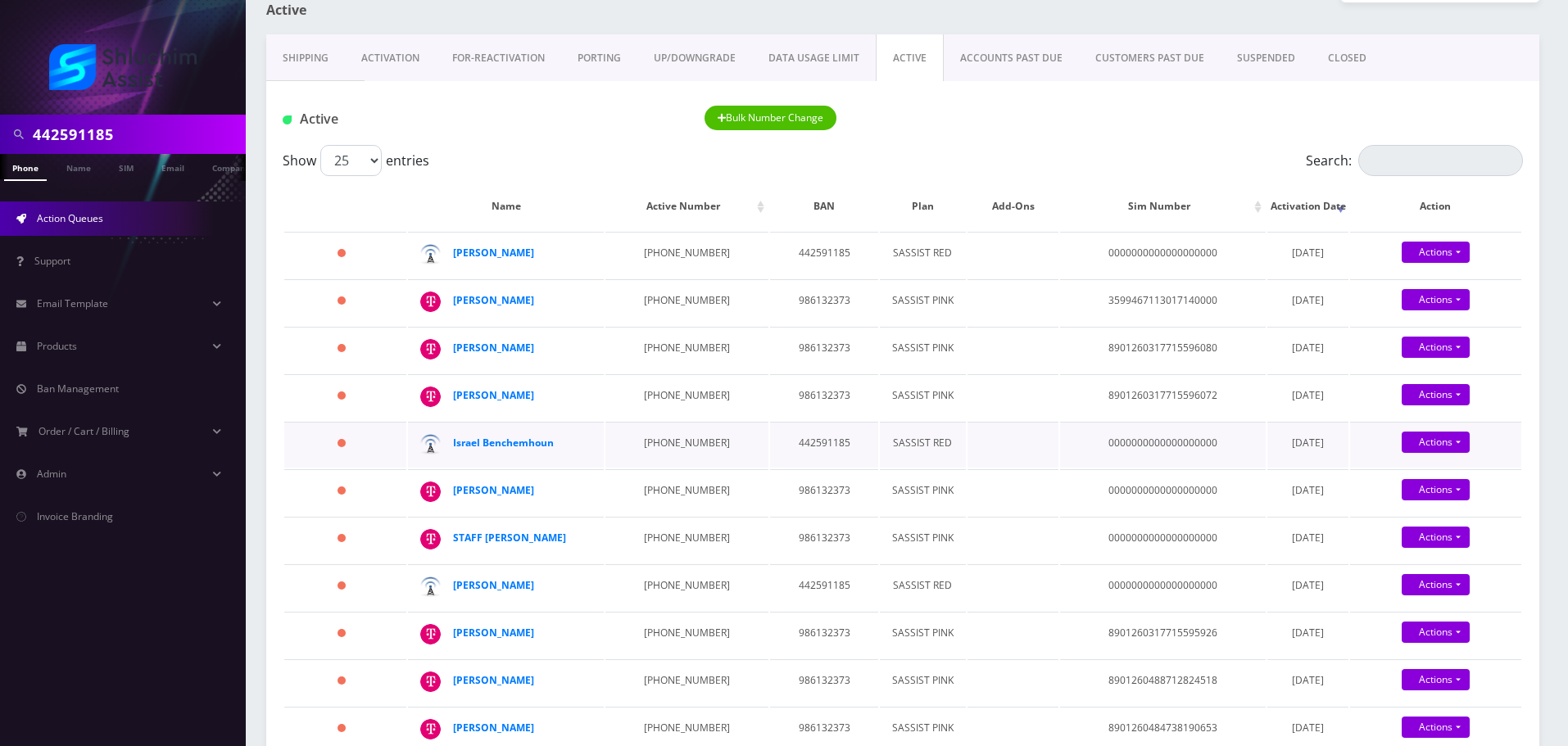
click at [680, 443] on td "347-404-4113" at bounding box center [687, 444] width 163 height 46
click at [658, 441] on td "347-404-4113" at bounding box center [687, 444] width 163 height 46
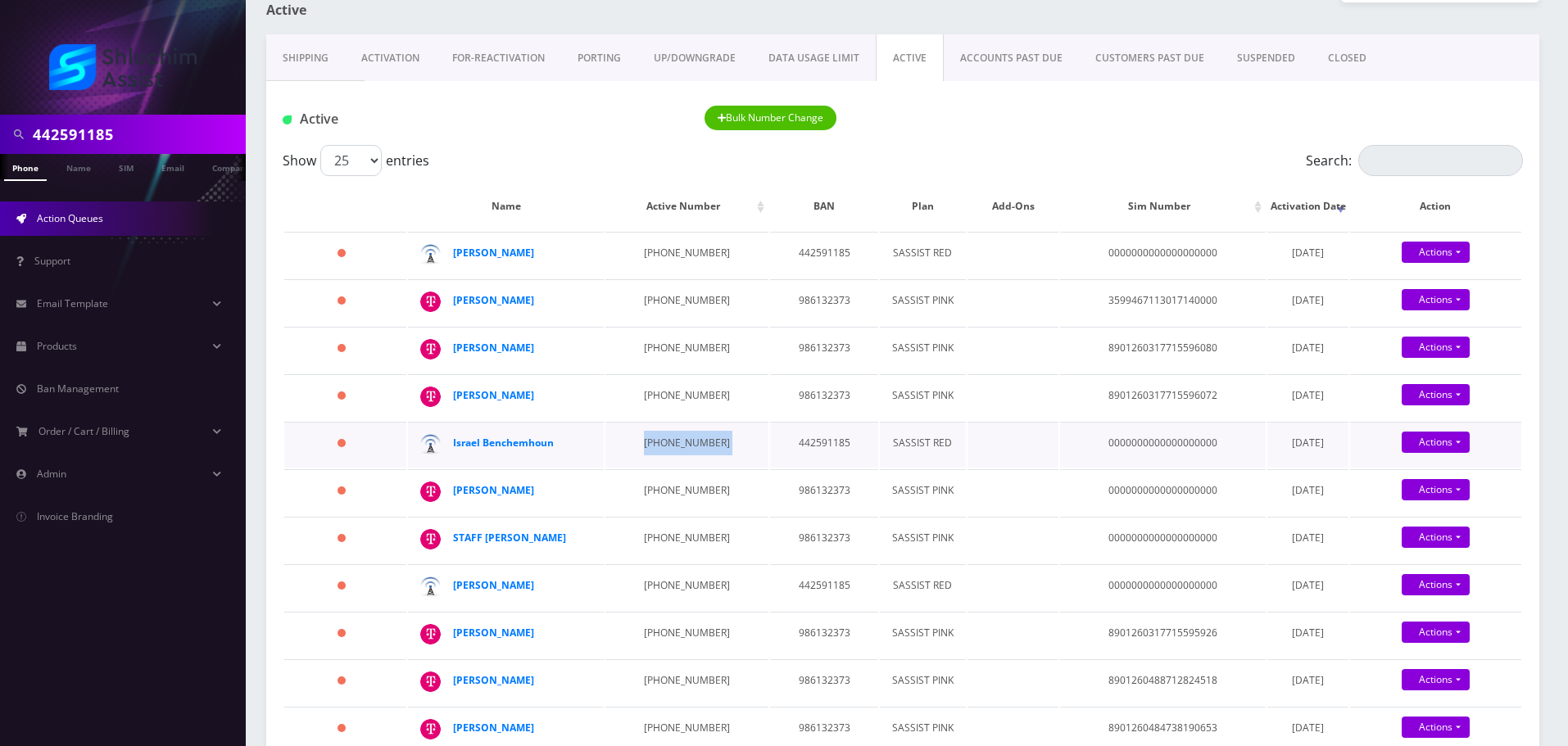
click at [661, 444] on td "347-404-4113" at bounding box center [687, 444] width 163 height 46
click at [673, 453] on td "347-404-4113" at bounding box center [687, 444] width 163 height 46
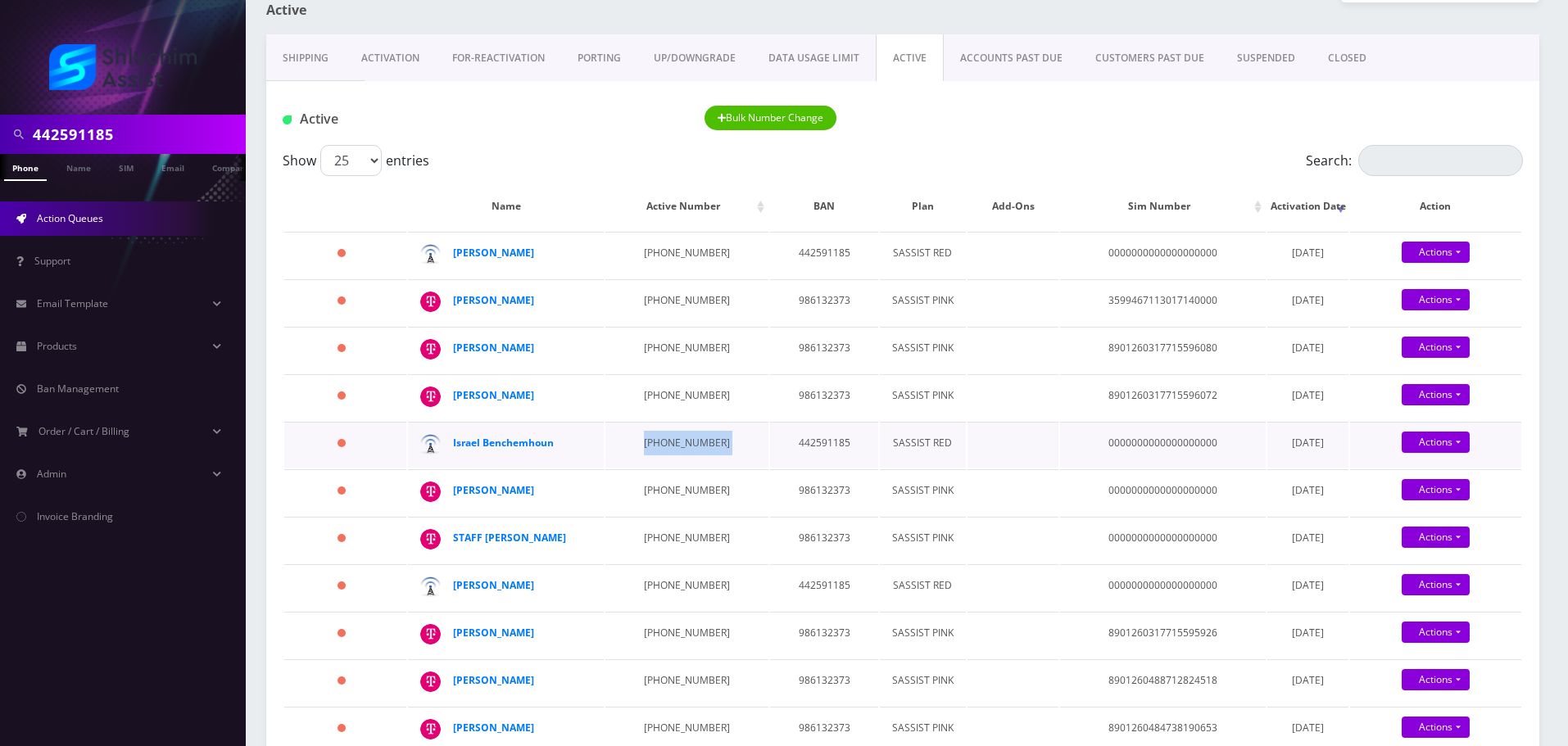
click at [673, 453] on td "347-404-4113" at bounding box center [687, 444] width 163 height 46
click at [656, 449] on td "347-404-4113" at bounding box center [687, 444] width 163 height 46
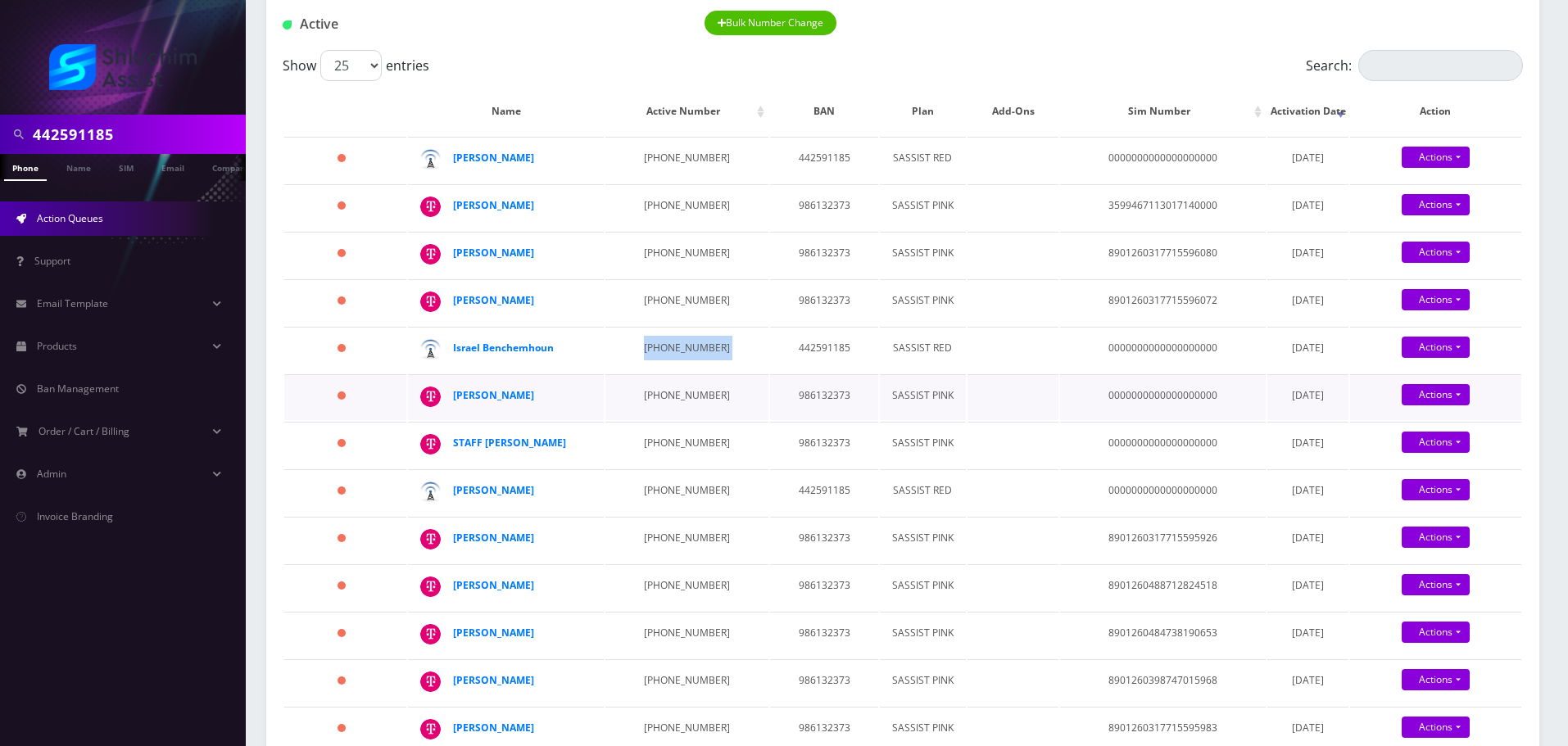
scroll to position [246, 0]
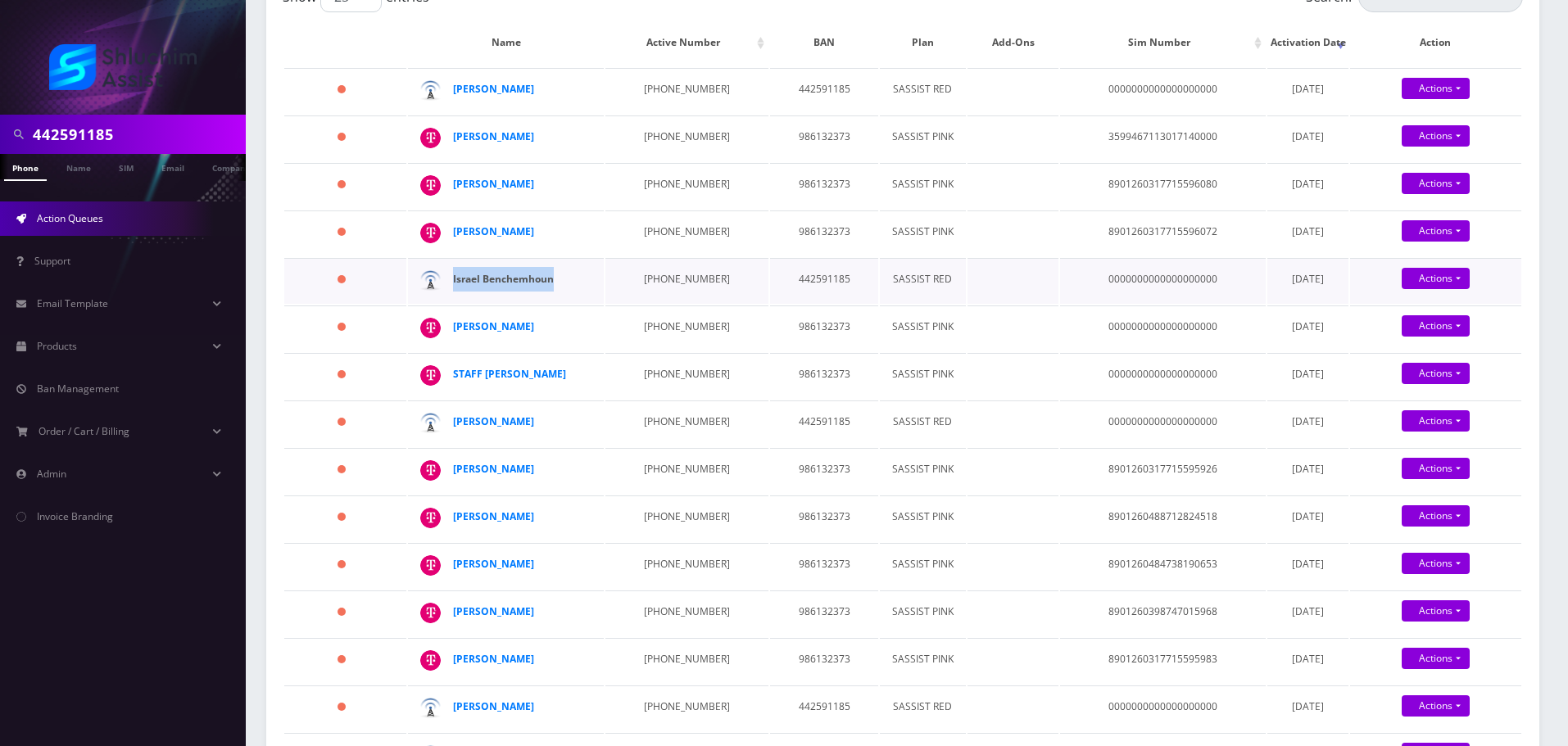
drag, startPoint x: 561, startPoint y: 278, endPoint x: 453, endPoint y: 277, distance: 108.0
click at [453, 277] on div "Israel Benchemhoun" at bounding box center [515, 278] width 125 height 24
click at [639, 338] on td "347-770-2262" at bounding box center [687, 328] width 163 height 46
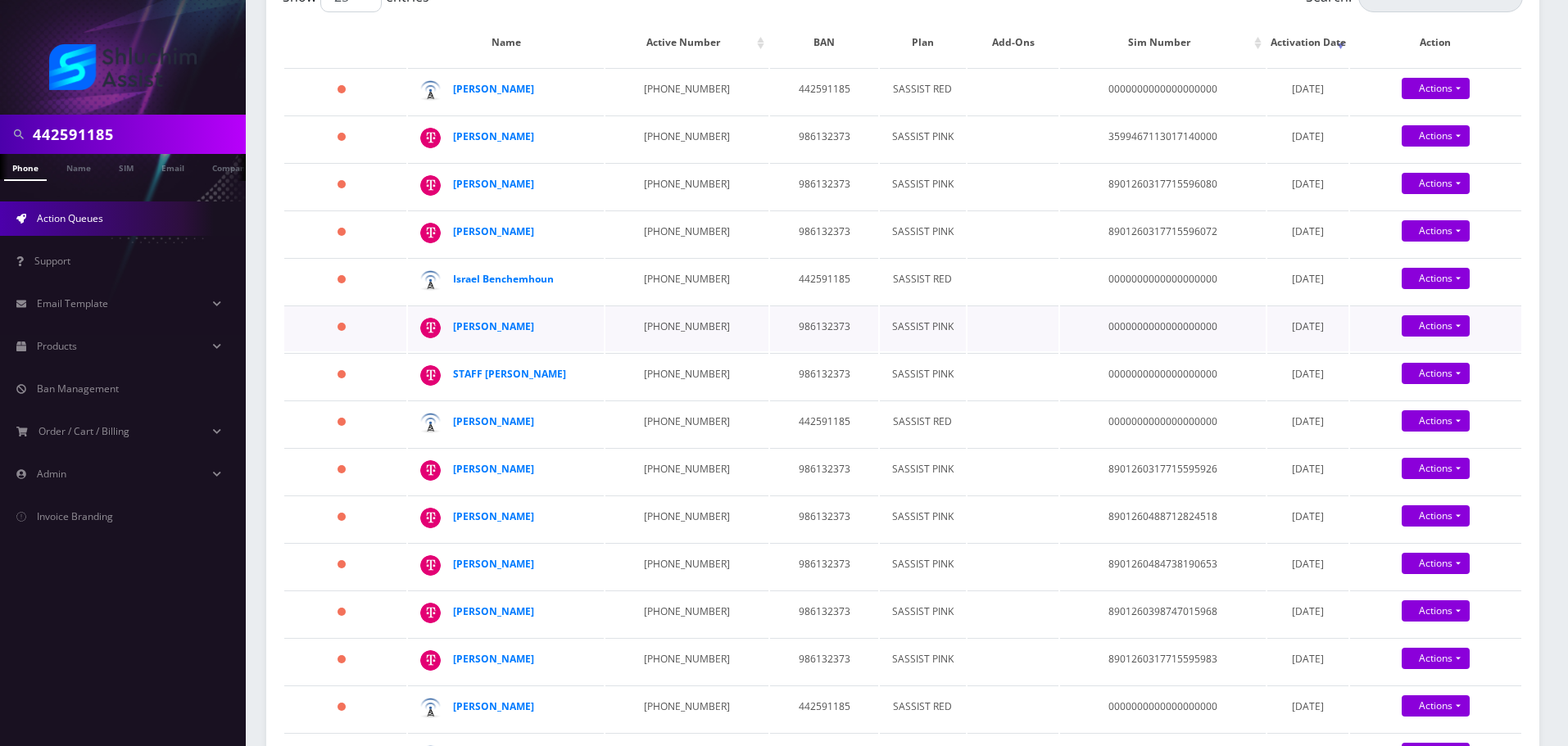
click at [583, 329] on td "mendel benjaminson" at bounding box center [506, 328] width 196 height 46
click at [587, 329] on td "mendel benjaminson" at bounding box center [506, 328] width 196 height 46
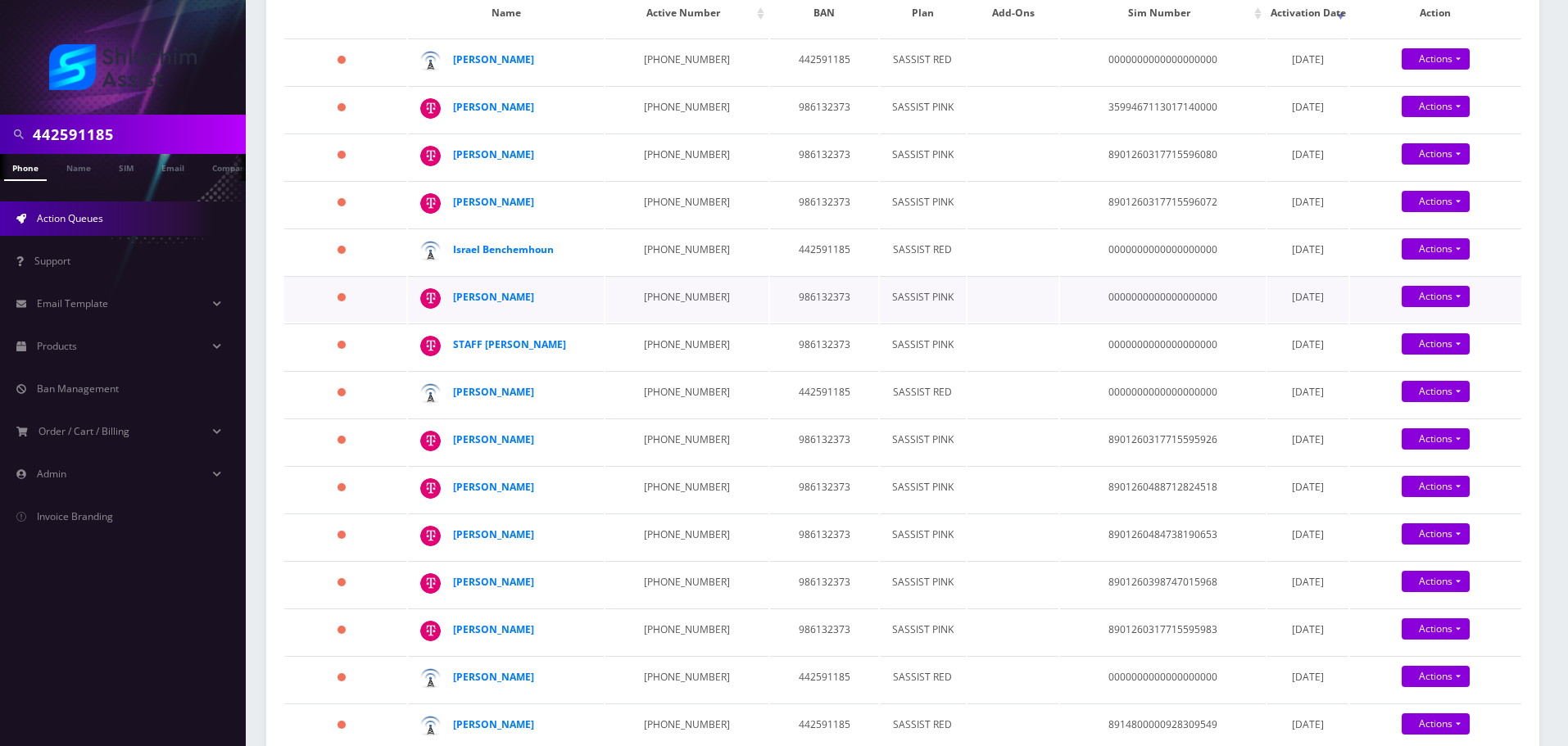
scroll to position [328, 0]
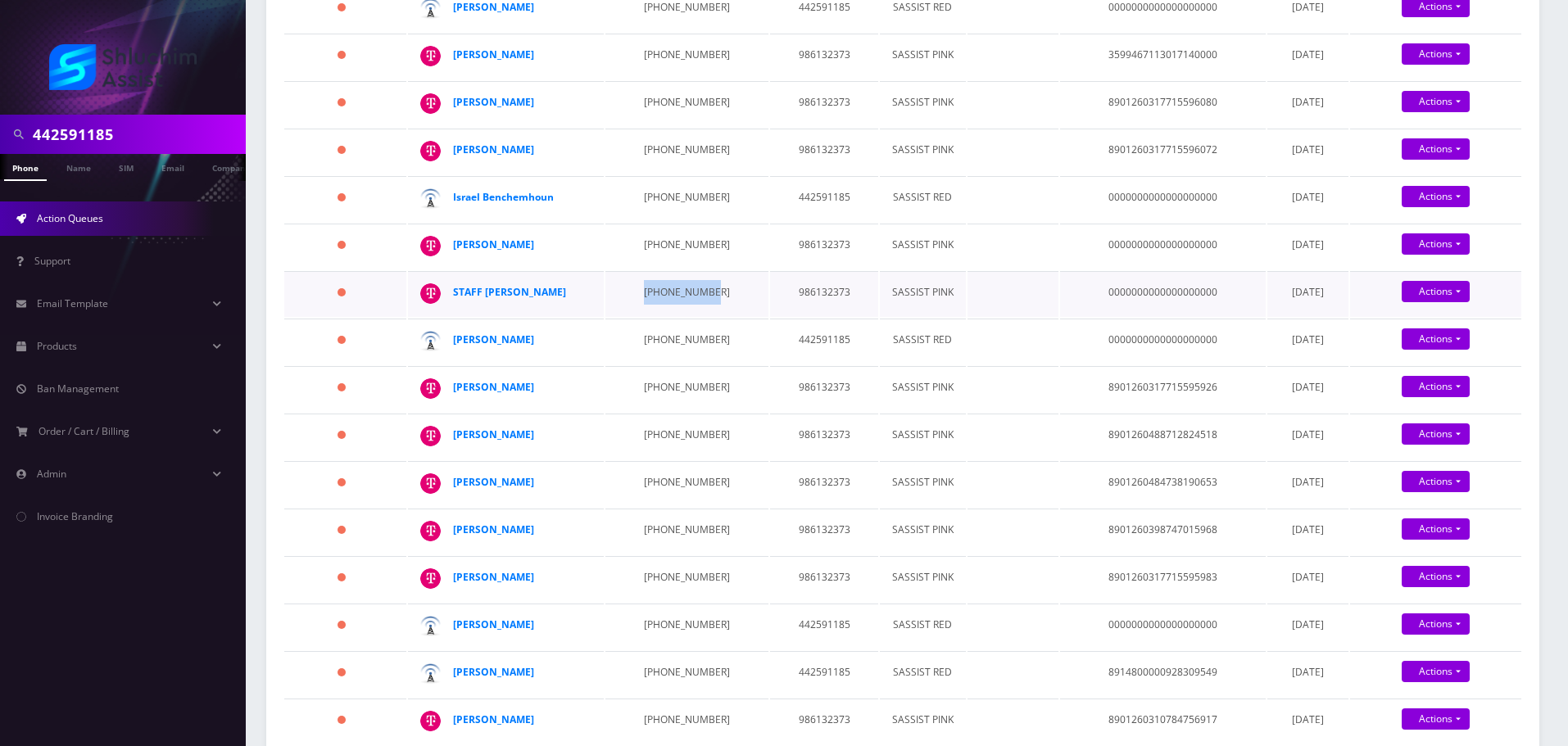
drag, startPoint x: 708, startPoint y: 295, endPoint x: 633, endPoint y: 292, distance: 75.1
click at [633, 292] on td "862-579-6443" at bounding box center [687, 294] width 163 height 46
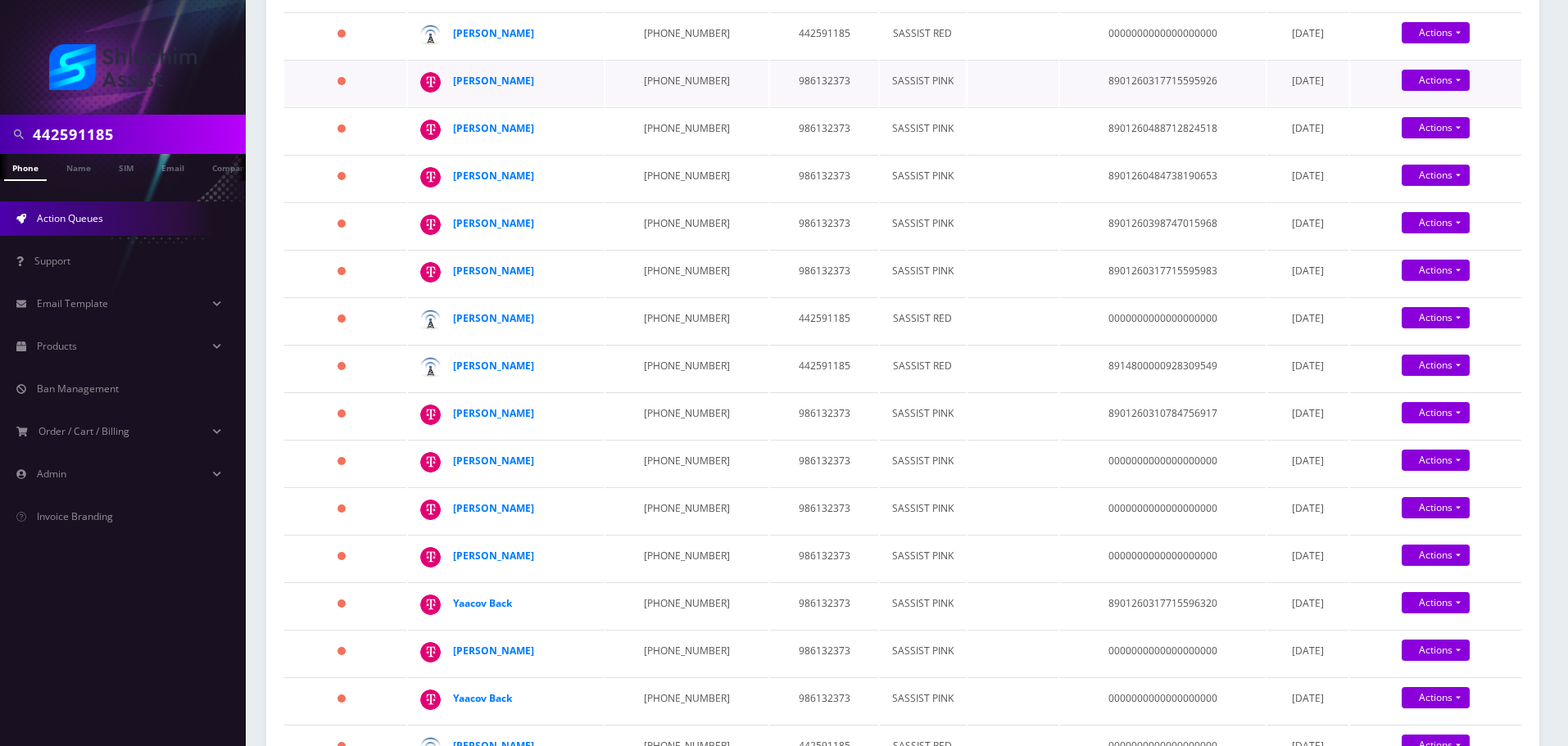
scroll to position [573, 0]
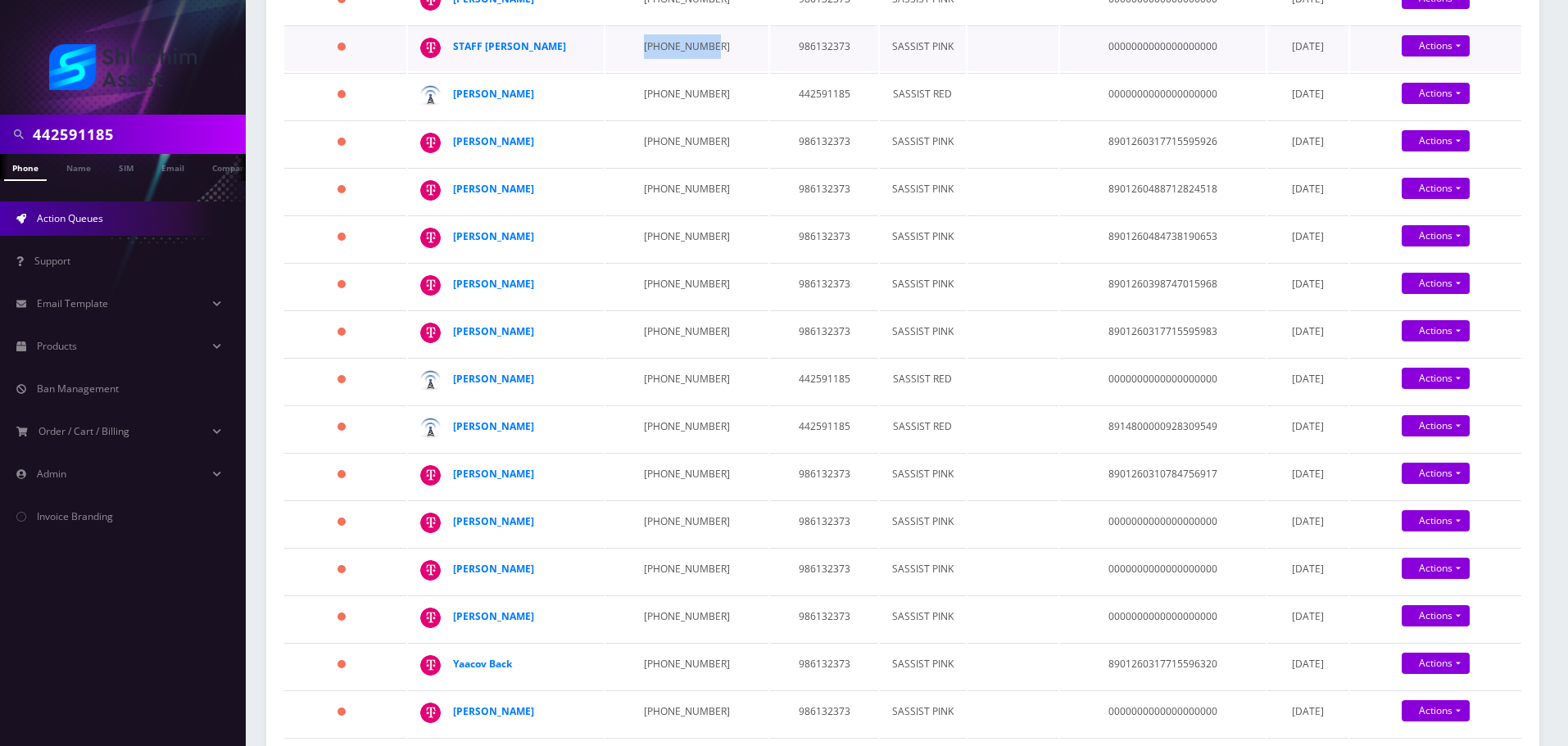
click at [666, 55] on td "862-579-6443" at bounding box center [687, 48] width 163 height 46
click at [659, 105] on td "929-703-5675" at bounding box center [687, 96] width 163 height 46
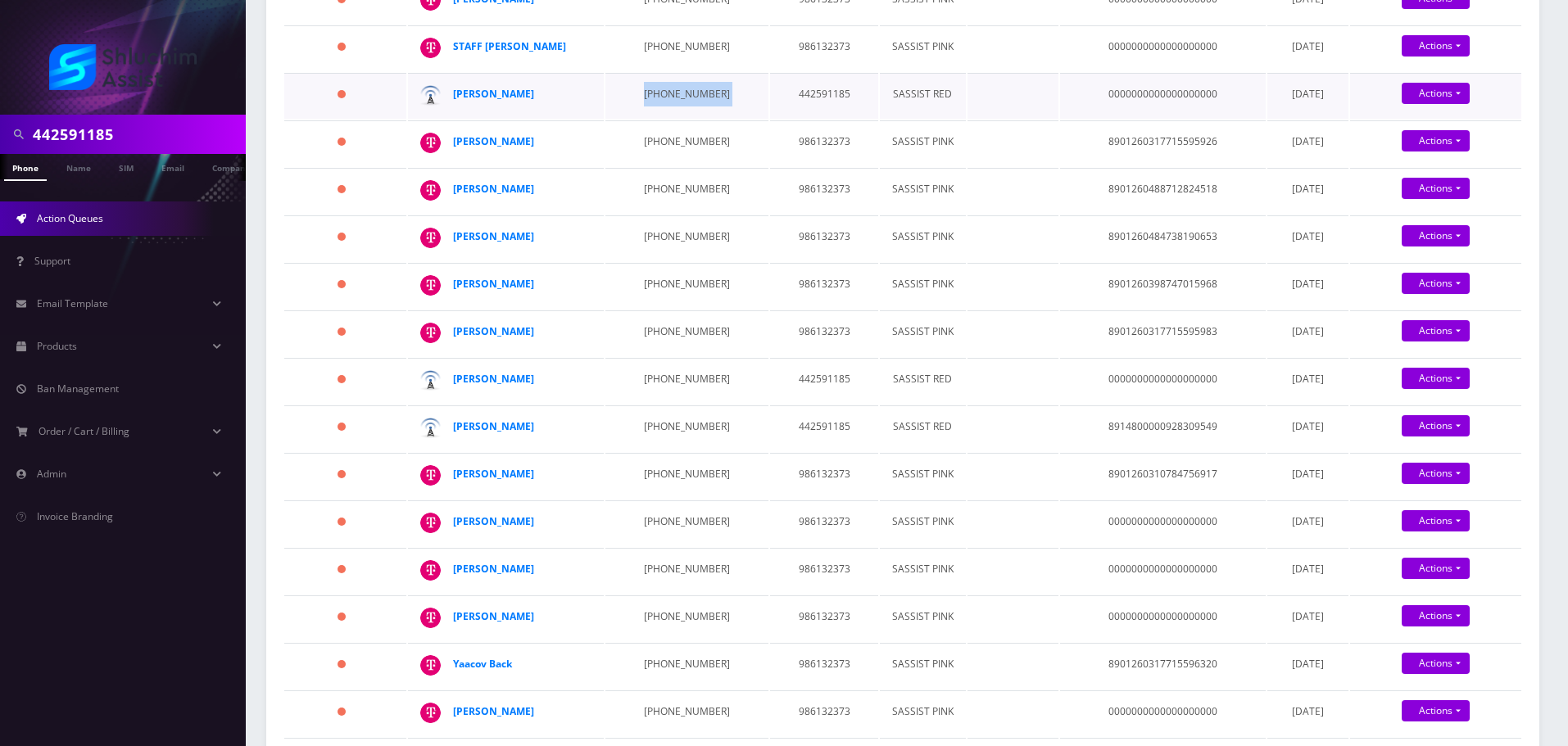
click at [659, 105] on td "929-703-5675" at bounding box center [687, 96] width 163 height 46
click at [671, 141] on td "646-683-8537" at bounding box center [687, 143] width 163 height 46
click at [652, 186] on td "929-676-7440" at bounding box center [687, 190] width 163 height 46
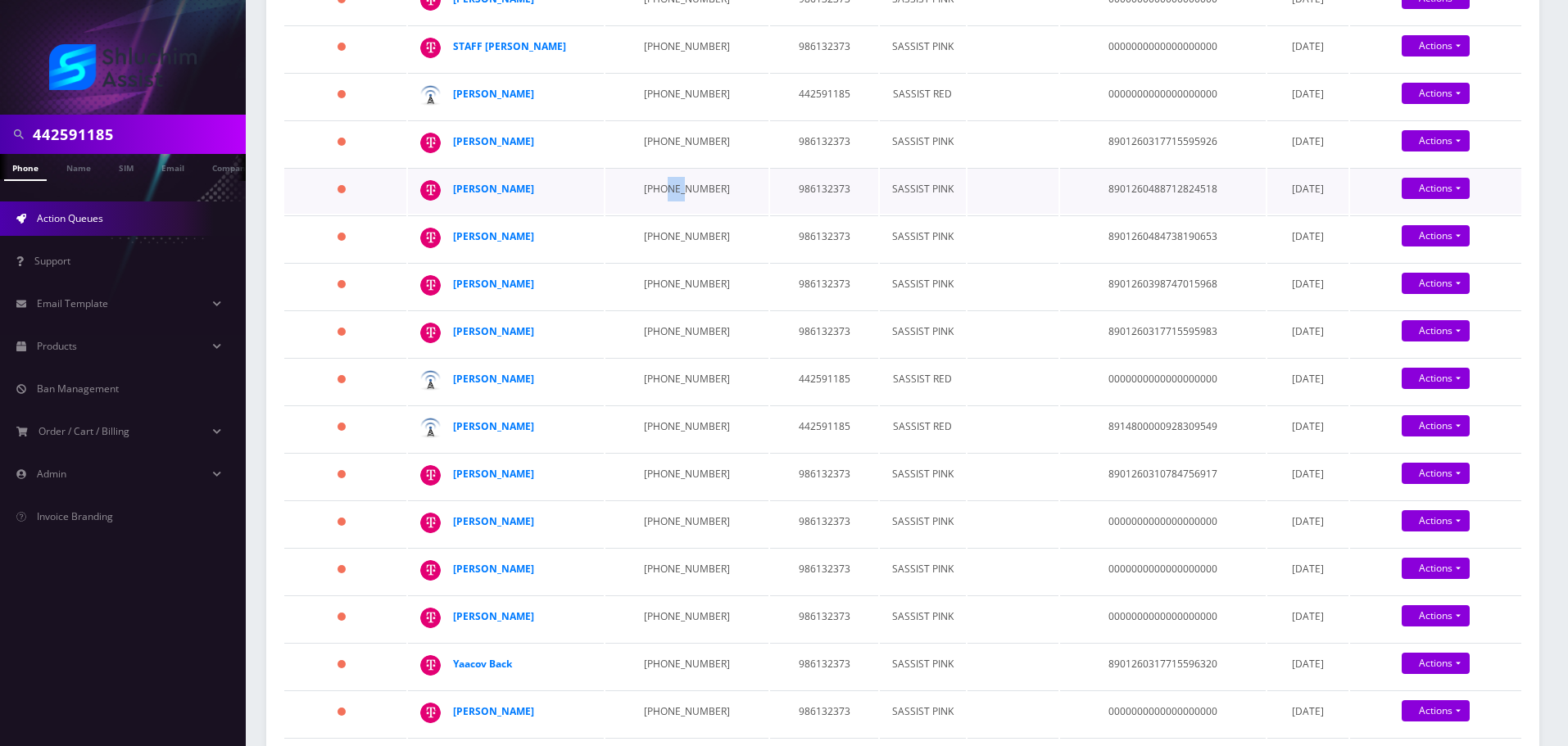
click at [652, 186] on td "929-676-7440" at bounding box center [687, 190] width 163 height 46
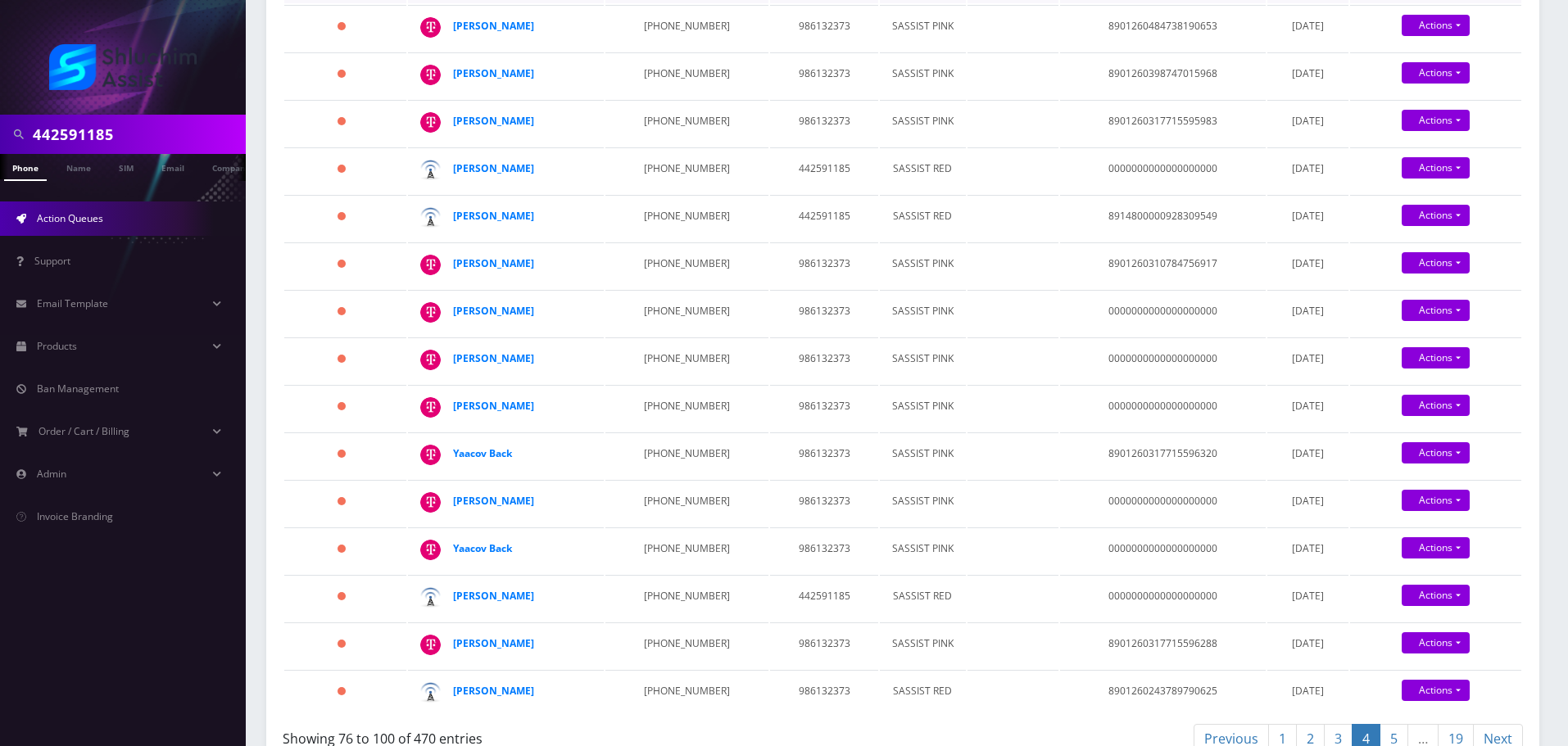
scroll to position [655, 0]
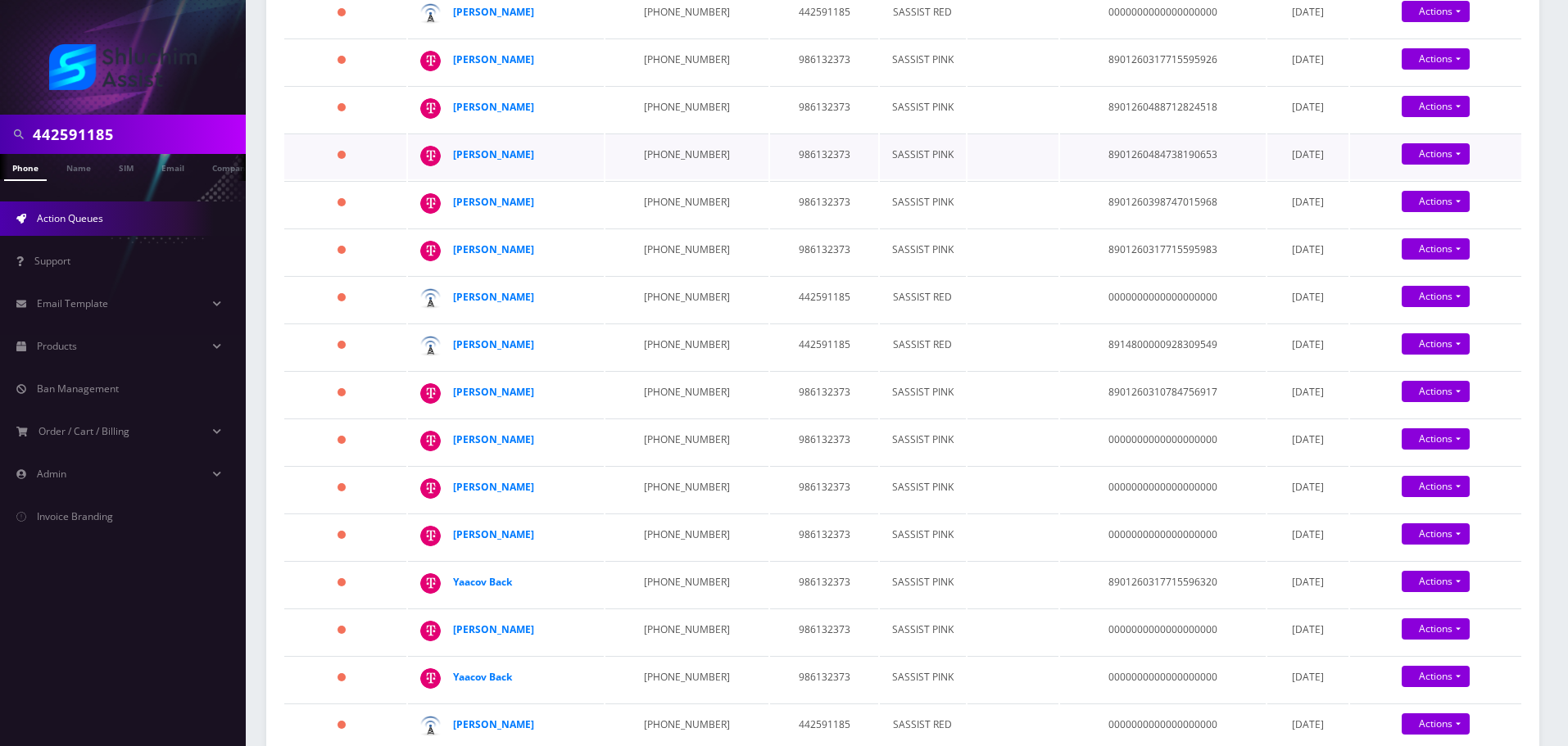
click at [668, 150] on td "347-381-9508" at bounding box center [687, 156] width 163 height 46
click at [642, 196] on td "347-652-3405" at bounding box center [687, 204] width 163 height 46
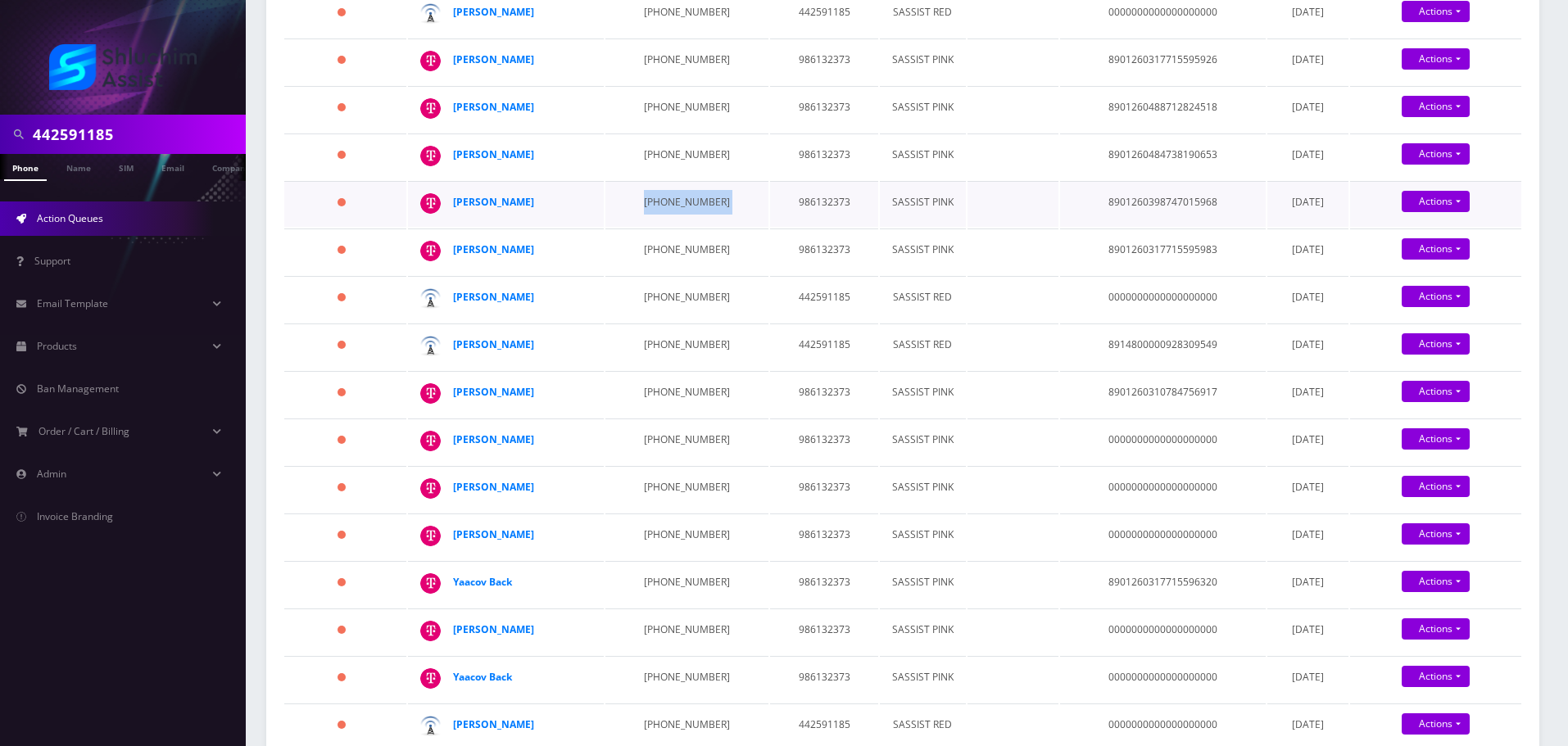
click at [642, 196] on td "347-652-3405" at bounding box center [687, 204] width 163 height 46
click at [653, 203] on td "347-652-3405" at bounding box center [687, 204] width 163 height 46
drag, startPoint x: 561, startPoint y: 205, endPoint x: 455, endPoint y: 205, distance: 106.0
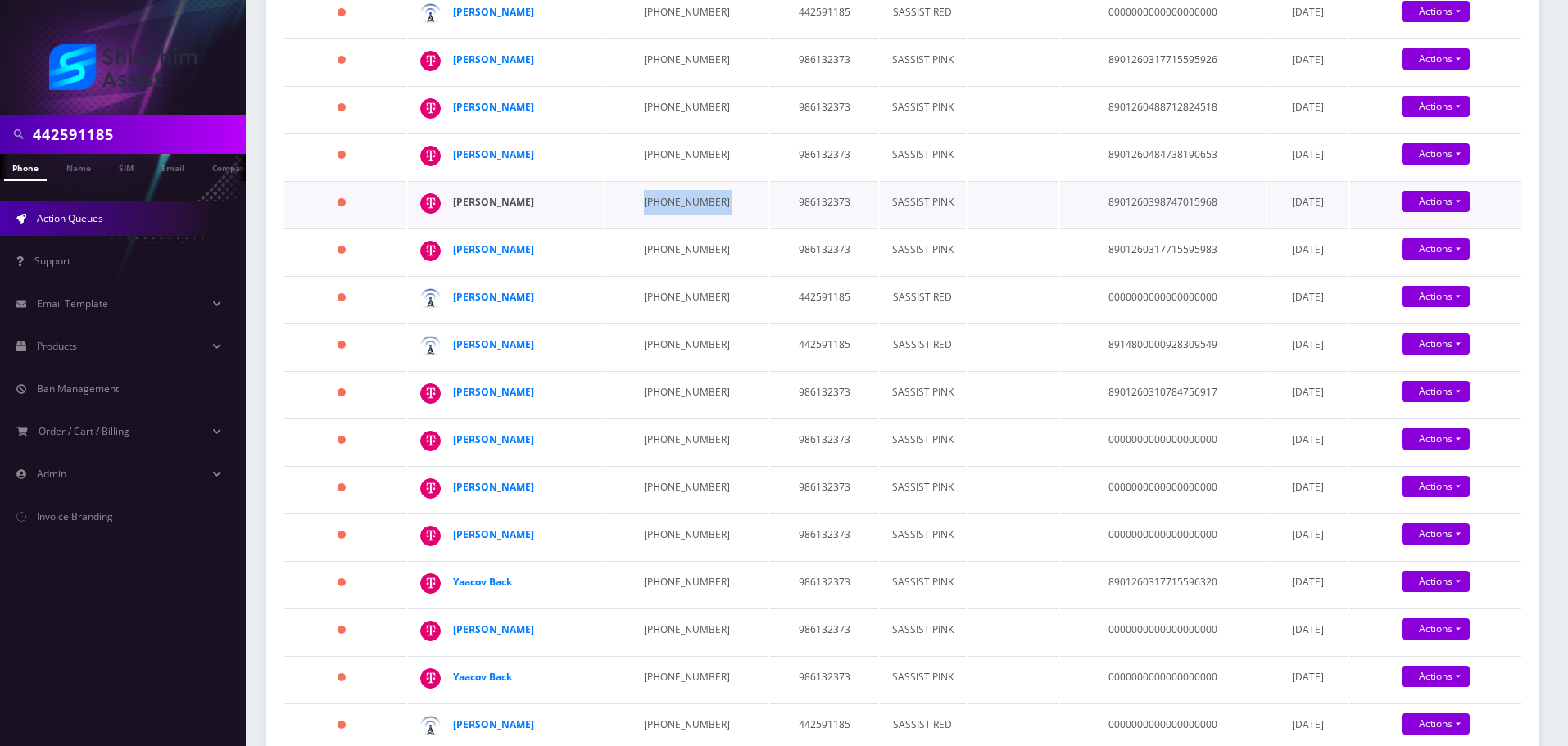
click at [455, 205] on div "Yehoshua Slavin" at bounding box center [515, 202] width 125 height 24
click at [506, 245] on strong "Tzivia Treitel" at bounding box center [494, 249] width 81 height 14
click at [667, 209] on td "347-652-3405" at bounding box center [687, 204] width 163 height 46
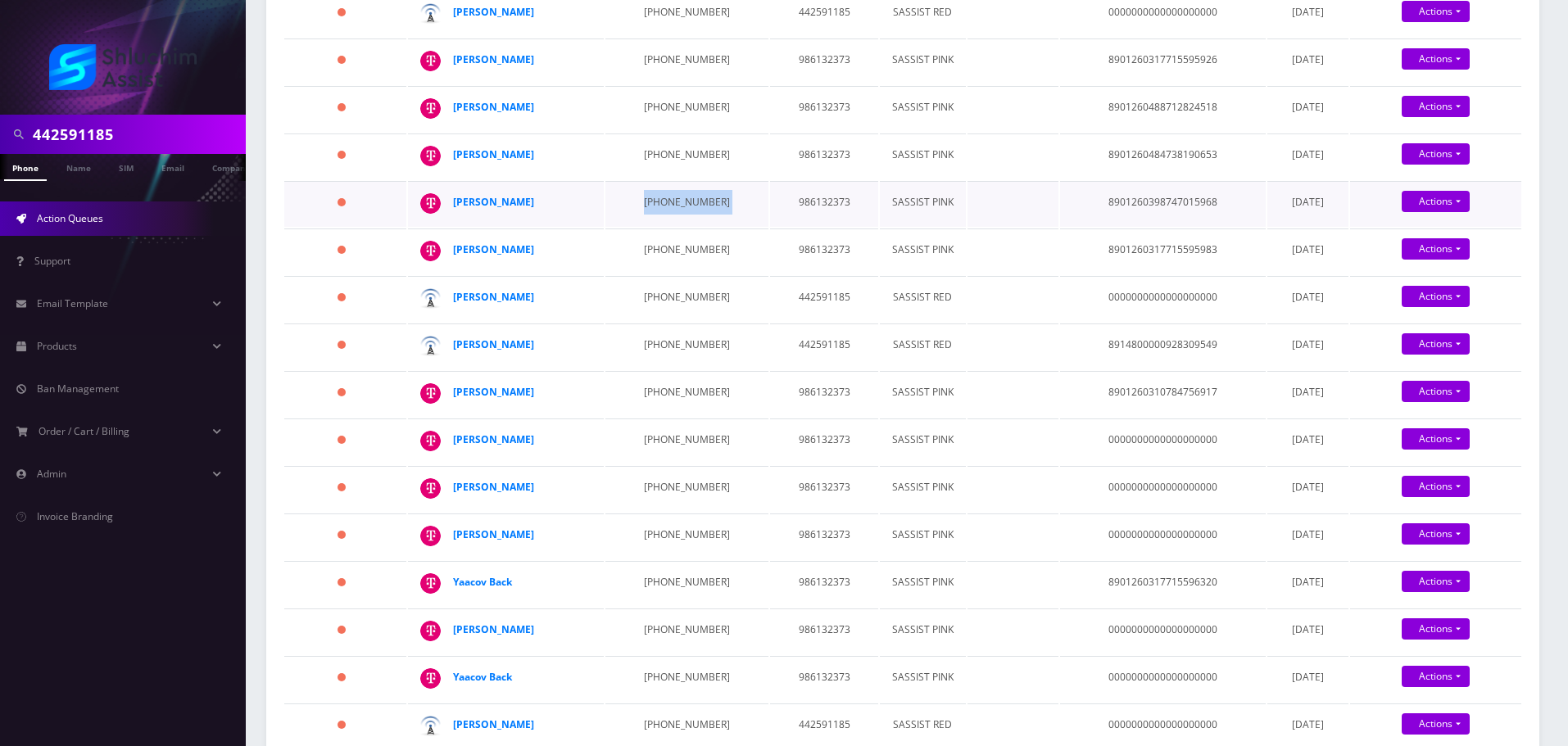
click at [667, 209] on td "347-652-3405" at bounding box center [687, 204] width 163 height 46
click at [657, 243] on td "646-905-6714" at bounding box center [687, 251] width 163 height 46
drag, startPoint x: 538, startPoint y: 250, endPoint x: 455, endPoint y: 249, distance: 83.0
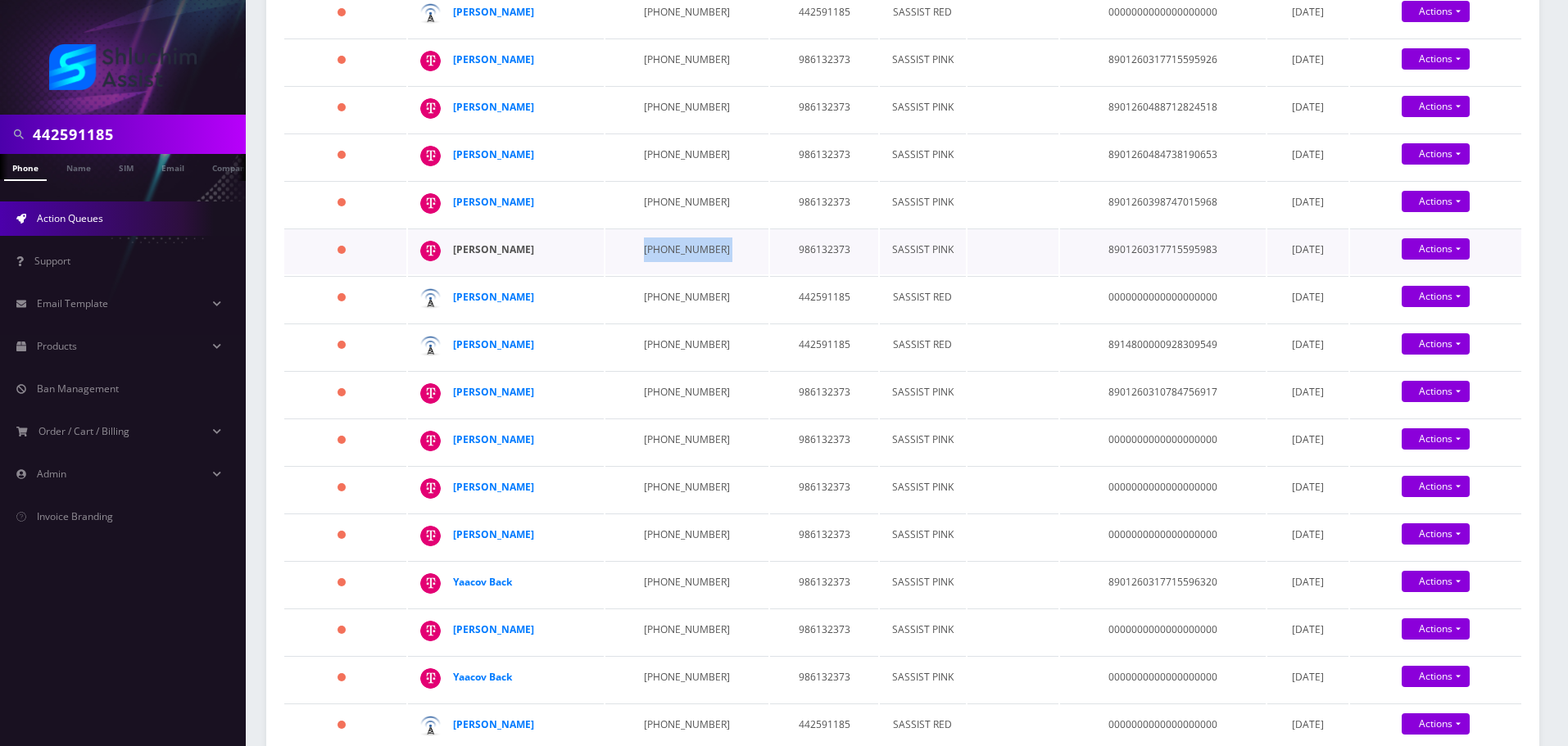
click at [455, 249] on div "Tzivia Treitel" at bounding box center [515, 250] width 125 height 24
click at [658, 295] on td "934-223-9187" at bounding box center [687, 298] width 163 height 46
drag, startPoint x: 539, startPoint y: 297, endPoint x: 455, endPoint y: 296, distance: 84.0
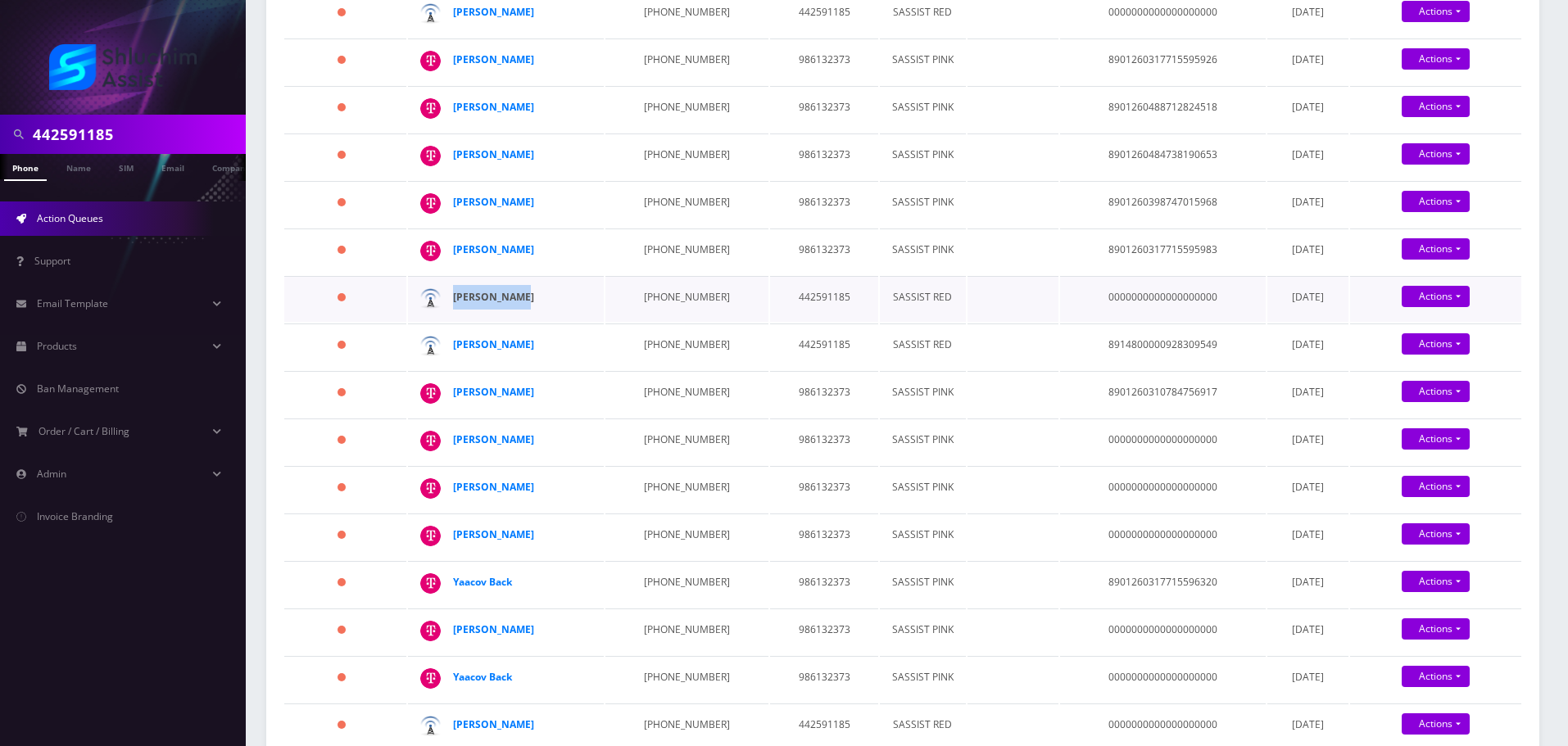
click at [455, 296] on div "Levi Drelich" at bounding box center [515, 296] width 125 height 24
click at [658, 340] on td "934-223-9280" at bounding box center [687, 346] width 163 height 46
drag, startPoint x: 532, startPoint y: 347, endPoint x: 451, endPoint y: 347, distance: 81.0
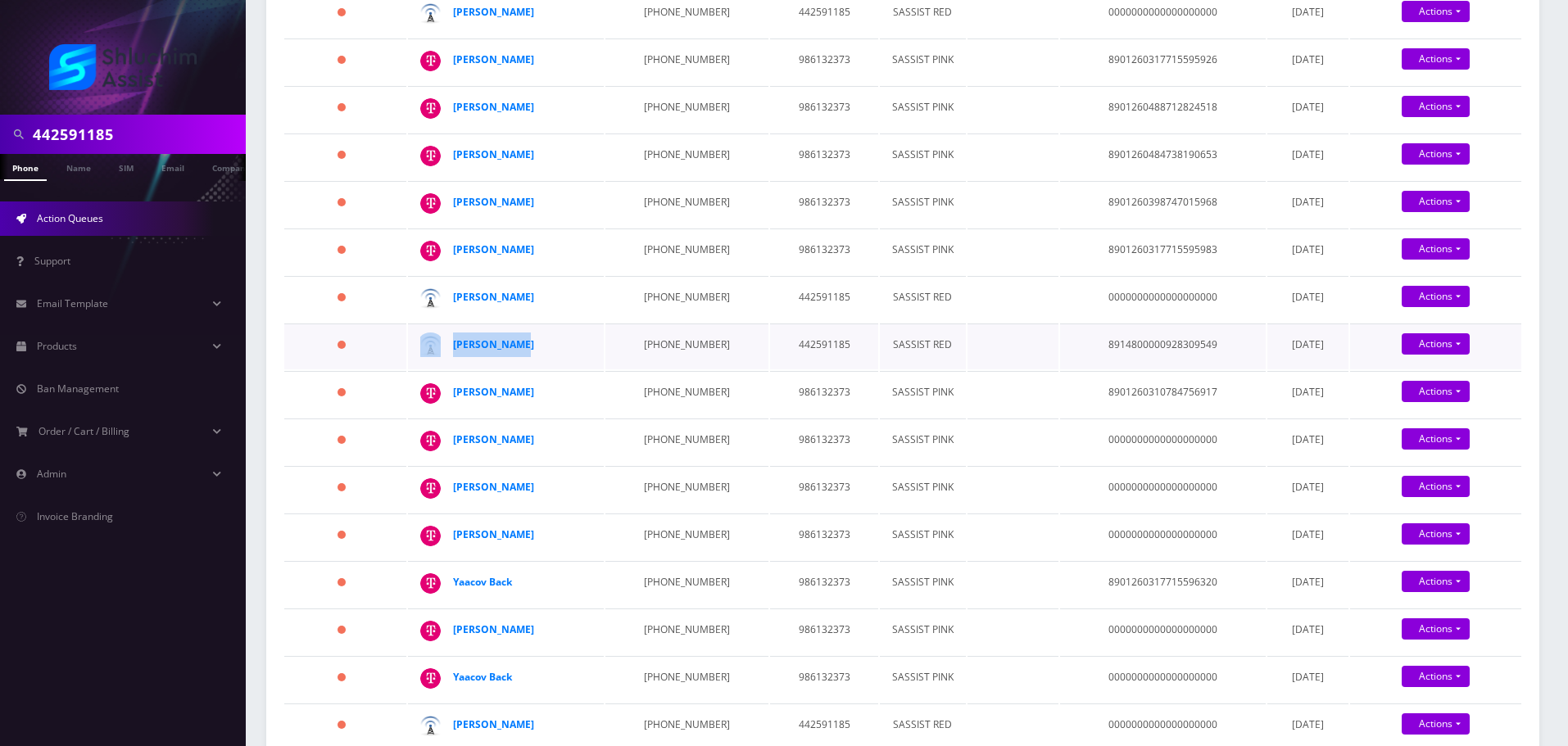
click at [451, 347] on td "David Bulman" at bounding box center [506, 346] width 196 height 46
click at [652, 390] on td "646-403-5783" at bounding box center [687, 394] width 163 height 46
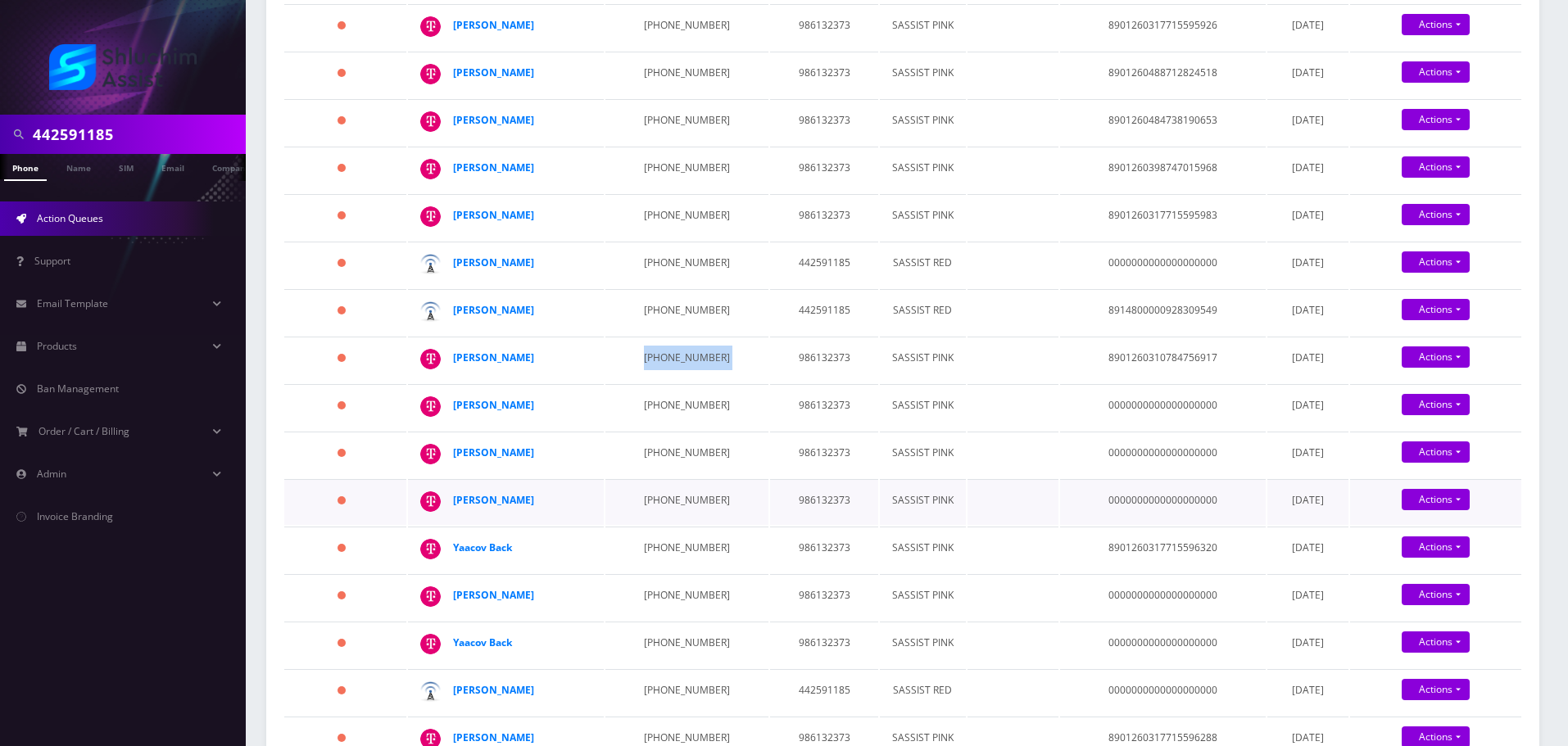
scroll to position [819, 0]
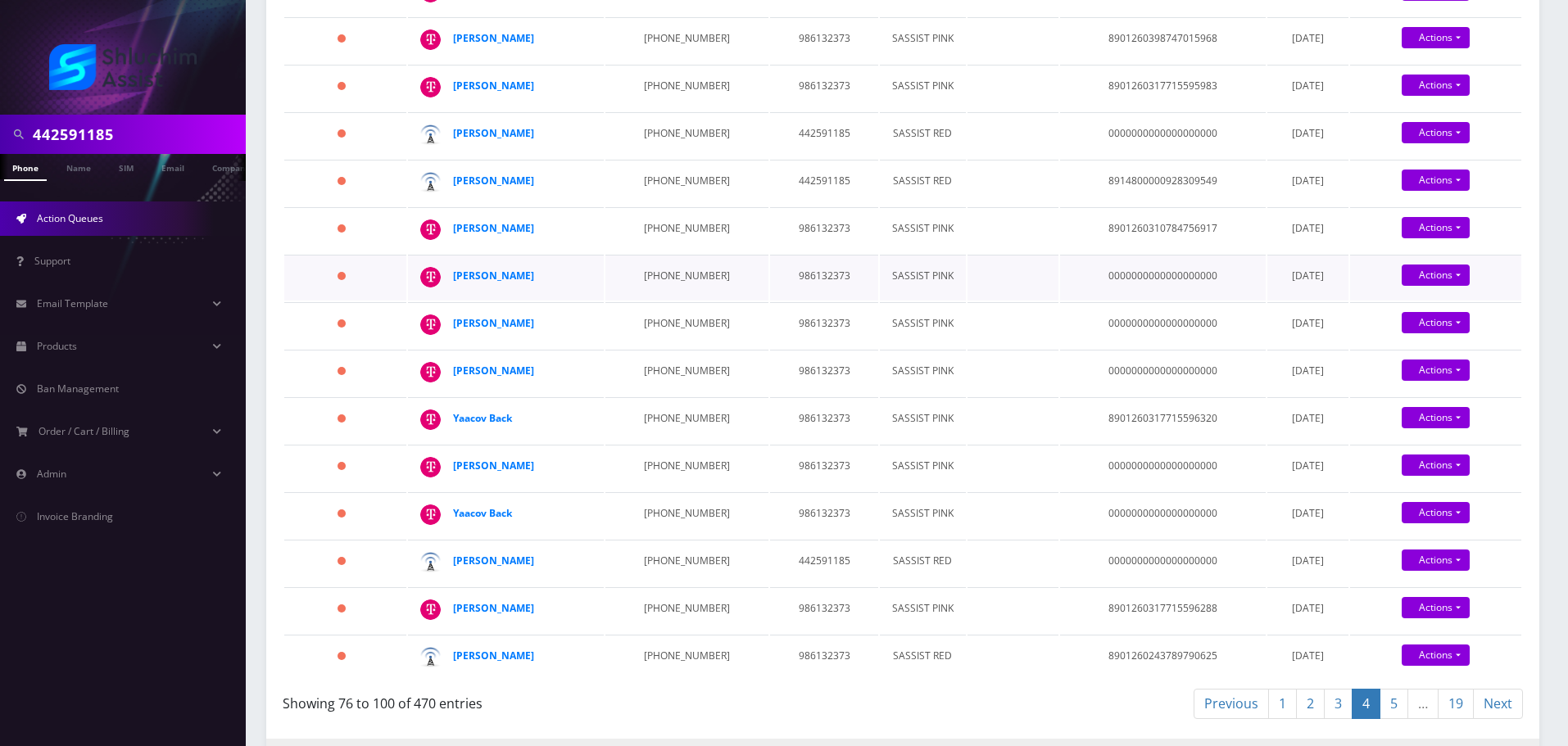
click at [704, 277] on td "646-991-5133" at bounding box center [687, 277] width 163 height 46
click at [661, 271] on td "646-991-5133" at bounding box center [687, 277] width 163 height 46
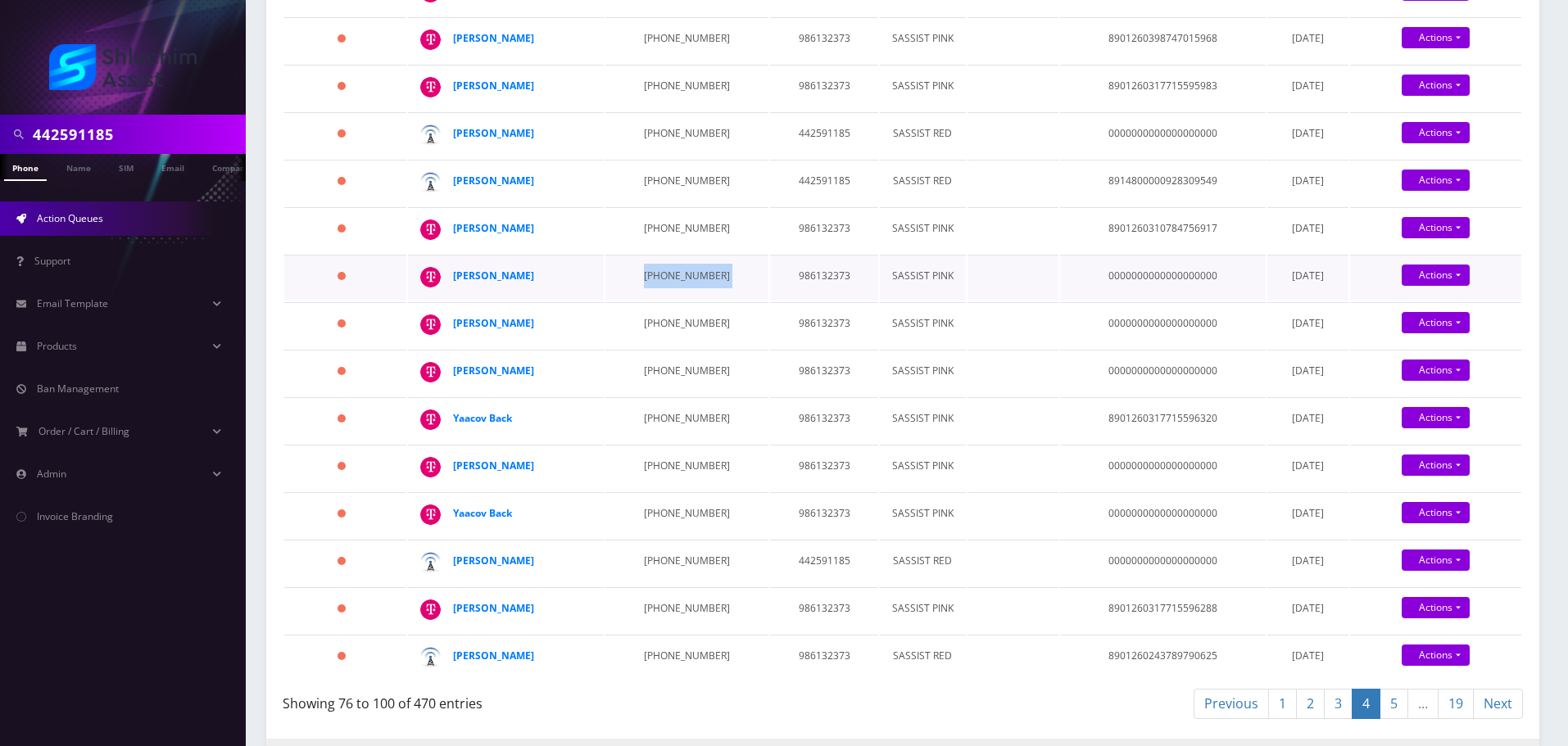
click at [661, 271] on td "646-991-5133" at bounding box center [687, 277] width 163 height 46
click at [643, 244] on td "646-403-5783" at bounding box center [687, 230] width 163 height 46
click at [643, 243] on td "646-403-5783" at bounding box center [687, 230] width 163 height 46
click at [659, 278] on td "646-991-5133" at bounding box center [687, 277] width 163 height 46
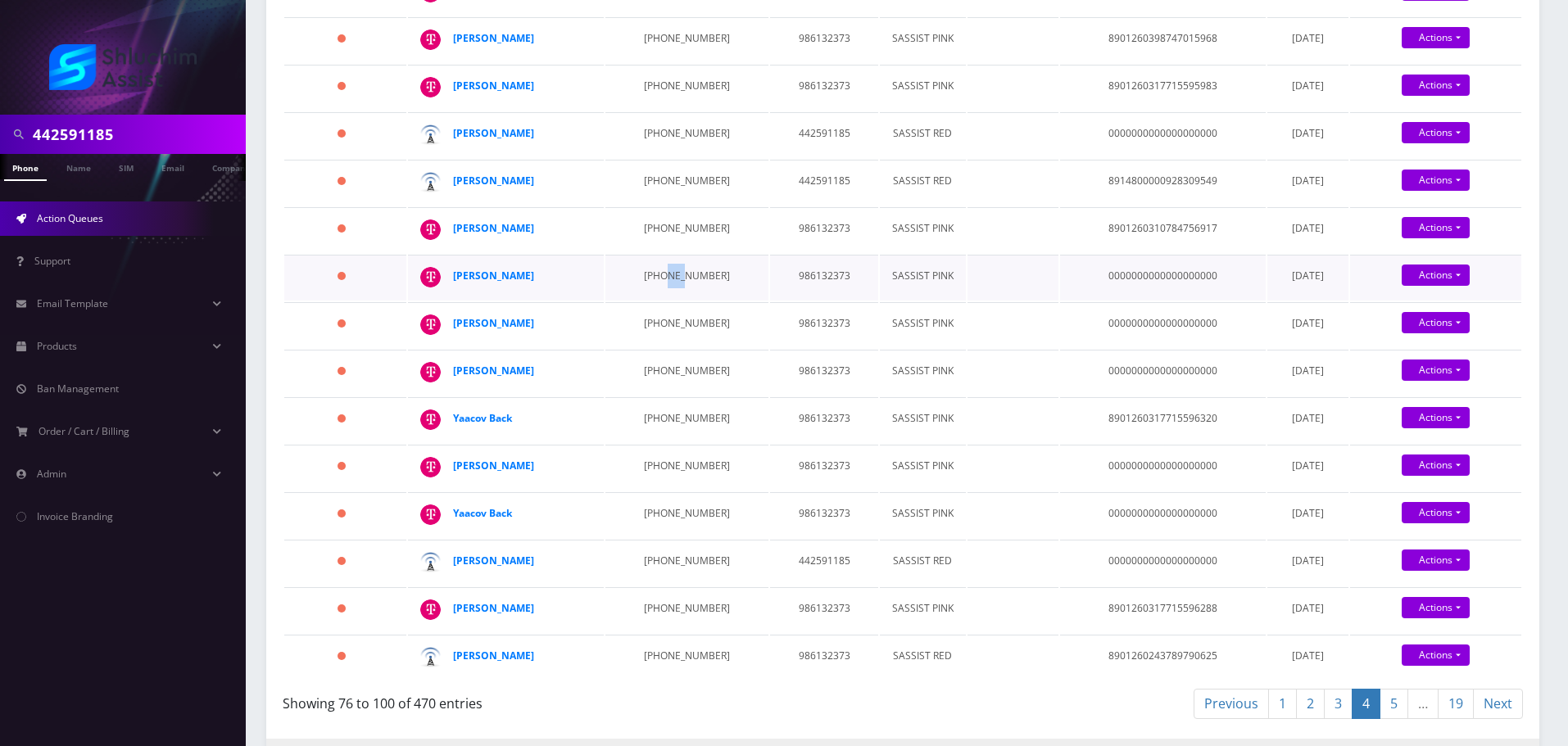
click at [659, 278] on td "646-991-5133" at bounding box center [687, 277] width 163 height 46
click at [649, 284] on td "646-991-5133" at bounding box center [687, 277] width 163 height 46
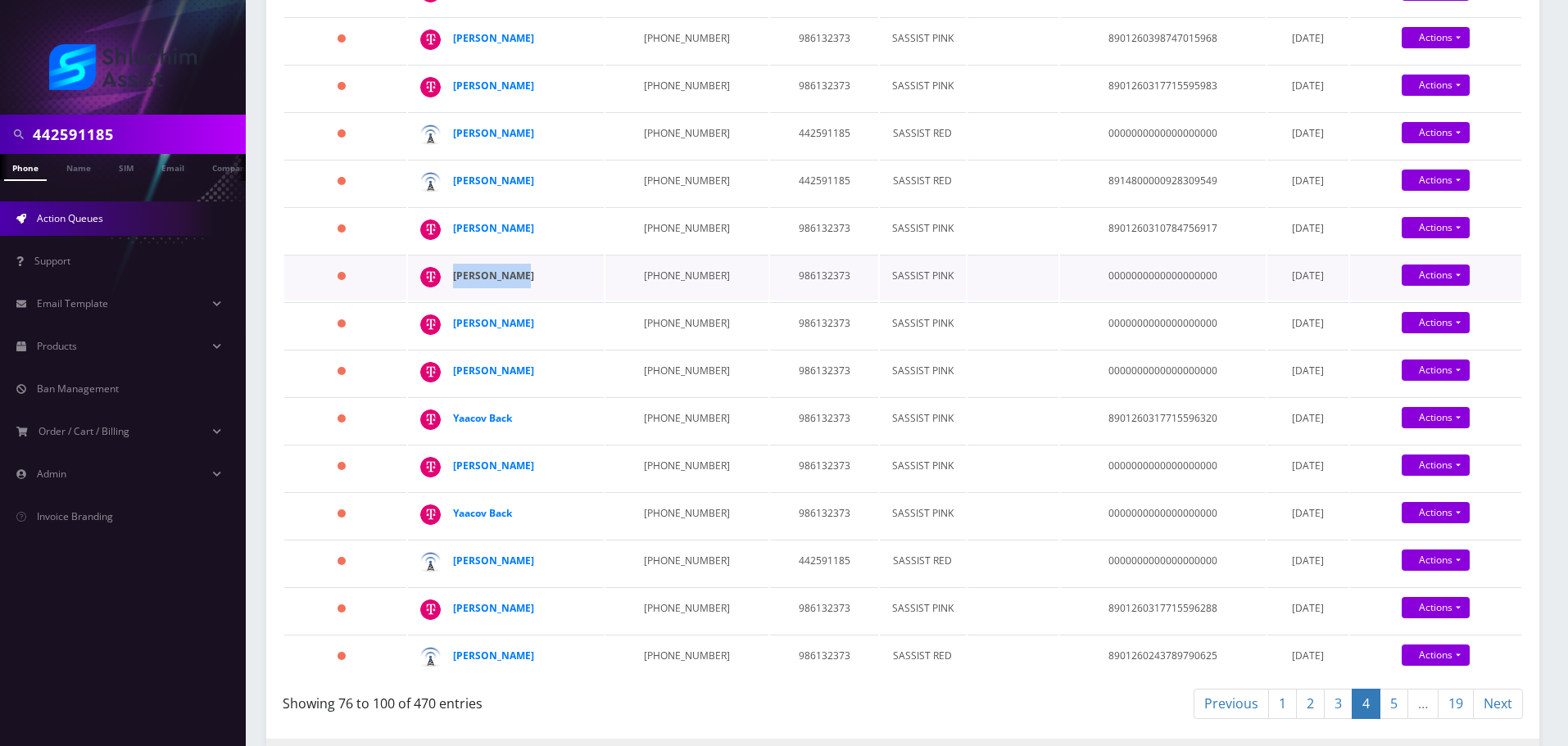
drag, startPoint x: 534, startPoint y: 273, endPoint x: 454, endPoint y: 277, distance: 80.1
click at [454, 277] on div "levi spiegel" at bounding box center [515, 276] width 125 height 24
click at [661, 230] on td "646-403-5783" at bounding box center [687, 230] width 163 height 46
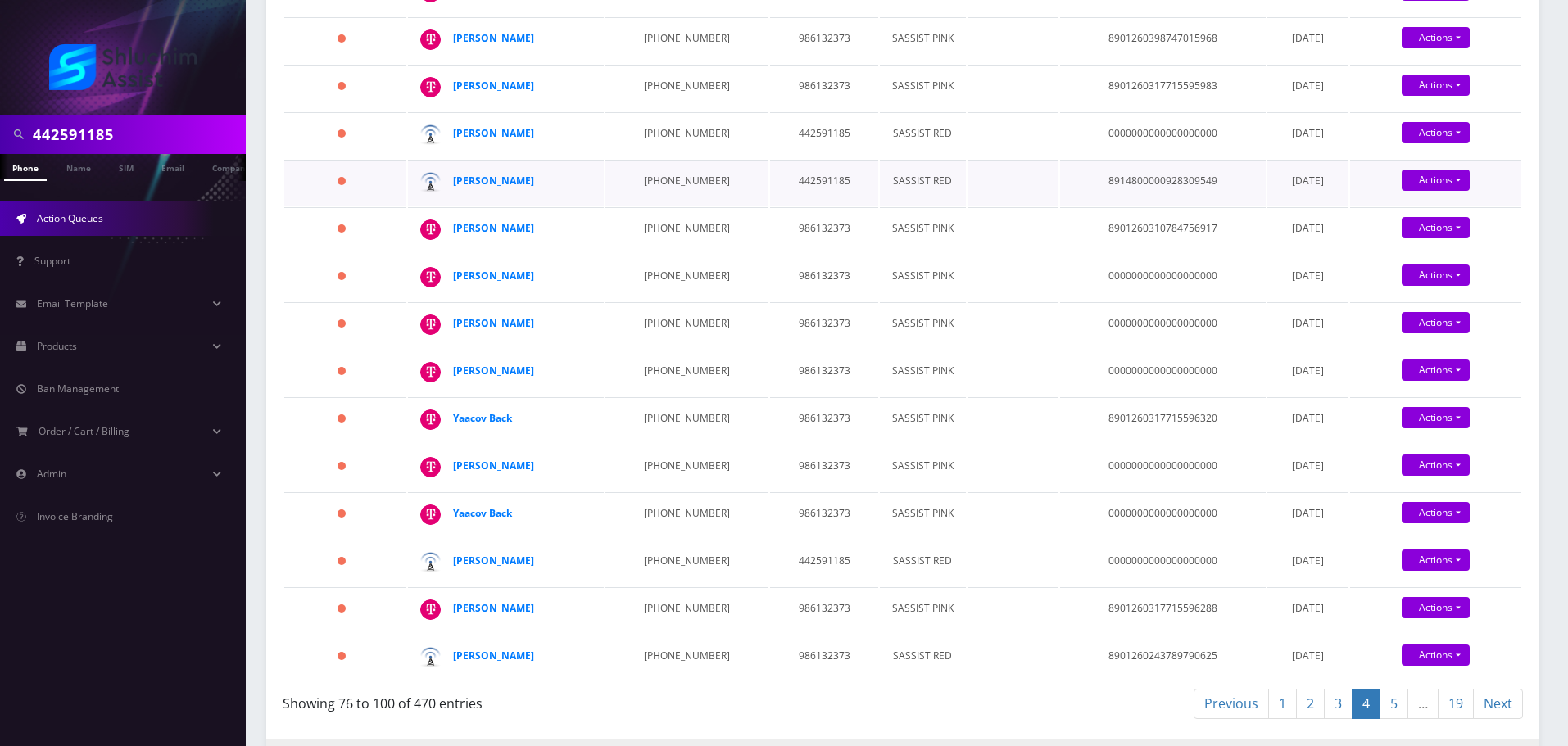
click at [647, 161] on td "934-223-9280" at bounding box center [687, 182] width 163 height 46
click at [664, 223] on td "646-403-5783" at bounding box center [687, 230] width 163 height 46
click at [665, 223] on td "646-403-5783" at bounding box center [687, 230] width 163 height 46
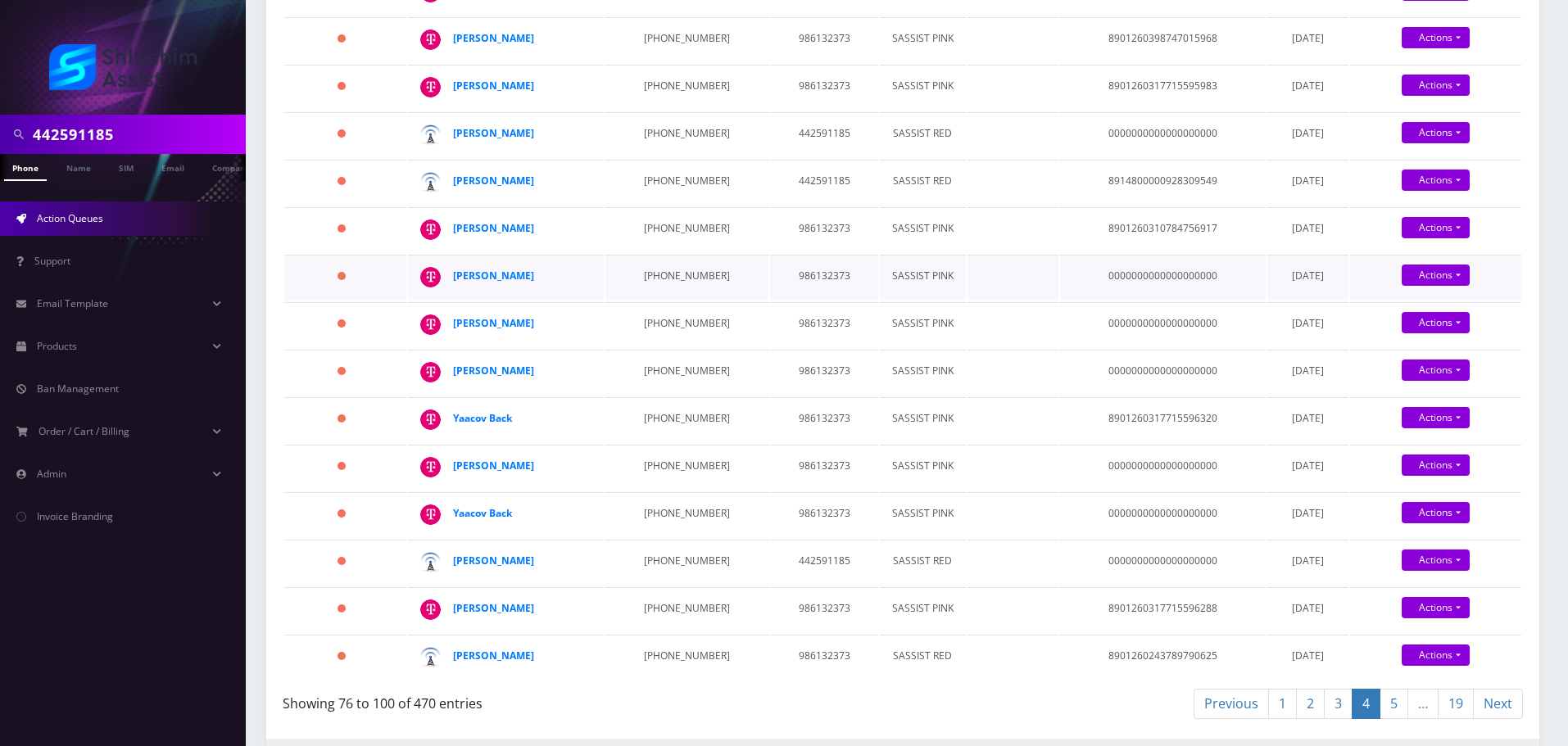
click at [663, 270] on td "646-991-5133" at bounding box center [687, 277] width 163 height 46
drag, startPoint x: 527, startPoint y: 277, endPoint x: 451, endPoint y: 278, distance: 76.0
click at [451, 278] on td "levi spiegel" at bounding box center [506, 277] width 196 height 46
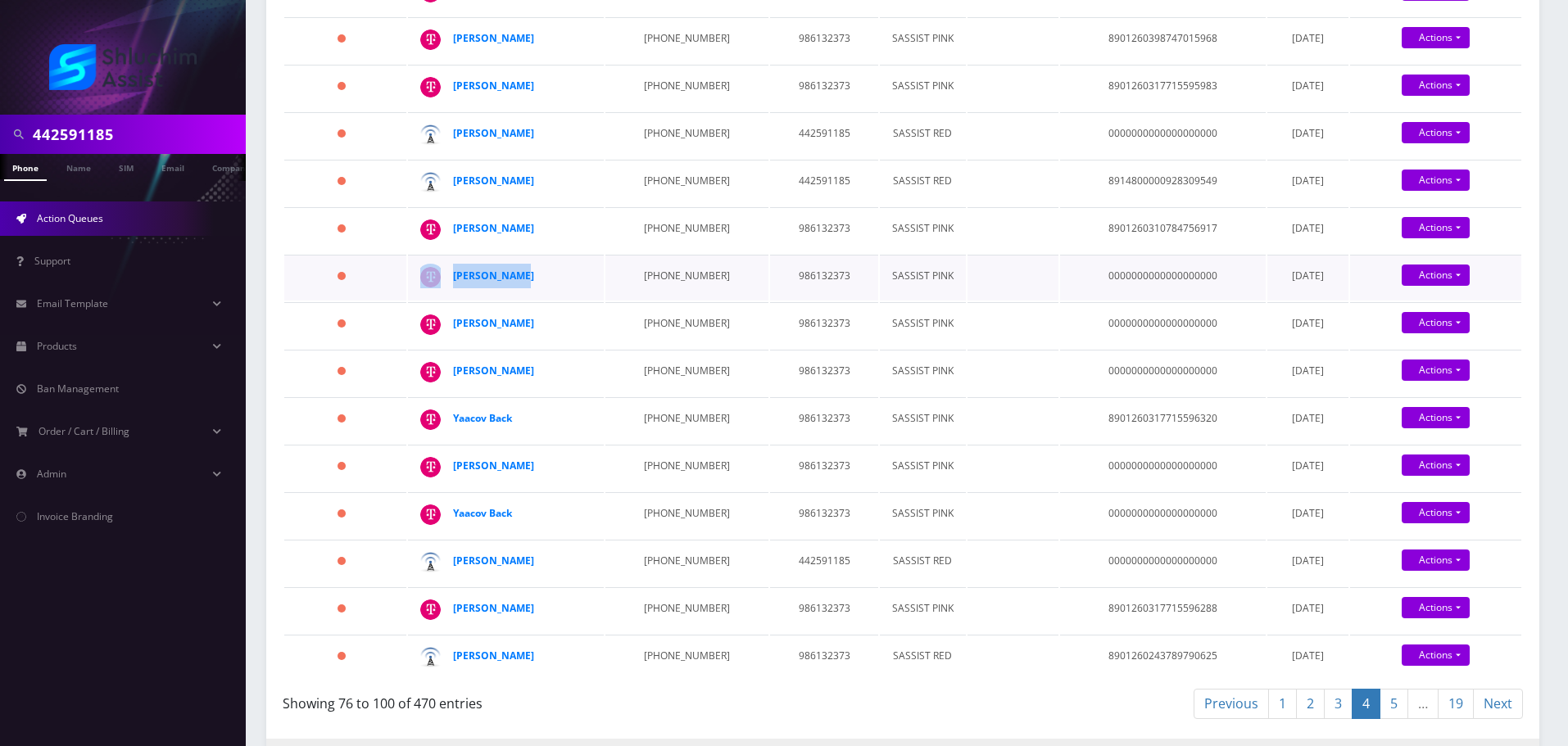
click at [552, 277] on div "levi spiegel" at bounding box center [515, 276] width 125 height 24
drag, startPoint x: 542, startPoint y: 283, endPoint x: 455, endPoint y: 277, distance: 87.2
click at [455, 277] on div "levi spiegel" at bounding box center [515, 276] width 125 height 24
click at [655, 322] on td "646-392-4429" at bounding box center [687, 324] width 163 height 46
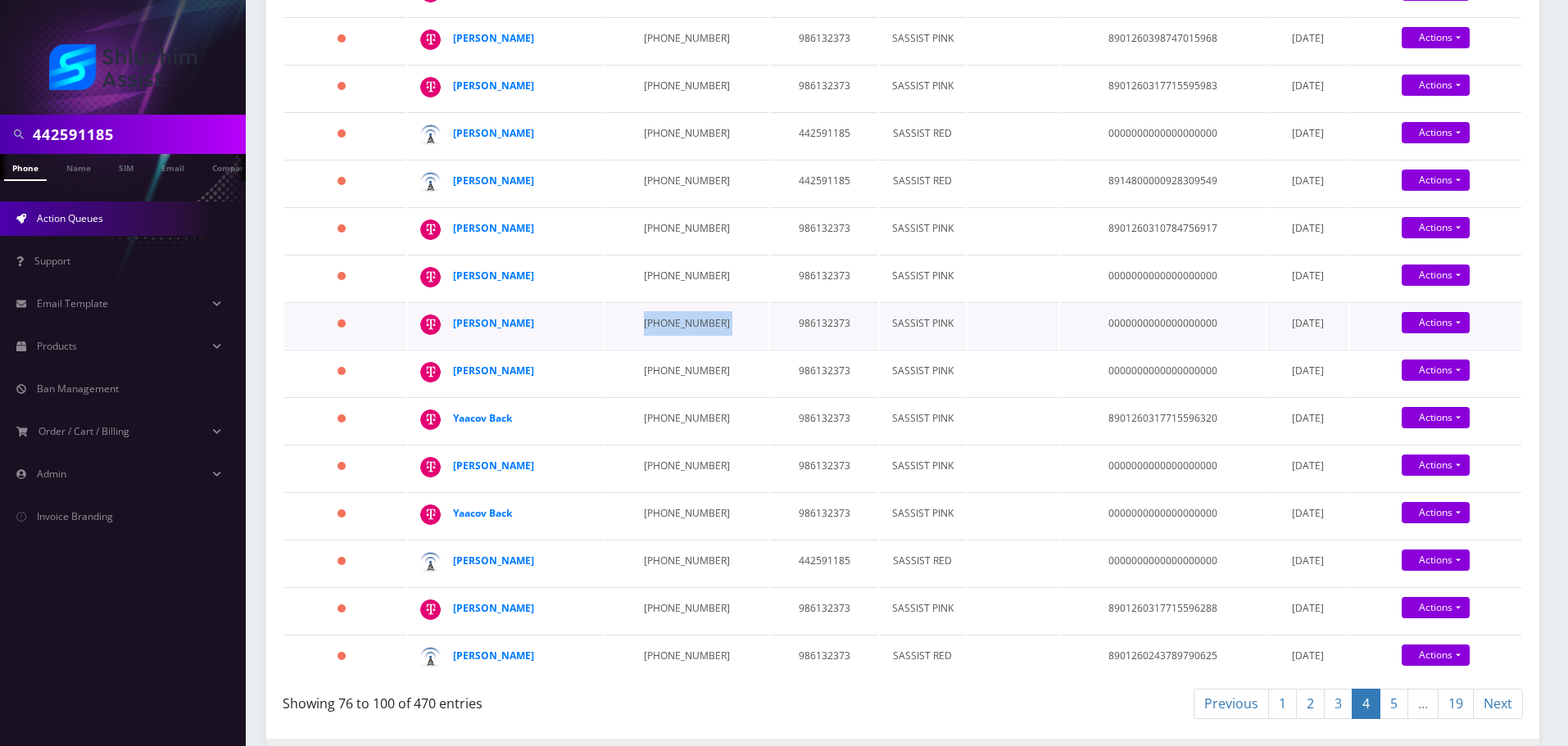
click at [655, 322] on td "646-392-4429" at bounding box center [687, 324] width 163 height 46
click at [655, 323] on td "646-392-4429" at bounding box center [687, 324] width 163 height 46
drag, startPoint x: 565, startPoint y: 319, endPoint x: 621, endPoint y: 321, distance: 56.0
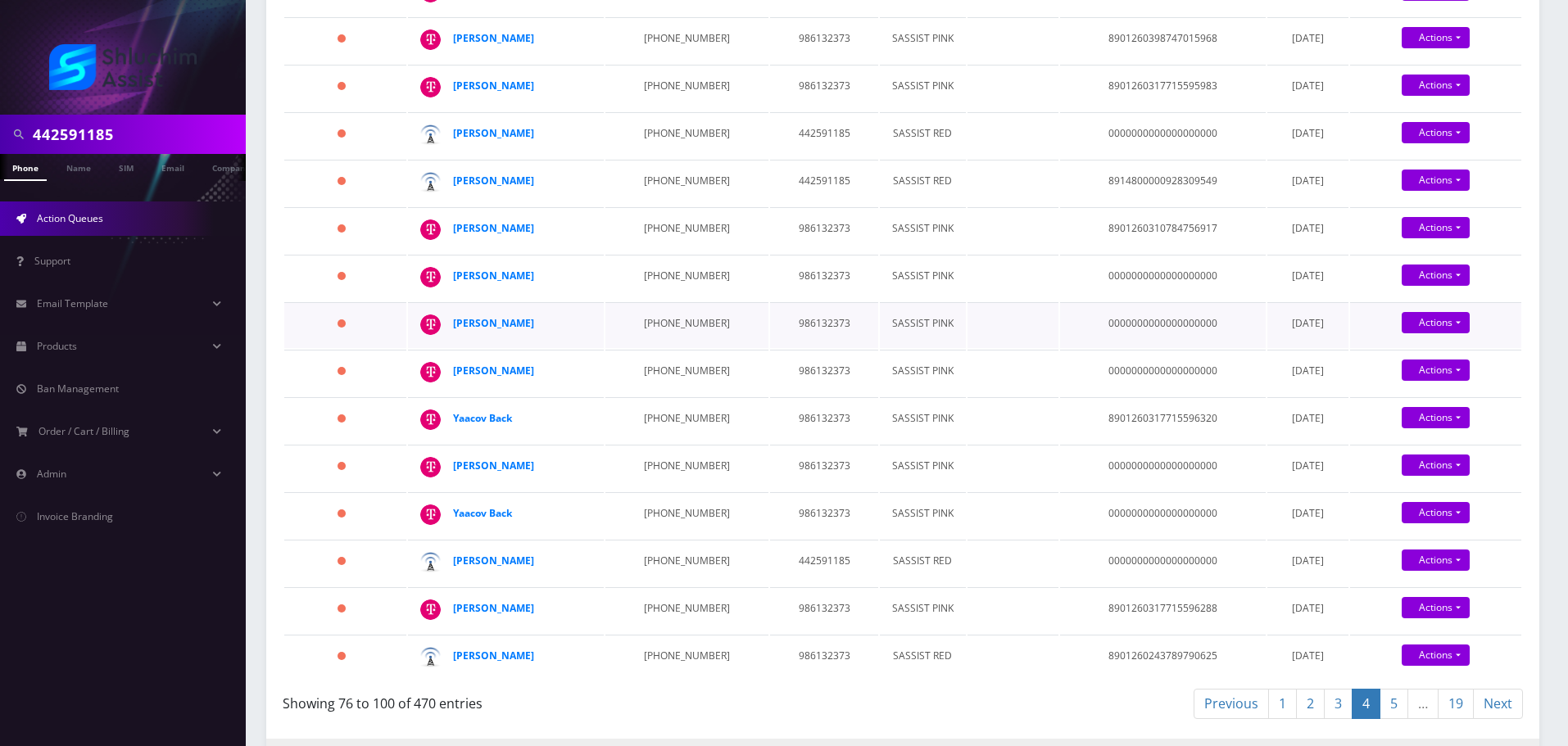
click at [621, 321] on tr "482 days Mendy Uhrmacher 646-392-4429 986132373 SASSIST PINK 000000000000000000…" at bounding box center [902, 324] width 1237 height 46
drag, startPoint x: 629, startPoint y: 321, endPoint x: 630, endPoint y: 338, distance: 17.0
click at [629, 321] on td "646-392-4429" at bounding box center [687, 324] width 163 height 46
click at [311, 277] on td "475 days" at bounding box center [344, 277] width 122 height 46
drag, startPoint x: 577, startPoint y: 323, endPoint x: 555, endPoint y: 323, distance: 22.0
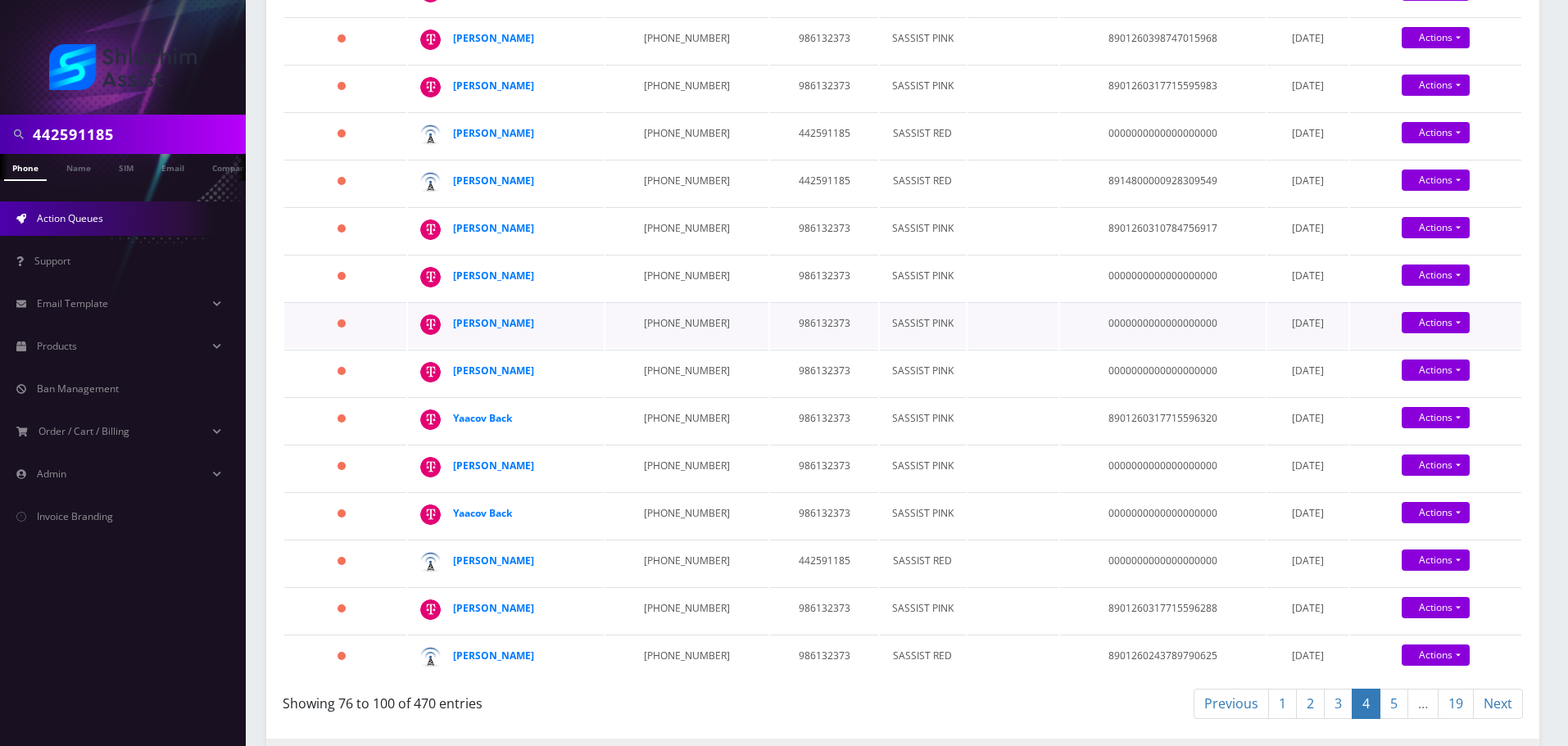
click at [555, 323] on td "Mendy Uhrmacher" at bounding box center [506, 324] width 196 height 46
drag, startPoint x: 562, startPoint y: 323, endPoint x: 574, endPoint y: 323, distance: 12.0
click at [562, 323] on div "Mendy Uhrmacher" at bounding box center [515, 323] width 125 height 24
drag, startPoint x: 575, startPoint y: 323, endPoint x: 446, endPoint y: 323, distance: 129.0
click at [446, 323] on td "Mendy Uhrmacher" at bounding box center [506, 324] width 196 height 46
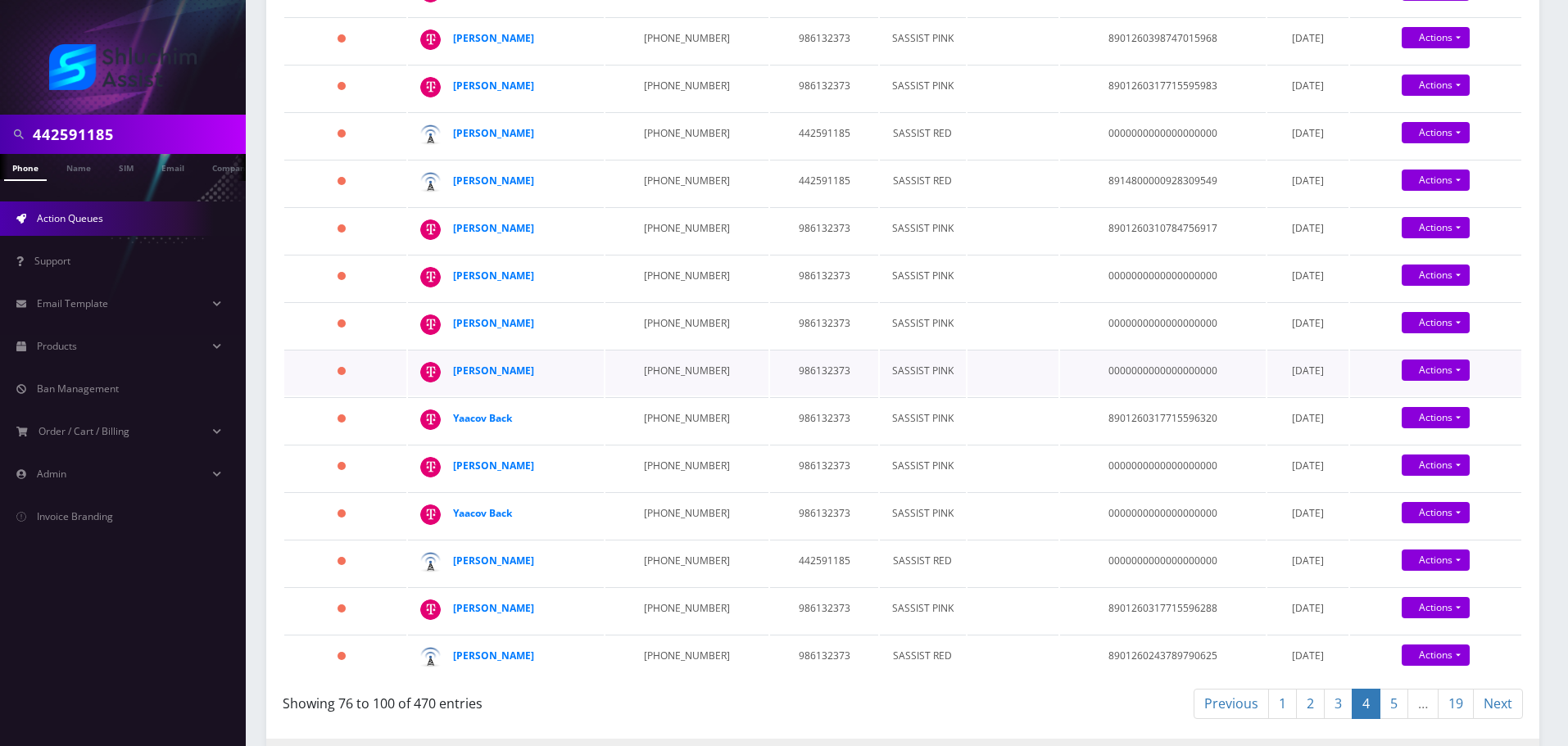
click at [643, 373] on td "646-392-6121" at bounding box center [687, 372] width 163 height 46
click at [635, 385] on td "646-392-6121" at bounding box center [687, 372] width 163 height 46
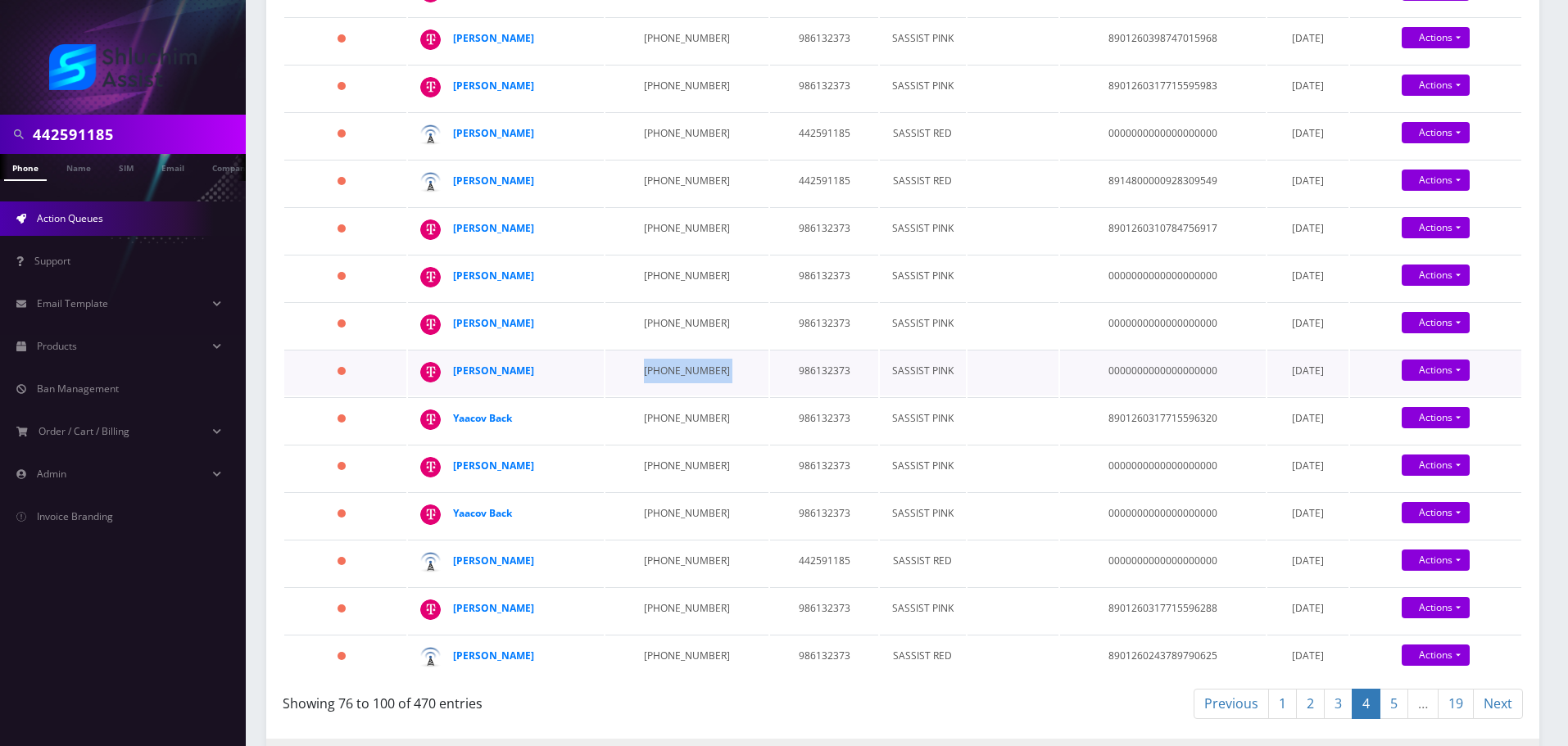
click at [635, 385] on td "646-392-6121" at bounding box center [687, 372] width 163 height 46
click at [670, 370] on td "646-392-6121" at bounding box center [687, 372] width 163 height 46
drag, startPoint x: 548, startPoint y: 371, endPoint x: 452, endPoint y: 371, distance: 96.0
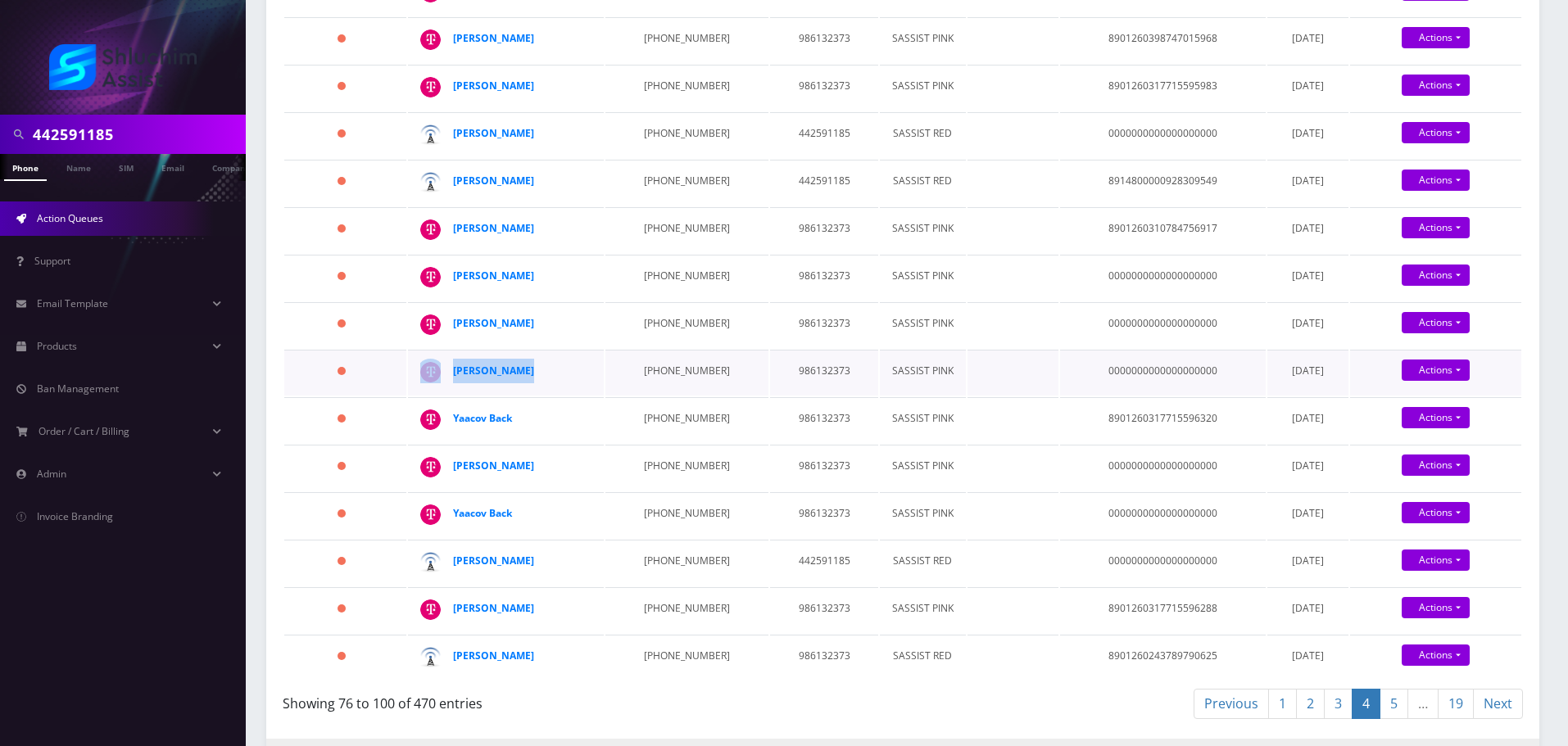
click at [452, 371] on td "Roza Kleinman" at bounding box center [506, 372] width 196 height 46
click at [649, 363] on td "646-392-6121" at bounding box center [687, 372] width 163 height 46
click at [670, 369] on td "646-392-6121" at bounding box center [687, 372] width 163 height 46
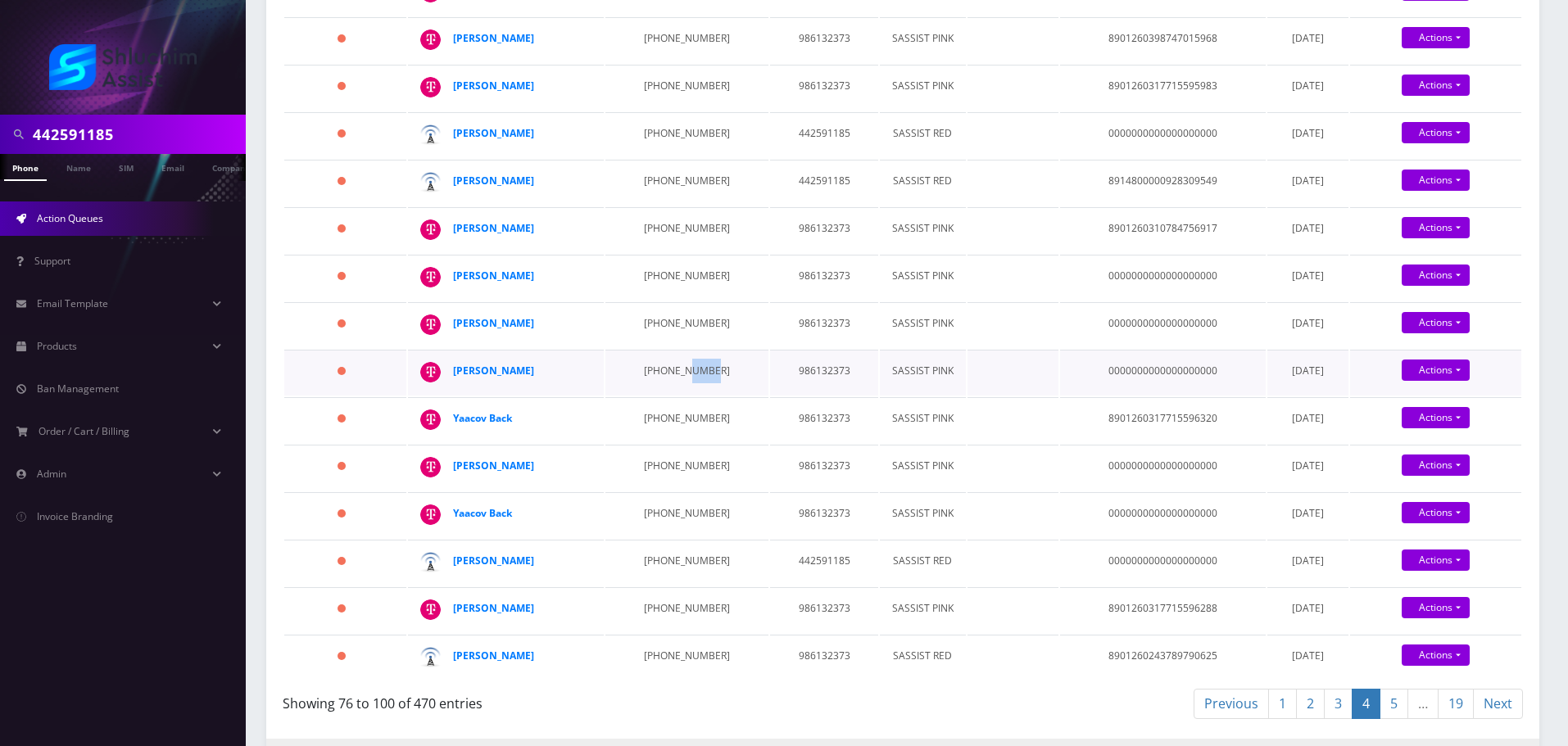
click at [670, 369] on td "646-392-6121" at bounding box center [687, 372] width 163 height 46
drag, startPoint x: 550, startPoint y: 371, endPoint x: 442, endPoint y: 372, distance: 108.0
click at [588, 359] on div "Roza Kleinman" at bounding box center [588, 359] width 0 height 0
click at [665, 423] on td "646-379-3737" at bounding box center [687, 420] width 163 height 46
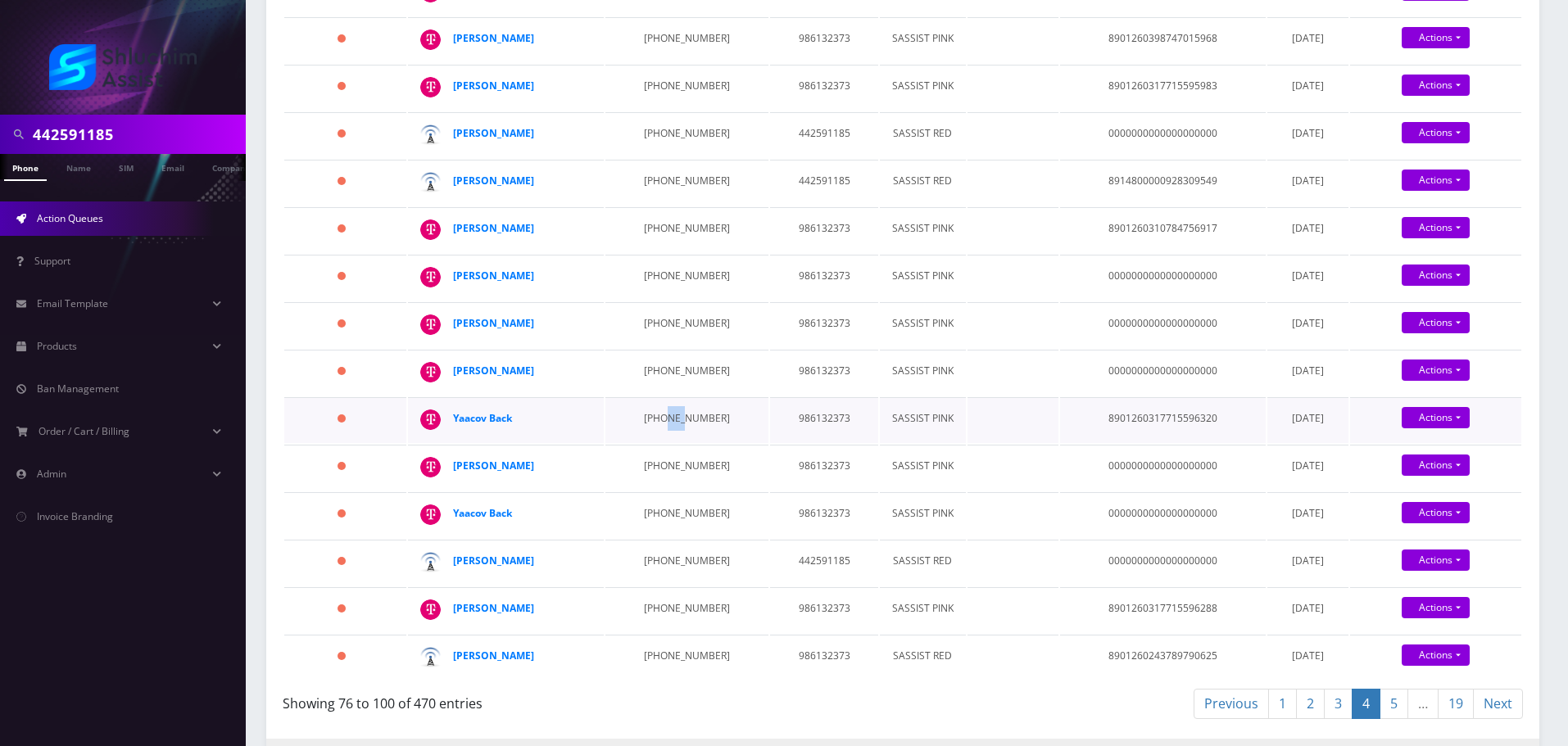
click at [665, 423] on td "646-379-3737" at bounding box center [687, 420] width 163 height 46
drag, startPoint x: 552, startPoint y: 415, endPoint x: 451, endPoint y: 416, distance: 101.0
click at [451, 416] on td "Yaacov Back" at bounding box center [506, 420] width 196 height 46
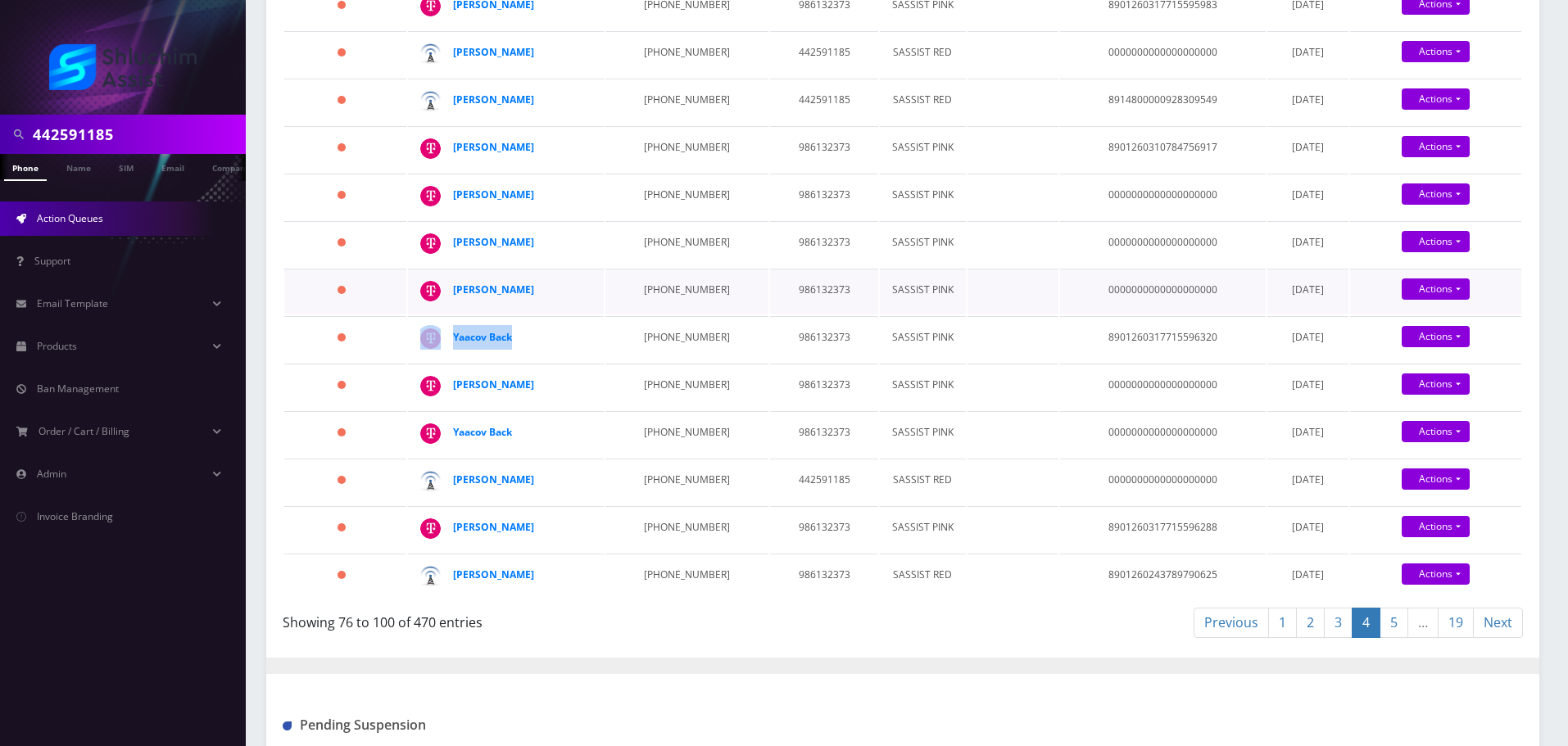
scroll to position [901, 0]
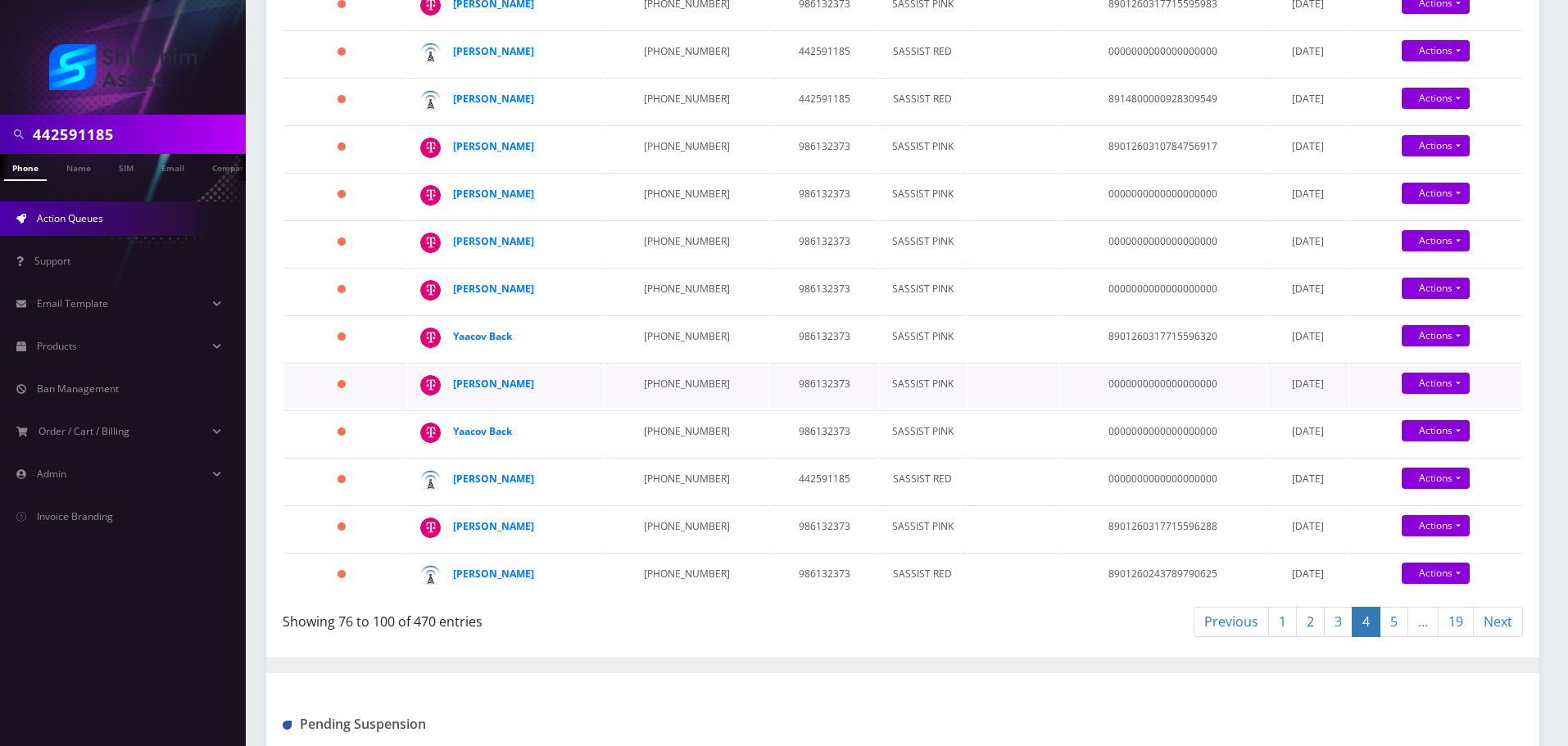
click at [646, 388] on td "646-384-2997" at bounding box center [687, 386] width 163 height 46
click at [661, 387] on td "646-384-2997" at bounding box center [687, 386] width 163 height 46
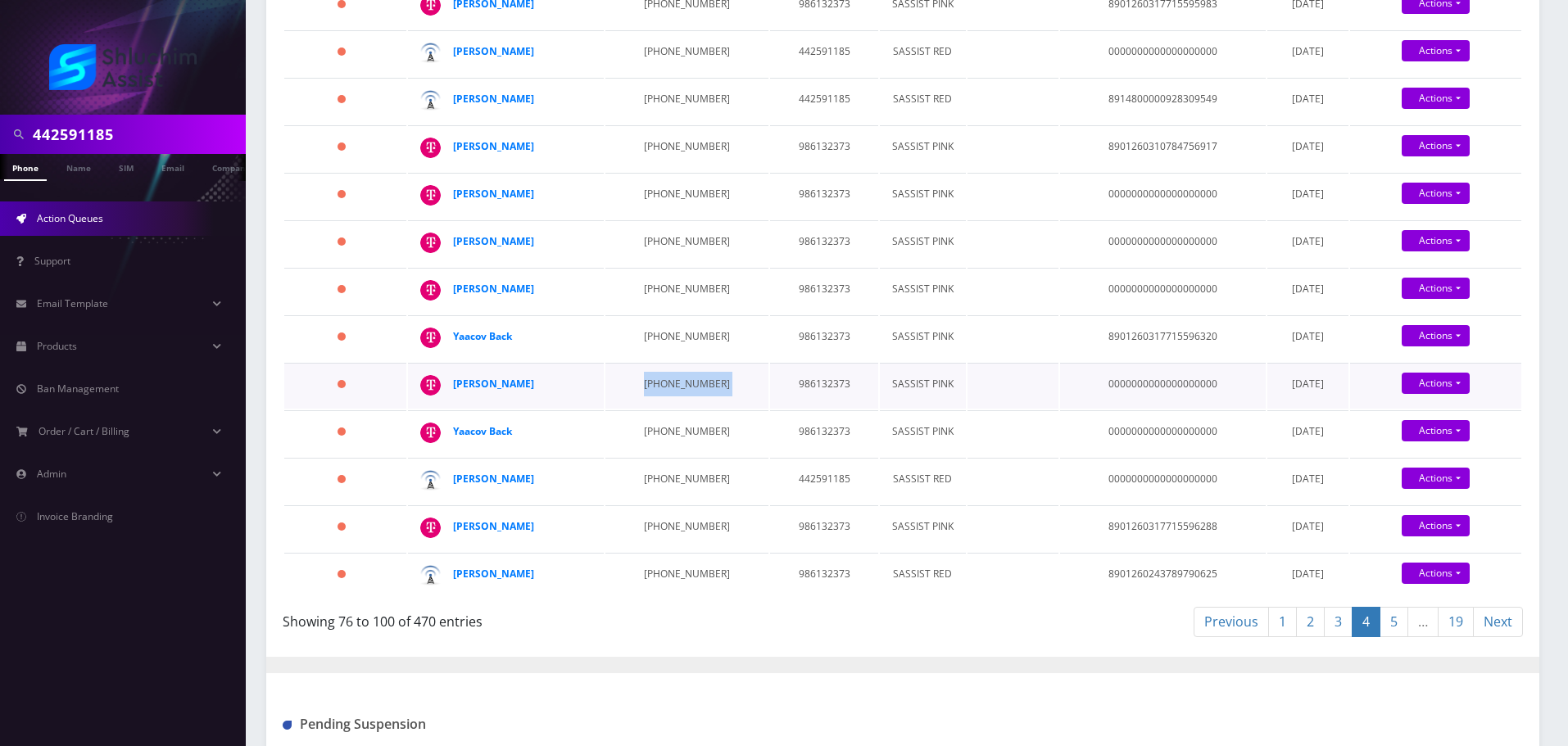
click at [661, 387] on td "646-384-2997" at bounding box center [687, 386] width 163 height 46
click at [677, 423] on td "347-770-4897" at bounding box center [687, 432] width 163 height 46
click at [645, 436] on td "347-770-4897" at bounding box center [687, 432] width 163 height 46
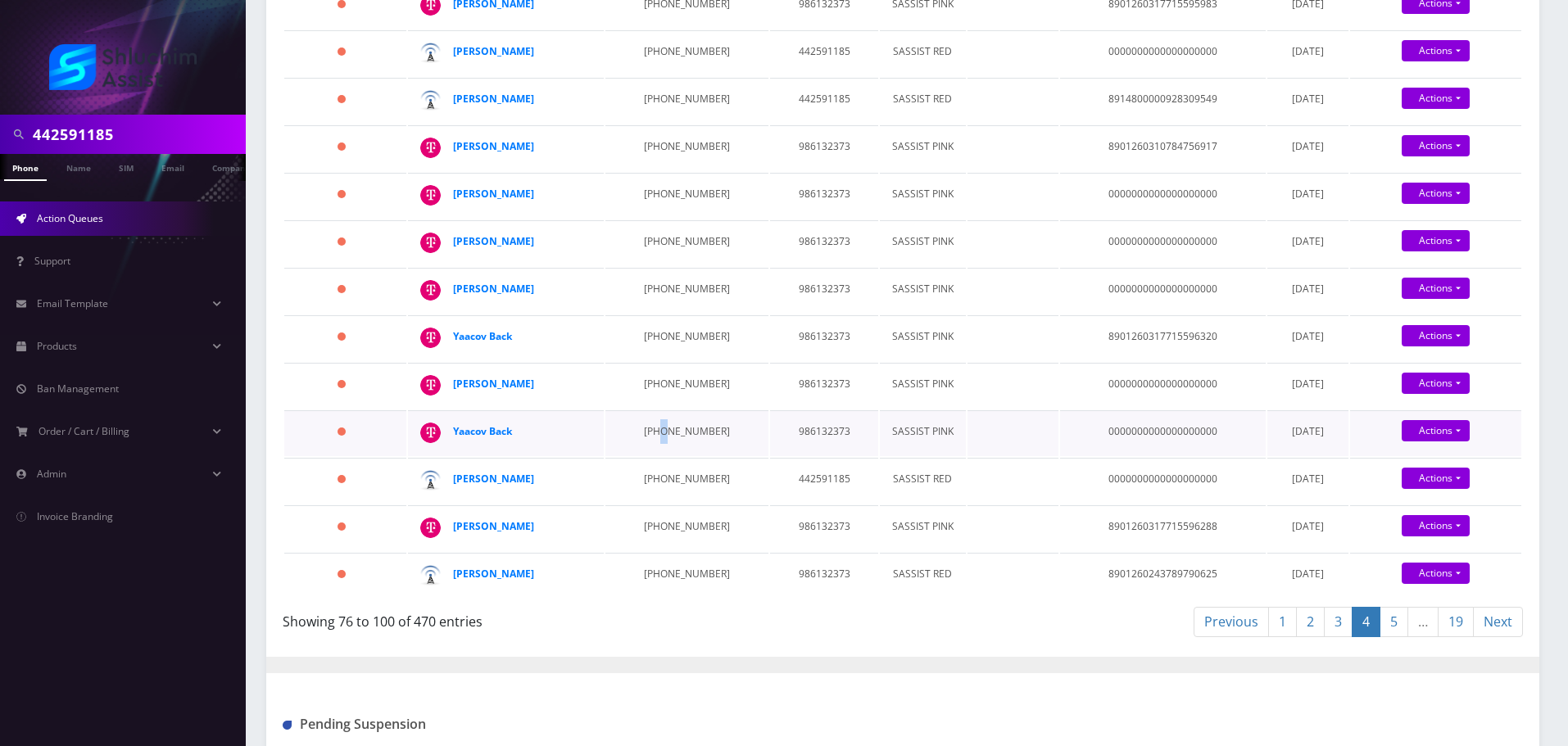
click at [645, 436] on td "347-770-4897" at bounding box center [687, 432] width 163 height 46
drag, startPoint x: 537, startPoint y: 430, endPoint x: 451, endPoint y: 430, distance: 86.0
click at [451, 430] on td "Yaacov Back" at bounding box center [506, 432] width 196 height 46
click at [663, 478] on td "786-531-7032" at bounding box center [687, 480] width 163 height 46
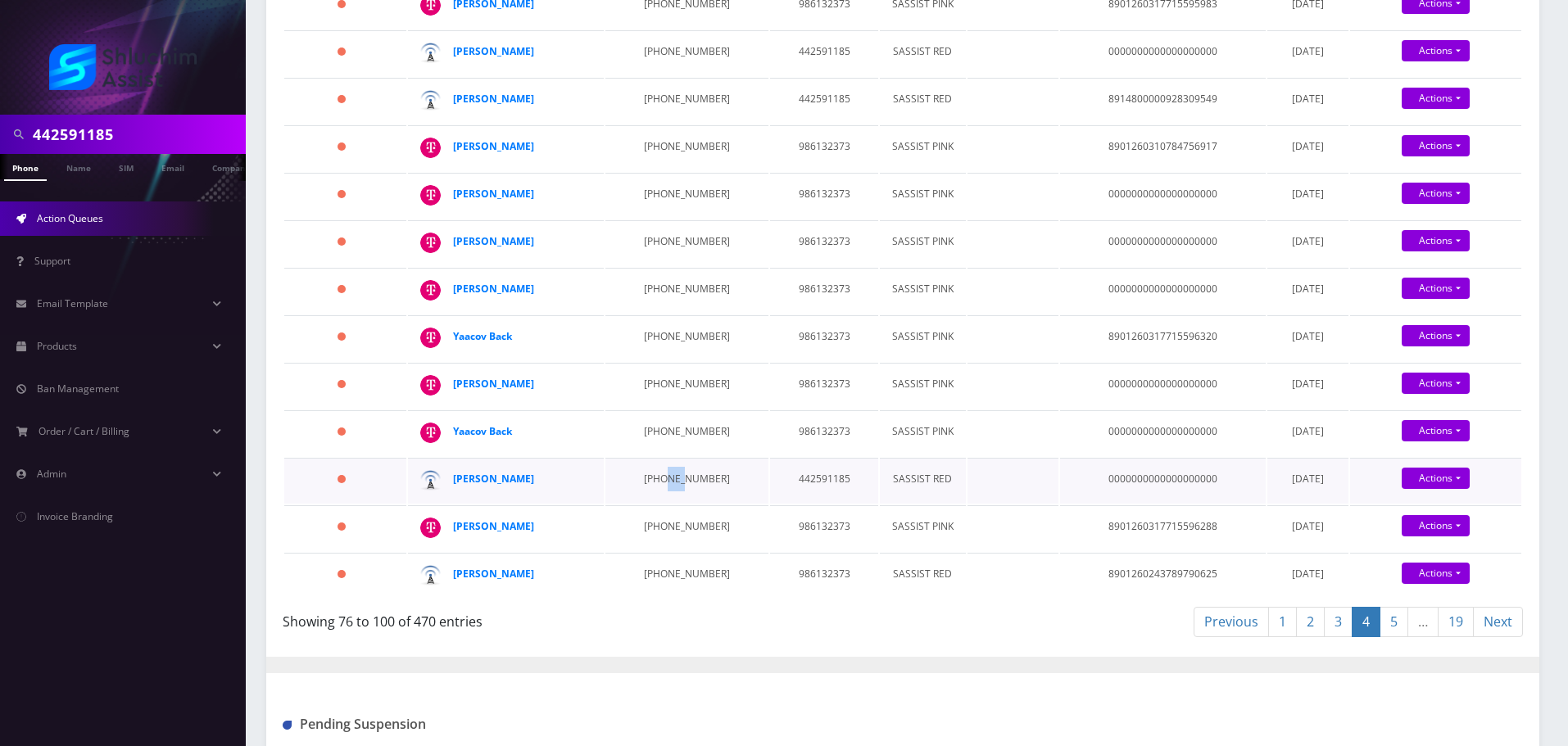
click at [663, 478] on td "786-531-7032" at bounding box center [687, 480] width 163 height 46
click at [663, 475] on td "786-531-7032" at bounding box center [687, 480] width 163 height 46
click at [653, 469] on td "786-531-7032" at bounding box center [687, 480] width 163 height 46
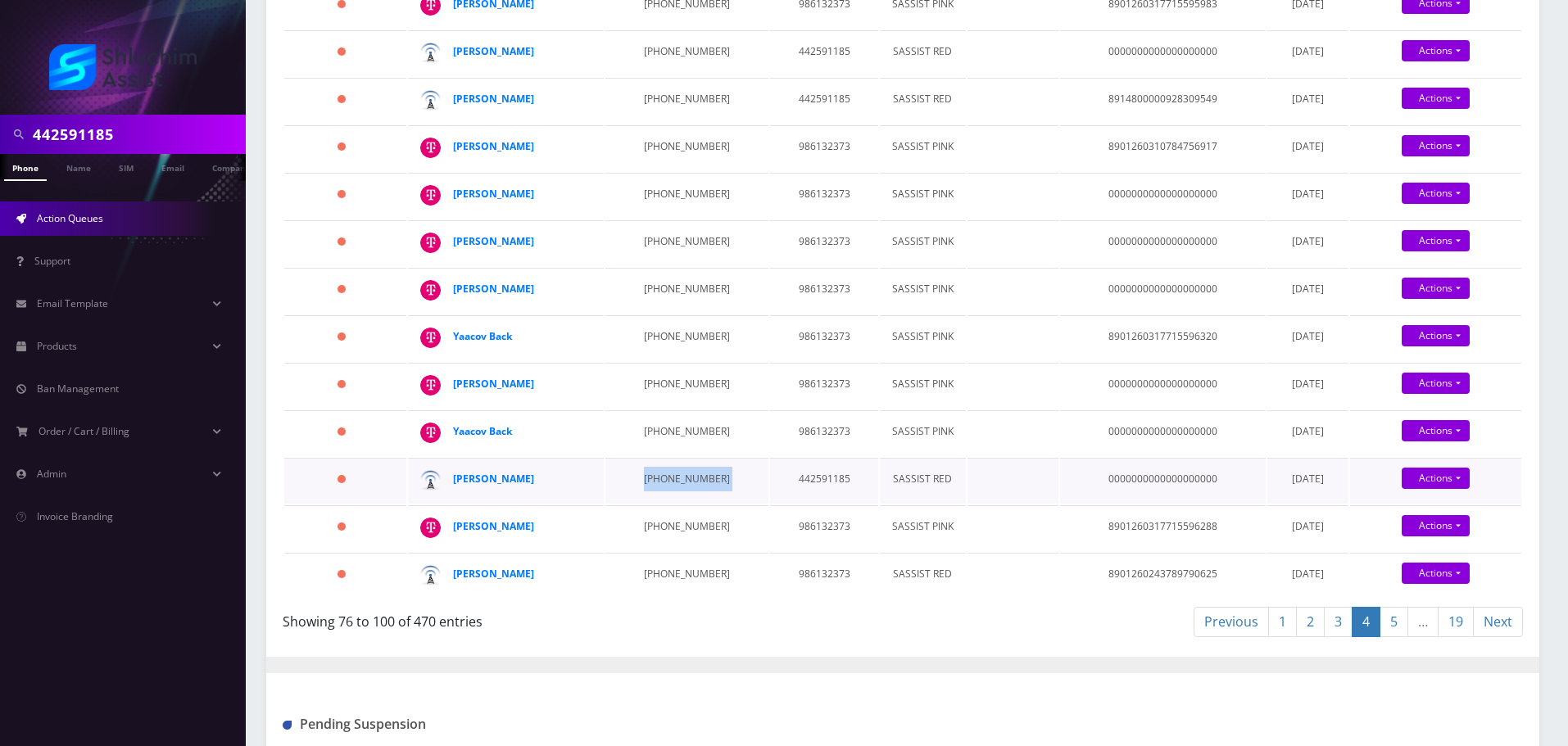
click at [653, 469] on td "786-531-7032" at bounding box center [687, 480] width 163 height 46
click at [679, 484] on td "786-531-7032" at bounding box center [687, 480] width 163 height 46
click at [671, 528] on td "646-361-2703" at bounding box center [687, 528] width 163 height 46
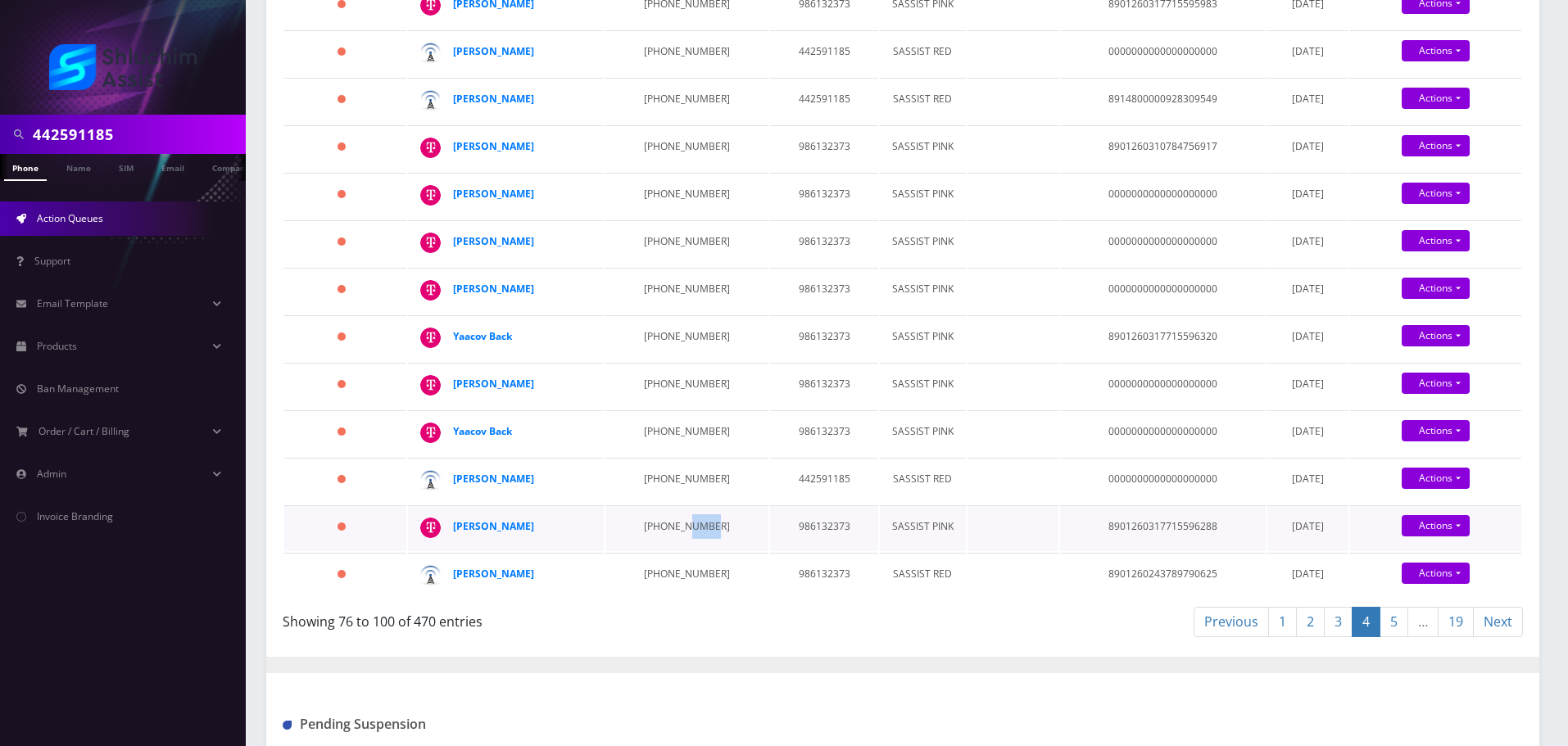
click at [671, 528] on td "646-361-2703" at bounding box center [687, 528] width 163 height 46
drag, startPoint x: 568, startPoint y: 523, endPoint x: 453, endPoint y: 521, distance: 115.0
click at [453, 521] on div "Miriam Rosenzweig" at bounding box center [515, 526] width 125 height 24
click at [661, 569] on td "347-944-3247" at bounding box center [687, 576] width 163 height 46
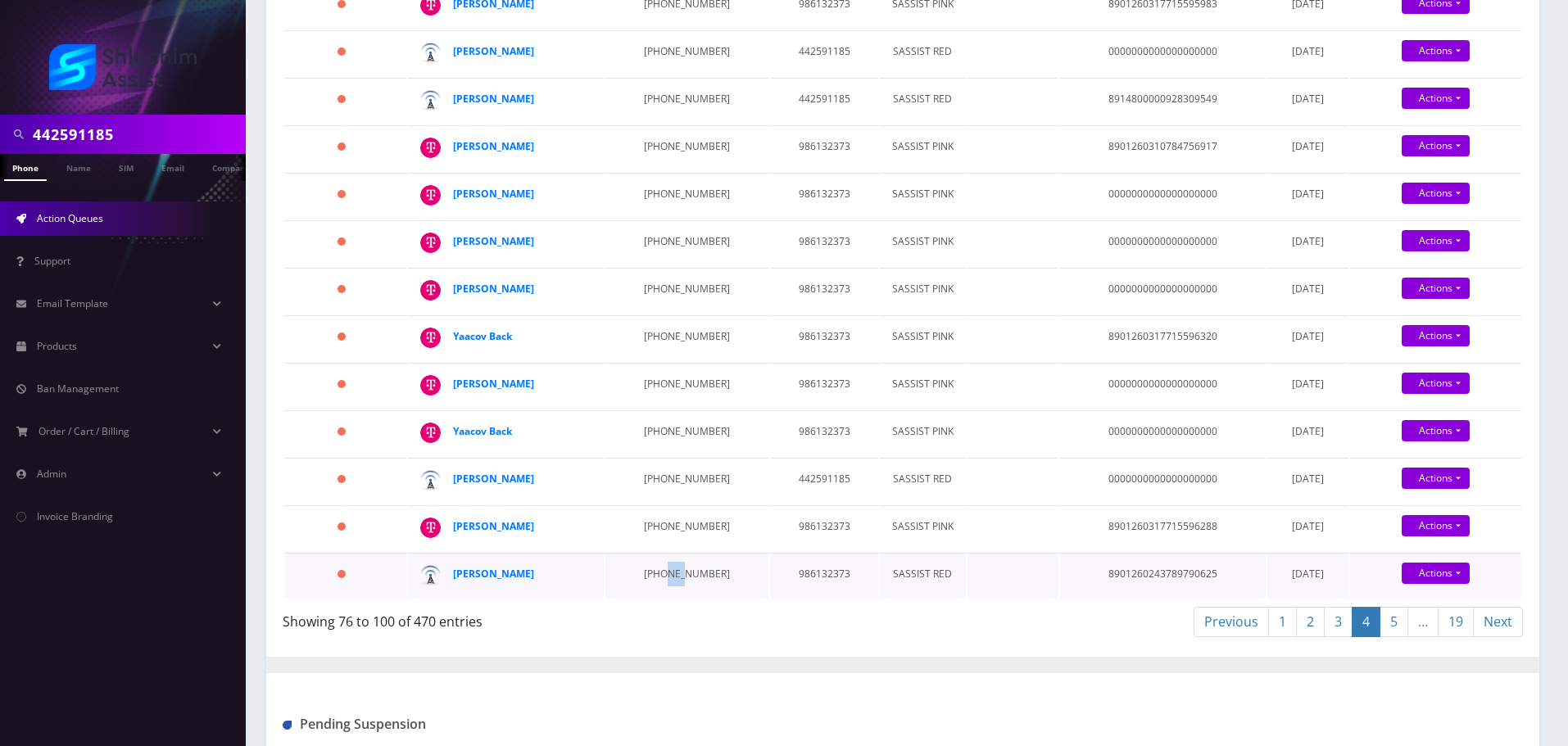
click at [661, 569] on td "347-944-3247" at bounding box center [687, 576] width 163 height 46
click at [667, 579] on td "347-944-3247" at bounding box center [687, 576] width 163 height 46
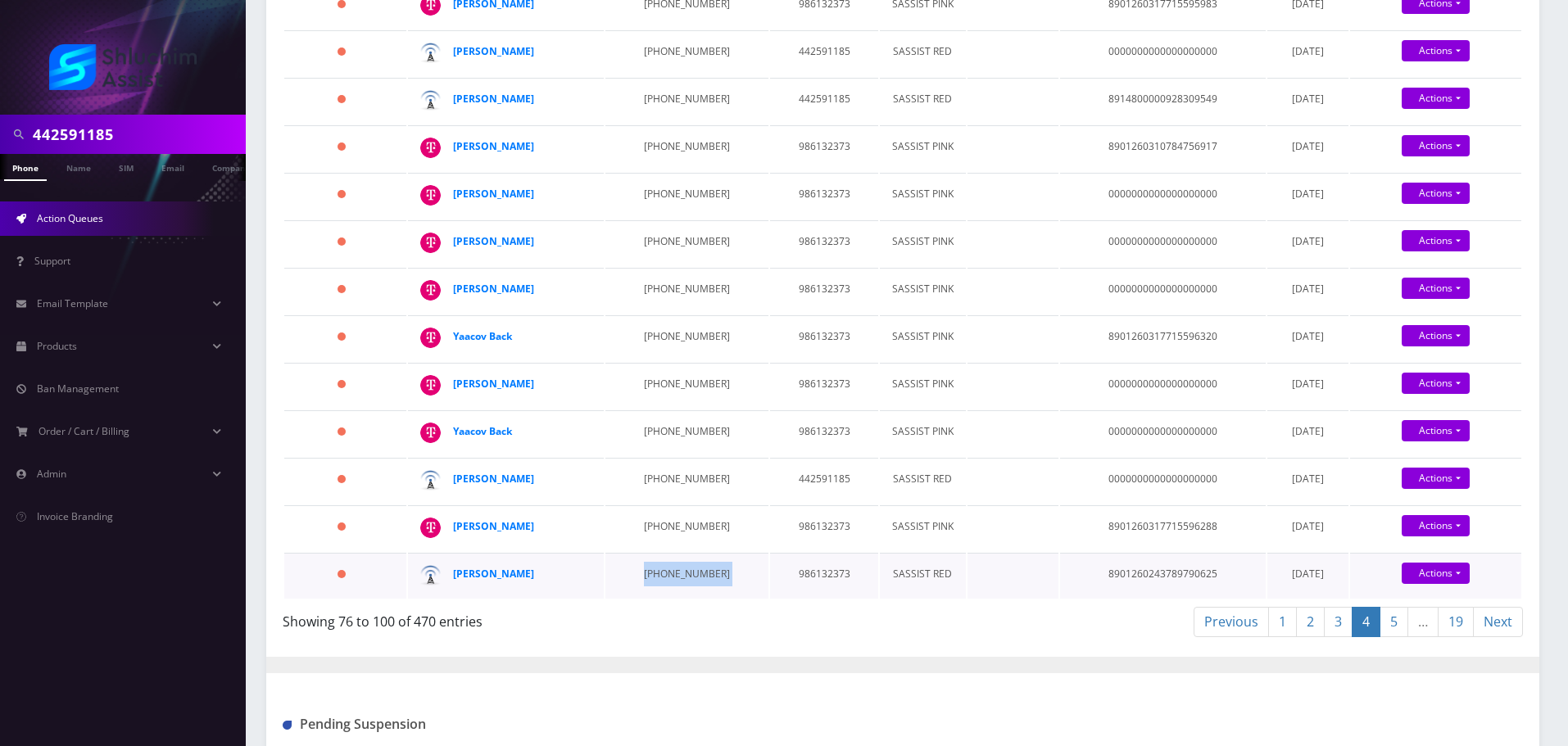
click at [675, 572] on td "347-944-3247" at bounding box center [687, 576] width 163 height 46
drag, startPoint x: 546, startPoint y: 576, endPoint x: 451, endPoint y: 577, distance: 95.0
click at [451, 577] on td "Chaya Zaltzman" at bounding box center [506, 576] width 196 height 46
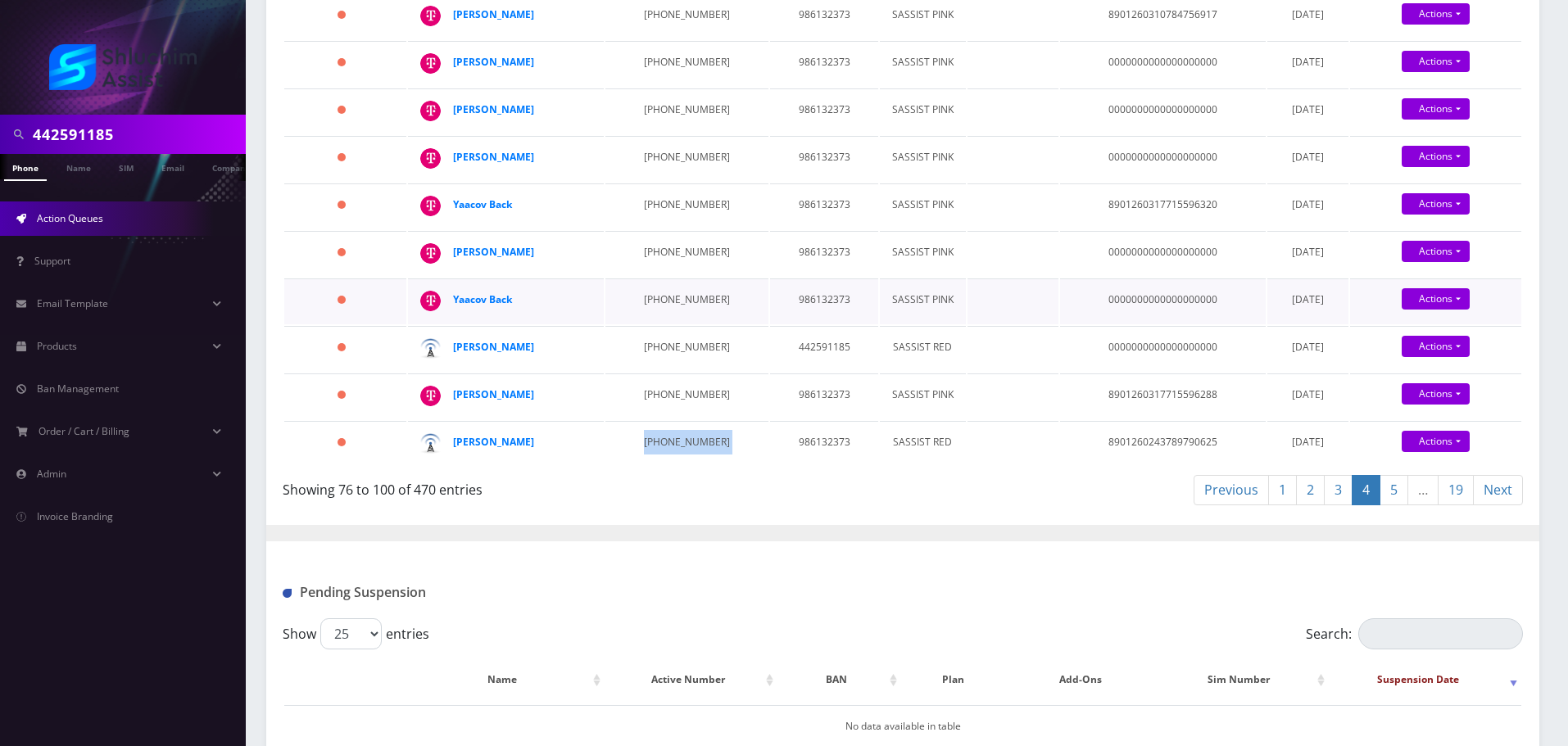
scroll to position [1065, 0]
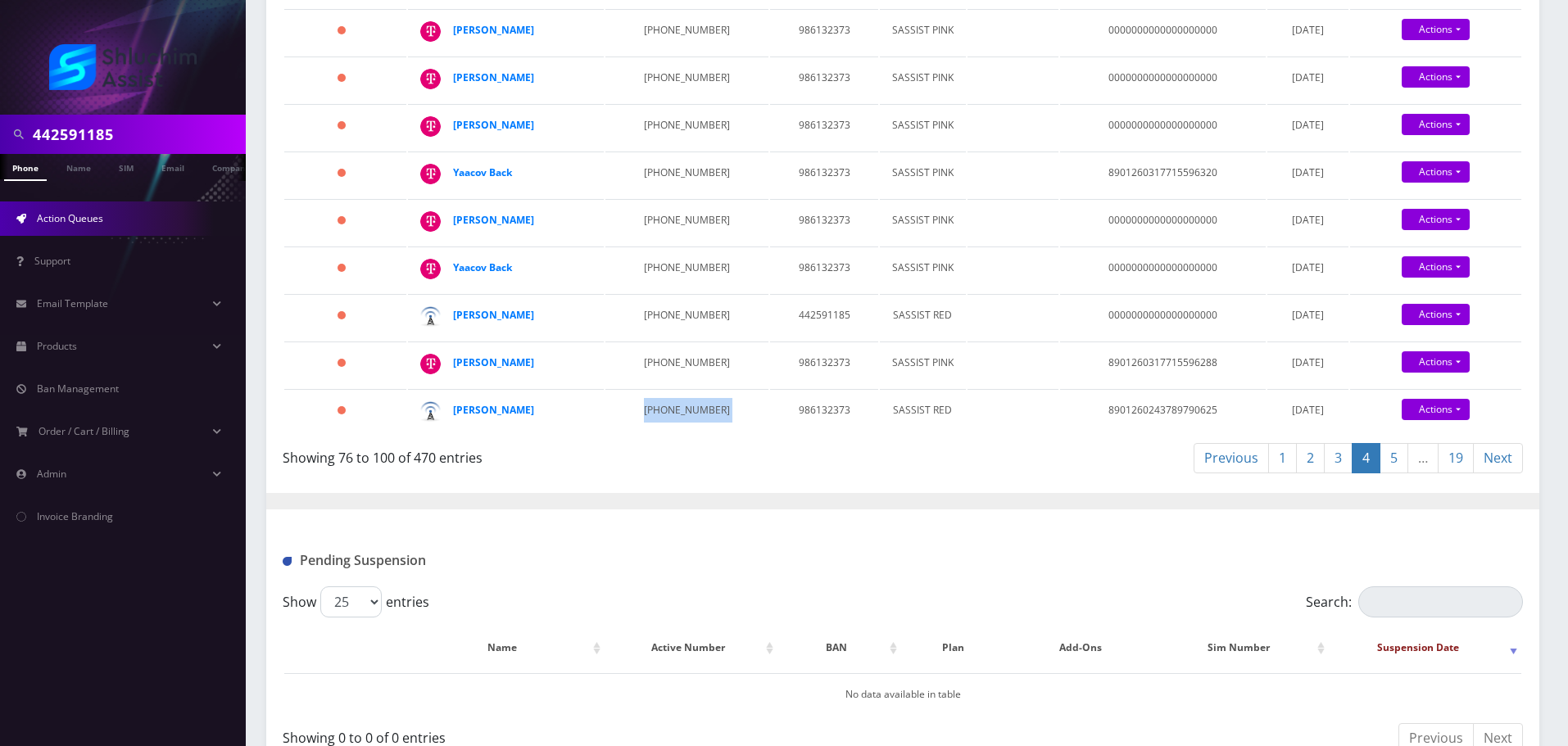
click at [1393, 464] on link "5" at bounding box center [1394, 459] width 29 height 31
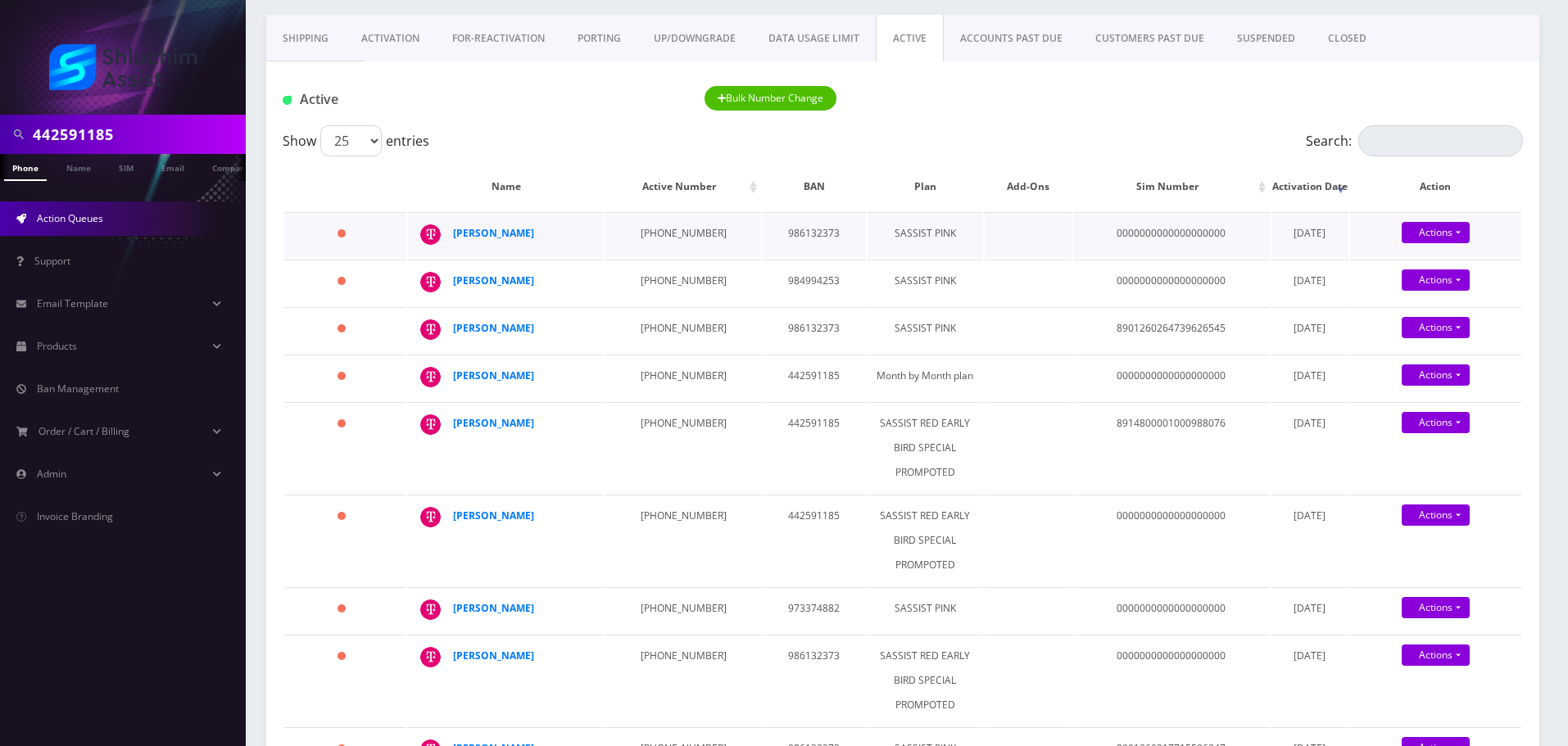
scroll to position [82, 0]
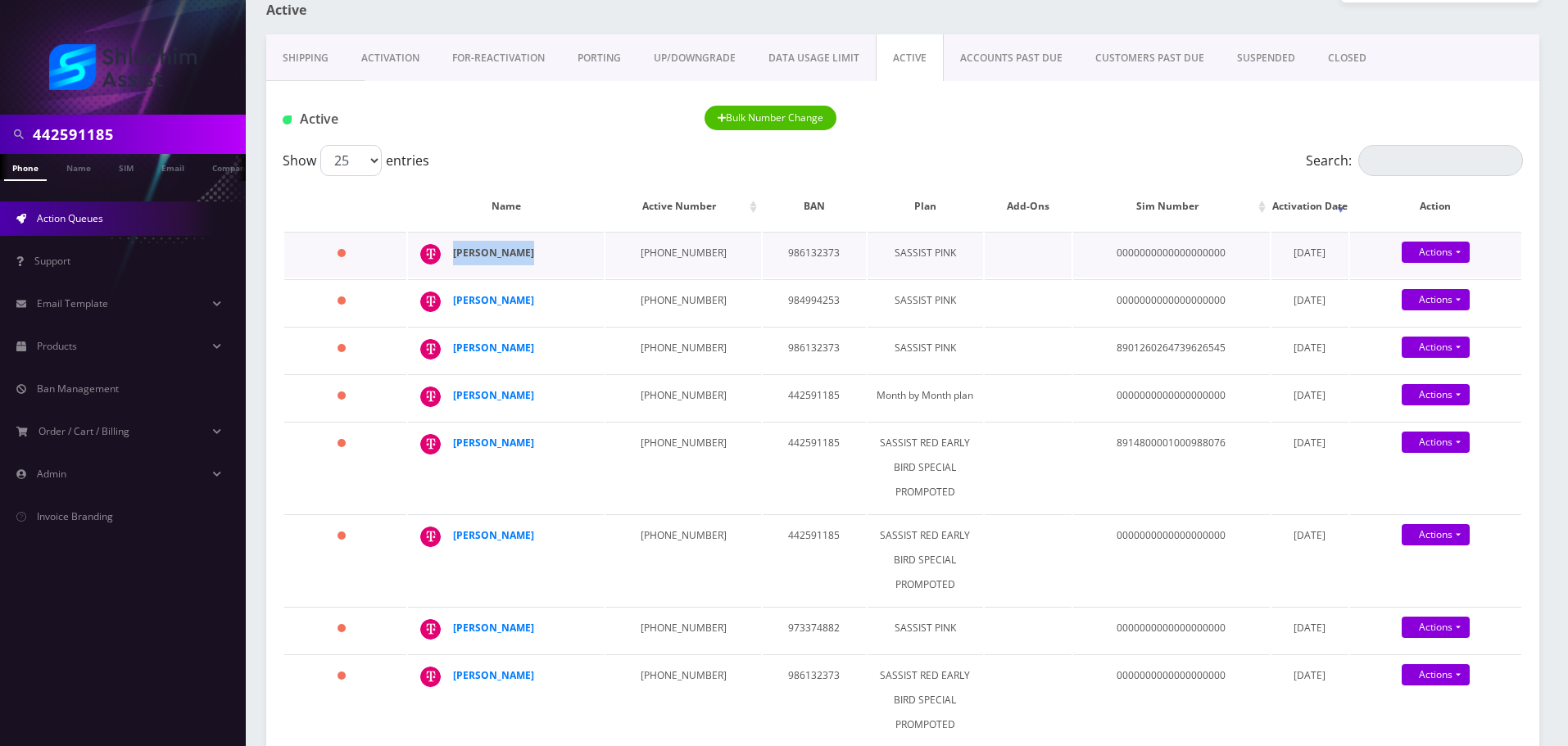
drag, startPoint x: 548, startPoint y: 251, endPoint x: 455, endPoint y: 251, distance: 93.0
click at [455, 251] on div "Shaina Raskin" at bounding box center [515, 252] width 125 height 24
click at [606, 160] on div "Show 25 50 100 250 500 1000 entries" at bounding box center [748, 160] width 931 height 32
click at [677, 248] on td "929-680-5849" at bounding box center [683, 254] width 156 height 46
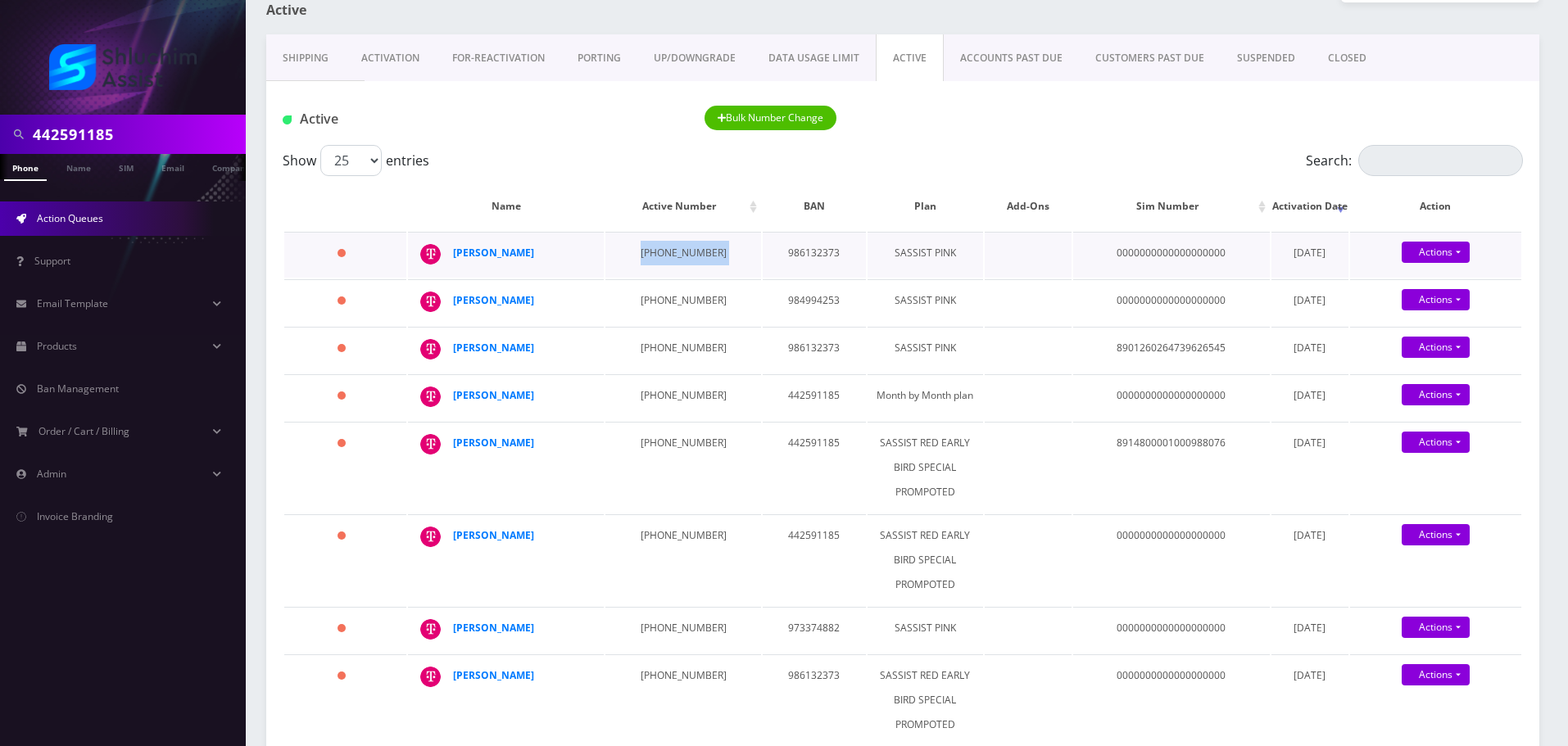
click at [677, 248] on td "929-680-5849" at bounding box center [683, 254] width 156 height 46
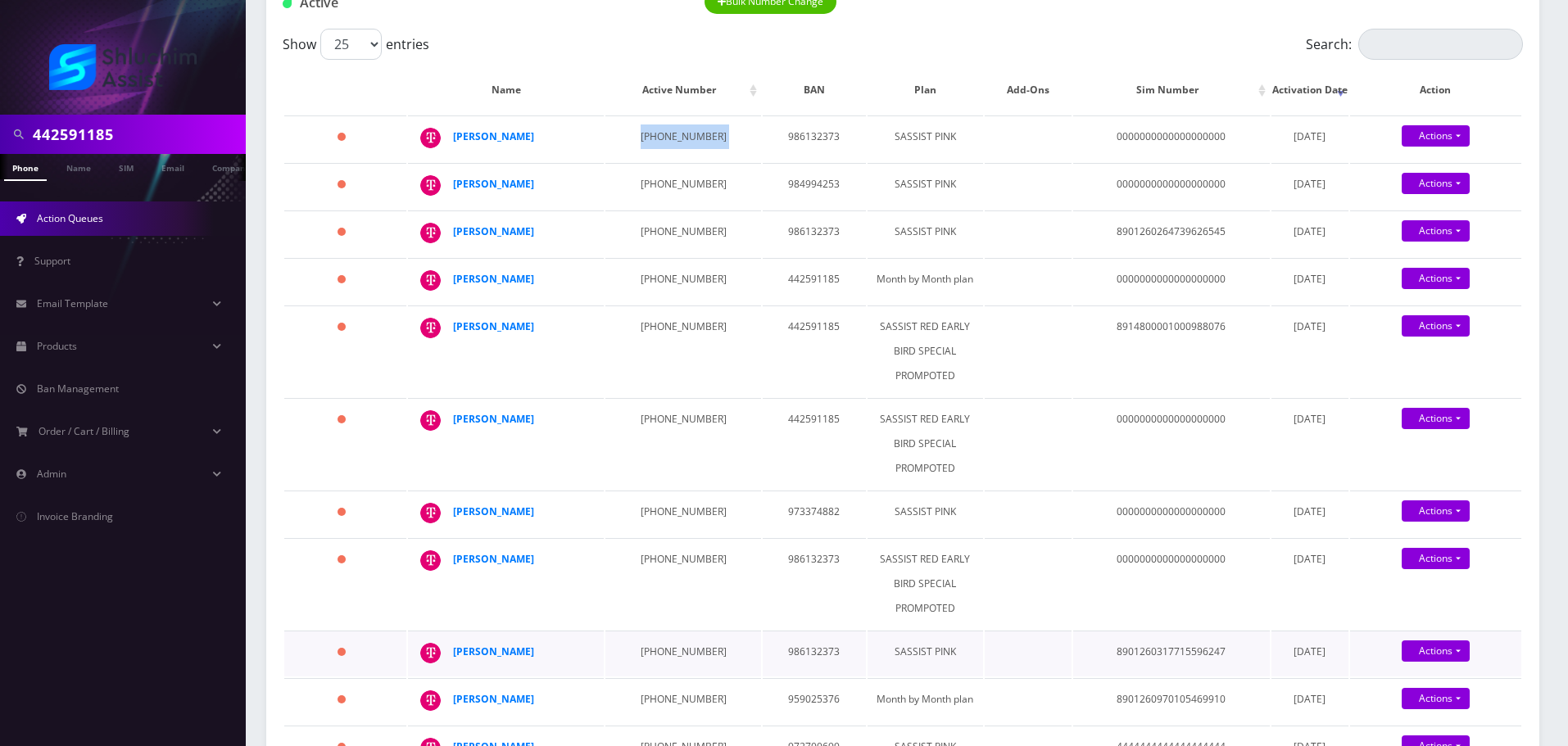
scroll to position [0, 0]
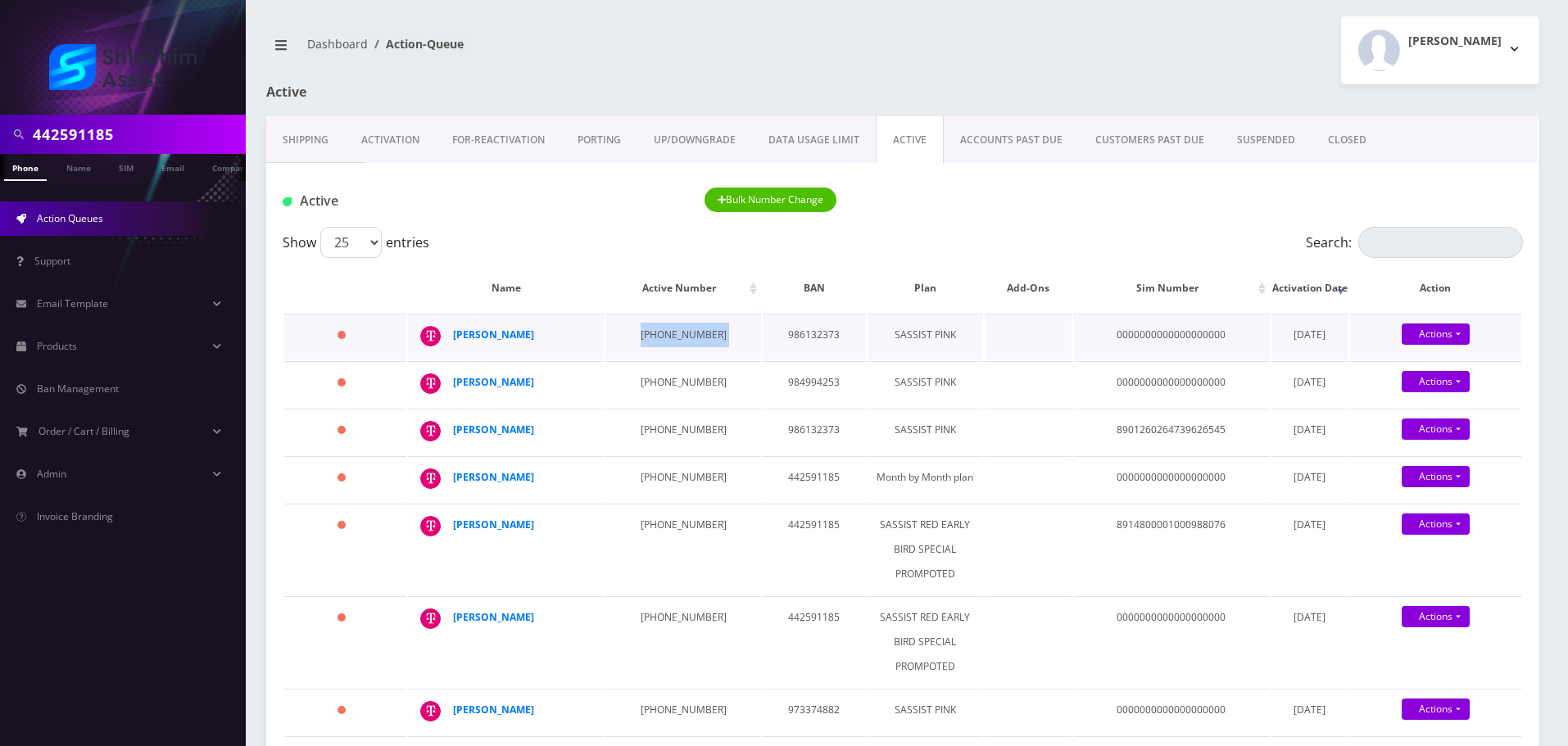
click at [657, 328] on td "929-680-5849" at bounding box center [683, 336] width 156 height 46
drag, startPoint x: 537, startPoint y: 333, endPoint x: 454, endPoint y: 335, distance: 83.0
click at [454, 335] on div "Shaina Raskin" at bounding box center [515, 334] width 125 height 24
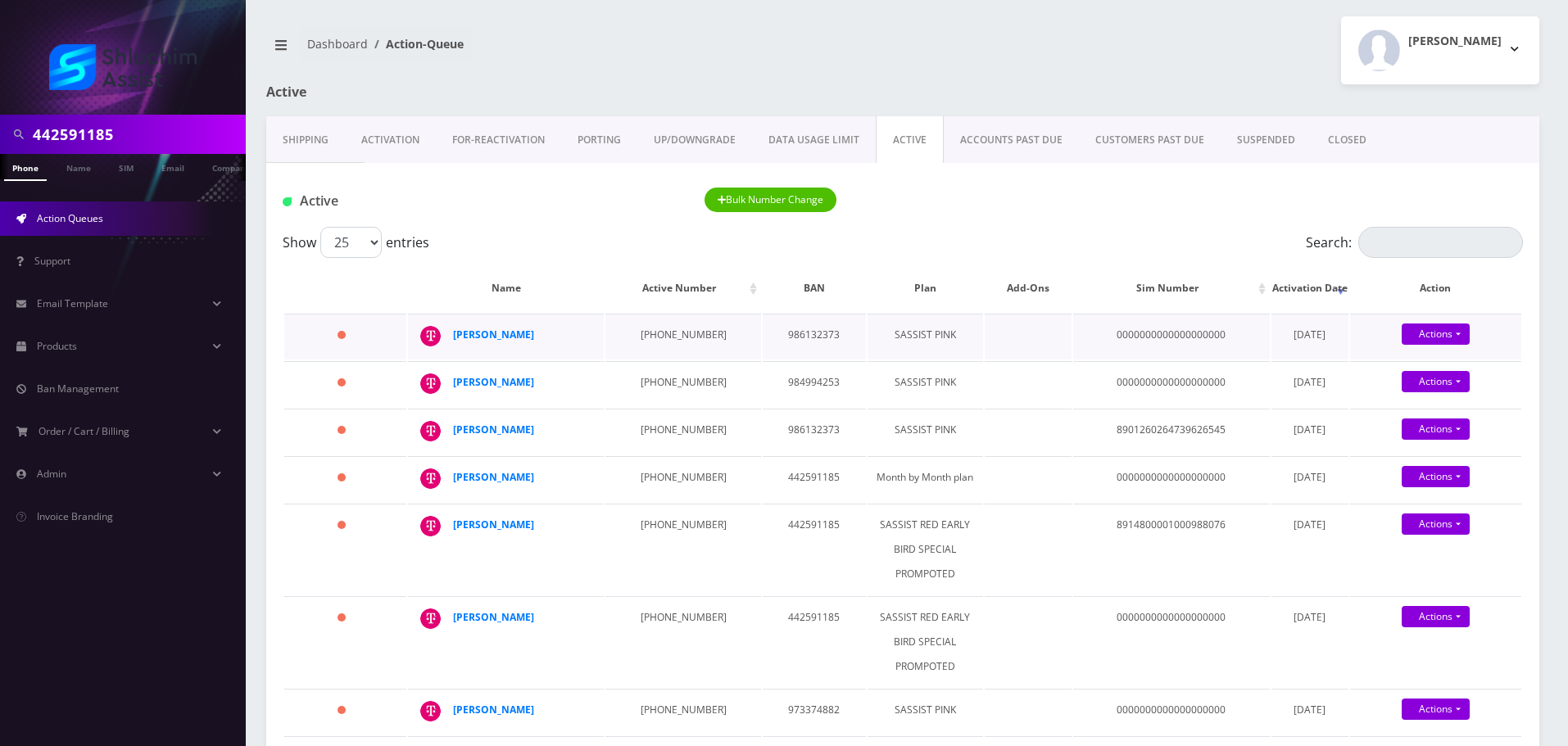
click at [661, 328] on td "929-680-5849" at bounding box center [683, 336] width 156 height 46
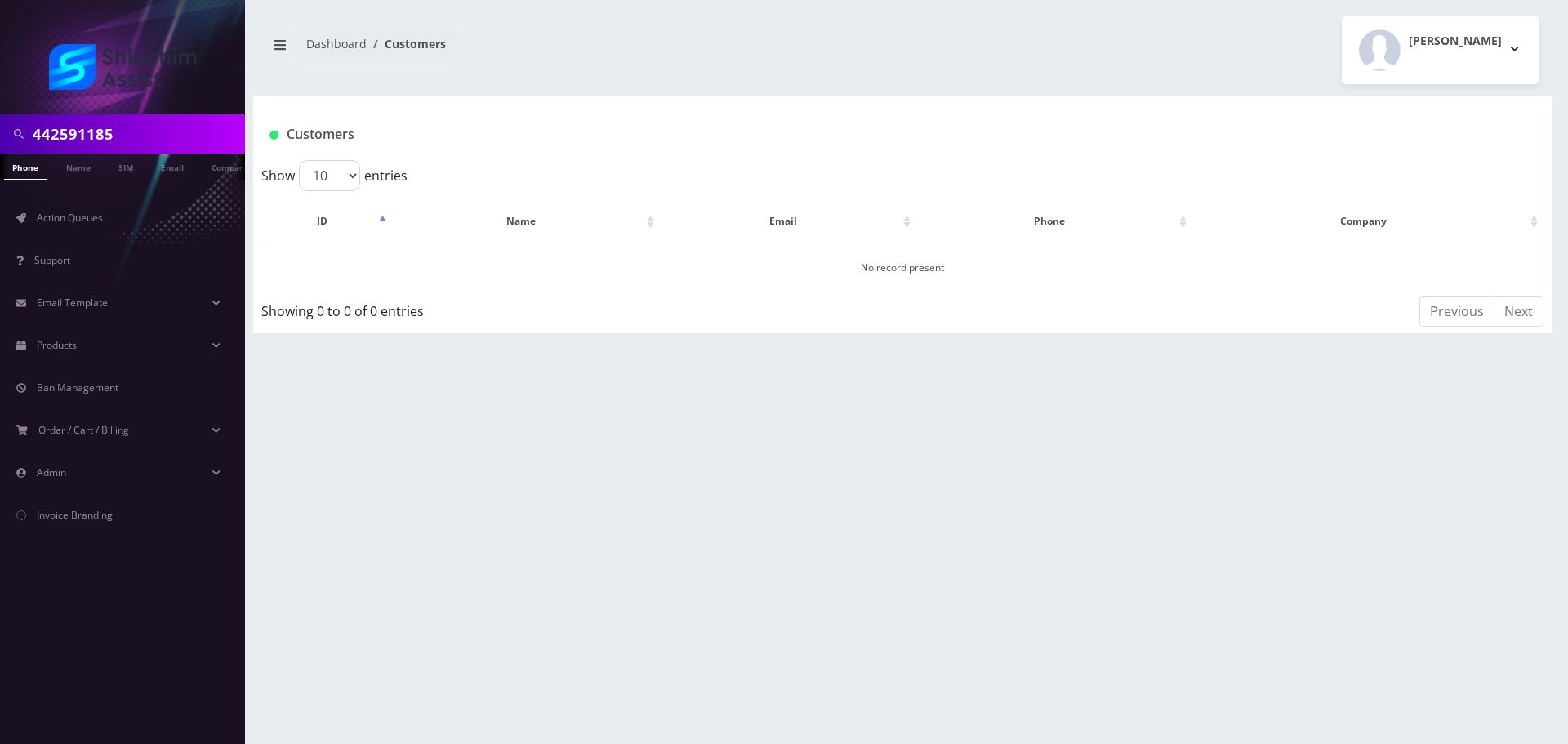
click at [172, 128] on input "442591185" at bounding box center [137, 134] width 208 height 31
type input "44259118"
